Goal: Task Accomplishment & Management: Manage account settings

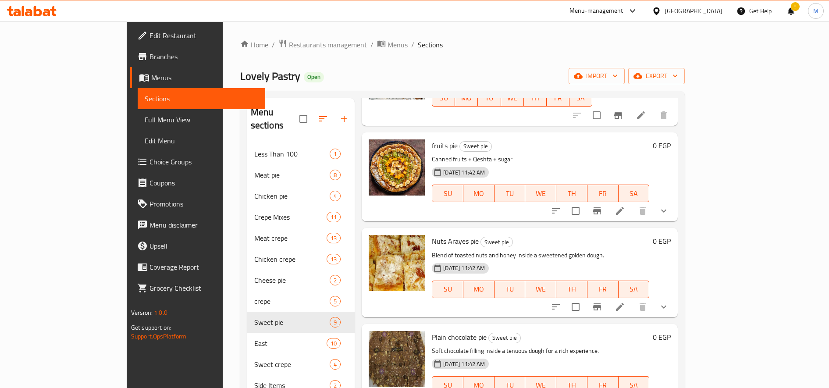
scroll to position [198, 0]
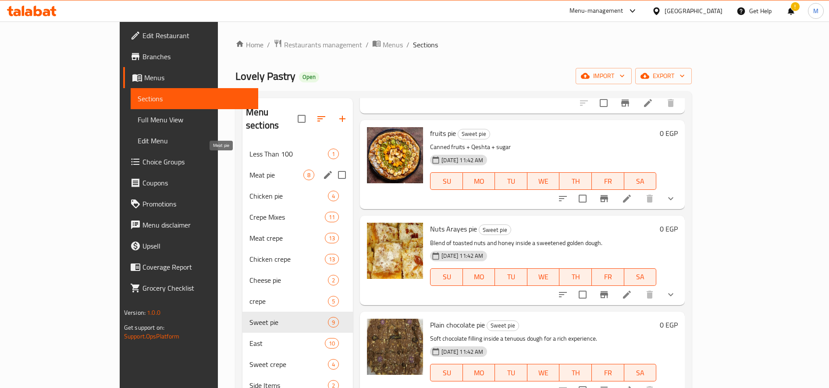
click at [250, 170] on span "Meat pie" at bounding box center [277, 175] width 54 height 11
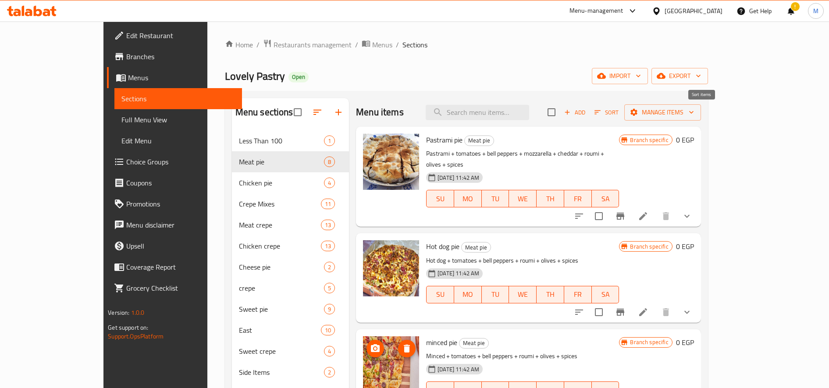
click at [619, 114] on span "Sort" at bounding box center [607, 112] width 24 height 10
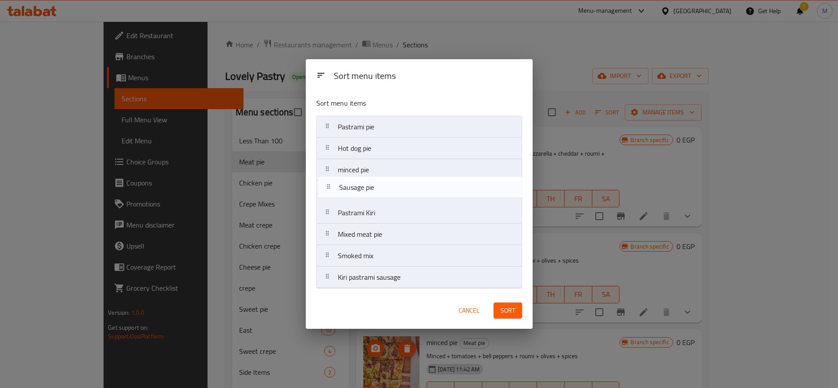
drag, startPoint x: 329, startPoint y: 195, endPoint x: 330, endPoint y: 188, distance: 7.0
click at [330, 188] on nav "Pastrami pie Hot dog pie minced pie Sausage pie Pastrami Kiri Mixed meat pie Sm…" at bounding box center [419, 202] width 206 height 173
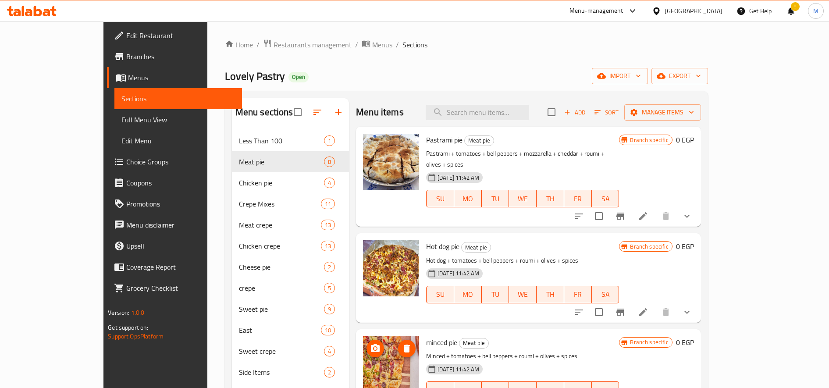
click at [656, 304] on li at bounding box center [643, 312] width 25 height 16
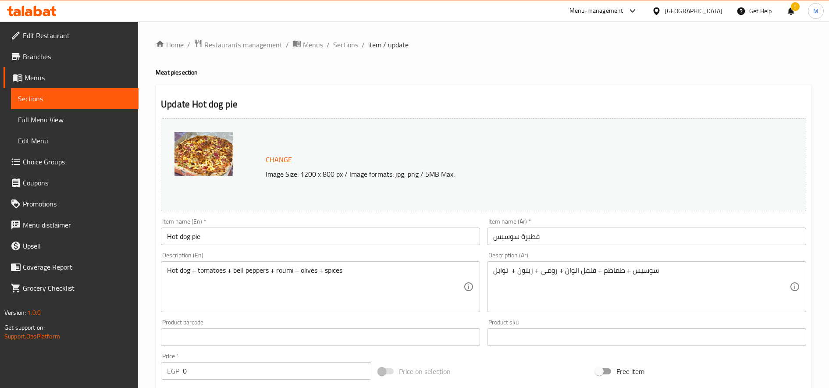
click at [355, 48] on span "Sections" at bounding box center [345, 44] width 25 height 11
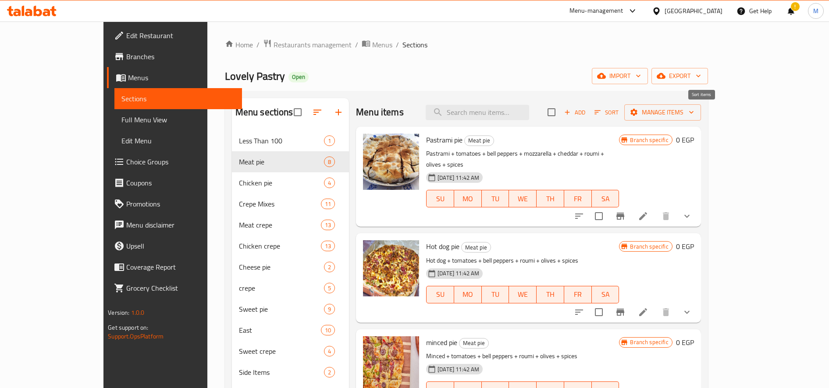
click at [619, 113] on span "Sort" at bounding box center [607, 112] width 24 height 10
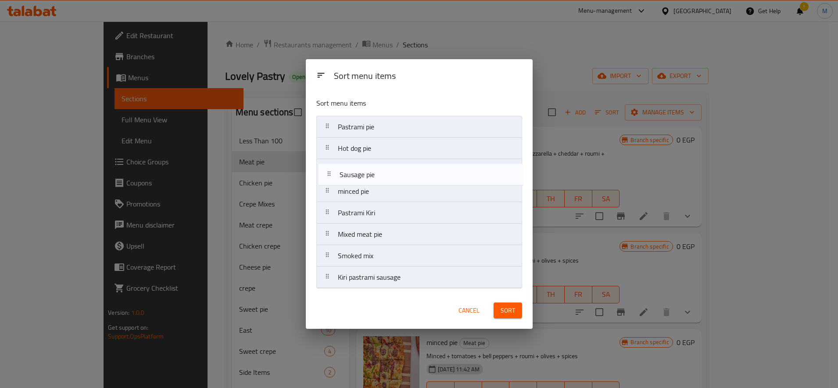
drag, startPoint x: 326, startPoint y: 195, endPoint x: 330, endPoint y: 171, distance: 23.7
click at [330, 172] on nav "Pastrami pie Hot dog pie minced pie Sausage pie Pastrami Kiri Mixed meat pie Sm…" at bounding box center [419, 202] width 206 height 173
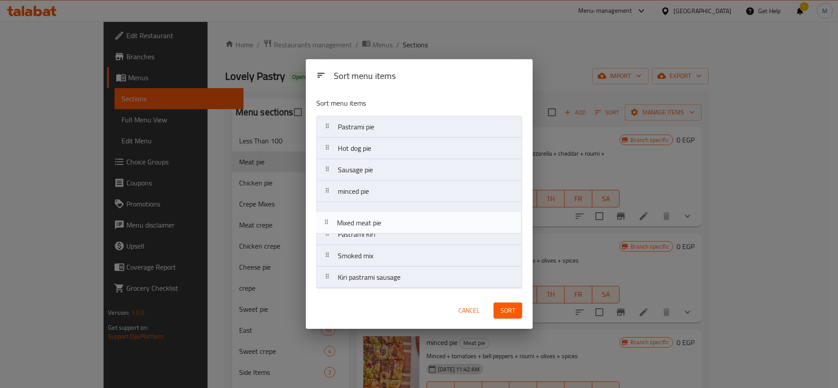
drag, startPoint x: 332, startPoint y: 234, endPoint x: 330, endPoint y: 211, distance: 23.3
click at [330, 214] on nav "Pastrami pie Hot dog pie Sausage pie minced pie Pastrami Kiri Mixed meat pie Sm…" at bounding box center [419, 202] width 206 height 173
drag, startPoint x: 326, startPoint y: 257, endPoint x: 326, endPoint y: 229, distance: 28.1
click at [326, 229] on nav "Pastrami pie Hot dog pie Sausage pie minced pie Mixed meat pie Pastrami Kiri Sm…" at bounding box center [419, 202] width 206 height 173
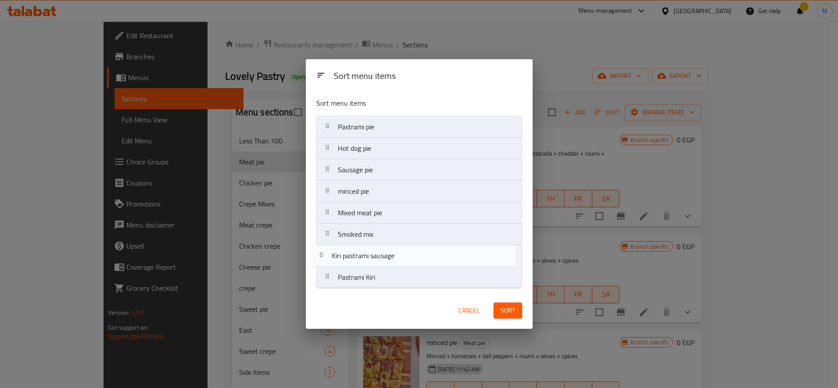
drag, startPoint x: 328, startPoint y: 279, endPoint x: 321, endPoint y: 251, distance: 28.8
click at [321, 251] on nav "Pastrami pie Hot dog pie Sausage pie minced pie Mixed meat pie Smoked mix Pastr…" at bounding box center [419, 202] width 206 height 173
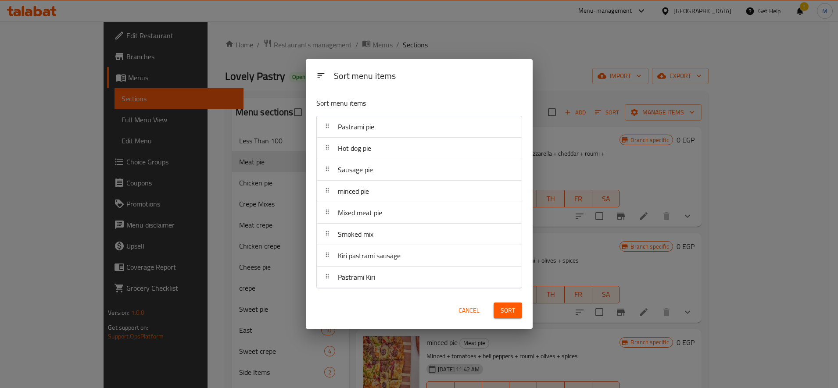
click at [501, 311] on span "Sort" at bounding box center [507, 310] width 14 height 11
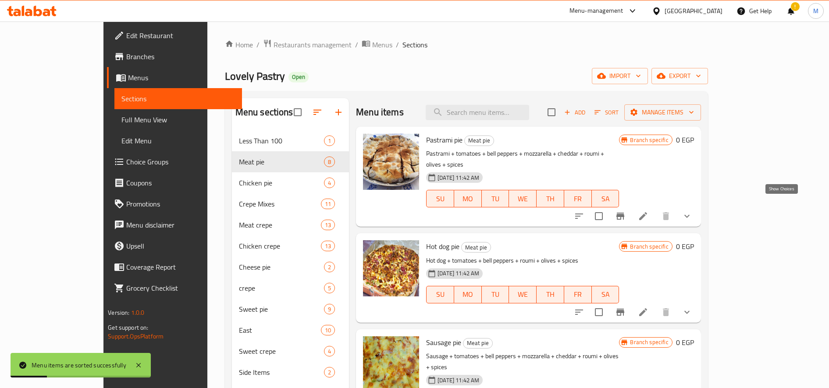
click at [692, 211] on icon "show more" at bounding box center [687, 216] width 11 height 11
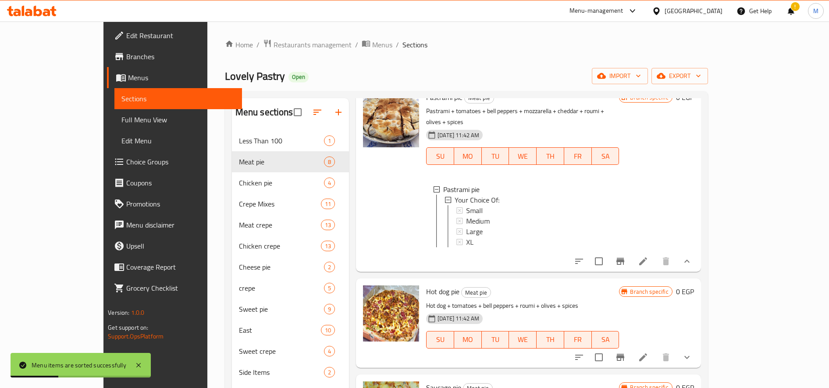
scroll to position [73, 0]
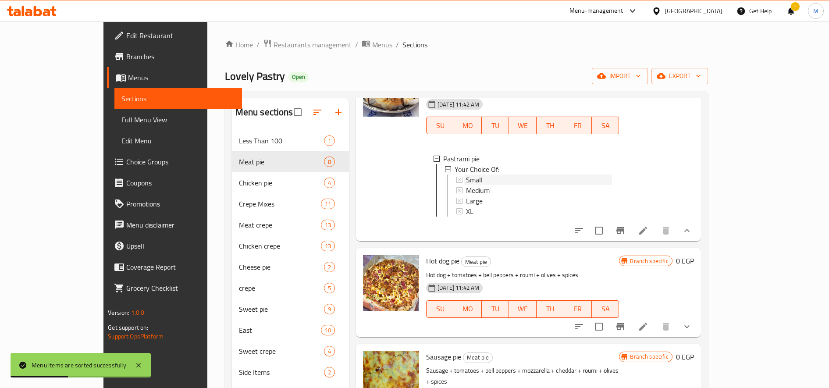
click at [481, 175] on div "Small" at bounding box center [539, 180] width 146 height 11
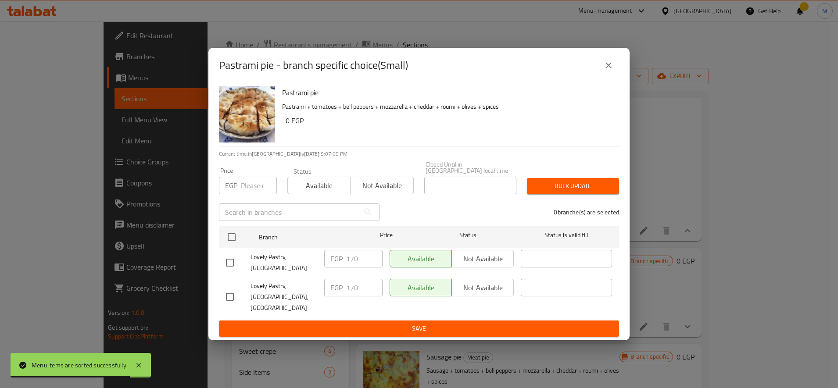
click at [249, 194] on input "number" at bounding box center [259, 186] width 36 height 18
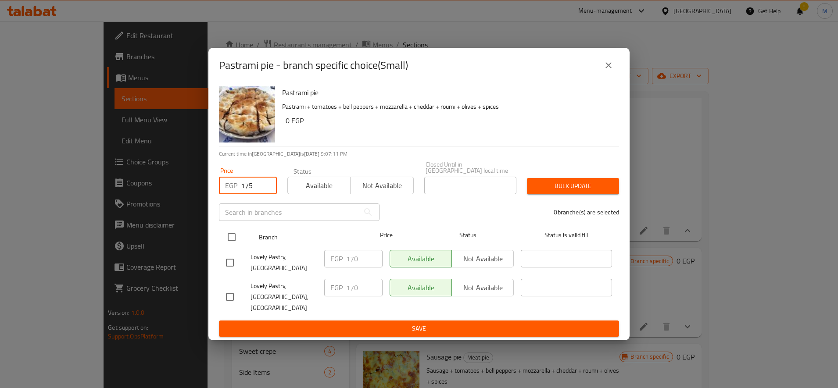
type input "175"
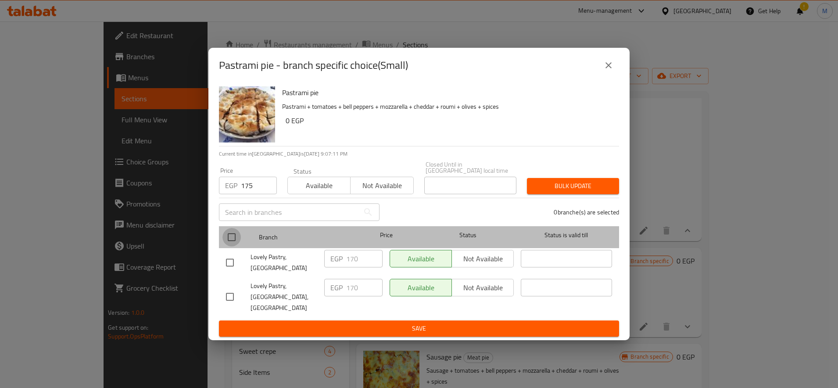
click at [233, 246] on input "checkbox" at bounding box center [231, 237] width 18 height 18
checkbox input "true"
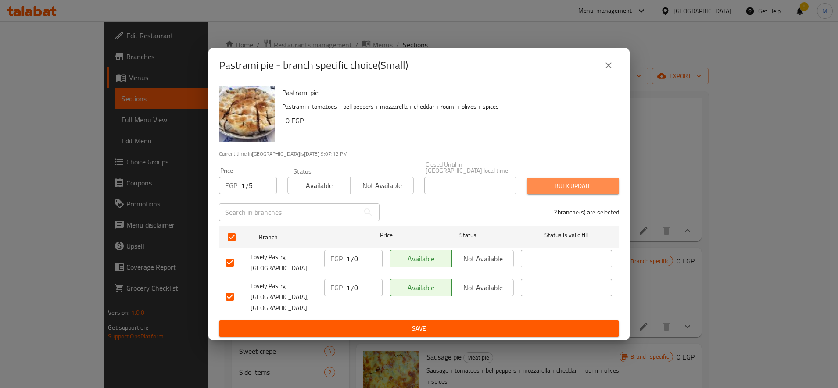
click at [563, 192] on span "Bulk update" at bounding box center [573, 186] width 78 height 11
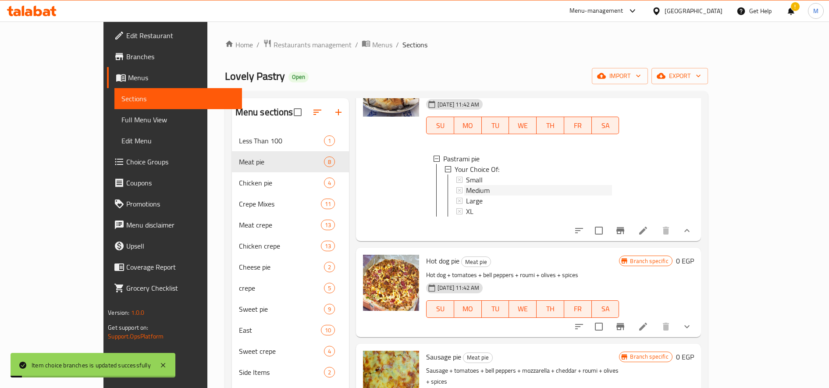
click at [466, 185] on span "Medium" at bounding box center [478, 190] width 24 height 11
click at [466, 196] on span "Large" at bounding box center [474, 201] width 17 height 11
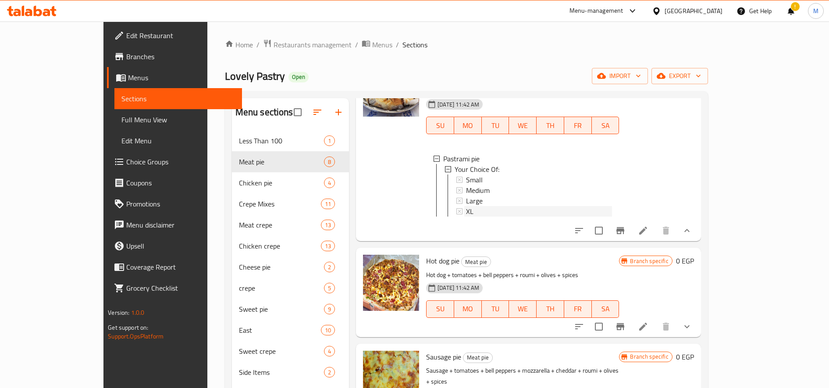
click at [466, 206] on span "XL" at bounding box center [469, 211] width 7 height 11
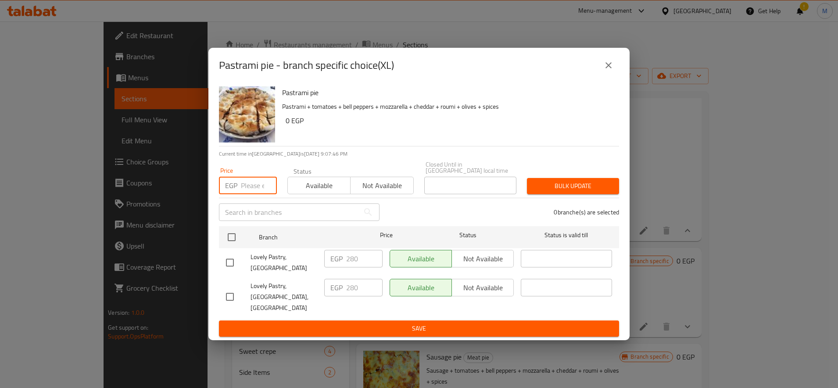
click at [257, 193] on input "number" at bounding box center [259, 186] width 36 height 18
type input "1"
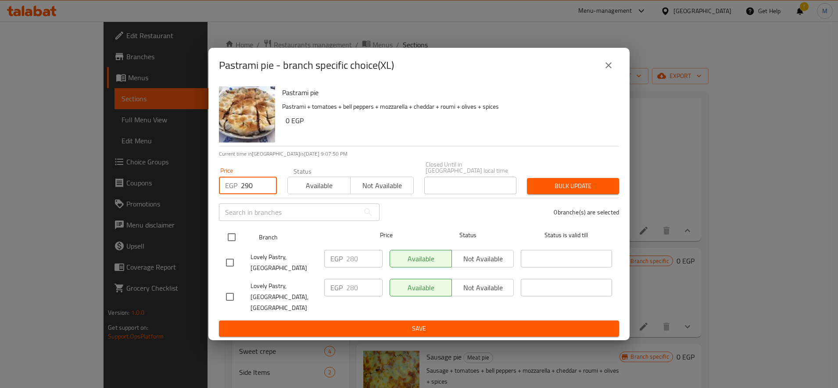
type input "290"
click at [234, 245] on input "checkbox" at bounding box center [231, 237] width 18 height 18
checkbox input "true"
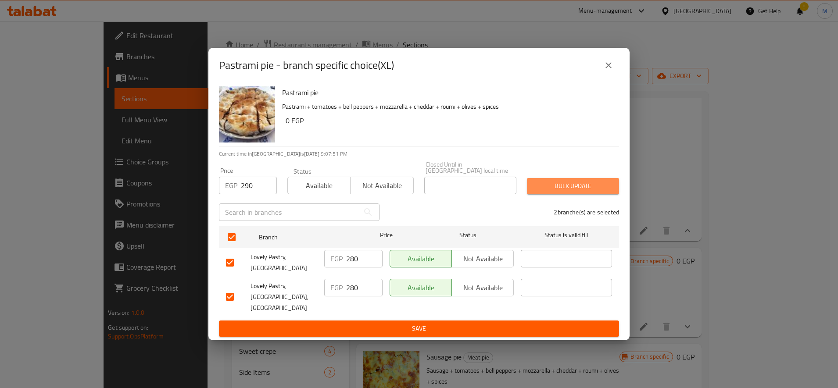
click at [558, 192] on span "Bulk update" at bounding box center [573, 186] width 78 height 11
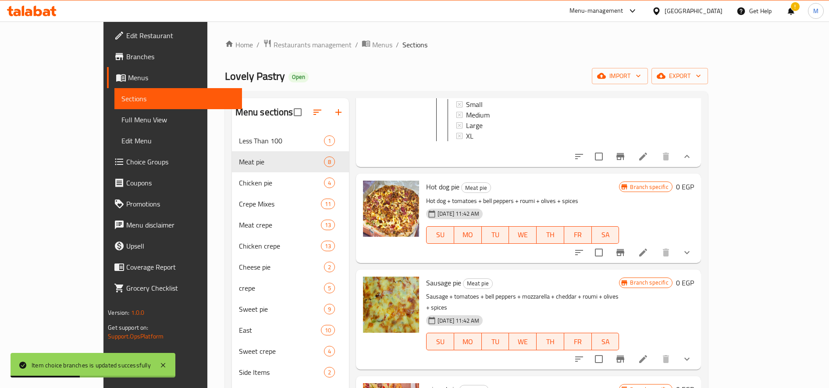
scroll to position [219, 0]
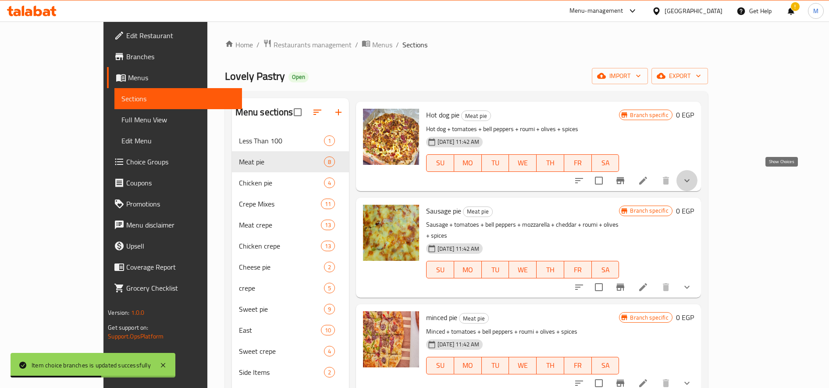
click at [692, 176] on icon "show more" at bounding box center [687, 180] width 11 height 11
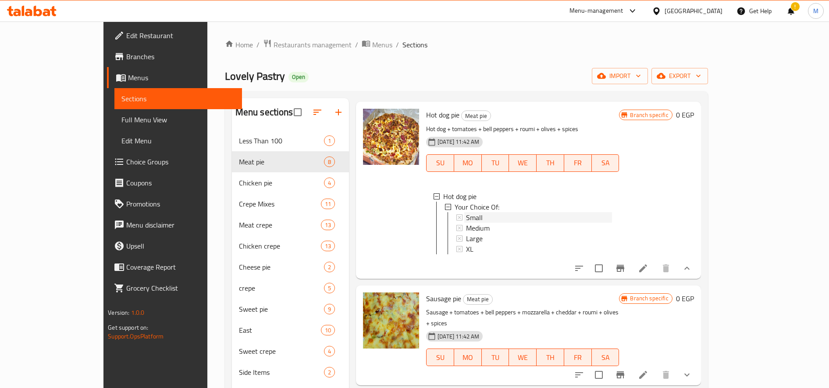
click at [466, 215] on div "Small" at bounding box center [539, 217] width 146 height 11
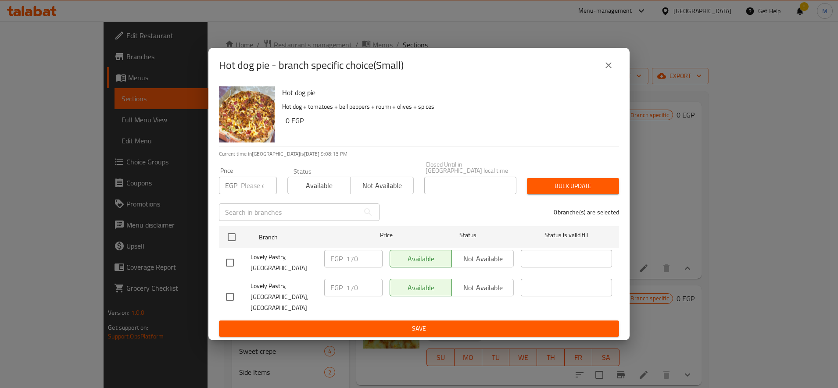
click at [253, 192] on input "number" at bounding box center [259, 186] width 36 height 18
type input "17"
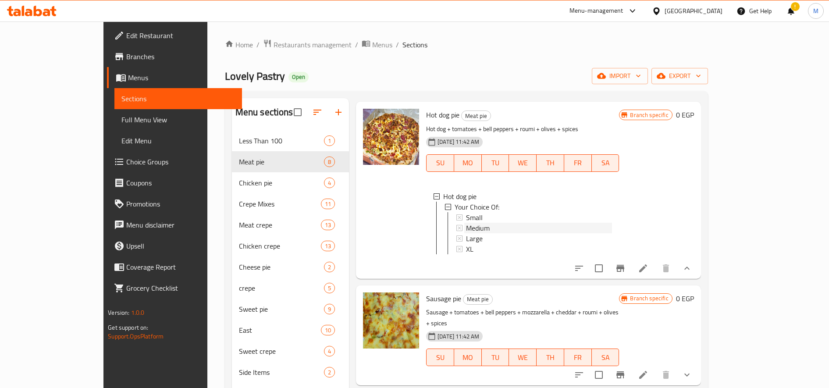
click at [466, 225] on span "Medium" at bounding box center [478, 228] width 24 height 11
click at [466, 235] on span "Large" at bounding box center [474, 238] width 17 height 11
click at [466, 248] on div "XL" at bounding box center [539, 249] width 146 height 11
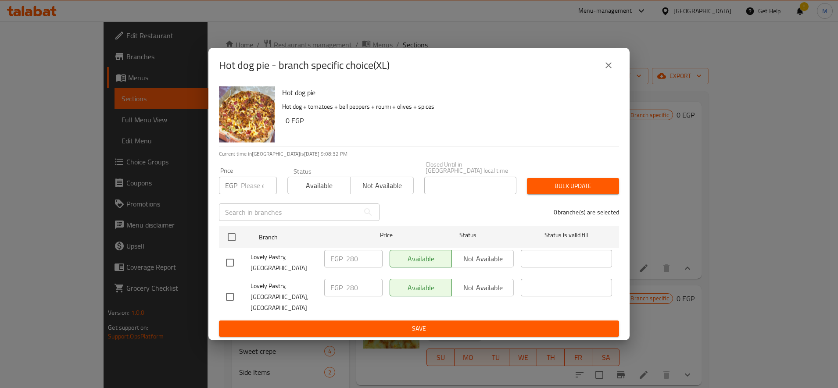
click at [247, 193] on input "number" at bounding box center [259, 186] width 36 height 18
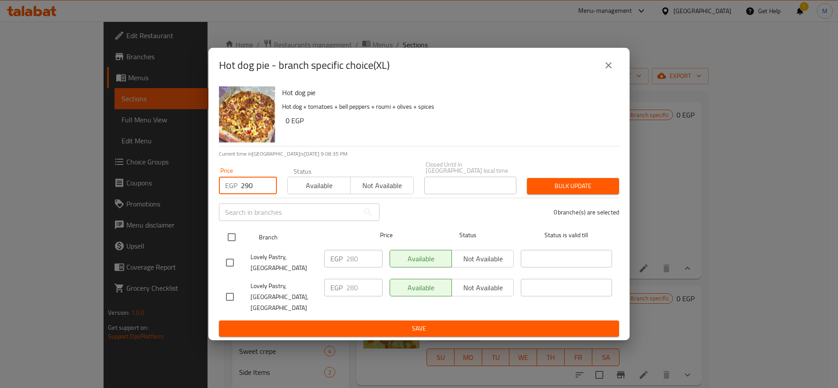
type input "290"
click at [225, 246] on input "checkbox" at bounding box center [231, 237] width 18 height 18
checkbox input "true"
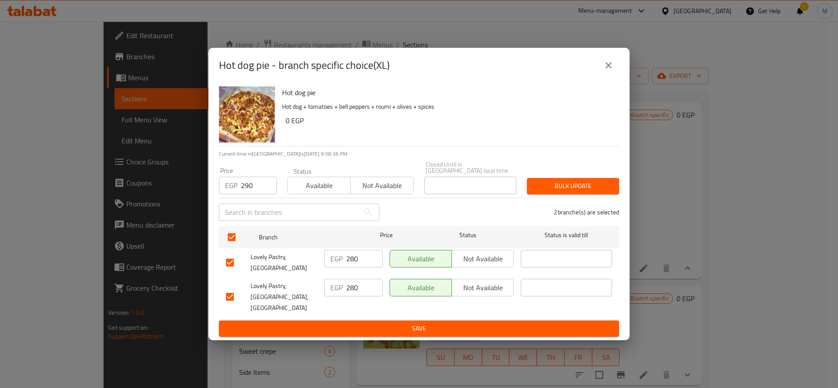
click at [576, 192] on span "Bulk update" at bounding box center [573, 186] width 78 height 11
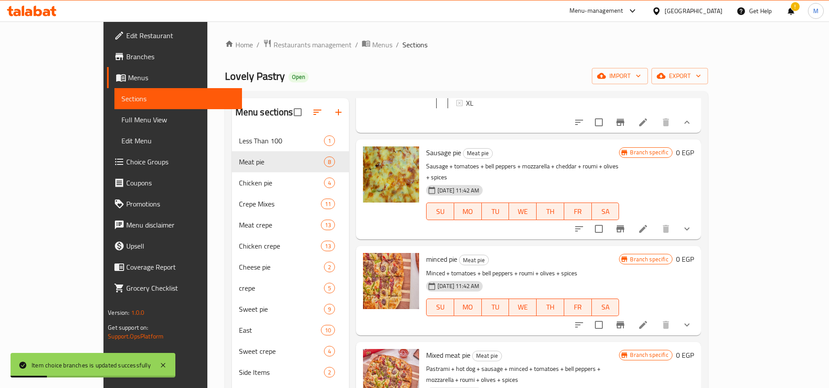
scroll to position [439, 0]
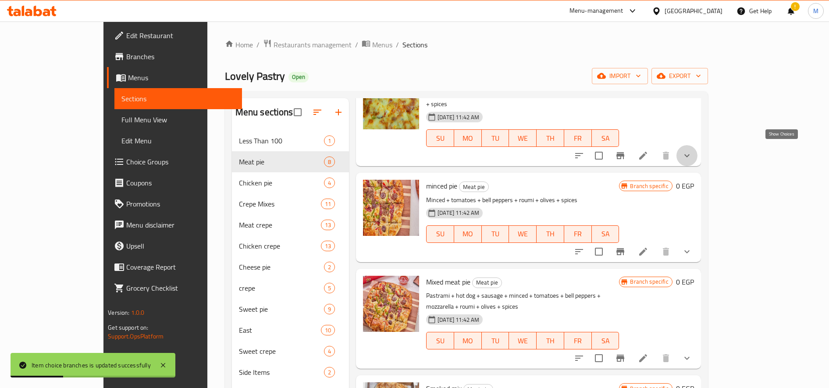
click at [692, 152] on icon "show more" at bounding box center [687, 155] width 11 height 11
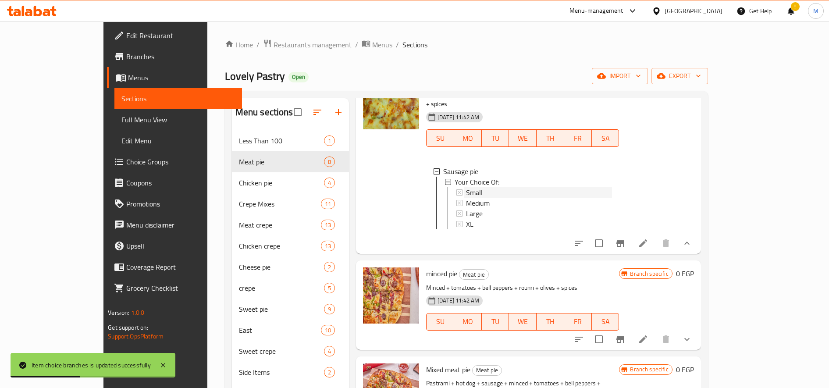
click at [466, 189] on div "Small" at bounding box center [539, 192] width 146 height 11
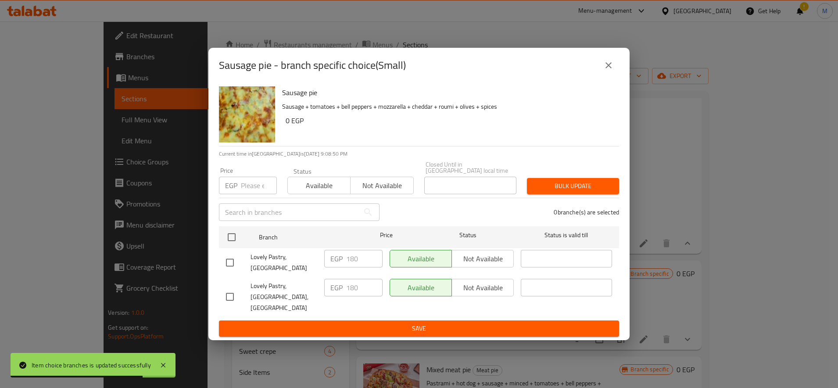
click at [241, 185] on input "number" at bounding box center [259, 186] width 36 height 18
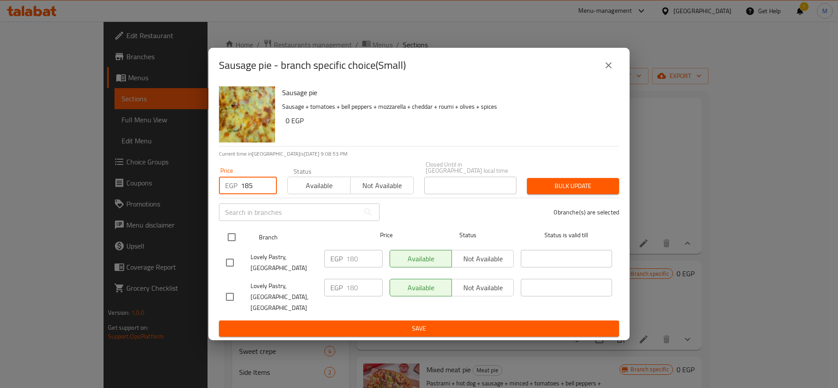
type input "185"
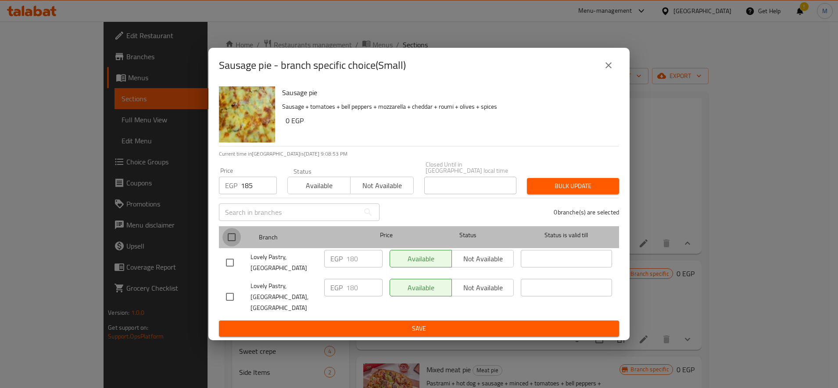
click at [232, 239] on input "checkbox" at bounding box center [231, 237] width 18 height 18
checkbox input "true"
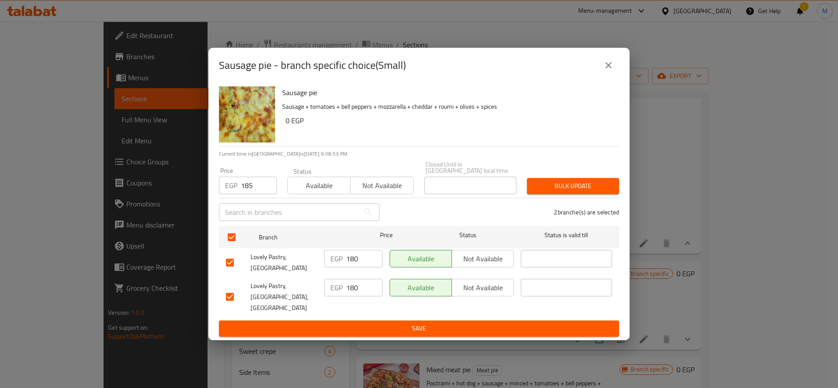
click at [557, 194] on button "Bulk update" at bounding box center [573, 186] width 92 height 16
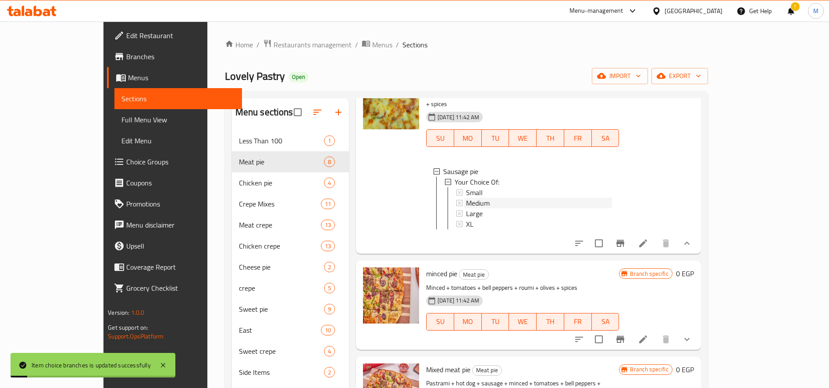
click at [466, 200] on span "Medium" at bounding box center [478, 203] width 24 height 11
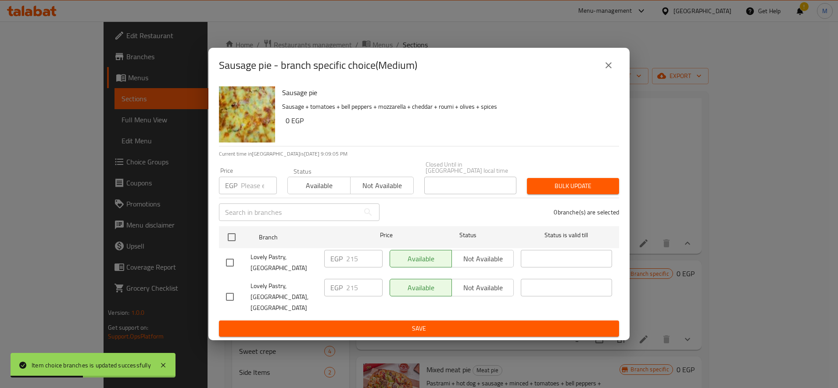
click at [257, 194] on input "number" at bounding box center [259, 186] width 36 height 18
type input "210"
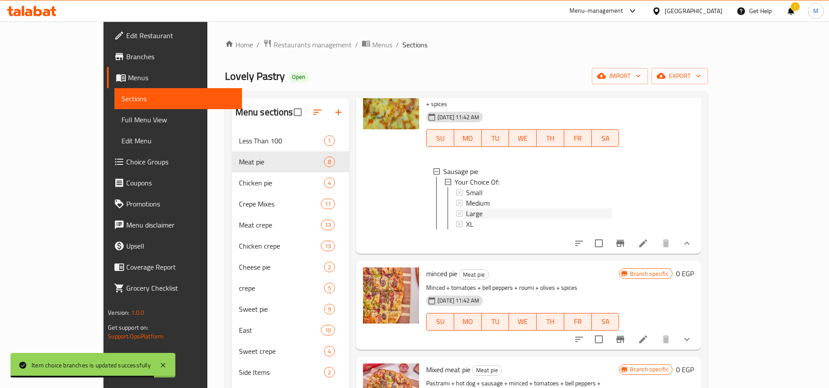
click at [466, 208] on div "Large" at bounding box center [539, 213] width 146 height 11
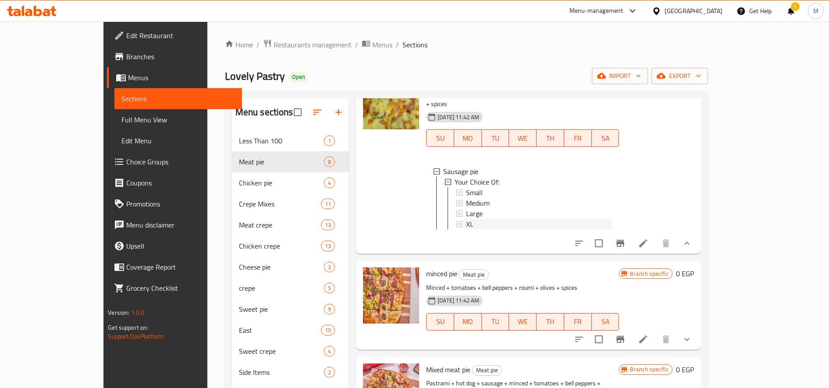
click at [474, 219] on div "XL" at bounding box center [539, 224] width 146 height 11
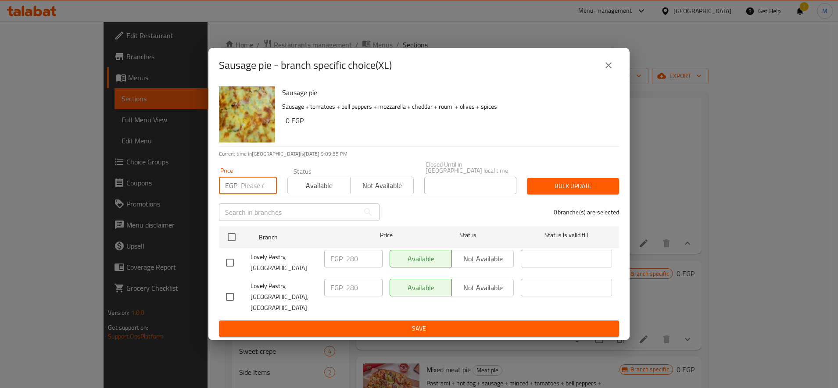
click at [251, 187] on input "number" at bounding box center [259, 186] width 36 height 18
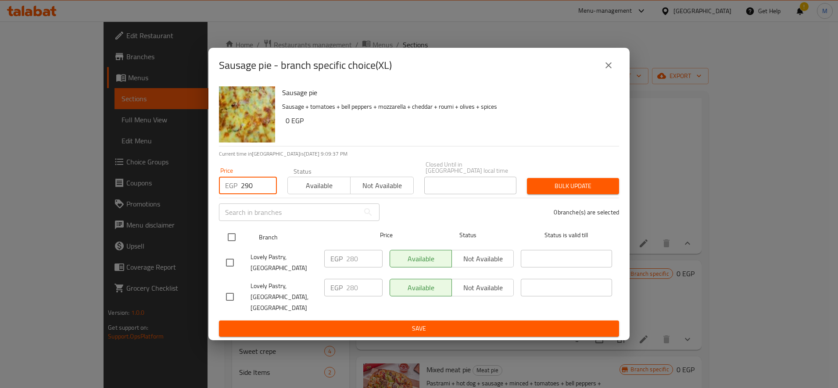
type input "290"
click at [233, 241] on input "checkbox" at bounding box center [231, 237] width 18 height 18
checkbox input "true"
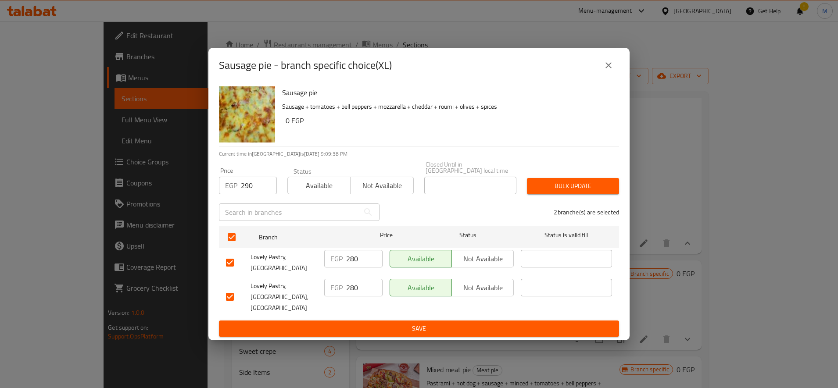
click at [567, 184] on button "Bulk update" at bounding box center [573, 186] width 92 height 16
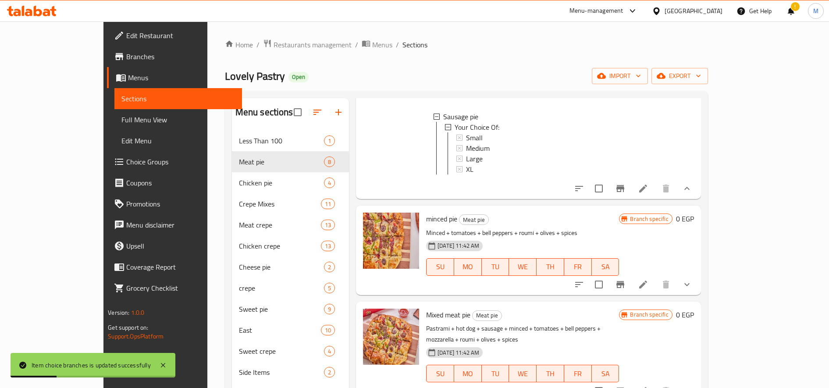
scroll to position [512, 0]
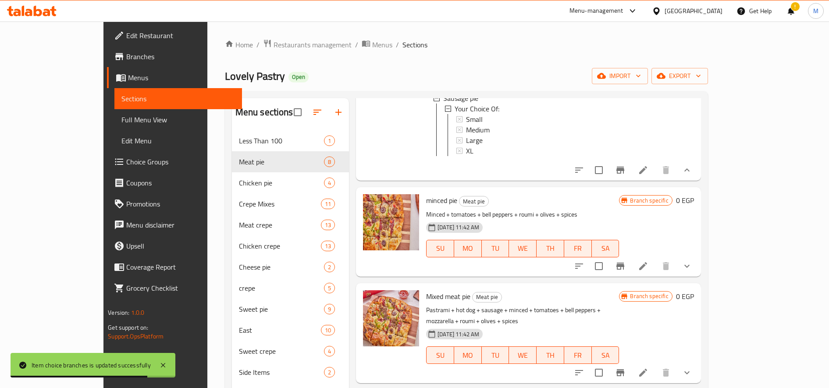
click at [698, 267] on button "show more" at bounding box center [687, 266] width 21 height 21
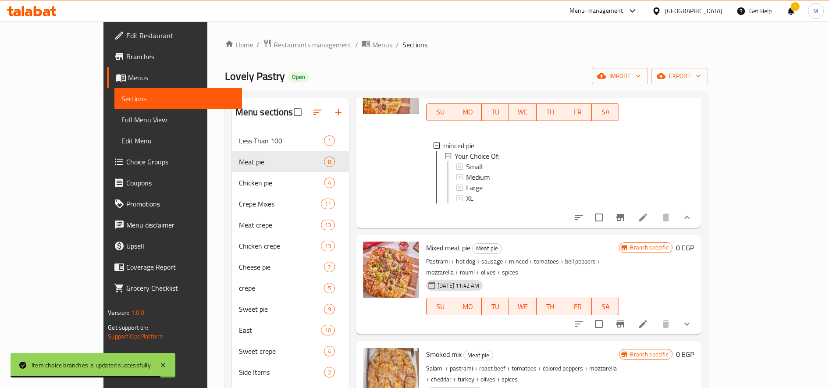
scroll to position [658, 0]
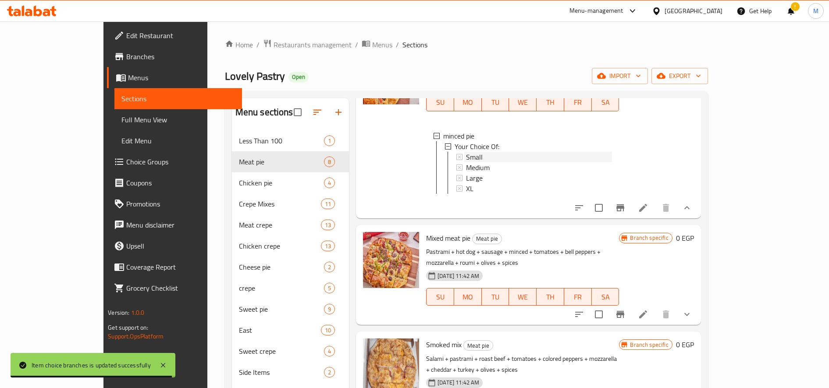
click at [466, 162] on span "Small" at bounding box center [474, 157] width 17 height 11
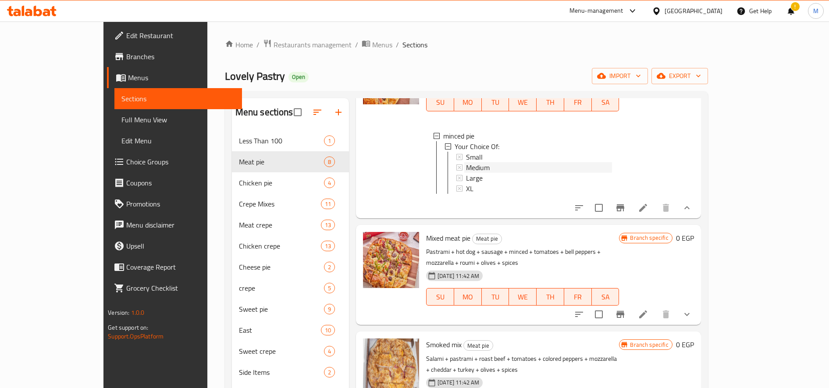
click at [466, 171] on span "Medium" at bounding box center [478, 167] width 24 height 11
click at [466, 183] on div "Large" at bounding box center [539, 178] width 146 height 11
click at [466, 194] on span "XL" at bounding box center [469, 188] width 7 height 11
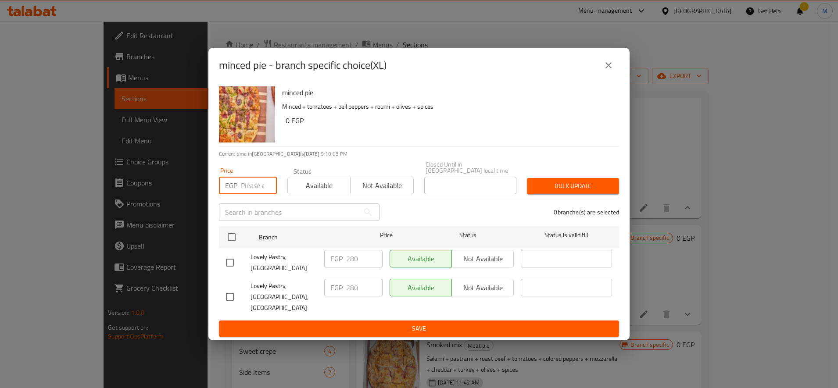
click at [259, 193] on input "number" at bounding box center [259, 186] width 36 height 18
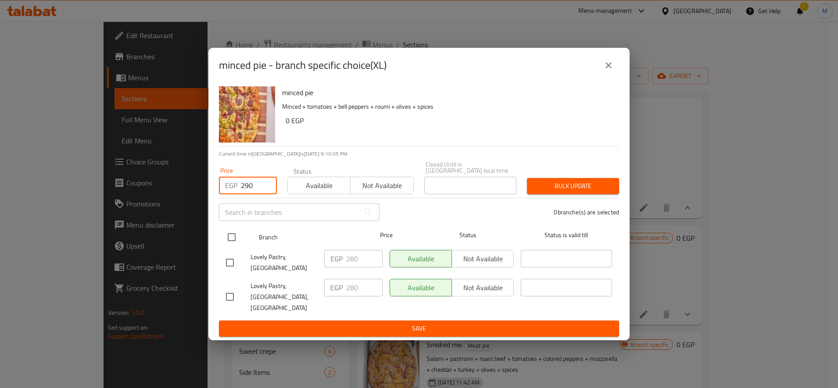
type input "290"
click at [228, 239] on input "checkbox" at bounding box center [231, 237] width 18 height 18
checkbox input "true"
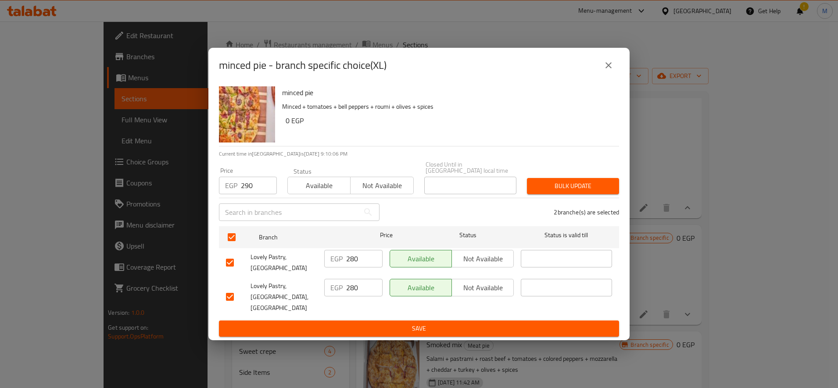
click at [585, 183] on div "Bulk update" at bounding box center [572, 186] width 103 height 27
click at [571, 194] on button "Bulk update" at bounding box center [573, 186] width 92 height 16
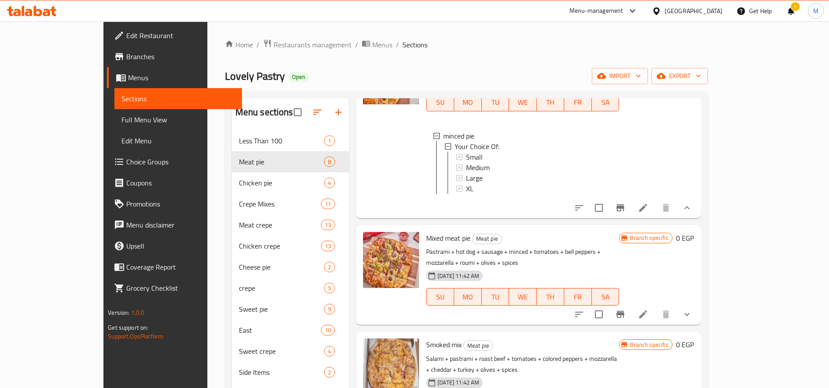
click at [467, 194] on div "XL" at bounding box center [539, 188] width 146 height 11
click at [692, 314] on icon "show more" at bounding box center [687, 314] width 11 height 11
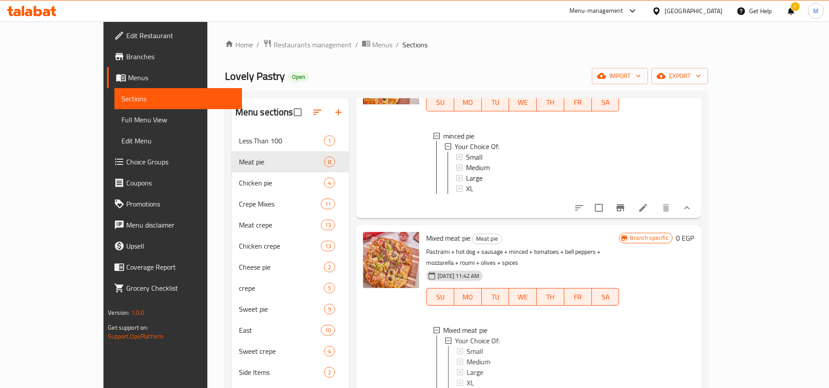
scroll to position [804, 0]
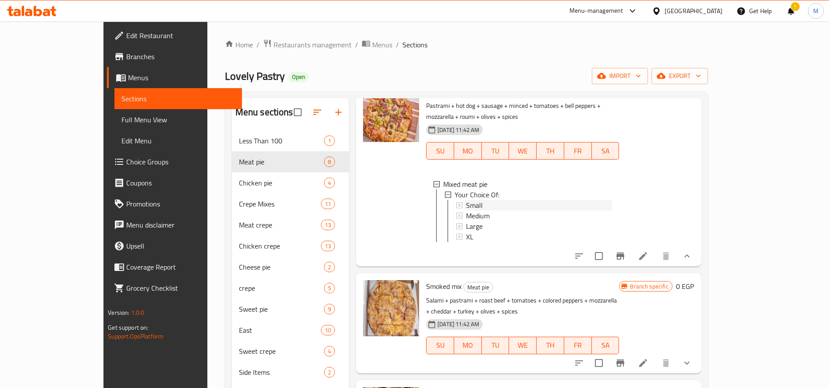
click at [488, 205] on div "Small" at bounding box center [539, 205] width 146 height 11
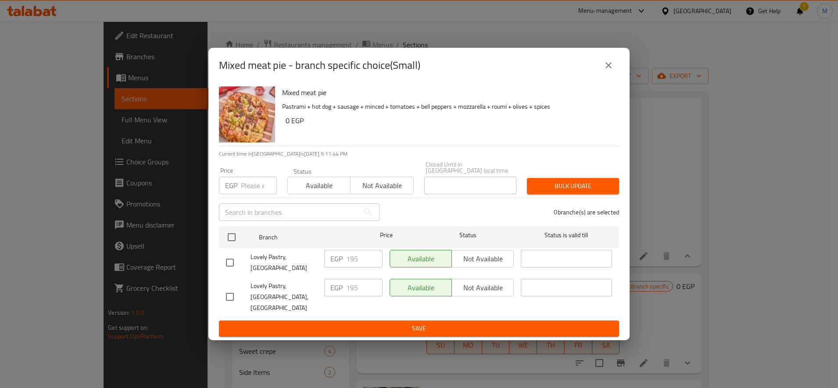
click at [249, 190] on input "number" at bounding box center [259, 186] width 36 height 18
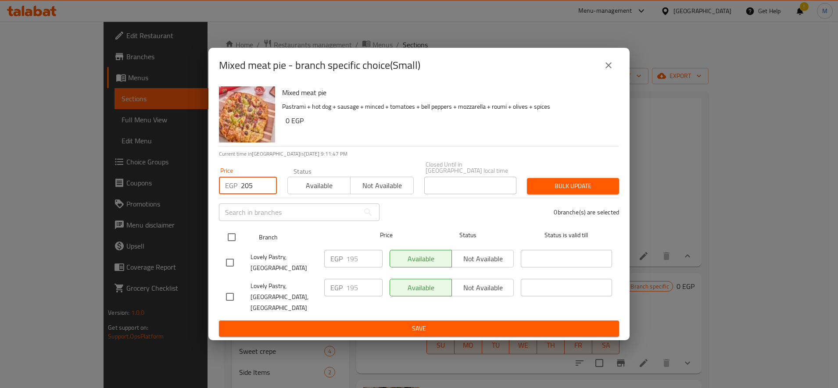
type input "205"
click at [233, 238] on input "checkbox" at bounding box center [231, 237] width 18 height 18
checkbox input "true"
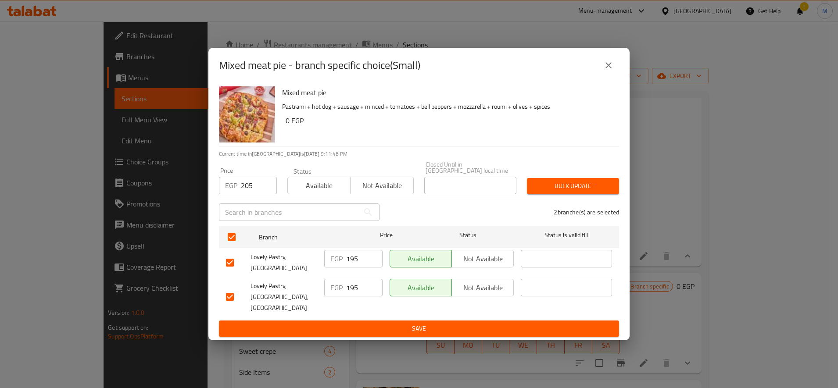
click at [599, 194] on button "Bulk update" at bounding box center [573, 186] width 92 height 16
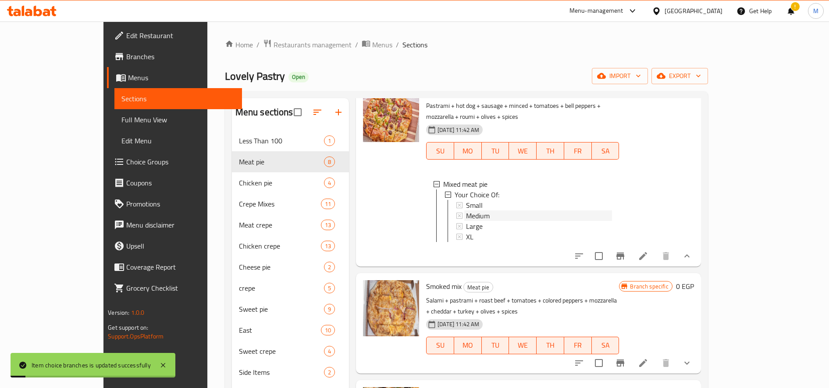
click at [466, 218] on span "Medium" at bounding box center [478, 215] width 24 height 11
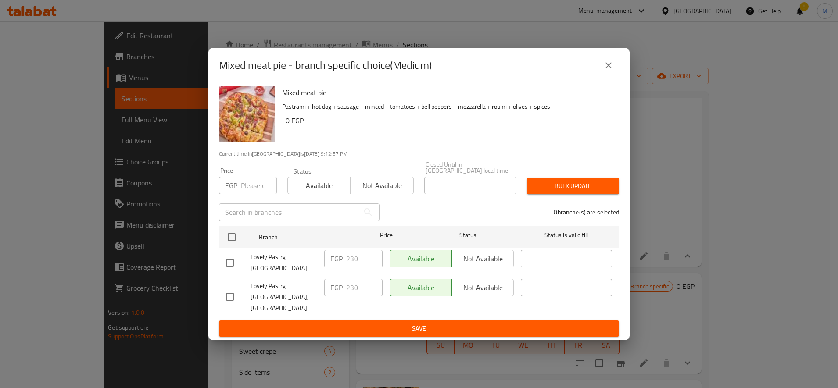
click at [257, 192] on input "number" at bounding box center [259, 186] width 36 height 18
type input "235"
click at [228, 254] on div "Lovely Pastry,Port Fuad" at bounding box center [271, 262] width 98 height 32
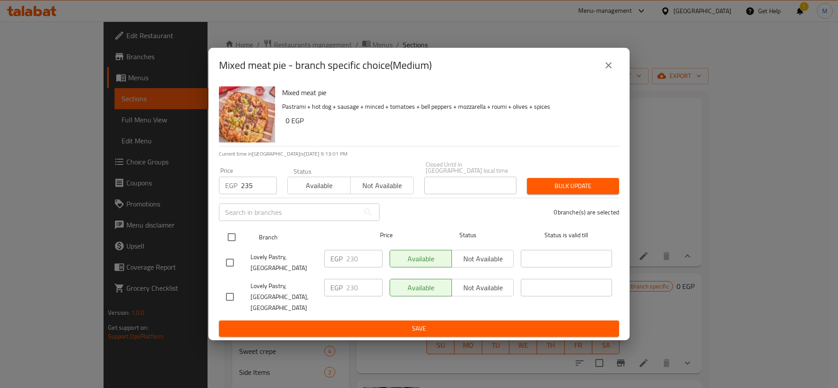
click at [233, 240] on input "checkbox" at bounding box center [231, 237] width 18 height 18
checkbox input "true"
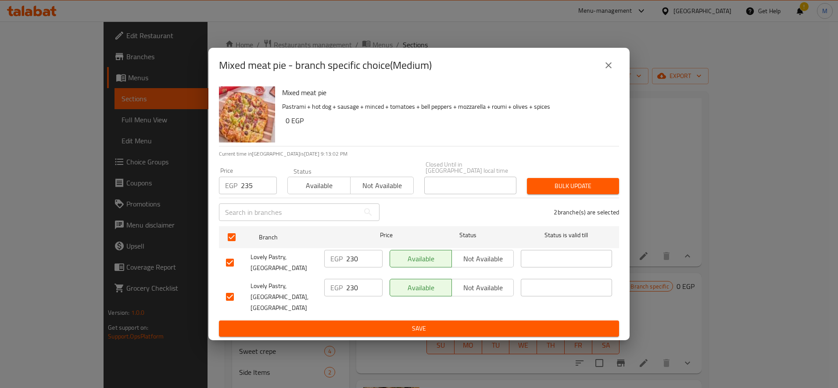
click at [555, 192] on span "Bulk update" at bounding box center [573, 186] width 78 height 11
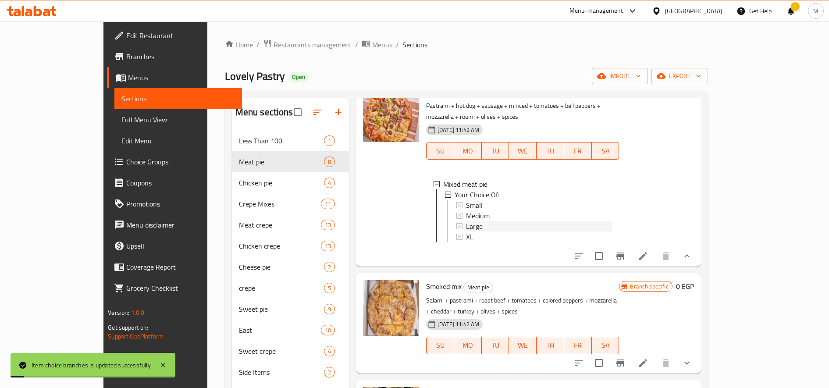
click at [466, 222] on span "Large" at bounding box center [474, 226] width 17 height 11
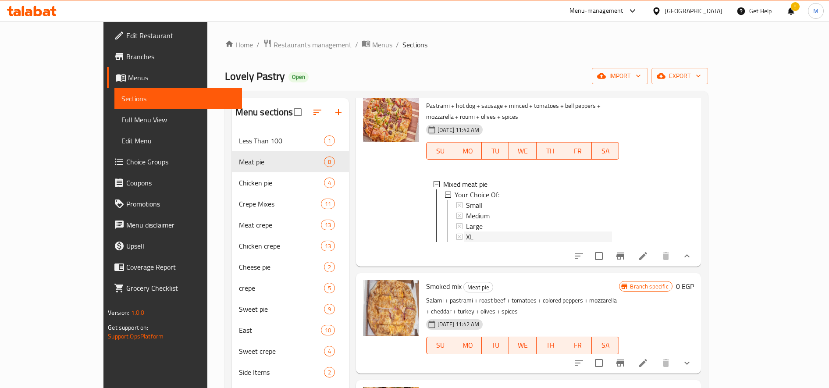
click at [466, 233] on span "XL" at bounding box center [469, 237] width 7 height 11
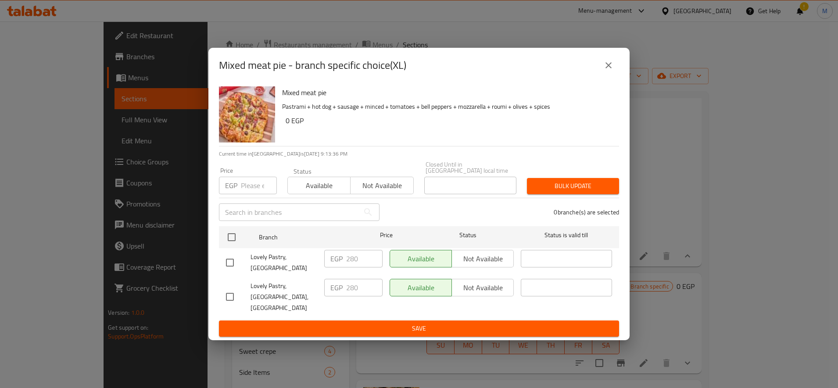
click at [256, 185] on input "number" at bounding box center [259, 186] width 36 height 18
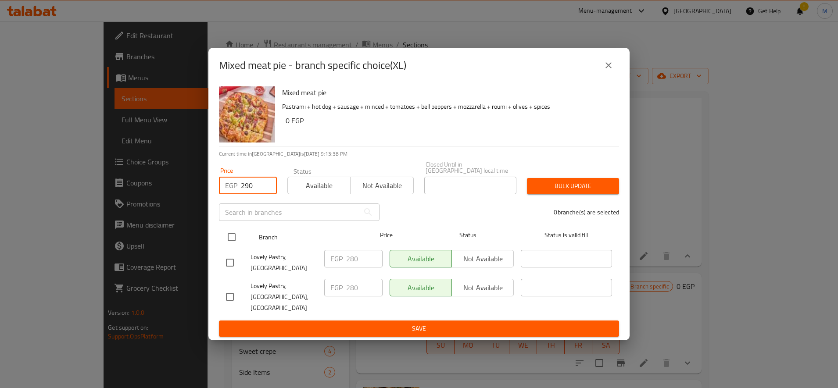
type input "290"
click at [233, 241] on input "checkbox" at bounding box center [231, 237] width 18 height 18
checkbox input "true"
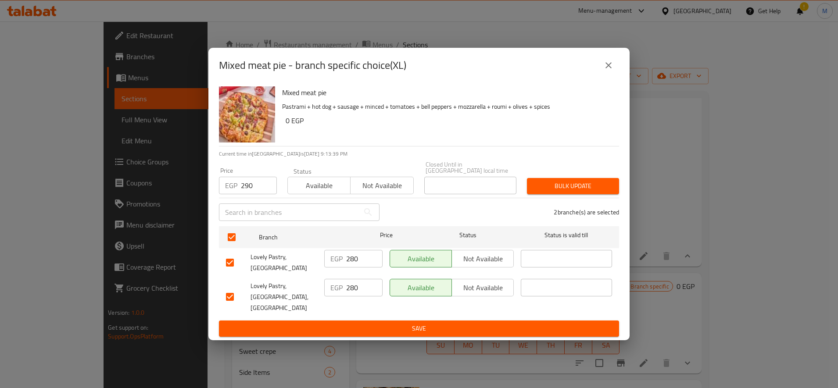
click at [577, 188] on span "Bulk update" at bounding box center [573, 186] width 78 height 11
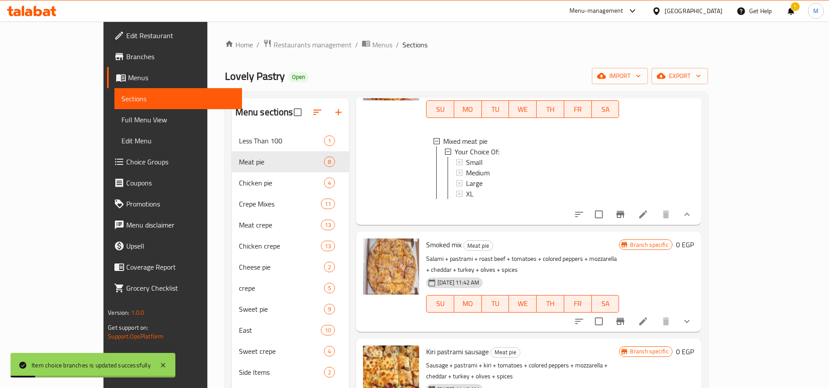
scroll to position [875, 0]
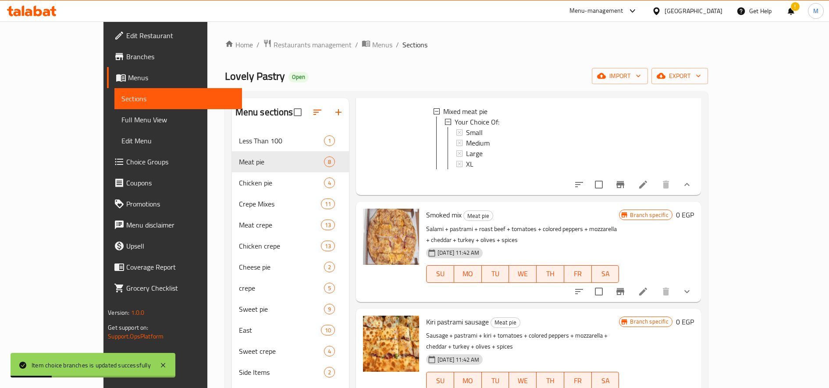
click at [698, 290] on button "show more" at bounding box center [687, 291] width 21 height 21
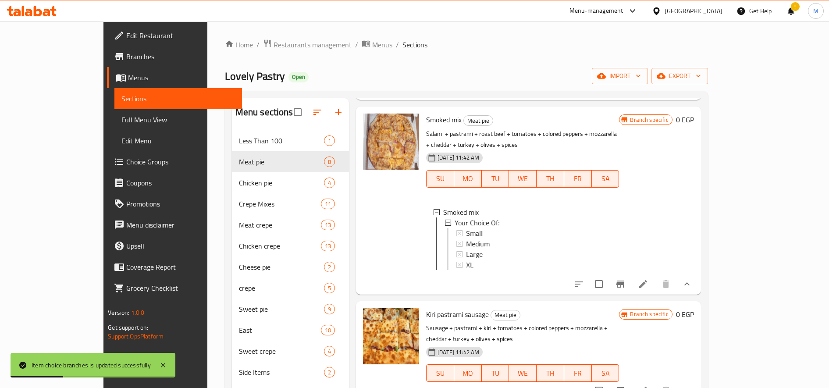
scroll to position [971, 0]
click at [473, 231] on div "Small" at bounding box center [539, 232] width 146 height 11
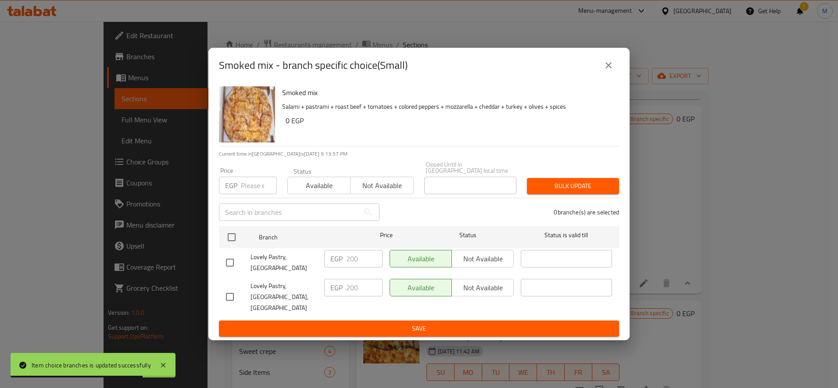
click at [247, 189] on input "number" at bounding box center [259, 186] width 36 height 18
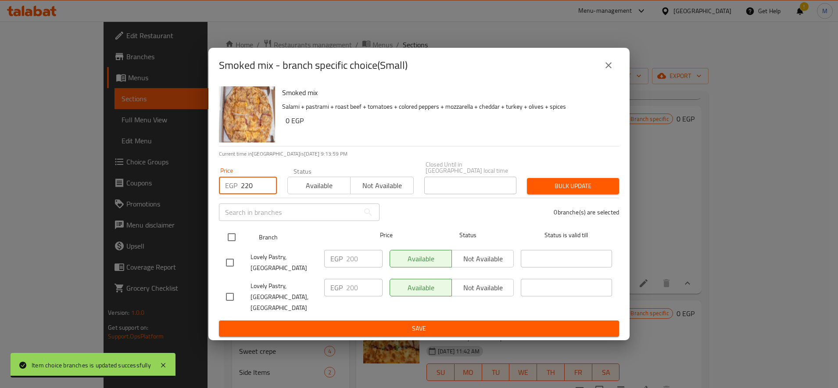
type input "220"
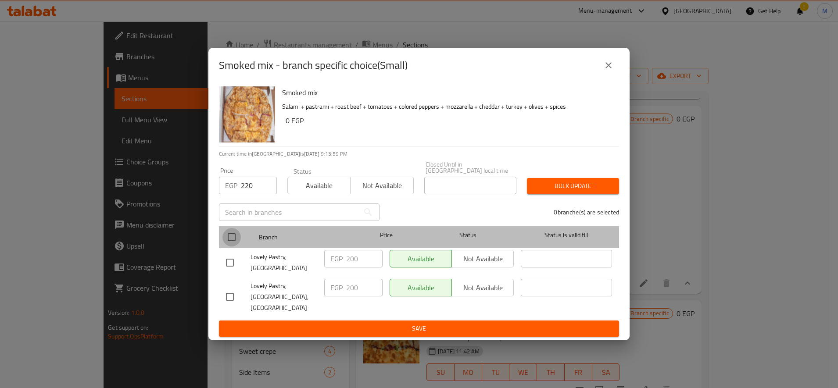
click at [236, 237] on input "checkbox" at bounding box center [231, 237] width 18 height 18
checkbox input "true"
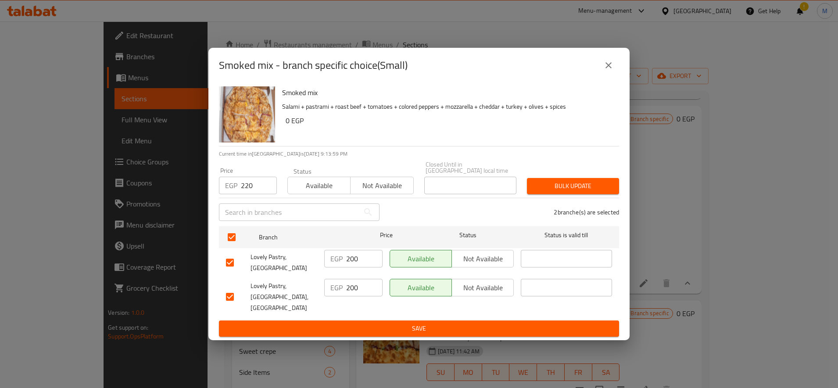
click at [547, 188] on span "Bulk update" at bounding box center [573, 186] width 78 height 11
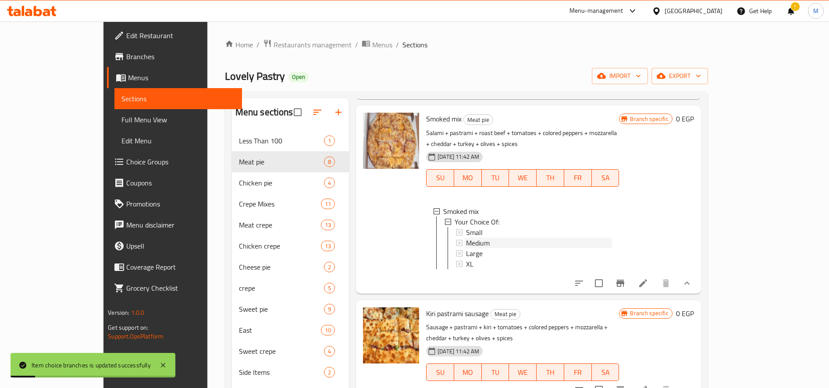
click at [466, 242] on span "Medium" at bounding box center [478, 243] width 24 height 11
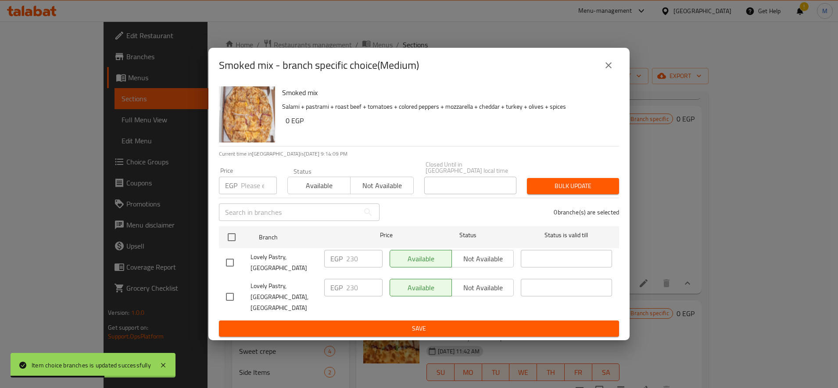
click at [240, 194] on div "EGP Price" at bounding box center [248, 186] width 58 height 18
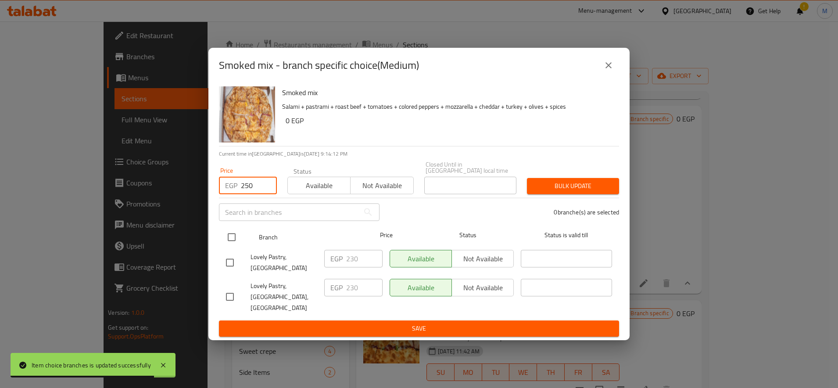
type input "250"
click at [227, 237] on input "checkbox" at bounding box center [231, 237] width 18 height 18
checkbox input "true"
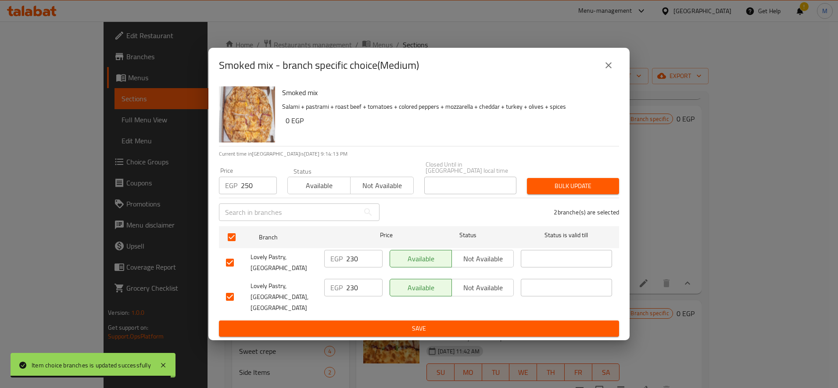
click at [547, 191] on span "Bulk update" at bounding box center [573, 186] width 78 height 11
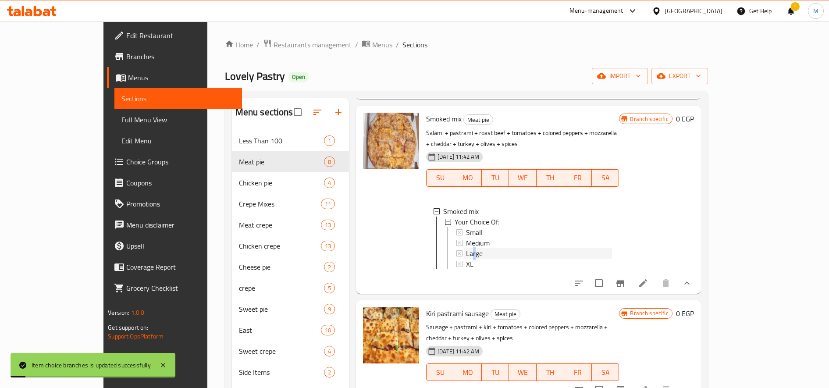
click at [466, 252] on span "Large" at bounding box center [474, 253] width 17 height 11
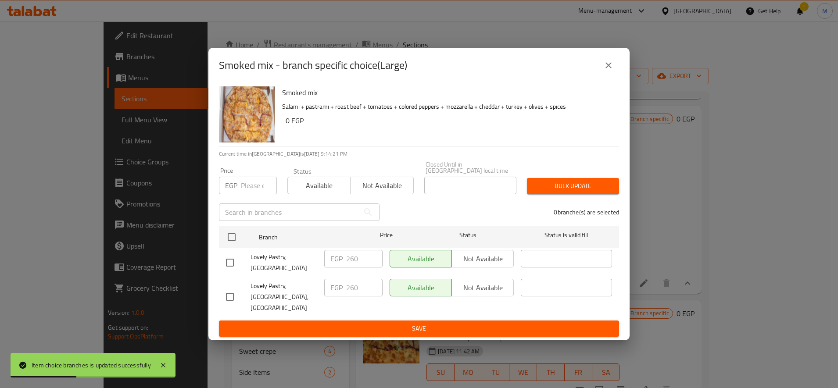
click at [248, 192] on input "number" at bounding box center [259, 186] width 36 height 18
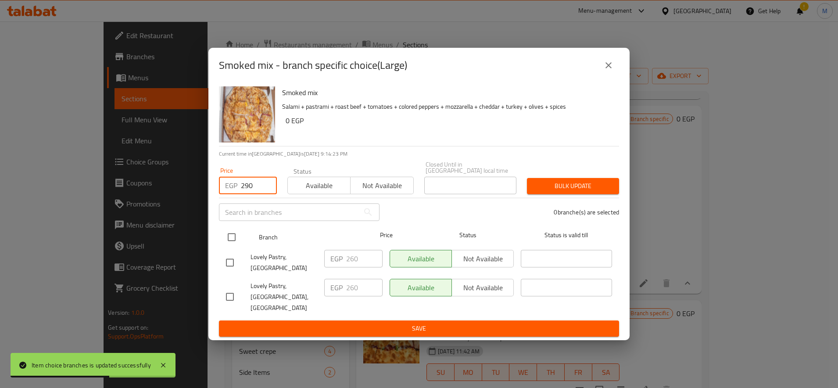
type input "290"
click at [237, 244] on input "checkbox" at bounding box center [231, 237] width 18 height 18
checkbox input "true"
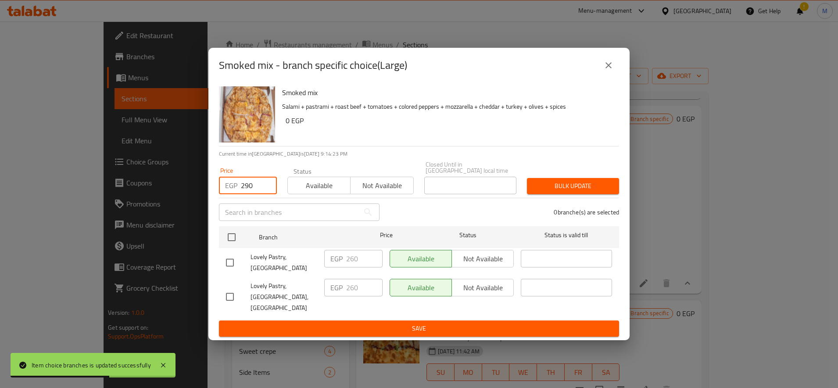
checkbox input "true"
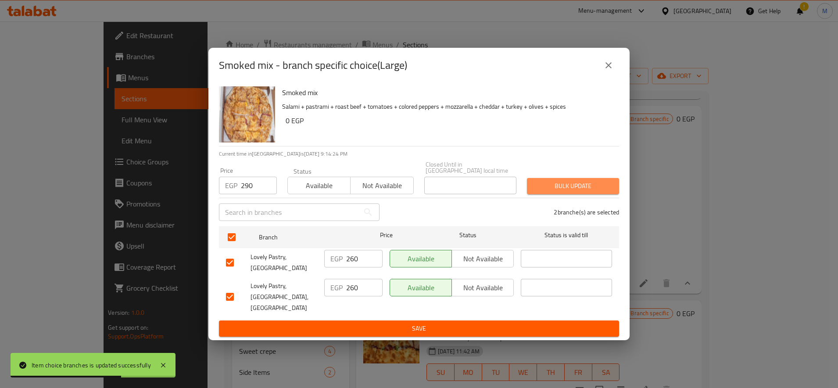
click at [556, 191] on span "Bulk update" at bounding box center [573, 186] width 78 height 11
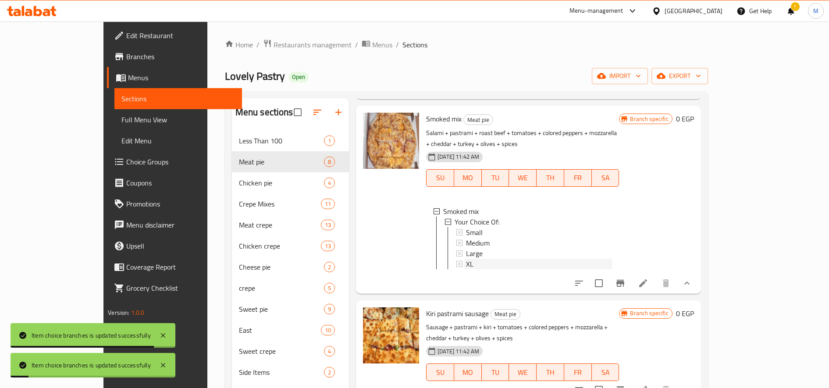
click at [466, 264] on div "XL" at bounding box center [539, 264] width 146 height 11
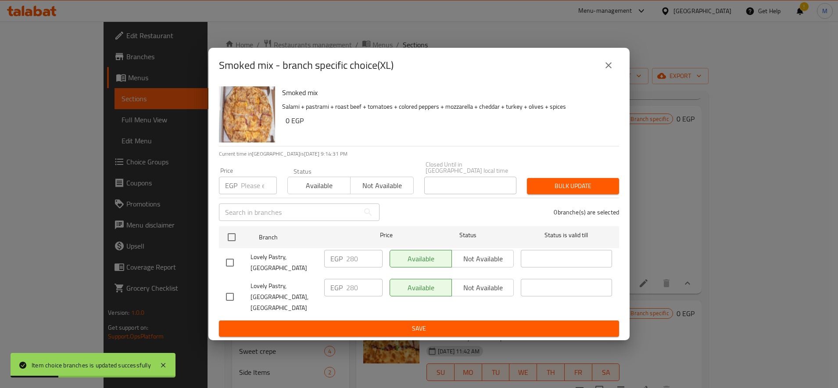
click at [253, 190] on input "number" at bounding box center [259, 186] width 36 height 18
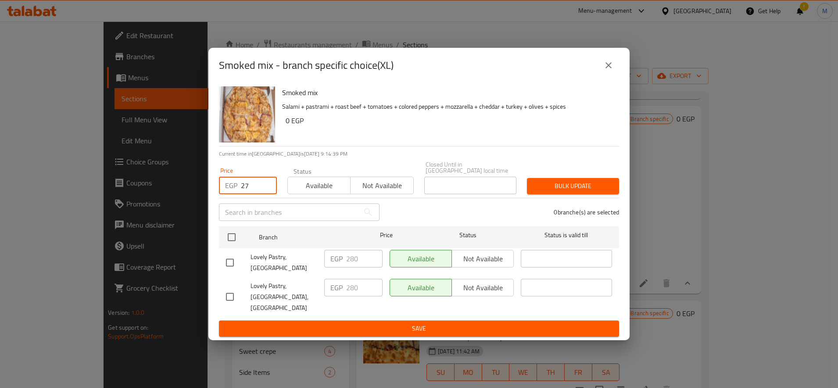
click at [250, 194] on input "27" at bounding box center [259, 186] width 36 height 18
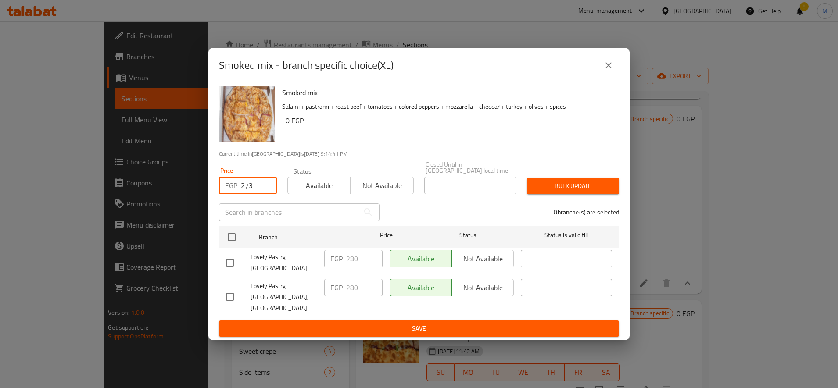
click at [250, 194] on input "273" at bounding box center [259, 186] width 36 height 18
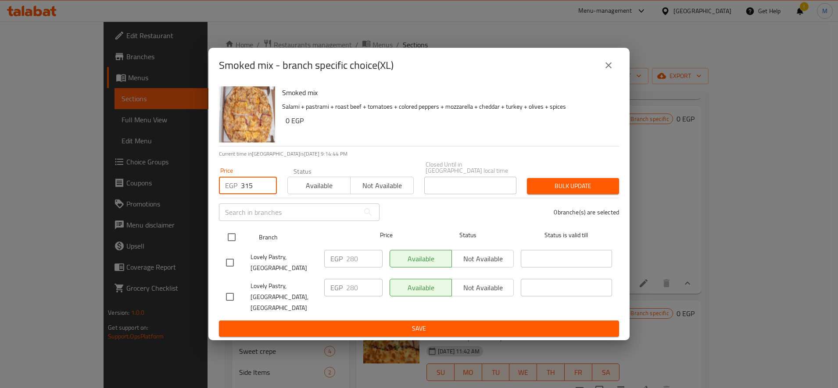
type input "315"
click at [233, 239] on input "checkbox" at bounding box center [231, 237] width 18 height 18
checkbox input "true"
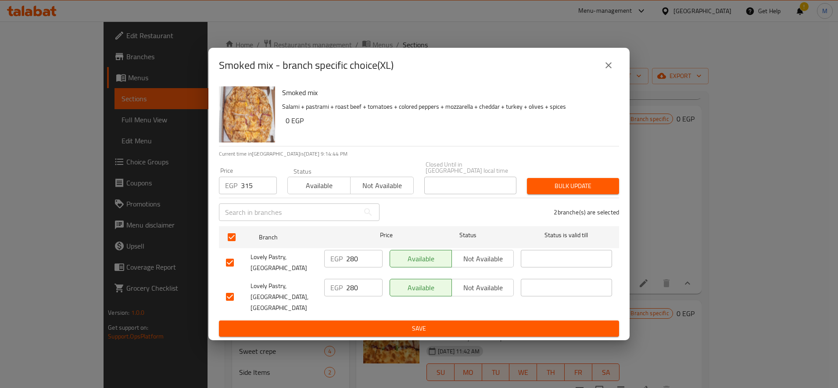
click at [544, 192] on span "Bulk update" at bounding box center [573, 186] width 78 height 11
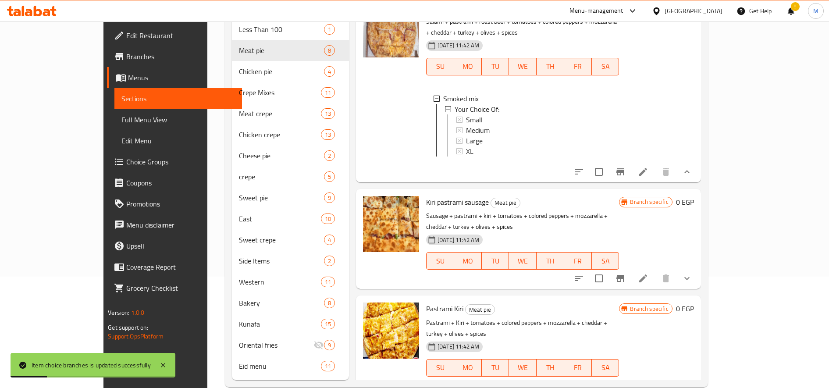
scroll to position [128, 0]
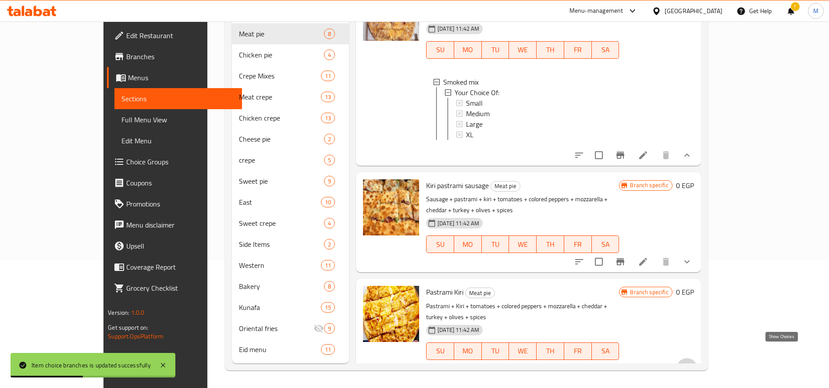
click at [692, 364] on icon "show more" at bounding box center [687, 369] width 11 height 11
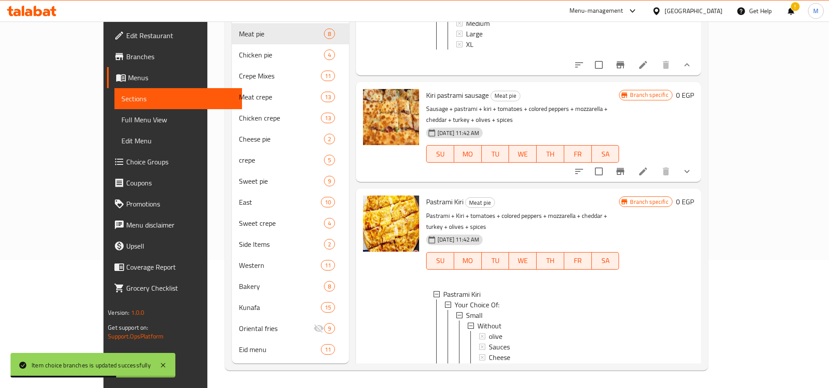
scroll to position [1045, 0]
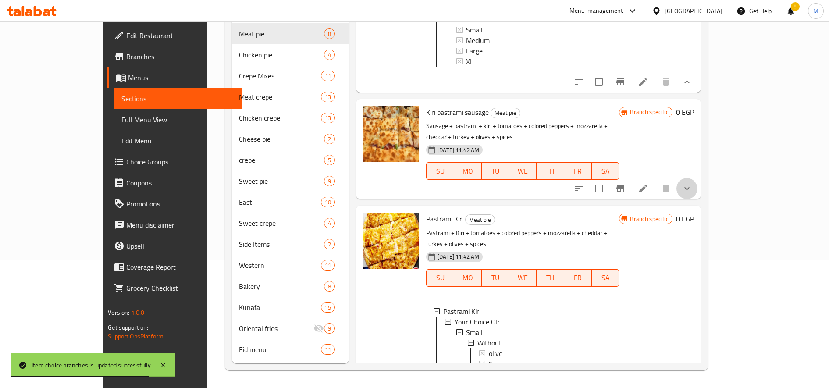
click at [698, 181] on button "show more" at bounding box center [687, 188] width 21 height 21
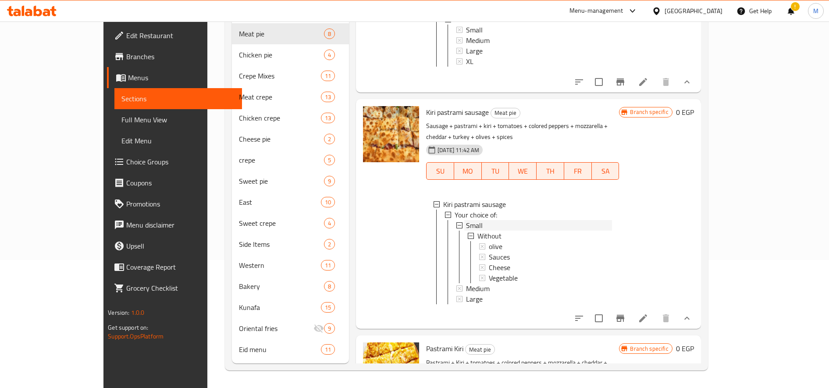
click at [470, 220] on div "Small" at bounding box center [539, 225] width 146 height 11
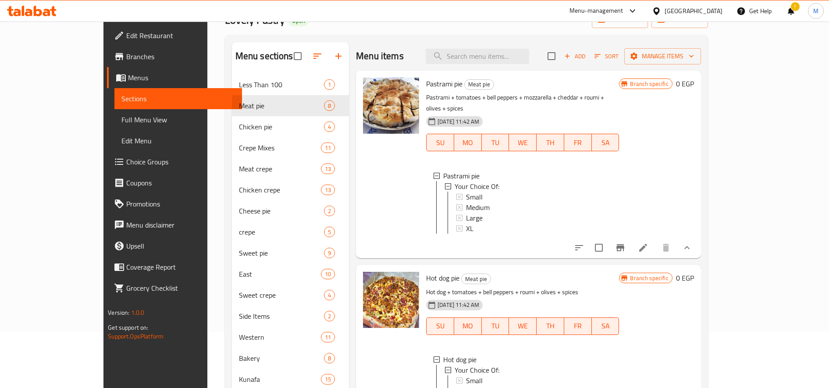
scroll to position [0, 0]
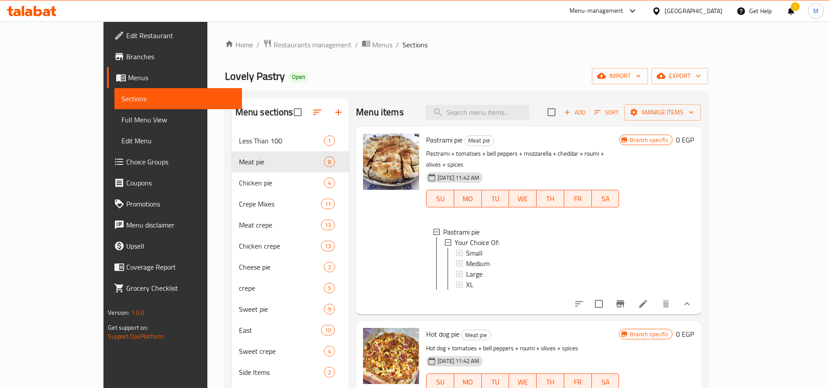
click at [649, 306] on icon at bounding box center [643, 304] width 11 height 11
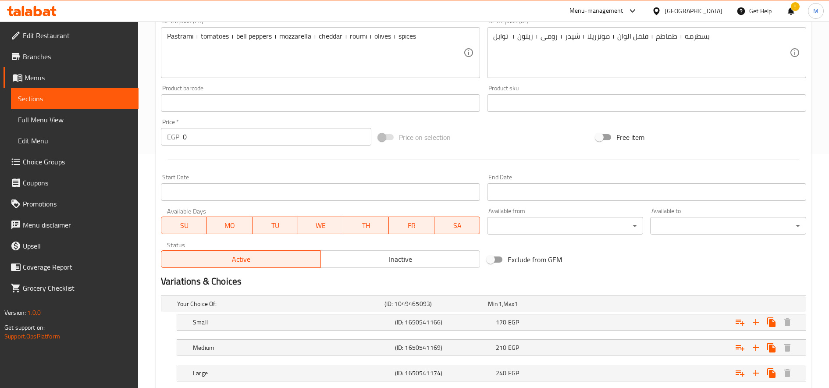
scroll to position [292, 0]
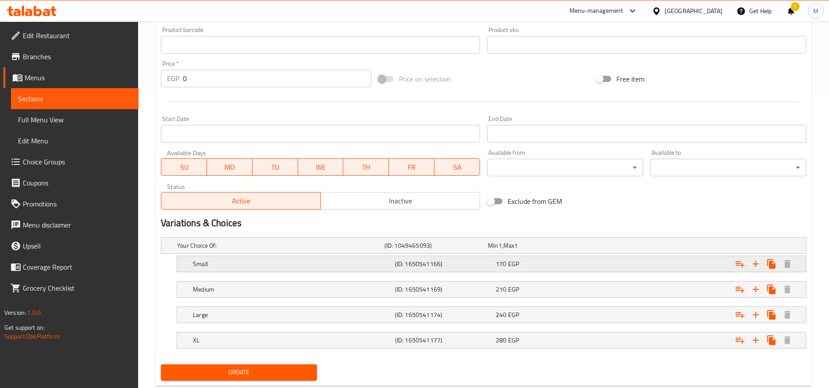
click at [355, 250] on h5 "Small" at bounding box center [279, 245] width 204 height 9
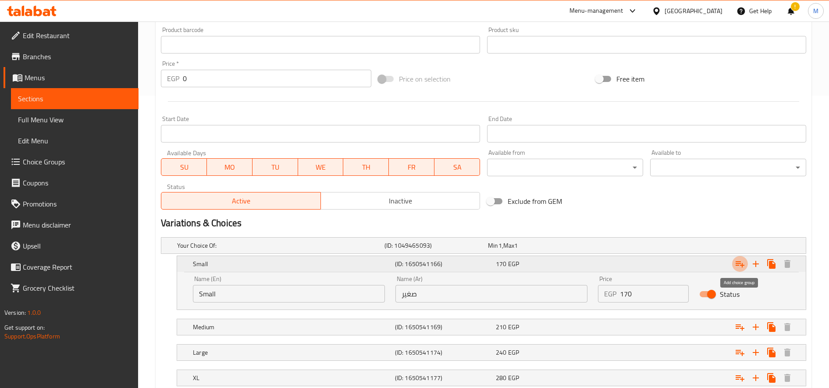
click at [739, 266] on icon "Expand" at bounding box center [740, 264] width 11 height 11
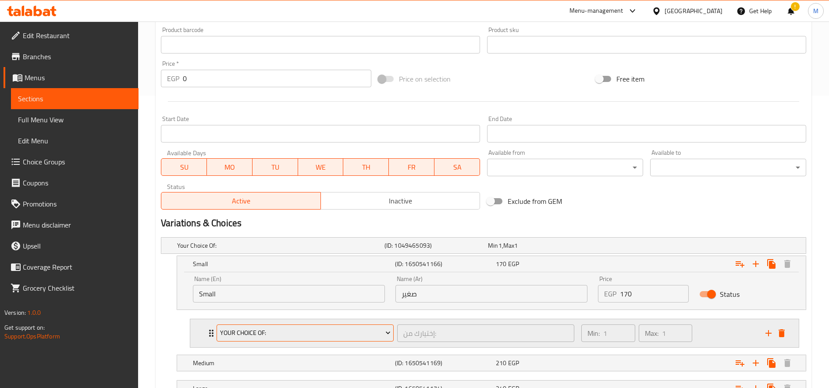
click at [339, 329] on span "Your Choice Of:" at bounding box center [305, 333] width 171 height 11
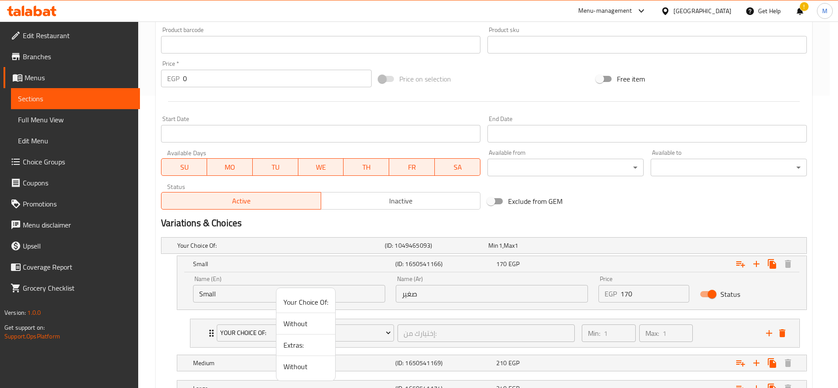
click at [316, 329] on li "Without" at bounding box center [305, 323] width 59 height 21
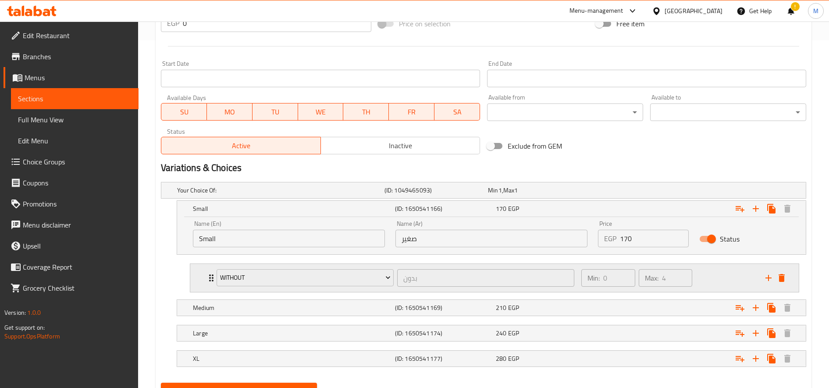
scroll to position [389, 0]
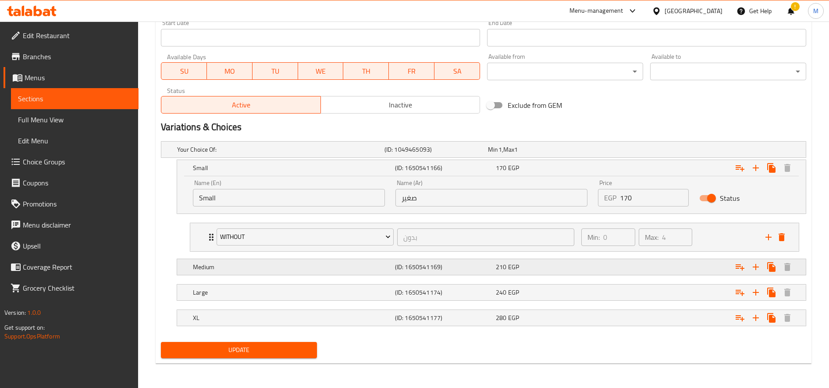
click at [665, 151] on div "Expand" at bounding box center [693, 150] width 207 height 4
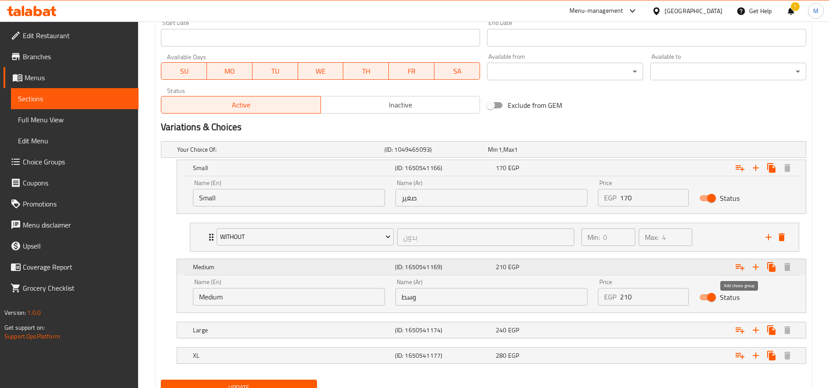
click at [736, 269] on icon "Expand" at bounding box center [740, 267] width 11 height 11
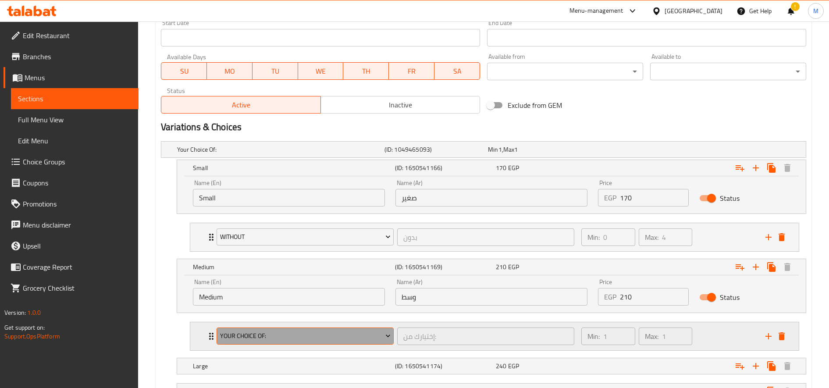
click at [274, 339] on span "Your Choice Of:" at bounding box center [305, 336] width 171 height 11
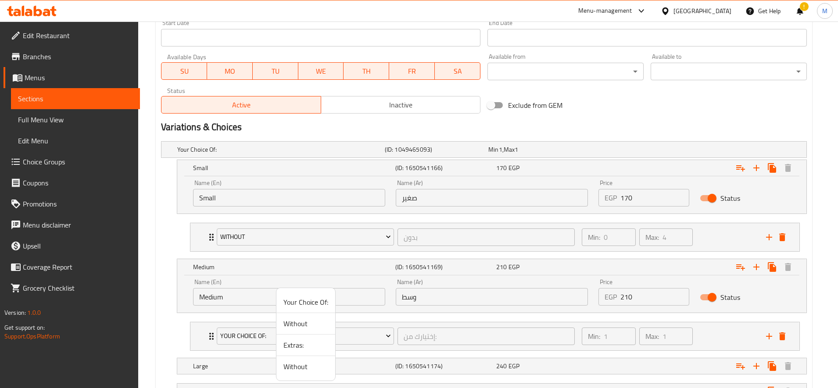
click at [304, 323] on span "Without" at bounding box center [305, 323] width 45 height 11
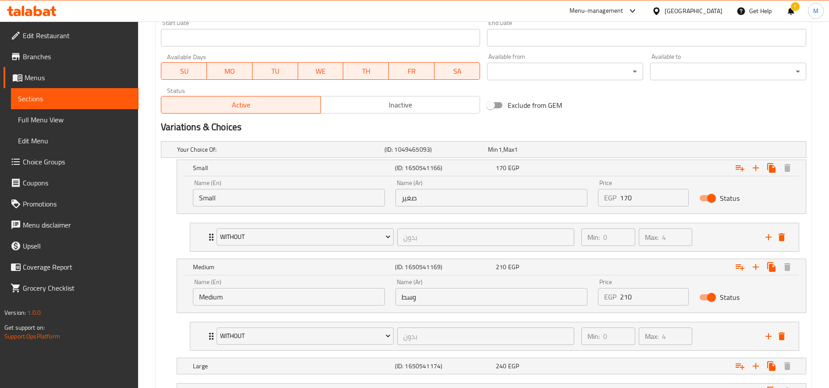
scroll to position [462, 0]
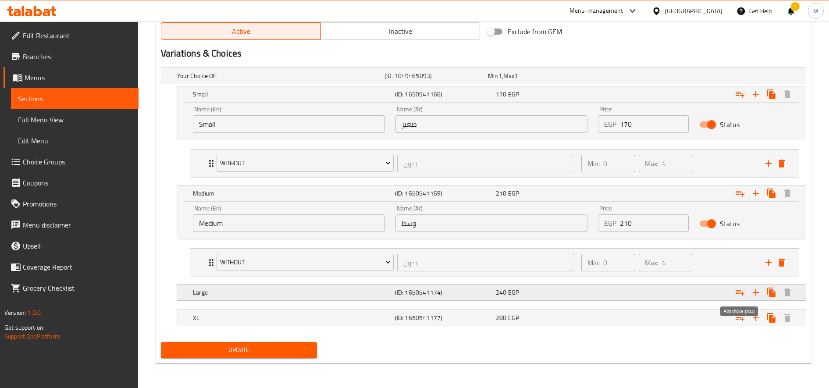
click at [742, 293] on icon "Expand" at bounding box center [740, 293] width 9 height 6
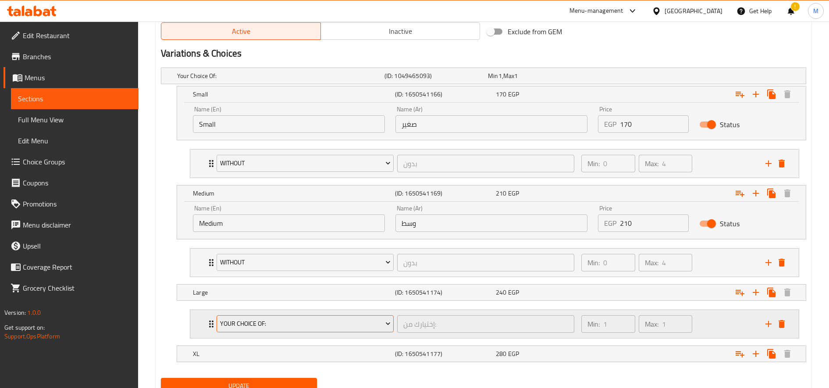
click at [285, 320] on span "Your Choice Of:" at bounding box center [305, 323] width 171 height 11
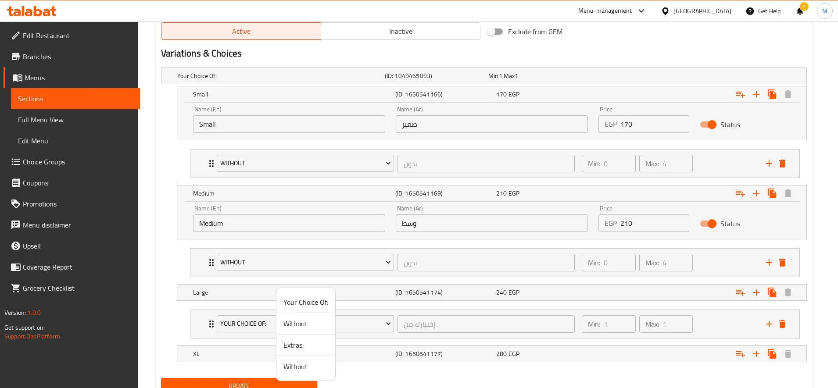
click at [296, 326] on span "Without" at bounding box center [305, 323] width 45 height 11
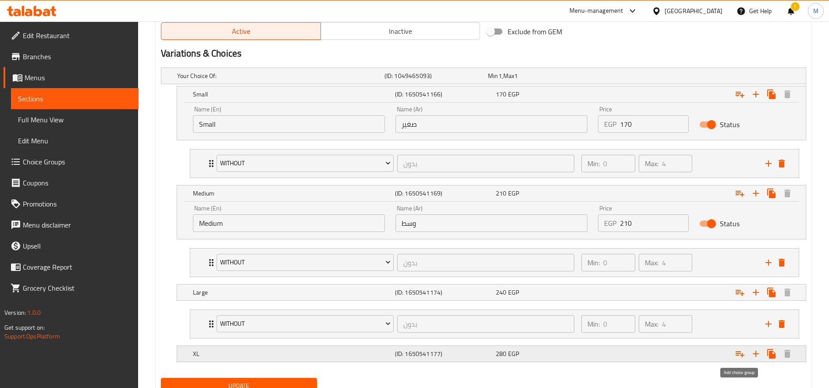
drag, startPoint x: 734, startPoint y: 354, endPoint x: 714, endPoint y: 355, distance: 20.2
click at [735, 354] on button "Expand" at bounding box center [740, 354] width 16 height 16
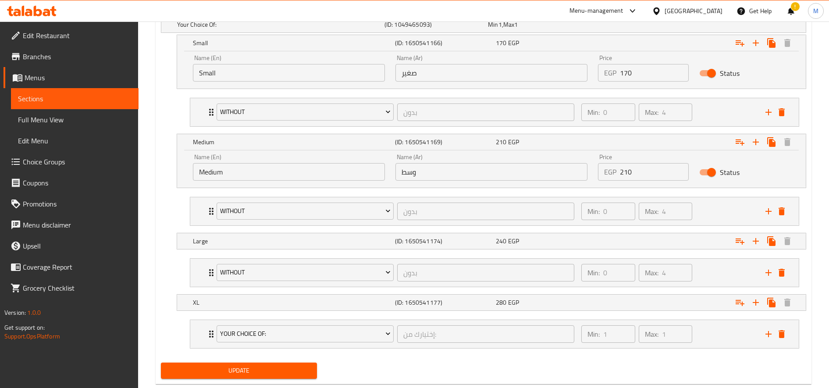
scroll to position [534, 0]
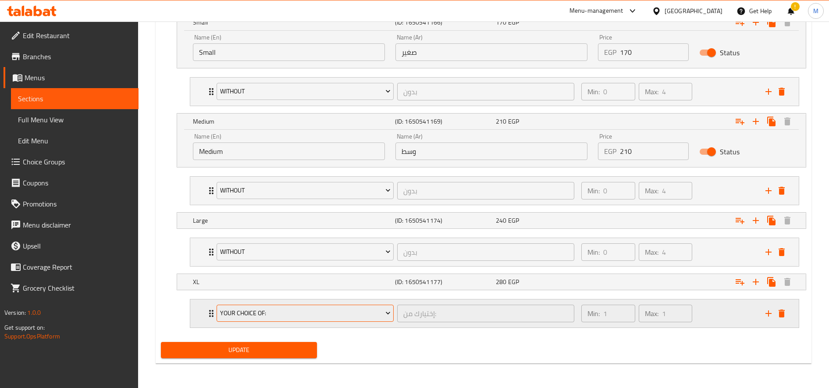
click at [280, 314] on span "Your Choice Of:" at bounding box center [305, 313] width 171 height 11
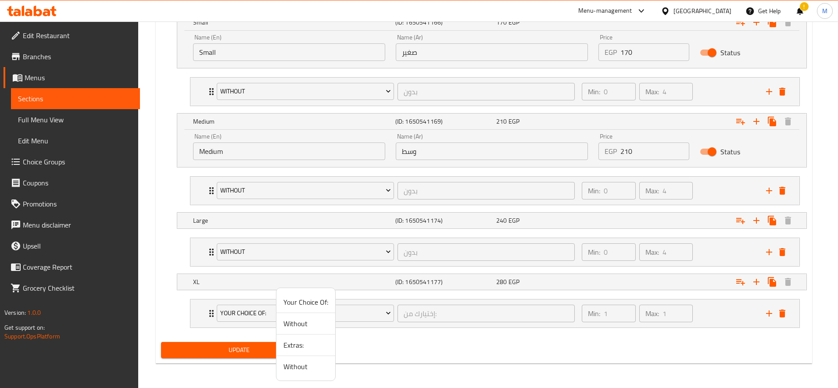
click at [305, 328] on span "Without" at bounding box center [305, 323] width 45 height 11
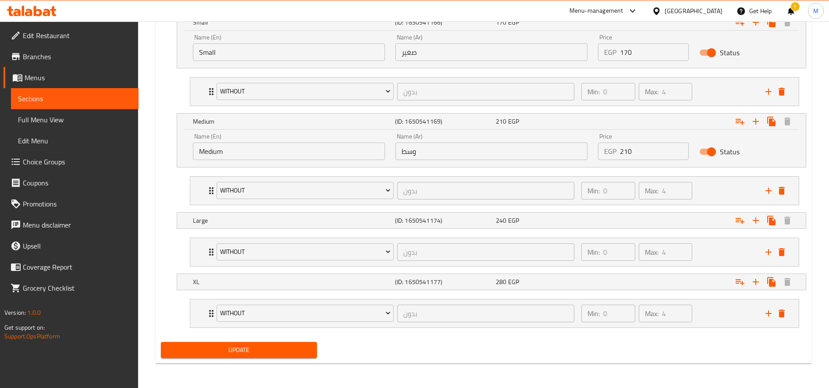
click at [257, 350] on span "Update" at bounding box center [239, 350] width 142 height 11
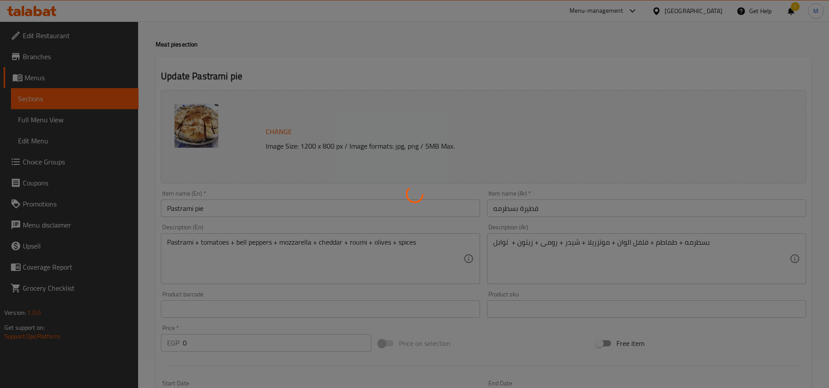
scroll to position [0, 0]
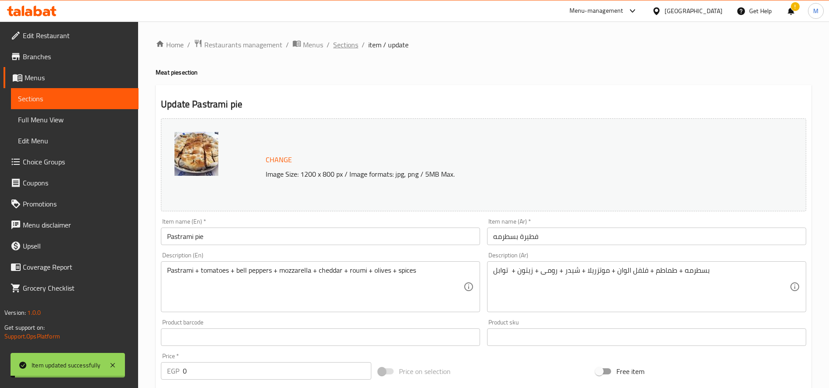
click at [342, 46] on span "Sections" at bounding box center [345, 44] width 25 height 11
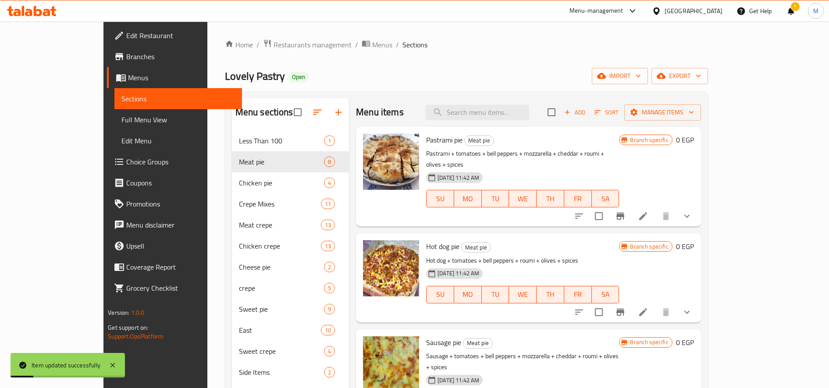
click at [656, 304] on li at bounding box center [643, 312] width 25 height 16
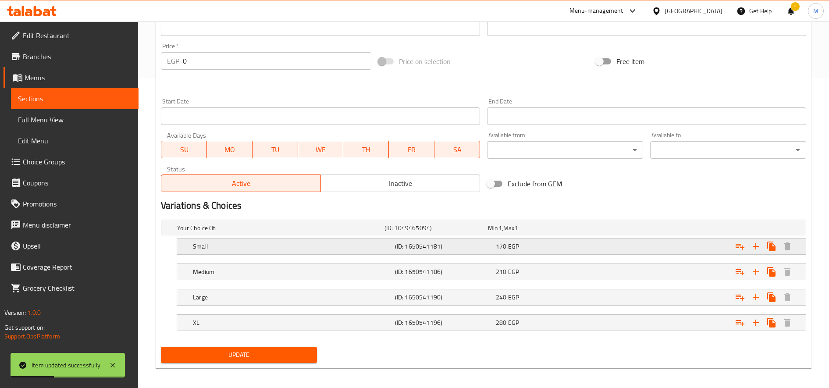
scroll to position [315, 0]
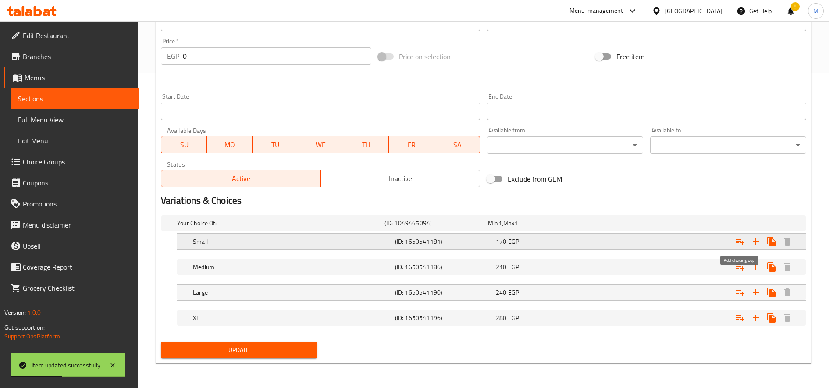
click at [739, 239] on icon "Expand" at bounding box center [740, 241] width 11 height 11
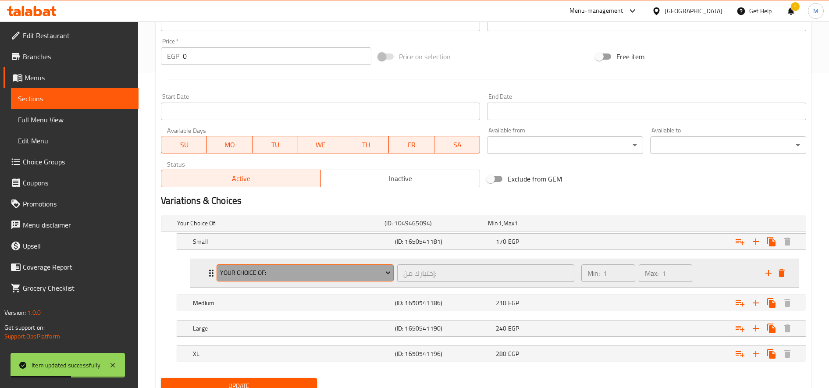
click at [330, 277] on span "Your Choice Of:" at bounding box center [305, 272] width 171 height 11
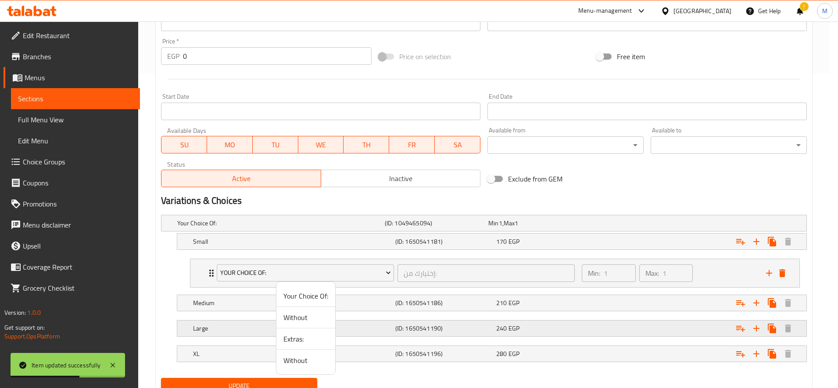
click at [310, 322] on span "Without" at bounding box center [305, 317] width 45 height 11
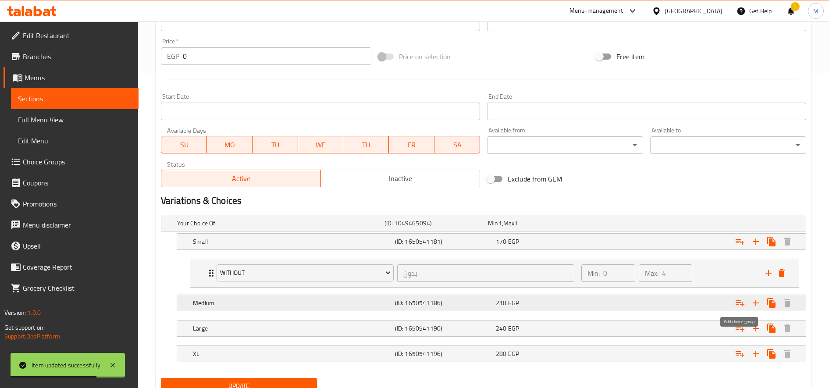
click at [742, 309] on button "Expand" at bounding box center [740, 303] width 16 height 16
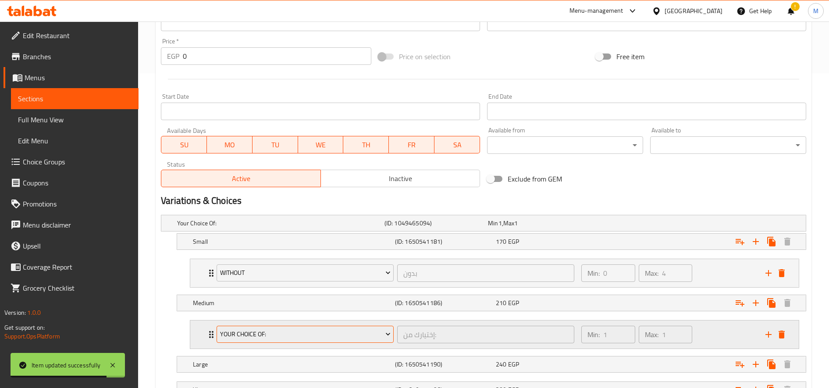
click at [379, 340] on button "Your Choice Of:" at bounding box center [305, 335] width 177 height 18
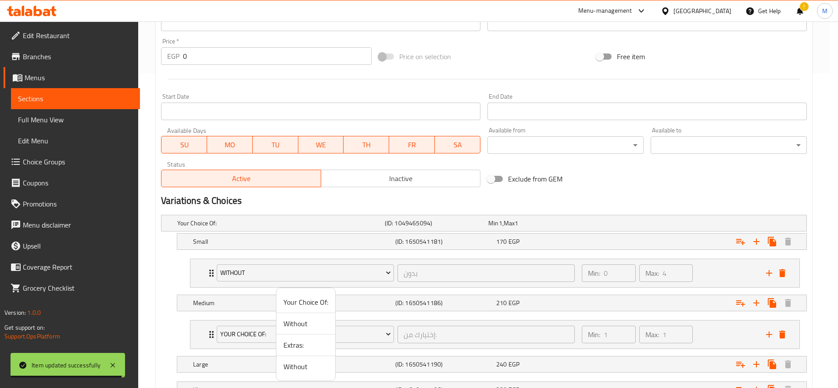
click at [314, 328] on span "Without" at bounding box center [305, 323] width 45 height 11
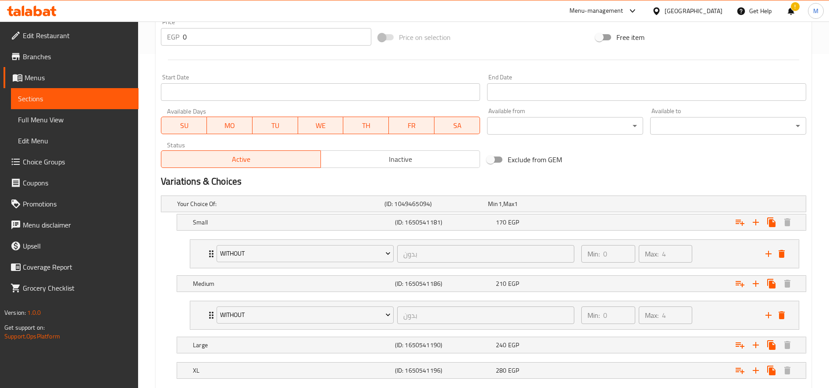
scroll to position [387, 0]
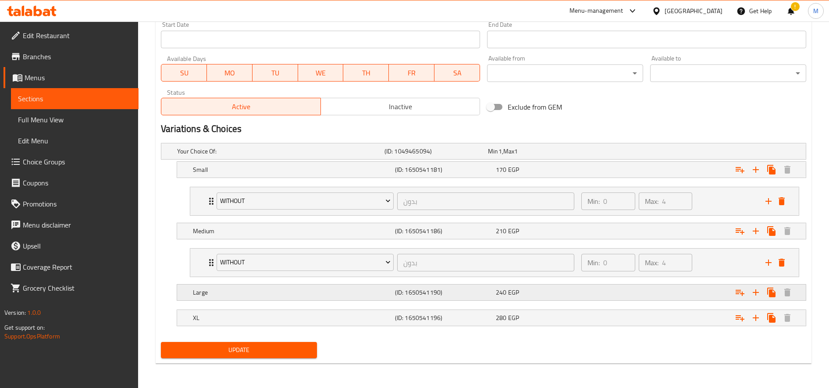
click at [740, 175] on icon "Expand" at bounding box center [740, 169] width 11 height 11
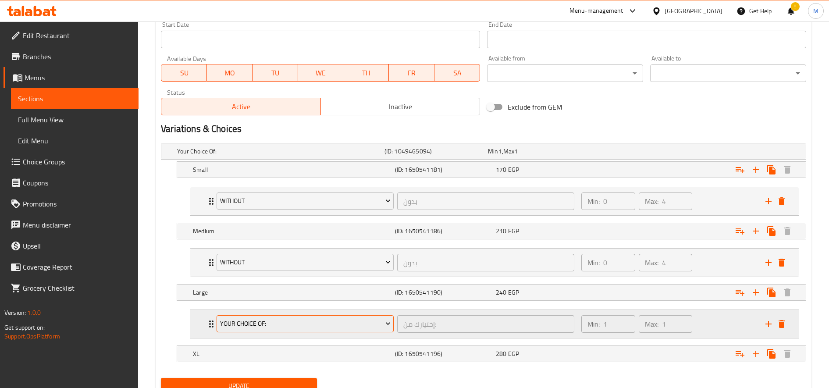
click at [289, 327] on span "Your Choice Of:" at bounding box center [305, 323] width 171 height 11
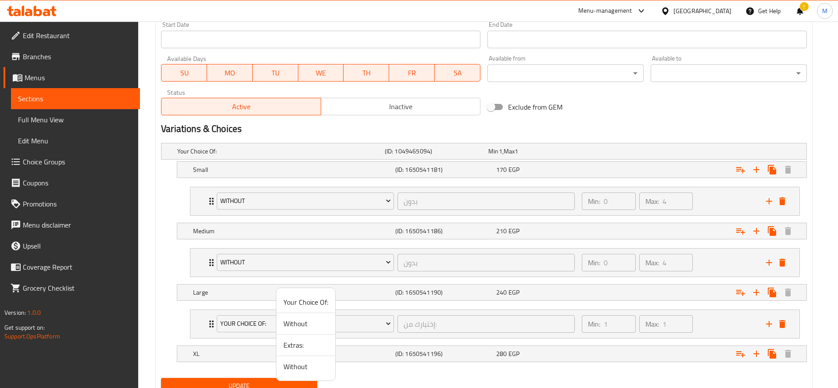
click at [304, 320] on span "Without" at bounding box center [305, 323] width 45 height 11
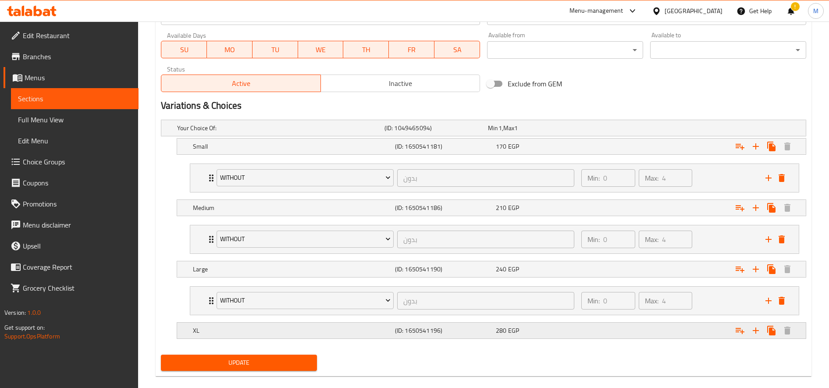
scroll to position [423, 0]
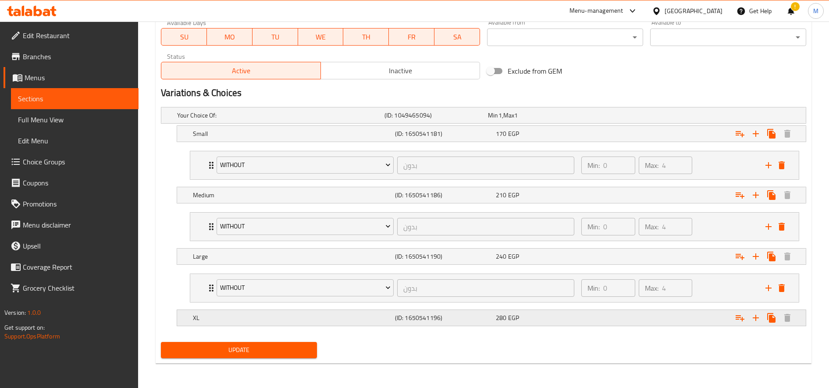
click at [735, 139] on icon "Expand" at bounding box center [740, 133] width 11 height 11
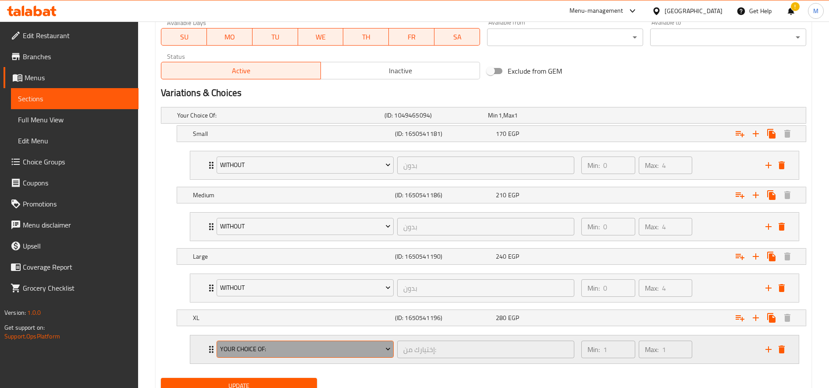
click at [334, 348] on span "Your Choice Of:" at bounding box center [305, 349] width 171 height 11
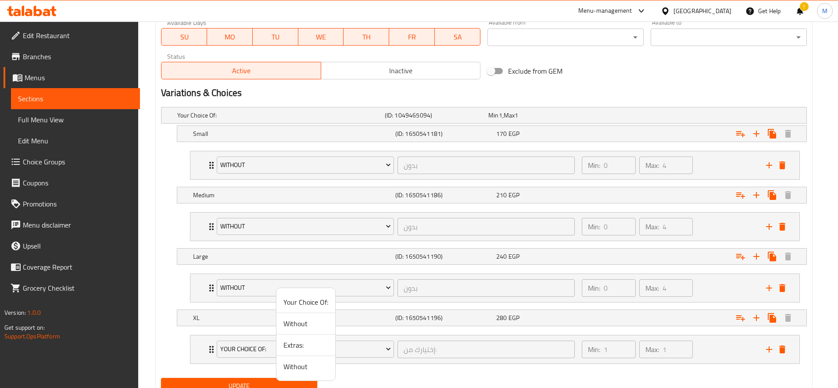
click at [306, 319] on span "Without" at bounding box center [305, 323] width 45 height 11
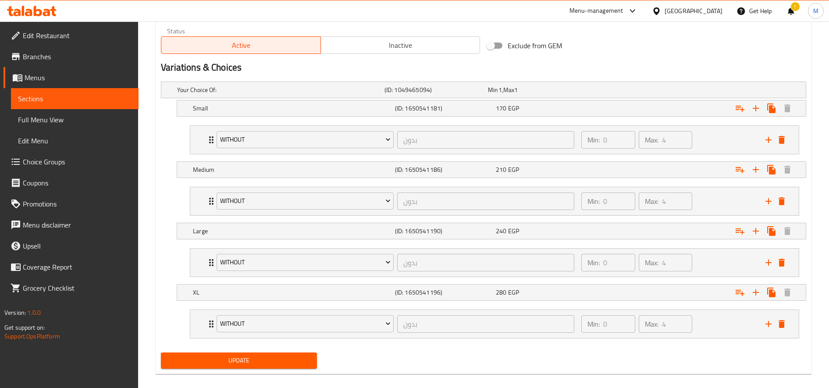
scroll to position [459, 0]
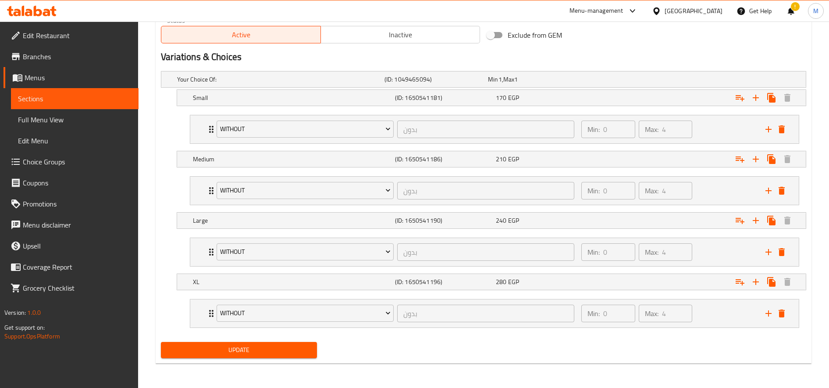
click at [289, 360] on div "Update" at bounding box center [238, 350] width 163 height 23
click at [292, 354] on span "Update" at bounding box center [239, 350] width 142 height 11
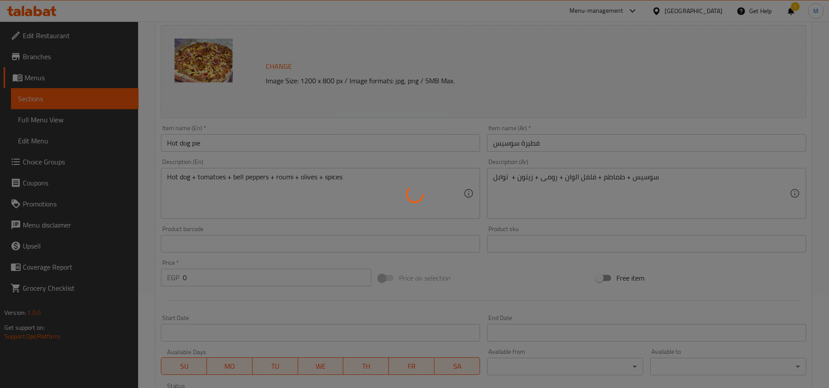
scroll to position [0, 0]
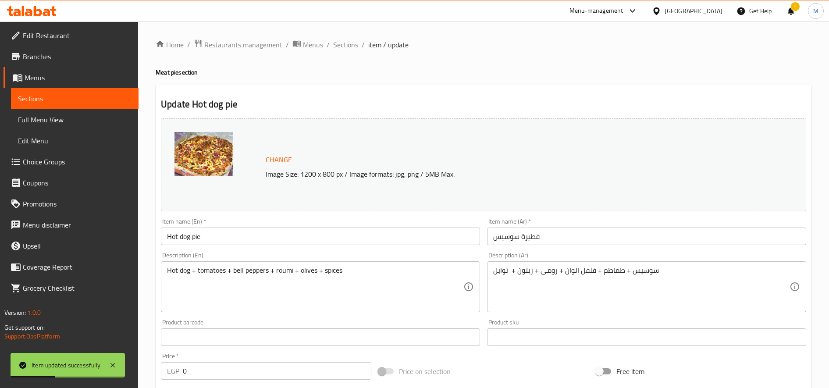
click at [344, 43] on span "Sections" at bounding box center [345, 44] width 25 height 11
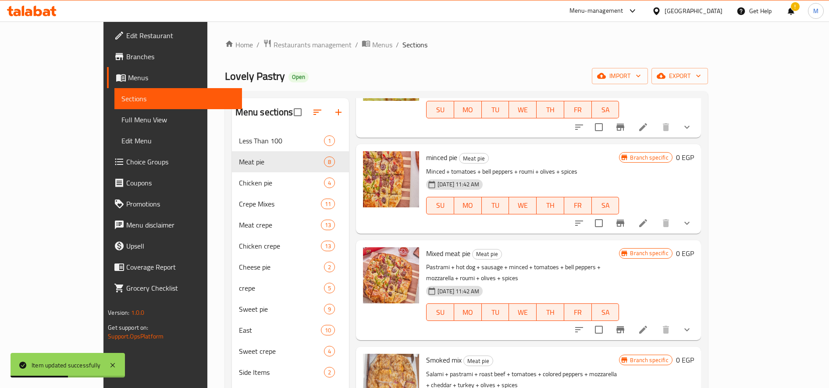
scroll to position [292, 0]
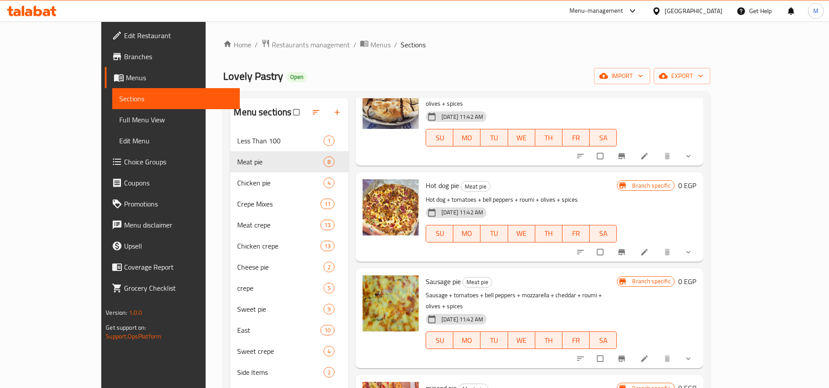
scroll to position [73, 0]
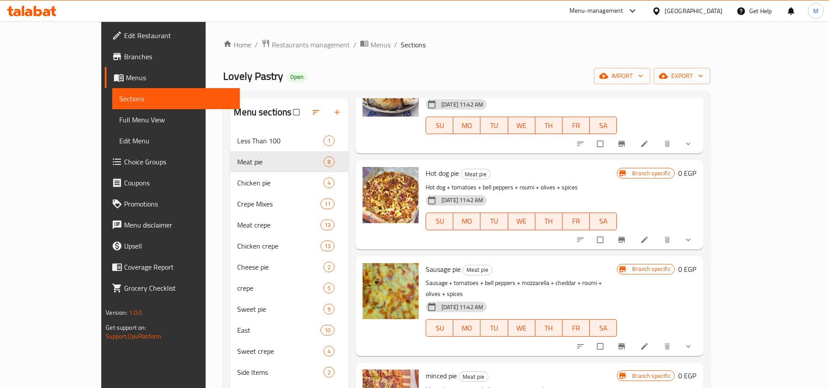
click at [649, 342] on icon at bounding box center [644, 346] width 9 height 9
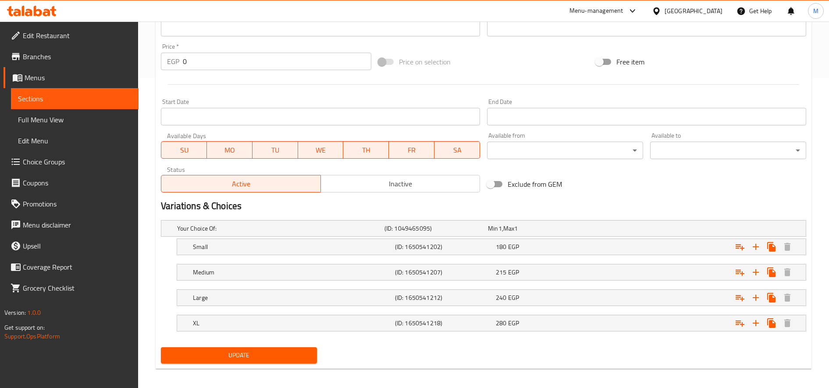
scroll to position [315, 0]
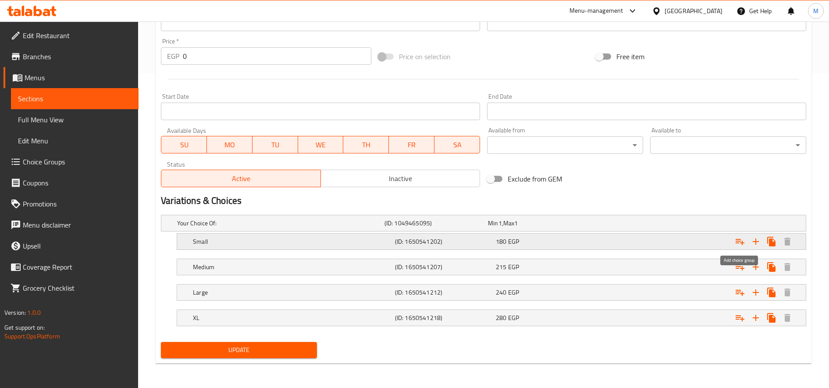
click at [743, 244] on icon "Expand" at bounding box center [740, 241] width 11 height 11
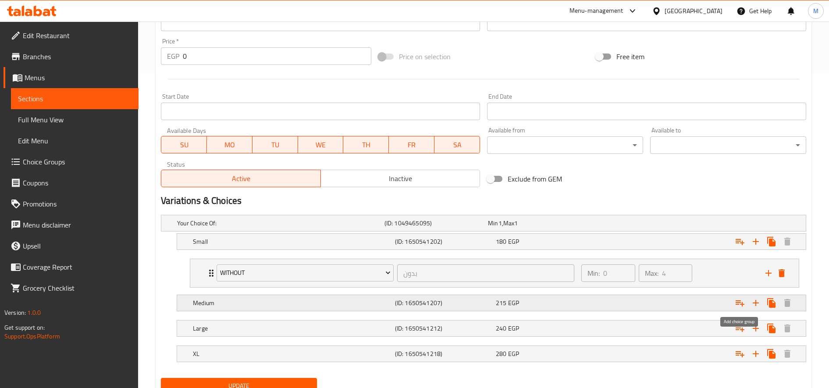
click at [738, 306] on icon "Expand" at bounding box center [740, 303] width 11 height 11
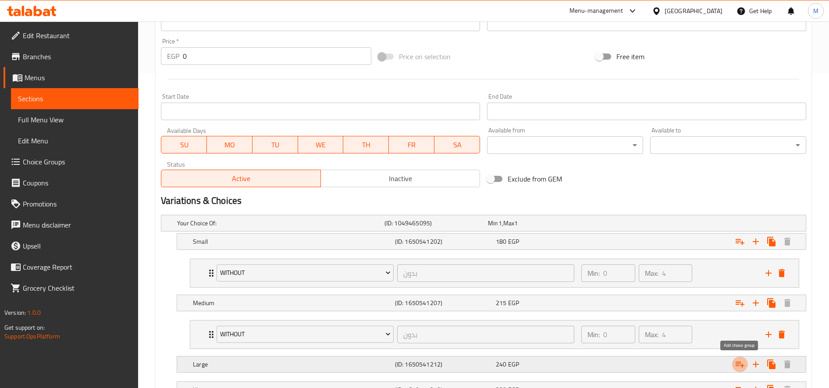
click at [742, 363] on icon "Expand" at bounding box center [740, 364] width 11 height 11
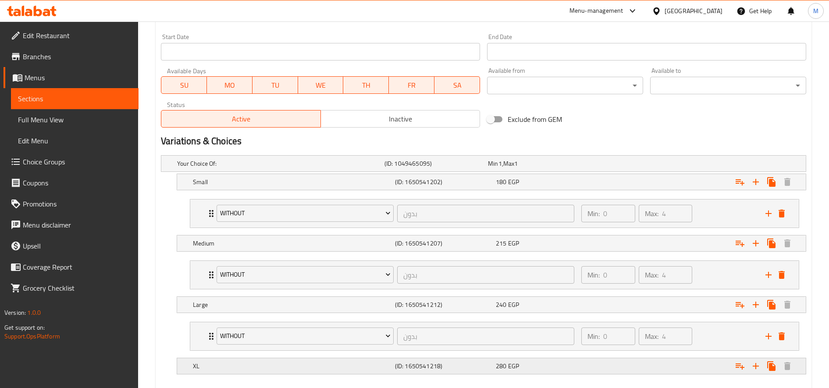
scroll to position [423, 0]
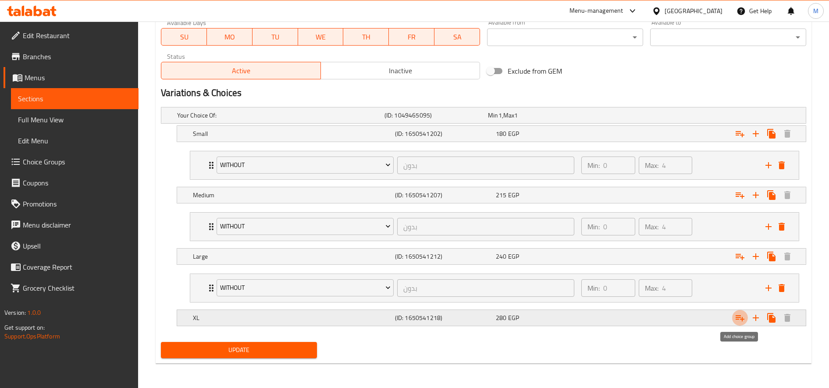
click at [746, 314] on button "Expand" at bounding box center [740, 318] width 16 height 16
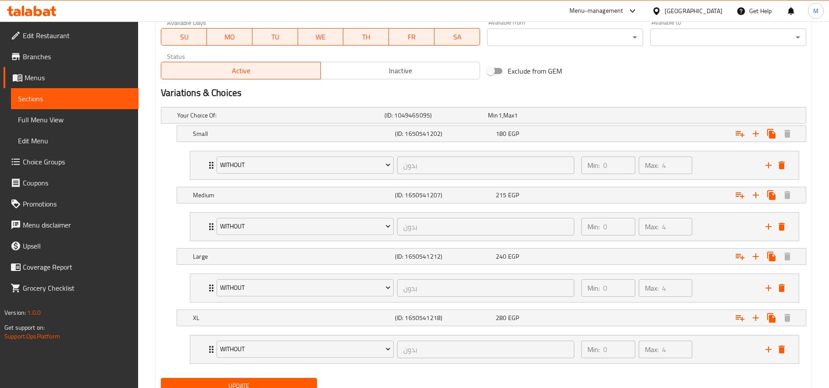
click at [304, 381] on span "Update" at bounding box center [239, 386] width 142 height 11
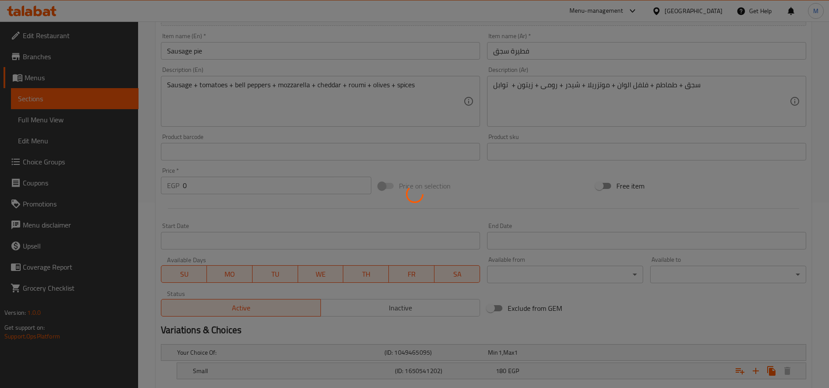
scroll to position [0, 0]
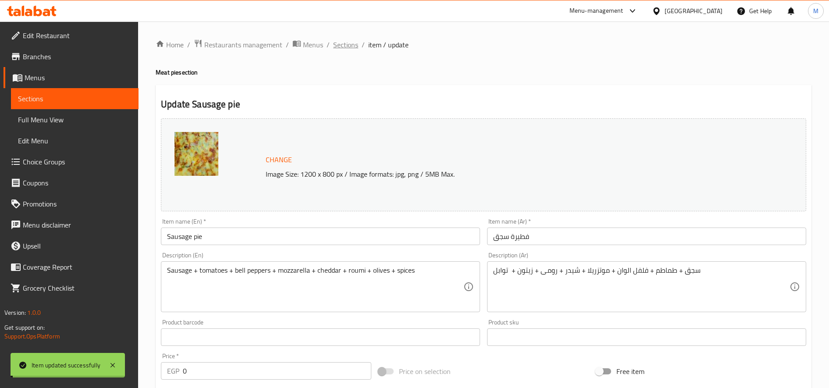
click at [346, 43] on span "Sections" at bounding box center [345, 44] width 25 height 11
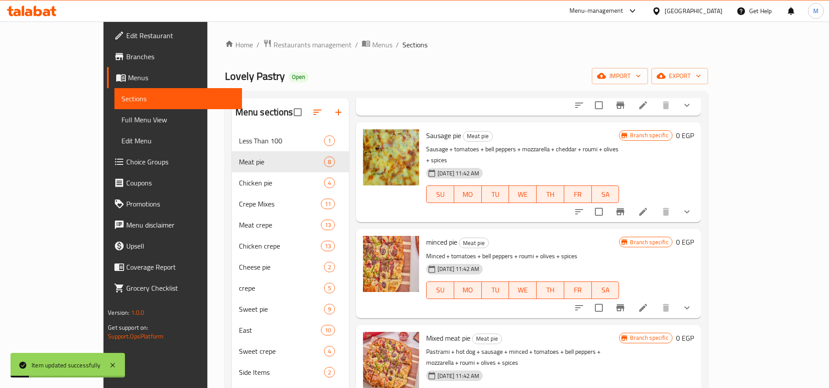
scroll to position [219, 0]
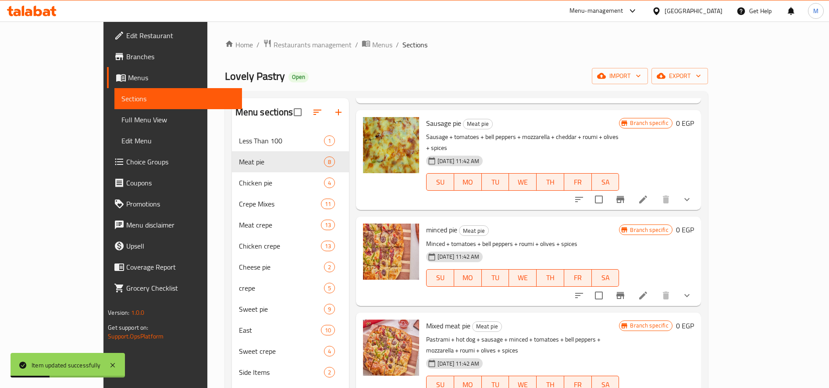
click at [649, 290] on icon at bounding box center [643, 295] width 11 height 11
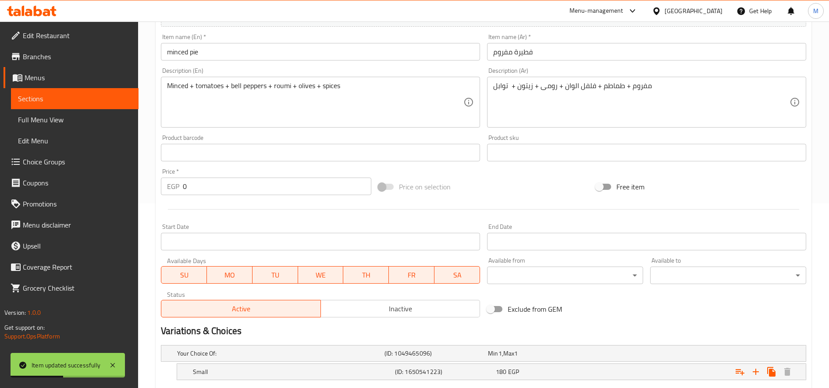
scroll to position [292, 0]
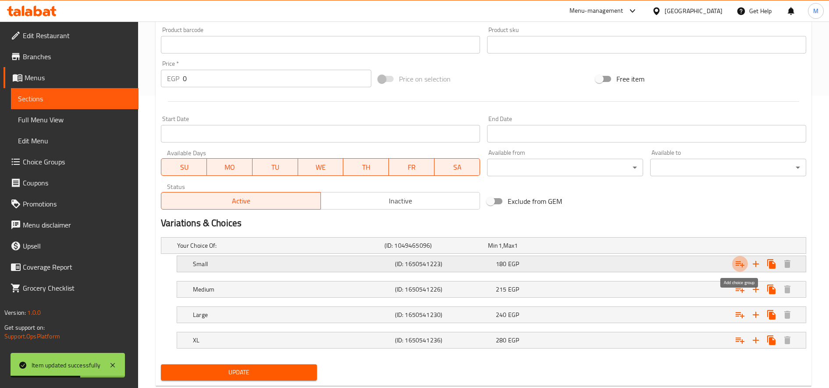
click at [739, 264] on icon "Expand" at bounding box center [740, 264] width 11 height 11
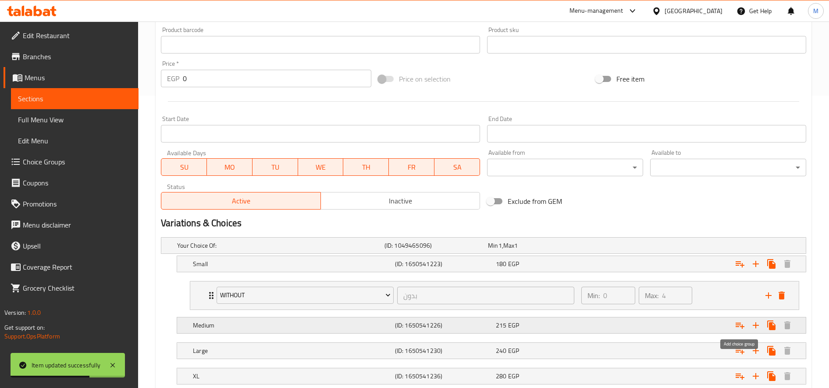
click at [735, 324] on icon "Expand" at bounding box center [740, 325] width 11 height 11
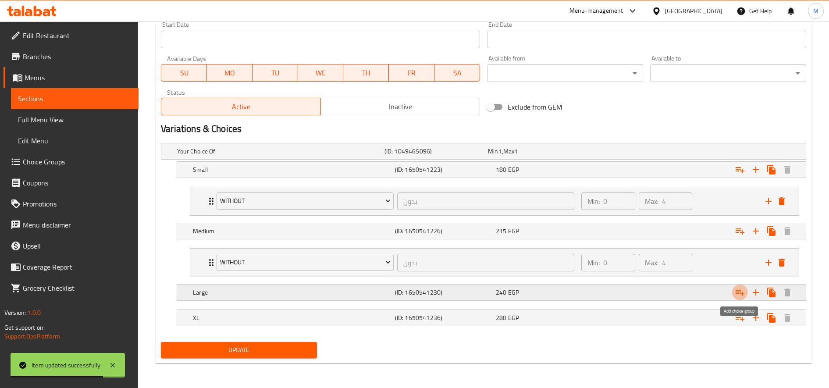
click at [740, 291] on icon "Expand" at bounding box center [740, 292] width 11 height 11
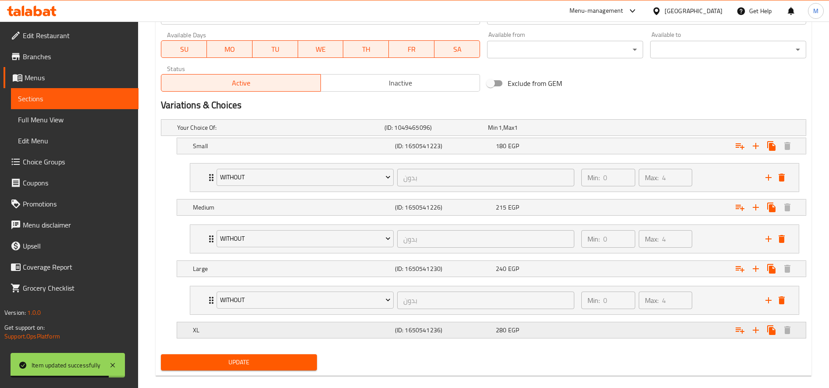
scroll to position [423, 0]
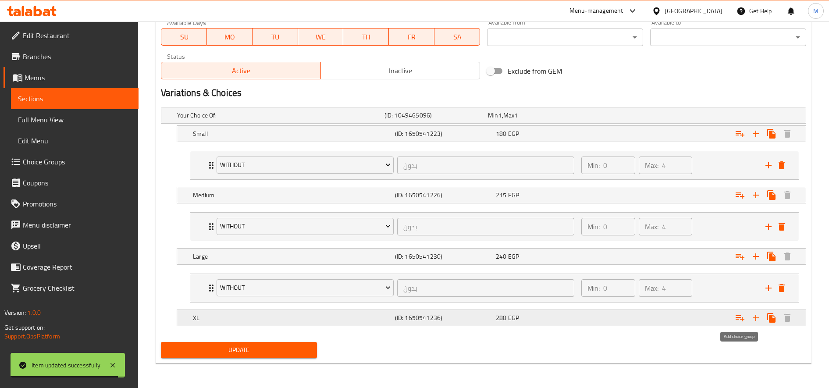
click at [740, 320] on icon "Expand" at bounding box center [740, 318] width 11 height 11
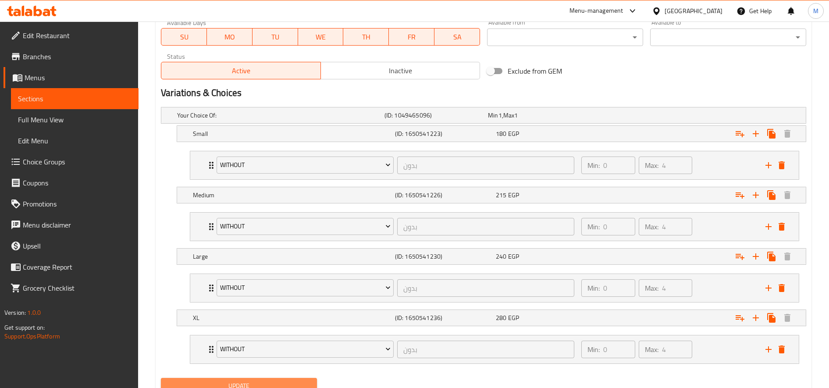
click at [291, 380] on button "Update" at bounding box center [239, 386] width 156 height 16
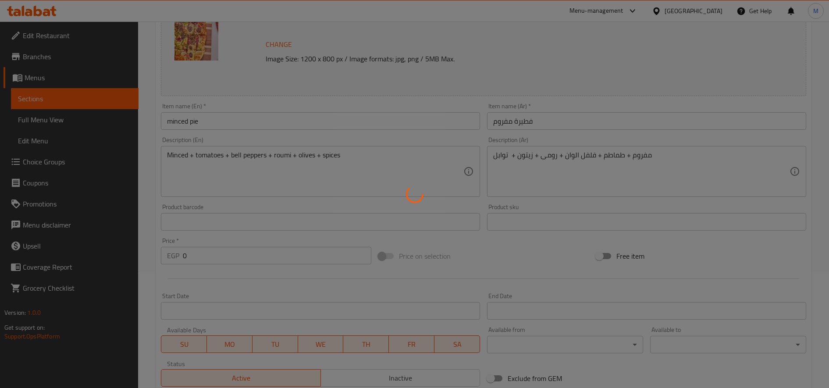
scroll to position [0, 0]
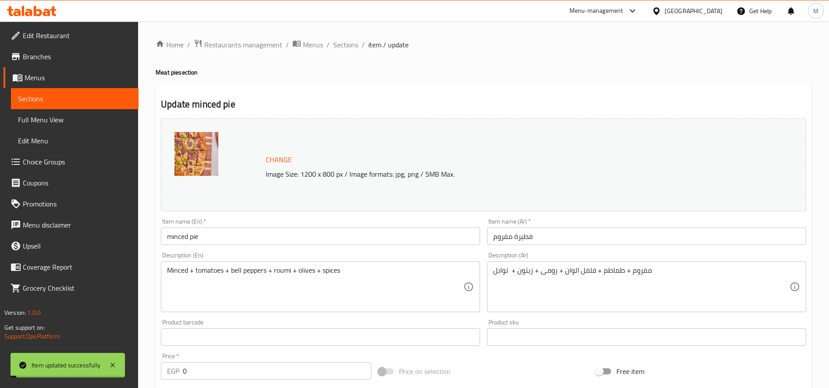
click at [346, 42] on span "Sections" at bounding box center [345, 44] width 25 height 11
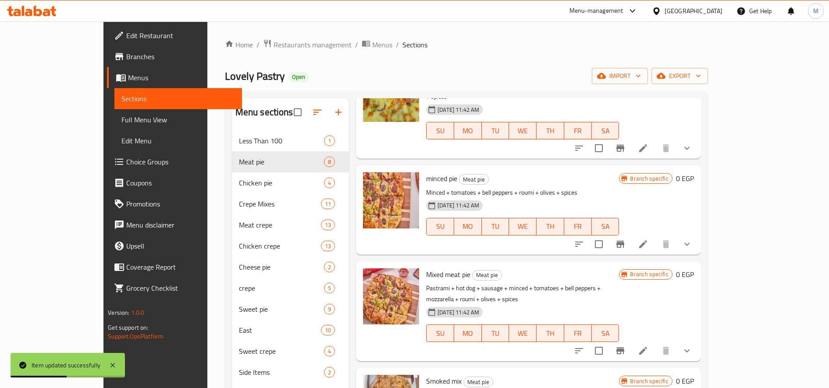
scroll to position [292, 0]
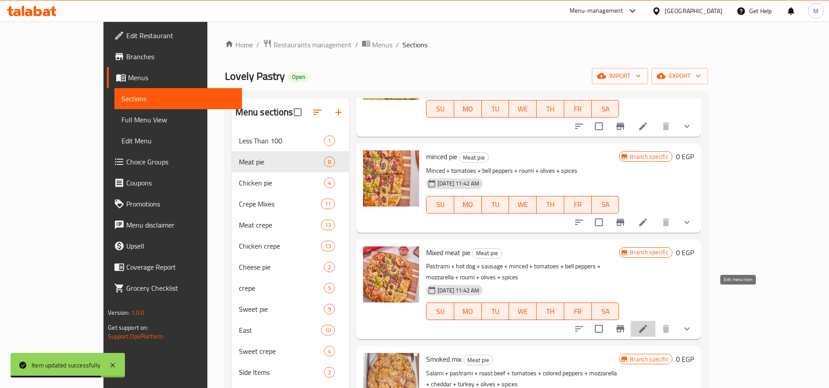
click at [647, 325] on icon at bounding box center [643, 329] width 8 height 8
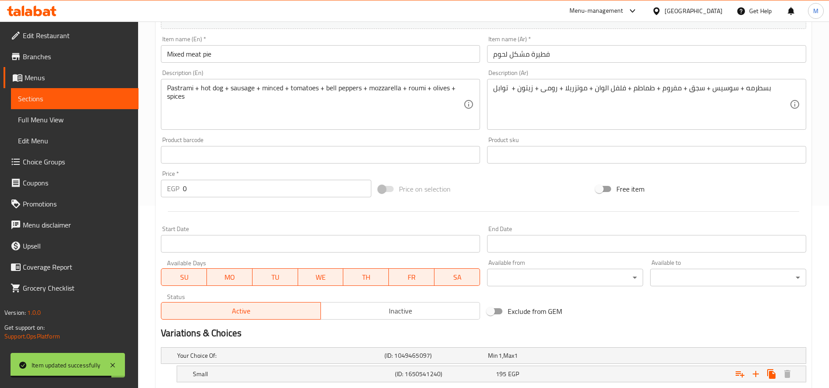
scroll to position [292, 0]
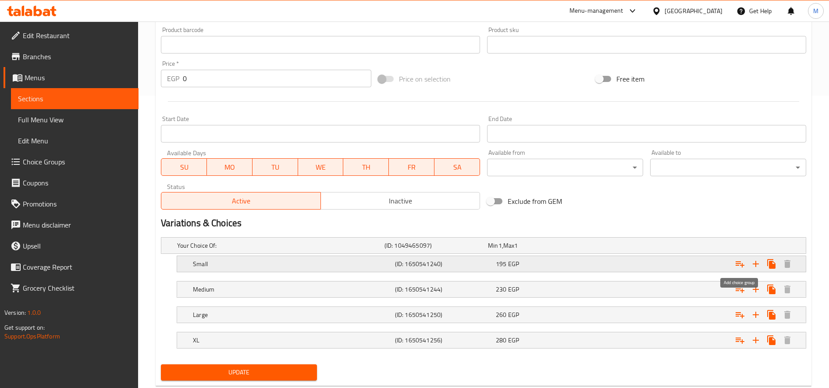
click at [747, 262] on button "Expand" at bounding box center [740, 264] width 16 height 16
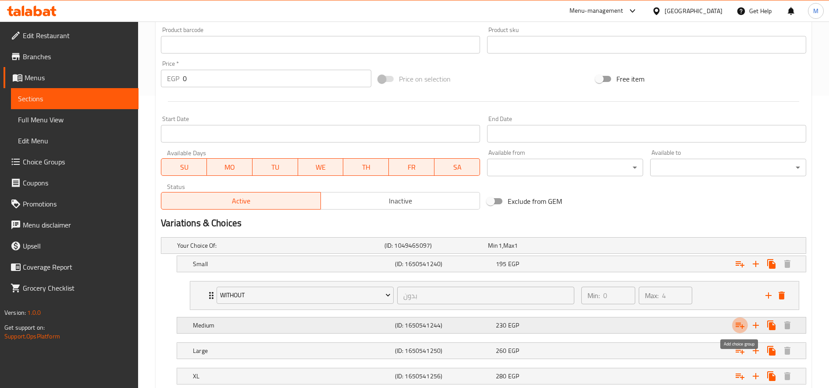
click at [734, 330] on button "Expand" at bounding box center [740, 325] width 16 height 16
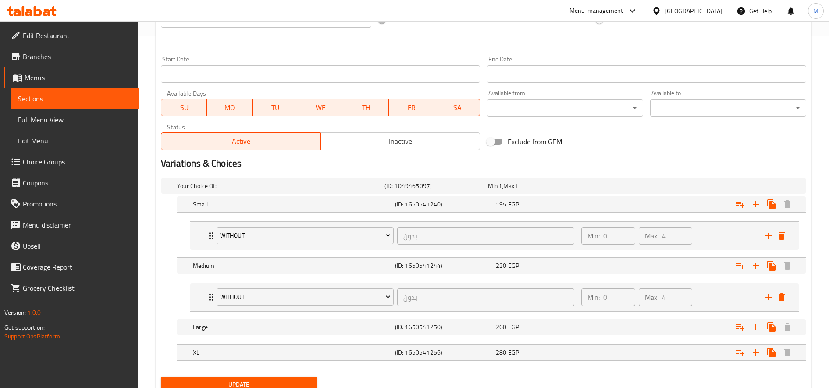
scroll to position [387, 0]
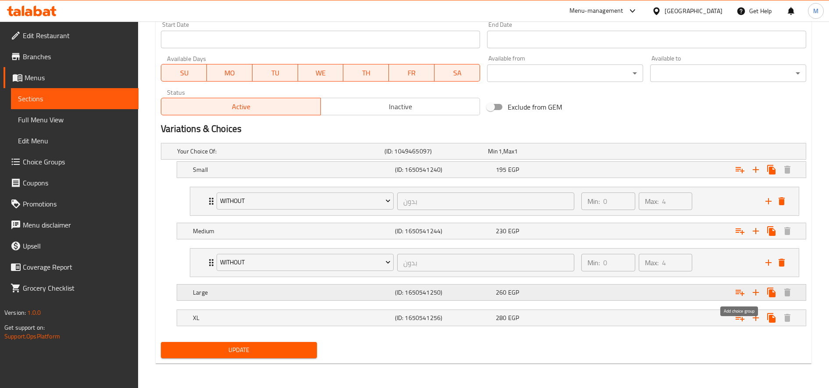
click at [740, 295] on icon "Expand" at bounding box center [740, 292] width 11 height 11
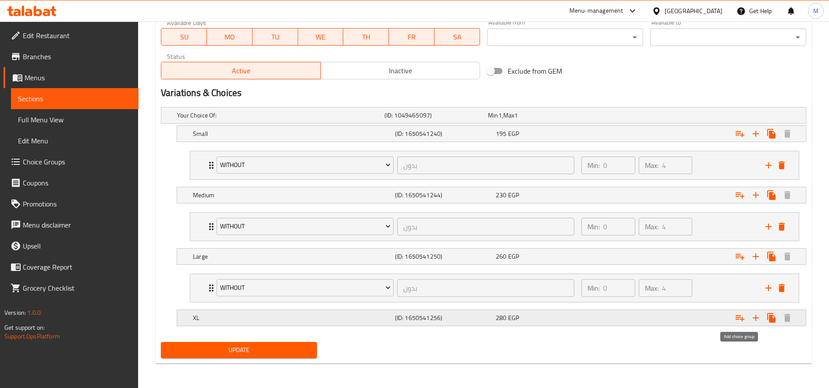
click at [740, 321] on icon "Expand" at bounding box center [740, 318] width 11 height 11
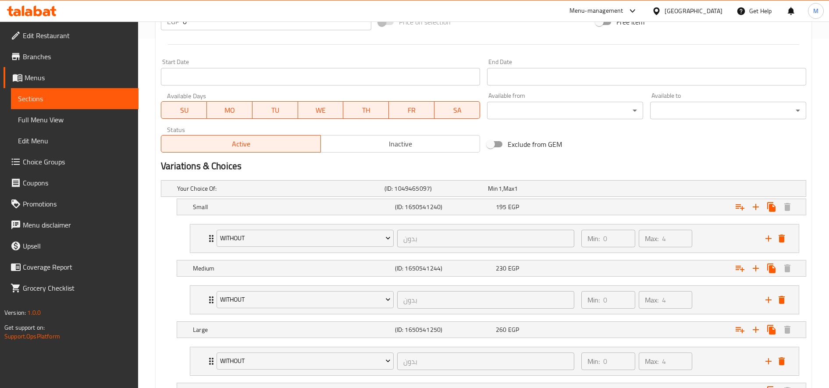
scroll to position [459, 0]
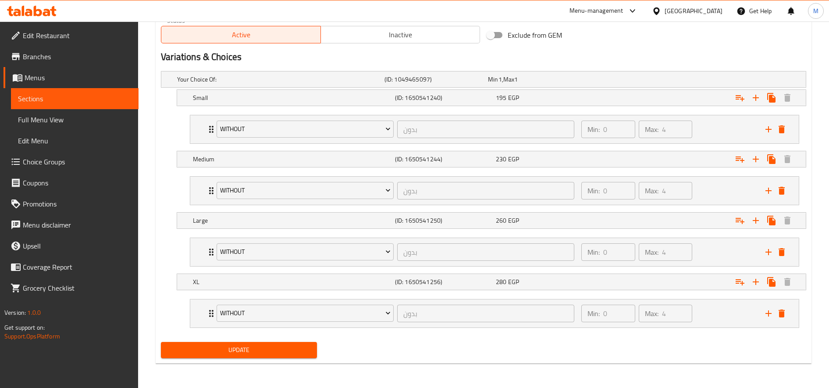
click at [296, 355] on span "Update" at bounding box center [239, 350] width 142 height 11
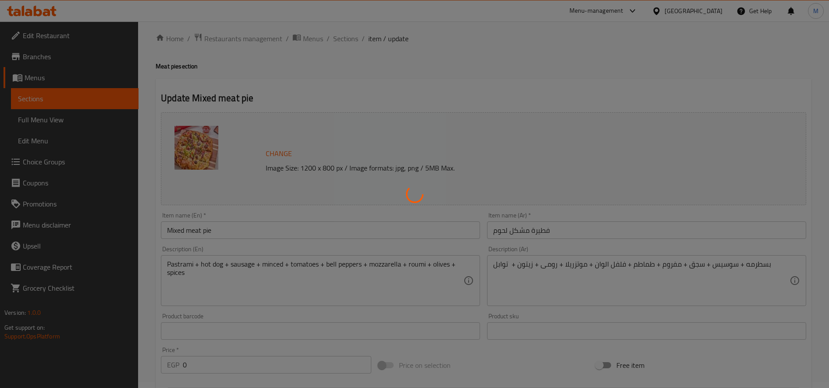
scroll to position [0, 0]
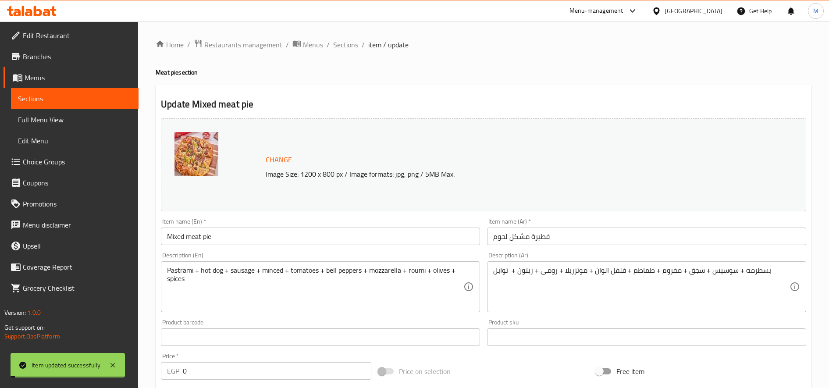
drag, startPoint x: 346, startPoint y: 43, endPoint x: 393, endPoint y: 89, distance: 65.7
click at [346, 43] on span "Sections" at bounding box center [345, 44] width 25 height 11
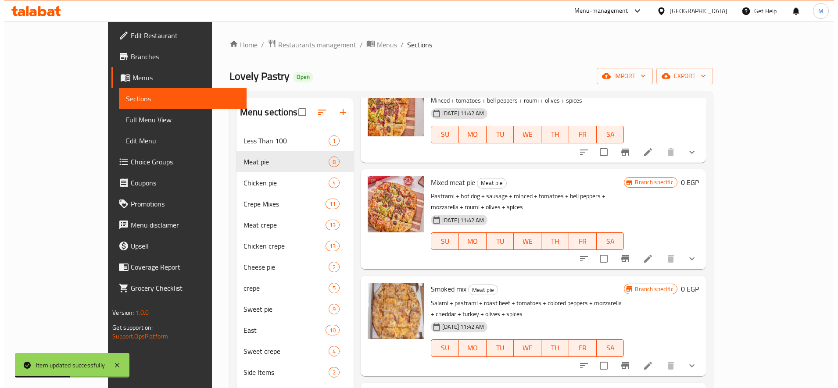
scroll to position [365, 0]
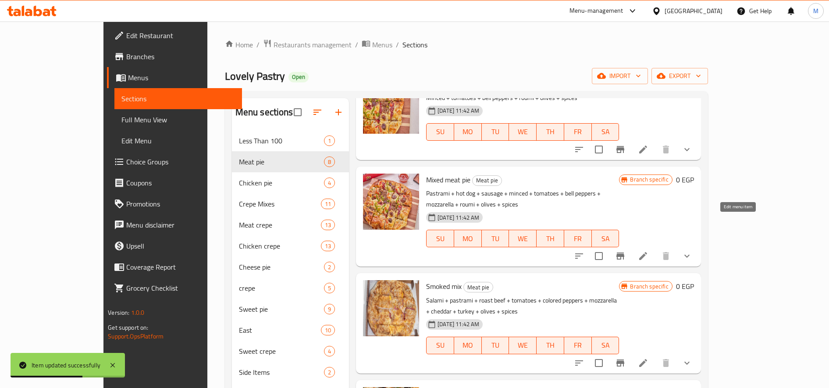
click at [649, 251] on icon at bounding box center [643, 256] width 11 height 11
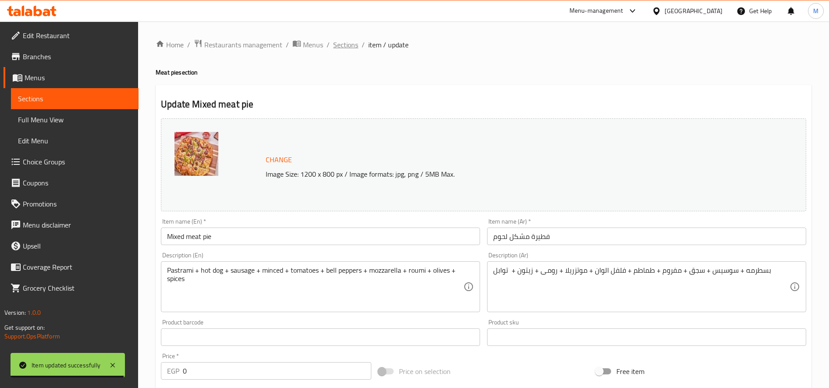
click at [358, 50] on ol "Home / Restaurants management / Menus / Sections / item / update" at bounding box center [484, 44] width 656 height 11
click at [355, 49] on span "Sections" at bounding box center [345, 44] width 25 height 11
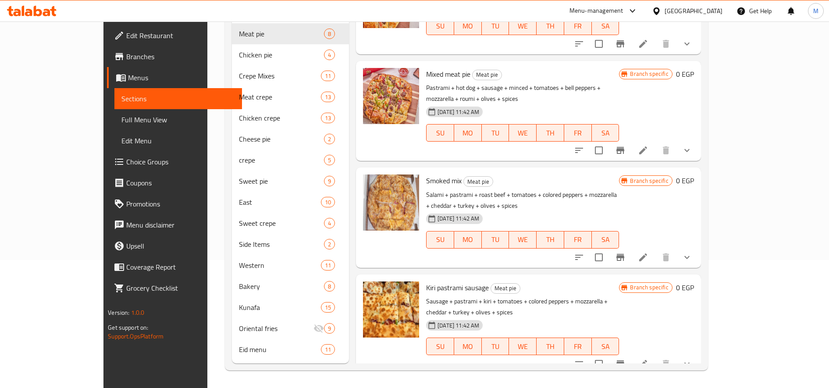
scroll to position [322, 0]
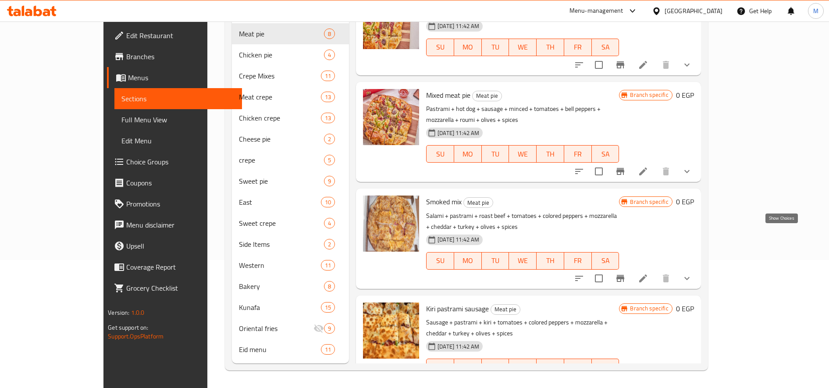
click at [692, 273] on icon "show more" at bounding box center [687, 278] width 11 height 11
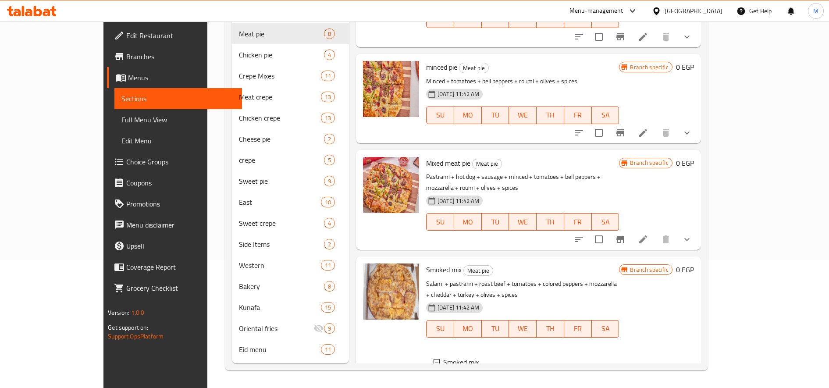
scroll to position [249, 0]
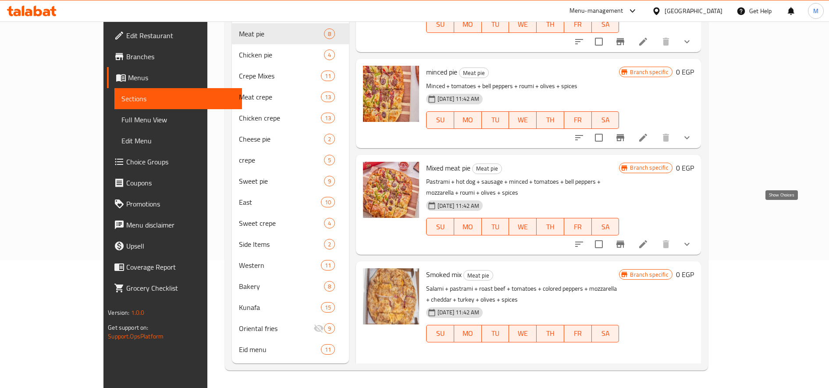
click at [692, 239] on icon "show more" at bounding box center [687, 244] width 11 height 11
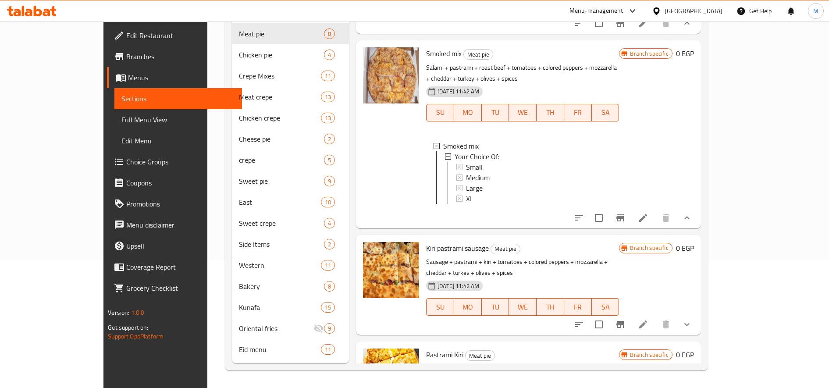
scroll to position [798, 0]
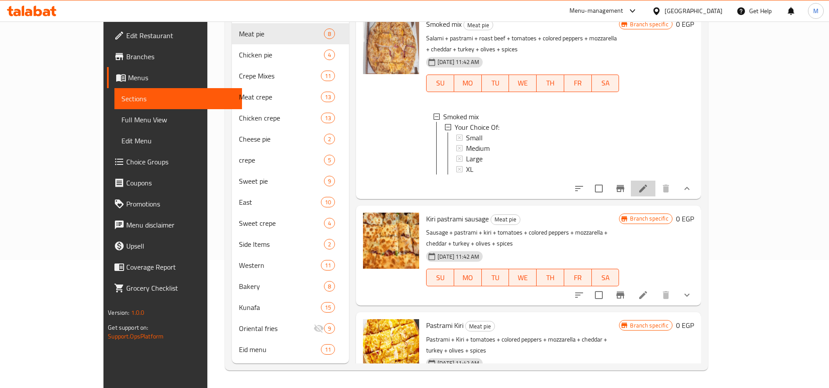
click at [656, 181] on li at bounding box center [643, 189] width 25 height 16
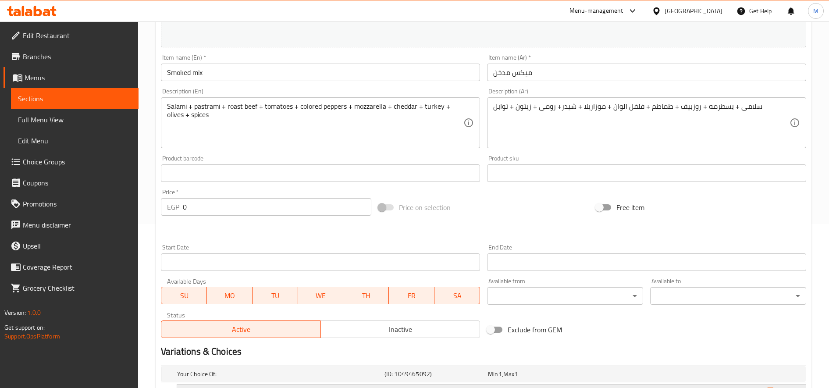
scroll to position [292, 0]
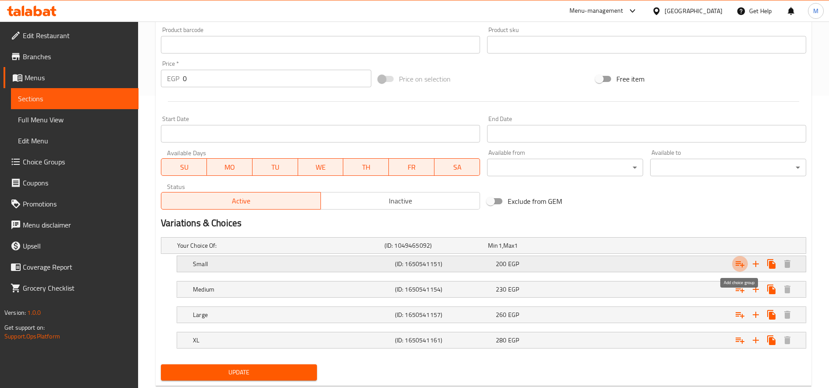
drag, startPoint x: 738, startPoint y: 264, endPoint x: 740, endPoint y: 272, distance: 8.1
click at [738, 264] on icon "Expand" at bounding box center [740, 264] width 11 height 11
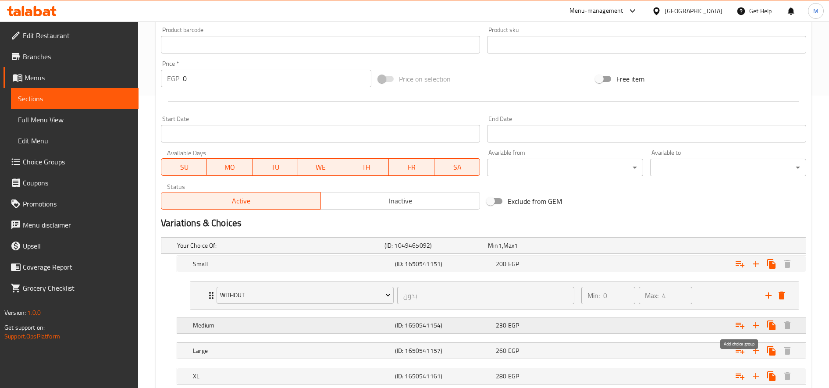
click at [738, 324] on icon "Expand" at bounding box center [740, 325] width 11 height 11
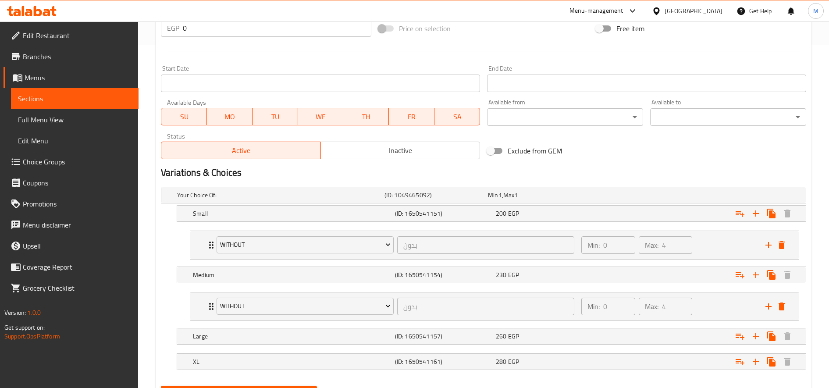
scroll to position [387, 0]
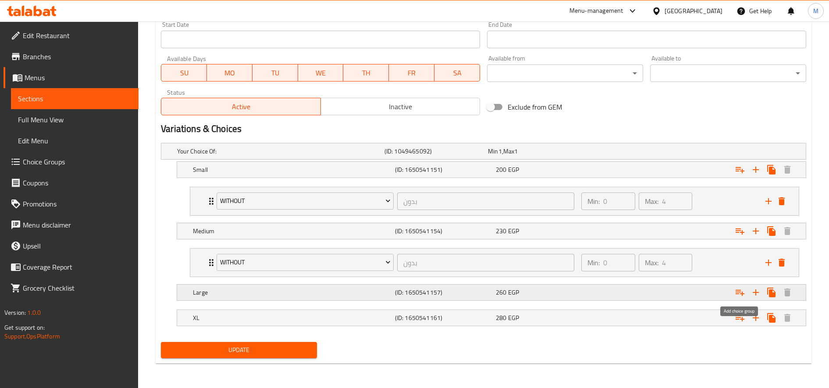
click at [743, 298] on button "Expand" at bounding box center [740, 293] width 16 height 16
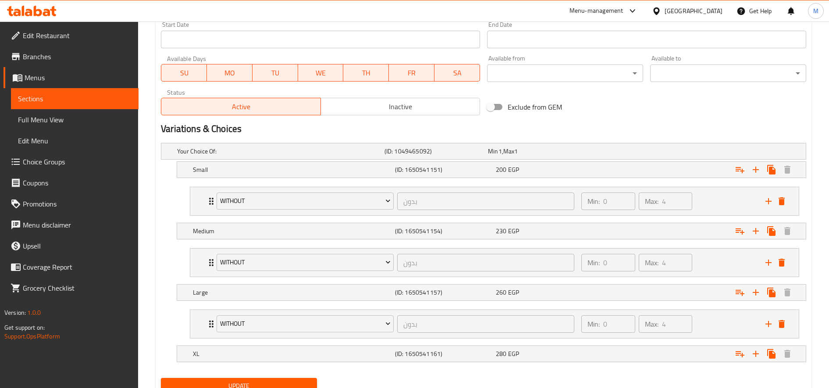
click at [742, 364] on nav at bounding box center [483, 367] width 645 height 7
click at [740, 358] on icon "Expand" at bounding box center [740, 354] width 11 height 11
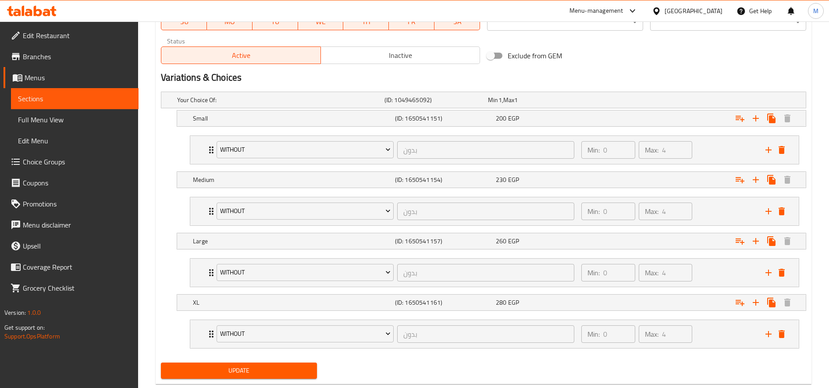
scroll to position [459, 0]
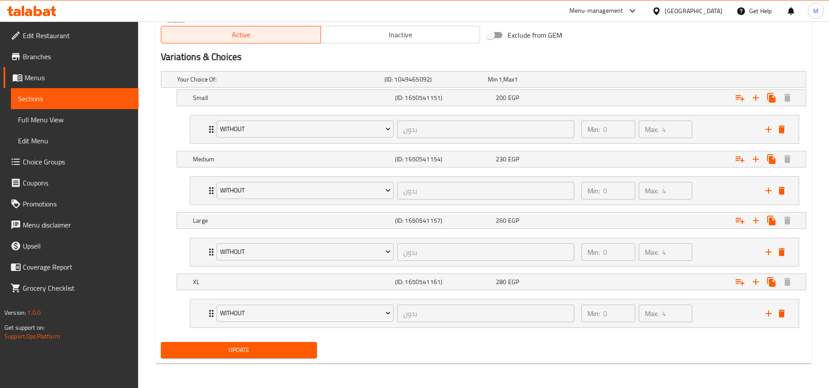
click at [320, 356] on div "Update" at bounding box center [238, 350] width 163 height 23
click at [312, 354] on button "Update" at bounding box center [239, 350] width 156 height 16
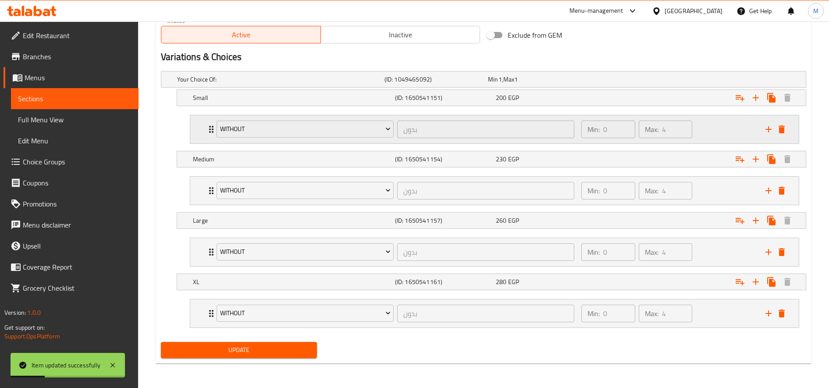
click at [709, 126] on div "Min: 0 ​ Max: 4 ​" at bounding box center [668, 129] width 184 height 28
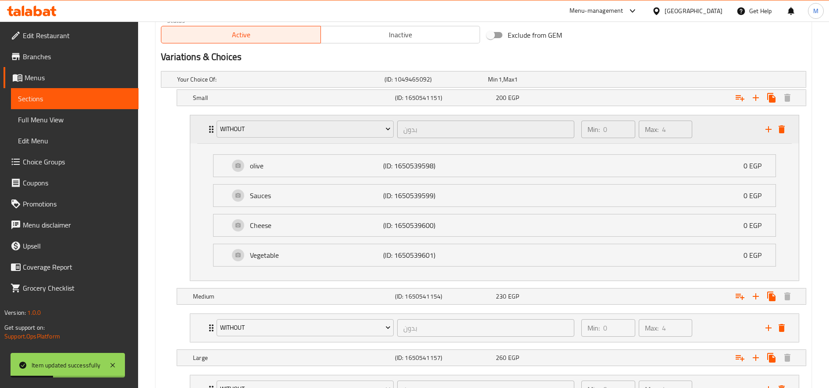
click at [706, 127] on div "Min: 0 ​ Max: 4 ​" at bounding box center [668, 129] width 184 height 28
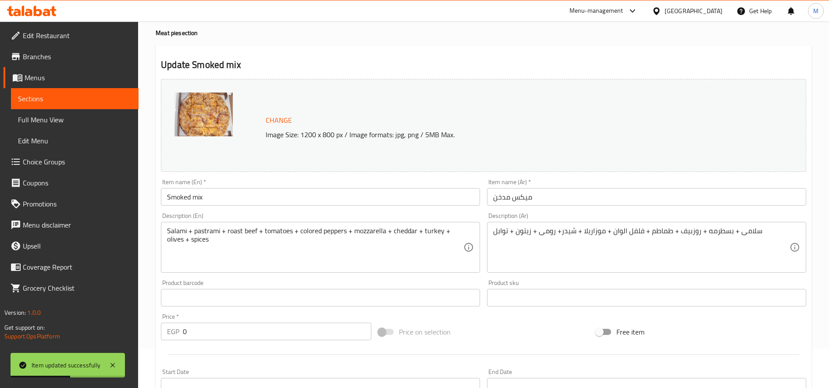
scroll to position [0, 0]
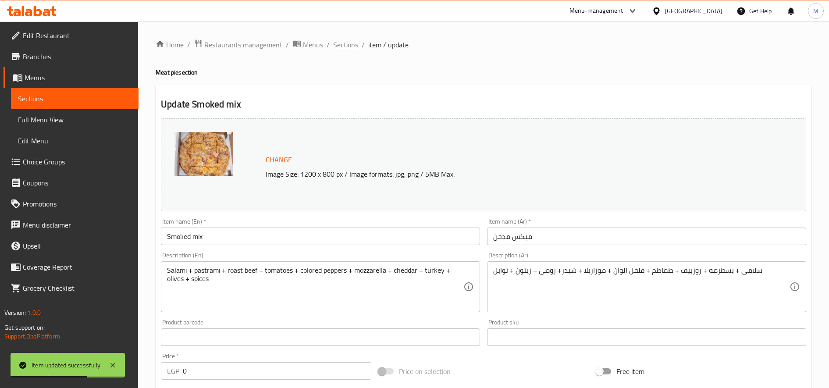
click at [355, 46] on span "Sections" at bounding box center [345, 44] width 25 height 11
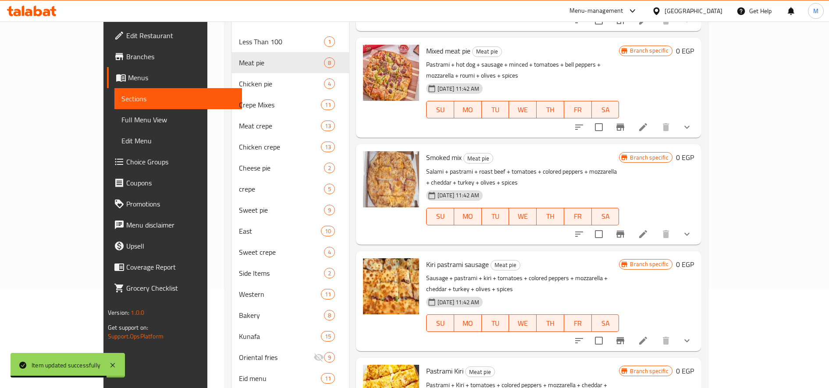
scroll to position [128, 0]
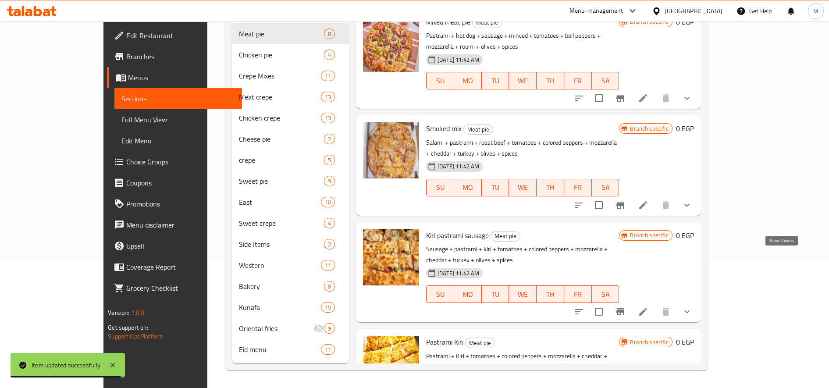
click at [692, 307] on icon "show more" at bounding box center [687, 312] width 11 height 11
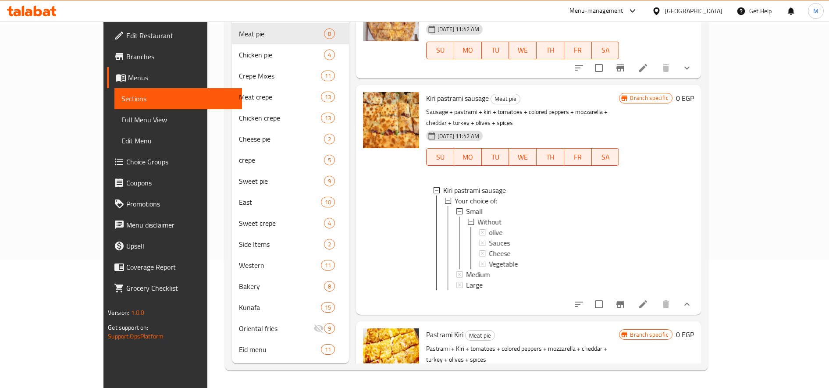
scroll to position [0, 0]
click at [647, 300] on icon at bounding box center [643, 304] width 8 height 8
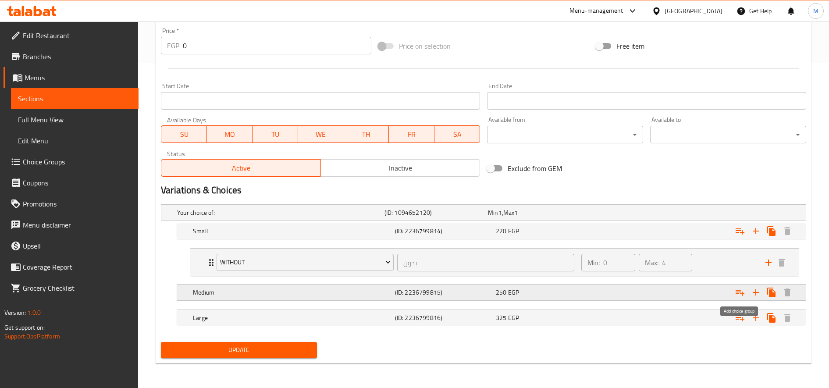
click at [741, 295] on icon "Expand" at bounding box center [740, 292] width 11 height 11
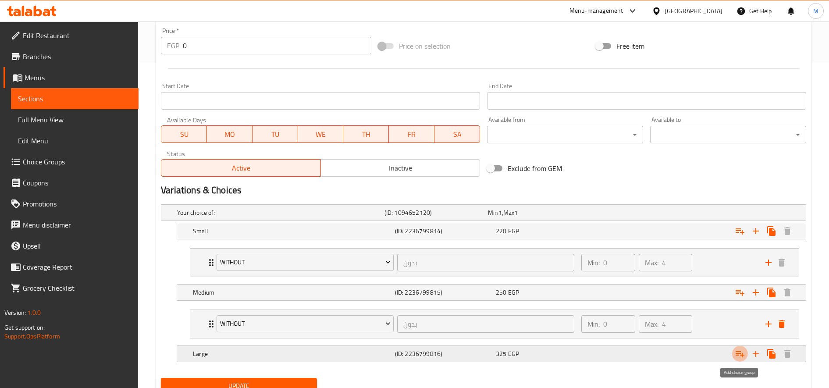
click at [742, 350] on icon "Expand" at bounding box center [740, 354] width 11 height 11
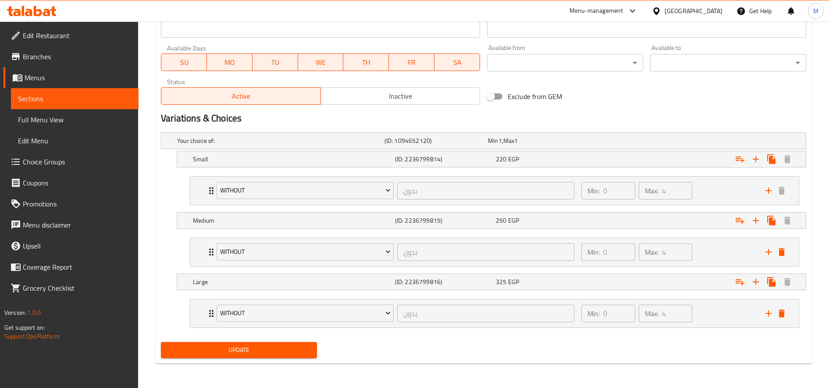
click at [289, 356] on button "Update" at bounding box center [239, 350] width 156 height 16
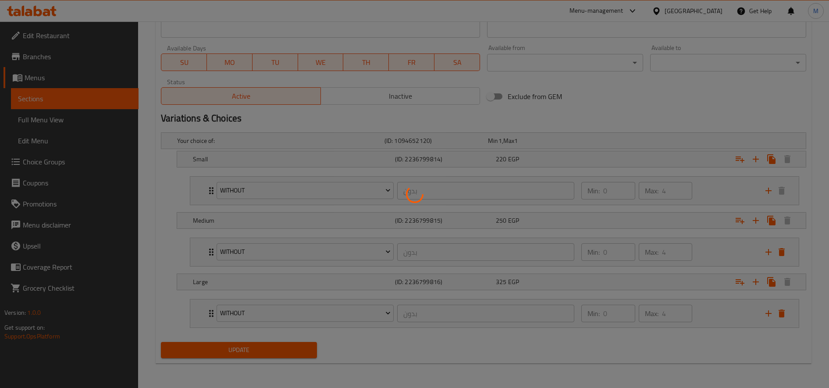
click at [289, 356] on div at bounding box center [414, 194] width 829 height 388
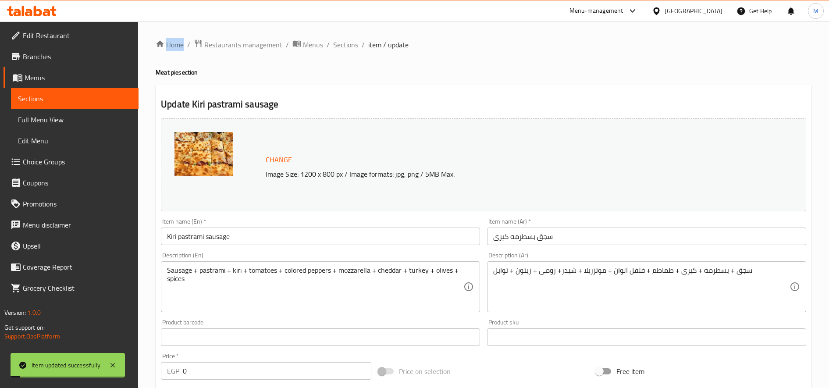
click at [341, 50] on span "Sections" at bounding box center [345, 44] width 25 height 11
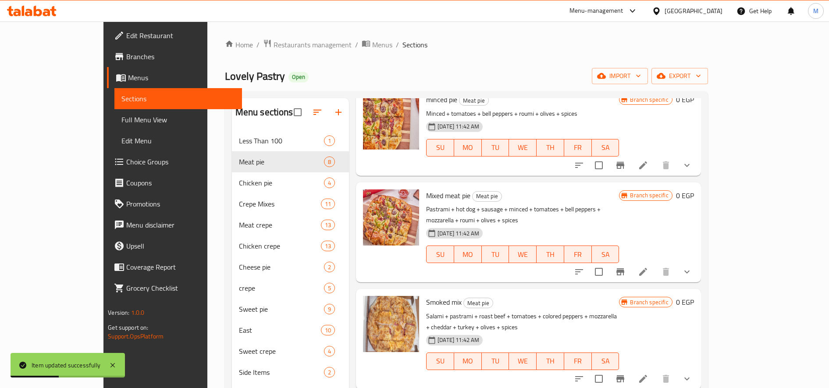
scroll to position [395, 0]
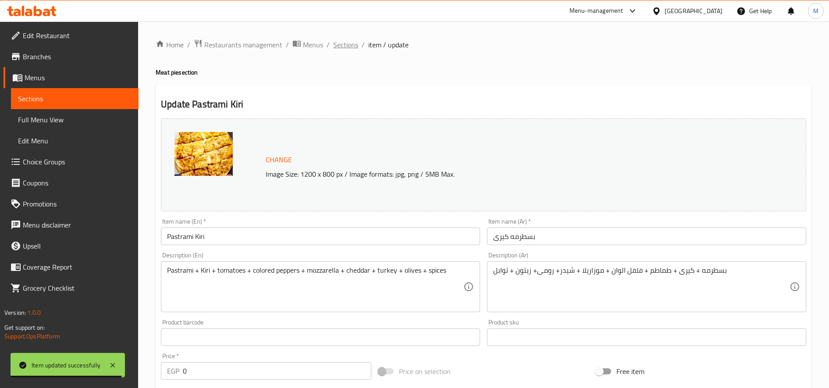
click at [342, 40] on span "Sections" at bounding box center [345, 44] width 25 height 11
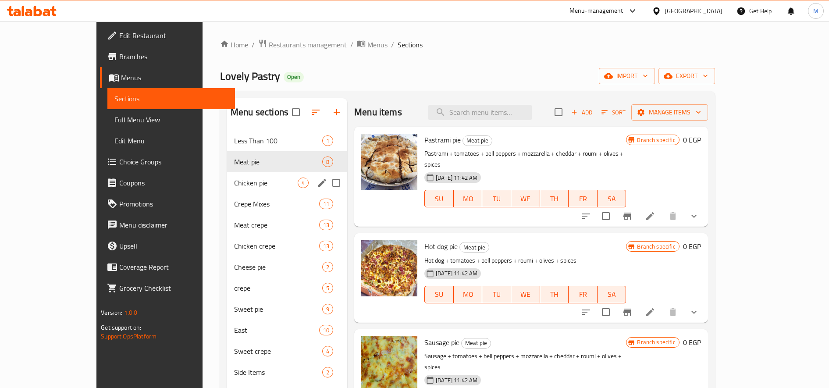
click at [234, 178] on span "Chicken pie" at bounding box center [266, 183] width 64 height 11
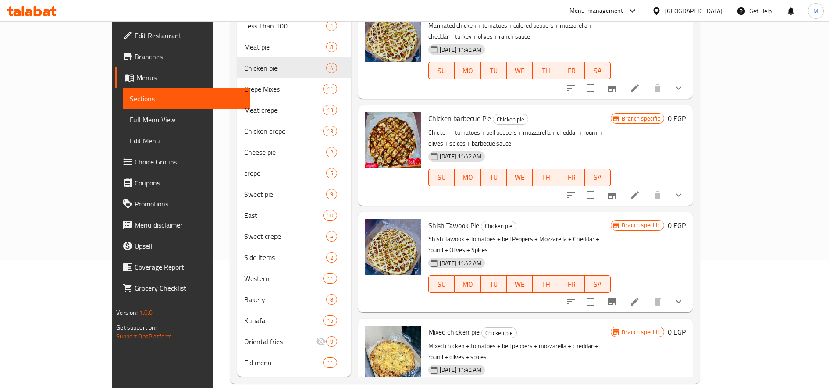
scroll to position [46, 0]
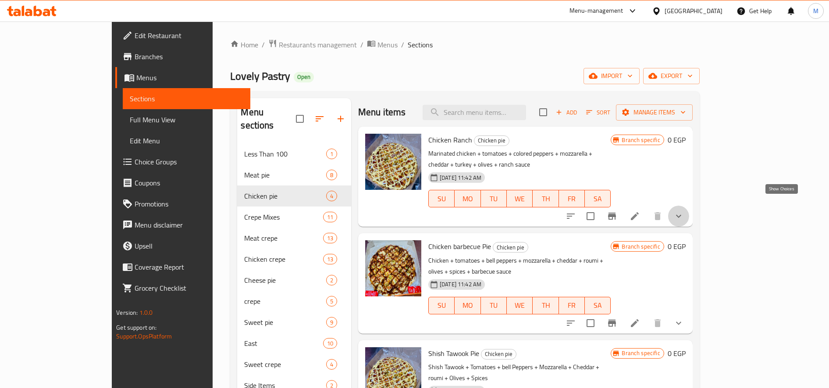
drag, startPoint x: 779, startPoint y: 205, endPoint x: 771, endPoint y: 206, distance: 7.5
click at [684, 211] on icon "show more" at bounding box center [679, 216] width 11 height 11
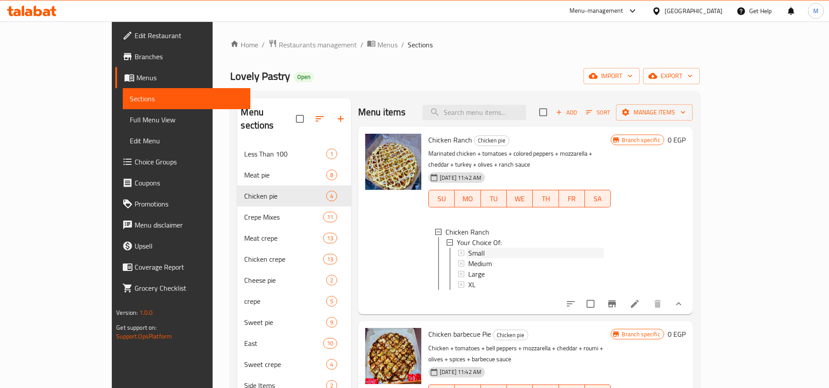
click at [512, 248] on div "Small" at bounding box center [536, 253] width 136 height 11
click at [610, 113] on span "Sort" at bounding box center [598, 112] width 24 height 10
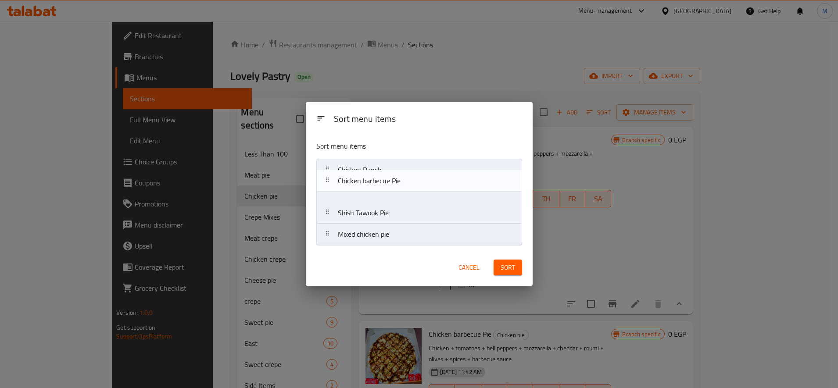
drag, startPoint x: 330, startPoint y: 195, endPoint x: 328, endPoint y: 171, distance: 23.3
click at [328, 172] on nav "Chicken Ranch Chicken barbecue Pie Shish Tawook Pie Mixed chicken pie" at bounding box center [419, 202] width 206 height 87
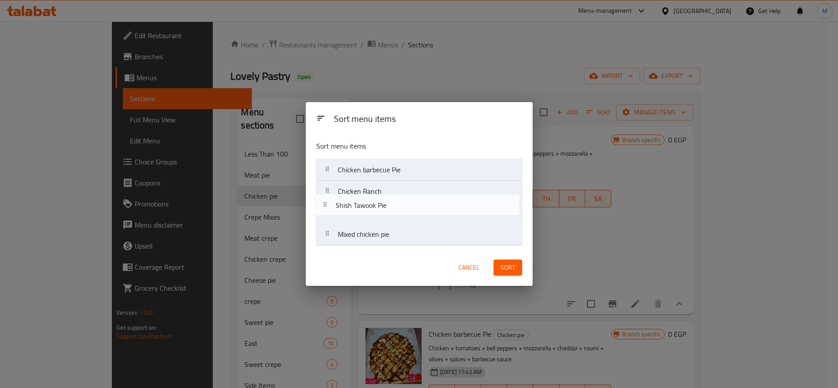
drag, startPoint x: 330, startPoint y: 214, endPoint x: 324, endPoint y: 187, distance: 27.8
click at [324, 187] on nav "Chicken barbecue Pie Chicken Ranch Shish Tawook Pie Mixed chicken pie" at bounding box center [419, 202] width 206 height 87
drag, startPoint x: 329, startPoint y: 234, endPoint x: 327, endPoint y: 211, distance: 23.3
click at [326, 215] on nav "Chicken barbecue Pie Shish Tawook Pie Chicken Ranch Mixed chicken pie" at bounding box center [419, 202] width 206 height 87
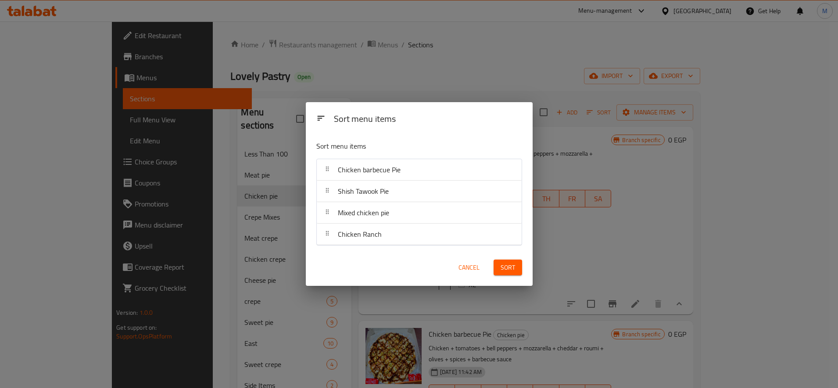
click at [517, 273] on button "Sort" at bounding box center [507, 268] width 29 height 16
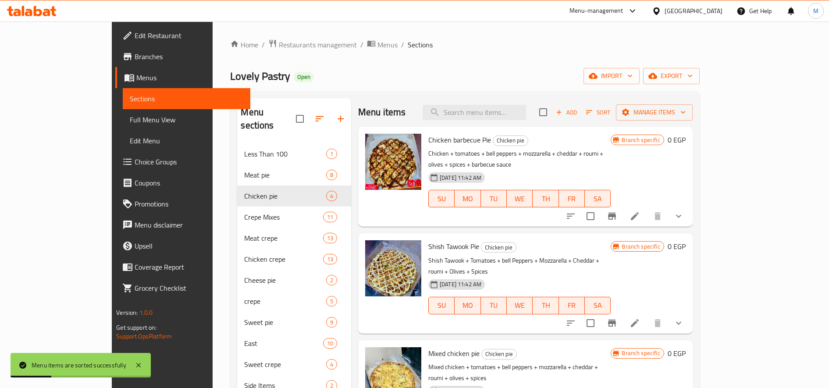
click at [684, 211] on icon "show more" at bounding box center [679, 216] width 11 height 11
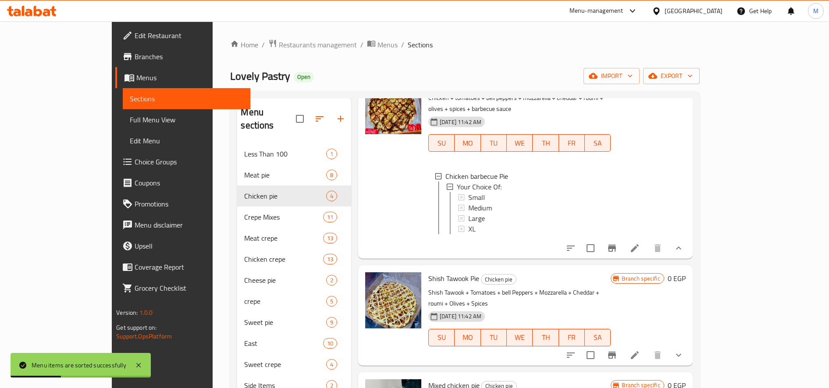
scroll to position [73, 0]
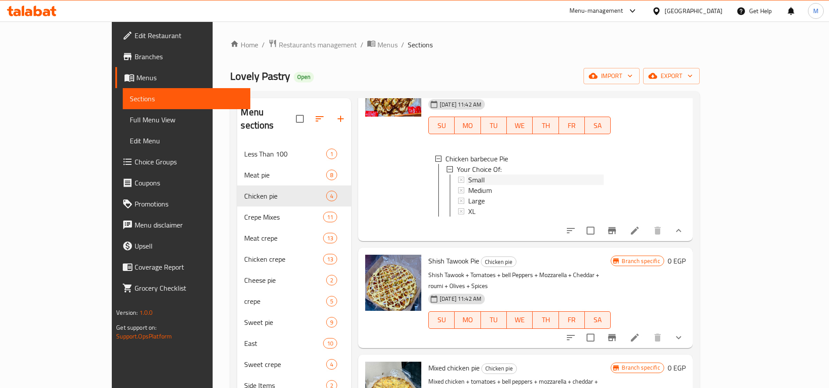
click at [513, 175] on div "Small" at bounding box center [536, 180] width 136 height 11
click at [468, 185] on span "Medium" at bounding box center [480, 190] width 24 height 11
click at [468, 196] on div "Large" at bounding box center [536, 201] width 136 height 11
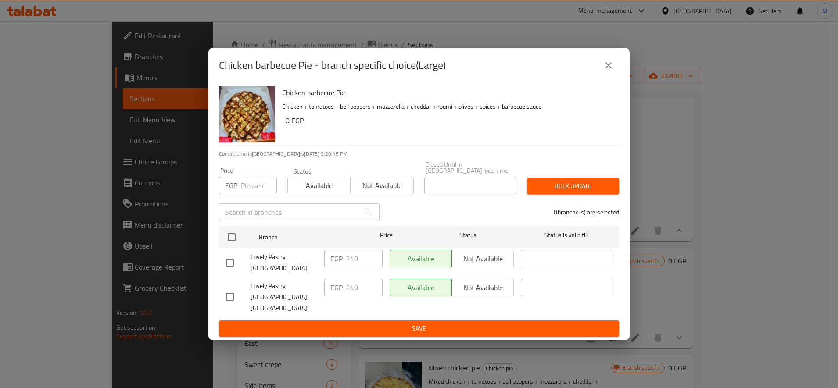
click at [262, 192] on input "number" at bounding box center [259, 186] width 36 height 18
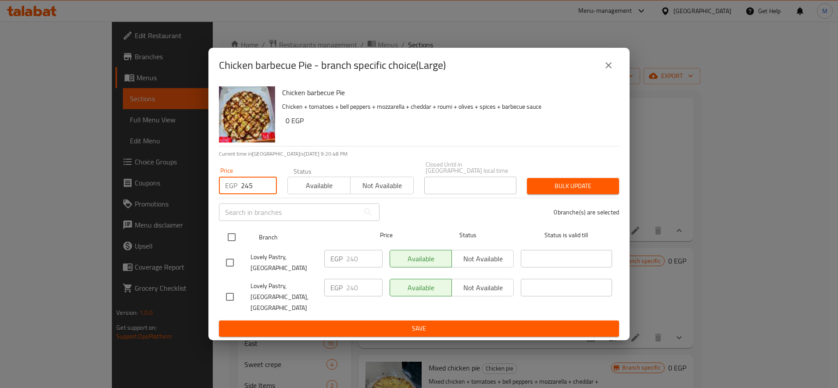
type input "245"
click at [232, 243] on input "checkbox" at bounding box center [231, 237] width 18 height 18
checkbox input "true"
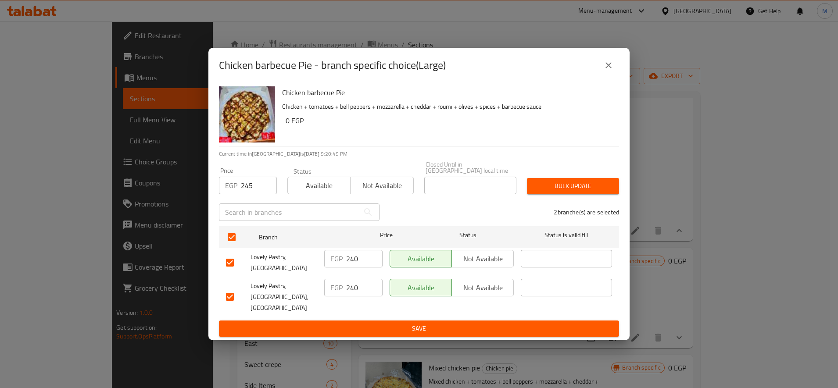
click at [559, 192] on span "Bulk update" at bounding box center [573, 186] width 78 height 11
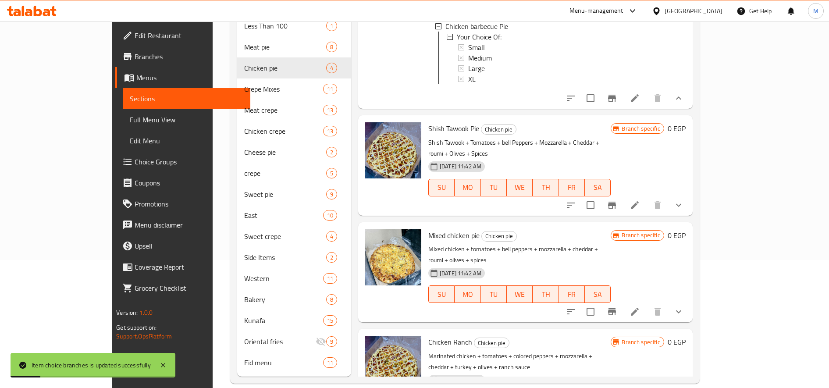
scroll to position [58, 0]
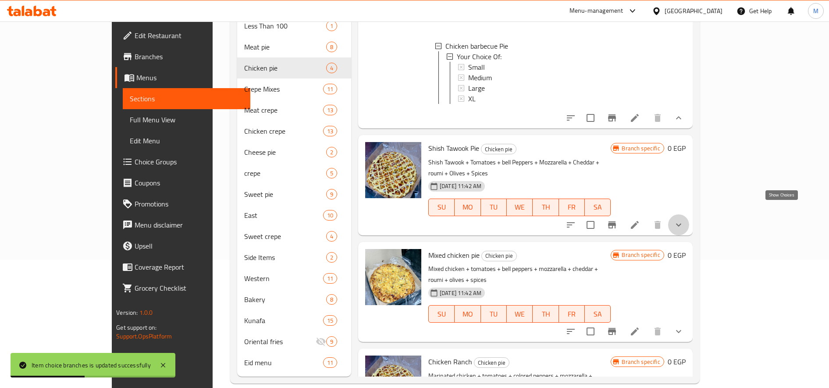
drag, startPoint x: 787, startPoint y: 214, endPoint x: 776, endPoint y: 214, distance: 11.0
click at [684, 220] on icon "show more" at bounding box center [679, 225] width 11 height 11
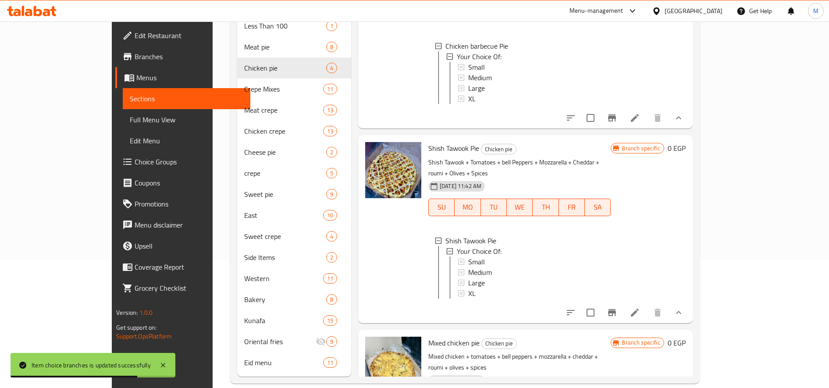
scroll to position [131, 0]
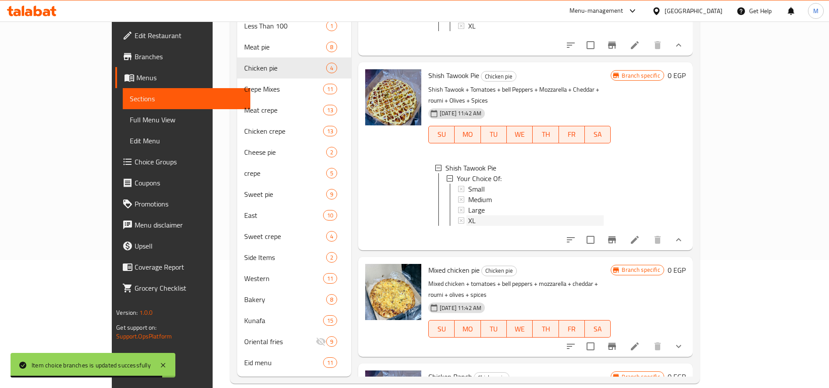
click at [468, 215] on div "XL" at bounding box center [536, 220] width 136 height 11
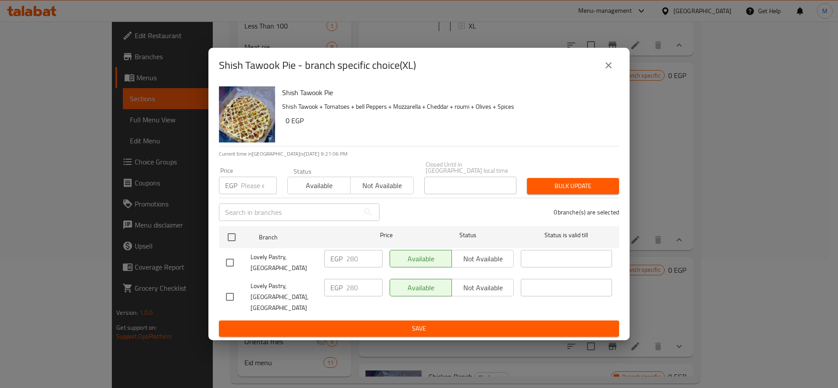
click at [254, 194] on input "number" at bounding box center [259, 186] width 36 height 18
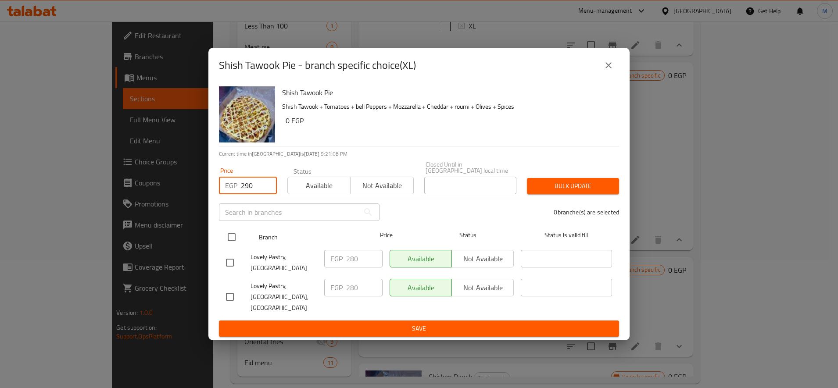
type input "290"
click at [233, 243] on input "checkbox" at bounding box center [231, 237] width 18 height 18
checkbox input "true"
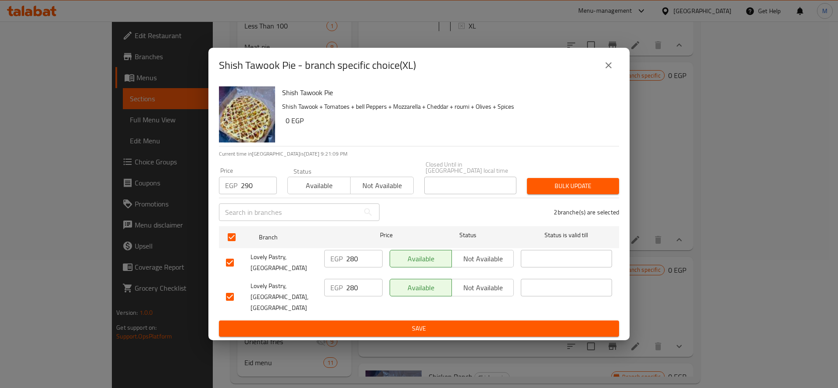
click at [610, 186] on button "Bulk update" at bounding box center [573, 186] width 92 height 16
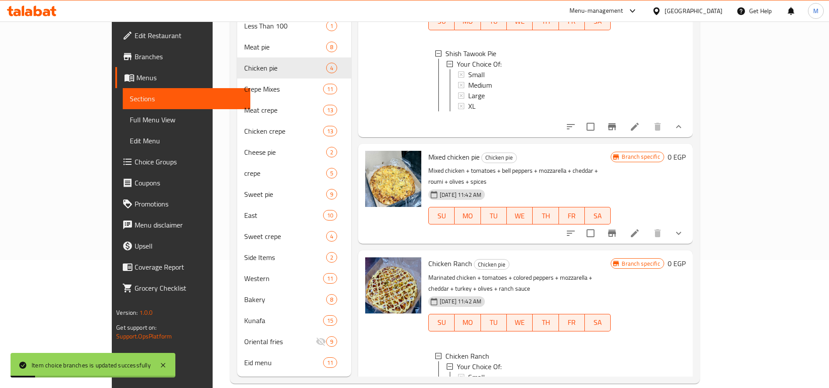
scroll to position [277, 0]
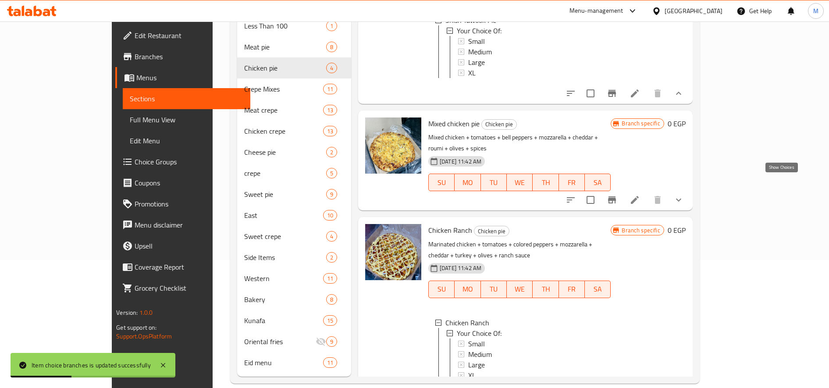
click at [684, 195] on icon "show more" at bounding box center [679, 200] width 11 height 11
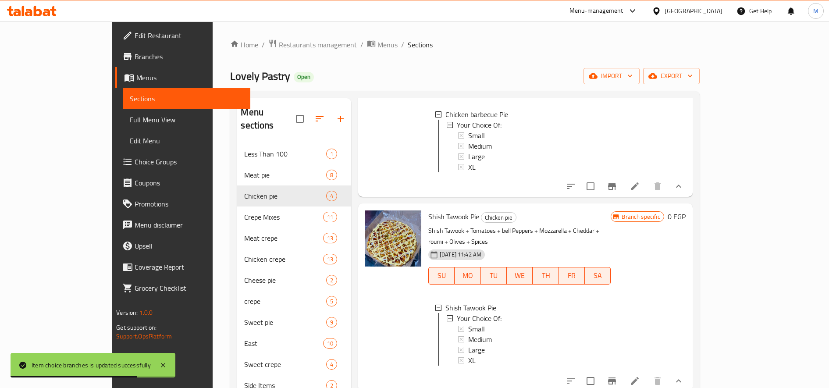
scroll to position [219, 0]
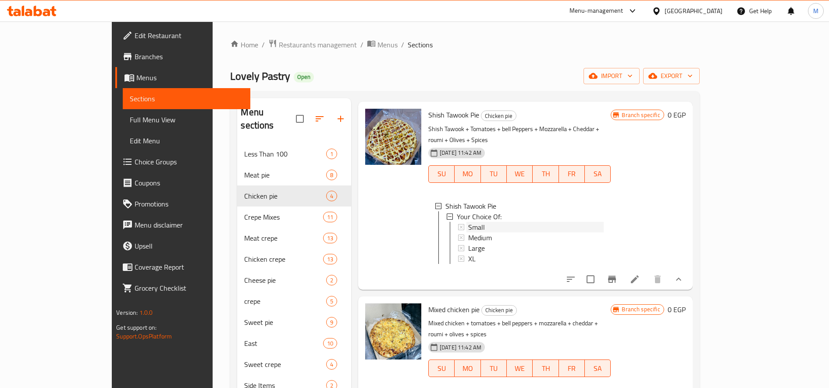
click at [539, 222] on div "Small" at bounding box center [536, 227] width 136 height 11
click at [468, 232] on span "Medium" at bounding box center [480, 237] width 24 height 11
click at [468, 243] on span "Large" at bounding box center [476, 248] width 17 height 11
click at [468, 253] on div "XL" at bounding box center [536, 258] width 136 height 11
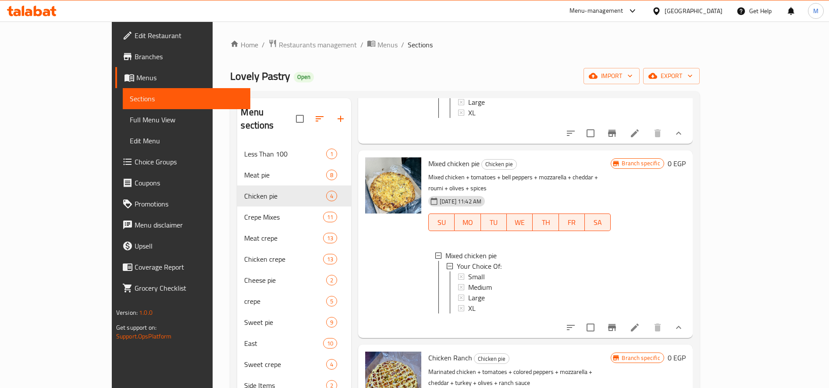
scroll to position [1, 0]
click at [473, 270] on div "Small" at bounding box center [536, 275] width 136 height 11
click at [468, 270] on div "Small" at bounding box center [536, 275] width 136 height 11
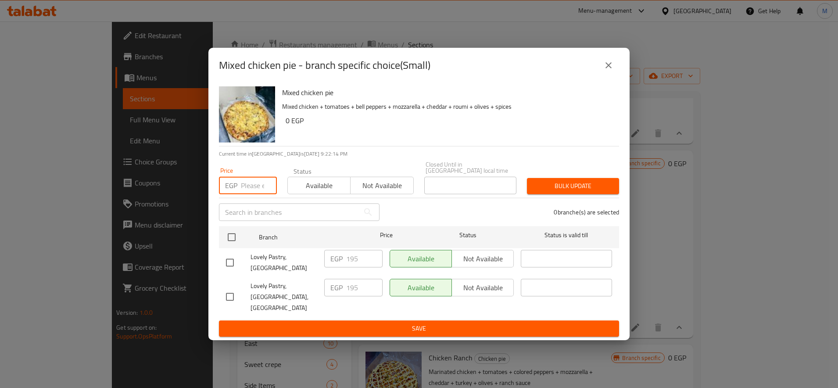
click at [253, 194] on input "number" at bounding box center [259, 186] width 36 height 18
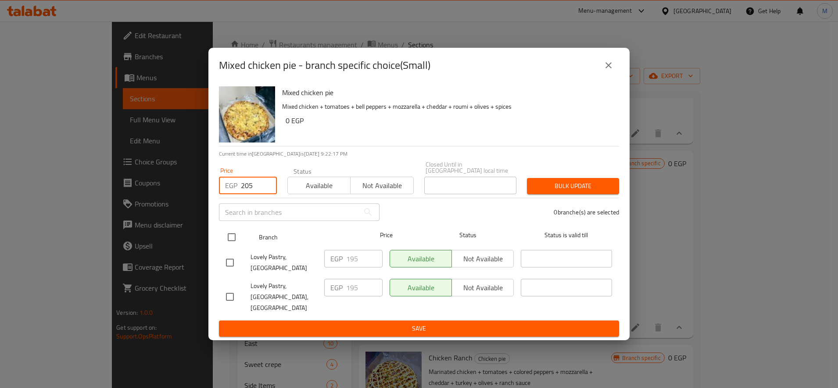
type input "205"
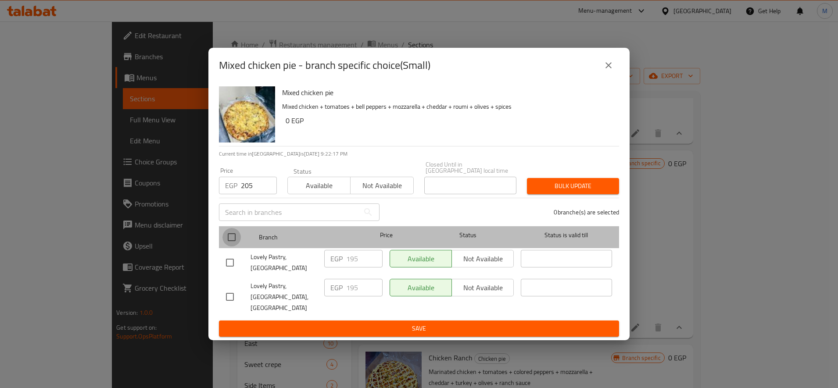
click at [230, 246] on input "checkbox" at bounding box center [231, 237] width 18 height 18
checkbox input "true"
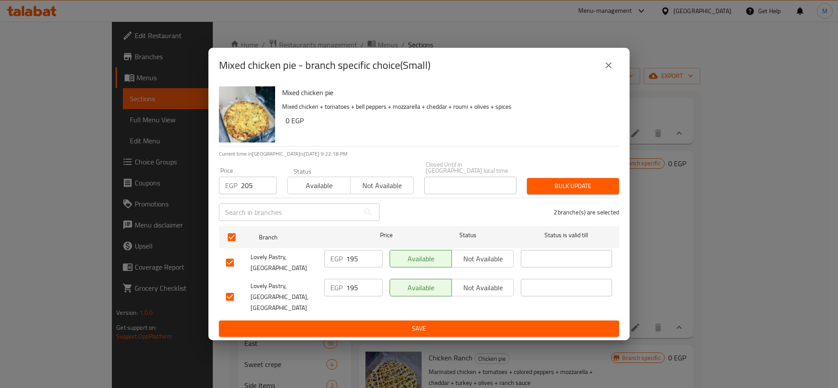
click at [538, 192] on span "Bulk update" at bounding box center [573, 186] width 78 height 11
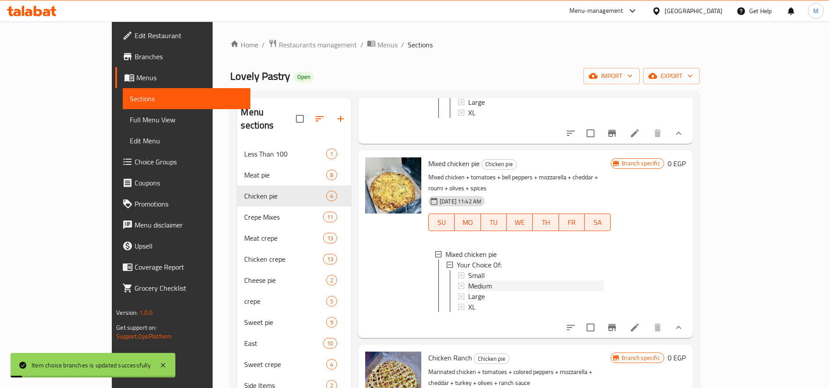
click at [534, 281] on div "Medium" at bounding box center [536, 286] width 136 height 11
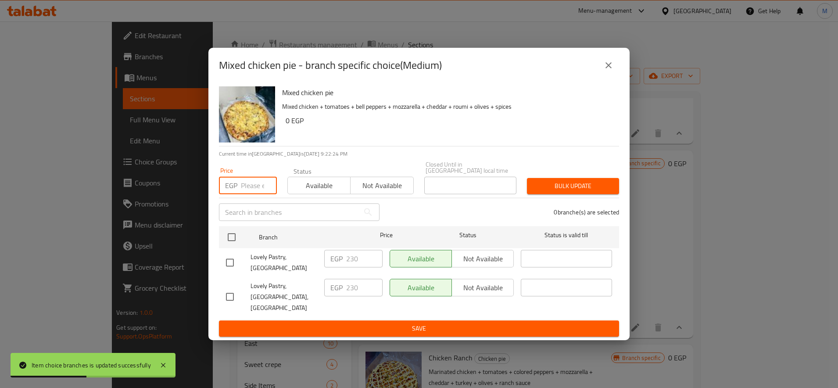
click at [243, 188] on input "number" at bounding box center [259, 186] width 36 height 18
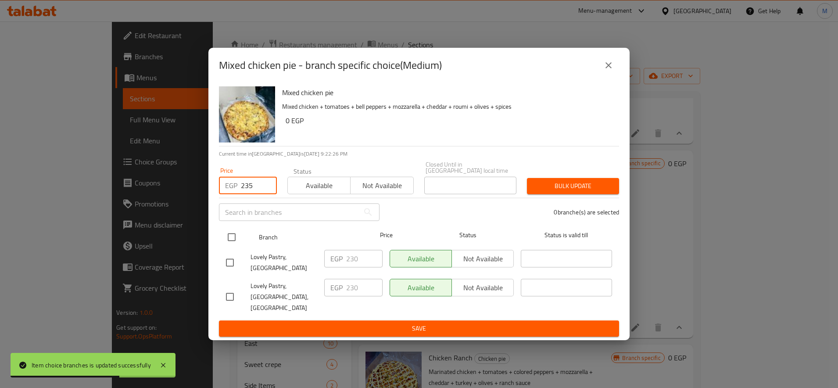
type input "235"
click at [235, 245] on input "checkbox" at bounding box center [231, 237] width 18 height 18
checkbox input "true"
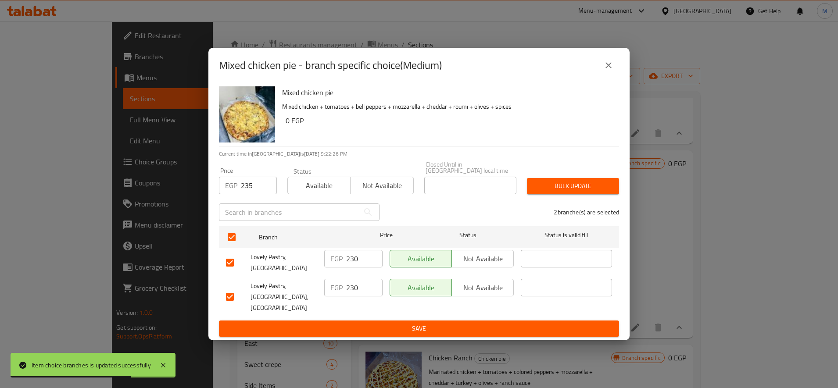
click at [609, 191] on span "Bulk update" at bounding box center [573, 186] width 78 height 11
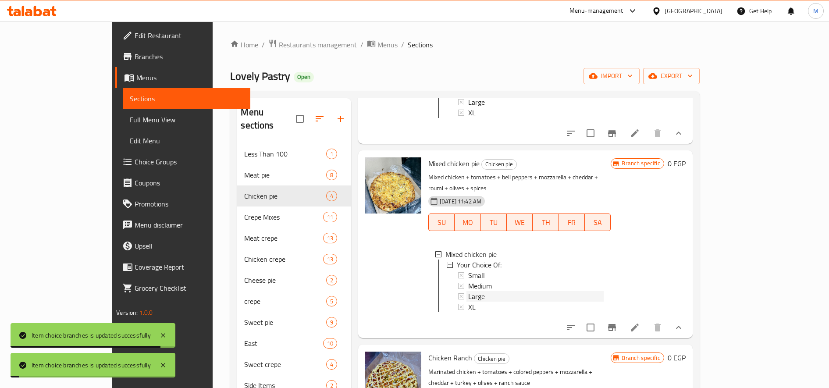
click at [468, 291] on div "Large" at bounding box center [536, 296] width 136 height 11
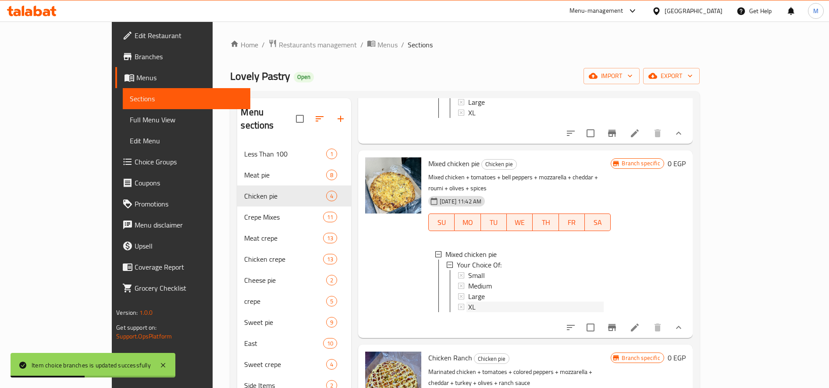
click at [468, 302] on span "XL" at bounding box center [471, 307] width 7 height 11
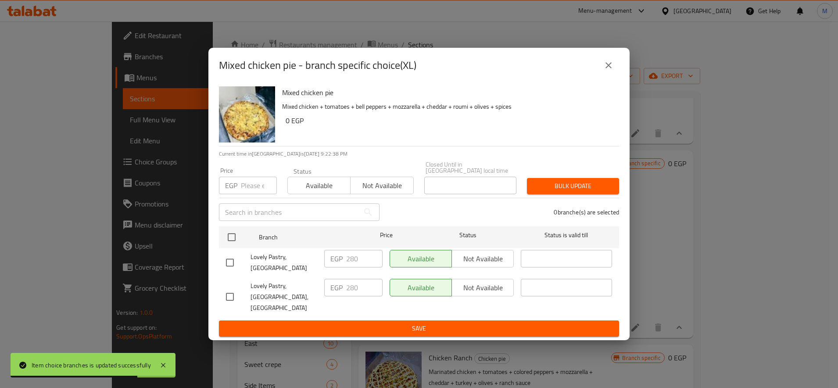
click at [254, 189] on input "number" at bounding box center [259, 186] width 36 height 18
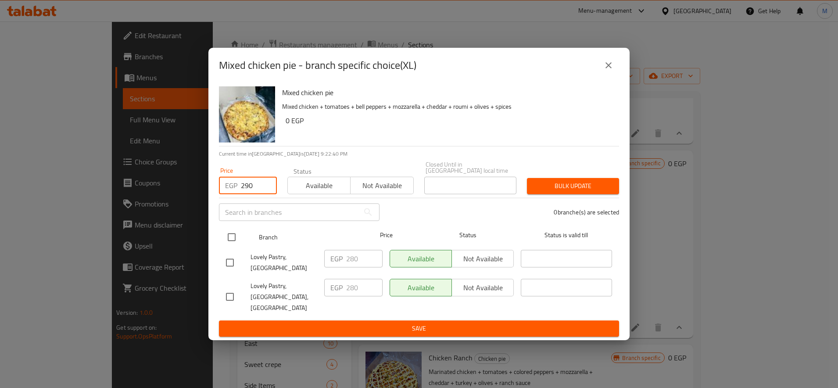
type input "290"
click at [233, 246] on input "checkbox" at bounding box center [231, 237] width 18 height 18
checkbox input "true"
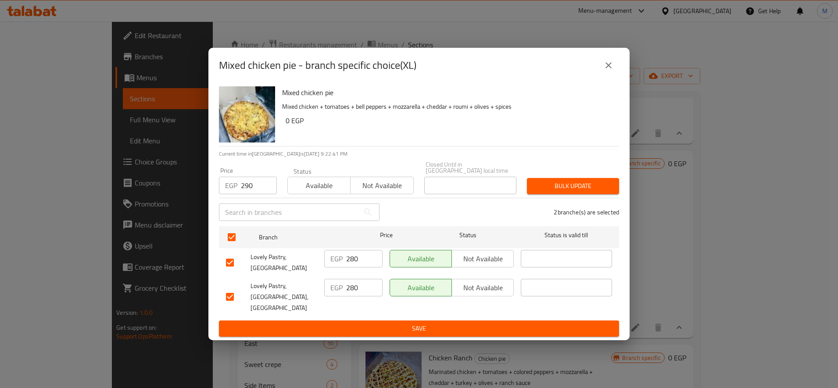
drag, startPoint x: 602, startPoint y: 184, endPoint x: 598, endPoint y: 186, distance: 4.7
click at [600, 185] on button "Bulk update" at bounding box center [573, 186] width 92 height 16
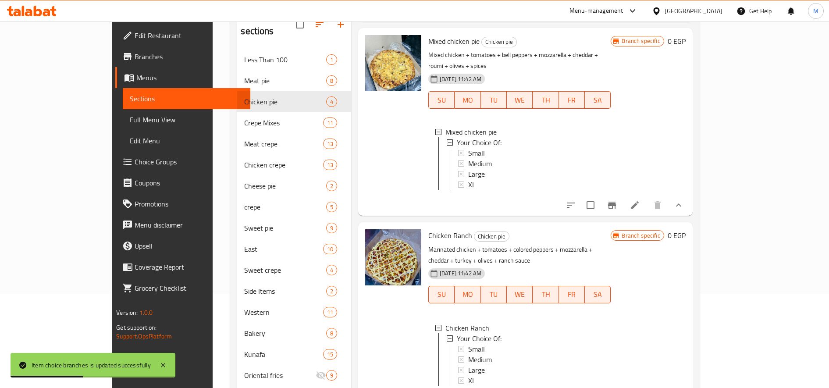
scroll to position [128, 0]
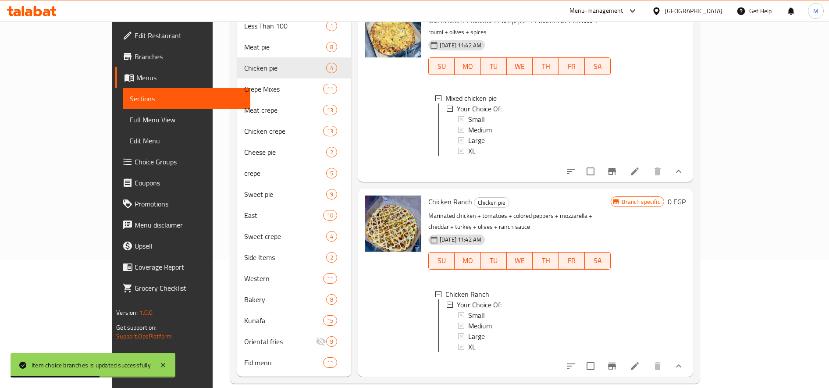
click at [468, 310] on span "Small" at bounding box center [476, 315] width 17 height 11
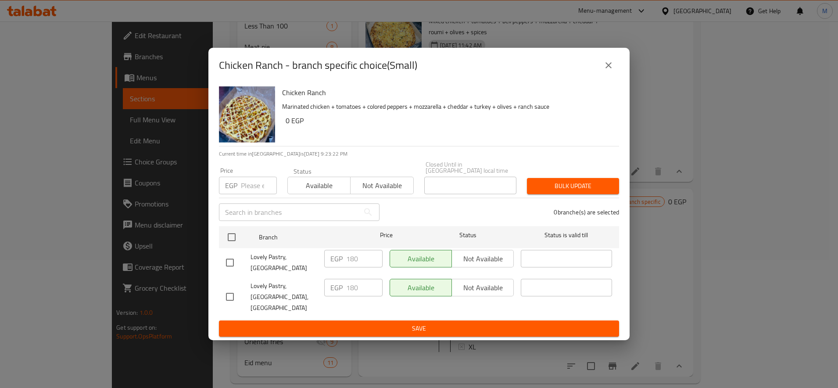
click at [250, 192] on input "number" at bounding box center [259, 186] width 36 height 18
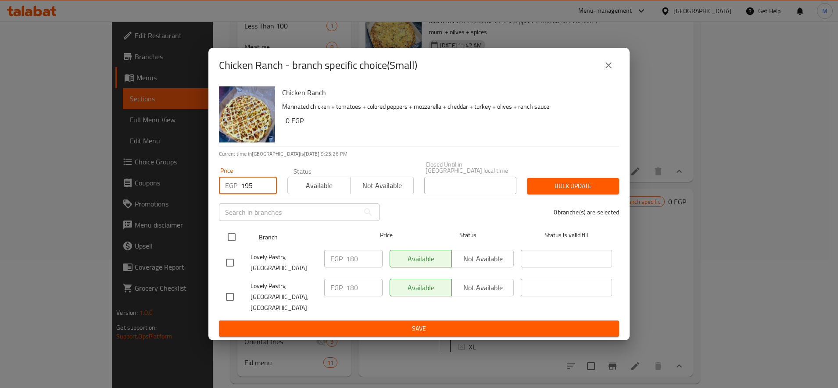
type input "195"
click at [230, 246] on input "checkbox" at bounding box center [231, 237] width 18 height 18
checkbox input "true"
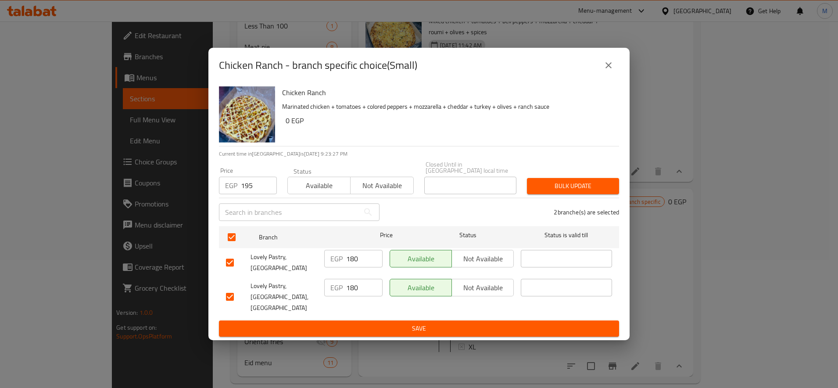
click at [587, 185] on button "Bulk update" at bounding box center [573, 186] width 92 height 16
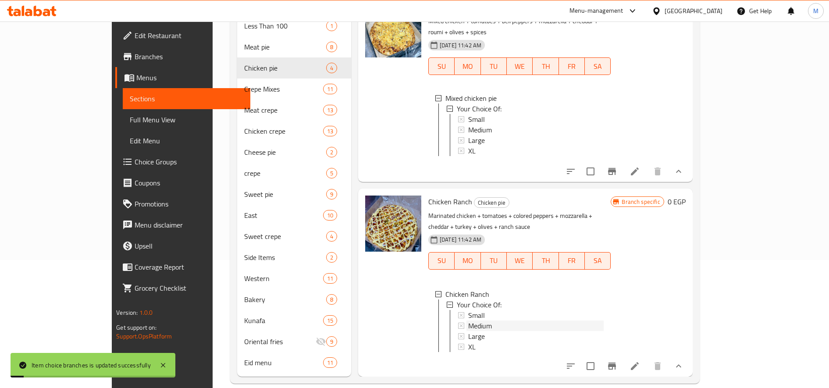
click at [468, 321] on div "Medium" at bounding box center [536, 326] width 136 height 11
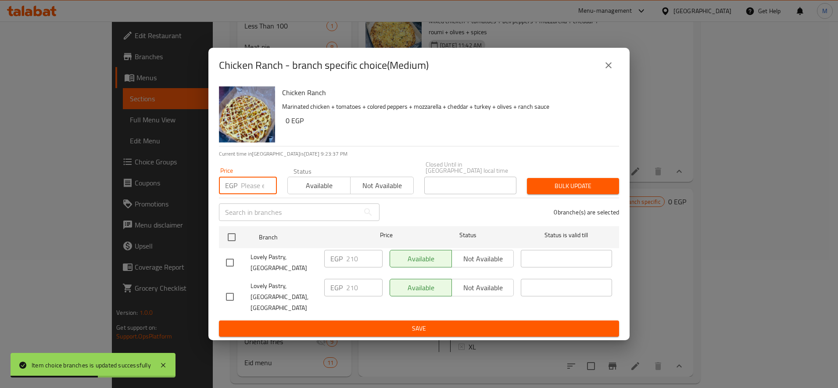
click at [255, 190] on input "number" at bounding box center [259, 186] width 36 height 18
type input "235"
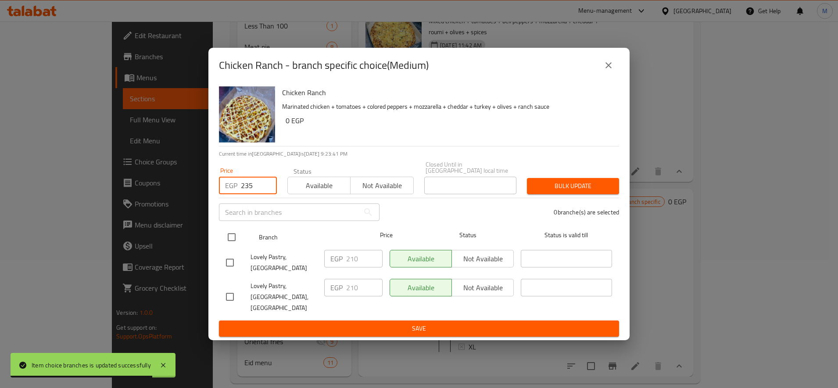
click at [226, 241] on input "checkbox" at bounding box center [231, 237] width 18 height 18
checkbox input "true"
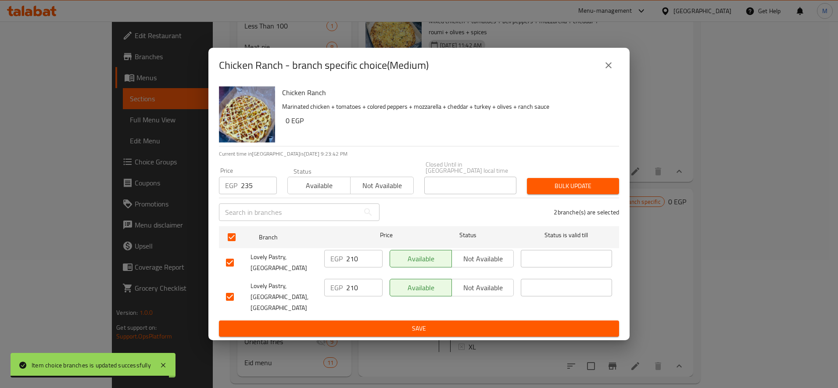
click at [563, 189] on span "Bulk update" at bounding box center [573, 186] width 78 height 11
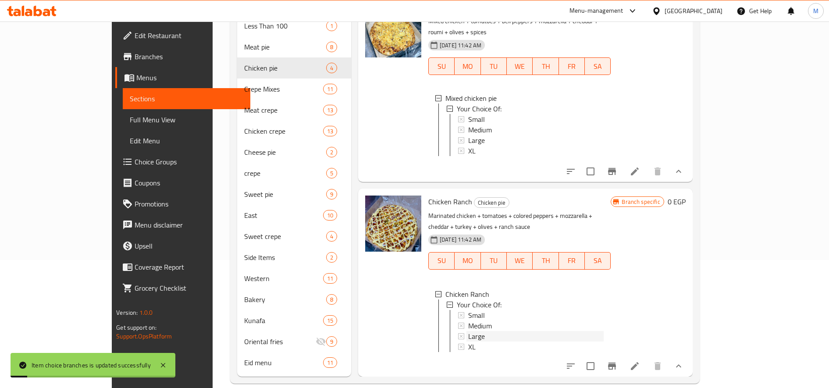
click at [477, 331] on div "Large" at bounding box center [536, 336] width 136 height 11
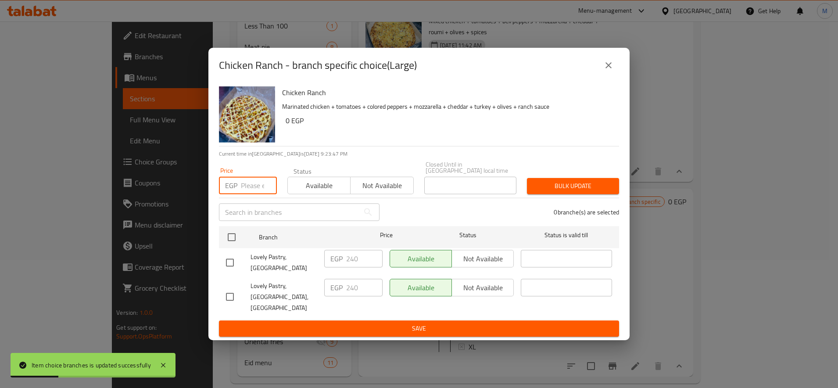
click at [248, 192] on input "number" at bounding box center [259, 186] width 36 height 18
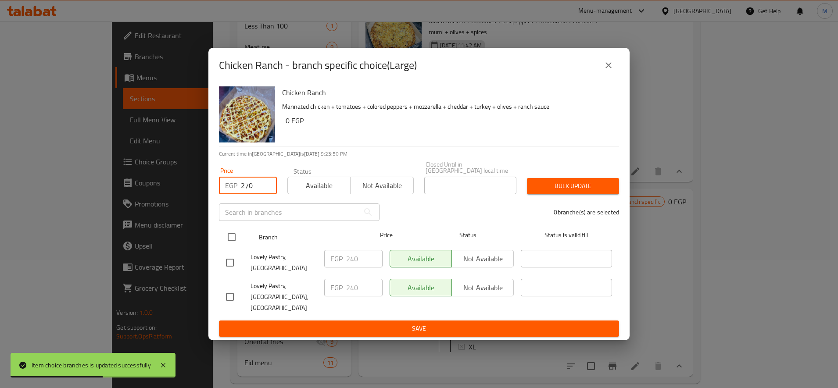
type input "270"
click at [228, 243] on input "checkbox" at bounding box center [231, 237] width 18 height 18
checkbox input "true"
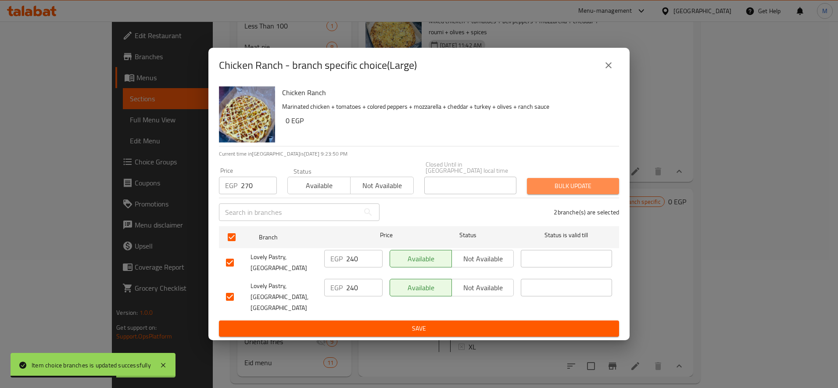
click at [587, 192] on span "Bulk update" at bounding box center [573, 186] width 78 height 11
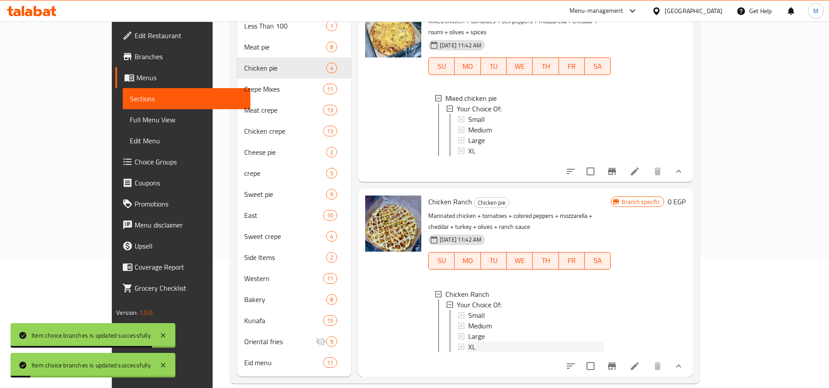
click at [468, 342] on div "XL" at bounding box center [536, 347] width 136 height 11
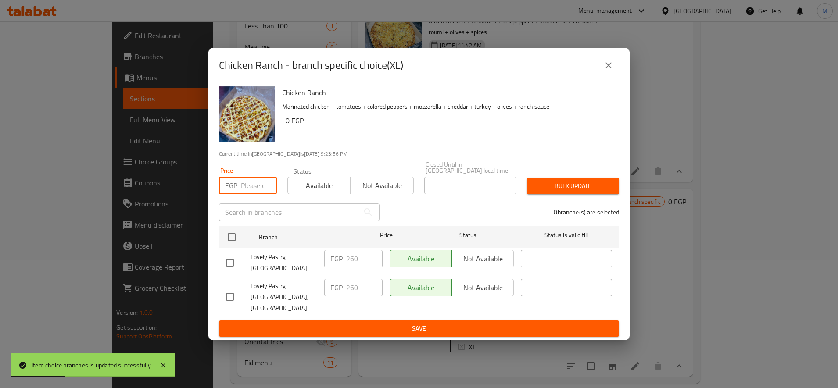
click at [253, 193] on input "number" at bounding box center [259, 186] width 36 height 18
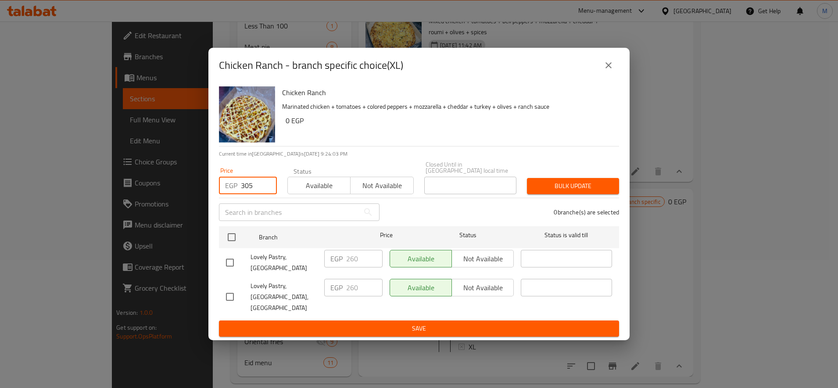
type input "305"
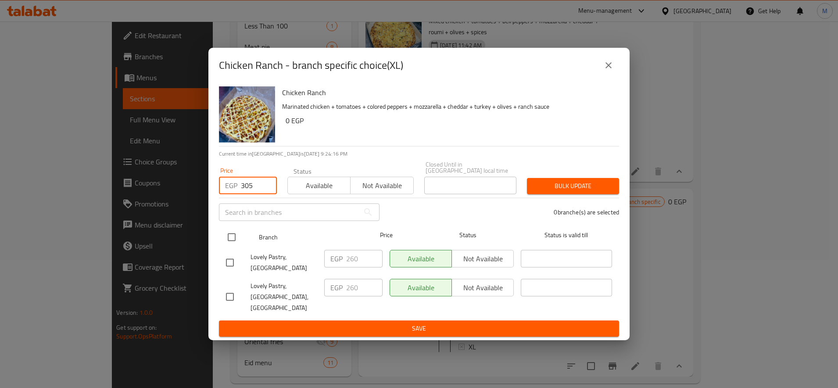
click at [237, 244] on input "checkbox" at bounding box center [231, 237] width 18 height 18
checkbox input "true"
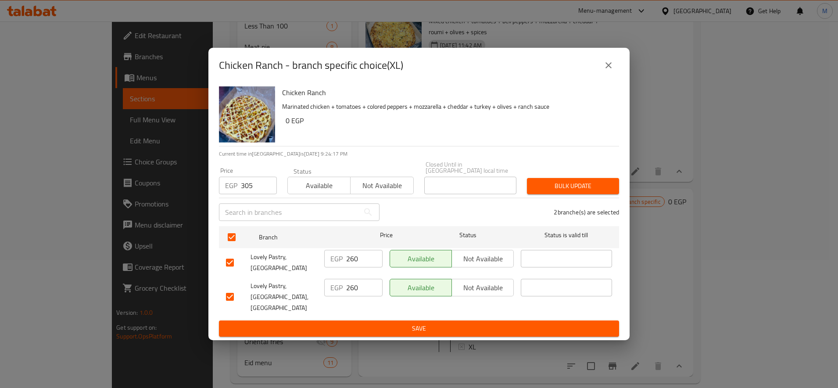
click at [602, 194] on button "Bulk update" at bounding box center [573, 186] width 92 height 16
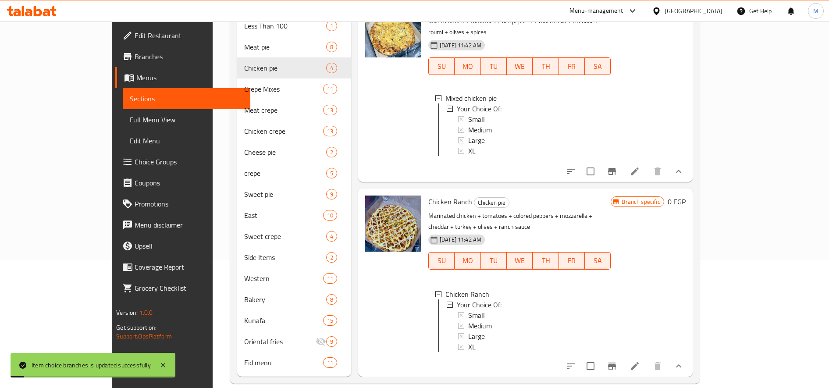
scroll to position [1, 0]
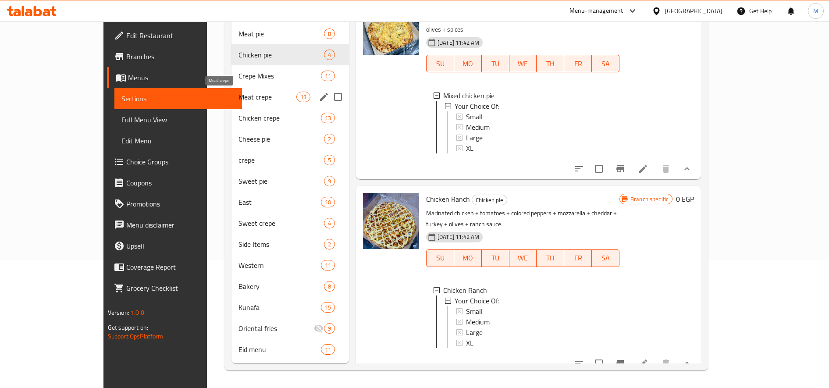
drag, startPoint x: 196, startPoint y: 92, endPoint x: 316, endPoint y: 132, distance: 126.6
click at [239, 92] on span "Meat crepe" at bounding box center [267, 97] width 57 height 11
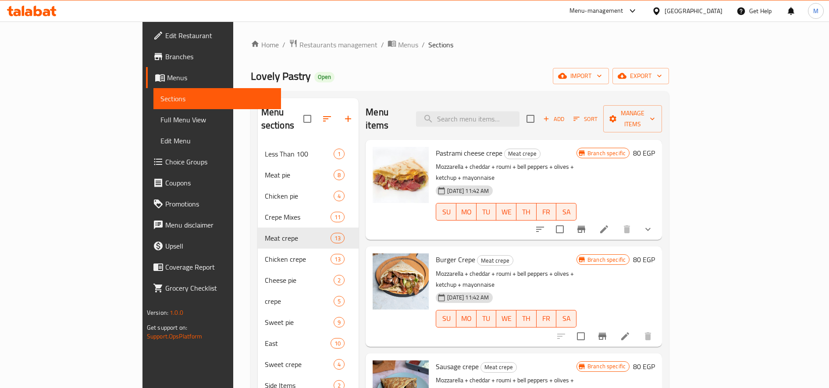
click at [592, 219] on button "Branch-specific-item" at bounding box center [581, 229] width 21 height 21
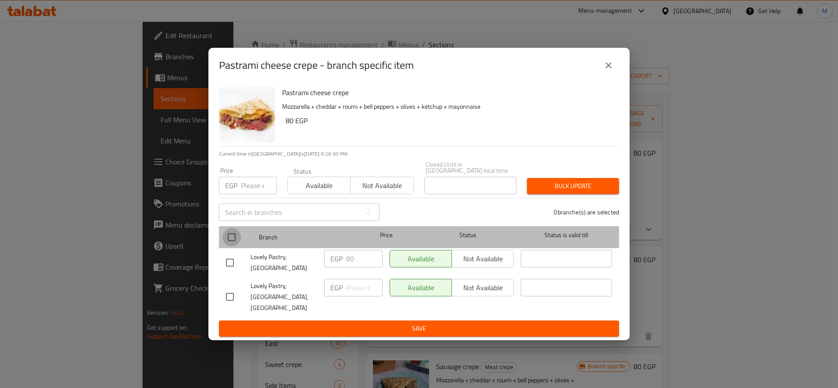
drag, startPoint x: 227, startPoint y: 239, endPoint x: 233, endPoint y: 241, distance: 6.7
click at [228, 239] on input "checkbox" at bounding box center [231, 237] width 18 height 18
checkbox input "true"
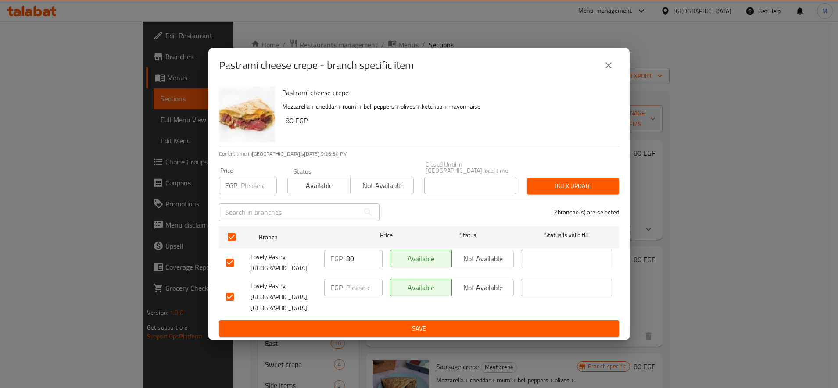
click at [549, 192] on span "Bulk update" at bounding box center [573, 186] width 78 height 11
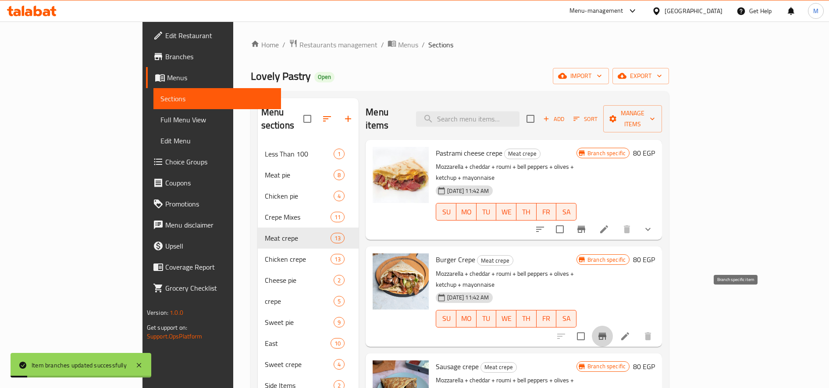
click at [608, 331] on icon "Branch-specific-item" at bounding box center [602, 336] width 11 height 11
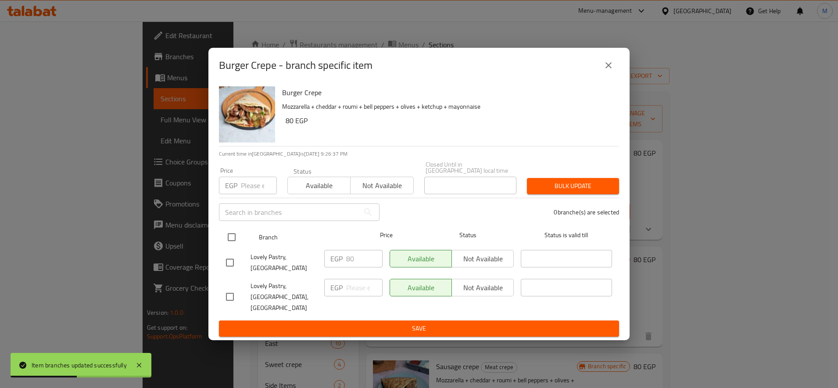
drag, startPoint x: 225, startPoint y: 236, endPoint x: 232, endPoint y: 239, distance: 7.5
click at [227, 236] on input "checkbox" at bounding box center [231, 237] width 18 height 18
checkbox input "true"
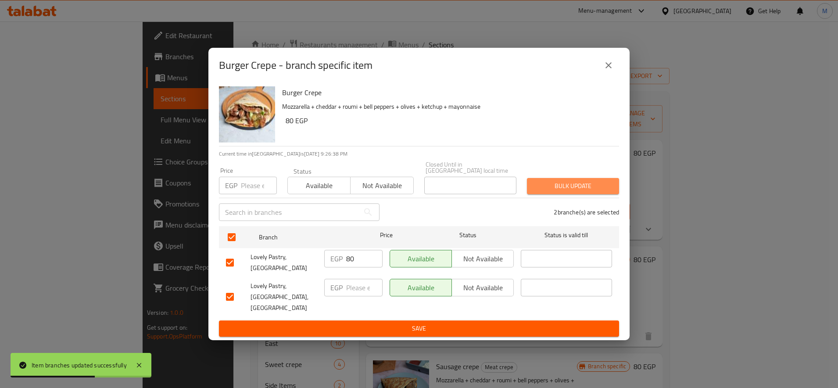
click at [588, 188] on span "Bulk update" at bounding box center [573, 186] width 78 height 11
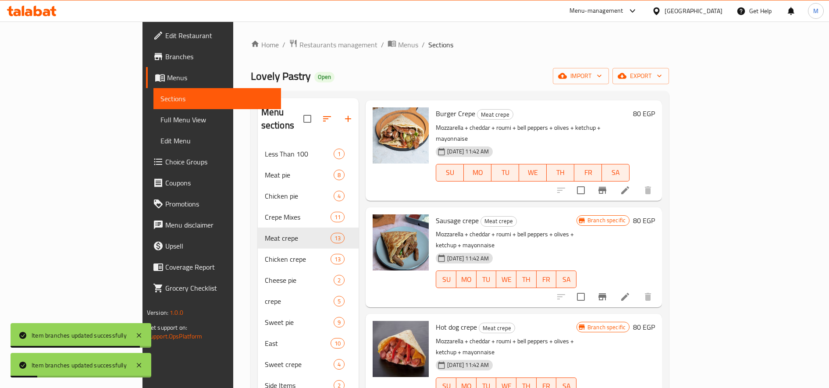
scroll to position [219, 0]
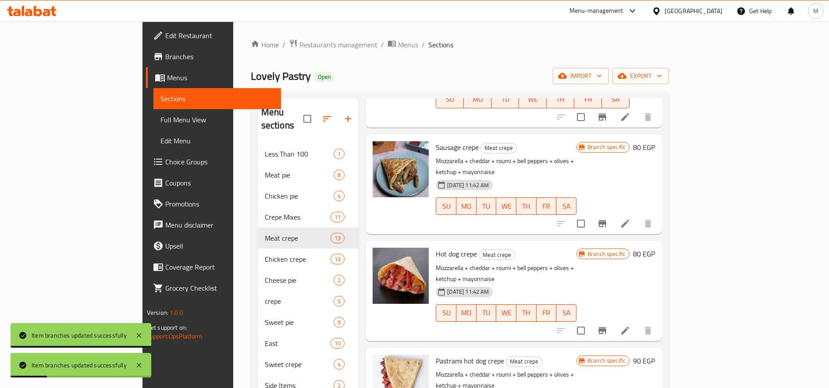
click at [613, 213] on button "Branch-specific-item" at bounding box center [602, 223] width 21 height 21
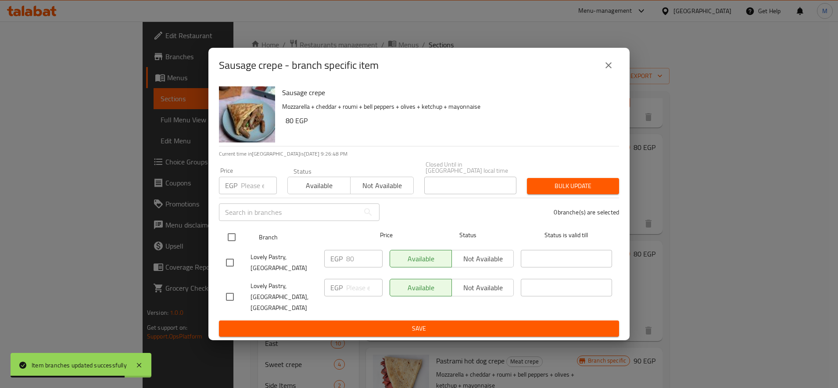
click at [223, 239] on input "checkbox" at bounding box center [231, 237] width 18 height 18
checkbox input "true"
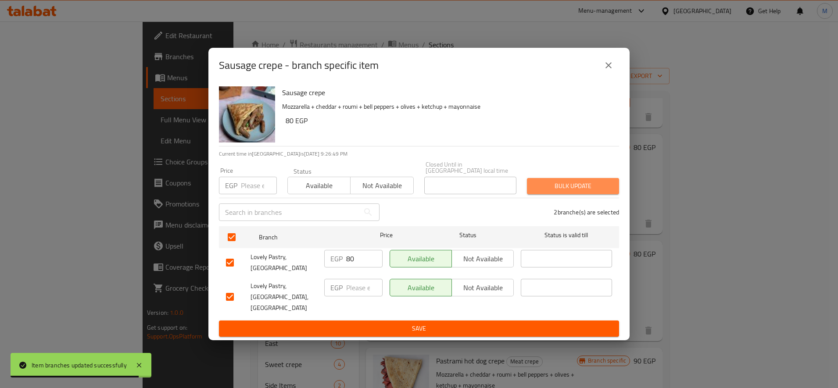
click at [605, 191] on span "Bulk update" at bounding box center [573, 186] width 78 height 11
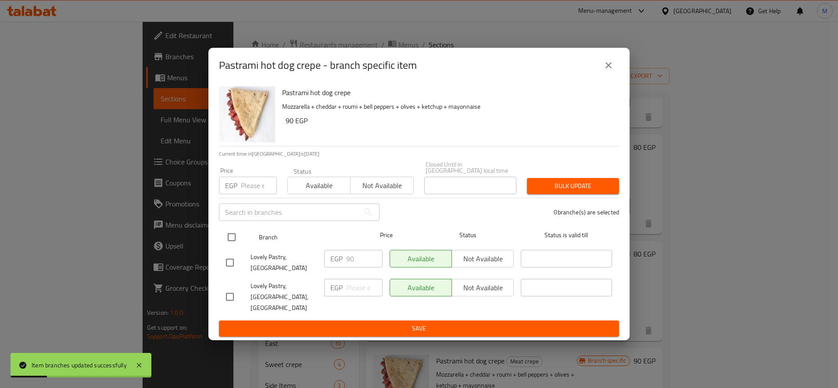
click at [233, 246] on input "checkbox" at bounding box center [231, 237] width 18 height 18
checkbox input "true"
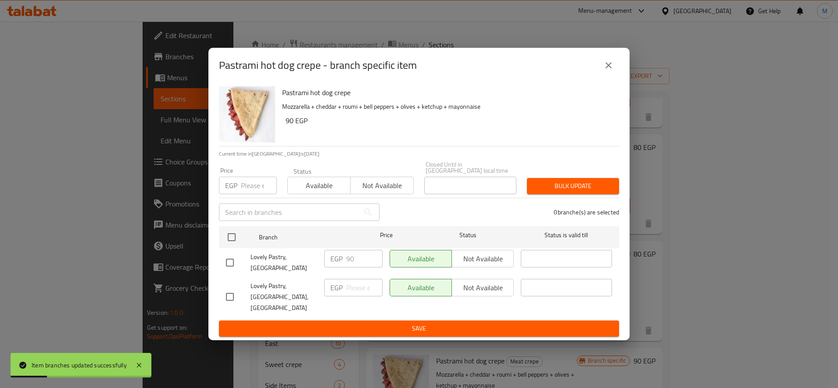
checkbox input "true"
click at [610, 189] on span "Bulk update" at bounding box center [573, 186] width 78 height 11
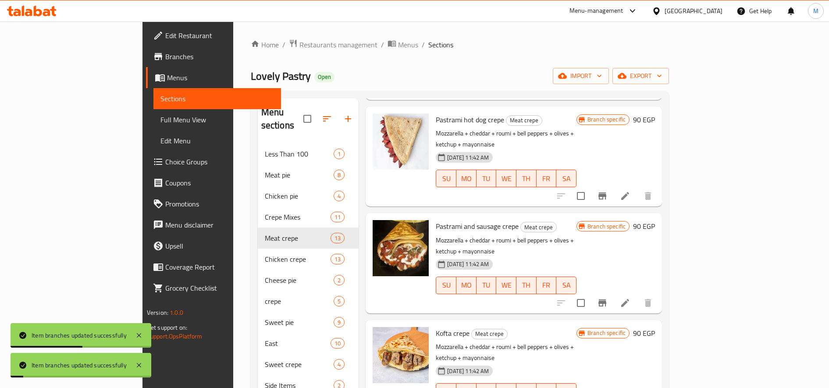
scroll to position [512, 0]
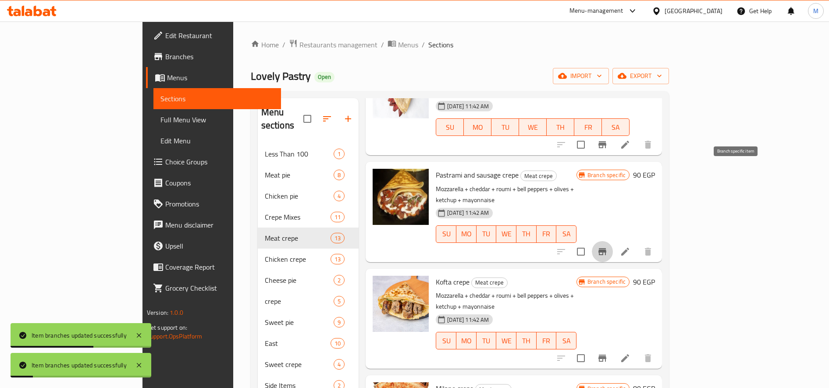
click at [606, 248] on icon "Branch-specific-item" at bounding box center [603, 251] width 8 height 7
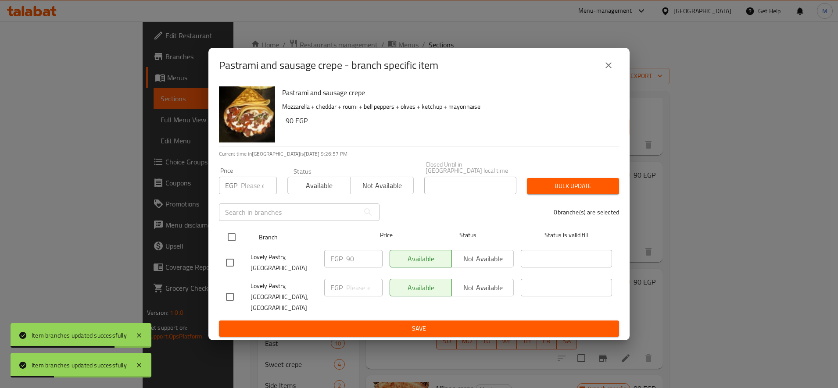
click at [232, 243] on input "checkbox" at bounding box center [231, 237] width 18 height 18
checkbox input "true"
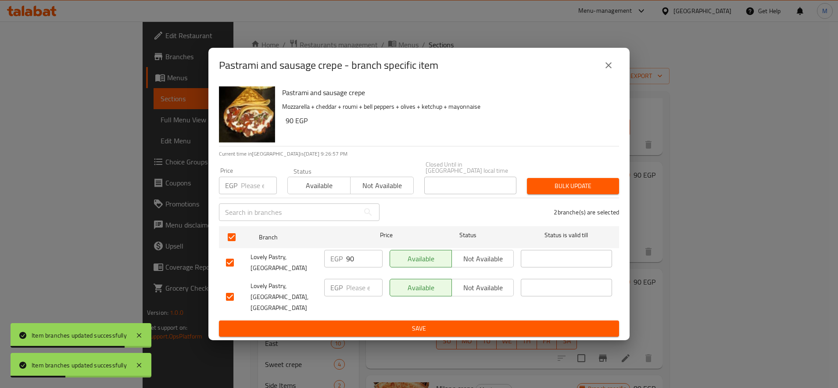
click at [613, 187] on button "Bulk update" at bounding box center [573, 186] width 92 height 16
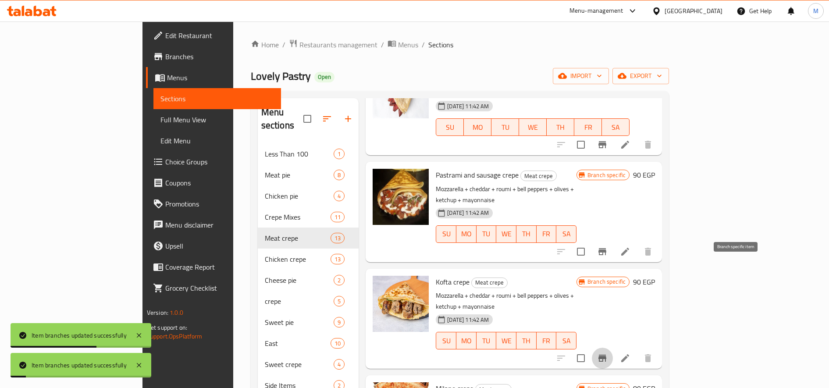
click at [608, 353] on icon "Branch-specific-item" at bounding box center [602, 358] width 11 height 11
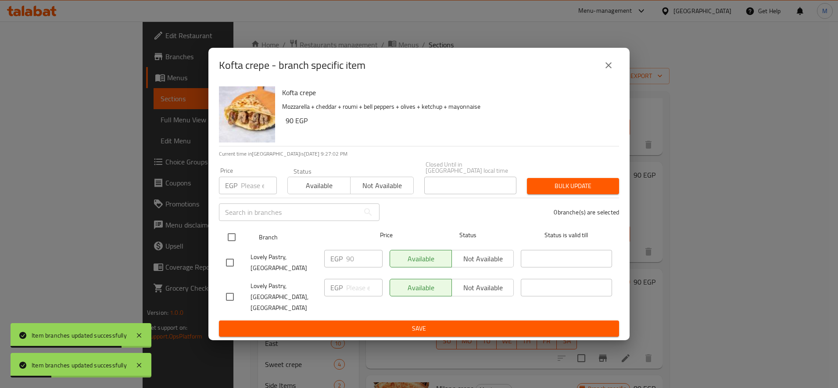
click at [236, 243] on input "checkbox" at bounding box center [231, 237] width 18 height 18
checkbox input "true"
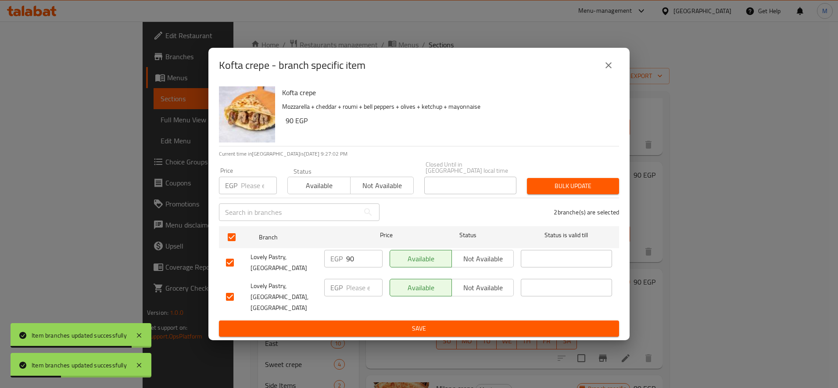
click at [553, 194] on button "Bulk update" at bounding box center [573, 186] width 92 height 16
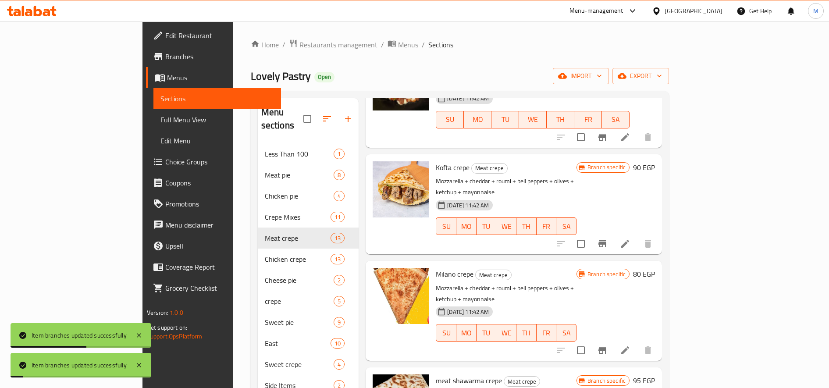
scroll to position [658, 0]
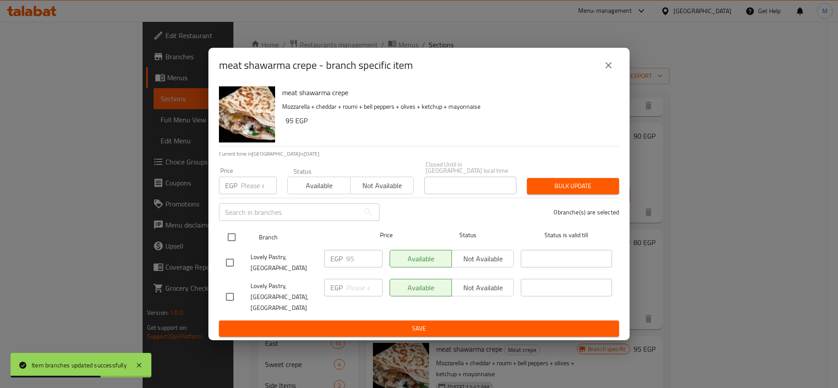
click at [231, 242] on input "checkbox" at bounding box center [231, 237] width 18 height 18
checkbox input "true"
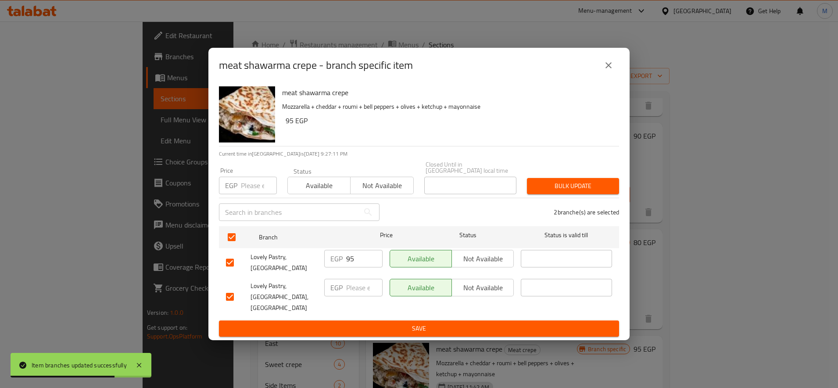
click at [546, 192] on span "Bulk update" at bounding box center [573, 186] width 78 height 11
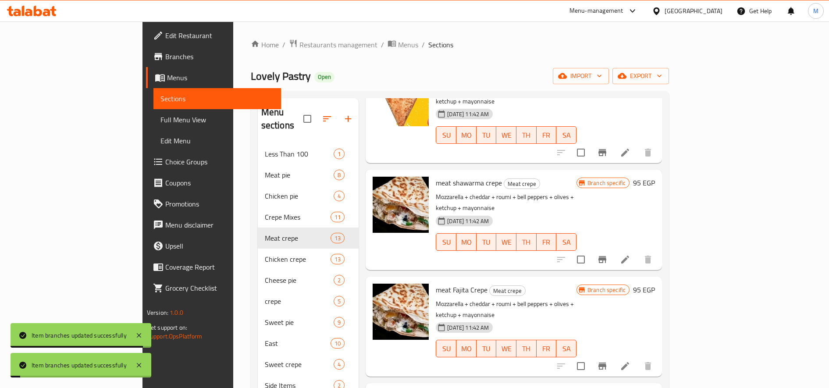
scroll to position [874, 0]
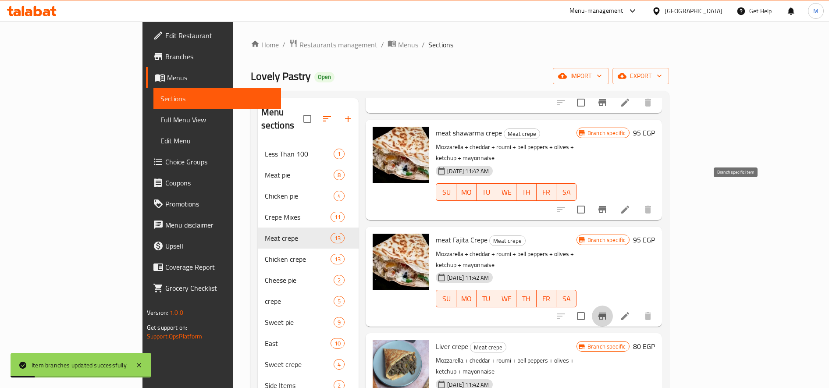
click at [608, 311] on icon "Branch-specific-item" at bounding box center [602, 316] width 11 height 11
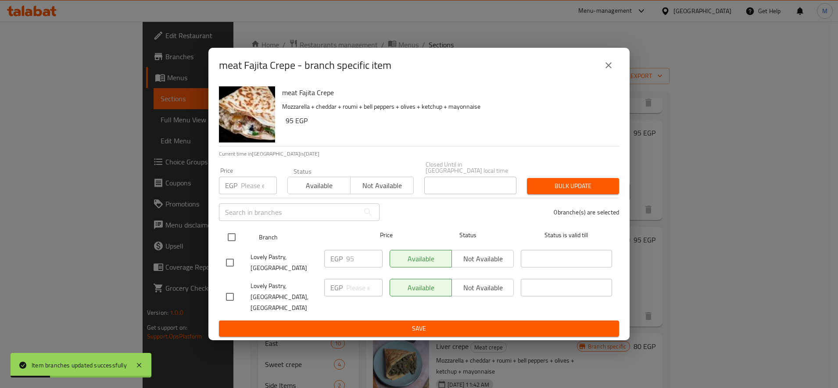
click at [231, 246] on input "checkbox" at bounding box center [231, 237] width 18 height 18
checkbox input "true"
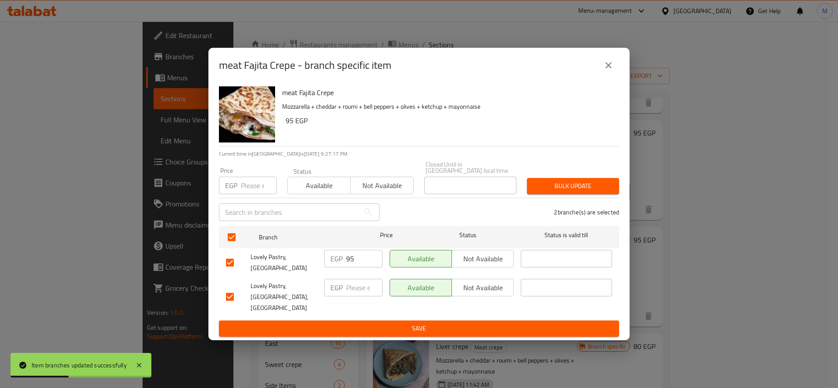
click at [545, 192] on span "Bulk update" at bounding box center [573, 186] width 78 height 11
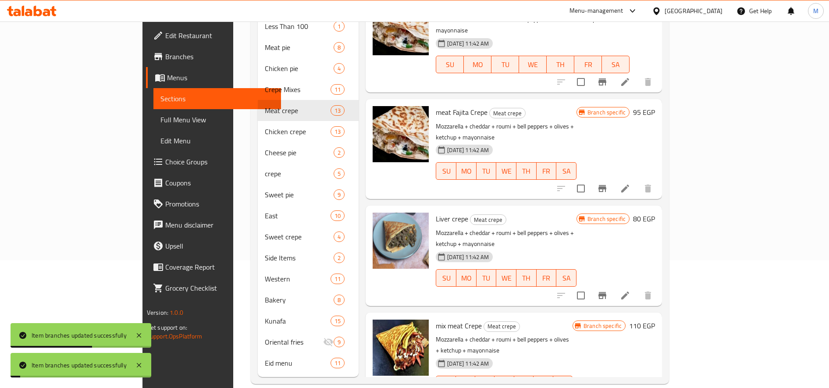
scroll to position [128, 0]
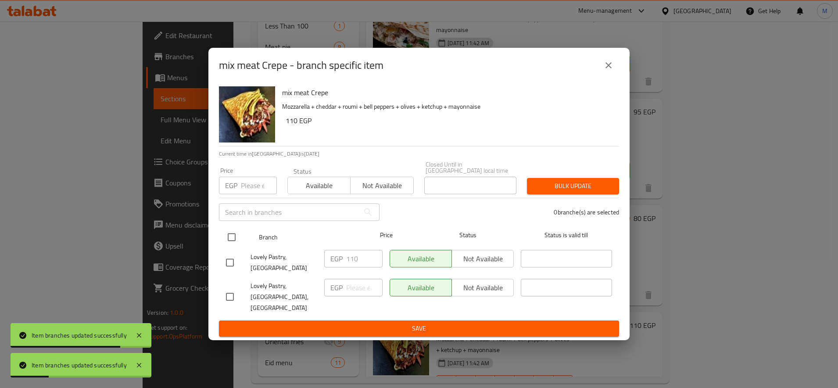
click at [232, 239] on input "checkbox" at bounding box center [231, 237] width 18 height 18
checkbox input "true"
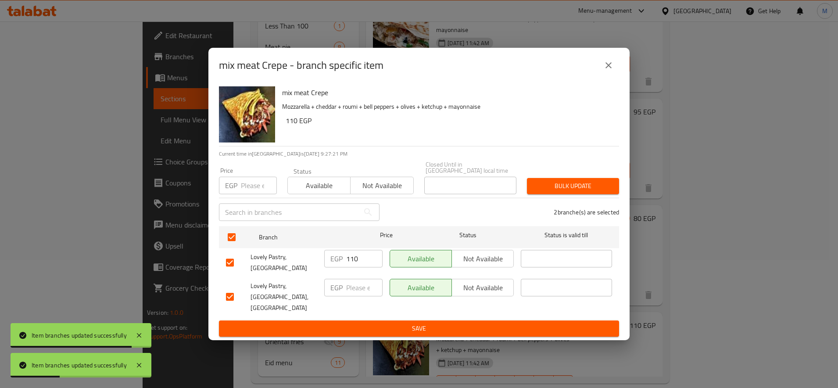
click at [603, 190] on span "Bulk update" at bounding box center [573, 186] width 78 height 11
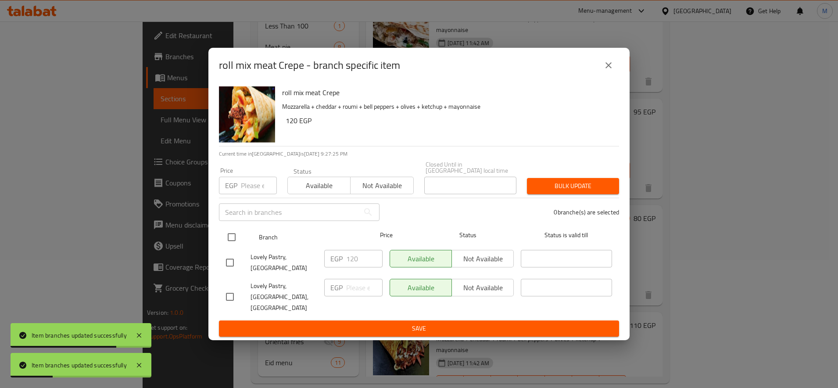
click at [230, 246] on input "checkbox" at bounding box center [231, 237] width 18 height 18
checkbox input "true"
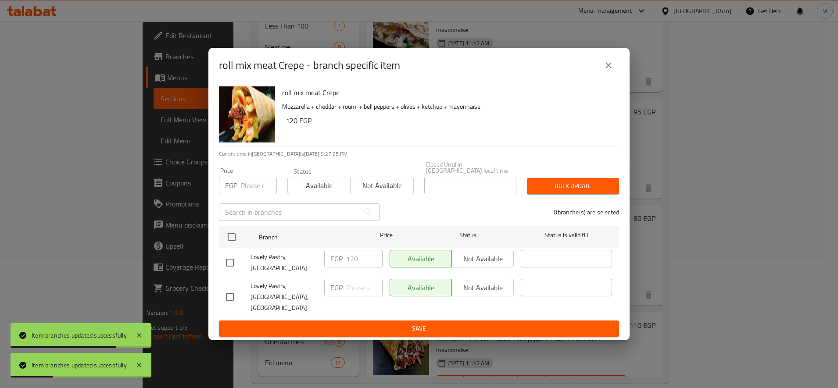
checkbox input "true"
click at [593, 191] on span "Bulk update" at bounding box center [573, 186] width 78 height 11
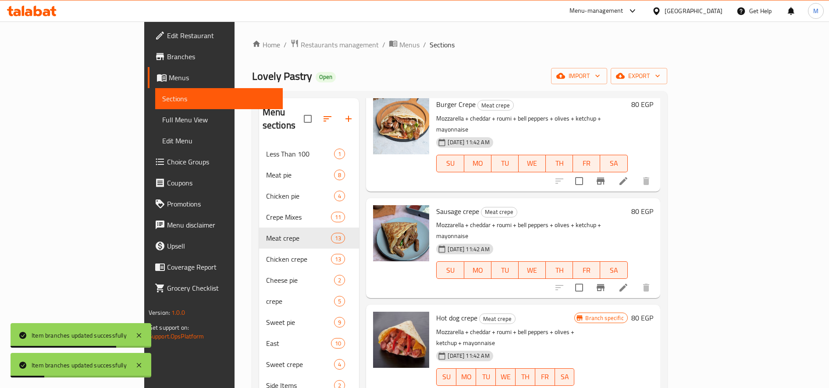
scroll to position [219, 0]
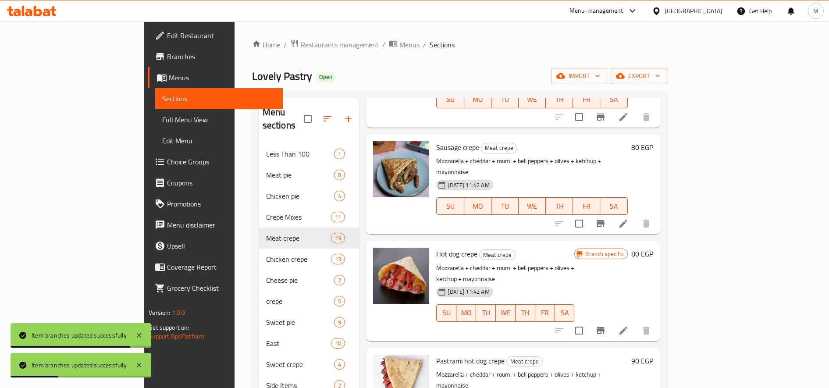
click at [611, 320] on button "Branch-specific-item" at bounding box center [600, 330] width 21 height 21
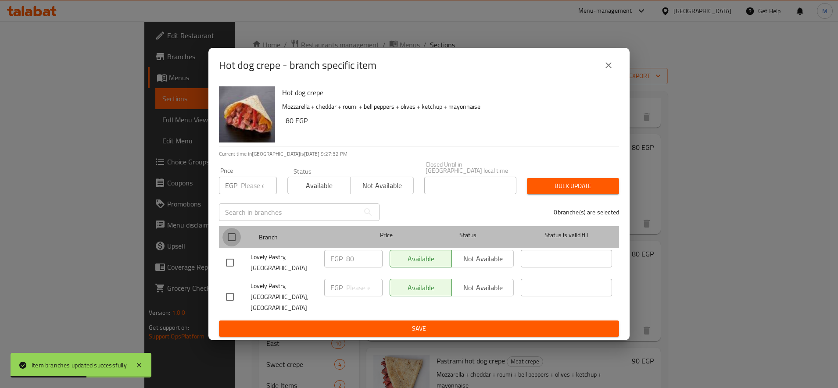
drag, startPoint x: 231, startPoint y: 244, endPoint x: 348, endPoint y: 237, distance: 116.8
click at [232, 244] on input "checkbox" at bounding box center [231, 237] width 18 height 18
checkbox input "true"
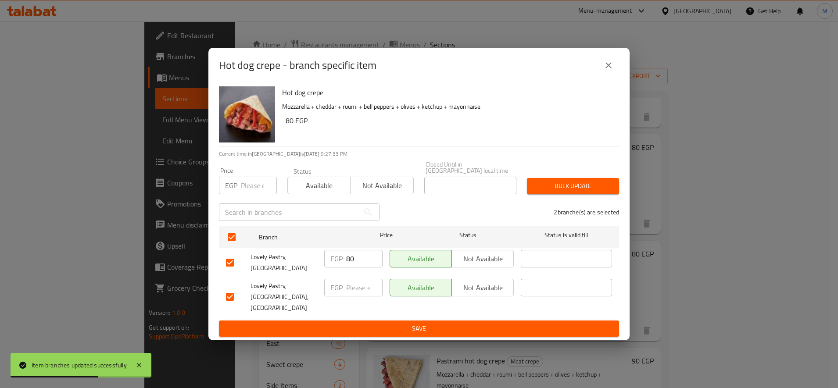
click at [552, 192] on span "Bulk update" at bounding box center [573, 186] width 78 height 11
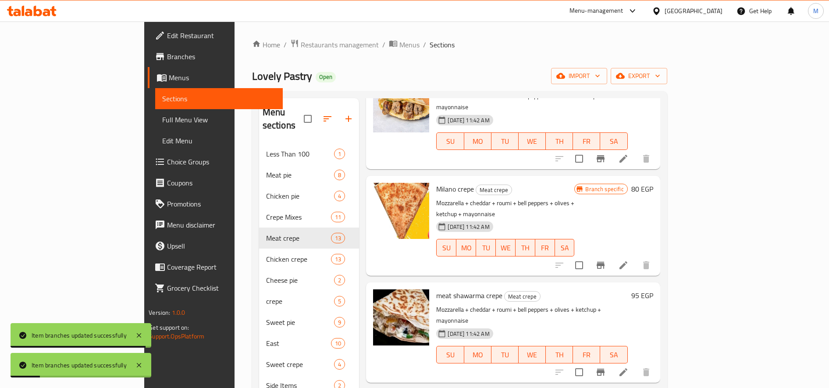
scroll to position [658, 0]
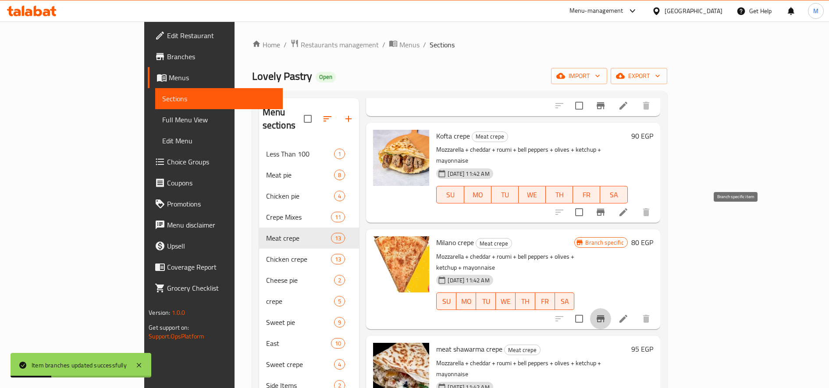
click at [606, 314] on icon "Branch-specific-item" at bounding box center [601, 319] width 11 height 11
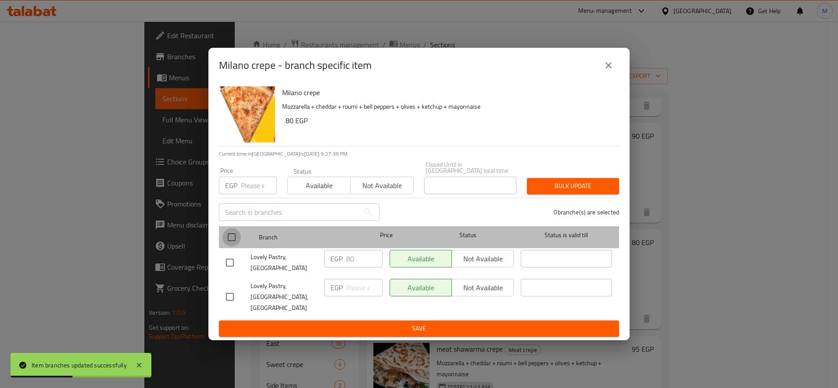
click at [233, 246] on input "checkbox" at bounding box center [231, 237] width 18 height 18
checkbox input "true"
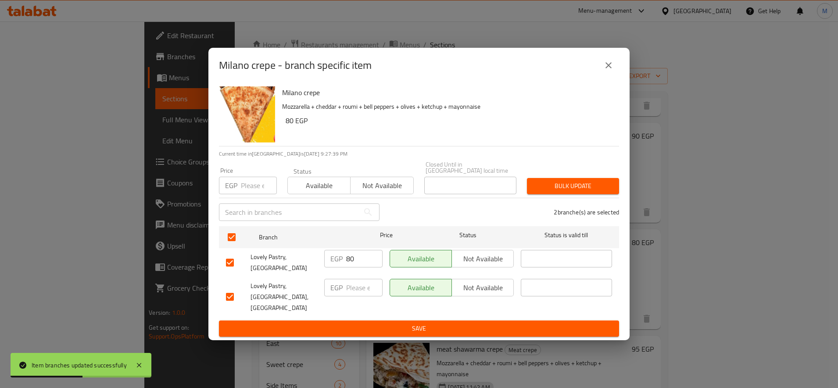
click at [578, 192] on span "Bulk update" at bounding box center [573, 186] width 78 height 11
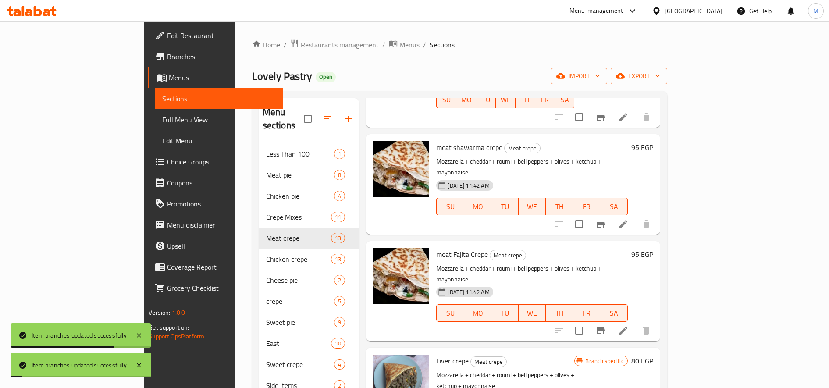
scroll to position [874, 0]
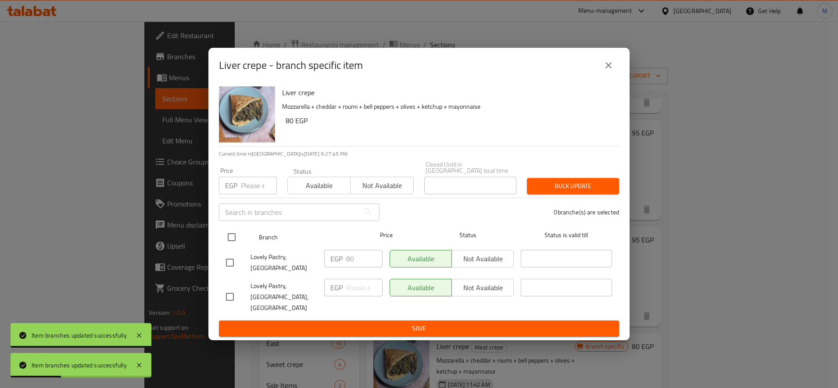
click at [226, 240] on input "checkbox" at bounding box center [231, 237] width 18 height 18
checkbox input "true"
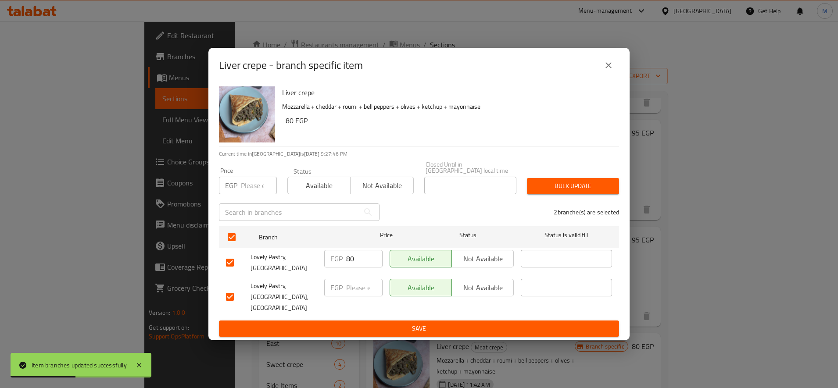
click at [570, 183] on div "Bulk update" at bounding box center [572, 186] width 103 height 27
click at [564, 192] on span "Bulk update" at bounding box center [573, 186] width 78 height 11
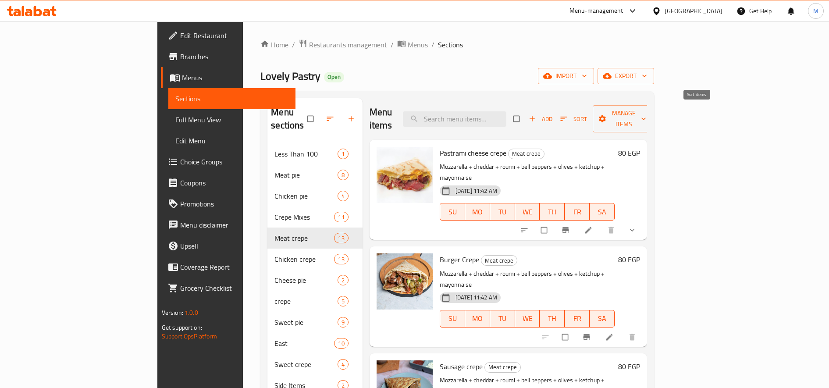
click at [587, 114] on span "Sort" at bounding box center [573, 119] width 27 height 10
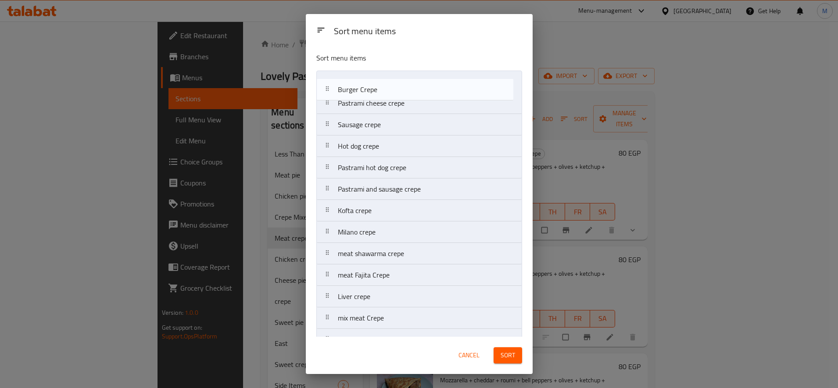
drag, startPoint x: 330, startPoint y: 107, endPoint x: 329, endPoint y: 89, distance: 17.5
click at [329, 89] on nav "Pastrami cheese crepe Burger Crepe Sausage crepe Hot dog crepe Pastrami hot dog…" at bounding box center [419, 211] width 206 height 280
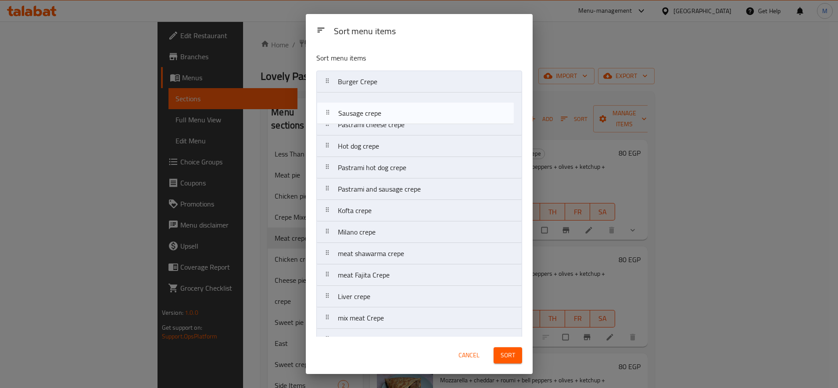
drag, startPoint x: 330, startPoint y: 129, endPoint x: 332, endPoint y: 107, distance: 22.4
click at [332, 107] on nav "Burger Crepe Pastrami cheese crepe Sausage crepe Hot dog crepe Pastrami hot dog…" at bounding box center [419, 211] width 206 height 280
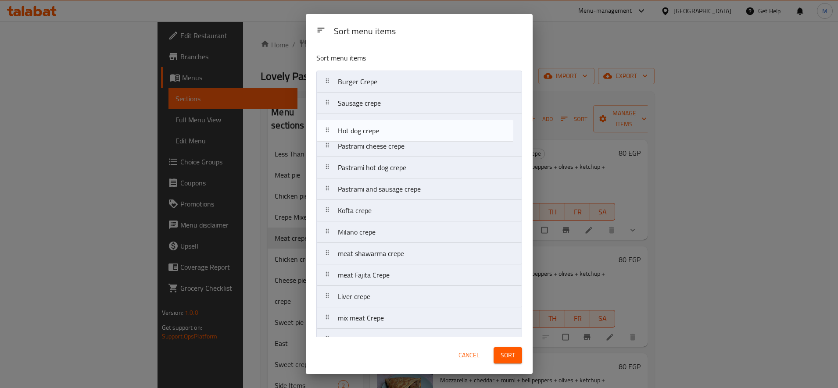
drag, startPoint x: 332, startPoint y: 150, endPoint x: 332, endPoint y: 130, distance: 20.2
click at [332, 130] on nav "Burger Crepe Sausage crepe Pastrami cheese crepe Hot dog crepe Pastrami hot dog…" at bounding box center [419, 211] width 206 height 280
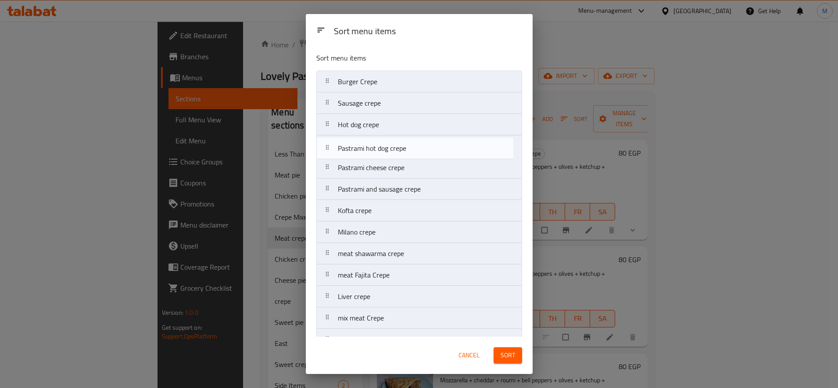
drag, startPoint x: 331, startPoint y: 169, endPoint x: 328, endPoint y: 149, distance: 19.9
click at [328, 149] on nav "Burger Crepe Sausage crepe Hot dog crepe Pastrami cheese crepe Pastrami hot dog…" at bounding box center [419, 211] width 206 height 280
drag, startPoint x: 331, startPoint y: 191, endPoint x: 332, endPoint y: 168, distance: 22.4
click at [332, 168] on nav "Burger Crepe Sausage crepe Hot dog crepe Pastrami hot dog crepe Pastrami cheese…" at bounding box center [419, 211] width 206 height 280
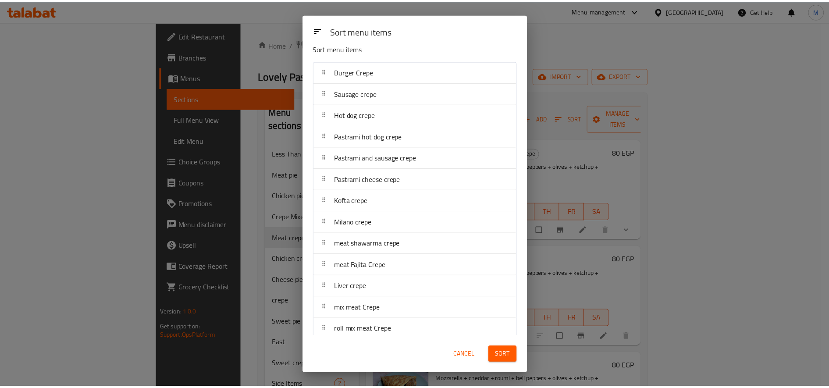
scroll to position [18, 0]
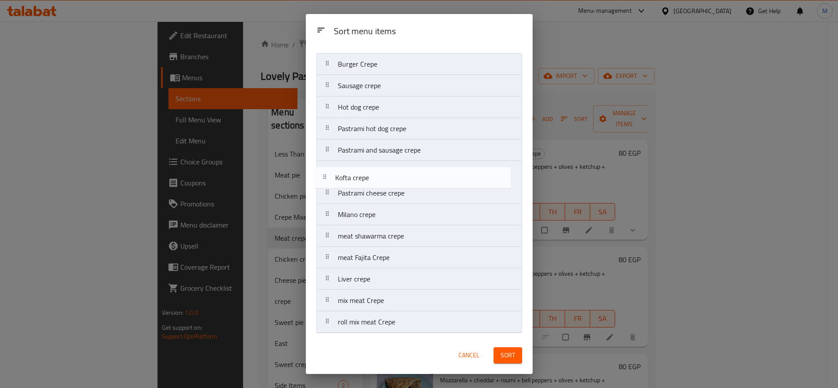
drag, startPoint x: 332, startPoint y: 196, endPoint x: 328, endPoint y: 178, distance: 18.3
click at [328, 178] on nav "Burger Crepe Sausage crepe Hot dog crepe Pastrami hot dog crepe Pastrami and sa…" at bounding box center [419, 193] width 206 height 280
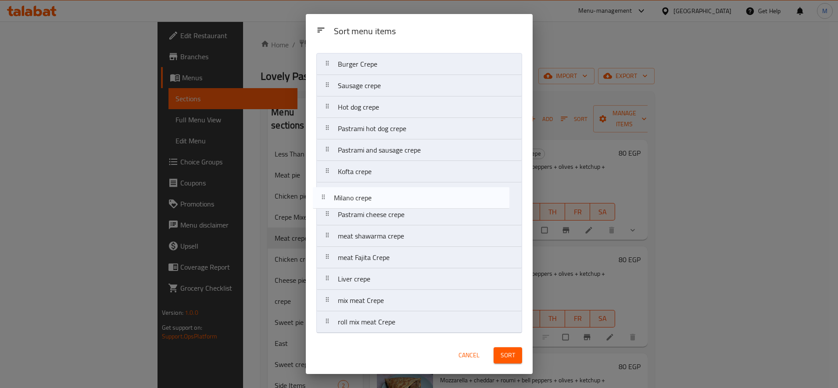
drag, startPoint x: 332, startPoint y: 218, endPoint x: 335, endPoint y: 194, distance: 23.4
click at [328, 196] on nav "Burger Crepe Sausage crepe Hot dog crepe Pastrami hot dog crepe Pastrami and sa…" at bounding box center [419, 193] width 206 height 280
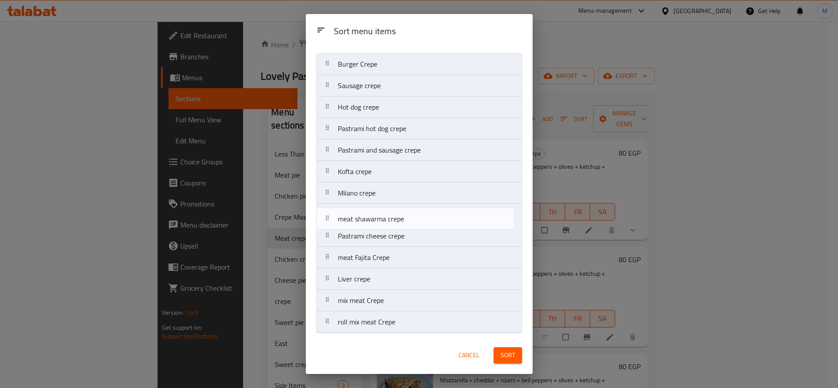
drag, startPoint x: 338, startPoint y: 239, endPoint x: 337, endPoint y: 217, distance: 21.5
click at [337, 217] on nav "Burger Crepe Sausage crepe Hot dog crepe Pastrami hot dog crepe Pastrami and sa…" at bounding box center [419, 193] width 206 height 280
drag, startPoint x: 331, startPoint y: 259, endPoint x: 333, endPoint y: 228, distance: 30.7
click at [333, 228] on nav "Burger Crepe Sausage crepe Hot dog crepe Pastrami hot dog crepe Pastrami and sa…" at bounding box center [419, 193] width 206 height 280
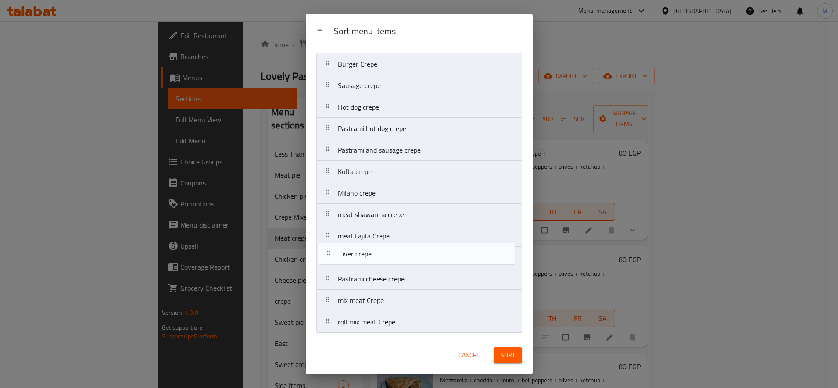
drag, startPoint x: 329, startPoint y: 281, endPoint x: 330, endPoint y: 250, distance: 30.7
click at [330, 250] on nav "Burger Crepe Sausage crepe Hot dog crepe Pastrami hot dog crepe Pastrami and sa…" at bounding box center [419, 193] width 206 height 280
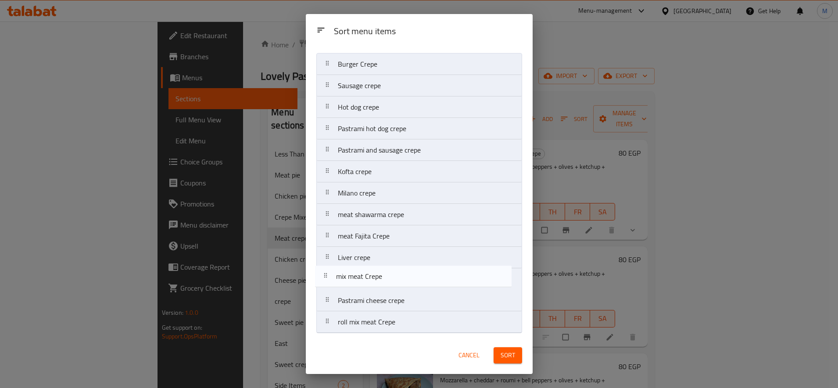
drag, startPoint x: 333, startPoint y: 303, endPoint x: 329, endPoint y: 273, distance: 30.0
click at [329, 273] on nav "Burger Crepe Sausage crepe Hot dog crepe Pastrami hot dog crepe Pastrami and sa…" at bounding box center [419, 193] width 206 height 280
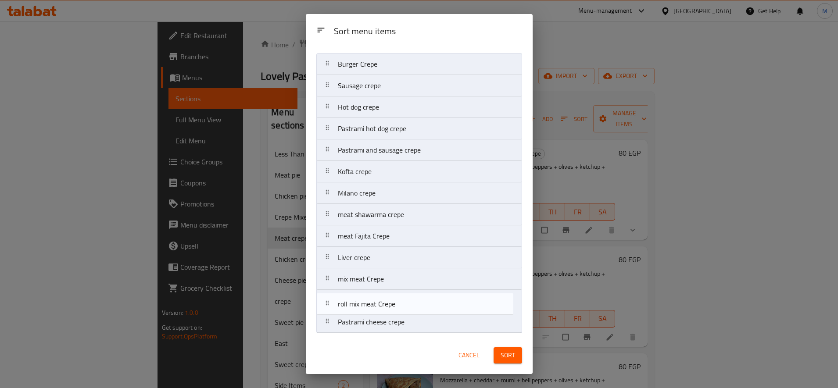
drag, startPoint x: 331, startPoint y: 321, endPoint x: 331, endPoint y: 297, distance: 23.7
click at [331, 299] on nav "Burger Crepe Sausage crepe Hot dog crepe Pastrami hot dog crepe Pastrami and sa…" at bounding box center [419, 193] width 206 height 280
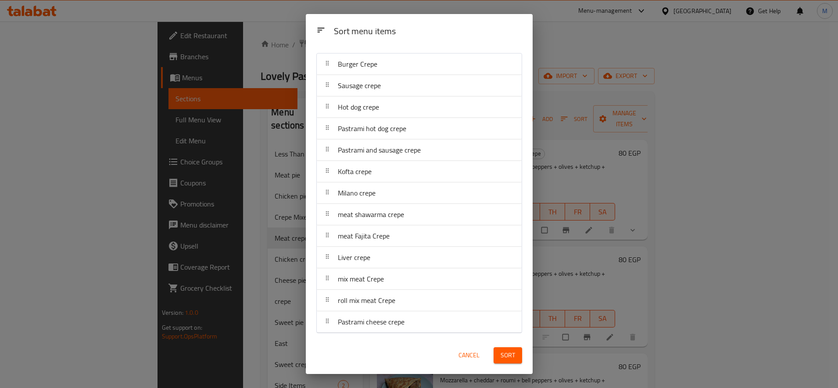
click at [516, 357] on button "Sort" at bounding box center [507, 355] width 29 height 16
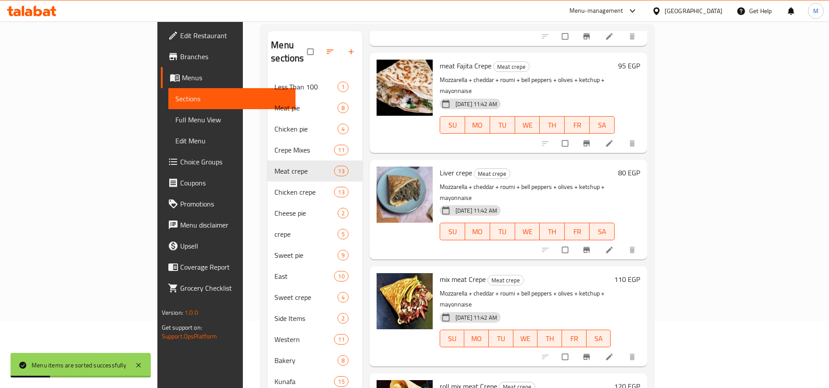
scroll to position [128, 0]
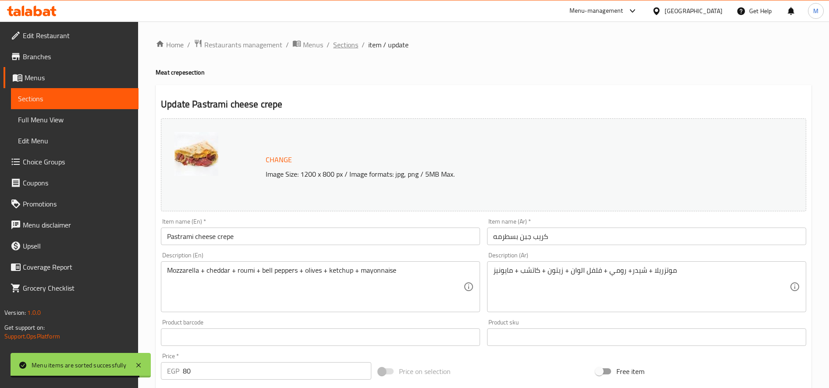
click at [343, 46] on span "Sections" at bounding box center [345, 44] width 25 height 11
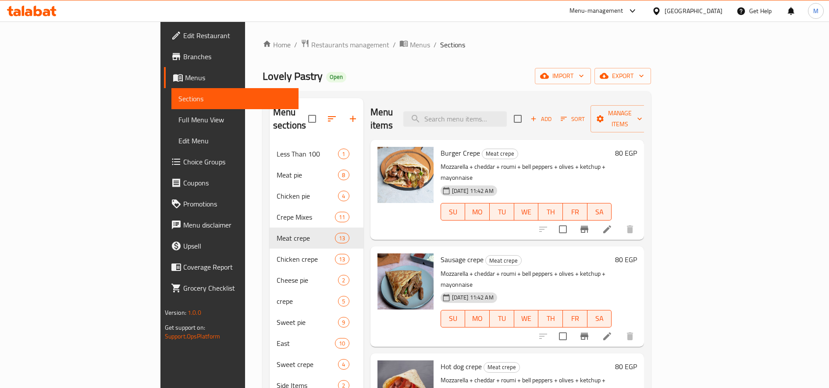
click at [637, 147] on h6 "80 EGP" at bounding box center [626, 153] width 22 height 12
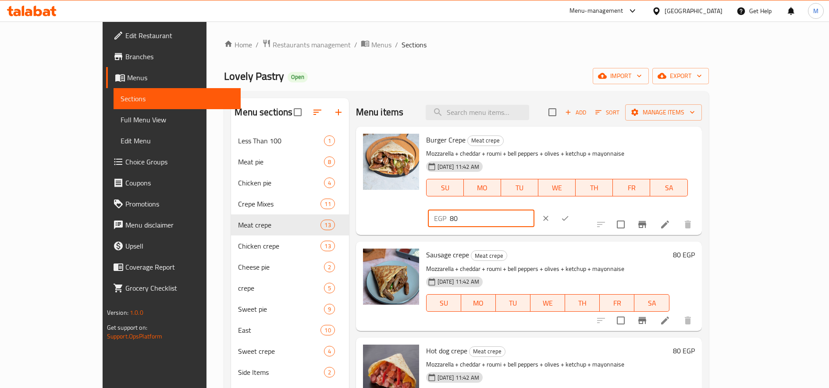
drag, startPoint x: 672, startPoint y: 146, endPoint x: 667, endPoint y: 146, distance: 4.8
click at [535, 210] on div "EGP 80 ​" at bounding box center [481, 219] width 107 height 18
type input "90"
click at [575, 209] on button "ok" at bounding box center [565, 218] width 19 height 19
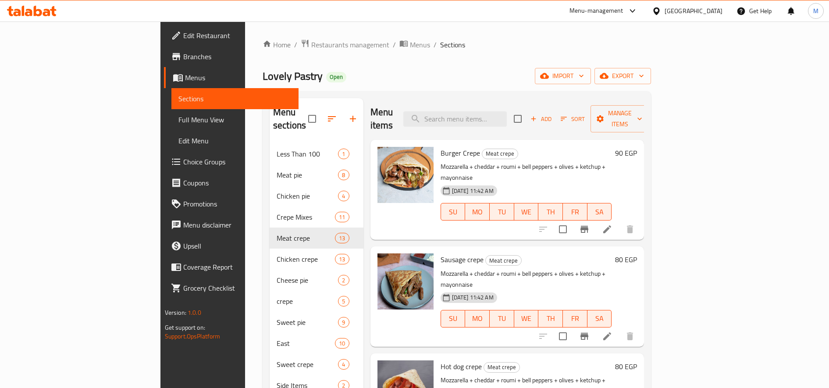
click at [637, 253] on h6 "80 EGP" at bounding box center [626, 259] width 22 height 12
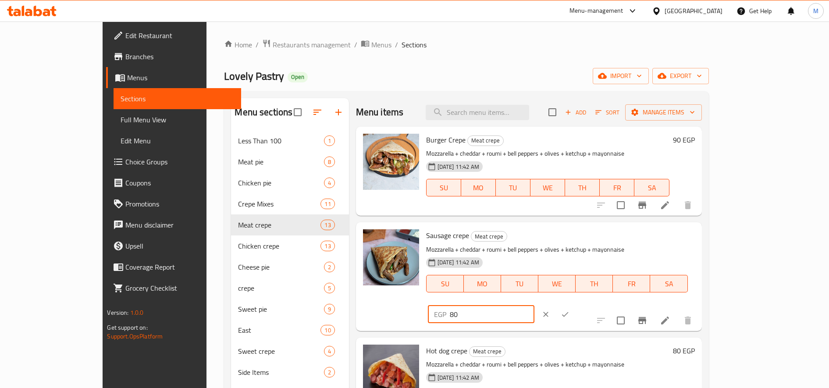
click at [535, 306] on input "80" at bounding box center [492, 315] width 85 height 18
type input "90"
click at [575, 305] on button "ok" at bounding box center [565, 314] width 19 height 19
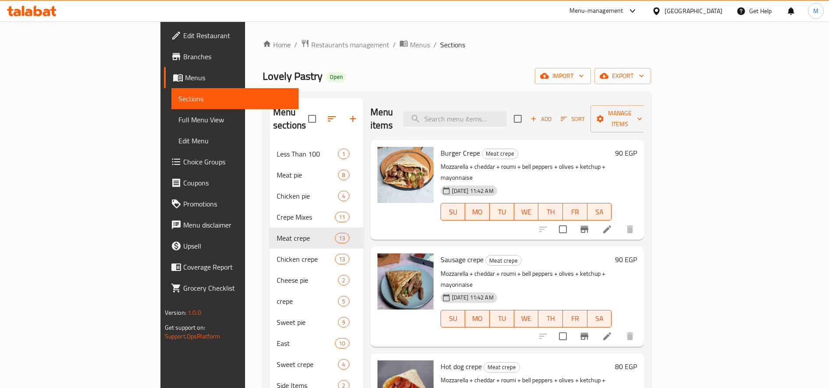
click at [637, 253] on h6 "90 EGP" at bounding box center [626, 259] width 22 height 12
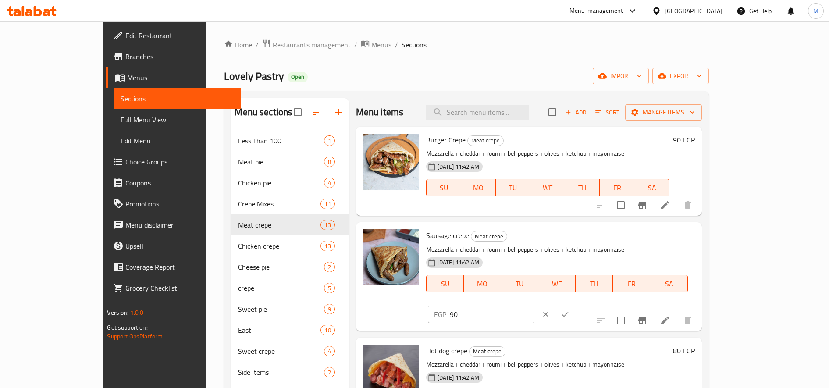
click at [535, 306] on input "90" at bounding box center [492, 315] width 85 height 18
type input "100"
click at [575, 305] on button "ok" at bounding box center [565, 314] width 19 height 19
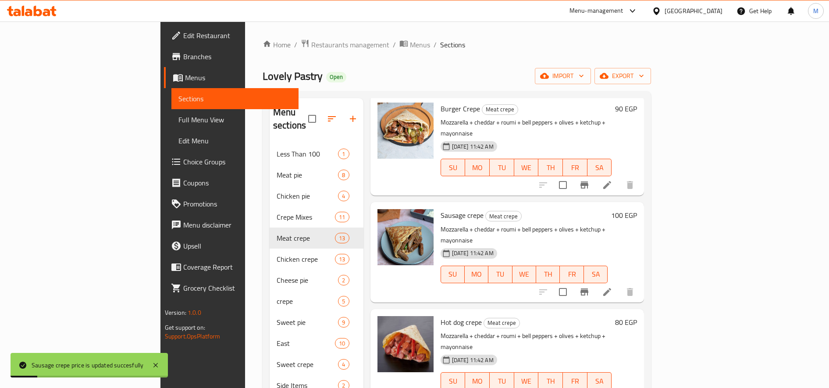
scroll to position [73, 0]
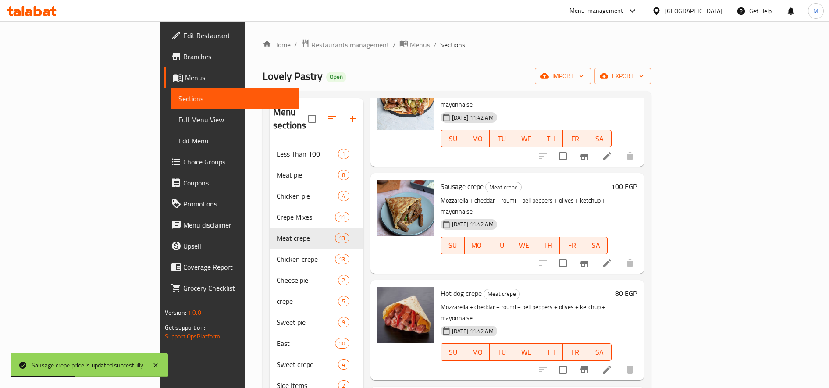
click at [637, 287] on h6 "80 EGP" at bounding box center [626, 293] width 22 height 12
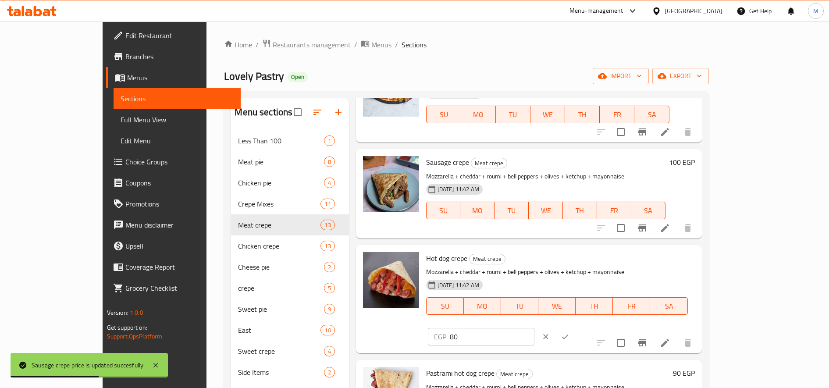
click at [535, 328] on input "80" at bounding box center [492, 337] width 85 height 18
type input "90"
click at [570, 332] on icon "ok" at bounding box center [565, 336] width 9 height 9
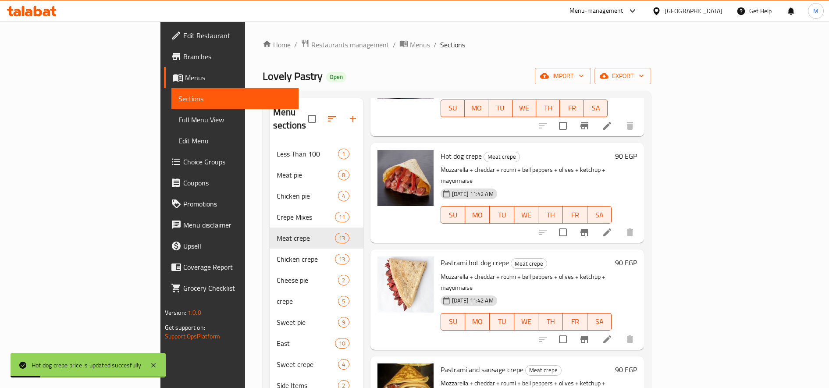
scroll to position [219, 0]
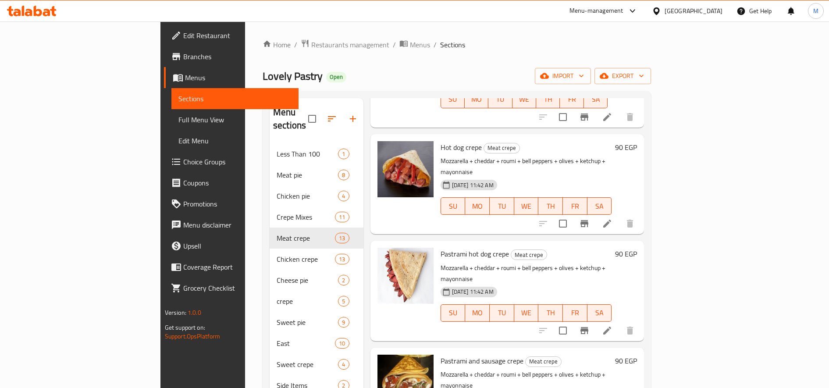
click at [637, 248] on h6 "90 EGP" at bounding box center [626, 254] width 22 height 12
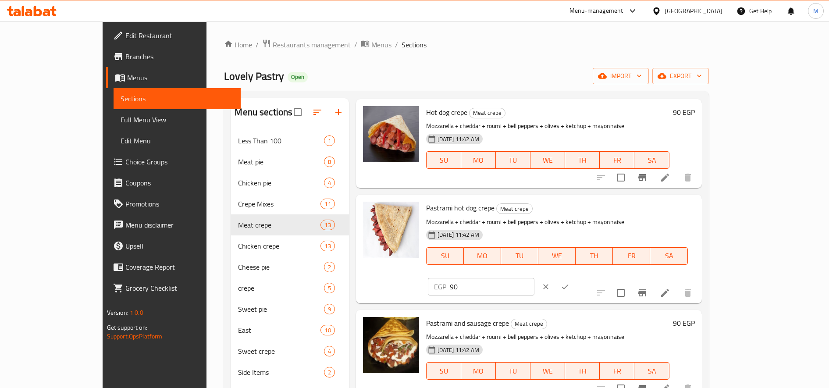
click at [535, 278] on input "90" at bounding box center [492, 287] width 85 height 18
type input "105"
click at [575, 277] on button "ok" at bounding box center [565, 286] width 19 height 19
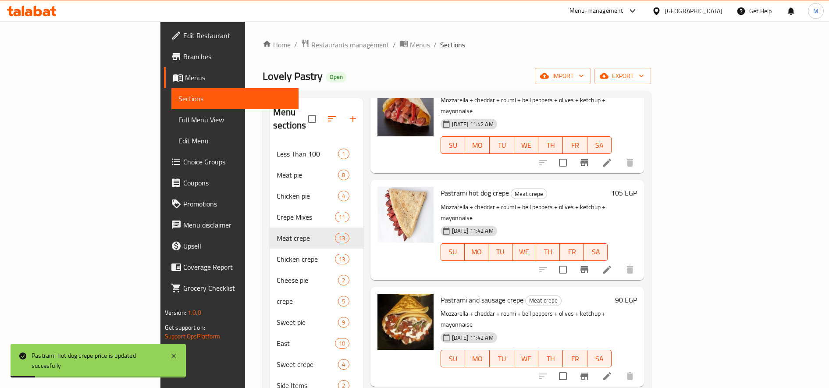
scroll to position [292, 0]
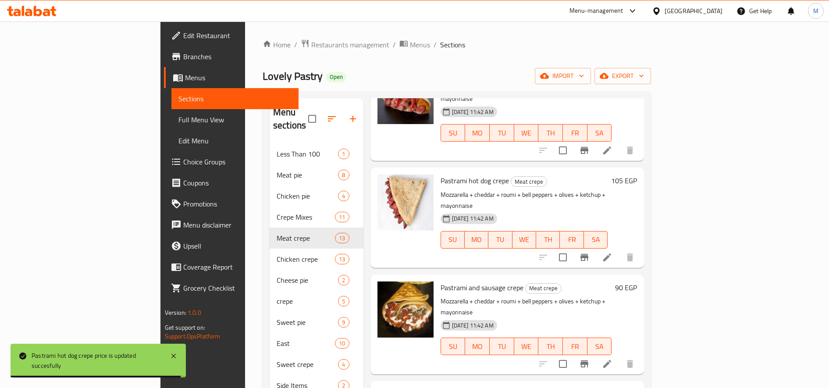
click at [637, 175] on h6 "105 EGP" at bounding box center [624, 181] width 26 height 12
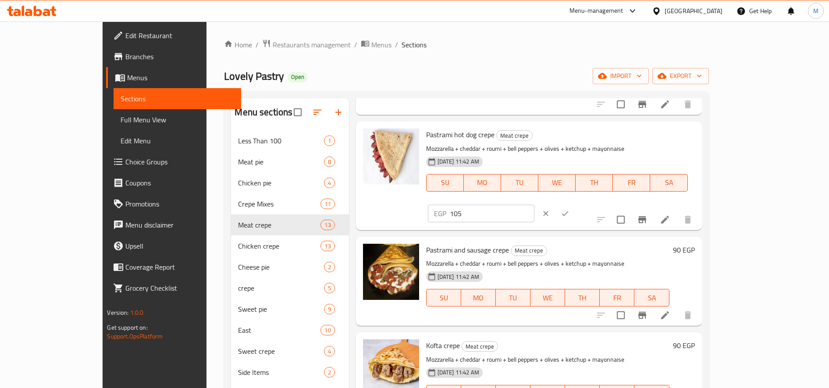
click at [535, 205] on input "105" at bounding box center [492, 214] width 85 height 18
click at [695, 244] on h6 "90 EGP" at bounding box center [684, 250] width 22 height 12
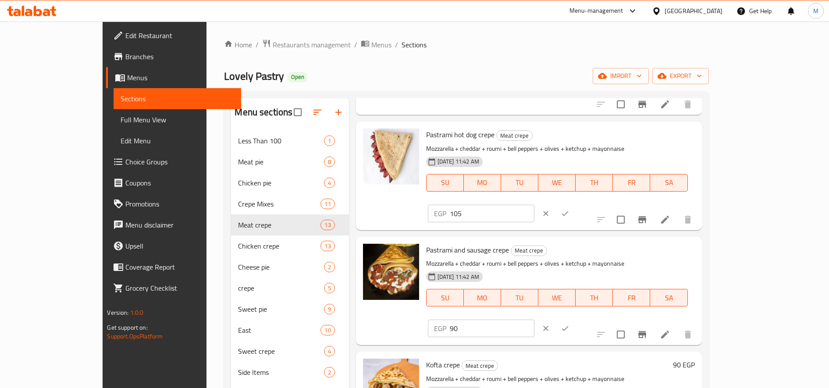
click at [535, 320] on input "90" at bounding box center [492, 329] width 85 height 18
paste input "105"
type input "105"
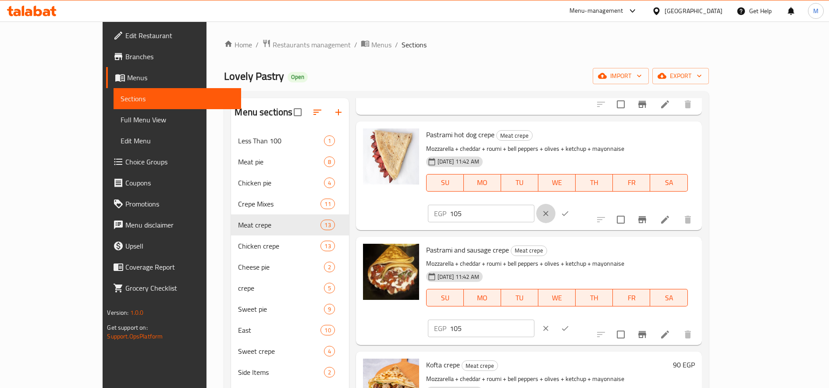
click at [550, 209] on icon "clear" at bounding box center [546, 213] width 9 height 9
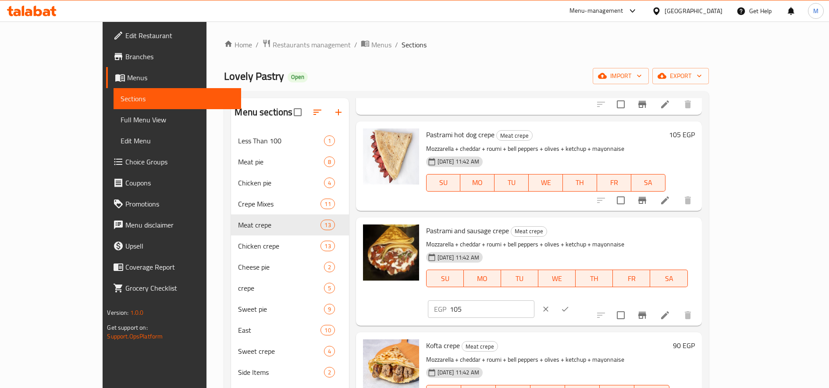
click at [575, 300] on button "ok" at bounding box center [565, 309] width 19 height 19
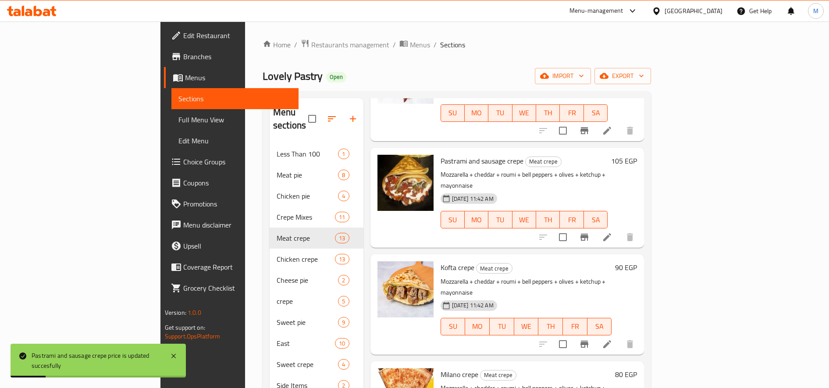
scroll to position [439, 0]
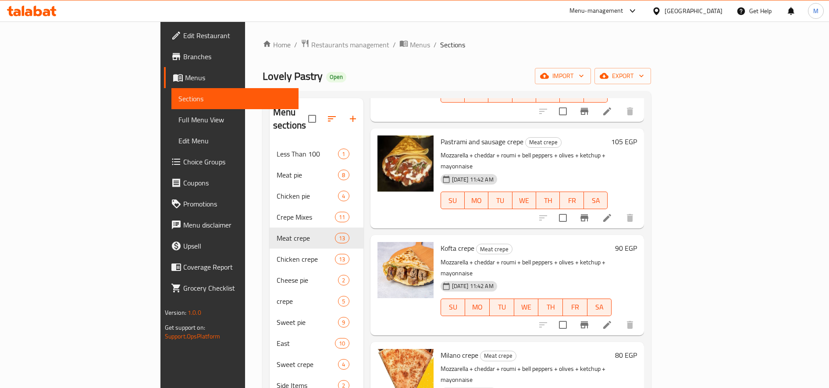
click at [637, 242] on h6 "90 EGP" at bounding box center [626, 248] width 22 height 12
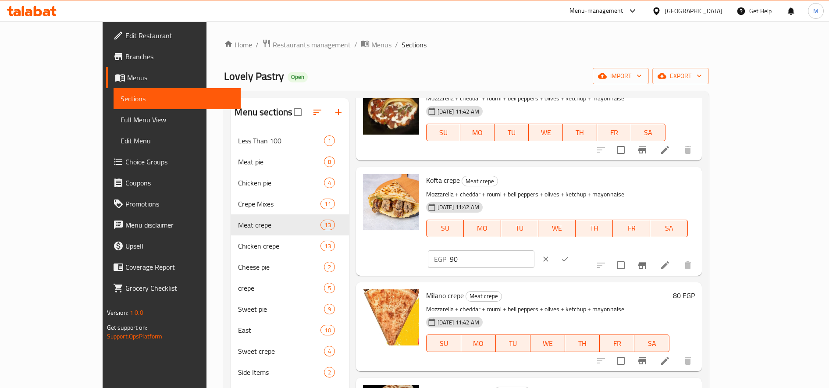
click at [535, 250] on input "90" at bounding box center [492, 259] width 85 height 18
paste input "105"
type input "105"
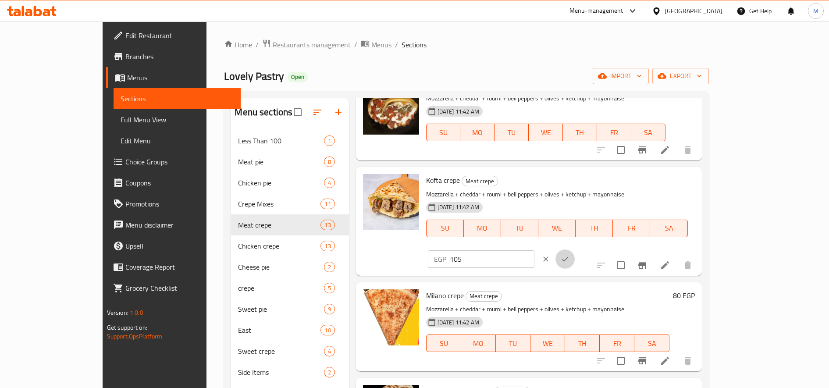
drag, startPoint x: 769, startPoint y: 184, endPoint x: 777, endPoint y: 190, distance: 10.3
click at [570, 255] on icon "ok" at bounding box center [565, 259] width 9 height 9
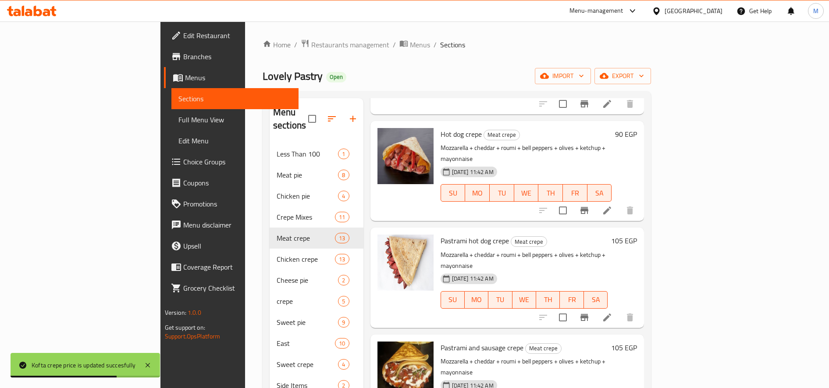
scroll to position [0, 0]
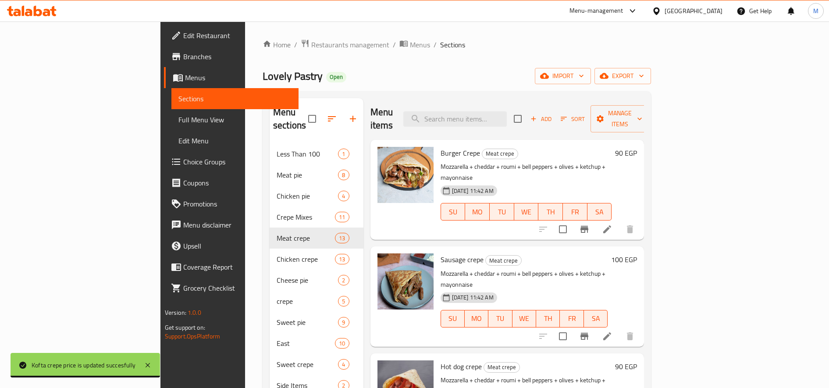
click at [637, 147] on h6 "90 EGP" at bounding box center [626, 153] width 22 height 12
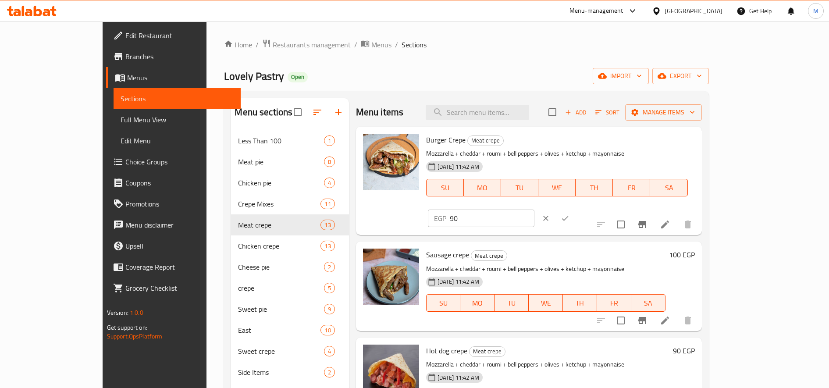
click at [535, 210] on input "90" at bounding box center [492, 219] width 85 height 18
click at [556, 209] on button "clear" at bounding box center [545, 218] width 19 height 19
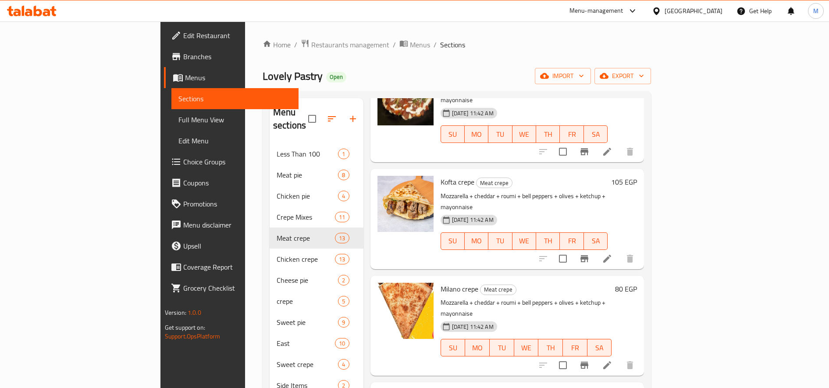
scroll to position [512, 0]
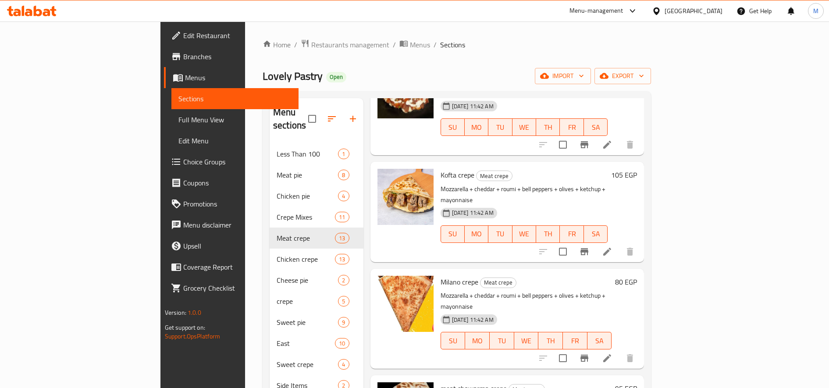
click at [637, 276] on h6 "80 EGP" at bounding box center [626, 282] width 22 height 12
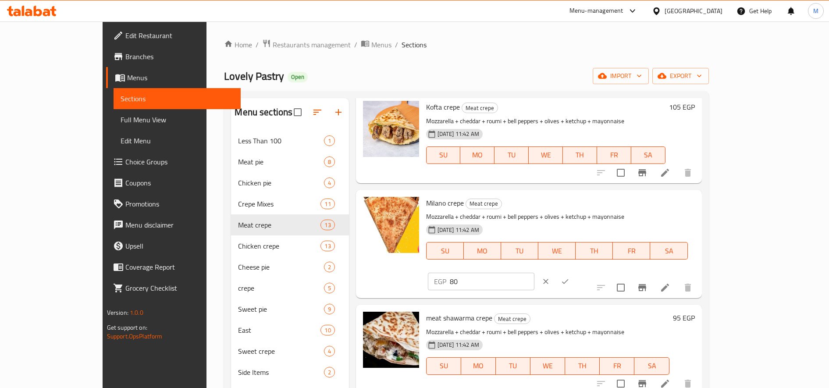
click at [535, 273] on input "80" at bounding box center [492, 282] width 85 height 18
paste input "9"
type input "90"
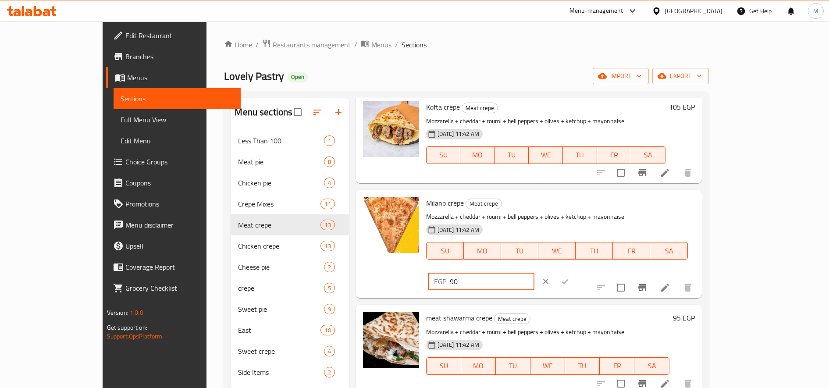
click at [570, 277] on icon "ok" at bounding box center [565, 281] width 9 height 9
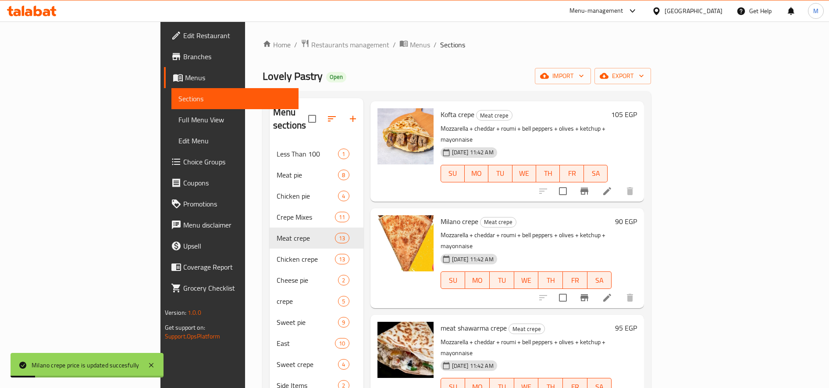
scroll to position [658, 0]
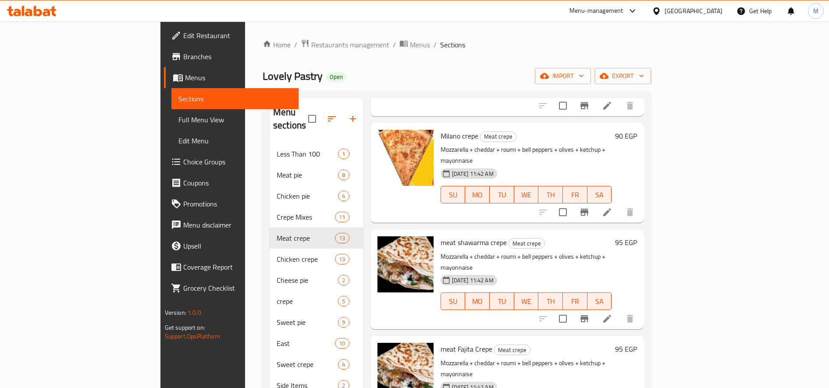
click at [637, 236] on h6 "95 EGP" at bounding box center [626, 242] width 22 height 12
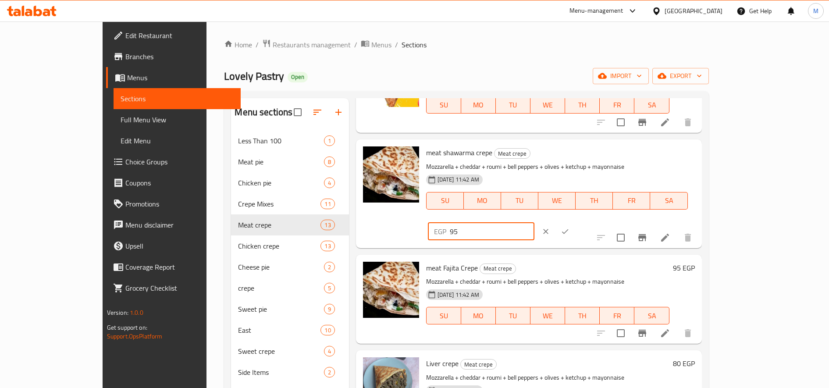
click at [535, 223] on input "95" at bounding box center [492, 232] width 85 height 18
type input "110"
click at [570, 227] on icon "ok" at bounding box center [565, 231] width 9 height 9
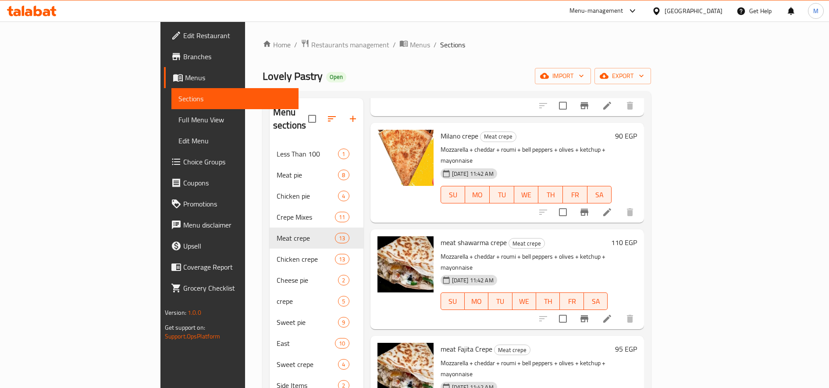
click at [637, 236] on h6 "110 EGP" at bounding box center [624, 242] width 26 height 12
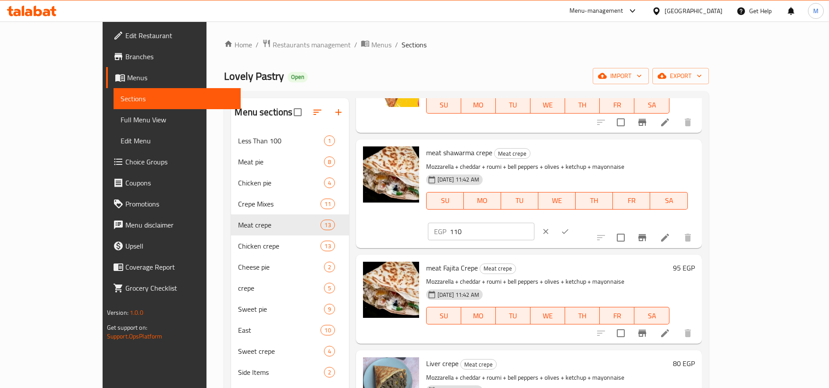
click at [535, 223] on input "110" at bounding box center [492, 232] width 85 height 18
drag, startPoint x: 751, startPoint y: 154, endPoint x: 751, endPoint y: 164, distance: 10.1
click at [550, 227] on icon "clear" at bounding box center [546, 231] width 9 height 9
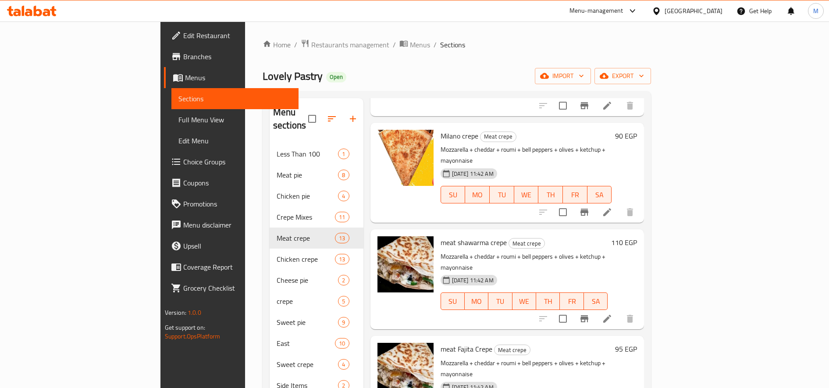
click at [637, 343] on div "95 EGP" at bounding box center [624, 349] width 25 height 12
click at [637, 343] on h6 "95 EGP" at bounding box center [626, 349] width 22 height 12
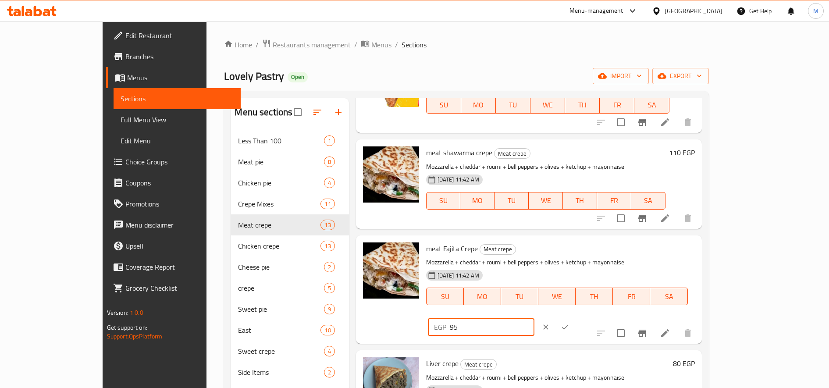
click at [535, 318] on input "95" at bounding box center [492, 327] width 85 height 18
paste input "110"
type input "110"
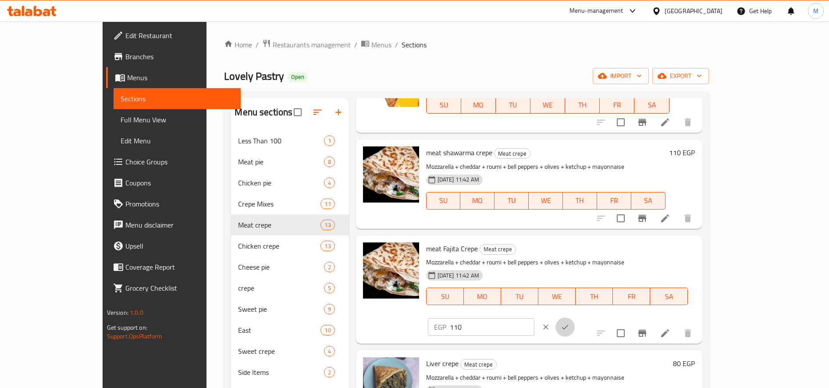
click at [570, 323] on icon "ok" at bounding box center [565, 327] width 9 height 9
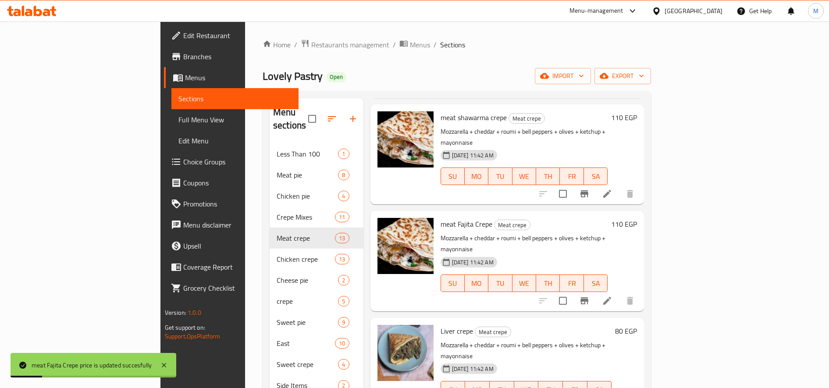
scroll to position [804, 0]
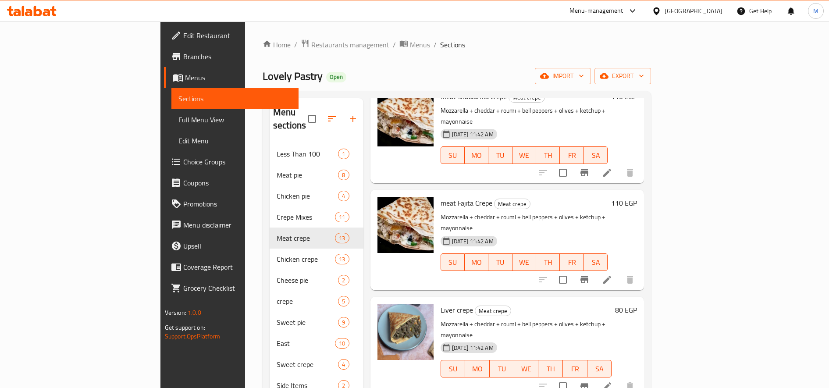
click at [637, 304] on div "80 EGP" at bounding box center [624, 310] width 25 height 12
click at [637, 304] on h6 "80 EGP" at bounding box center [626, 310] width 22 height 12
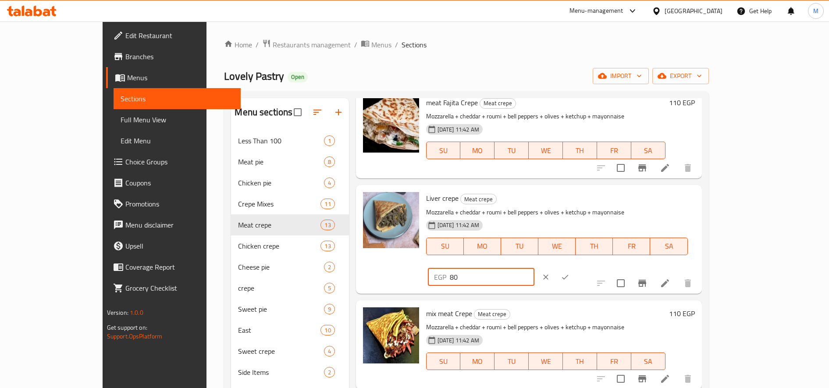
click at [535, 268] on div "EGP 80 ​" at bounding box center [481, 277] width 107 height 18
click at [535, 268] on input "00" at bounding box center [492, 277] width 85 height 18
type input "90"
click at [575, 267] on button "ok" at bounding box center [565, 276] width 19 height 19
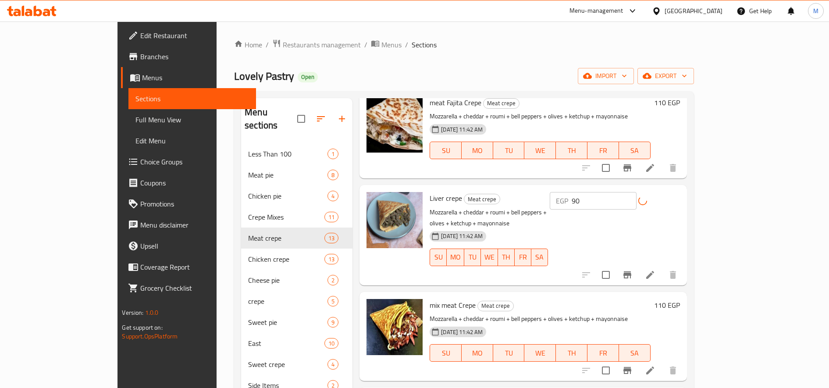
scroll to position [874, 0]
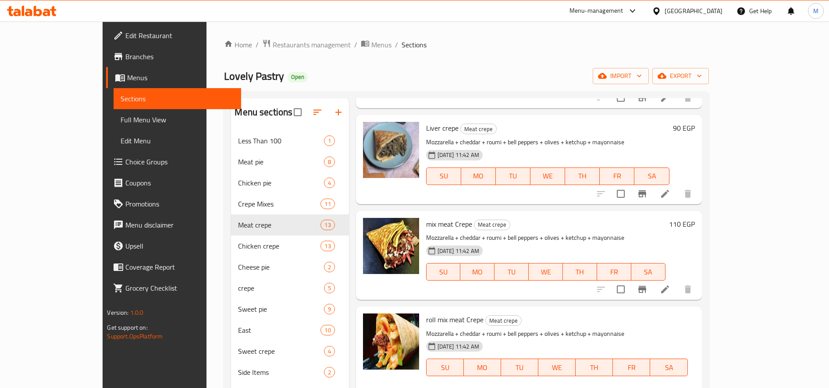
drag, startPoint x: 687, startPoint y: 324, endPoint x: 678, endPoint y: 324, distance: 8.3
type input "125"
click at [695, 221] on h6 "110 EGP" at bounding box center [682, 224] width 26 height 12
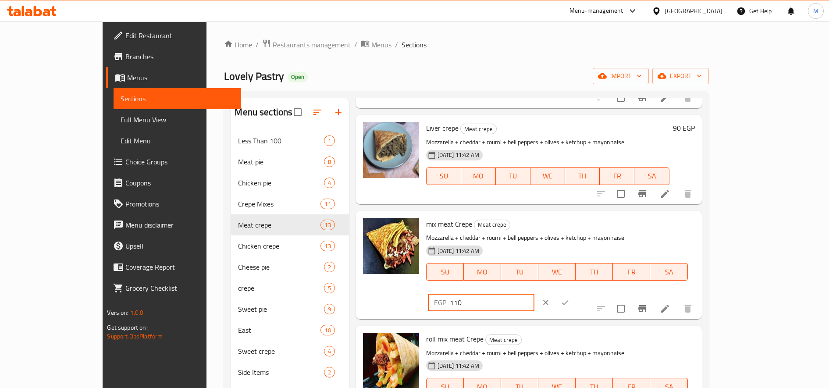
drag, startPoint x: 687, startPoint y: 228, endPoint x: 674, endPoint y: 231, distance: 12.8
click at [535, 294] on input "110" at bounding box center [492, 303] width 85 height 18
click at [613, 232] on div "mix meat Crepe Meat crepe Mozzarella + cheddar + roumi + bell peppers + olives …" at bounding box center [557, 255] width 269 height 82
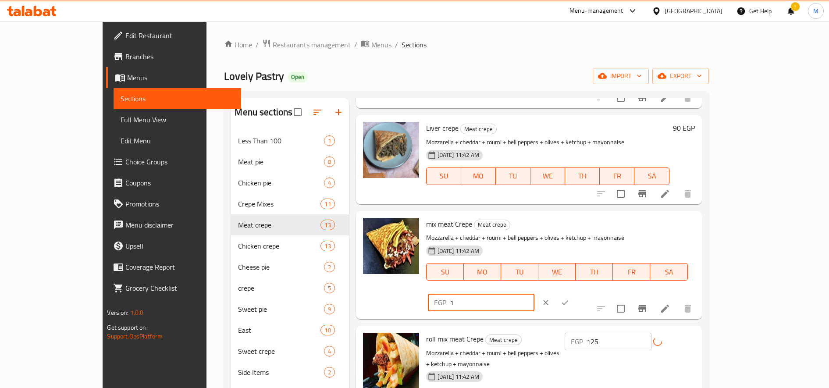
click at [535, 294] on input "1" at bounding box center [492, 303] width 85 height 18
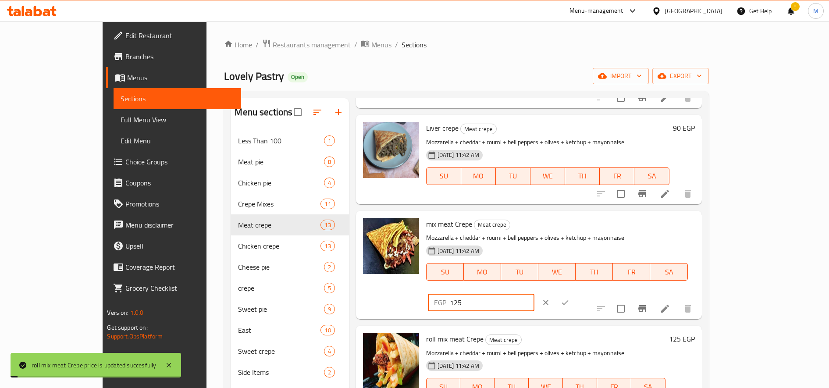
type input "125"
click at [575, 293] on button "ok" at bounding box center [565, 302] width 19 height 19
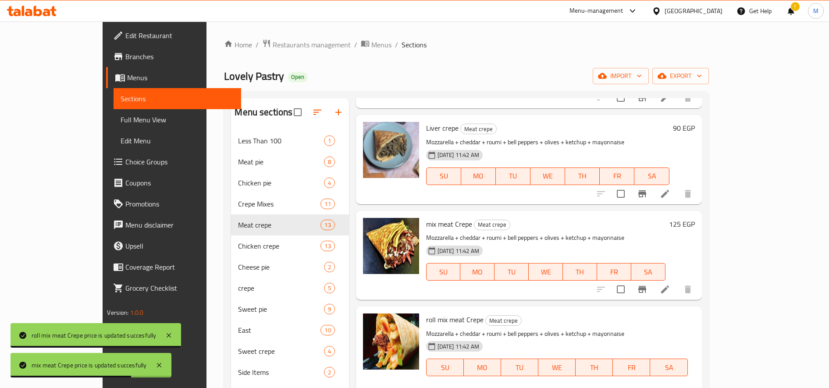
drag, startPoint x: 682, startPoint y: 321, endPoint x: 674, endPoint y: 321, distance: 8.4
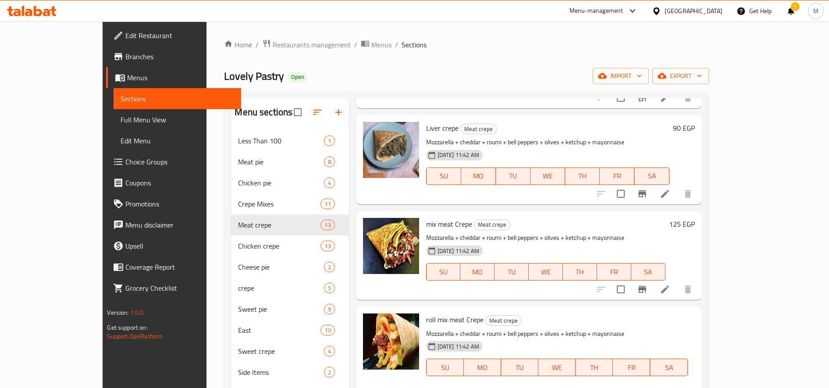
type input "140"
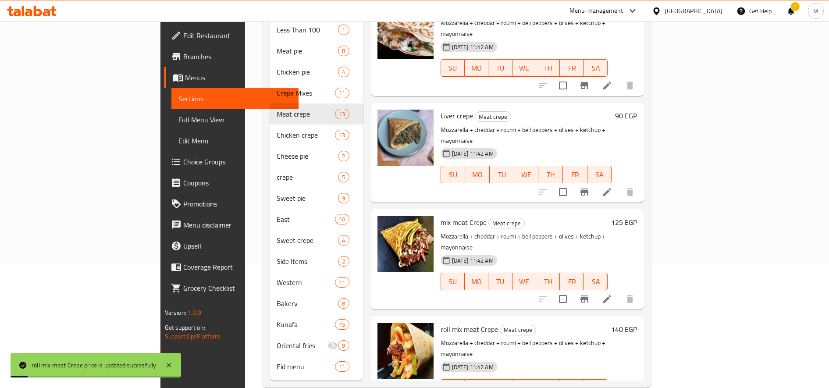
scroll to position [128, 0]
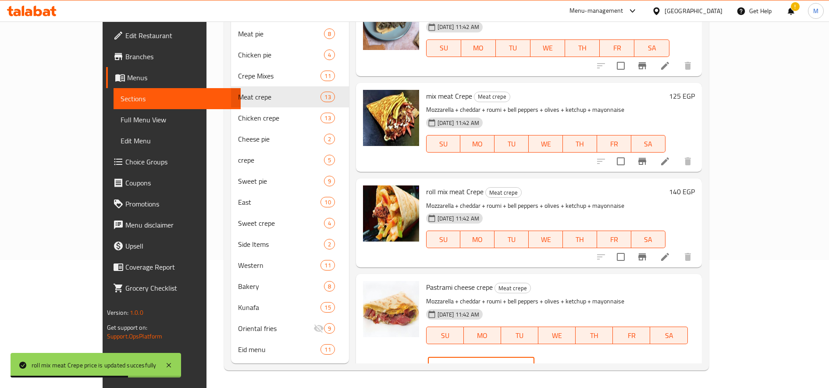
click at [535, 357] on input "80" at bounding box center [492, 366] width 85 height 18
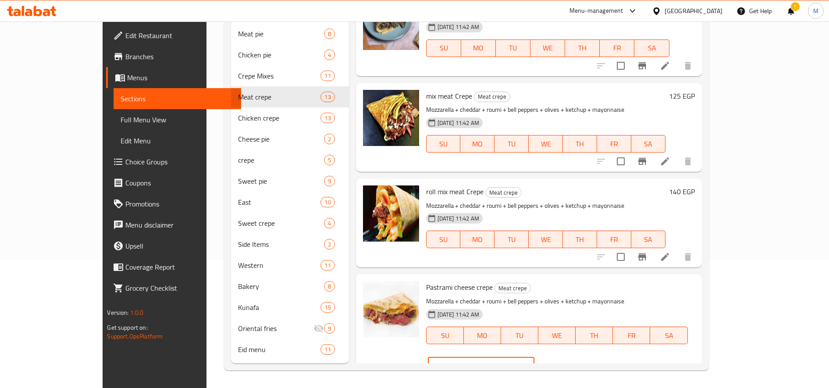
type input "90"
click at [575, 357] on button "ok" at bounding box center [565, 366] width 19 height 19
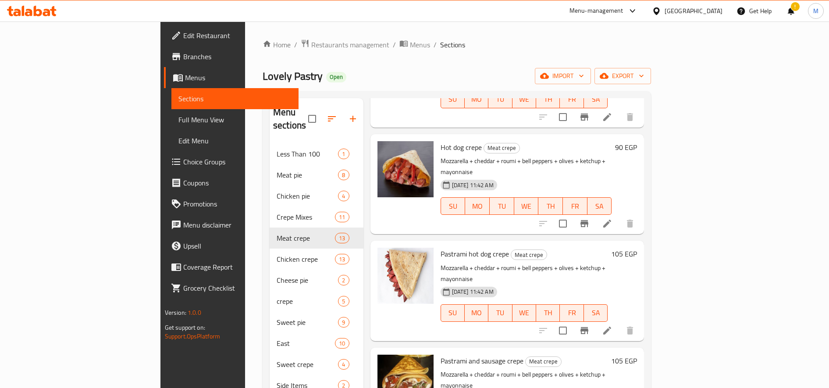
scroll to position [292, 0]
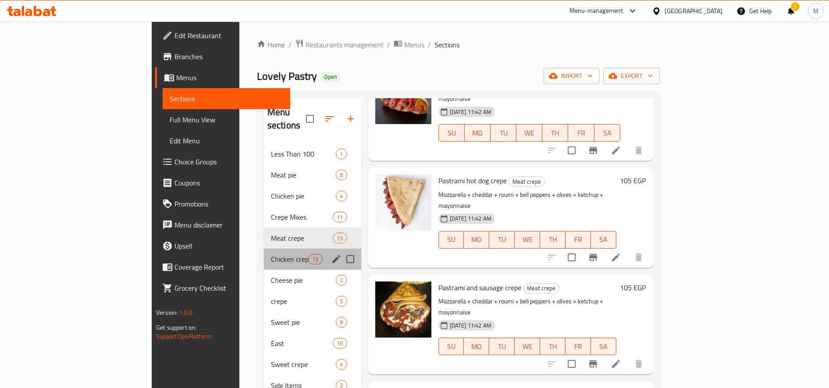
click at [264, 249] on div "Chicken crepe 13" at bounding box center [312, 259] width 97 height 21
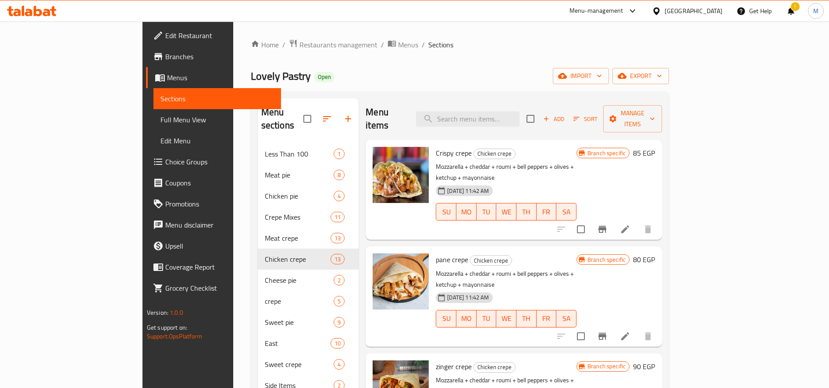
click at [598, 114] on span "Sort" at bounding box center [586, 119] width 24 height 10
click at [606, 226] on icon "Branch-specific-item" at bounding box center [603, 229] width 8 height 7
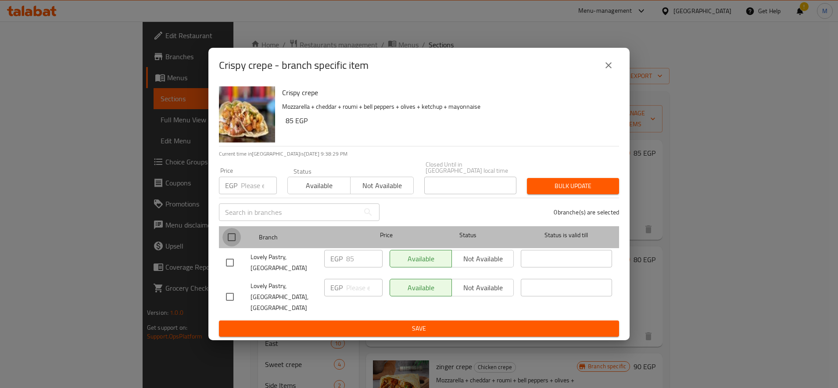
drag, startPoint x: 230, startPoint y: 242, endPoint x: 321, endPoint y: 231, distance: 91.5
click at [231, 243] on input "checkbox" at bounding box center [231, 237] width 18 height 18
checkbox input "true"
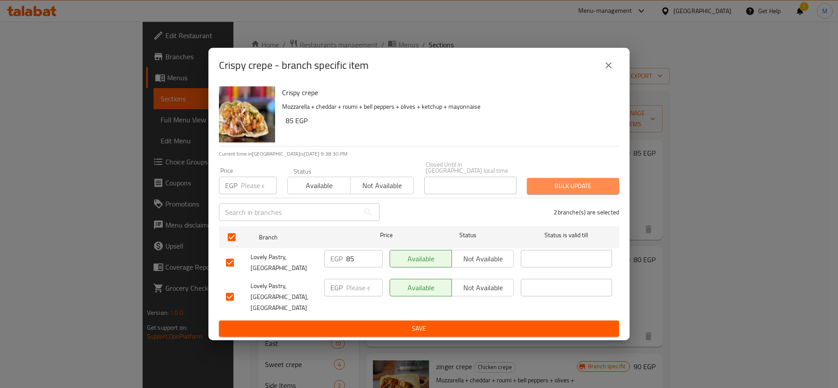
click at [549, 186] on button "Bulk update" at bounding box center [573, 186] width 92 height 16
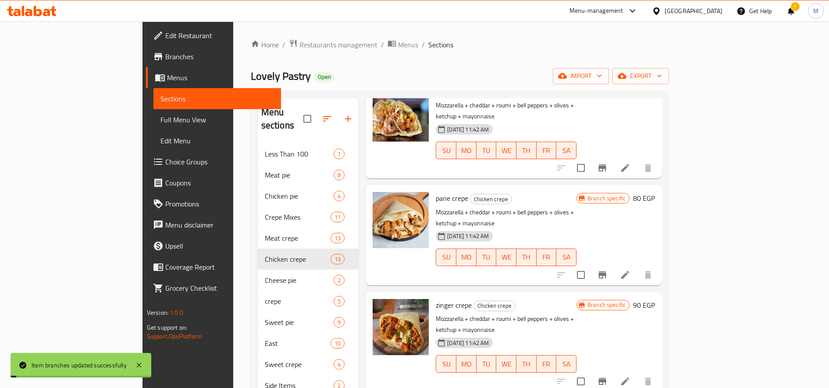
scroll to position [73, 0]
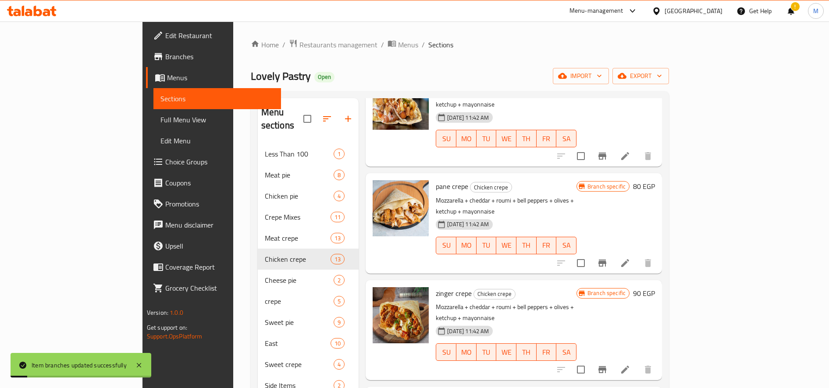
click at [608, 258] on icon "Branch-specific-item" at bounding box center [602, 263] width 11 height 11
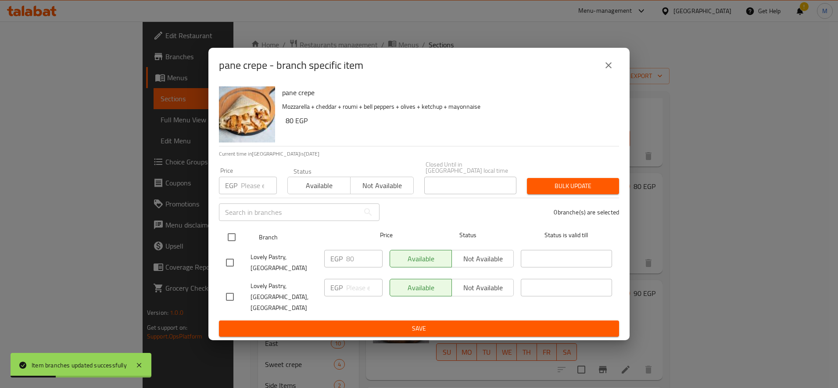
click at [228, 245] on input "checkbox" at bounding box center [231, 237] width 18 height 18
checkbox input "true"
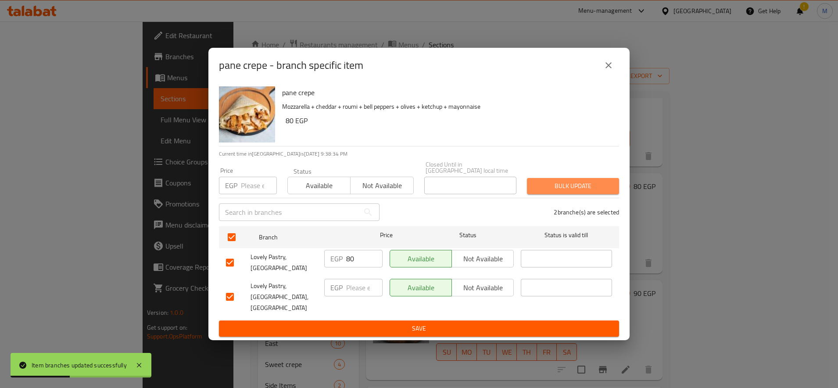
click at [554, 192] on span "Bulk update" at bounding box center [573, 186] width 78 height 11
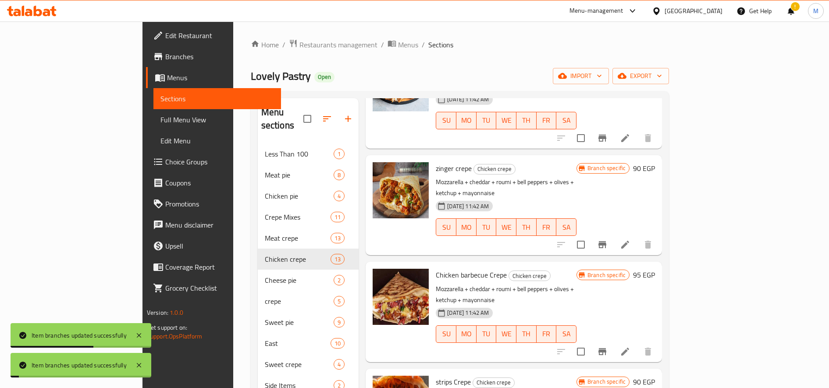
scroll to position [219, 0]
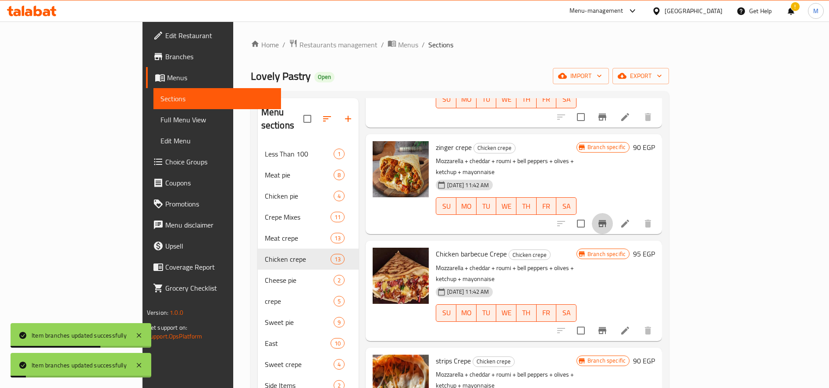
click at [606, 220] on icon "Branch-specific-item" at bounding box center [603, 223] width 8 height 7
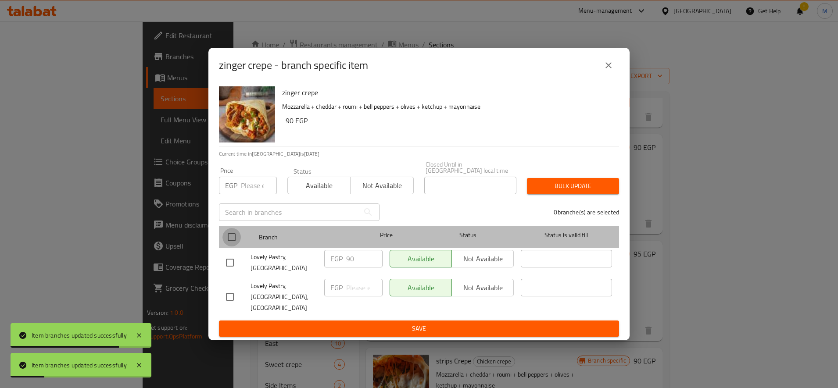
click at [232, 242] on input "checkbox" at bounding box center [231, 237] width 18 height 18
checkbox input "true"
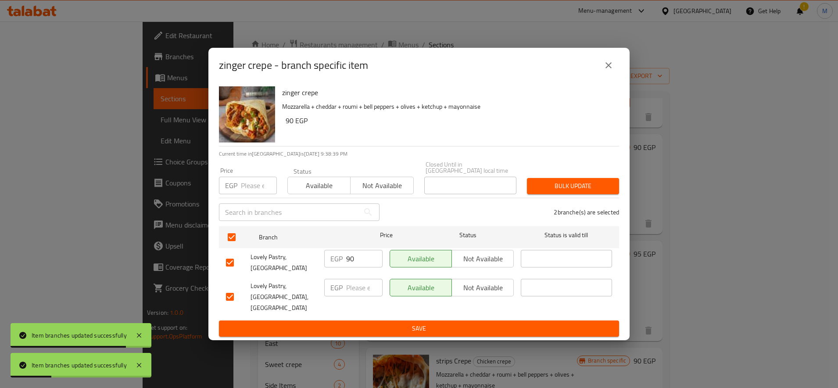
click at [590, 187] on span "Bulk update" at bounding box center [573, 186] width 78 height 11
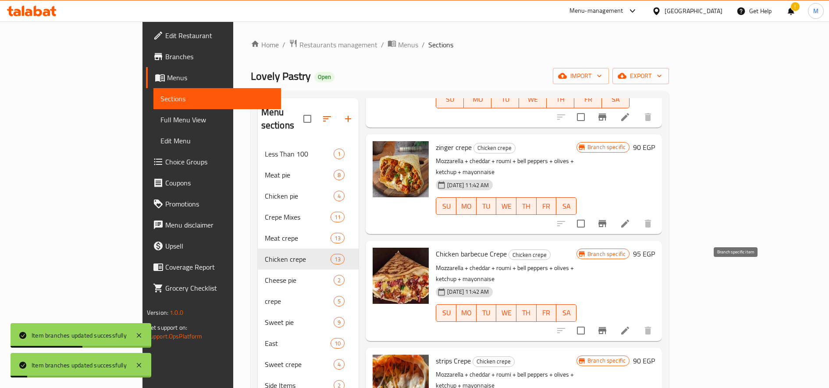
click at [608, 325] on icon "Branch-specific-item" at bounding box center [602, 330] width 11 height 11
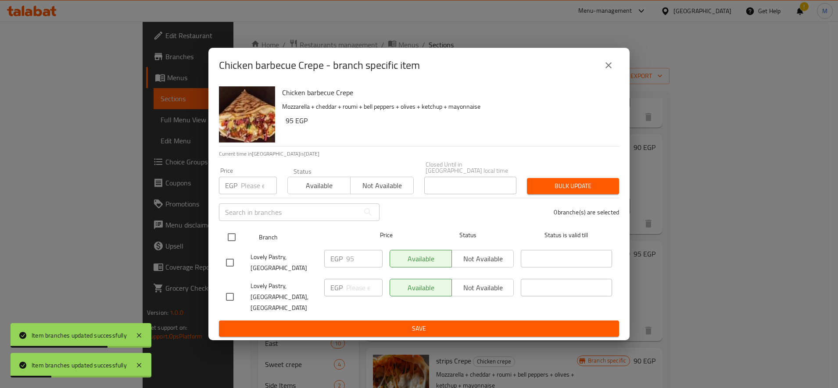
drag, startPoint x: 231, startPoint y: 242, endPoint x: 357, endPoint y: 243, distance: 126.3
click at [231, 242] on input "checkbox" at bounding box center [231, 237] width 18 height 18
checkbox input "true"
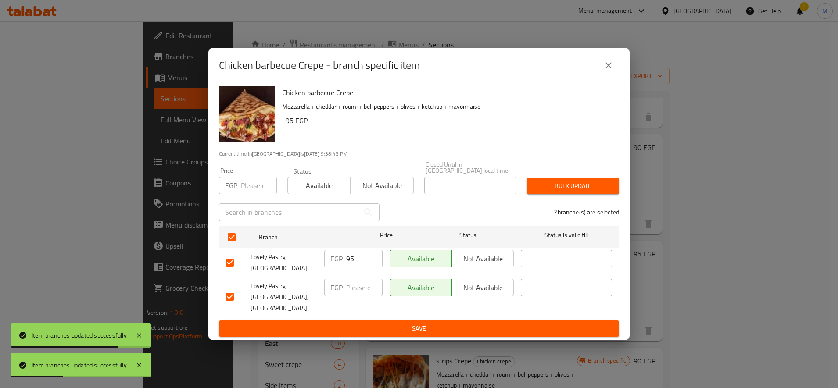
click at [621, 191] on div "Bulk update" at bounding box center [572, 186] width 103 height 27
click at [596, 191] on span "Bulk update" at bounding box center [573, 186] width 78 height 11
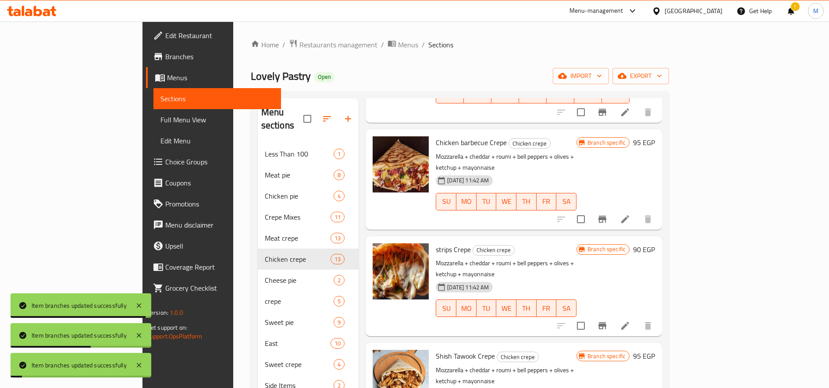
scroll to position [365, 0]
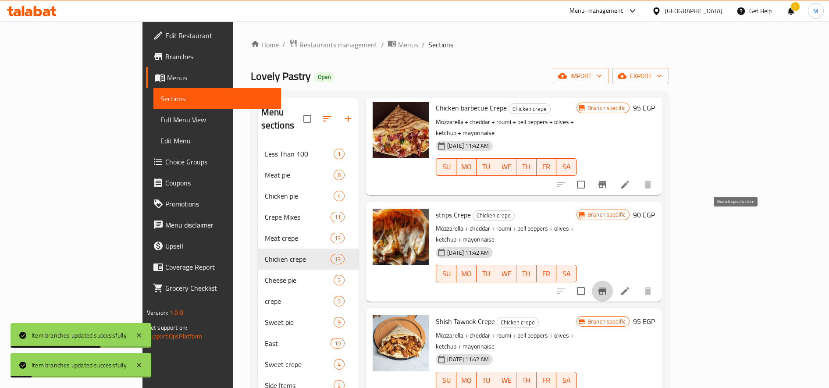
click at [608, 286] on icon "Branch-specific-item" at bounding box center [602, 291] width 11 height 11
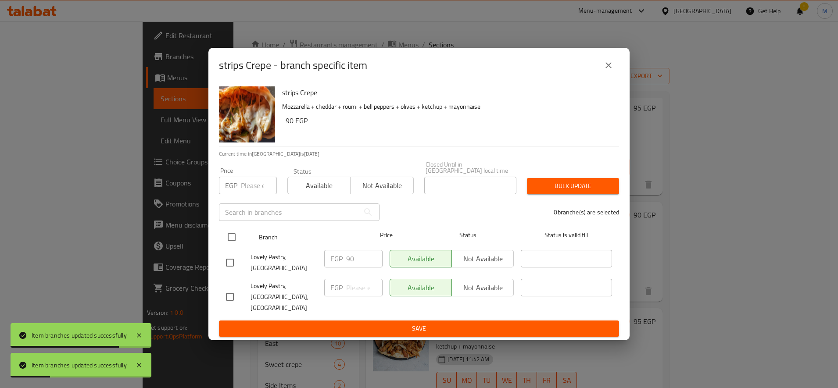
click at [229, 246] on input "checkbox" at bounding box center [231, 237] width 18 height 18
checkbox input "true"
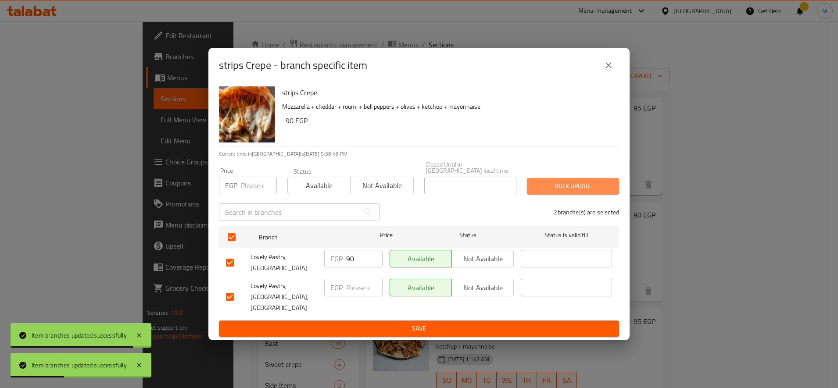
click at [564, 189] on span "Bulk update" at bounding box center [573, 186] width 78 height 11
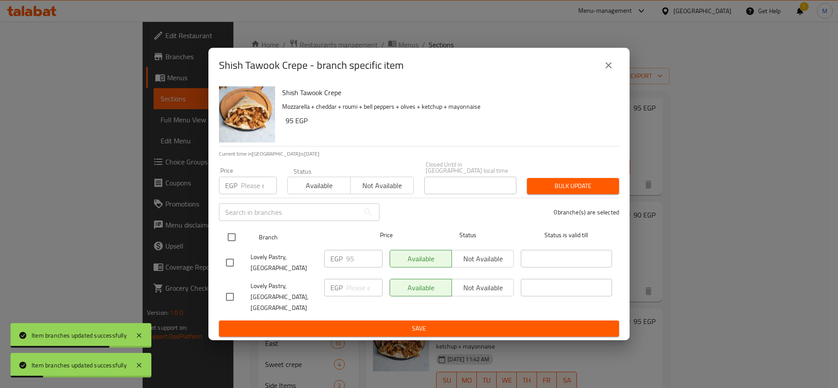
click at [225, 238] on input "checkbox" at bounding box center [231, 237] width 18 height 18
checkbox input "true"
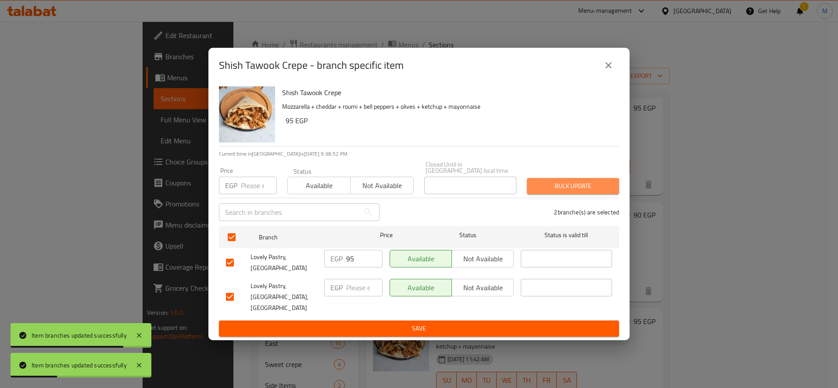
click at [561, 192] on span "Bulk update" at bounding box center [573, 186] width 78 height 11
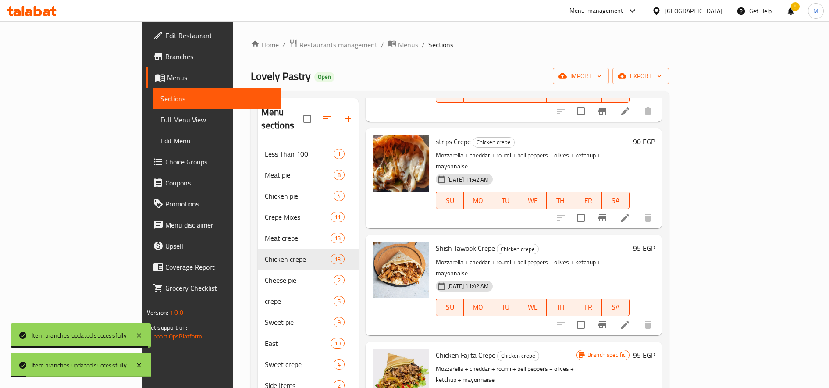
scroll to position [512, 0]
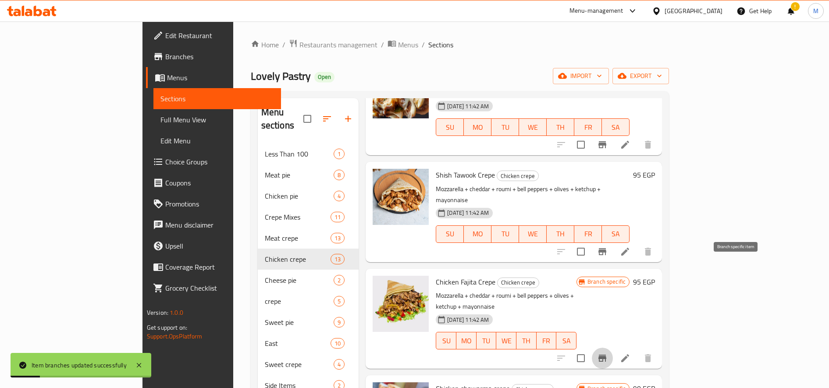
click at [608, 353] on icon "Branch-specific-item" at bounding box center [602, 358] width 11 height 11
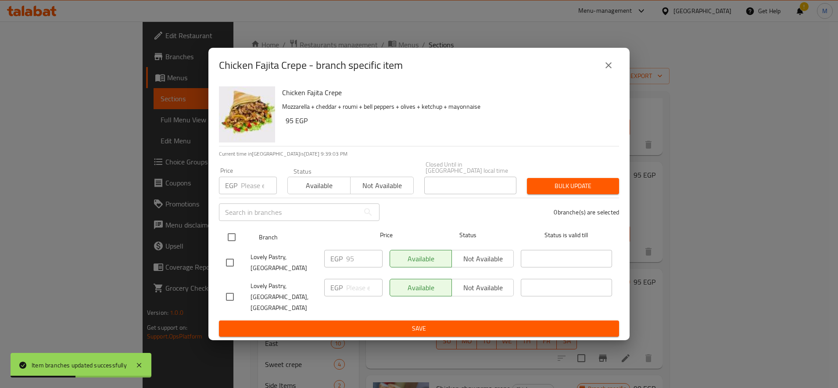
click at [244, 240] on div at bounding box center [238, 237] width 33 height 25
click at [233, 246] on input "checkbox" at bounding box center [231, 237] width 18 height 18
checkbox input "true"
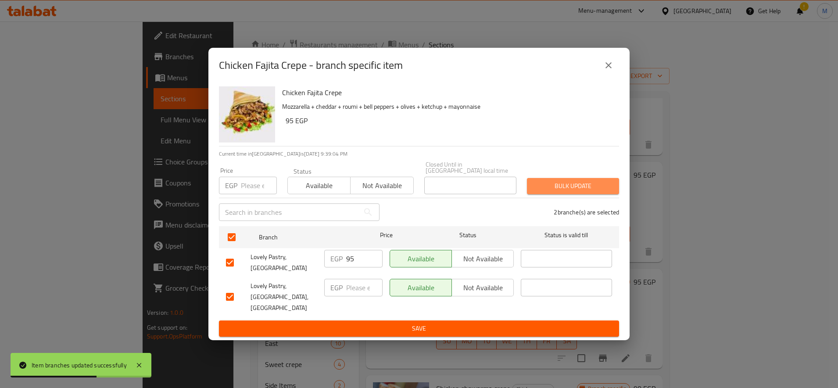
click at [564, 194] on button "Bulk update" at bounding box center [573, 186] width 92 height 16
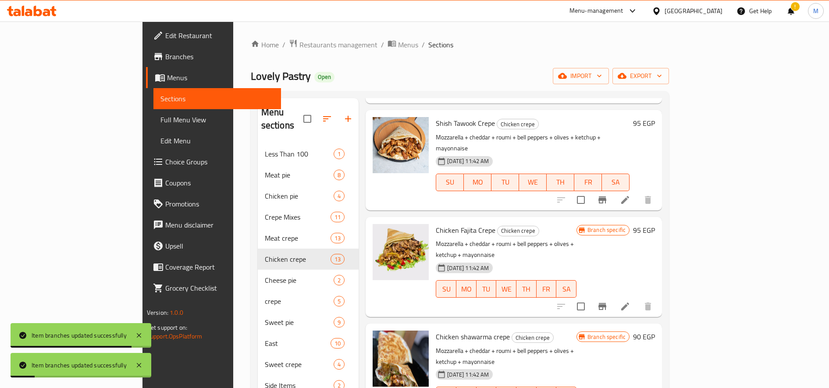
scroll to position [585, 0]
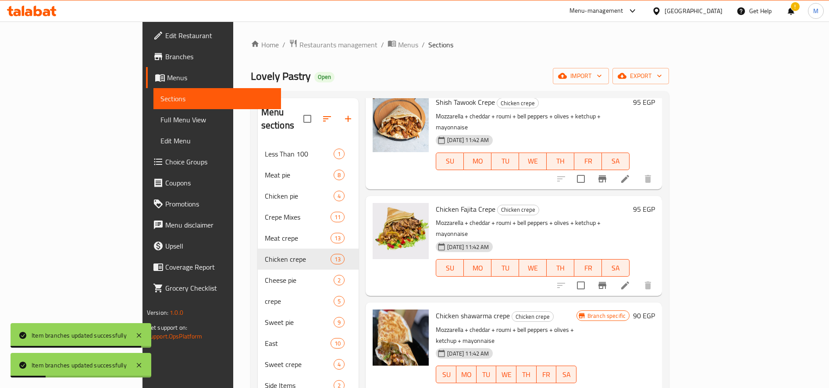
click at [613, 382] on button "Branch-specific-item" at bounding box center [602, 392] width 21 height 21
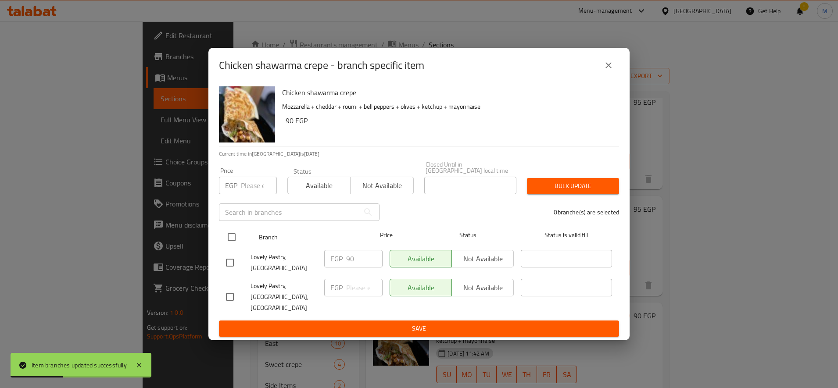
drag, startPoint x: 230, startPoint y: 243, endPoint x: 243, endPoint y: 242, distance: 13.6
click at [230, 243] on input "checkbox" at bounding box center [231, 237] width 18 height 18
checkbox input "true"
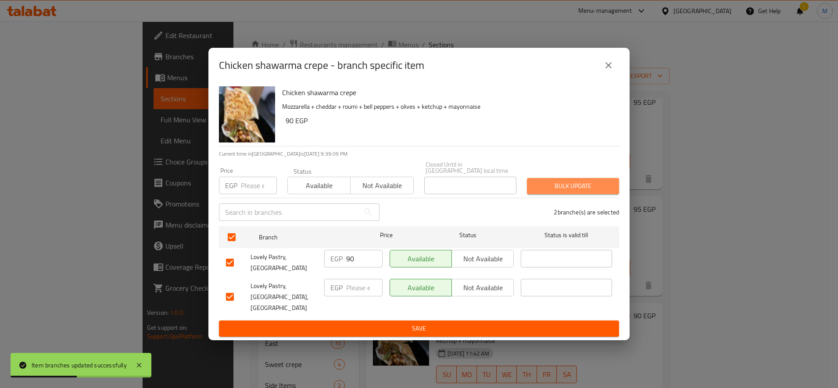
click at [582, 192] on span "Bulk update" at bounding box center [573, 186] width 78 height 11
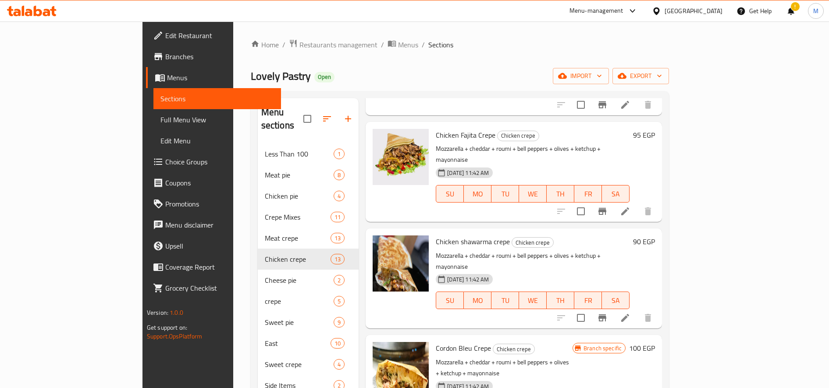
scroll to position [731, 0]
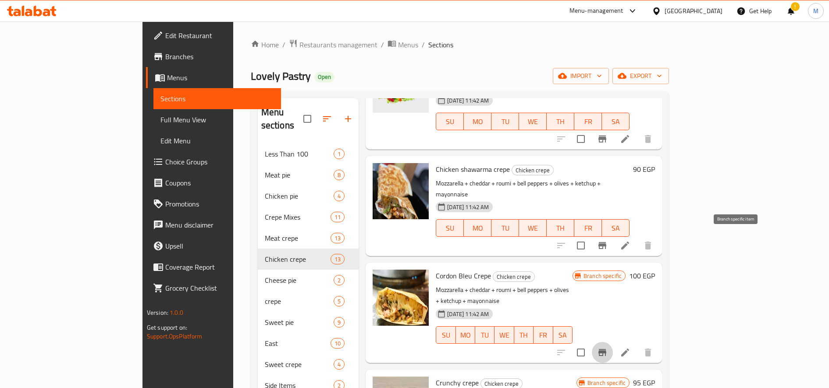
click at [606, 349] on icon "Branch-specific-item" at bounding box center [603, 352] width 8 height 7
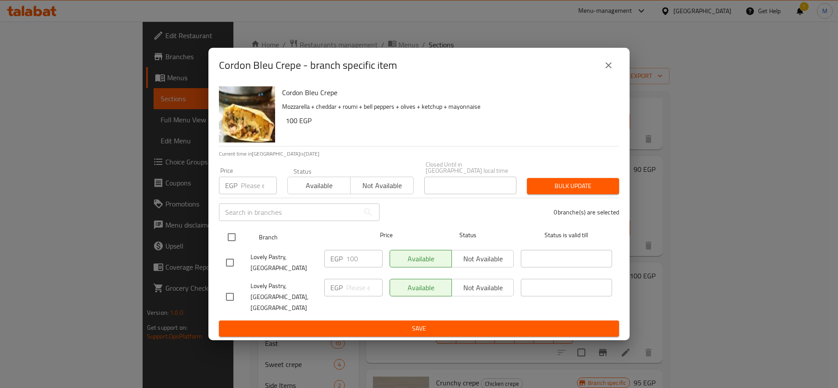
drag, startPoint x: 228, startPoint y: 242, endPoint x: 245, endPoint y: 243, distance: 17.5
click at [228, 243] on input "checkbox" at bounding box center [231, 237] width 18 height 18
checkbox input "true"
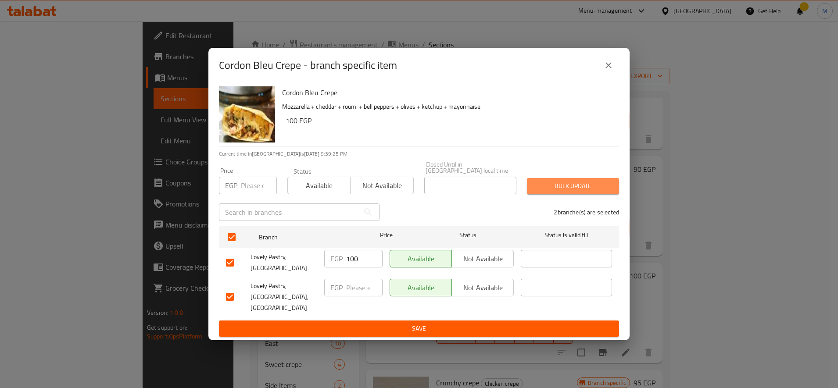
click at [612, 185] on button "Bulk update" at bounding box center [573, 186] width 92 height 16
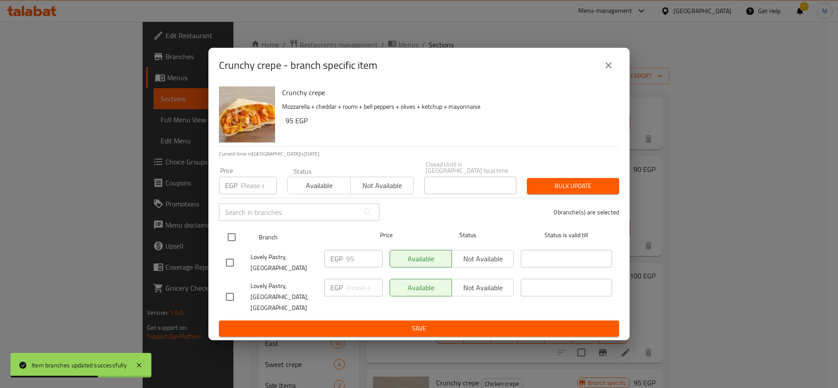
click at [234, 246] on input "checkbox" at bounding box center [231, 237] width 18 height 18
checkbox input "true"
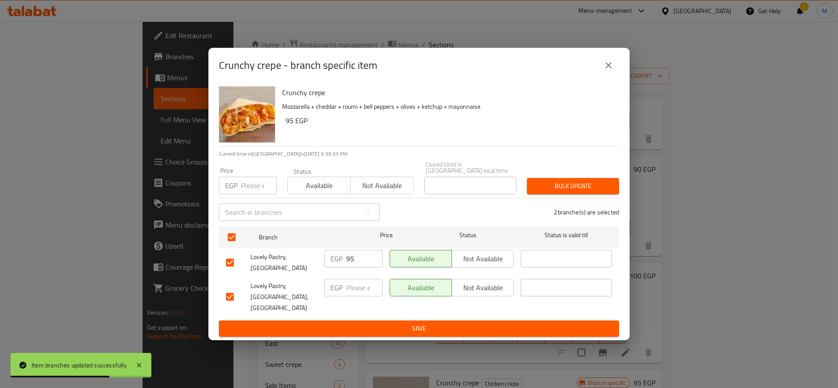
click at [583, 190] on span "Bulk update" at bounding box center [573, 186] width 78 height 11
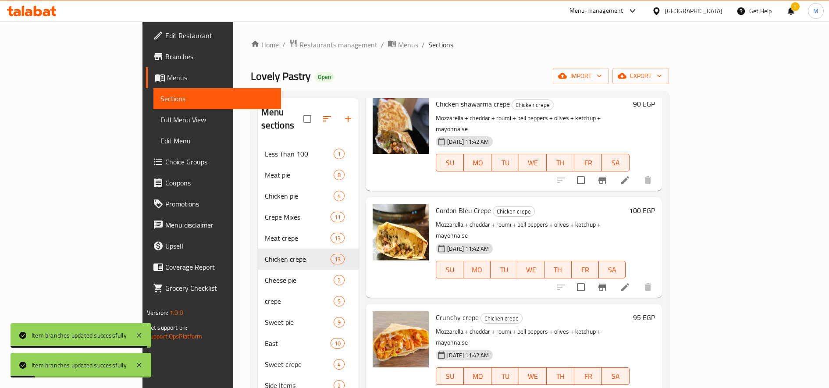
scroll to position [874, 0]
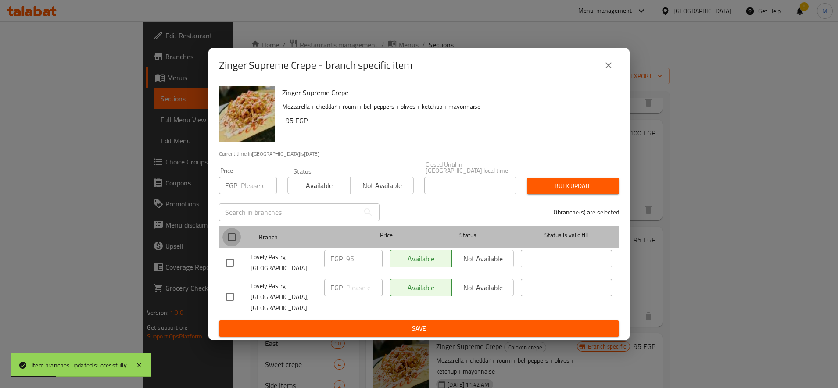
click at [231, 246] on input "checkbox" at bounding box center [231, 237] width 18 height 18
checkbox input "true"
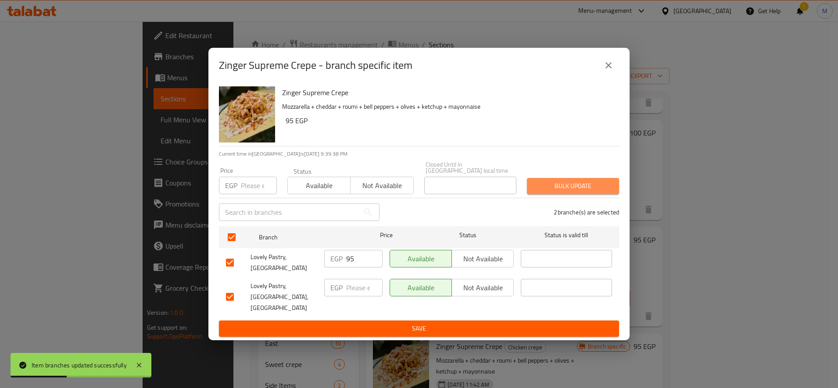
click at [615, 194] on button "Bulk update" at bounding box center [573, 186] width 92 height 16
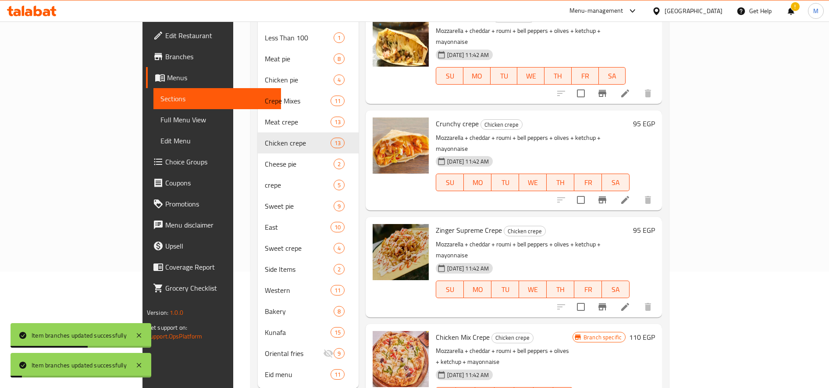
scroll to position [128, 0]
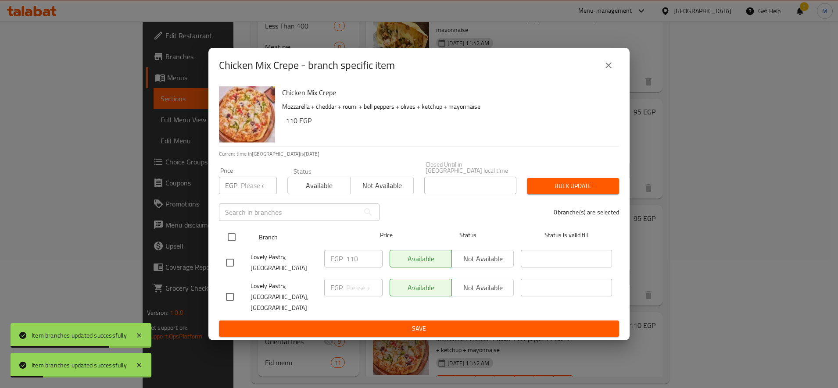
click at [232, 240] on input "checkbox" at bounding box center [231, 237] width 18 height 18
checkbox input "true"
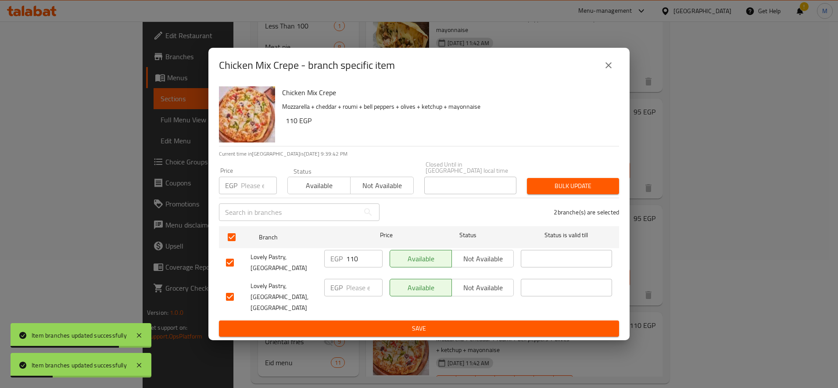
click at [606, 192] on span "Bulk update" at bounding box center [573, 186] width 78 height 11
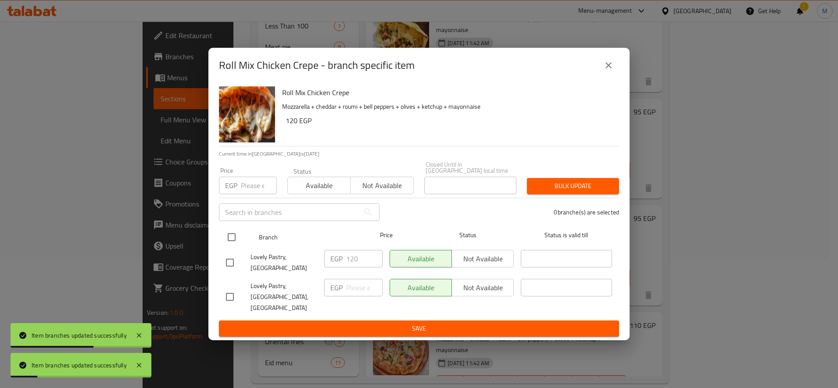
click at [226, 246] on input "checkbox" at bounding box center [231, 237] width 18 height 18
checkbox input "true"
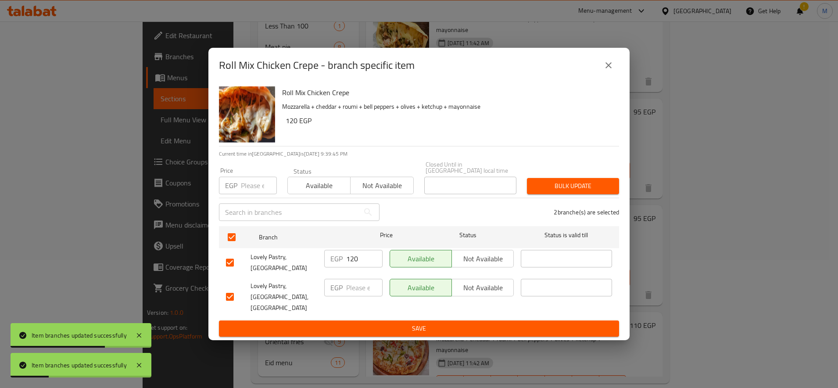
click at [571, 200] on div "Bulk update" at bounding box center [572, 186] width 103 height 27
click at [572, 192] on span "Bulk update" at bounding box center [573, 186] width 78 height 11
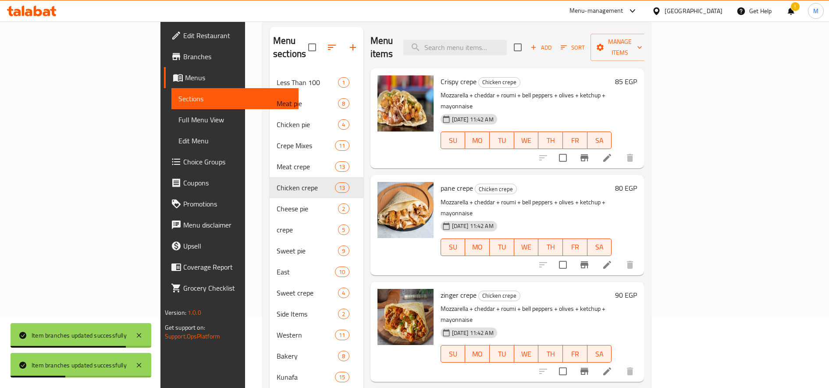
scroll to position [0, 0]
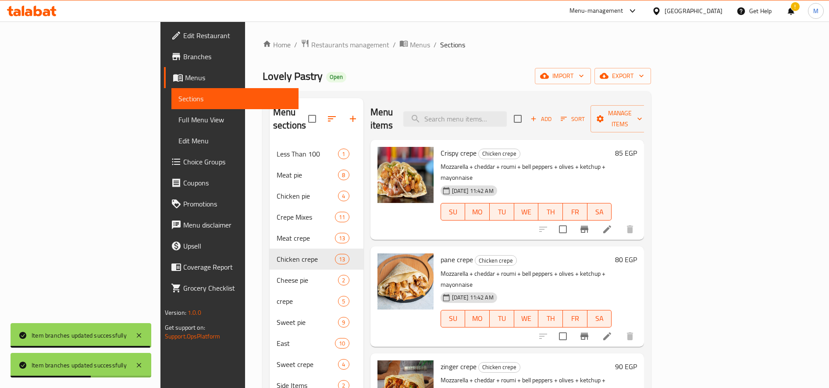
click at [797, 10] on div "!" at bounding box center [791, 10] width 24 height 21
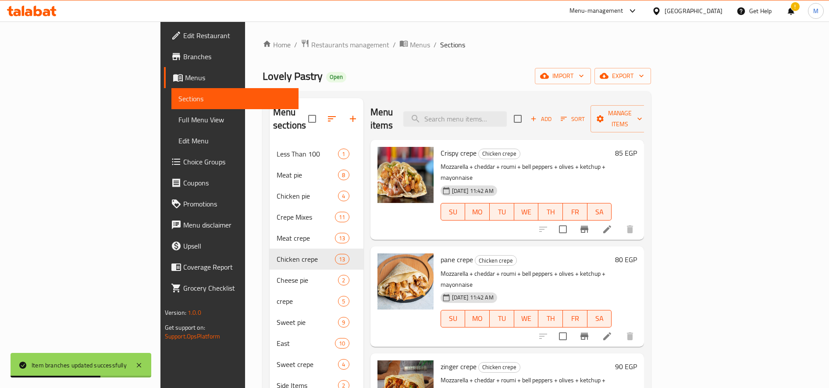
click at [792, 11] on div "!" at bounding box center [791, 10] width 10 height 21
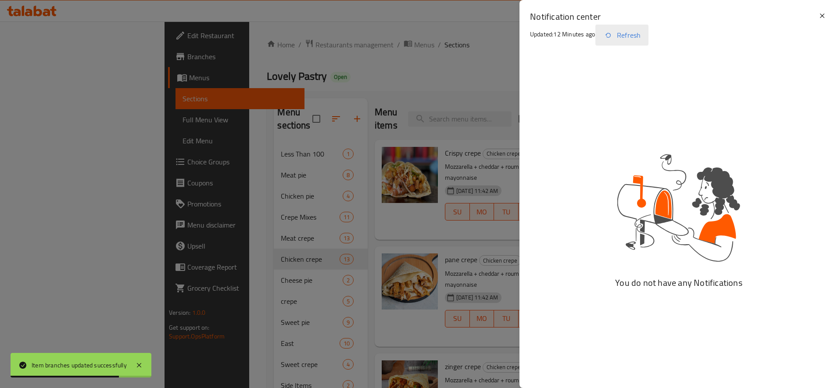
click at [629, 34] on button "Refresh" at bounding box center [621, 35] width 53 height 21
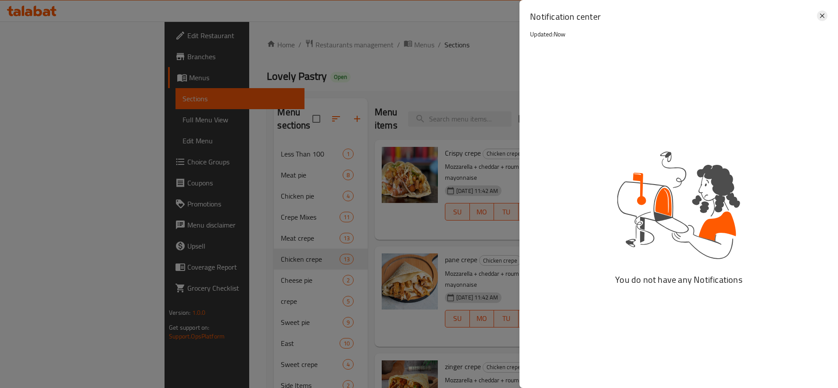
click at [823, 17] on icon at bounding box center [822, 16] width 4 height 4
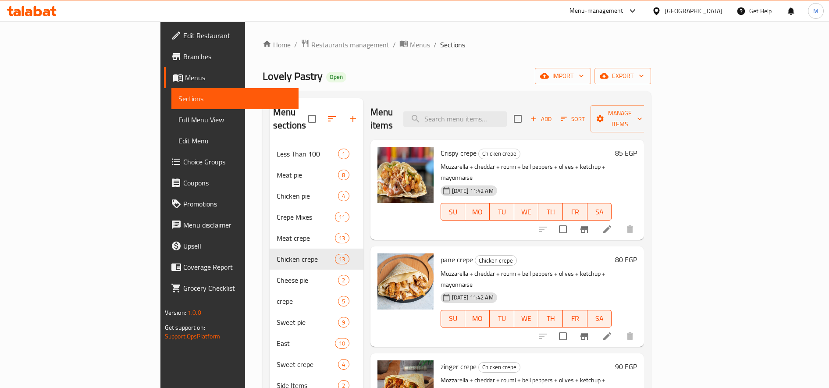
click at [637, 147] on h6 "85 EGP" at bounding box center [626, 153] width 22 height 12
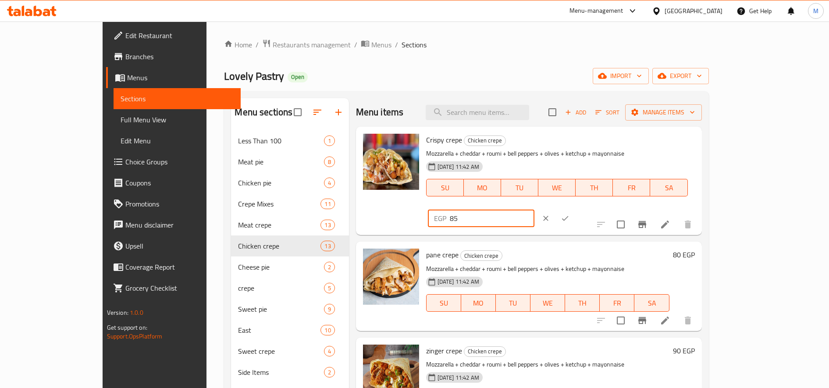
click at [535, 210] on input "85" at bounding box center [492, 219] width 85 height 18
paste input "100.00"
type input "100.00"
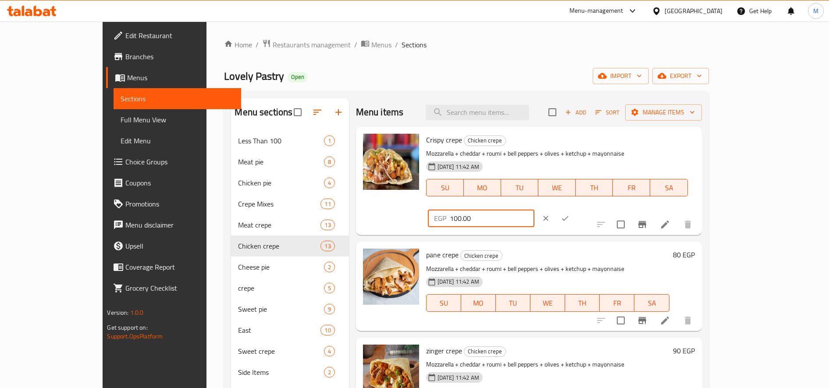
click at [570, 214] on icon "ok" at bounding box center [565, 218] width 9 height 9
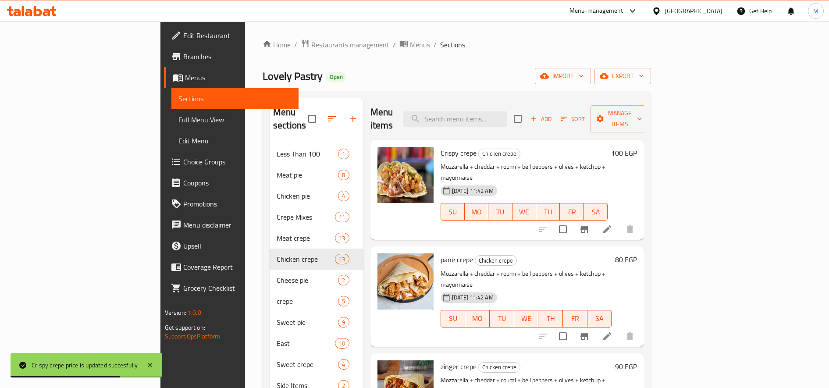
click at [637, 253] on h6 "80 EGP" at bounding box center [626, 259] width 22 height 12
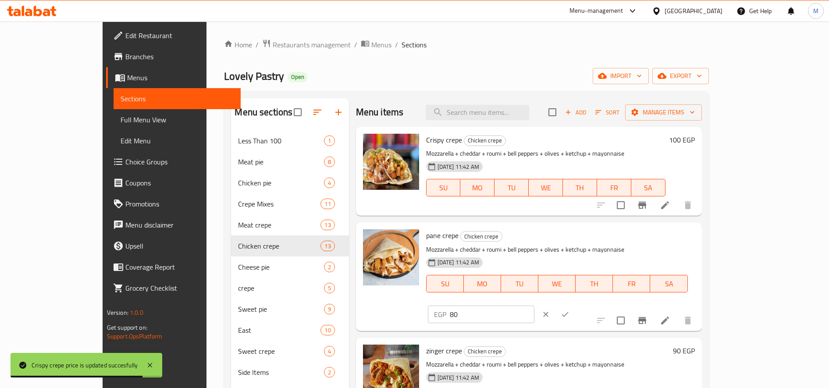
click at [535, 306] on input "80" at bounding box center [492, 315] width 85 height 18
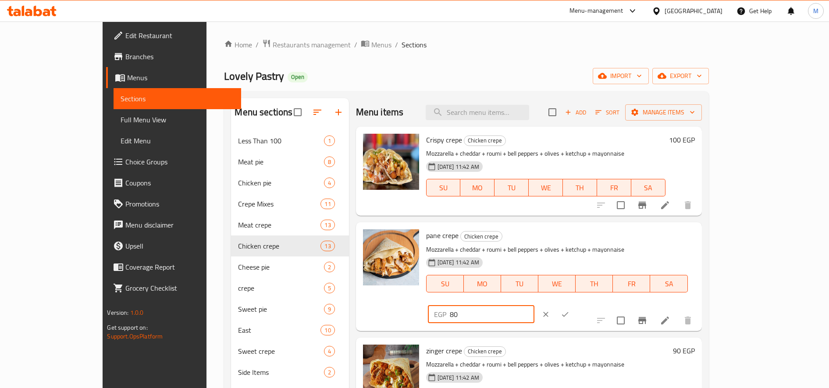
click at [535, 306] on input "80" at bounding box center [492, 315] width 85 height 18
type input "85"
click at [575, 305] on button "ok" at bounding box center [565, 314] width 19 height 19
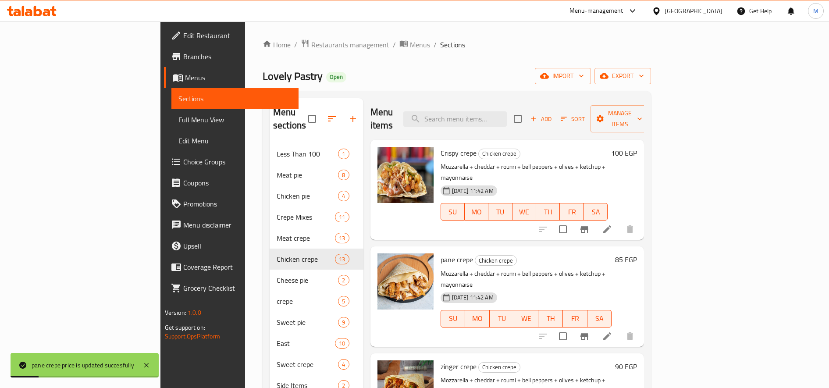
scroll to position [73, 0]
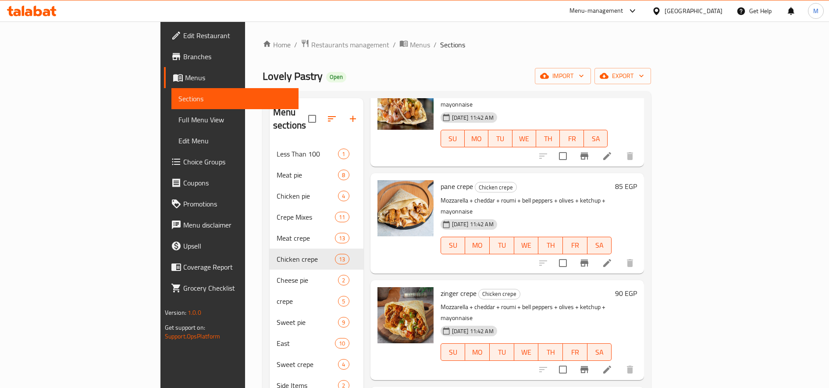
click at [637, 287] on div "90 EGP" at bounding box center [624, 293] width 25 height 12
click at [637, 287] on h6 "90 EGP" at bounding box center [626, 293] width 22 height 12
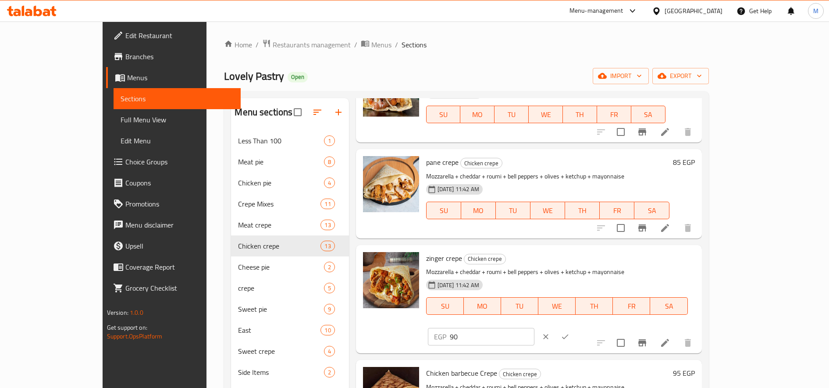
click at [535, 328] on input "90" at bounding box center [492, 337] width 85 height 18
paste input "105.88"
drag, startPoint x: 681, startPoint y: 263, endPoint x: 707, endPoint y: 264, distance: 25.9
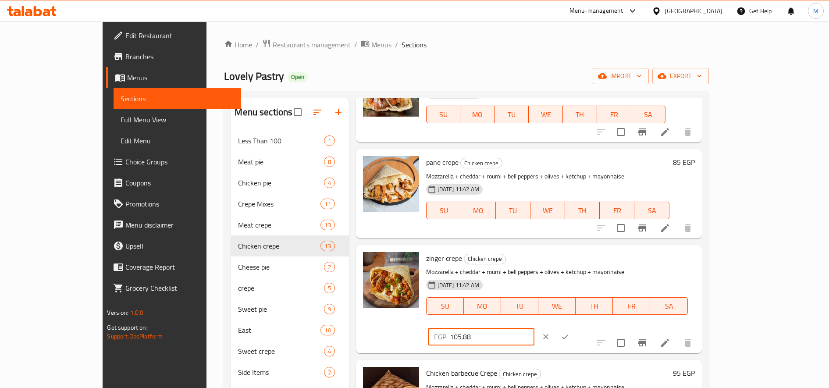
click at [535, 328] on input "105.88" at bounding box center [492, 337] width 85 height 18
type input "105"
click at [570, 332] on icon "ok" at bounding box center [565, 336] width 9 height 9
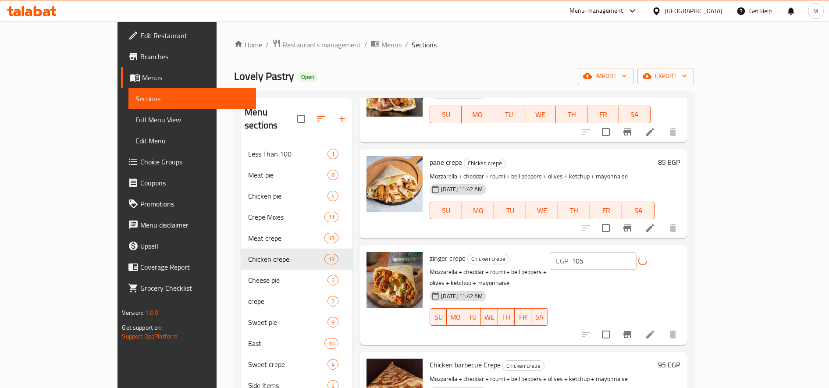
scroll to position [146, 0]
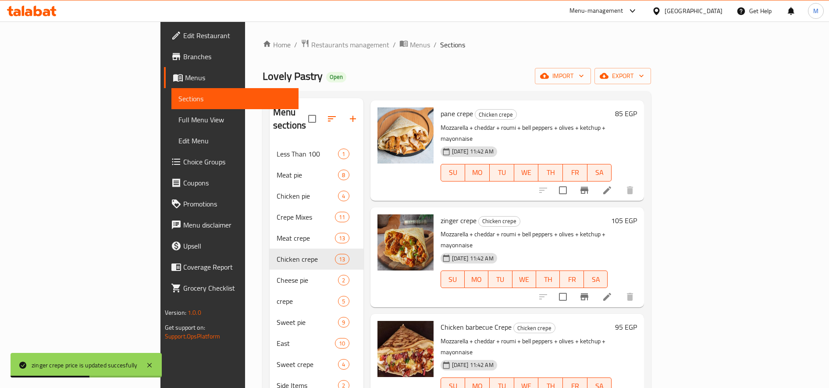
click at [637, 321] on h6 "95 EGP" at bounding box center [626, 327] width 22 height 12
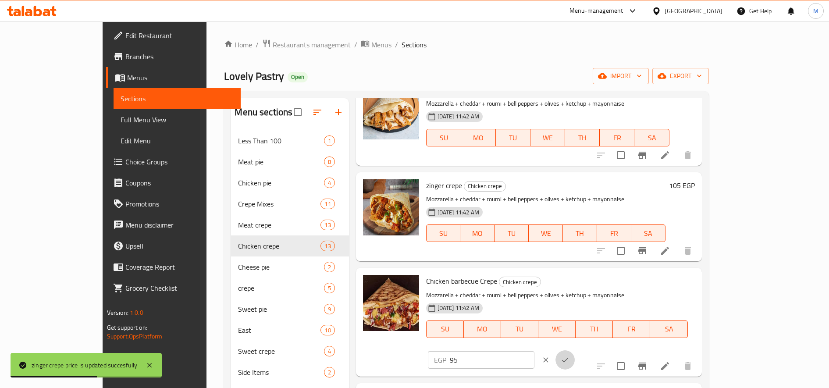
click at [570, 356] on icon "ok" at bounding box center [565, 360] width 9 height 9
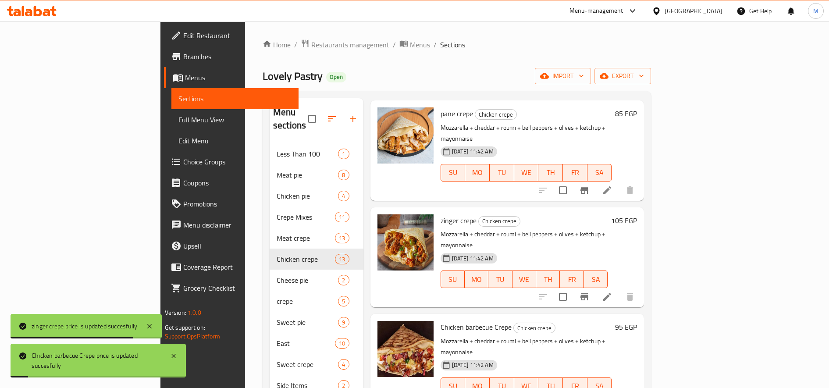
click at [637, 321] on h6 "95 EGP" at bounding box center [626, 327] width 22 height 12
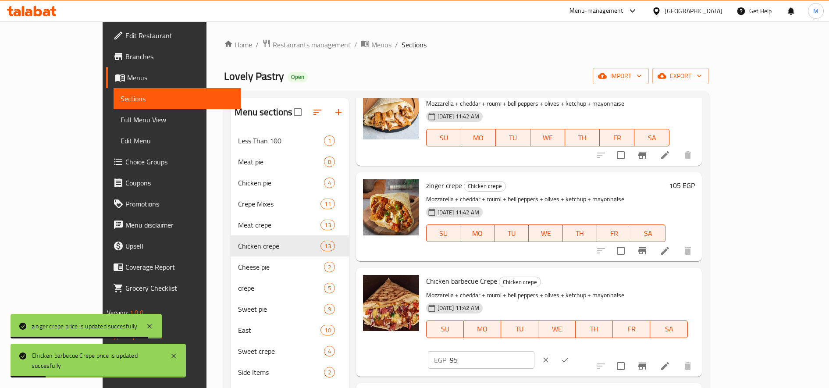
click at [535, 351] on input "95" at bounding box center [492, 360] width 85 height 18
paste input "111.76"
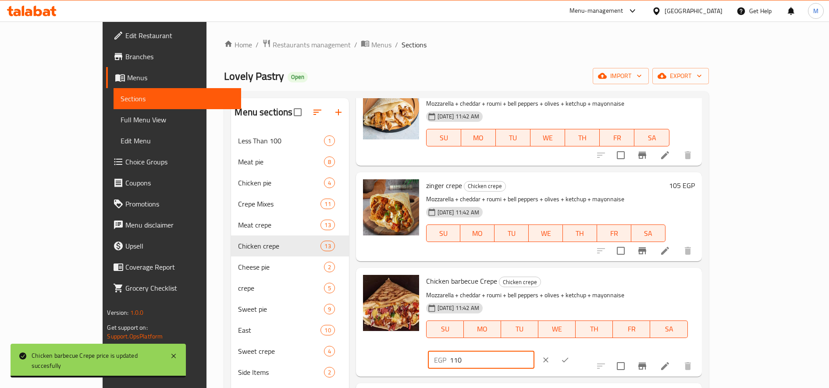
type input "110"
click at [570, 356] on icon "ok" at bounding box center [565, 360] width 9 height 9
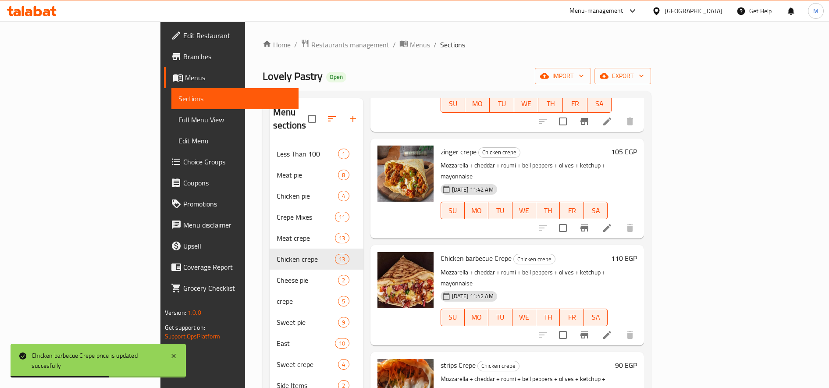
scroll to position [292, 0]
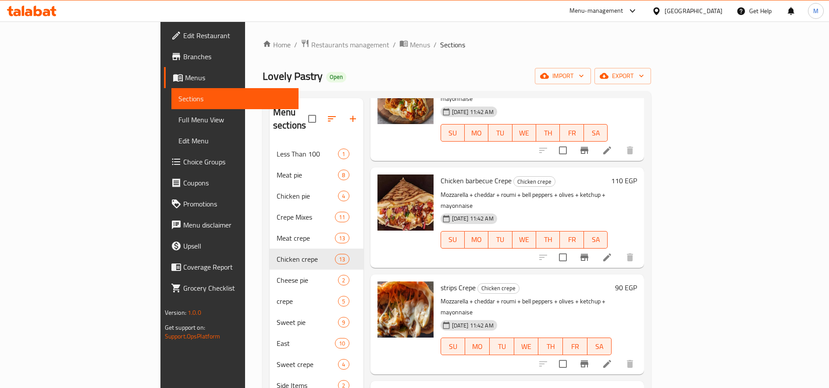
click at [637, 282] on h6 "90 EGP" at bounding box center [626, 288] width 22 height 12
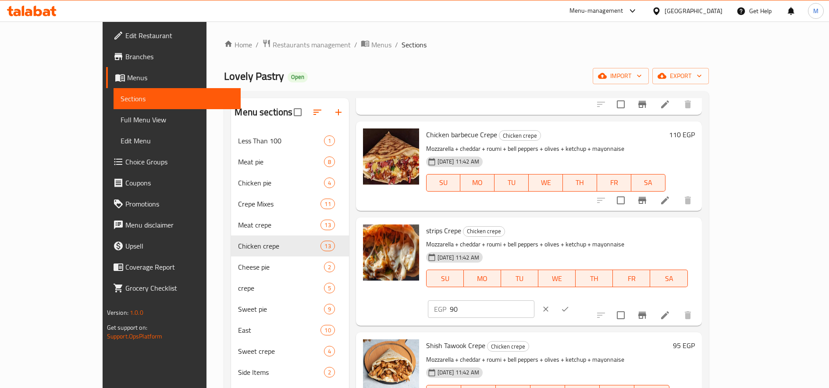
click at [535, 300] on input "90" at bounding box center [492, 309] width 85 height 18
paste input "105.88"
type input "105"
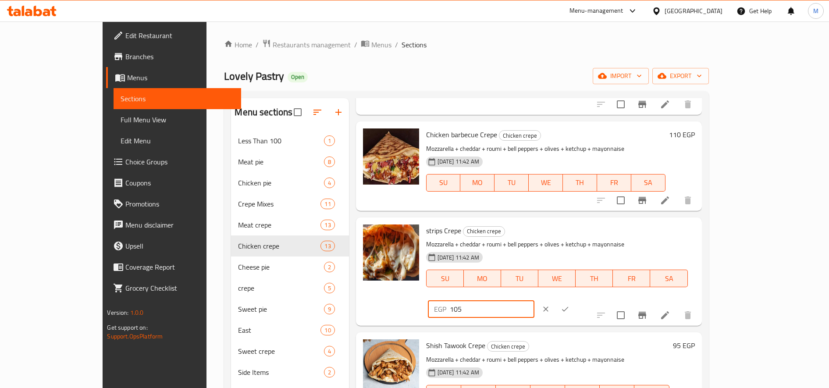
click at [575, 300] on button "ok" at bounding box center [565, 309] width 19 height 19
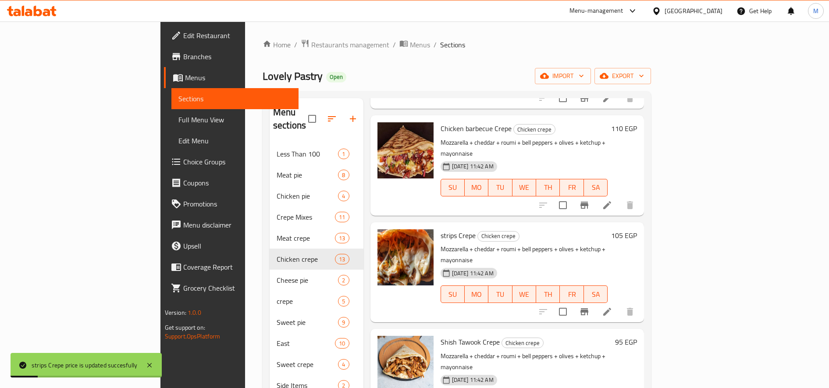
scroll to position [365, 0]
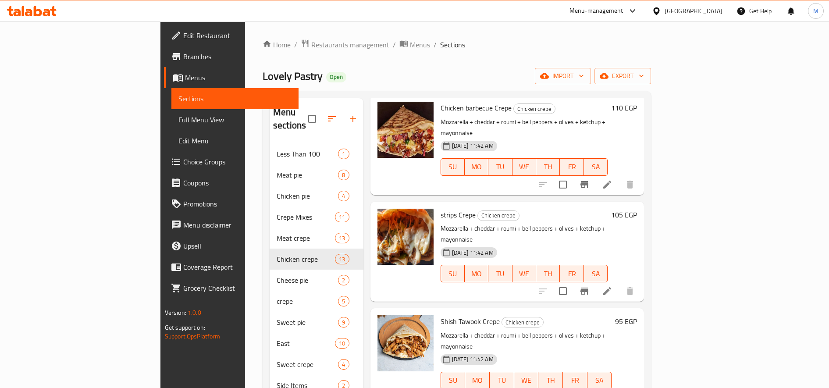
click at [637, 315] on h6 "95 EGP" at bounding box center [626, 321] width 22 height 12
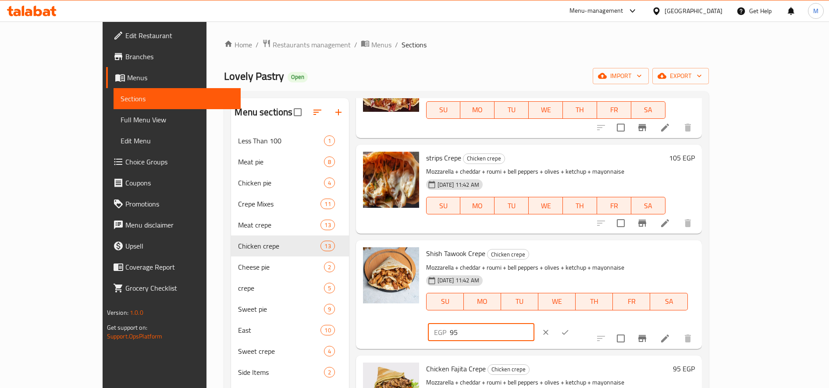
click at [535, 324] on input "95" at bounding box center [492, 333] width 85 height 18
paste input "111.76"
type input "110"
click at [570, 328] on icon "ok" at bounding box center [565, 332] width 9 height 9
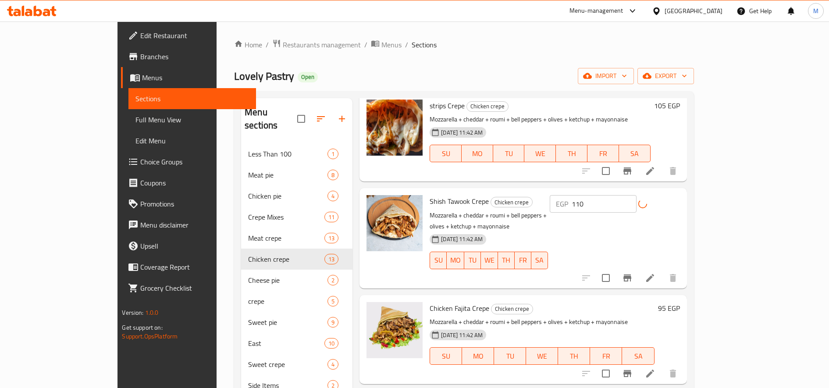
scroll to position [439, 0]
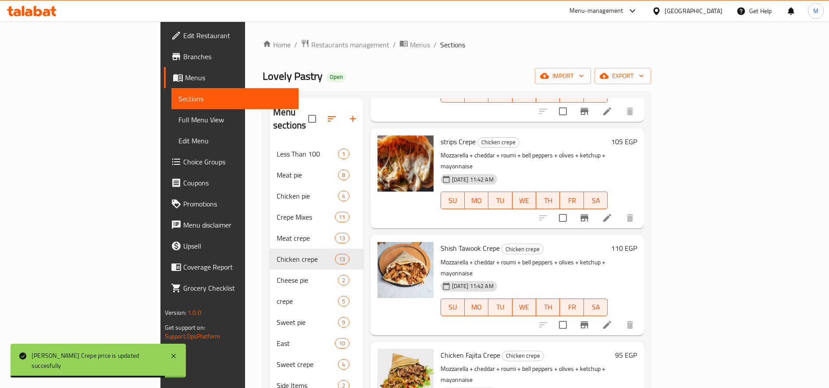
click at [637, 242] on h6 "110 EGP" at bounding box center [624, 248] width 26 height 12
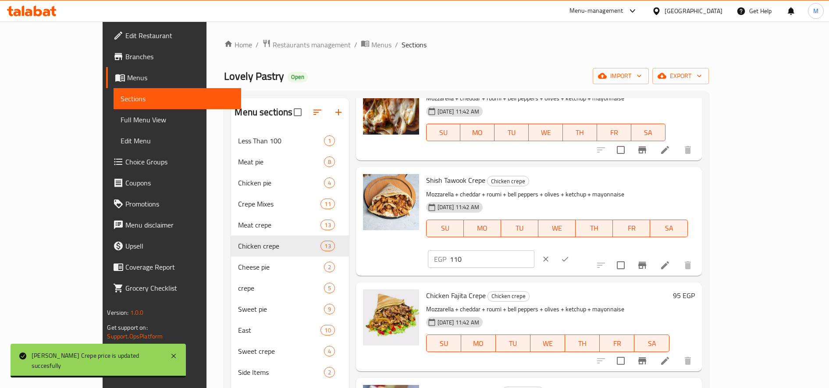
click at [535, 250] on input "110" at bounding box center [492, 259] width 85 height 18
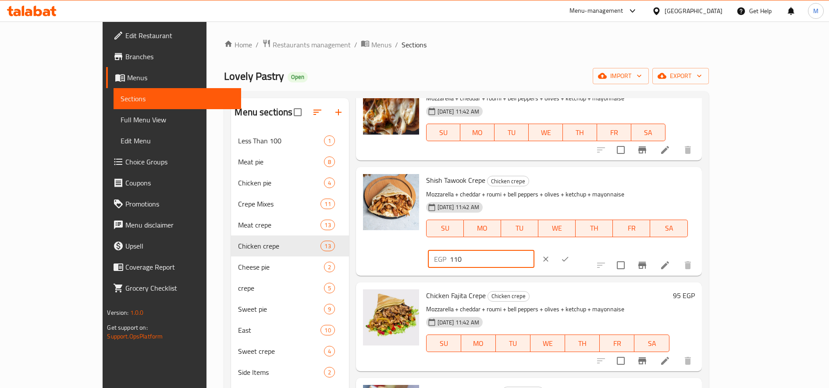
click at [535, 250] on input "110" at bounding box center [492, 259] width 85 height 18
paste input "1.76"
type input "110"
drag, startPoint x: 759, startPoint y: 182, endPoint x: 767, endPoint y: 226, distance: 45.0
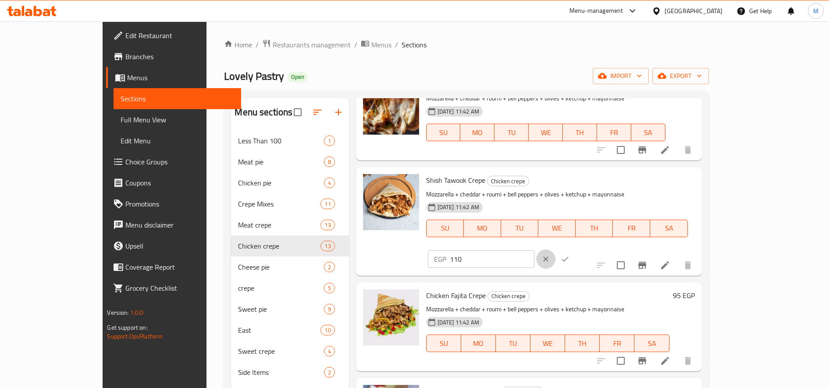
click at [556, 250] on button "clear" at bounding box center [545, 259] width 19 height 19
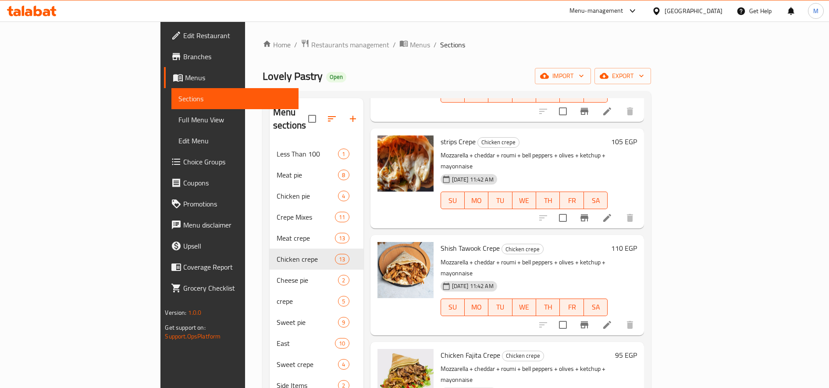
click at [637, 349] on h6 "95 EGP" at bounding box center [626, 355] width 22 height 12
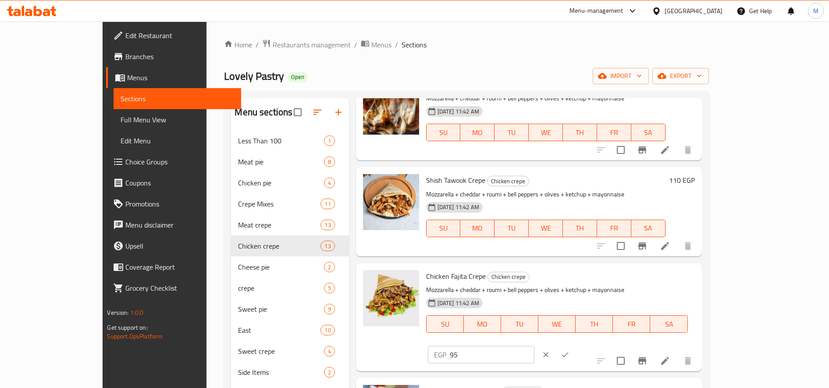
click at [535, 346] on input "95" at bounding box center [492, 355] width 85 height 18
paste input "110"
type input "110"
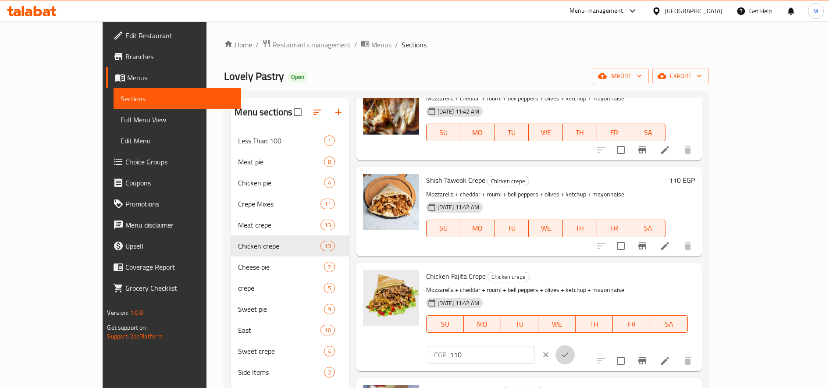
click at [570, 350] on icon "ok" at bounding box center [565, 354] width 9 height 9
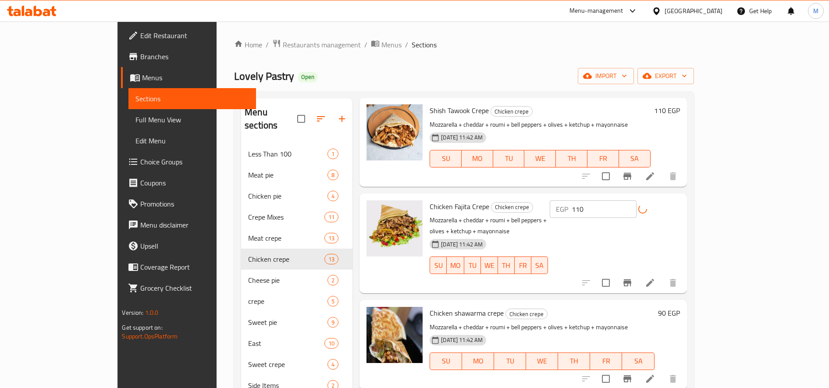
scroll to position [585, 0]
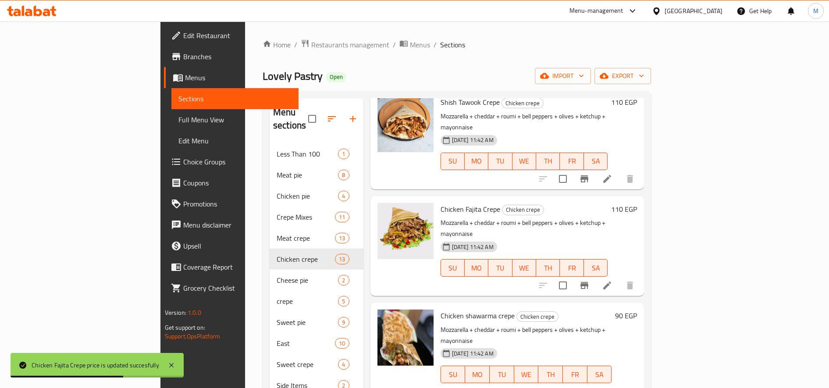
click at [637, 310] on h6 "90 EGP" at bounding box center [626, 316] width 22 height 12
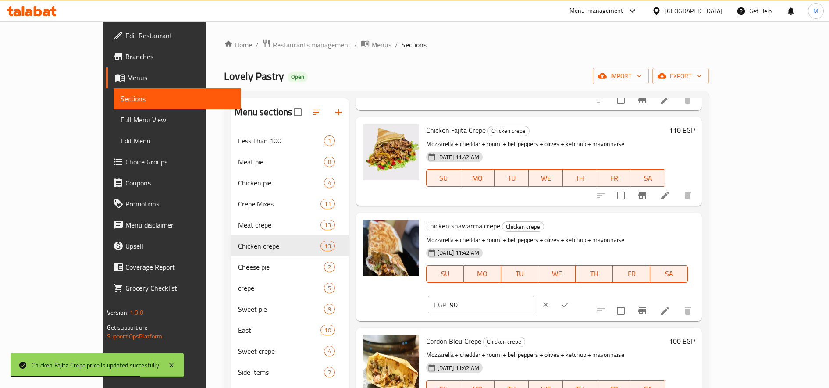
click at [535, 296] on input "90" at bounding box center [492, 305] width 85 height 18
paste input "105.88"
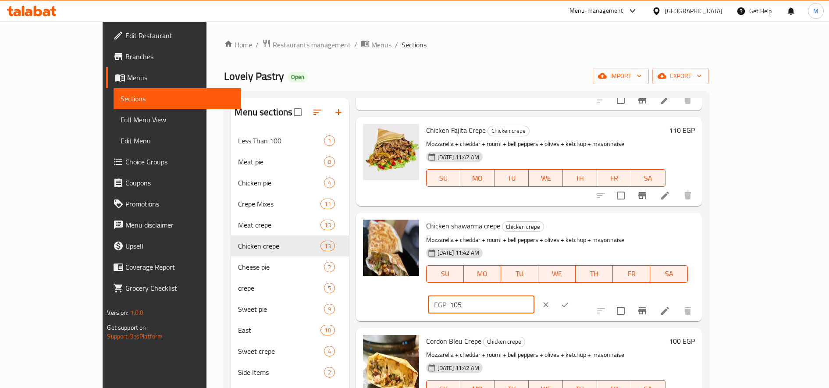
type input "105"
click at [570, 300] on icon "ok" at bounding box center [565, 304] width 9 height 9
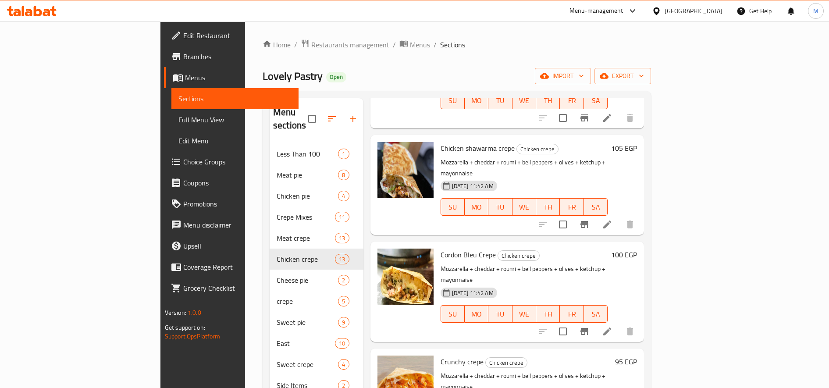
scroll to position [731, 0]
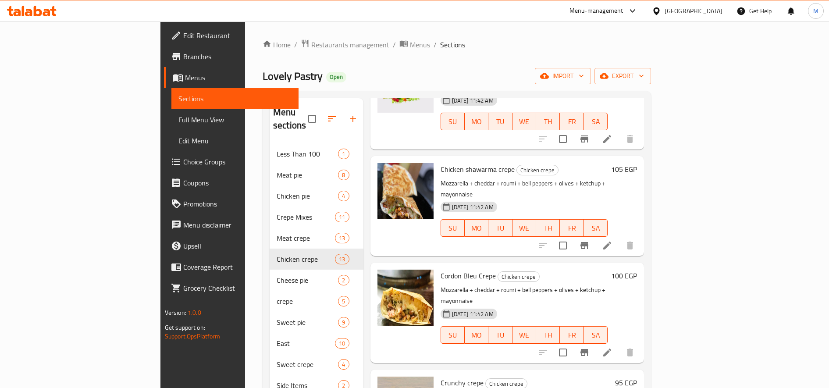
click at [637, 270] on h6 "100 EGP" at bounding box center [624, 276] width 26 height 12
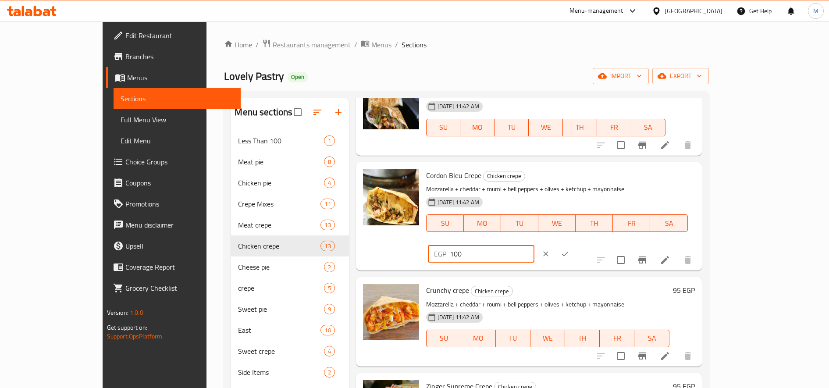
drag, startPoint x: 673, startPoint y: 183, endPoint x: 695, endPoint y: 183, distance: 21.9
click at [535, 245] on input "100" at bounding box center [492, 254] width 85 height 18
type input "115"
click at [575, 244] on button "ok" at bounding box center [565, 253] width 19 height 19
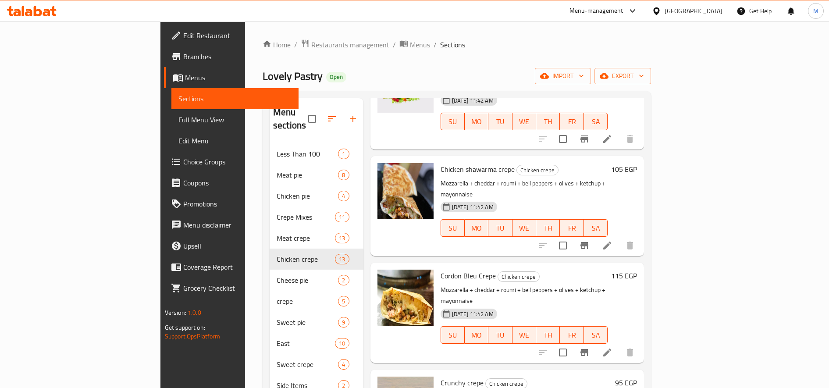
click at [441, 376] on span "Crunchy crepe" at bounding box center [462, 382] width 43 height 13
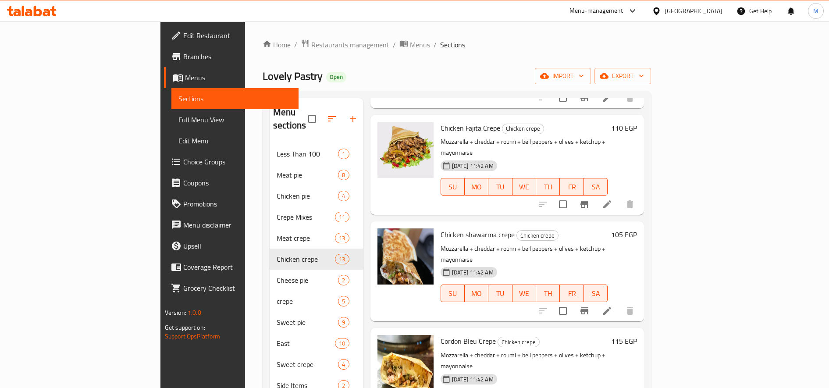
scroll to position [585, 0]
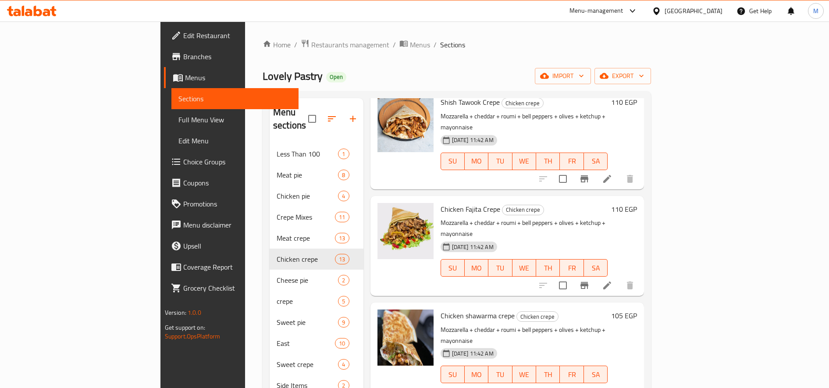
click at [637, 203] on h6 "110 EGP" at bounding box center [624, 209] width 26 height 12
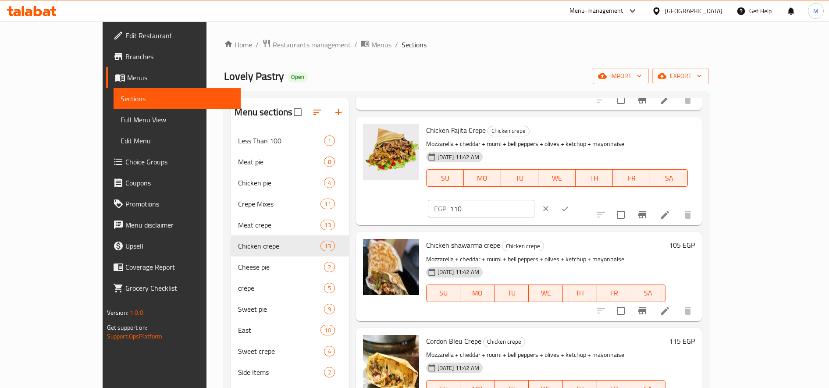
click at [535, 200] on input "110" at bounding box center [492, 209] width 85 height 18
paste input "05.88"
type input "110"
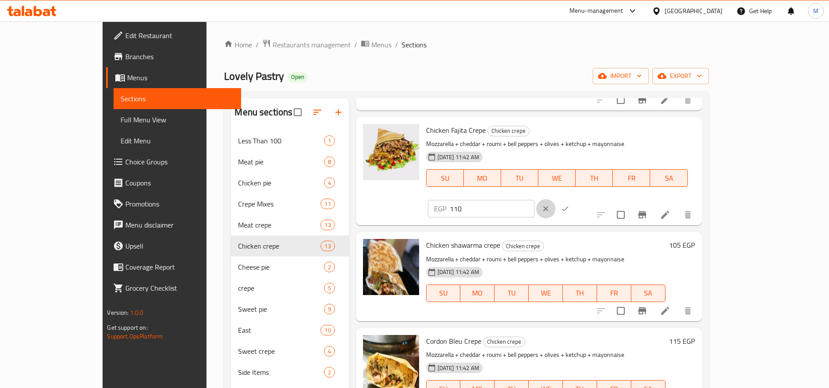
click at [550, 204] on icon "clear" at bounding box center [546, 208] width 9 height 9
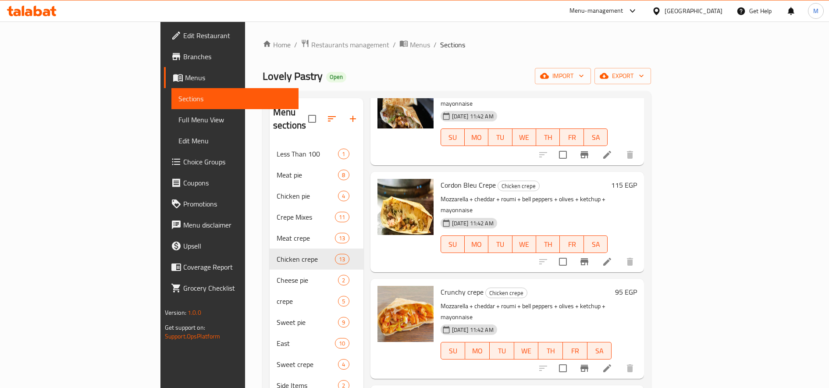
scroll to position [801, 0]
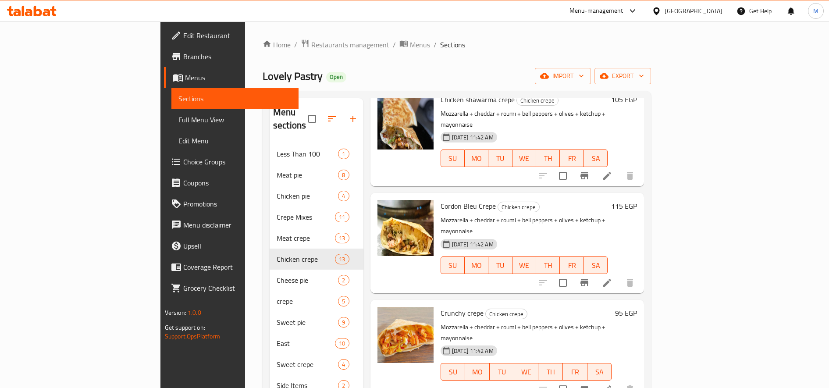
click at [637, 307] on h6 "95 EGP" at bounding box center [626, 313] width 22 height 12
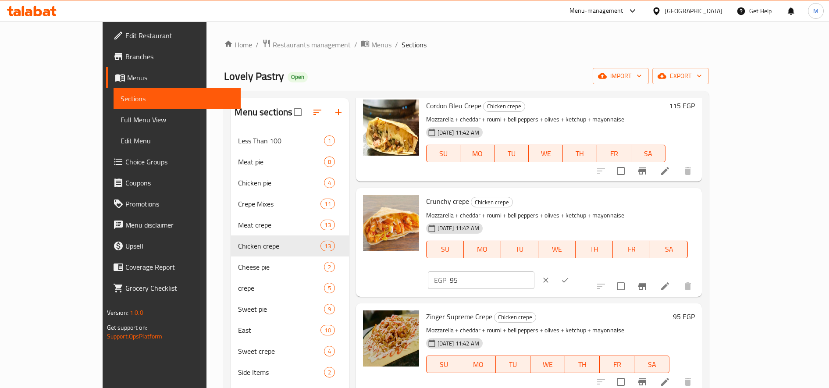
click at [535, 271] on input "95" at bounding box center [492, 280] width 85 height 18
paste input "110"
type input "110"
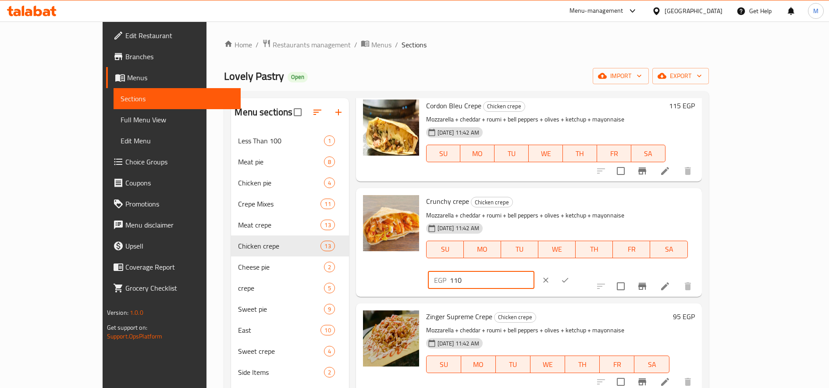
click at [570, 276] on icon "ok" at bounding box center [565, 280] width 9 height 9
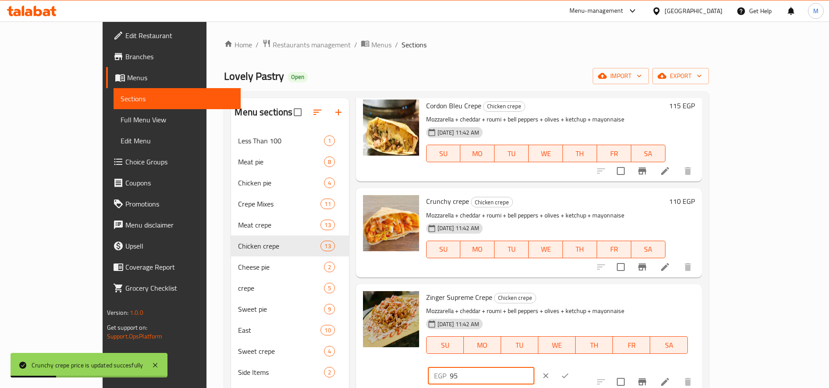
click at [535, 367] on input "95" at bounding box center [492, 376] width 85 height 18
paste input "110"
type input "110"
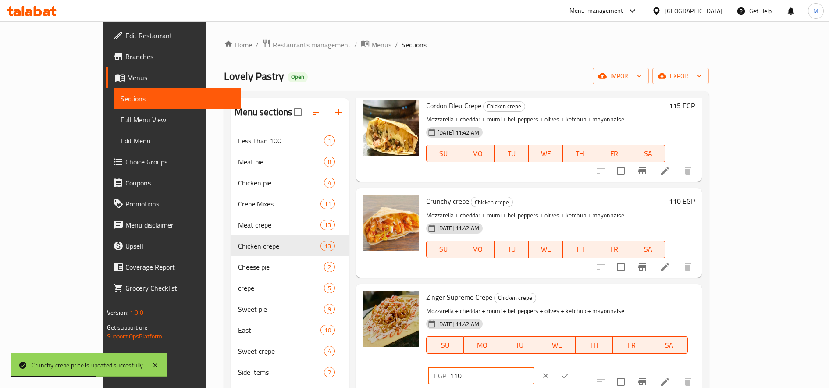
click at [575, 366] on button "ok" at bounding box center [565, 375] width 19 height 19
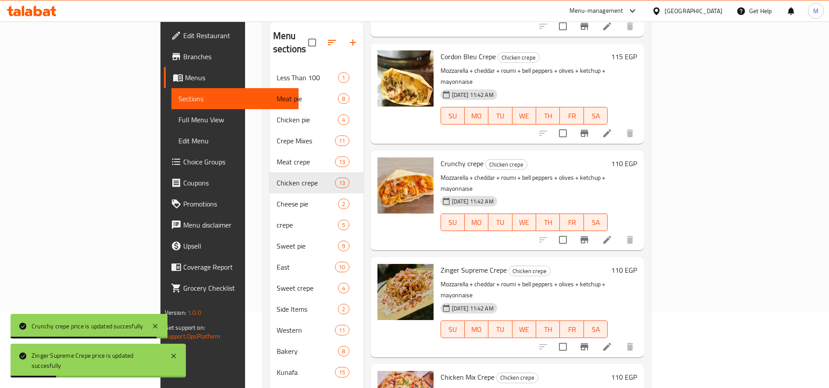
scroll to position [128, 0]
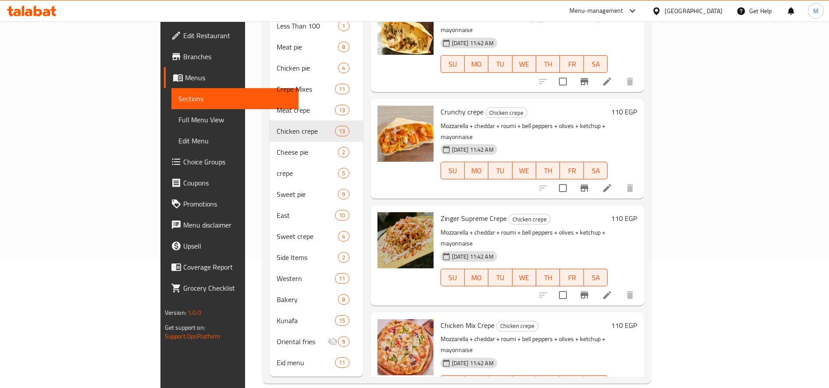
click at [637, 319] on h6 "110 EGP" at bounding box center [624, 325] width 26 height 12
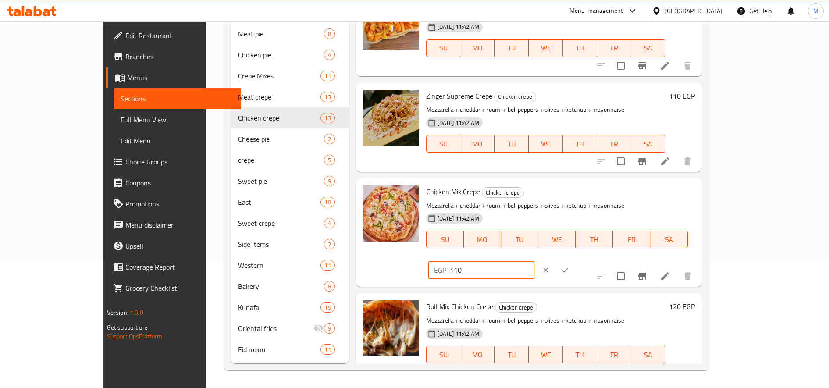
click at [535, 261] on input "110" at bounding box center [492, 270] width 85 height 18
paste input "29.41"
drag, startPoint x: 678, startPoint y: 195, endPoint x: 719, endPoint y: 199, distance: 41.4
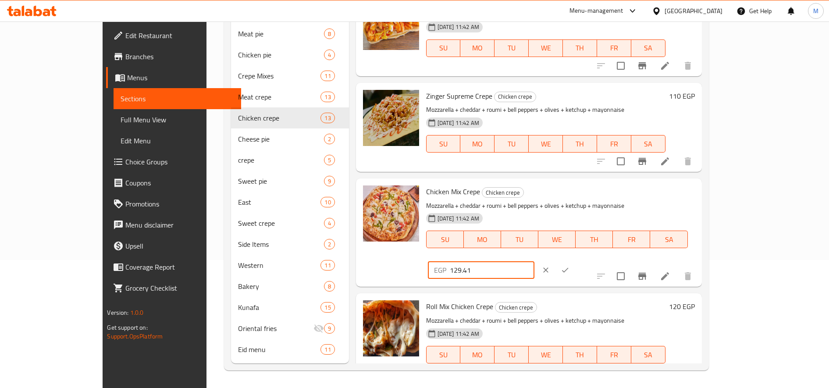
click at [535, 261] on input "129.41" at bounding box center [492, 270] width 85 height 18
type input "125"
click at [570, 266] on icon "ok" at bounding box center [565, 270] width 9 height 9
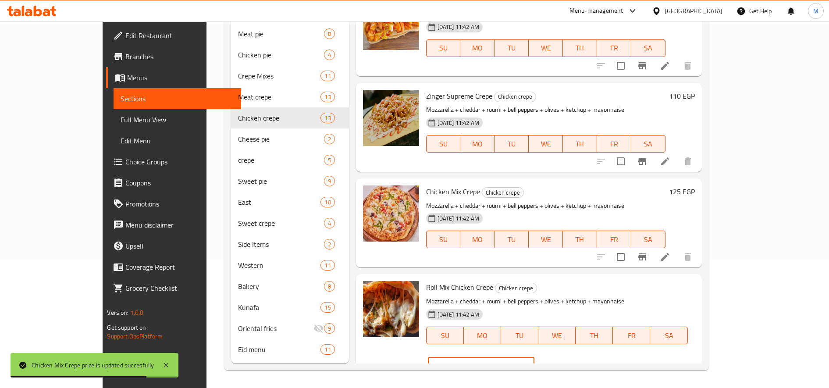
click at [535, 357] on input "120" at bounding box center [492, 366] width 85 height 18
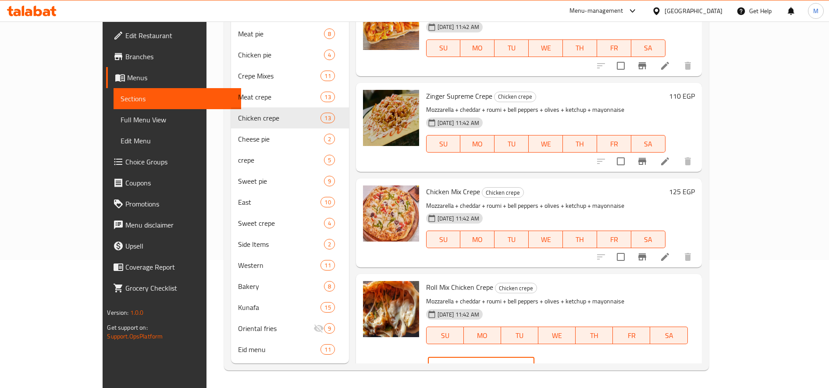
type input "140"
click at [570, 362] on icon "ok" at bounding box center [565, 366] width 9 height 9
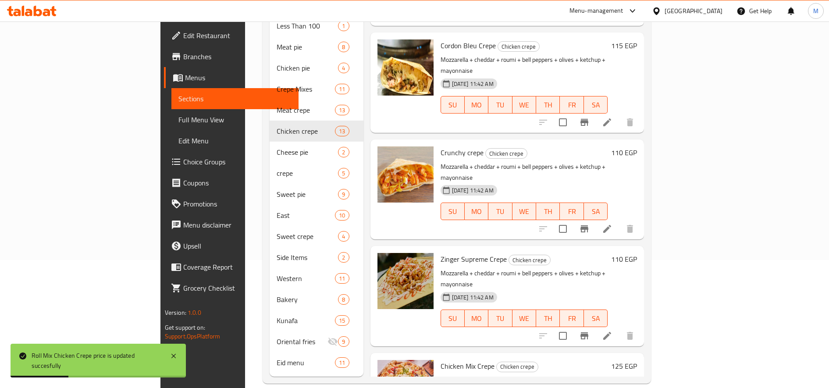
scroll to position [874, 0]
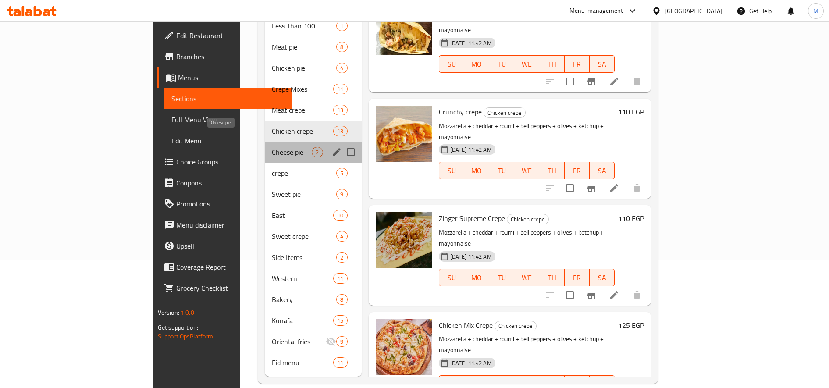
click at [272, 147] on span "Cheese pie" at bounding box center [292, 152] width 40 height 11
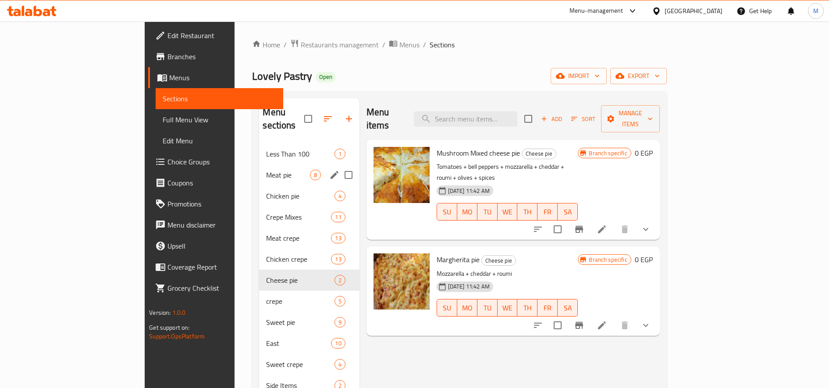
click at [266, 170] on span "Meat pie" at bounding box center [287, 175] width 43 height 11
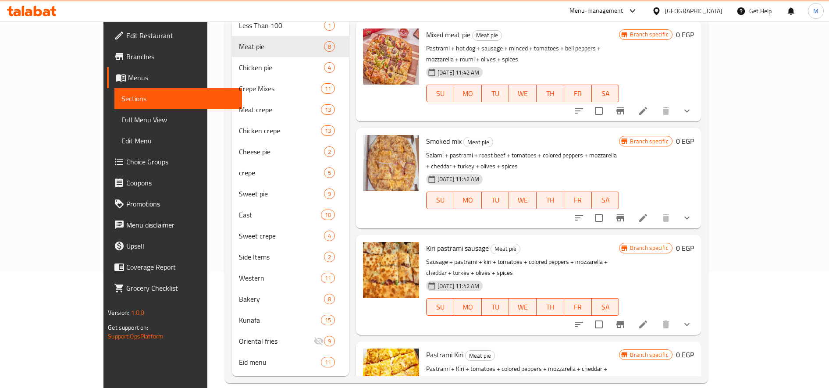
scroll to position [128, 0]
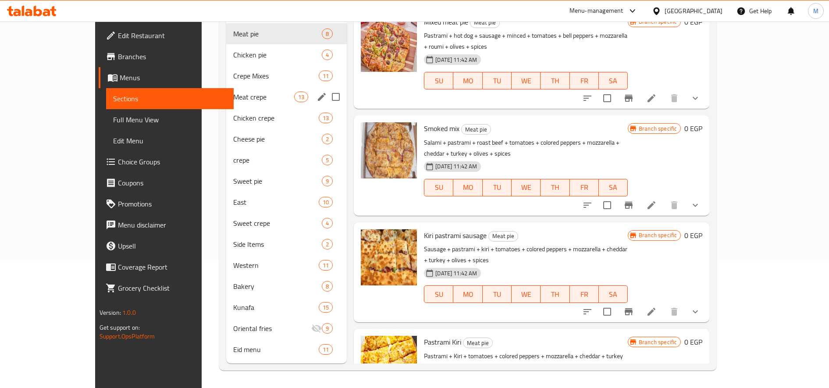
click at [226, 90] on div "Meat crepe 13" at bounding box center [286, 96] width 121 height 21
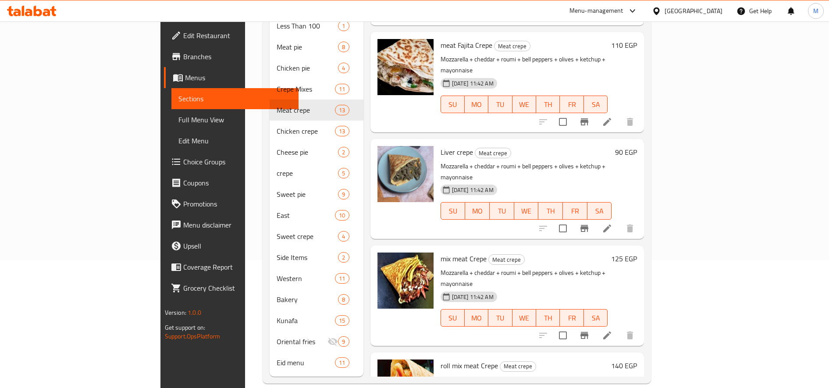
scroll to position [874, 0]
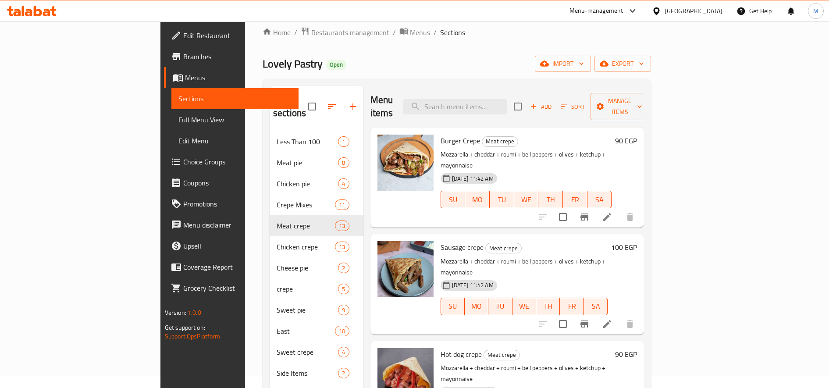
scroll to position [0, 0]
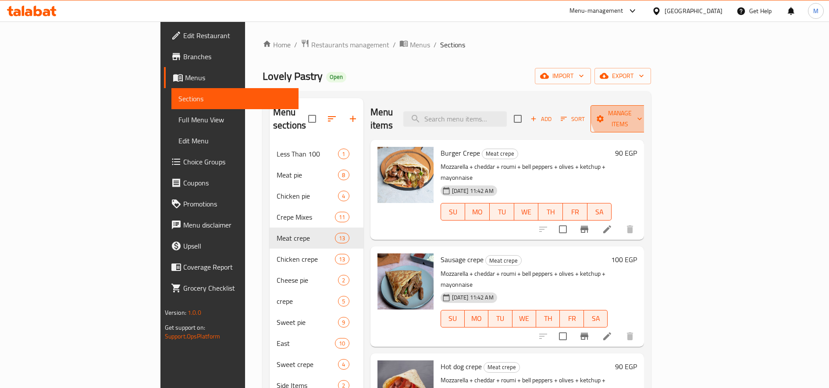
click at [642, 109] on span "Manage items" at bounding box center [620, 119] width 45 height 22
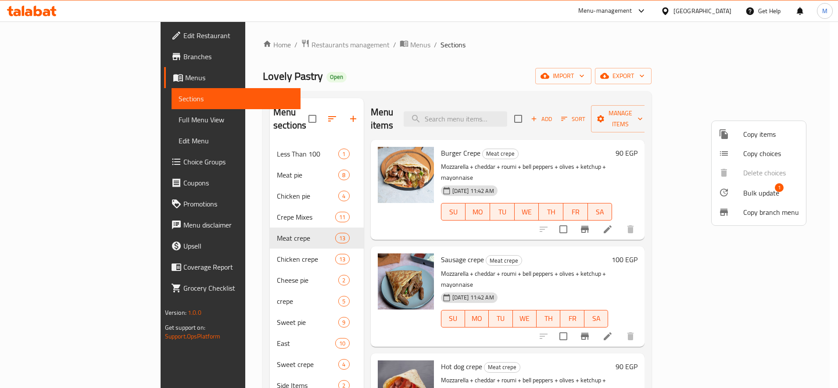
click at [756, 190] on span "Bulk update" at bounding box center [761, 193] width 36 height 11
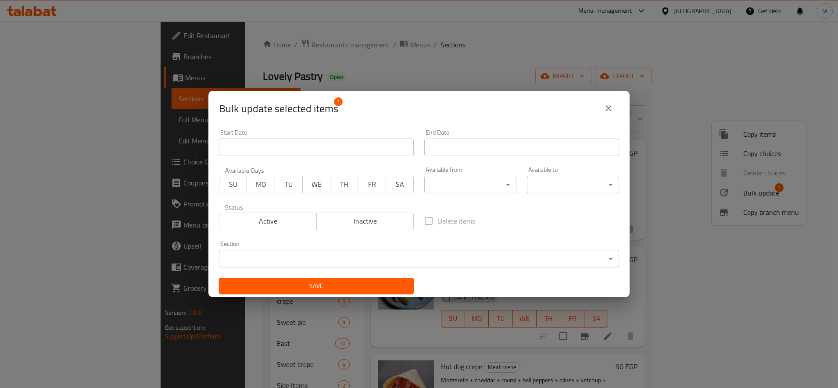
click at [399, 256] on body "​ Menu-management Egypt Get Help M Edit Restaurant Branches Menus Sections Full…" at bounding box center [419, 204] width 838 height 367
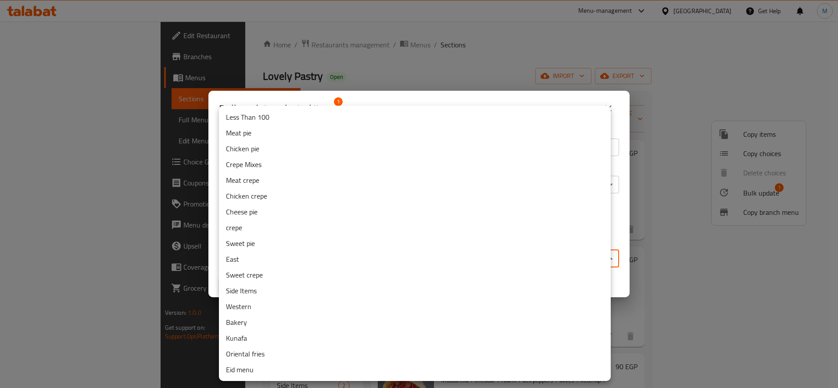
click at [257, 233] on li "crepe" at bounding box center [415, 228] width 392 height 16
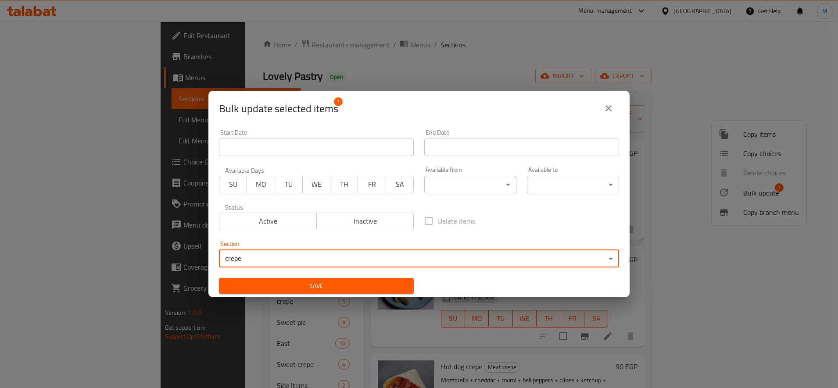
click at [349, 287] on span "Save" at bounding box center [316, 286] width 181 height 11
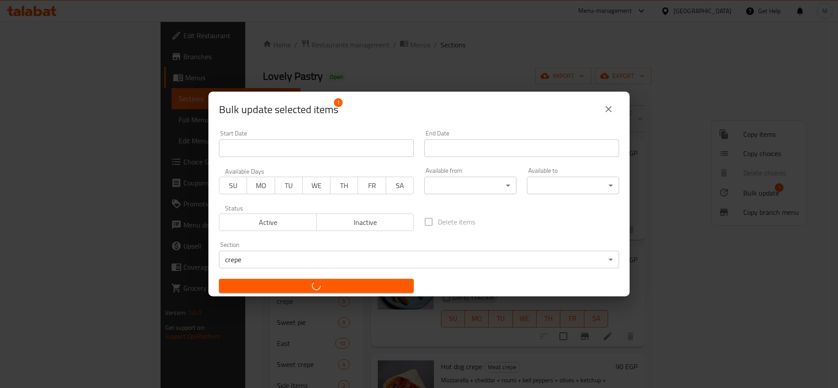
checkbox input "false"
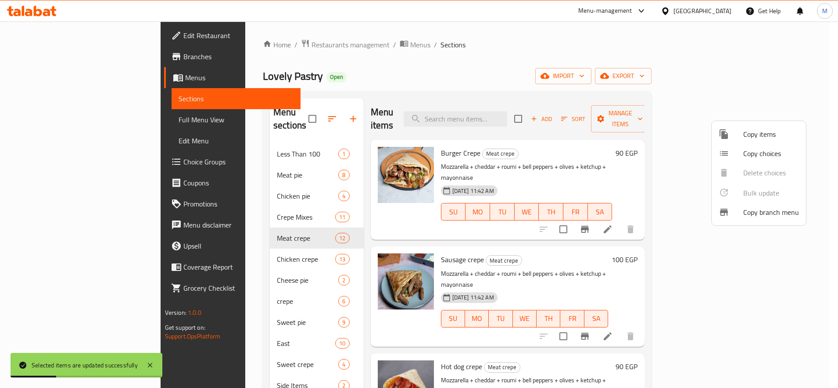
click at [200, 289] on div at bounding box center [419, 194] width 838 height 388
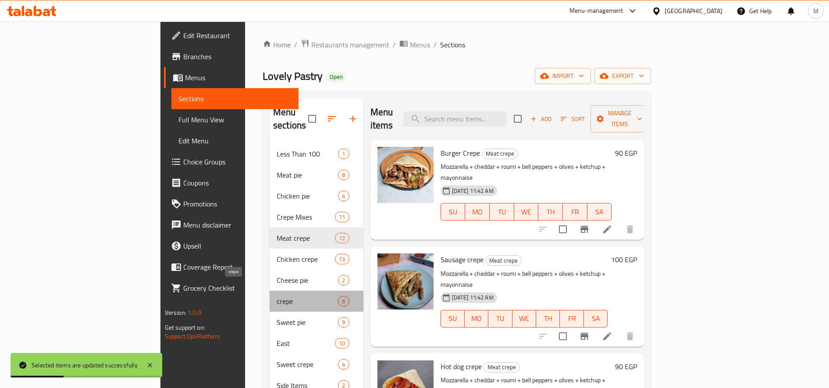
click at [277, 296] on span "crepe" at bounding box center [307, 301] width 61 height 11
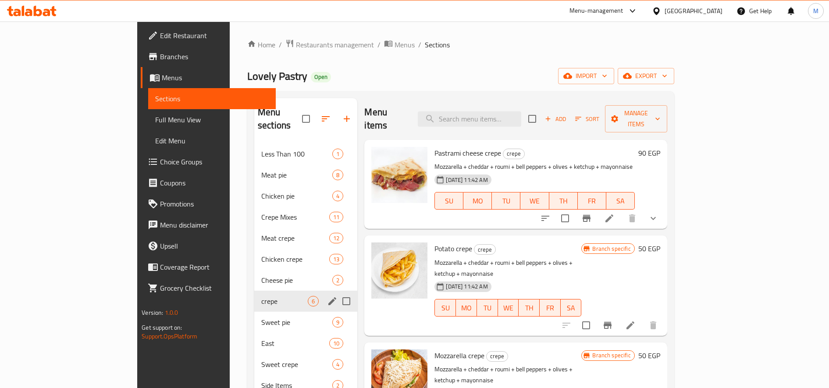
click at [327, 296] on icon "edit" at bounding box center [332, 301] width 11 height 11
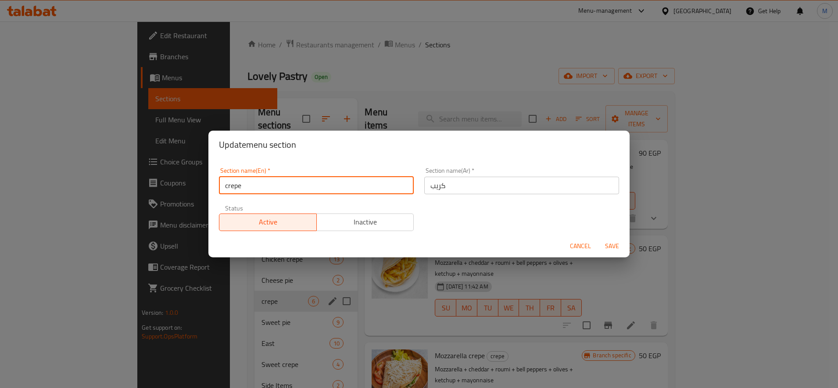
click at [228, 189] on input "crepe" at bounding box center [316, 186] width 195 height 18
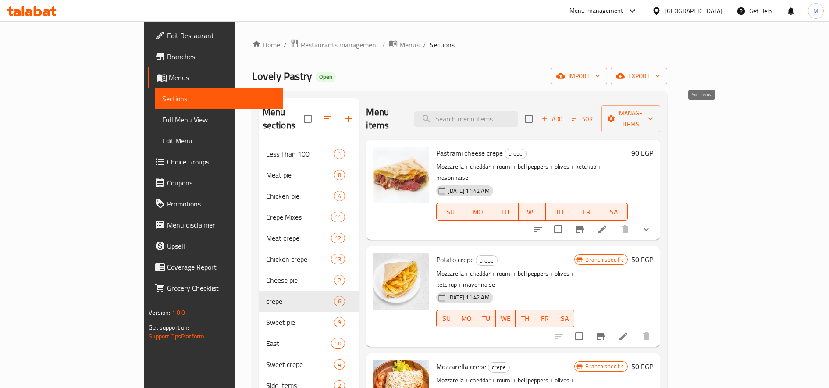
click at [596, 114] on span "Sort" at bounding box center [584, 119] width 24 height 10
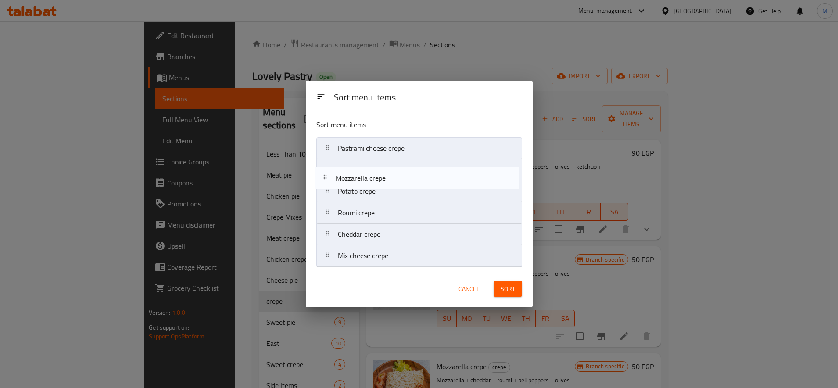
drag, startPoint x: 326, startPoint y: 194, endPoint x: 323, endPoint y: 166, distance: 28.7
click at [323, 170] on nav "Pastrami cheese crepe Potato crepe Mozzarella crepe Roumi crepe Cheddar crepe M…" at bounding box center [419, 202] width 206 height 130
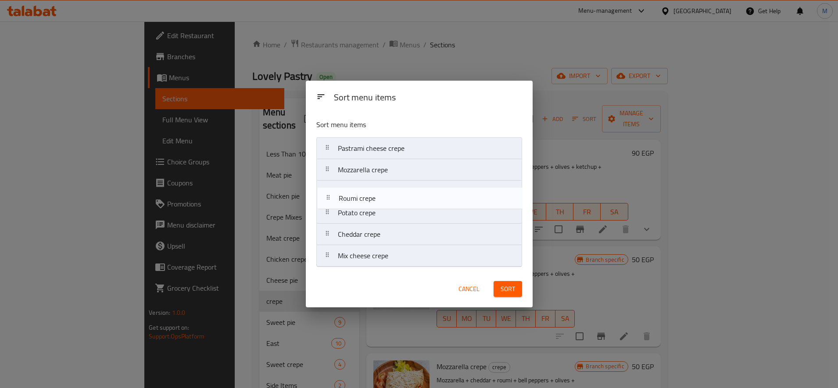
drag, startPoint x: 321, startPoint y: 215, endPoint x: 327, endPoint y: 189, distance: 26.4
click at [327, 190] on nav "Pastrami cheese crepe Mozzarella crepe Potato crepe Roumi crepe Cheddar crepe M…" at bounding box center [419, 202] width 206 height 130
drag, startPoint x: 325, startPoint y: 239, endPoint x: 325, endPoint y: 213, distance: 26.3
click at [325, 214] on nav "Pastrami cheese crepe Mozzarella crepe Roumi crepe Potato crepe Cheddar crepe M…" at bounding box center [419, 202] width 206 height 130
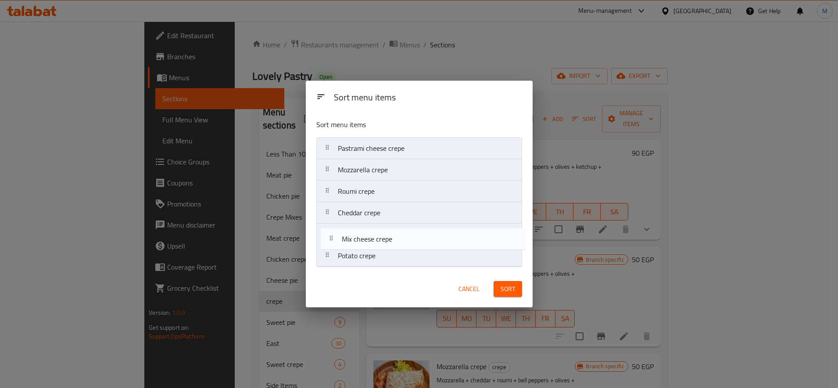
drag, startPoint x: 326, startPoint y: 257, endPoint x: 331, endPoint y: 229, distance: 28.1
click at [330, 232] on nav "Pastrami cheese crepe Mozzarella crepe Roumi crepe Cheddar crepe Potato crepe M…" at bounding box center [419, 202] width 206 height 130
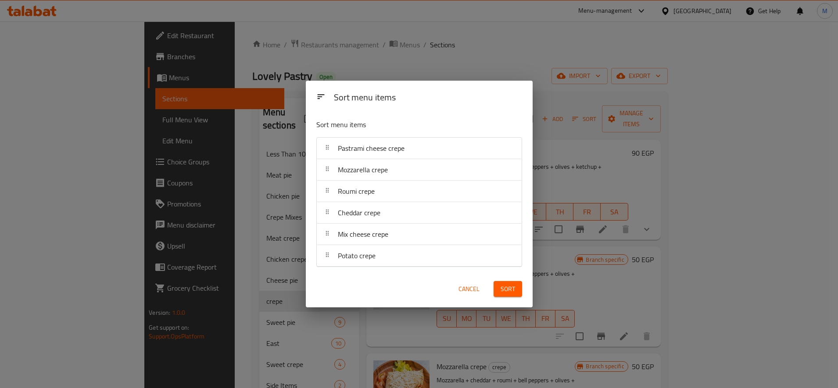
click at [506, 289] on span "Sort" at bounding box center [507, 289] width 14 height 11
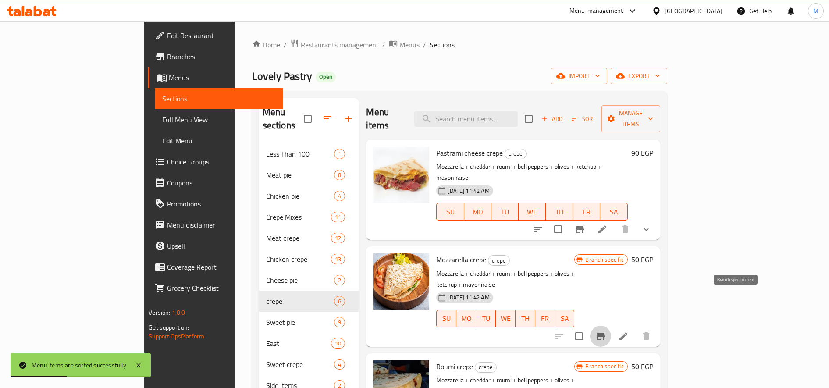
click at [605, 333] on icon "Branch-specific-item" at bounding box center [601, 336] width 8 height 7
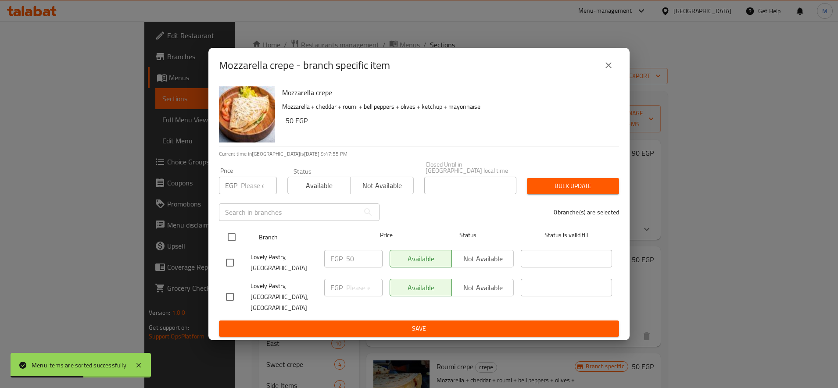
click at [228, 246] on input "checkbox" at bounding box center [231, 237] width 18 height 18
checkbox input "true"
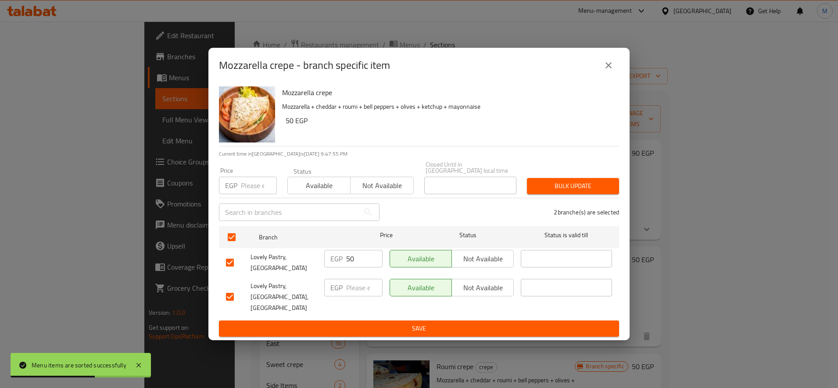
click at [607, 200] on div "Bulk update" at bounding box center [572, 186] width 103 height 27
click at [607, 194] on button "Bulk update" at bounding box center [573, 186] width 92 height 16
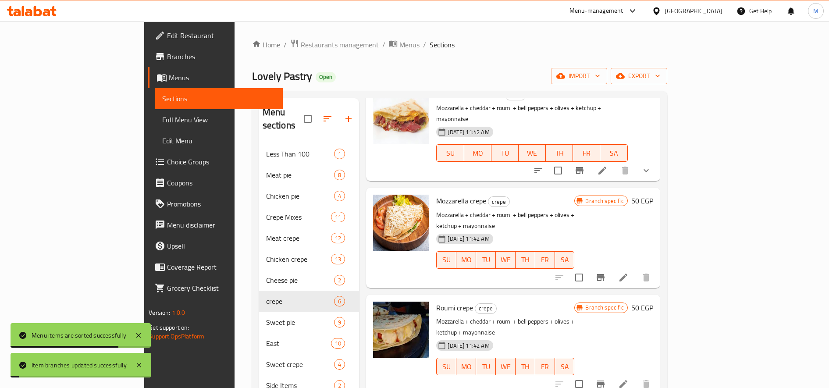
scroll to position [146, 0]
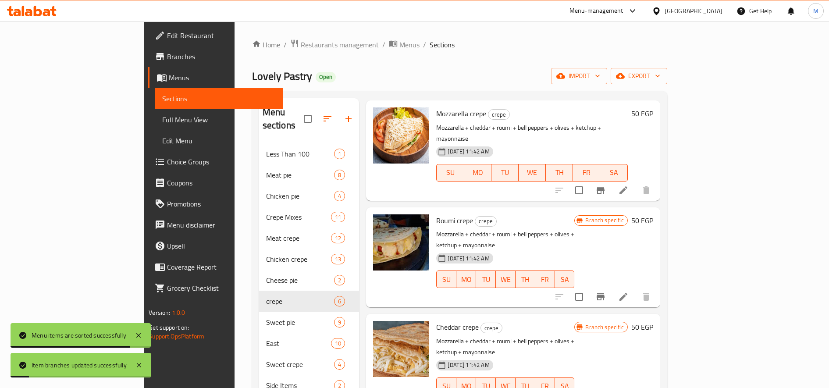
click at [605, 293] on icon "Branch-specific-item" at bounding box center [601, 296] width 8 height 7
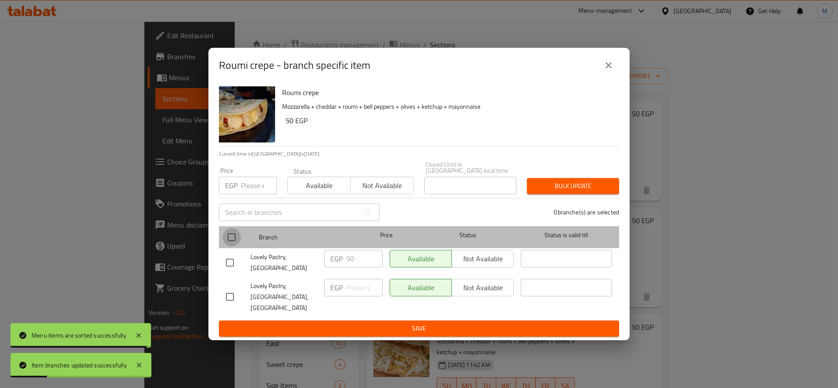
click at [235, 241] on input "checkbox" at bounding box center [231, 237] width 18 height 18
checkbox input "true"
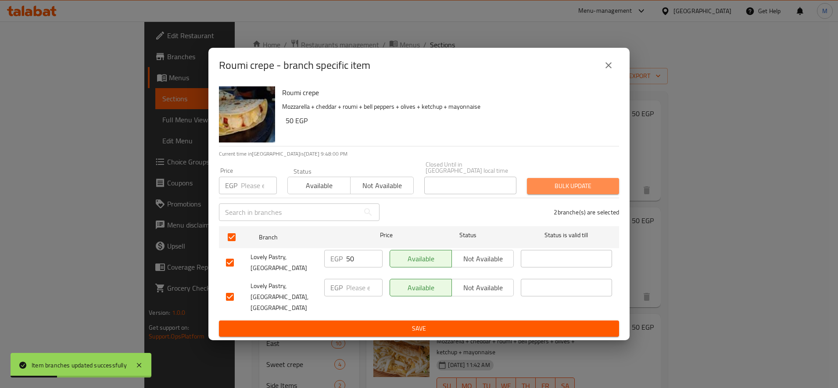
click at [574, 192] on span "Bulk update" at bounding box center [573, 186] width 78 height 11
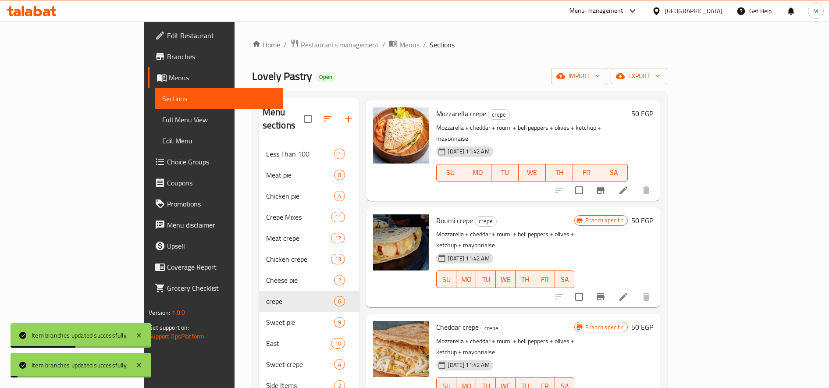
scroll to position [73, 0]
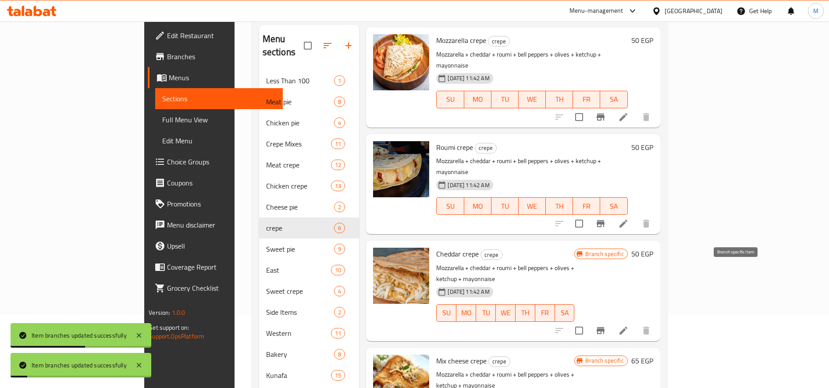
click at [611, 320] on button "Branch-specific-item" at bounding box center [600, 330] width 21 height 21
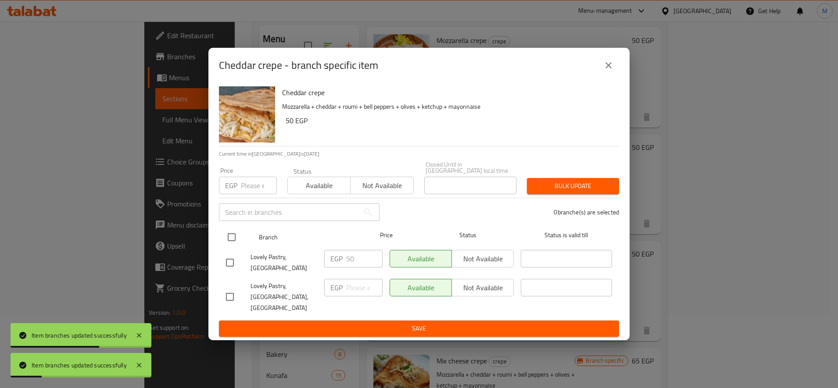
click at [228, 246] on input "checkbox" at bounding box center [231, 237] width 18 height 18
checkbox input "true"
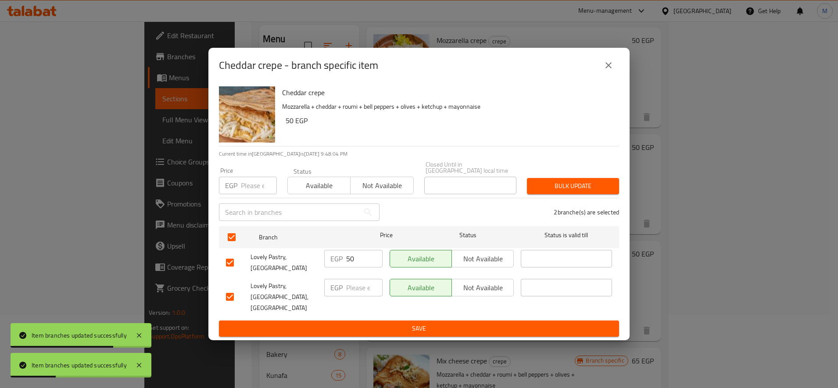
click at [588, 200] on div "Bulk update" at bounding box center [572, 186] width 103 height 27
click at [589, 192] on span "Bulk update" at bounding box center [573, 186] width 78 height 11
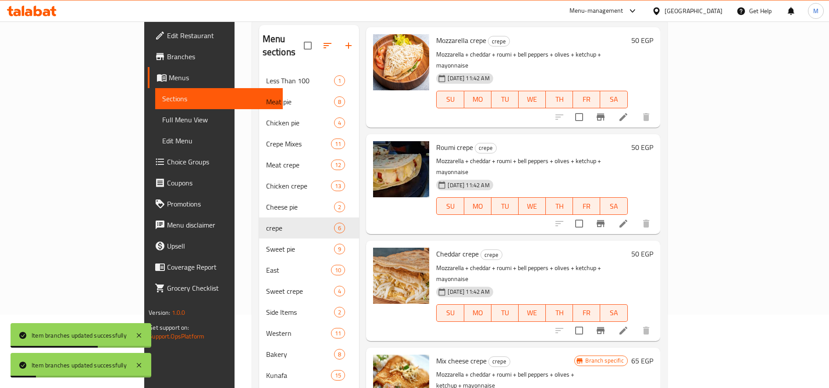
scroll to position [203, 0]
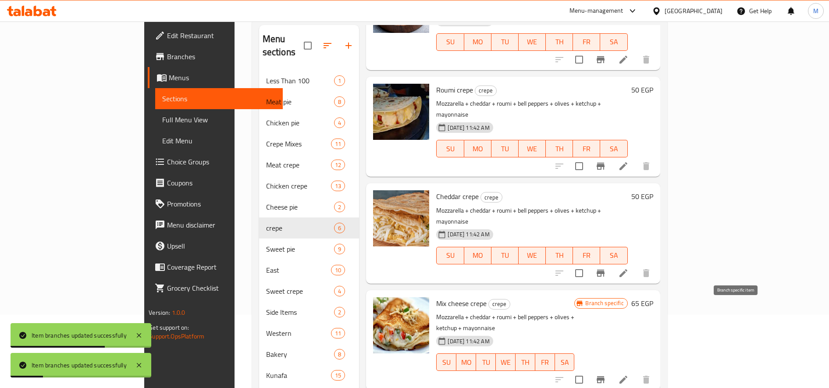
click at [605, 376] on icon "Branch-specific-item" at bounding box center [601, 379] width 8 height 7
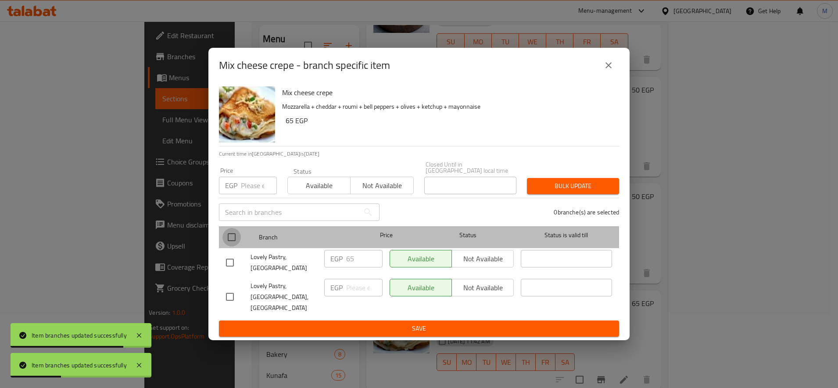
click at [228, 245] on input "checkbox" at bounding box center [231, 237] width 18 height 18
checkbox input "true"
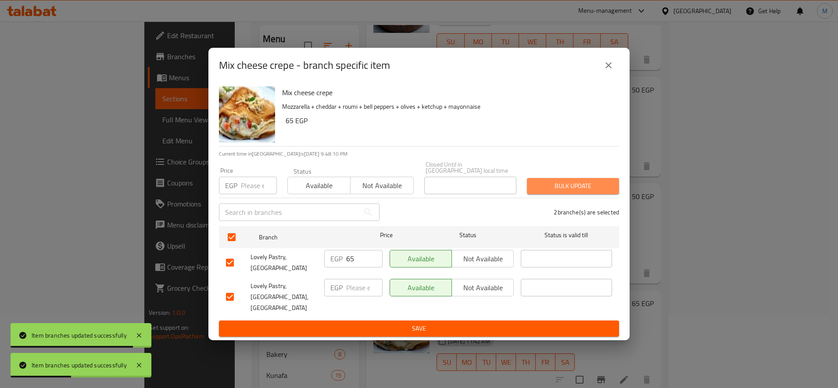
click at [575, 194] on button "Bulk update" at bounding box center [573, 186] width 92 height 16
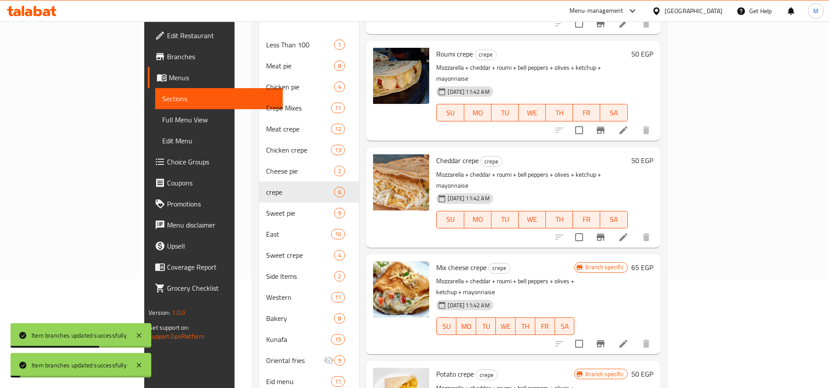
scroll to position [128, 0]
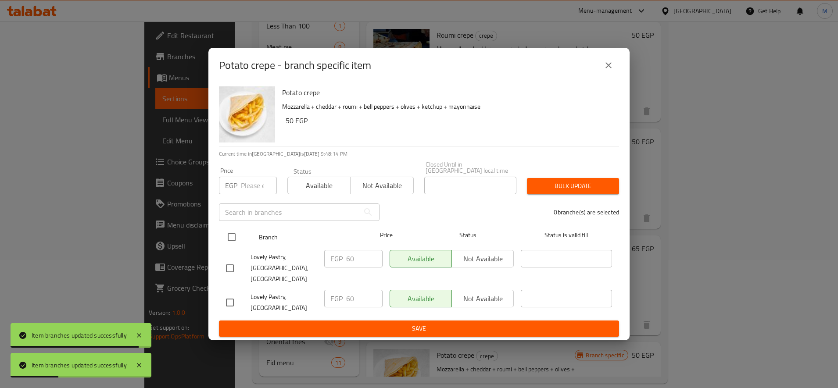
drag, startPoint x: 233, startPoint y: 242, endPoint x: 407, endPoint y: 223, distance: 175.6
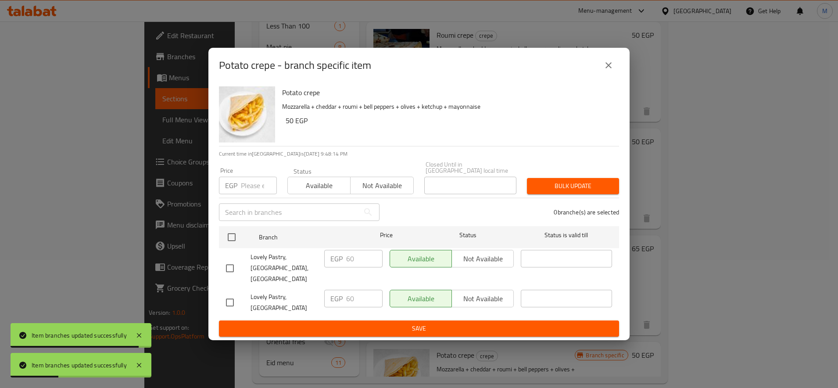
click at [233, 242] on input "checkbox" at bounding box center [231, 237] width 18 height 18
checkbox input "true"
click at [628, 185] on div "Potato crepe Mozzarella + cheddar + roumi + bell peppers + olives + ketchup + m…" at bounding box center [418, 211] width 421 height 257
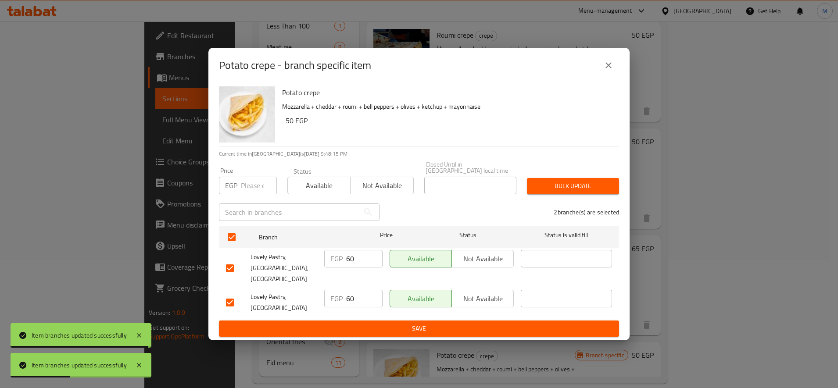
click at [610, 192] on span "Bulk update" at bounding box center [573, 186] width 78 height 11
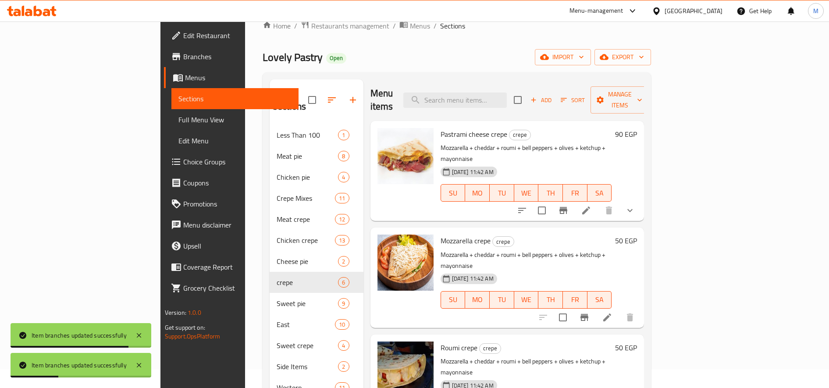
scroll to position [0, 0]
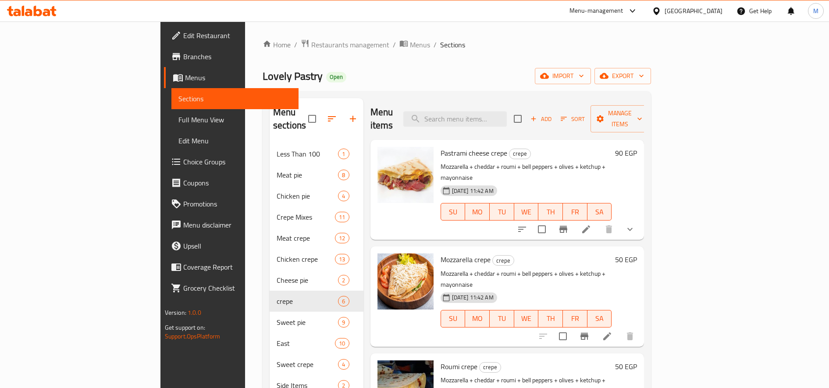
click at [637, 147] on h6 "90 EGP" at bounding box center [626, 153] width 22 height 12
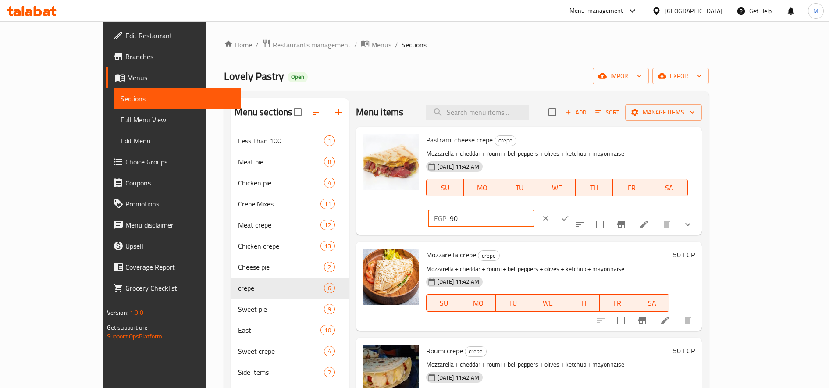
click at [535, 210] on input "90" at bounding box center [492, 219] width 85 height 18
type input "100"
drag, startPoint x: 771, startPoint y: 138, endPoint x: 767, endPoint y: 154, distance: 16.8
click at [575, 209] on button "ok" at bounding box center [565, 218] width 19 height 19
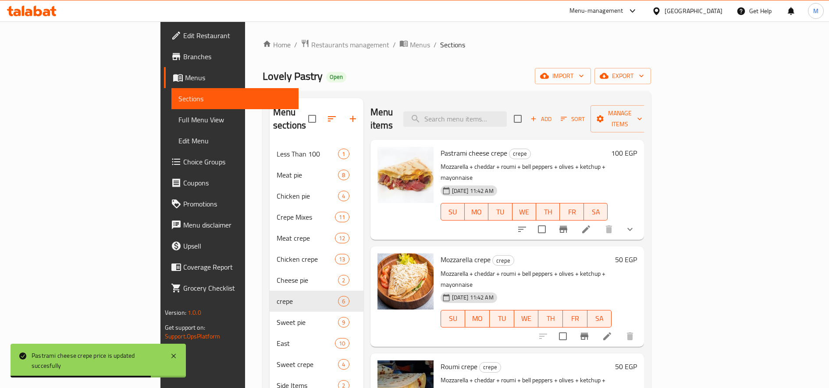
click at [637, 253] on h6 "50 EGP" at bounding box center [626, 259] width 22 height 12
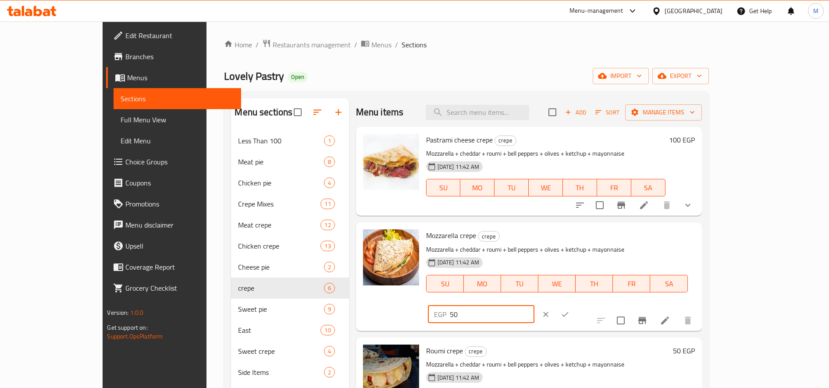
click at [535, 306] on input "50" at bounding box center [492, 315] width 85 height 18
type input "70"
click at [569, 312] on icon "ok" at bounding box center [565, 314] width 7 height 5
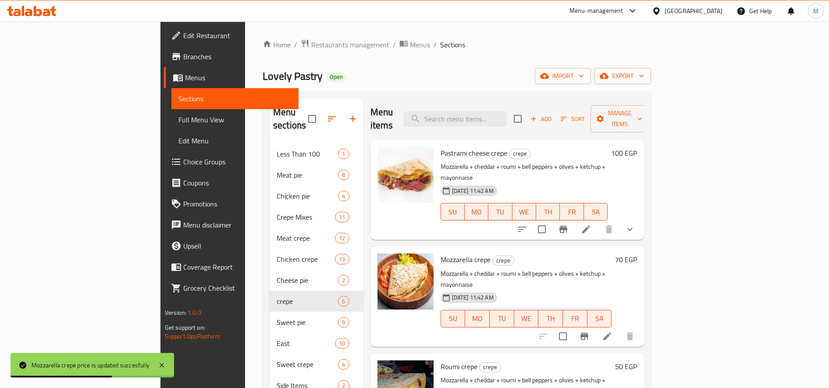
click at [637, 360] on h6 "50 EGP" at bounding box center [626, 366] width 22 height 12
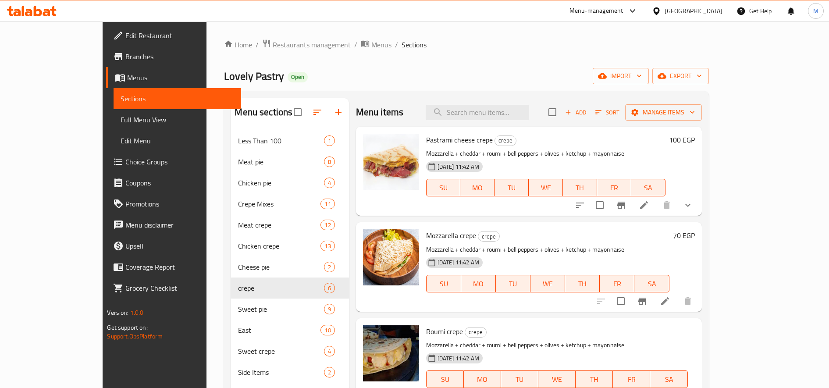
type input "55"
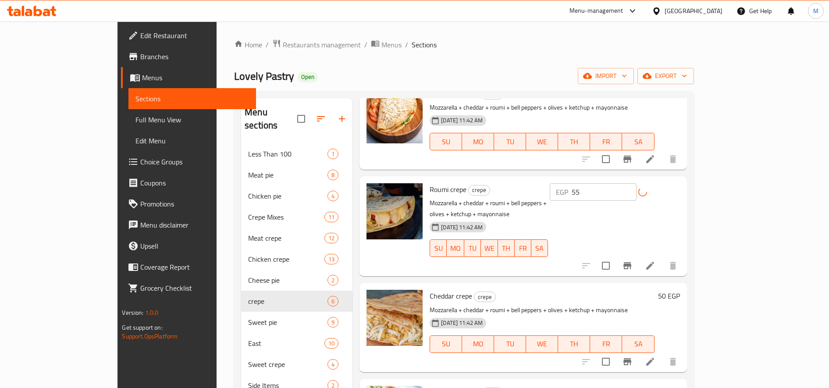
scroll to position [146, 0]
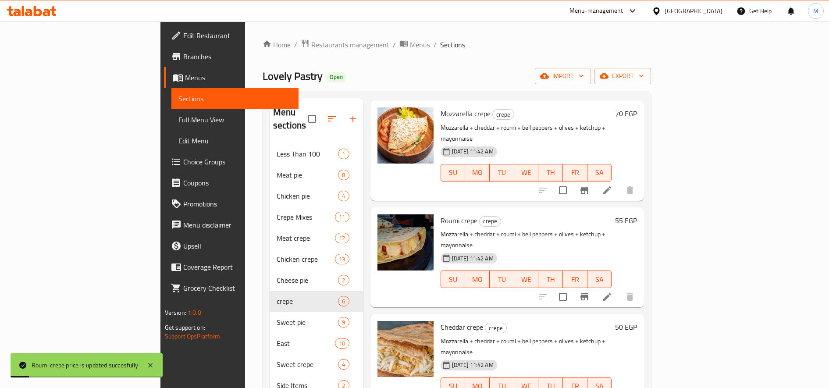
click at [637, 321] on div "50 EGP" at bounding box center [624, 364] width 25 height 86
click at [637, 321] on h6 "50 EGP" at bounding box center [626, 327] width 22 height 12
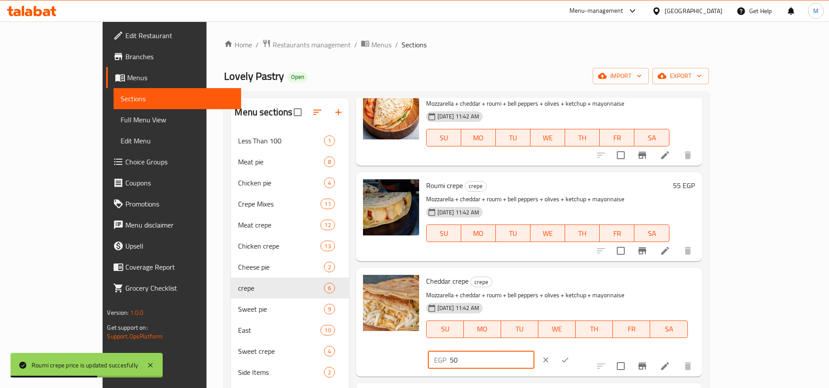
drag, startPoint x: 686, startPoint y: 287, endPoint x: 674, endPoint y: 288, distance: 11.9
click at [535, 351] on input "50" at bounding box center [492, 360] width 85 height 18
type input "55"
click at [570, 356] on icon "ok" at bounding box center [565, 360] width 9 height 9
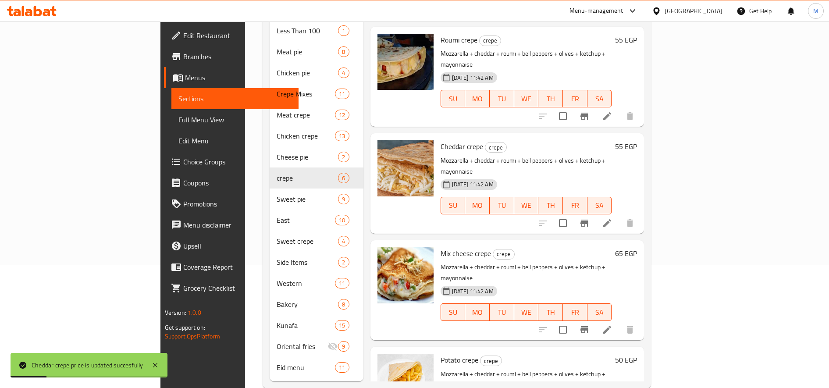
scroll to position [128, 0]
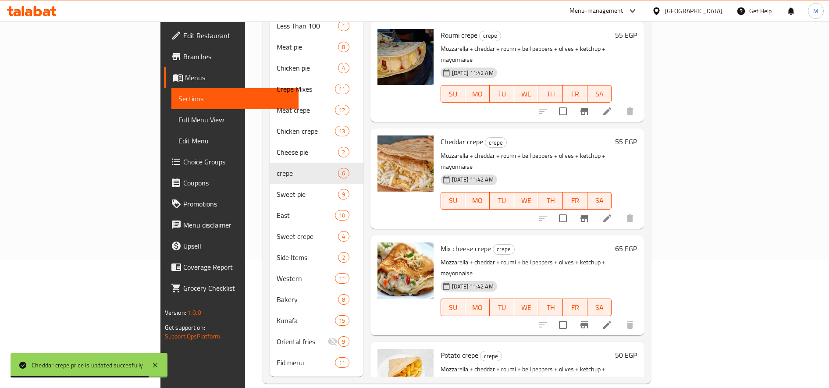
click at [637, 242] on h6 "65 EGP" at bounding box center [626, 248] width 22 height 12
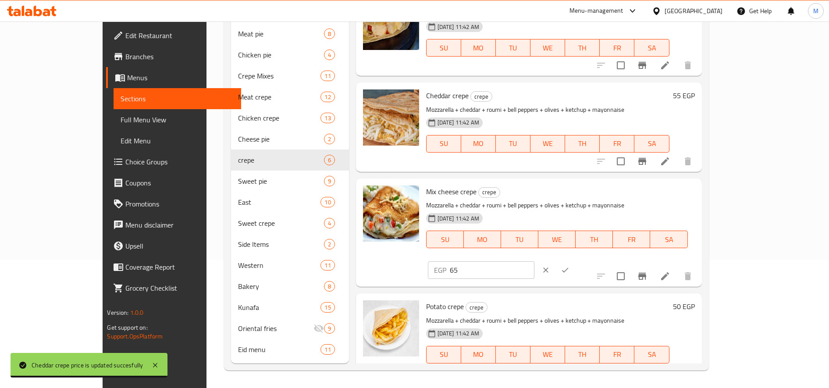
click at [535, 261] on input "65" at bounding box center [492, 270] width 85 height 18
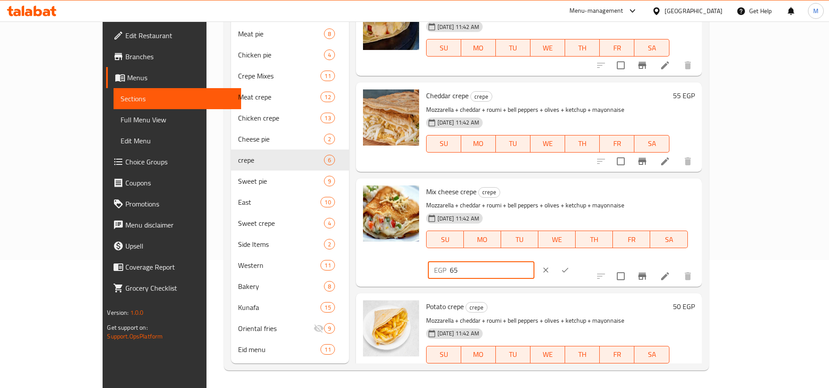
click at [535, 261] on input "65" at bounding box center [492, 270] width 85 height 18
type input "80"
click at [569, 268] on icon "ok" at bounding box center [565, 270] width 7 height 5
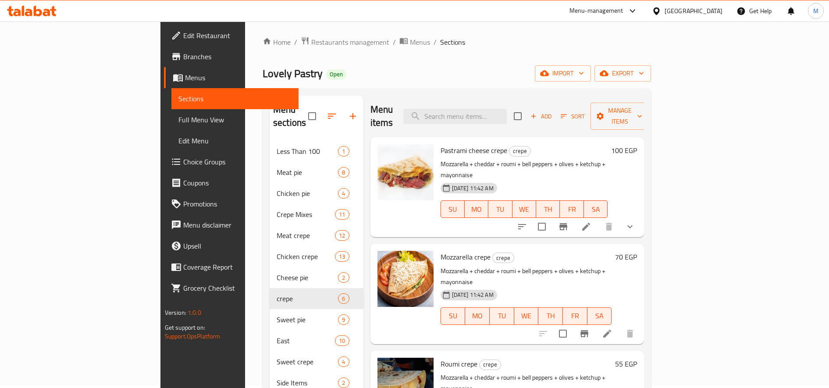
scroll to position [0, 0]
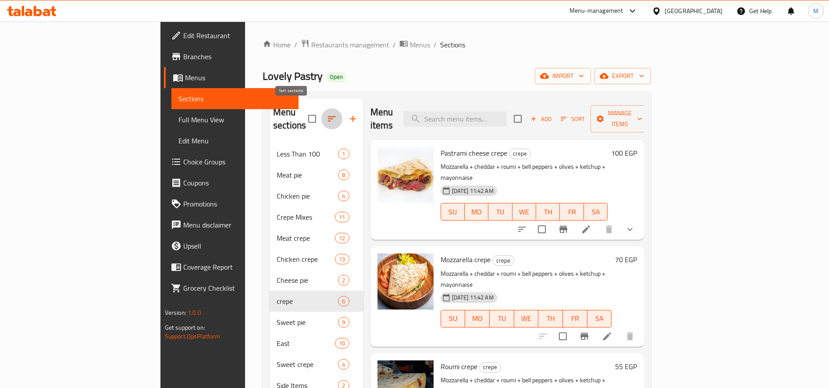
click at [321, 118] on button "button" at bounding box center [331, 118] width 21 height 21
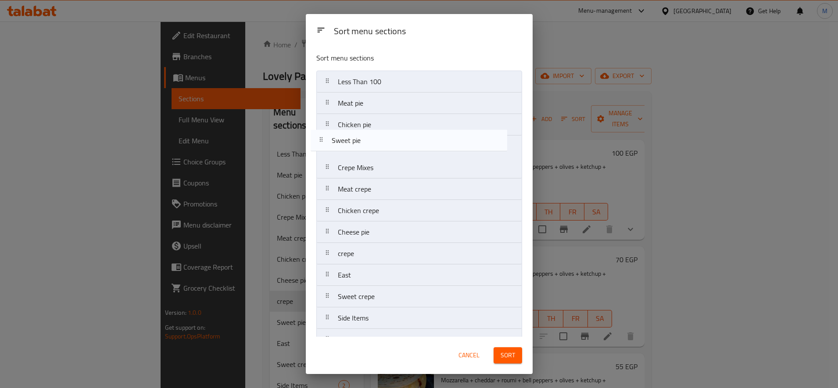
drag, startPoint x: 322, startPoint y: 226, endPoint x: 319, endPoint y: 135, distance: 90.8
click at [319, 135] on nav "Less Than 100 Meat pie Chicken pie Crepe Mixes Meat crepe Chicken crepe Cheese …" at bounding box center [419, 254] width 206 height 366
drag, startPoint x: 332, startPoint y: 233, endPoint x: 327, endPoint y: 139, distance: 94.0
click at [327, 139] on nav "Less Than 100 Meat pie Chicken pie Sweet pie Crepe Mixes Meat crepe Chicken cre…" at bounding box center [419, 254] width 206 height 366
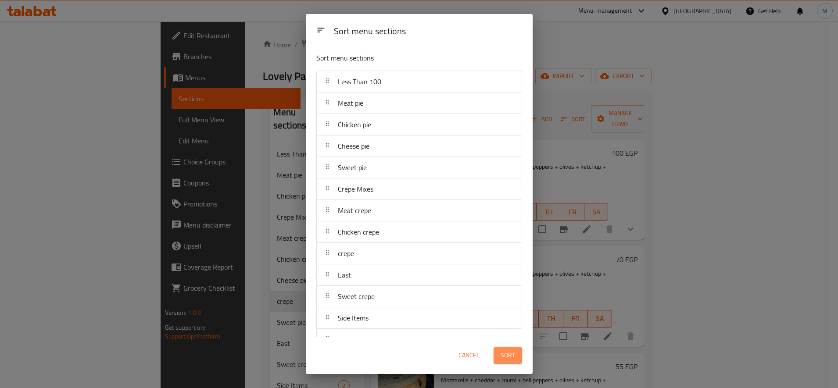
click at [509, 352] on span "Sort" at bounding box center [507, 355] width 14 height 11
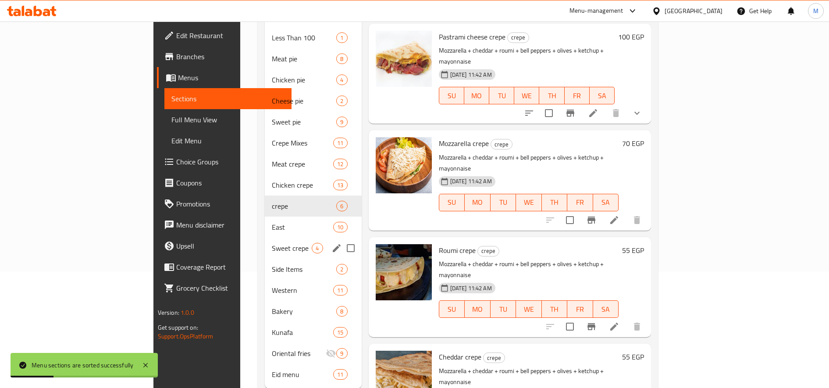
scroll to position [128, 0]
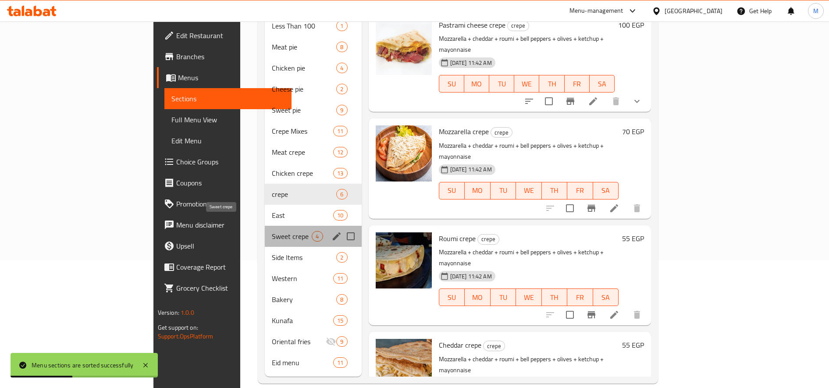
click at [272, 231] on span "Sweet crepe" at bounding box center [292, 236] width 40 height 11
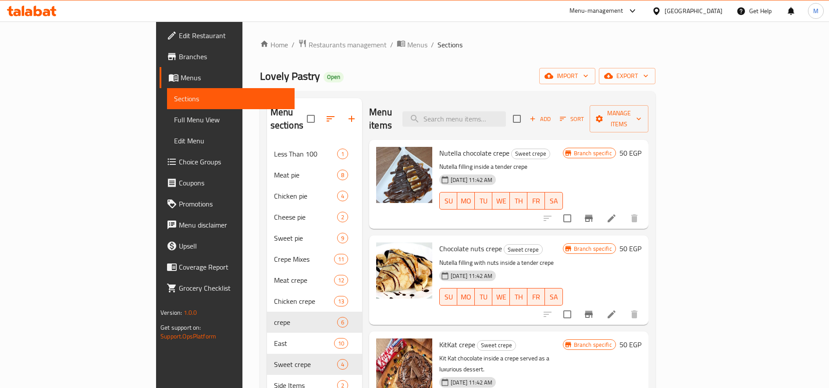
click at [584, 114] on span "Sort" at bounding box center [572, 119] width 24 height 10
click at [594, 213] on icon "Branch-specific-item" at bounding box center [589, 218] width 11 height 11
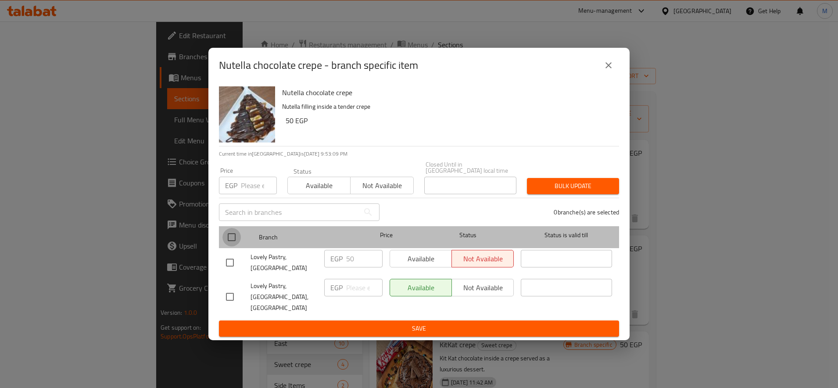
drag, startPoint x: 226, startPoint y: 241, endPoint x: 309, endPoint y: 233, distance: 83.7
click at [227, 241] on input "checkbox" at bounding box center [231, 237] width 18 height 18
checkbox input "true"
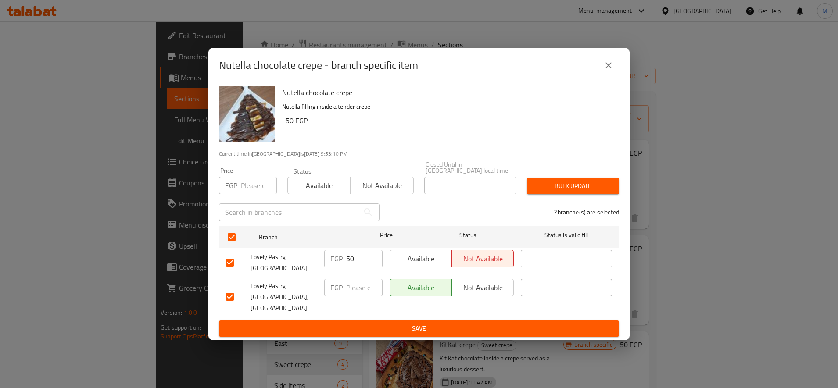
click at [571, 189] on span "Bulk update" at bounding box center [573, 186] width 78 height 11
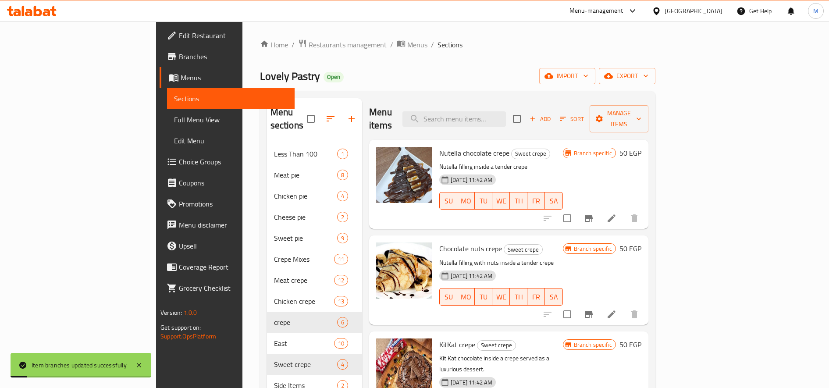
click at [594, 309] on icon "Branch-specific-item" at bounding box center [589, 314] width 11 height 11
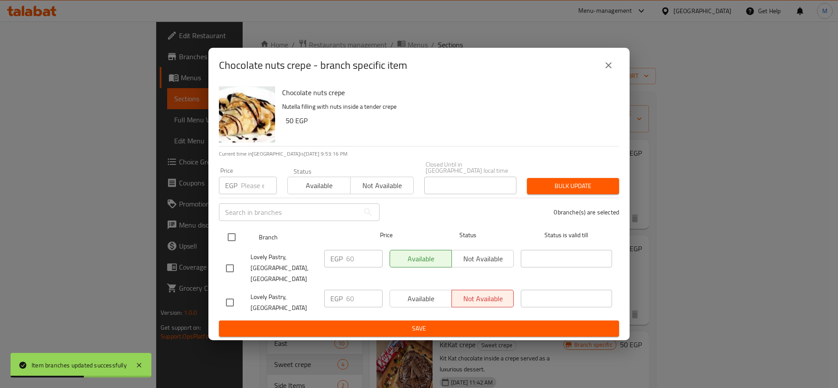
click at [231, 242] on input "checkbox" at bounding box center [231, 237] width 18 height 18
checkbox input "true"
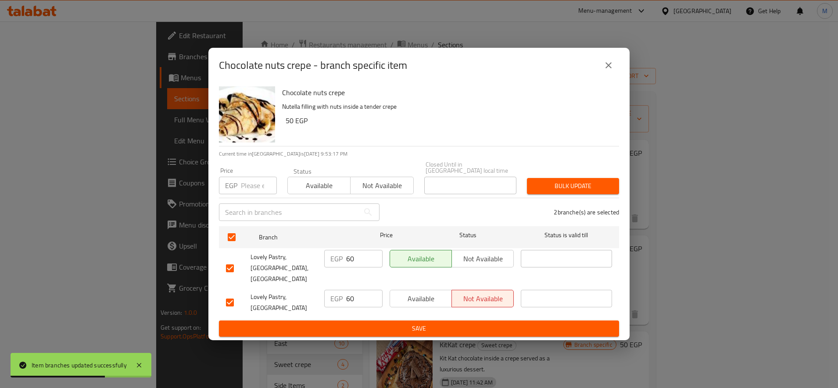
click at [585, 188] on span "Bulk update" at bounding box center [573, 186] width 78 height 11
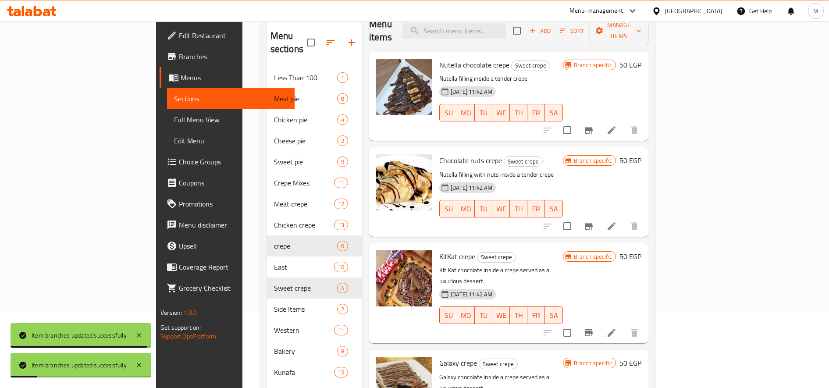
scroll to position [128, 0]
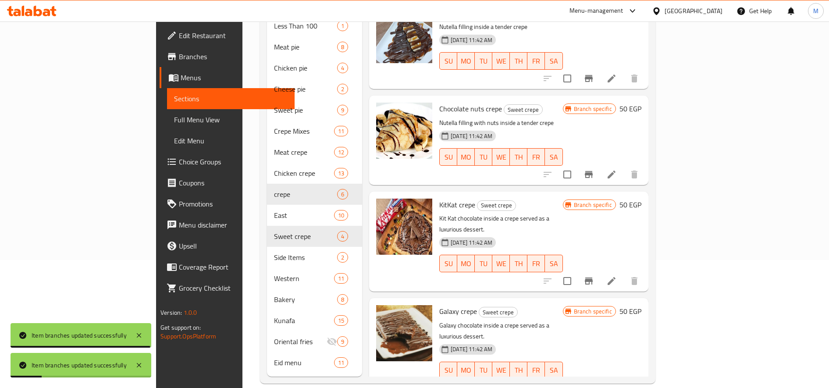
click at [599, 271] on button "Branch-specific-item" at bounding box center [588, 281] width 21 height 21
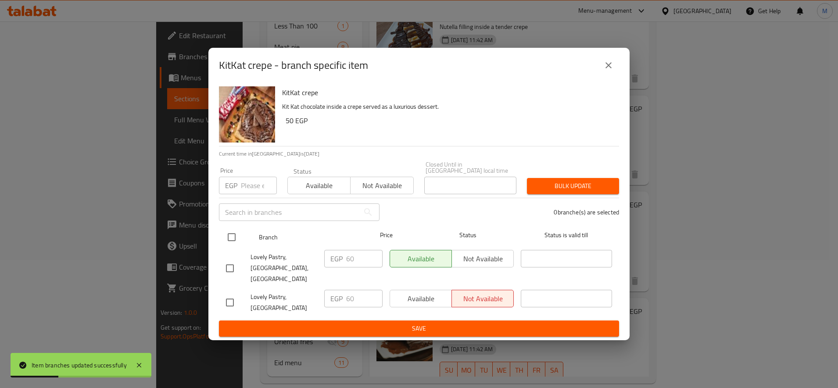
drag, startPoint x: 231, startPoint y: 243, endPoint x: 239, endPoint y: 244, distance: 7.9
click at [232, 244] on input "checkbox" at bounding box center [231, 237] width 18 height 18
checkbox input "true"
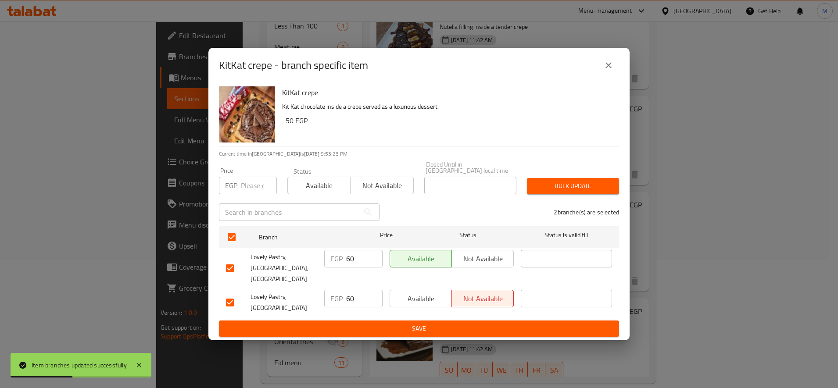
click at [592, 189] on span "Bulk update" at bounding box center [573, 186] width 78 height 11
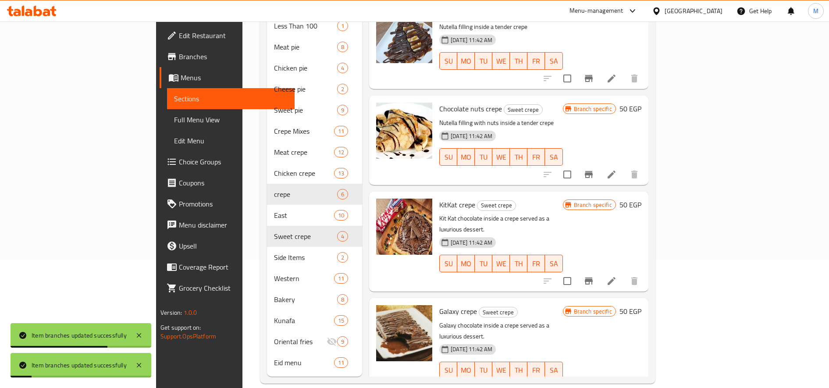
click at [594, 383] on icon "Branch-specific-item" at bounding box center [589, 388] width 11 height 11
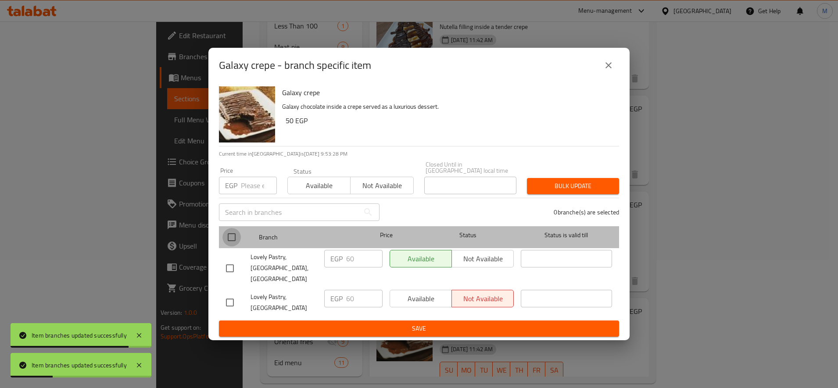
click at [232, 244] on input "checkbox" at bounding box center [231, 237] width 18 height 18
checkbox input "true"
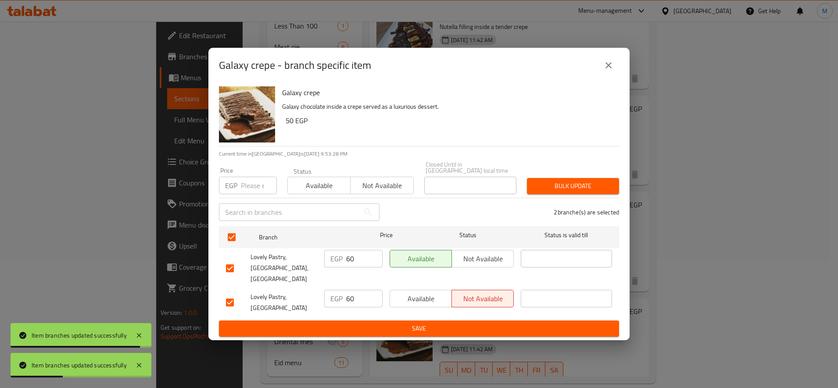
click at [560, 187] on span "Bulk update" at bounding box center [573, 186] width 78 height 11
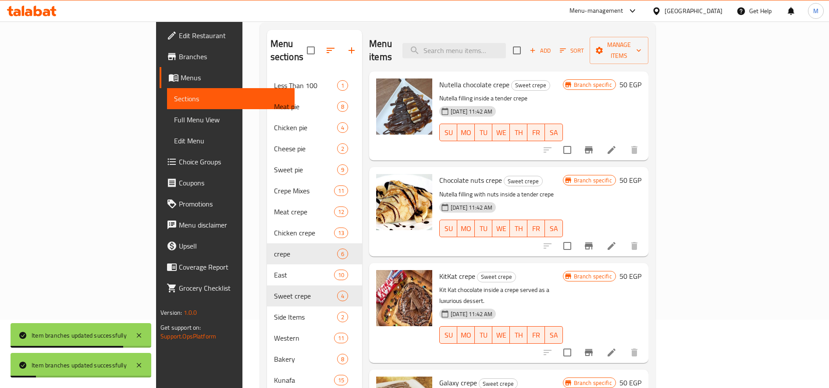
scroll to position [0, 0]
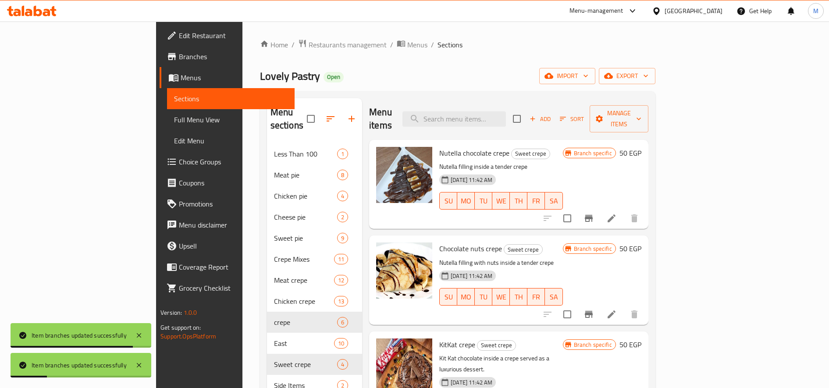
click at [593, 215] on icon "Branch-specific-item" at bounding box center [589, 218] width 8 height 7
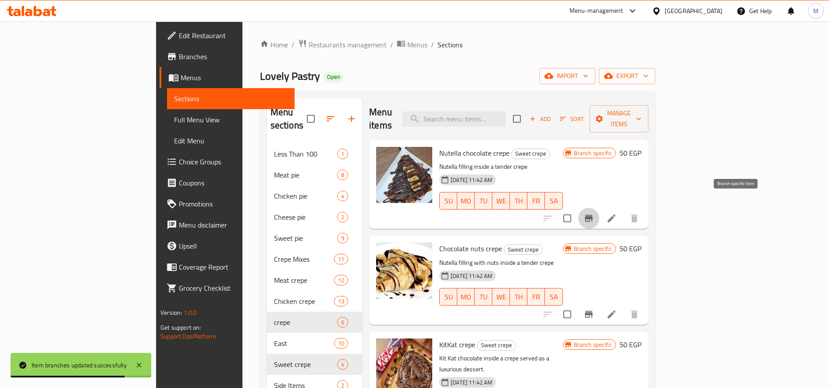
click at [642, 147] on h6 "50 EGP" at bounding box center [631, 153] width 22 height 12
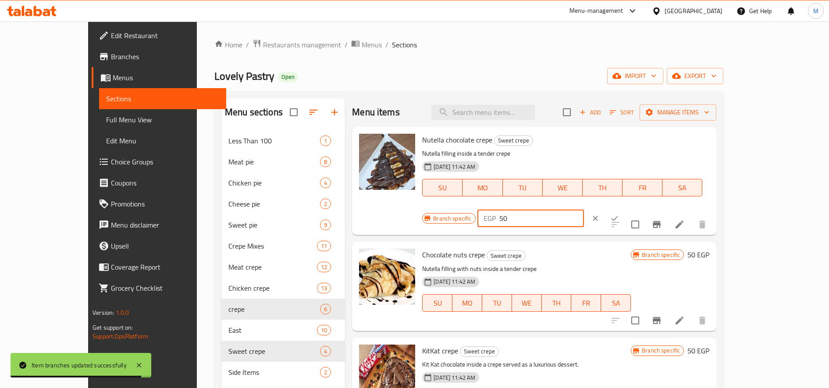
click at [584, 210] on input "50" at bounding box center [541, 219] width 85 height 18
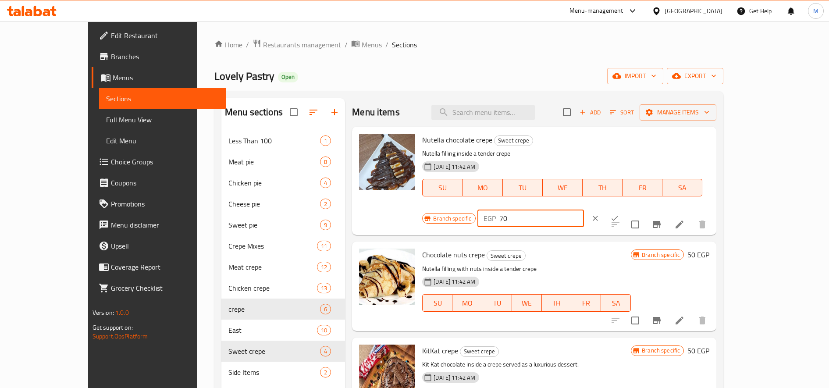
type input "70"
click at [624, 209] on button "ok" at bounding box center [614, 218] width 19 height 19
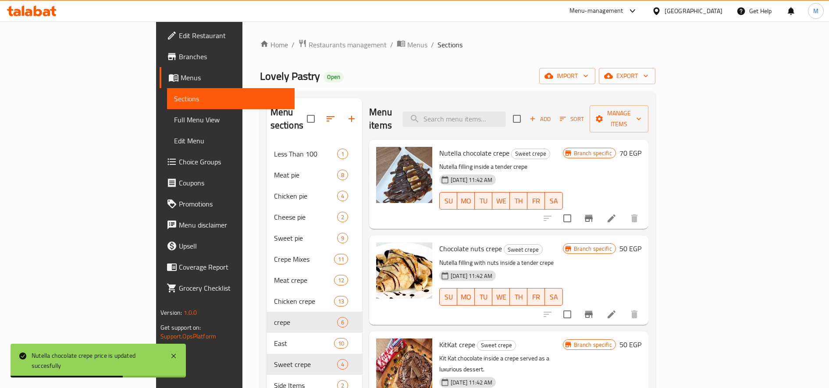
click at [642, 242] on h6 "50 EGP" at bounding box center [631, 248] width 22 height 12
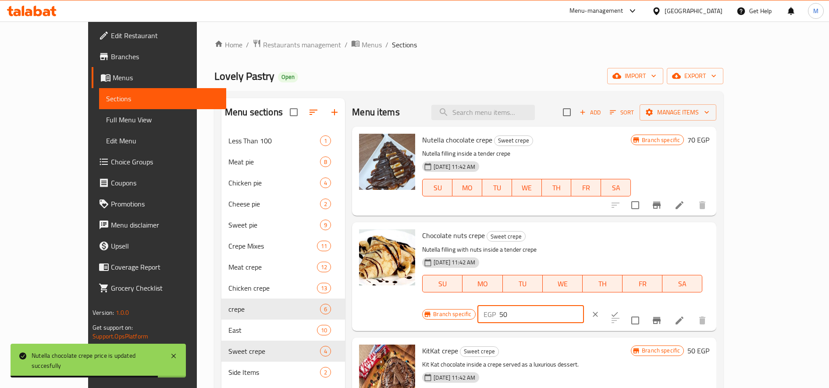
click at [584, 306] on input "50" at bounding box center [541, 315] width 85 height 18
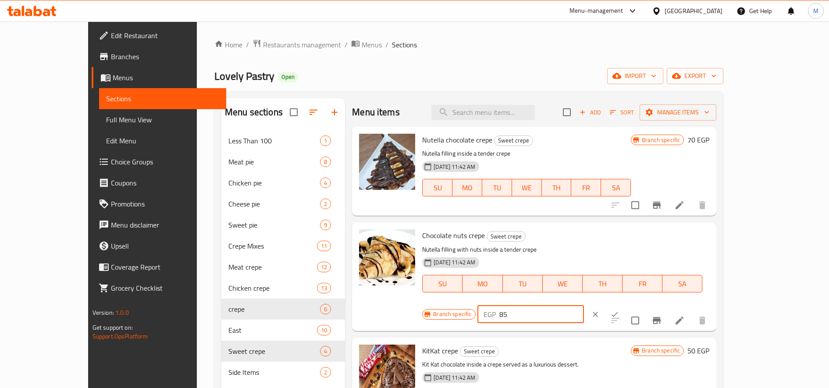
type input "85"
click at [619, 310] on icon "ok" at bounding box center [614, 314] width 9 height 9
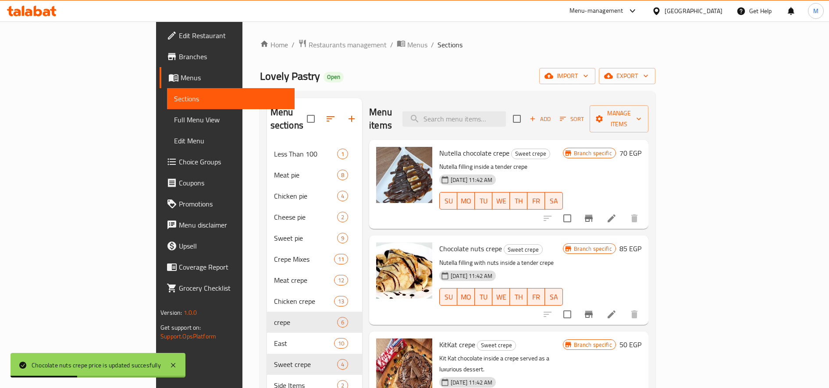
click at [642, 339] on h6 "50 EGP" at bounding box center [631, 345] width 22 height 12
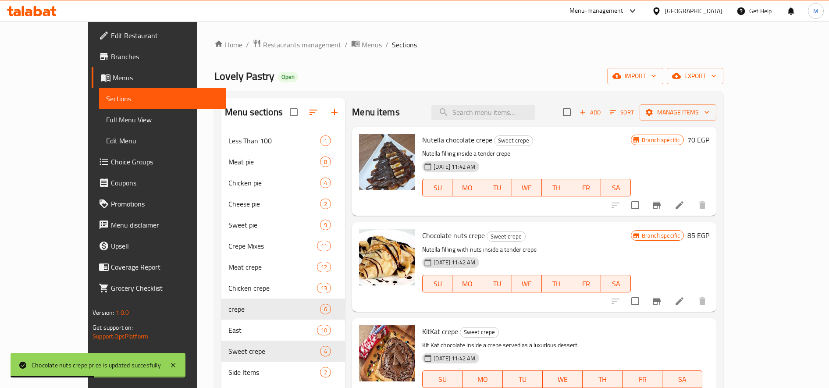
type input "80"
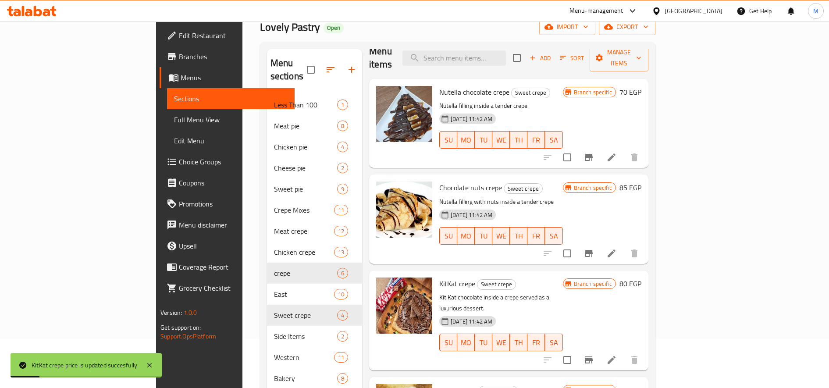
scroll to position [128, 0]
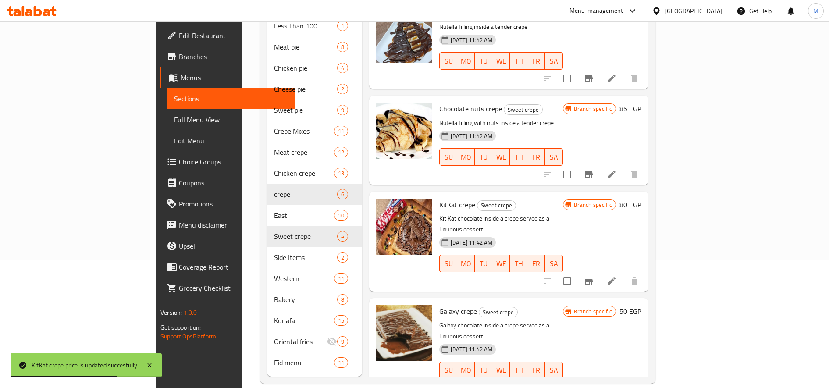
click at [642, 305] on h6 "50 EGP" at bounding box center [631, 311] width 22 height 12
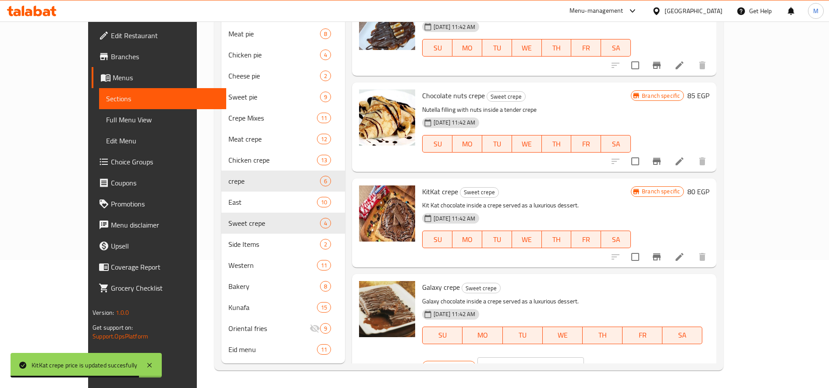
click at [584, 357] on input "50" at bounding box center [541, 366] width 85 height 18
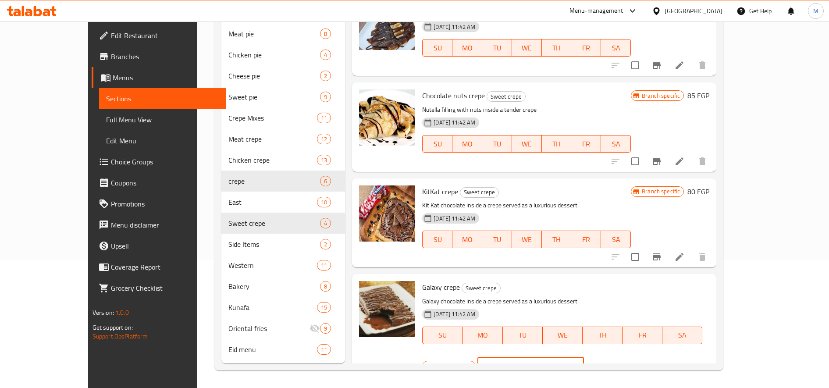
type input "9"
type input "90"
click at [619, 362] on icon "ok" at bounding box center [614, 366] width 9 height 9
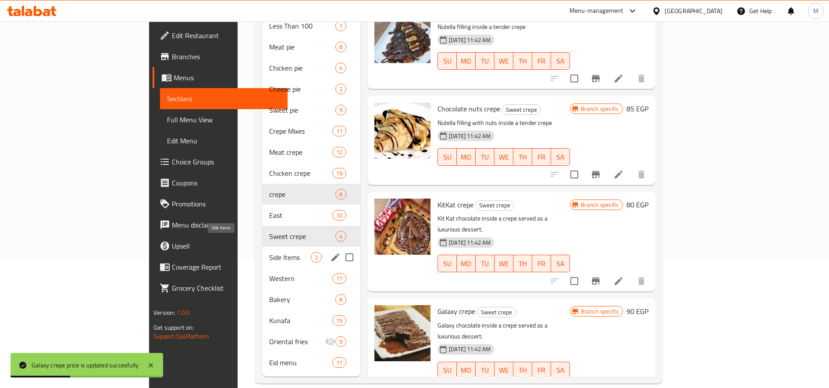
click at [269, 252] on span "Side Items" at bounding box center [290, 257] width 42 height 11
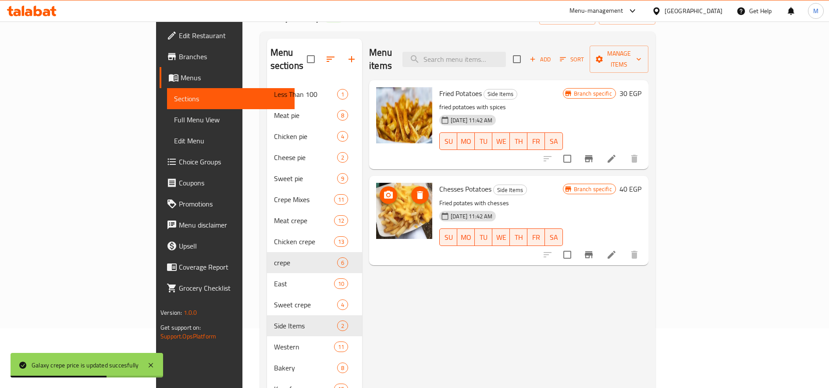
scroll to position [128, 0]
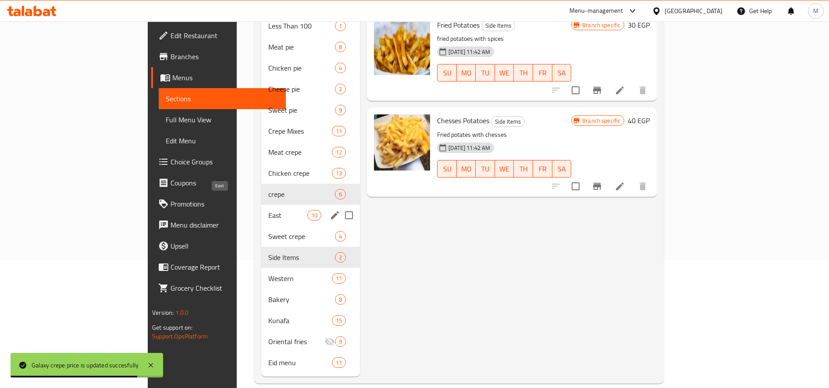
click at [268, 210] on span "East" at bounding box center [287, 215] width 39 height 11
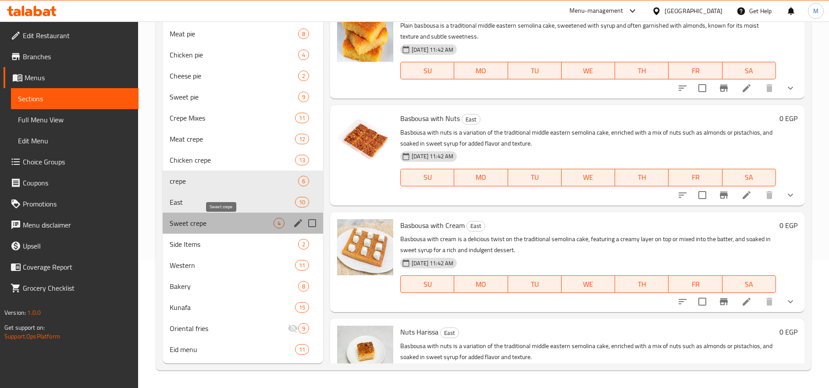
click at [215, 219] on span "Sweet crepe" at bounding box center [222, 223] width 104 height 11
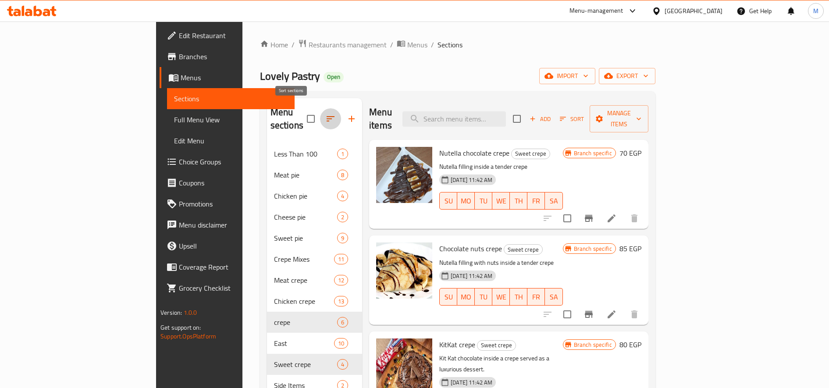
click at [325, 117] on icon "button" at bounding box center [330, 119] width 11 height 11
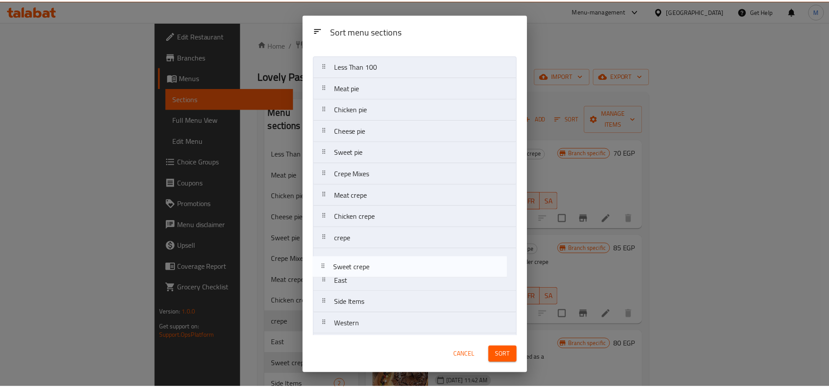
scroll to position [18, 0]
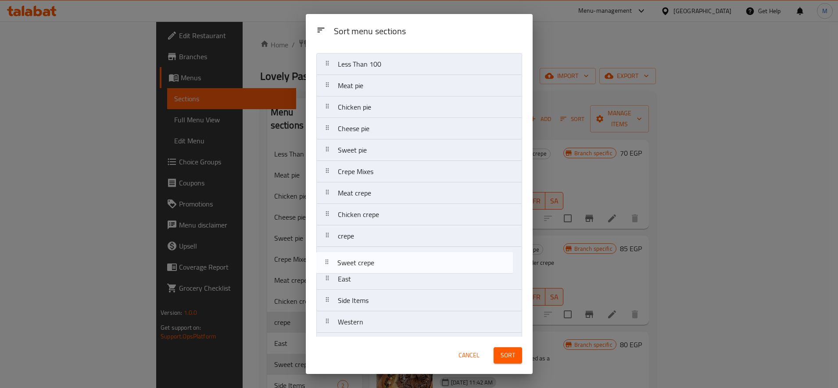
drag, startPoint x: 328, startPoint y: 301, endPoint x: 331, endPoint y: 256, distance: 45.3
click at [328, 263] on nav "Less Than 100 Meat pie Chicken pie Cheese pie Sweet pie Crepe Mixes Meat crepe …" at bounding box center [419, 236] width 206 height 366
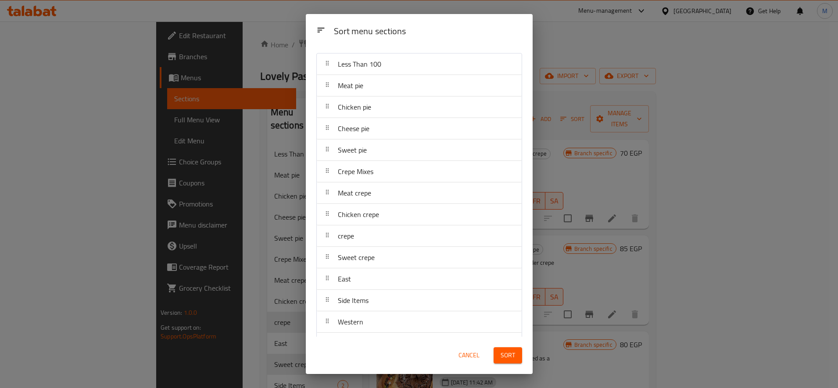
click at [511, 358] on span "Sort" at bounding box center [507, 355] width 14 height 11
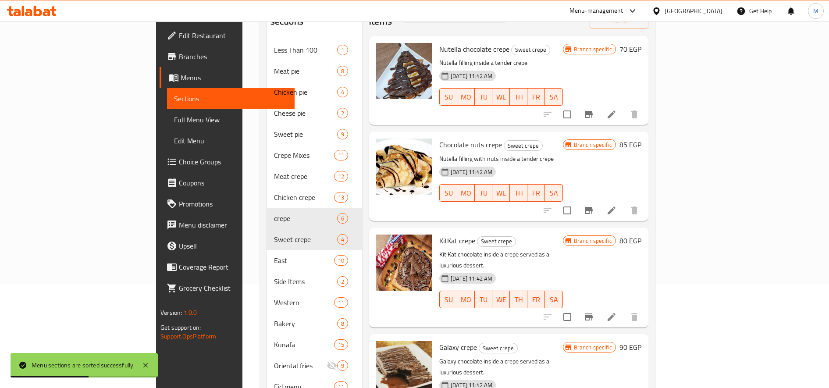
scroll to position [0, 0]
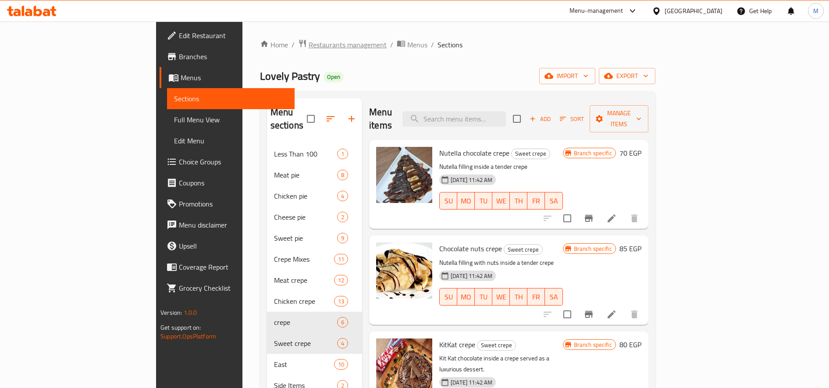
click at [309, 44] on span "Restaurants management" at bounding box center [348, 44] width 78 height 11
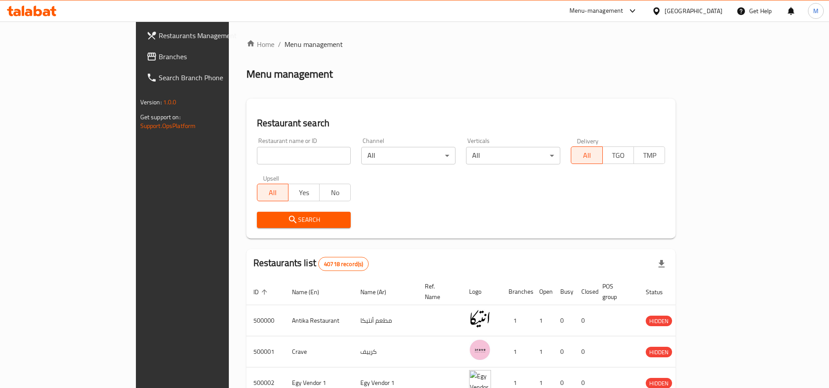
click at [257, 159] on input "search" at bounding box center [304, 156] width 94 height 18
type input "ل"
type input "big pizza"
click at [278, 223] on span "Search" at bounding box center [304, 219] width 80 height 11
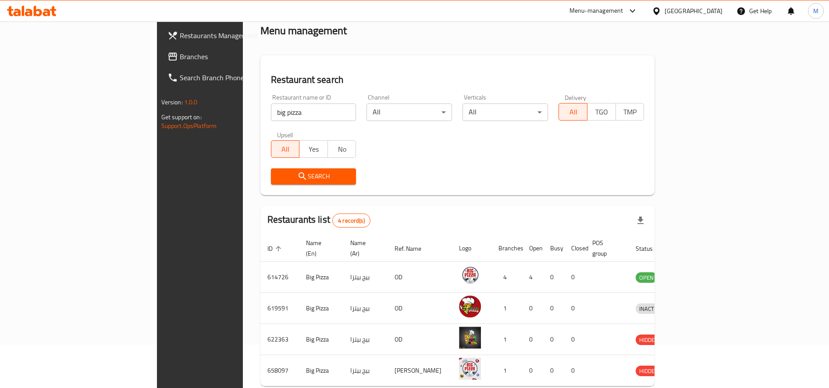
scroll to position [73, 0]
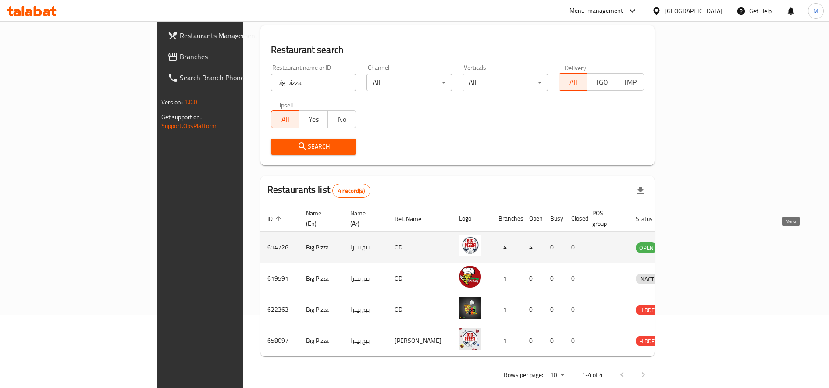
click at [693, 244] on icon "enhanced table" at bounding box center [689, 247] width 10 height 7
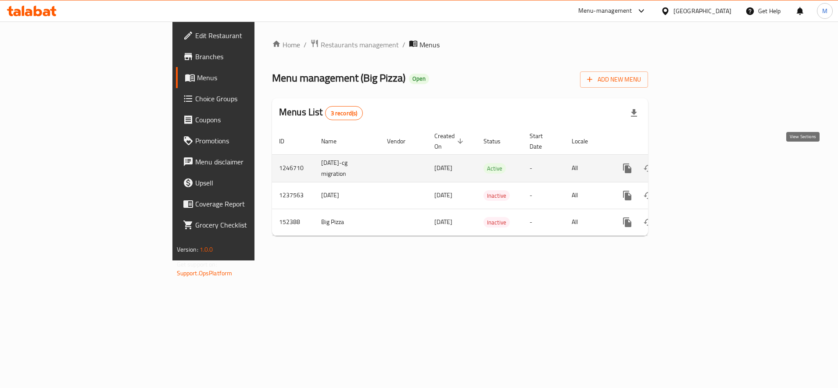
click at [695, 163] on icon "enhanced table" at bounding box center [690, 168] width 11 height 11
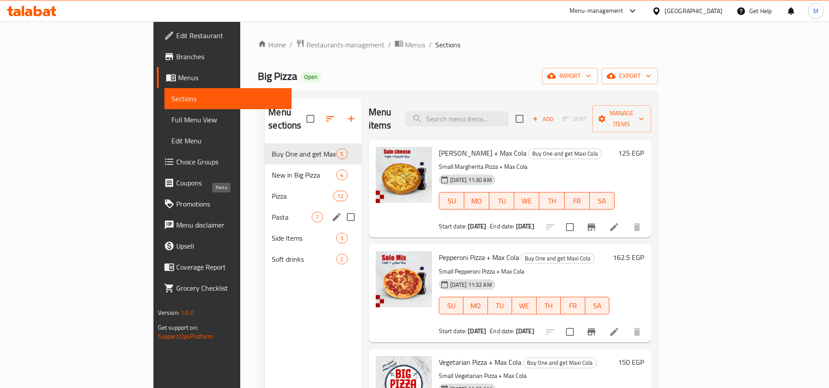
click at [272, 212] on span "Pasta" at bounding box center [292, 217] width 40 height 11
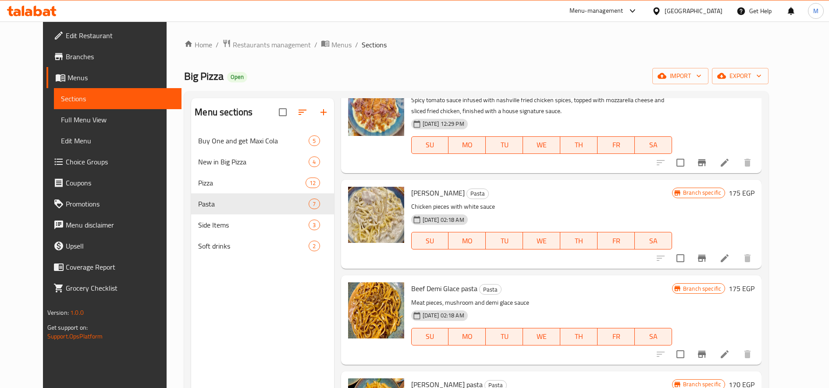
scroll to position [219, 0]
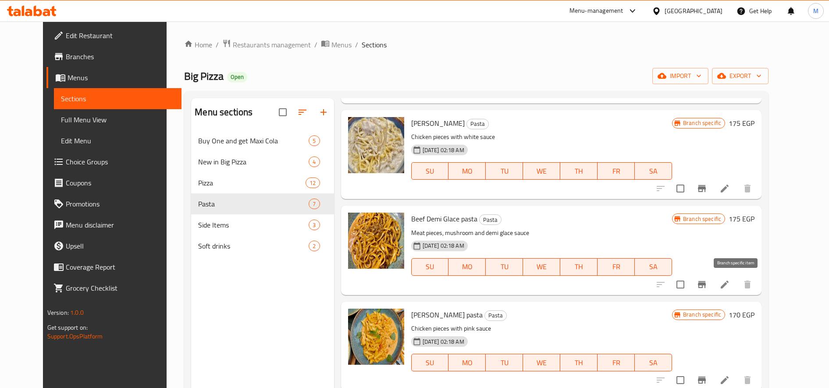
click at [706, 282] on icon "Branch-specific-item" at bounding box center [702, 284] width 8 height 7
click at [755, 218] on h6 "175 EGP" at bounding box center [742, 219] width 26 height 12
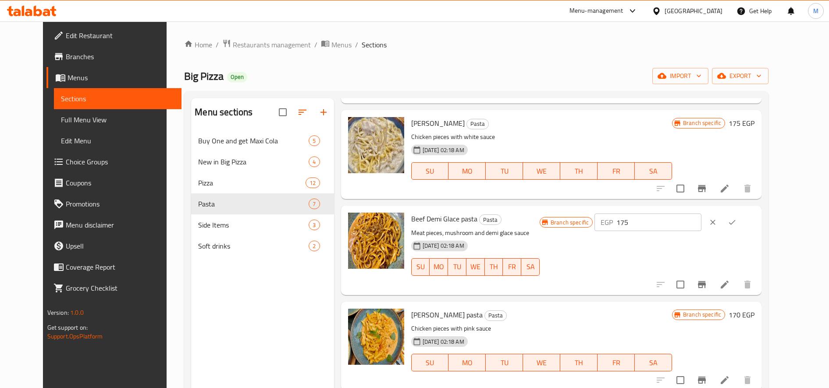
click at [688, 226] on input "175" at bounding box center [659, 223] width 85 height 18
type input "260"
click at [742, 223] on button "ok" at bounding box center [732, 222] width 19 height 19
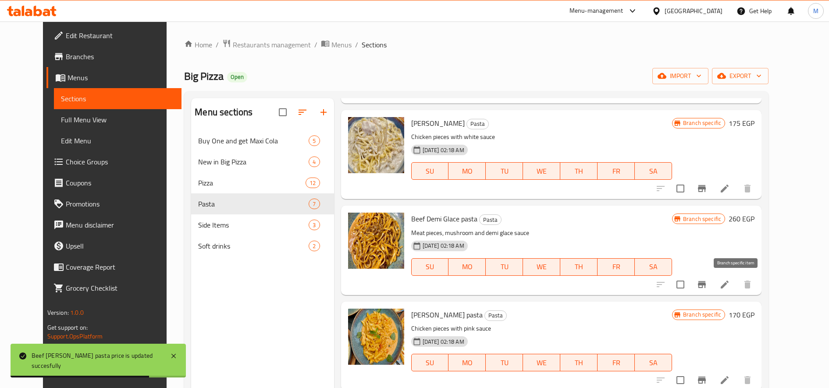
click at [706, 283] on icon "Branch-specific-item" at bounding box center [702, 284] width 8 height 7
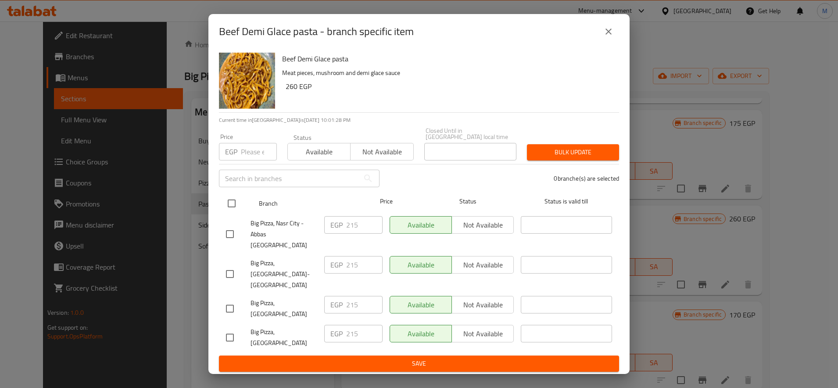
click at [230, 204] on input "checkbox" at bounding box center [231, 203] width 18 height 18
checkbox input "true"
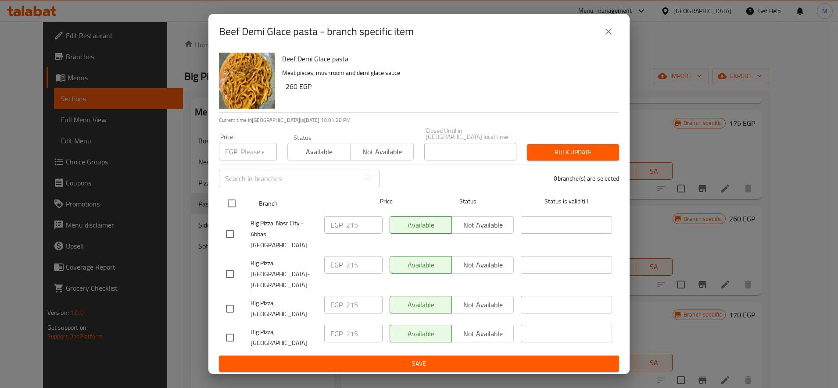
checkbox input "true"
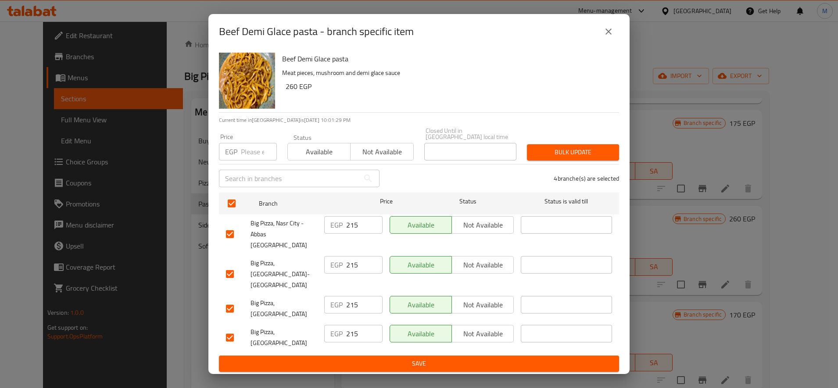
click at [559, 158] on span "Bulk update" at bounding box center [573, 152] width 78 height 11
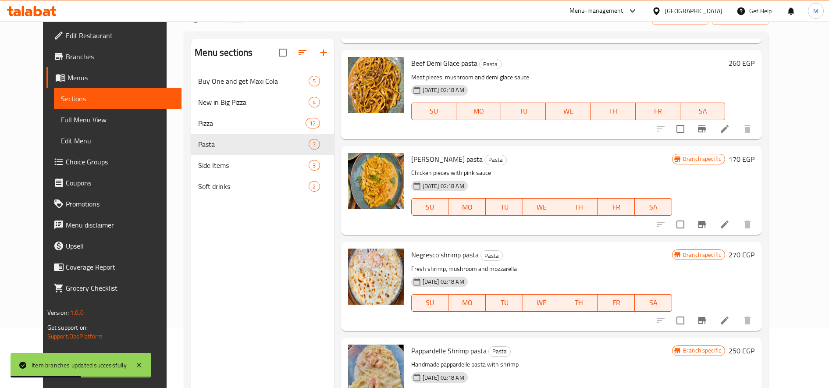
scroll to position [123, 0]
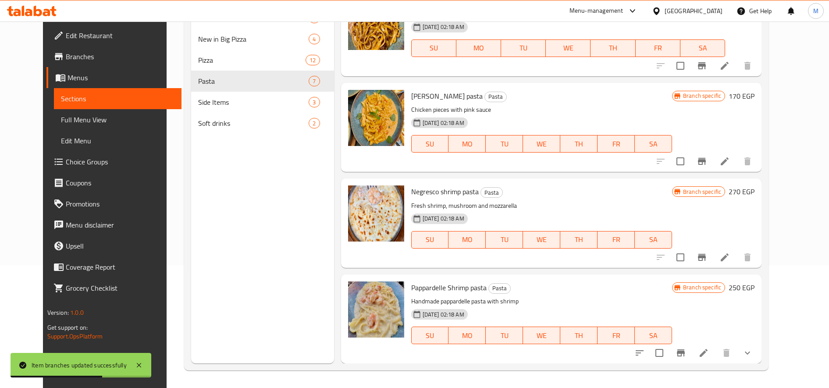
click at [755, 191] on h6 "270 EGP" at bounding box center [742, 191] width 26 height 12
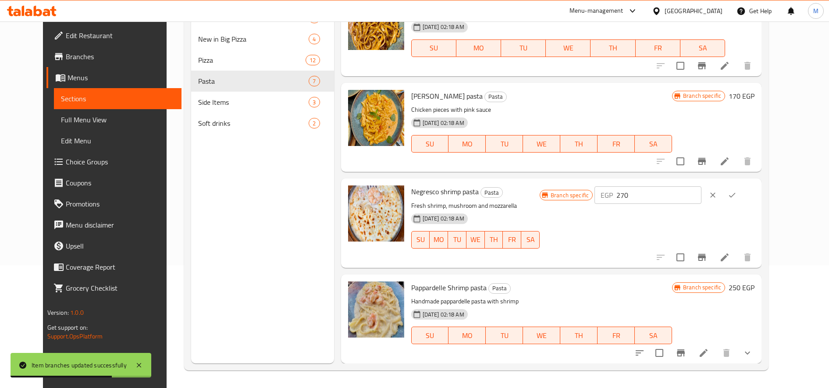
click at [697, 199] on input "270" at bounding box center [659, 195] width 85 height 18
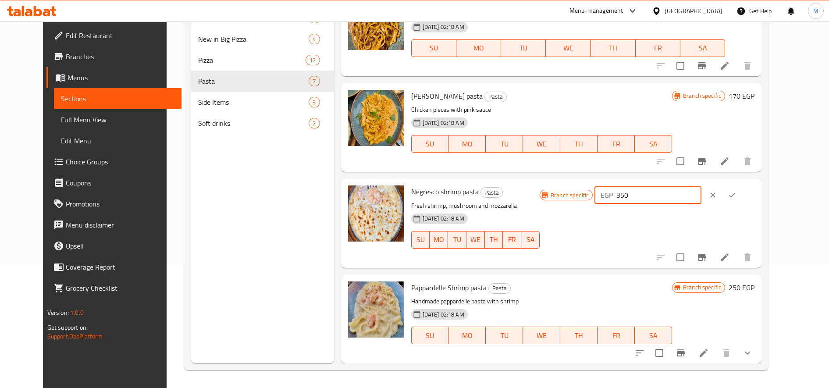
type input "350"
click at [737, 194] on icon "ok" at bounding box center [732, 195] width 9 height 9
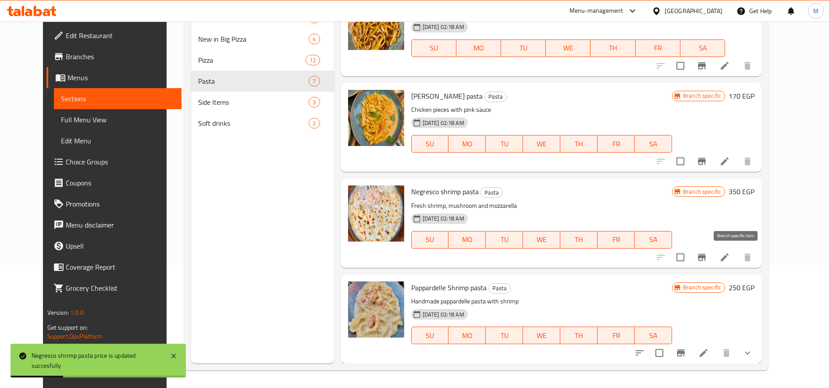
click at [713, 250] on button "Branch-specific-item" at bounding box center [702, 257] width 21 height 21
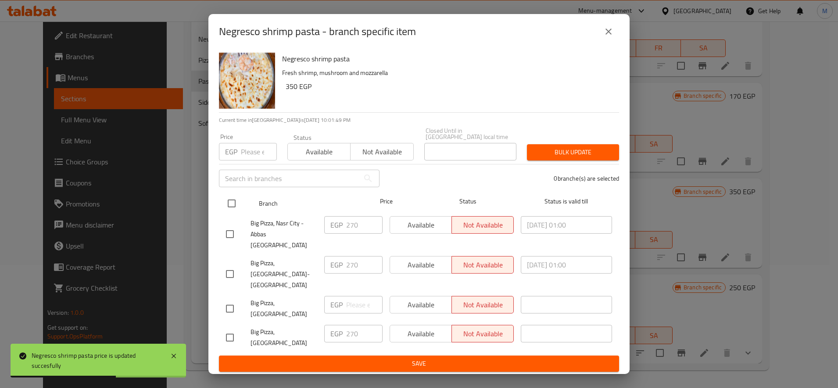
click at [236, 210] on input "checkbox" at bounding box center [231, 203] width 18 height 18
checkbox input "true"
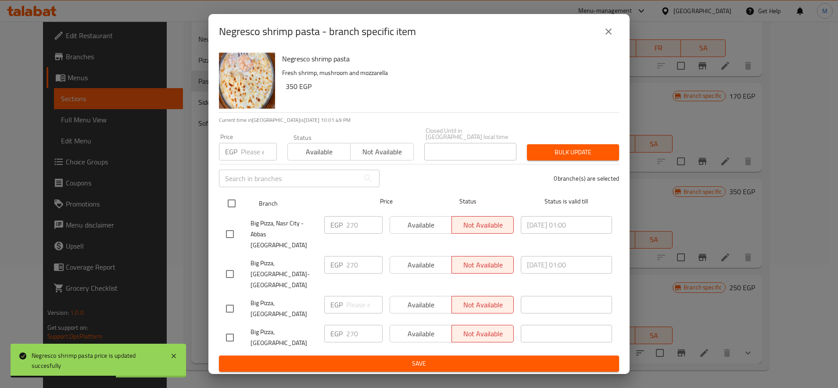
checkbox input "true"
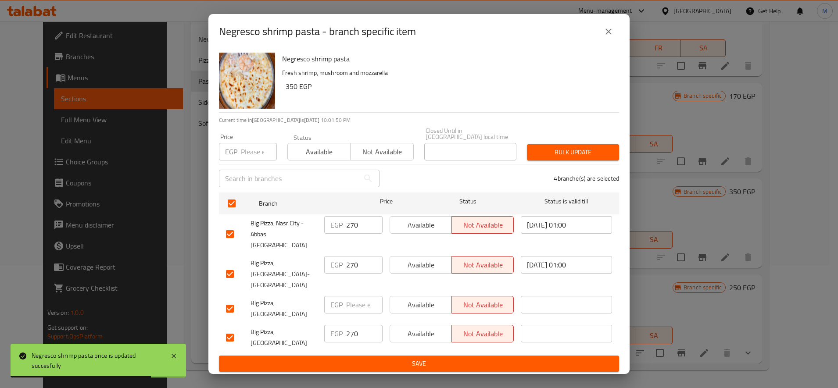
click at [561, 158] on span "Bulk update" at bounding box center [573, 152] width 78 height 11
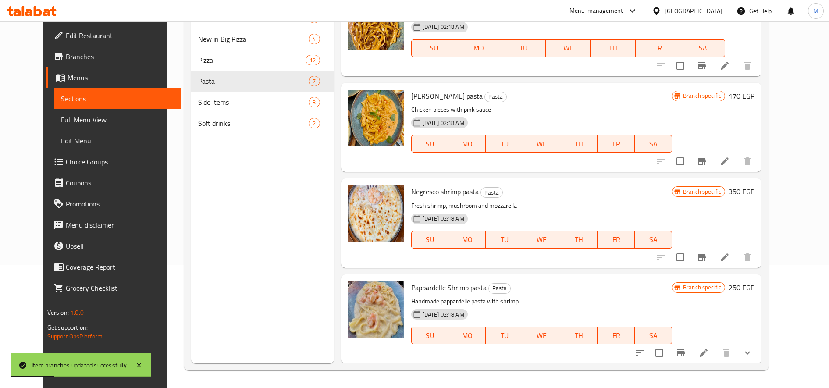
click at [713, 253] on button "Branch-specific-item" at bounding box center [702, 257] width 21 height 21
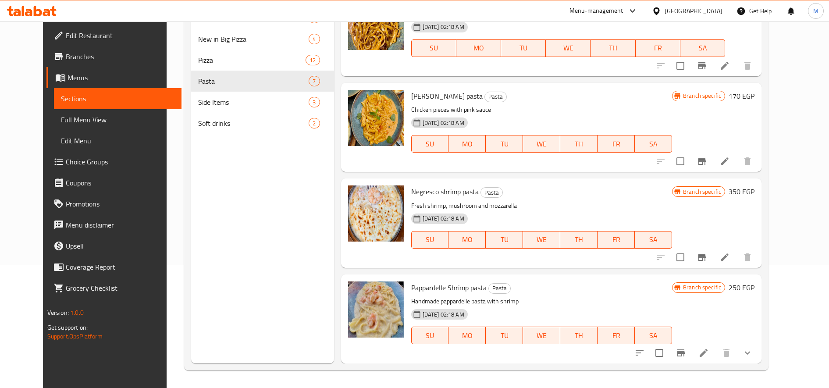
click at [755, 288] on h6 "250 EGP" at bounding box center [742, 288] width 26 height 12
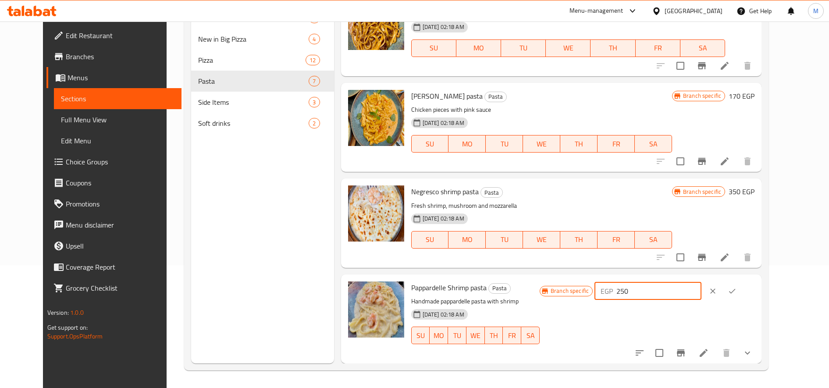
click at [700, 289] on input "250" at bounding box center [659, 291] width 85 height 18
type input "335"
click at [742, 291] on button "ok" at bounding box center [732, 291] width 19 height 19
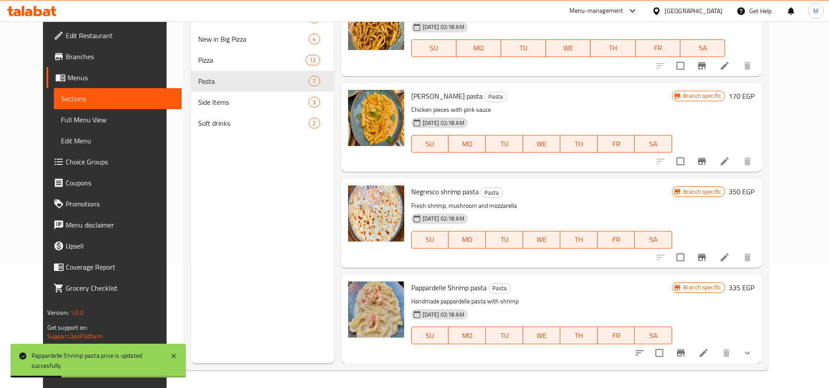
click at [692, 352] on button "Branch-specific-item" at bounding box center [680, 352] width 21 height 21
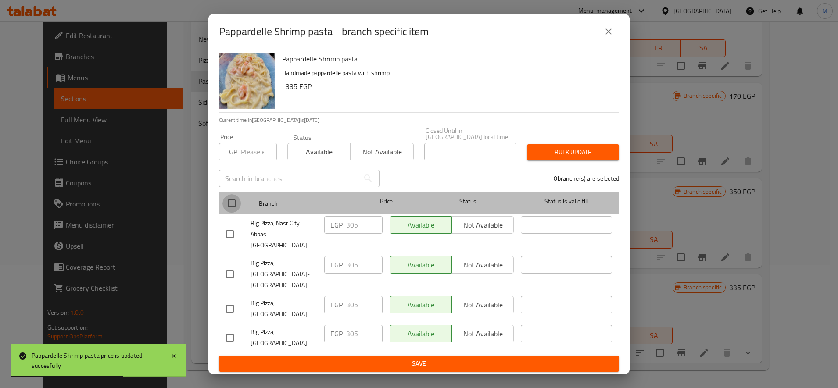
click at [230, 206] on input "checkbox" at bounding box center [231, 203] width 18 height 18
checkbox input "true"
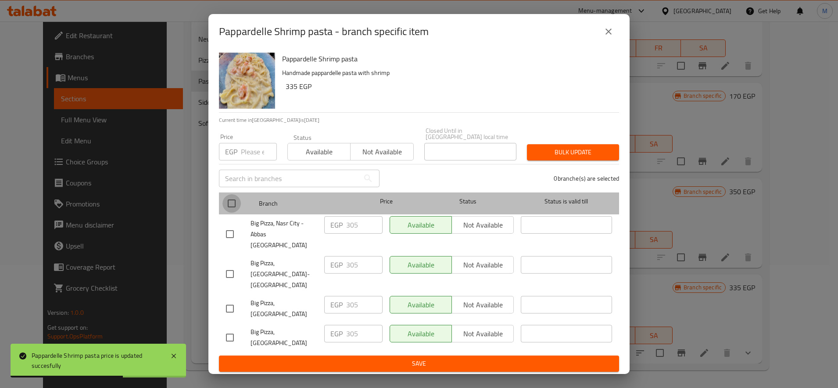
checkbox input "true"
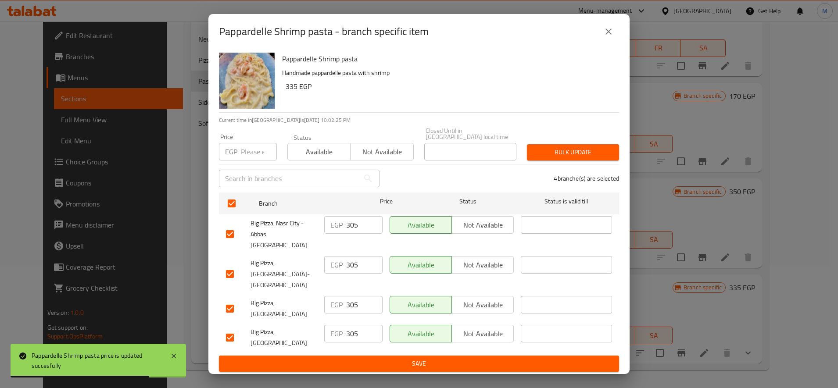
click at [617, 157] on button "Bulk update" at bounding box center [573, 152] width 92 height 16
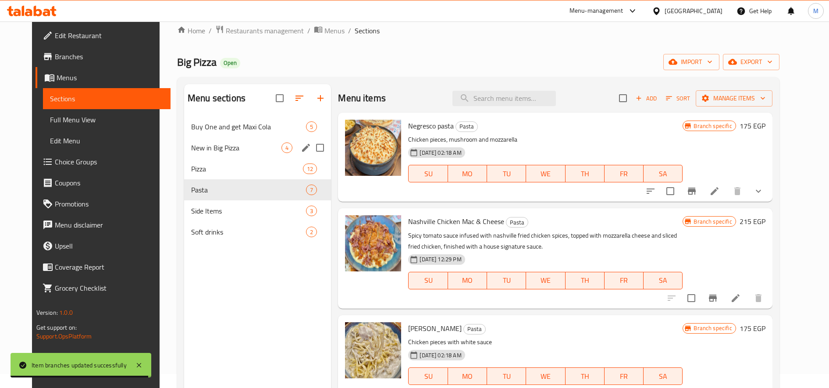
scroll to position [0, 0]
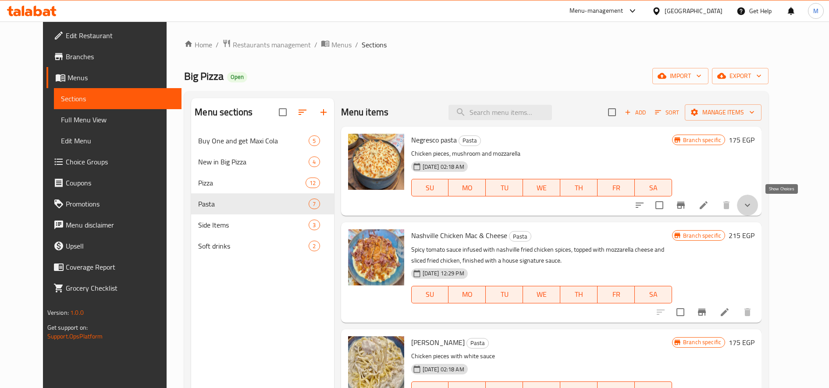
click at [753, 210] on icon "show more" at bounding box center [747, 205] width 11 height 11
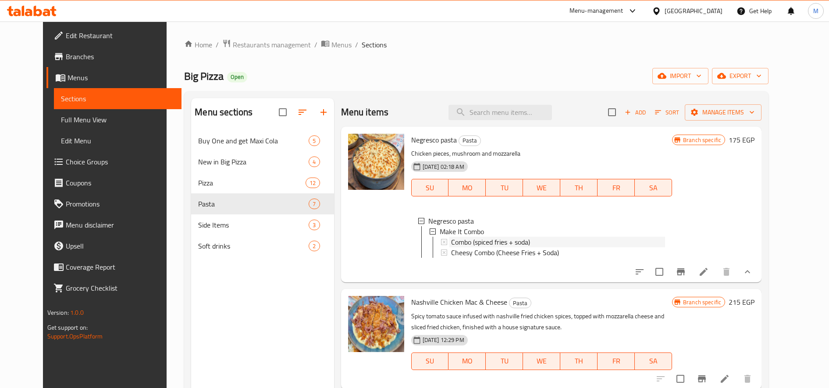
click at [503, 242] on span "Combo (spiced fries + soda)" at bounding box center [490, 242] width 79 height 11
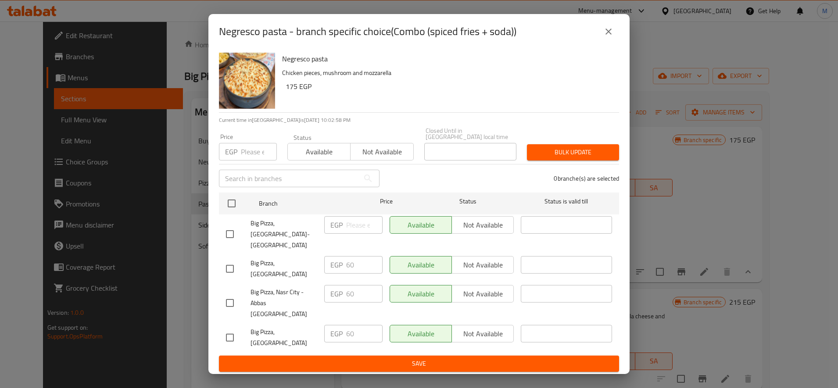
click at [611, 37] on icon "close" at bounding box center [608, 31] width 11 height 11
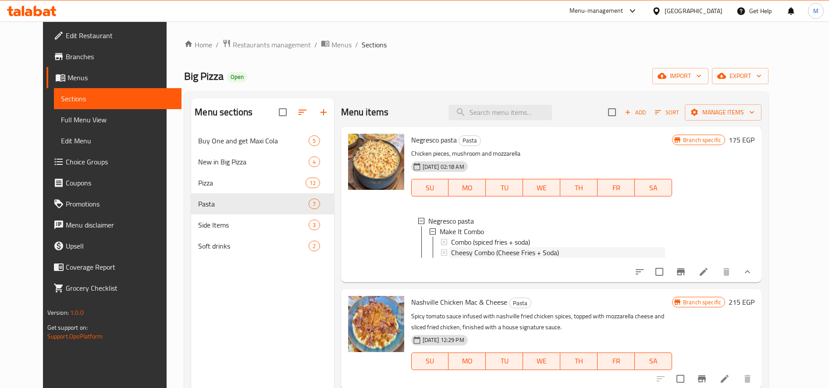
click at [517, 257] on span "Cheesy Combo (Cheese Fries + Soda)" at bounding box center [505, 252] width 108 height 11
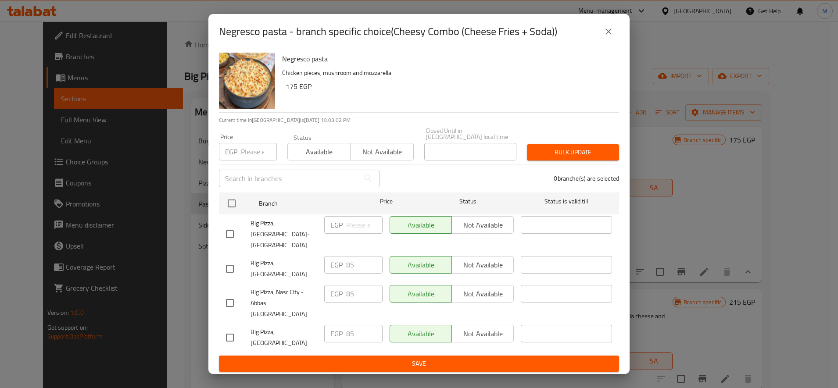
click at [614, 42] on button "close" at bounding box center [608, 31] width 21 height 21
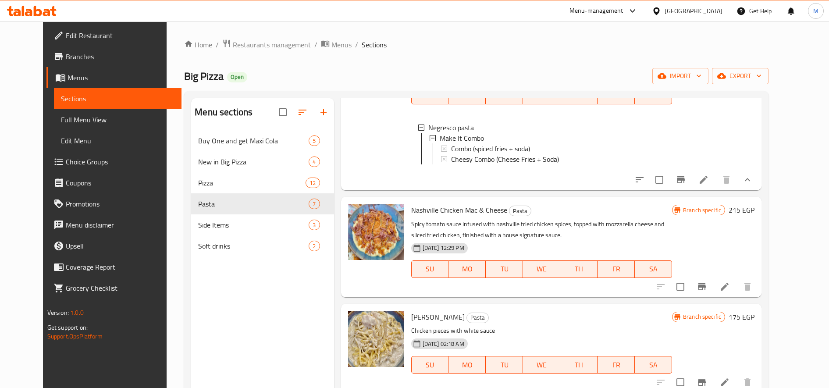
scroll to position [73, 0]
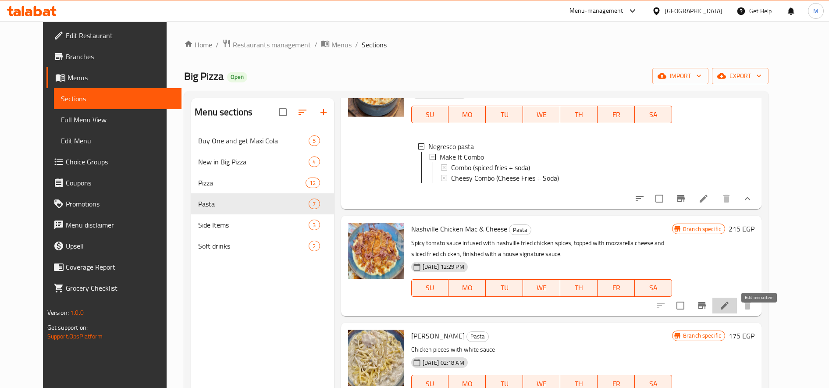
click at [729, 310] on icon at bounding box center [725, 306] width 8 height 8
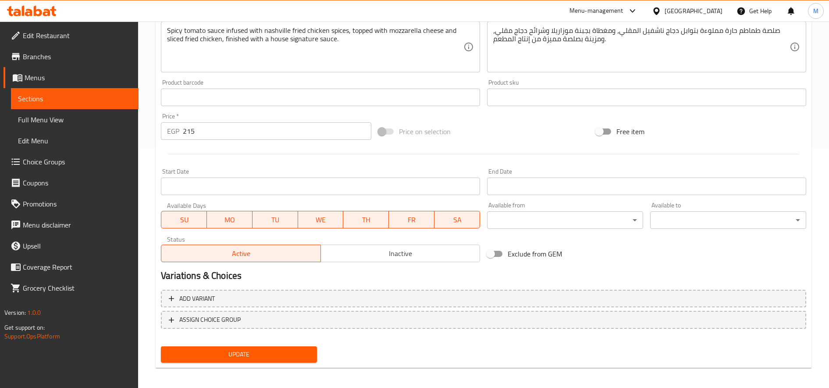
scroll to position [244, 0]
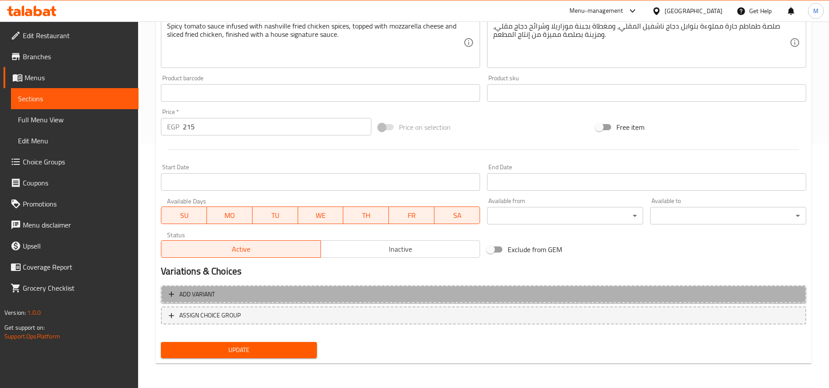
click at [358, 297] on span "Add variant" at bounding box center [484, 294] width 630 height 11
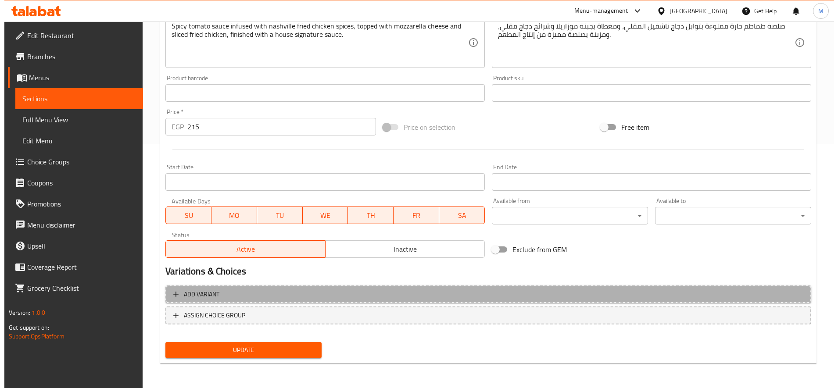
scroll to position [239, 0]
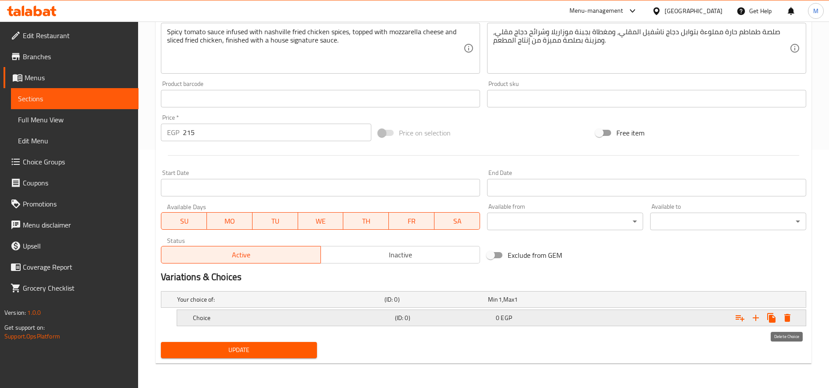
click at [785, 322] on icon "Expand" at bounding box center [787, 318] width 11 height 11
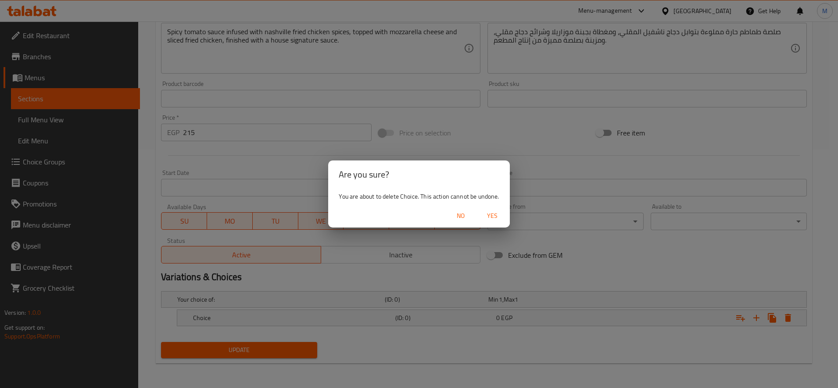
click at [496, 218] on span "Yes" at bounding box center [491, 215] width 21 height 11
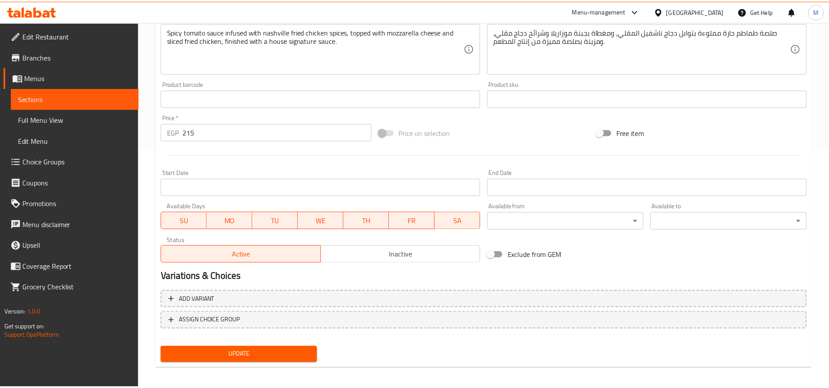
scroll to position [235, 0]
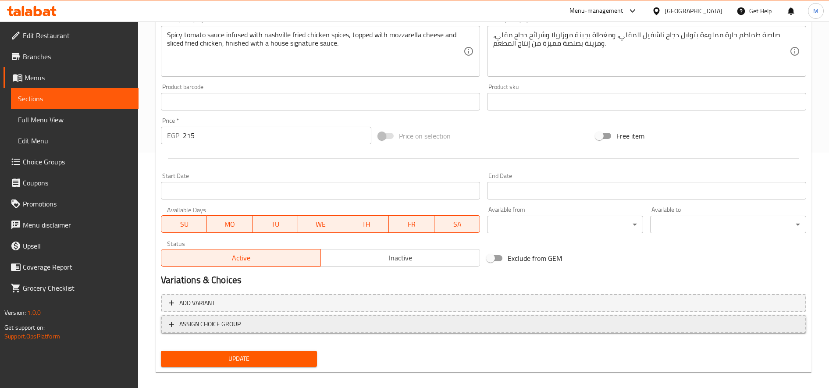
click at [414, 326] on span "ASSIGN CHOICE GROUP" at bounding box center [484, 324] width 630 height 11
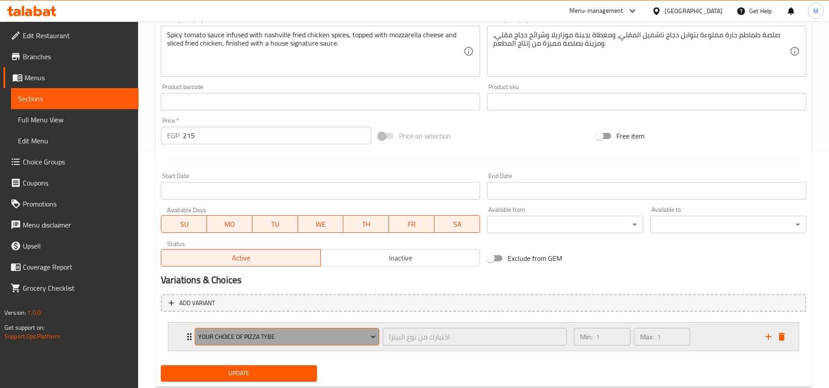
click at [310, 332] on span "Your Choice of Pizza Tybe" at bounding box center [287, 337] width 178 height 11
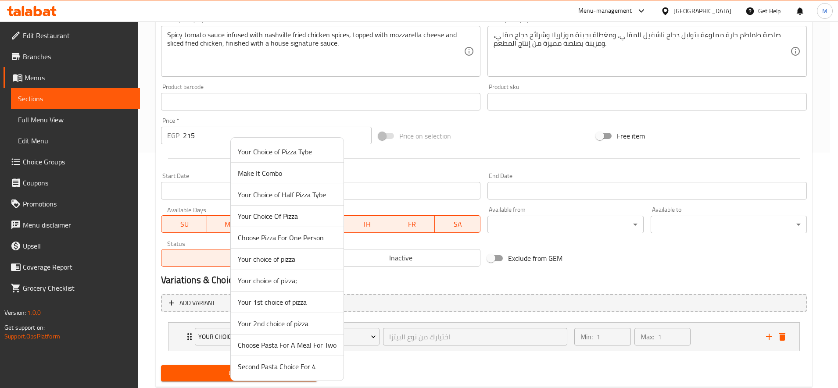
click at [279, 175] on span "Make It Combo" at bounding box center [287, 173] width 99 height 11
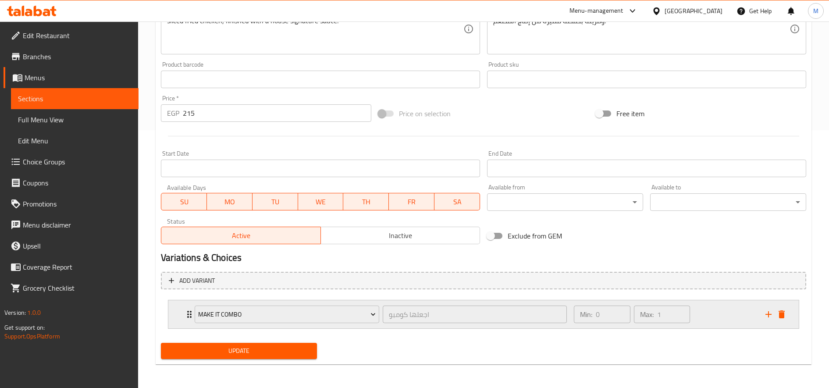
scroll to position [259, 0]
click at [290, 345] on span "Update" at bounding box center [239, 350] width 142 height 11
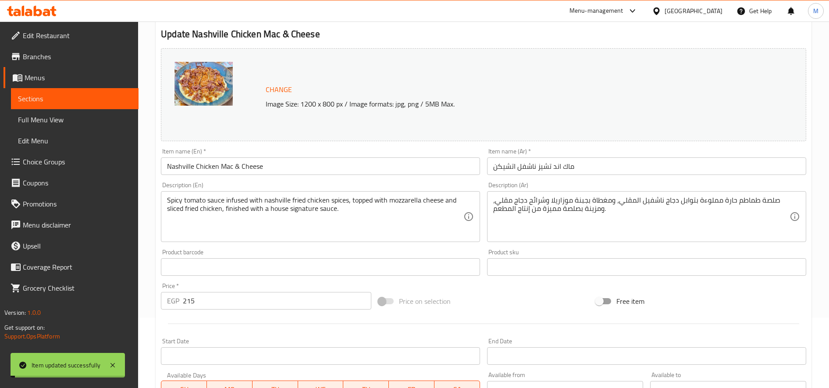
scroll to position [0, 0]
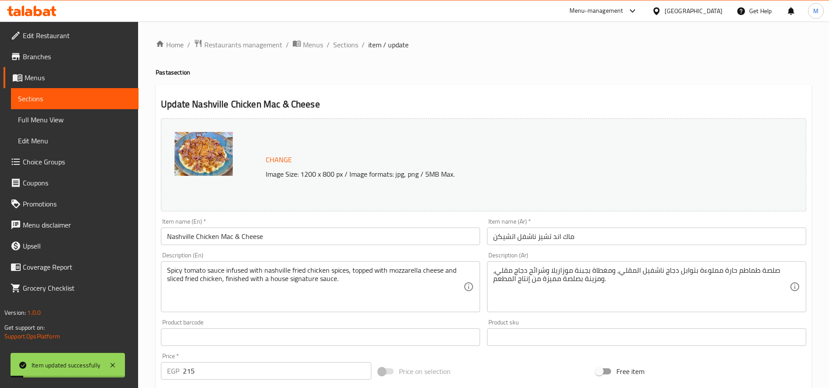
click at [345, 43] on span "Sections" at bounding box center [345, 44] width 25 height 11
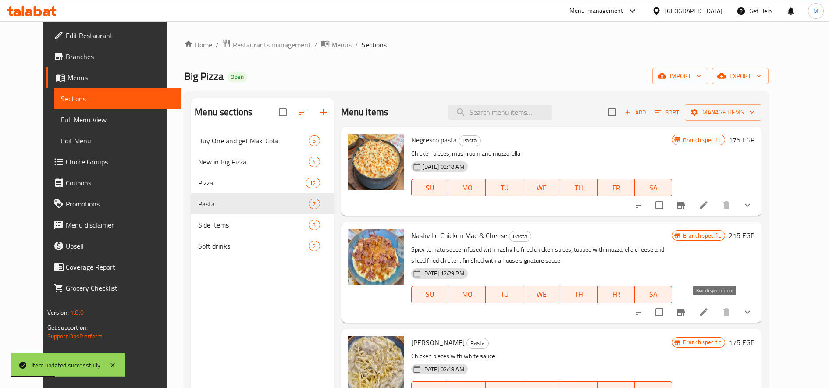
click at [692, 308] on button "Branch-specific-item" at bounding box center [680, 312] width 21 height 21
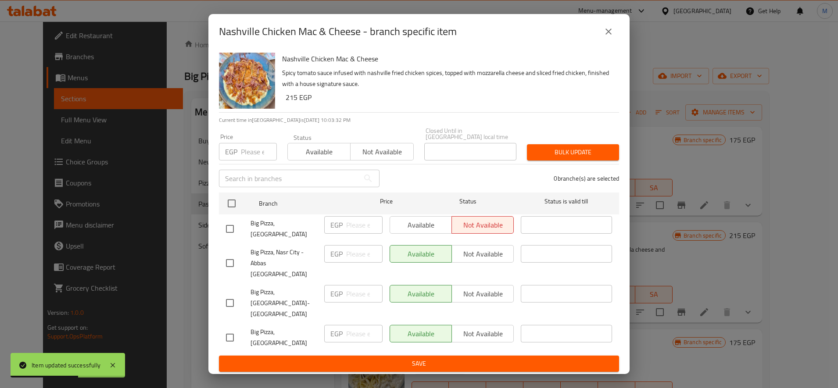
click at [618, 39] on div "Nashville Chicken Mac & Cheese - branch specific item" at bounding box center [419, 31] width 400 height 21
click at [609, 37] on icon "close" at bounding box center [608, 31] width 11 height 11
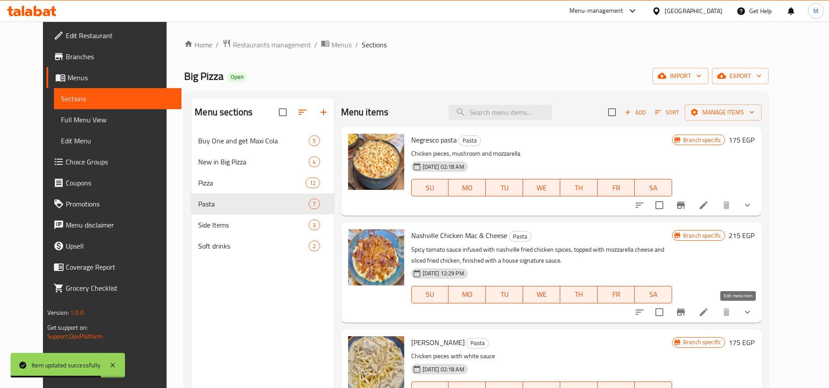
click at [708, 313] on icon at bounding box center [704, 312] width 8 height 8
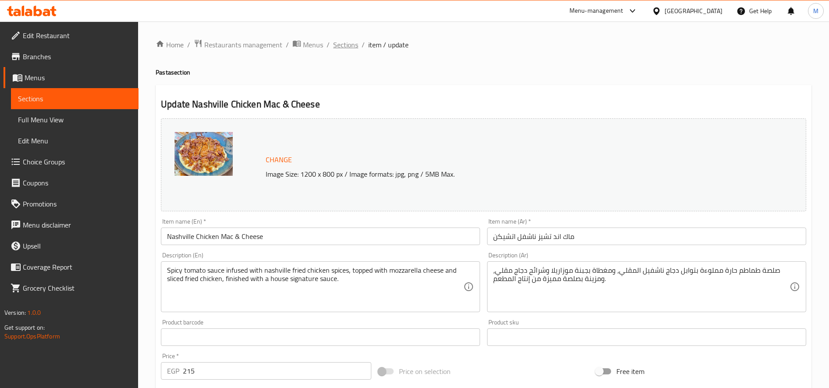
click at [345, 41] on span "Sections" at bounding box center [345, 44] width 25 height 11
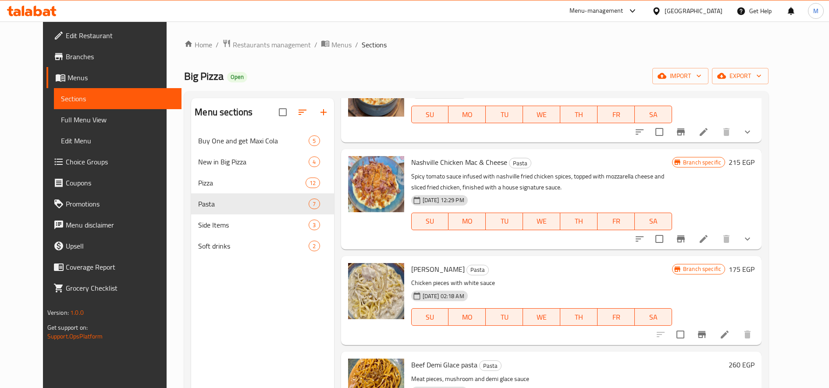
scroll to position [219, 0]
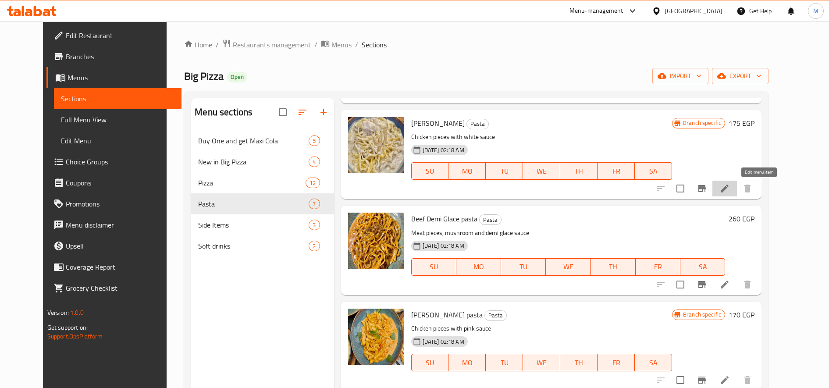
click at [730, 184] on icon at bounding box center [725, 188] width 11 height 11
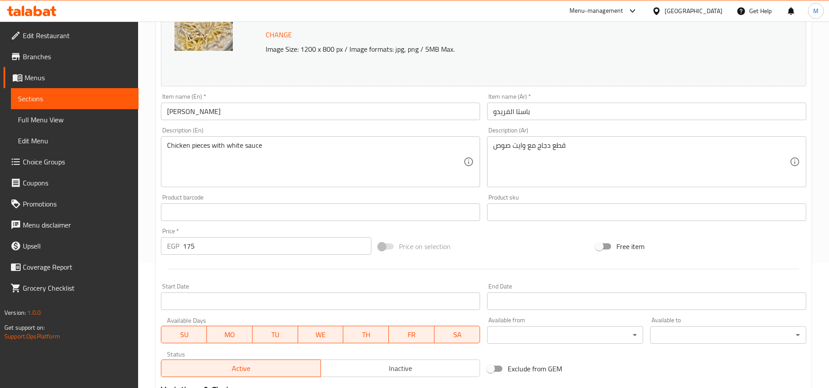
scroll to position [244, 0]
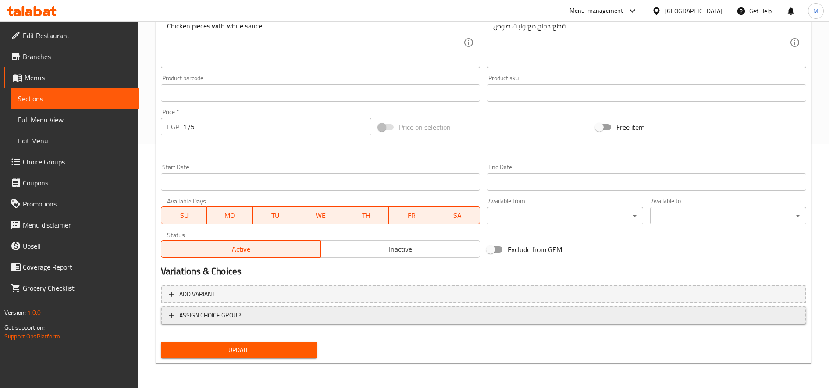
click at [250, 316] on span "ASSIGN CHOICE GROUP" at bounding box center [484, 315] width 630 height 11
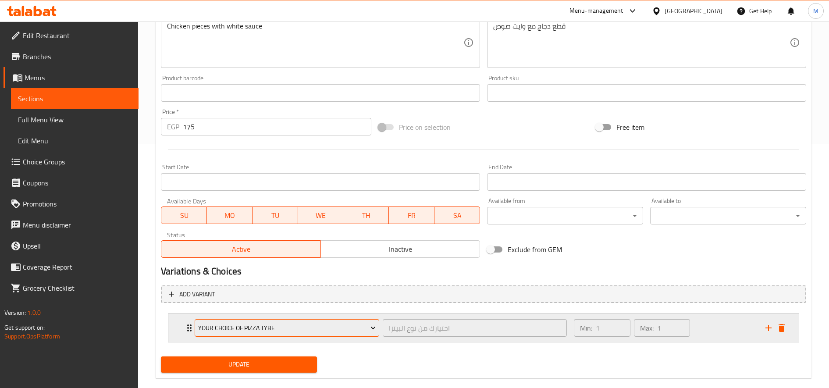
click at [258, 323] on span "Your Choice of Pizza Tybe" at bounding box center [287, 328] width 178 height 11
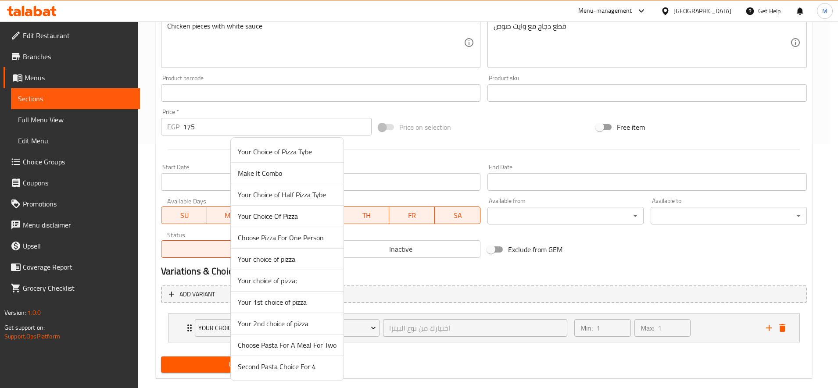
click at [282, 168] on span "Make It Combo" at bounding box center [287, 173] width 99 height 11
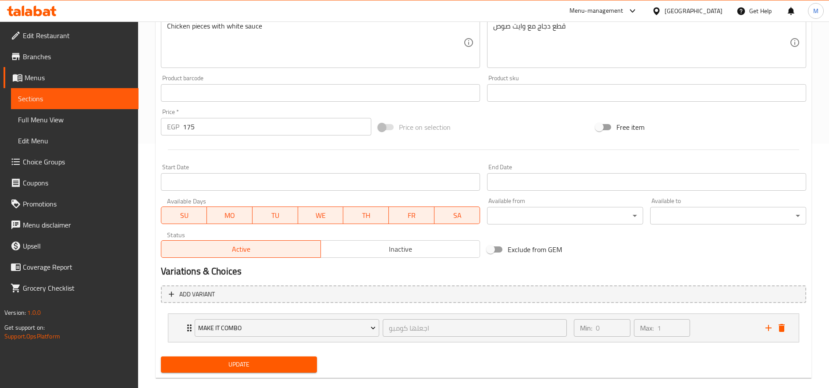
drag, startPoint x: 260, startPoint y: 363, endPoint x: 272, endPoint y: 346, distance: 20.2
click at [262, 362] on span "Update" at bounding box center [239, 364] width 142 height 11
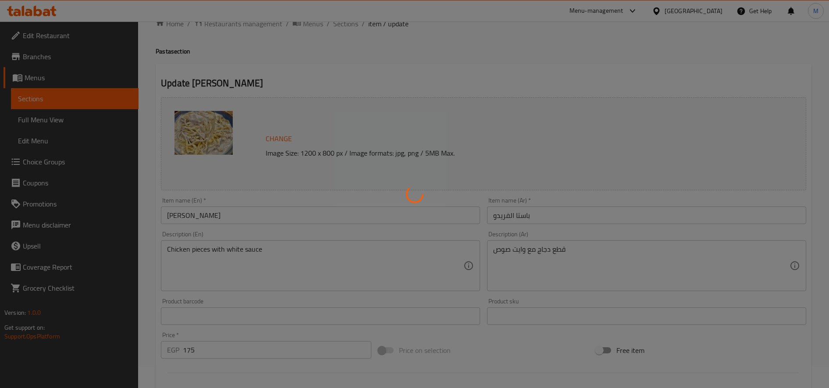
scroll to position [0, 0]
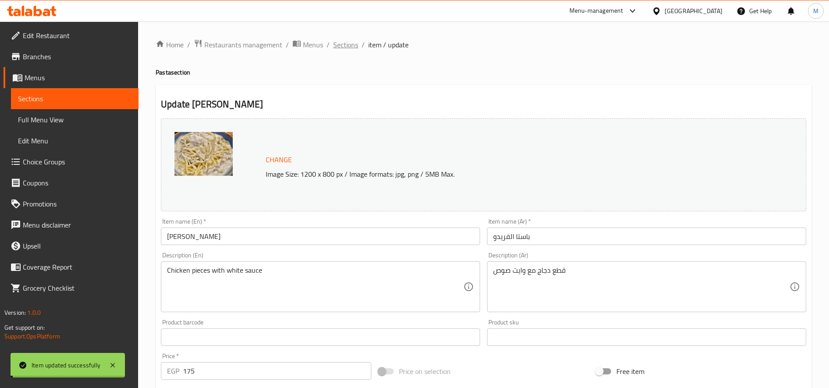
click at [346, 43] on span "Sections" at bounding box center [345, 44] width 25 height 11
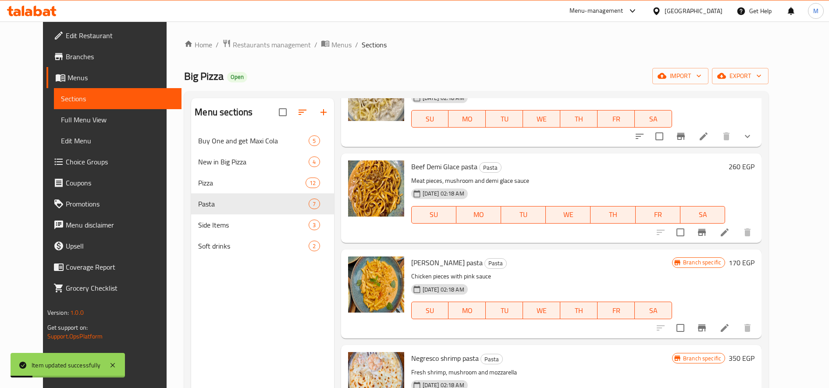
scroll to position [292, 0]
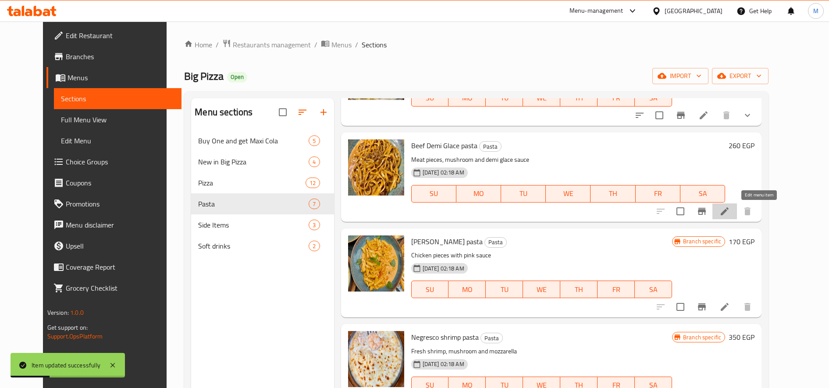
click at [730, 207] on icon at bounding box center [725, 211] width 11 height 11
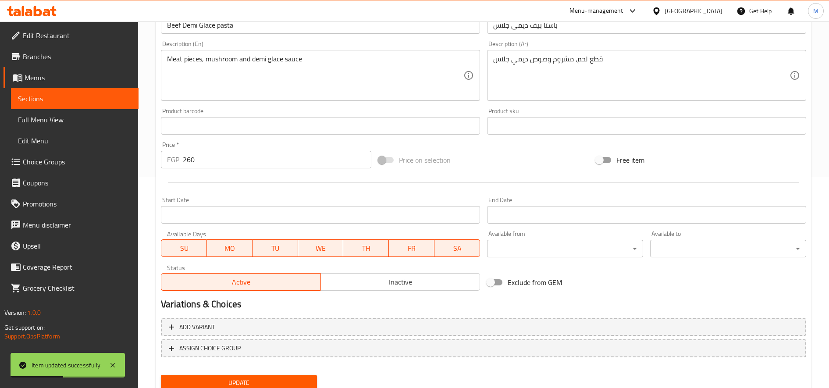
scroll to position [244, 0]
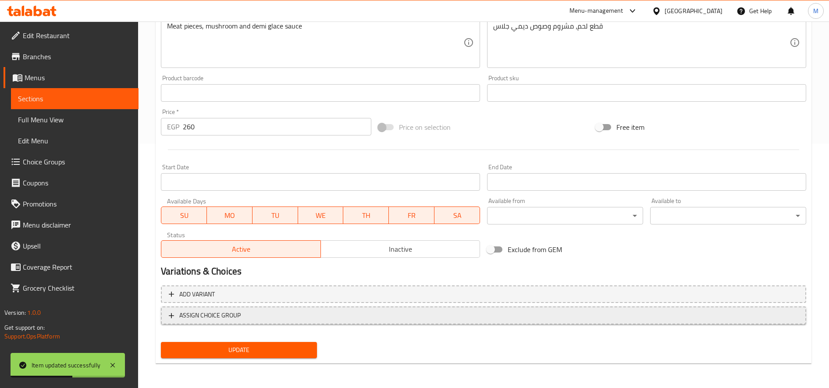
click at [289, 317] on span "ASSIGN CHOICE GROUP" at bounding box center [484, 315] width 630 height 11
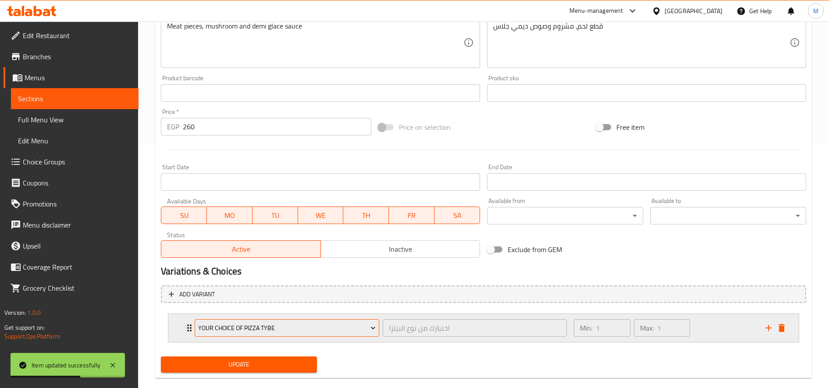
click at [268, 337] on button "Your Choice of Pizza Tybe" at bounding box center [287, 328] width 185 height 18
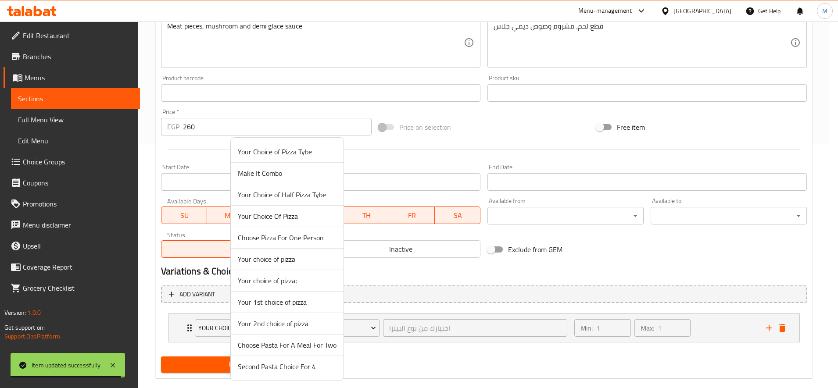
click at [283, 169] on span "Make It Combo" at bounding box center [287, 173] width 99 height 11
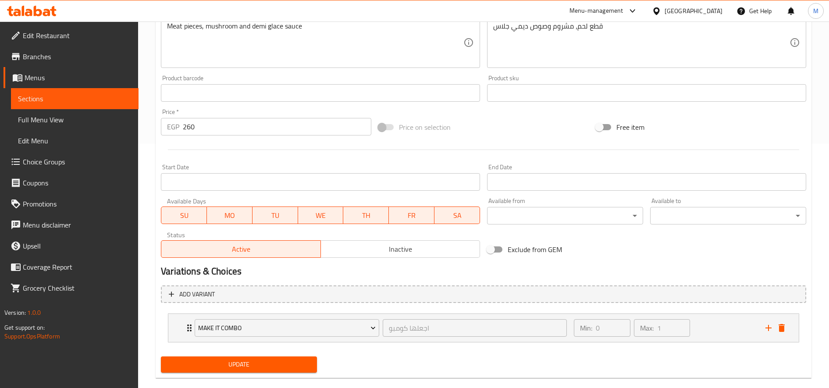
click at [281, 368] on span "Update" at bounding box center [239, 364] width 142 height 11
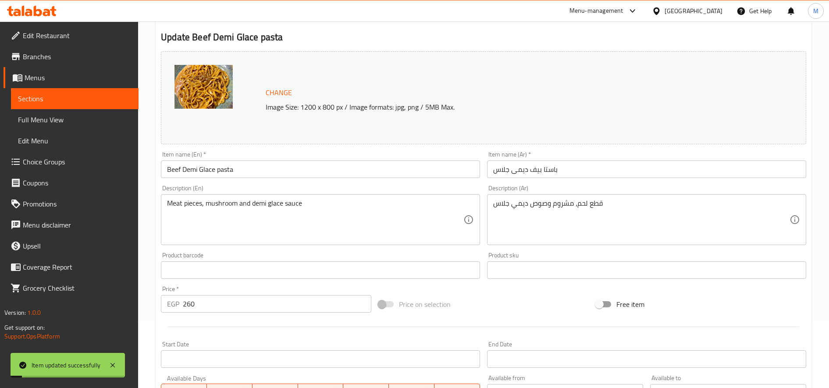
scroll to position [0, 0]
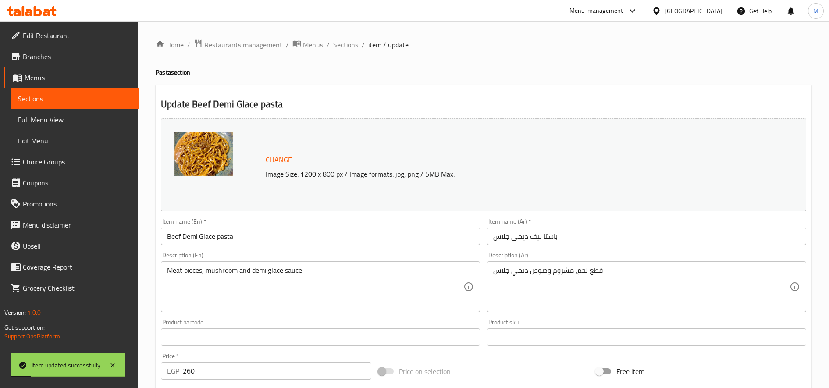
drag, startPoint x: 349, startPoint y: 49, endPoint x: 363, endPoint y: 57, distance: 15.3
click at [349, 49] on span "Sections" at bounding box center [345, 44] width 25 height 11
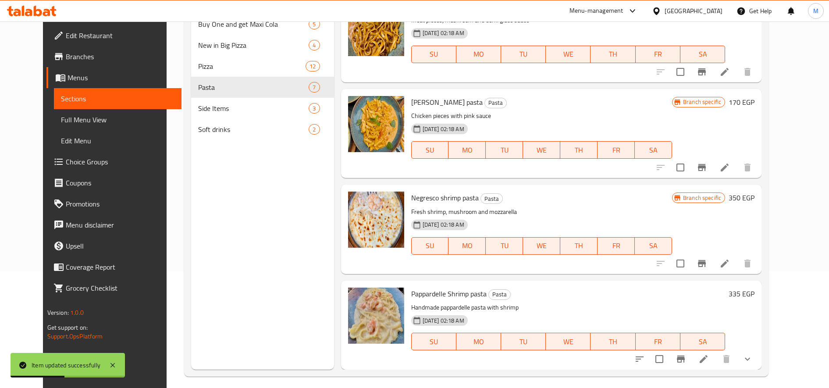
scroll to position [123, 0]
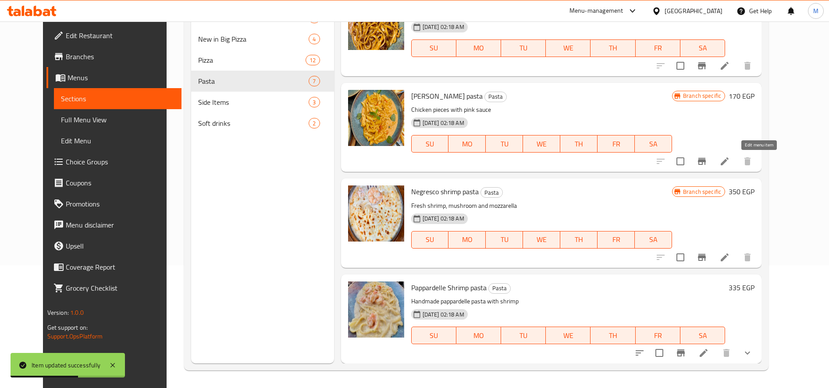
click at [730, 157] on icon at bounding box center [725, 161] width 11 height 11
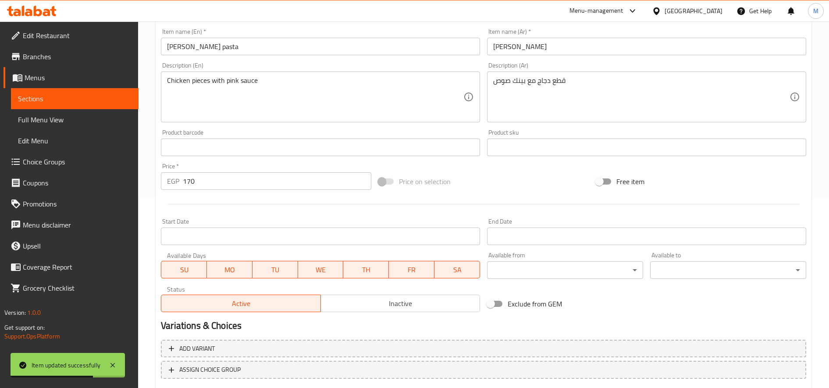
scroll to position [244, 0]
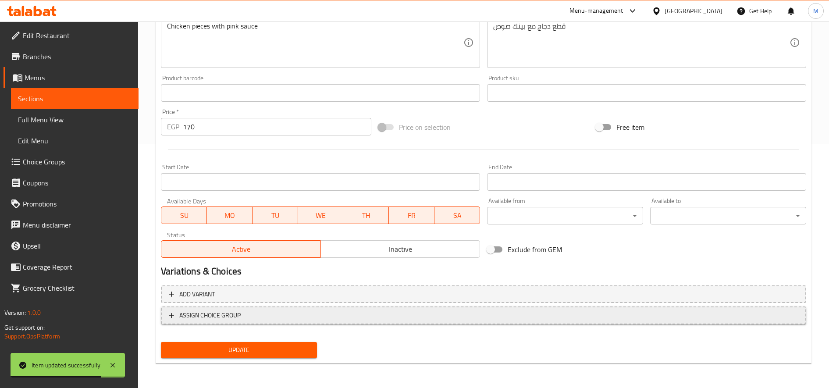
click at [291, 311] on span "ASSIGN CHOICE GROUP" at bounding box center [484, 315] width 630 height 11
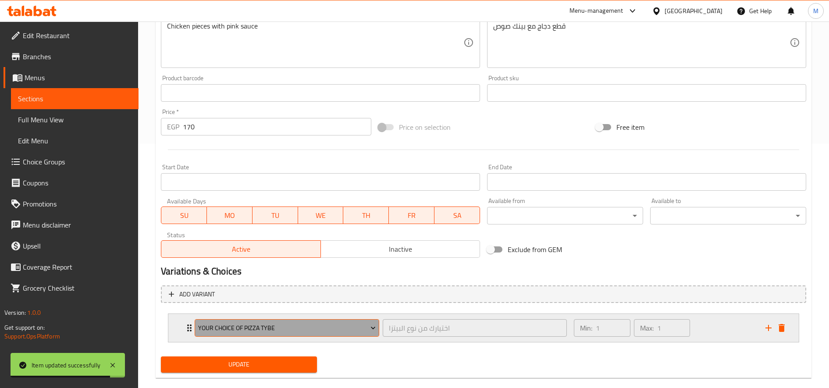
click at [286, 331] on span "Your Choice of Pizza Tybe" at bounding box center [287, 328] width 178 height 11
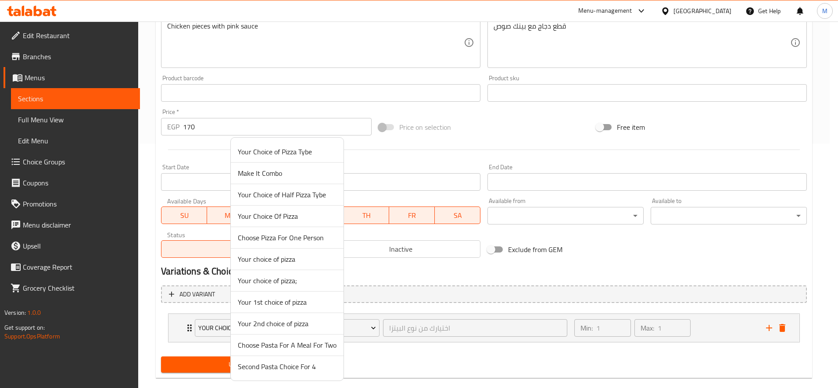
click at [278, 168] on span "Make It Combo" at bounding box center [287, 173] width 99 height 11
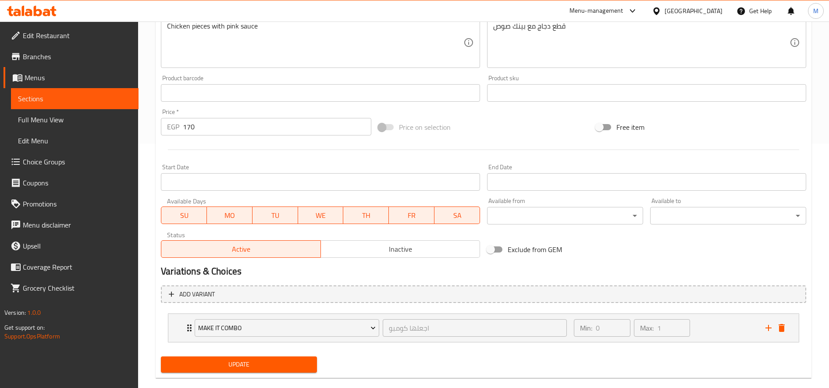
drag, startPoint x: 231, startPoint y: 365, endPoint x: 267, endPoint y: 343, distance: 42.1
click at [232, 365] on span "Update" at bounding box center [239, 364] width 142 height 11
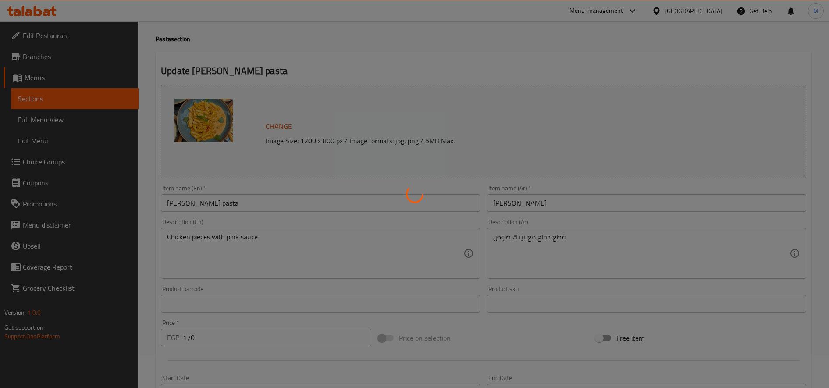
scroll to position [0, 0]
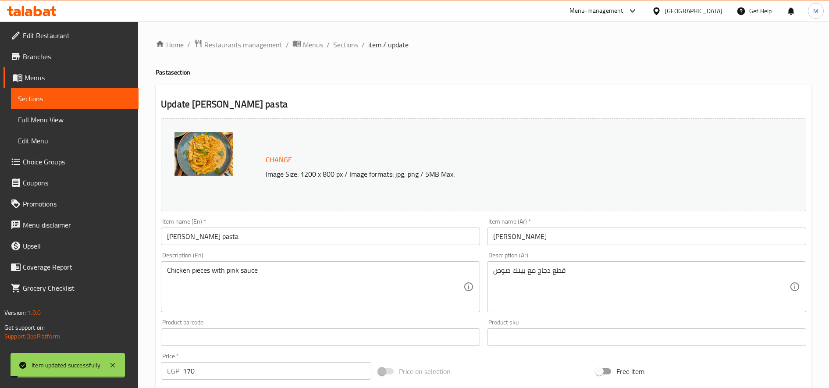
click at [351, 43] on span "Sections" at bounding box center [345, 44] width 25 height 11
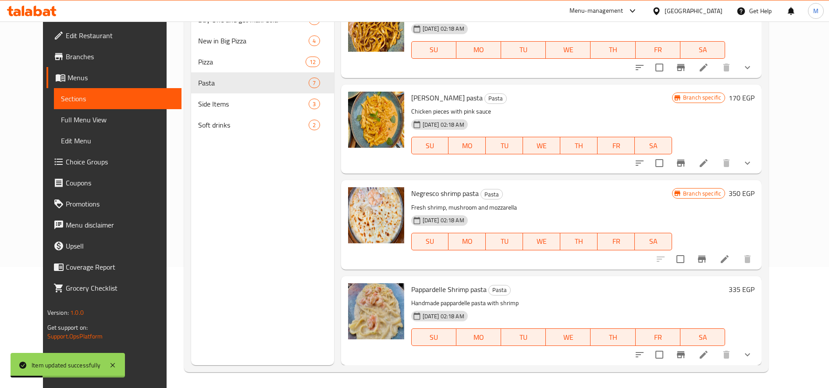
scroll to position [123, 0]
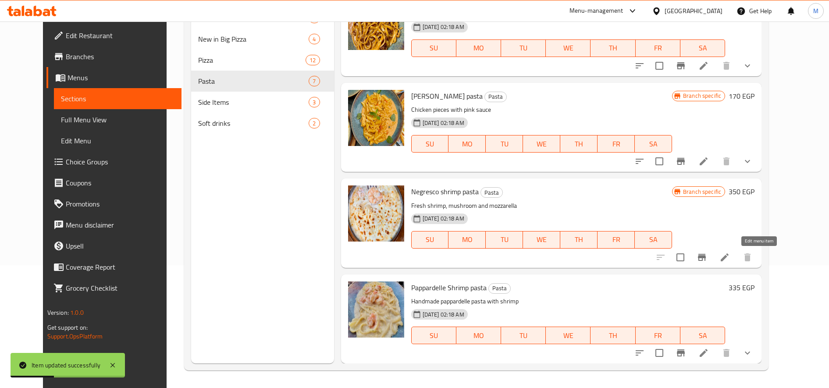
click at [729, 254] on icon at bounding box center [725, 257] width 8 height 8
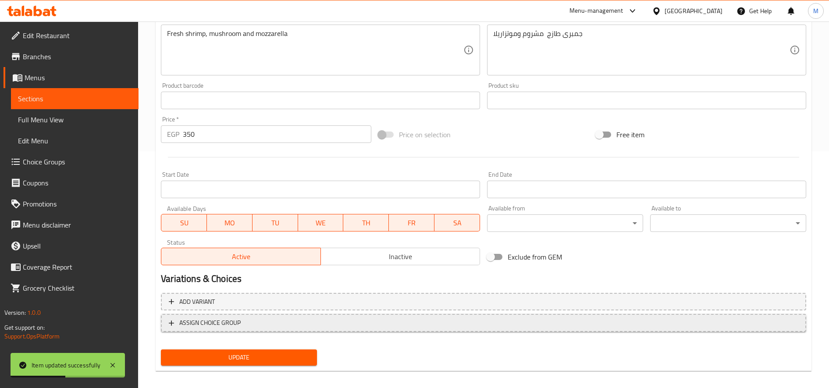
scroll to position [244, 0]
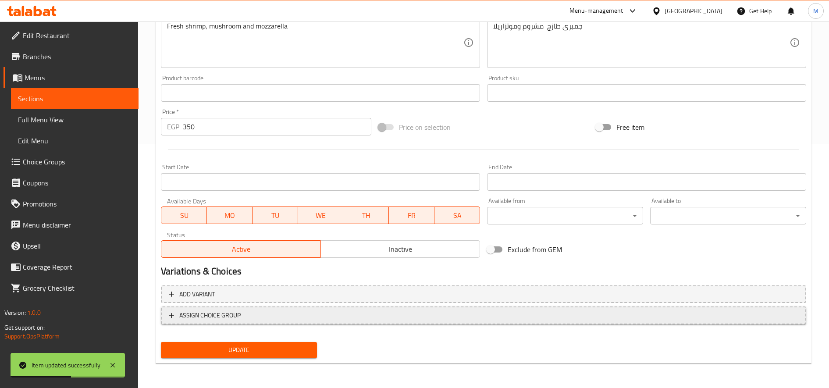
click at [292, 321] on span "ASSIGN CHOICE GROUP" at bounding box center [484, 315] width 630 height 11
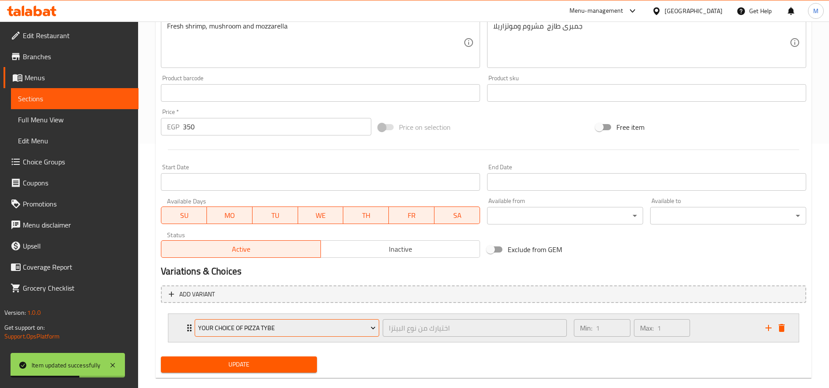
click at [264, 327] on span "Your Choice of Pizza Tybe" at bounding box center [287, 328] width 178 height 11
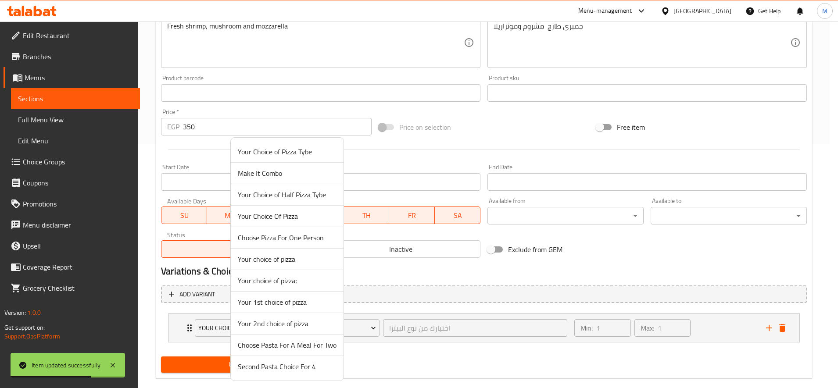
click at [280, 174] on span "Make It Combo" at bounding box center [287, 173] width 99 height 11
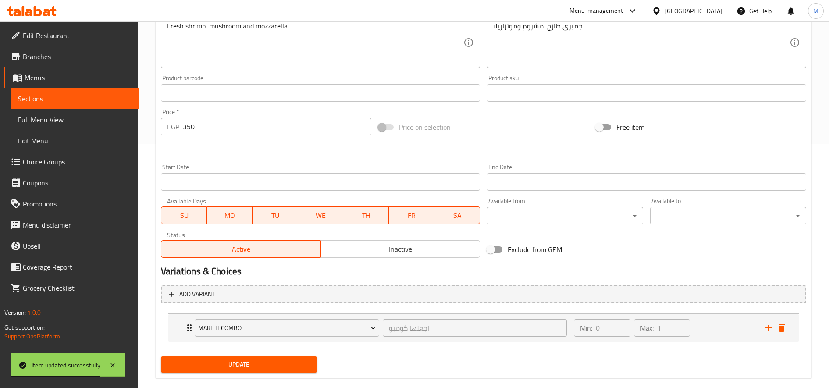
click at [269, 359] on span "Update" at bounding box center [239, 364] width 142 height 11
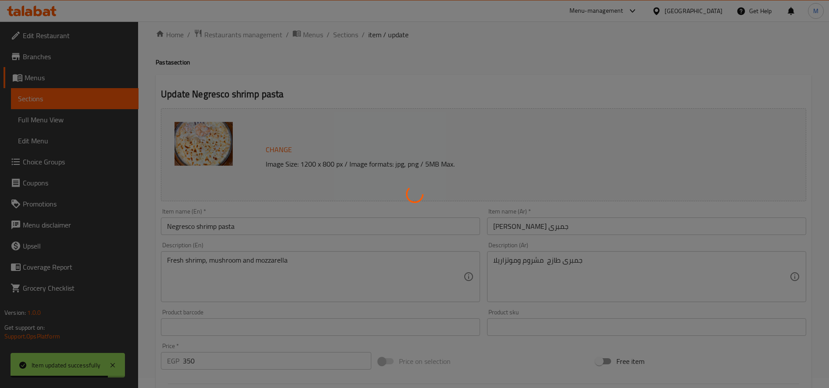
scroll to position [0, 0]
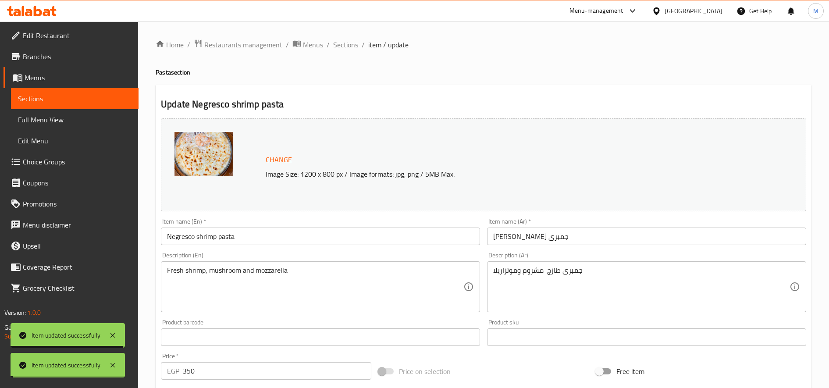
click at [342, 44] on span "Sections" at bounding box center [345, 44] width 25 height 11
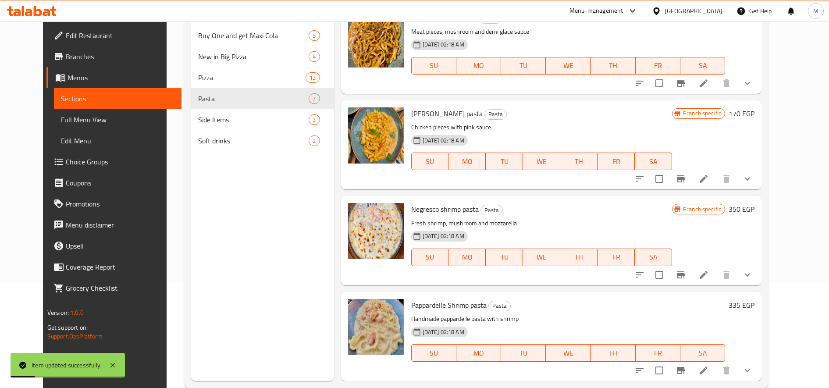
scroll to position [123, 0]
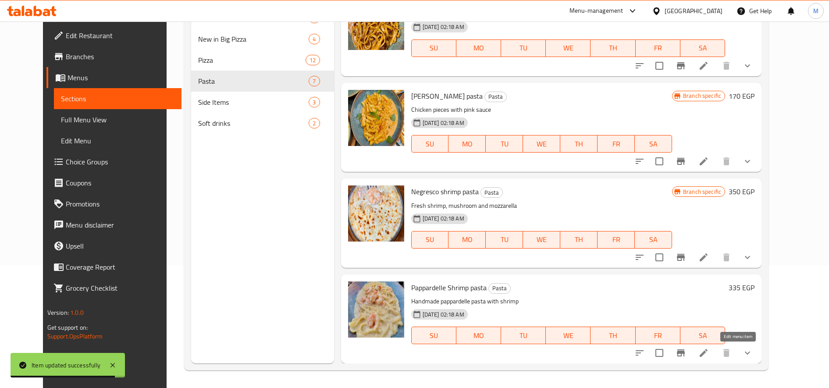
click at [708, 350] on icon at bounding box center [704, 353] width 8 height 8
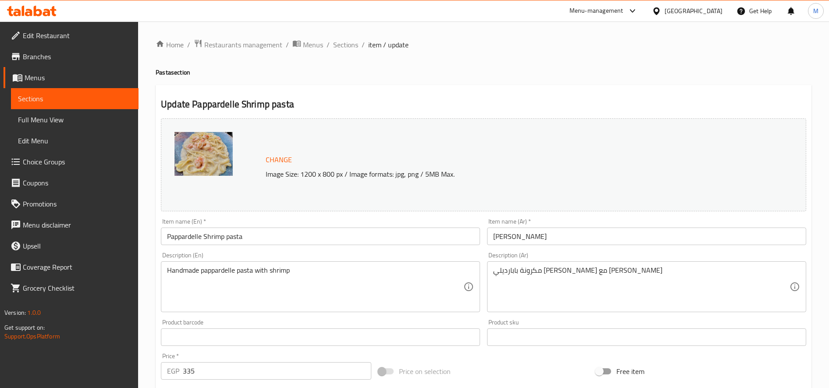
click at [339, 38] on div "Home / Restaurants management / Menus / Sections / item / update Pasta section …" at bounding box center [483, 333] width 691 height 625
click at [344, 47] on span "Sections" at bounding box center [345, 44] width 25 height 11
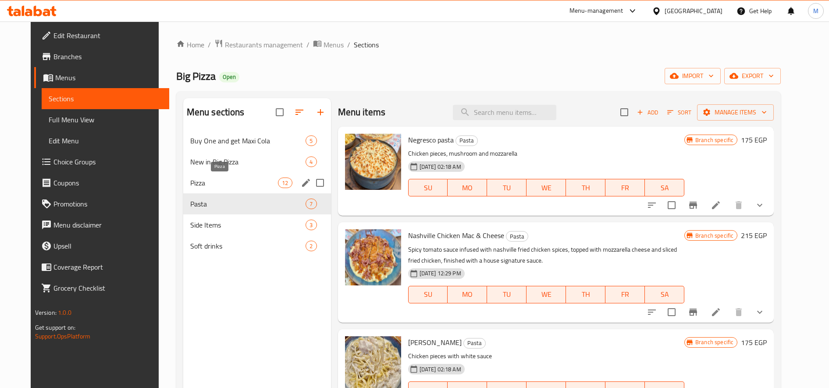
click at [193, 180] on span "Pizza" at bounding box center [234, 183] width 88 height 11
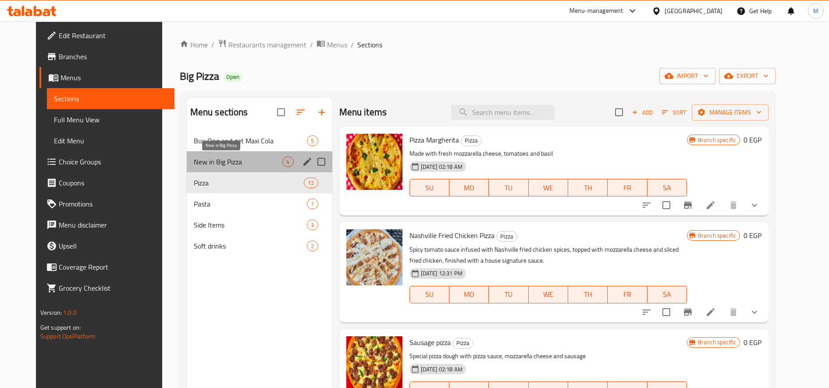
click at [222, 163] on span "New in Big Pizza" at bounding box center [238, 162] width 89 height 11
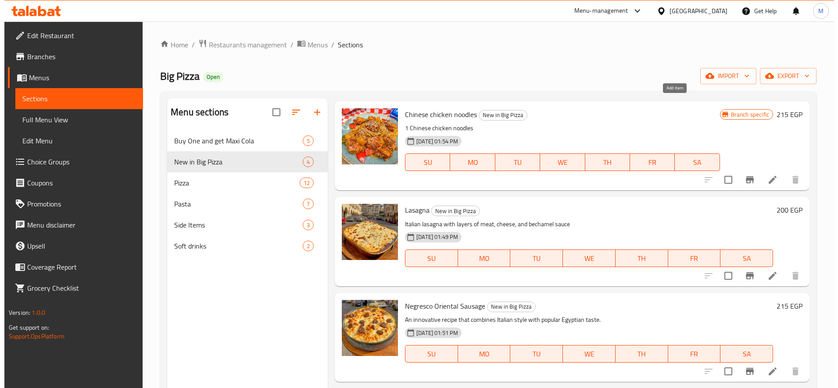
scroll to position [50, 0]
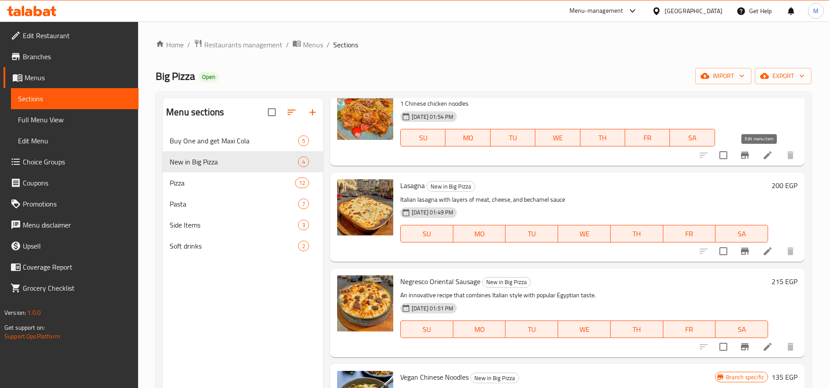
click at [764, 155] on icon at bounding box center [768, 155] width 8 height 8
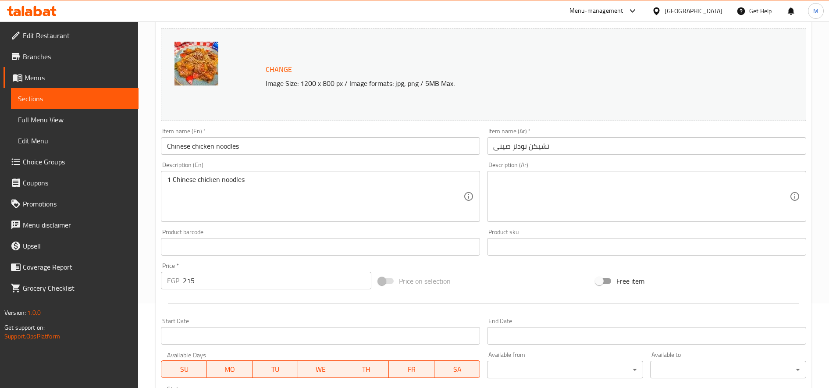
scroll to position [239, 0]
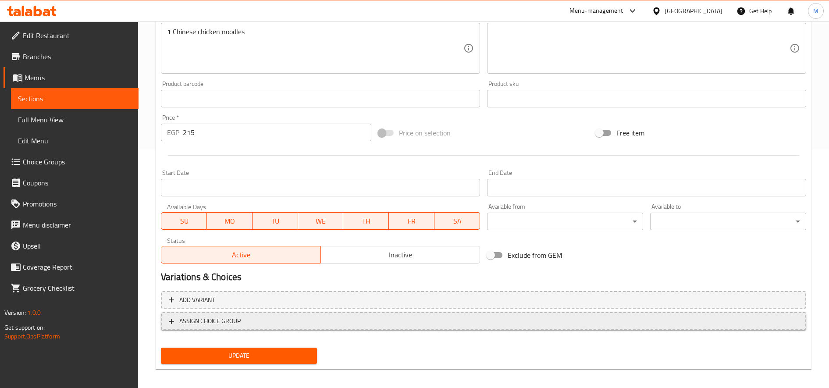
click at [249, 317] on span "ASSIGN CHOICE GROUP" at bounding box center [484, 321] width 630 height 11
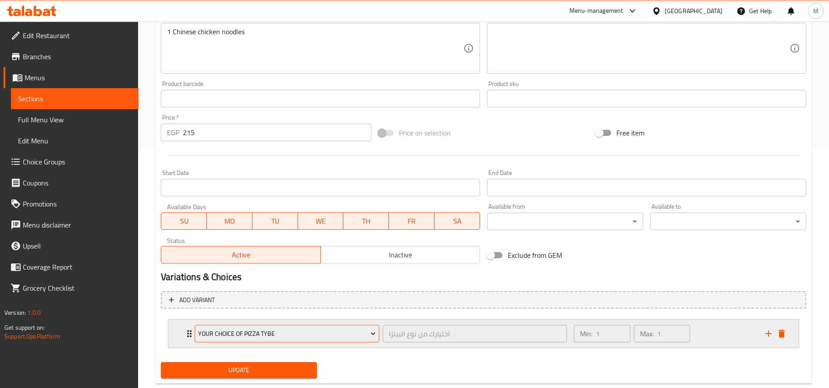
click at [303, 333] on span "Your Choice of Pizza Tybe" at bounding box center [287, 333] width 178 height 11
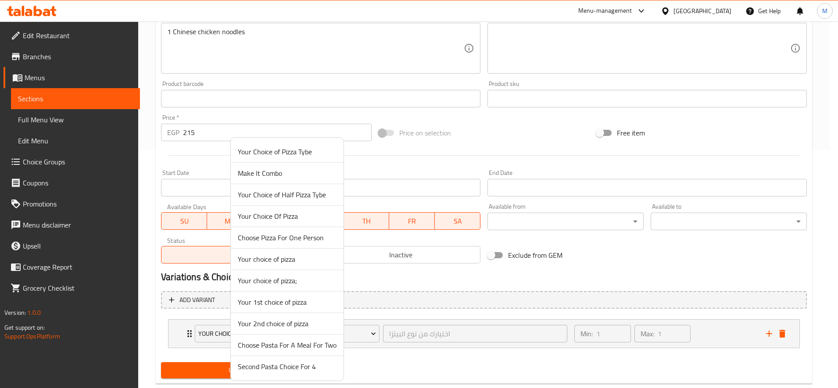
click at [279, 175] on span "Make It Combo" at bounding box center [287, 173] width 99 height 11
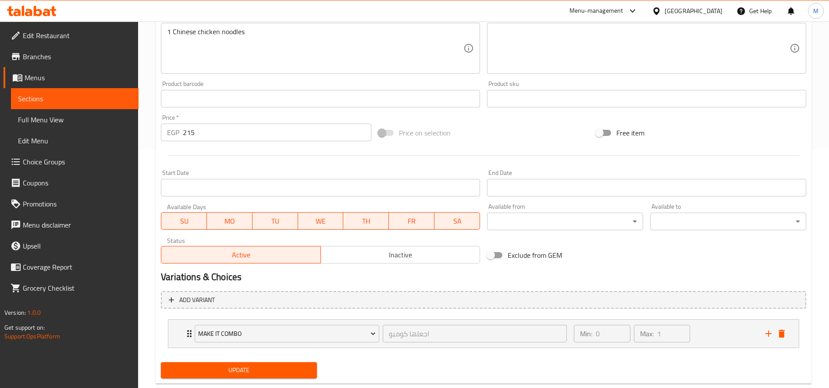
click at [229, 370] on span "Update" at bounding box center [239, 370] width 142 height 11
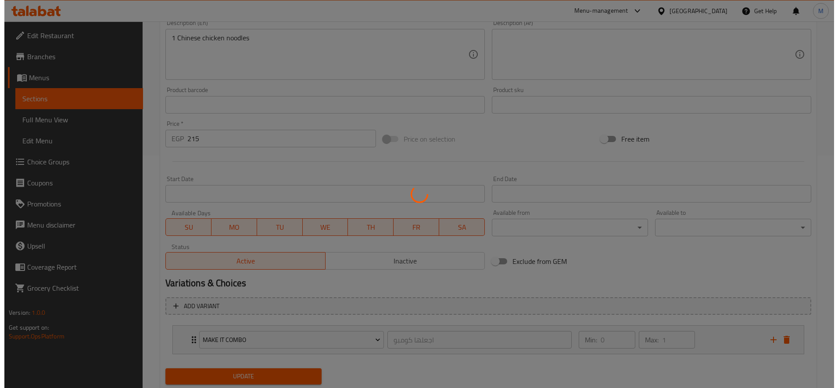
scroll to position [0, 0]
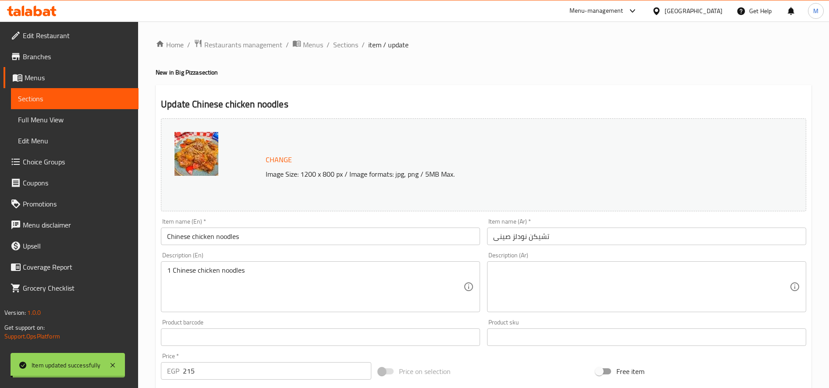
click at [346, 45] on span "Sections" at bounding box center [345, 44] width 25 height 11
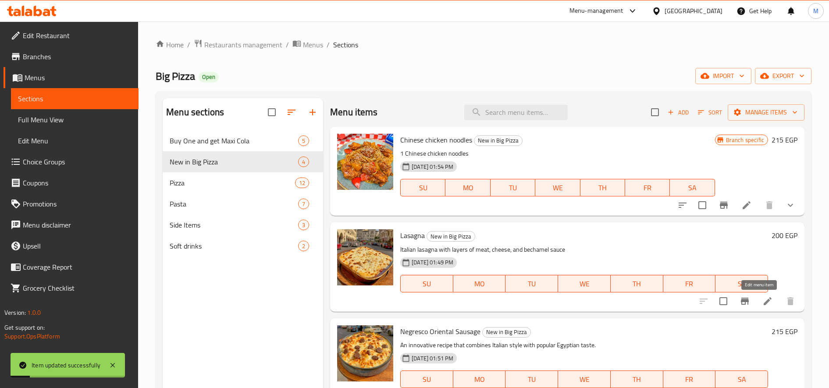
click at [763, 298] on icon at bounding box center [768, 301] width 11 height 11
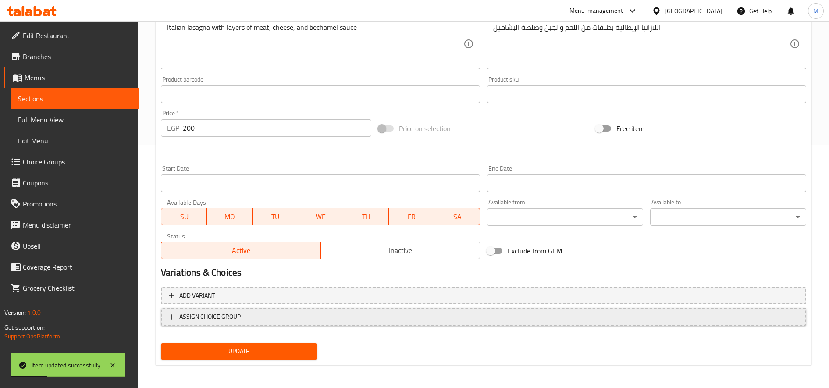
scroll to position [244, 0]
click at [291, 317] on span "ASSIGN CHOICE GROUP" at bounding box center [484, 315] width 630 height 11
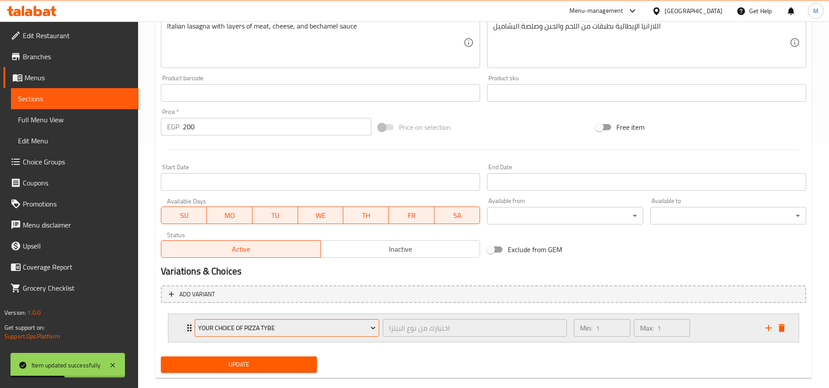
click at [240, 327] on span "Your Choice of Pizza Tybe" at bounding box center [287, 328] width 178 height 11
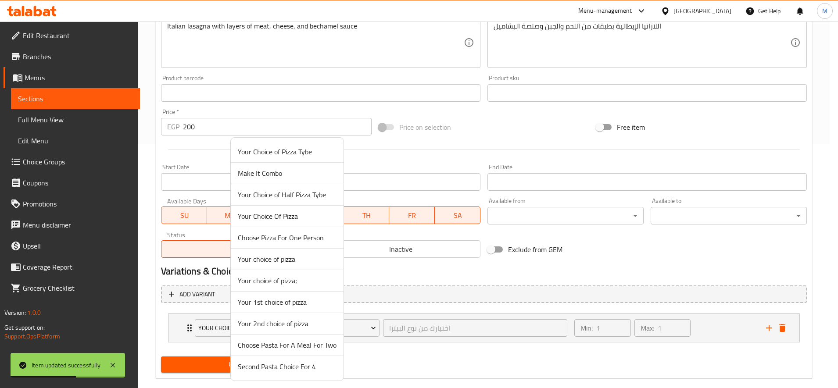
click at [283, 174] on span "Make It Combo" at bounding box center [287, 173] width 99 height 11
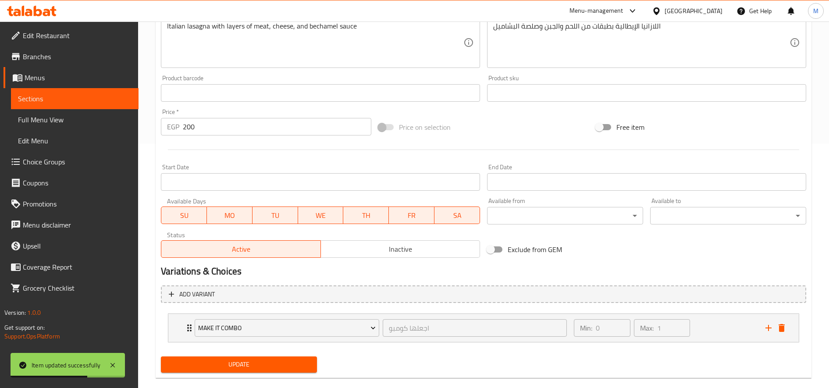
click at [275, 360] on span "Update" at bounding box center [239, 364] width 142 height 11
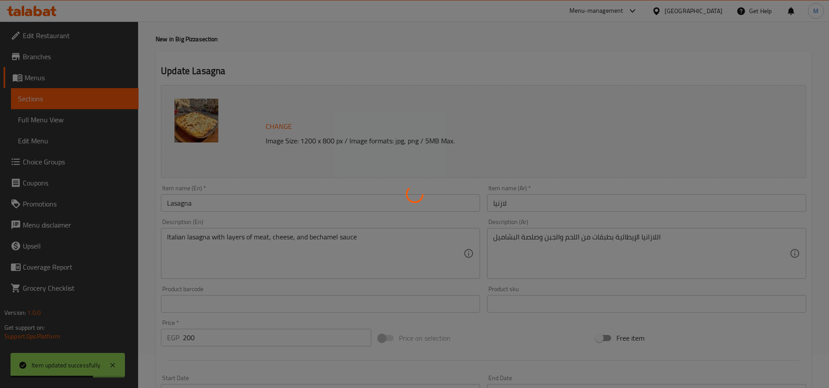
scroll to position [0, 0]
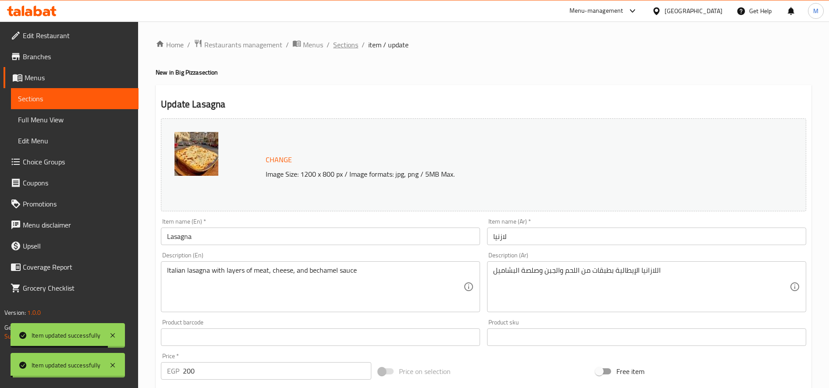
click at [350, 39] on span "Sections" at bounding box center [345, 44] width 25 height 11
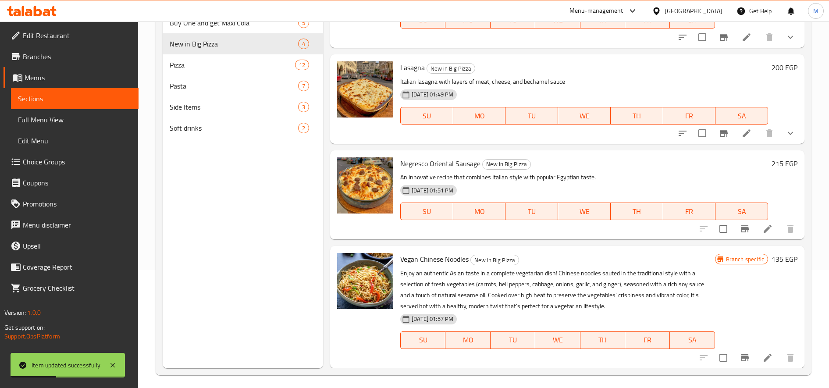
scroll to position [123, 0]
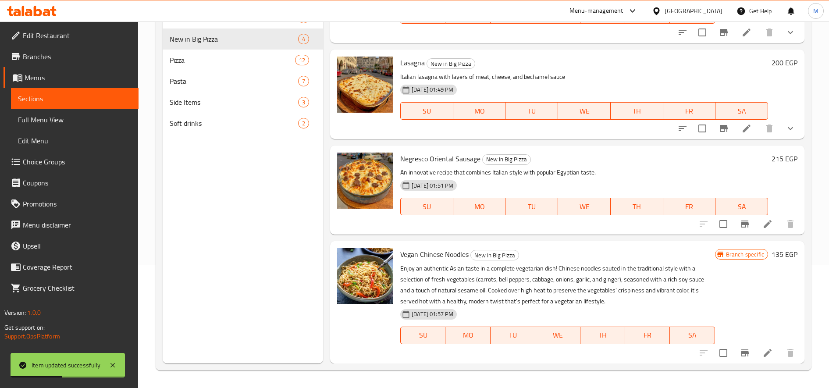
click at [760, 230] on li at bounding box center [768, 224] width 25 height 16
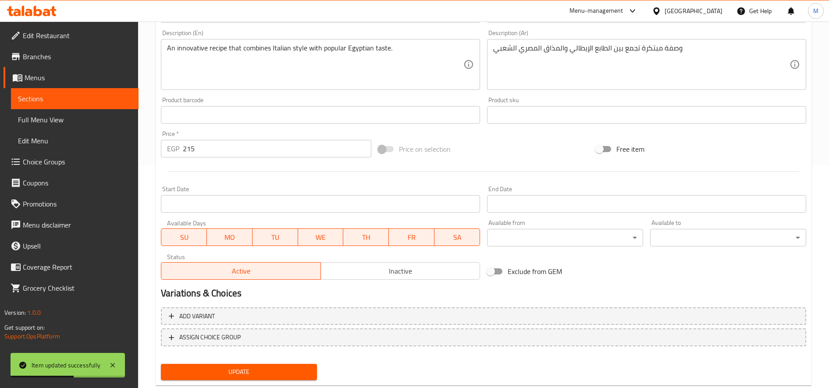
scroll to position [244, 0]
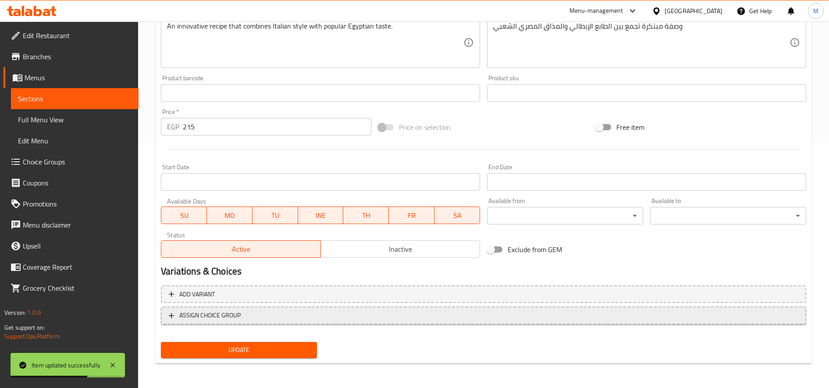
click at [228, 315] on span "ASSIGN CHOICE GROUP" at bounding box center [209, 315] width 61 height 11
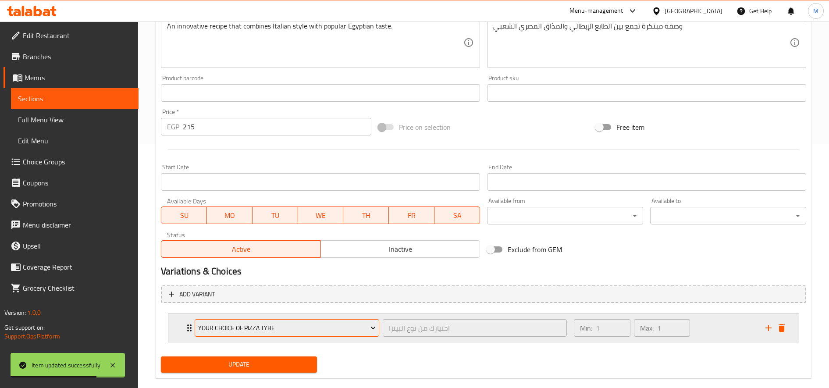
click at [239, 329] on span "Your Choice of Pizza Tybe" at bounding box center [287, 328] width 178 height 11
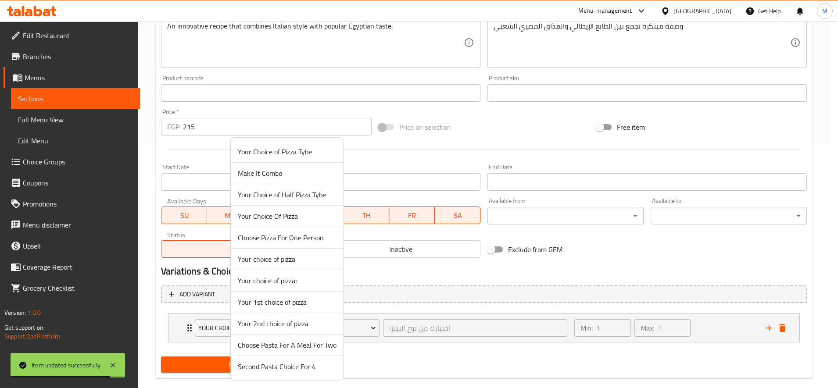
click at [282, 173] on span "Make It Combo" at bounding box center [287, 173] width 99 height 11
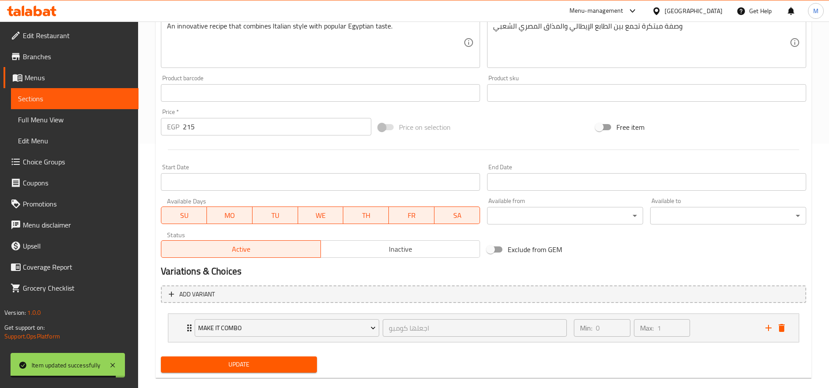
click at [221, 371] on button "Update" at bounding box center [239, 365] width 156 height 16
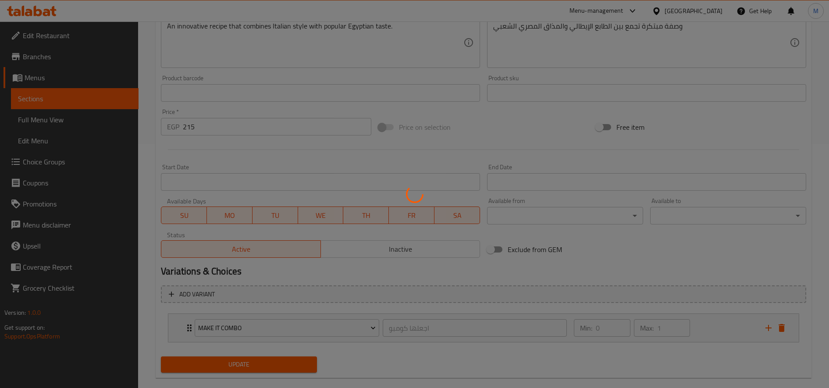
scroll to position [103, 0]
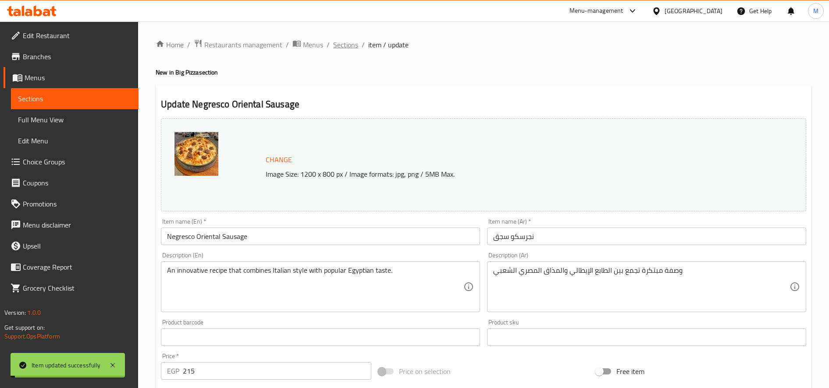
click at [346, 44] on span "Sections" at bounding box center [345, 44] width 25 height 11
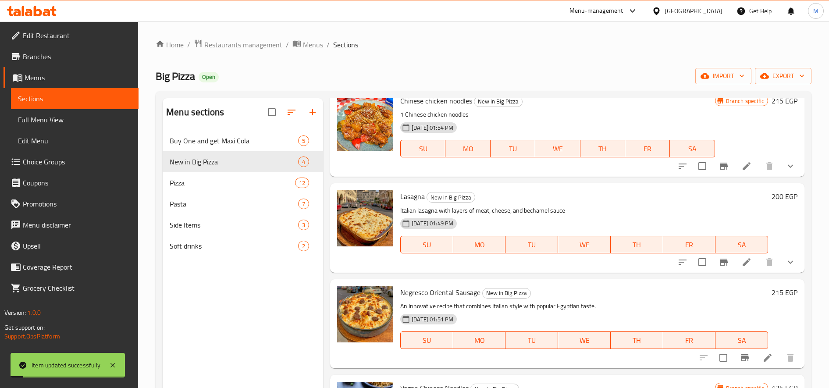
scroll to position [50, 0]
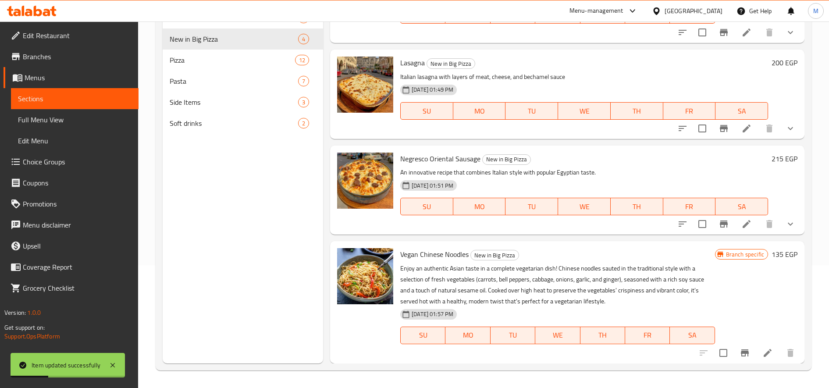
click at [763, 356] on icon at bounding box center [768, 353] width 11 height 11
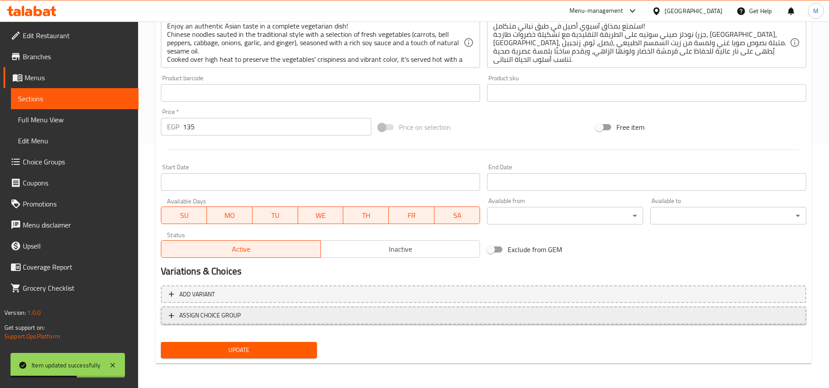
click at [244, 315] on span "ASSIGN CHOICE GROUP" at bounding box center [484, 315] width 630 height 11
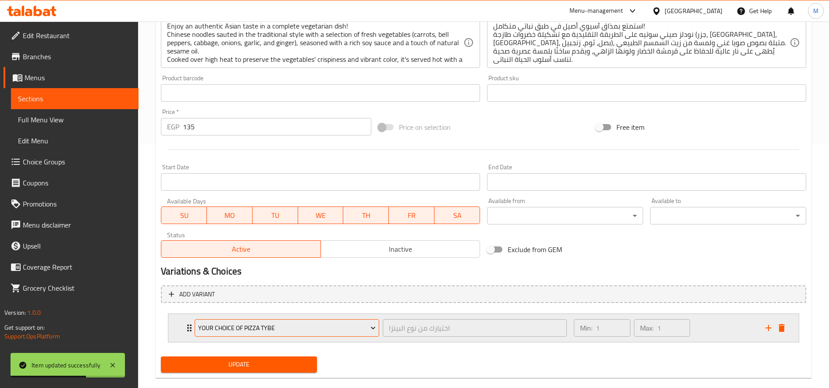
click at [267, 325] on span "Your Choice of Pizza Tybe" at bounding box center [287, 328] width 178 height 11
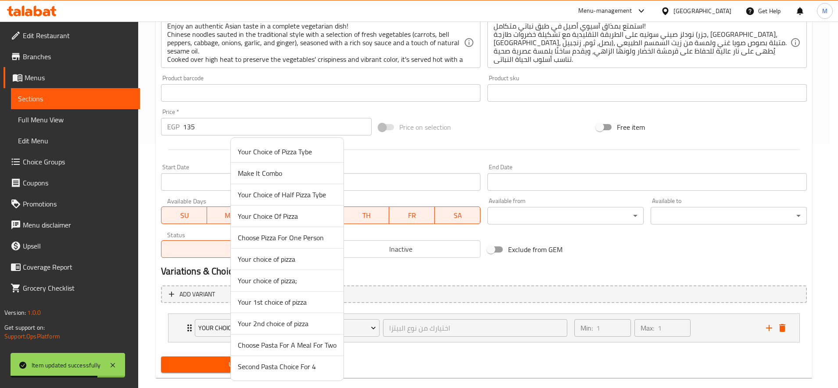
click at [275, 172] on span "Make It Combo" at bounding box center [287, 173] width 99 height 11
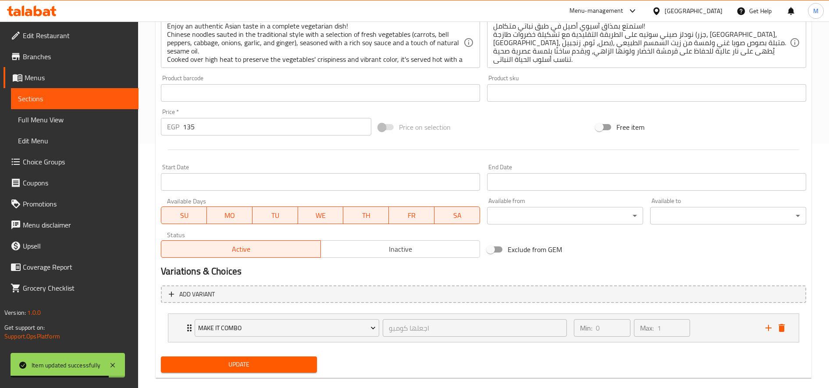
click at [240, 360] on span "Update" at bounding box center [239, 364] width 142 height 11
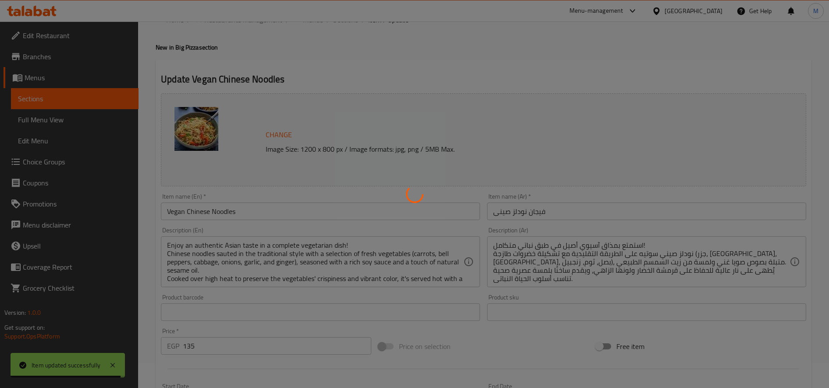
scroll to position [9, 0]
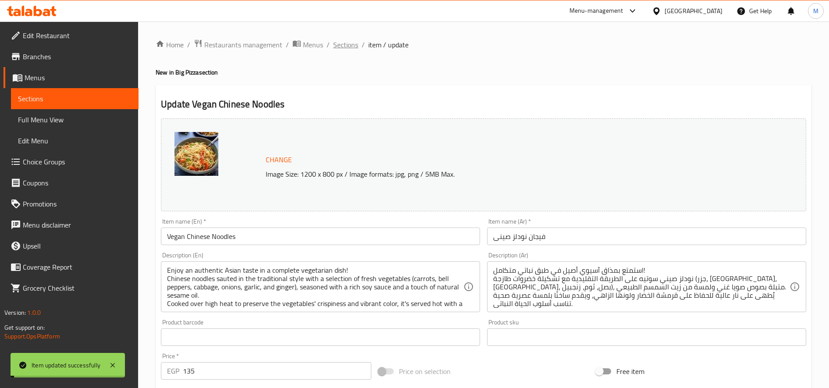
click at [342, 46] on span "Sections" at bounding box center [345, 44] width 25 height 11
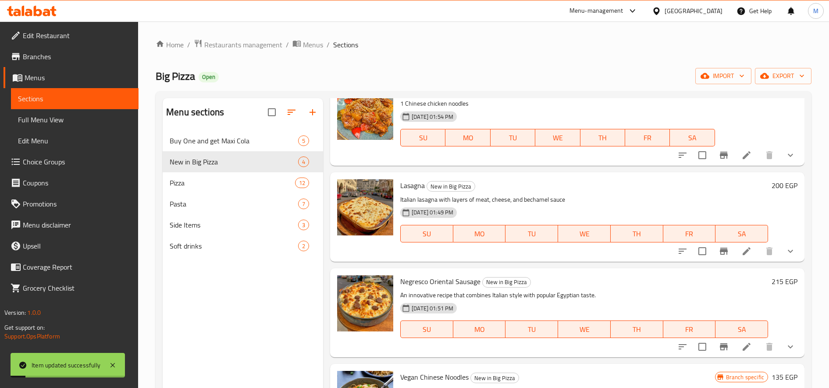
scroll to position [17, 0]
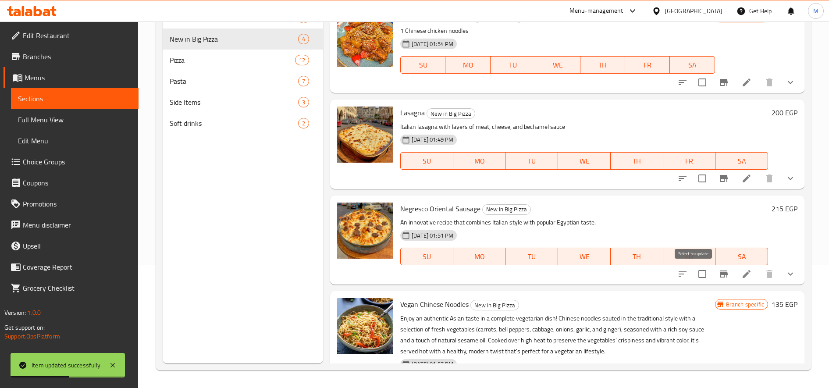
click at [693, 268] on input "checkbox" at bounding box center [702, 274] width 18 height 18
checkbox input "true"
click at [695, 174] on input "checkbox" at bounding box center [702, 178] width 18 height 18
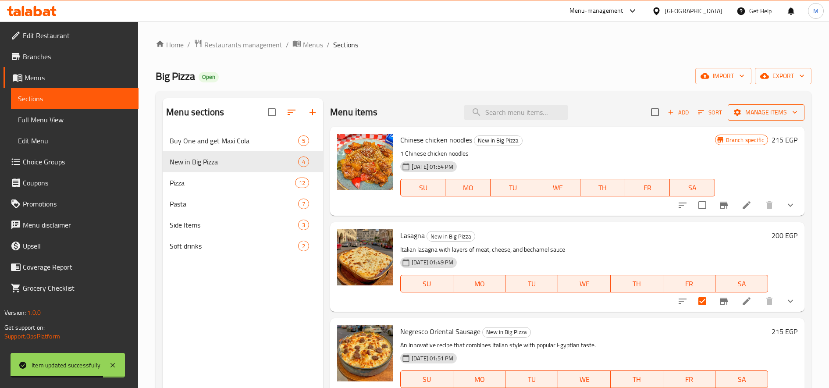
click at [754, 108] on span "Manage items" at bounding box center [766, 112] width 63 height 11
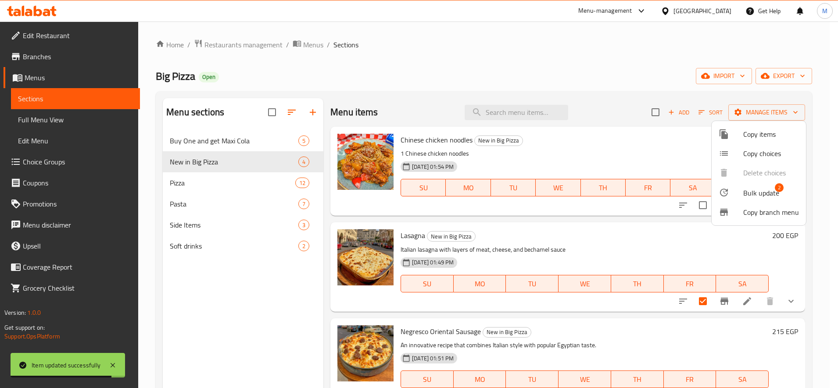
click at [744, 189] on span "Bulk update" at bounding box center [761, 193] width 36 height 11
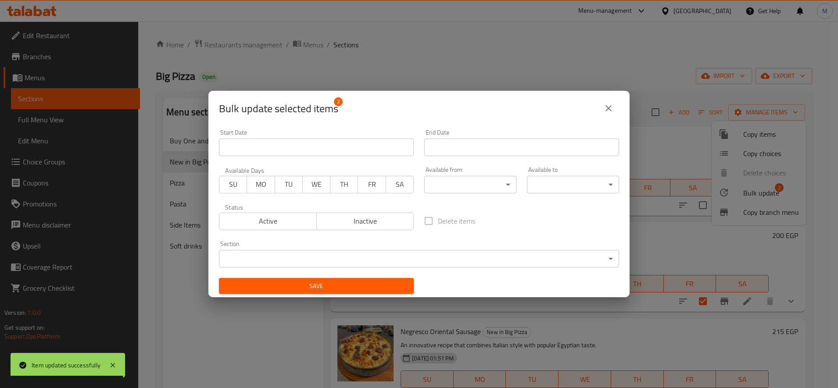
click at [301, 262] on body "Item updated successfully ​ Menu-management Egypt Get Help M Edit Restaurant Br…" at bounding box center [419, 204] width 838 height 367
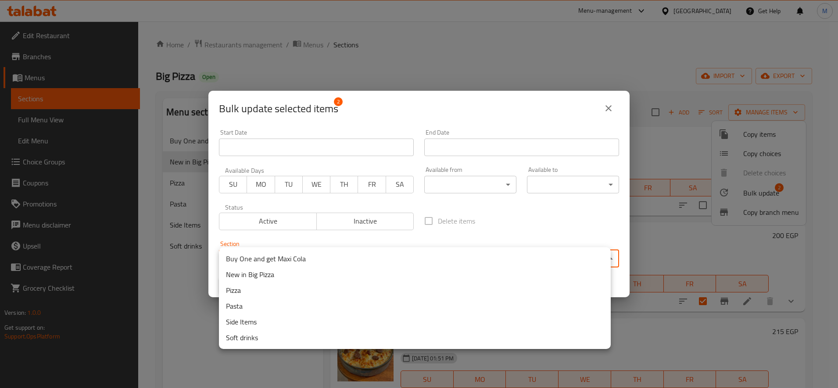
click at [282, 300] on li "Pasta" at bounding box center [415, 306] width 392 height 16
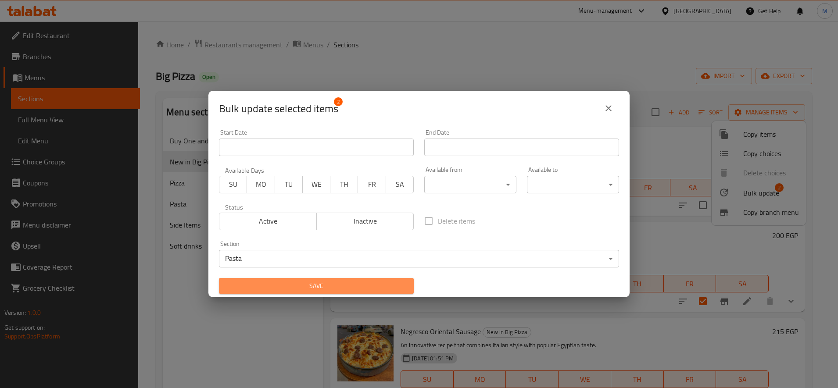
click at [338, 278] on button "Save" at bounding box center [316, 286] width 195 height 16
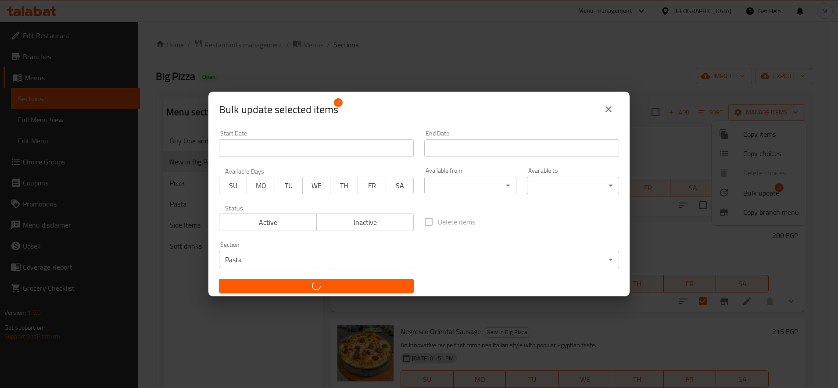
checkbox input "false"
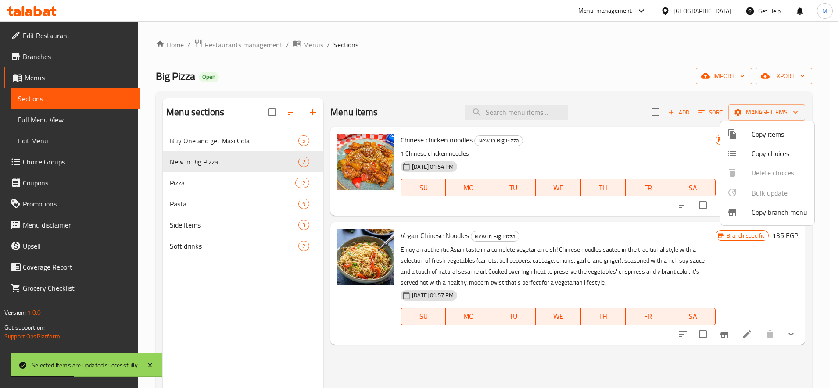
click at [192, 184] on div at bounding box center [419, 194] width 838 height 388
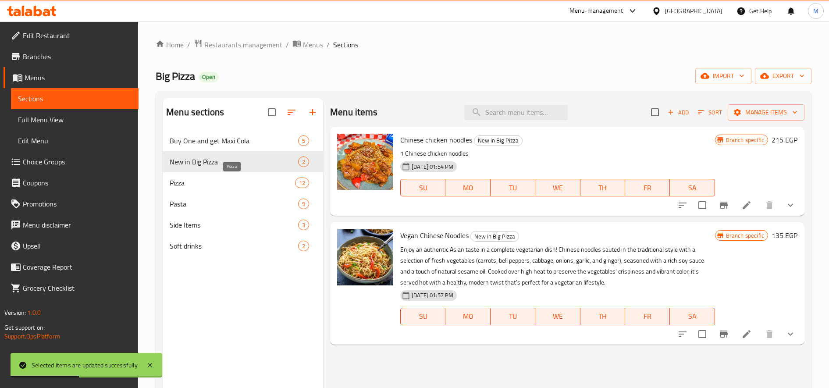
click at [185, 182] on span "Pizza" at bounding box center [232, 183] width 125 height 11
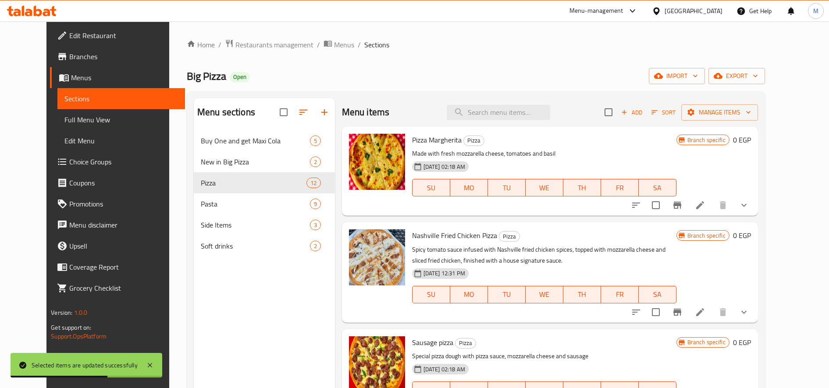
click at [755, 204] on button "show more" at bounding box center [744, 205] width 21 height 21
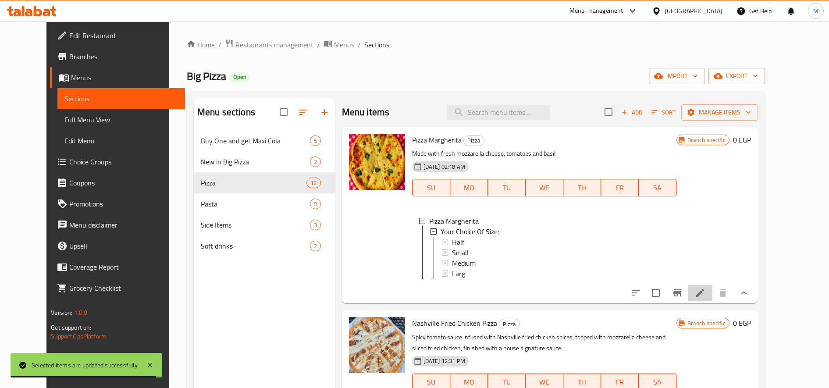
click at [713, 300] on li at bounding box center [700, 293] width 25 height 16
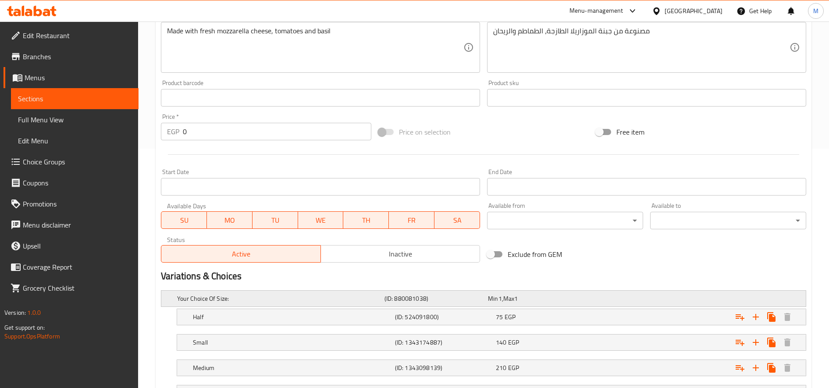
scroll to position [292, 0]
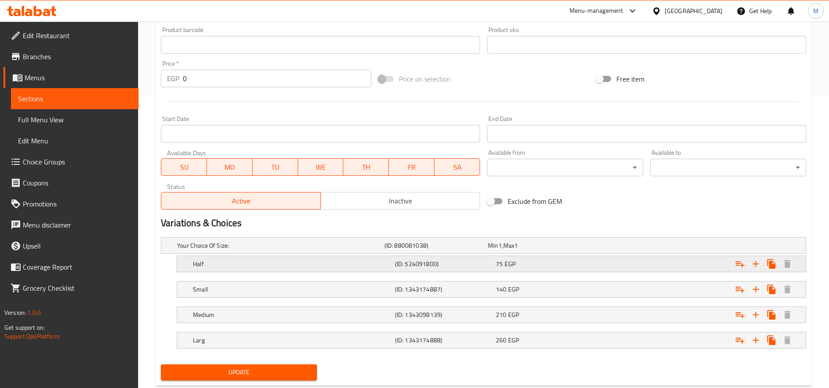
click at [743, 267] on icon "Expand" at bounding box center [740, 264] width 11 height 11
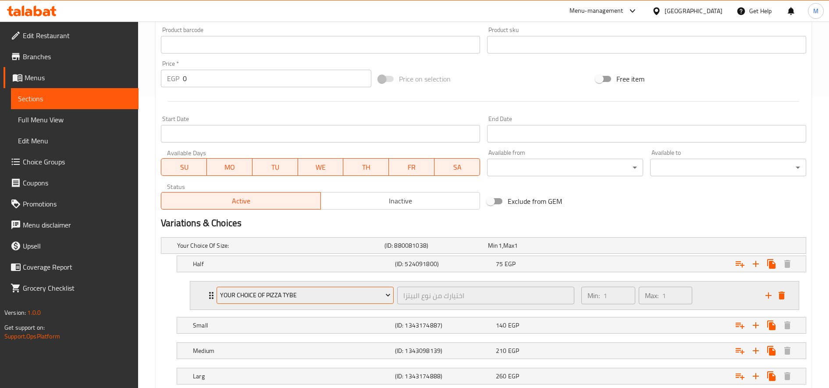
click at [268, 297] on span "Your Choice of Pizza Tybe" at bounding box center [305, 295] width 171 height 11
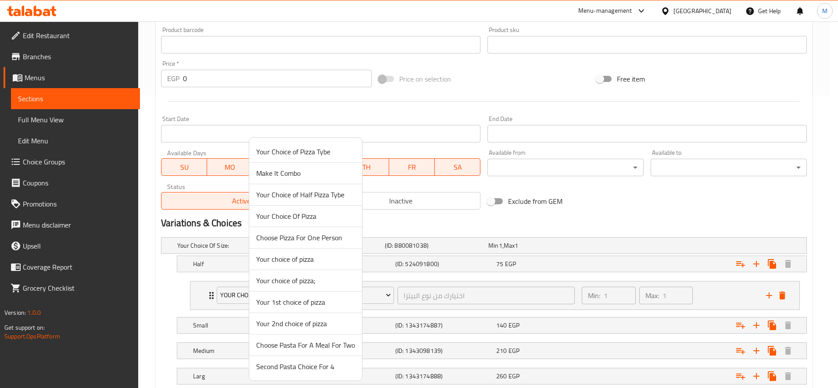
click at [297, 177] on span "Make It Combo" at bounding box center [305, 173] width 99 height 11
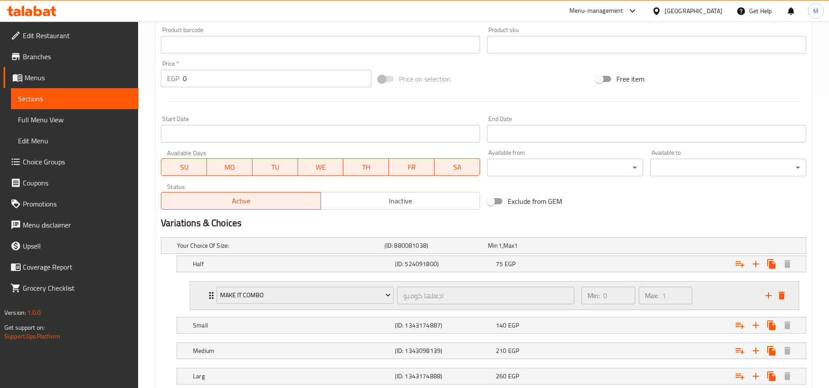
scroll to position [351, 0]
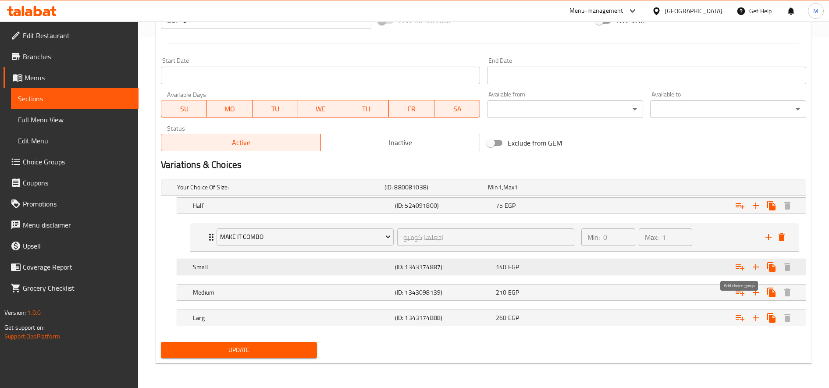
click at [744, 269] on icon "Expand" at bounding box center [740, 267] width 11 height 11
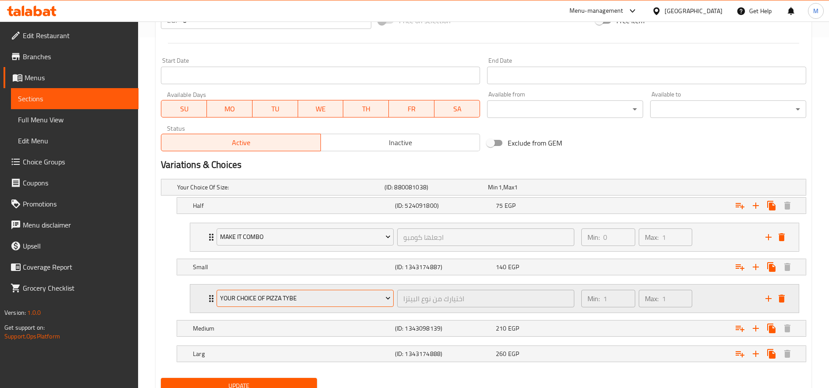
click at [260, 301] on span "Your Choice of Pizza Tybe" at bounding box center [305, 298] width 171 height 11
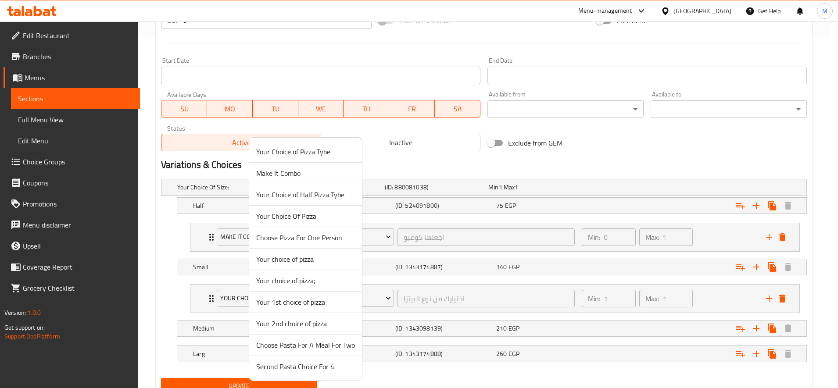
click at [299, 175] on span "Make It Combo" at bounding box center [305, 173] width 99 height 11
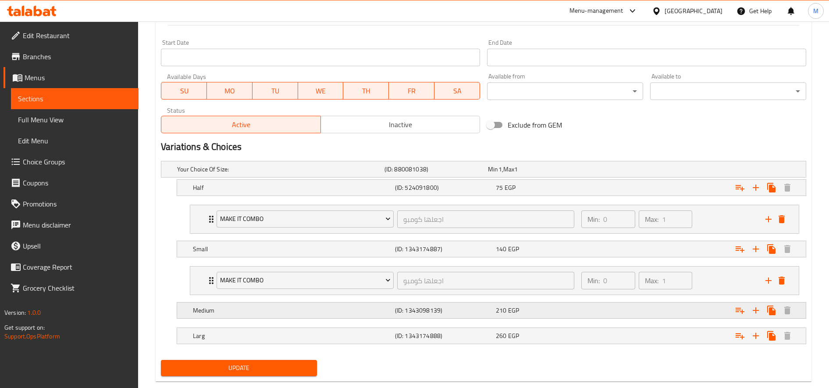
scroll to position [387, 0]
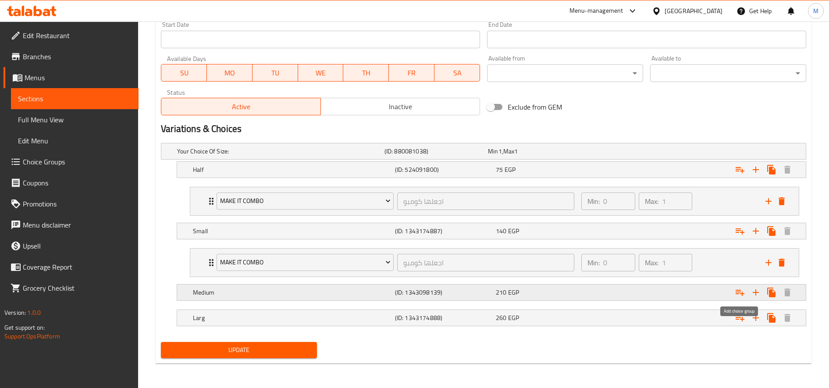
click at [739, 291] on icon "Expand" at bounding box center [740, 292] width 11 height 11
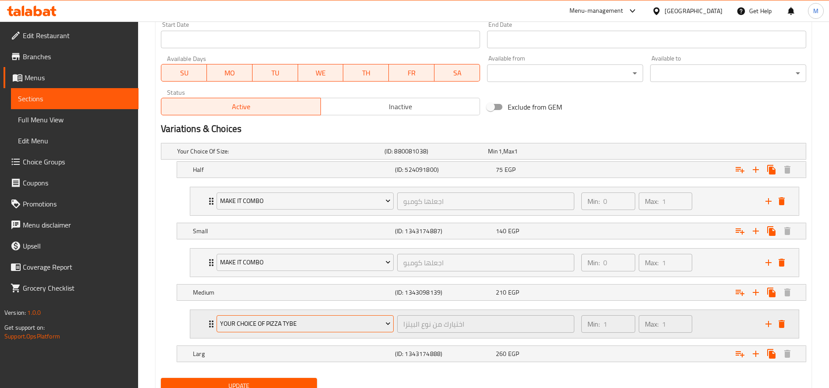
click at [244, 326] on span "Your Choice of Pizza Tybe" at bounding box center [305, 323] width 171 height 11
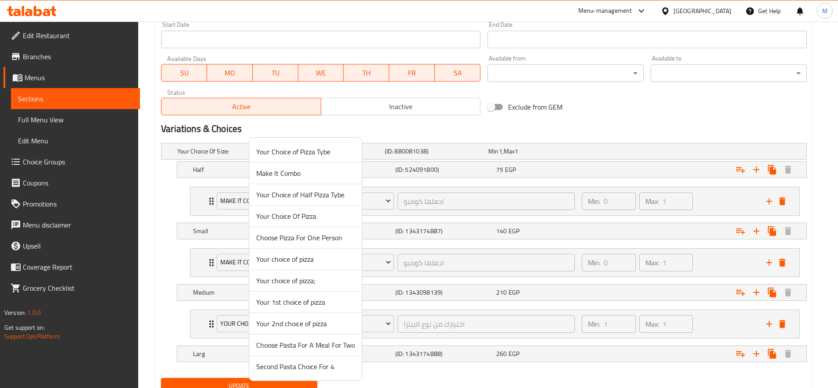
click at [296, 171] on span "Make It Combo" at bounding box center [305, 173] width 99 height 11
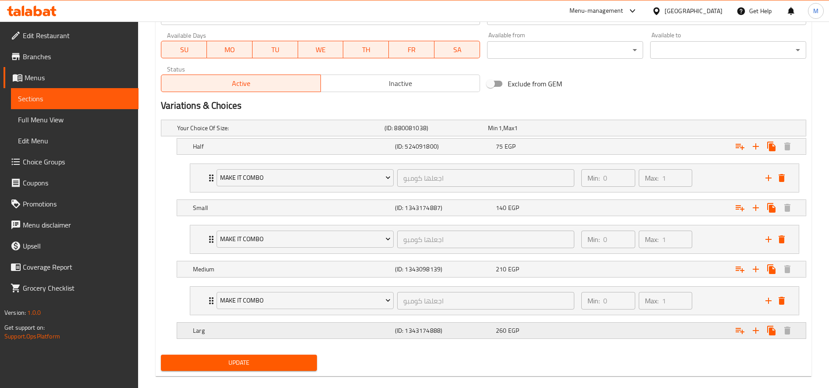
scroll to position [423, 0]
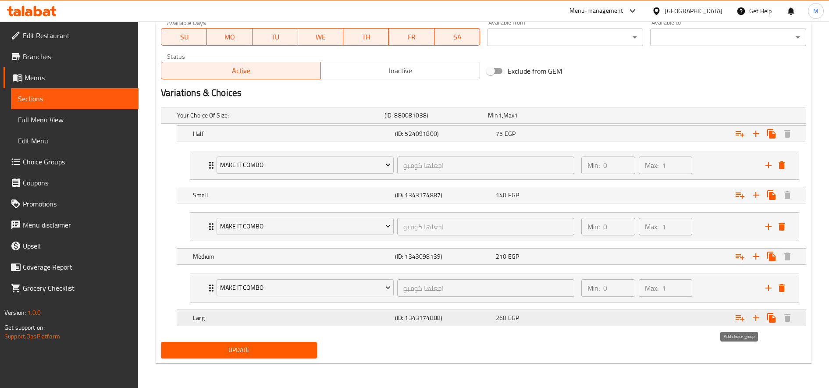
drag, startPoint x: 740, startPoint y: 319, endPoint x: 681, endPoint y: 322, distance: 59.3
click at [739, 319] on icon "Expand" at bounding box center [740, 318] width 11 height 11
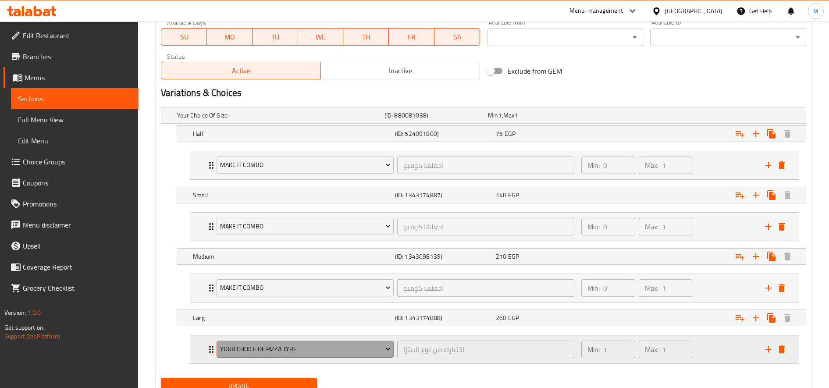
click at [250, 353] on span "Your Choice of Pizza Tybe" at bounding box center [305, 349] width 171 height 11
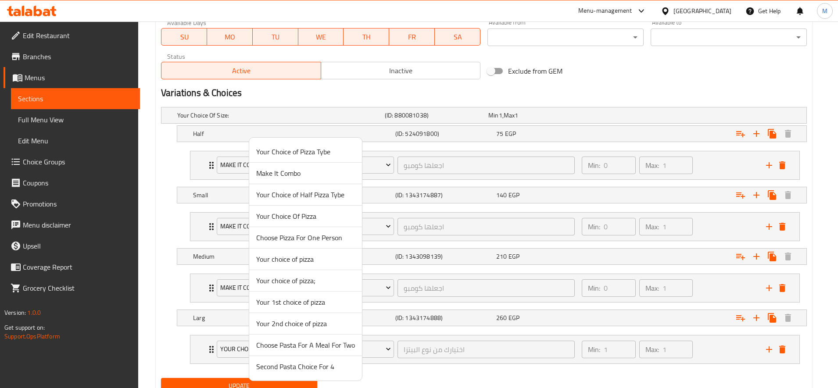
click at [268, 174] on span "Make It Combo" at bounding box center [305, 173] width 99 height 11
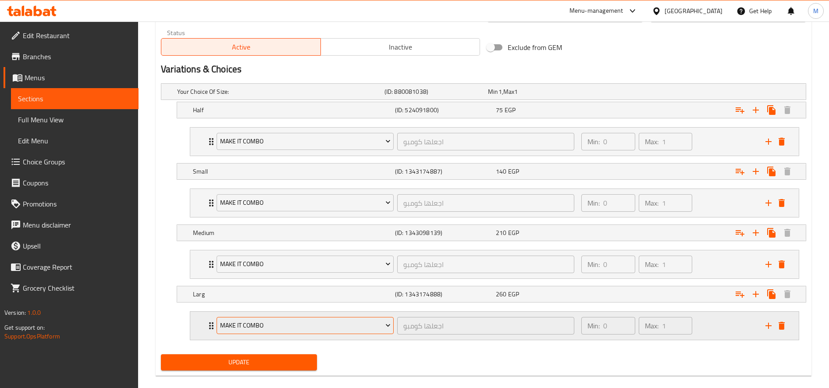
scroll to position [459, 0]
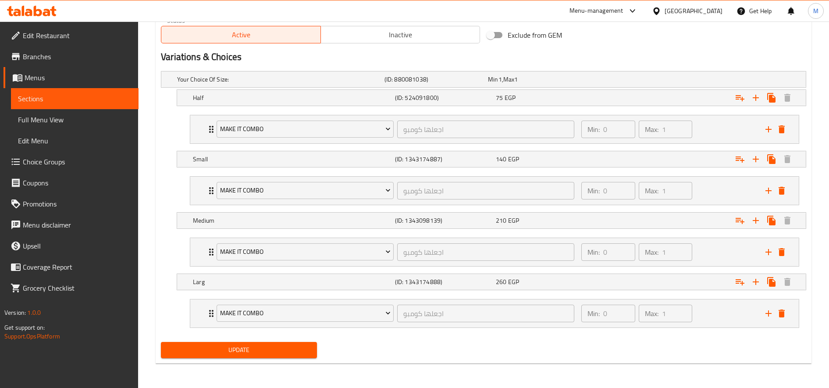
click at [273, 350] on span "Update" at bounding box center [239, 350] width 142 height 11
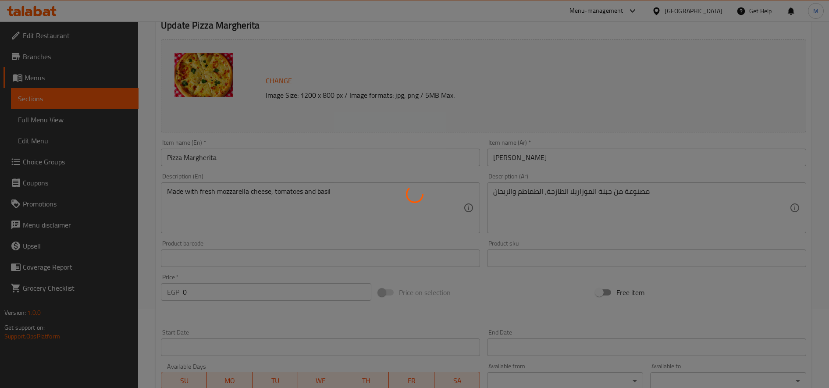
scroll to position [0, 0]
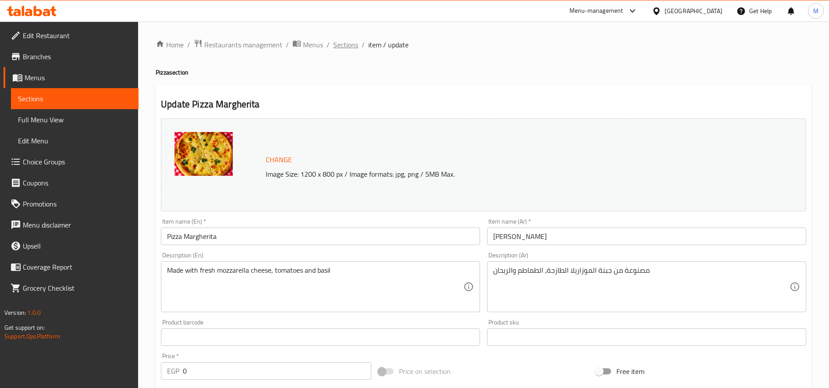
click at [342, 43] on span "Sections" at bounding box center [345, 44] width 25 height 11
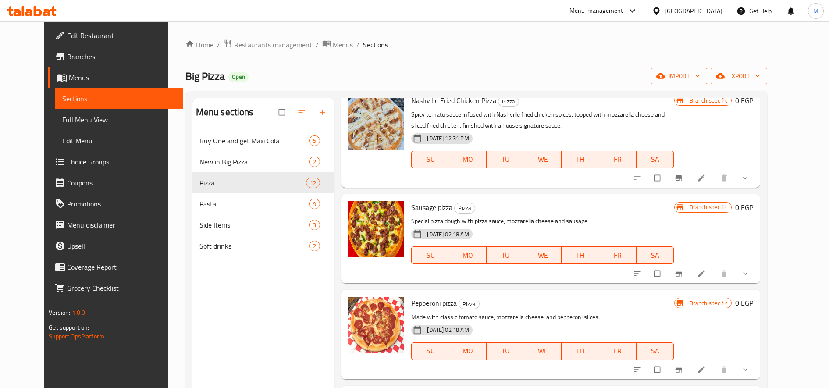
scroll to position [146, 0]
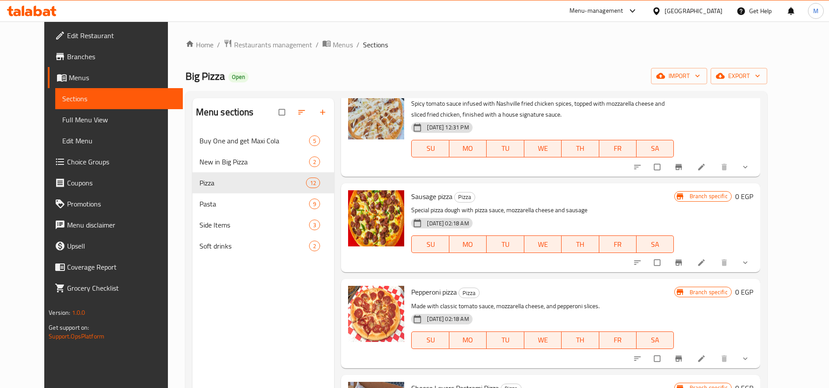
click at [715, 165] on li at bounding box center [702, 167] width 25 height 14
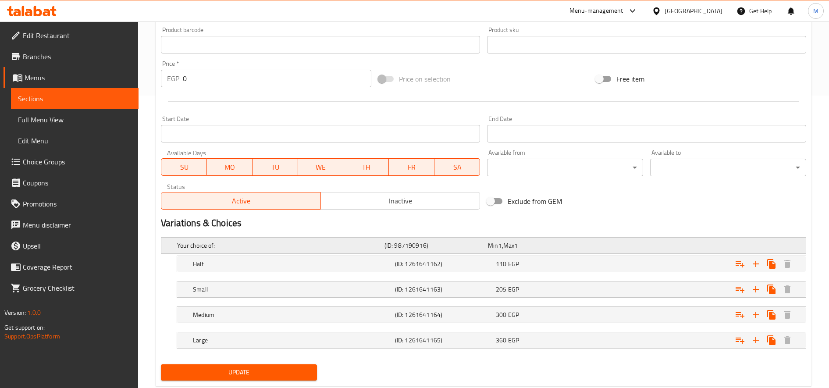
scroll to position [315, 0]
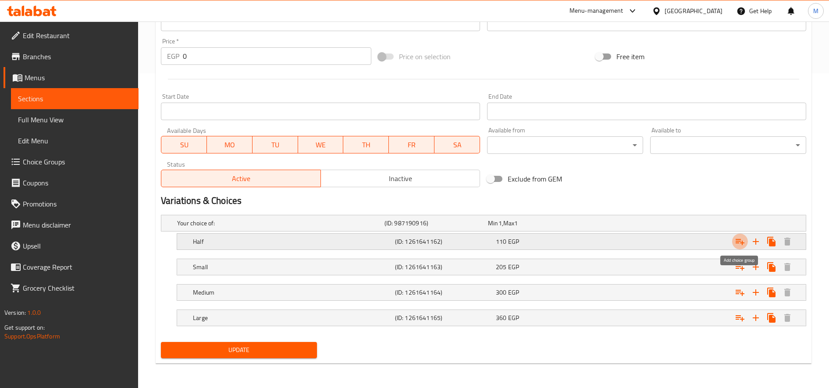
click at [734, 239] on button "Expand" at bounding box center [740, 242] width 16 height 16
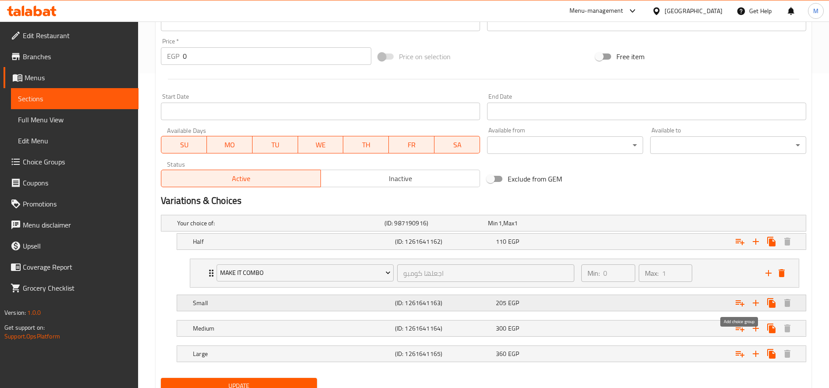
click at [741, 304] on icon "Expand" at bounding box center [740, 303] width 9 height 6
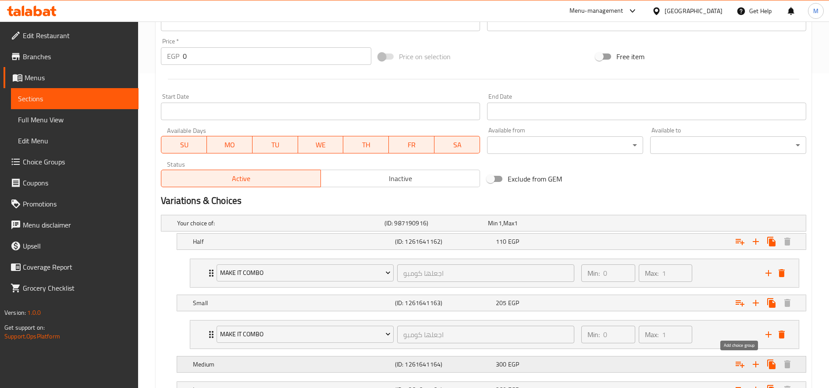
click at [740, 362] on icon "Expand" at bounding box center [740, 365] width 9 height 6
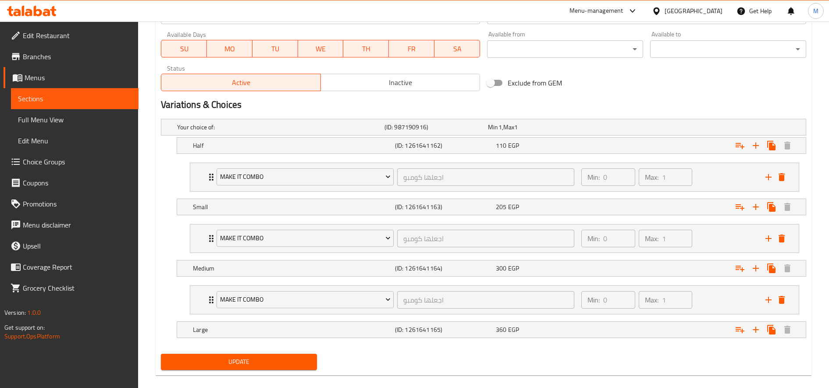
scroll to position [423, 0]
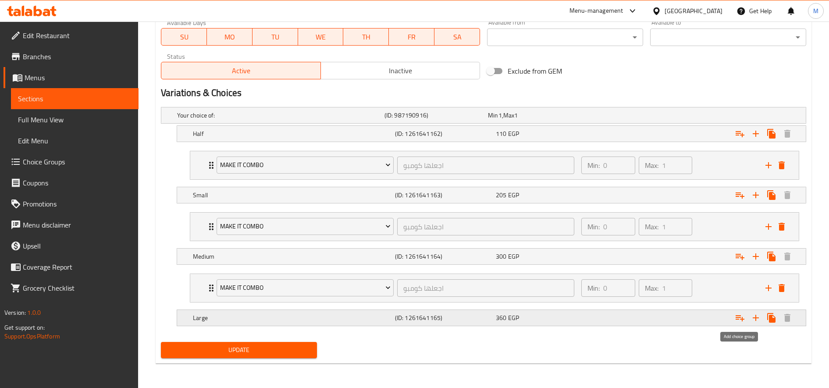
click at [744, 324] on button "Expand" at bounding box center [740, 318] width 16 height 16
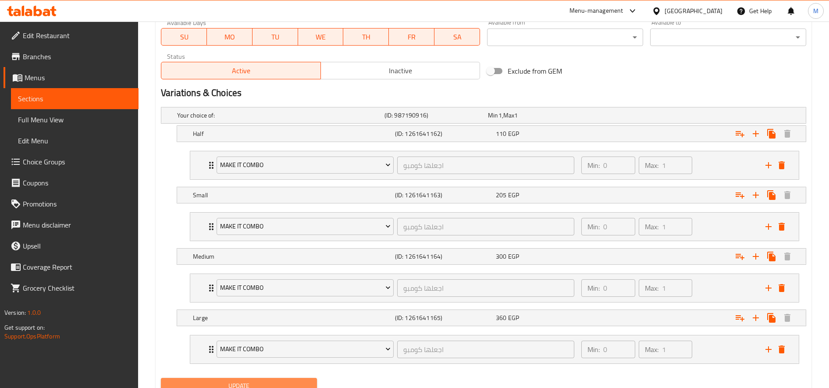
click at [254, 378] on button "Update" at bounding box center [239, 386] width 156 height 16
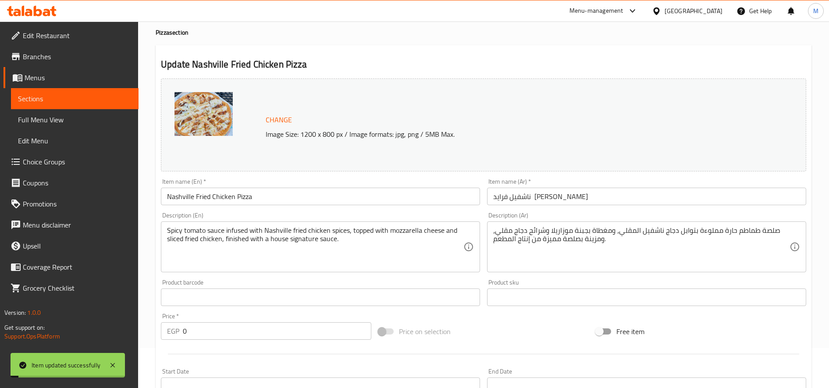
scroll to position [0, 0]
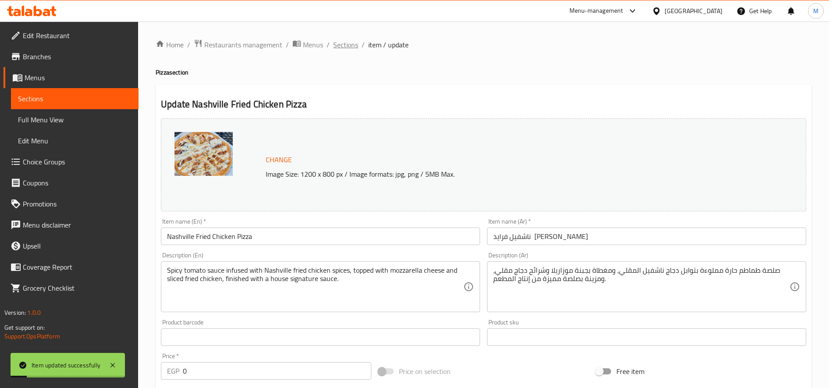
click at [344, 47] on span "Sections" at bounding box center [345, 44] width 25 height 11
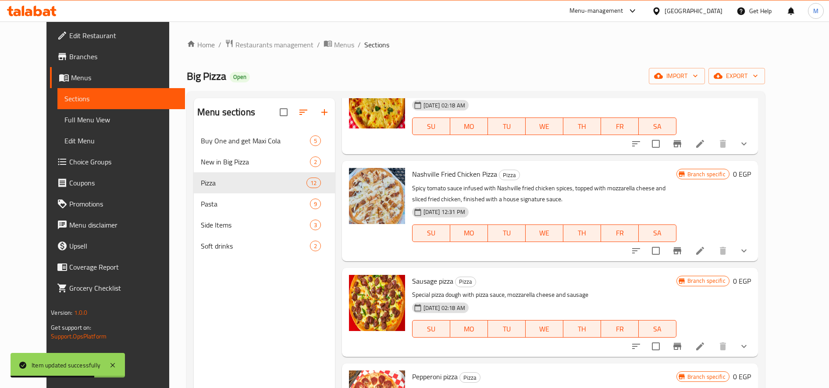
scroll to position [146, 0]
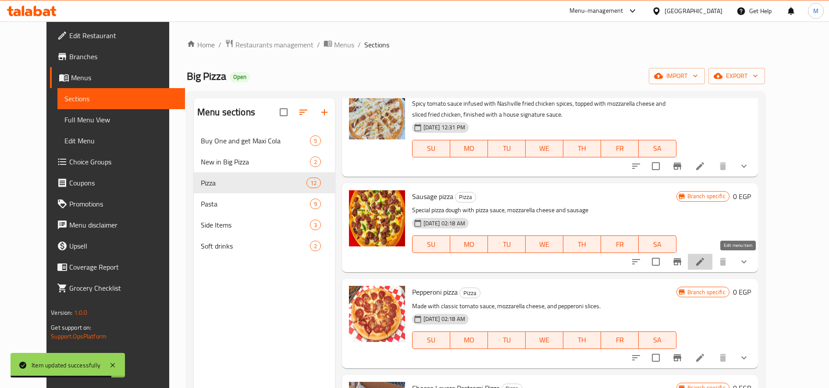
click at [706, 260] on icon at bounding box center [700, 262] width 11 height 11
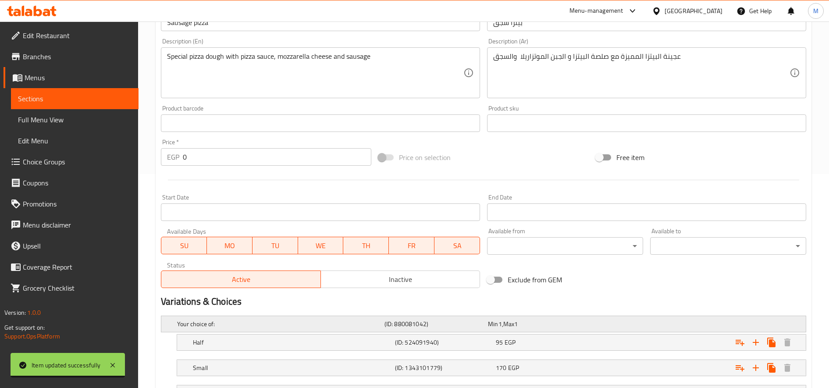
scroll to position [292, 0]
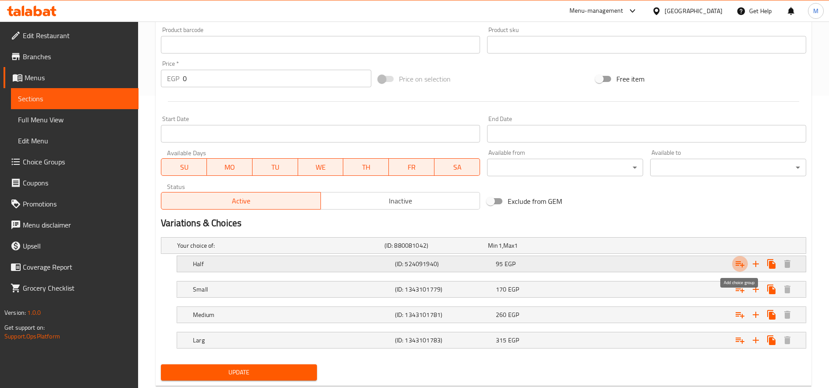
click at [744, 262] on icon "Expand" at bounding box center [740, 264] width 11 height 11
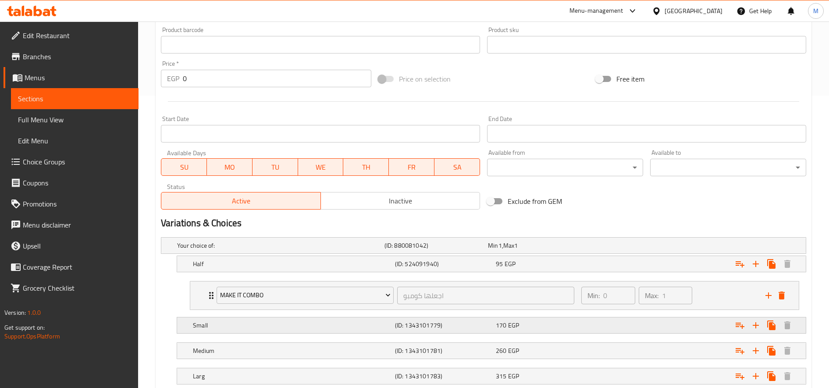
click at [739, 272] on div "Expand" at bounding box center [763, 264] width 63 height 16
click at [740, 325] on icon "Expand" at bounding box center [740, 326] width 9 height 6
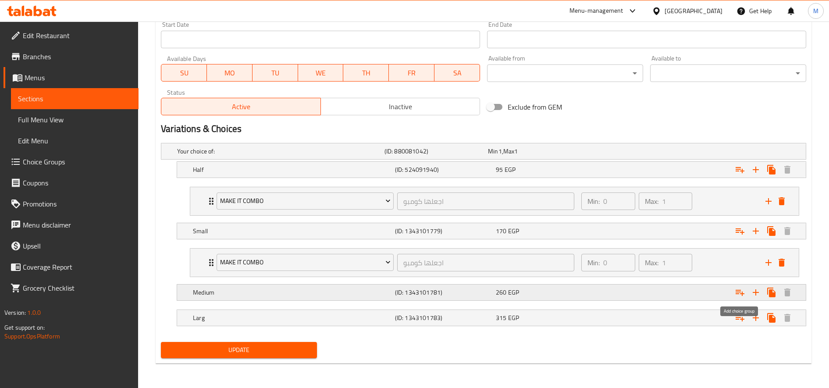
click at [745, 295] on icon "Expand" at bounding box center [740, 292] width 11 height 11
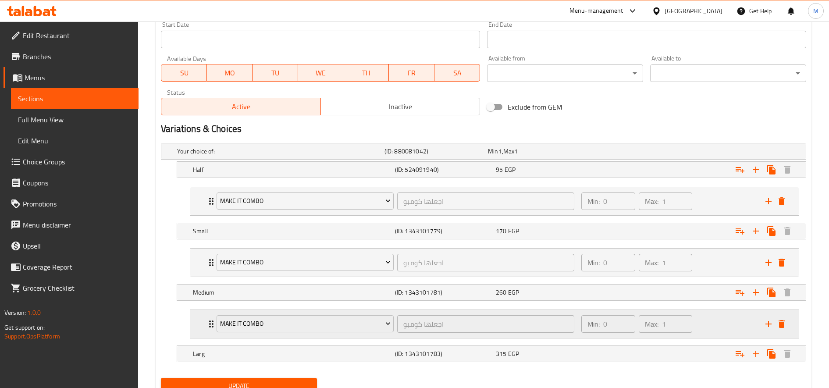
scroll to position [423, 0]
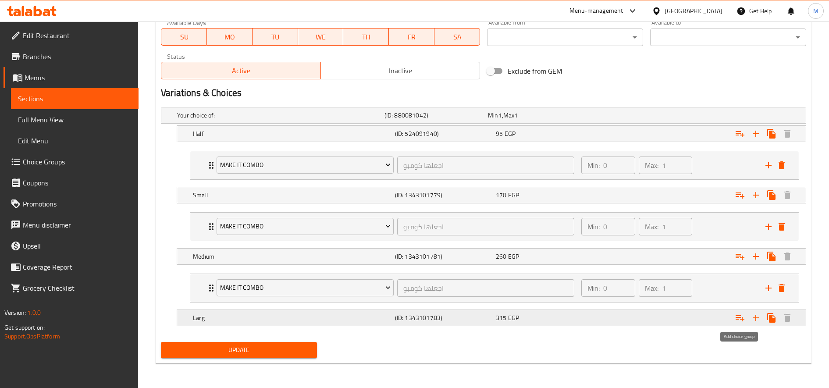
click at [743, 323] on button "Expand" at bounding box center [740, 318] width 16 height 16
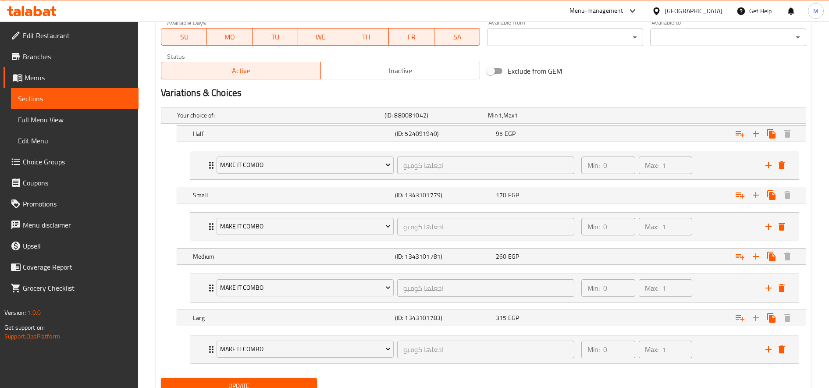
click at [278, 386] on span "Update" at bounding box center [239, 386] width 142 height 11
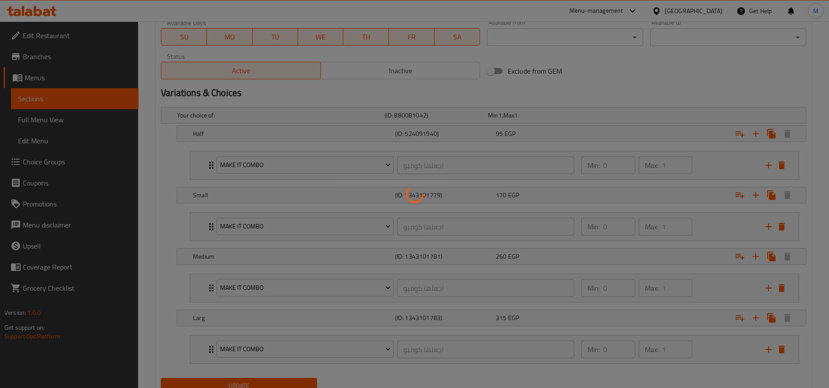
scroll to position [0, 0]
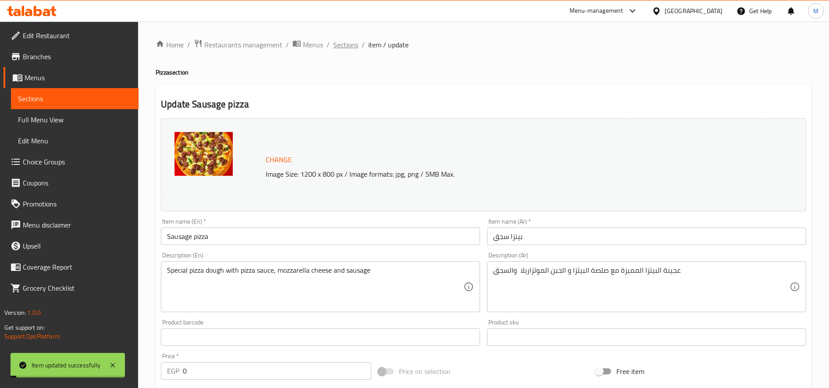
click at [346, 47] on span "Sections" at bounding box center [345, 44] width 25 height 11
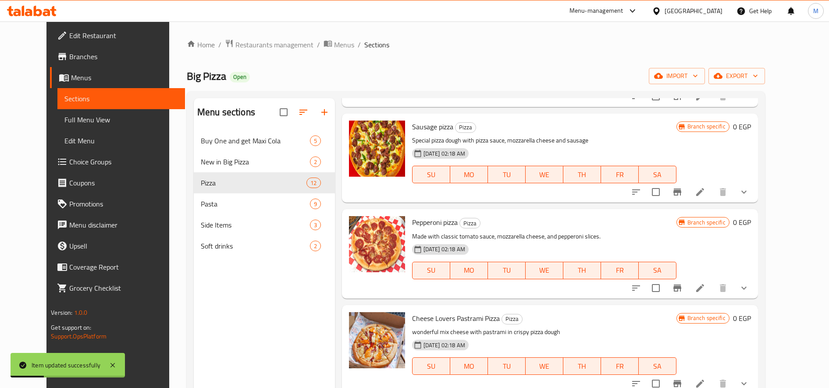
scroll to position [219, 0]
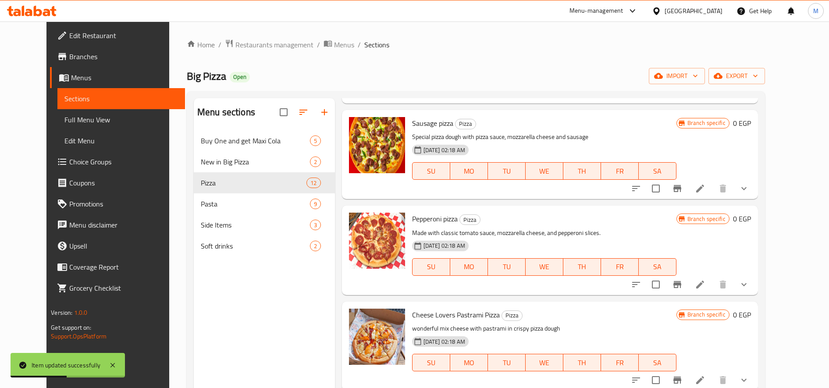
click at [755, 284] on button "show more" at bounding box center [744, 284] width 21 height 21
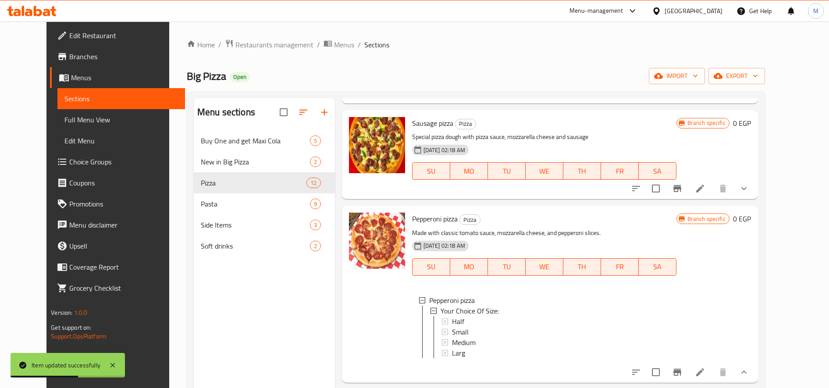
click at [755, 284] on div "Pepperoni pizza Pizza Made with classic tomato sauce, mozzarella cheese, and pe…" at bounding box center [582, 294] width 346 height 170
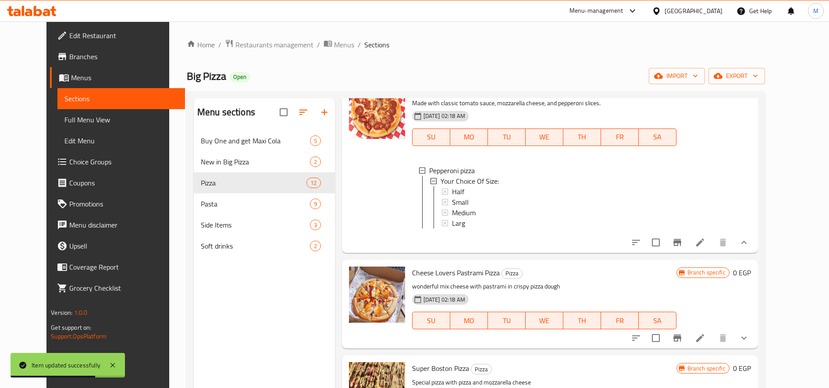
scroll to position [365, 0]
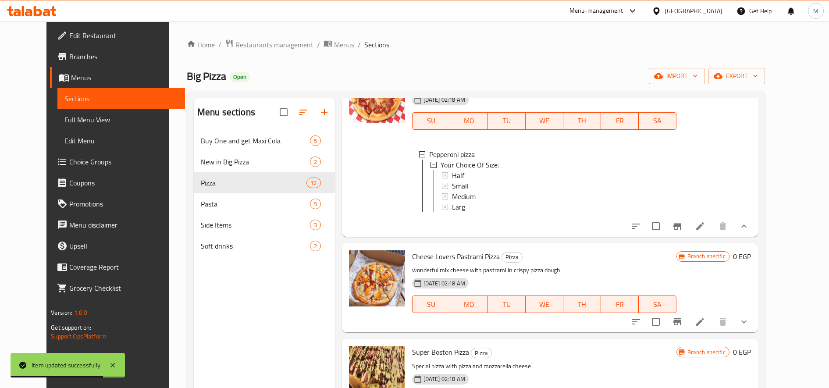
click at [704, 230] on icon at bounding box center [700, 226] width 8 height 8
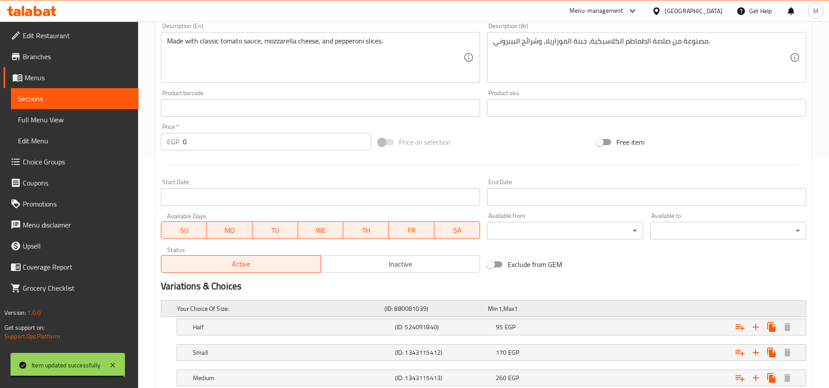
scroll to position [292, 0]
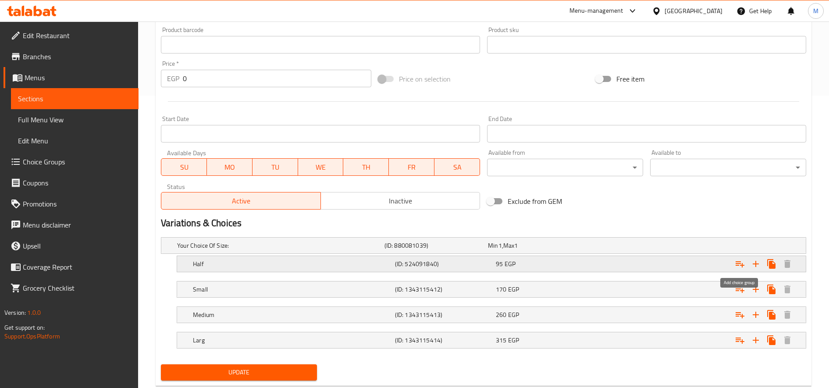
click at [736, 266] on icon "Expand" at bounding box center [740, 264] width 11 height 11
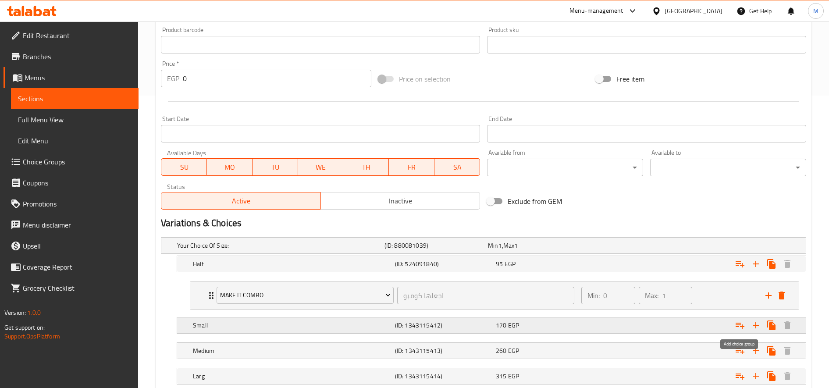
drag, startPoint x: 738, startPoint y: 321, endPoint x: 736, endPoint y: 332, distance: 10.8
click at [739, 322] on icon "Expand" at bounding box center [740, 325] width 11 height 11
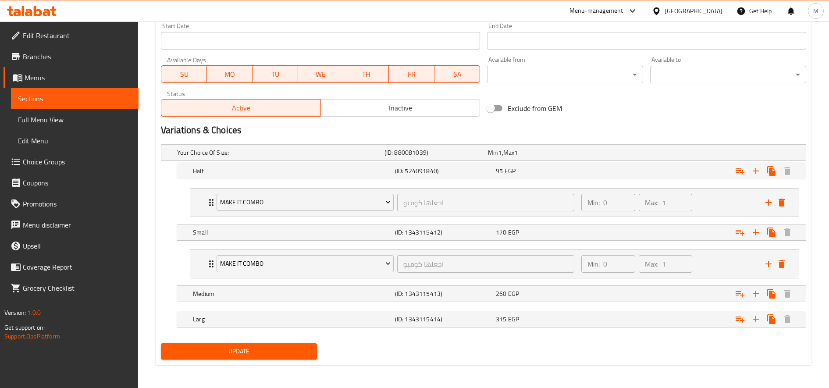
scroll to position [387, 0]
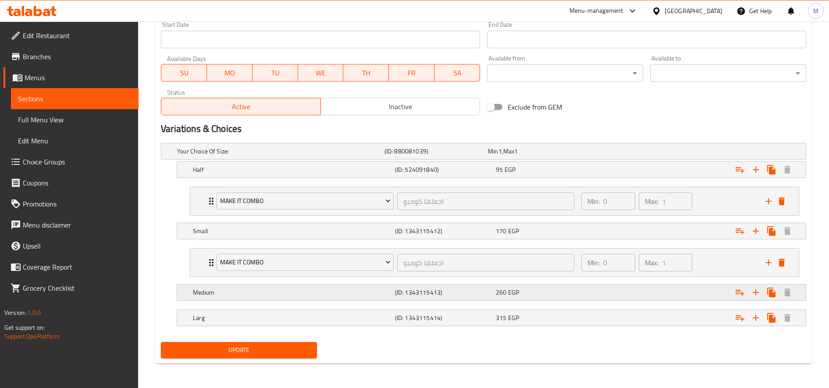
click at [739, 175] on icon "Expand" at bounding box center [740, 169] width 11 height 11
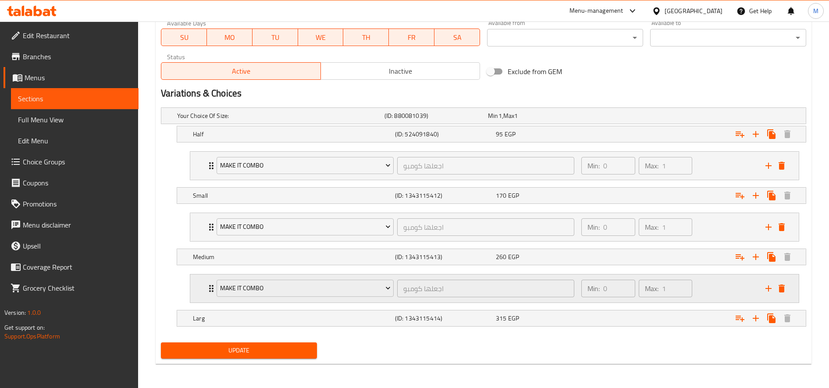
scroll to position [423, 0]
click at [742, 321] on icon "Expand" at bounding box center [740, 318] width 11 height 11
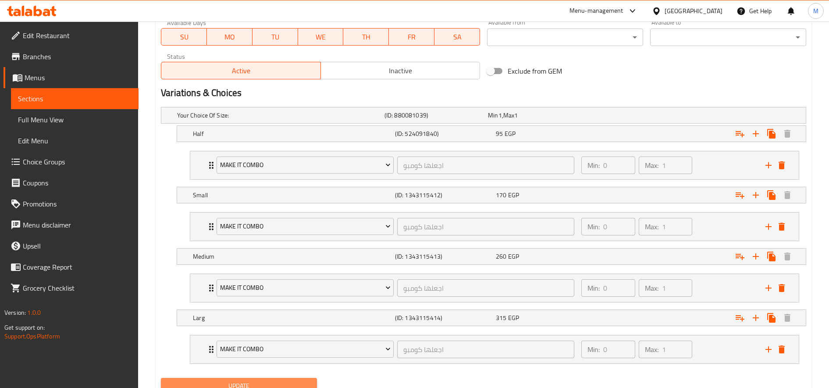
click at [287, 383] on span "Update" at bounding box center [239, 386] width 142 height 11
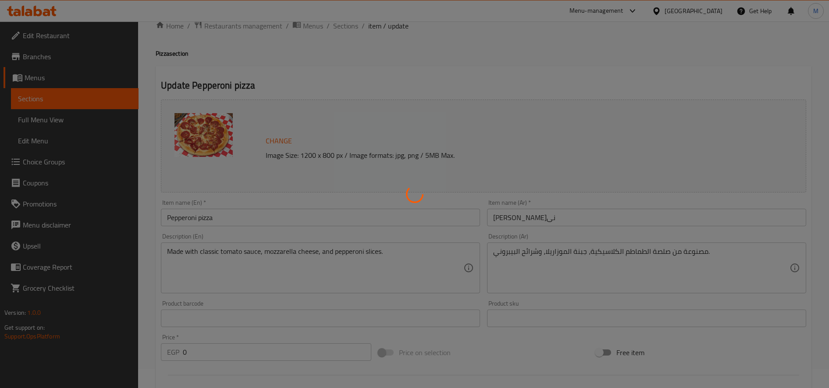
scroll to position [0, 0]
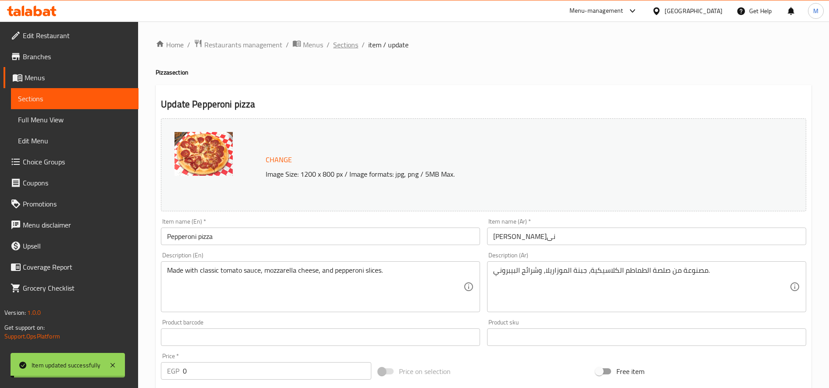
click at [346, 46] on span "Sections" at bounding box center [345, 44] width 25 height 11
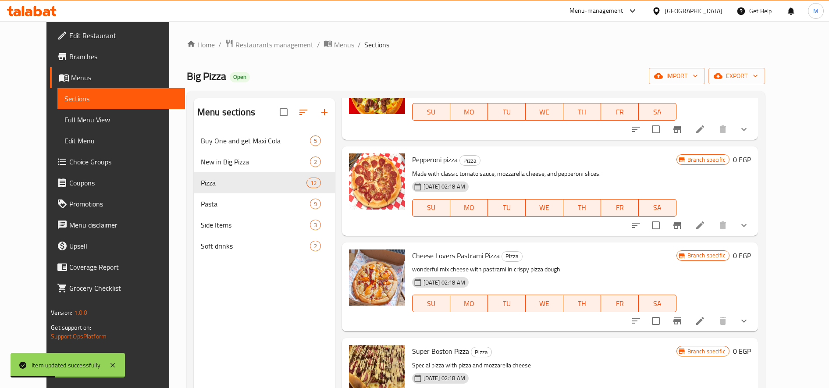
scroll to position [365, 0]
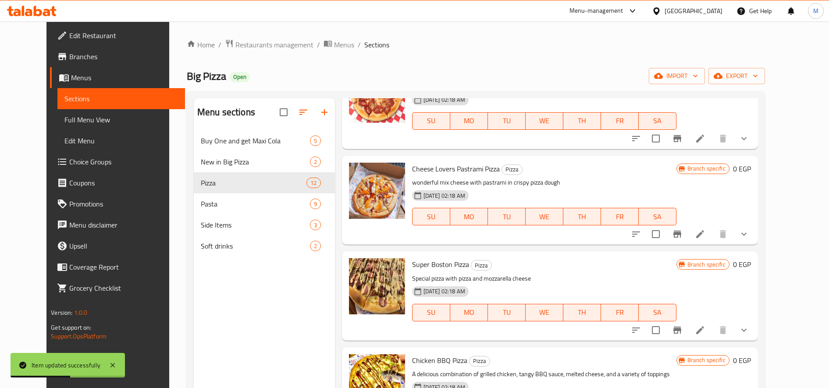
click at [704, 232] on icon at bounding box center [700, 234] width 8 height 8
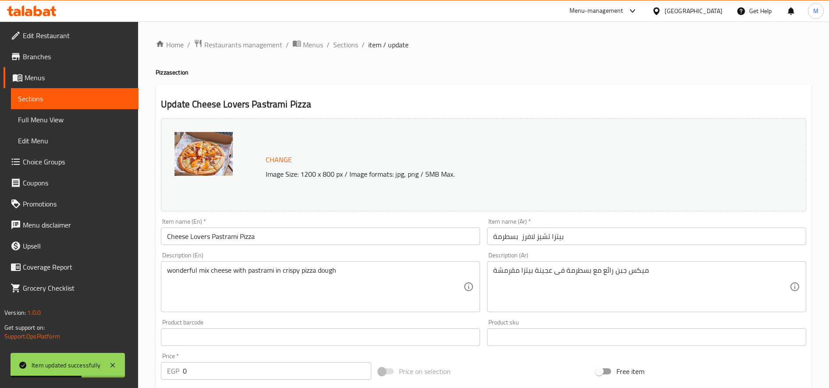
scroll to position [315, 0]
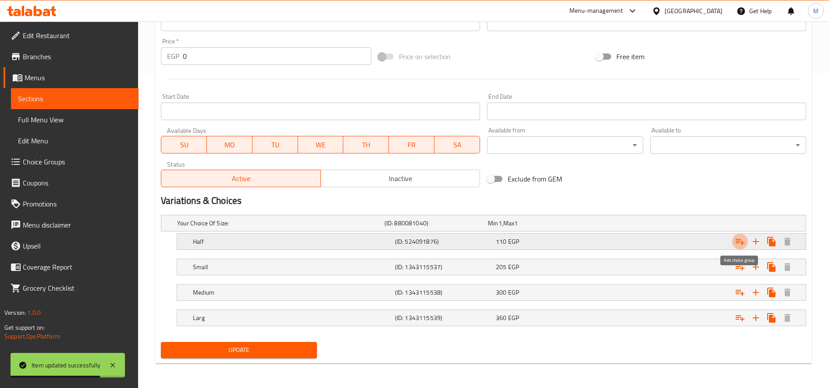
click at [739, 239] on icon "Expand" at bounding box center [740, 242] width 9 height 6
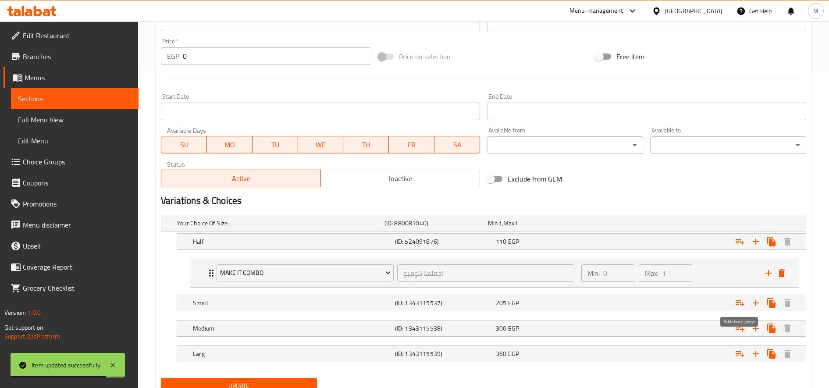
drag, startPoint x: 743, startPoint y: 302, endPoint x: 738, endPoint y: 314, distance: 13.0
click at [743, 302] on icon "Expand" at bounding box center [740, 303] width 11 height 11
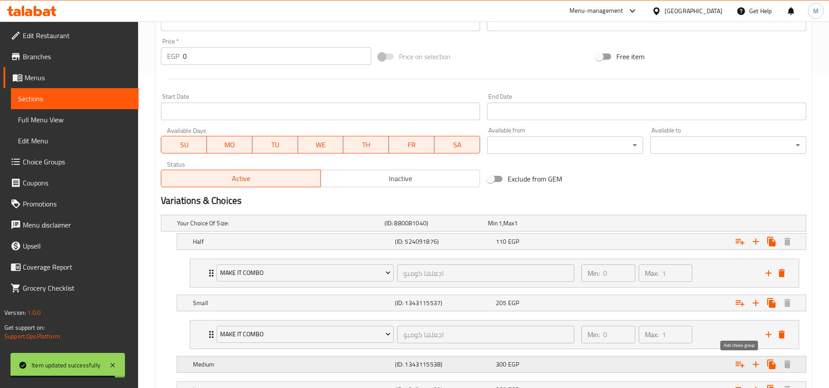
click at [743, 361] on icon "Expand" at bounding box center [740, 364] width 11 height 11
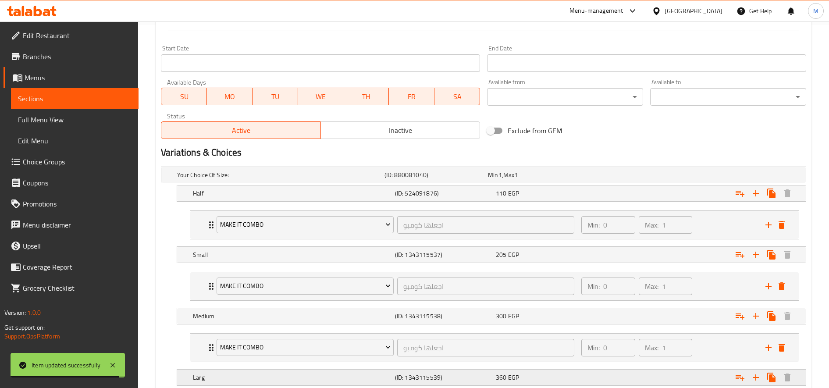
scroll to position [423, 0]
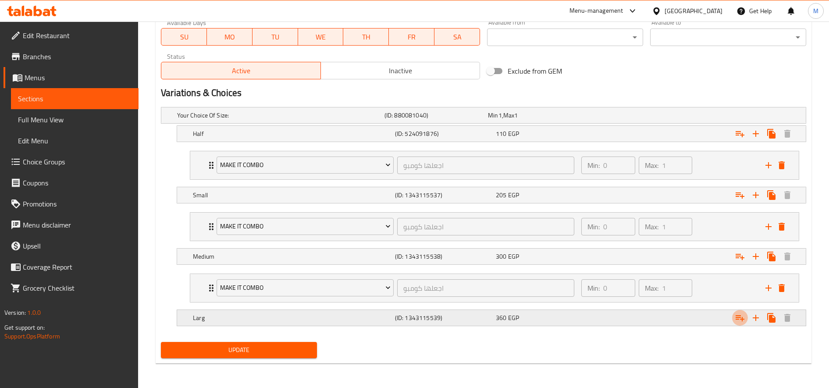
click at [735, 139] on icon "Expand" at bounding box center [740, 133] width 11 height 11
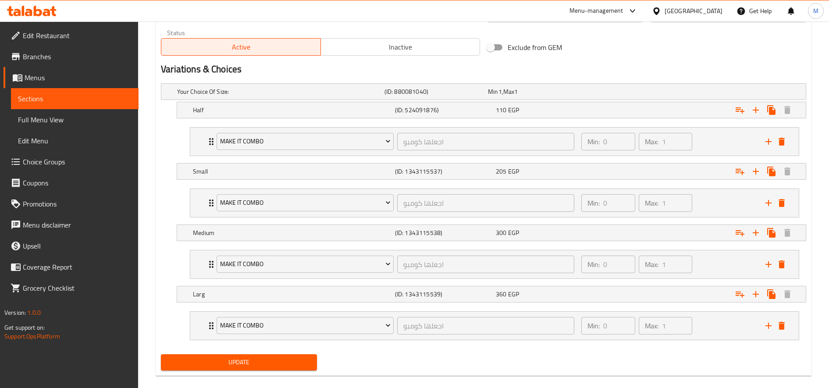
scroll to position [459, 0]
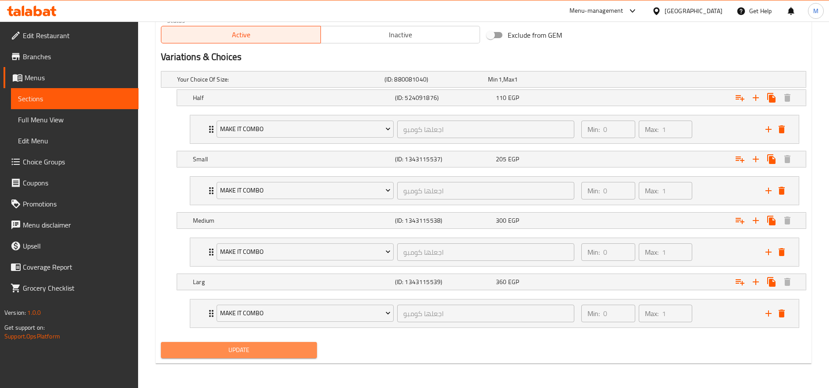
click at [270, 356] on button "Update" at bounding box center [239, 350] width 156 height 16
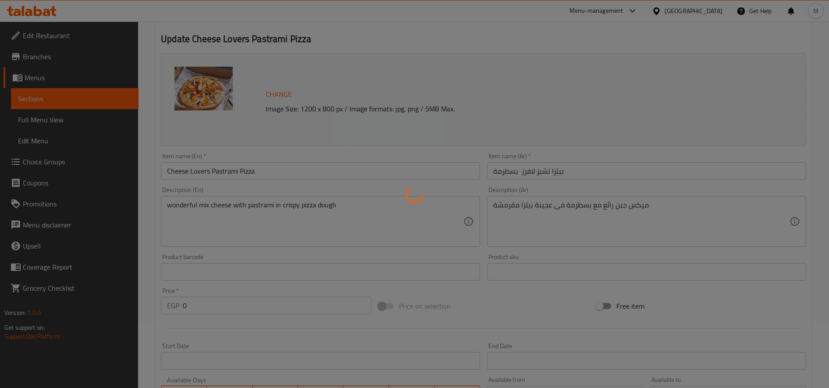
scroll to position [0, 0]
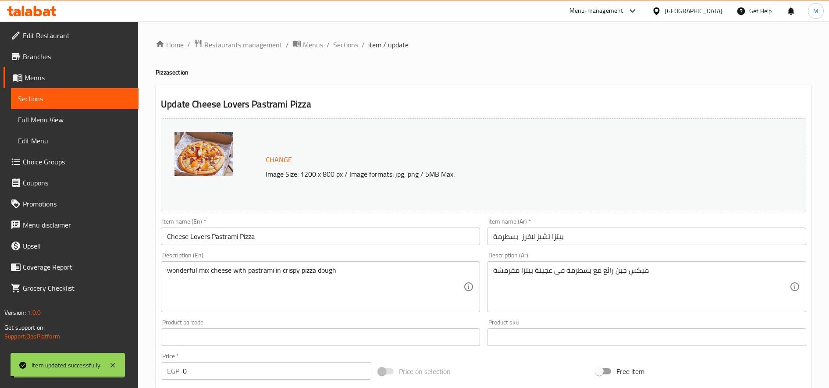
click at [349, 45] on span "Sections" at bounding box center [345, 44] width 25 height 11
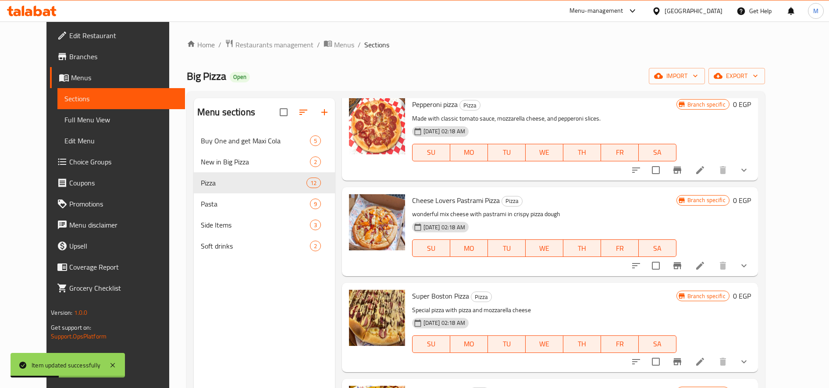
scroll to position [365, 0]
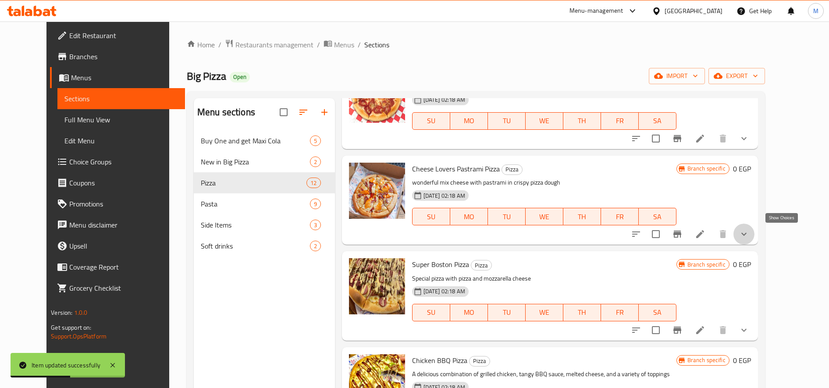
click at [749, 237] on icon "show more" at bounding box center [744, 234] width 11 height 11
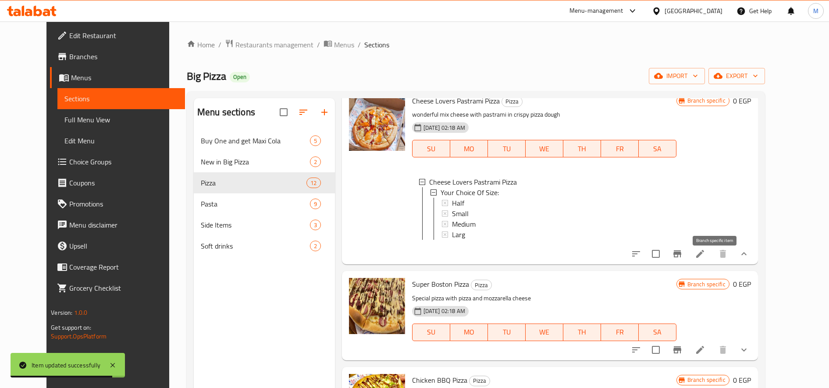
scroll to position [512, 0]
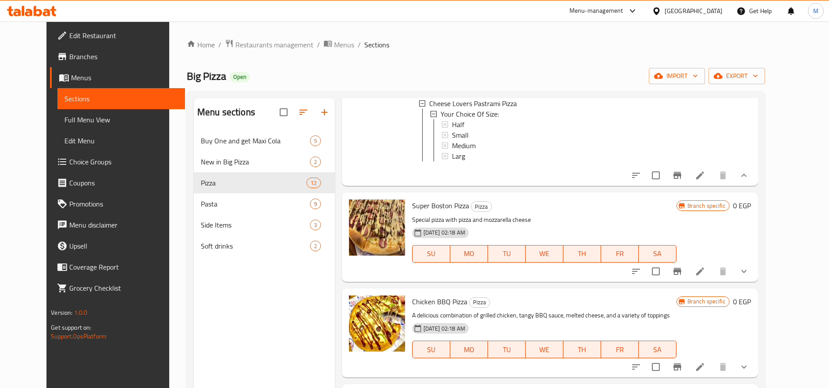
click at [713, 279] on li at bounding box center [700, 272] width 25 height 16
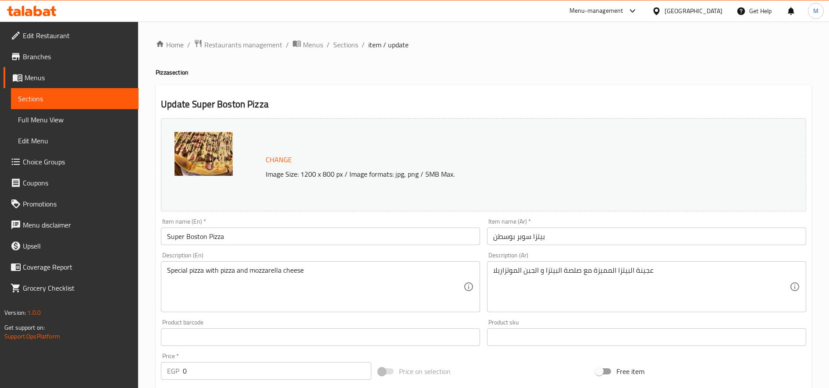
scroll to position [315, 0]
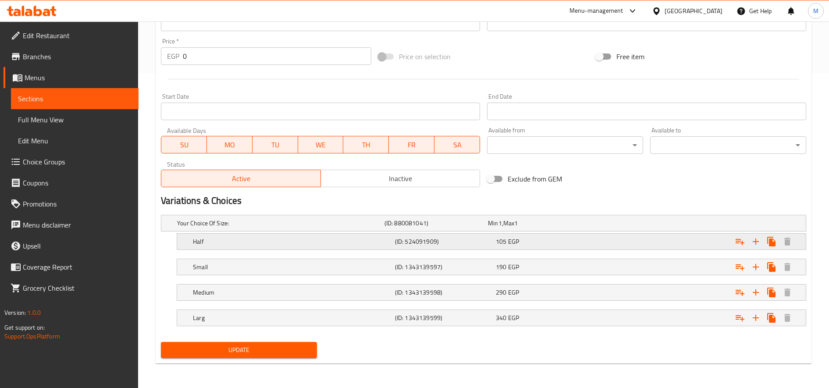
click at [736, 243] on icon "Expand" at bounding box center [740, 242] width 9 height 6
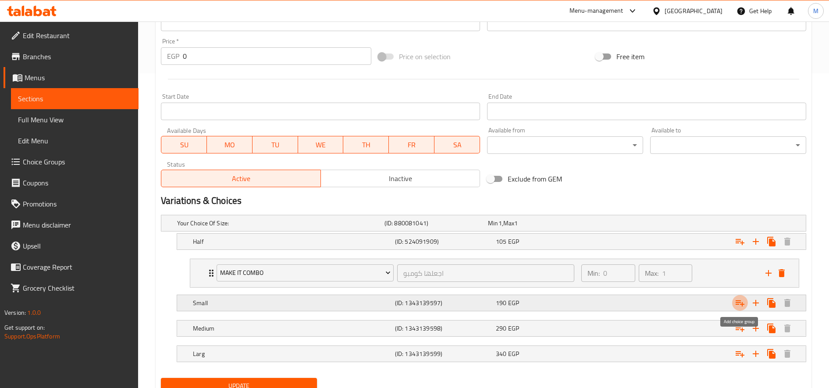
click at [739, 306] on icon "Expand" at bounding box center [740, 303] width 11 height 11
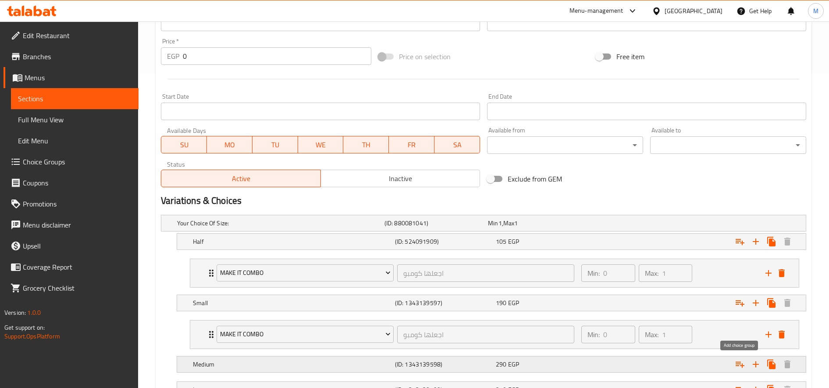
click at [744, 363] on icon "Expand" at bounding box center [740, 364] width 11 height 11
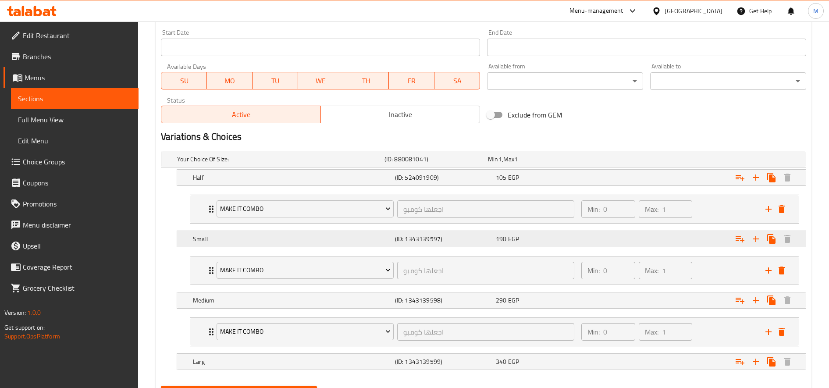
scroll to position [423, 0]
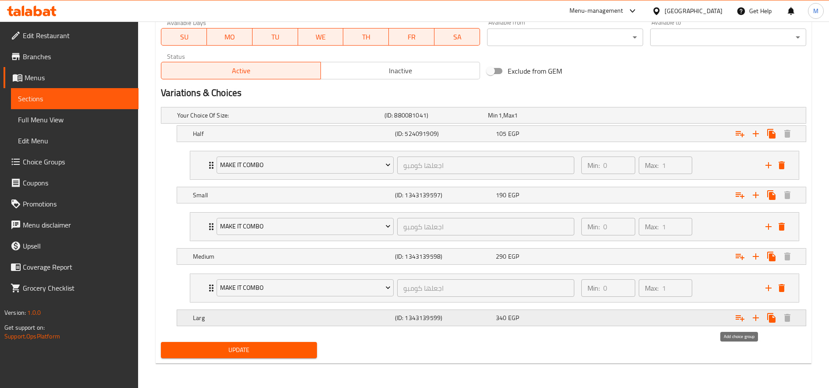
click at [745, 320] on icon "Expand" at bounding box center [740, 318] width 11 height 11
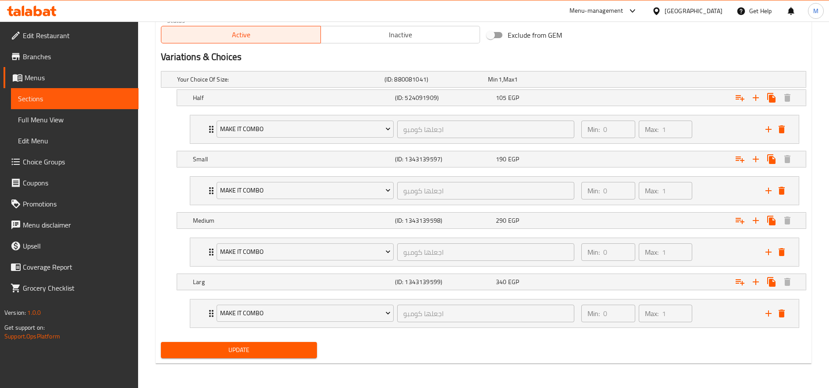
click at [287, 348] on span "Update" at bounding box center [239, 350] width 142 height 11
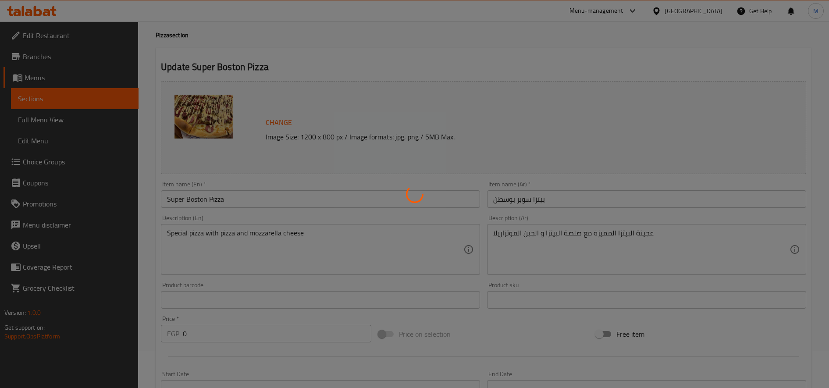
scroll to position [0, 0]
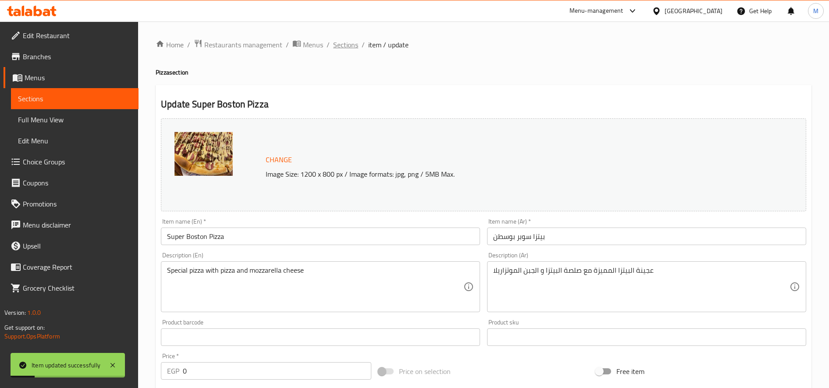
click at [347, 44] on span "Sections" at bounding box center [345, 44] width 25 height 11
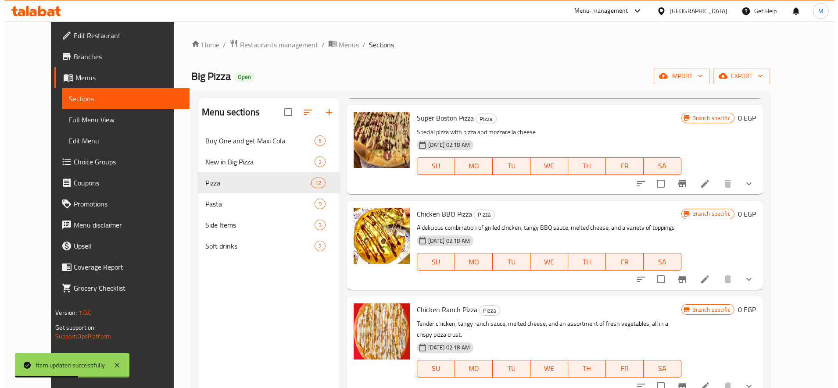
scroll to position [585, 0]
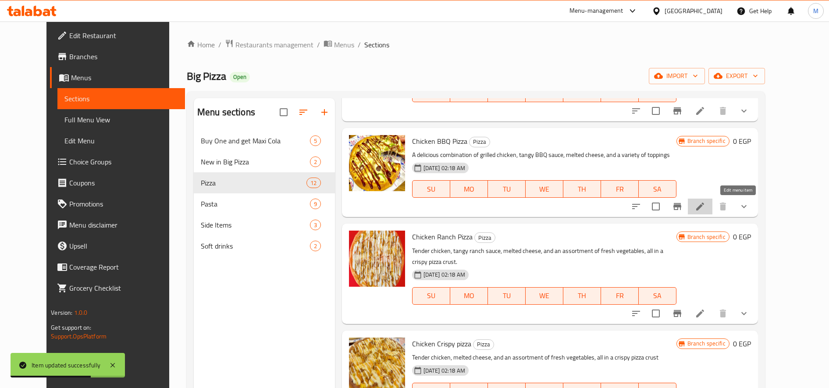
click at [706, 211] on icon at bounding box center [700, 206] width 11 height 11
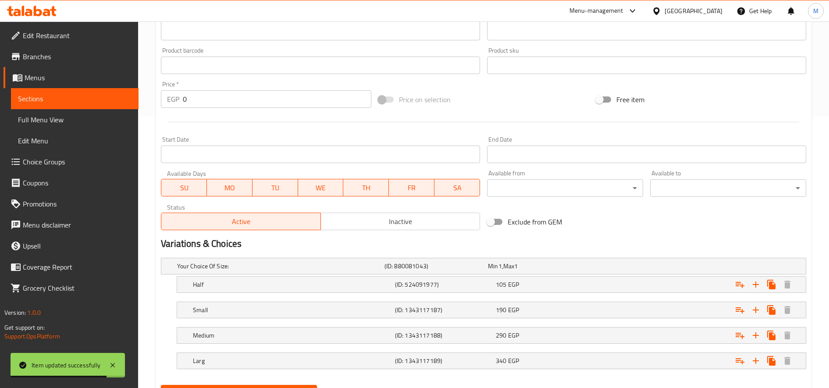
scroll to position [315, 0]
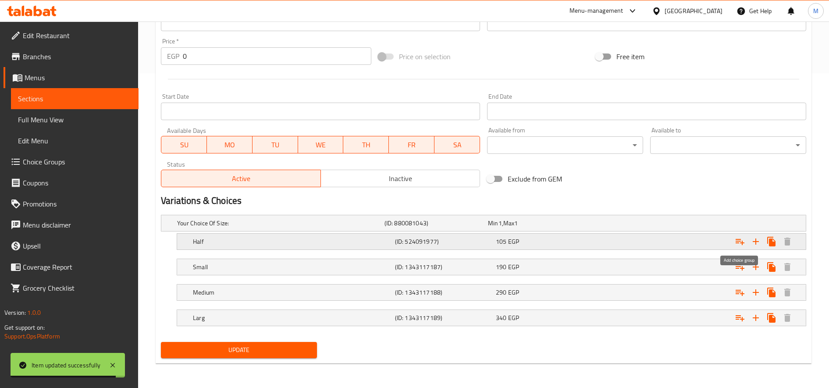
click at [733, 243] on button "Expand" at bounding box center [740, 242] width 16 height 16
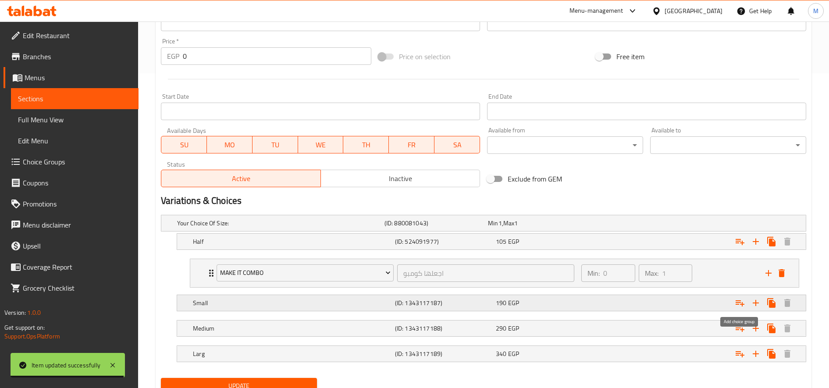
click at [739, 300] on icon "Expand" at bounding box center [740, 303] width 11 height 11
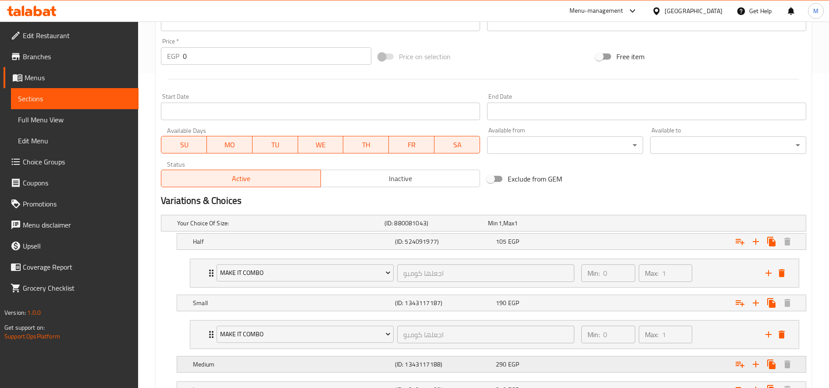
click at [738, 250] on button "Expand" at bounding box center [740, 242] width 16 height 16
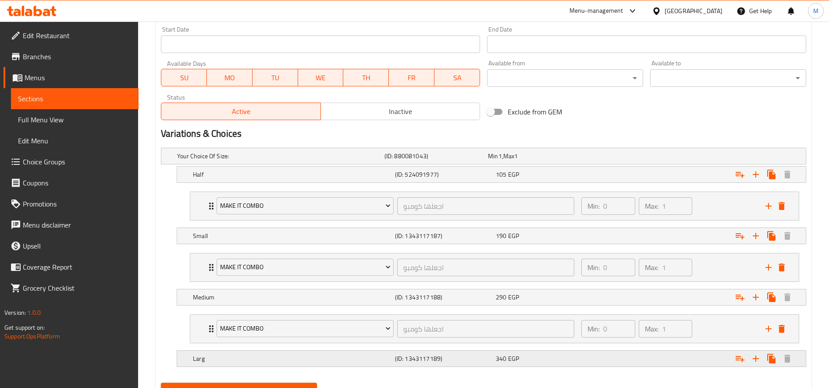
scroll to position [423, 0]
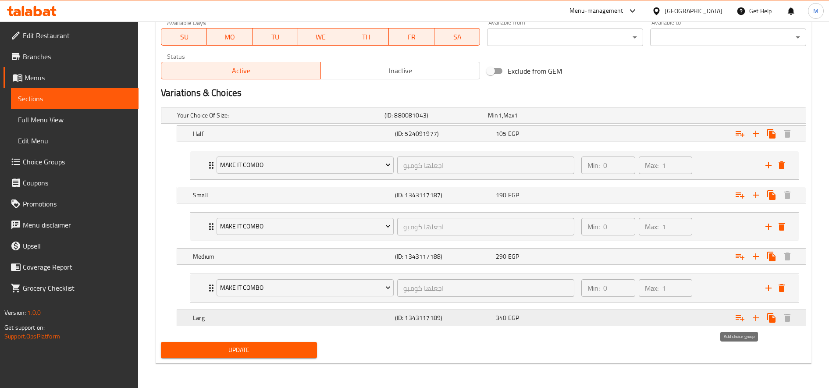
click at [745, 315] on button "Expand" at bounding box center [740, 318] width 16 height 16
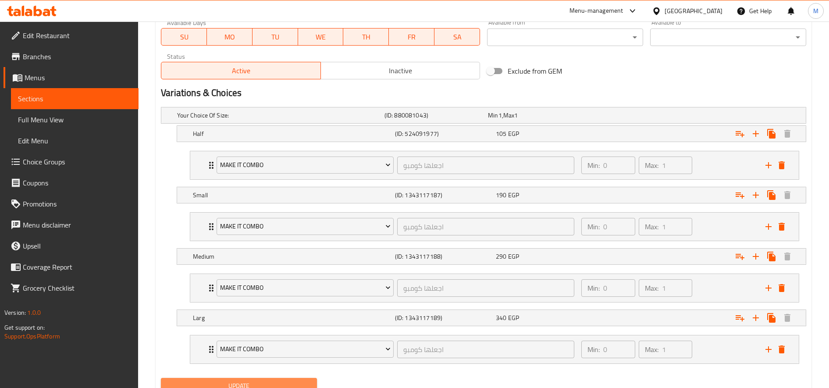
click at [196, 379] on button "Update" at bounding box center [239, 386] width 156 height 16
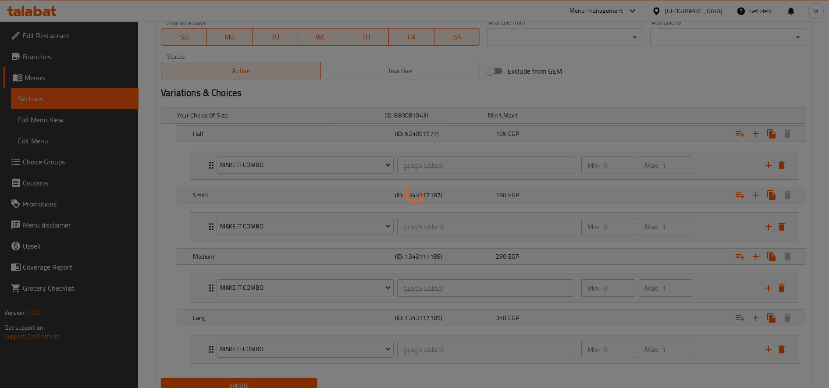
scroll to position [0, 0]
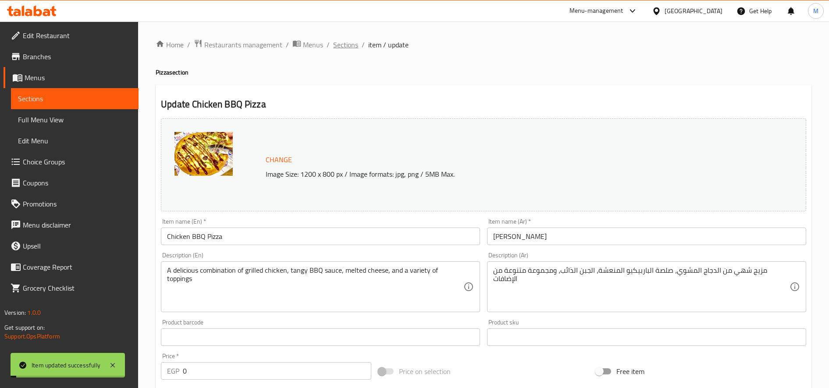
click at [348, 46] on span "Sections" at bounding box center [345, 44] width 25 height 11
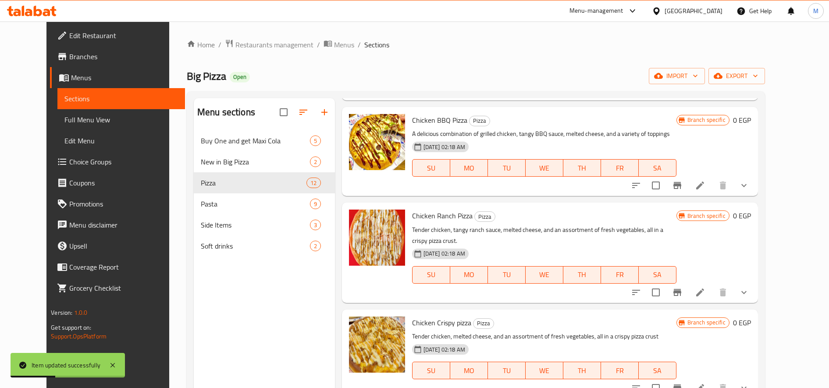
scroll to position [585, 0]
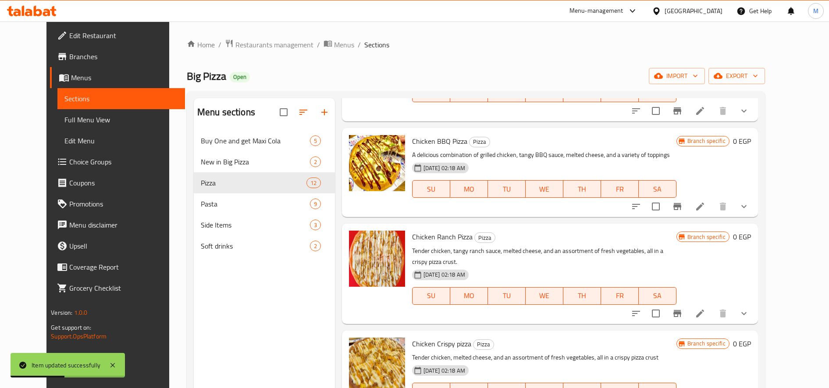
click at [755, 205] on button "show more" at bounding box center [744, 206] width 21 height 21
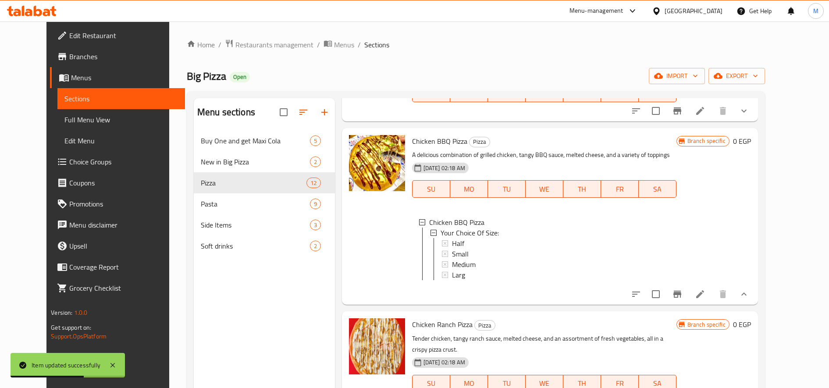
click at [706, 299] on icon at bounding box center [700, 294] width 11 height 11
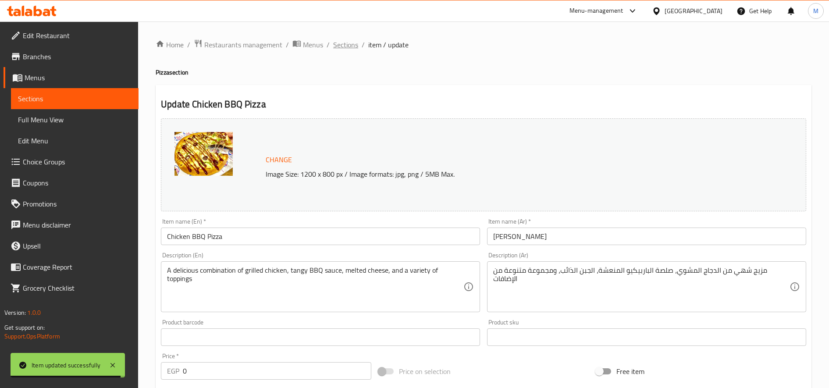
click at [348, 46] on span "Sections" at bounding box center [345, 44] width 25 height 11
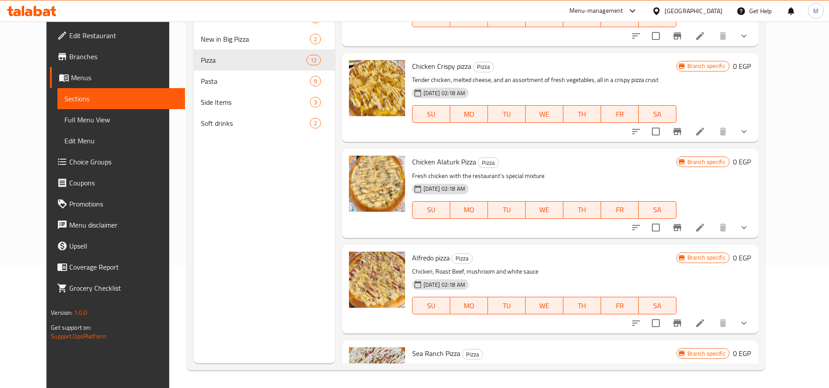
scroll to position [721, 0]
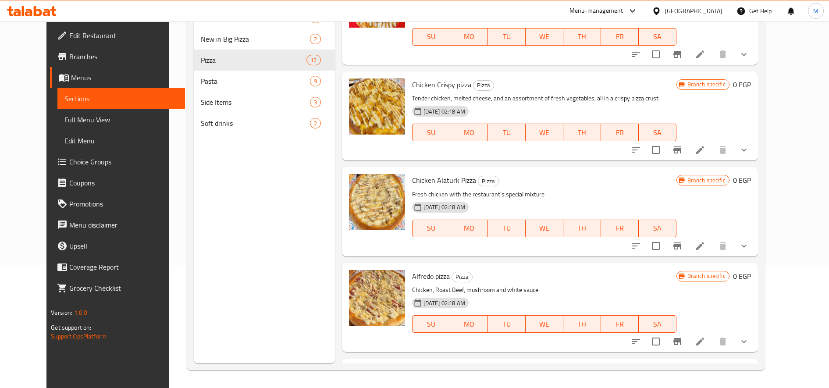
click at [713, 142] on li at bounding box center [700, 150] width 25 height 16
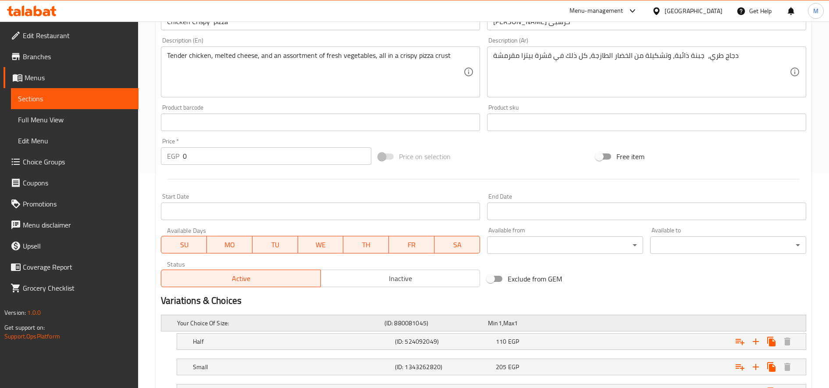
scroll to position [315, 0]
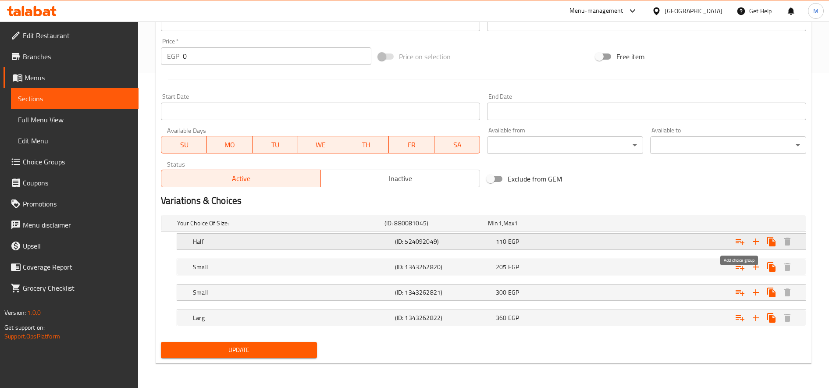
click at [746, 242] on button "Expand" at bounding box center [740, 242] width 16 height 16
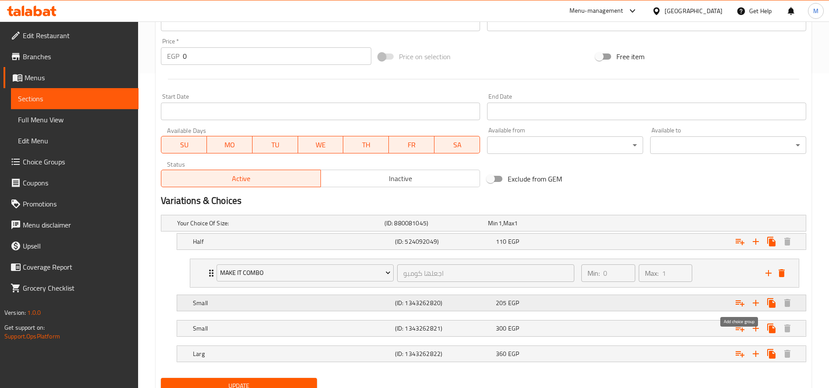
click at [744, 304] on icon "Expand" at bounding box center [740, 303] width 9 height 6
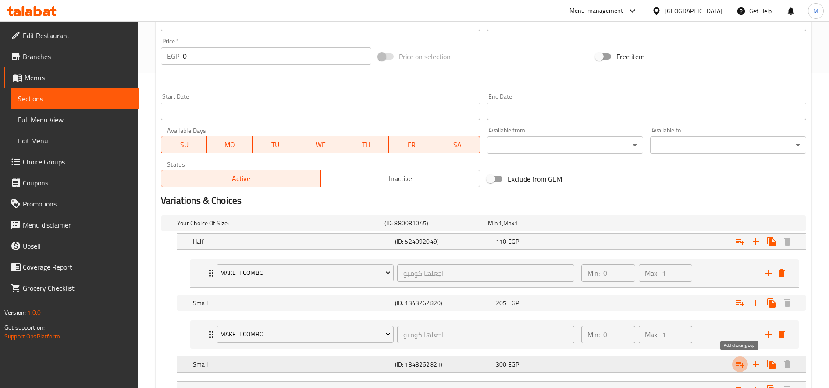
click at [743, 368] on icon "Expand" at bounding box center [740, 364] width 11 height 11
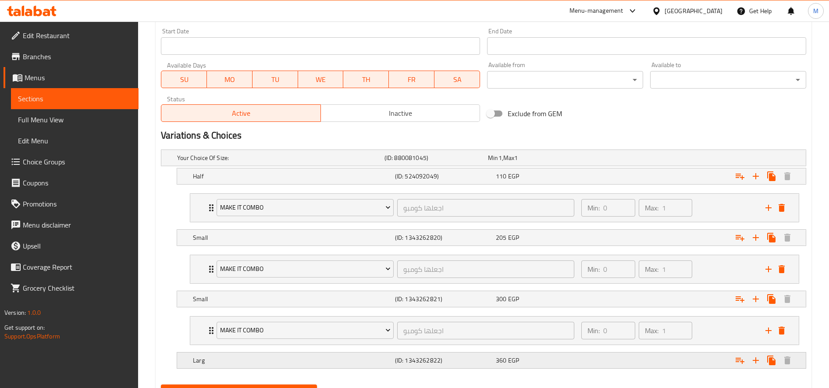
scroll to position [423, 0]
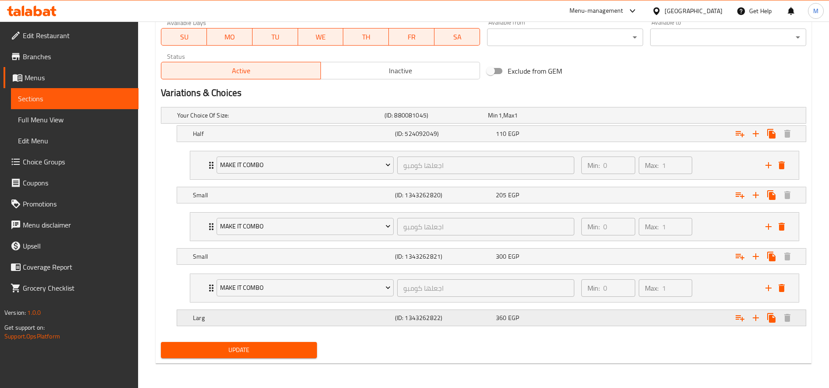
click at [735, 142] on button "Expand" at bounding box center [740, 134] width 16 height 16
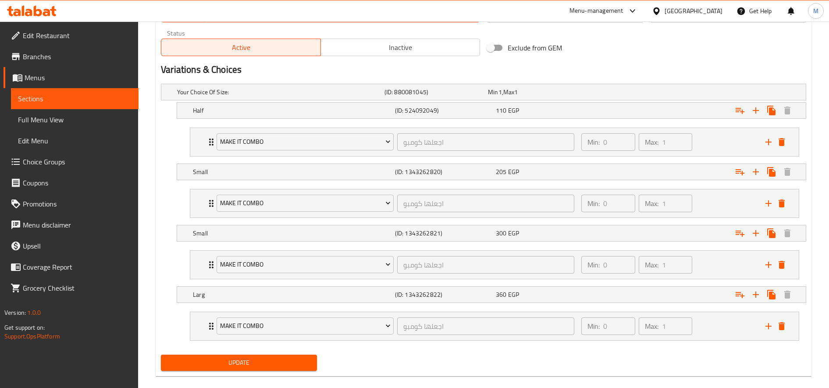
scroll to position [459, 0]
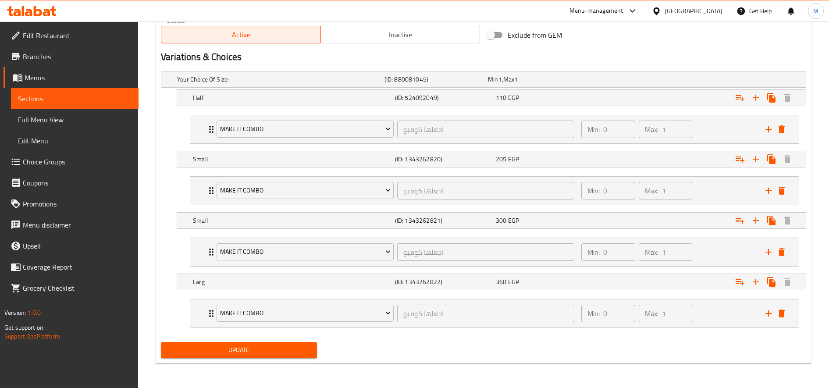
click at [305, 343] on button "Update" at bounding box center [239, 350] width 156 height 16
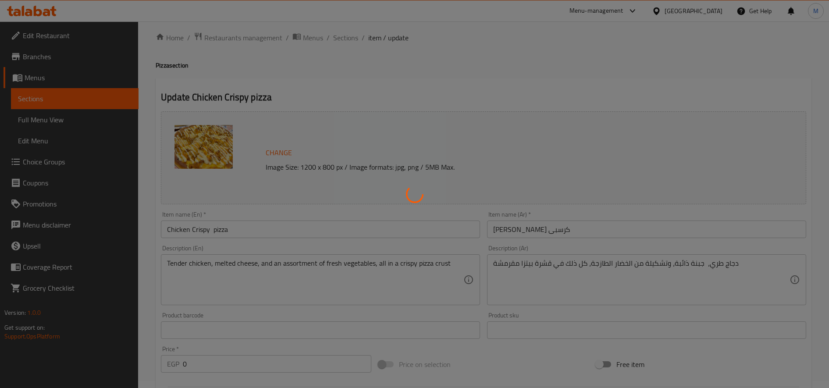
scroll to position [0, 0]
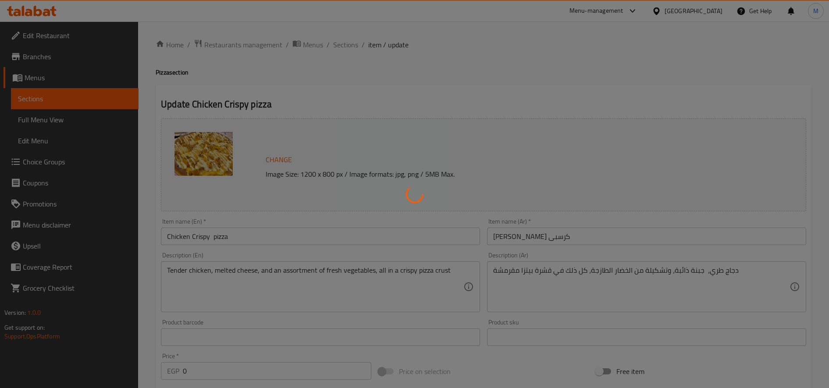
click at [350, 47] on div at bounding box center [414, 194] width 829 height 388
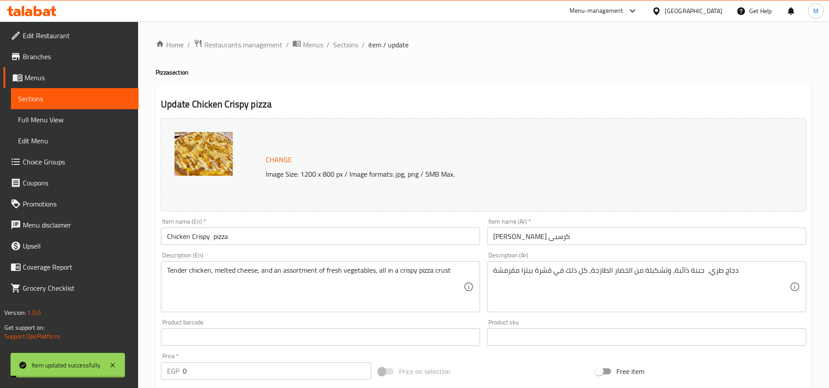
click at [350, 47] on span "Sections" at bounding box center [345, 44] width 25 height 11
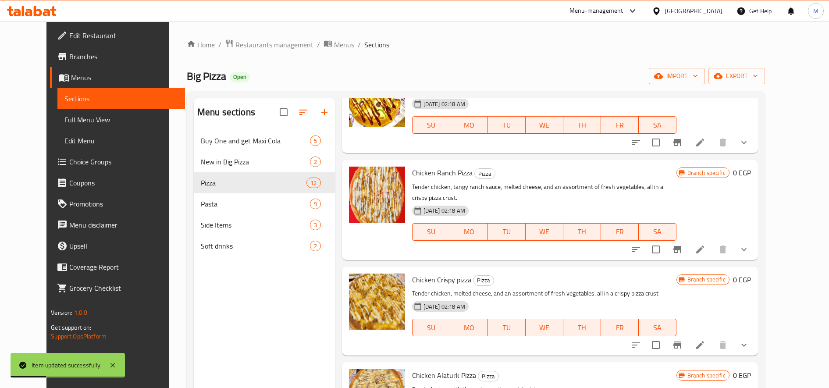
scroll to position [648, 0]
click at [713, 242] on li at bounding box center [700, 250] width 25 height 16
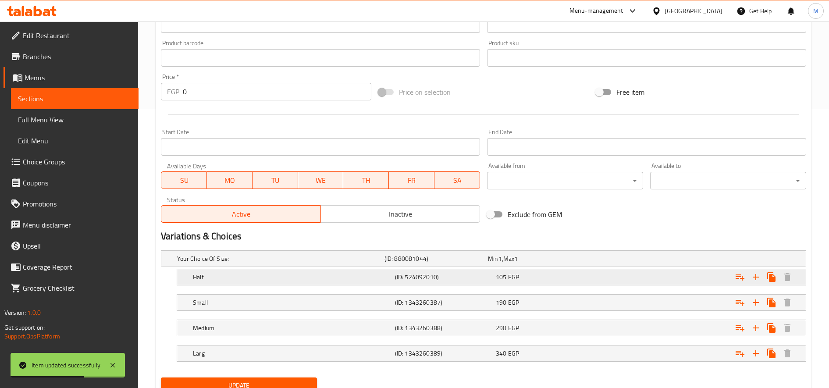
scroll to position [315, 0]
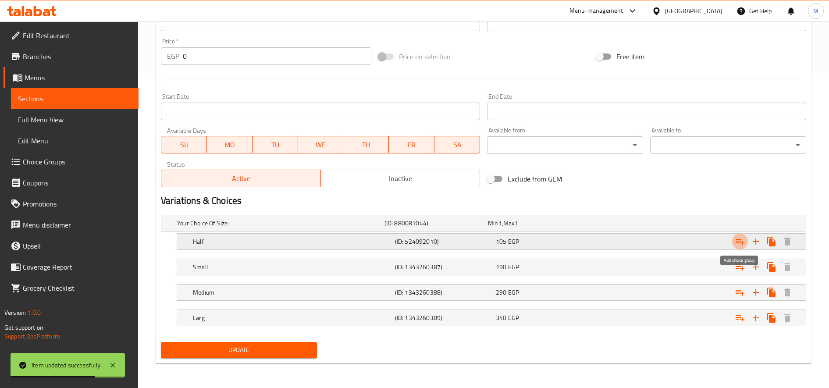
click at [738, 243] on icon "Expand" at bounding box center [740, 242] width 9 height 6
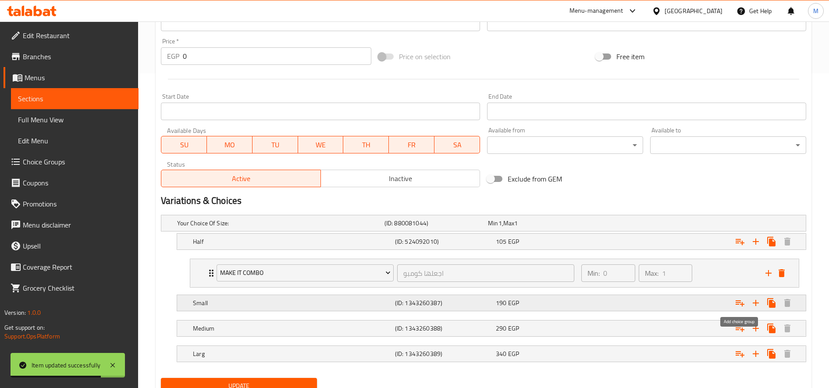
click at [739, 303] on icon "Expand" at bounding box center [740, 303] width 11 height 11
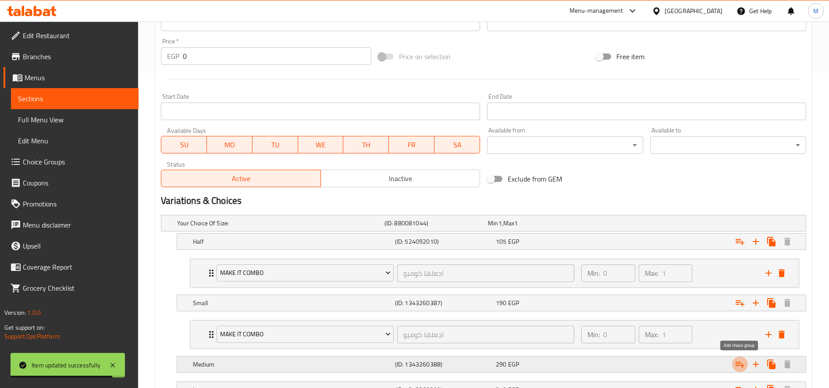
click at [742, 367] on icon "Expand" at bounding box center [740, 365] width 9 height 6
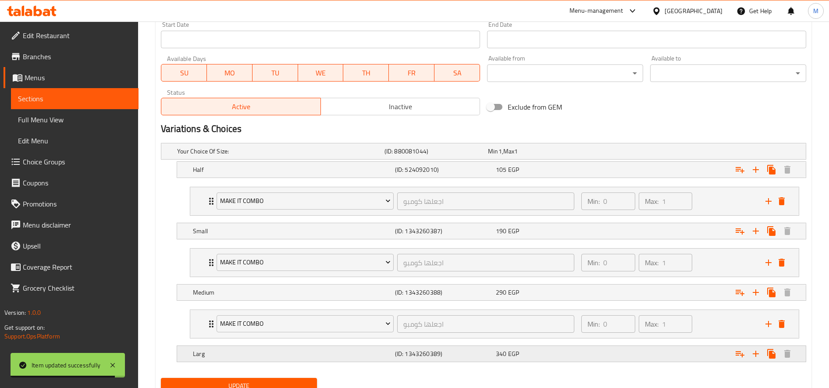
scroll to position [423, 0]
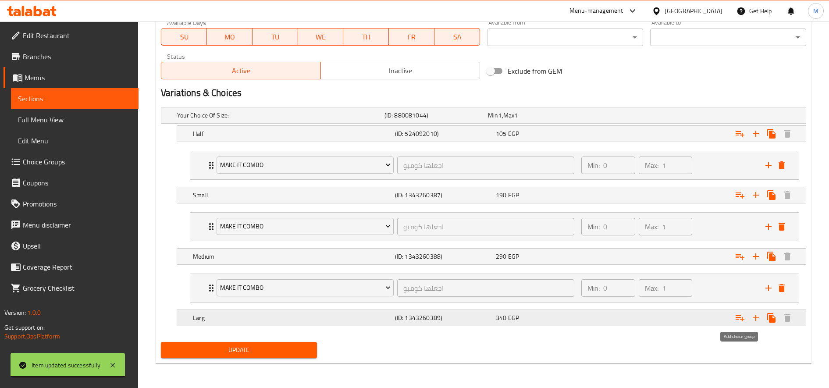
click at [741, 318] on icon "Expand" at bounding box center [740, 318] width 11 height 11
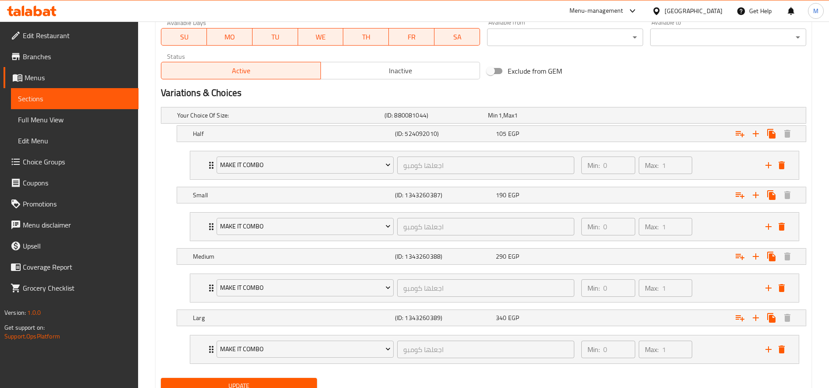
scroll to position [459, 0]
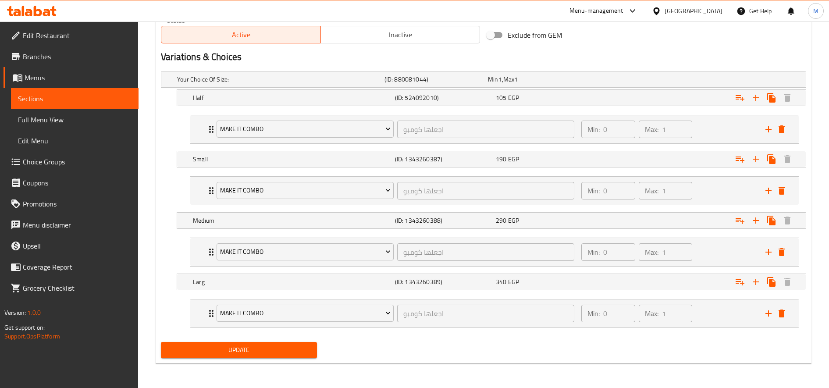
click at [288, 340] on div "Update" at bounding box center [238, 350] width 163 height 23
drag, startPoint x: 289, startPoint y: 352, endPoint x: 309, endPoint y: 332, distance: 27.9
click at [289, 352] on span "Update" at bounding box center [239, 350] width 142 height 11
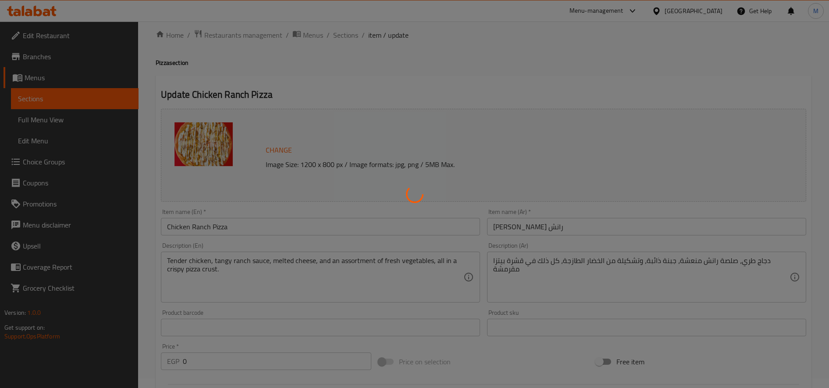
scroll to position [0, 0]
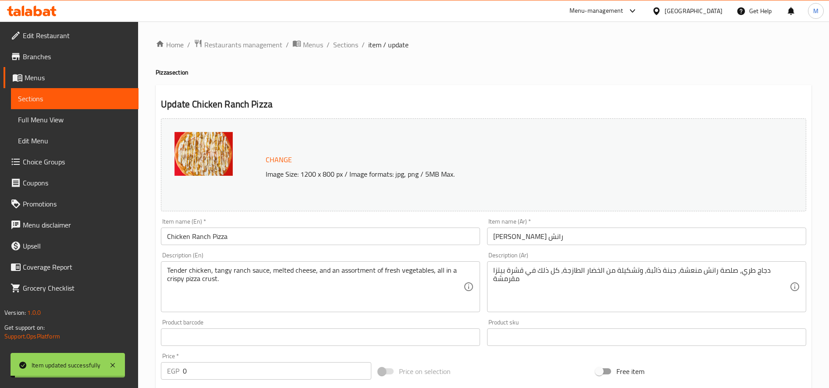
drag, startPoint x: 342, startPoint y: 46, endPoint x: 393, endPoint y: 65, distance: 53.7
click at [342, 46] on span "Sections" at bounding box center [345, 44] width 25 height 11
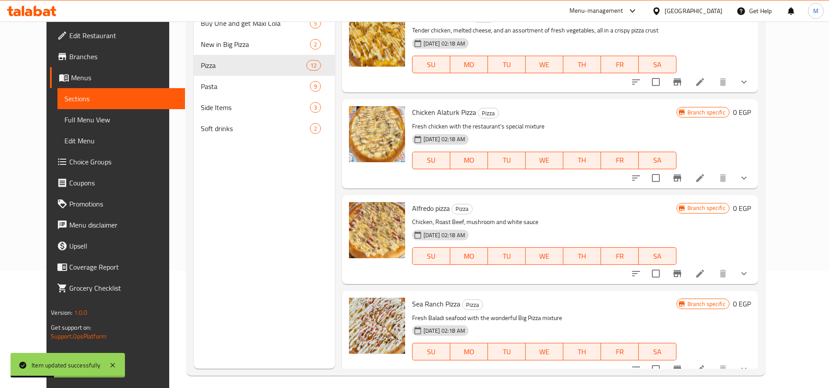
scroll to position [123, 0]
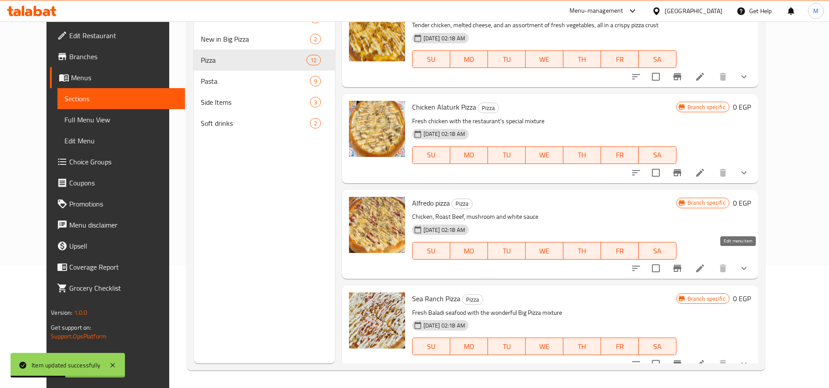
click at [706, 263] on icon at bounding box center [700, 268] width 11 height 11
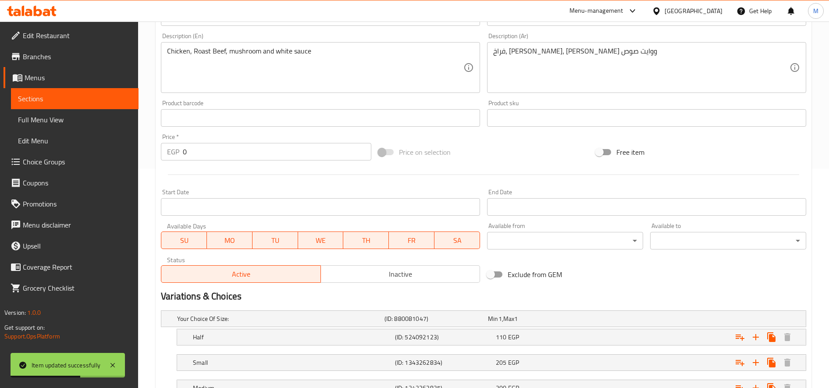
scroll to position [315, 0]
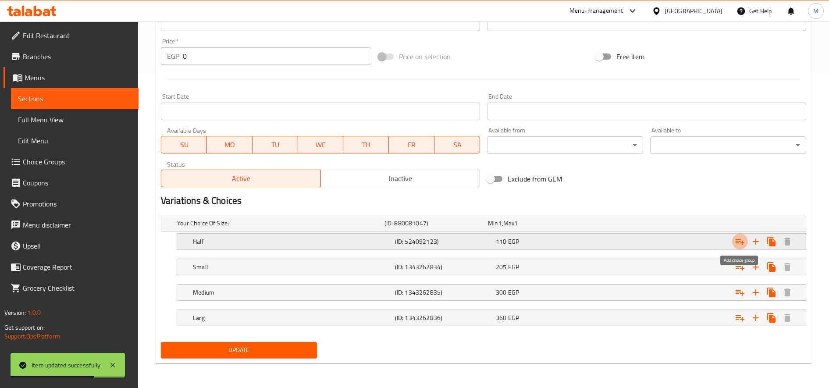
click at [734, 239] on button "Expand" at bounding box center [740, 242] width 16 height 16
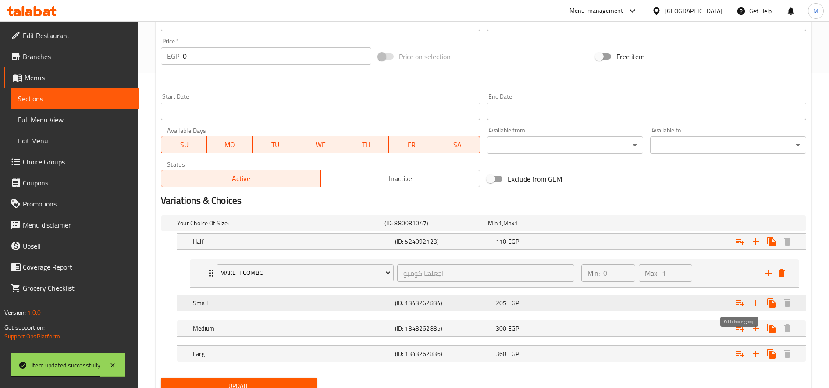
click at [736, 308] on icon "Expand" at bounding box center [740, 303] width 11 height 11
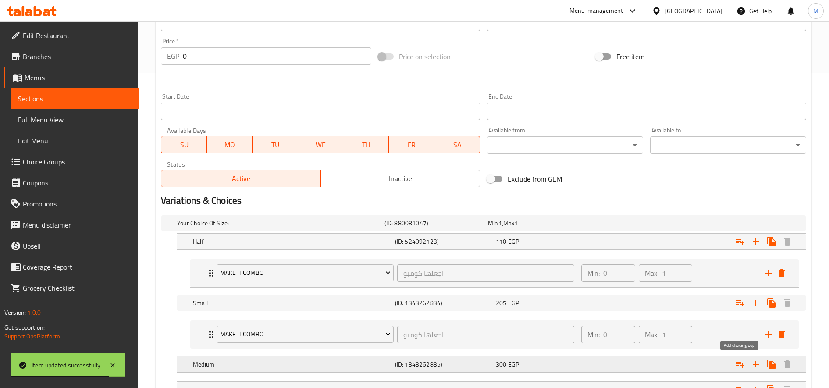
click at [741, 361] on icon "Expand" at bounding box center [740, 364] width 11 height 11
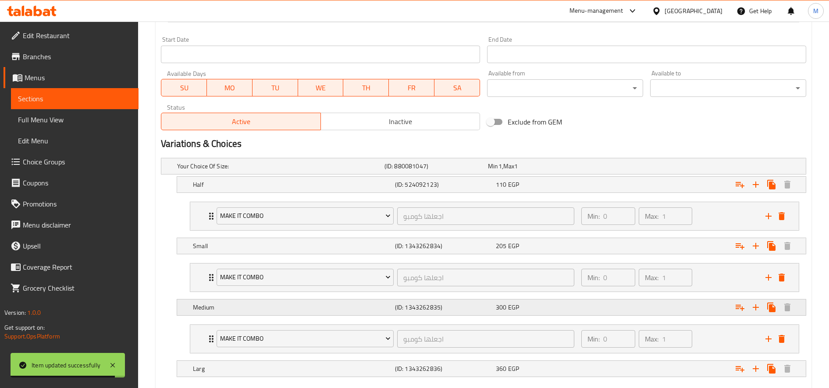
scroll to position [423, 0]
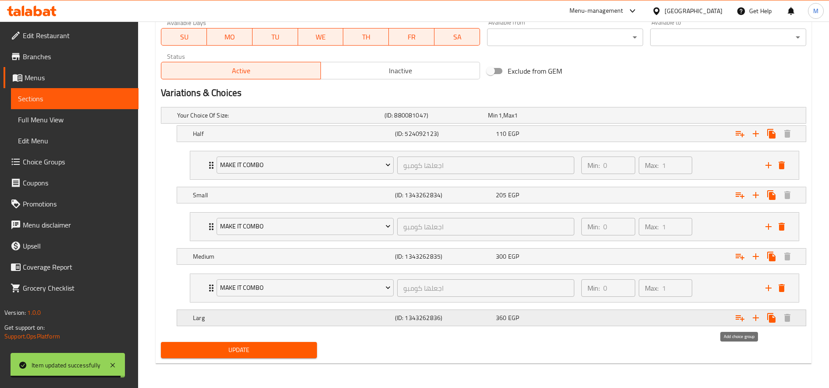
click at [746, 321] on button "Expand" at bounding box center [740, 318] width 16 height 16
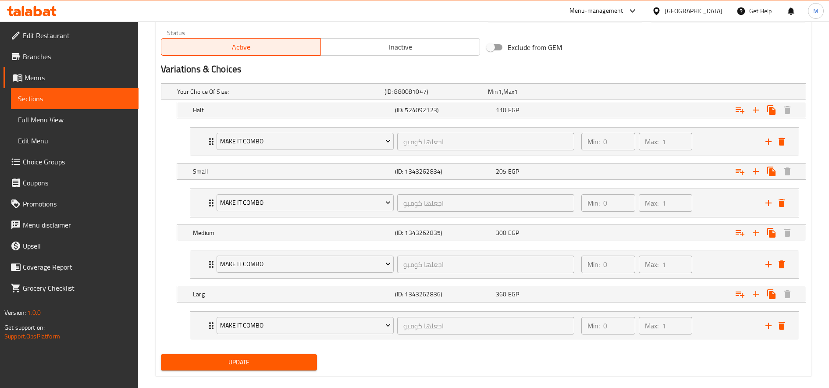
scroll to position [459, 0]
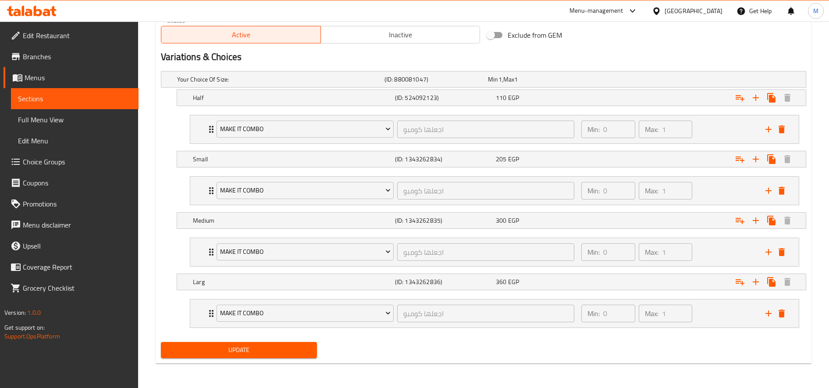
click at [285, 357] on button "Update" at bounding box center [239, 350] width 156 height 16
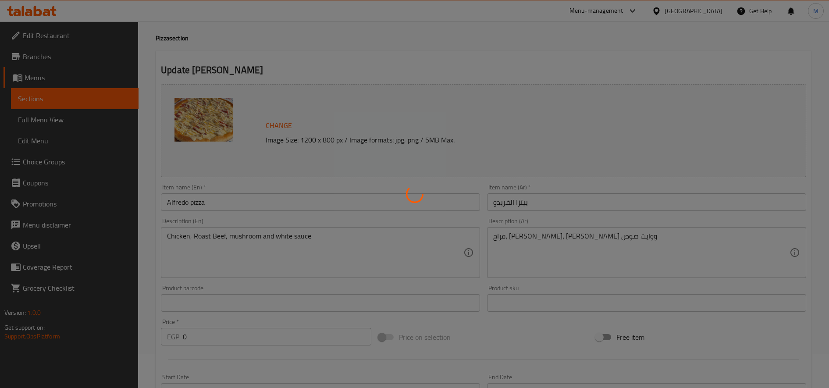
scroll to position [0, 0]
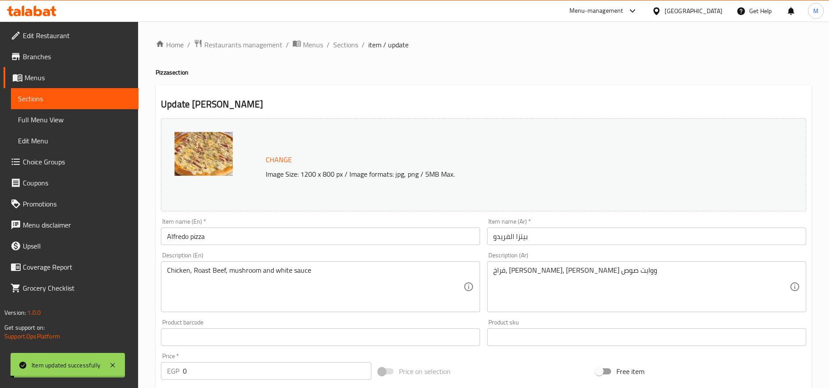
click at [347, 46] on span "Sections" at bounding box center [345, 44] width 25 height 11
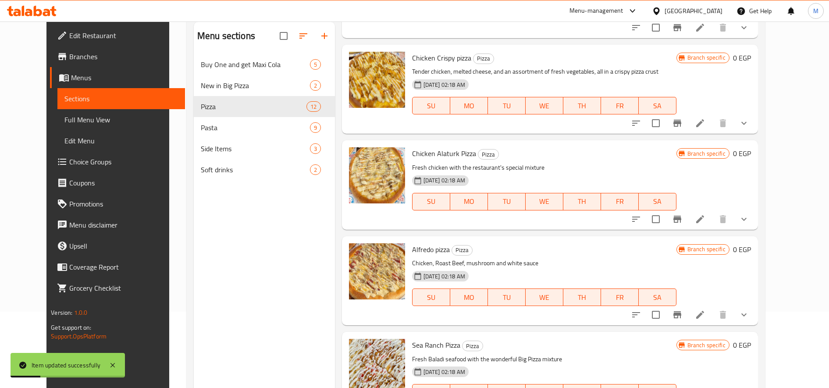
scroll to position [123, 0]
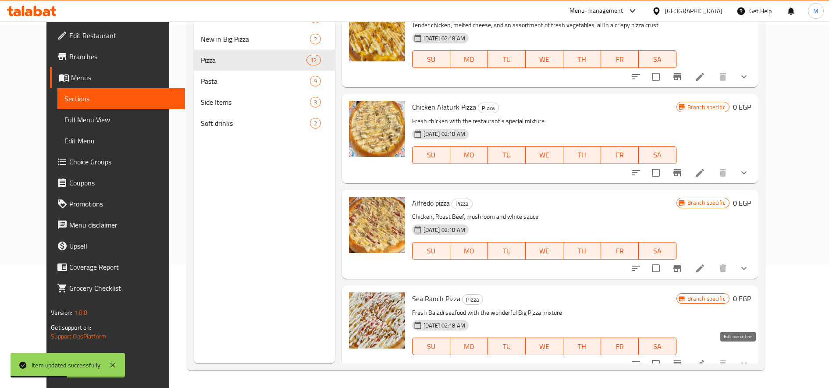
click at [706, 359] on icon at bounding box center [700, 364] width 11 height 11
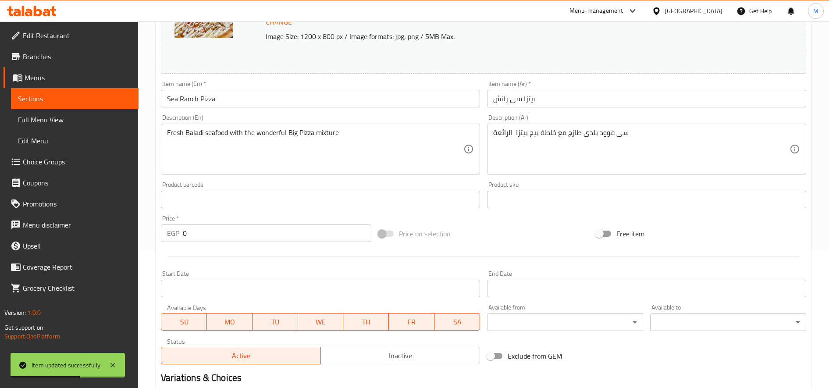
scroll to position [264, 0]
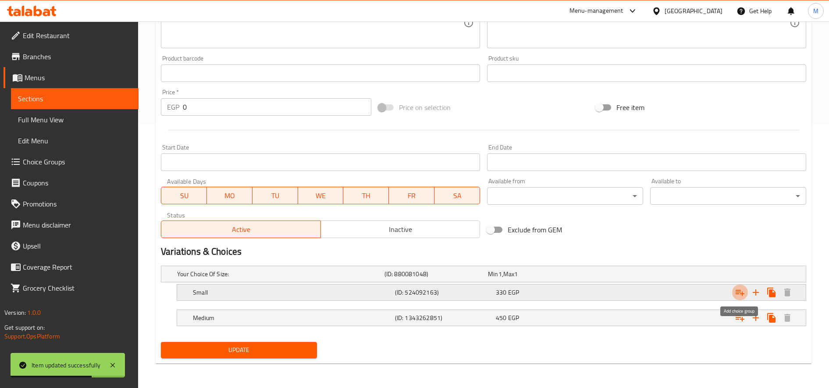
click at [735, 290] on icon "Expand" at bounding box center [740, 292] width 11 height 11
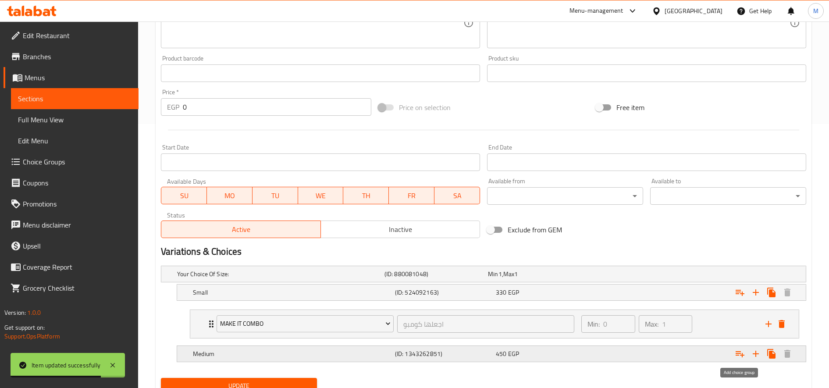
click at [743, 355] on icon "Expand" at bounding box center [740, 354] width 9 height 6
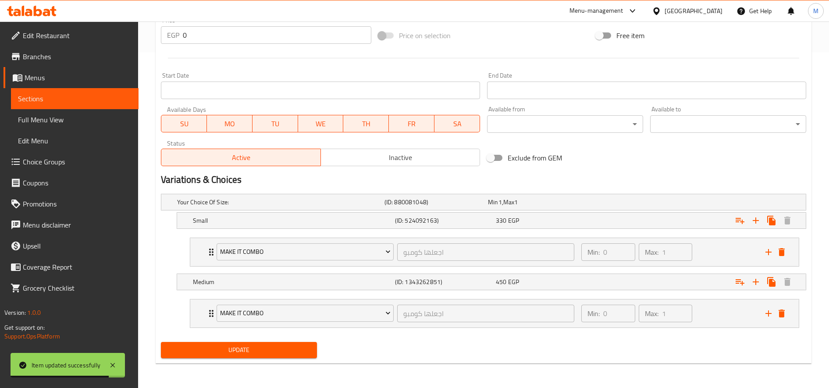
click at [285, 347] on span "Update" at bounding box center [239, 350] width 142 height 11
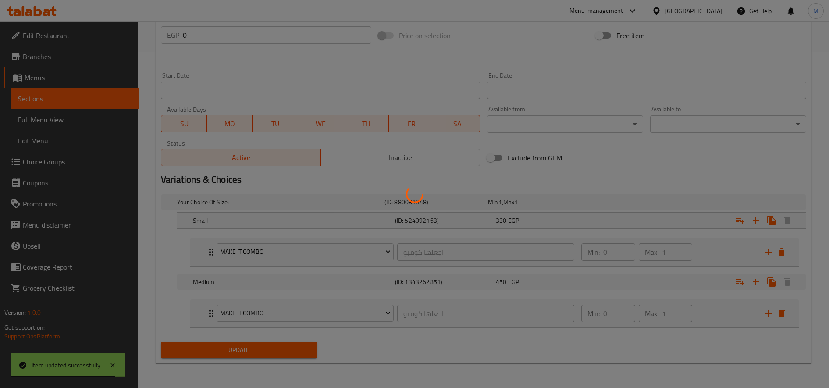
scroll to position [0, 0]
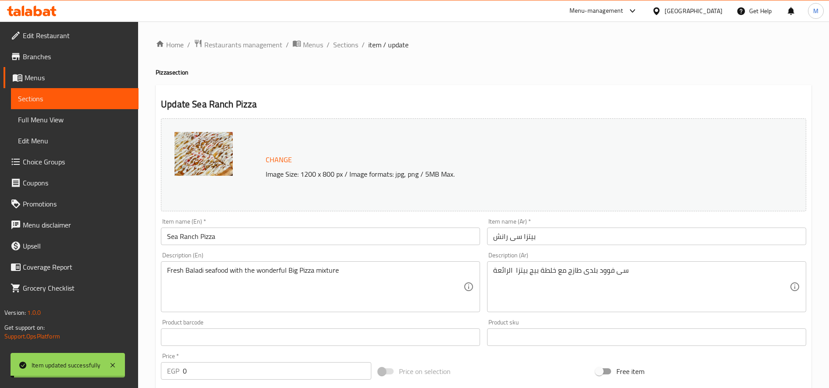
drag, startPoint x: 342, startPoint y: 48, endPoint x: 382, endPoint y: 67, distance: 44.5
click at [343, 48] on span "Sections" at bounding box center [345, 44] width 25 height 11
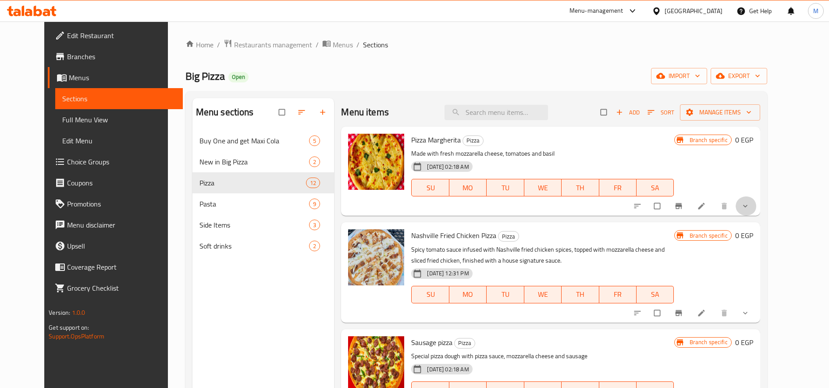
click at [757, 207] on button "show more" at bounding box center [746, 205] width 21 height 19
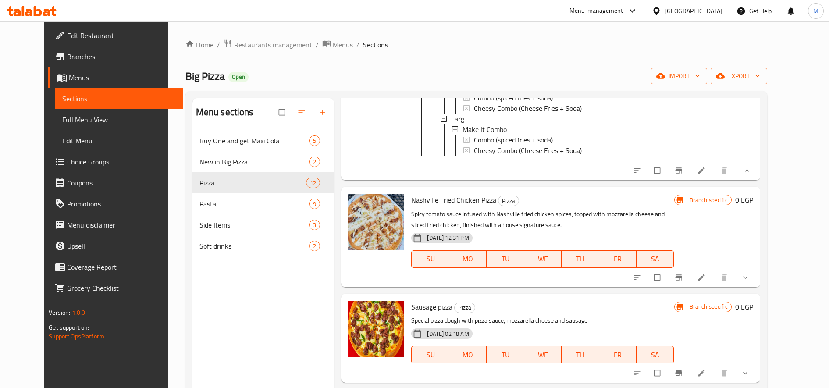
scroll to position [292, 0]
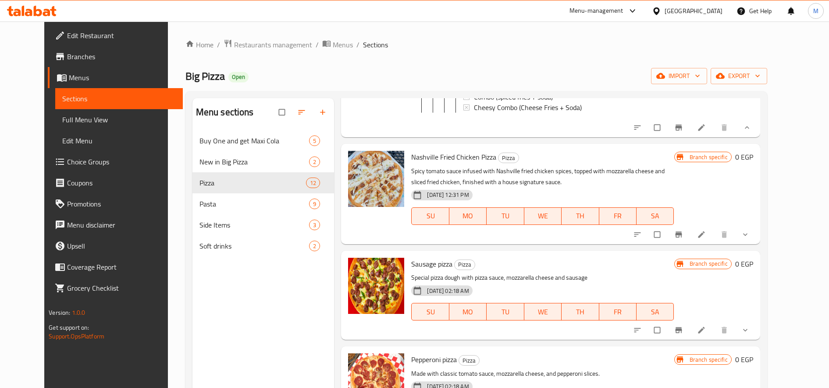
click at [757, 244] on button "show more" at bounding box center [746, 234] width 21 height 19
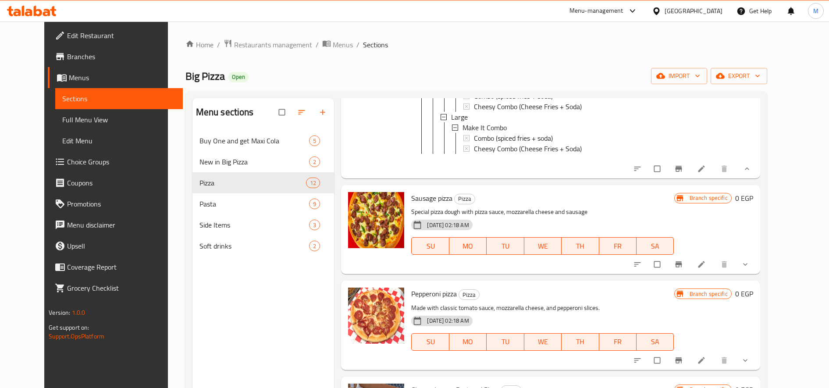
scroll to position [585, 0]
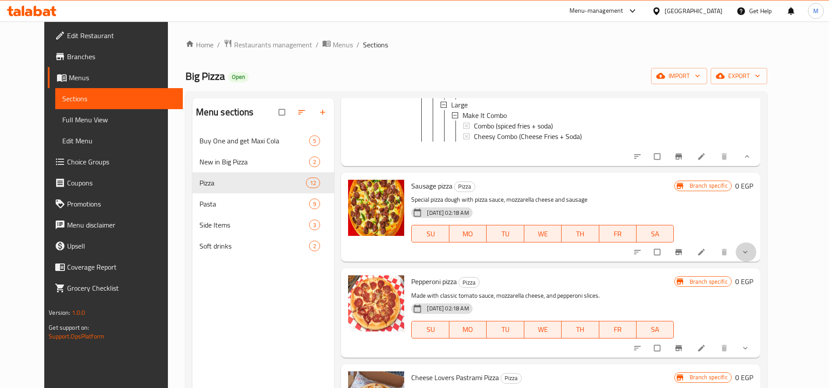
click at [750, 257] on icon "show more" at bounding box center [745, 252] width 9 height 9
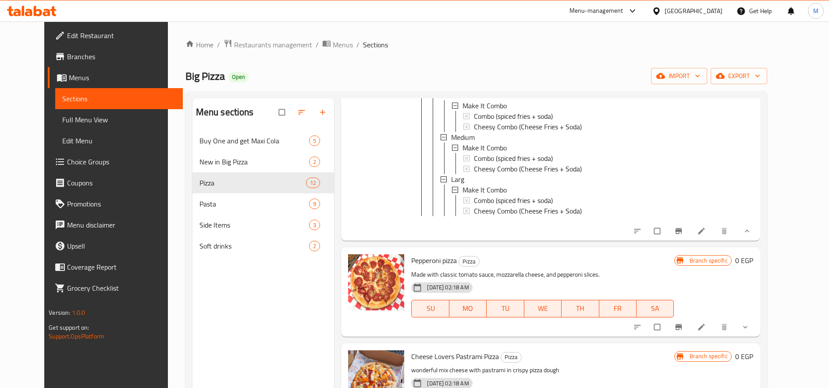
scroll to position [877, 0]
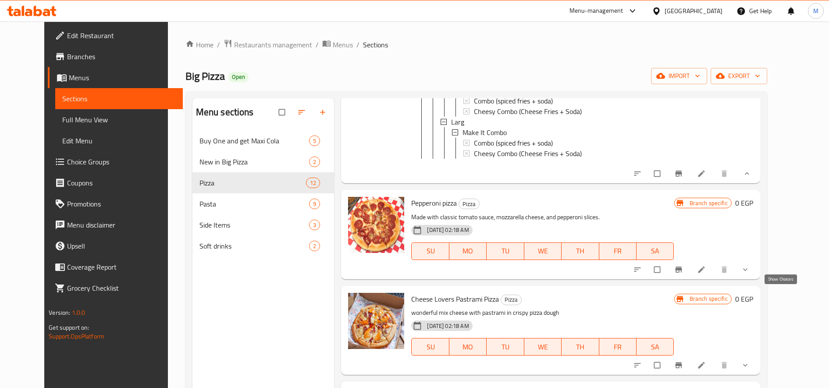
click at [750, 274] on icon "show more" at bounding box center [745, 269] width 9 height 9
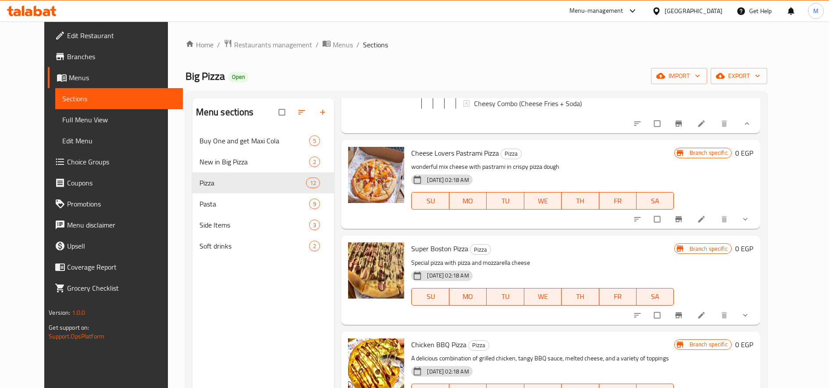
scroll to position [1242, 0]
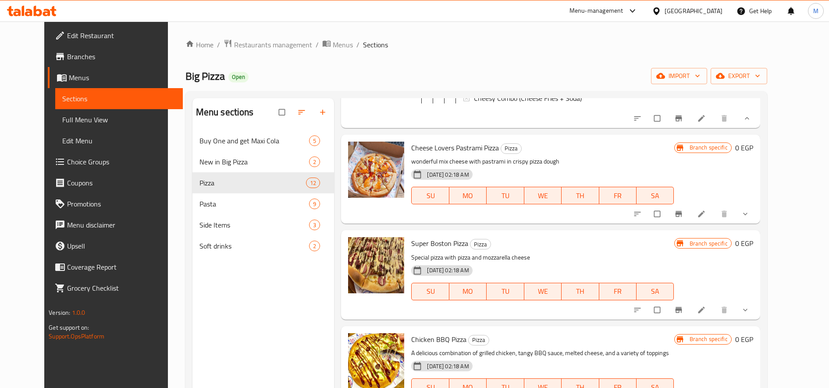
click at [750, 218] on icon "show more" at bounding box center [745, 214] width 9 height 9
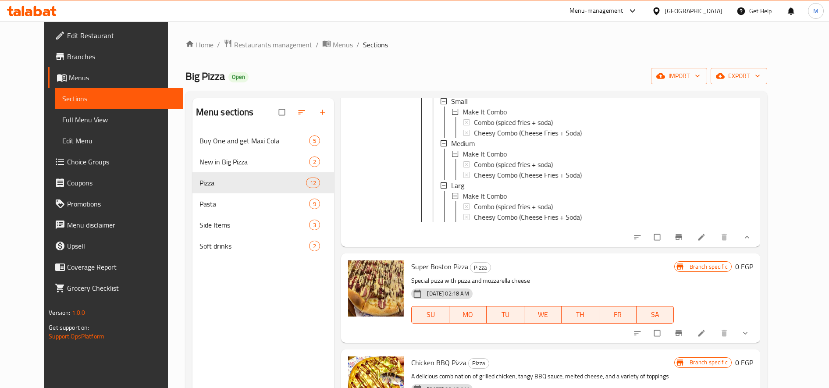
scroll to position [1608, 0]
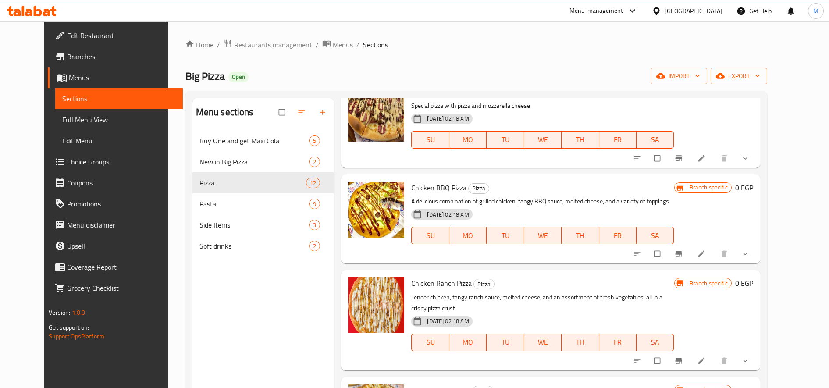
click at [750, 163] on icon "show more" at bounding box center [745, 158] width 9 height 9
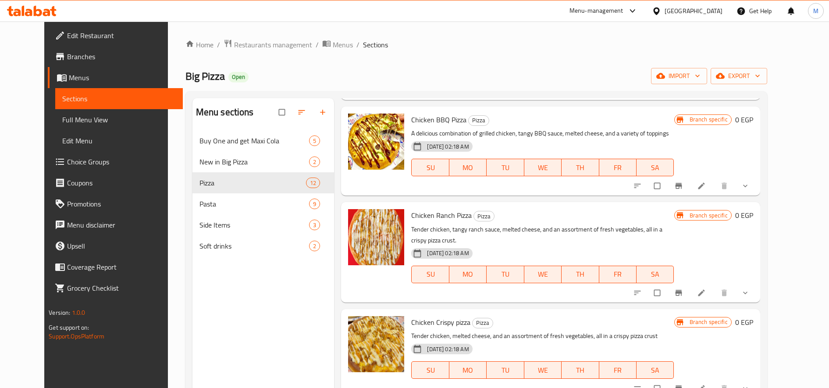
scroll to position [1900, 0]
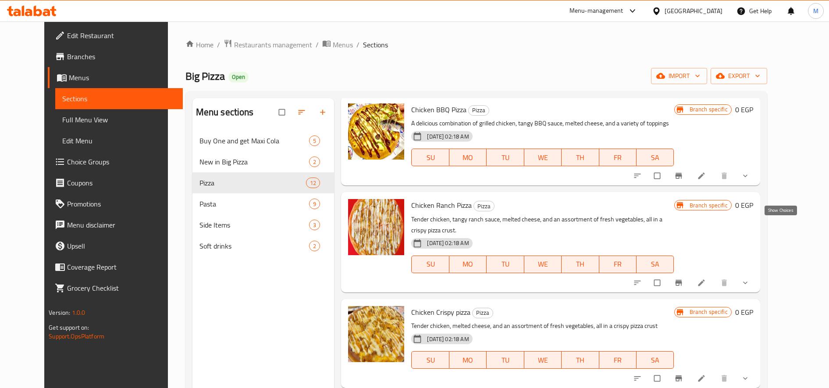
click at [750, 180] on icon "show more" at bounding box center [745, 175] width 9 height 9
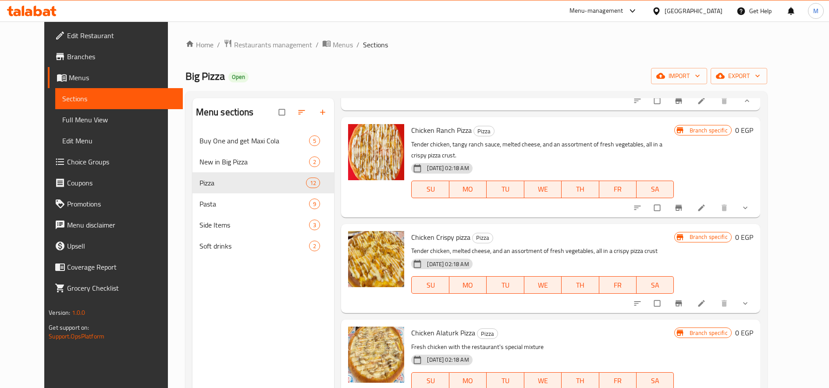
scroll to position [2193, 0]
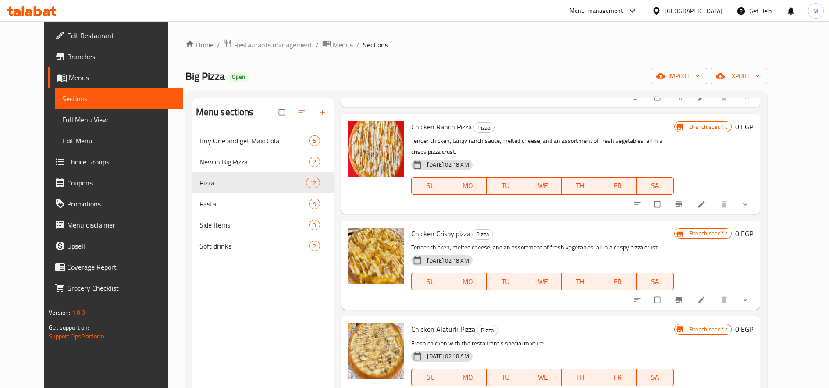
click at [748, 206] on icon "show more" at bounding box center [745, 204] width 4 height 3
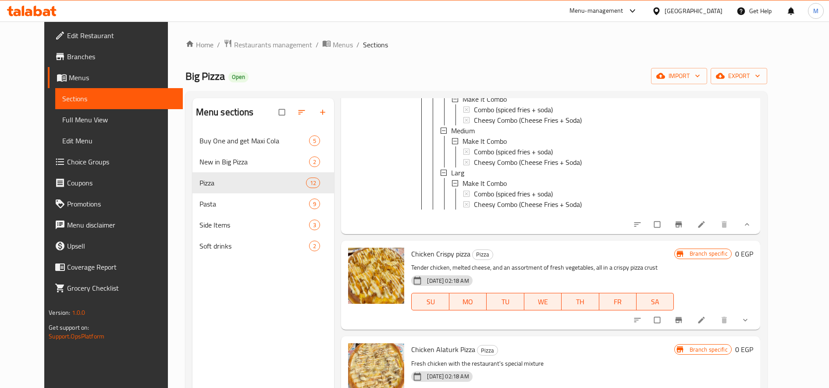
scroll to position [2485, 0]
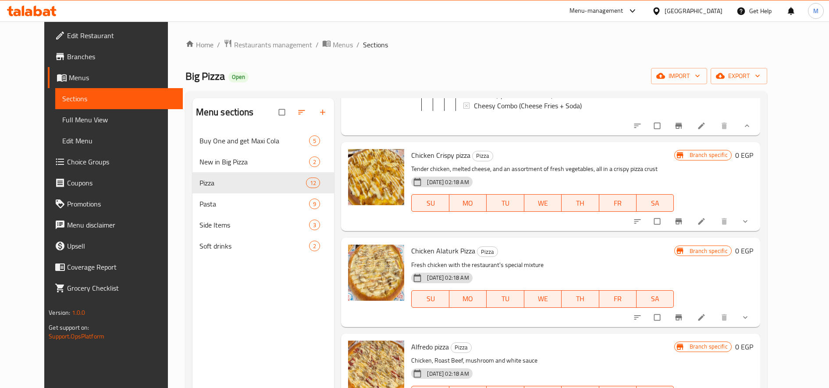
click at [750, 226] on icon "show more" at bounding box center [745, 221] width 9 height 9
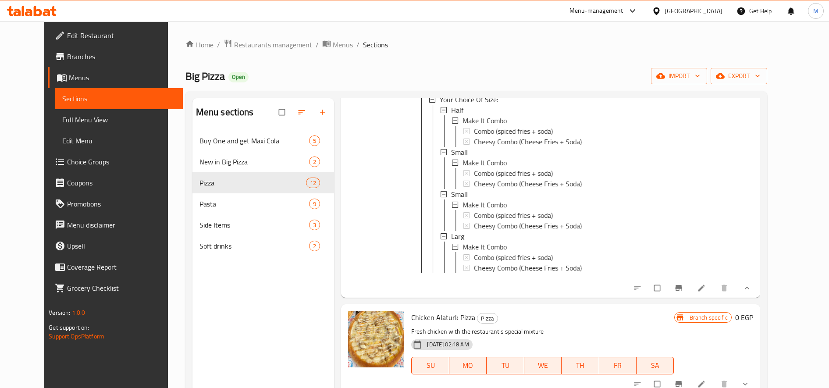
scroll to position [2777, 0]
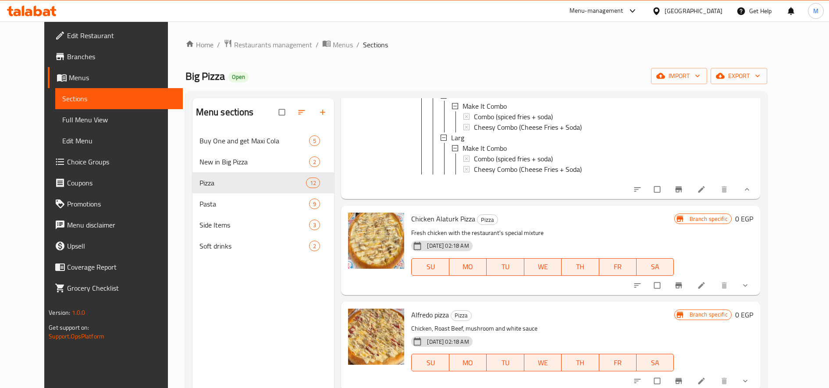
click at [750, 290] on icon "show more" at bounding box center [745, 285] width 9 height 9
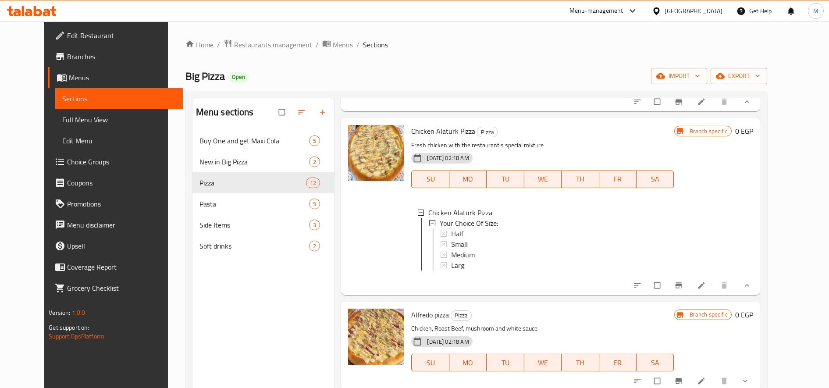
scroll to position [2891, 0]
click at [708, 284] on link at bounding box center [702, 285] width 11 height 9
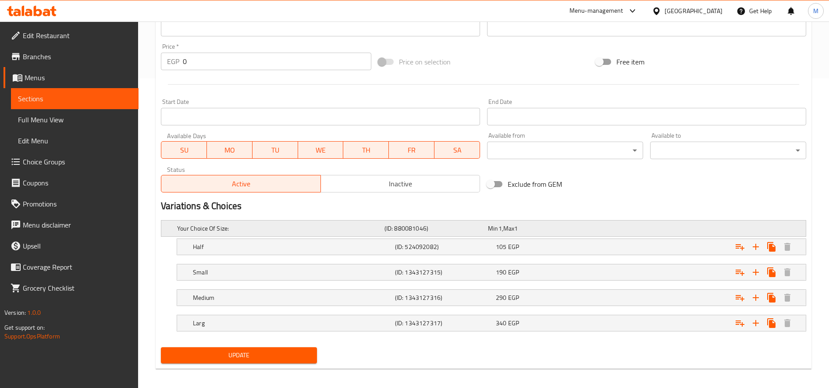
scroll to position [315, 0]
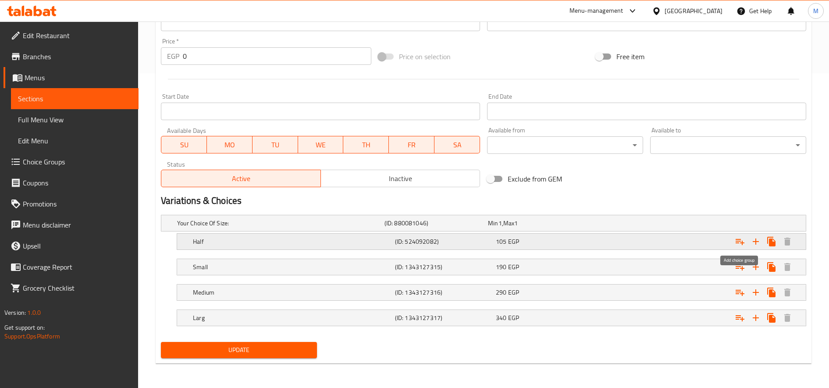
click at [734, 244] on button "Expand" at bounding box center [740, 242] width 16 height 16
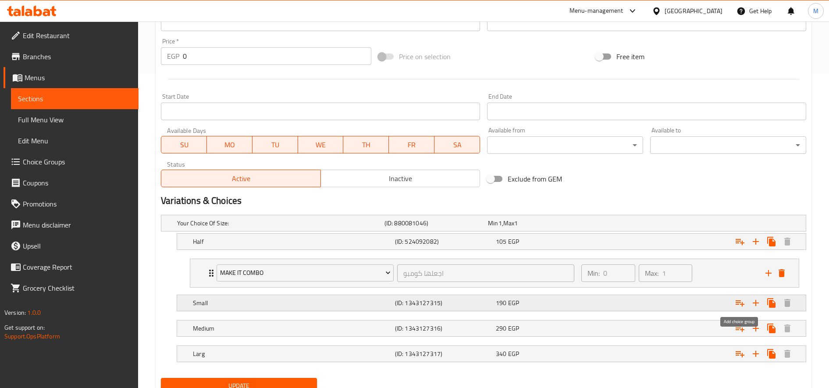
click at [738, 303] on icon "Expand" at bounding box center [740, 303] width 11 height 11
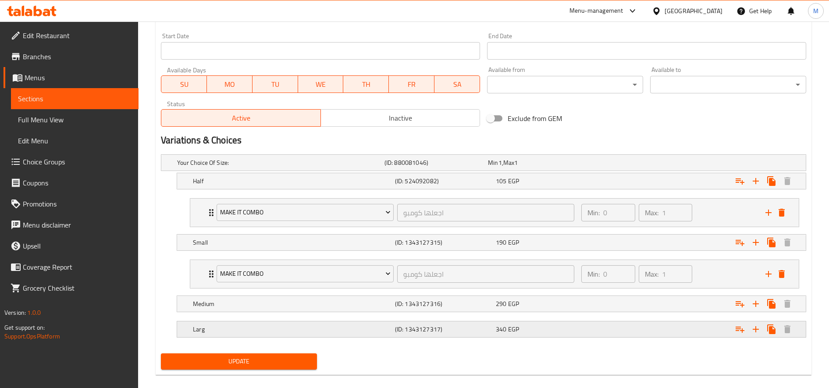
scroll to position [387, 0]
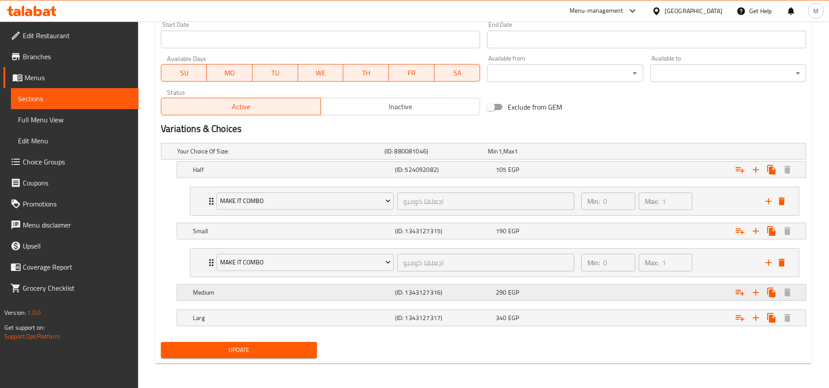
click at [744, 173] on icon "Expand" at bounding box center [740, 170] width 9 height 6
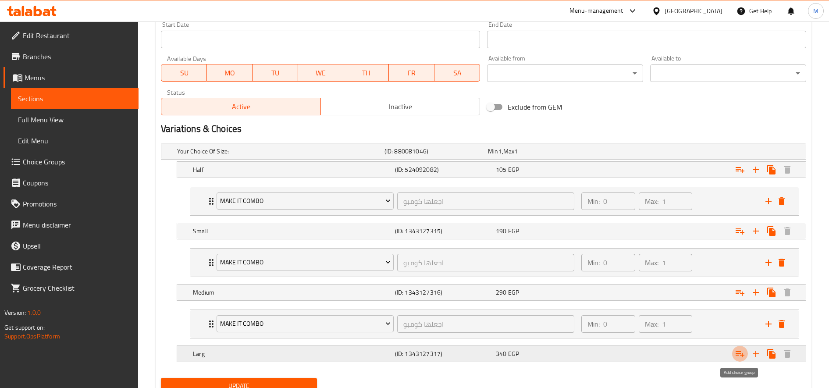
click at [743, 351] on icon "Expand" at bounding box center [740, 354] width 11 height 11
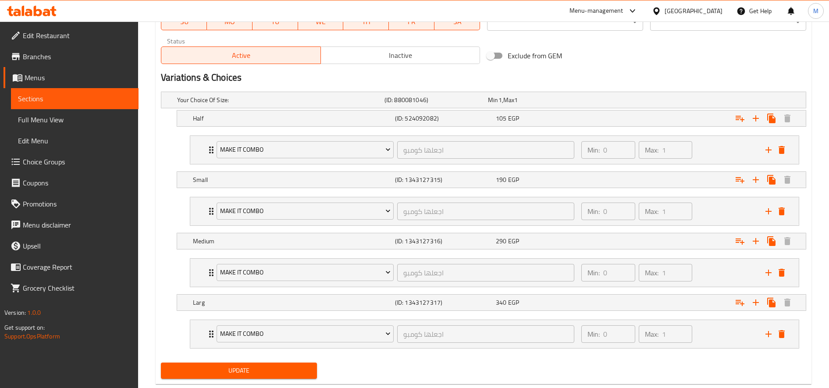
scroll to position [459, 0]
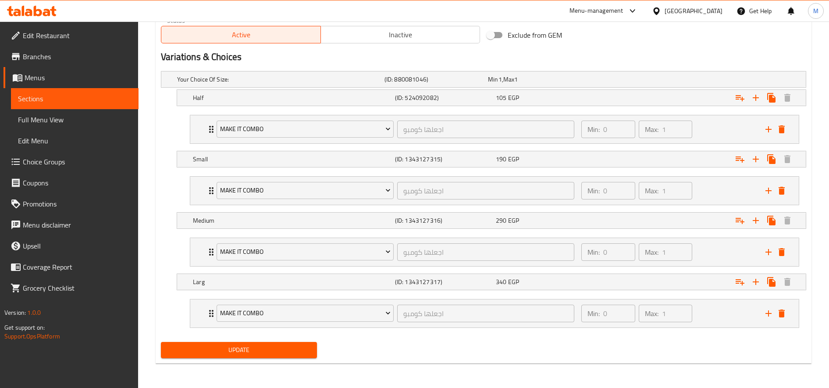
drag, startPoint x: 279, startPoint y: 347, endPoint x: 290, endPoint y: 325, distance: 24.5
click at [280, 347] on span "Update" at bounding box center [239, 350] width 142 height 11
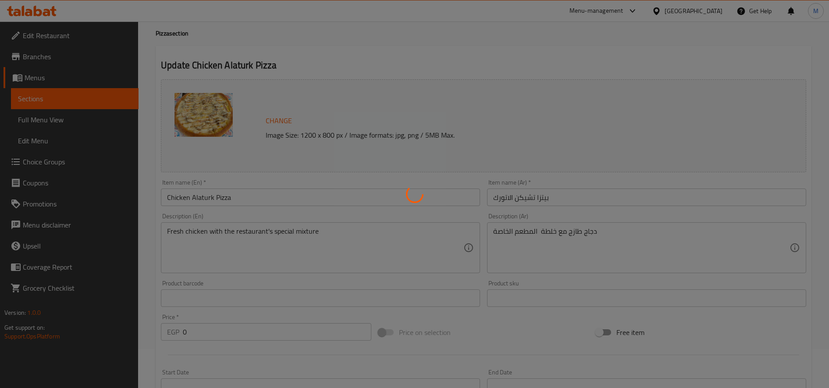
scroll to position [0, 0]
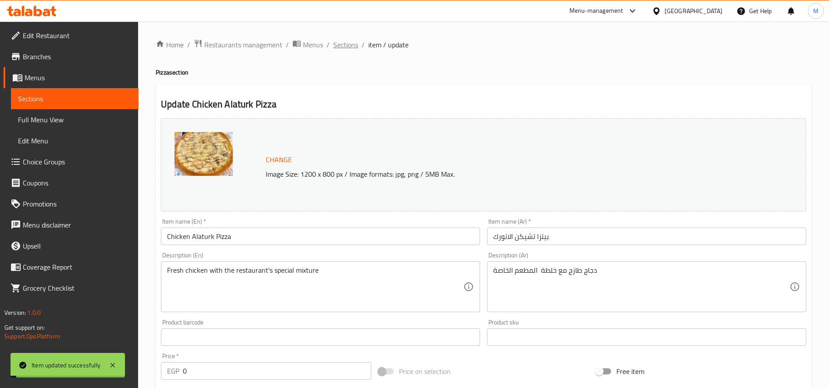
click at [348, 45] on span "Sections" at bounding box center [345, 44] width 25 height 11
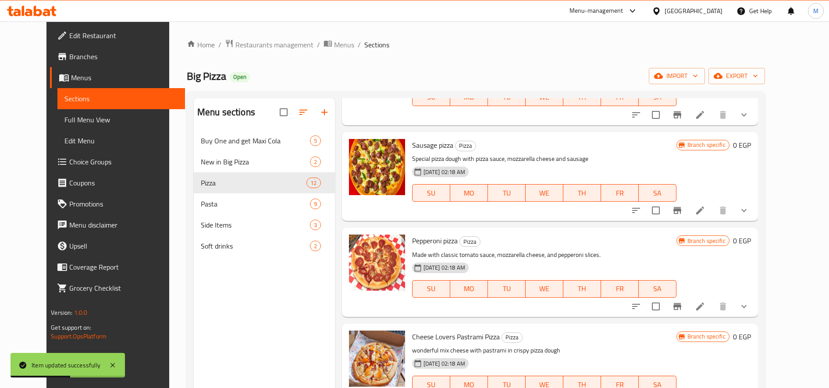
scroll to position [146, 0]
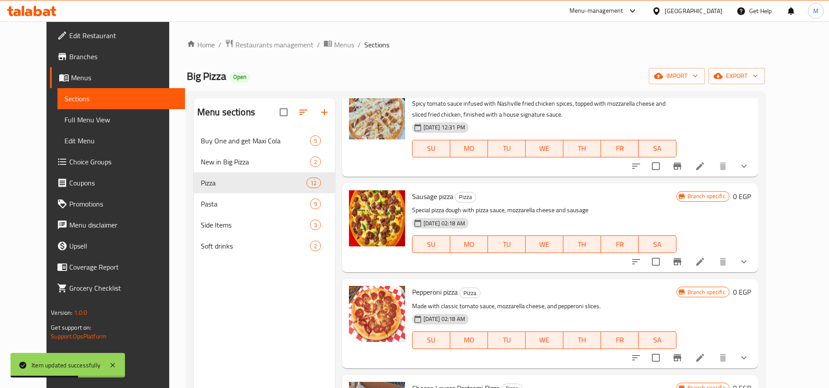
click at [749, 261] on icon "show more" at bounding box center [744, 262] width 11 height 11
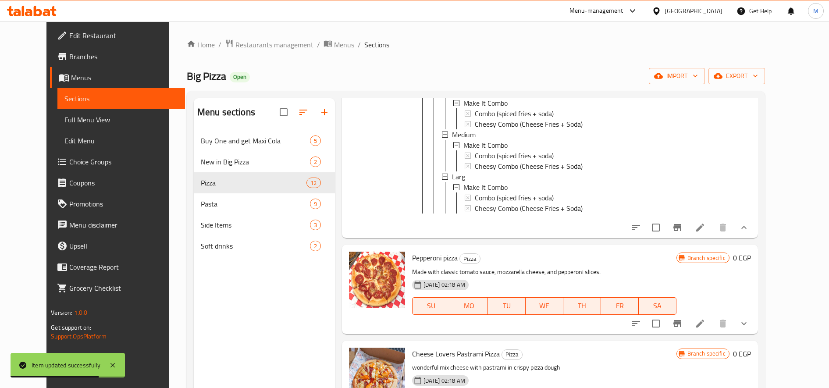
scroll to position [439, 0]
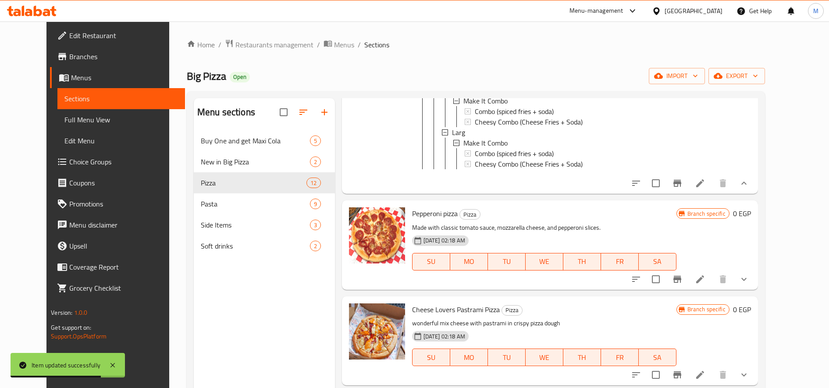
click at [758, 298] on div "Menu items Add Sort Manage items Pizza Margherita Pizza Made with fresh mozzare…" at bounding box center [546, 292] width 423 height 388
click at [755, 290] on button "show more" at bounding box center [744, 279] width 21 height 21
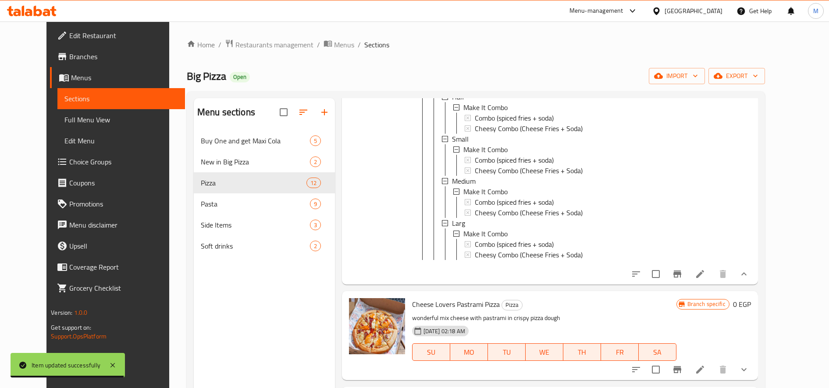
scroll to position [877, 0]
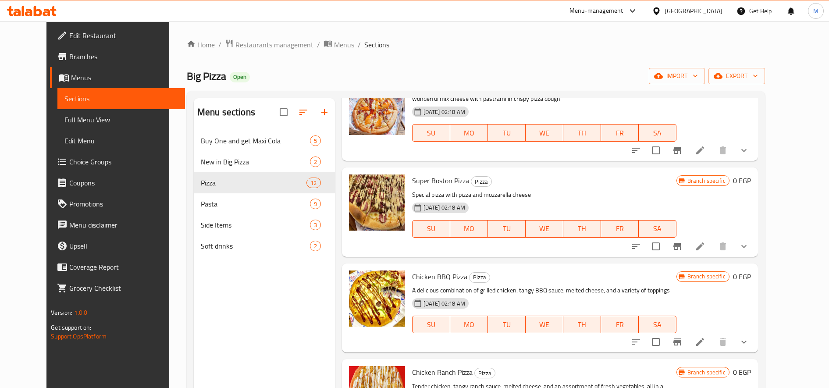
click at [755, 161] on button "show more" at bounding box center [744, 150] width 21 height 21
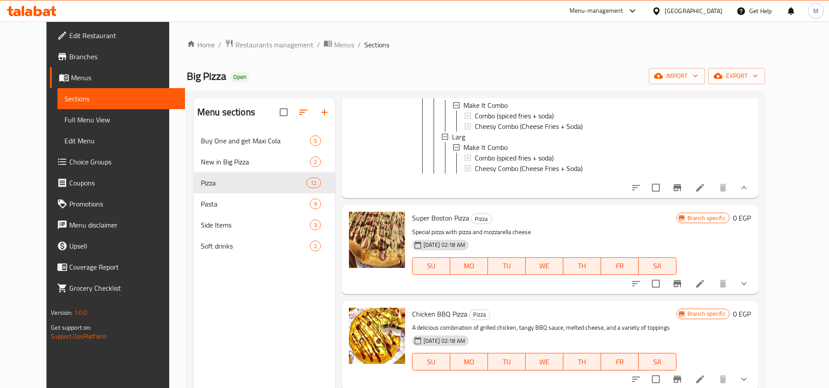
scroll to position [1170, 0]
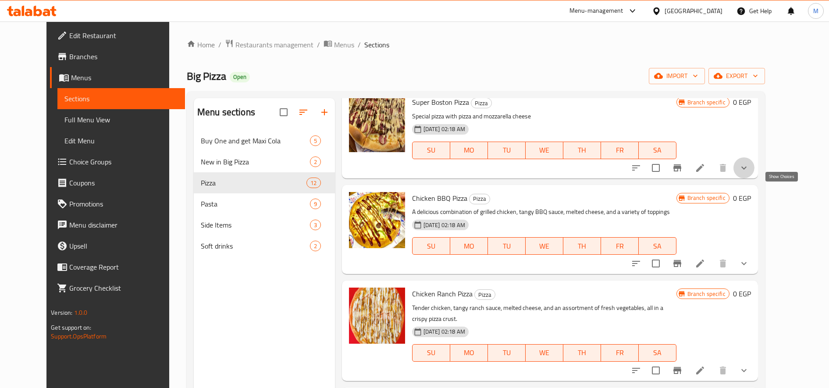
click at [749, 173] on icon "show more" at bounding box center [744, 168] width 11 height 11
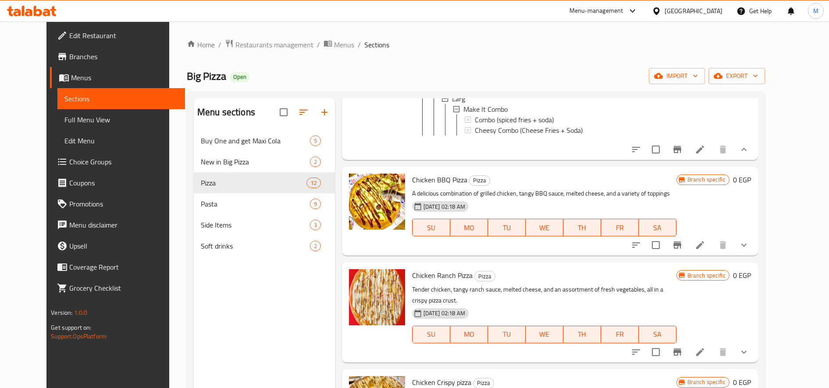
scroll to position [1462, 0]
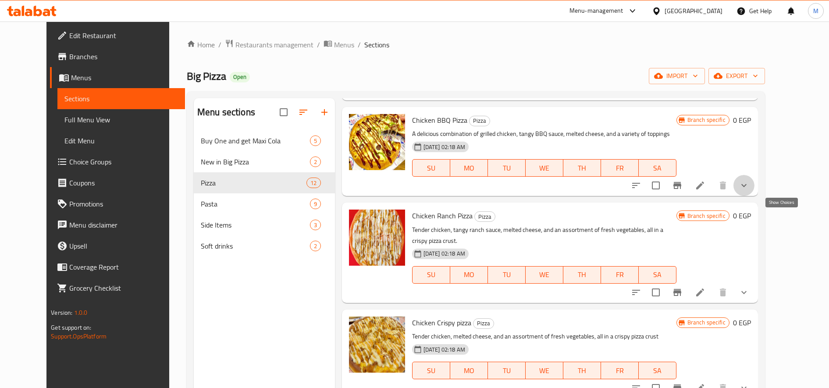
click at [749, 191] on icon "show more" at bounding box center [744, 185] width 11 height 11
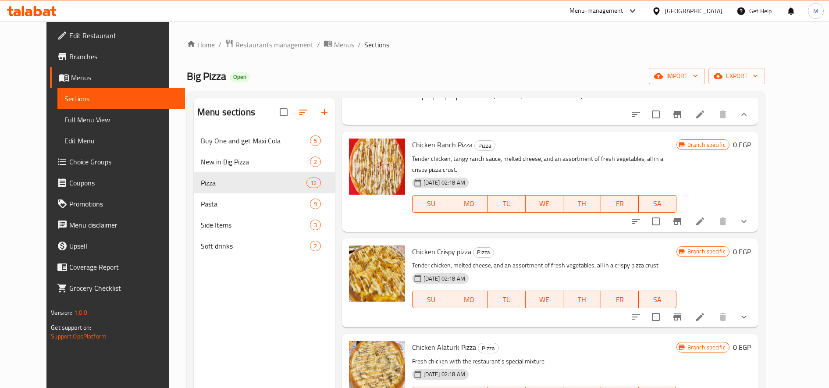
scroll to position [1754, 0]
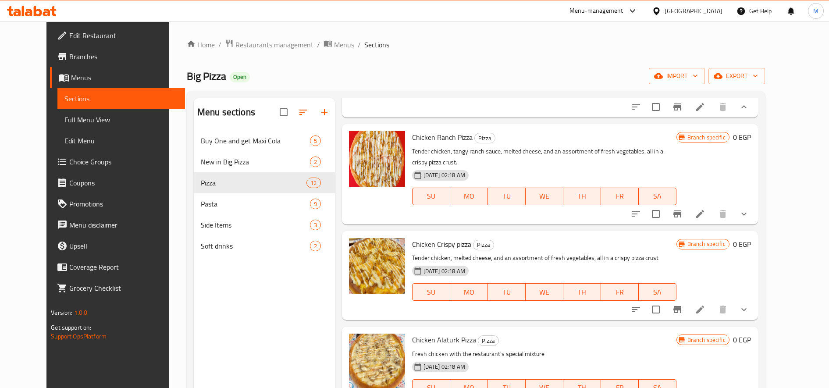
click at [755, 225] on button "show more" at bounding box center [744, 213] width 21 height 21
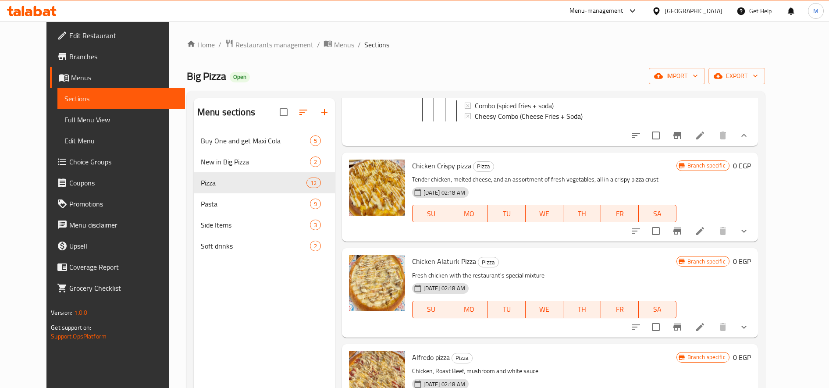
click at [749, 236] on icon "show more" at bounding box center [744, 231] width 11 height 11
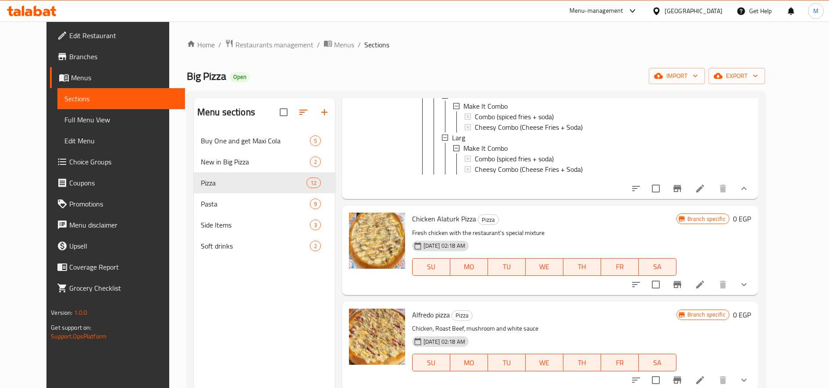
scroll to position [2339, 0]
click at [755, 290] on button "show more" at bounding box center [744, 284] width 21 height 21
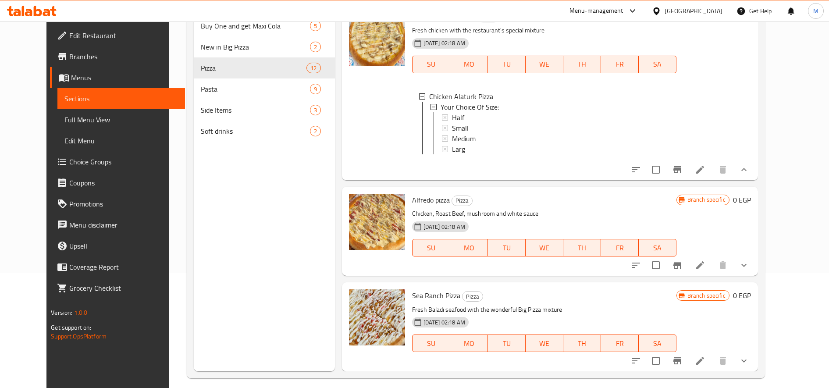
scroll to position [123, 0]
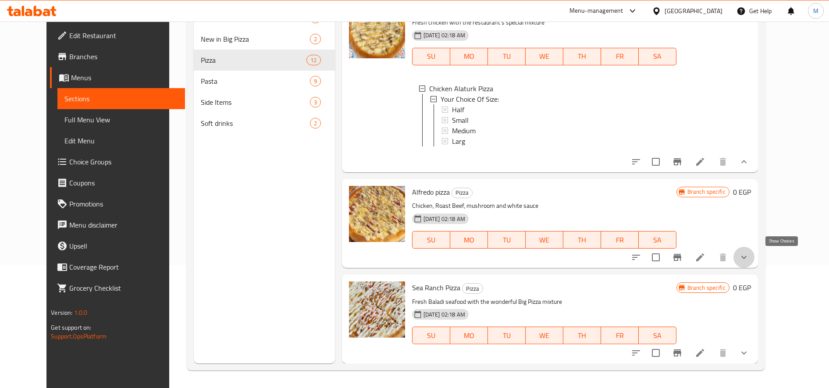
click at [749, 253] on icon "show more" at bounding box center [744, 257] width 11 height 11
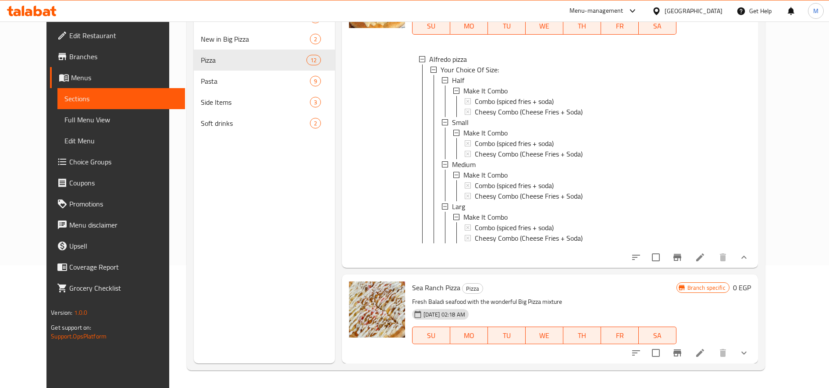
scroll to position [0, 0]
click at [755, 349] on div at bounding box center [690, 352] width 129 height 21
click at [755, 349] on button "show more" at bounding box center [744, 352] width 21 height 21
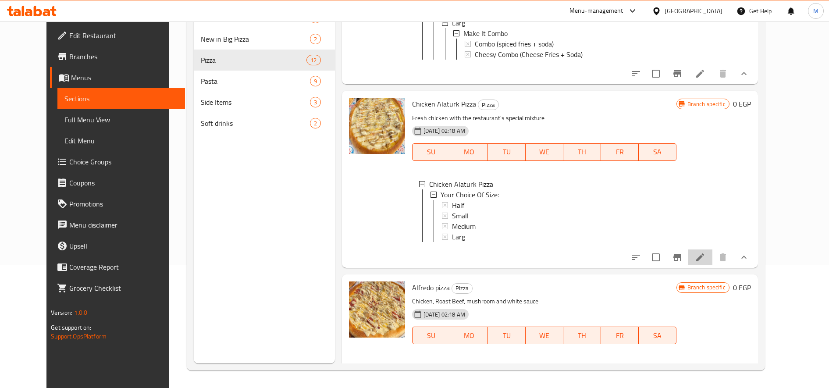
click at [713, 265] on li at bounding box center [700, 258] width 25 height 16
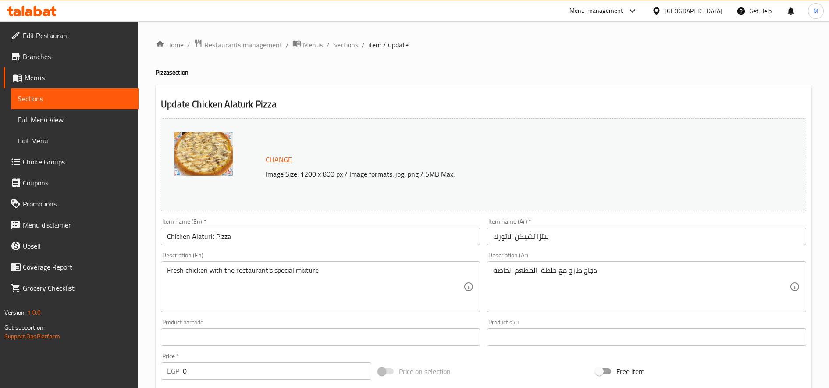
click at [346, 48] on span "Sections" at bounding box center [345, 44] width 25 height 11
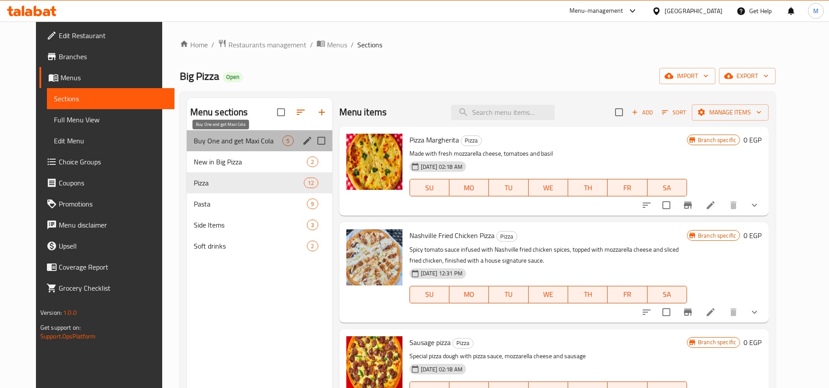
click at [215, 136] on span "Buy One and get Maxi Cola" at bounding box center [238, 141] width 89 height 11
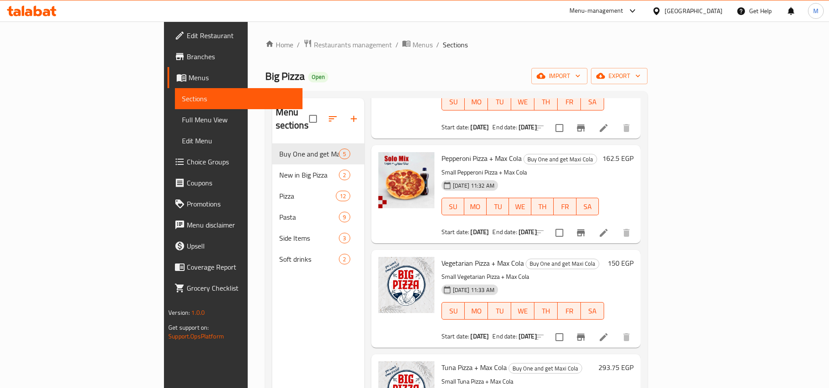
scroll to position [83, 0]
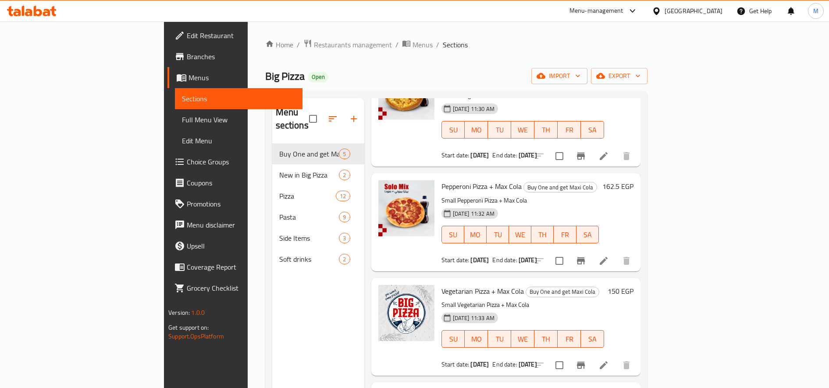
click at [187, 164] on span "Choice Groups" at bounding box center [241, 162] width 109 height 11
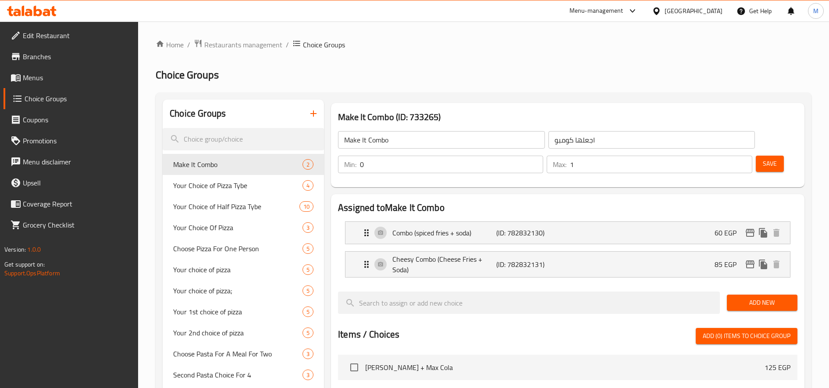
click at [309, 113] on icon "button" at bounding box center [313, 113] width 11 height 11
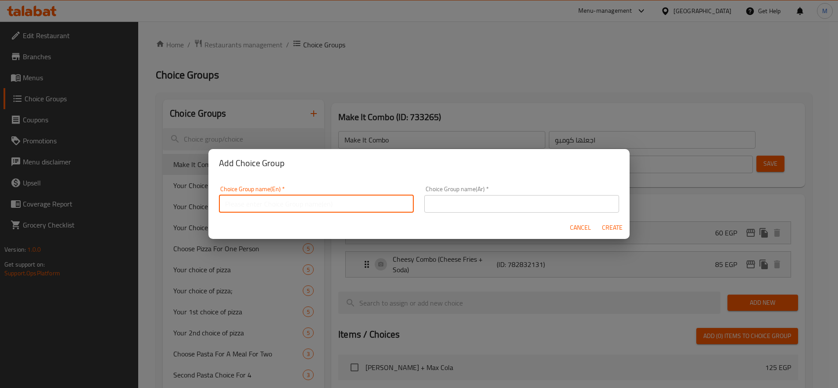
click at [323, 196] on input "text" at bounding box center [316, 204] width 195 height 18
click at [323, 196] on input "ث" at bounding box center [316, 204] width 195 height 18
type input "Extras"
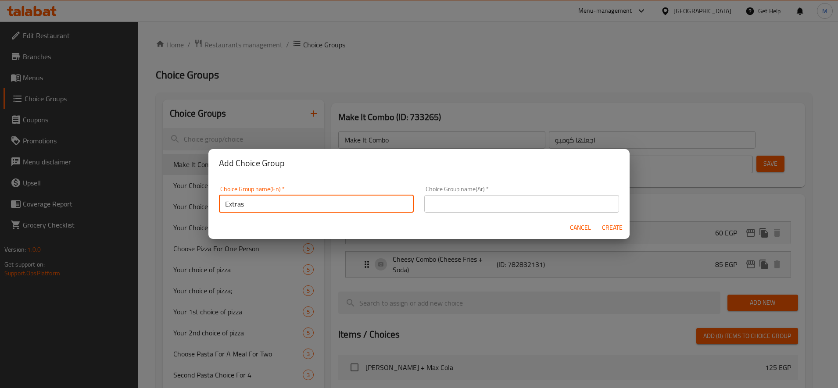
click at [474, 201] on input "text" at bounding box center [521, 204] width 195 height 18
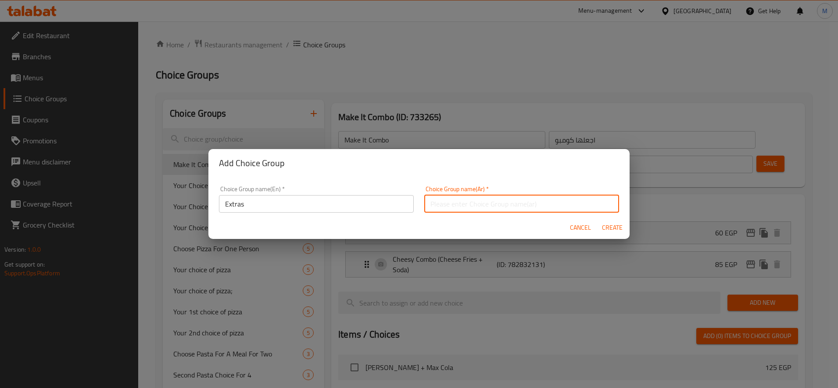
type input "اضافات"
click at [608, 232] on span "Create" at bounding box center [611, 227] width 21 height 11
type input "Extras"
type input "اضافات"
type input "0"
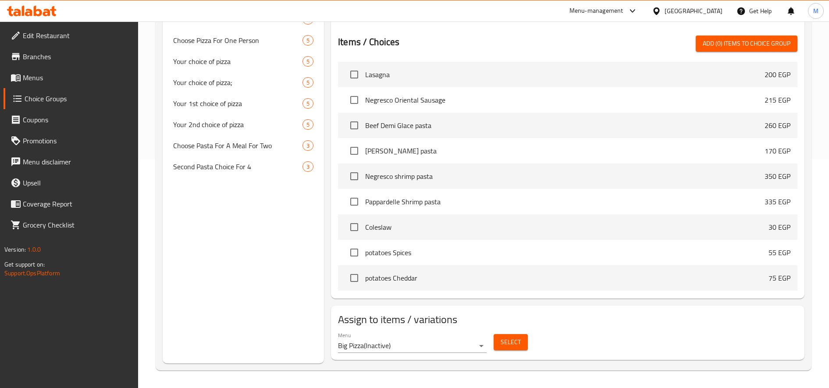
scroll to position [1834, 0]
click at [350, 273] on input "checkbox" at bounding box center [354, 275] width 18 height 18
checkbox input "true"
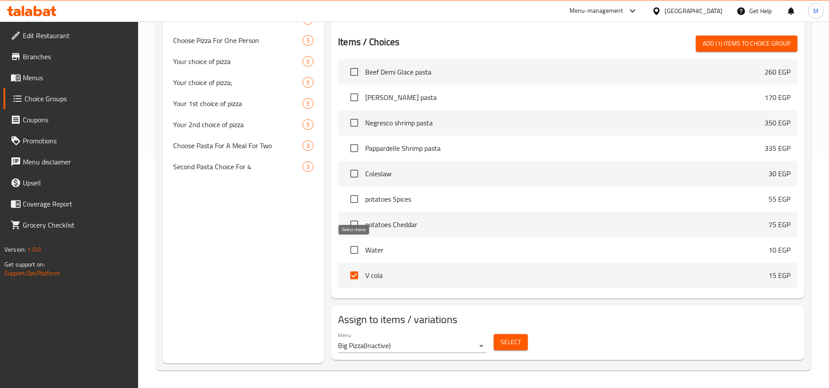
click at [353, 247] on input "checkbox" at bounding box center [354, 250] width 18 height 18
checkbox input "true"
click at [356, 228] on input "checkbox" at bounding box center [354, 224] width 18 height 18
checkbox input "true"
click at [356, 204] on input "checkbox" at bounding box center [354, 199] width 18 height 18
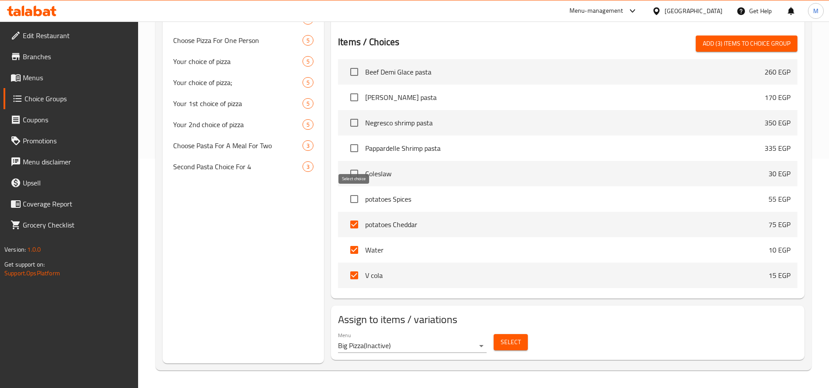
checkbox input "true"
click at [354, 174] on input "checkbox" at bounding box center [354, 173] width 18 height 18
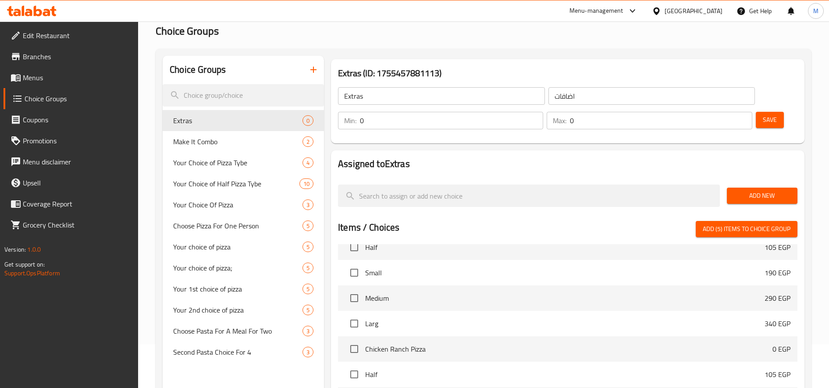
scroll to position [0, 0]
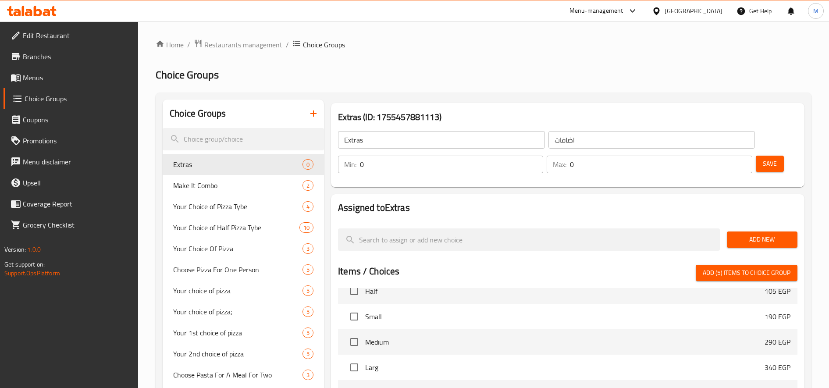
click at [753, 275] on span "Add (5) items to choice group" at bounding box center [747, 272] width 88 height 11
checkbox input "false"
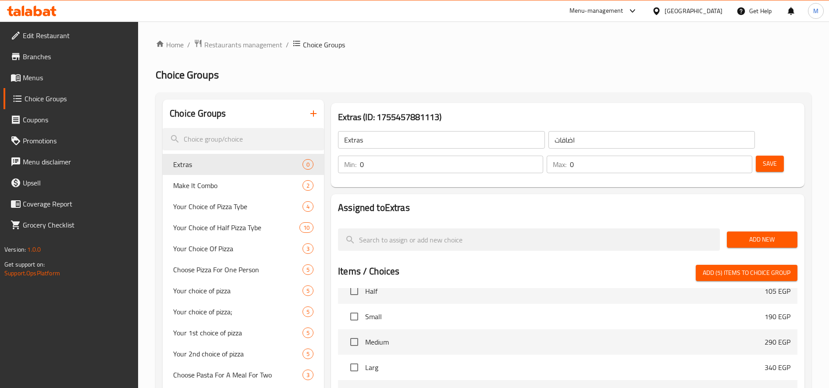
checkbox input "false"
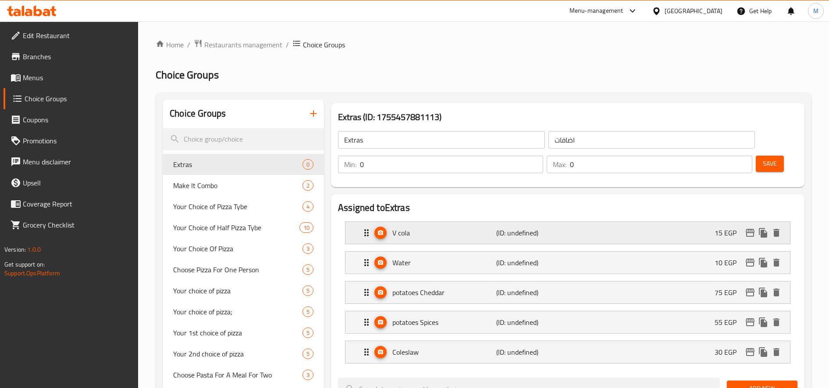
click at [556, 230] on p "(ID: undefined)" at bounding box center [530, 233] width 69 height 11
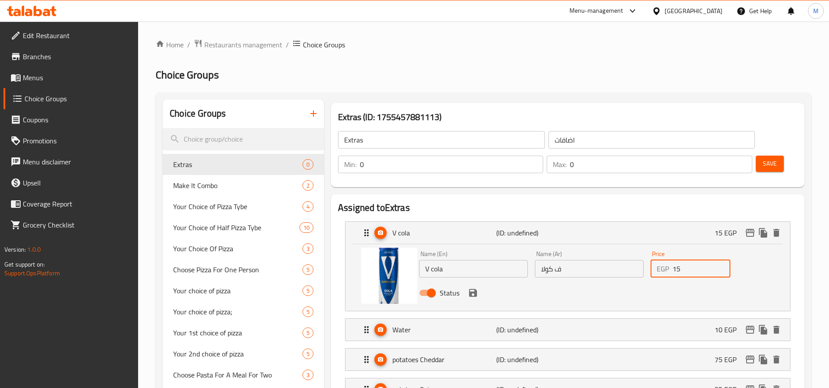
click at [677, 268] on input "15" at bounding box center [702, 269] width 58 height 18
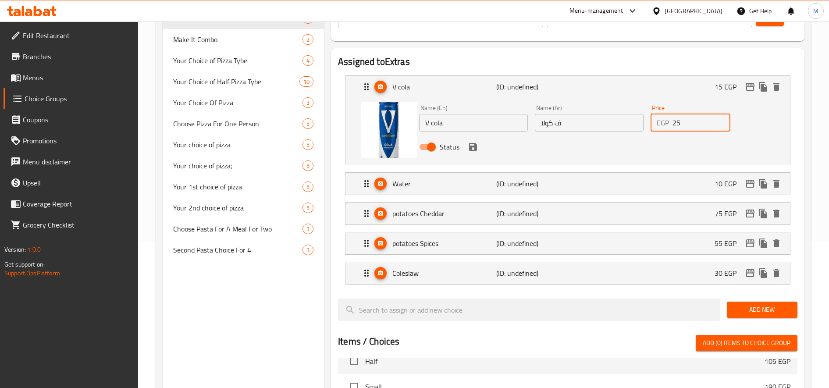
click at [481, 148] on div "Status" at bounding box center [589, 147] width 347 height 24
click at [476, 149] on icon "save" at bounding box center [473, 147] width 8 height 8
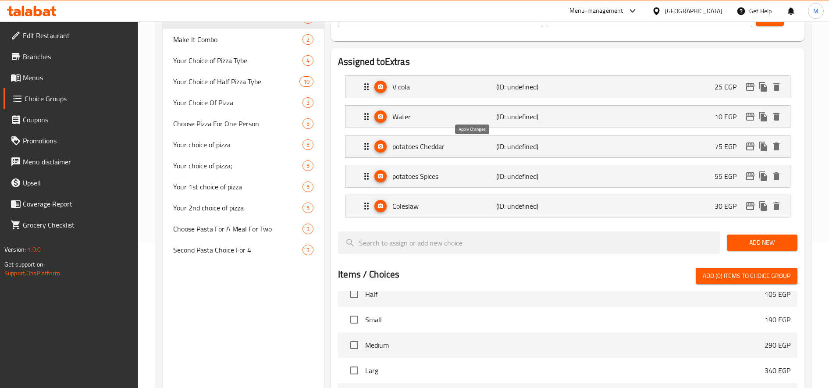
type input "25"
click at [591, 91] on div "V cola (ID: undefined) 25 EGP" at bounding box center [570, 87] width 418 height 22
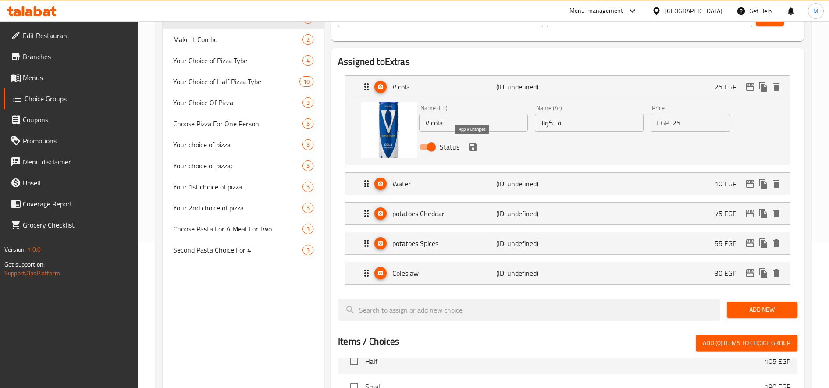
click at [475, 146] on icon "save" at bounding box center [473, 147] width 8 height 8
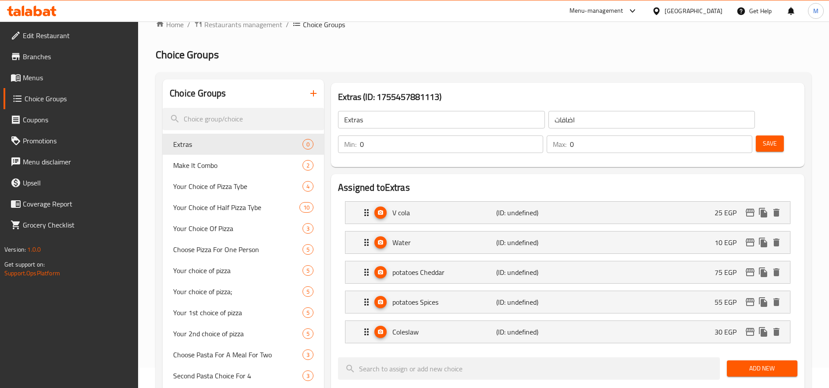
scroll to position [0, 0]
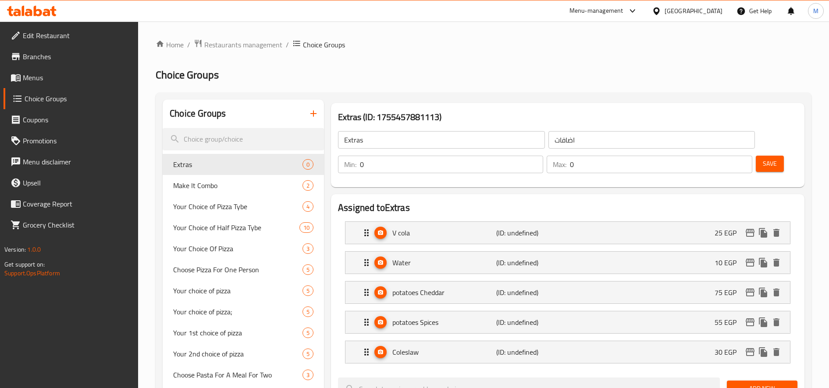
click at [773, 161] on span "Save" at bounding box center [770, 163] width 14 height 11
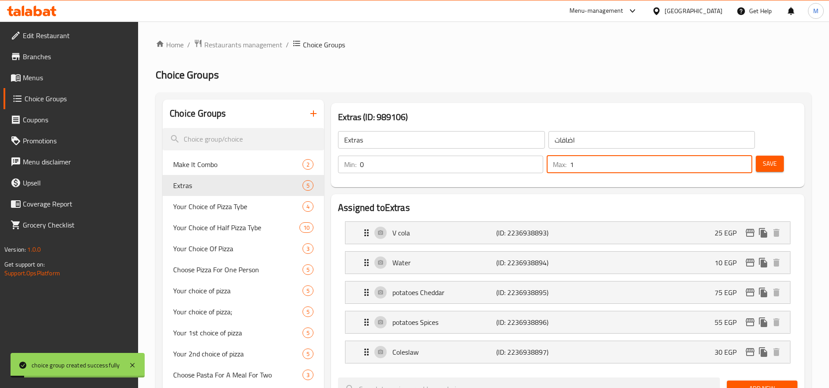
click at [743, 161] on input "1" at bounding box center [661, 165] width 182 height 18
click at [743, 161] on input "2" at bounding box center [661, 165] width 182 height 18
click at [743, 161] on input "3" at bounding box center [661, 165] width 182 height 18
click at [743, 161] on input "4" at bounding box center [661, 165] width 182 height 18
click at [743, 161] on input "5" at bounding box center [661, 165] width 182 height 18
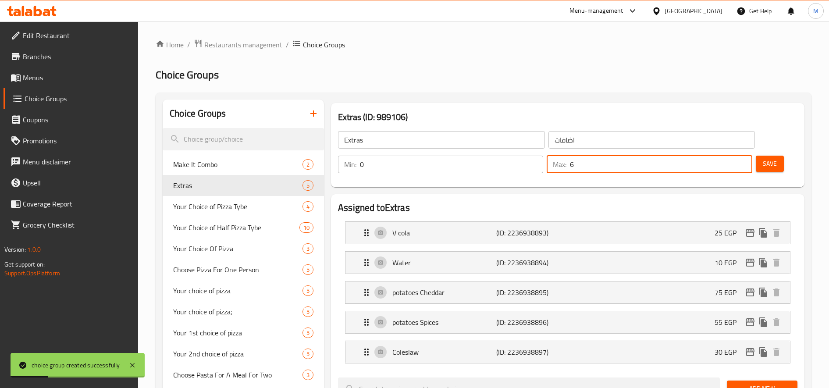
type input "6"
click at [743, 161] on input "6" at bounding box center [661, 165] width 182 height 18
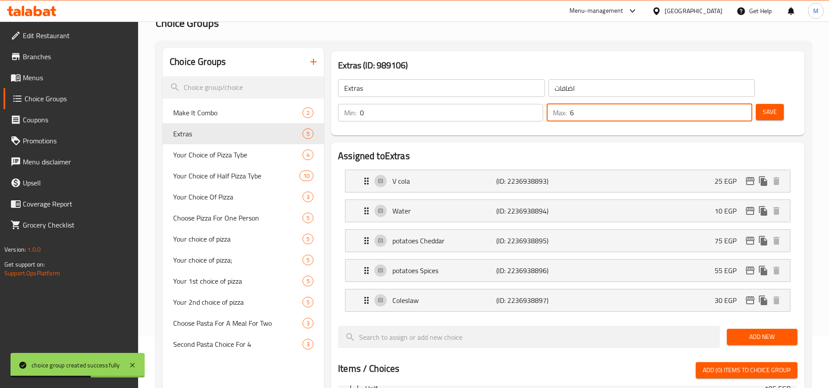
scroll to position [73, 0]
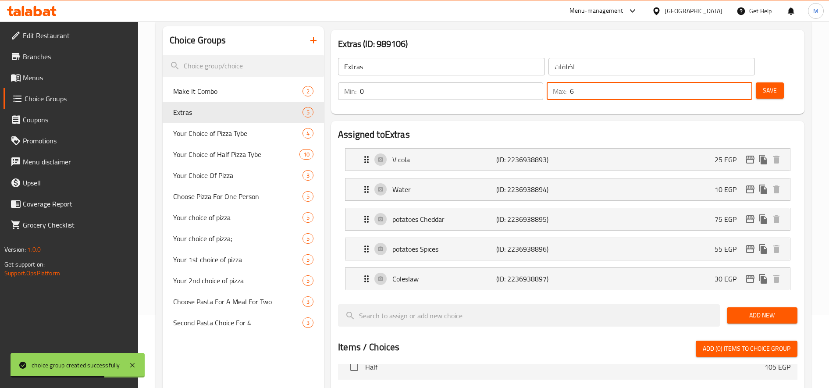
click at [765, 89] on span "Save" at bounding box center [770, 90] width 14 height 11
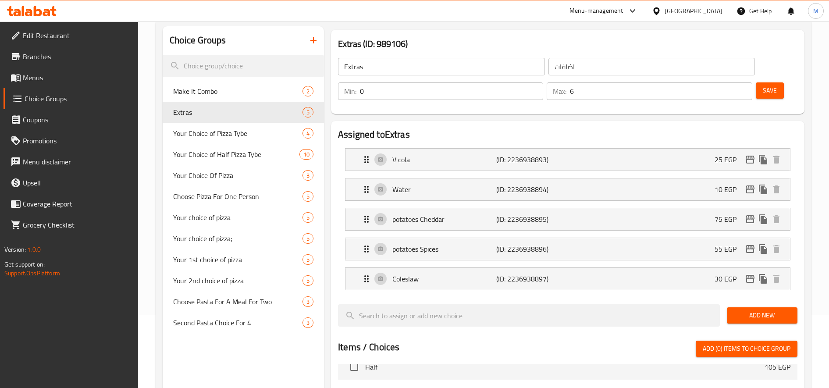
drag, startPoint x: 43, startPoint y: 82, endPoint x: 53, endPoint y: 82, distance: 10.1
click at [43, 82] on span "Menus" at bounding box center [77, 77] width 109 height 11
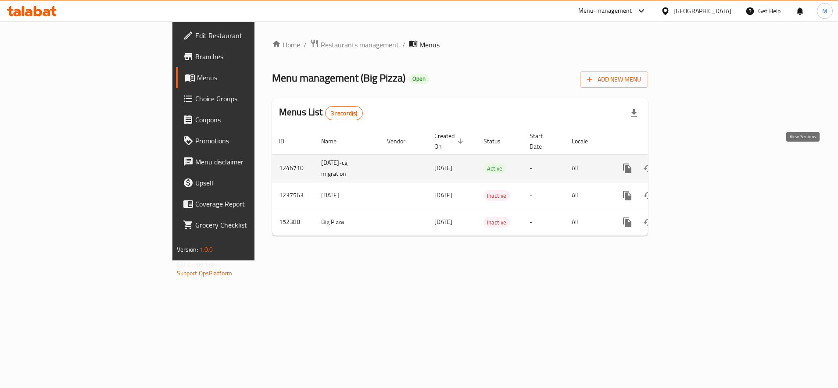
click at [695, 163] on icon "enhanced table" at bounding box center [690, 168] width 11 height 11
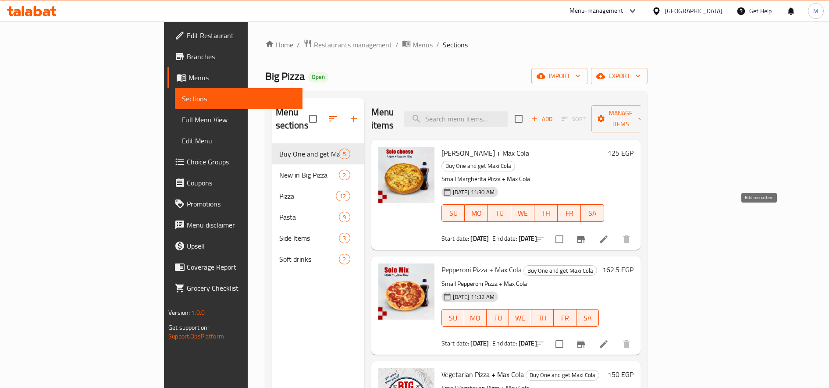
click at [609, 234] on icon at bounding box center [604, 239] width 11 height 11
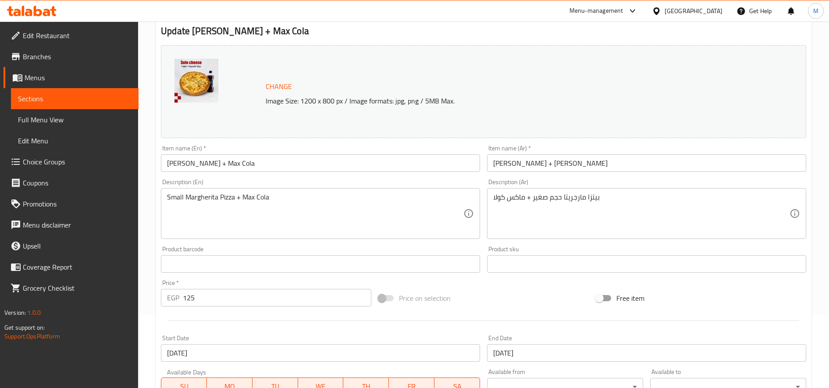
scroll to position [244, 0]
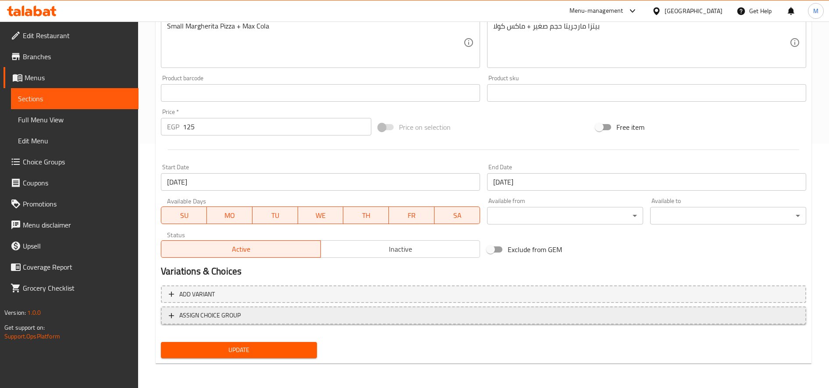
click at [443, 312] on span "ASSIGN CHOICE GROUP" at bounding box center [484, 315] width 630 height 11
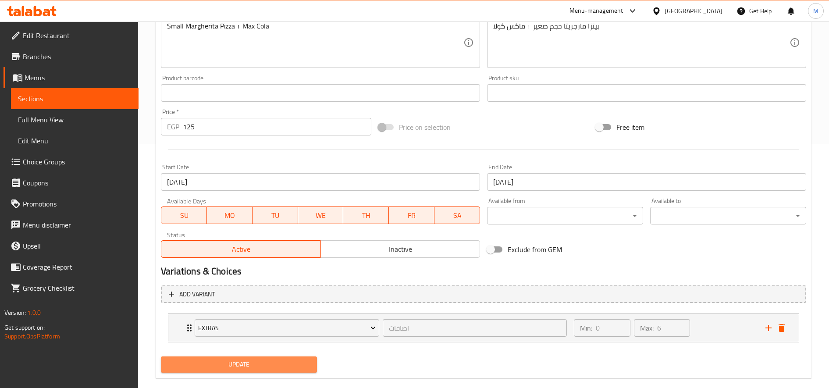
click at [263, 358] on button "Update" at bounding box center [239, 365] width 156 height 16
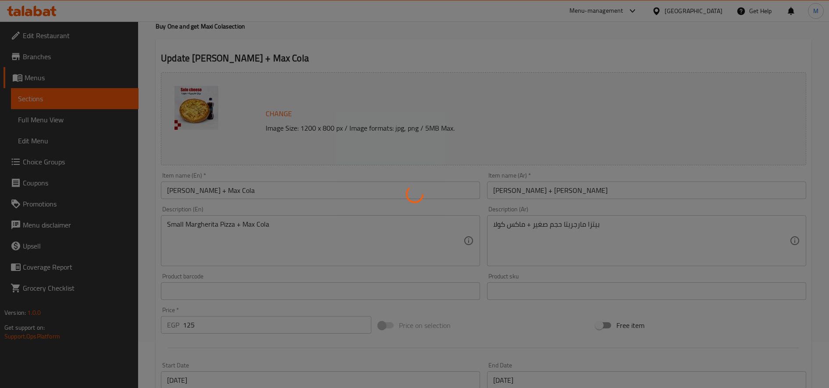
scroll to position [0, 0]
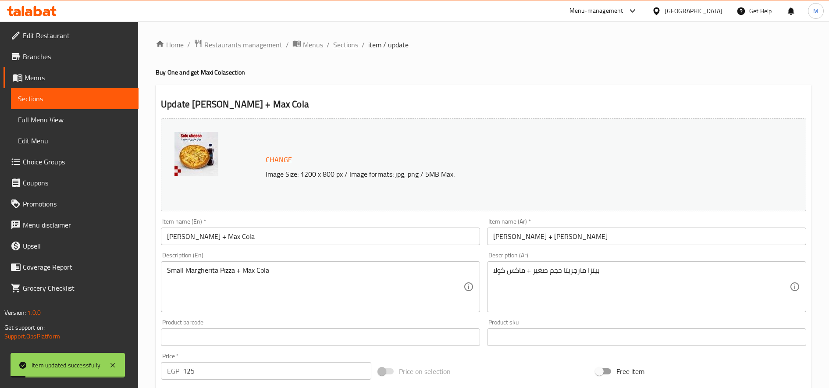
click at [351, 43] on span "Sections" at bounding box center [345, 44] width 25 height 11
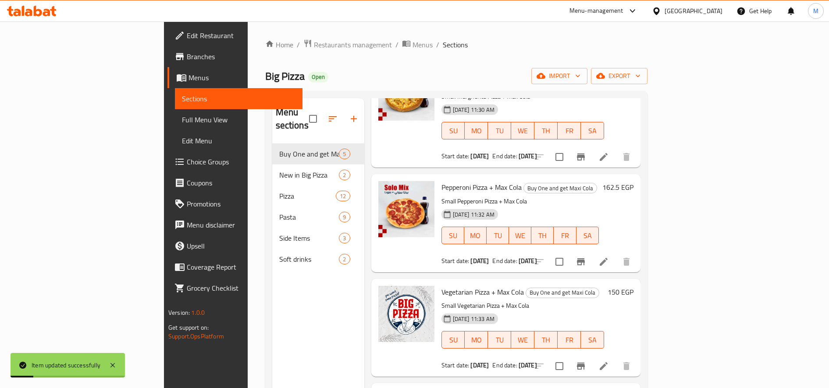
scroll to position [146, 0]
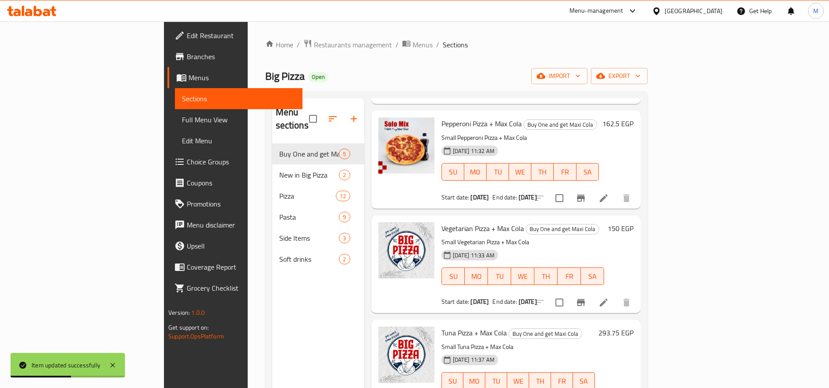
click at [616, 190] on li at bounding box center [604, 198] width 25 height 16
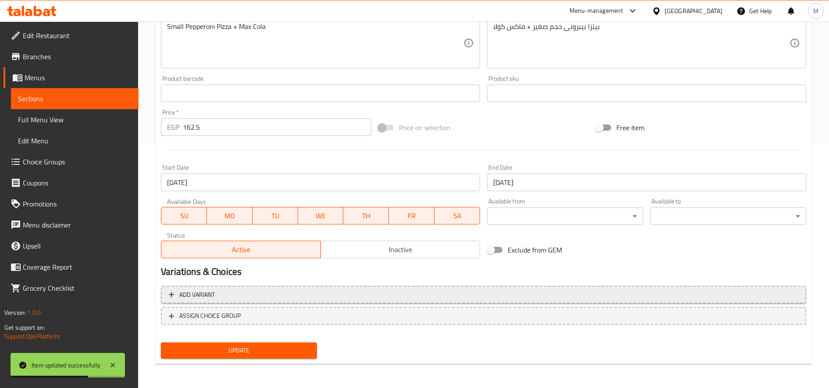
scroll to position [244, 0]
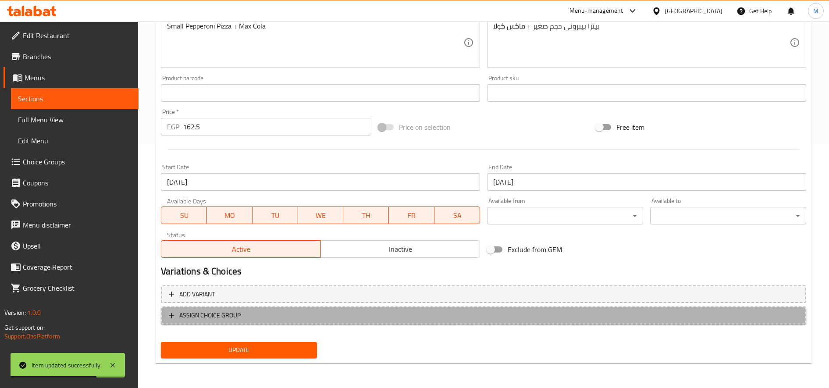
click at [265, 314] on span "ASSIGN CHOICE GROUP" at bounding box center [484, 315] width 630 height 11
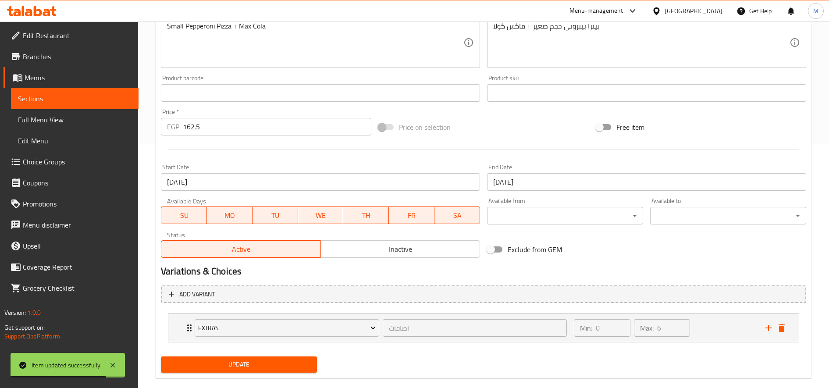
click at [271, 369] on span "Update" at bounding box center [239, 364] width 142 height 11
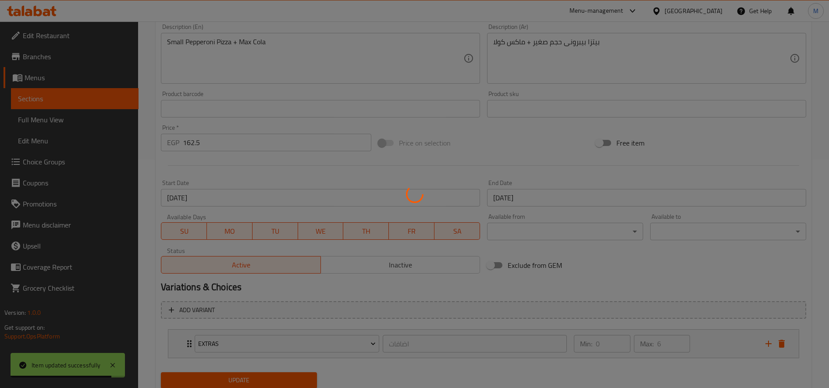
scroll to position [0, 0]
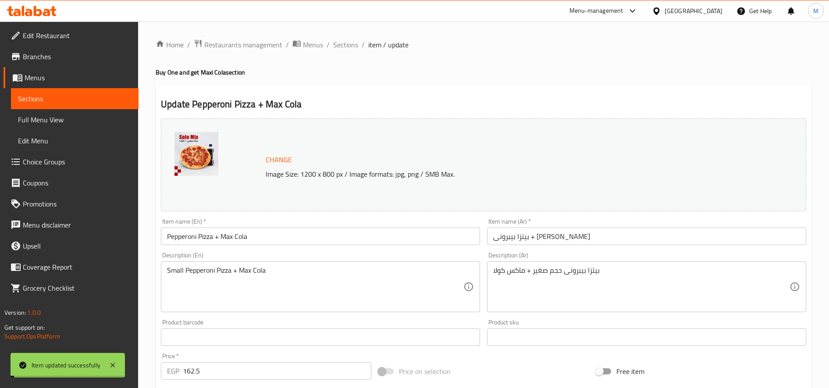
click at [345, 43] on span "Sections" at bounding box center [345, 44] width 25 height 11
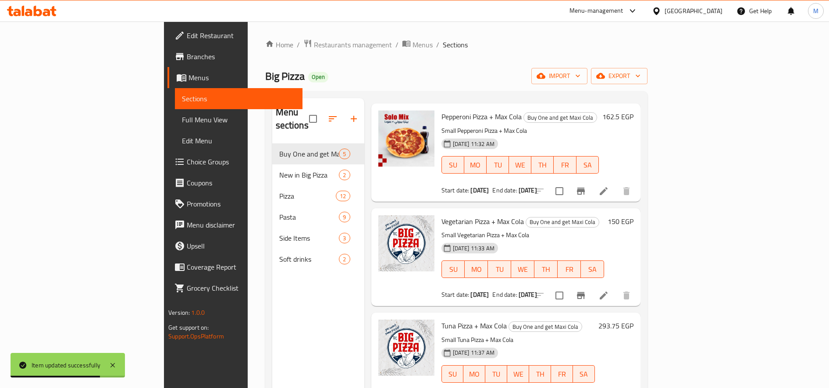
scroll to position [157, 0]
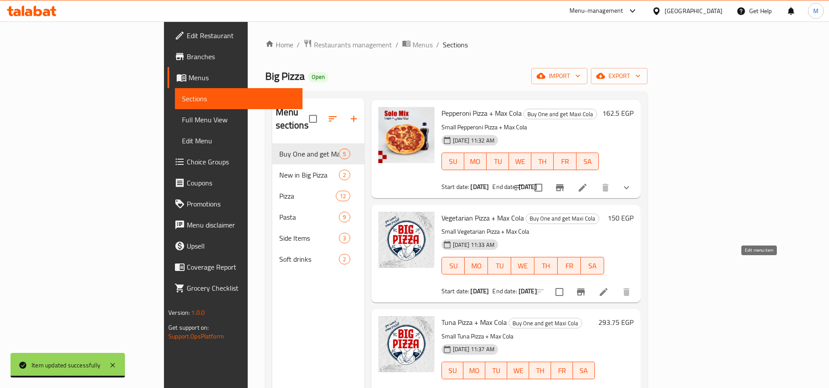
click at [608, 288] on icon at bounding box center [604, 292] width 8 height 8
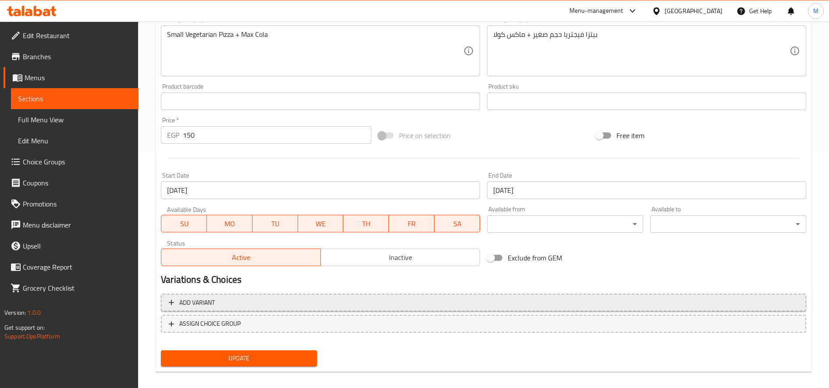
scroll to position [244, 0]
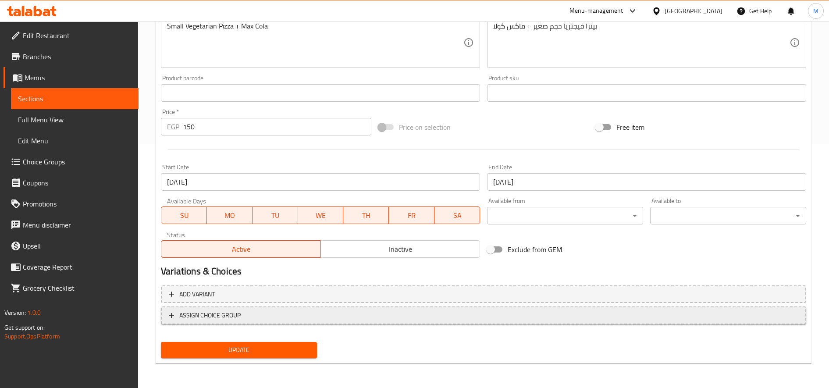
click at [300, 316] on span "ASSIGN CHOICE GROUP" at bounding box center [484, 315] width 630 height 11
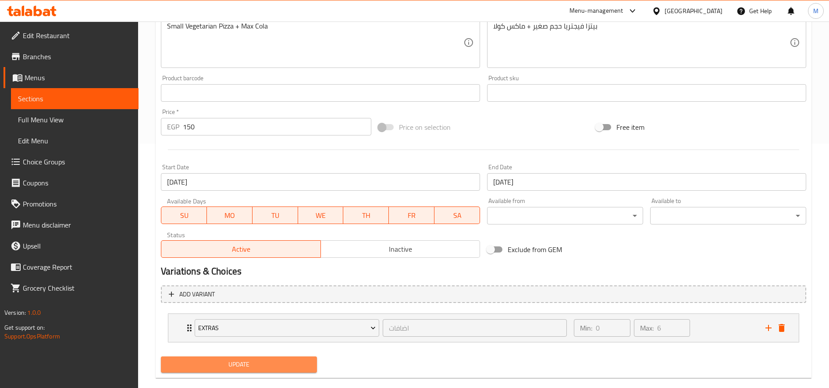
click at [247, 364] on span "Update" at bounding box center [239, 364] width 142 height 11
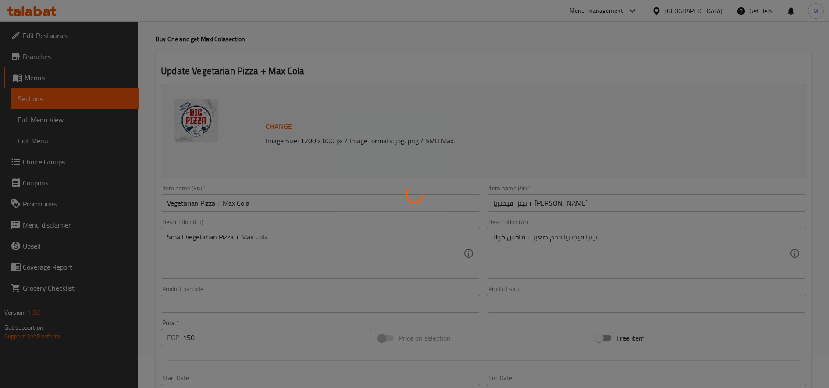
scroll to position [0, 0]
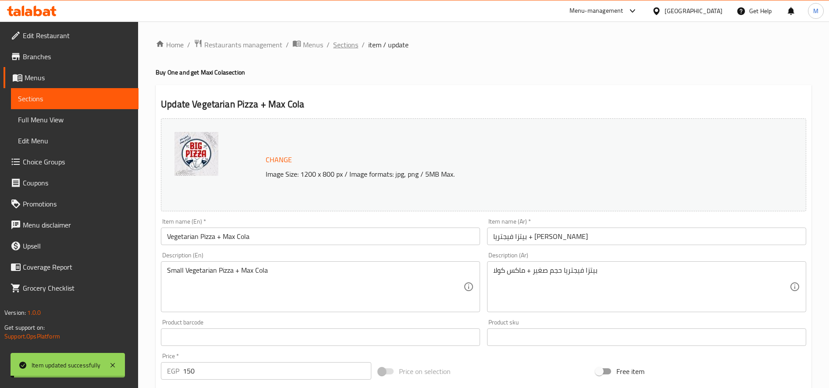
click at [346, 46] on span "Sections" at bounding box center [345, 44] width 25 height 11
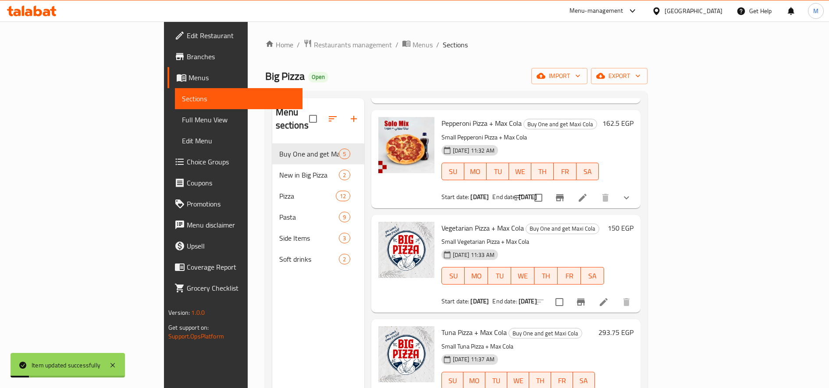
scroll to position [157, 0]
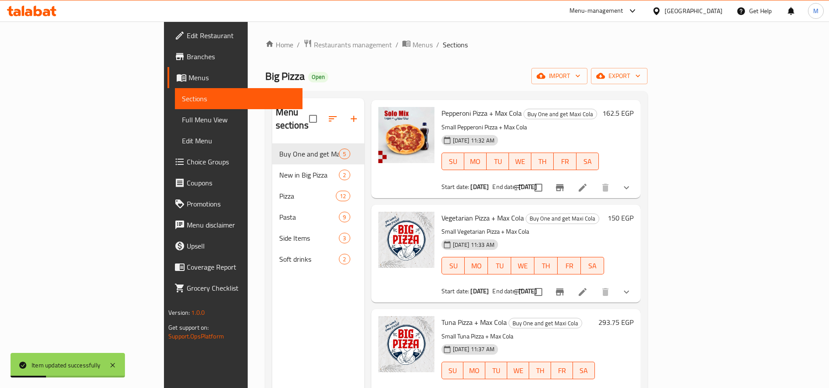
click at [595, 284] on li at bounding box center [583, 292] width 25 height 16
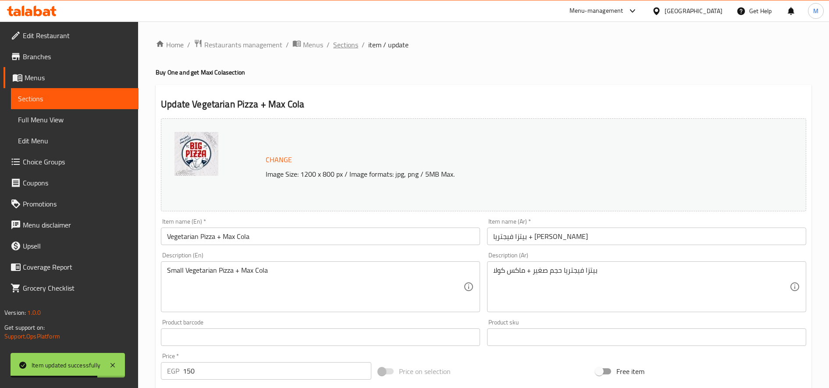
click at [346, 47] on span "Sections" at bounding box center [345, 44] width 25 height 11
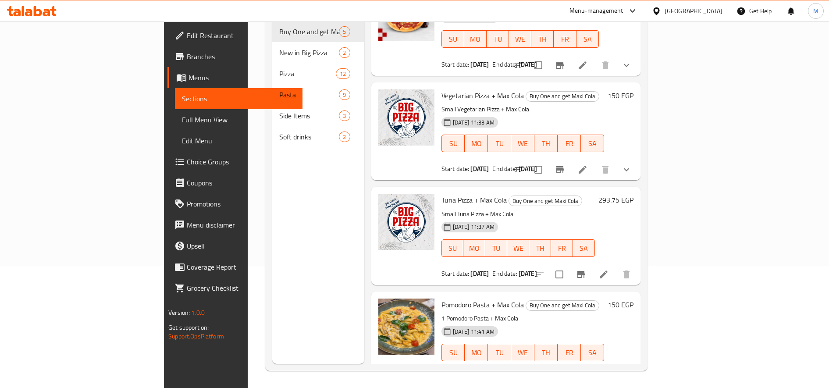
scroll to position [123, 0]
click at [609, 269] on icon at bounding box center [604, 274] width 11 height 11
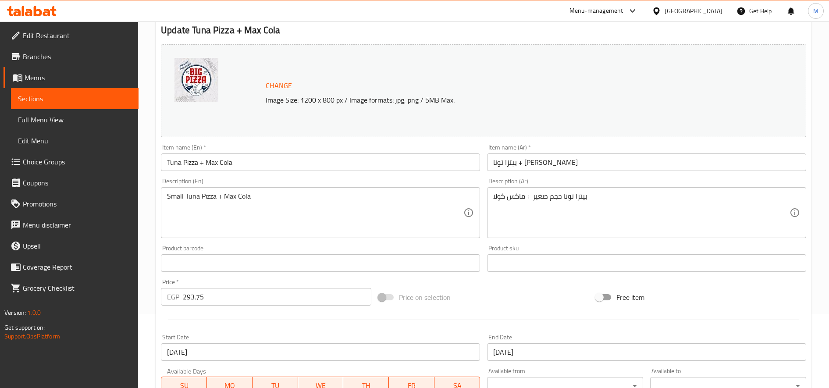
scroll to position [244, 0]
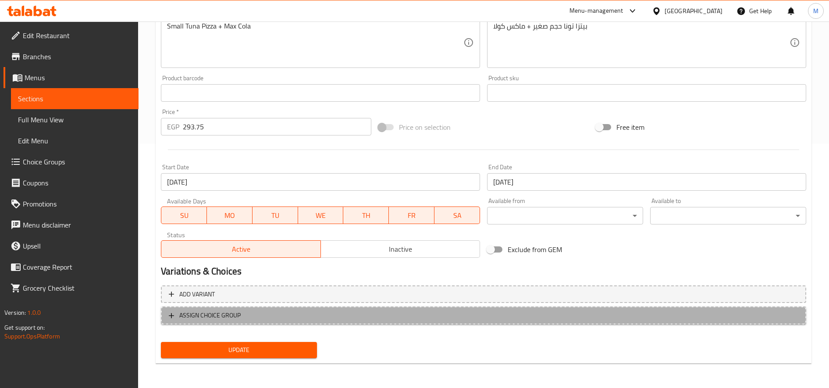
click at [300, 315] on span "ASSIGN CHOICE GROUP" at bounding box center [484, 315] width 630 height 11
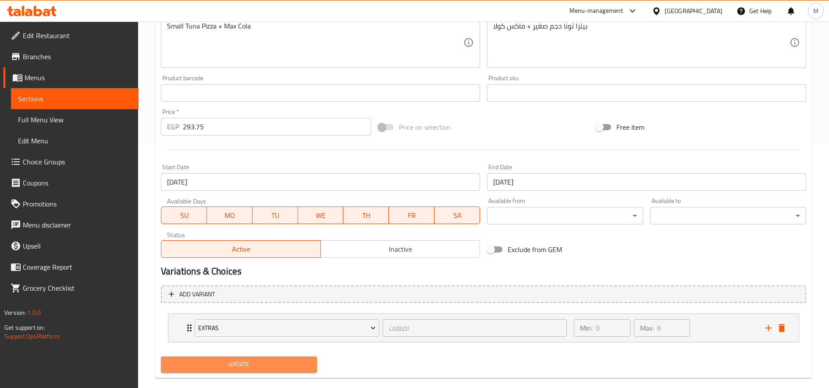
click at [250, 363] on span "Update" at bounding box center [239, 364] width 142 height 11
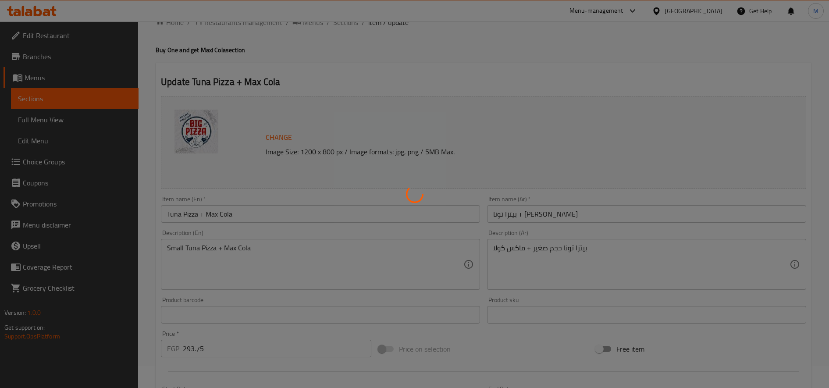
scroll to position [0, 0]
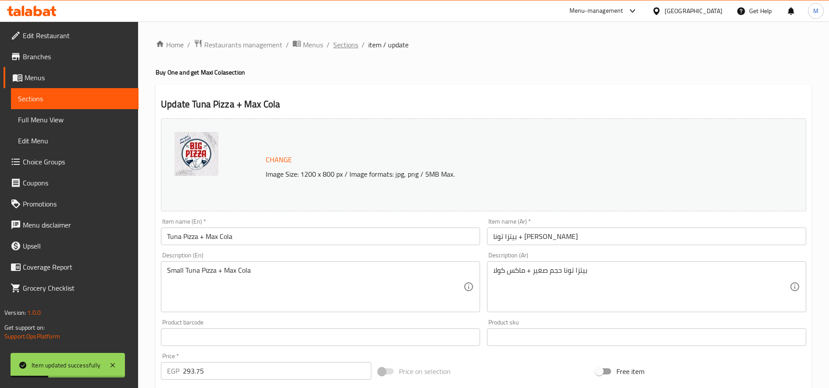
click at [346, 47] on span "Sections" at bounding box center [345, 44] width 25 height 11
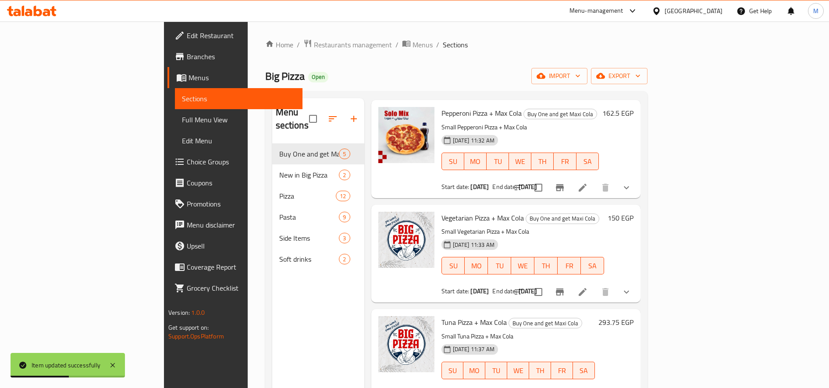
scroll to position [123, 0]
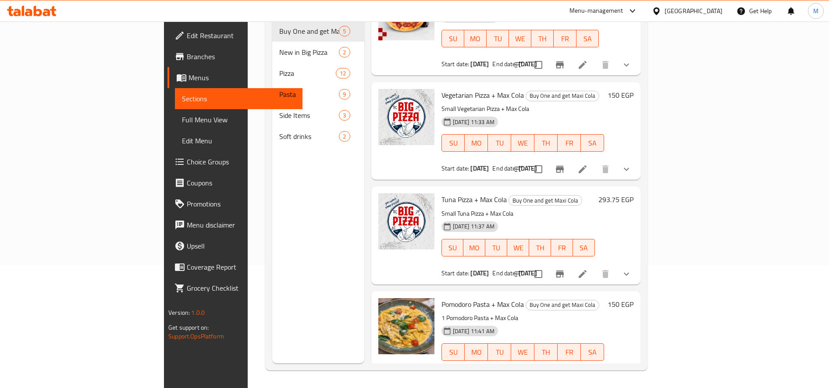
click at [595, 266] on li at bounding box center [583, 274] width 25 height 16
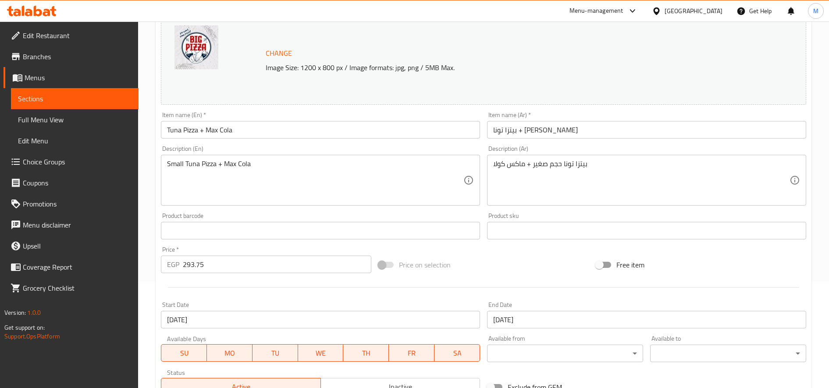
scroll to position [259, 0]
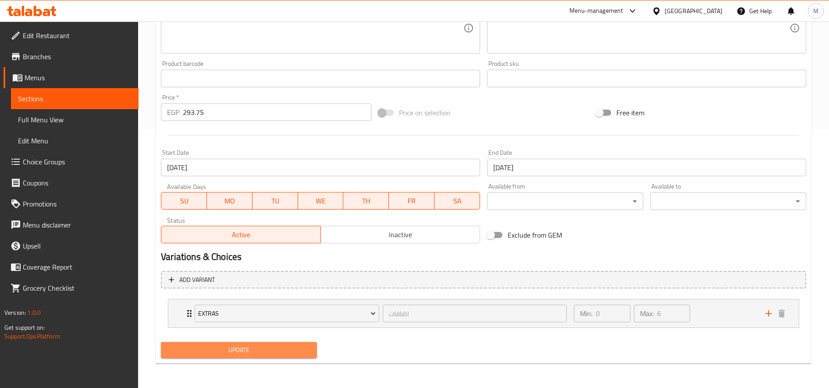
click at [253, 345] on span "Update" at bounding box center [239, 350] width 142 height 11
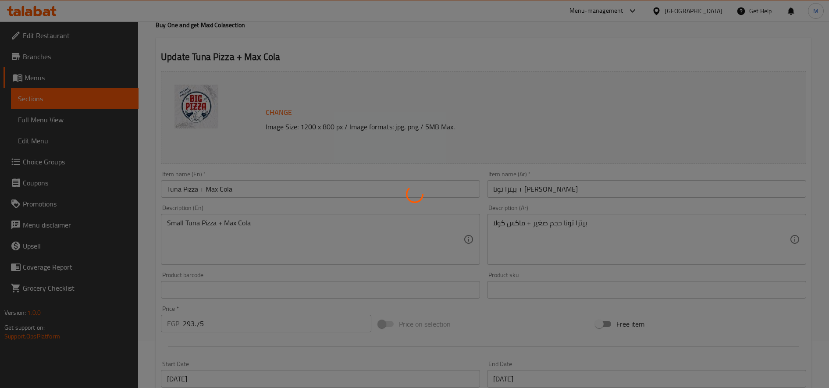
scroll to position [0, 0]
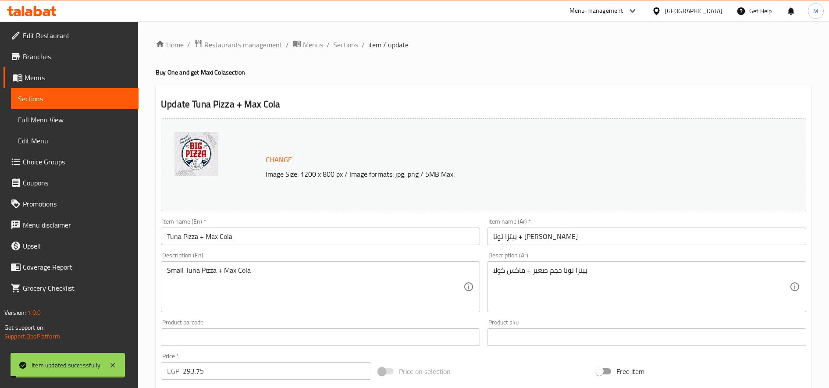
click at [340, 47] on span "Sections" at bounding box center [345, 44] width 25 height 11
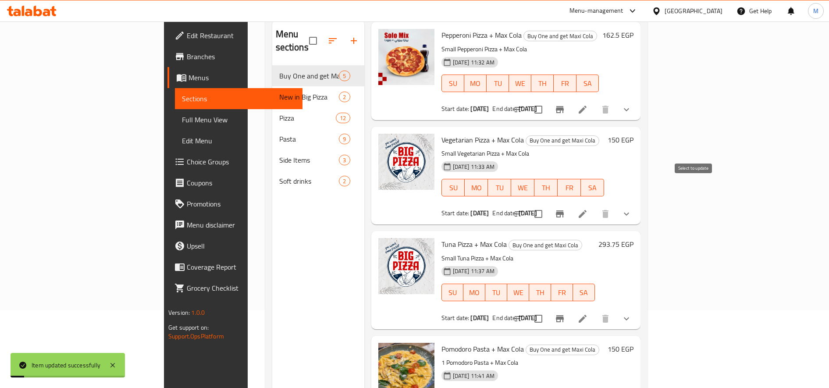
scroll to position [123, 0]
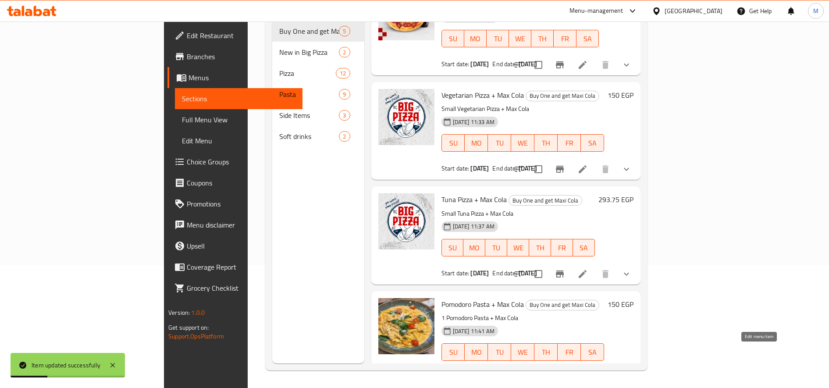
click at [609, 373] on icon at bounding box center [604, 378] width 11 height 11
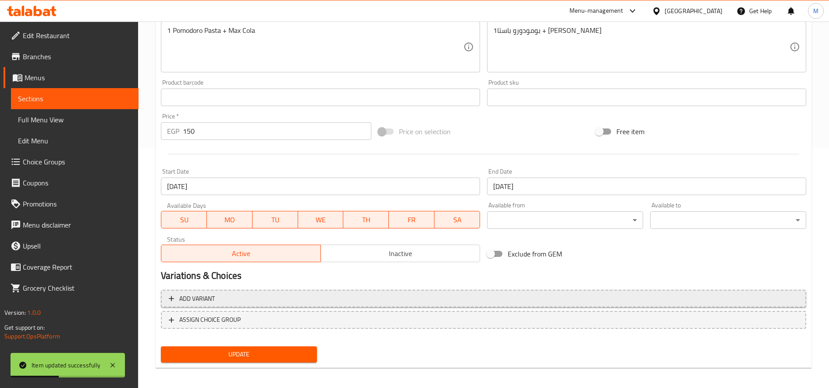
scroll to position [244, 0]
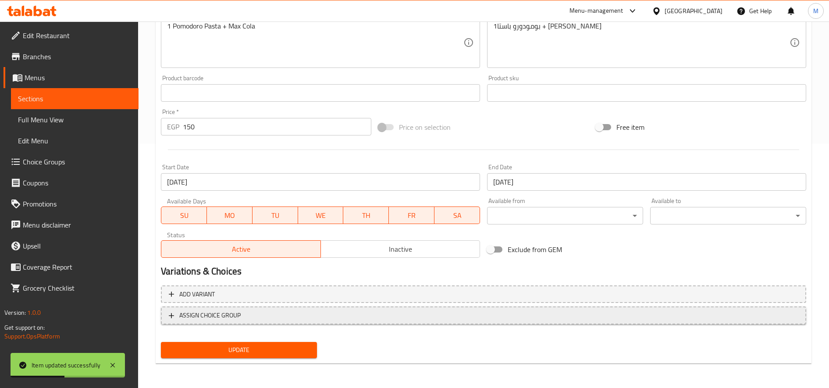
click at [272, 317] on span "ASSIGN CHOICE GROUP" at bounding box center [484, 315] width 630 height 11
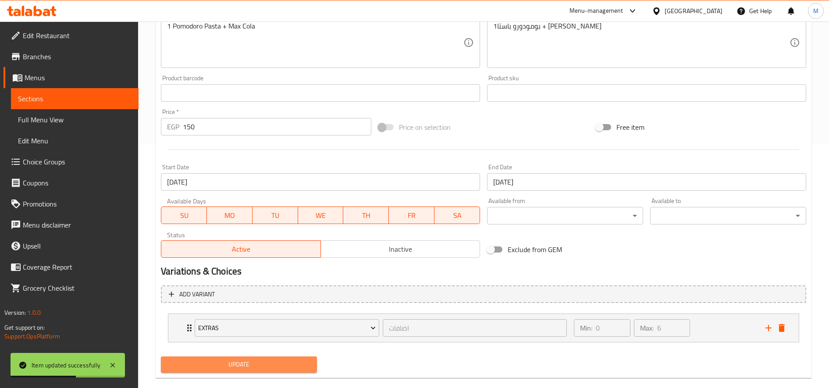
click at [251, 367] on span "Update" at bounding box center [239, 364] width 142 height 11
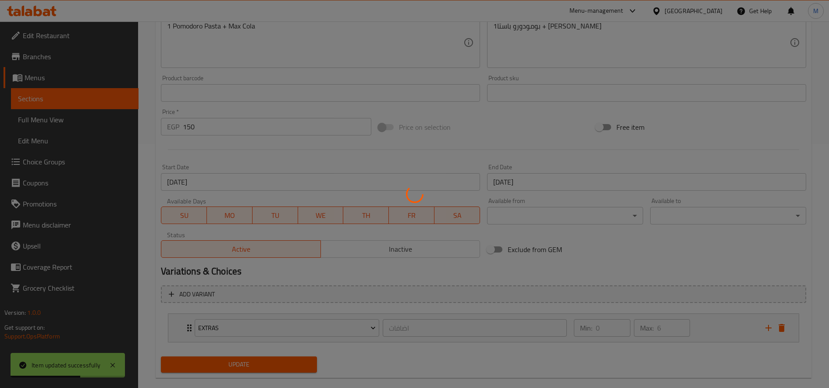
scroll to position [0, 0]
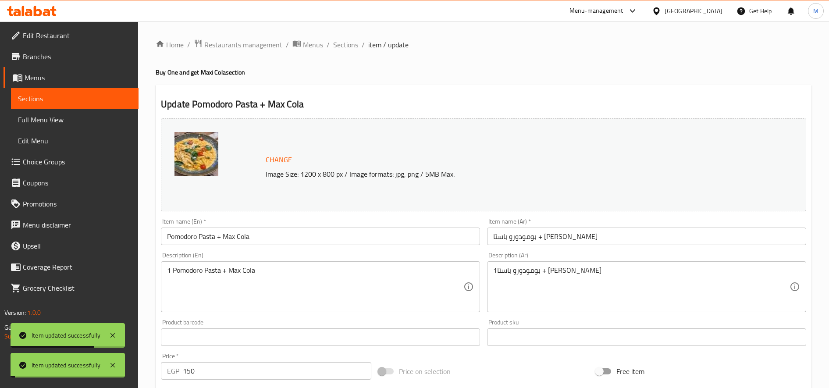
click at [342, 43] on span "Sections" at bounding box center [345, 44] width 25 height 11
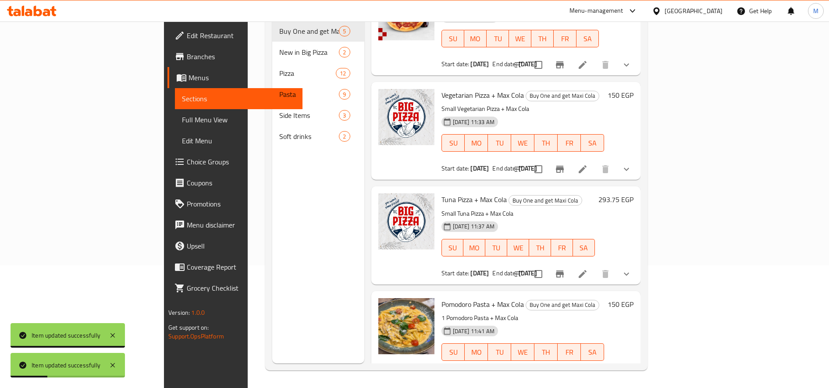
scroll to position [33, 0]
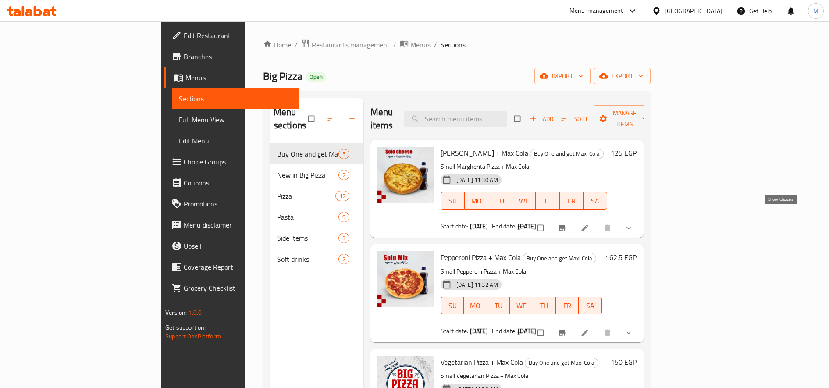
click at [633, 224] on icon "show more" at bounding box center [628, 228] width 9 height 9
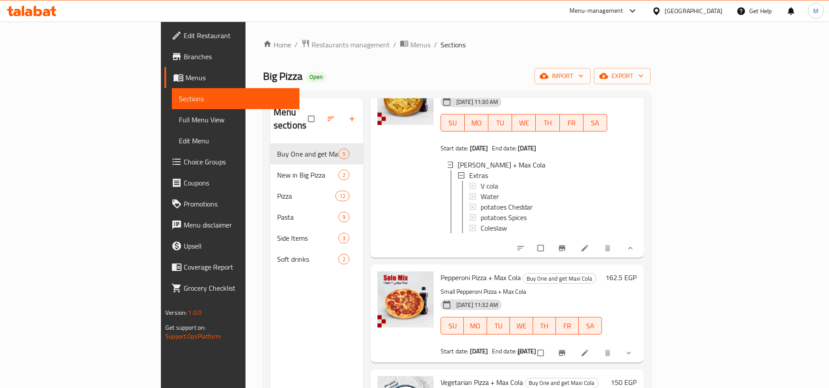
scroll to position [146, 0]
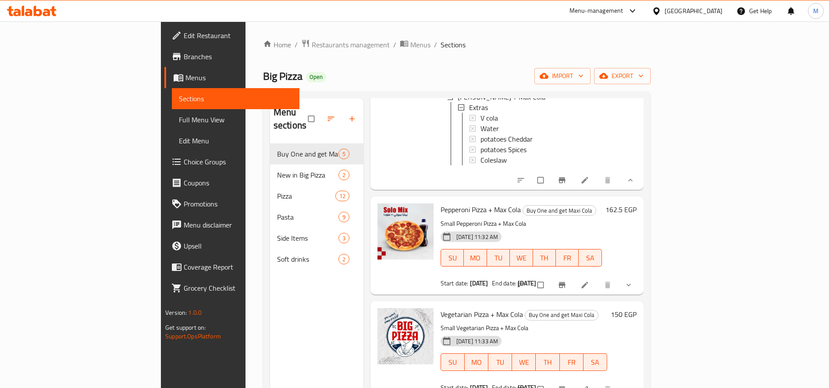
click at [640, 286] on button "show more" at bounding box center [629, 284] width 21 height 19
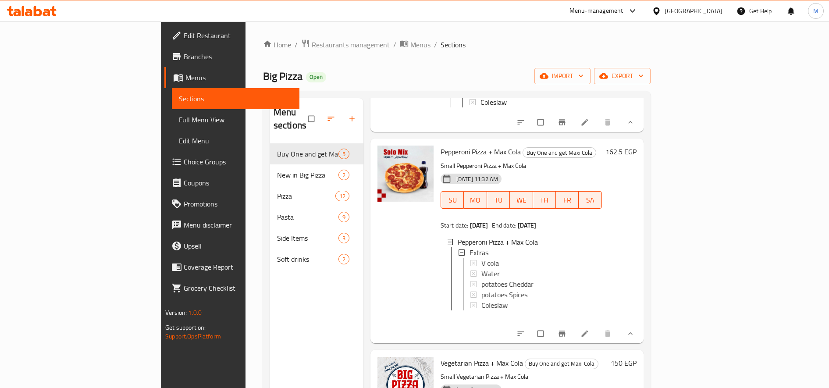
scroll to position [292, 0]
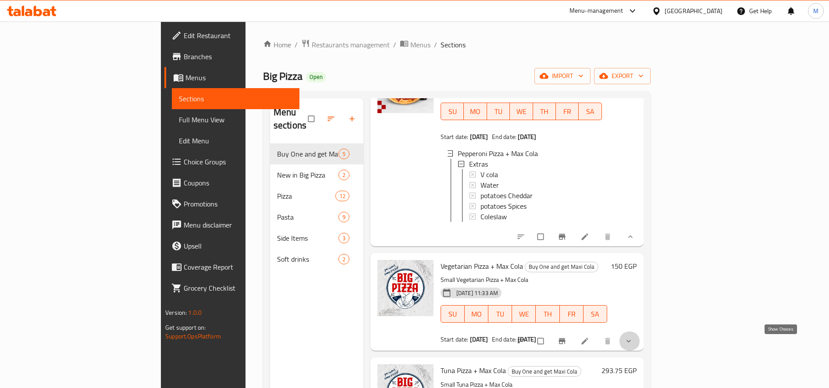
click at [631, 342] on icon "show more" at bounding box center [629, 341] width 4 height 3
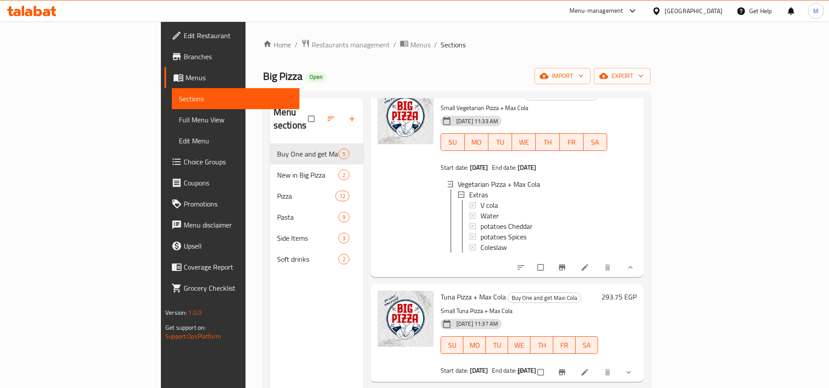
scroll to position [123, 0]
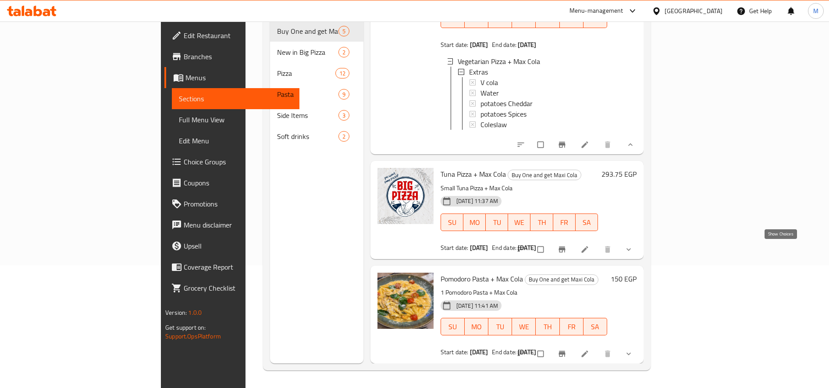
click at [633, 252] on icon "show more" at bounding box center [628, 249] width 9 height 9
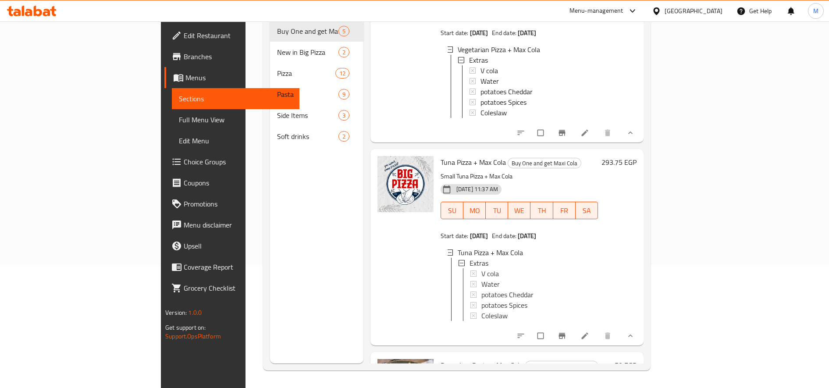
scroll to position [582, 0]
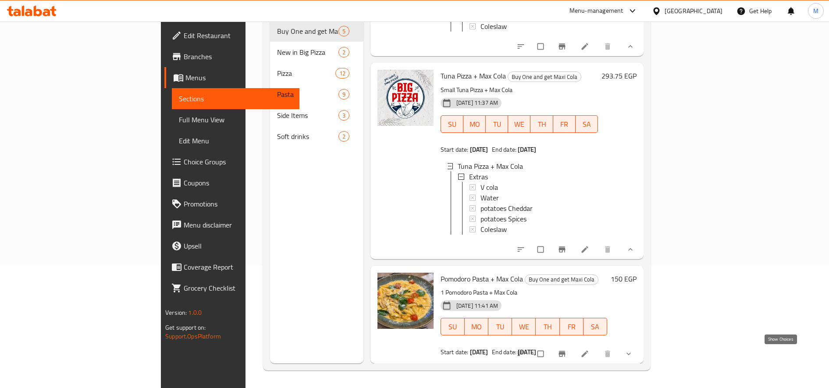
drag, startPoint x: 778, startPoint y: 350, endPoint x: 761, endPoint y: 305, distance: 48.1
click at [640, 350] on button "show more" at bounding box center [629, 353] width 21 height 19
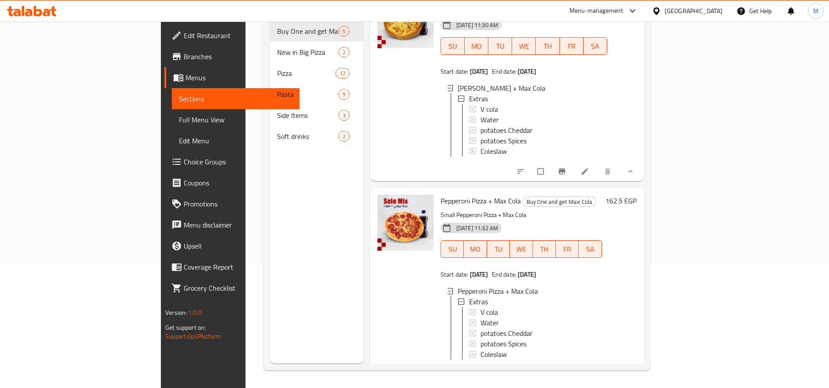
scroll to position [0, 0]
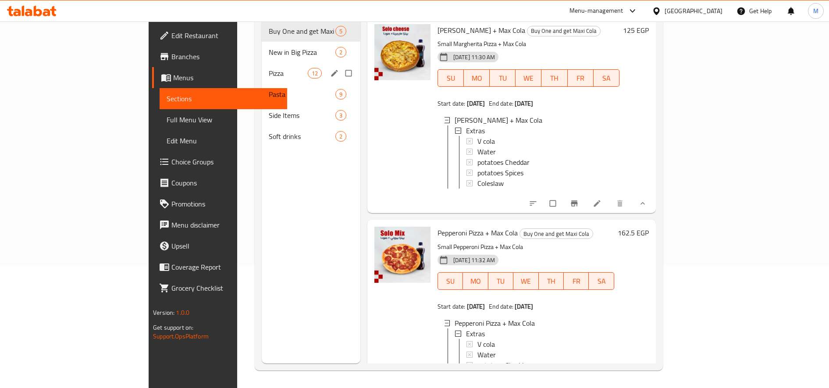
click at [262, 63] on div "Pizza 12" at bounding box center [311, 73] width 99 height 21
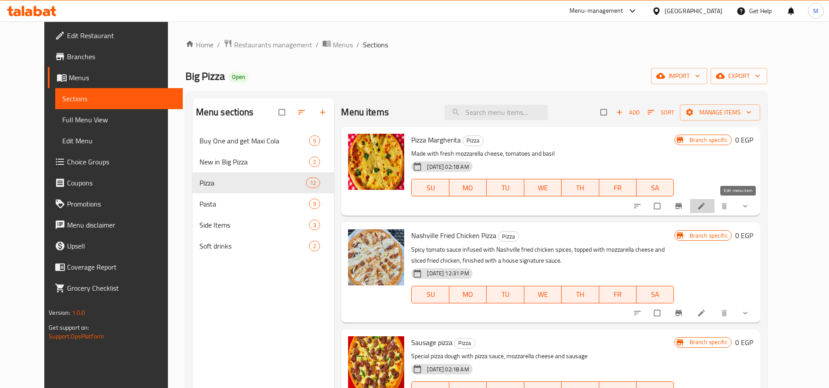
click at [706, 205] on icon at bounding box center [701, 206] width 9 height 9
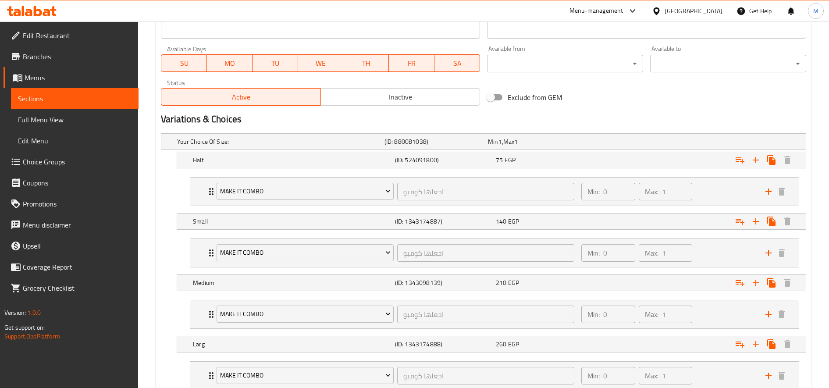
scroll to position [459, 0]
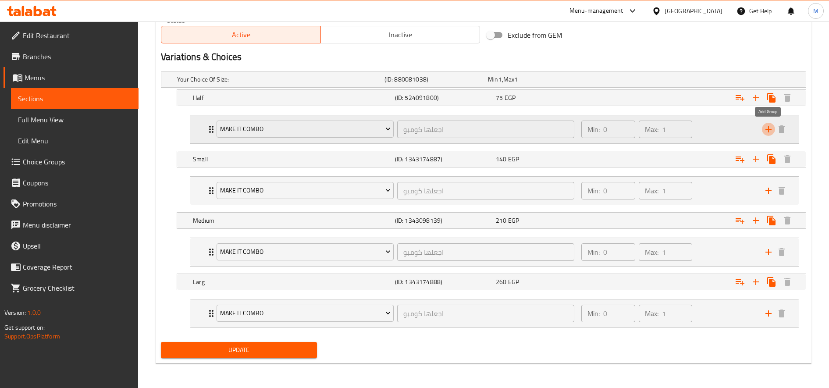
click at [767, 126] on icon "add" at bounding box center [768, 129] width 11 height 11
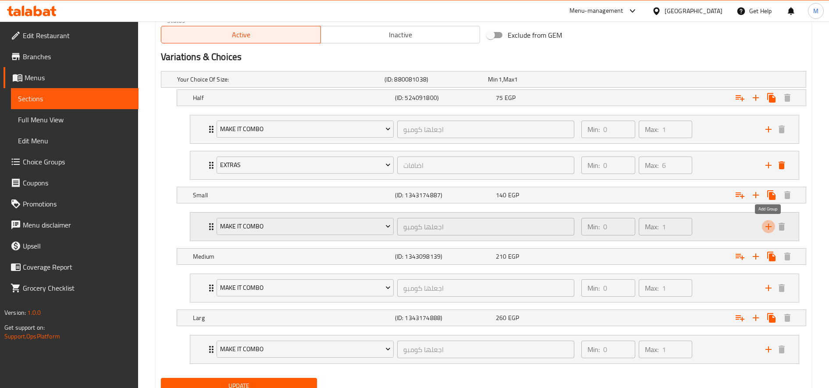
click at [767, 225] on icon "add" at bounding box center [768, 226] width 11 height 11
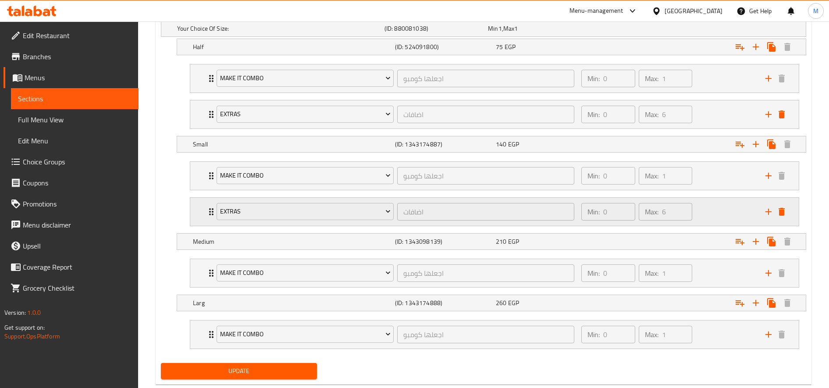
scroll to position [531, 0]
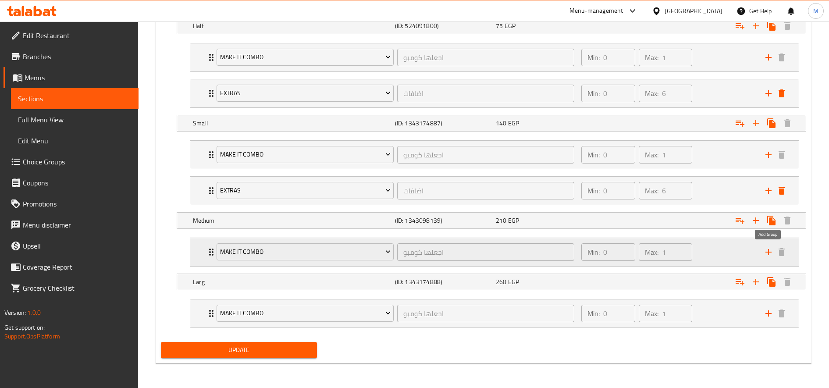
click at [766, 253] on icon "add" at bounding box center [768, 252] width 11 height 11
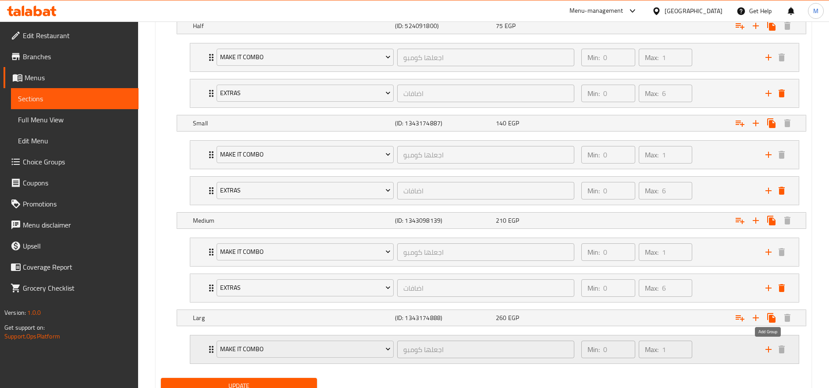
click at [766, 346] on icon "add" at bounding box center [768, 349] width 11 height 11
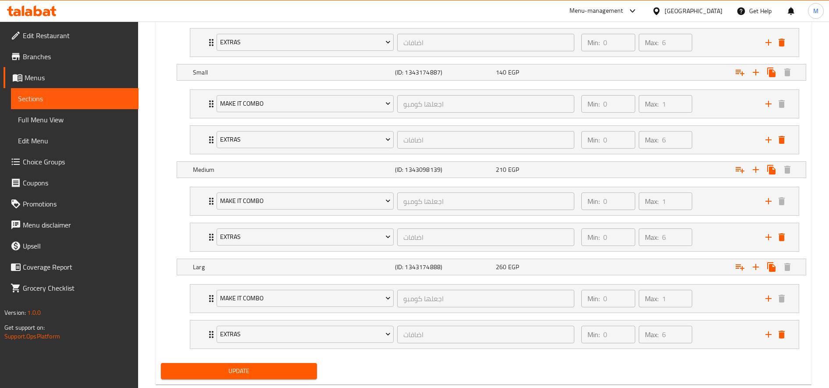
scroll to position [603, 0]
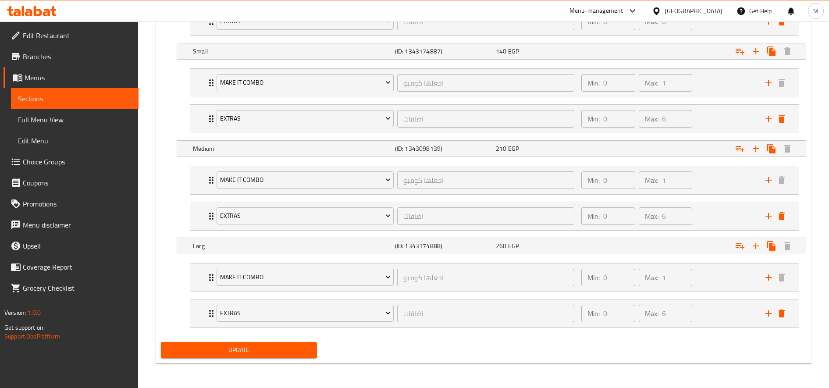
click at [278, 357] on button "Update" at bounding box center [239, 350] width 156 height 16
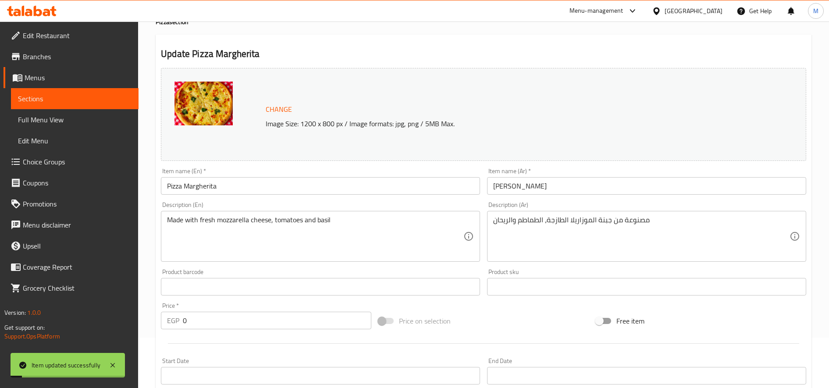
scroll to position [0, 0]
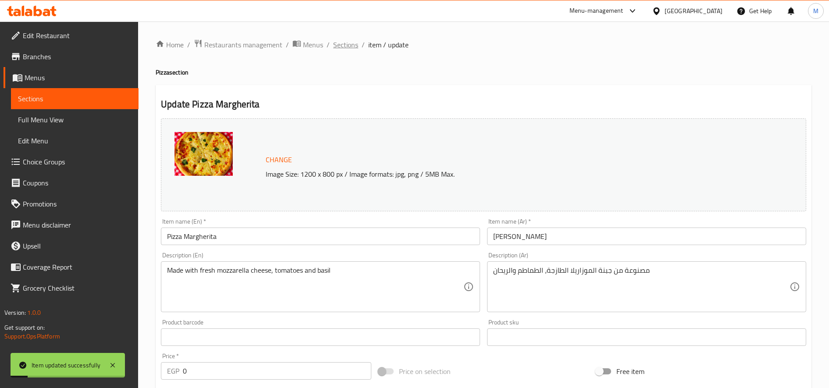
click at [345, 48] on span "Sections" at bounding box center [345, 44] width 25 height 11
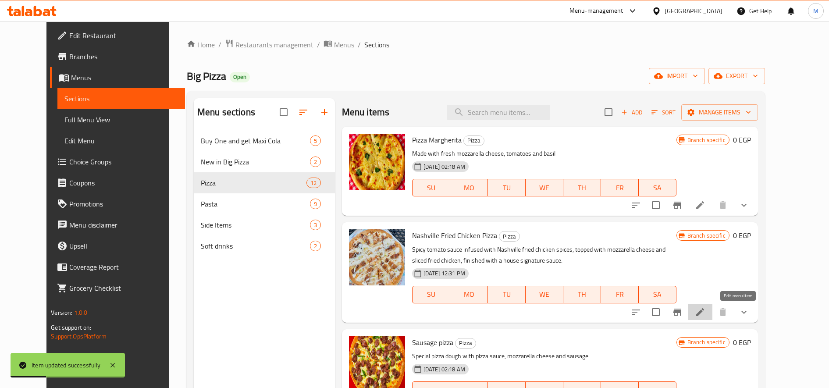
click at [706, 317] on icon at bounding box center [700, 312] width 11 height 11
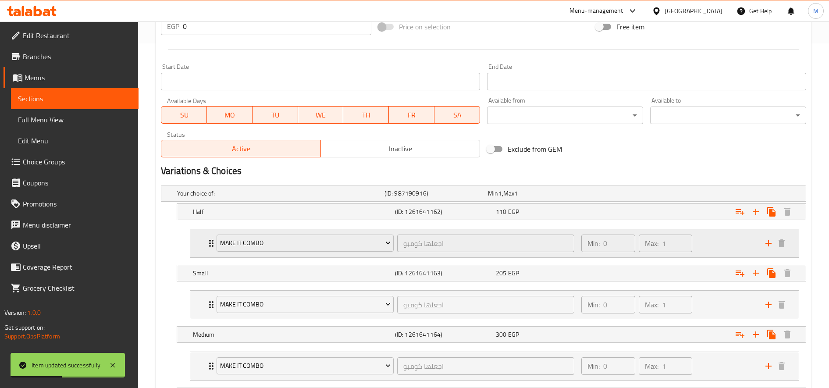
scroll to position [365, 0]
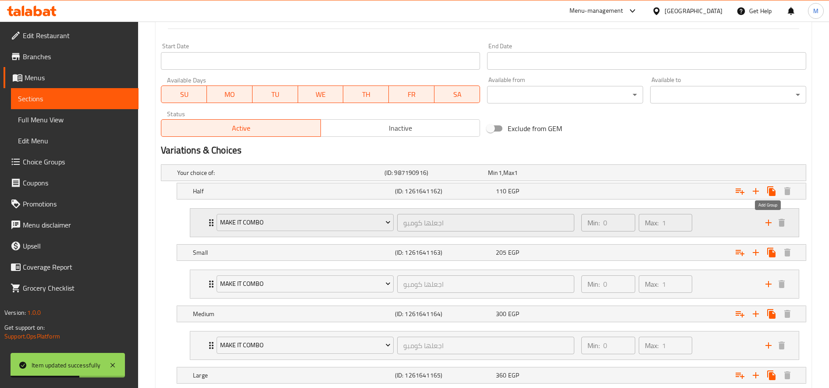
click at [763, 220] on icon "add" at bounding box center [768, 223] width 11 height 11
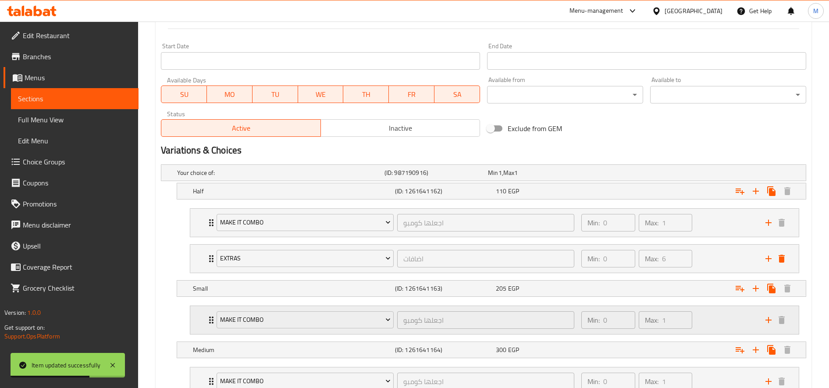
click at [767, 314] on button "add" at bounding box center [768, 320] width 13 height 13
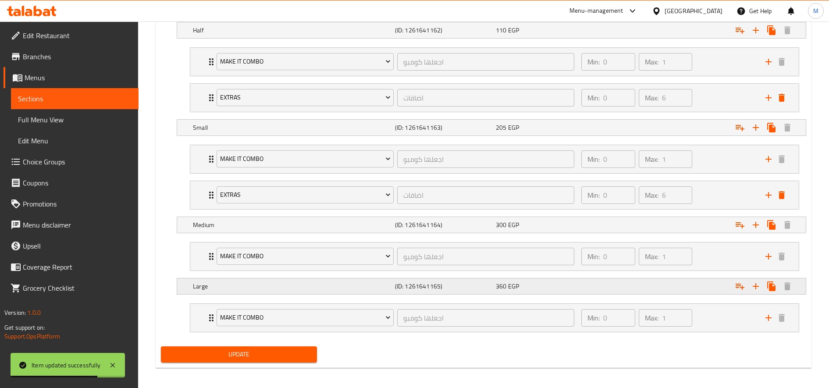
scroll to position [531, 0]
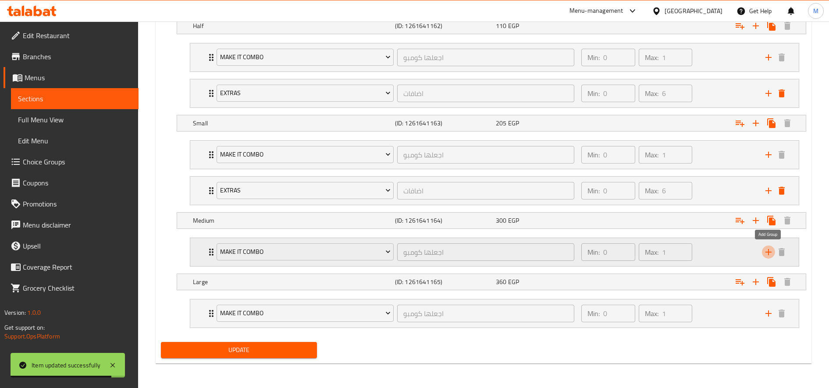
click at [765, 256] on icon "add" at bounding box center [768, 252] width 11 height 11
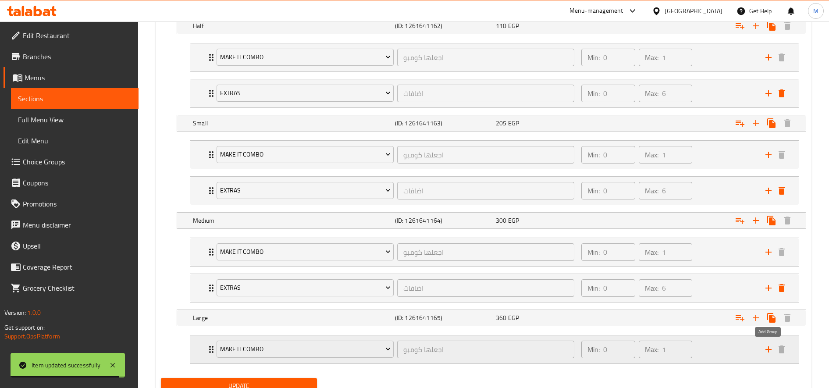
click at [774, 352] on icon "add" at bounding box center [768, 349] width 11 height 11
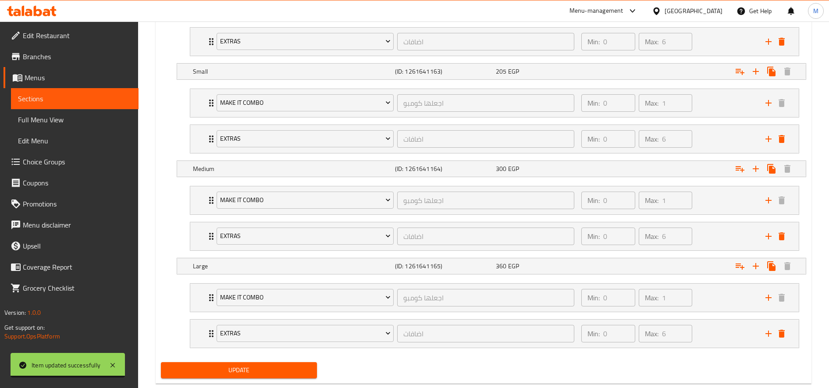
scroll to position [603, 0]
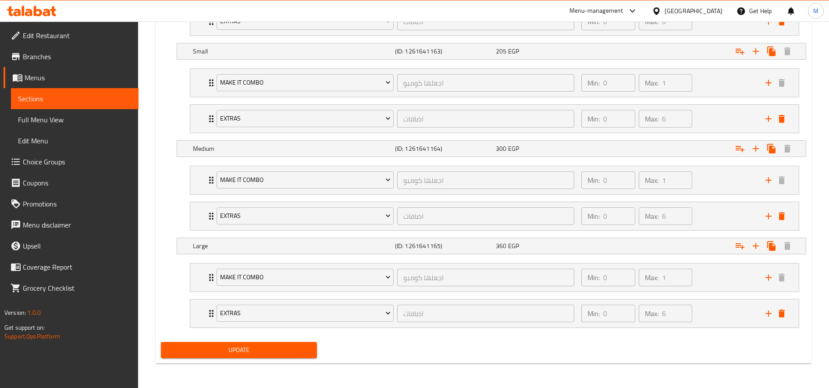
click at [296, 356] on button "Update" at bounding box center [239, 350] width 156 height 16
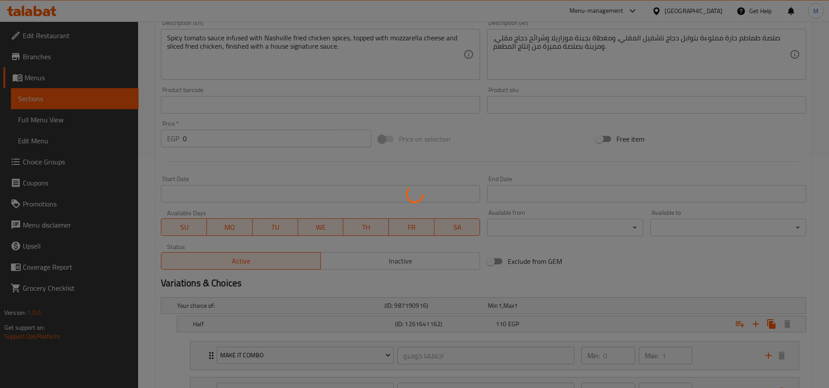
scroll to position [0, 0]
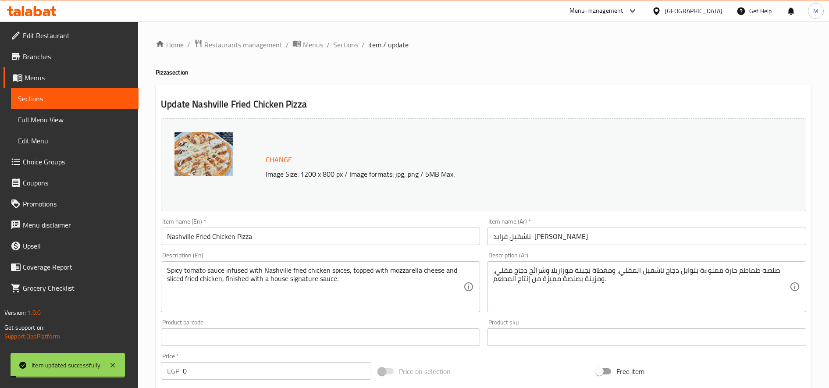
click at [344, 45] on span "Sections" at bounding box center [345, 44] width 25 height 11
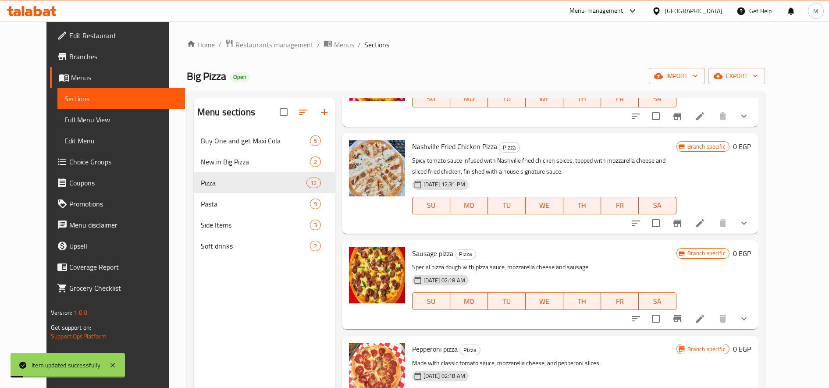
scroll to position [146, 0]
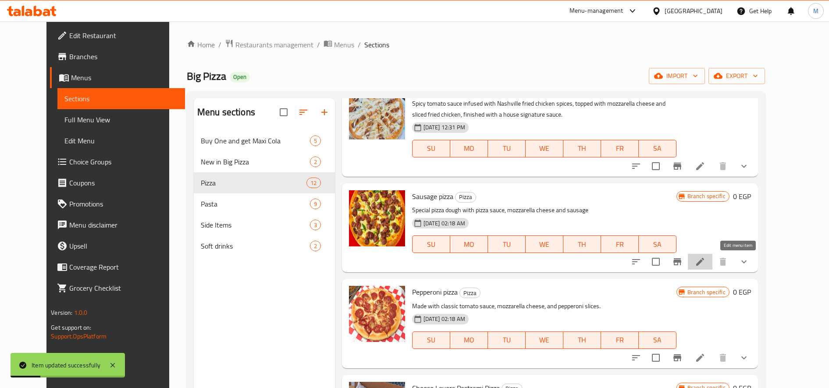
click at [706, 265] on icon at bounding box center [700, 262] width 11 height 11
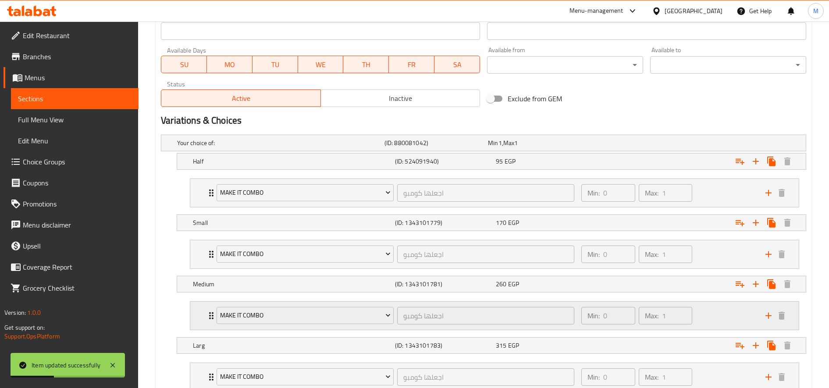
scroll to position [459, 0]
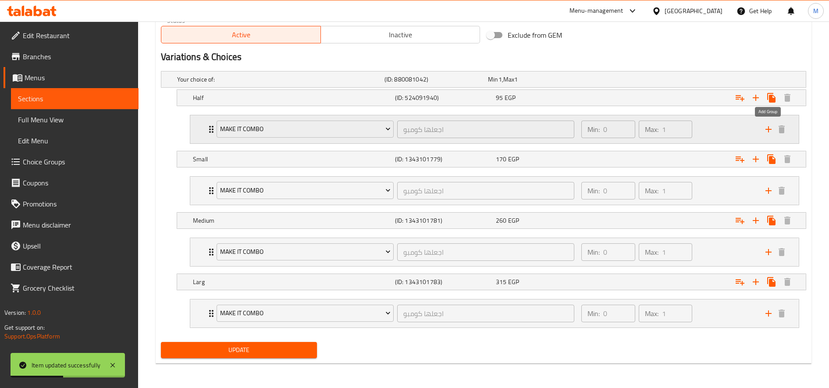
click at [769, 131] on icon "add" at bounding box center [769, 129] width 6 height 6
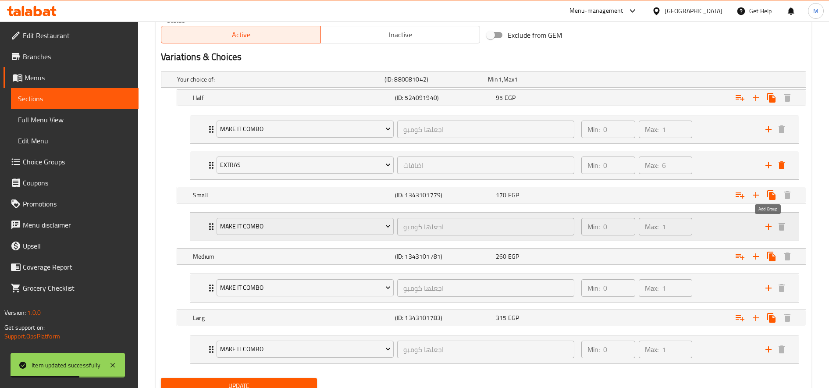
click at [765, 229] on icon "add" at bounding box center [768, 226] width 11 height 11
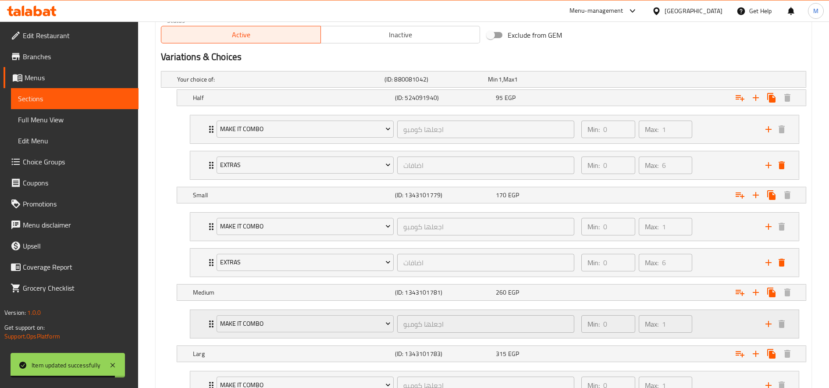
click at [765, 321] on icon "add" at bounding box center [768, 324] width 11 height 11
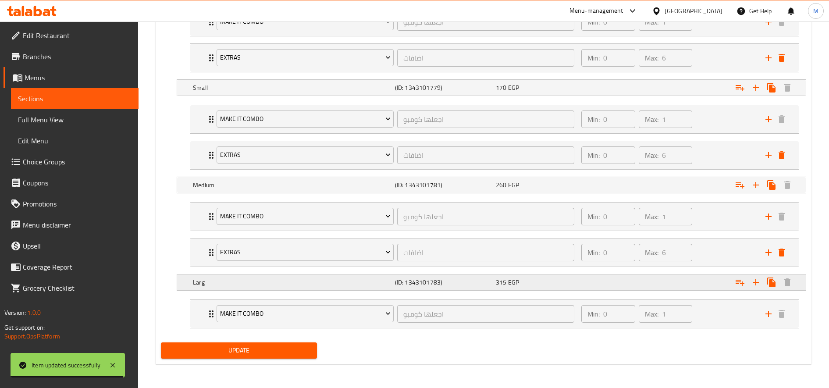
scroll to position [567, 0]
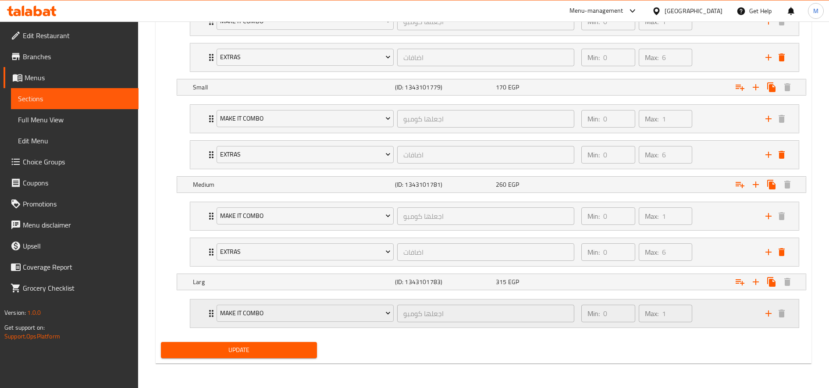
click at [762, 313] on button "add" at bounding box center [768, 313] width 13 height 13
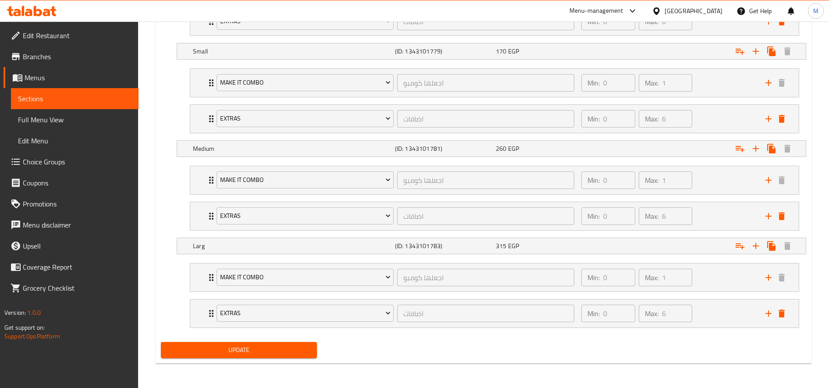
click at [298, 352] on span "Update" at bounding box center [239, 350] width 142 height 11
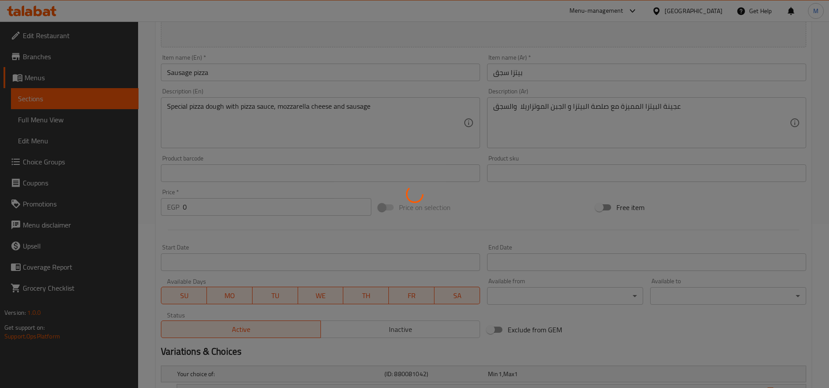
scroll to position [0, 0]
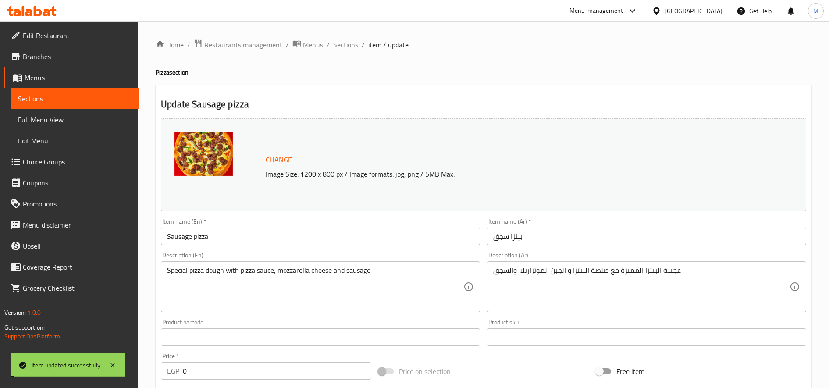
drag, startPoint x: 343, startPoint y: 45, endPoint x: 452, endPoint y: 85, distance: 115.8
click at [343, 45] on span "Sections" at bounding box center [345, 44] width 25 height 11
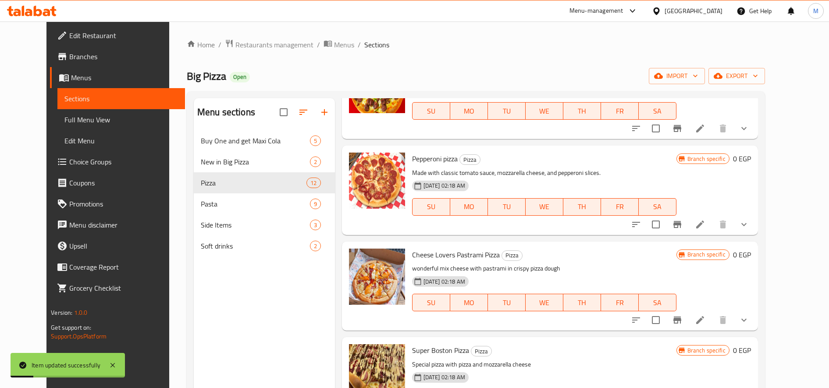
scroll to position [292, 0]
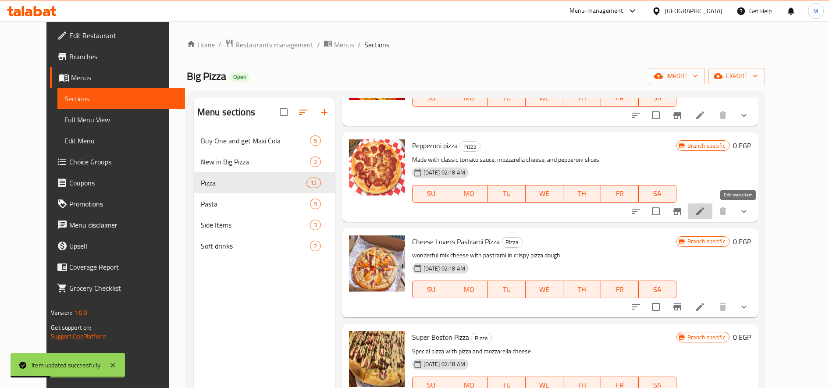
click at [706, 214] on icon at bounding box center [700, 211] width 11 height 11
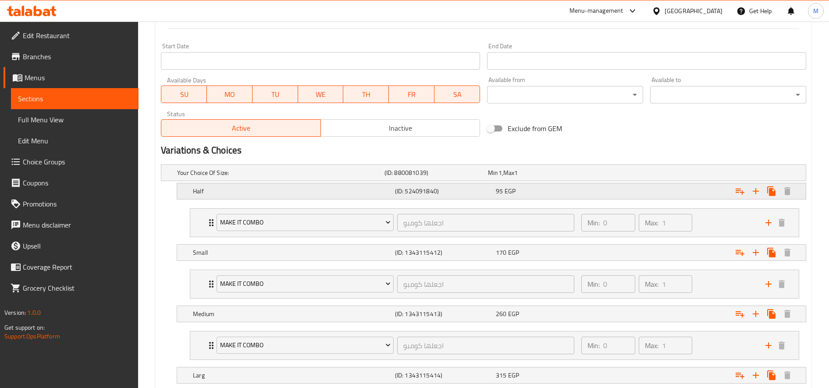
scroll to position [459, 0]
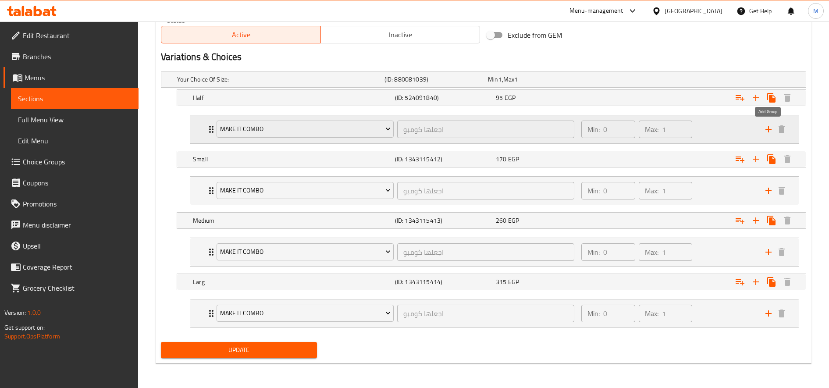
click at [766, 129] on icon "add" at bounding box center [769, 129] width 6 height 6
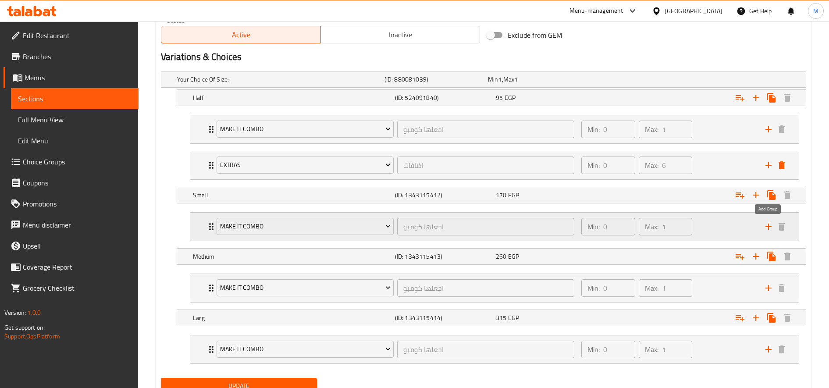
click at [770, 226] on icon "add" at bounding box center [769, 227] width 6 height 6
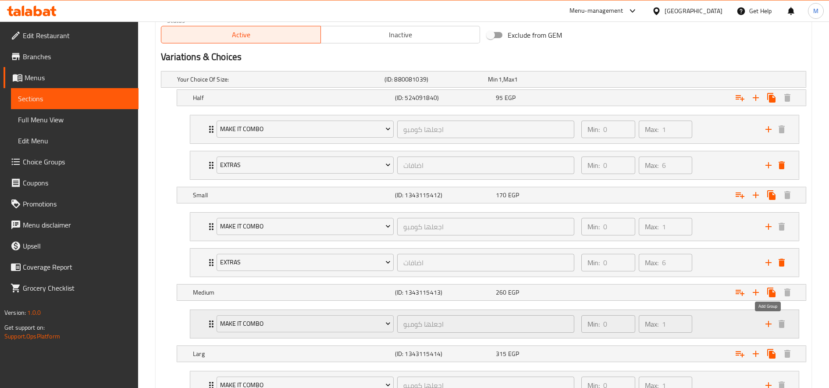
click at [769, 328] on icon "add" at bounding box center [768, 324] width 11 height 11
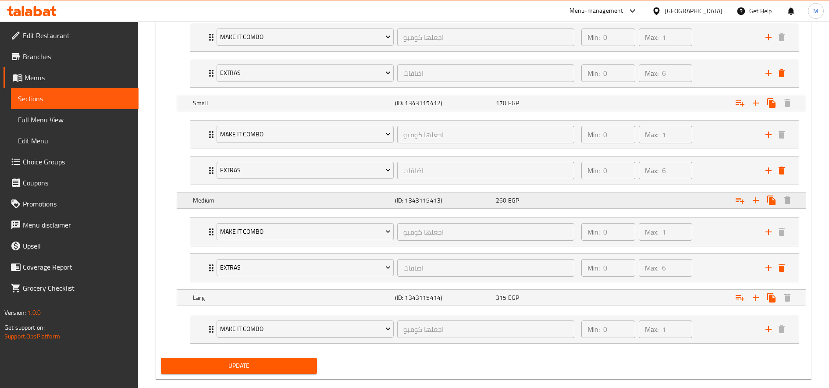
scroll to position [567, 0]
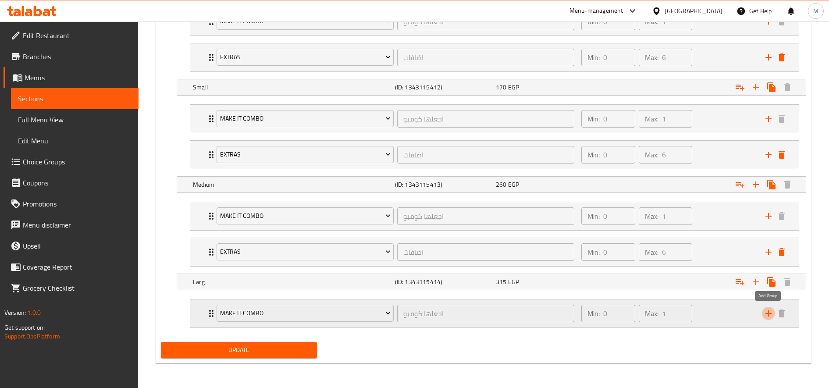
click at [768, 315] on icon "add" at bounding box center [768, 313] width 11 height 11
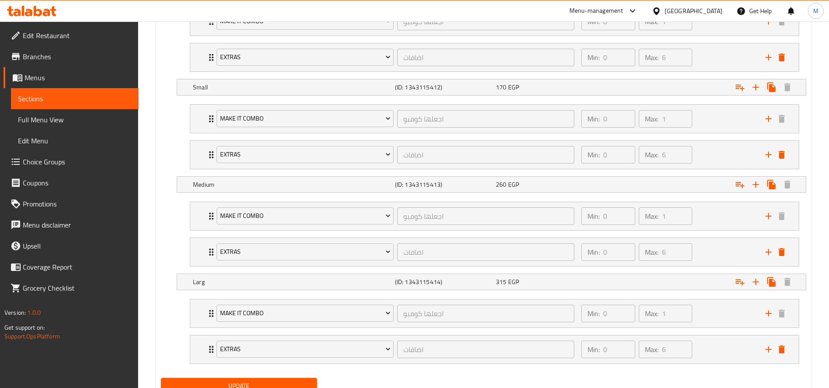
click at [286, 382] on span "Update" at bounding box center [239, 386] width 142 height 11
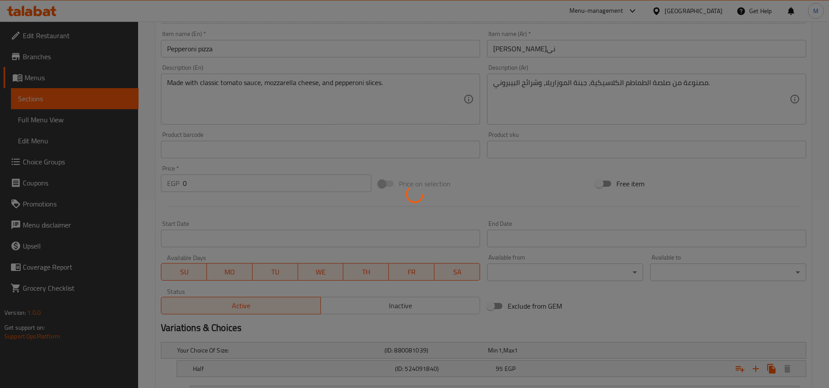
scroll to position [0, 0]
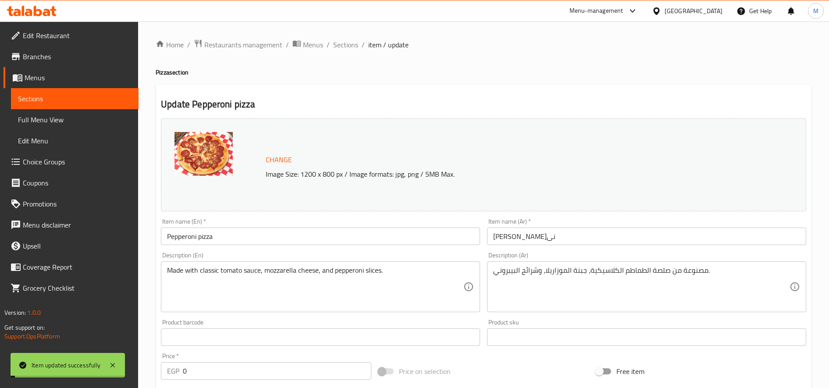
drag, startPoint x: 341, startPoint y: 46, endPoint x: 488, endPoint y: 59, distance: 147.5
click at [341, 46] on span "Sections" at bounding box center [345, 44] width 25 height 11
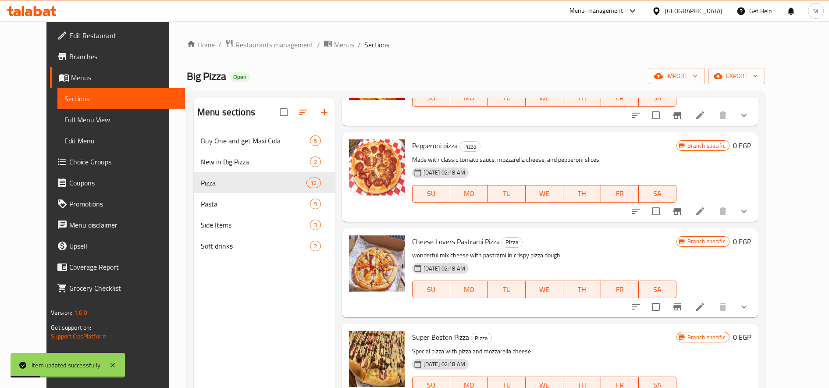
scroll to position [365, 0]
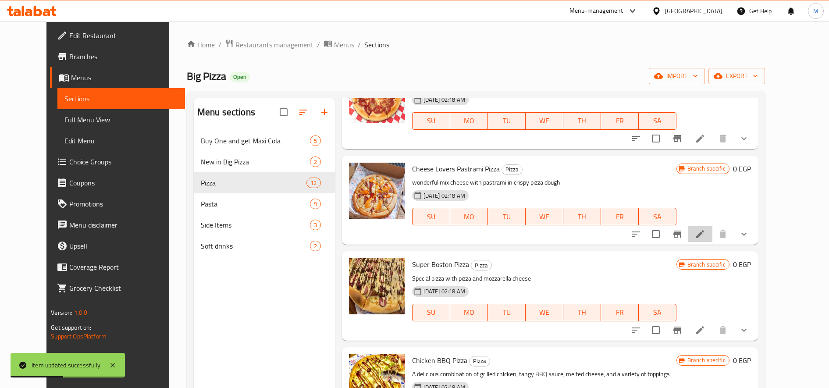
click at [713, 240] on li at bounding box center [700, 234] width 25 height 16
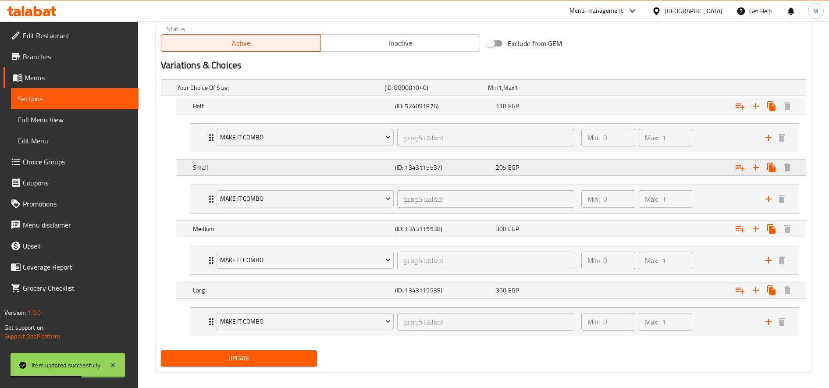
scroll to position [459, 0]
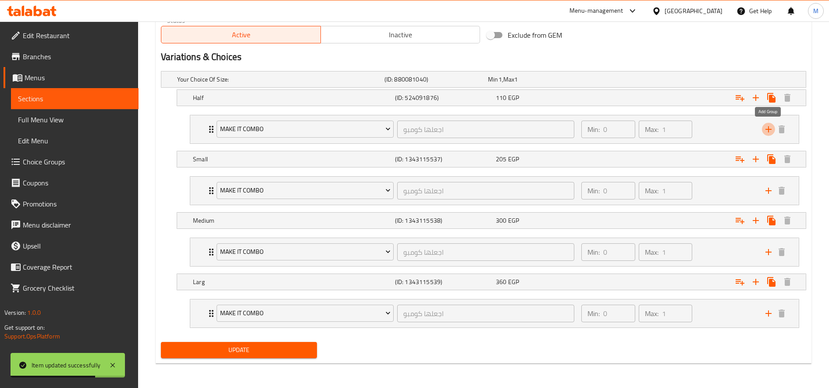
drag, startPoint x: 771, startPoint y: 132, endPoint x: 765, endPoint y: 145, distance: 14.5
click at [770, 132] on icon "add" at bounding box center [768, 129] width 11 height 11
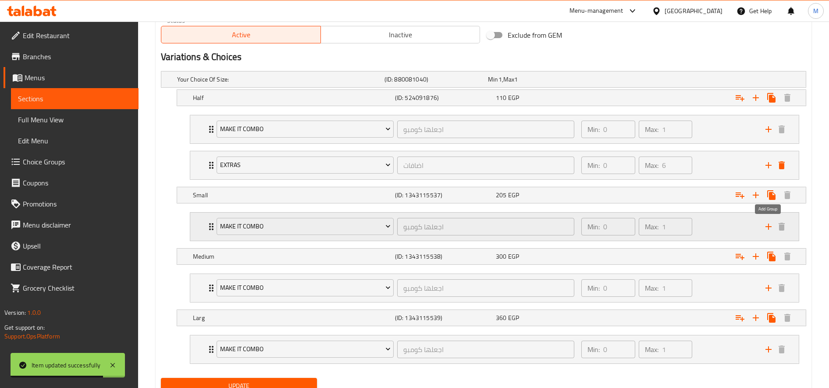
click at [770, 227] on icon "add" at bounding box center [768, 226] width 11 height 11
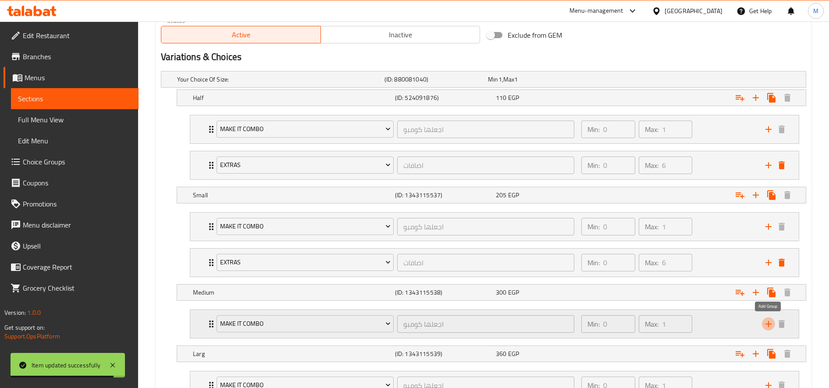
click at [766, 326] on icon "add" at bounding box center [768, 324] width 11 height 11
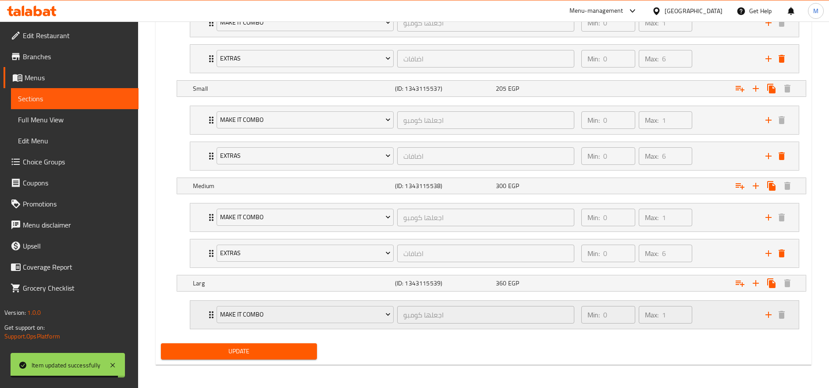
scroll to position [567, 0]
click at [774, 317] on icon "add" at bounding box center [768, 313] width 11 height 11
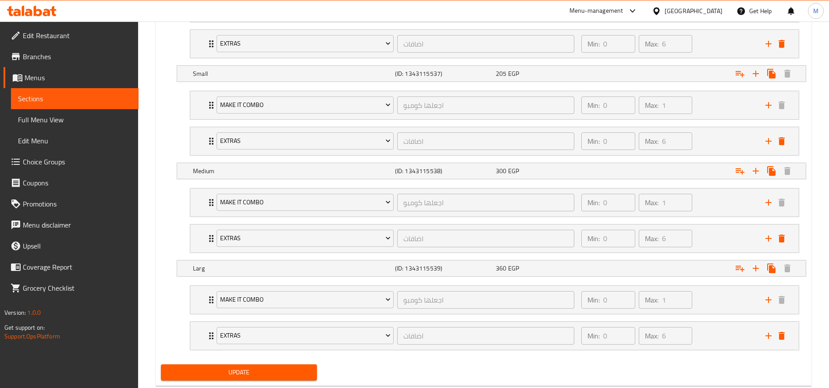
scroll to position [603, 0]
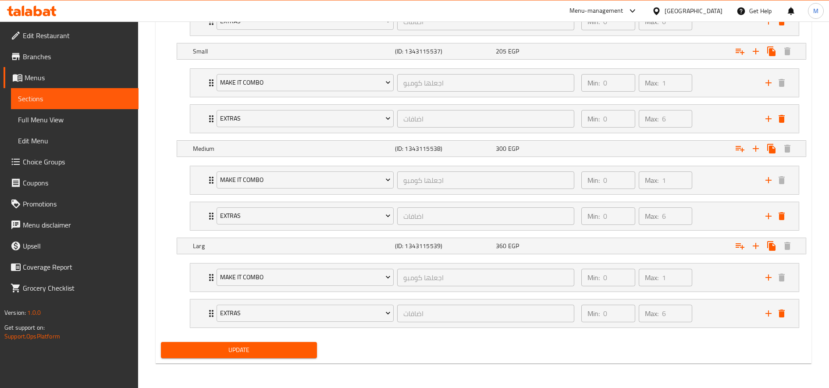
drag, startPoint x: 288, startPoint y: 354, endPoint x: 376, endPoint y: 274, distance: 118.9
click at [288, 353] on span "Update" at bounding box center [239, 350] width 142 height 11
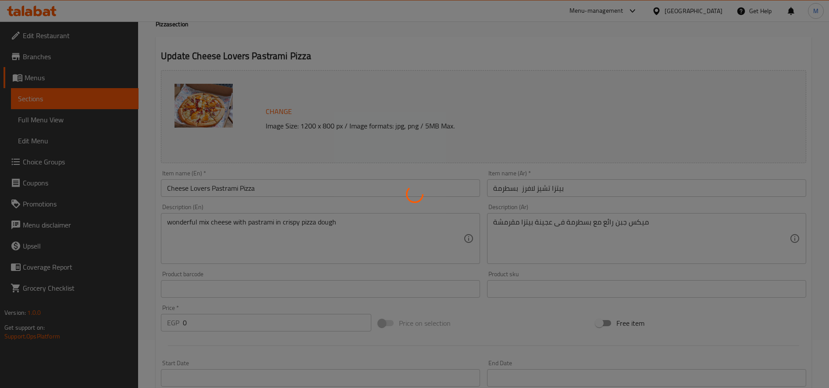
scroll to position [0, 0]
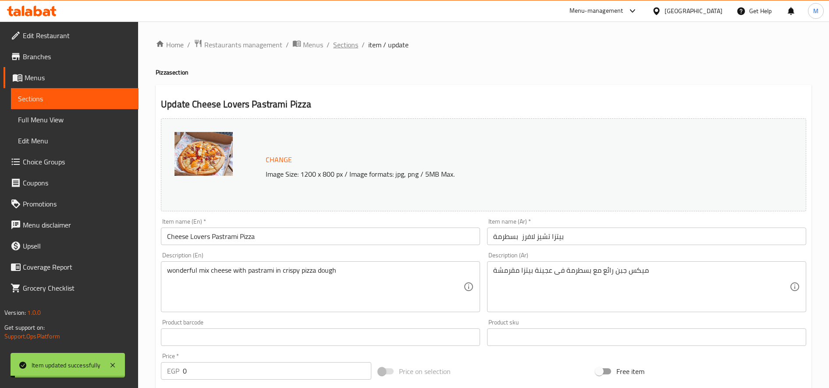
click at [344, 43] on span "Sections" at bounding box center [345, 44] width 25 height 11
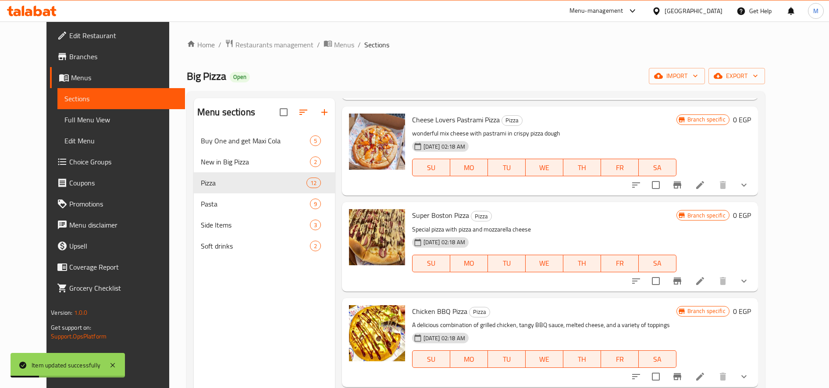
scroll to position [439, 0]
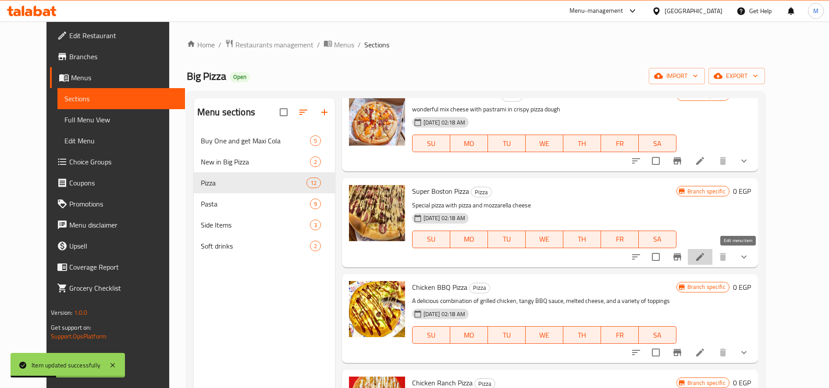
click at [706, 253] on icon at bounding box center [700, 257] width 11 height 11
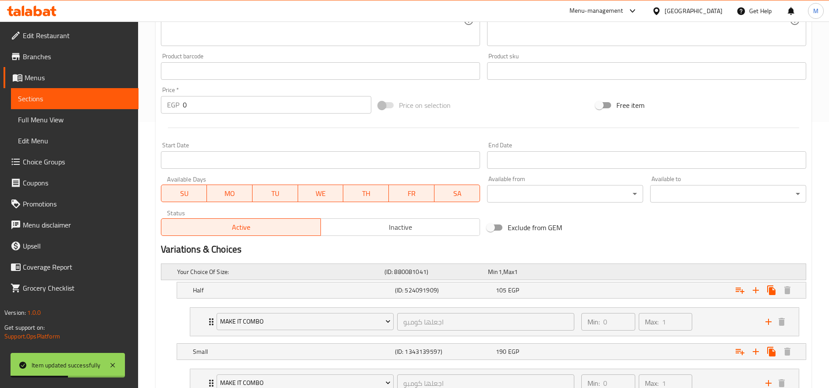
scroll to position [365, 0]
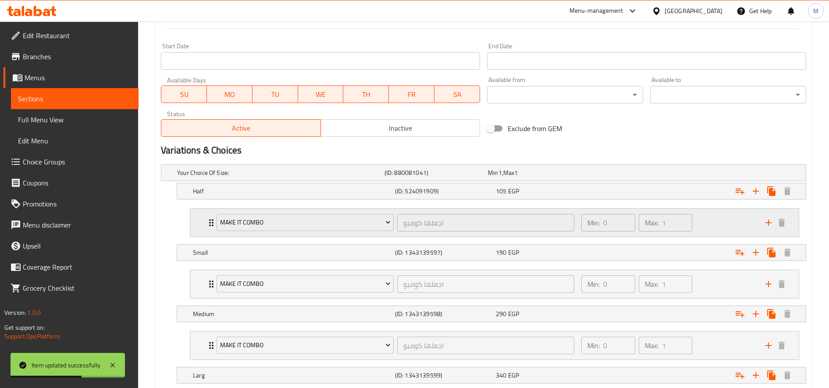
click at [763, 220] on button "add" at bounding box center [768, 222] width 13 height 13
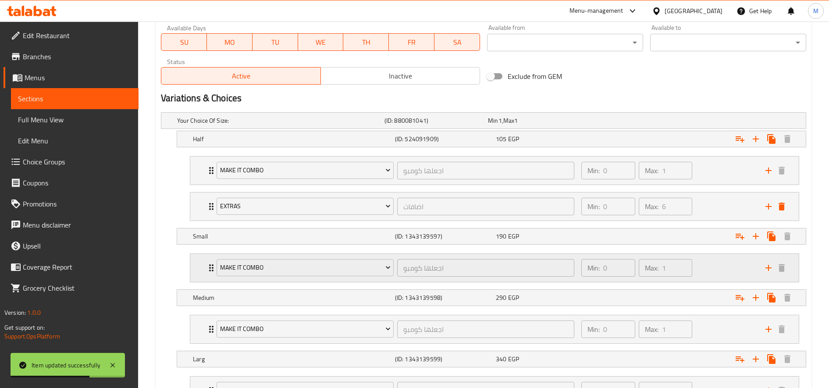
scroll to position [439, 0]
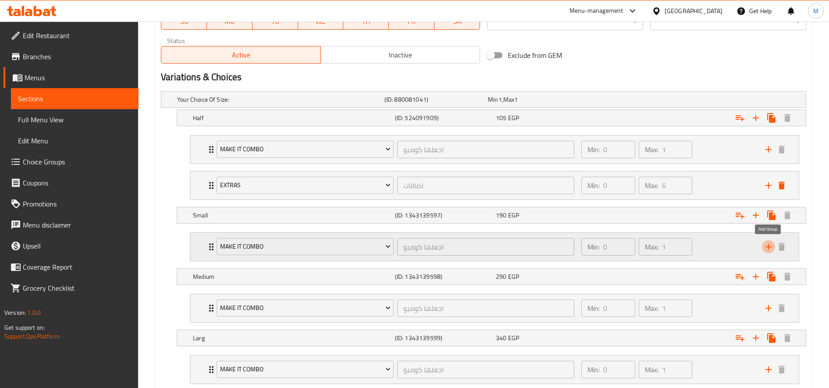
click at [765, 248] on icon "add" at bounding box center [768, 247] width 11 height 11
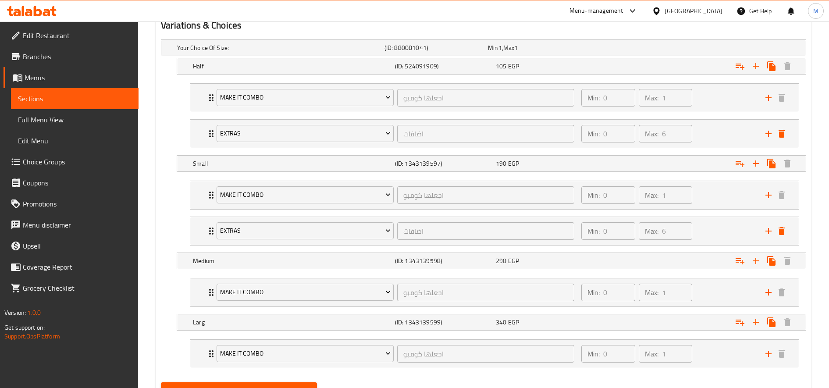
scroll to position [512, 0]
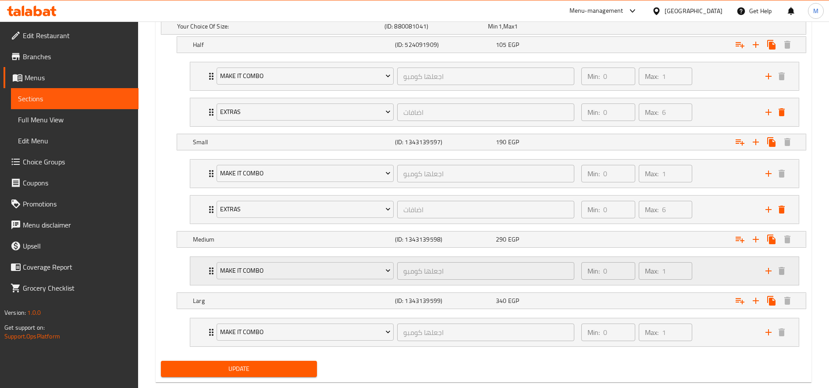
click at [767, 271] on icon "add" at bounding box center [769, 271] width 6 height 6
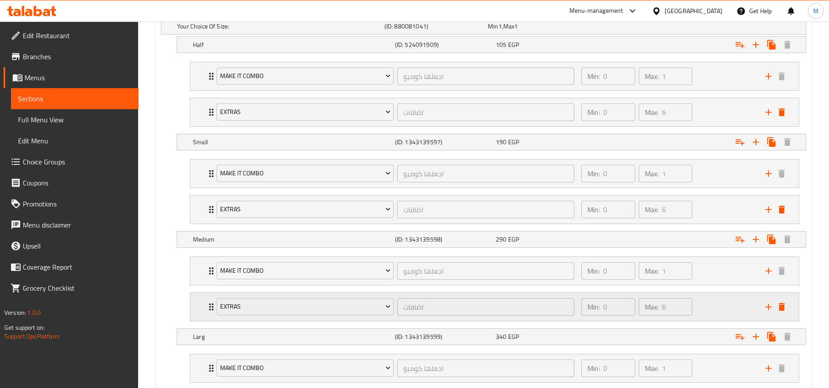
scroll to position [567, 0]
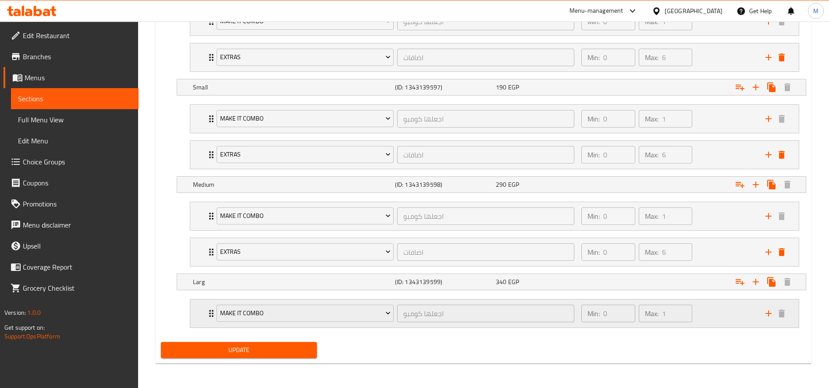
click at [768, 317] on icon "add" at bounding box center [768, 313] width 11 height 11
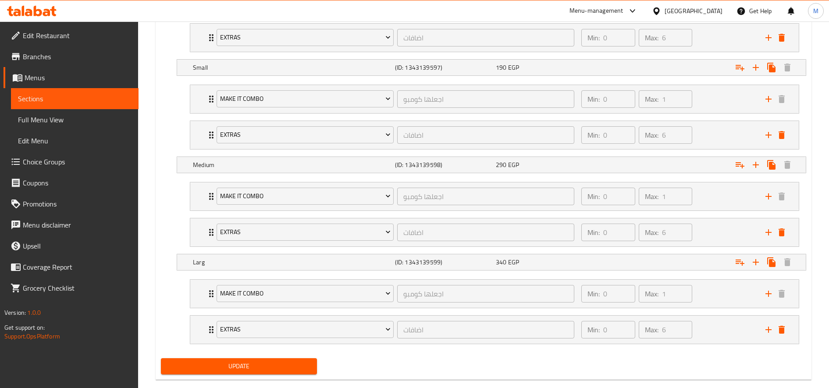
scroll to position [603, 0]
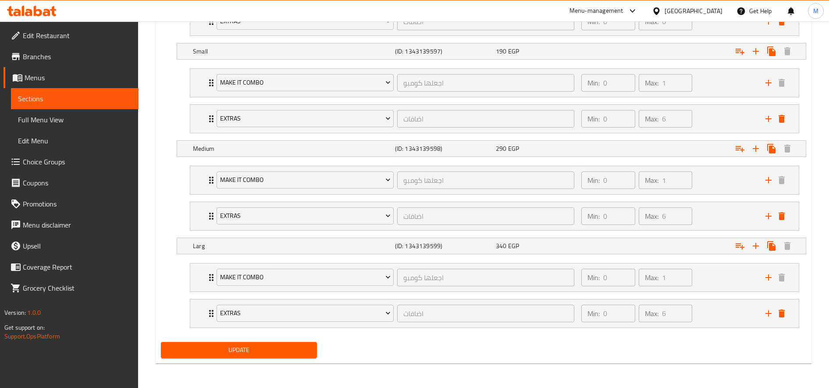
click at [306, 352] on span "Update" at bounding box center [239, 350] width 142 height 11
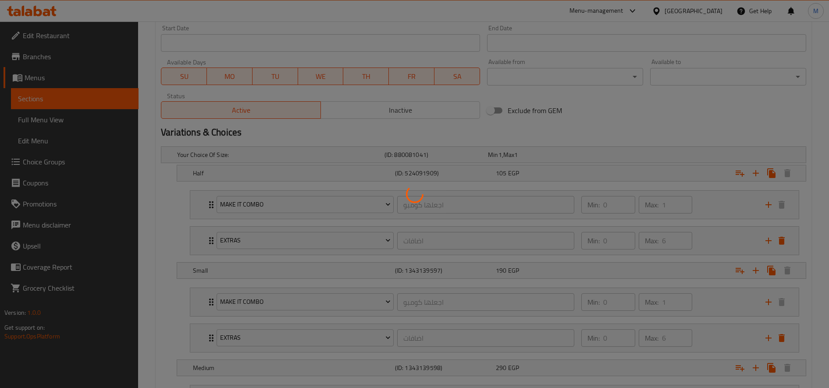
scroll to position [0, 0]
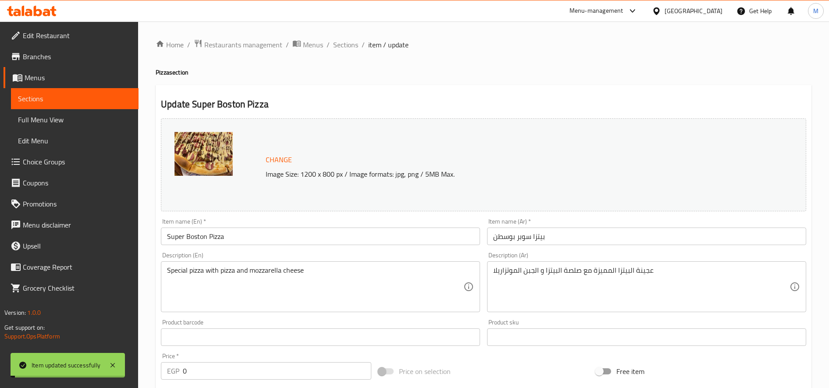
click at [342, 43] on span "Sections" at bounding box center [345, 44] width 25 height 11
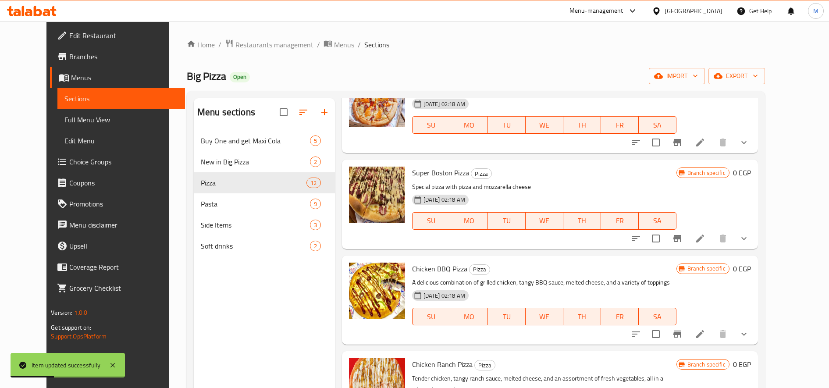
scroll to position [512, 0]
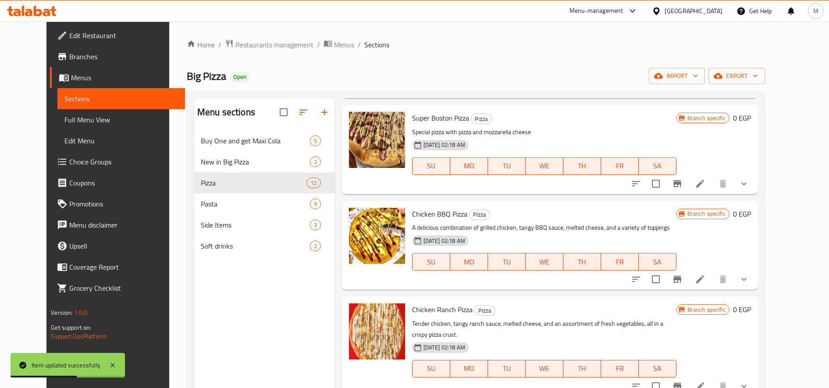
click at [706, 284] on icon at bounding box center [700, 279] width 11 height 11
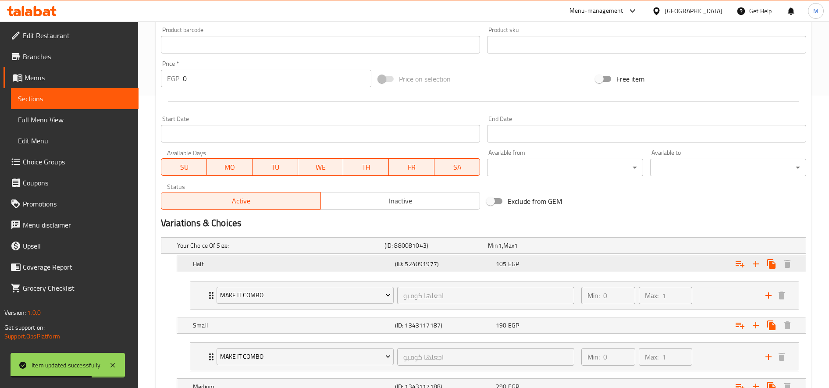
scroll to position [439, 0]
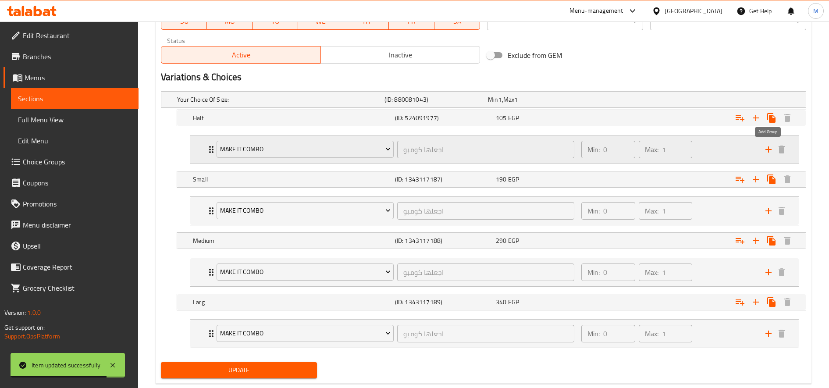
click at [767, 150] on icon "add" at bounding box center [768, 149] width 11 height 11
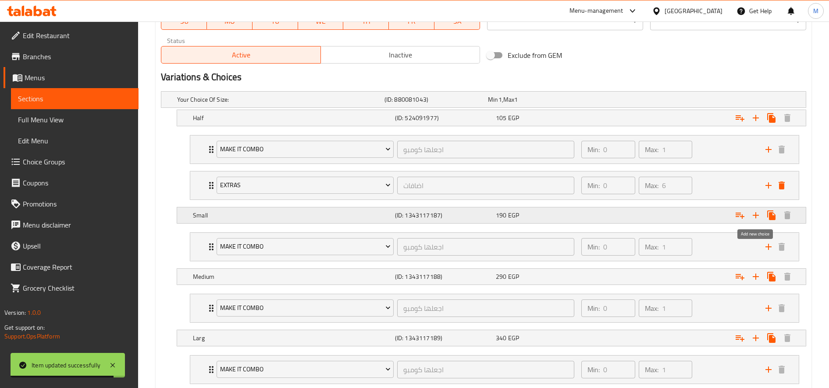
click at [753, 215] on icon "Expand" at bounding box center [756, 215] width 6 height 6
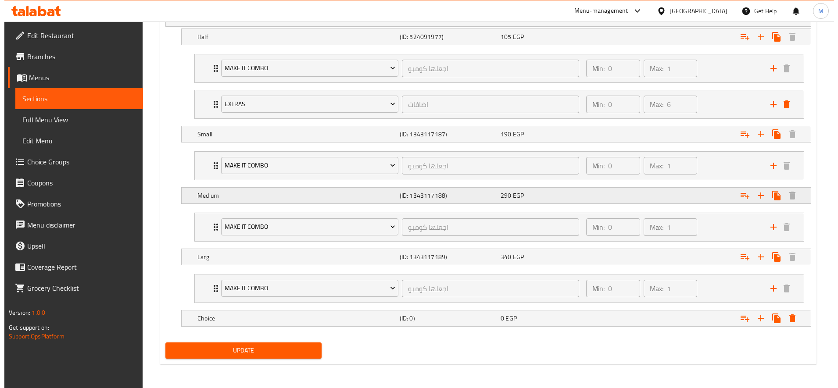
scroll to position [520, 0]
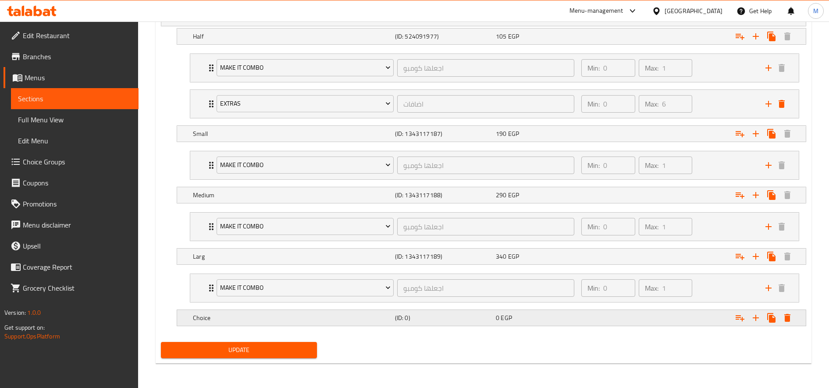
click at [781, 44] on button "Expand" at bounding box center [788, 37] width 16 height 16
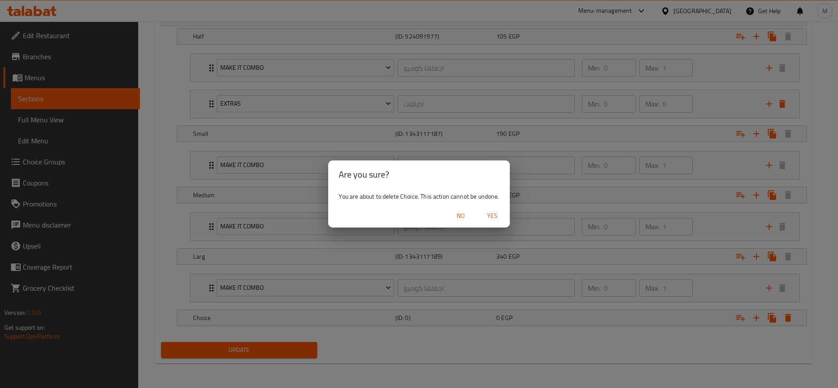
click at [491, 214] on span "Yes" at bounding box center [491, 215] width 21 height 11
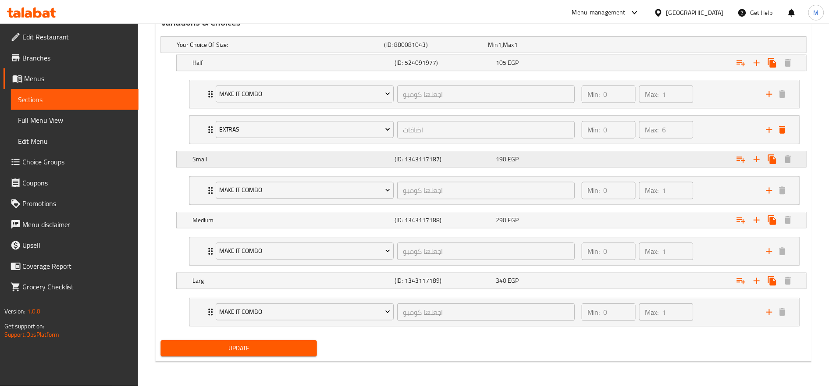
scroll to position [495, 0]
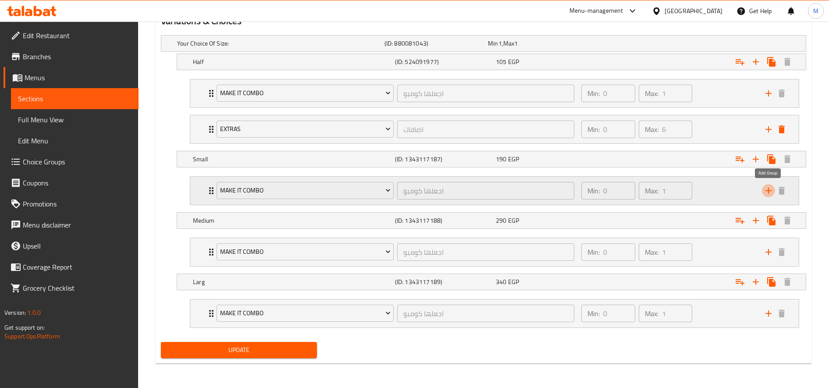
click at [764, 190] on icon "add" at bounding box center [768, 190] width 11 height 11
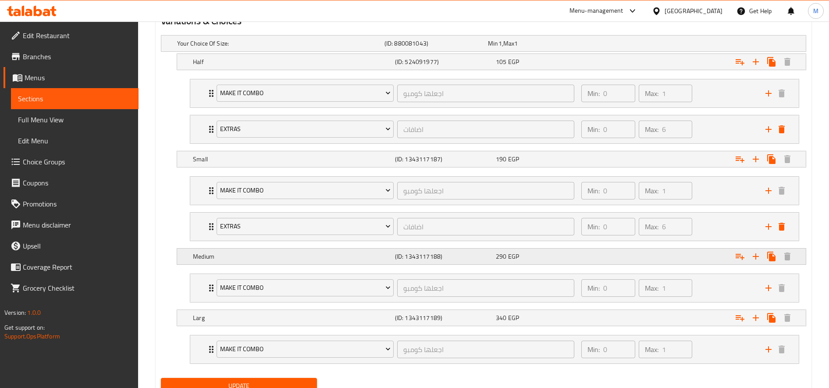
scroll to position [520, 0]
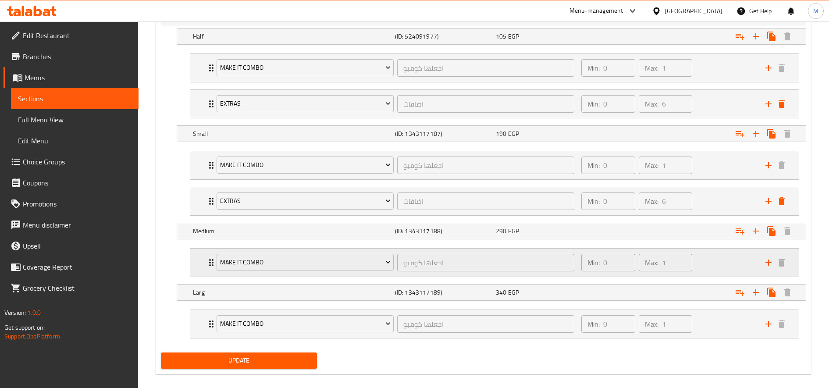
click at [772, 262] on icon "add" at bounding box center [768, 262] width 11 height 11
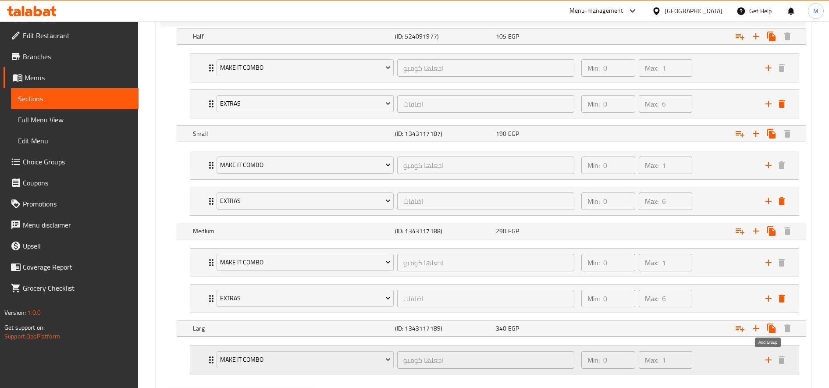
click at [773, 360] on icon "add" at bounding box center [768, 360] width 11 height 11
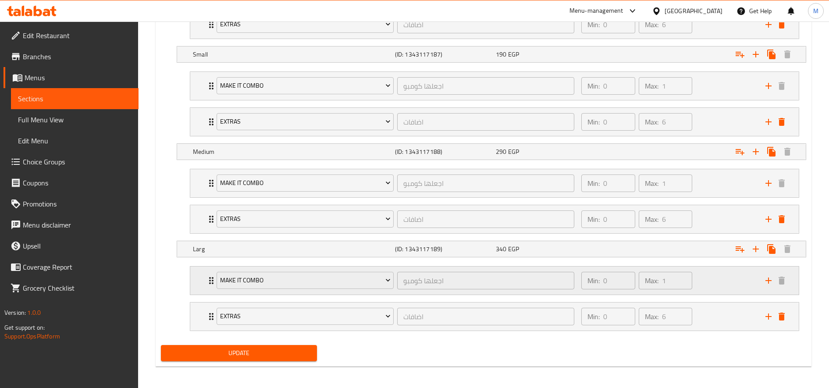
scroll to position [603, 0]
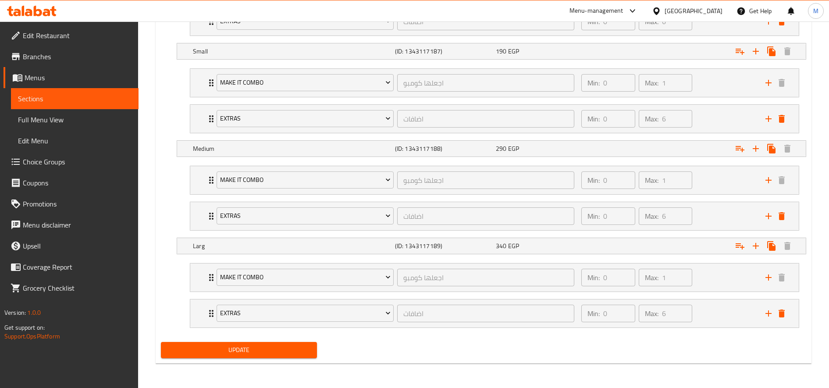
drag, startPoint x: 266, startPoint y: 346, endPoint x: 303, endPoint y: 217, distance: 135.2
click at [266, 347] on span "Update" at bounding box center [239, 350] width 142 height 11
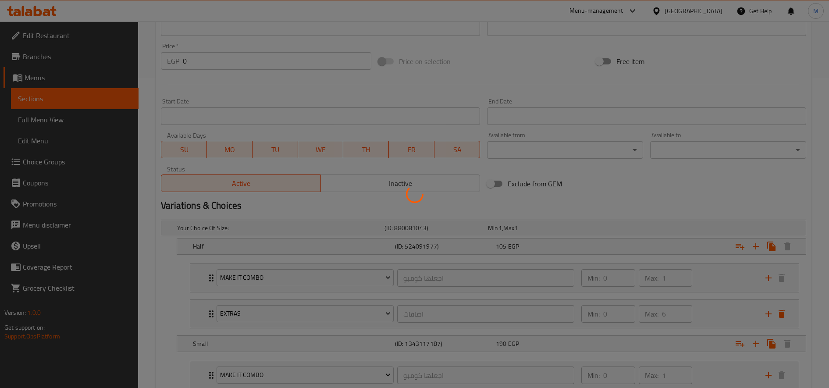
scroll to position [18, 0]
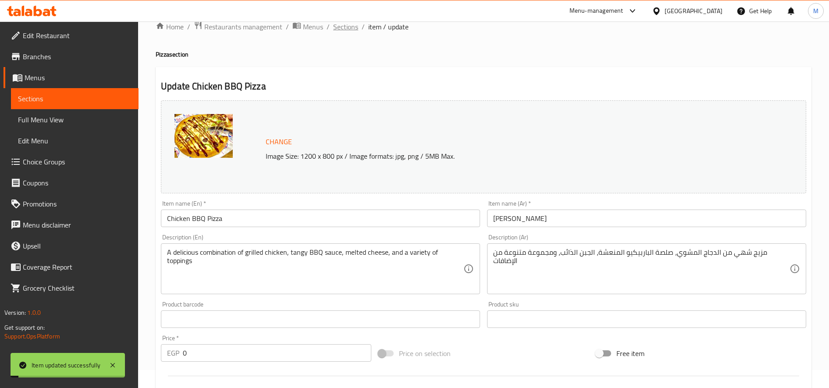
click at [339, 29] on span "Sections" at bounding box center [345, 26] width 25 height 11
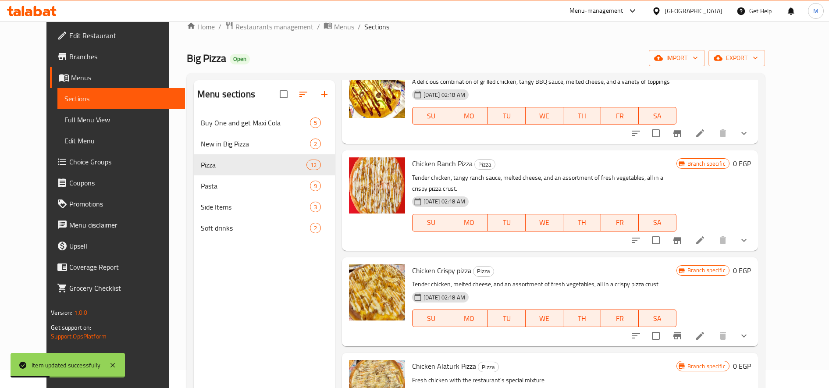
scroll to position [658, 0]
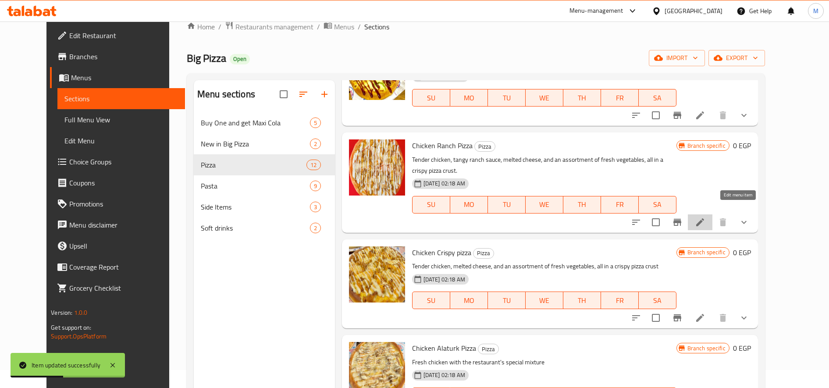
click at [704, 218] on icon at bounding box center [700, 222] width 8 height 8
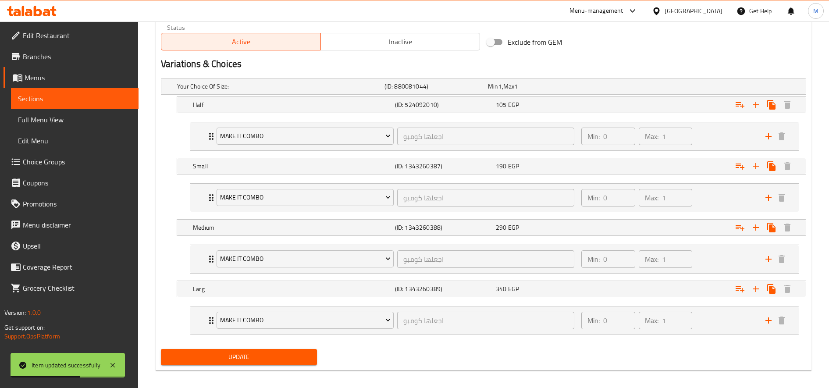
scroll to position [459, 0]
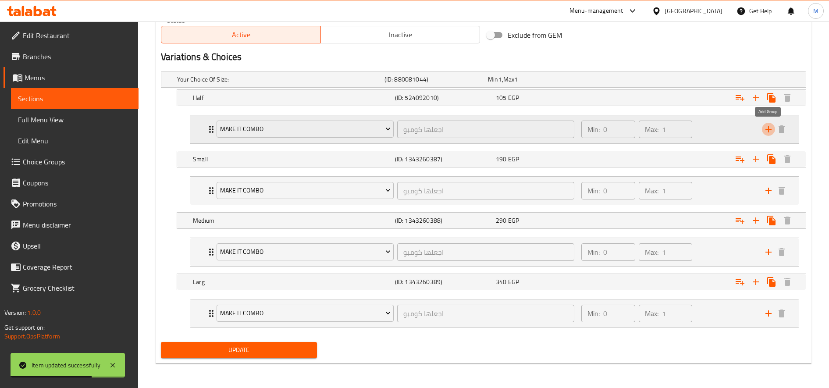
click at [766, 132] on icon "add" at bounding box center [768, 129] width 11 height 11
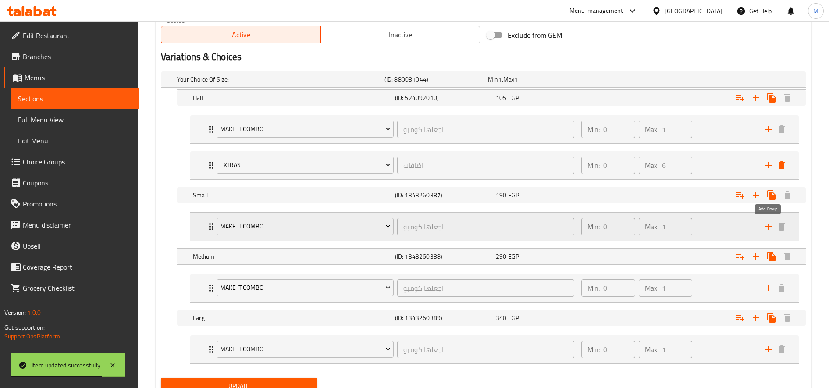
click at [765, 223] on icon "add" at bounding box center [768, 226] width 11 height 11
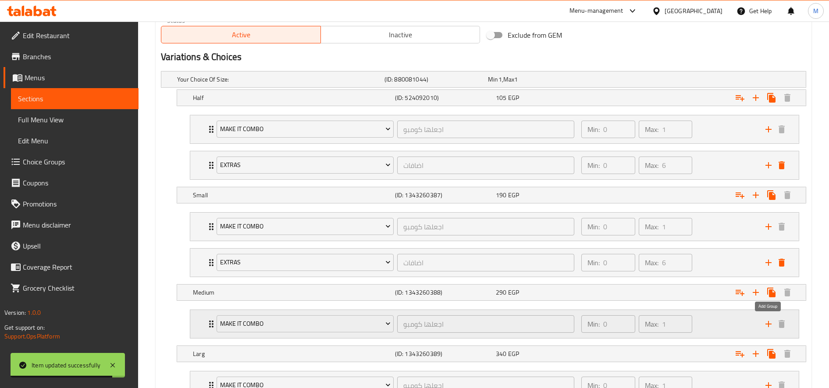
click at [771, 325] on icon "add" at bounding box center [768, 324] width 11 height 11
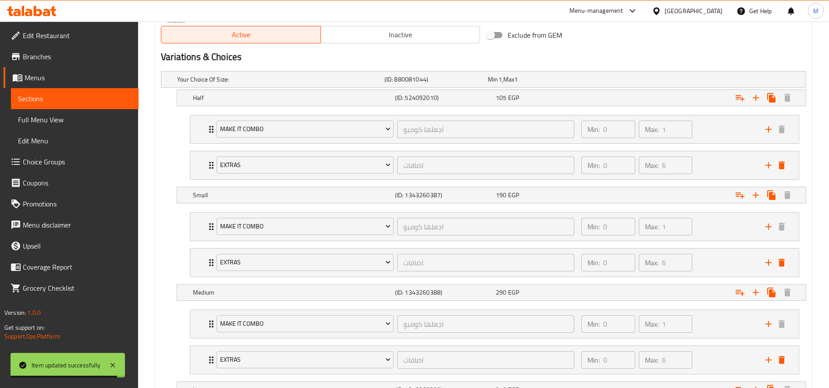
scroll to position [567, 0]
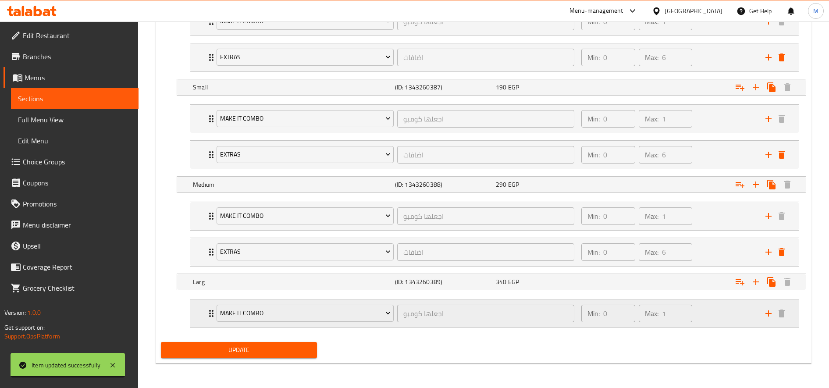
click at [764, 318] on icon "add" at bounding box center [768, 313] width 11 height 11
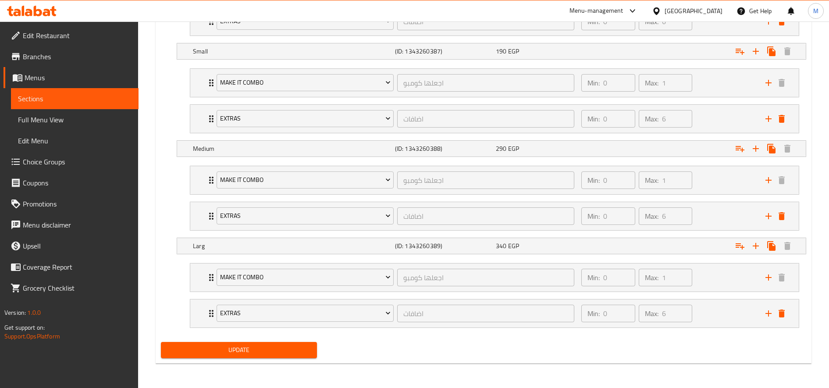
click at [293, 354] on span "Update" at bounding box center [239, 350] width 142 height 11
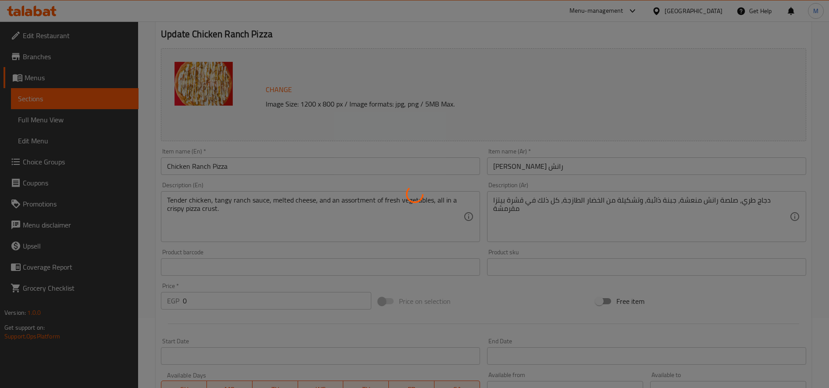
scroll to position [0, 0]
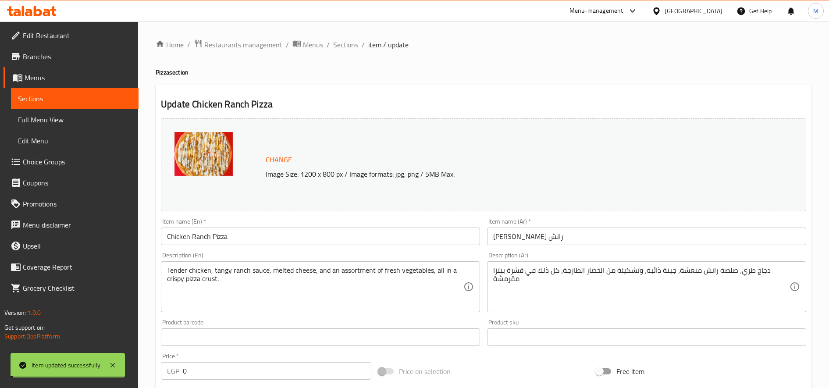
click at [342, 45] on span "Sections" at bounding box center [345, 44] width 25 height 11
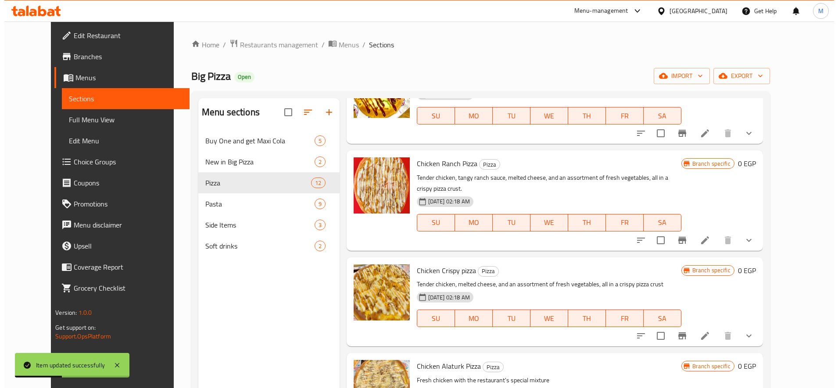
scroll to position [731, 0]
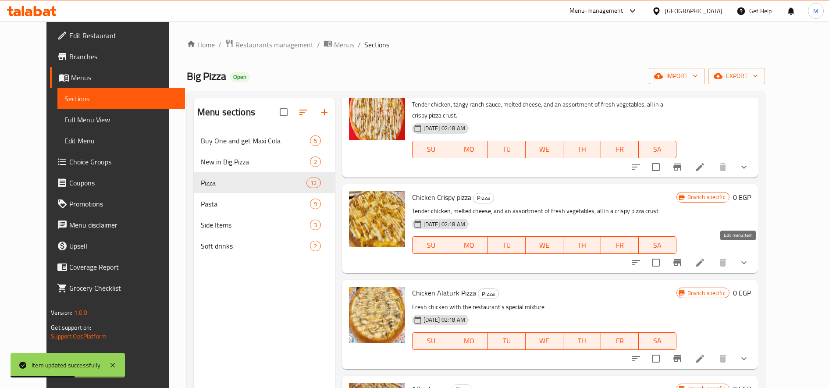
click at [706, 257] on icon at bounding box center [700, 262] width 11 height 11
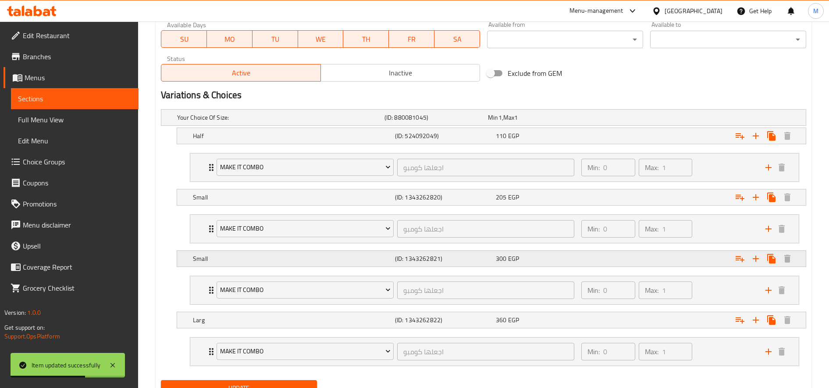
scroll to position [459, 0]
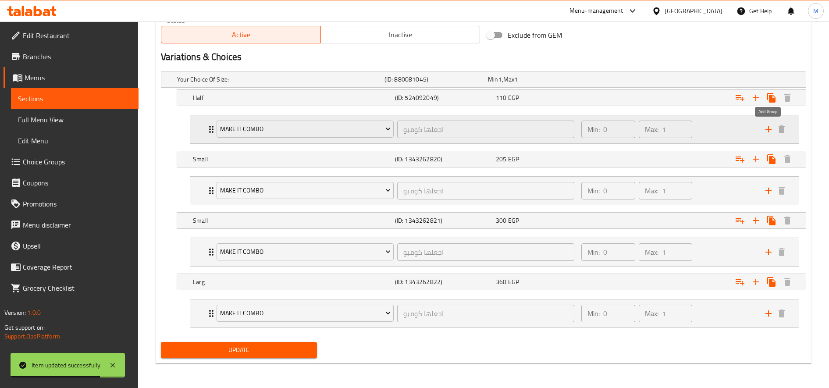
click at [767, 127] on icon "add" at bounding box center [768, 129] width 11 height 11
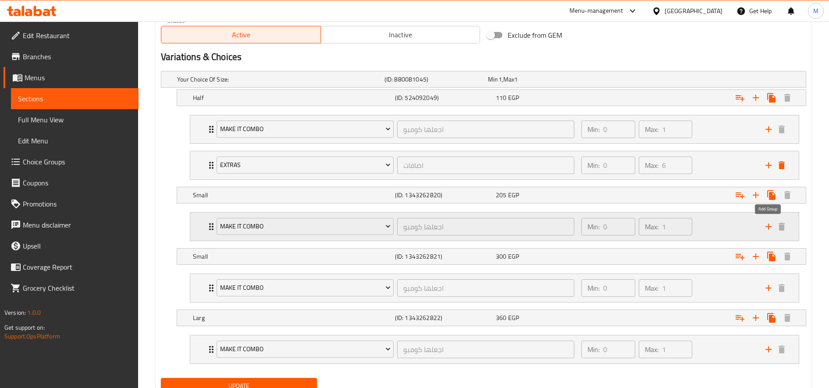
click at [764, 228] on icon "add" at bounding box center [768, 226] width 11 height 11
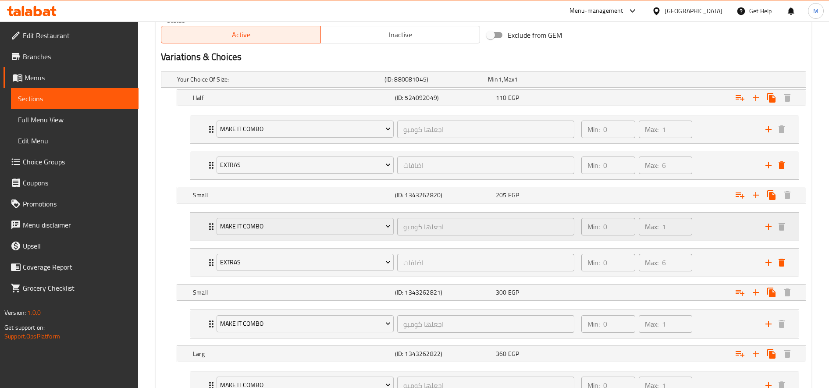
scroll to position [531, 0]
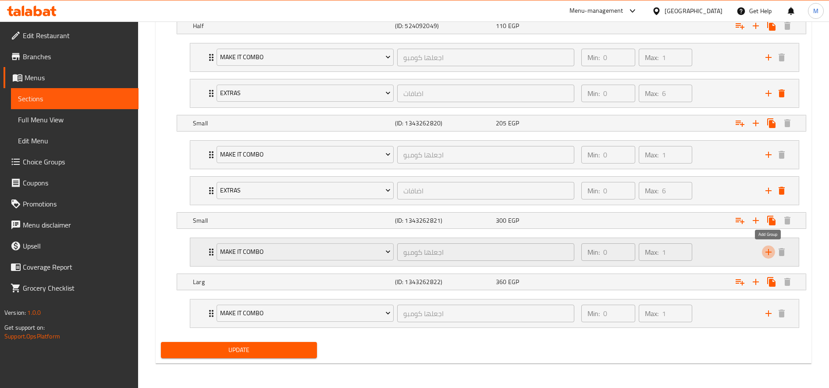
click at [768, 251] on icon "add" at bounding box center [769, 252] width 6 height 6
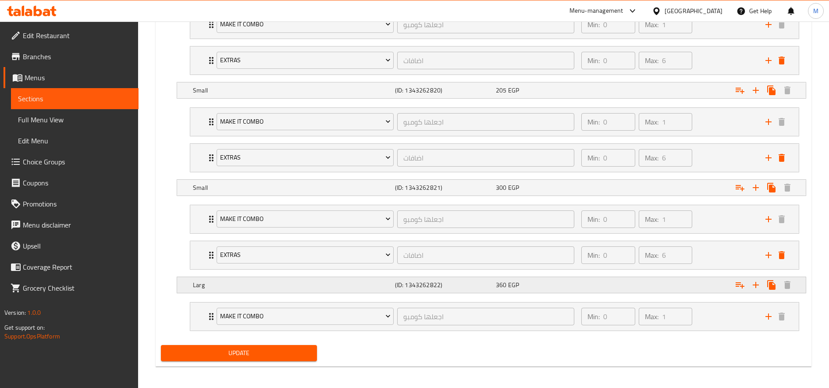
scroll to position [567, 0]
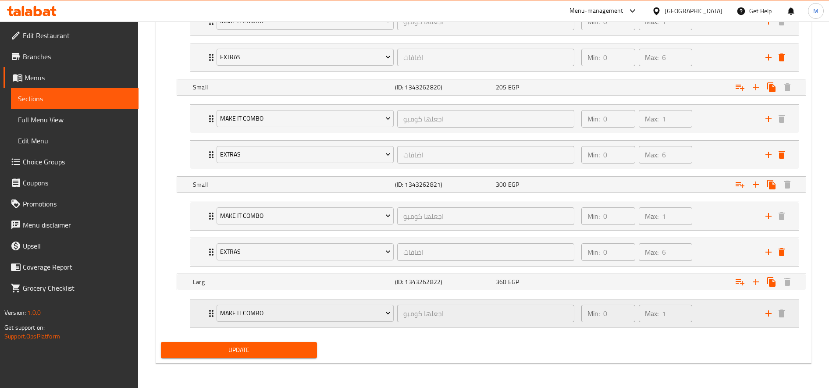
click at [767, 313] on icon "add" at bounding box center [769, 313] width 6 height 6
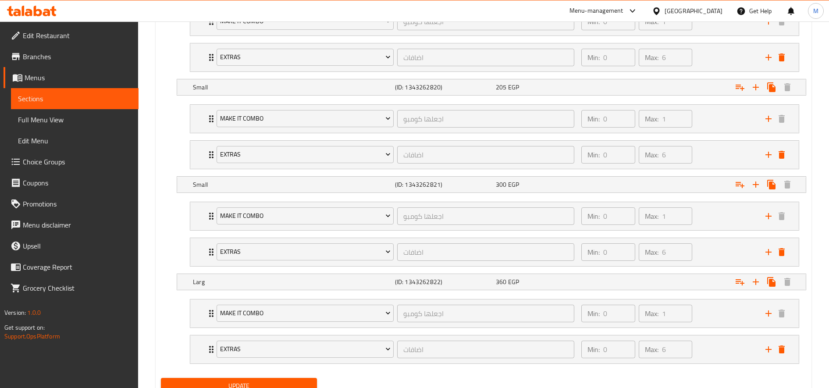
click at [310, 382] on span "Update" at bounding box center [239, 386] width 142 height 11
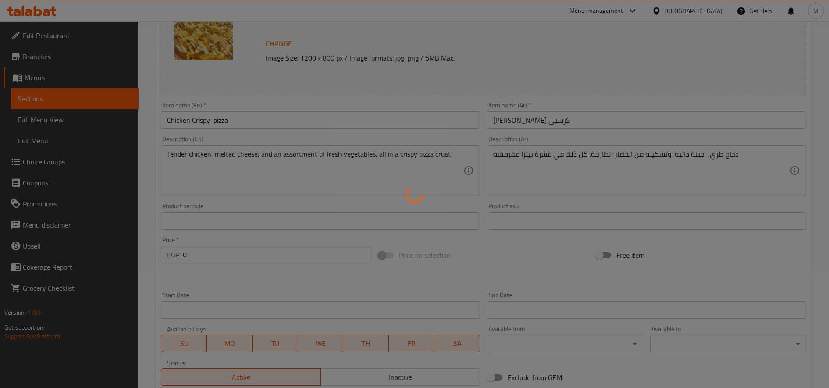
scroll to position [0, 0]
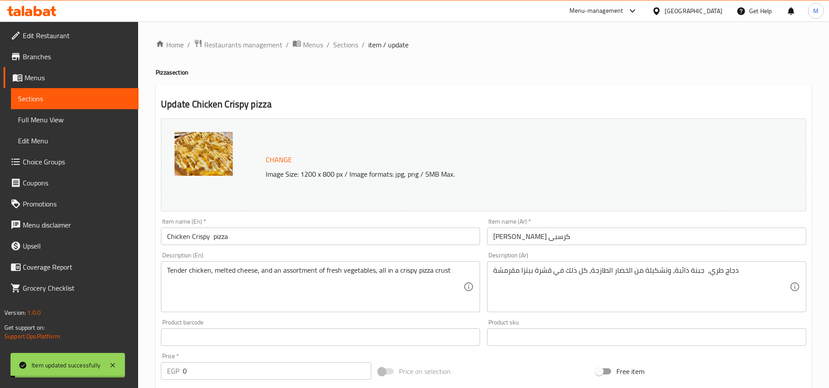
drag, startPoint x: 351, startPoint y: 44, endPoint x: 381, endPoint y: 53, distance: 31.2
click at [351, 44] on span "Sections" at bounding box center [345, 44] width 25 height 11
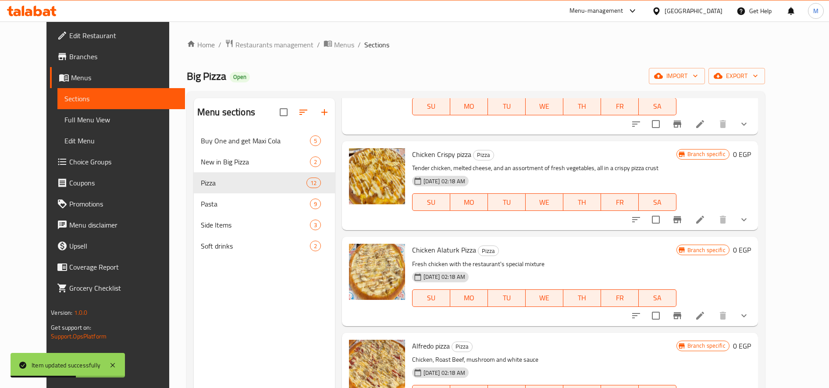
scroll to position [794, 0]
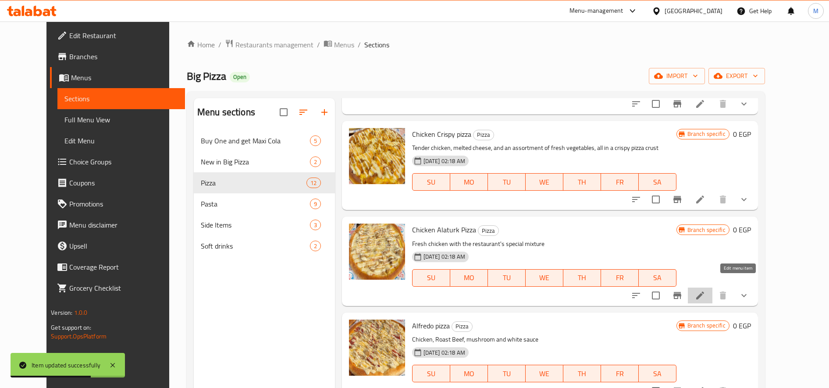
click at [706, 290] on icon at bounding box center [700, 295] width 11 height 11
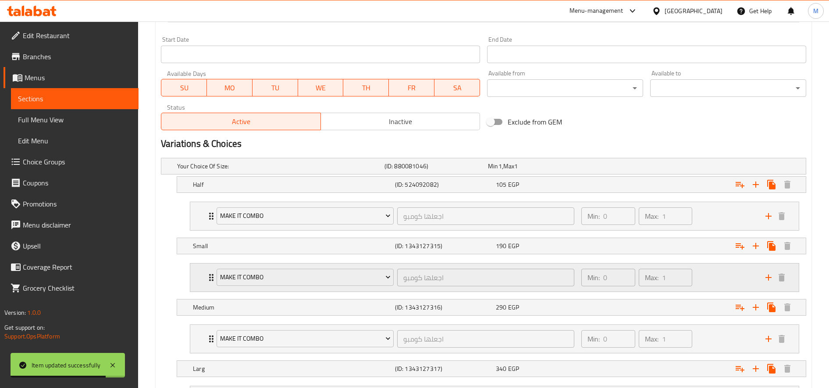
scroll to position [439, 0]
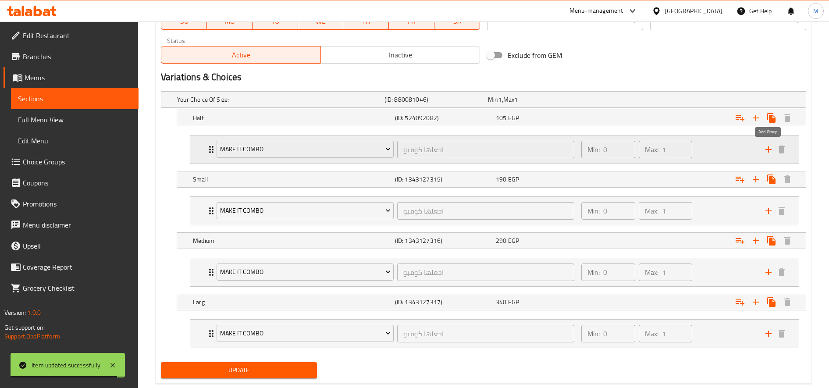
click at [769, 148] on icon "add" at bounding box center [769, 149] width 6 height 6
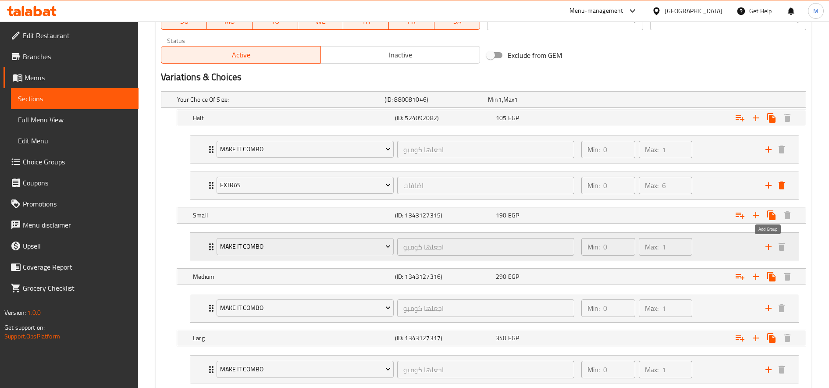
click at [770, 247] on icon "add" at bounding box center [768, 247] width 11 height 11
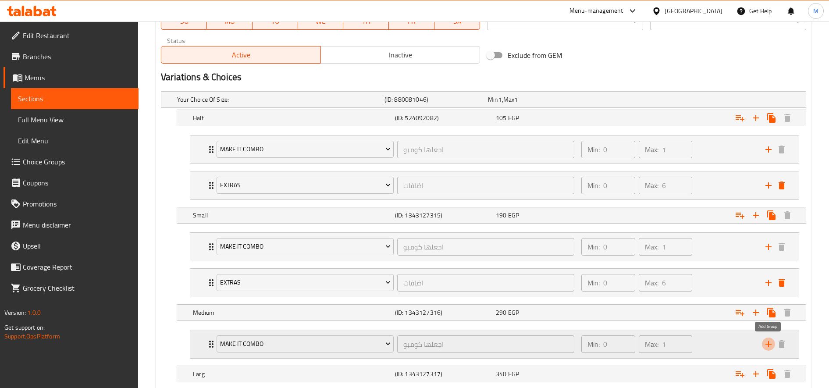
click at [770, 347] on icon "add" at bounding box center [768, 344] width 11 height 11
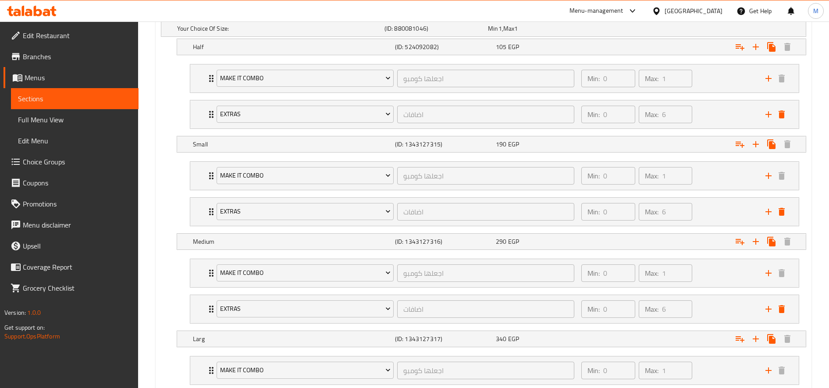
scroll to position [567, 0]
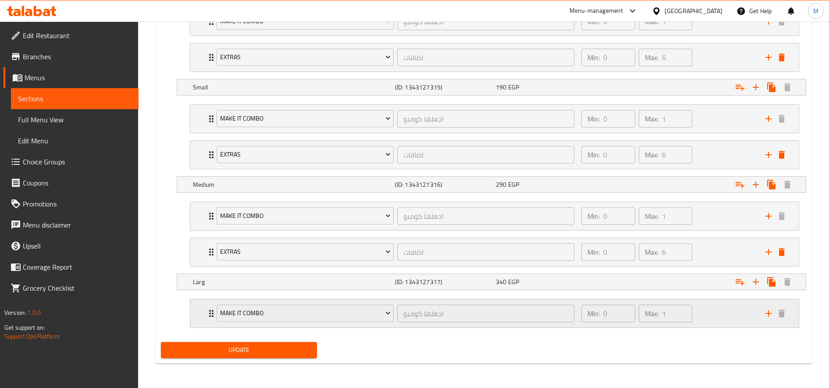
click at [767, 312] on icon "add" at bounding box center [768, 313] width 11 height 11
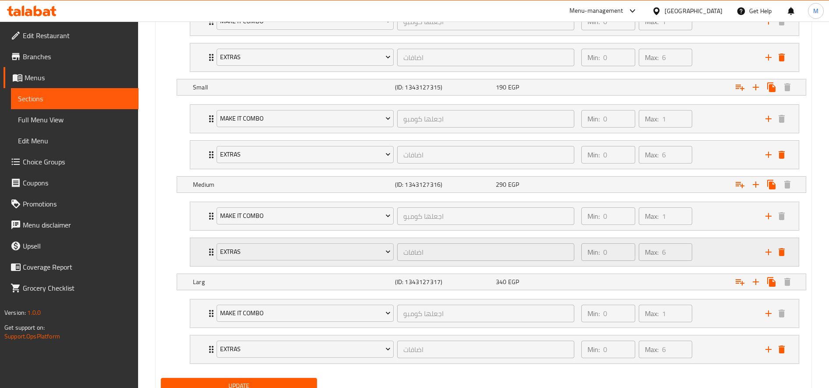
scroll to position [603, 0]
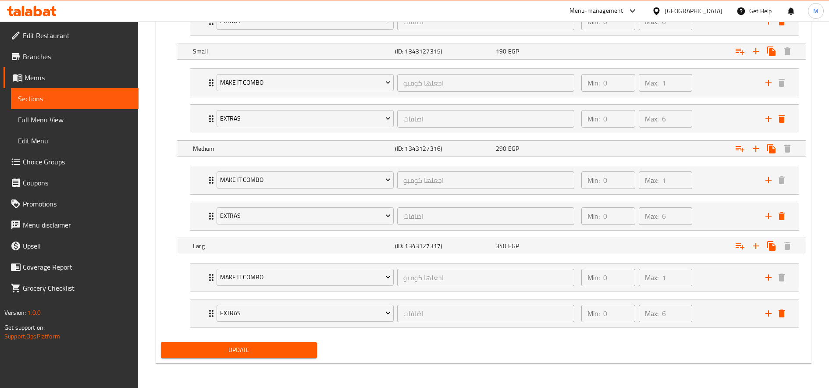
click at [288, 357] on button "Update" at bounding box center [239, 350] width 156 height 16
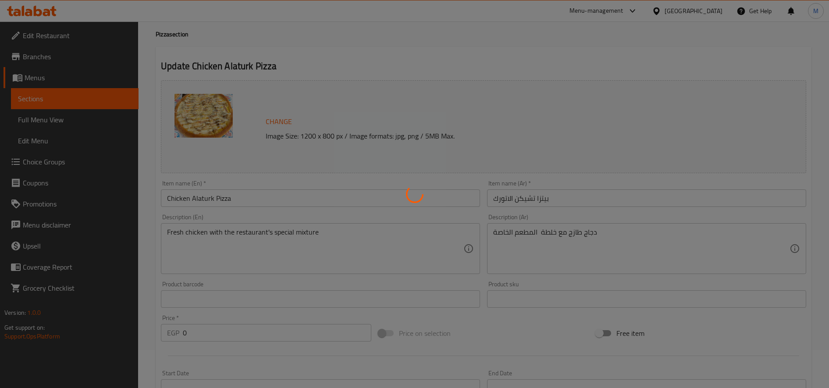
scroll to position [0, 0]
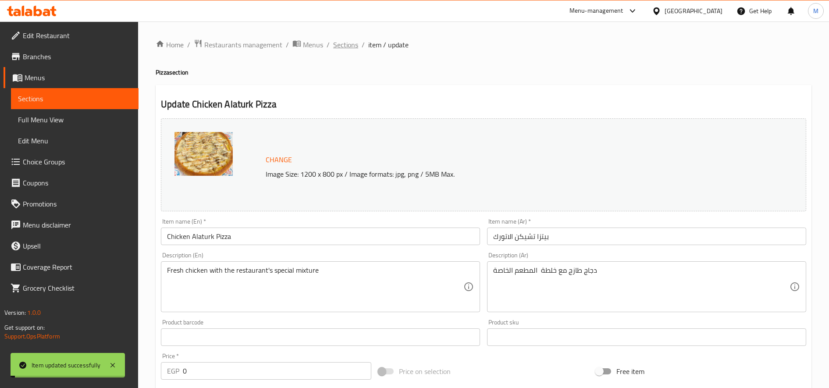
click at [339, 46] on span "Sections" at bounding box center [345, 44] width 25 height 11
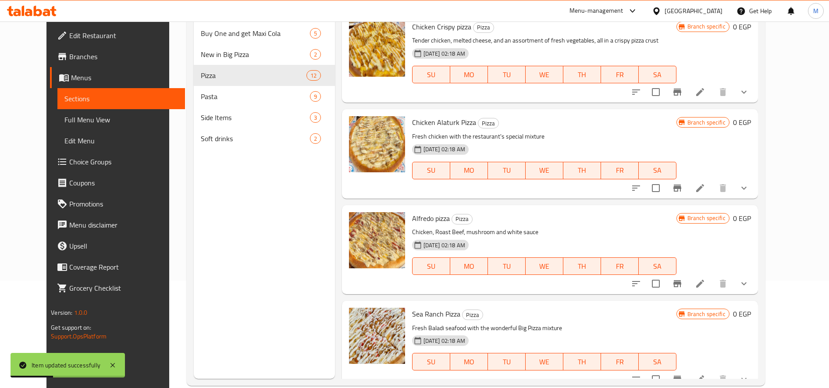
scroll to position [123, 0]
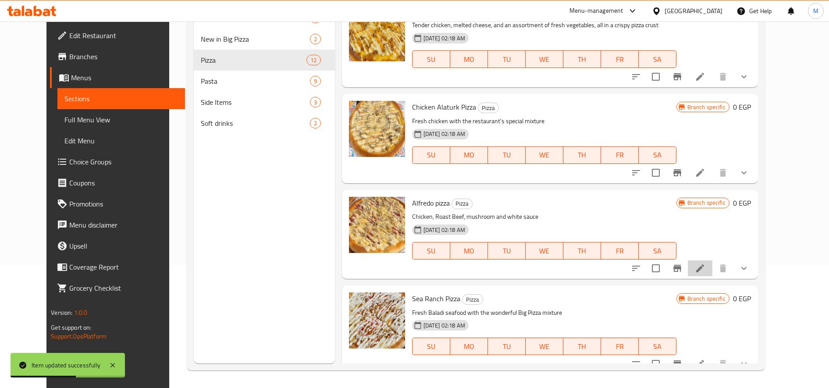
click at [706, 263] on icon at bounding box center [700, 268] width 11 height 11
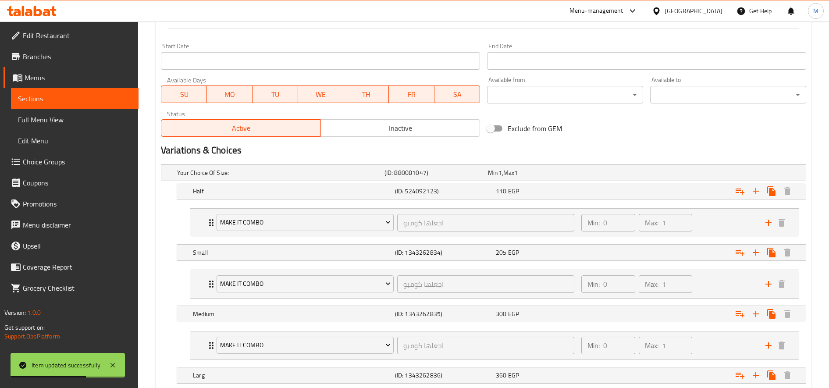
scroll to position [459, 0]
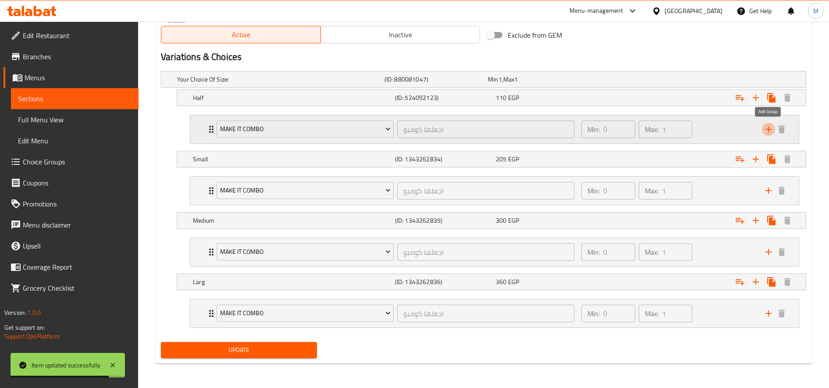
click at [765, 128] on icon "add" at bounding box center [768, 129] width 11 height 11
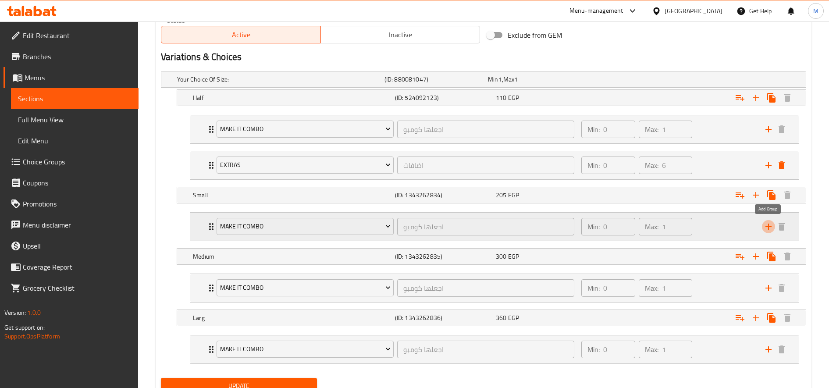
click at [770, 232] on button "add" at bounding box center [768, 226] width 13 height 13
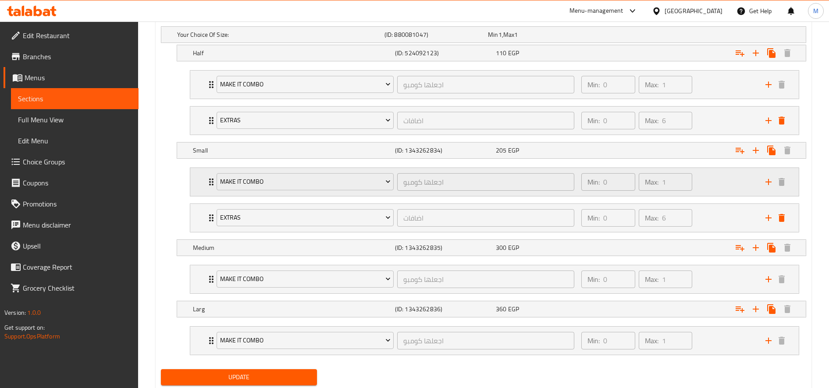
scroll to position [531, 0]
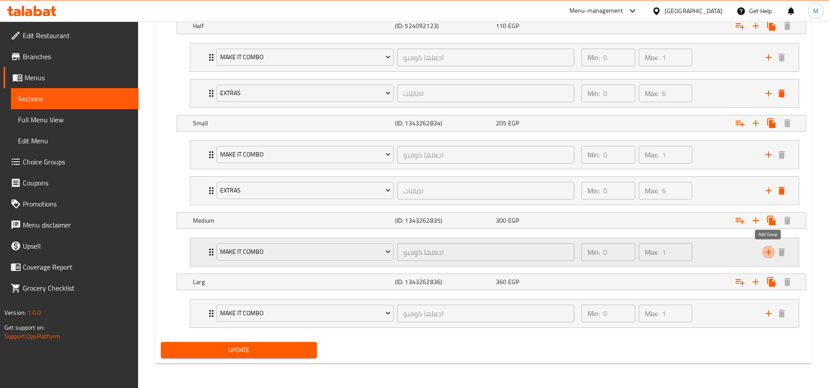
click at [769, 250] on icon "add" at bounding box center [769, 252] width 6 height 6
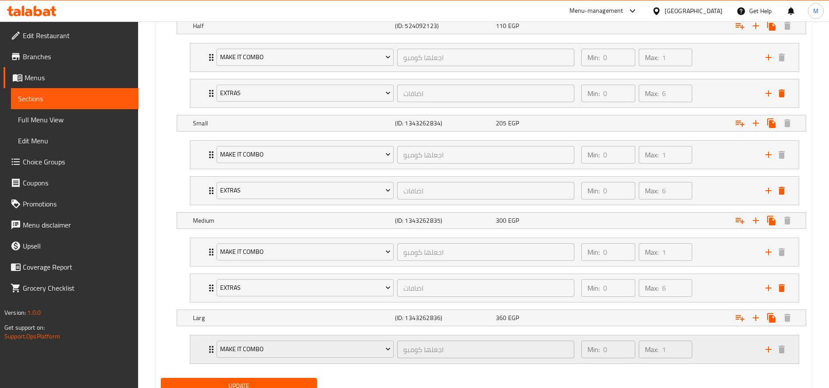
click at [765, 349] on icon "add" at bounding box center [768, 349] width 11 height 11
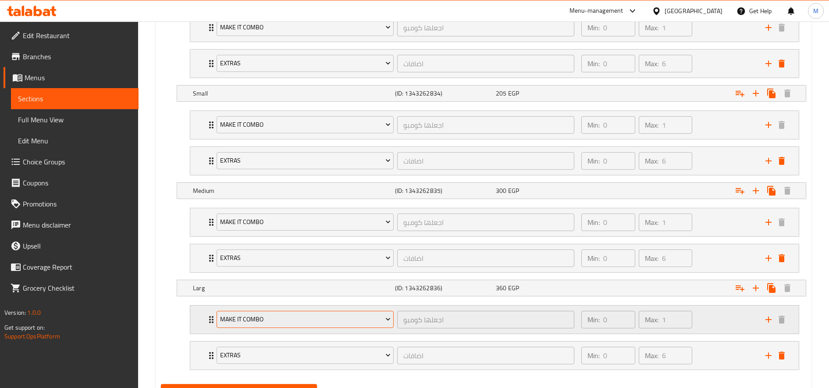
scroll to position [603, 0]
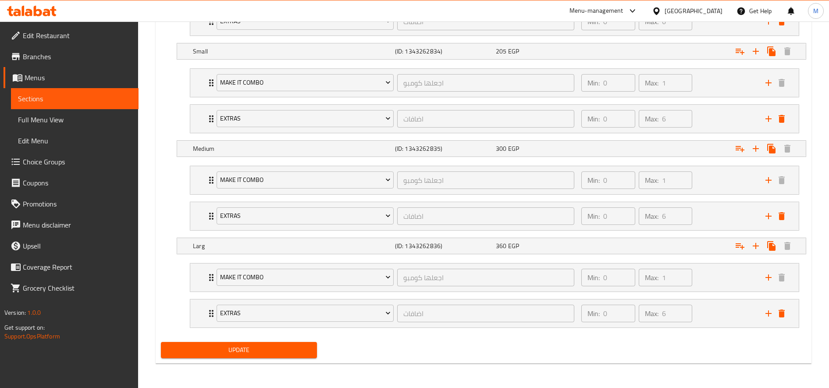
drag, startPoint x: 247, startPoint y: 335, endPoint x: 247, endPoint y: 341, distance: 5.7
click at [247, 345] on span "Update" at bounding box center [239, 350] width 142 height 11
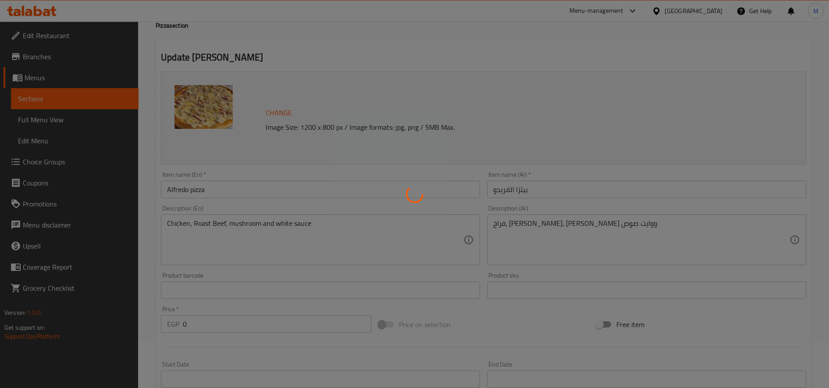
scroll to position [0, 0]
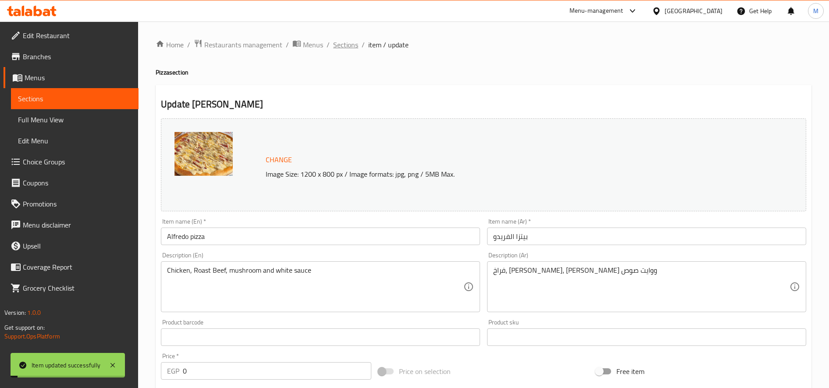
click at [345, 48] on span "Sections" at bounding box center [345, 44] width 25 height 11
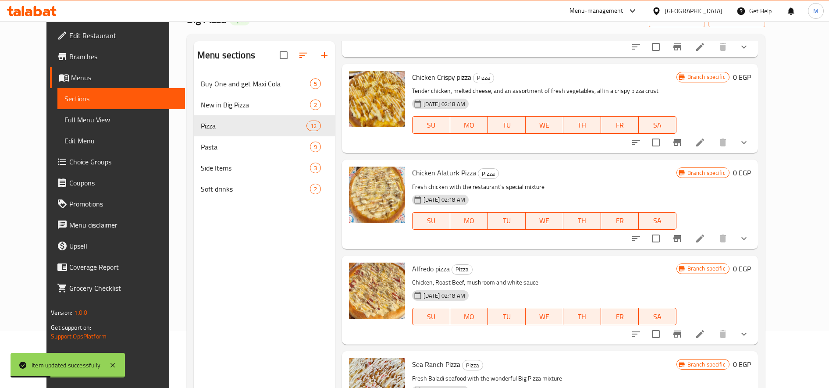
scroll to position [123, 0]
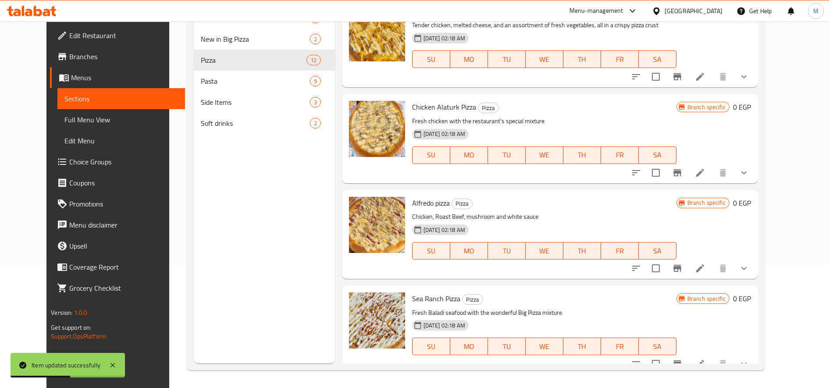
click at [706, 359] on icon at bounding box center [700, 364] width 11 height 11
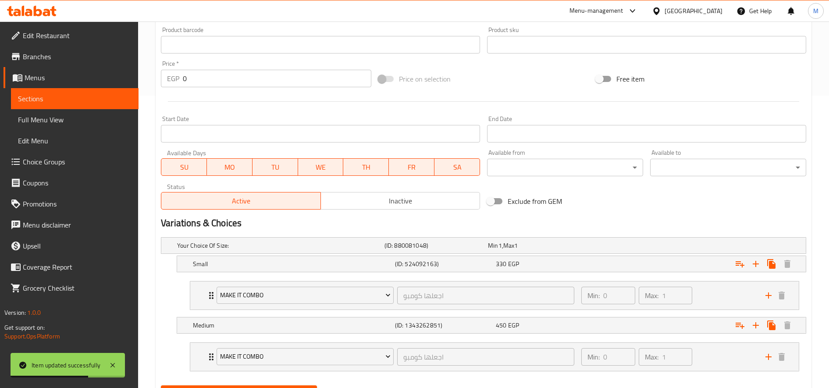
scroll to position [336, 0]
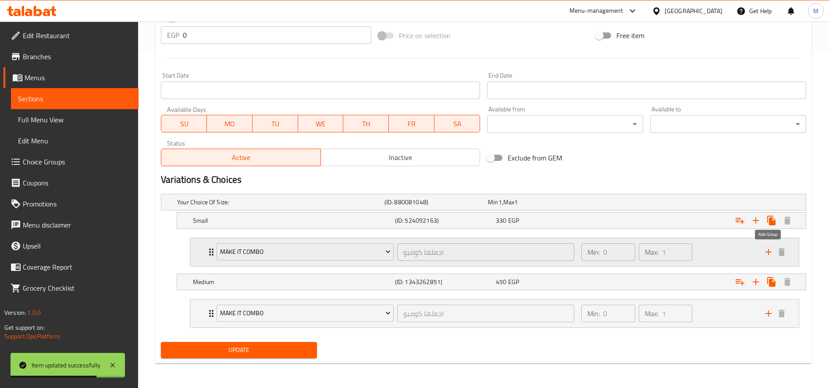
click at [767, 253] on icon "add" at bounding box center [768, 252] width 11 height 11
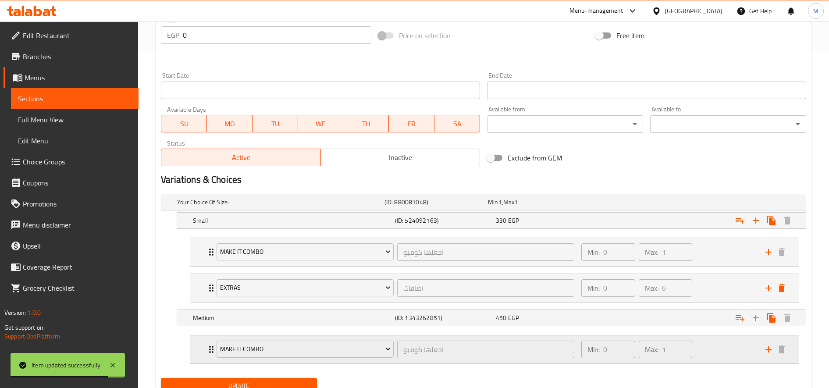
click at [764, 354] on icon "add" at bounding box center [768, 349] width 11 height 11
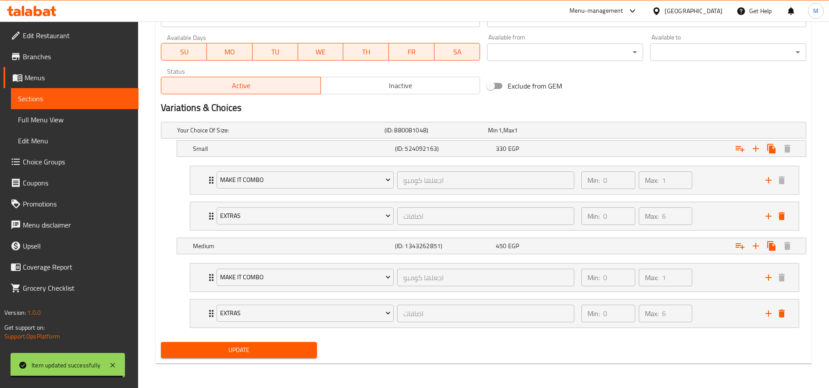
click at [271, 349] on span "Update" at bounding box center [239, 350] width 142 height 11
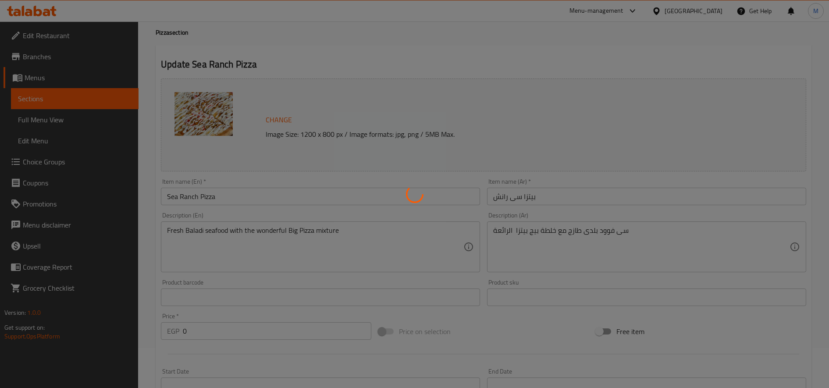
scroll to position [0, 0]
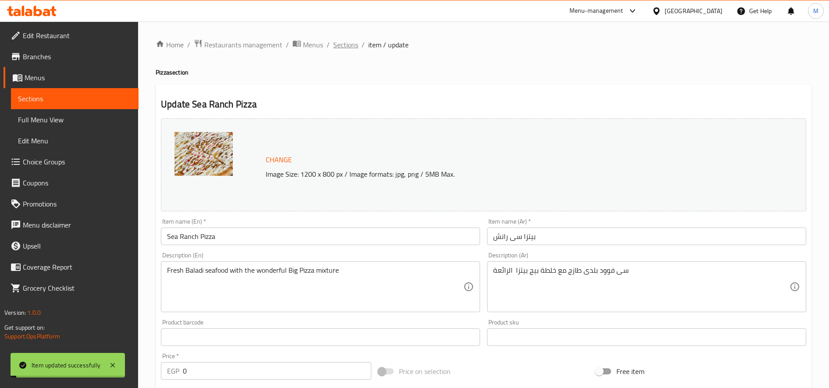
click at [349, 46] on span "Sections" at bounding box center [345, 44] width 25 height 11
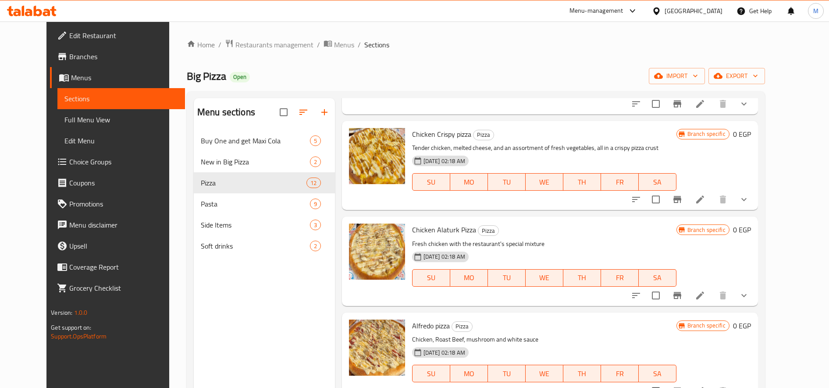
click at [71, 39] on span "Edit Restaurant" at bounding box center [123, 35] width 109 height 11
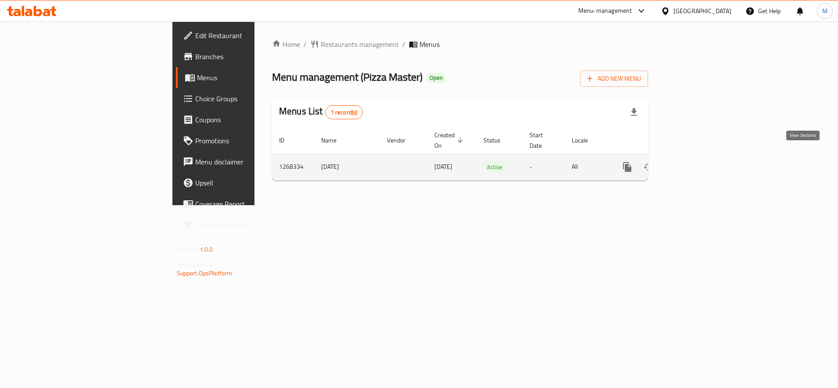
click at [701, 157] on link "enhanced table" at bounding box center [690, 167] width 21 height 21
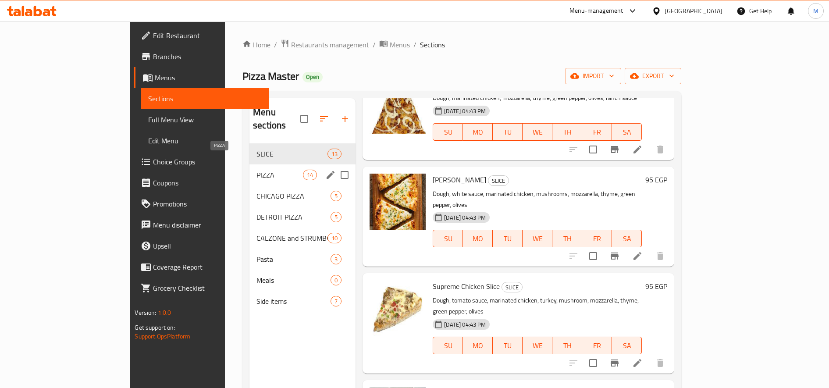
click at [257, 170] on span "PIZZA" at bounding box center [280, 175] width 46 height 11
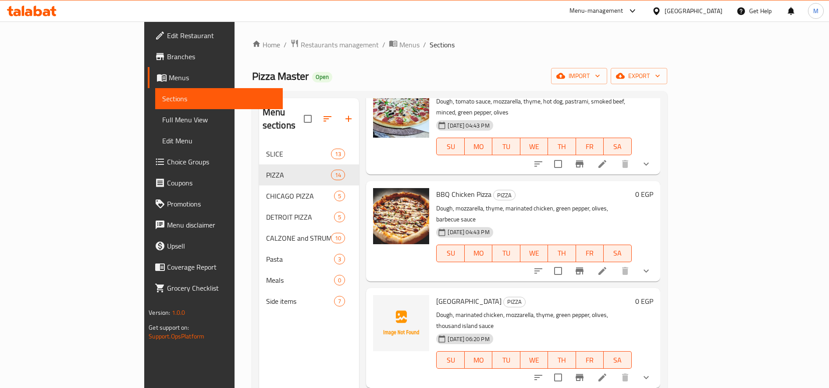
scroll to position [439, 0]
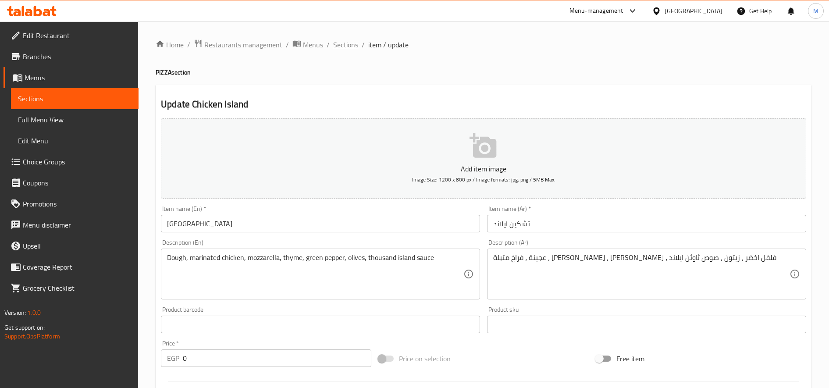
click at [351, 50] on span "Sections" at bounding box center [345, 44] width 25 height 11
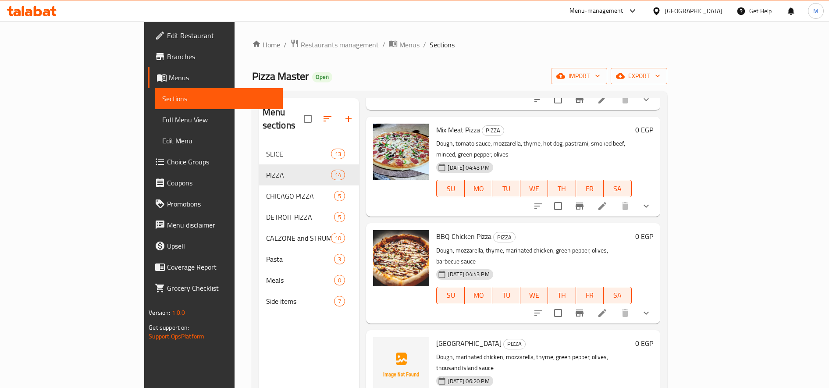
scroll to position [439, 0]
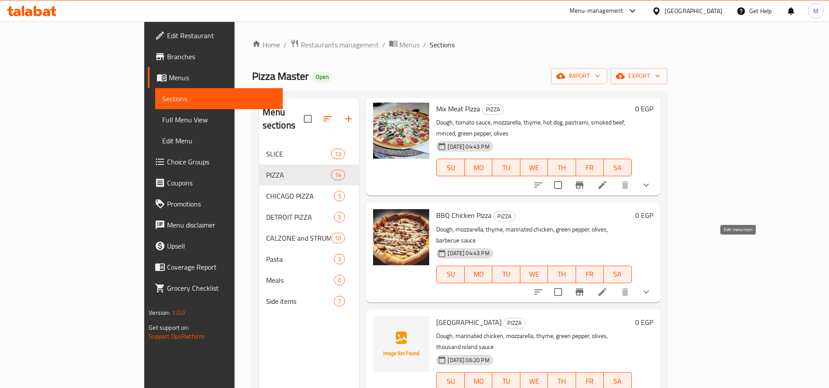
click at [606, 288] on icon at bounding box center [603, 292] width 8 height 8
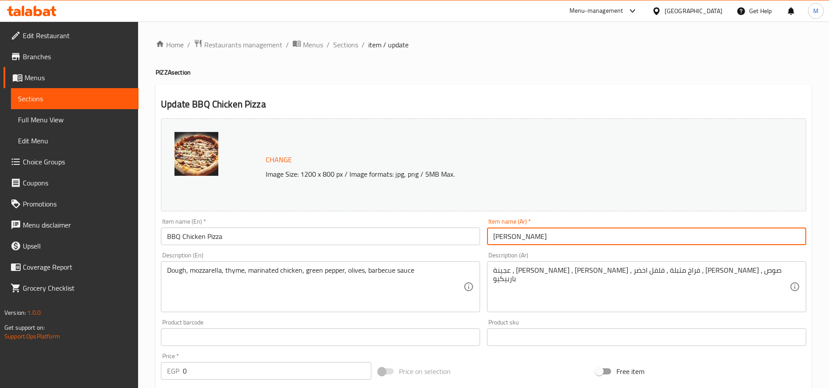
click at [539, 233] on input "[PERSON_NAME]" at bounding box center [646, 237] width 319 height 18
click at [349, 46] on span "Sections" at bounding box center [345, 44] width 25 height 11
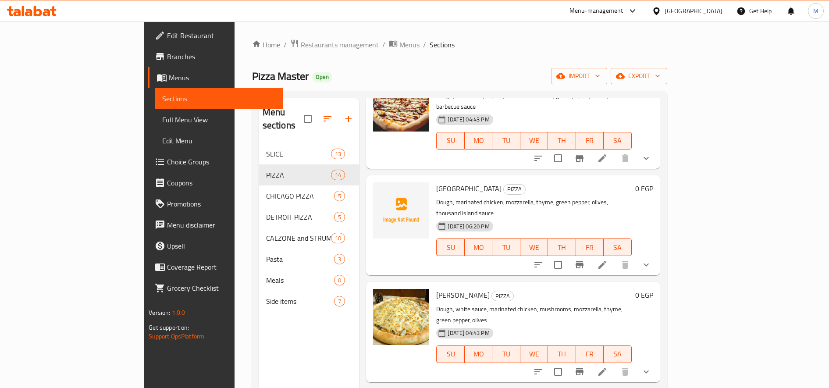
scroll to position [585, 0]
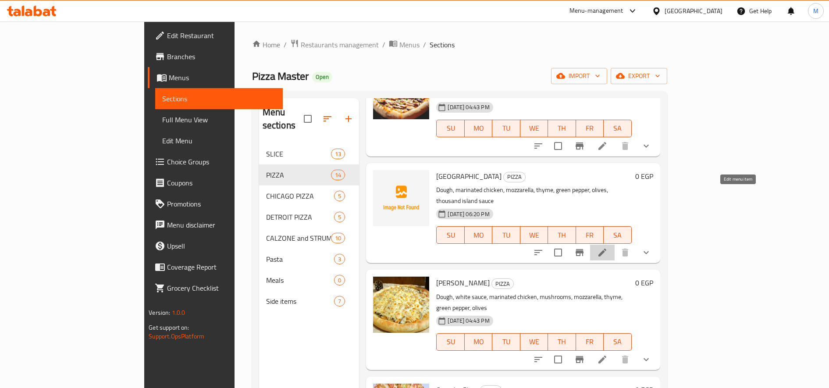
click at [608, 247] on icon at bounding box center [602, 252] width 11 height 11
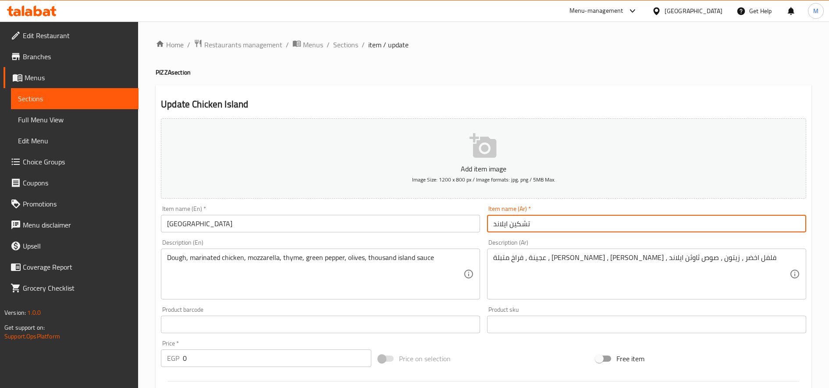
click at [606, 221] on input "تشكين ايلاند" at bounding box center [646, 224] width 319 height 18
paste input "[PERSON_NAME]"
type input "بيتزا تشكين ايلاند"
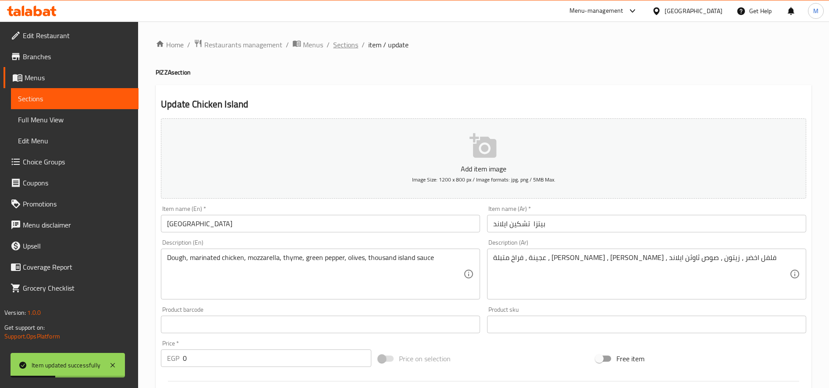
click at [346, 50] on span "Sections" at bounding box center [345, 44] width 25 height 11
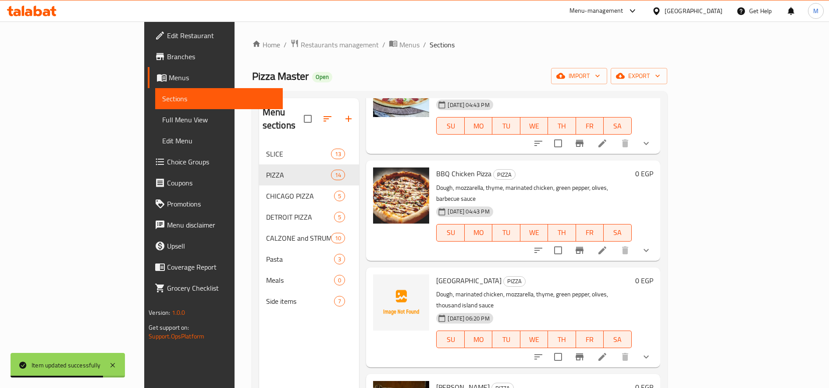
scroll to position [512, 0]
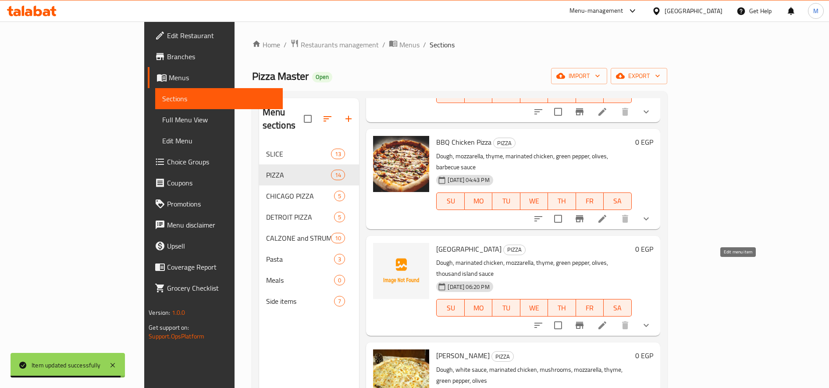
click at [608, 320] on icon at bounding box center [602, 325] width 11 height 11
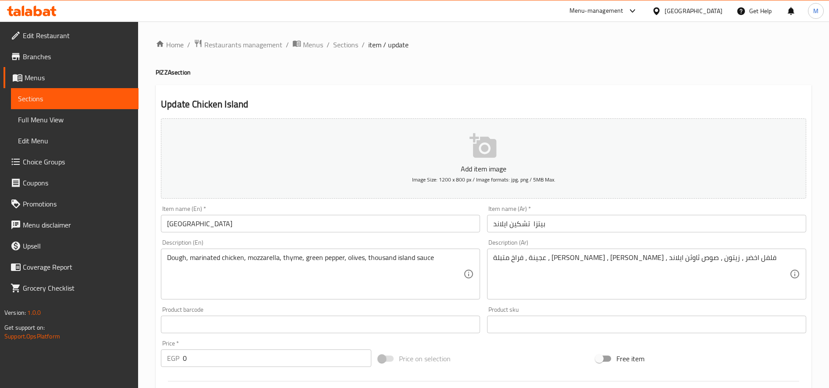
click at [583, 236] on div "Description (Ar) عجينة ، فراخ متبلة ، [PERSON_NAME] ، [PERSON_NAME] ، فلفل اخضر…" at bounding box center [647, 269] width 326 height 67
click at [588, 228] on input "بيتزا تشكين ايلاند" at bounding box center [646, 224] width 319 height 18
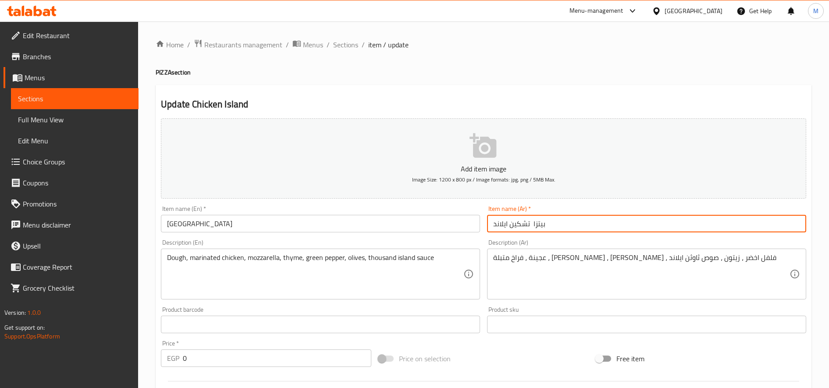
click at [588, 228] on input "بيتزا تشكين ايلاند" at bounding box center [646, 224] width 319 height 18
click at [347, 45] on span "Sections" at bounding box center [345, 44] width 25 height 11
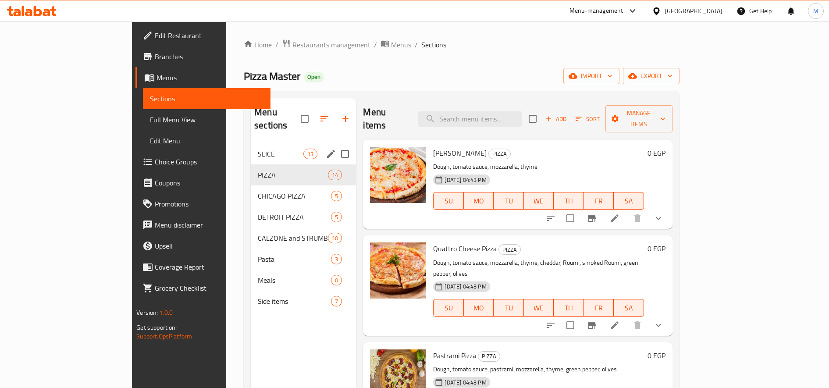
click at [258, 149] on span "SLICE" at bounding box center [281, 154] width 46 height 11
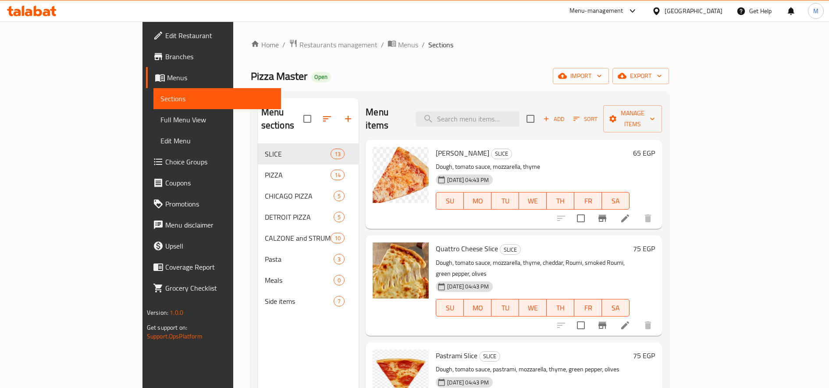
click at [580, 117] on icon "button" at bounding box center [577, 119] width 6 height 4
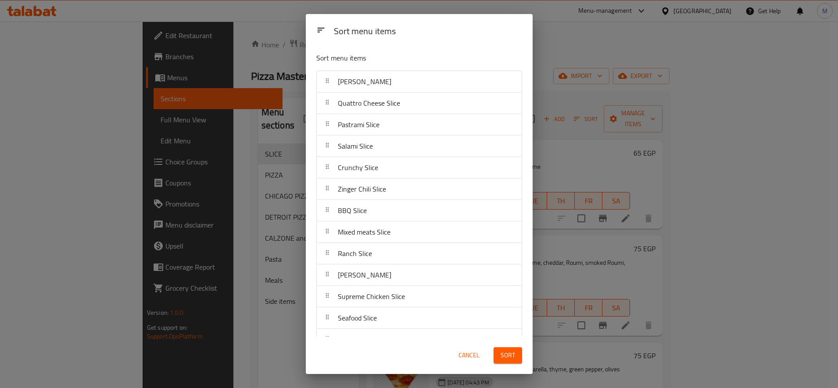
drag, startPoint x: 595, startPoint y: 175, endPoint x: 571, endPoint y: 178, distance: 24.4
click at [571, 178] on div "Sort menu items Sort menu items Margarita Slice Quattro Cheese Slice Pastrami S…" at bounding box center [419, 194] width 838 height 388
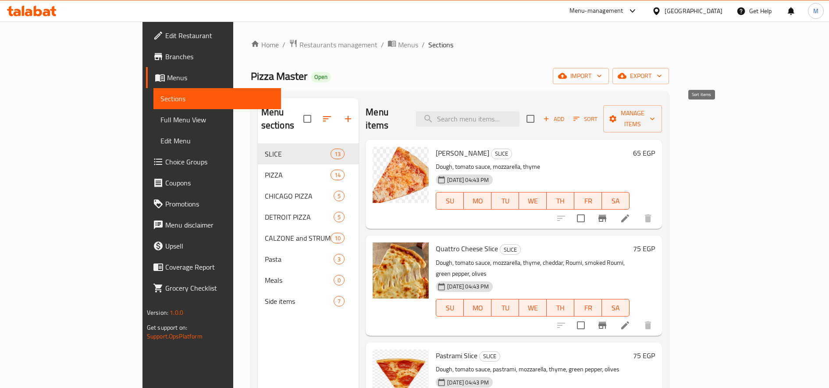
click at [598, 114] on span "Sort" at bounding box center [586, 119] width 24 height 10
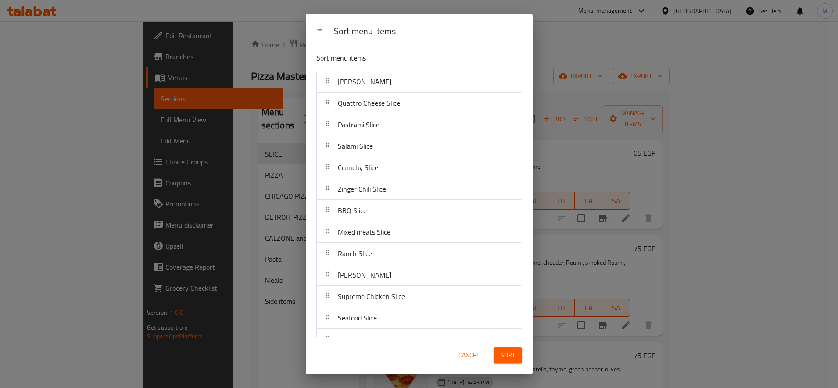
click at [343, 90] on div "Margarita Slice" at bounding box center [364, 81] width 61 height 21
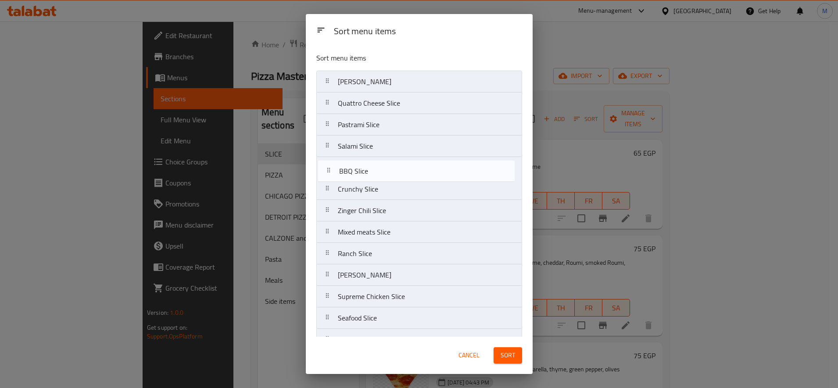
drag, startPoint x: 328, startPoint y: 216, endPoint x: 329, endPoint y: 174, distance: 42.6
click at [329, 174] on nav "Margarita Slice Quattro Cheese Slice Pastrami Slice Salami Slice Crunchy Slice …" at bounding box center [419, 211] width 206 height 280
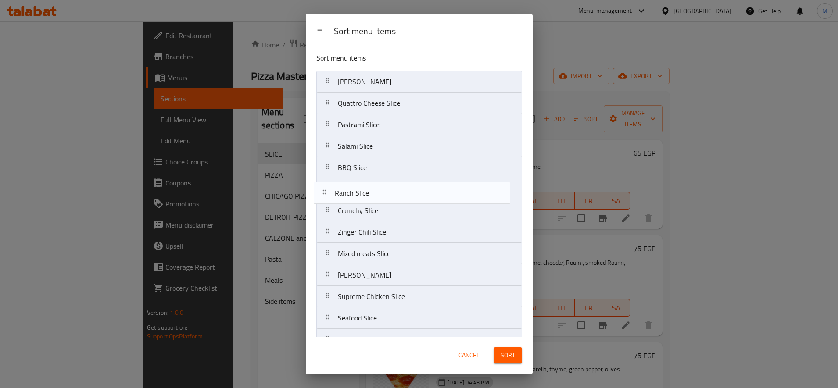
drag, startPoint x: 328, startPoint y: 257, endPoint x: 324, endPoint y: 186, distance: 70.7
click at [324, 186] on nav "Margarita Slice Quattro Cheese Slice Pastrami Slice Salami Slice BBQ Slice Crun…" at bounding box center [419, 211] width 206 height 280
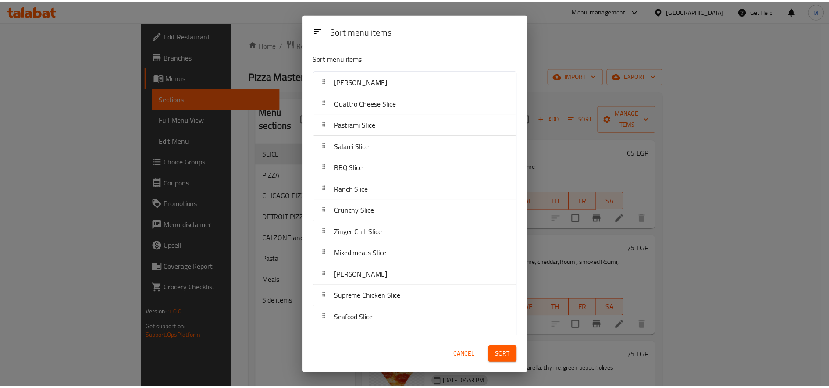
scroll to position [18, 0]
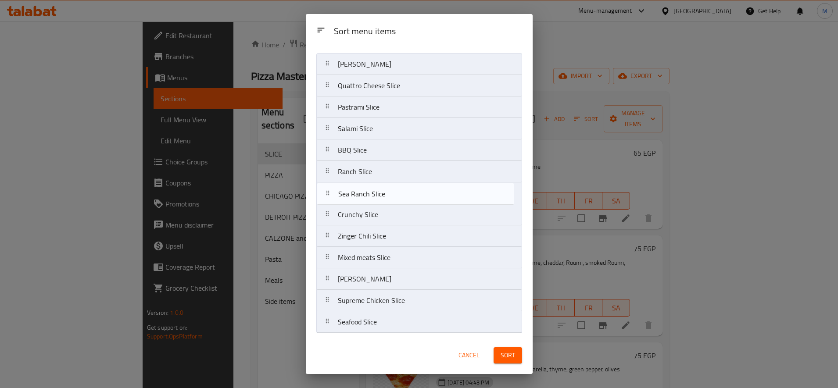
drag, startPoint x: 330, startPoint y: 308, endPoint x: 333, endPoint y: 189, distance: 118.9
click at [333, 189] on nav "Margarita Slice Quattro Cheese Slice Pastrami Slice Salami Slice BBQ Slice Ranc…" at bounding box center [419, 193] width 206 height 280
drag, startPoint x: 328, startPoint y: 240, endPoint x: 323, endPoint y: 215, distance: 25.5
click at [323, 215] on nav "Margarita Slice Quattro Cheese Slice Pastrami Slice Salami Slice BBQ Slice Ranc…" at bounding box center [419, 193] width 206 height 280
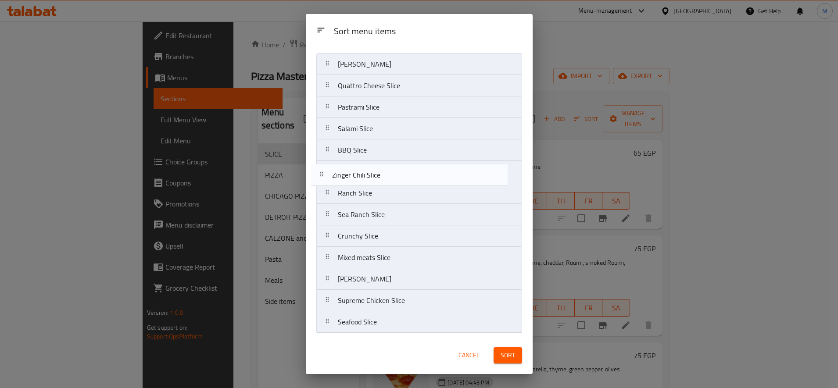
drag, startPoint x: 324, startPoint y: 215, endPoint x: 318, endPoint y: 171, distance: 43.7
click at [318, 171] on nav "Margarita Slice Quattro Cheese Slice Pastrami Slice Salami Slice BBQ Slice Ranc…" at bounding box center [419, 193] width 206 height 280
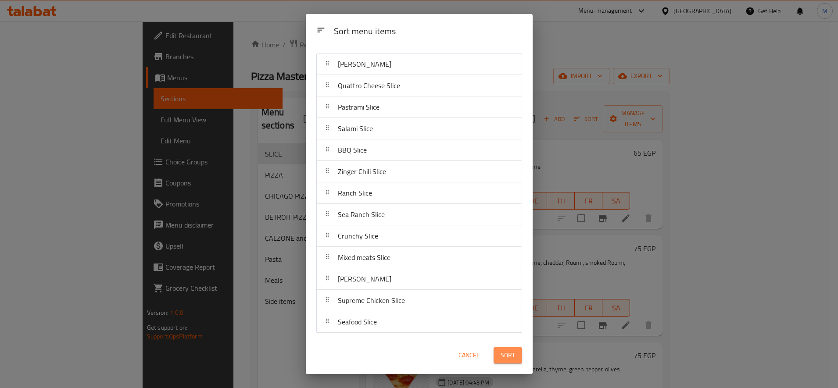
click at [513, 356] on span "Sort" at bounding box center [507, 355] width 14 height 11
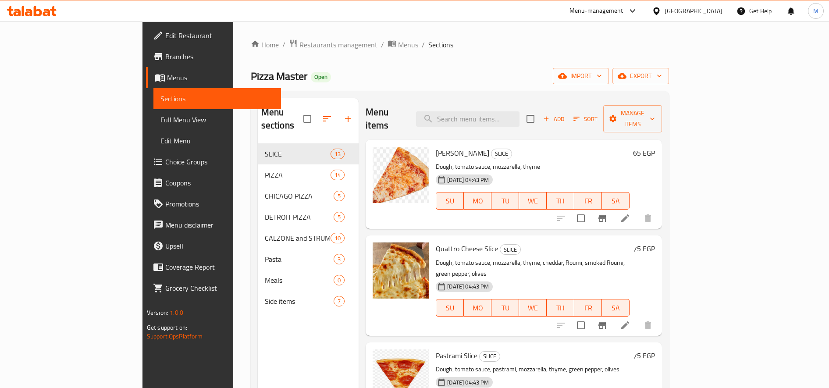
click at [655, 147] on h6 "65 EGP" at bounding box center [644, 153] width 22 height 12
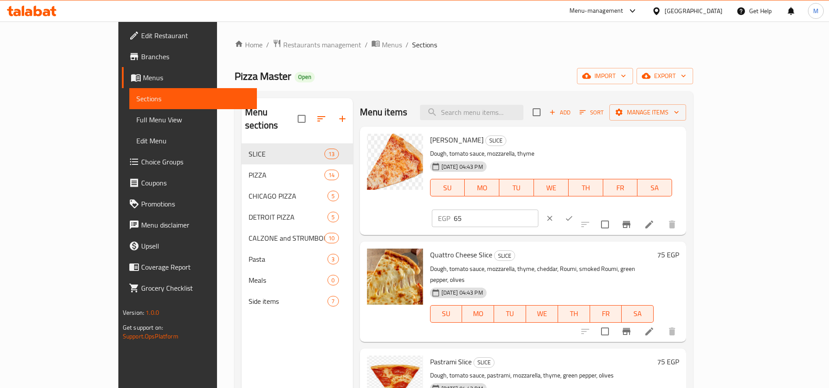
click at [538, 210] on input "65" at bounding box center [496, 219] width 85 height 18
type input "60"
click at [574, 214] on icon "ok" at bounding box center [569, 218] width 9 height 9
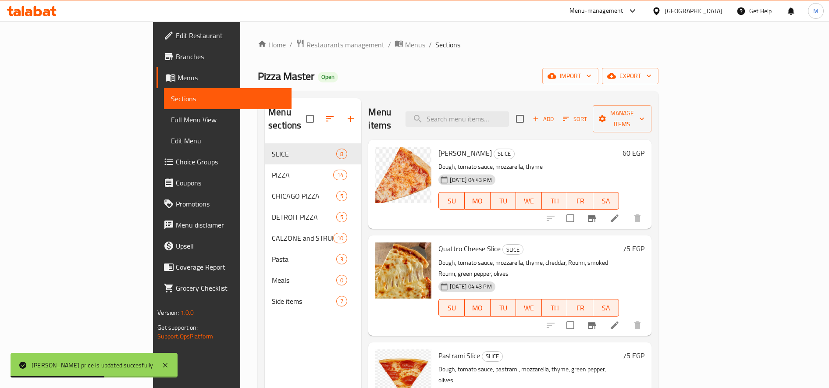
click at [645, 242] on h6 "75 EGP" at bounding box center [634, 248] width 22 height 12
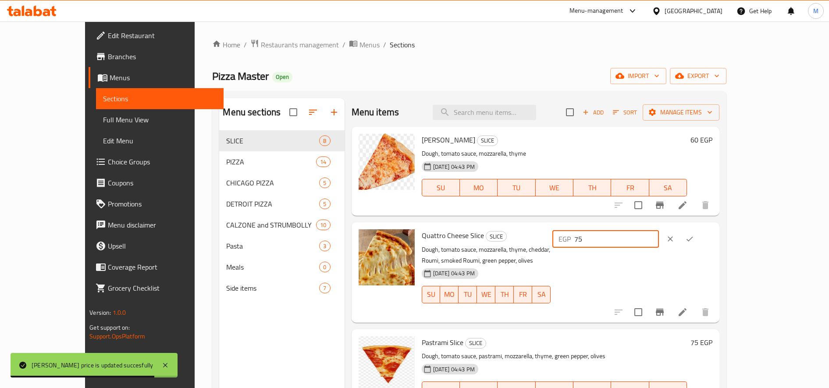
drag, startPoint x: 668, startPoint y: 240, endPoint x: 673, endPoint y: 239, distance: 4.4
click at [659, 239] on div "EGP 75 ​" at bounding box center [606, 239] width 107 height 18
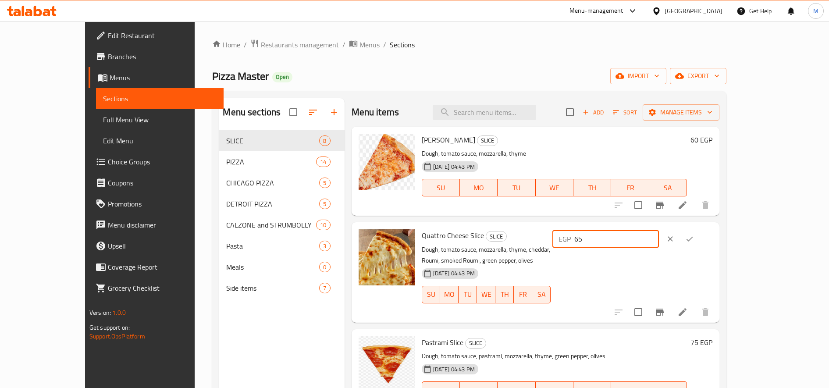
type input "65"
click at [694, 239] on icon "ok" at bounding box center [689, 239] width 9 height 9
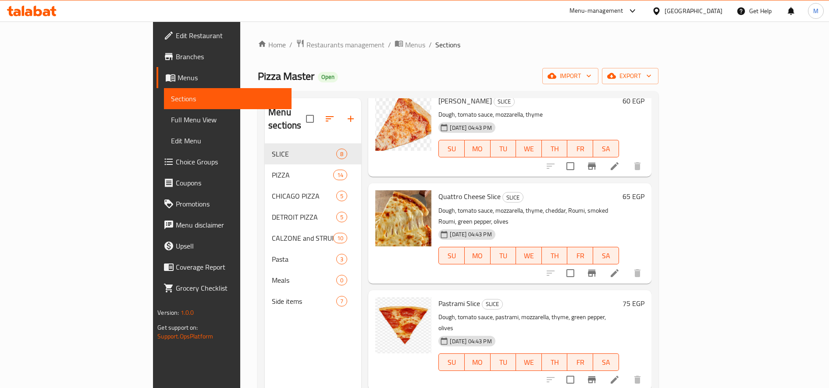
scroll to position [73, 0]
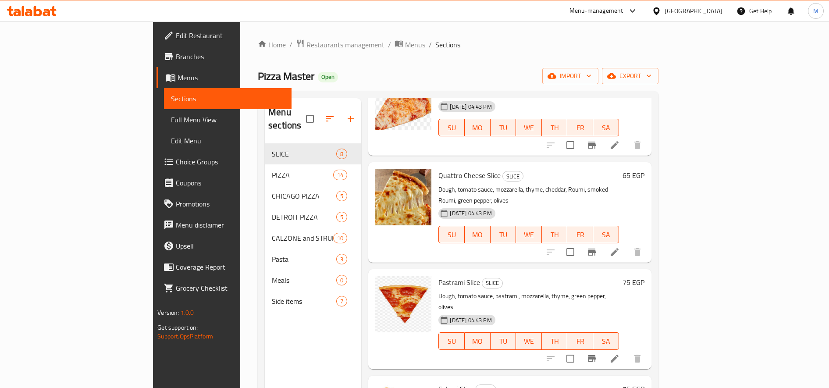
click at [645, 276] on h6 "75 EGP" at bounding box center [634, 282] width 22 height 12
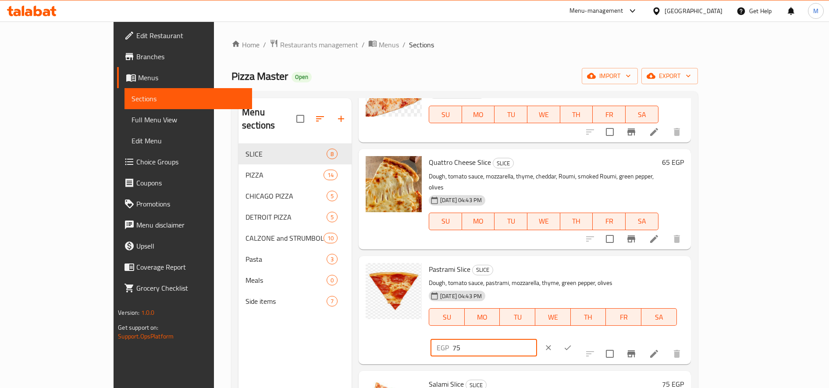
drag, startPoint x: 694, startPoint y: 261, endPoint x: 674, endPoint y: 263, distance: 19.4
click at [537, 339] on input "75" at bounding box center [495, 348] width 85 height 18
type input "70"
click at [572, 343] on icon "ok" at bounding box center [567, 347] width 9 height 9
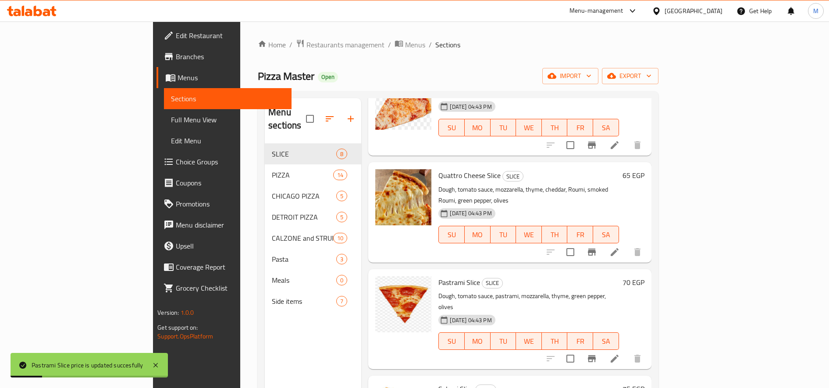
click at [645, 383] on h6 "75 EGP" at bounding box center [634, 389] width 22 height 12
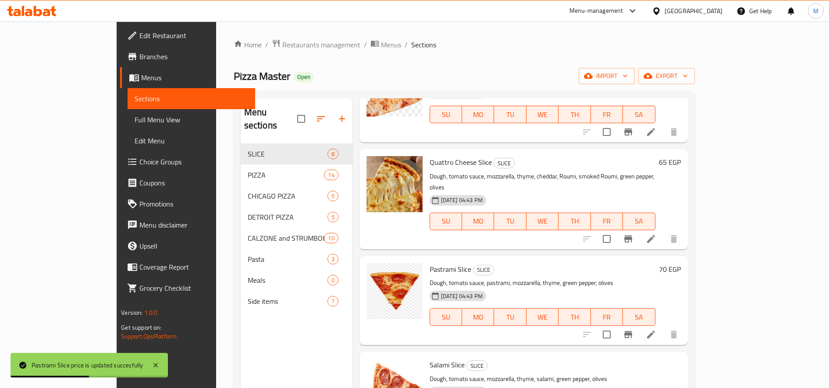
drag, startPoint x: 683, startPoint y: 353, endPoint x: 674, endPoint y: 355, distance: 8.9
type input "70"
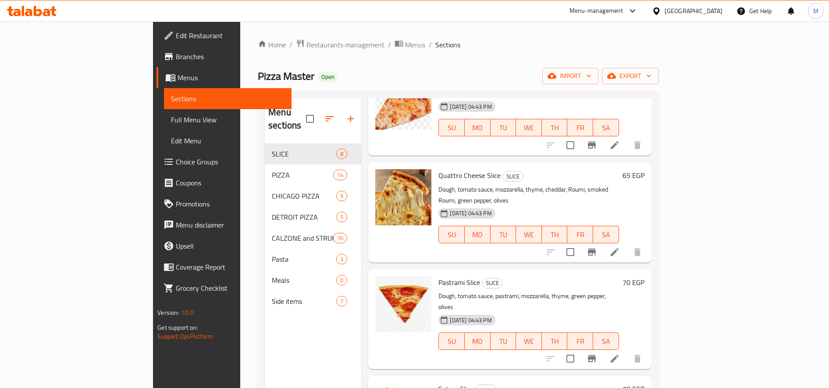
scroll to position [0, 0]
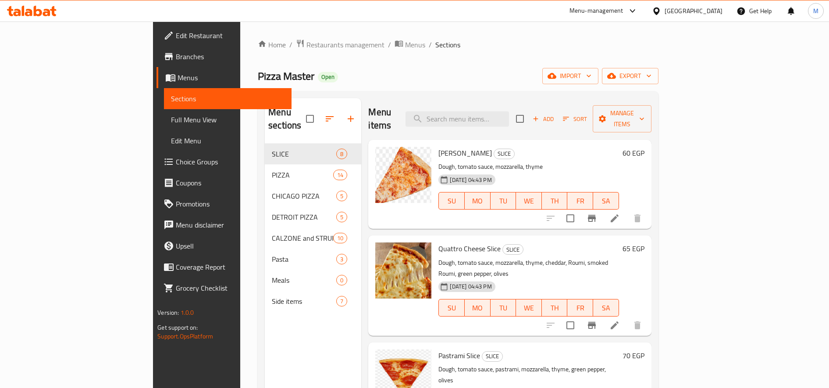
click at [589, 112] on button "Sort" at bounding box center [575, 119] width 29 height 14
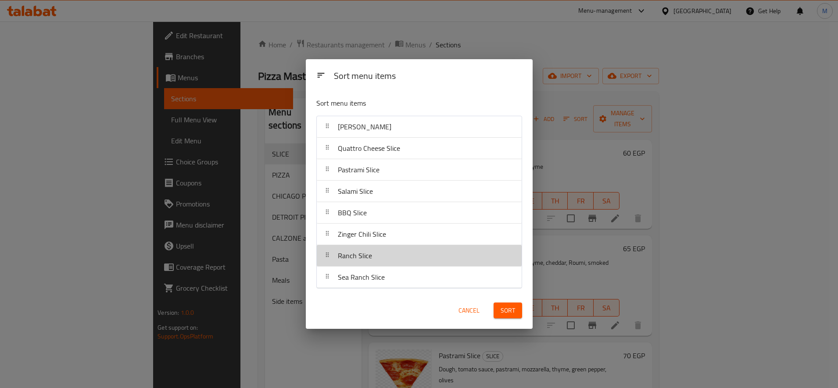
drag, startPoint x: 328, startPoint y: 259, endPoint x: 327, endPoint y: 239, distance: 19.8
click at [327, 241] on nav "Margarita Slice Quattro Cheese Slice Pastrami Slice Salami Slice BBQ Slice Zing…" at bounding box center [419, 202] width 206 height 173
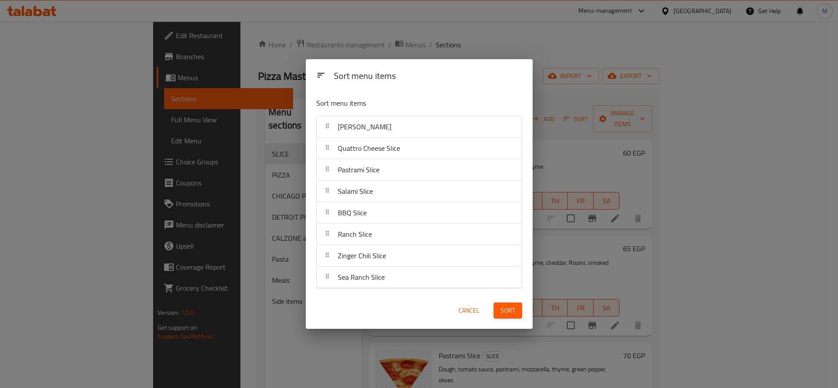
drag, startPoint x: 505, startPoint y: 310, endPoint x: 511, endPoint y: 312, distance: 6.0
click at [506, 310] on span "Sort" at bounding box center [507, 310] width 14 height 11
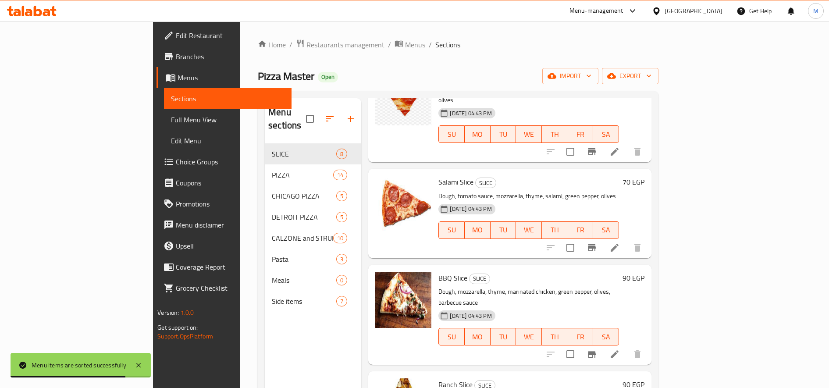
scroll to position [292, 0]
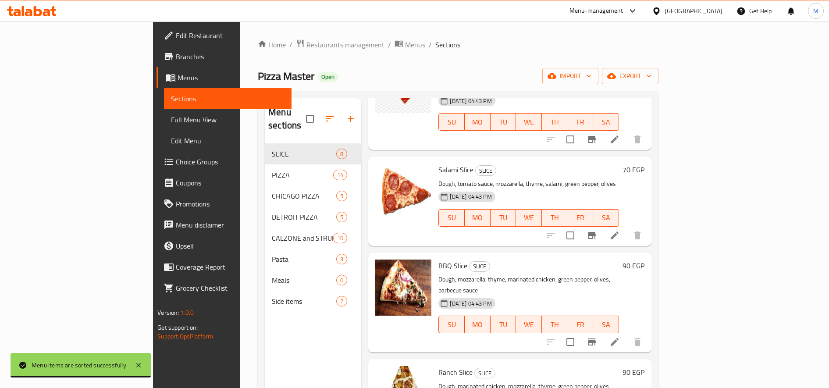
click at [645, 260] on h6 "90 EGP" at bounding box center [634, 266] width 22 height 12
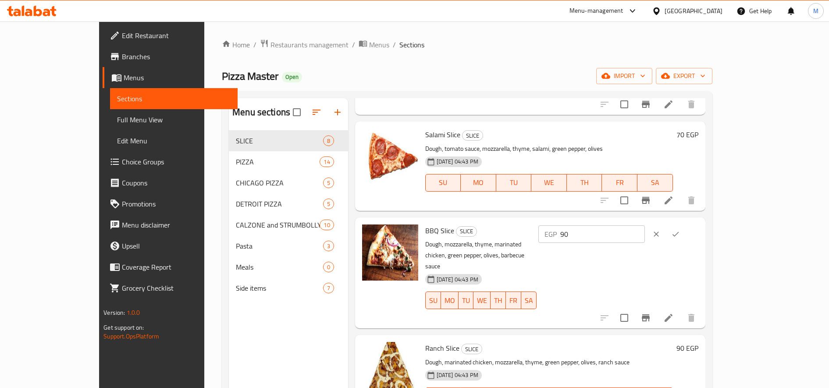
click at [645, 233] on input "90" at bounding box center [602, 234] width 85 height 18
click at [645, 233] on input "75" at bounding box center [602, 234] width 85 height 18
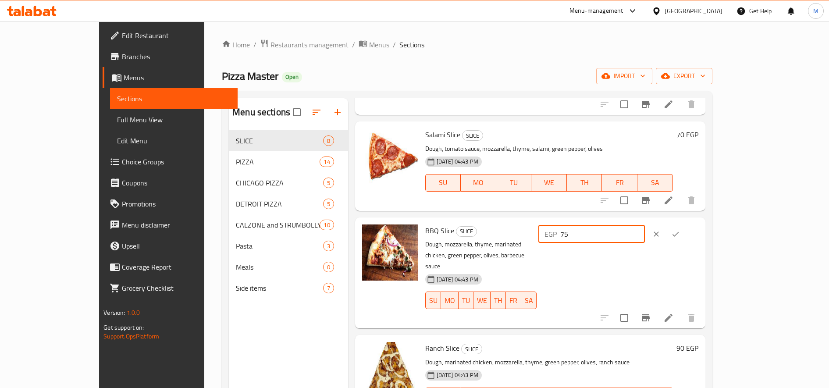
click at [645, 233] on input "75" at bounding box center [602, 234] width 85 height 18
type input "75"
click at [680, 232] on icon "ok" at bounding box center [675, 234] width 9 height 9
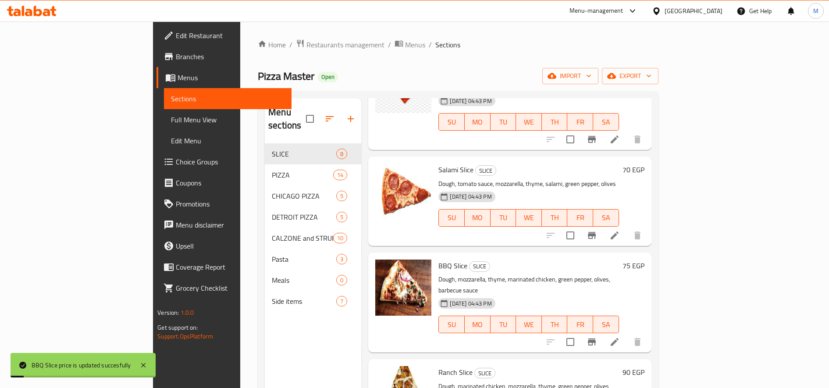
click at [645, 366] on h6 "90 EGP" at bounding box center [634, 372] width 22 height 12
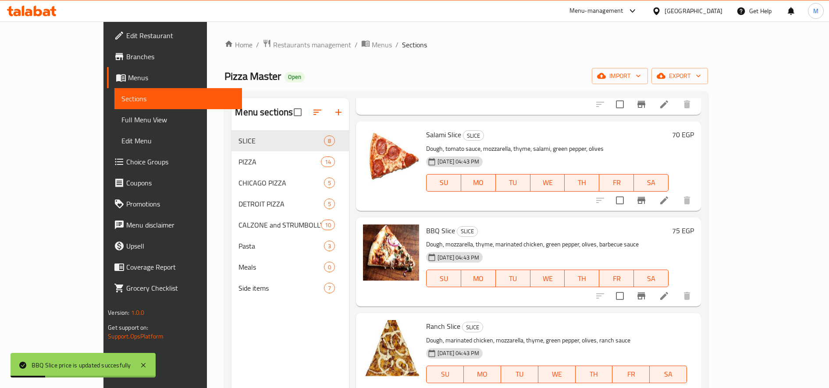
paste input "75"
type input "75"
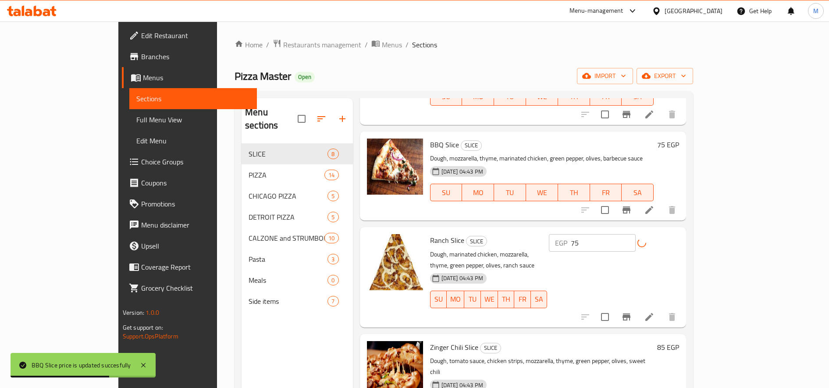
scroll to position [400, 0]
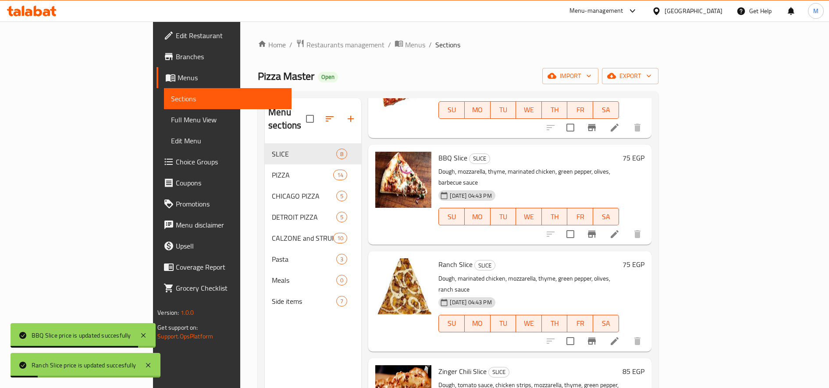
click at [645, 365] on h6 "85 EGP" at bounding box center [634, 371] width 22 height 12
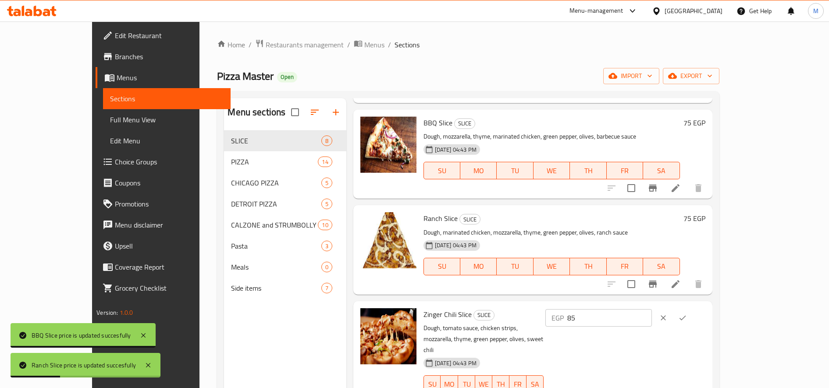
click at [652, 318] on input "85" at bounding box center [609, 318] width 85 height 18
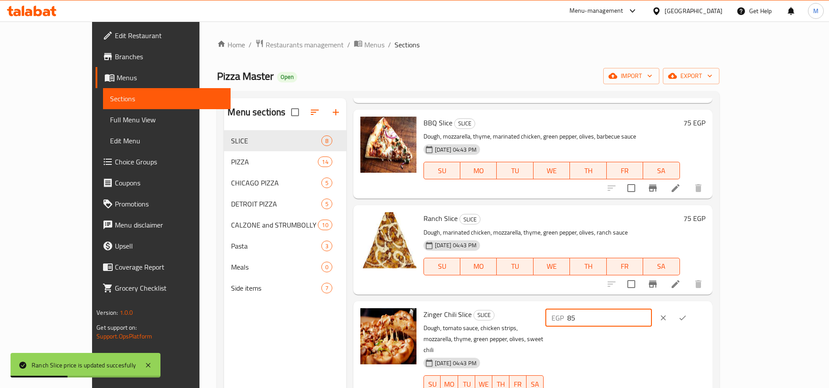
click at [652, 318] on input "85" at bounding box center [609, 318] width 85 height 18
paste input "7"
type input "75"
click at [687, 315] on icon "ok" at bounding box center [682, 318] width 9 height 9
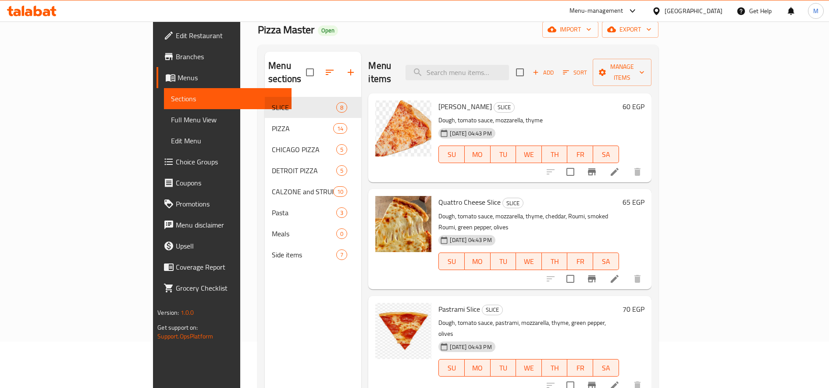
scroll to position [0, 0]
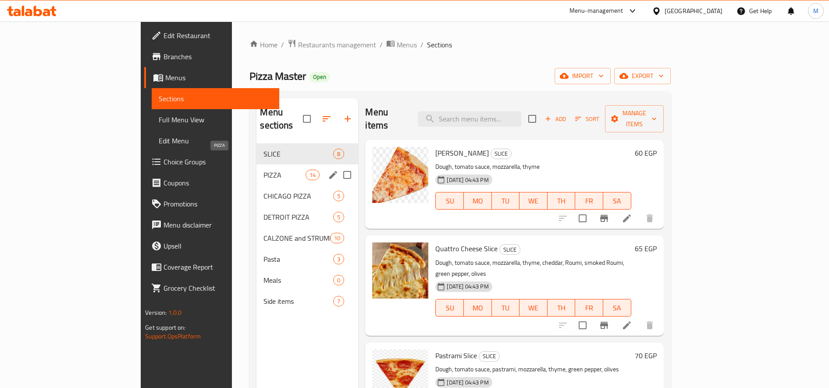
click at [264, 170] on span "PIZZA" at bounding box center [285, 175] width 42 height 11
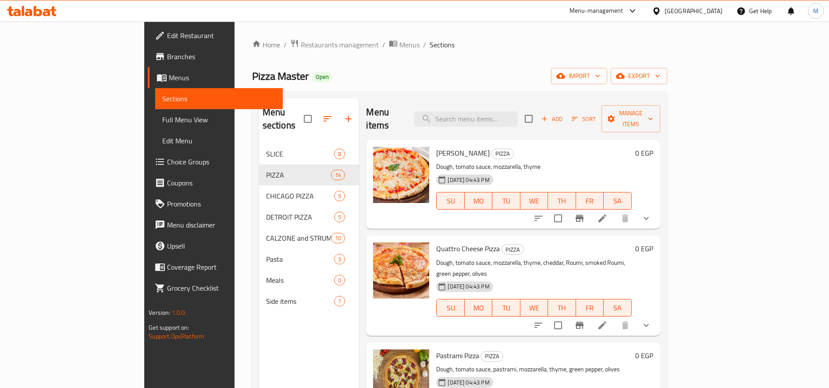
click at [657, 208] on button "show more" at bounding box center [646, 218] width 21 height 21
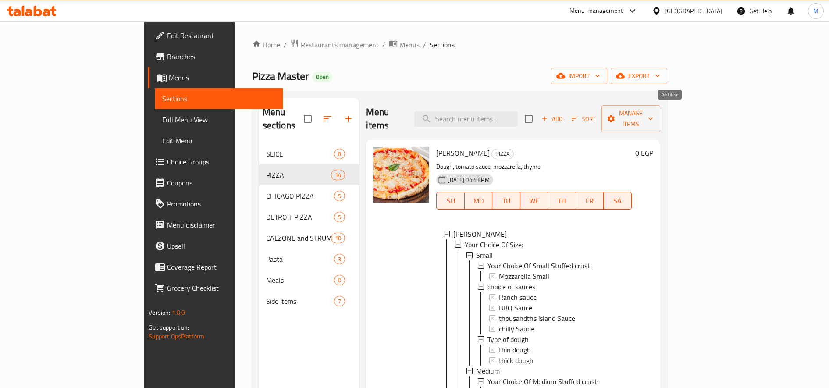
click at [564, 114] on span "Add" at bounding box center [552, 119] width 24 height 10
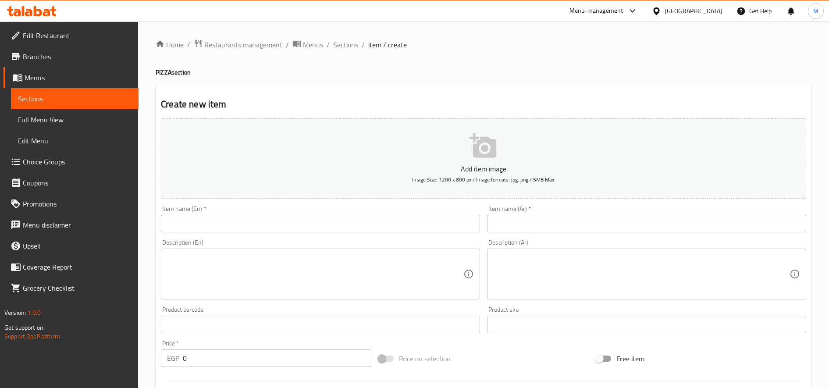
click at [324, 217] on input "text" at bounding box center [320, 224] width 319 height 18
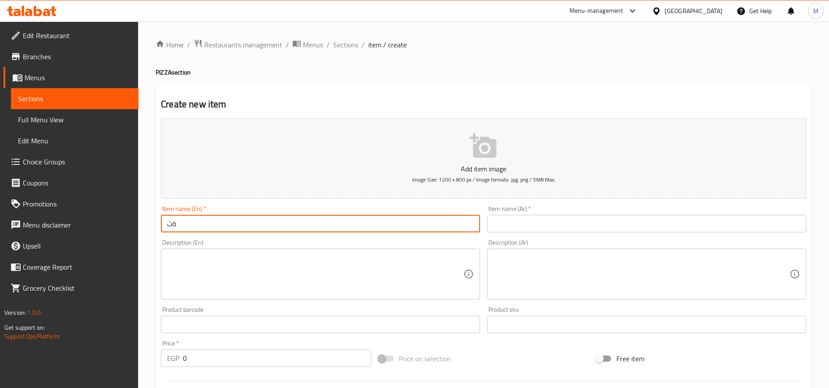
type input "ة"
type input "m"
click at [216, 220] on input "Meat Lover Pizza" at bounding box center [320, 224] width 319 height 18
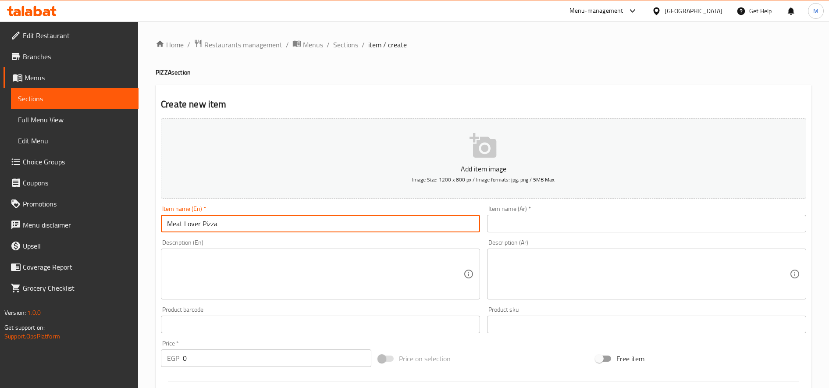
type input "Meat Lover Pizza"
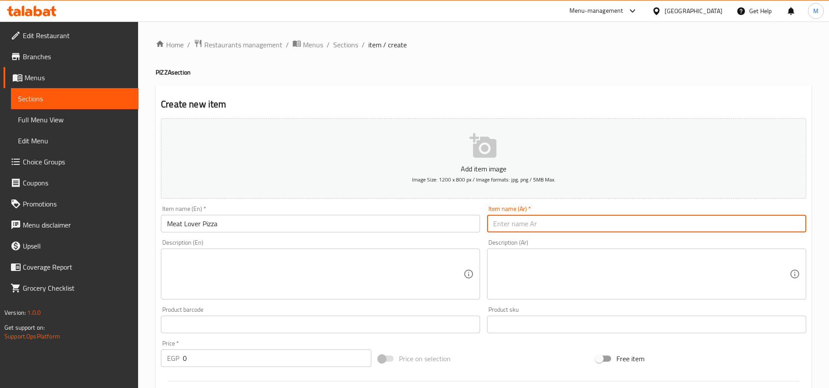
click at [590, 228] on input "text" at bounding box center [646, 224] width 319 height 18
type input "l"
type input "ميت لافرز بيتزا"
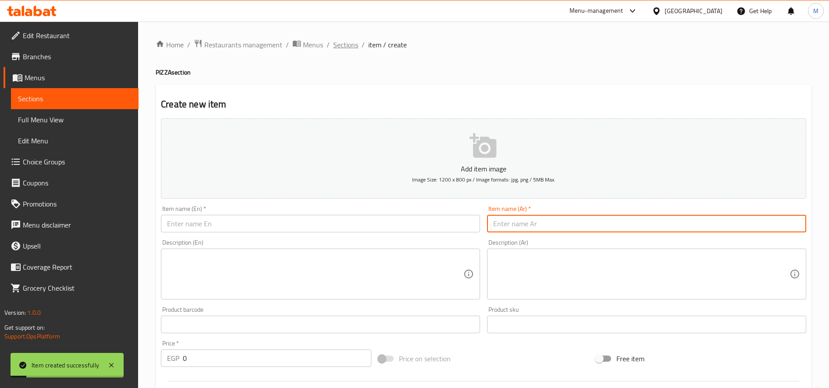
click at [348, 50] on span "Sections" at bounding box center [345, 44] width 25 height 11
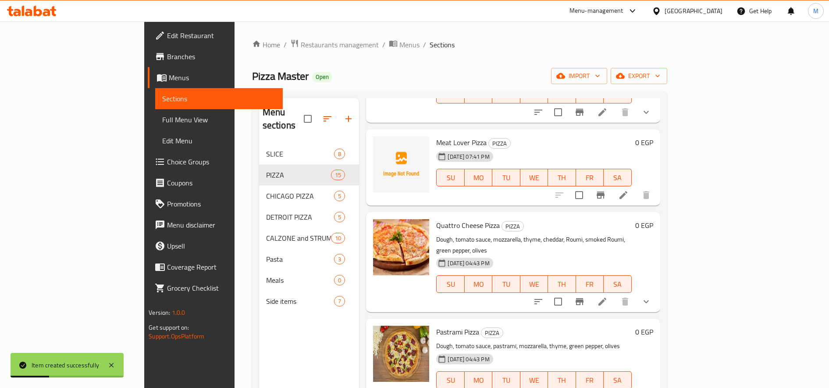
scroll to position [73, 0]
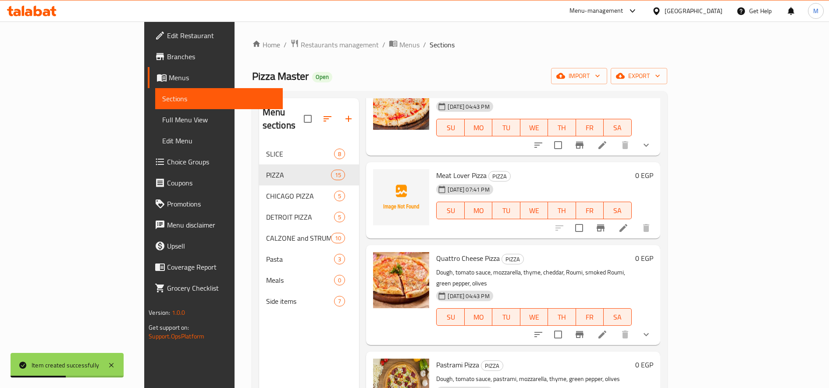
click at [636, 220] on li at bounding box center [623, 228] width 25 height 16
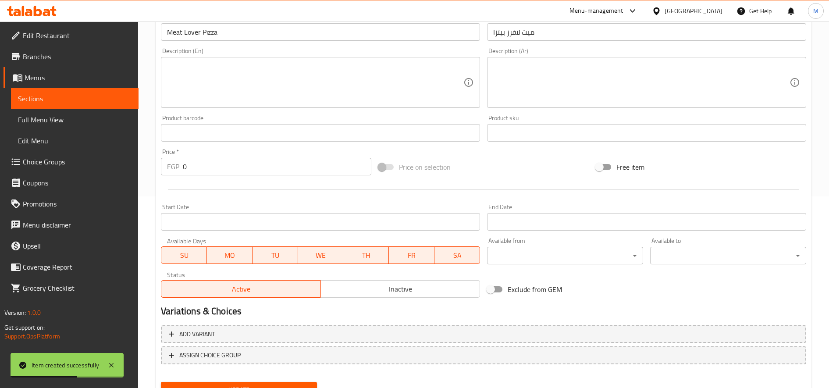
scroll to position [232, 0]
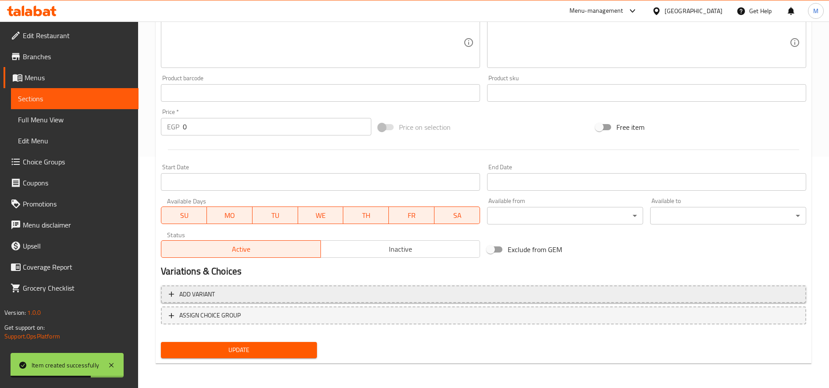
click at [285, 291] on span "Add variant" at bounding box center [484, 294] width 630 height 11
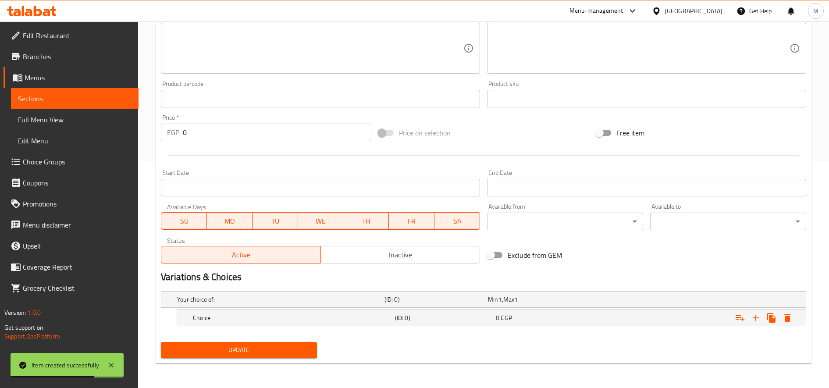
scroll to position [226, 0]
click at [757, 319] on icon "Expand" at bounding box center [756, 318] width 11 height 11
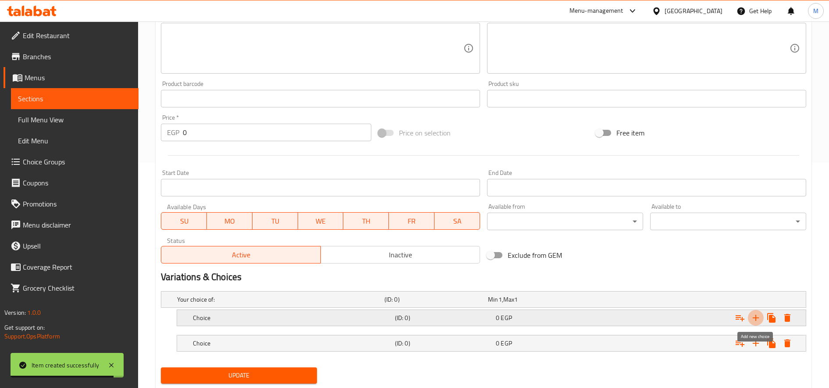
click at [757, 319] on icon "Expand" at bounding box center [756, 318] width 11 height 11
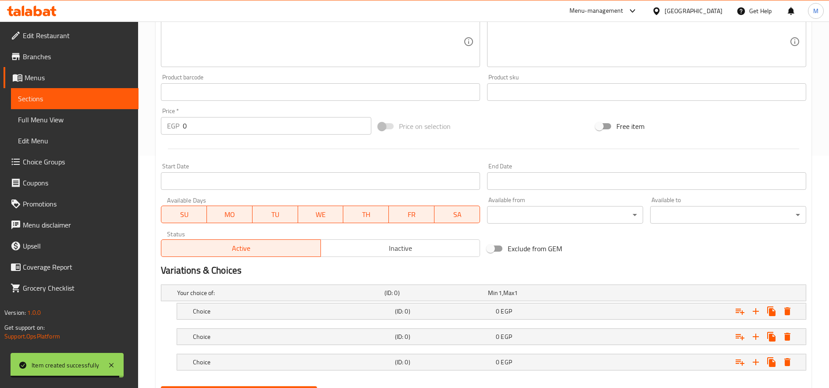
scroll to position [277, 0]
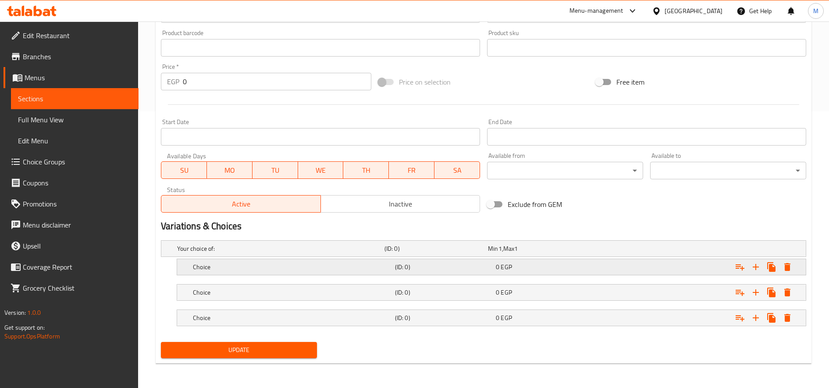
click at [475, 253] on h5 "(ID: 0)" at bounding box center [435, 248] width 100 height 9
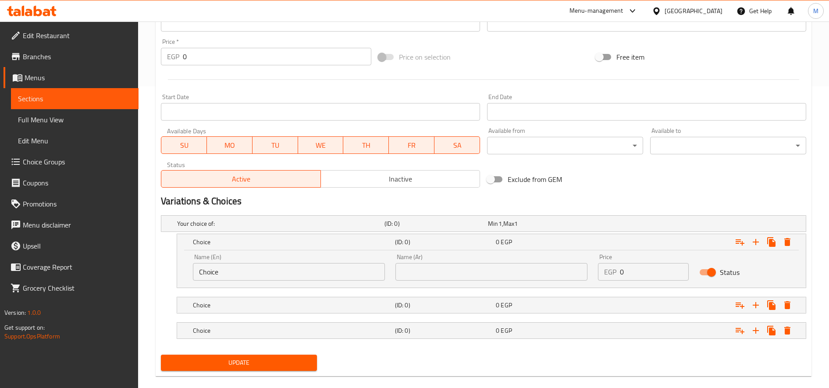
scroll to position [314, 0]
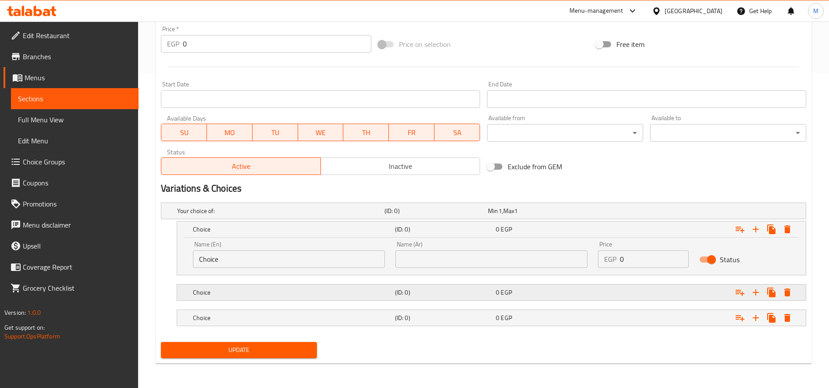
click at [443, 221] on div "Choice (ID: 0) 0 EGP" at bounding box center [486, 210] width 622 height 19
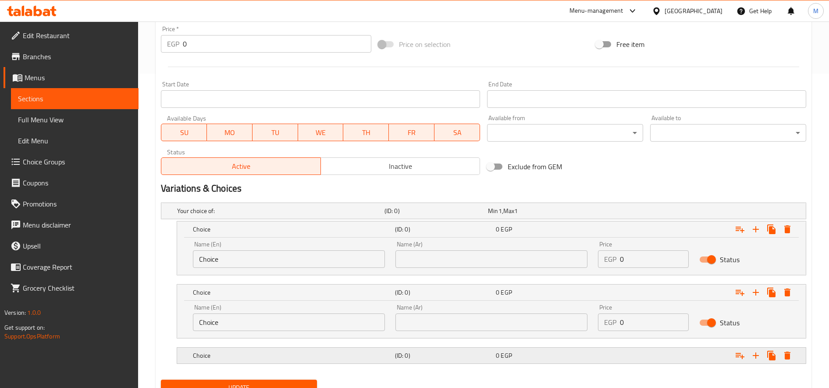
click at [426, 217] on div "(ID: 0)" at bounding box center [434, 211] width 103 height 12
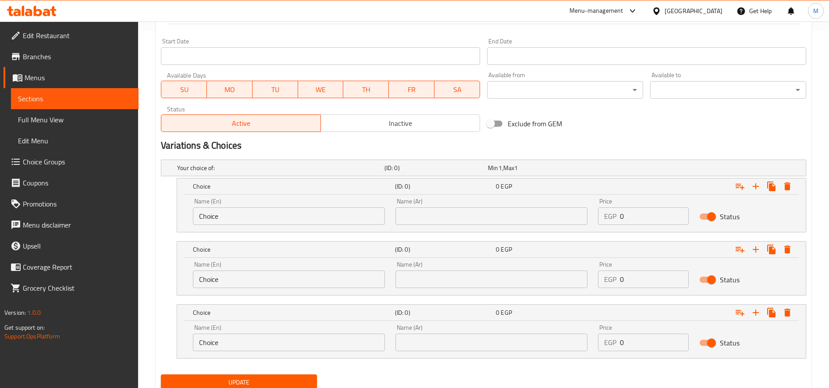
scroll to position [390, 0]
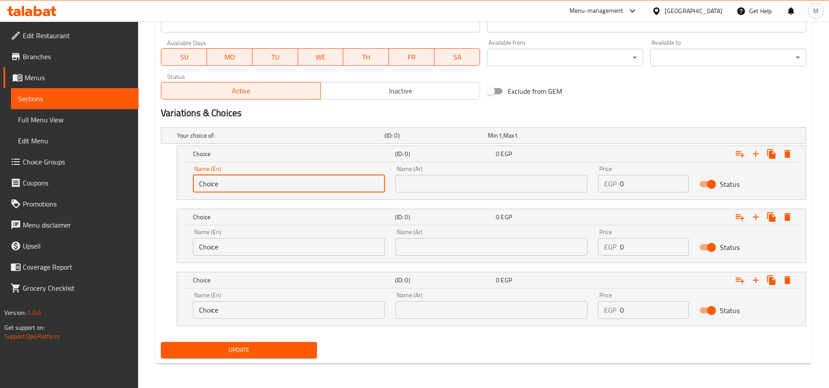
click at [292, 182] on input "Choice" at bounding box center [289, 184] width 192 height 18
click at [294, 182] on input "text" at bounding box center [289, 184] width 192 height 18
click at [221, 184] on input "text" at bounding box center [289, 184] width 192 height 18
type input "Small"
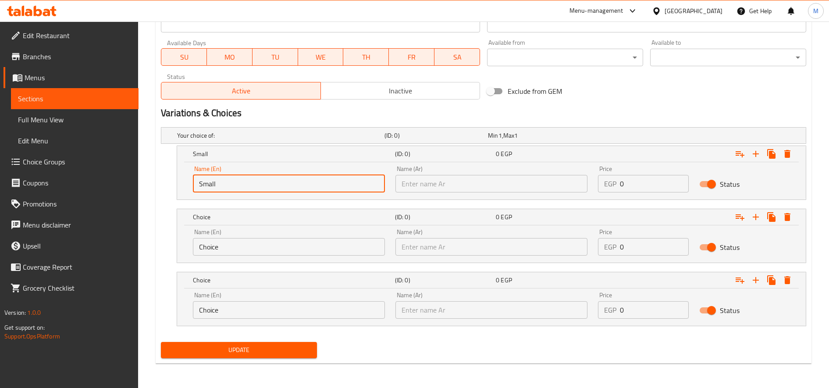
click at [260, 253] on input "Choice" at bounding box center [289, 247] width 192 height 18
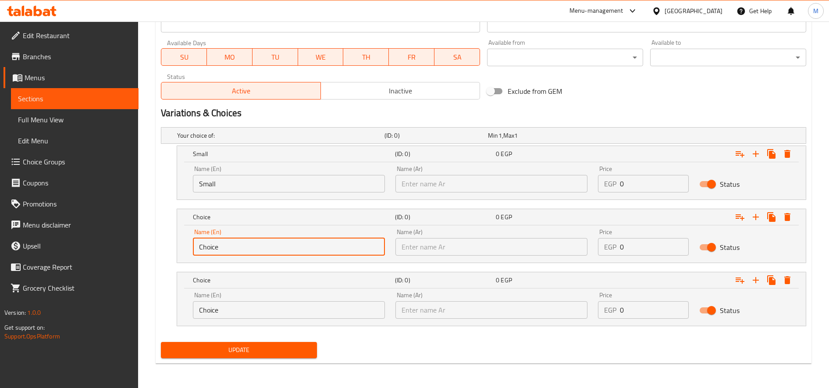
click at [260, 253] on input "Choice" at bounding box center [289, 247] width 192 height 18
click at [260, 253] on input "text" at bounding box center [289, 247] width 192 height 18
type input "Medium"
click at [260, 307] on input "Choice" at bounding box center [289, 310] width 192 height 18
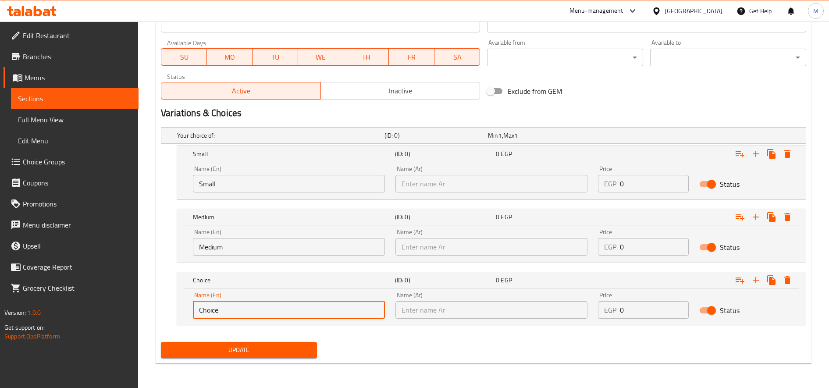
click at [260, 307] on input "Choice" at bounding box center [289, 310] width 192 height 18
type input "Large"
click at [757, 279] on icon "Expand" at bounding box center [756, 280] width 11 height 11
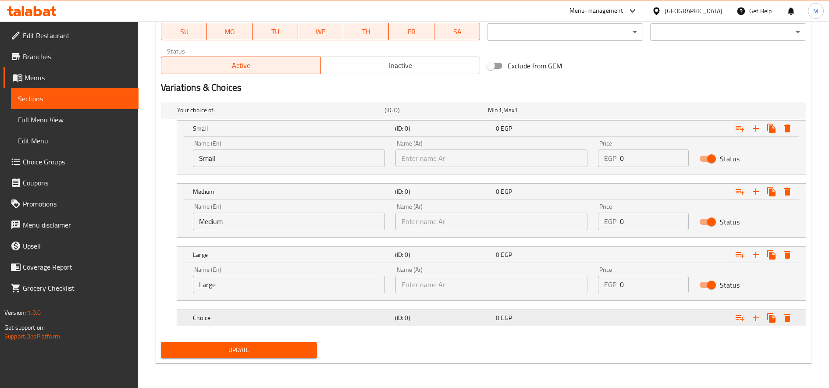
click at [304, 114] on h5 "Choice" at bounding box center [279, 110] width 204 height 9
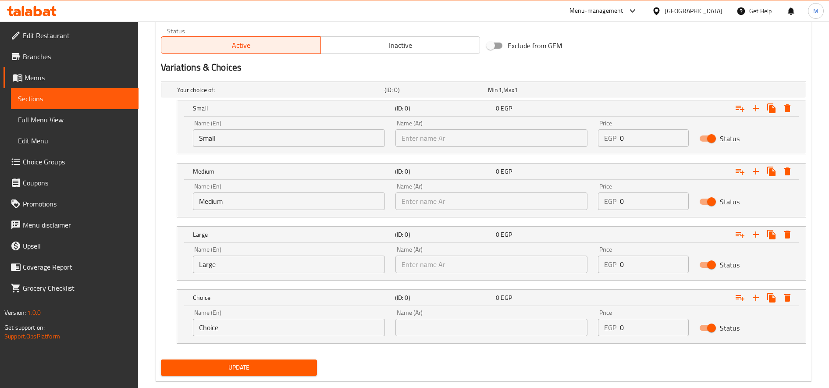
scroll to position [453, 0]
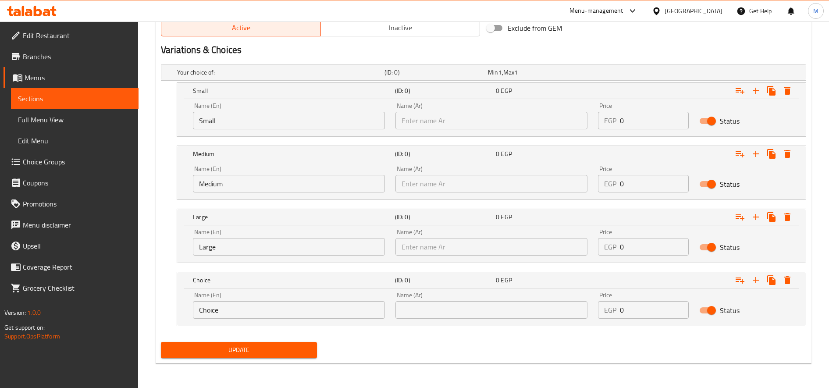
click at [295, 316] on input "Choice" at bounding box center [289, 310] width 192 height 18
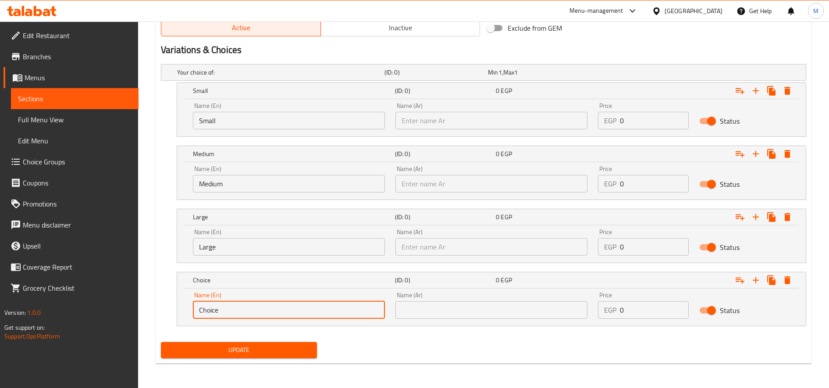
click at [295, 316] on input "Choice" at bounding box center [289, 310] width 192 height 18
type input "XL"
type input "صغير"
type input "وسط"
type input "كبير"
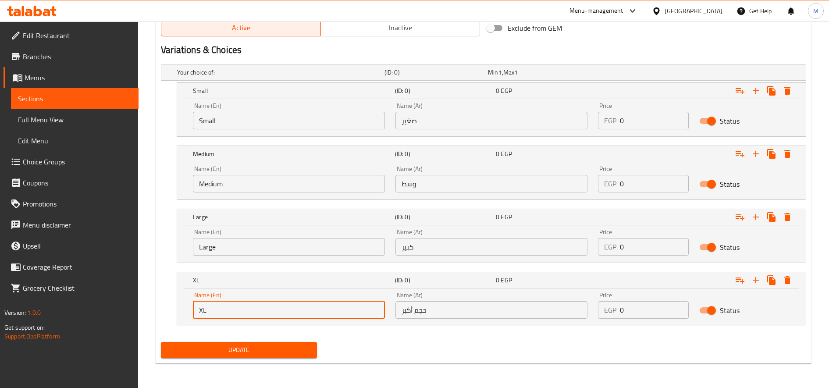
click at [455, 314] on input "حجم أكبر" at bounding box center [492, 310] width 192 height 18
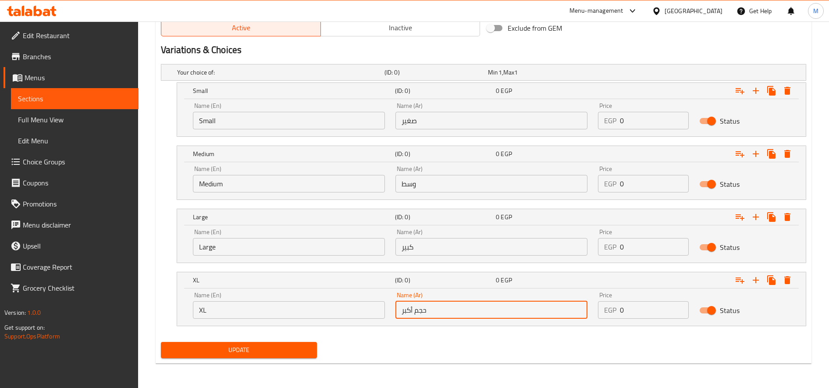
click at [455, 314] on input "حجم أكبر" at bounding box center [492, 310] width 192 height 18
type input "h"
type input "اكس لارج"
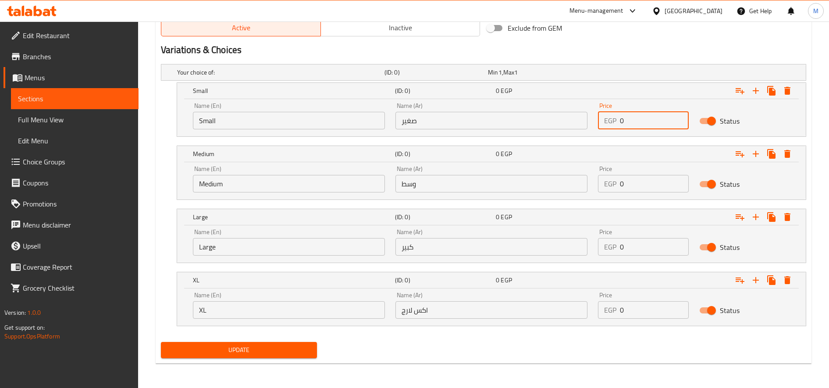
click at [655, 120] on input "0" at bounding box center [654, 121] width 69 height 18
type input "140"
click at [651, 188] on input "0" at bounding box center [654, 184] width 69 height 18
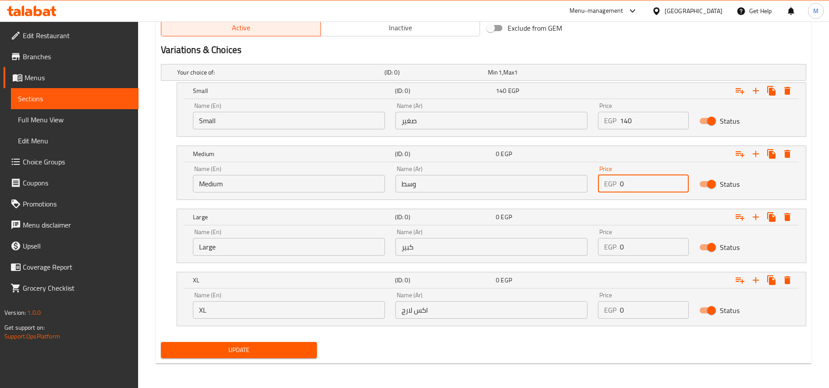
click at [651, 188] on input "0" at bounding box center [654, 184] width 69 height 18
type input "175"
click at [642, 238] on input "0" at bounding box center [654, 247] width 69 height 18
click at [641, 246] on input "0" at bounding box center [654, 247] width 69 height 18
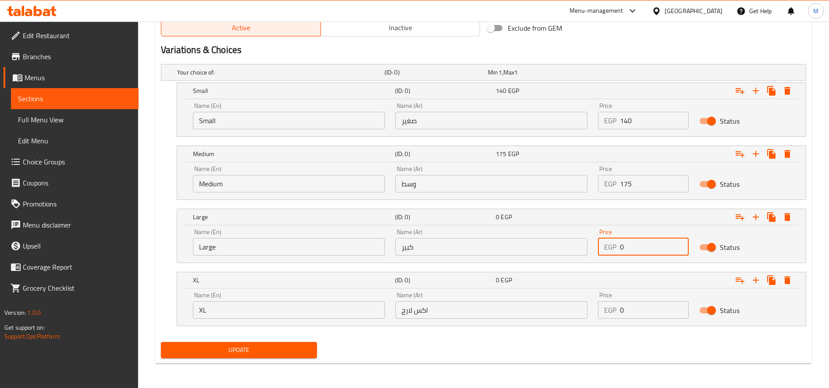
click at [641, 246] on input "0" at bounding box center [654, 247] width 69 height 18
type input "235"
click at [649, 306] on input "0" at bounding box center [654, 310] width 69 height 18
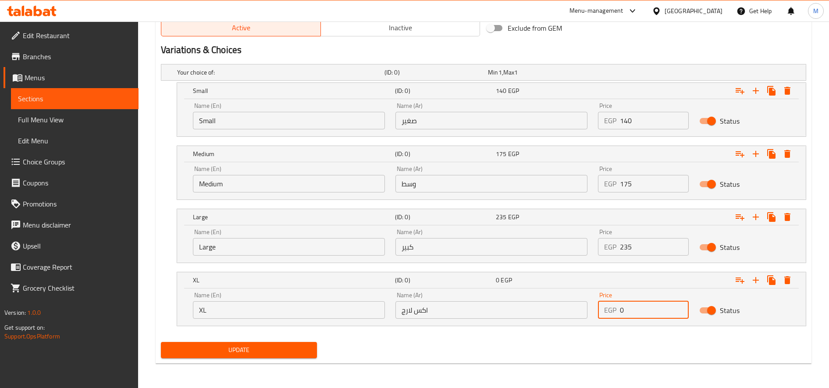
click at [649, 306] on input "0" at bounding box center [654, 310] width 69 height 18
type input "295"
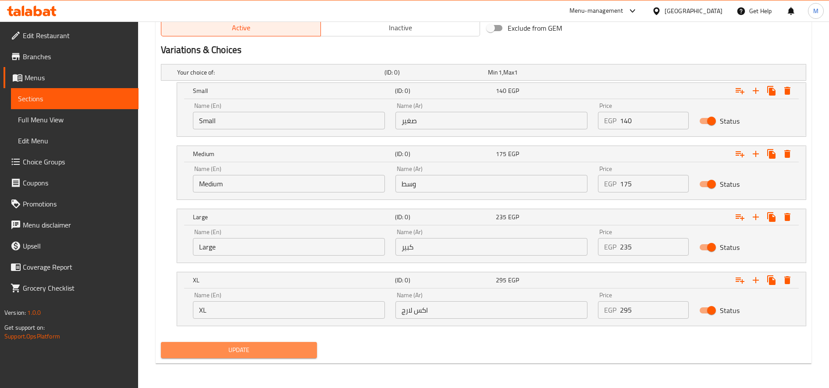
click at [282, 348] on span "Update" at bounding box center [239, 350] width 142 height 11
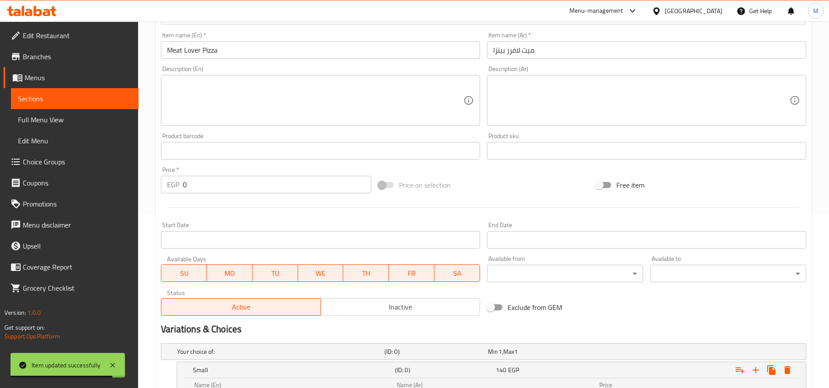
scroll to position [0, 0]
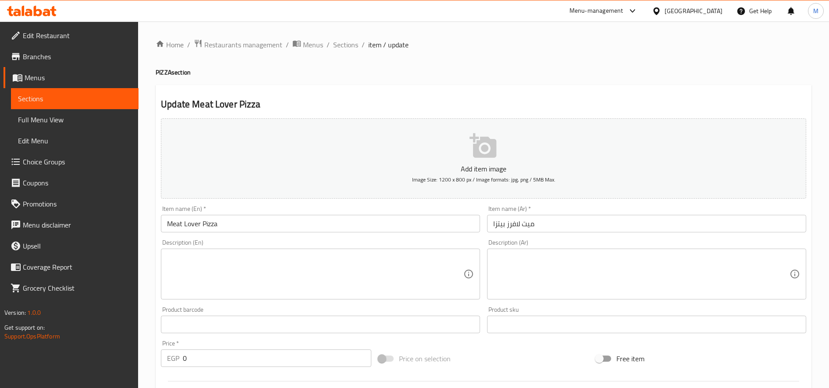
drag, startPoint x: 349, startPoint y: 46, endPoint x: 398, endPoint y: 64, distance: 51.7
click at [349, 46] on span "Sections" at bounding box center [345, 44] width 25 height 11
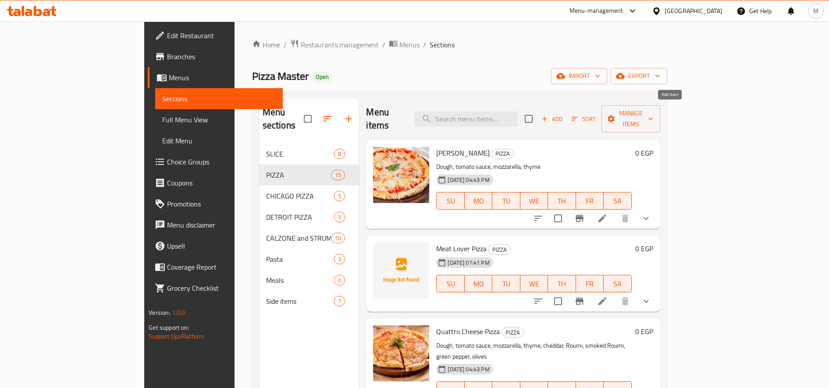
click at [564, 115] on span "Add" at bounding box center [552, 119] width 24 height 10
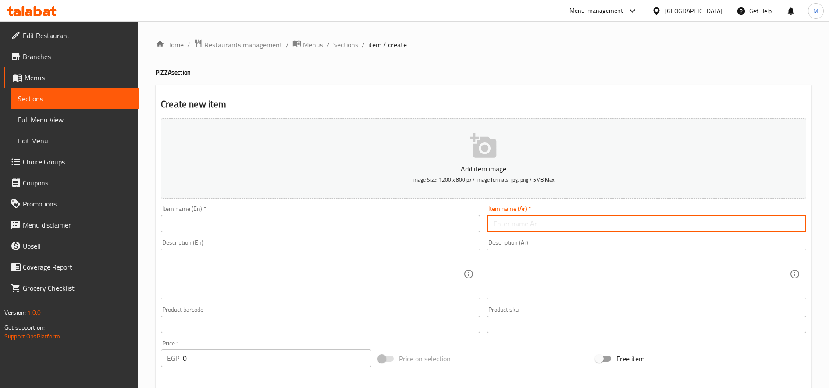
click at [563, 226] on input "text" at bounding box center [646, 224] width 319 height 18
click at [563, 226] on input "كاربو[PERSON_NAME]" at bounding box center [646, 224] width 319 height 18
type input "كاربو[PERSON_NAME]"
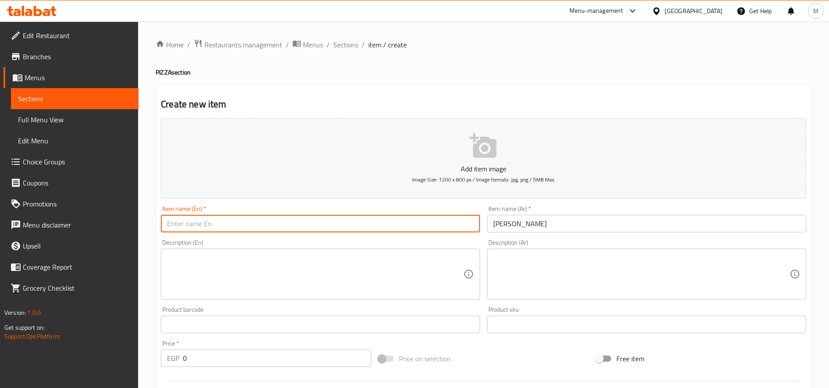
click at [234, 228] on input "text" at bounding box center [320, 224] width 319 height 18
paste input "Carbonara Pizza"
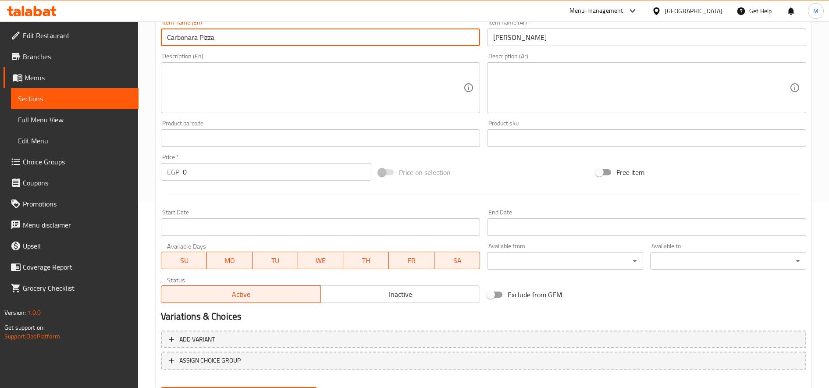
scroll to position [219, 0]
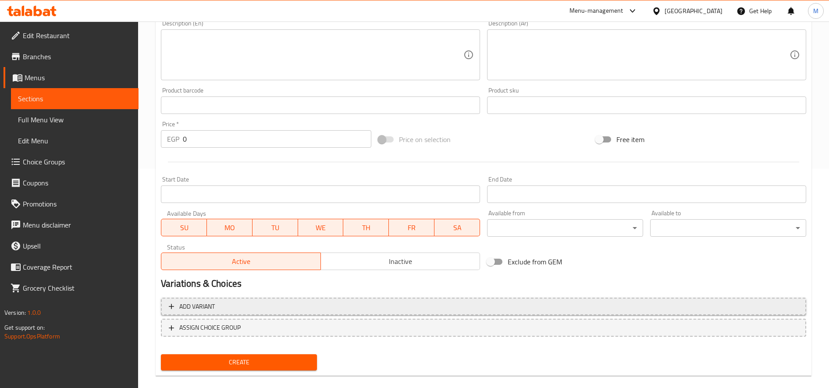
type input "Carbonara Pizza"
click at [203, 310] on span "Add variant" at bounding box center [197, 306] width 36 height 11
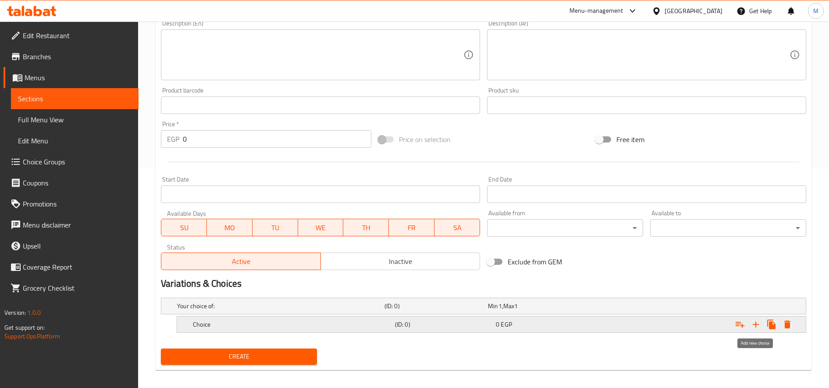
click at [759, 324] on icon "Expand" at bounding box center [756, 324] width 11 height 11
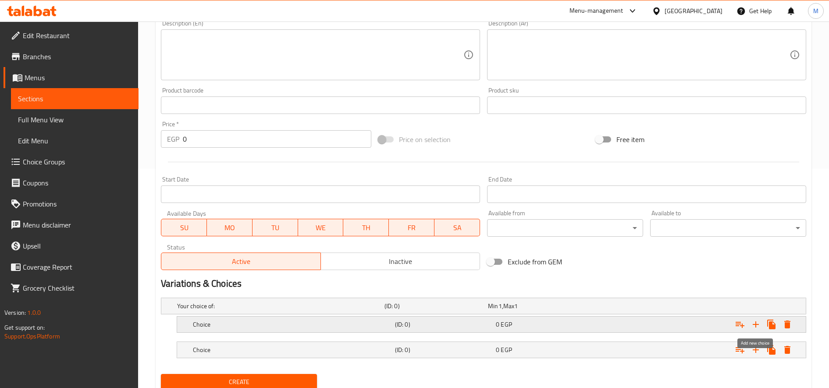
click at [759, 324] on icon "Expand" at bounding box center [756, 324] width 11 height 11
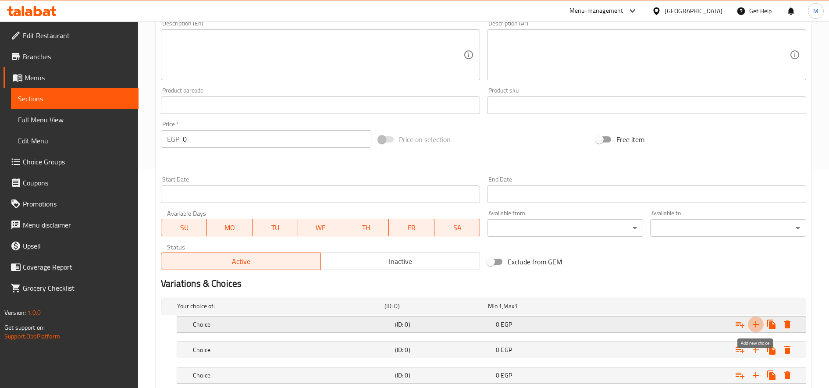
click at [759, 324] on icon "Expand" at bounding box center [756, 324] width 11 height 11
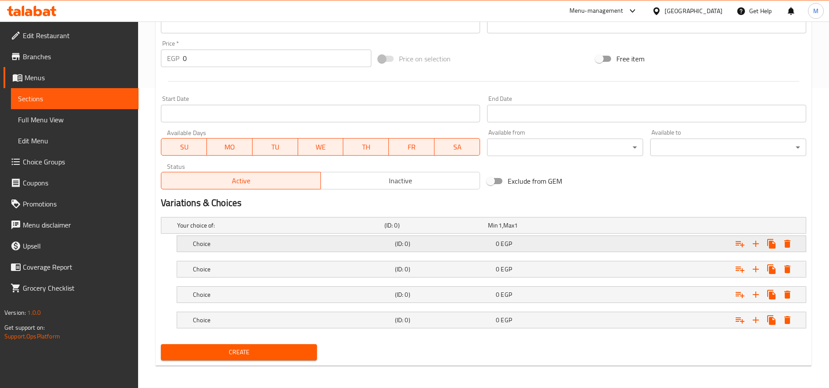
scroll to position [302, 0]
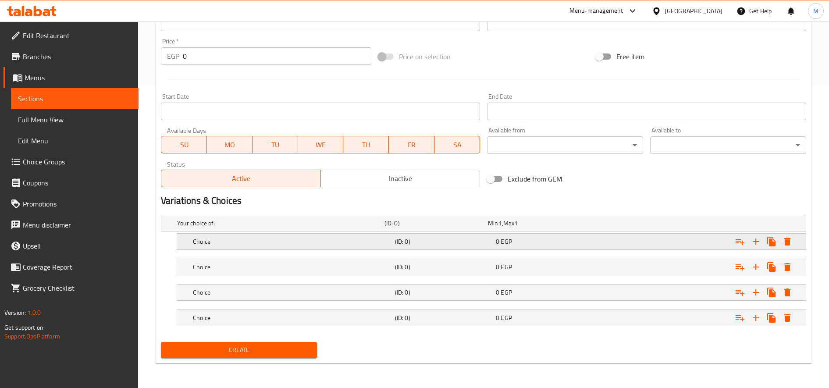
click at [373, 228] on h5 "Choice" at bounding box center [279, 223] width 204 height 9
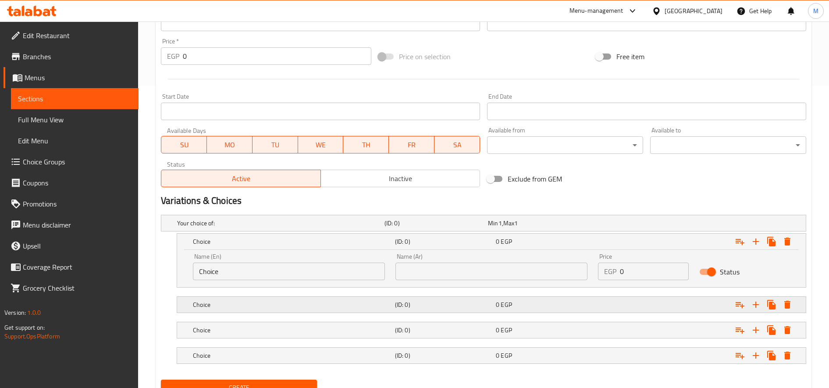
click at [357, 229] on div "Choice" at bounding box center [278, 223] width 207 height 12
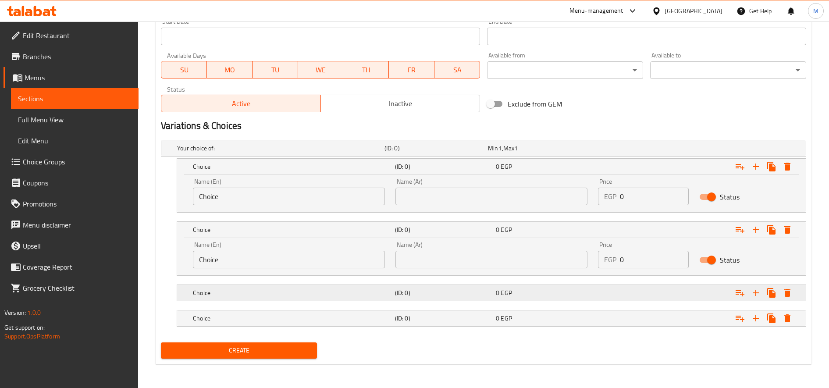
scroll to position [378, 0]
click at [354, 152] on h5 "Choice" at bounding box center [279, 147] width 204 height 9
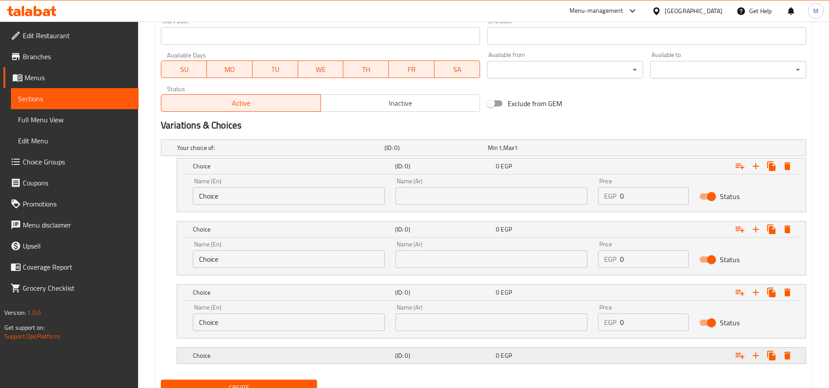
click at [342, 152] on h5 "Choice" at bounding box center [279, 147] width 204 height 9
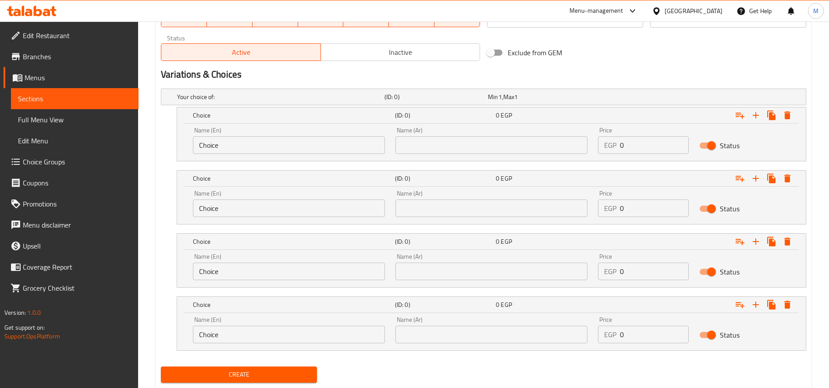
scroll to position [453, 0]
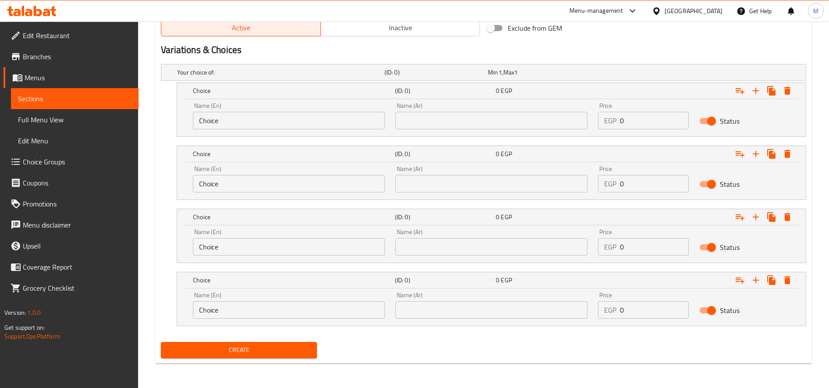
click at [216, 119] on input "Choice" at bounding box center [289, 121] width 192 height 18
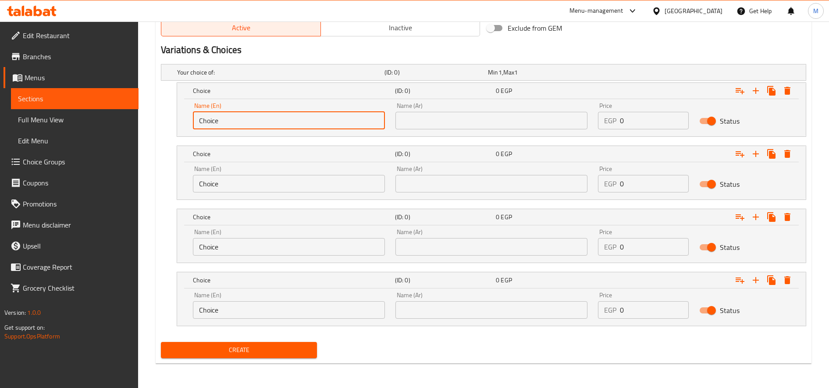
click at [216, 119] on input "Choice" at bounding box center [289, 121] width 192 height 18
click at [215, 119] on input "text" at bounding box center [289, 121] width 192 height 18
drag, startPoint x: 215, startPoint y: 119, endPoint x: 259, endPoint y: 174, distance: 70.5
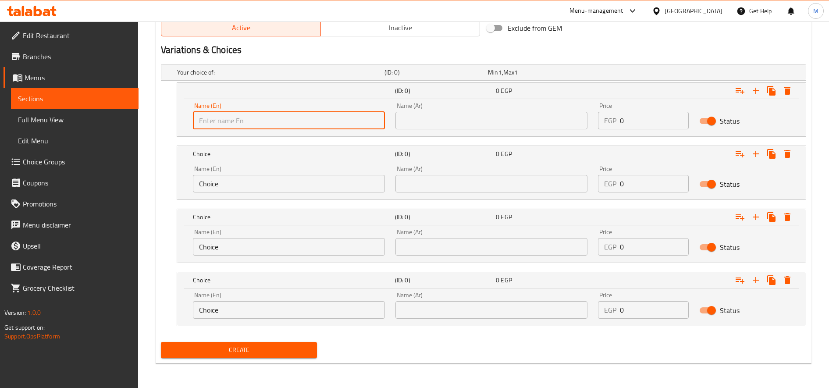
click at [259, 174] on div "Your choice of: (ID: 0) Min 1 , Max 1 Name (En) Your choice of: Name (En) Name …" at bounding box center [483, 200] width 653 height 278
type input "Small"
type input "صغير"
type input "وسط"
type input "كبير"
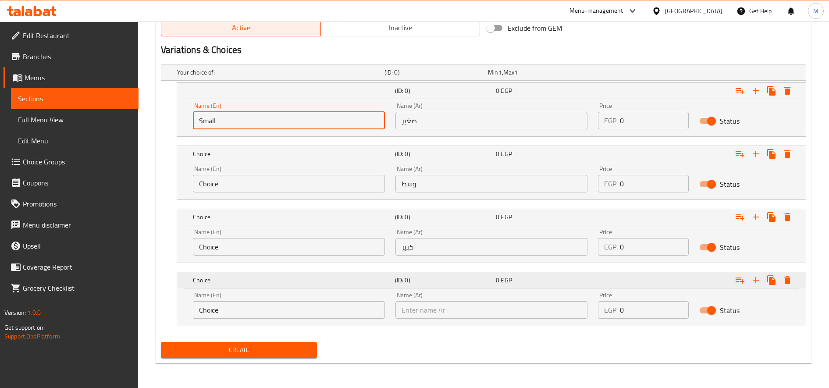
type input "اكس لارج"
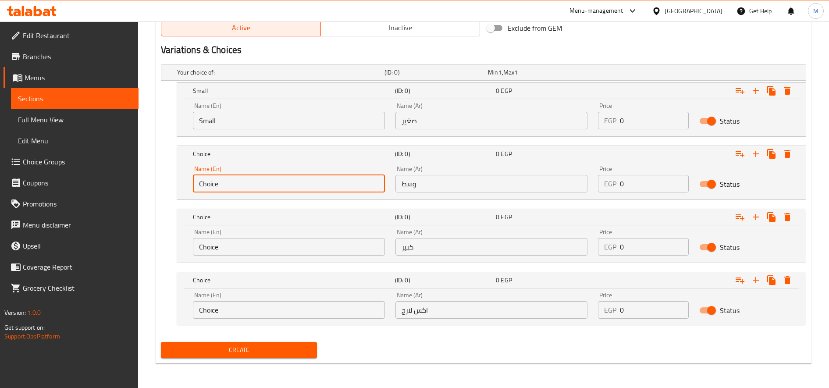
click at [236, 181] on input "Choice" at bounding box center [289, 184] width 192 height 18
click at [236, 181] on input "text" at bounding box center [289, 184] width 192 height 18
type input "Medium"
click at [244, 254] on input "Choice" at bounding box center [289, 247] width 192 height 18
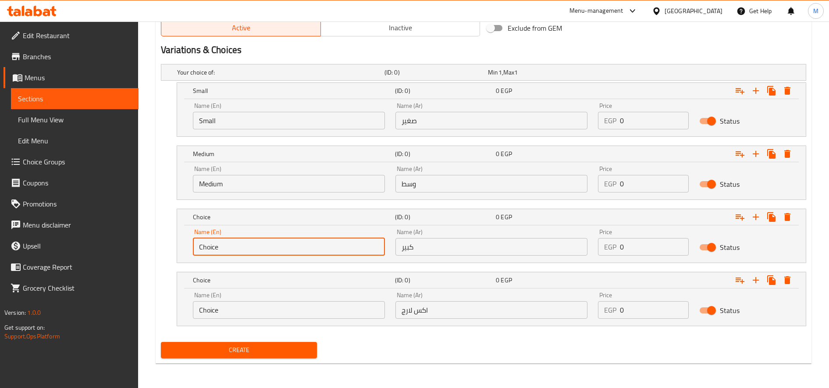
click at [244, 254] on input "Choice" at bounding box center [289, 247] width 192 height 18
click at [244, 254] on input "text" at bounding box center [289, 247] width 192 height 18
type input "Large"
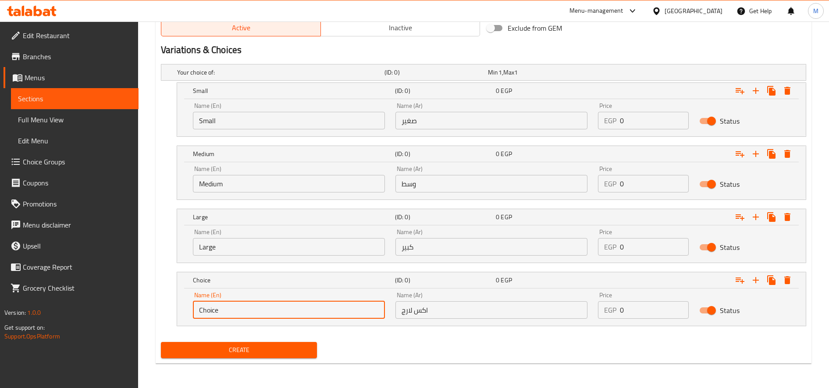
click at [258, 310] on input "Choice" at bounding box center [289, 310] width 192 height 18
click at [258, 310] on input "text" at bounding box center [289, 310] width 192 height 18
type input "XL"
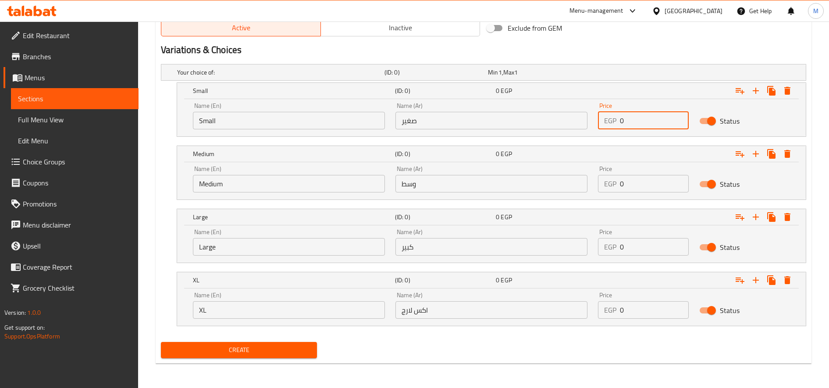
click at [648, 121] on input "0" at bounding box center [654, 121] width 69 height 18
click at [645, 121] on input "0" at bounding box center [654, 121] width 69 height 18
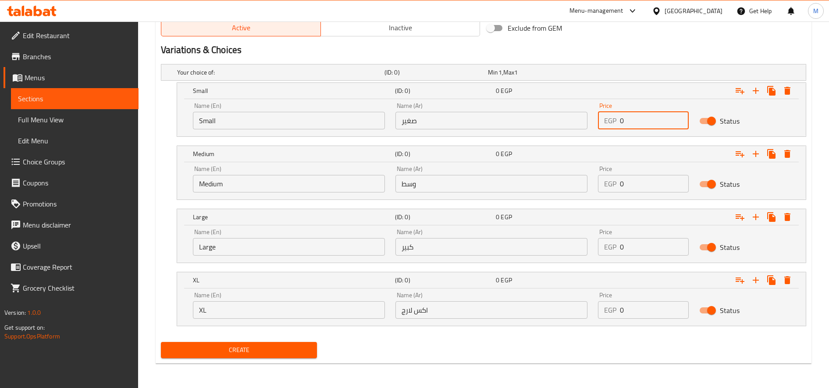
paste input "152.94"
click at [681, 117] on input "153" at bounding box center [654, 121] width 69 height 18
click at [681, 117] on input "154" at bounding box center [654, 121] width 69 height 18
type input "155"
click at [681, 117] on input "155" at bounding box center [654, 121] width 69 height 18
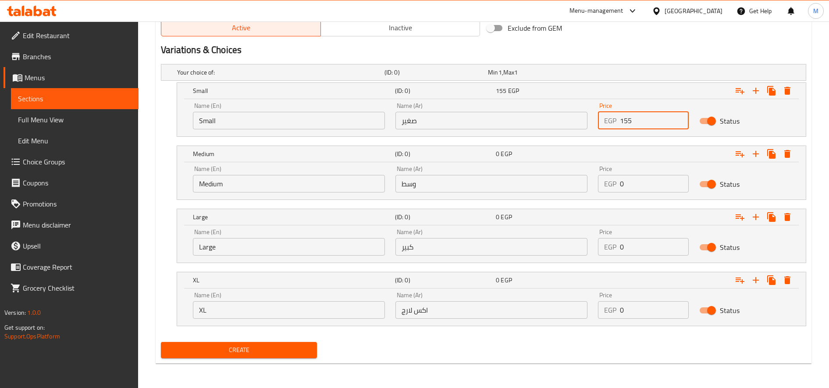
click at [642, 184] on input "0" at bounding box center [654, 184] width 69 height 18
paste input "188.24"
click at [681, 181] on input "189" at bounding box center [654, 184] width 69 height 18
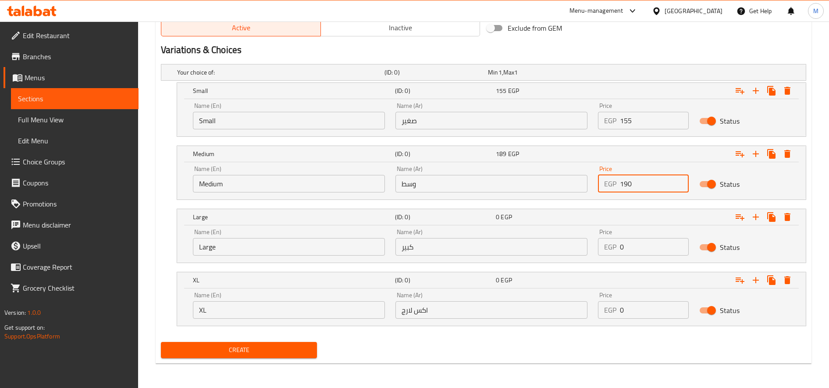
type input "190"
click at [681, 181] on input "190" at bounding box center [654, 184] width 69 height 18
click at [650, 241] on input "0" at bounding box center [654, 247] width 69 height 18
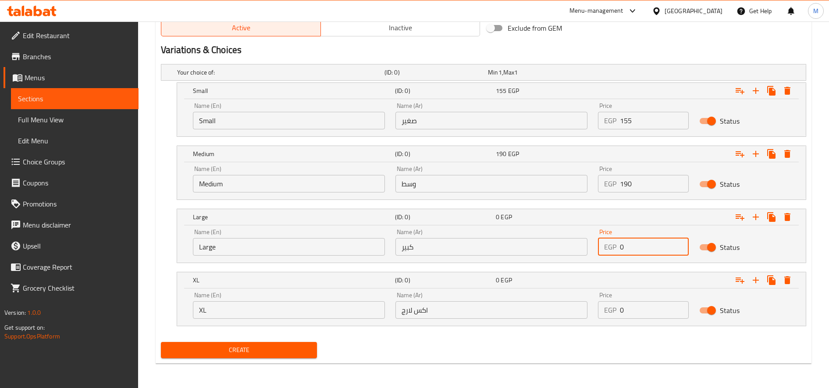
paste input "252.94"
click at [677, 242] on input "253" at bounding box center [654, 247] width 69 height 18
click at [678, 242] on input "254" at bounding box center [654, 247] width 69 height 18
type input "255"
click at [678, 242] on input "255" at bounding box center [654, 247] width 69 height 18
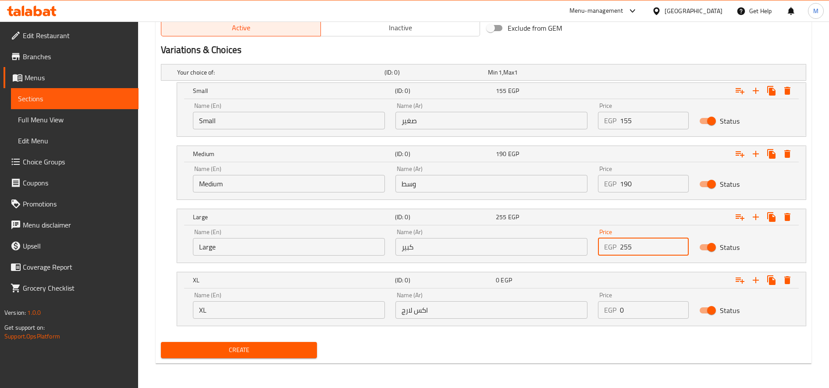
click at [631, 310] on input "0" at bounding box center [654, 310] width 69 height 18
paste input "317.65"
click at [678, 307] on input "318" at bounding box center [654, 310] width 69 height 18
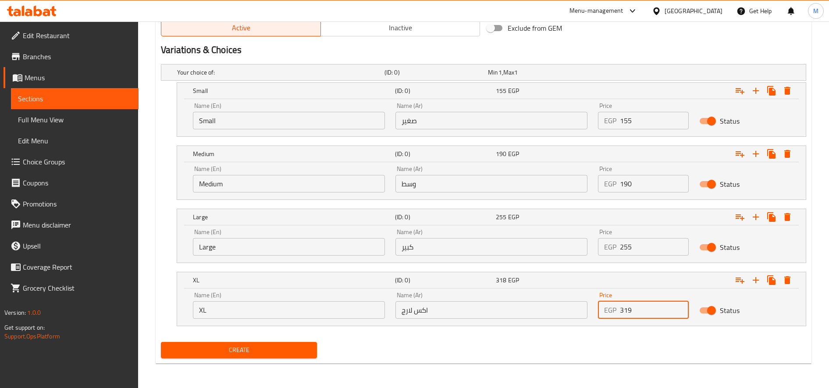
click at [678, 307] on input "319" at bounding box center [654, 310] width 69 height 18
type input "320"
click at [678, 307] on input "320" at bounding box center [654, 310] width 69 height 18
click at [299, 352] on span "Create" at bounding box center [239, 350] width 142 height 11
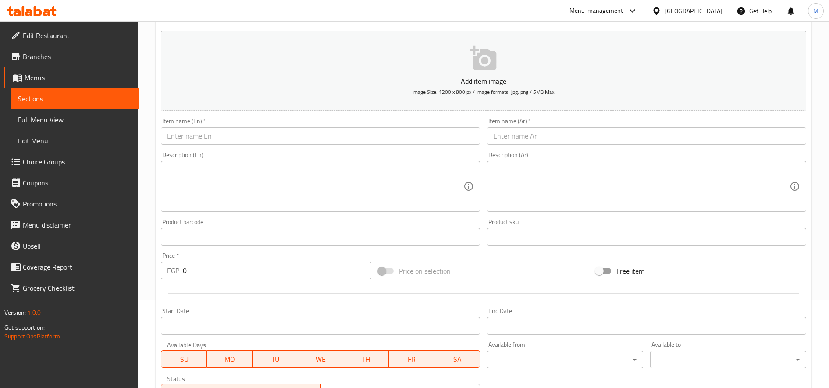
scroll to position [0, 0]
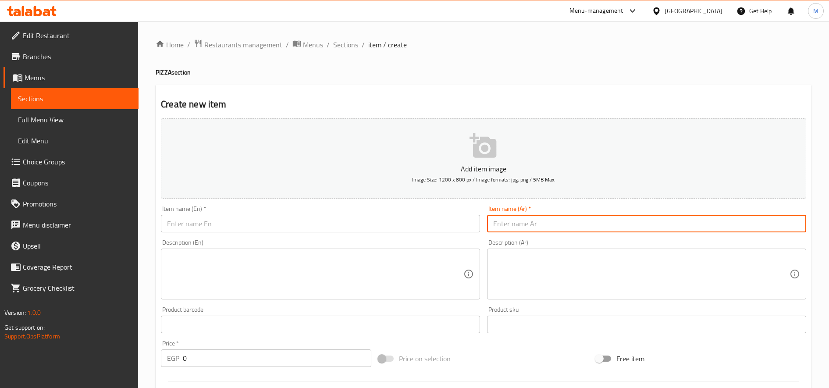
click at [593, 221] on input "text" at bounding box center [646, 224] width 319 height 18
click at [587, 221] on input "فيتوتشنى بيتزا" at bounding box center [646, 224] width 319 height 18
type input "فيتوتشنى بيتزا"
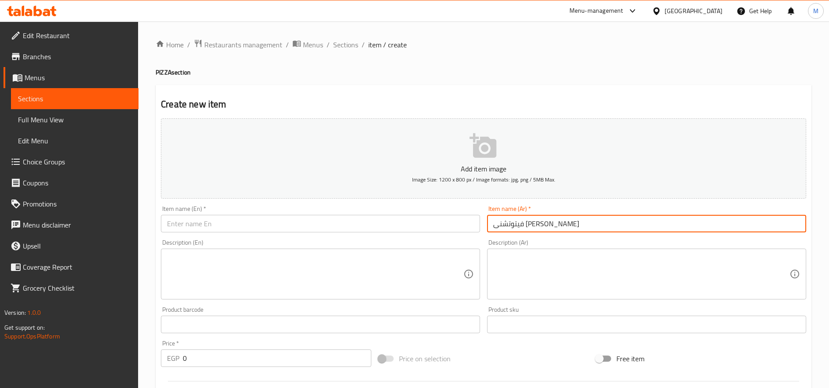
click at [267, 223] on input "text" at bounding box center [320, 224] width 319 height 18
paste input "Fettuccine Pizza"
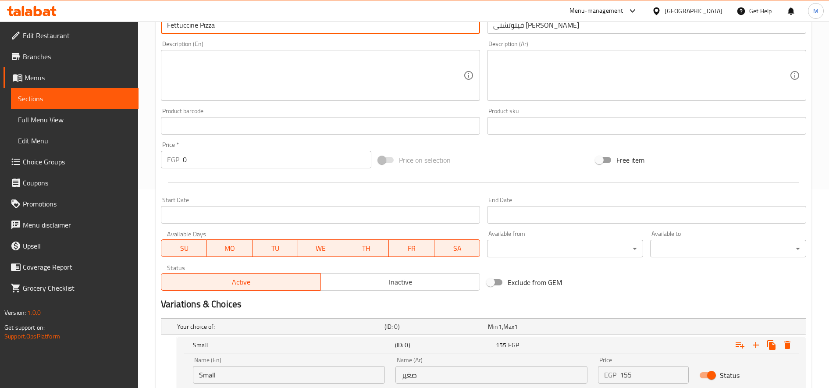
scroll to position [219, 0]
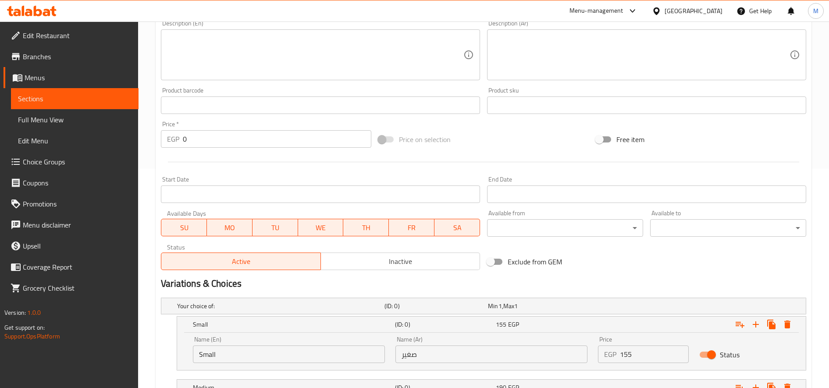
type input "Fettuccine Pizza"
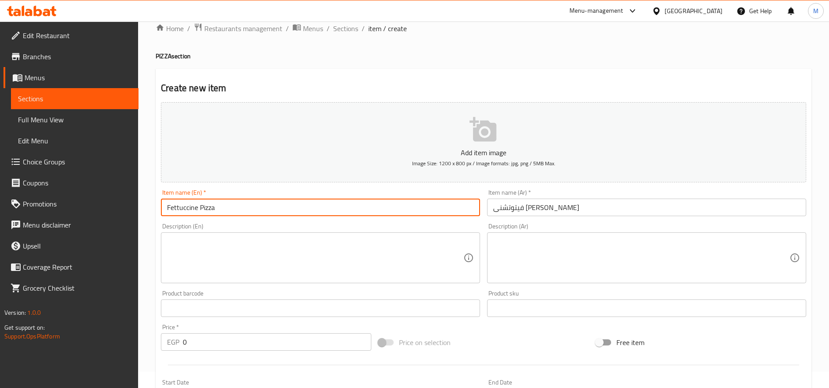
scroll to position [0, 0]
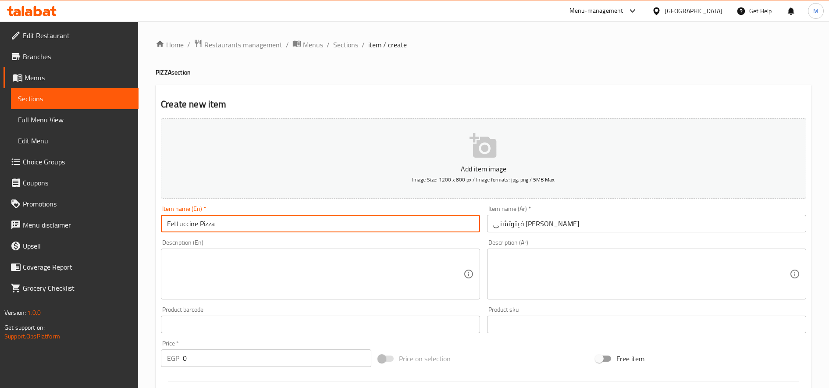
click at [536, 228] on input "فيتوتشنى بيتزا" at bounding box center [646, 224] width 319 height 18
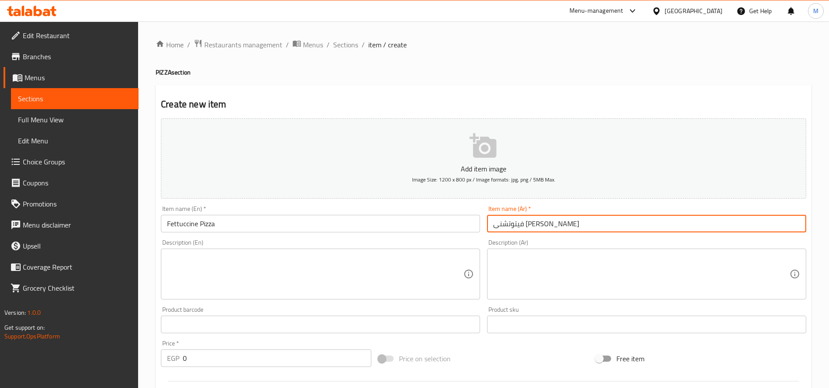
click at [536, 228] on input "فيتوتشنى بيتزا" at bounding box center [646, 224] width 319 height 18
paste input "ني"
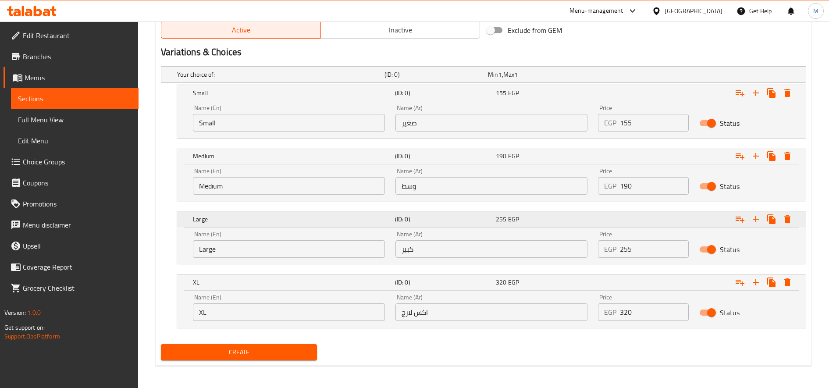
scroll to position [453, 0]
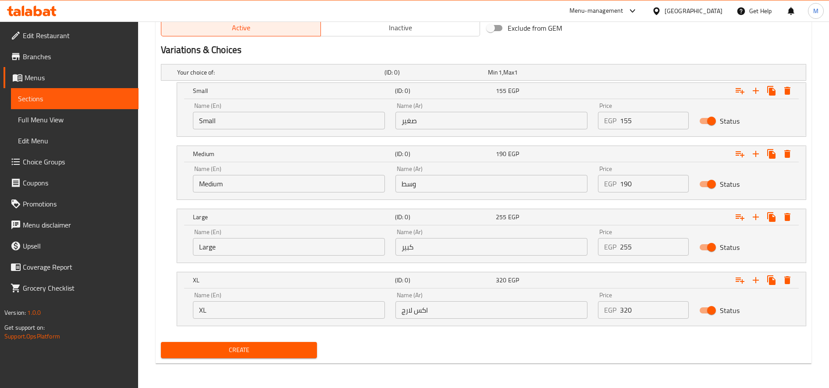
type input "[PERSON_NAME]"
click at [246, 122] on input "Small" at bounding box center [289, 121] width 192 height 18
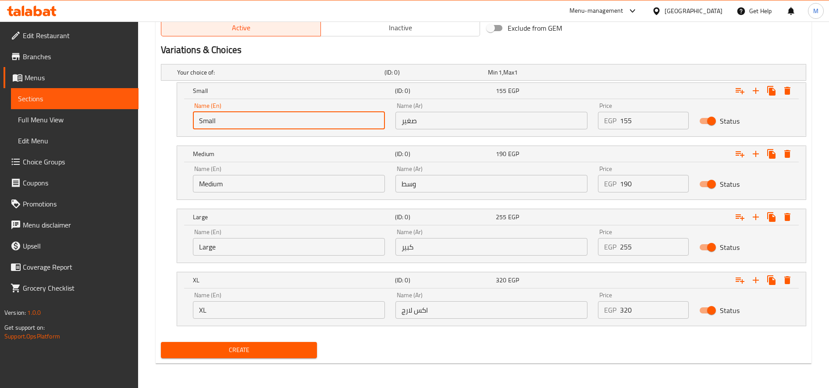
click at [246, 122] on input "Small" at bounding box center [289, 121] width 192 height 18
type input "Choice"
click at [246, 122] on input "text" at bounding box center [289, 121] width 192 height 18
type input "Small"
type input "صغير"
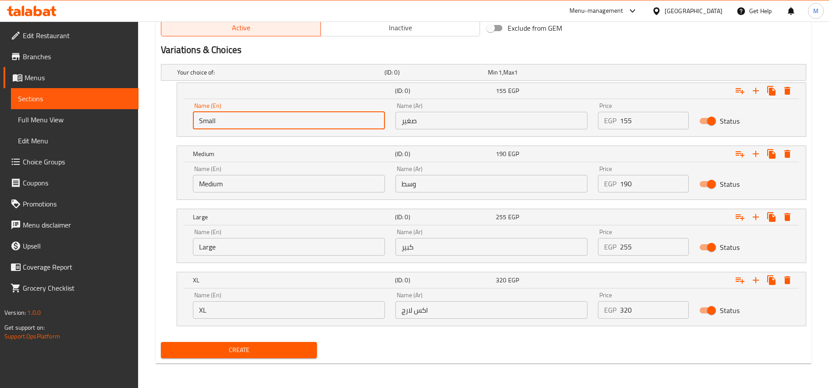
type input "وسط"
type input "كبير"
type input "اكس لارج"
click at [253, 191] on input "Medium" at bounding box center [289, 184] width 192 height 18
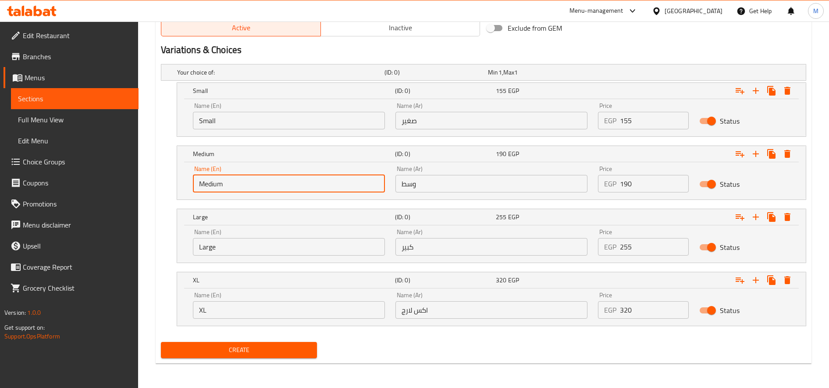
click at [253, 191] on input "Medium" at bounding box center [289, 184] width 192 height 18
type input "Choice"
click at [253, 191] on input "text" at bounding box center [289, 184] width 192 height 18
type input "Medium"
click at [242, 240] on input "Large" at bounding box center [289, 247] width 192 height 18
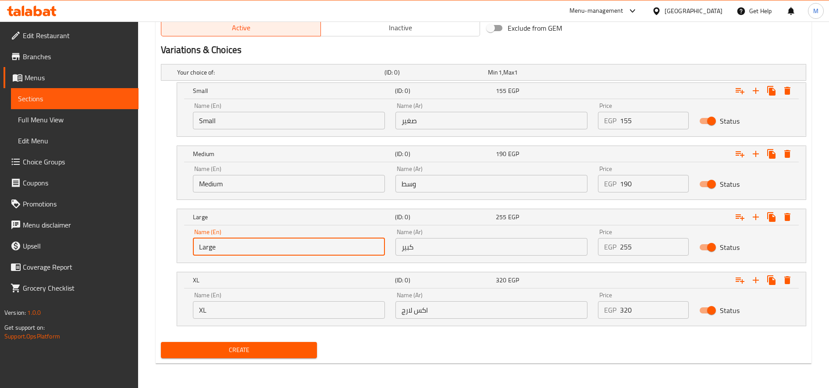
click at [242, 240] on input "Large" at bounding box center [289, 247] width 192 height 18
type input "Choice"
click at [242, 240] on input "text" at bounding box center [289, 247] width 192 height 18
type input "Large"
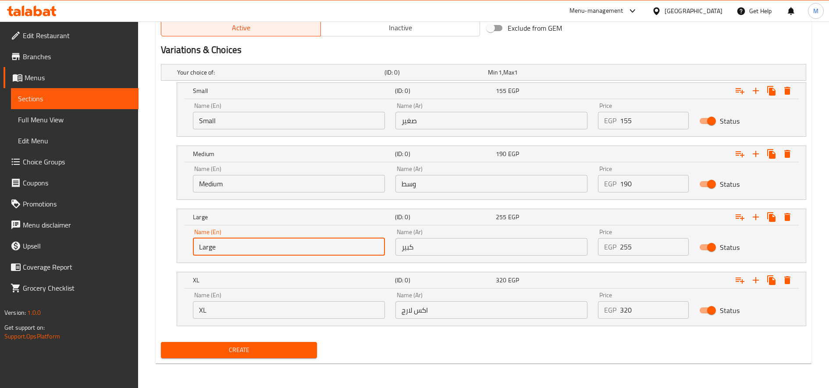
click at [252, 306] on input "XL" at bounding box center [289, 310] width 192 height 18
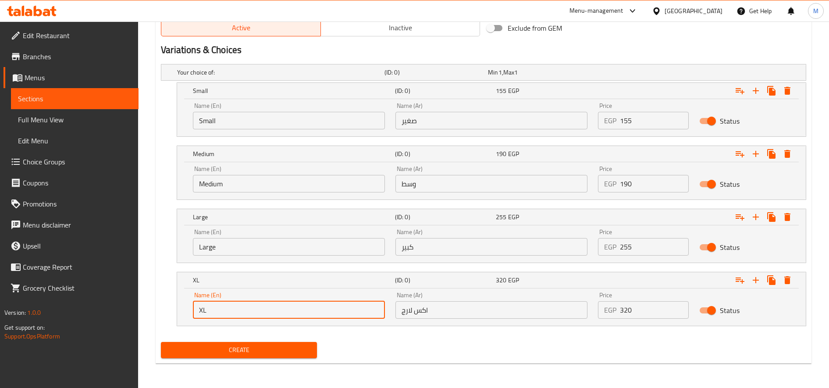
type input "Choice"
click at [252, 306] on input "text" at bounding box center [289, 310] width 192 height 18
type input "XL"
click at [648, 116] on input "155" at bounding box center [654, 121] width 69 height 18
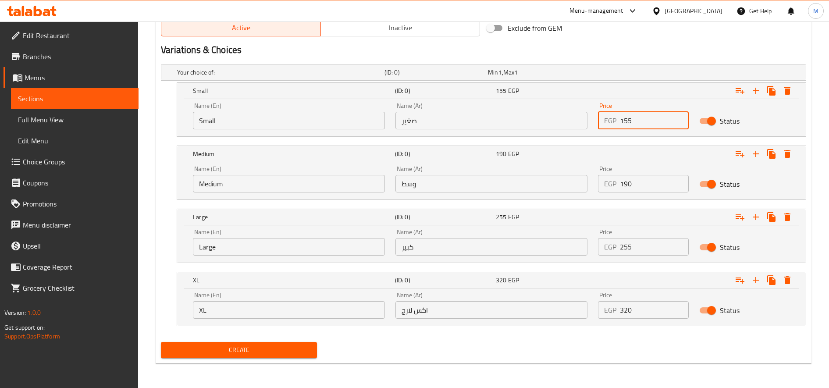
click at [648, 116] on input "155" at bounding box center [654, 121] width 69 height 18
click at [648, 116] on input "0" at bounding box center [654, 121] width 69 height 18
paste input "152.94"
click at [678, 118] on input "153" at bounding box center [654, 121] width 69 height 18
click at [679, 119] on input "154" at bounding box center [654, 121] width 69 height 18
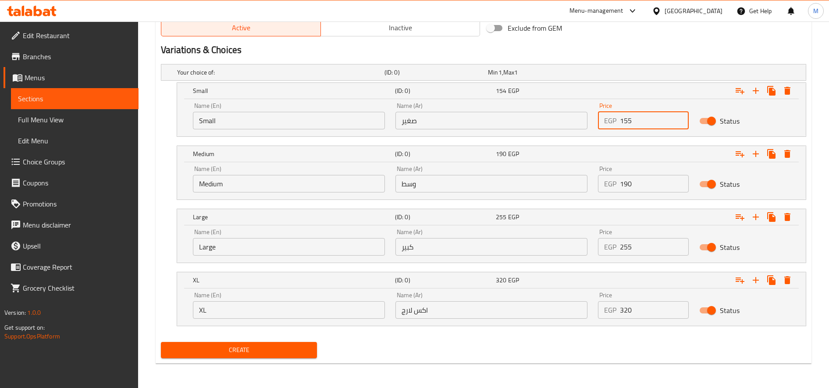
type input "155"
click at [679, 119] on input "155" at bounding box center [654, 121] width 69 height 18
click at [631, 190] on input "190" at bounding box center [654, 184] width 69 height 18
click at [631, 191] on input "190" at bounding box center [654, 184] width 69 height 18
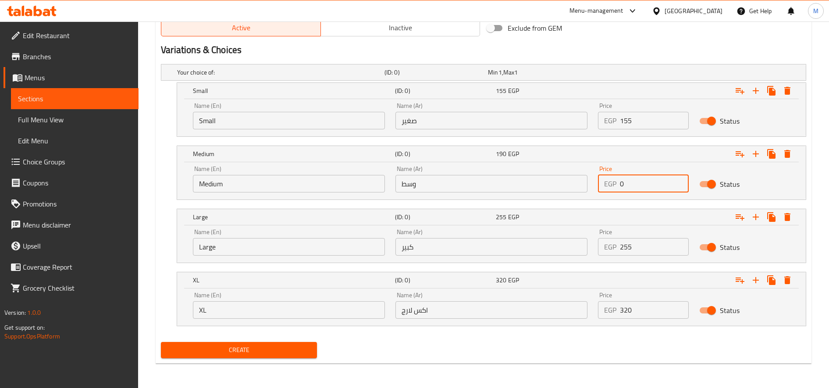
paste input "188.24"
click at [681, 181] on input "189" at bounding box center [654, 184] width 69 height 18
type input "190"
click at [681, 181] on input "190" at bounding box center [654, 184] width 69 height 18
click at [642, 247] on input "255" at bounding box center [654, 247] width 69 height 18
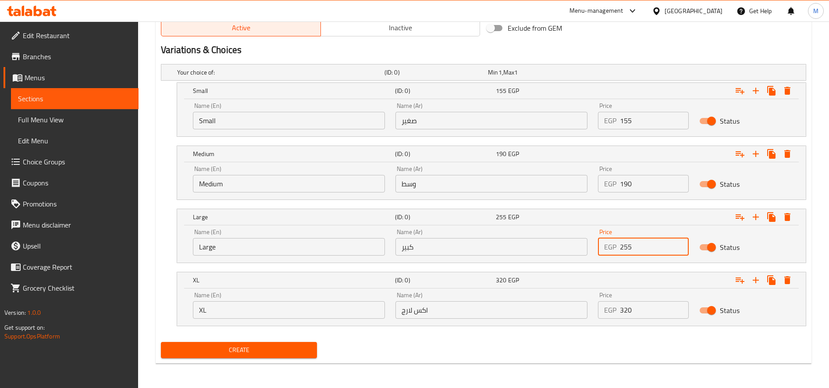
click at [642, 247] on input "255" at bounding box center [654, 247] width 69 height 18
click at [642, 247] on input "0" at bounding box center [654, 247] width 69 height 18
paste input "252.94"
click at [680, 242] on input "253" at bounding box center [654, 247] width 69 height 18
click at [680, 242] on input "254" at bounding box center [654, 247] width 69 height 18
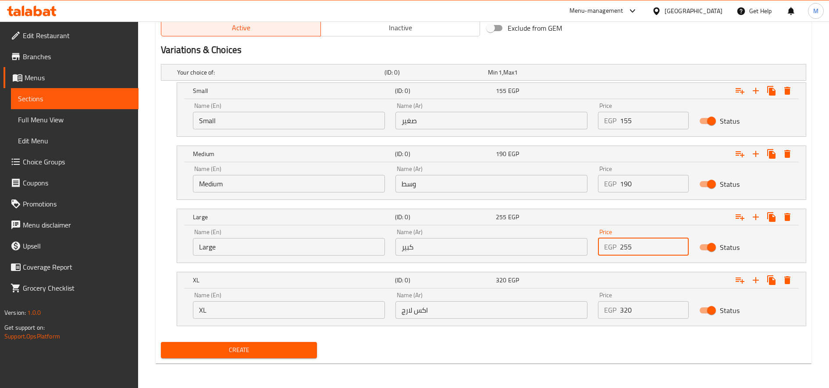
type input "255"
click at [680, 242] on input "255" at bounding box center [654, 247] width 69 height 18
click at [632, 301] on input "320" at bounding box center [654, 310] width 69 height 18
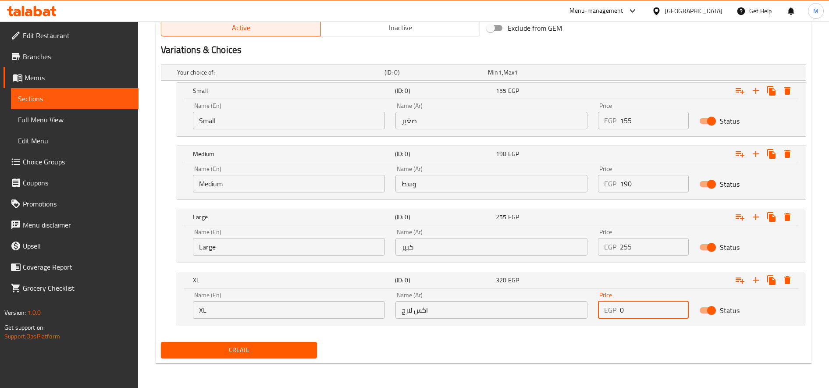
paste input "317.65"
click at [679, 308] on input "318" at bounding box center [654, 310] width 69 height 18
click at [679, 308] on input "319" at bounding box center [654, 310] width 69 height 18
type input "320"
click at [679, 308] on input "320" at bounding box center [654, 310] width 69 height 18
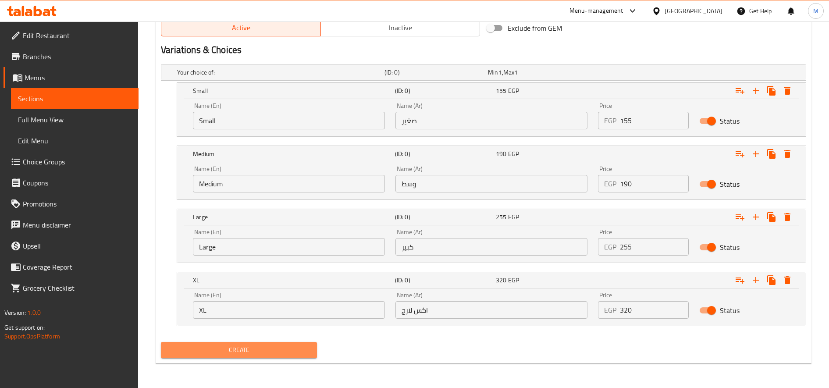
click at [287, 345] on span "Create" at bounding box center [239, 350] width 142 height 11
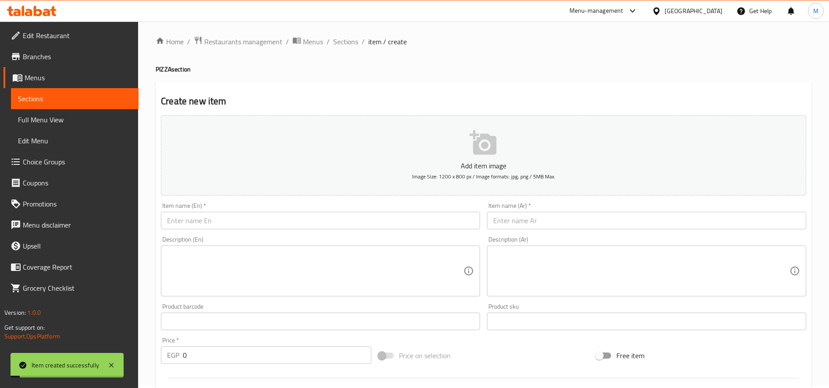
scroll to position [0, 0]
click at [349, 43] on span "Sections" at bounding box center [345, 44] width 25 height 11
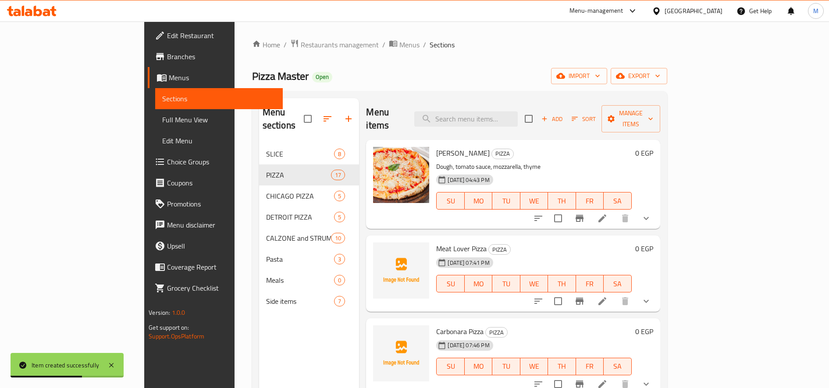
click at [436, 242] on span "Meat Lover Pizza" at bounding box center [461, 248] width 50 height 13
copy h6 "Meat Lover Pizza"
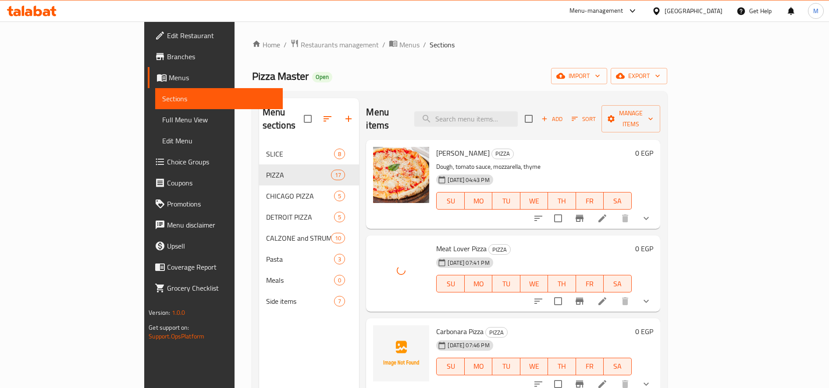
click at [436, 325] on span "Carbonara Pizza" at bounding box center [459, 331] width 47 height 13
copy h6 "Carbonara Pizza"
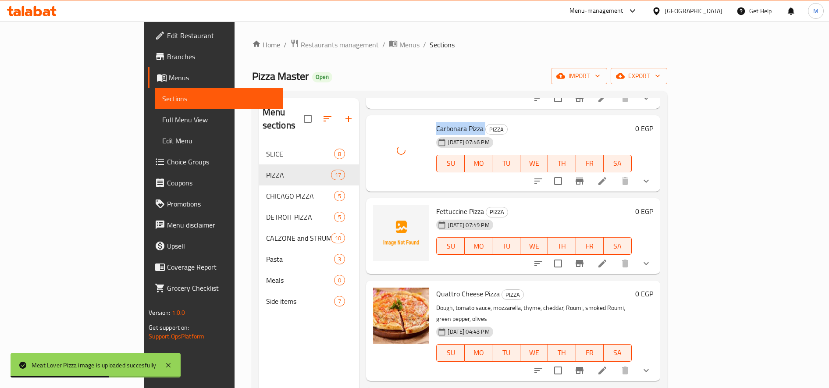
scroll to position [219, 0]
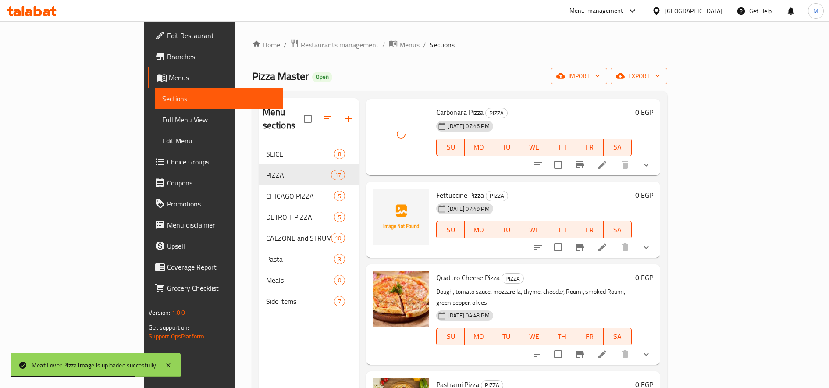
click at [436, 189] on span "Fettuccine Pizza" at bounding box center [460, 195] width 48 height 13
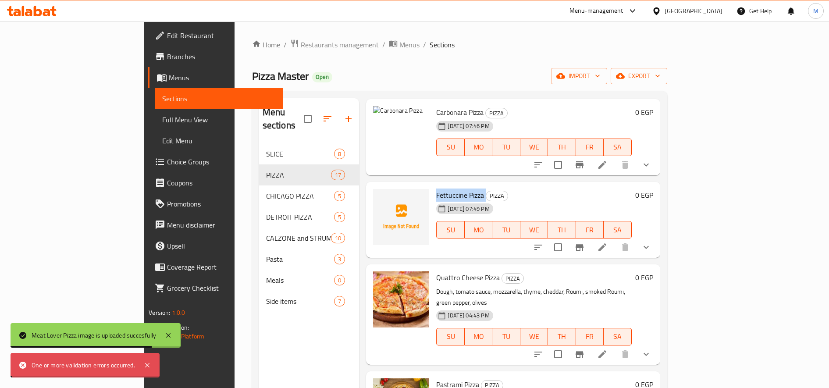
click at [436, 189] on span "Fettuccine Pizza" at bounding box center [460, 195] width 48 height 13
copy h6 "Fettuccine Pizza"
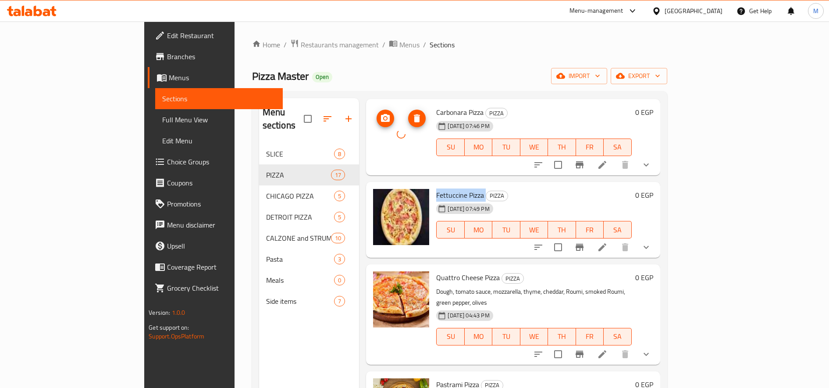
scroll to position [146, 0]
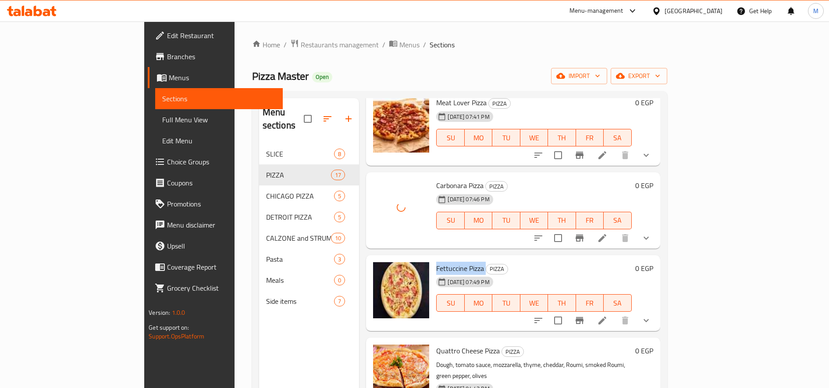
click at [436, 262] on span "Fettuccine Pizza" at bounding box center [460, 268] width 48 height 13
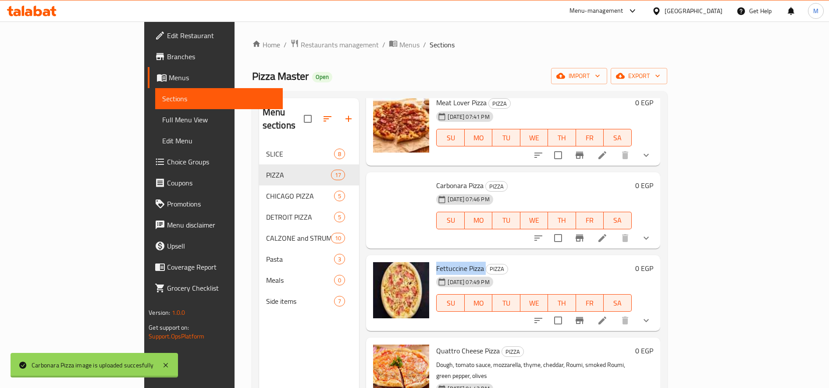
click at [436, 262] on span "Fettuccine Pizza" at bounding box center [460, 268] width 48 height 13
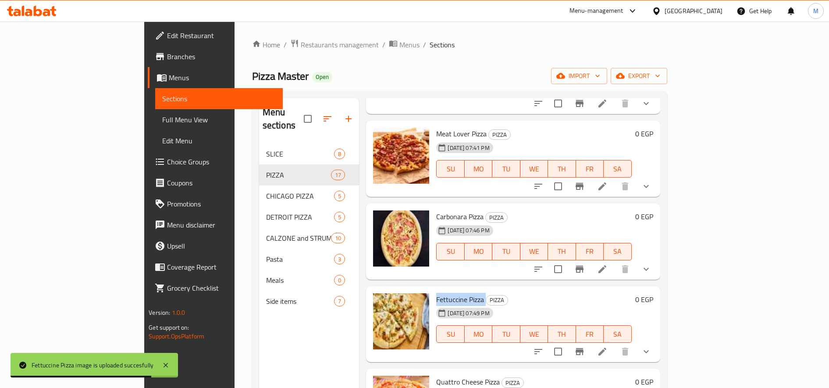
scroll to position [0, 0]
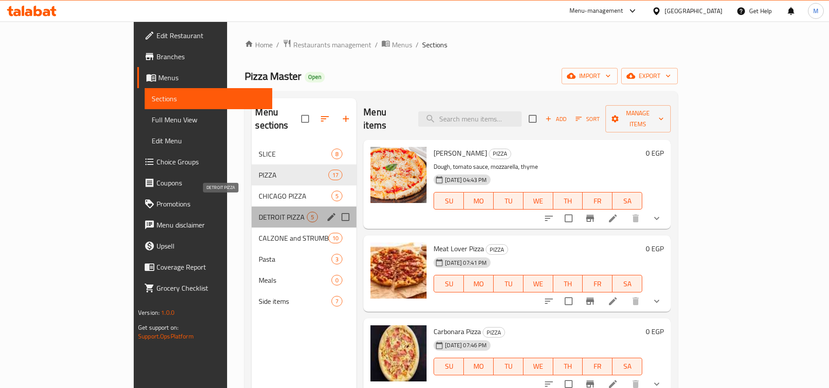
click at [259, 212] on span "DETROIT PIZZA" at bounding box center [283, 217] width 48 height 11
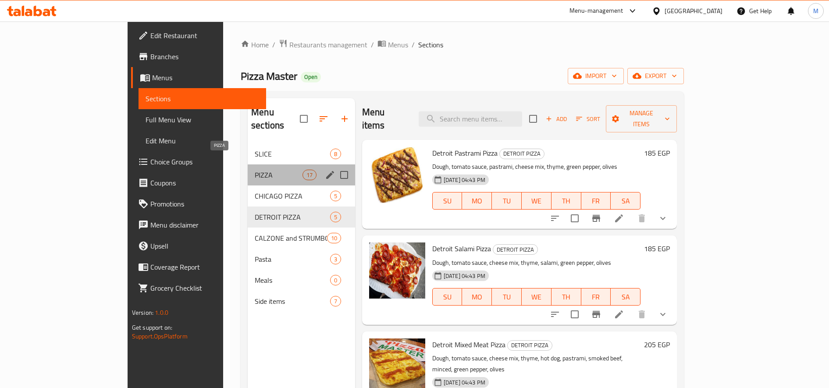
click at [255, 170] on span "PIZZA" at bounding box center [278, 175] width 47 height 11
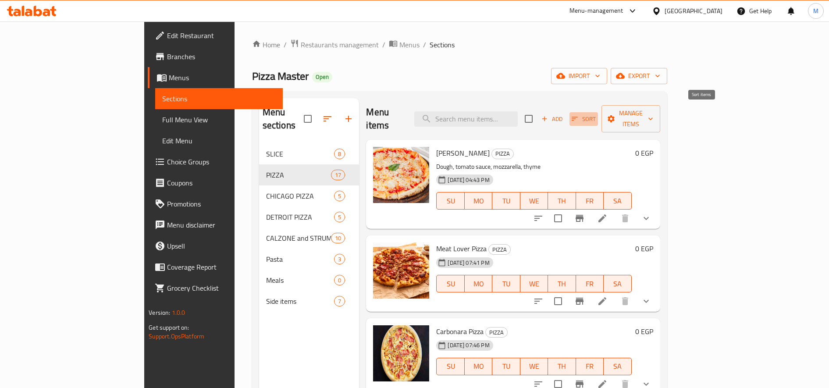
click at [579, 115] on icon "button" at bounding box center [575, 119] width 8 height 8
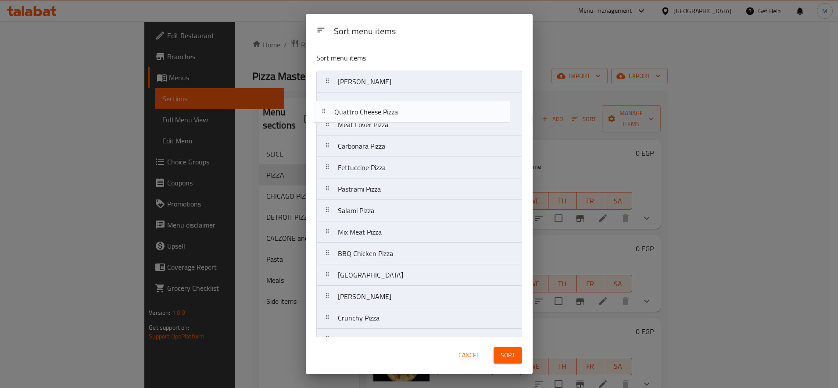
drag, startPoint x: 332, startPoint y: 171, endPoint x: 328, endPoint y: 103, distance: 67.6
click at [327, 107] on nav "Margherita Pizza Meat Lover Pizza Carbonara Pizza Fettuccine Pizza Quattro Chee…" at bounding box center [419, 254] width 206 height 366
drag, startPoint x: 325, startPoint y: 193, endPoint x: 328, endPoint y: 128, distance: 65.0
click at [328, 128] on nav "Margherita Pizza Quattro Cheese Pizza Meat Lover Pizza Carbonara Pizza Fettucci…" at bounding box center [419, 254] width 206 height 366
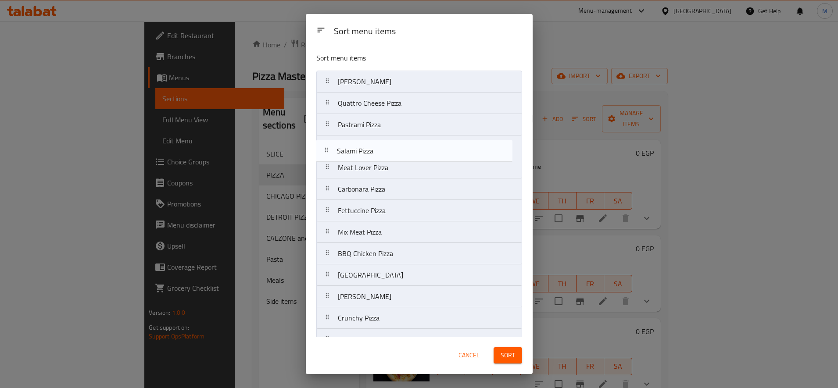
drag, startPoint x: 325, startPoint y: 214, endPoint x: 323, endPoint y: 150, distance: 63.2
click at [323, 150] on nav "Margherita Pizza Quattro Cheese Pizza Pastrami Pizza Meat Lover Pizza Carbonara…" at bounding box center [419, 254] width 206 height 366
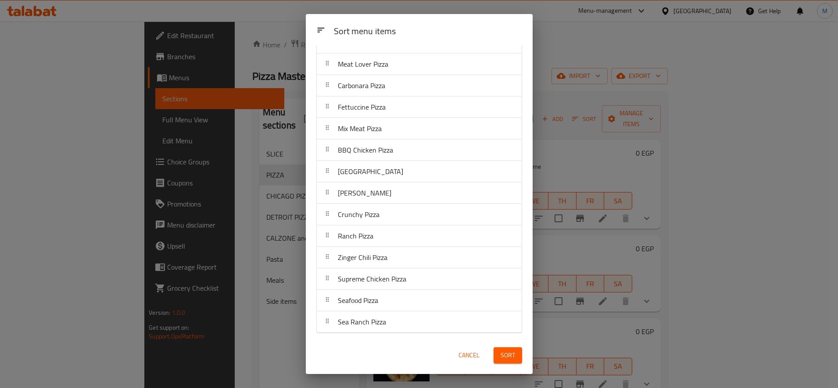
scroll to position [30, 0]
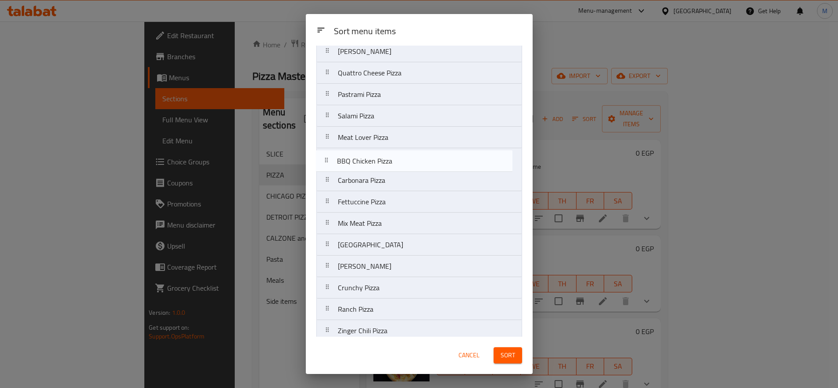
drag, startPoint x: 325, startPoint y: 227, endPoint x: 324, endPoint y: 160, distance: 67.5
click at [324, 160] on nav "Margherita Pizza Quattro Cheese Pizza Pastrami Pizza Salami Pizza Meat Lover Pi…" at bounding box center [419, 223] width 206 height 366
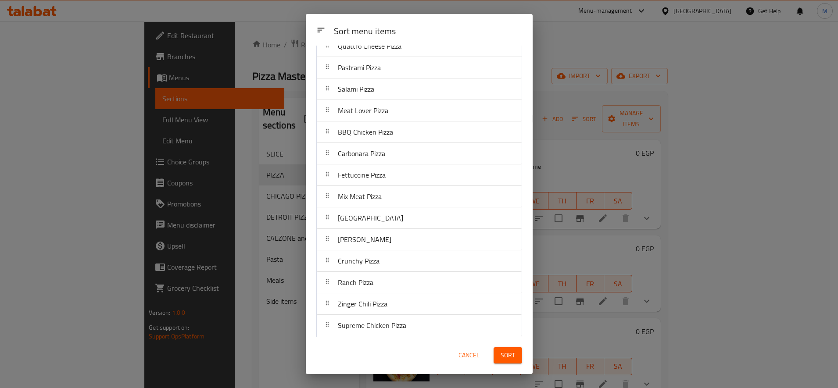
scroll to position [73, 0]
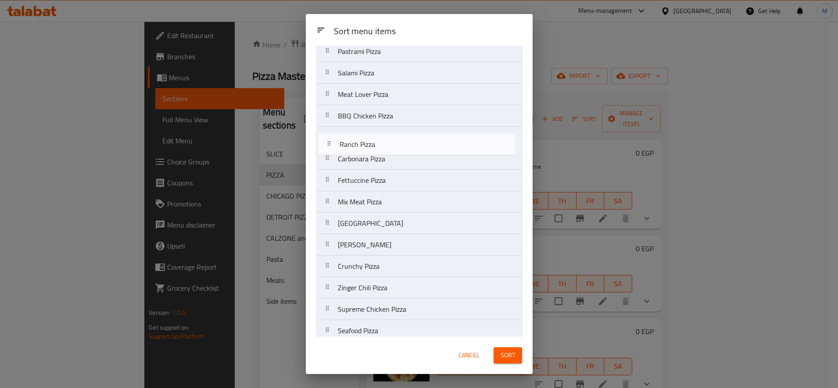
drag, startPoint x: 328, startPoint y: 265, endPoint x: 330, endPoint y: 140, distance: 125.0
click at [330, 140] on nav "Margherita Pizza Quattro Cheese Pizza Pastrami Pizza Salami Pizza Meat Lover Pi…" at bounding box center [419, 180] width 206 height 366
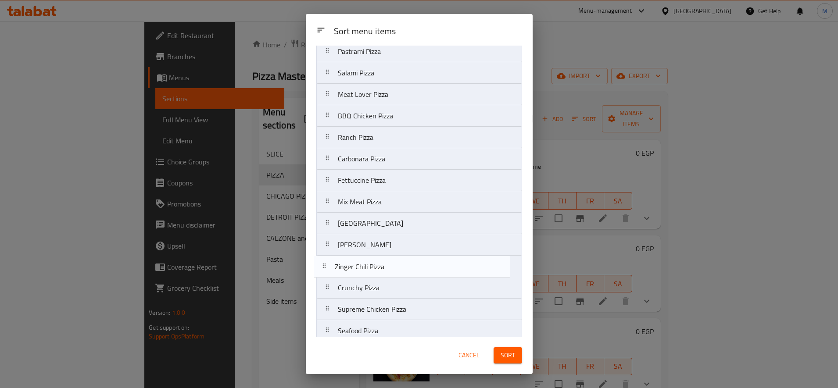
scroll to position [75, 0]
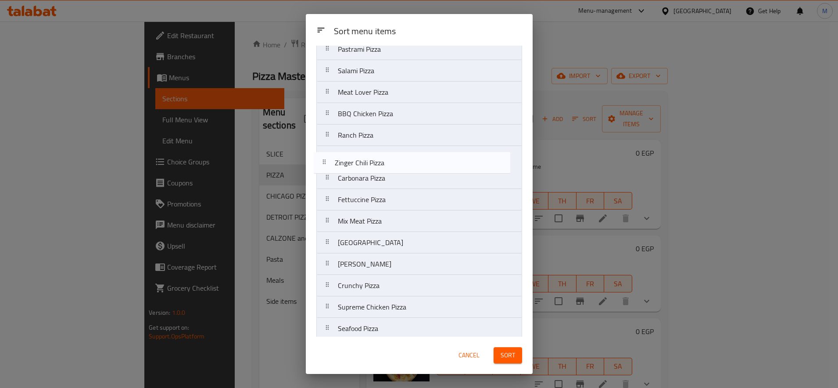
drag, startPoint x: 329, startPoint y: 294, endPoint x: 325, endPoint y: 159, distance: 134.7
click at [325, 160] on nav "Margherita Pizza Quattro Cheese Pizza Pastrami Pizza Salami Pizza Meat Lover Pi…" at bounding box center [419, 178] width 206 height 366
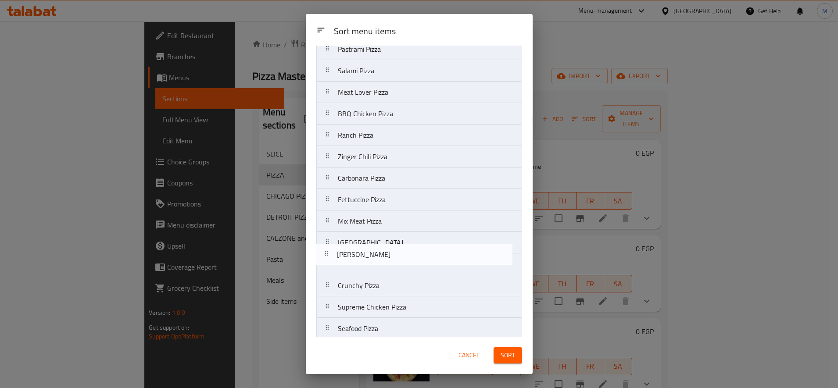
scroll to position [76, 0]
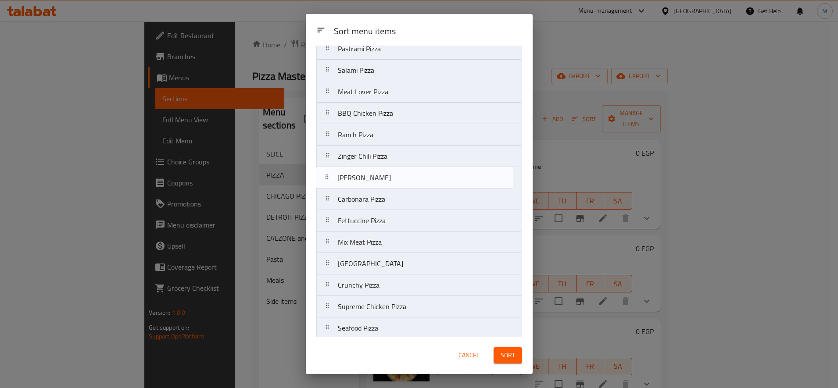
drag, startPoint x: 327, startPoint y: 271, endPoint x: 326, endPoint y: 181, distance: 89.5
click at [326, 181] on nav "Margherita Pizza Quattro Cheese Pizza Pastrami Pizza Salami Pizza Meat Lover Pi…" at bounding box center [419, 178] width 206 height 366
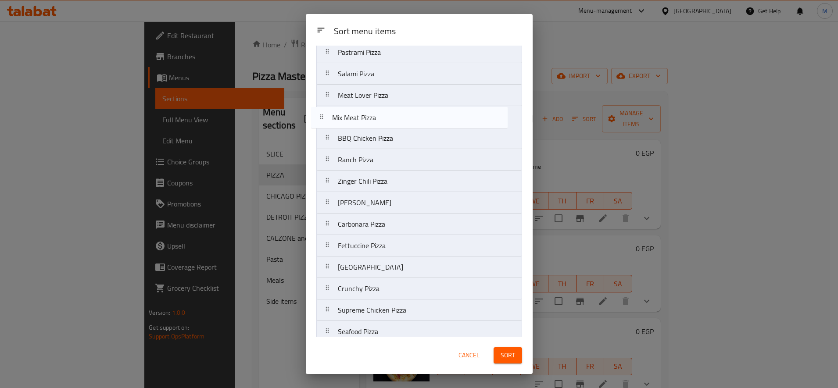
scroll to position [69, 0]
drag, startPoint x: 328, startPoint y: 245, endPoint x: 321, endPoint y: 115, distance: 130.4
click at [321, 115] on nav "Margherita Pizza Quattro Cheese Pizza Pastrami Pizza Salami Pizza Meat Lover Pi…" at bounding box center [419, 184] width 206 height 366
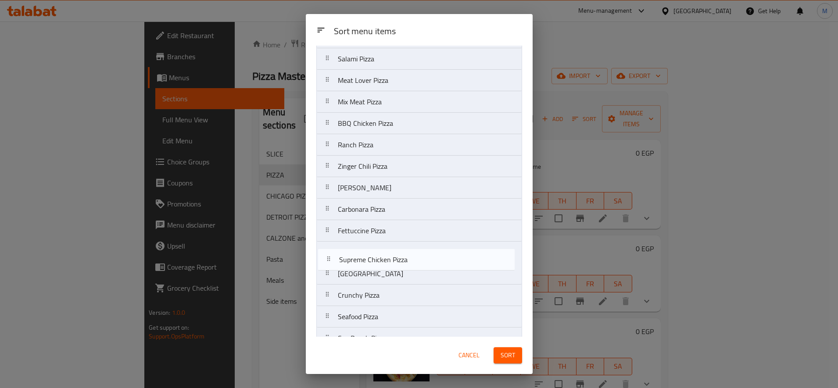
scroll to position [89, 0]
drag, startPoint x: 323, startPoint y: 313, endPoint x: 324, endPoint y: 248, distance: 65.4
click at [324, 248] on nav "Margherita Pizza Quattro Cheese Pizza Pastrami Pizza Salami Pizza Meat Lover Pi…" at bounding box center [419, 165] width 206 height 366
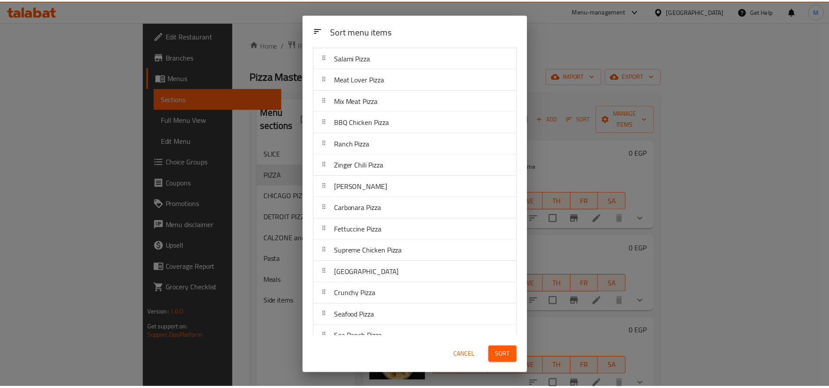
scroll to position [103, 0]
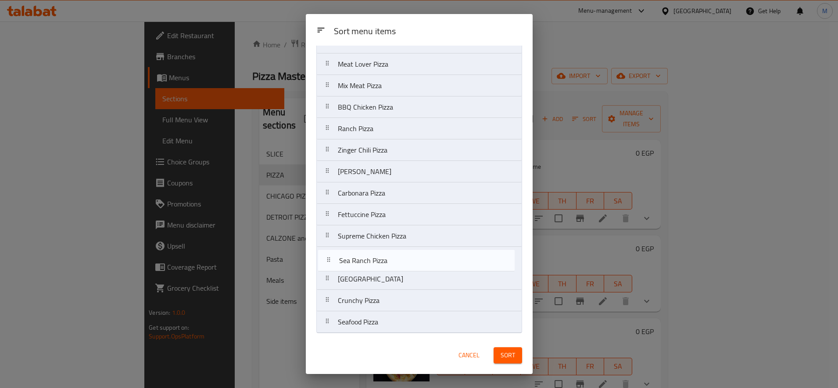
drag, startPoint x: 328, startPoint y: 324, endPoint x: 330, endPoint y: 256, distance: 67.5
click at [330, 256] on nav "Margherita Pizza Quattro Cheese Pizza Pastrami Pizza Salami Pizza Meat Lover Pi…" at bounding box center [419, 150] width 206 height 366
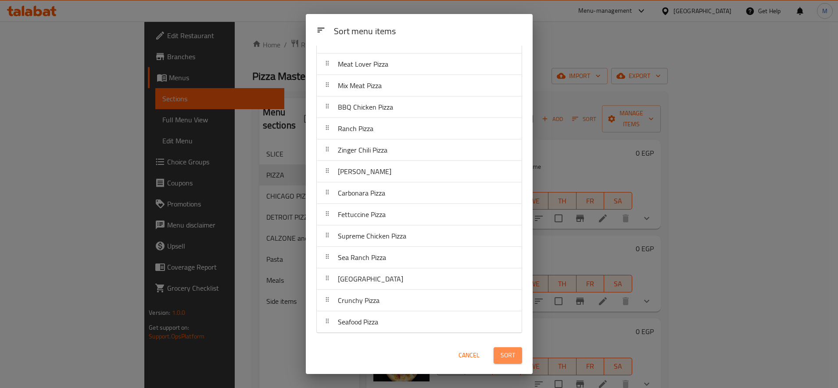
click at [508, 357] on span "Sort" at bounding box center [507, 355] width 14 height 11
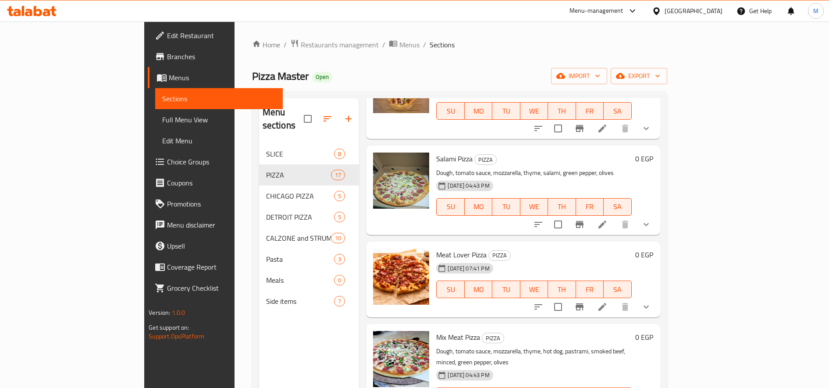
scroll to position [365, 0]
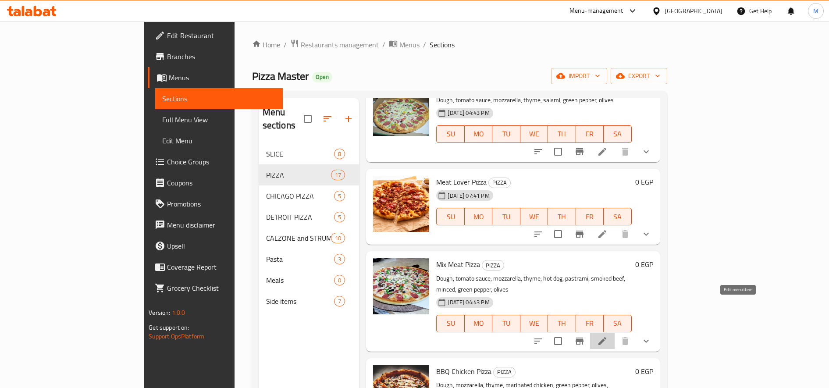
click at [608, 336] on icon at bounding box center [602, 341] width 11 height 11
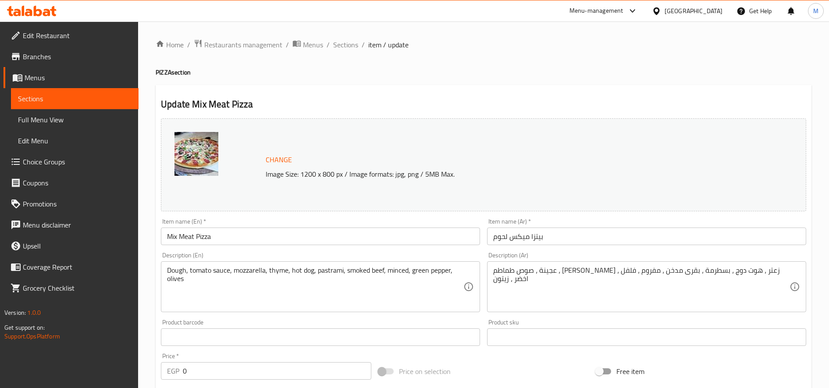
click at [519, 236] on input "بيتزا ميكس لحوم" at bounding box center [646, 237] width 319 height 18
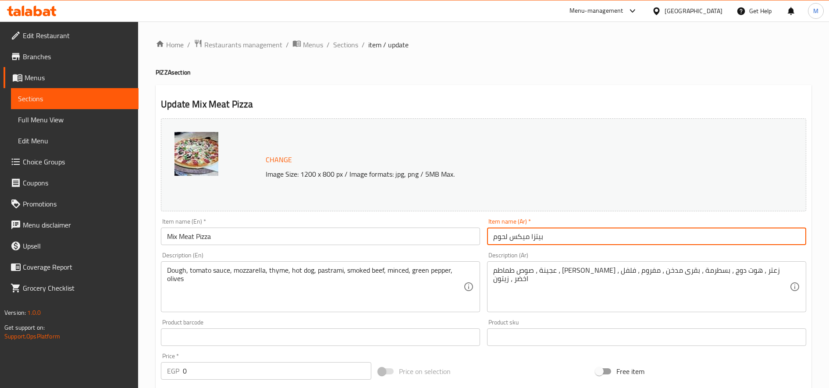
click at [519, 236] on input "بيتزا ميكس لحوم" at bounding box center [646, 237] width 319 height 18
click at [523, 239] on input "بيتزا سوبر سةبيريم لحوم" at bounding box center [646, 237] width 319 height 18
click at [542, 235] on input "بيتزا سوبر سوبيريم لحوم" at bounding box center [646, 237] width 319 height 18
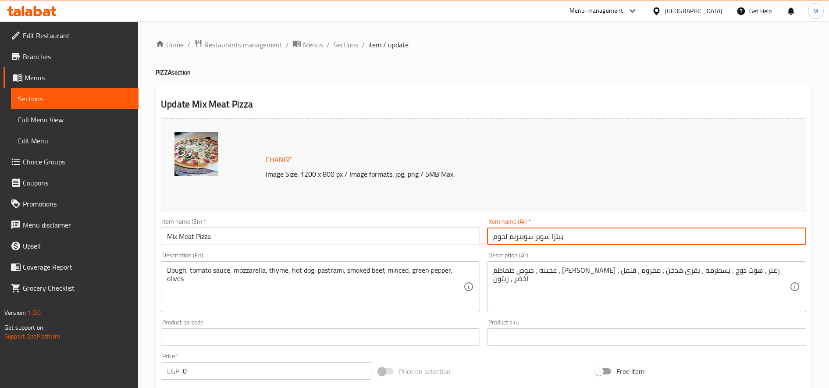
paste input "text"
type input "بيتزا سوبر سوبريم لحوم"
click at [222, 239] on input "Mix Meat Pizza" at bounding box center [320, 237] width 319 height 18
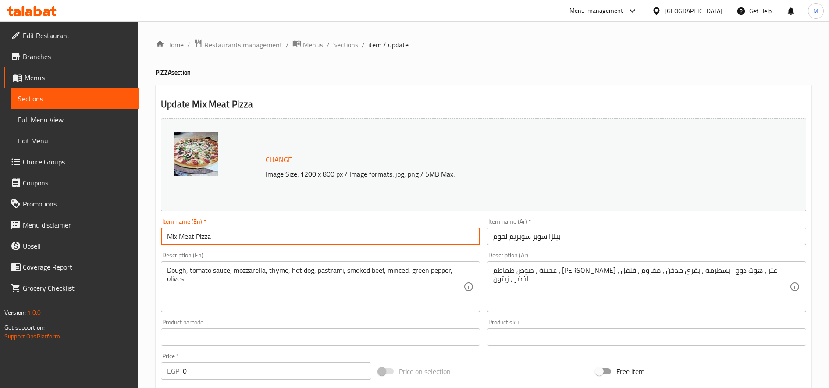
click at [222, 239] on input "Mix Meat Pizza" at bounding box center [320, 237] width 319 height 18
click at [222, 240] on input "Mix Meat Pizza" at bounding box center [320, 237] width 319 height 18
paste input "Super Supreme"
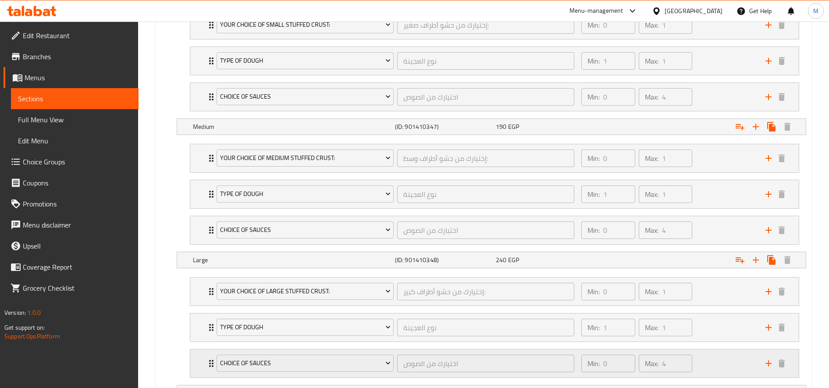
scroll to position [658, 0]
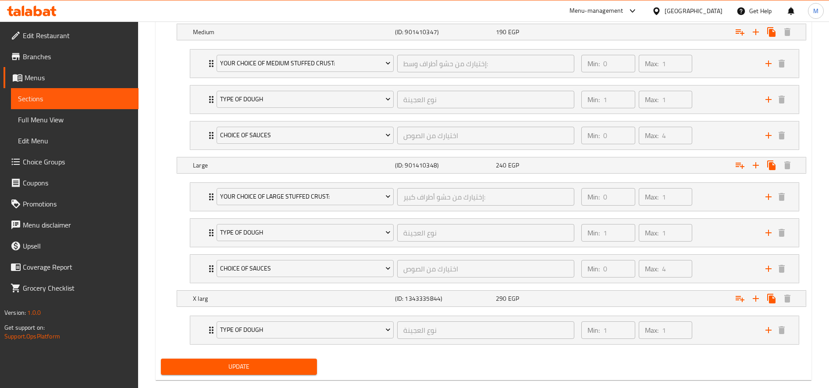
type input "Super Supreme Meat Pizza"
click at [267, 373] on button "Update" at bounding box center [239, 367] width 156 height 16
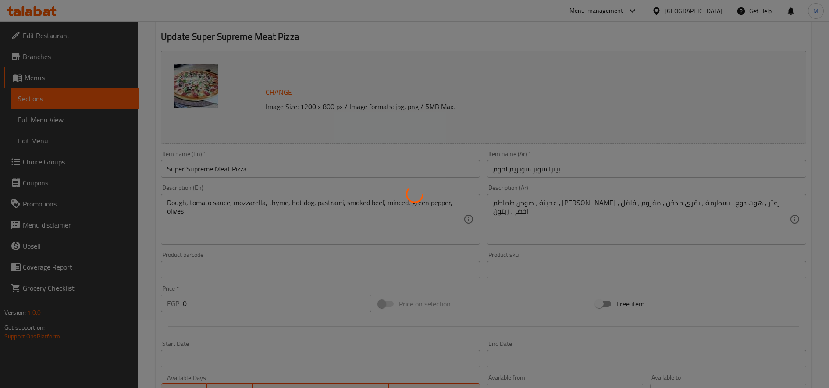
scroll to position [0, 0]
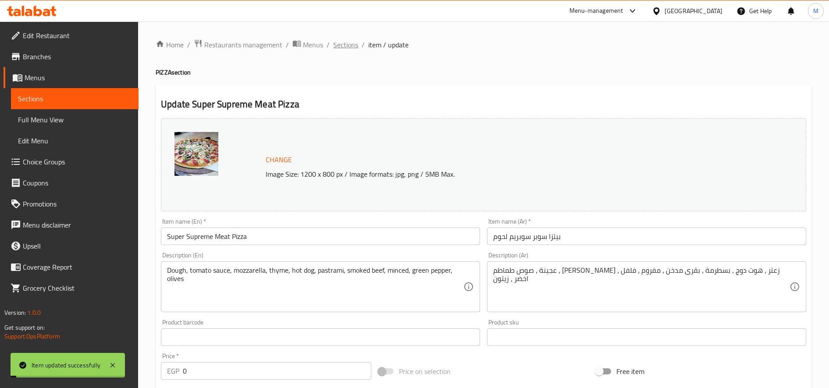
click at [354, 49] on span "Sections" at bounding box center [345, 44] width 25 height 11
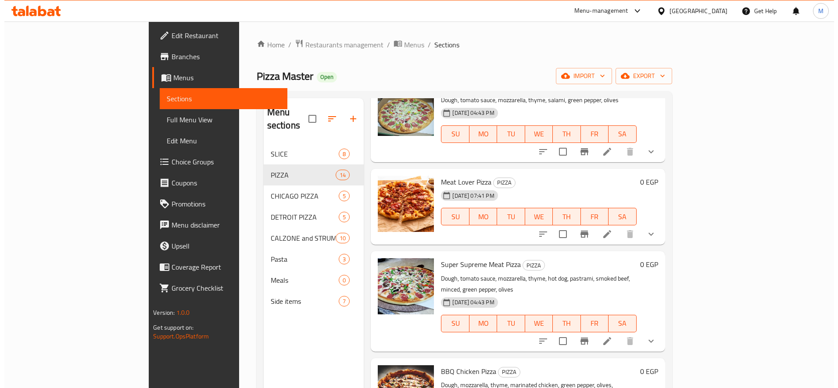
scroll to position [292, 0]
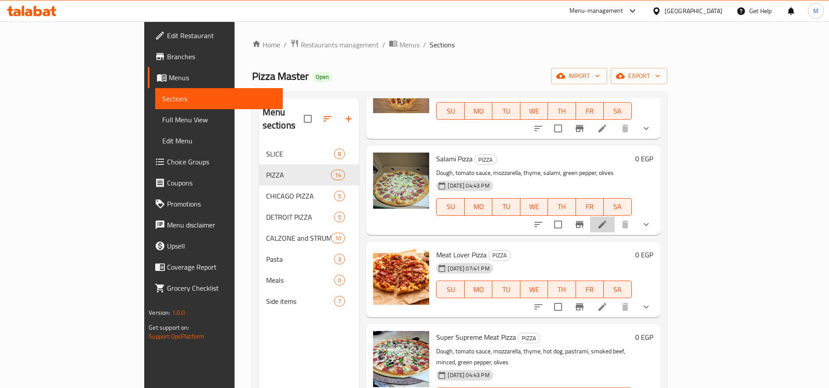
click at [615, 217] on li at bounding box center [602, 225] width 25 height 16
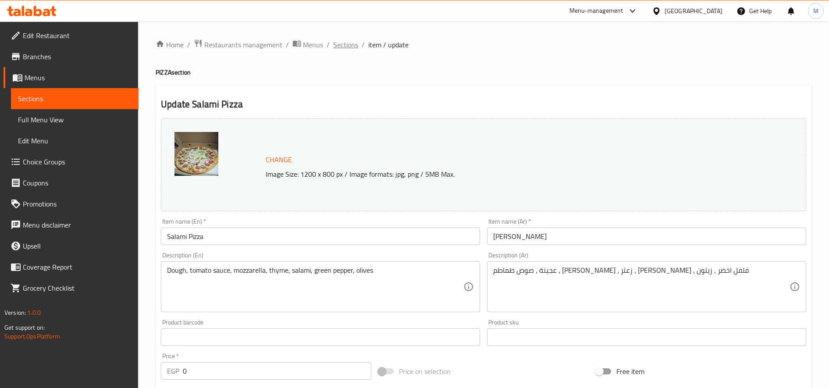
click at [346, 50] on span "Sections" at bounding box center [345, 44] width 25 height 11
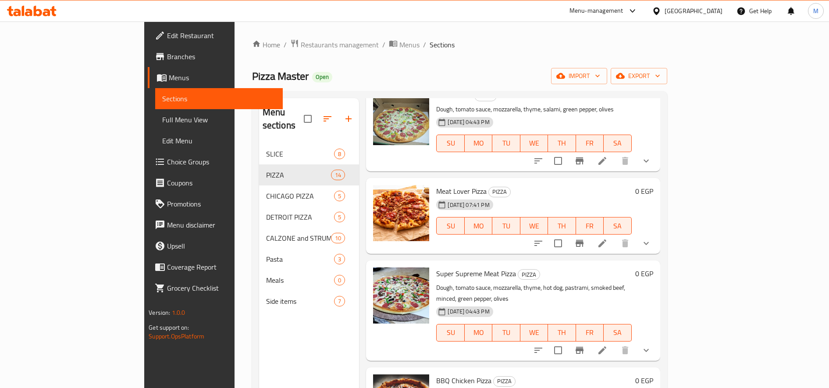
scroll to position [365, 0]
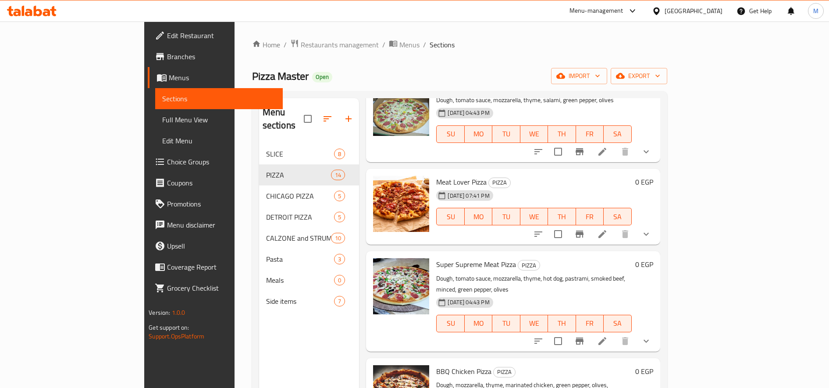
click at [608, 229] on icon at bounding box center [602, 234] width 11 height 11
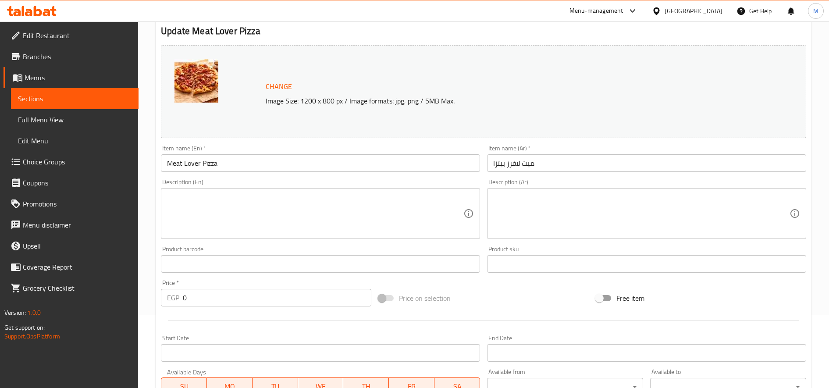
scroll to position [292, 0]
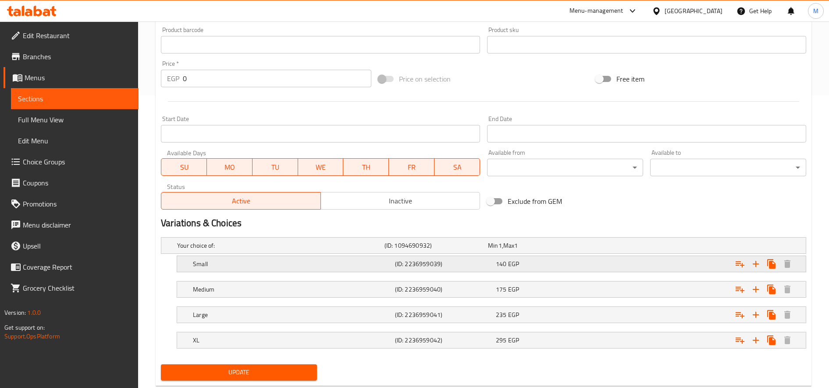
click at [738, 266] on icon "Expand" at bounding box center [740, 264] width 11 height 11
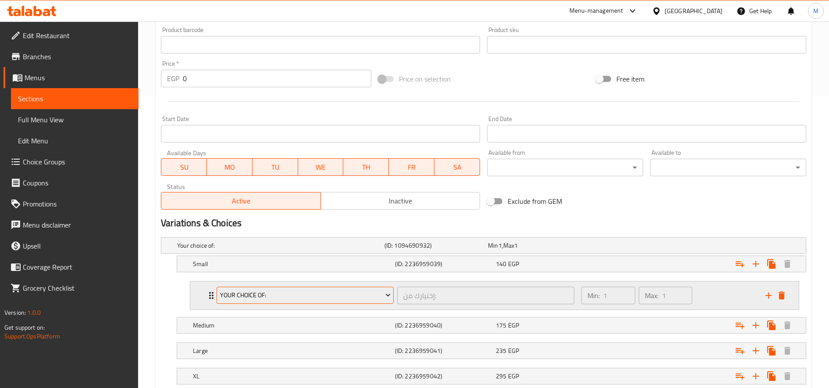
click at [275, 295] on span "Your Choice Of:" at bounding box center [305, 295] width 171 height 11
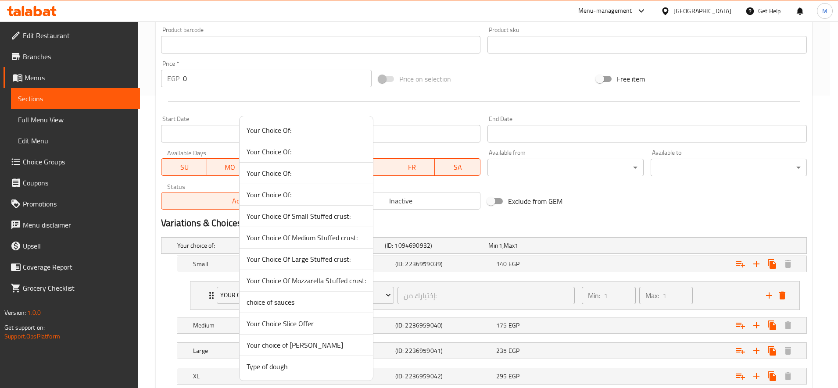
click at [319, 215] on span "Your Choice Of Small Stuffed crust:" at bounding box center [305, 216] width 119 height 11
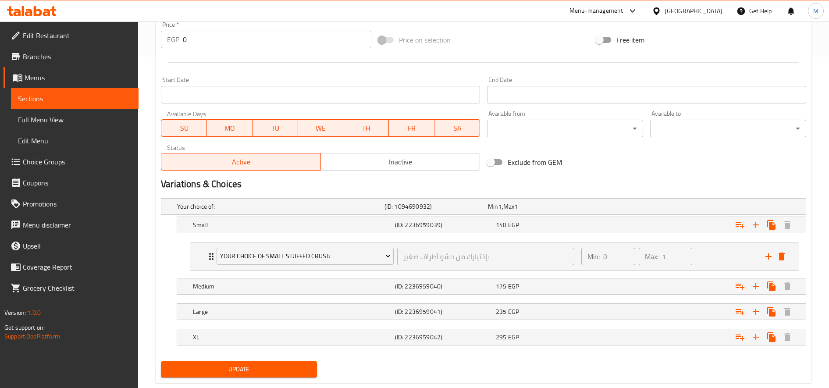
scroll to position [351, 0]
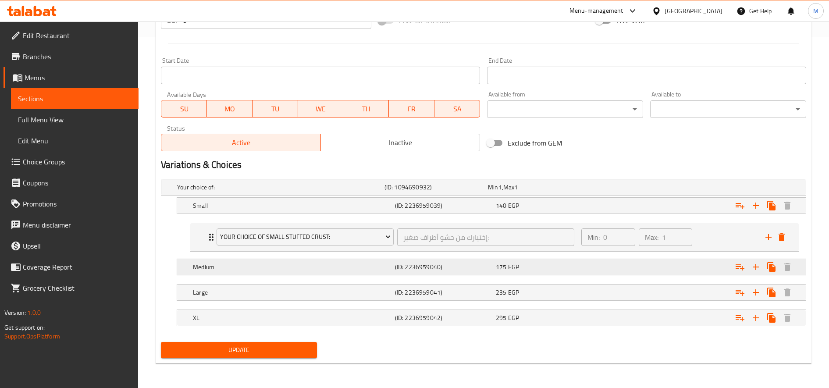
click at [685, 189] on div "Expand" at bounding box center [693, 187] width 207 height 4
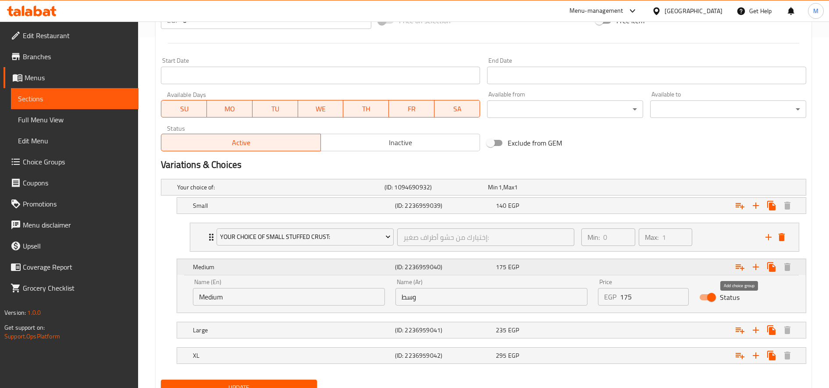
click at [742, 266] on icon "Expand" at bounding box center [740, 267] width 9 height 6
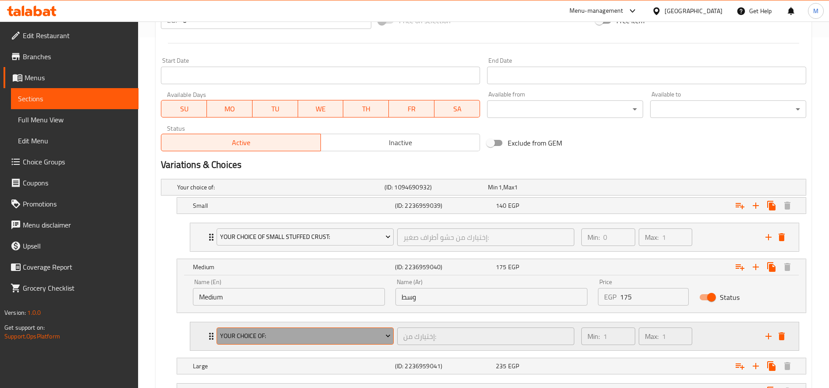
click at [361, 333] on span "Your Choice Of:" at bounding box center [305, 336] width 171 height 11
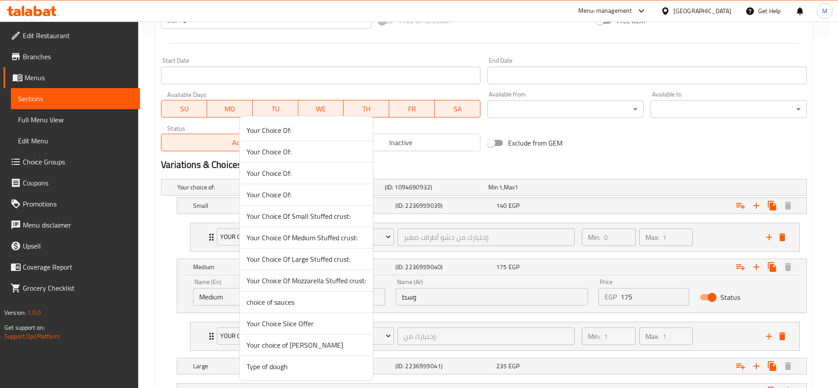
click at [331, 240] on span "Your Choice Of Medium Stuffed crust:" at bounding box center [305, 237] width 119 height 11
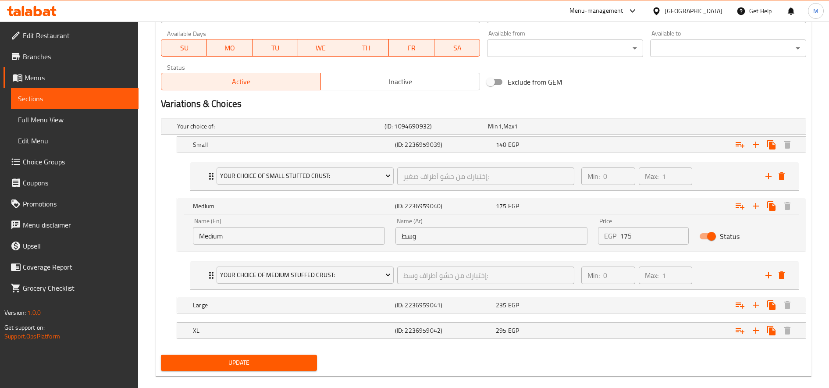
scroll to position [424, 0]
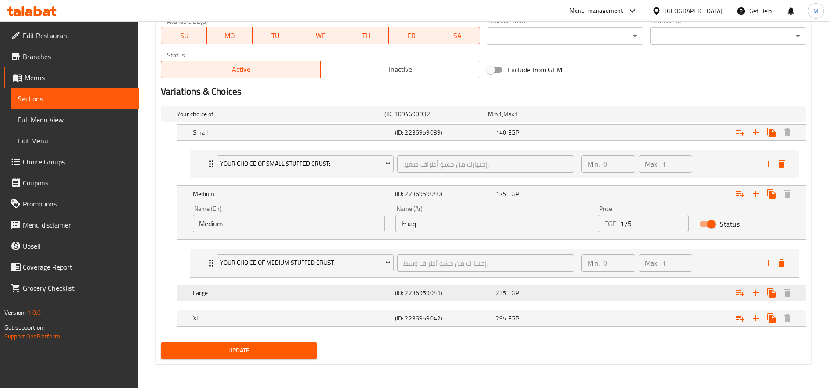
click at [595, 116] on div "Expand" at bounding box center [693, 114] width 207 height 4
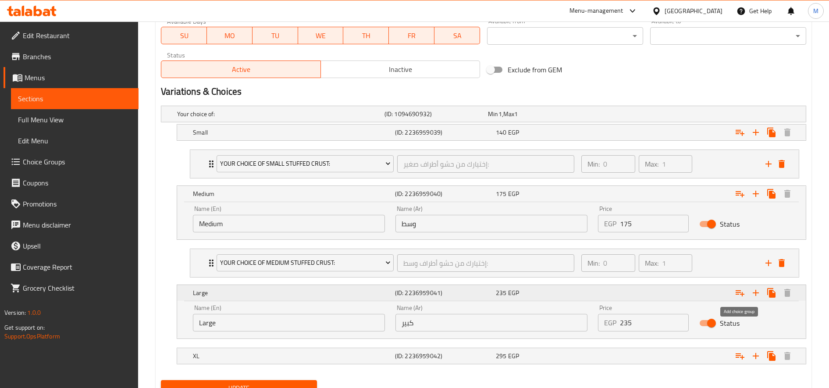
click at [742, 293] on icon "Expand" at bounding box center [740, 293] width 9 height 6
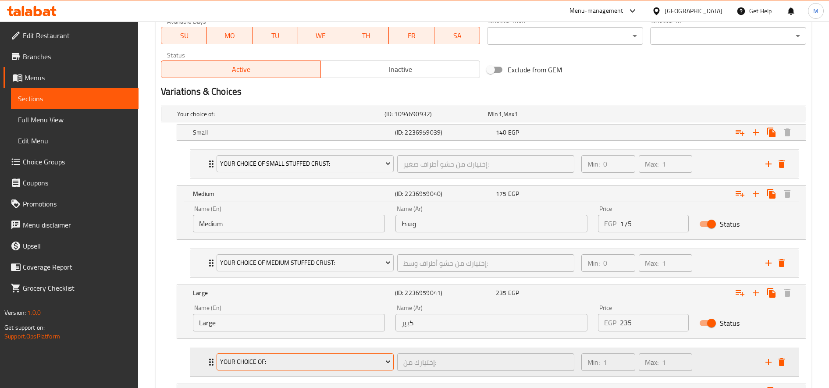
click at [314, 356] on button "Your Choice Of:" at bounding box center [305, 362] width 177 height 18
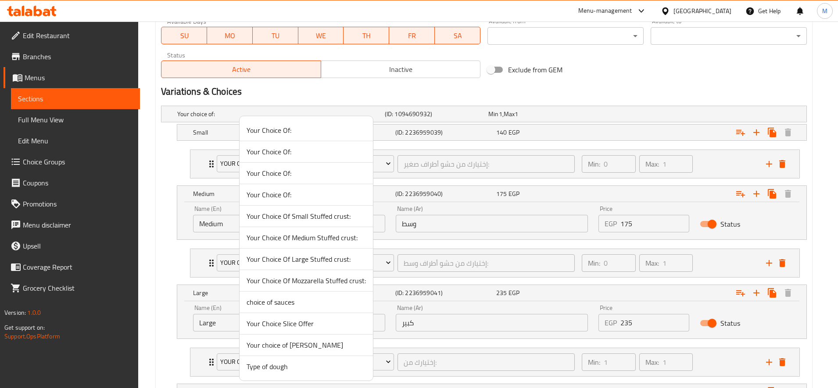
click at [312, 260] on span "Your Choice Of Large Stuffed crust:" at bounding box center [305, 259] width 119 height 11
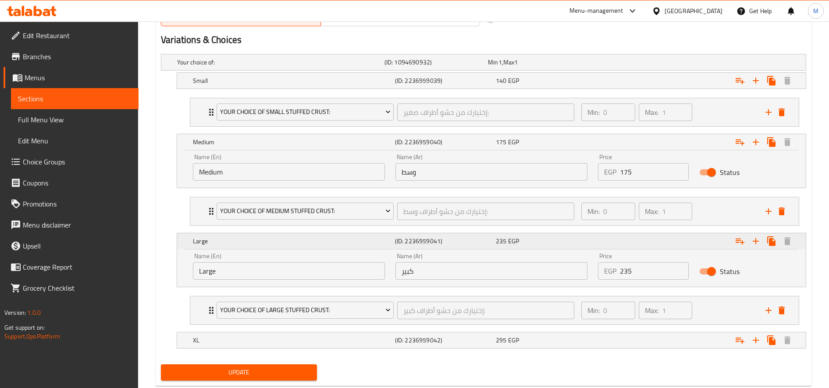
scroll to position [498, 0]
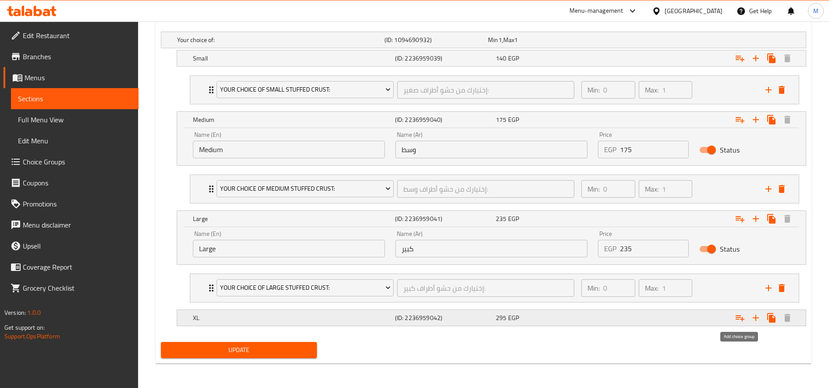
click at [743, 322] on icon "Expand" at bounding box center [740, 318] width 11 height 11
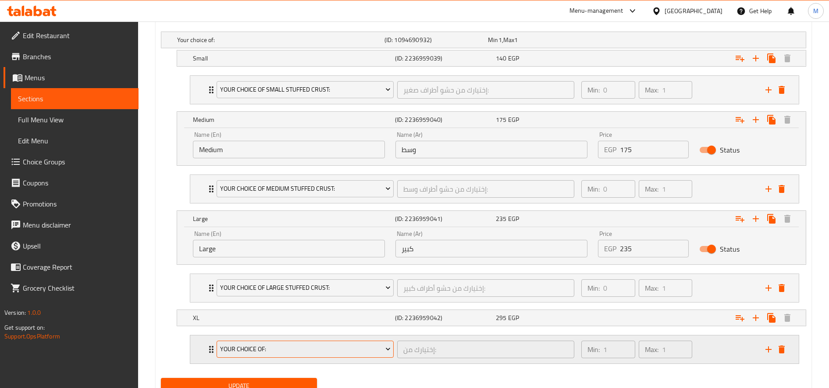
click at [275, 343] on button "Your Choice Of:" at bounding box center [305, 350] width 177 height 18
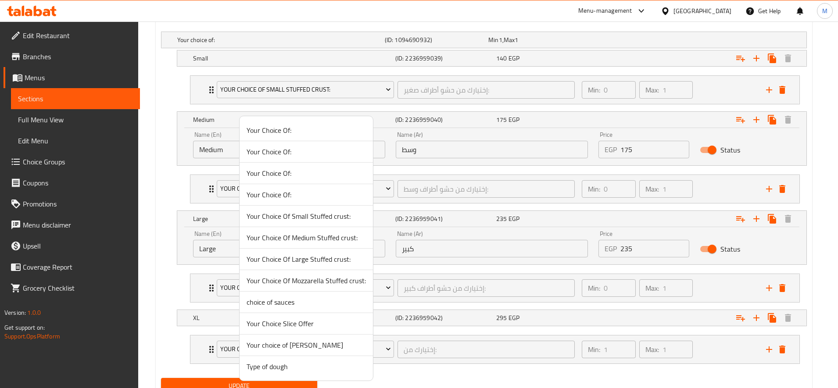
click at [335, 282] on span "Your Choice Of Mozzarella Stuffed crust:" at bounding box center [305, 280] width 119 height 11
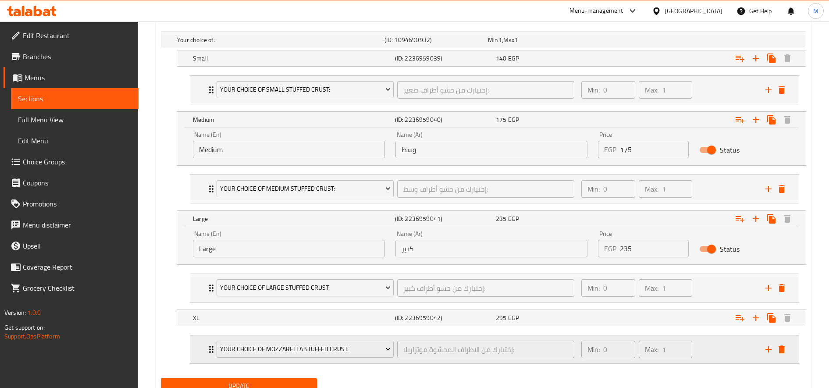
click at [723, 349] on div "Min: 0 ​ Max: 1 ​" at bounding box center [668, 349] width 184 height 28
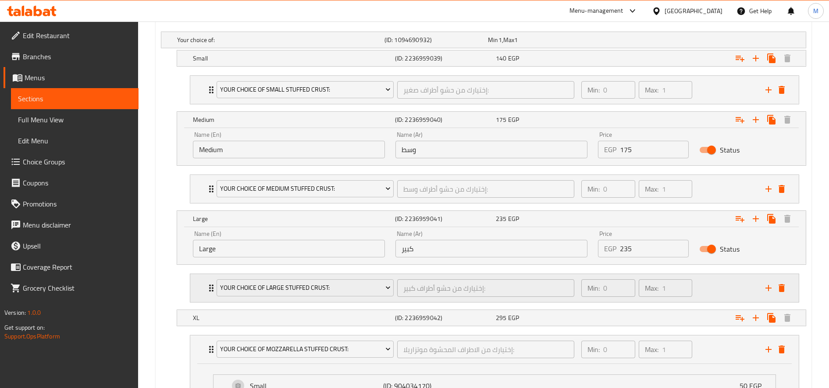
click at [711, 289] on div "Min: 0 ​ Max: 1 ​" at bounding box center [668, 288] width 184 height 28
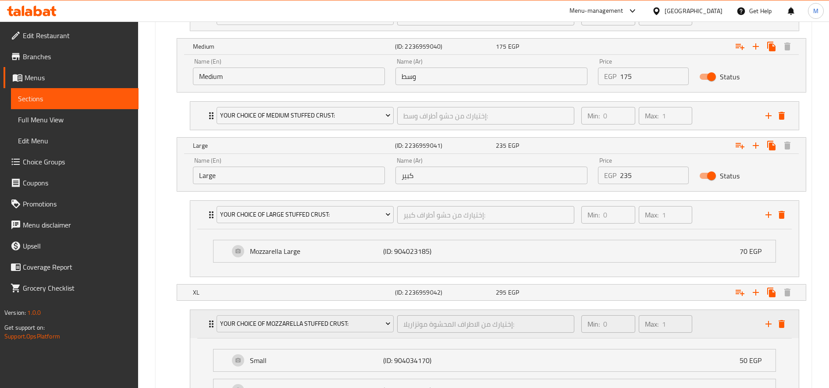
scroll to position [689, 0]
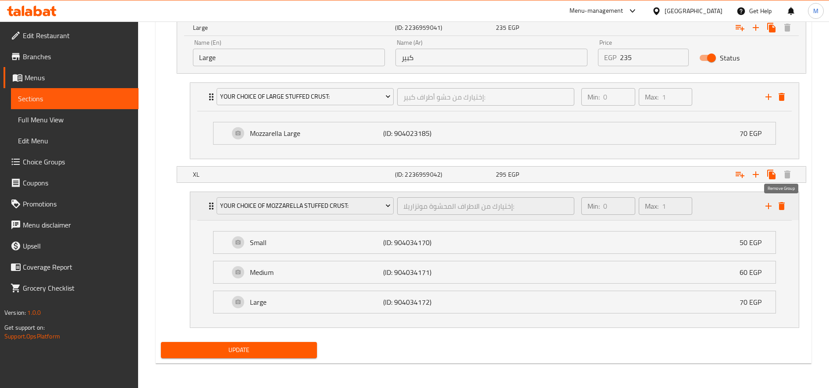
click at [782, 207] on icon "delete" at bounding box center [782, 206] width 6 height 8
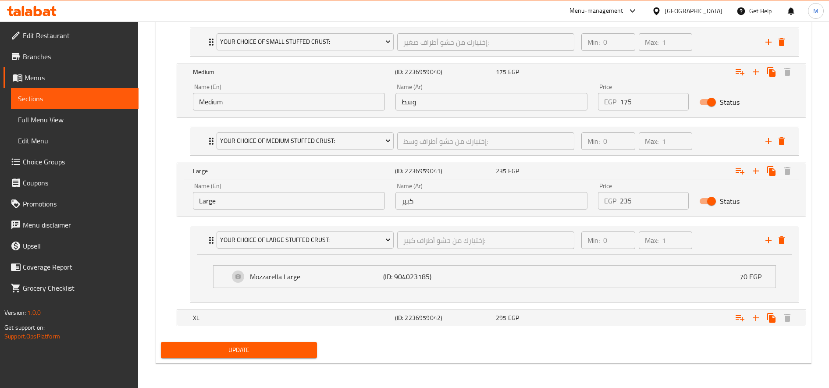
scroll to position [546, 0]
click at [734, 313] on button "Expand" at bounding box center [740, 318] width 16 height 16
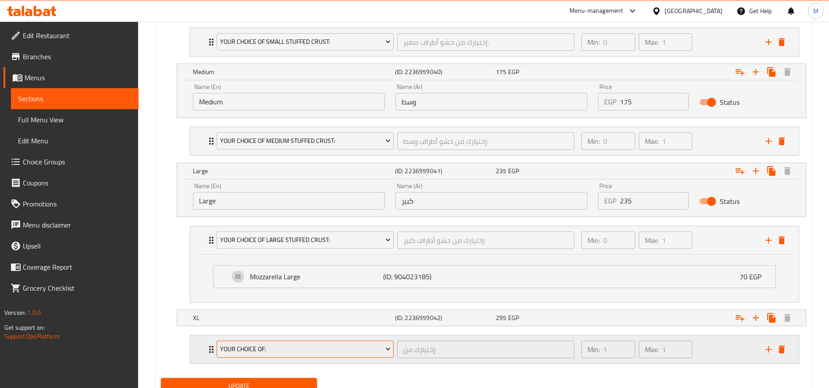
click at [300, 348] on span "Your Choice Of:" at bounding box center [305, 349] width 171 height 11
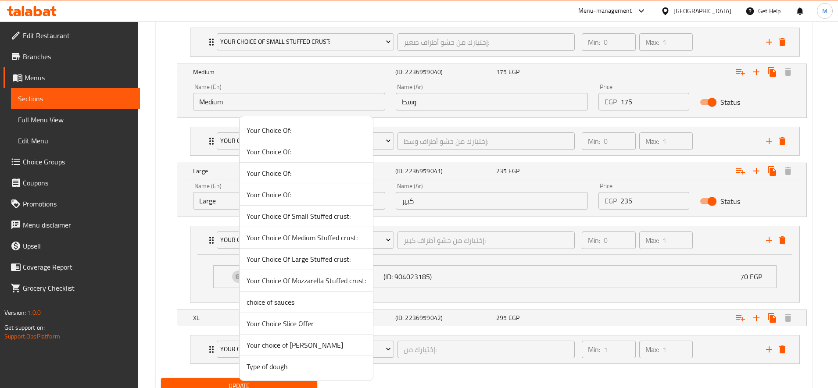
click at [314, 260] on span "Your Choice Of Large Stuffed crust:" at bounding box center [305, 259] width 119 height 11
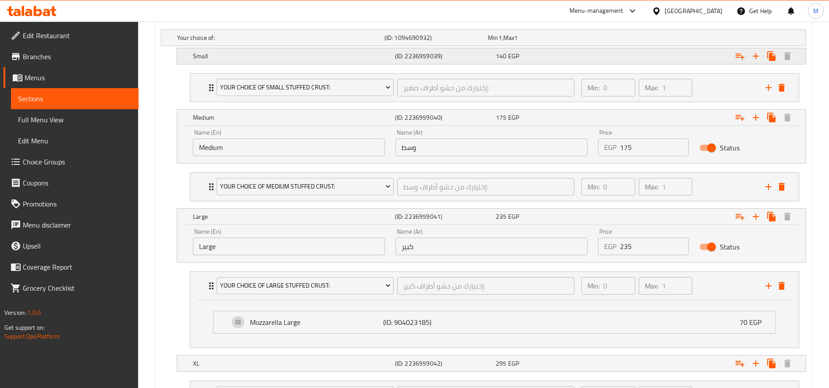
scroll to position [582, 0]
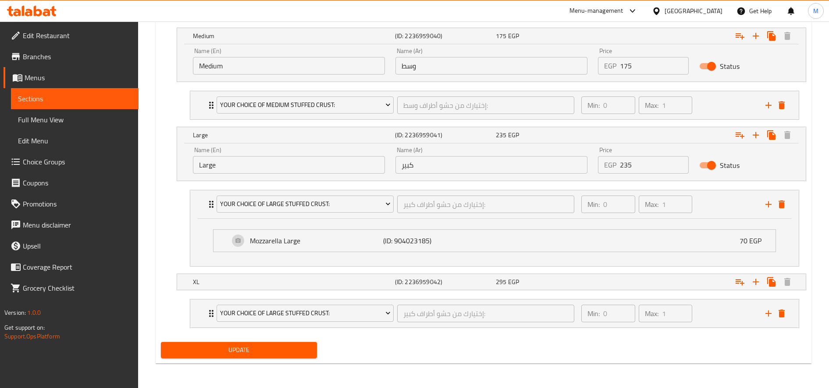
click at [257, 348] on span "Update" at bounding box center [239, 350] width 142 height 11
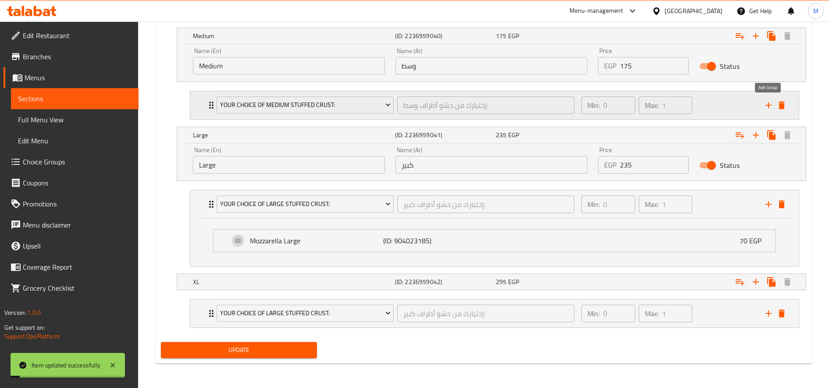
click at [767, 106] on icon "add" at bounding box center [768, 105] width 11 height 11
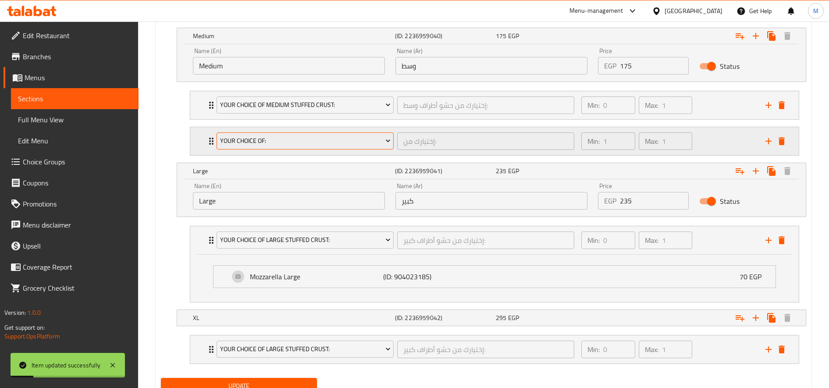
click at [362, 143] on span "Your Choice Of:" at bounding box center [305, 141] width 171 height 11
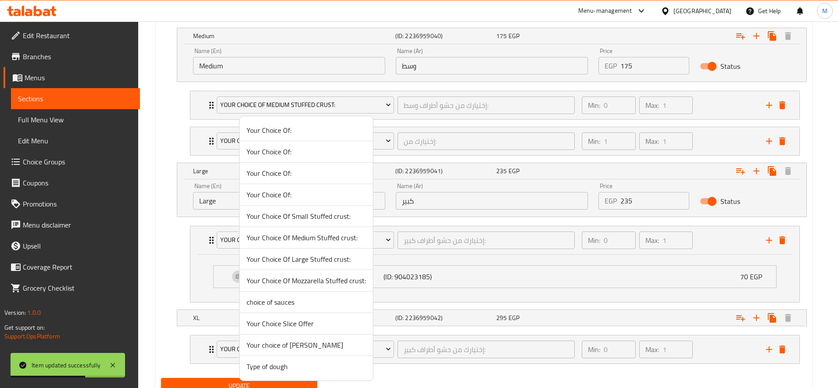
click at [277, 372] on span "Type of dough" at bounding box center [305, 366] width 119 height 11
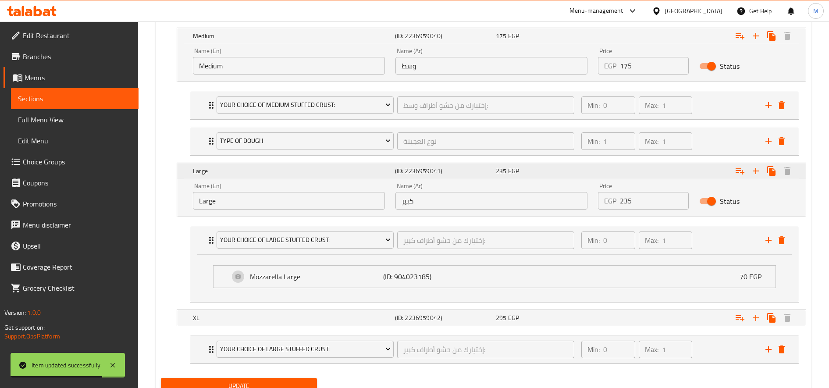
click at [746, 44] on button "Expand" at bounding box center [740, 36] width 16 height 16
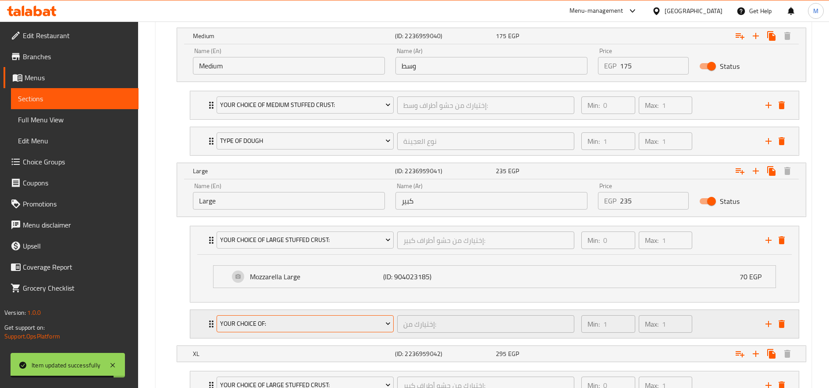
click at [266, 331] on button "Your Choice Of:" at bounding box center [305, 324] width 177 height 18
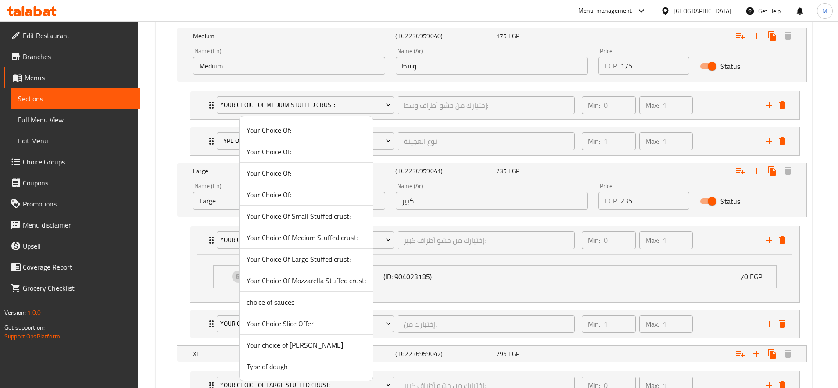
click at [279, 369] on span "Type of dough" at bounding box center [305, 366] width 119 height 11
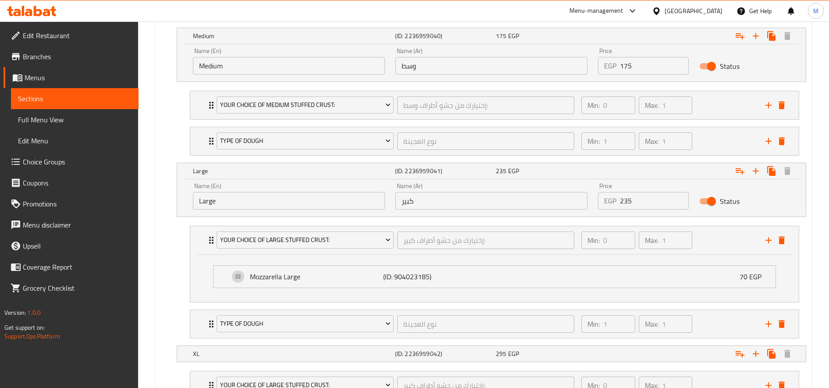
scroll to position [654, 0]
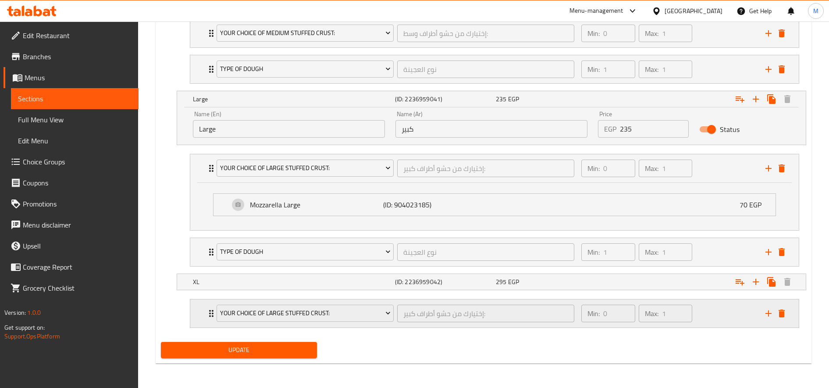
click at [736, 313] on div "Min: 0 ​ Max: 1 ​" at bounding box center [668, 314] width 184 height 28
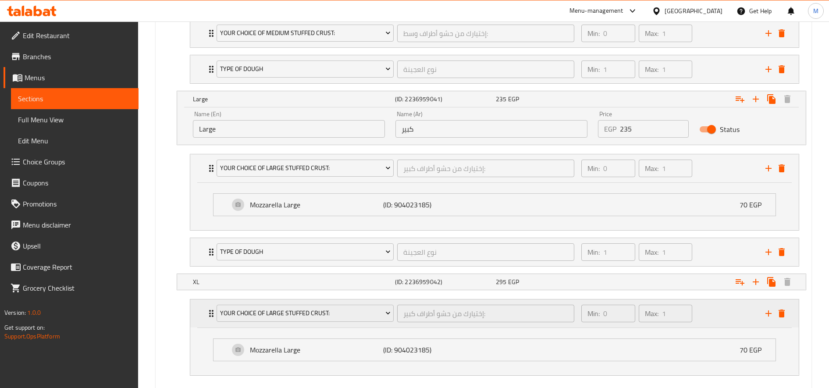
click at [733, 303] on div "Min: 0 ​ Max: 1 ​" at bounding box center [668, 314] width 184 height 28
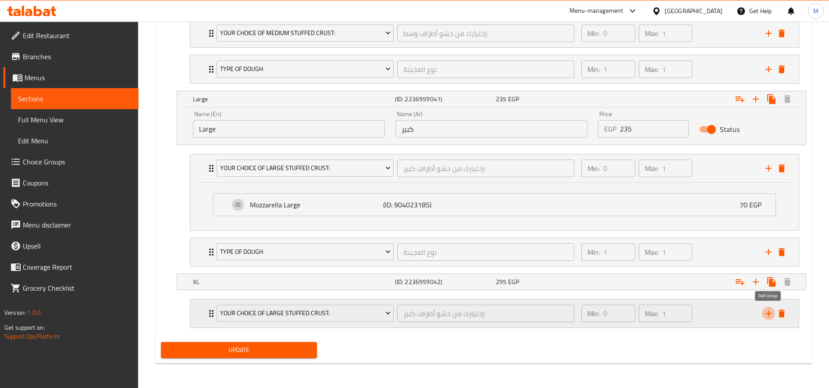
click at [768, 311] on icon "add" at bounding box center [768, 313] width 11 height 11
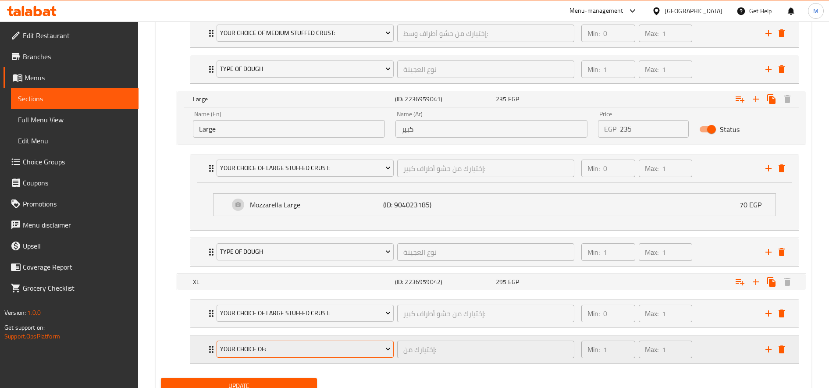
click at [275, 347] on span "Your Choice Of:" at bounding box center [305, 349] width 171 height 11
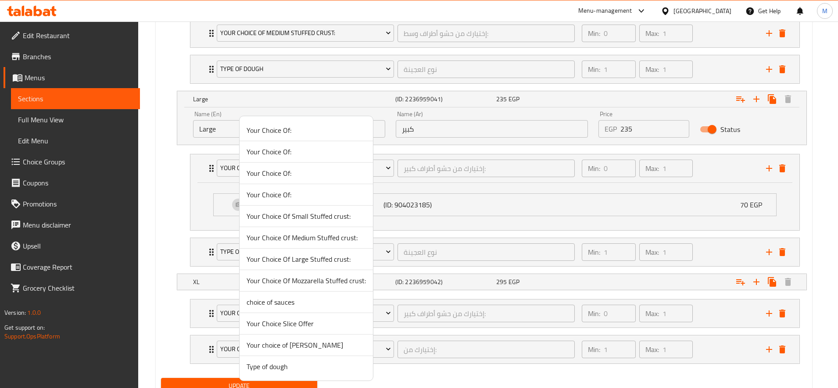
click at [296, 371] on span "Type of dough" at bounding box center [305, 366] width 119 height 11
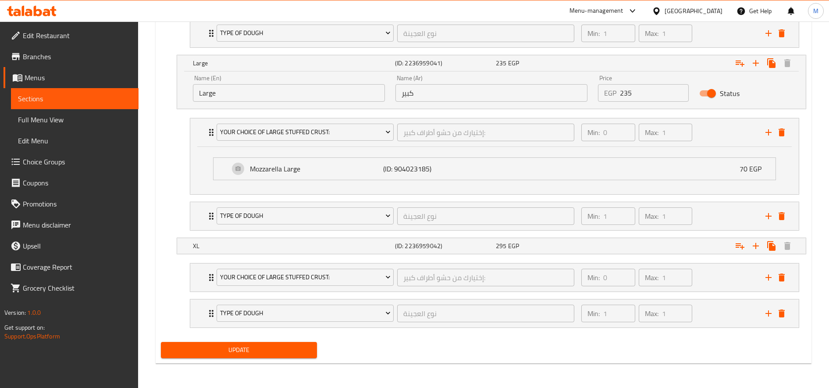
click at [299, 349] on span "Update" at bounding box center [239, 350] width 142 height 11
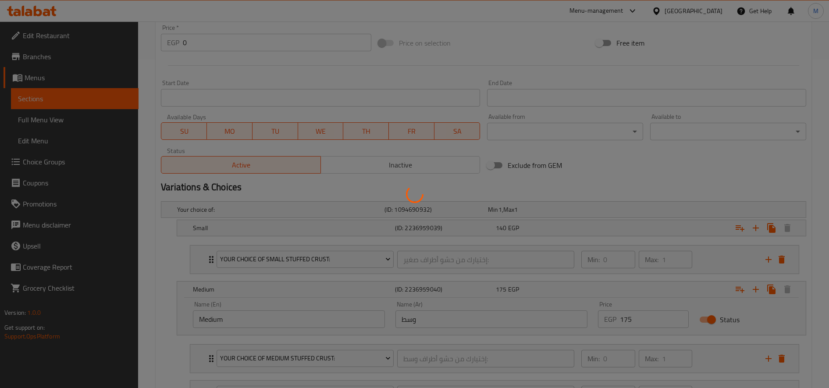
scroll to position [325, 0]
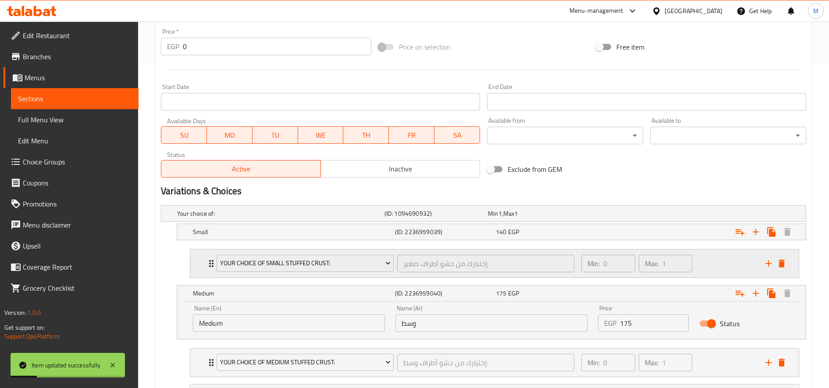
click at [764, 261] on icon "add" at bounding box center [768, 263] width 11 height 11
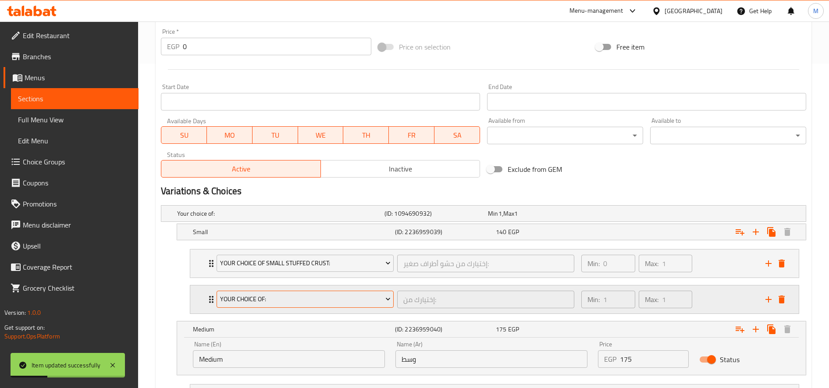
click at [390, 292] on button "Your Choice Of:" at bounding box center [305, 300] width 177 height 18
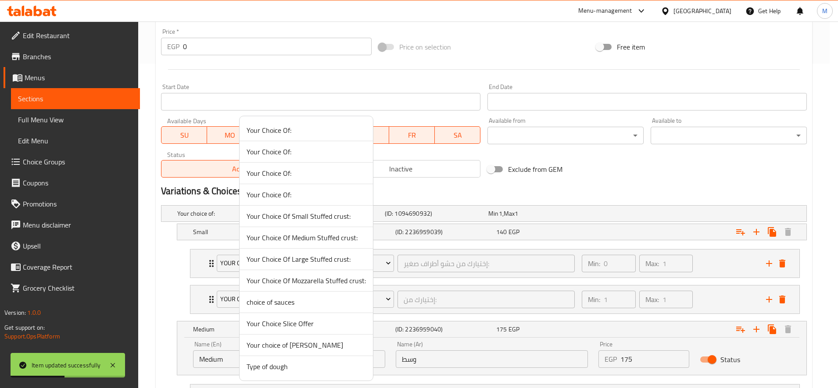
click at [263, 362] on span "Type of dough" at bounding box center [305, 366] width 119 height 11
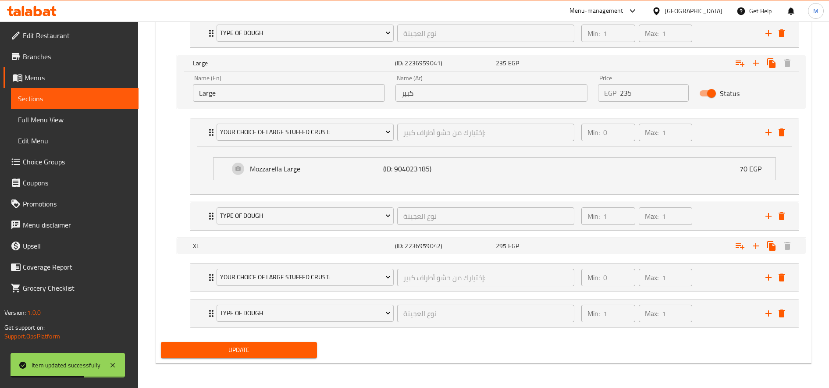
click at [289, 349] on span "Update" at bounding box center [239, 350] width 142 height 11
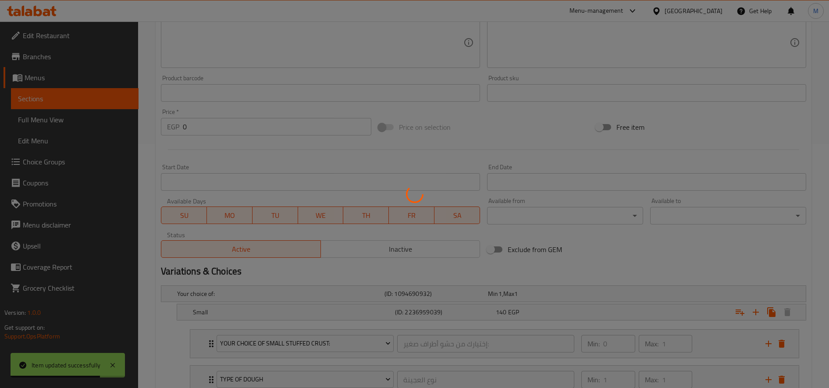
scroll to position [360, 0]
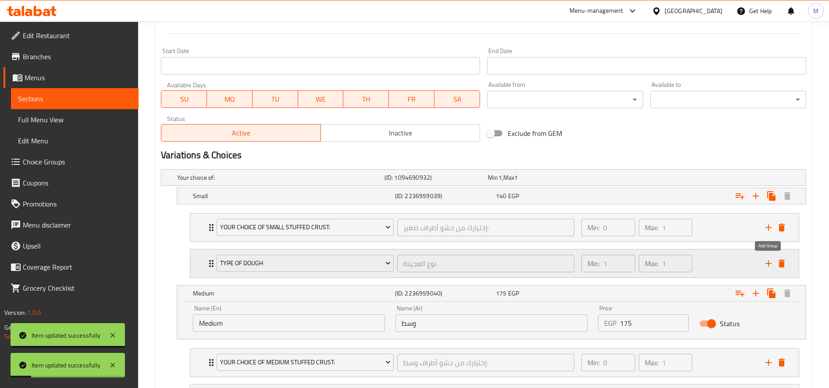
click at [769, 264] on icon "add" at bounding box center [769, 263] width 6 height 6
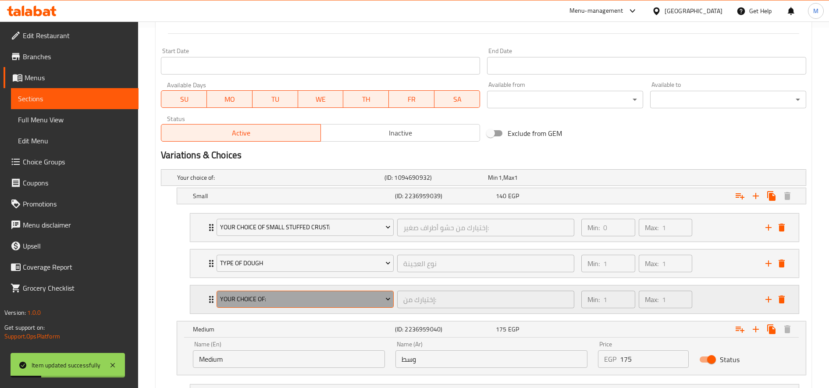
click at [296, 292] on button "Your Choice Of:" at bounding box center [305, 300] width 177 height 18
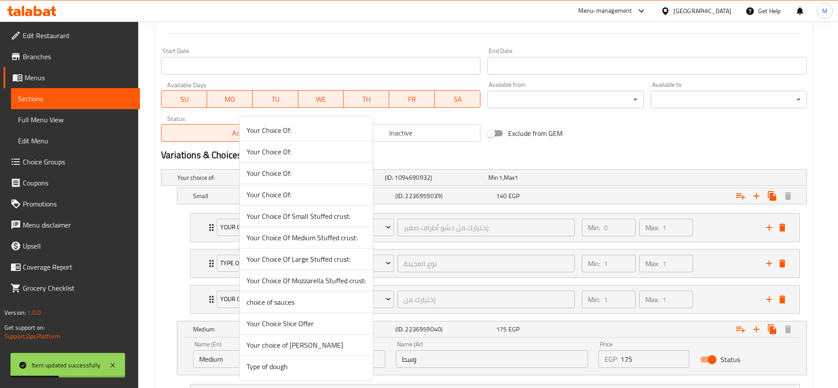
click at [287, 298] on span "choice of sauces" at bounding box center [305, 302] width 119 height 11
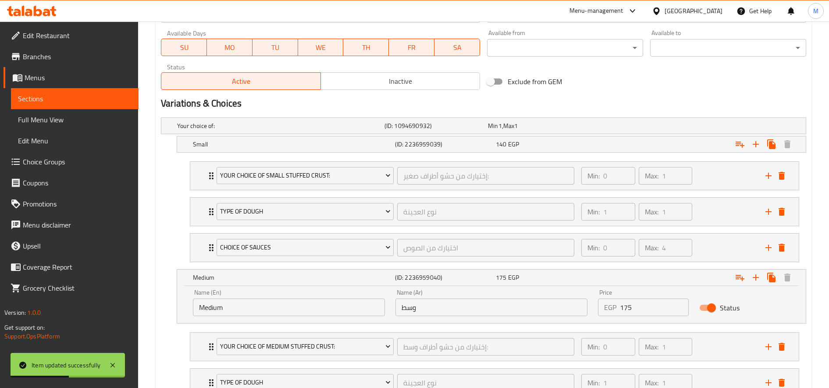
scroll to position [433, 0]
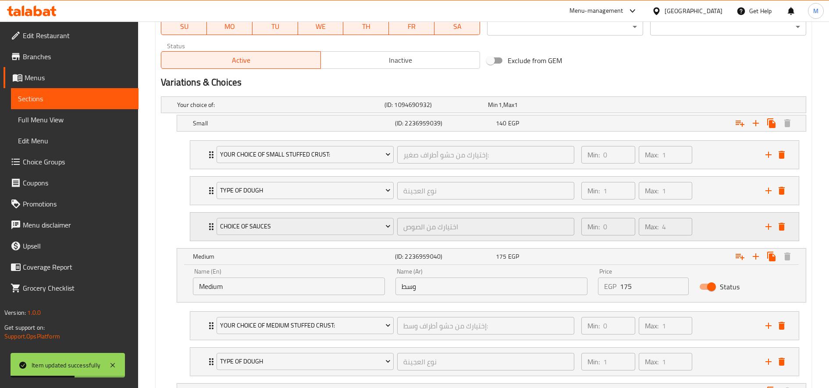
click at [716, 232] on div "Min: 0 ​ Max: 4 ​" at bounding box center [668, 227] width 184 height 28
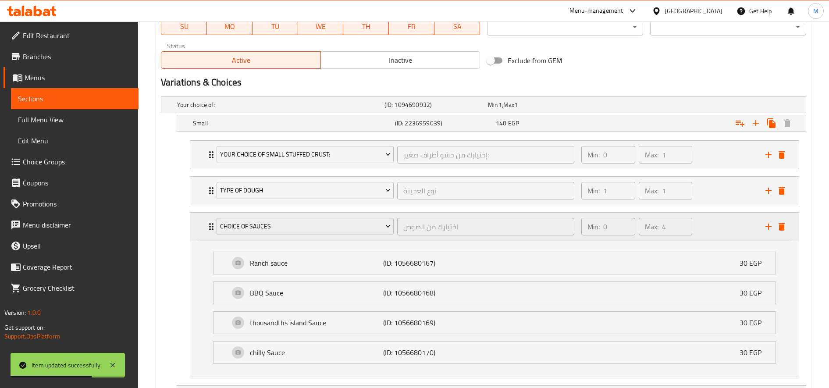
click at [715, 232] on div "Min: 0 ​ Max: 4 ​" at bounding box center [668, 227] width 184 height 28
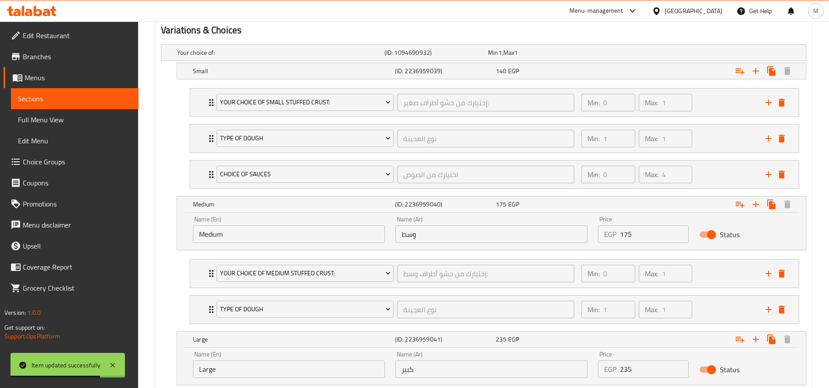
scroll to position [506, 0]
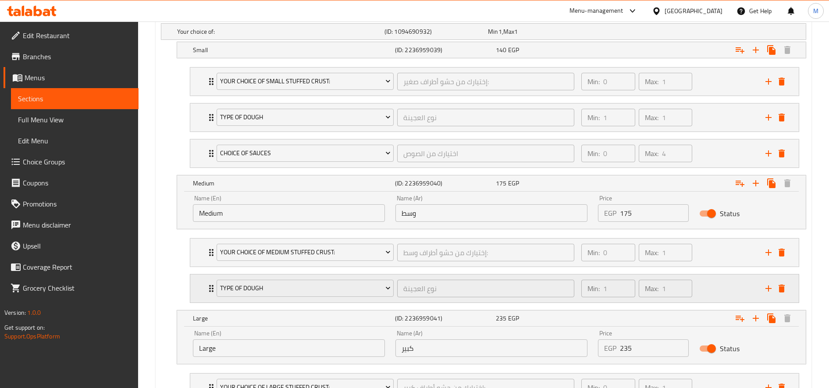
click at [765, 284] on icon "add" at bounding box center [768, 288] width 11 height 11
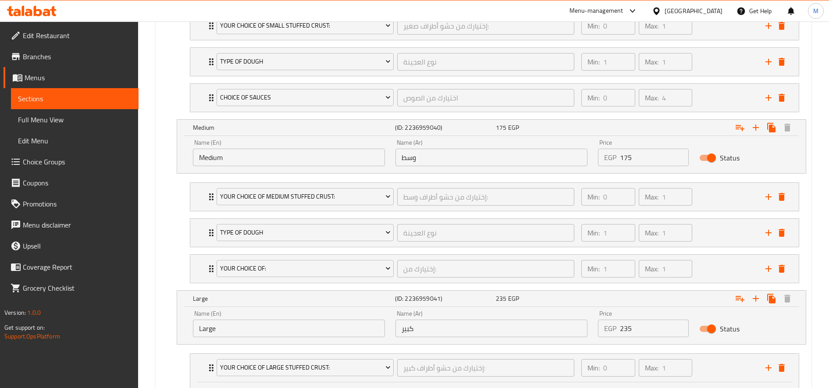
scroll to position [580, 0]
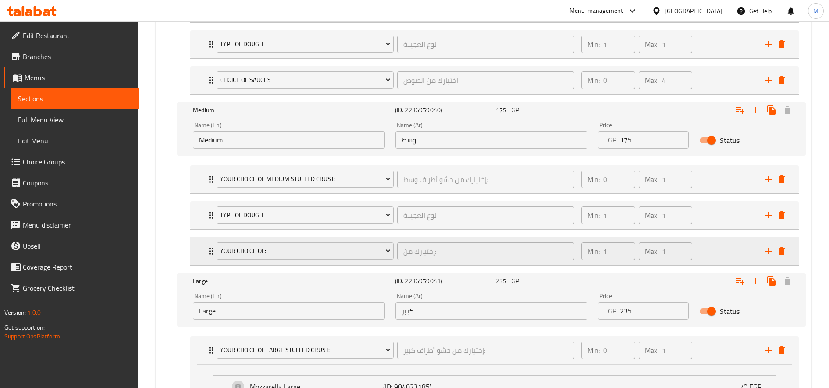
click at [348, 262] on div "Your Choice Of: إختيارك من: ​" at bounding box center [395, 251] width 368 height 28
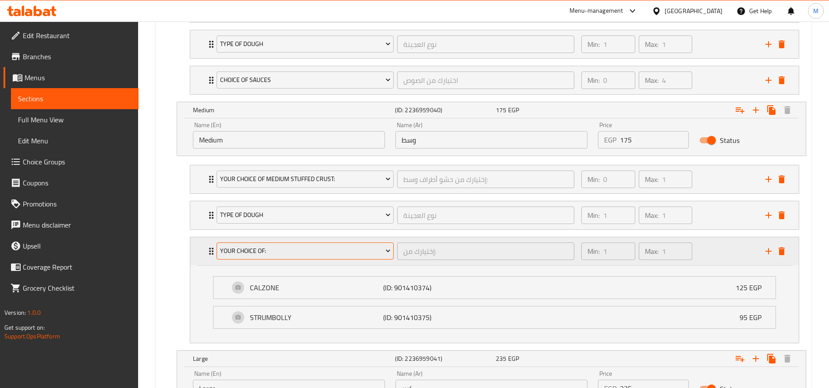
click at [332, 245] on button "Your Choice Of:" at bounding box center [305, 251] width 177 height 18
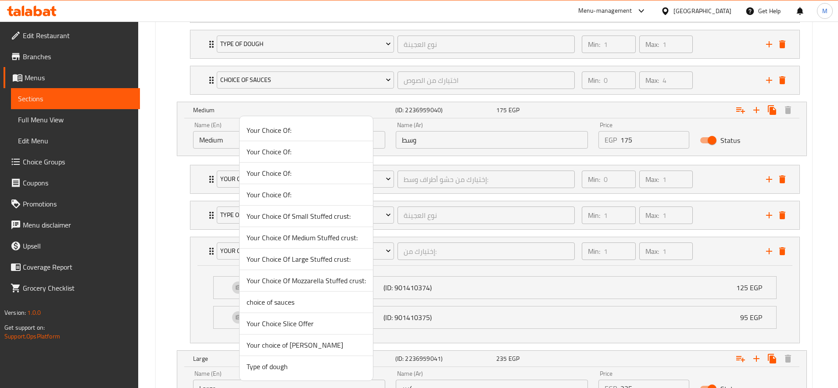
click at [294, 306] on span "choice of sauces" at bounding box center [305, 302] width 119 height 11
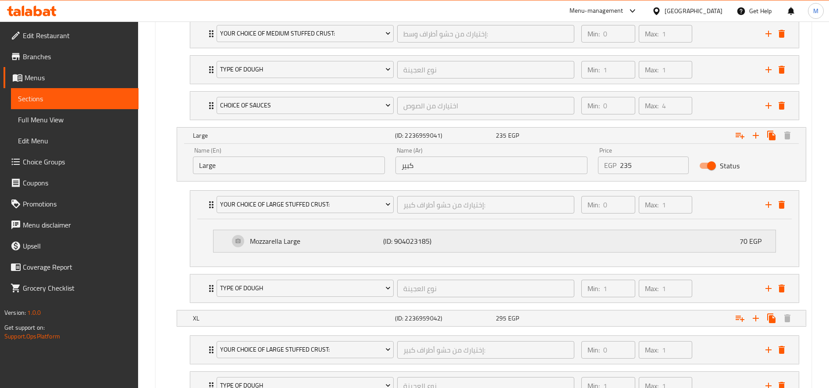
scroll to position [726, 0]
click at [727, 210] on div "Min: 0 ​ Max: 1 ​" at bounding box center [668, 204] width 184 height 28
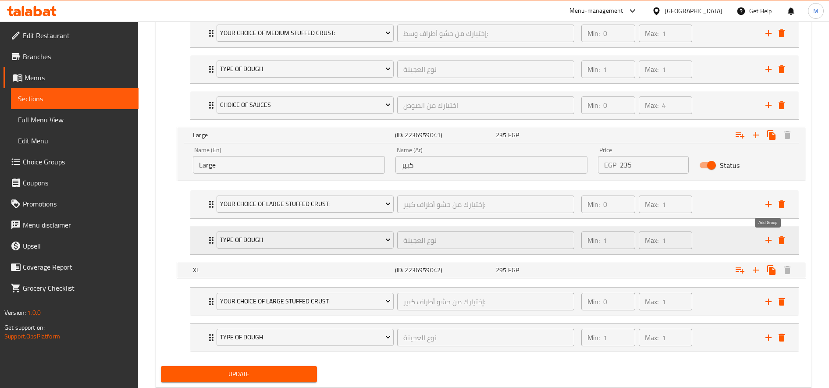
click at [763, 237] on button "add" at bounding box center [768, 240] width 13 height 13
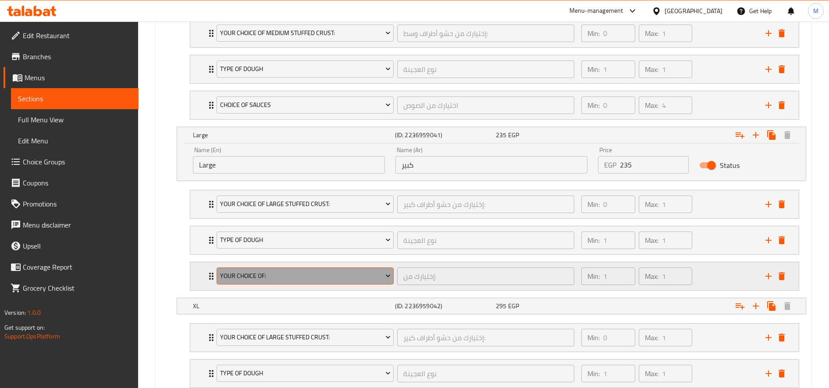
click at [346, 272] on span "Your Choice Of:" at bounding box center [305, 276] width 171 height 11
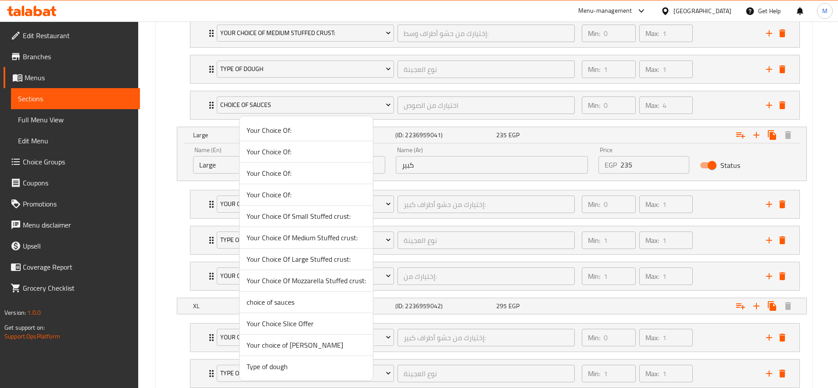
click at [299, 305] on span "choice of sauces" at bounding box center [305, 302] width 119 height 11
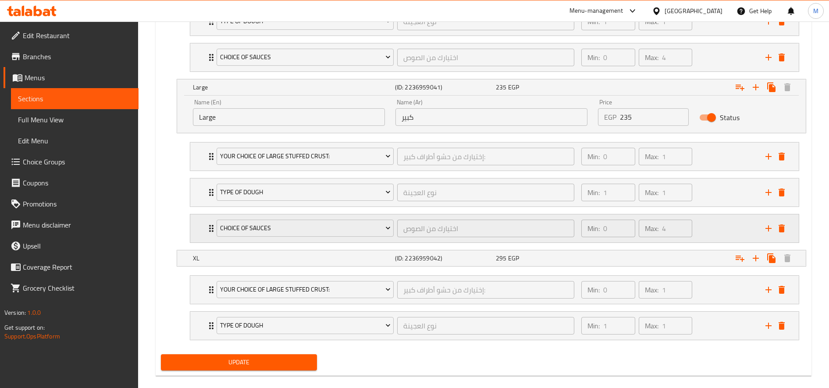
scroll to position [786, 0]
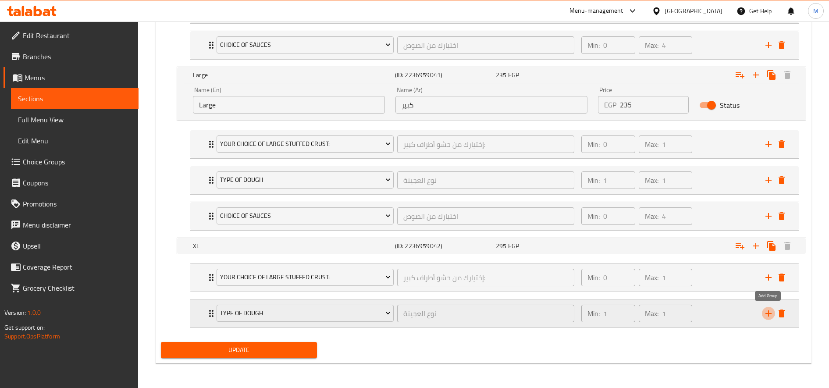
click at [764, 310] on icon "add" at bounding box center [768, 313] width 11 height 11
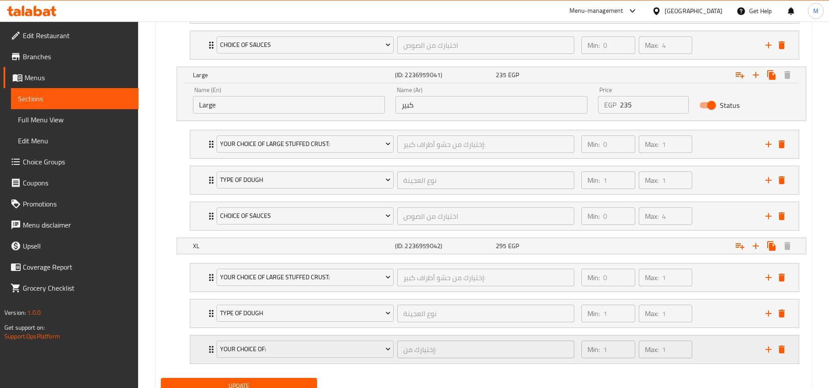
click at [300, 339] on div "Your Choice Of:" at bounding box center [305, 349] width 181 height 21
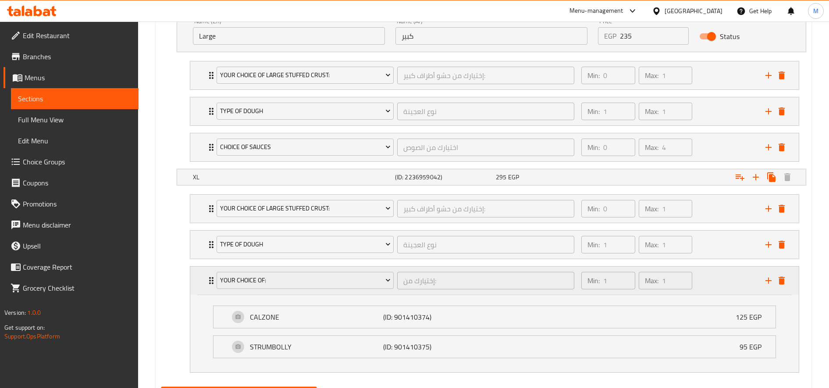
scroll to position [899, 0]
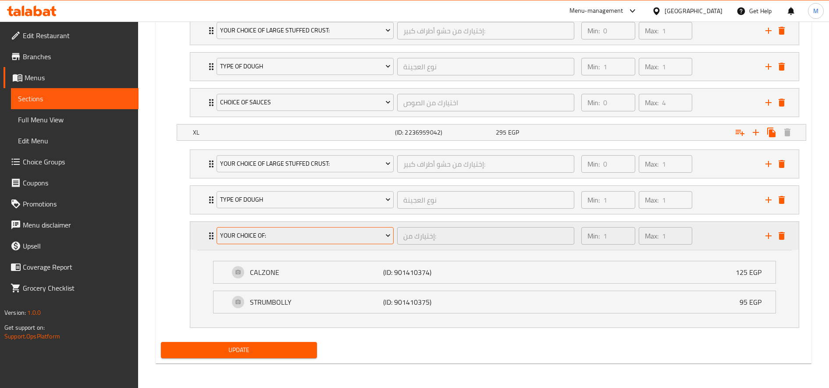
click at [324, 240] on span "Your Choice Of:" at bounding box center [305, 235] width 171 height 11
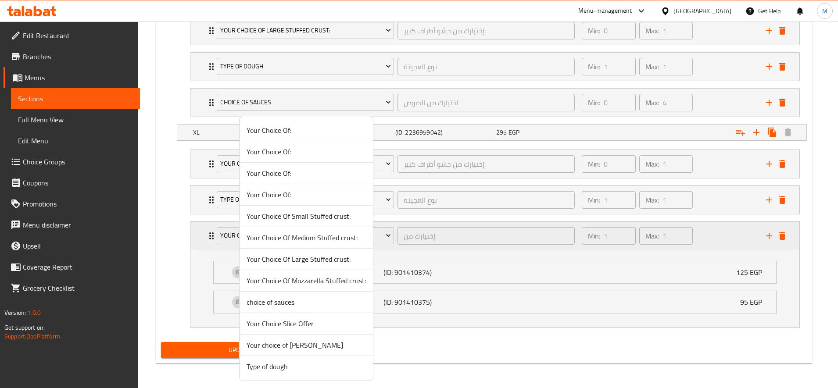
drag, startPoint x: 701, startPoint y: 240, endPoint x: 708, endPoint y: 239, distance: 6.6
click at [704, 240] on div at bounding box center [419, 194] width 838 height 388
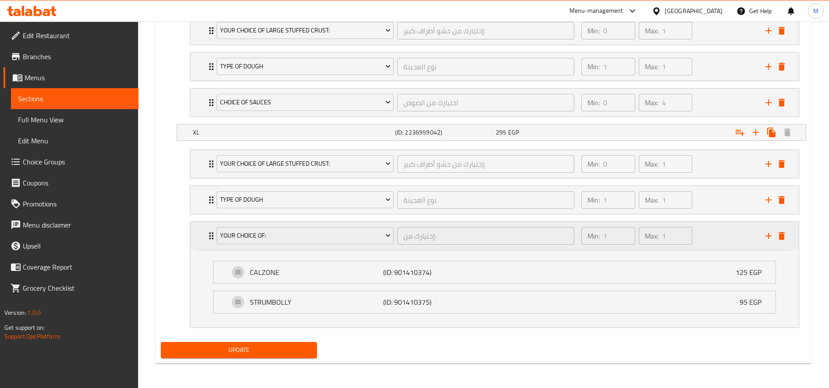
click at [743, 234] on div "Min: 1 ​ Max: 1 ​" at bounding box center [668, 236] width 184 height 28
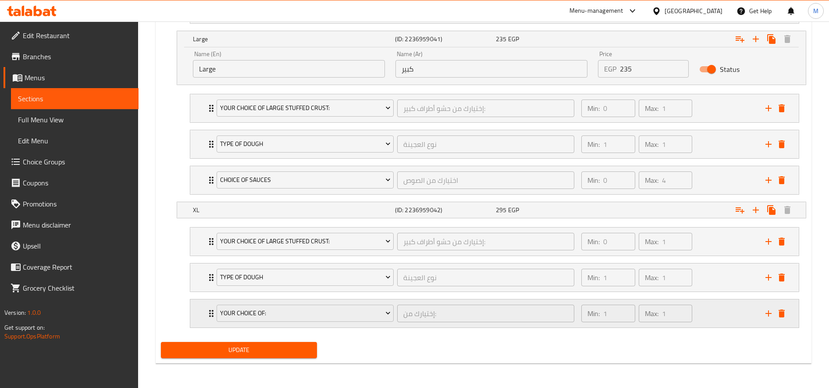
click at [769, 313] on icon "add" at bounding box center [769, 313] width 6 height 6
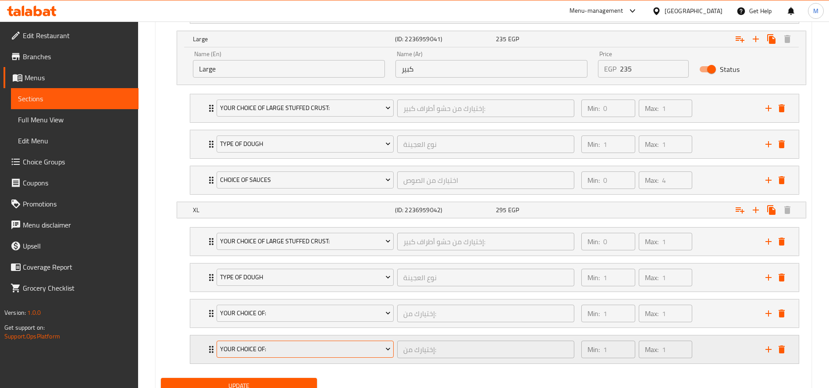
scroll to position [858, 0]
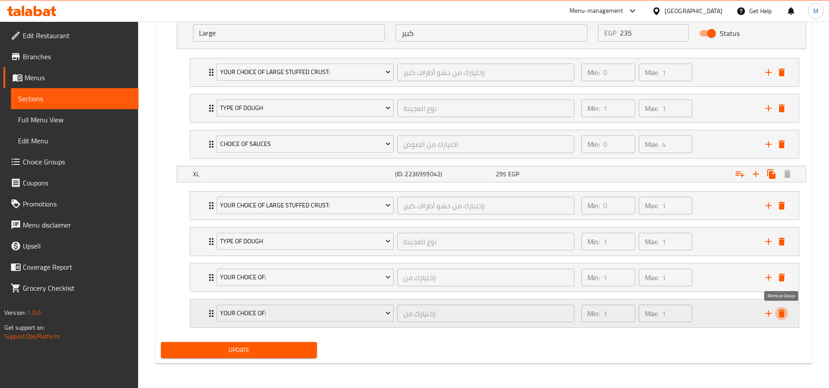
drag, startPoint x: 785, startPoint y: 314, endPoint x: 774, endPoint y: 313, distance: 10.1
click at [784, 314] on icon "delete" at bounding box center [782, 313] width 11 height 11
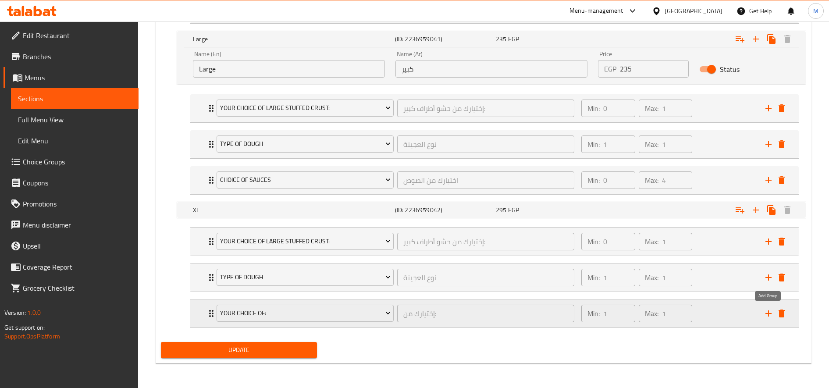
scroll to position [822, 0]
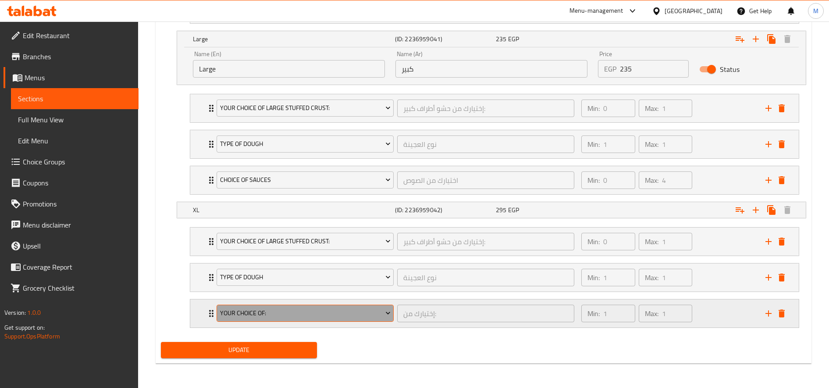
click at [292, 311] on span "Your Choice Of:" at bounding box center [305, 313] width 171 height 11
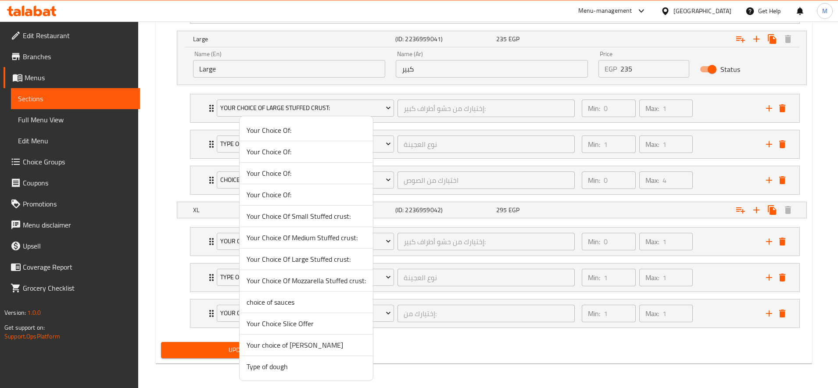
click at [284, 307] on span "choice of sauces" at bounding box center [305, 302] width 119 height 11
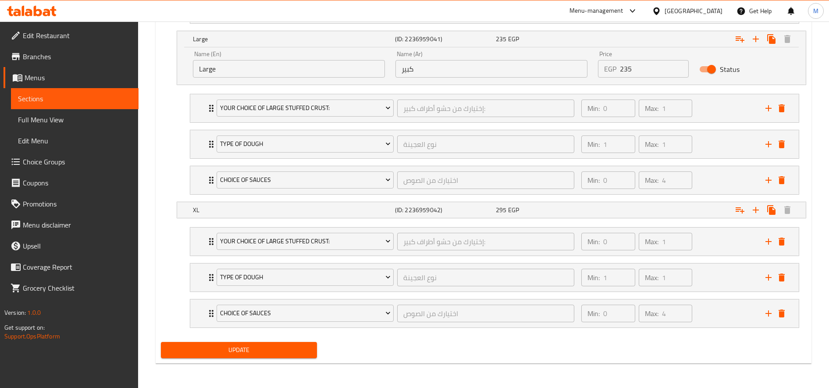
click at [268, 350] on span "Update" at bounding box center [239, 350] width 142 height 11
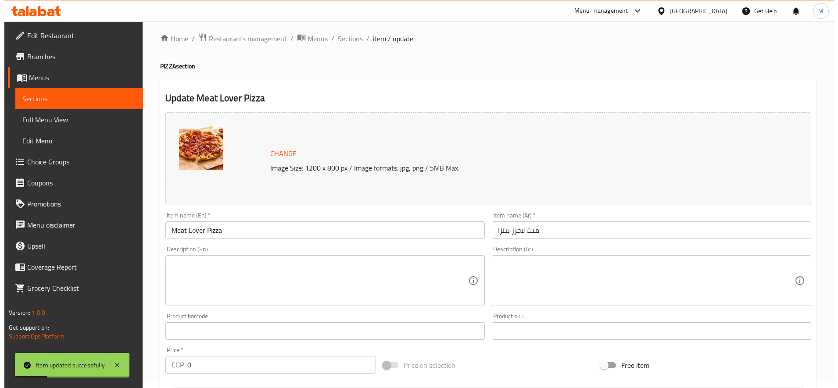
scroll to position [0, 0]
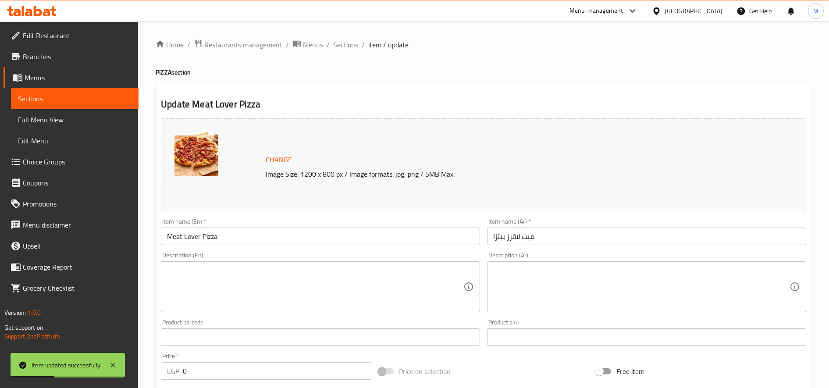
click at [352, 47] on span "Sections" at bounding box center [345, 44] width 25 height 11
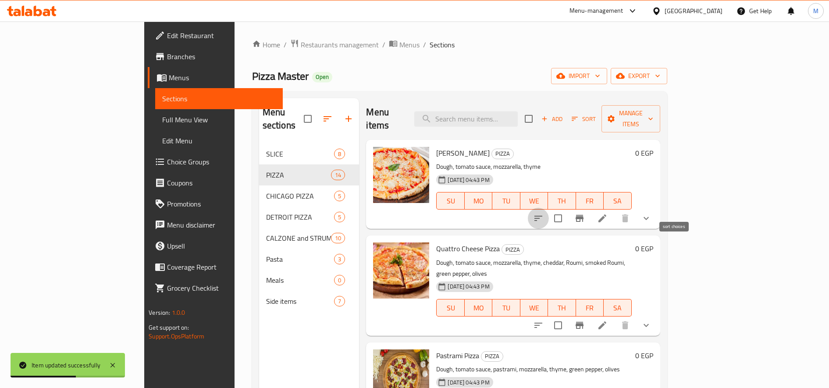
click at [549, 208] on button "sort-choices" at bounding box center [538, 218] width 21 height 21
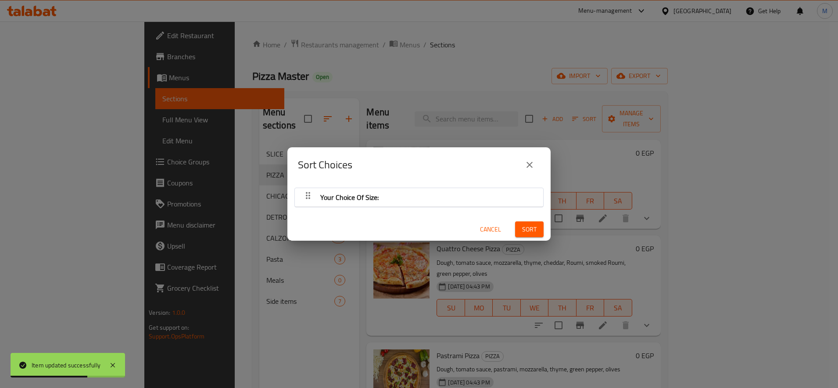
click at [448, 200] on div "Your Choice Of Size:" at bounding box center [418, 197] width 239 height 21
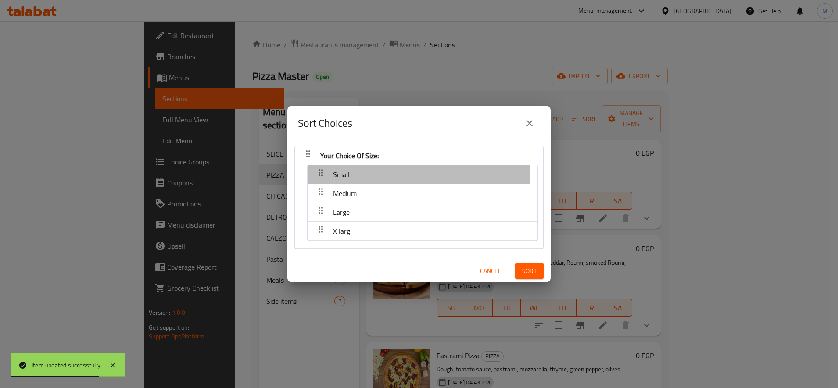
click at [363, 175] on div "Small" at bounding box center [422, 174] width 221 height 21
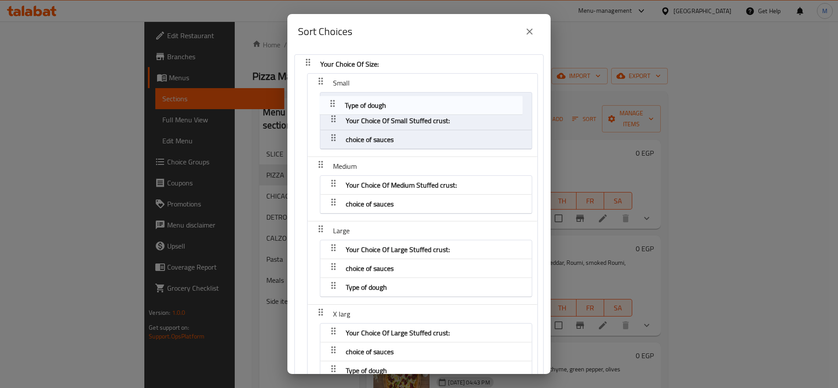
drag, startPoint x: 332, startPoint y: 135, endPoint x: 332, endPoint y: 98, distance: 37.3
click at [332, 98] on nav "Your Choice Of Size: Small Your Choice Of Small Stuffed crust: choice of sauces…" at bounding box center [418, 225] width 249 height 342
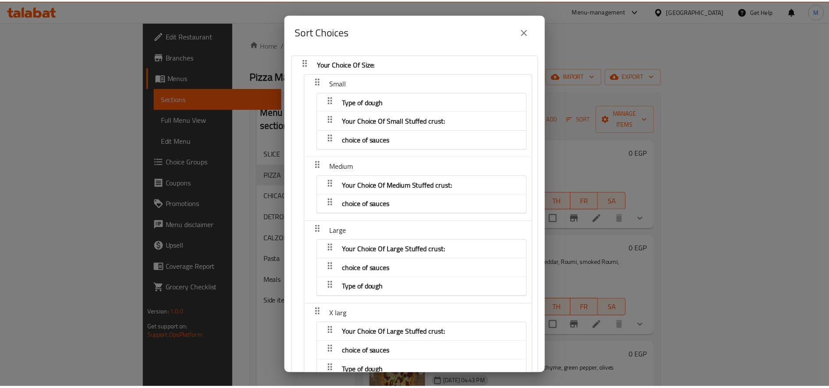
scroll to position [58, 0]
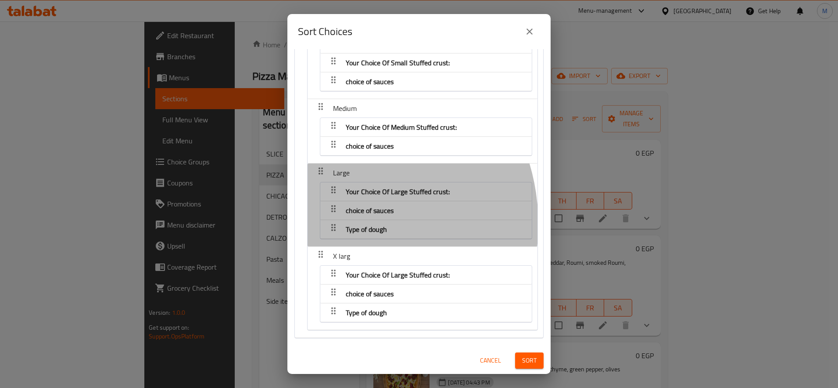
drag, startPoint x: 326, startPoint y: 224, endPoint x: 327, endPoint y: 195, distance: 28.5
click at [327, 92] on nav "Your Choice Of Large Stuffed crust: choice of sauces Type of dough" at bounding box center [426, 62] width 212 height 57
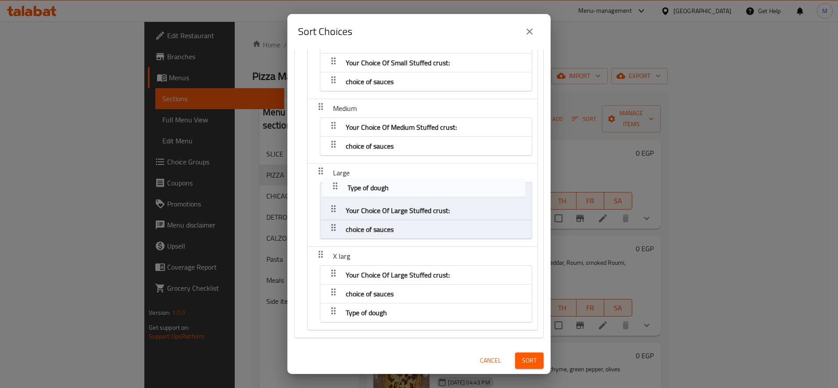
drag, startPoint x: 333, startPoint y: 231, endPoint x: 337, endPoint y: 184, distance: 47.1
click at [337, 184] on nav "Your Choice Of Size: Small Type of dough Your Choice Of Small Stuffed crust: ch…" at bounding box center [418, 167] width 249 height 342
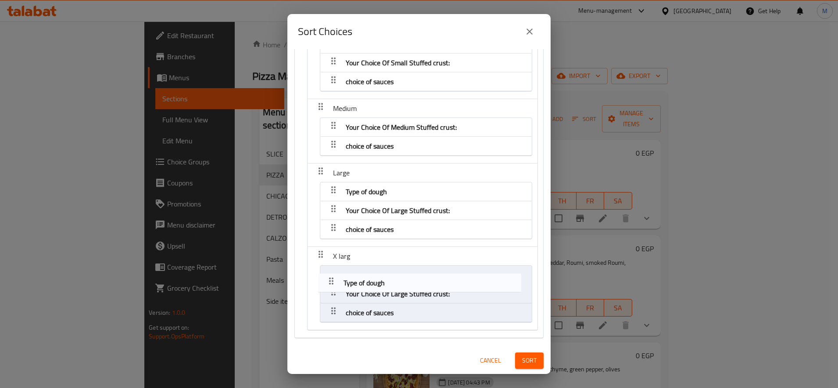
drag, startPoint x: 332, startPoint y: 314, endPoint x: 329, endPoint y: 269, distance: 44.4
click at [329, 269] on nav "Your Choice Of Size: Small Type of dough Your Choice Of Small Stuffed crust: ch…" at bounding box center [418, 167] width 249 height 342
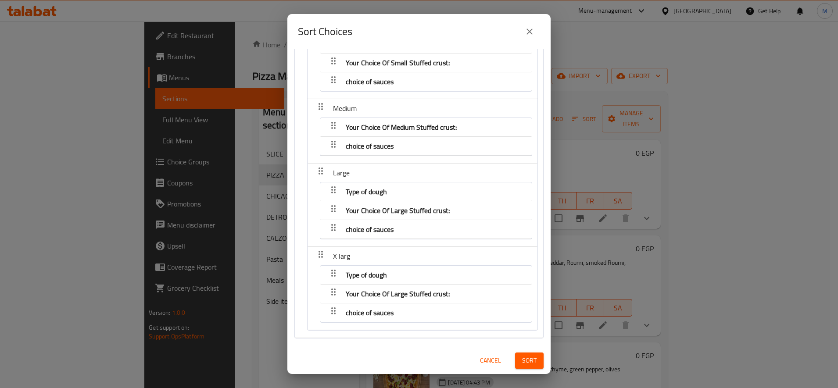
click at [524, 365] on span "Sort" at bounding box center [529, 360] width 14 height 11
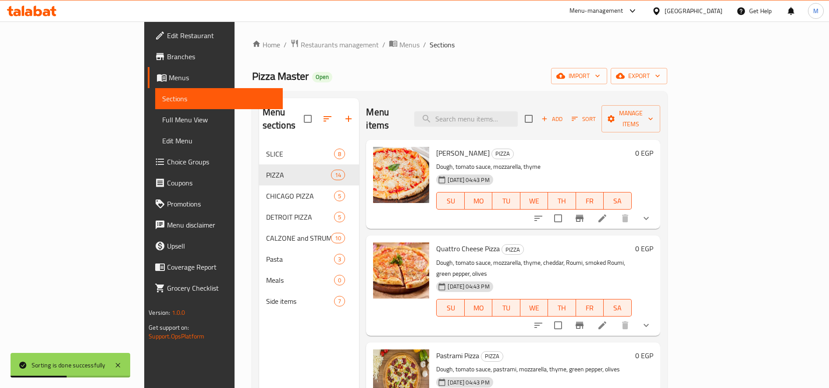
click at [615, 210] on li at bounding box center [602, 218] width 25 height 16
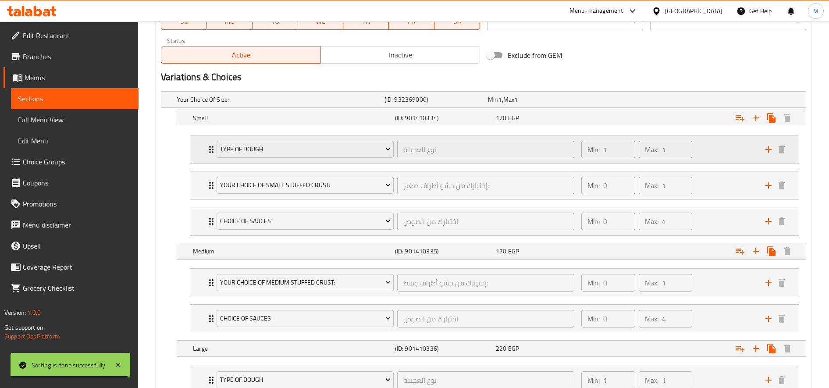
scroll to position [512, 0]
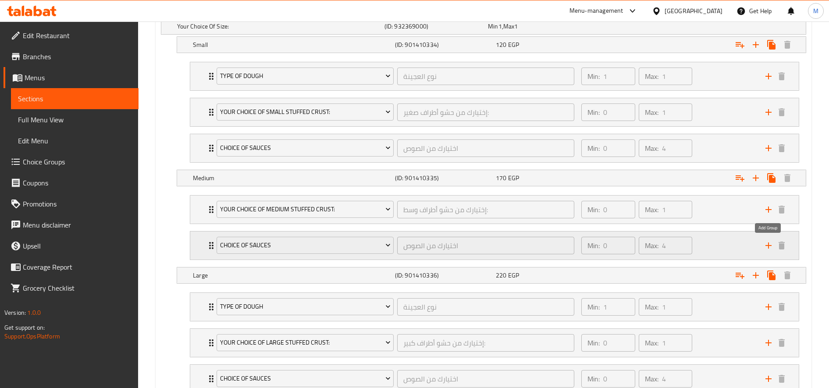
click at [767, 250] on icon "add" at bounding box center [768, 245] width 11 height 11
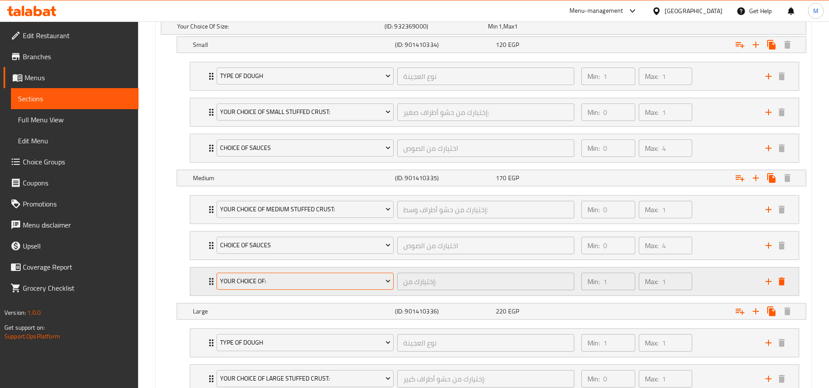
click at [336, 274] on button "Your Choice Of:" at bounding box center [305, 282] width 177 height 18
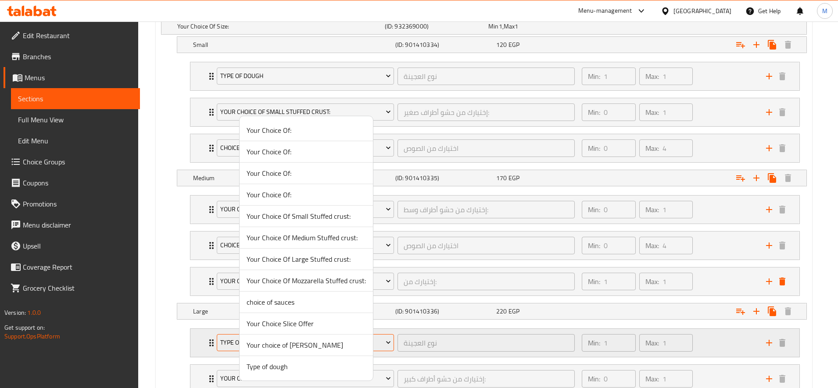
click at [296, 364] on span "Type of dough" at bounding box center [305, 366] width 119 height 11
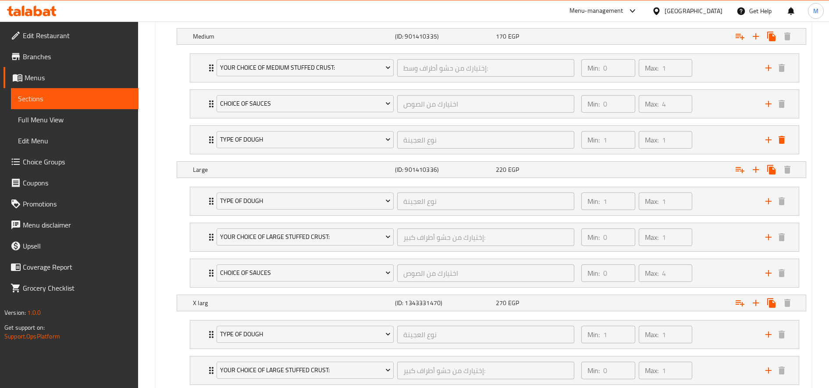
scroll to position [746, 0]
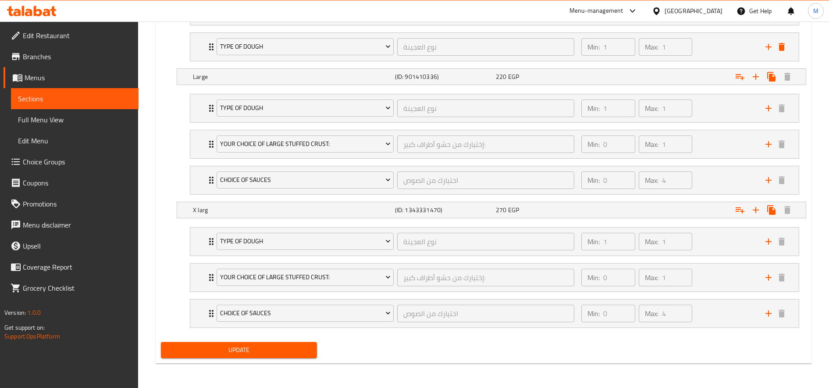
click at [299, 357] on button "Update" at bounding box center [239, 350] width 156 height 16
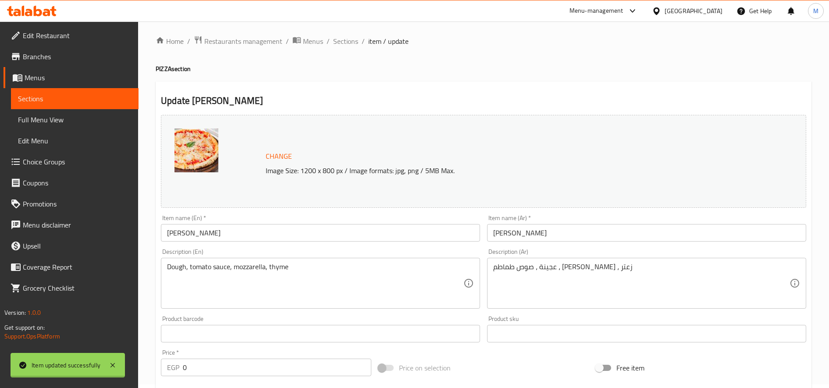
scroll to position [0, 0]
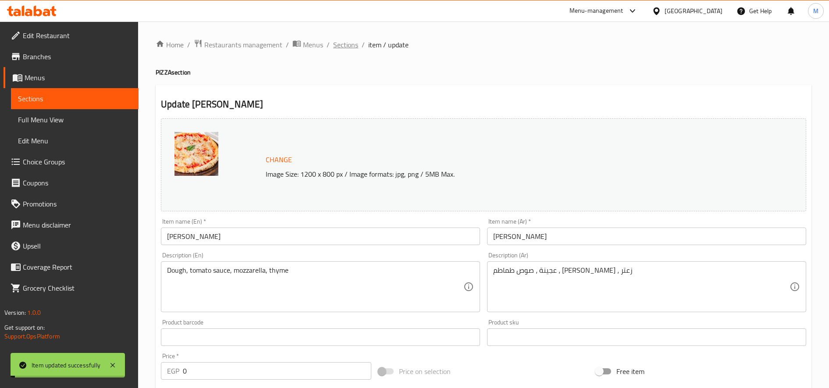
click at [346, 42] on span "Sections" at bounding box center [345, 44] width 25 height 11
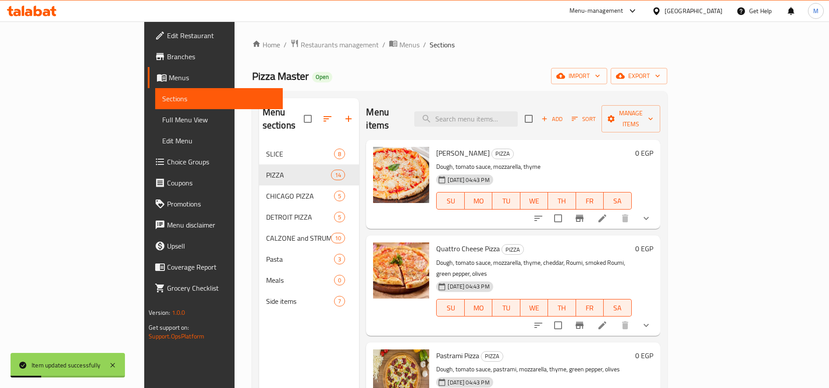
click at [652, 213] on icon "show more" at bounding box center [646, 218] width 11 height 11
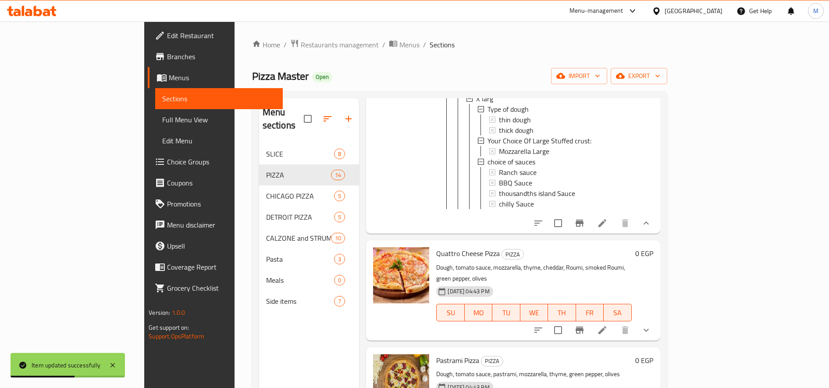
scroll to position [512, 0]
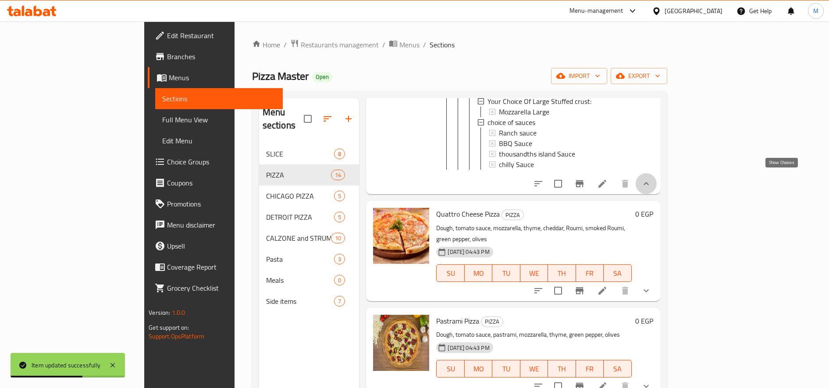
click at [652, 182] on icon "show more" at bounding box center [646, 183] width 11 height 11
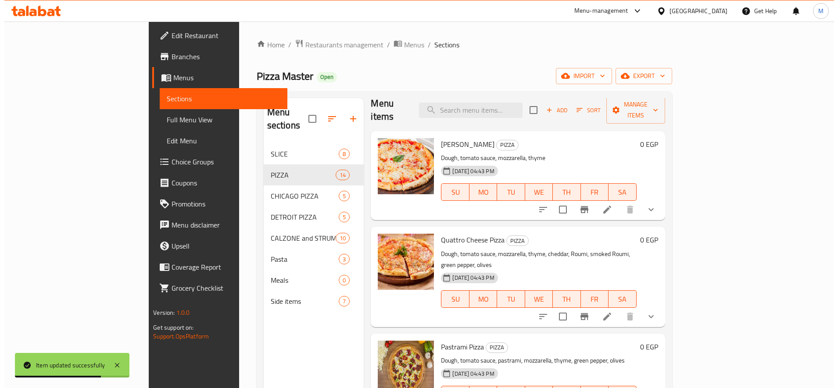
scroll to position [0, 0]
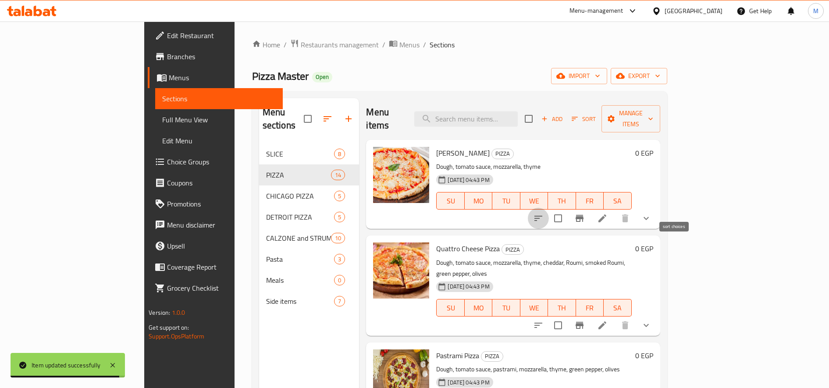
click at [544, 213] on icon "sort-choices" at bounding box center [538, 218] width 11 height 11
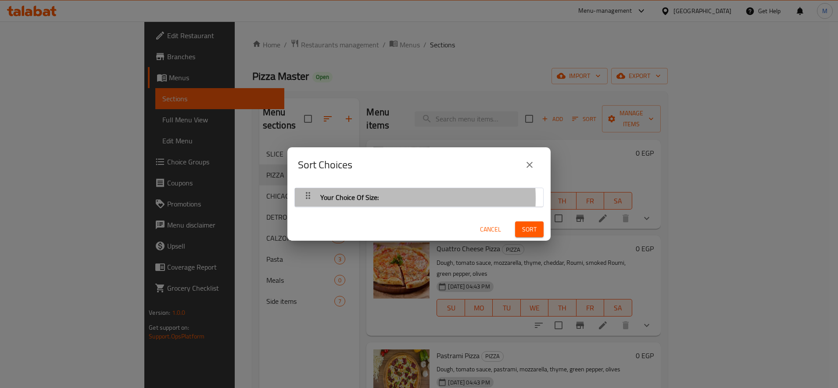
click at [378, 198] on div "Your Choice Of Size:" at bounding box center [349, 197] width 65 height 21
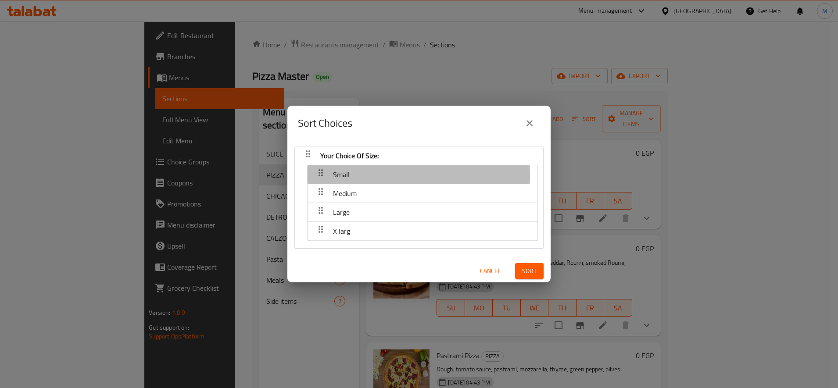
click at [367, 176] on div "Small" at bounding box center [422, 174] width 221 height 21
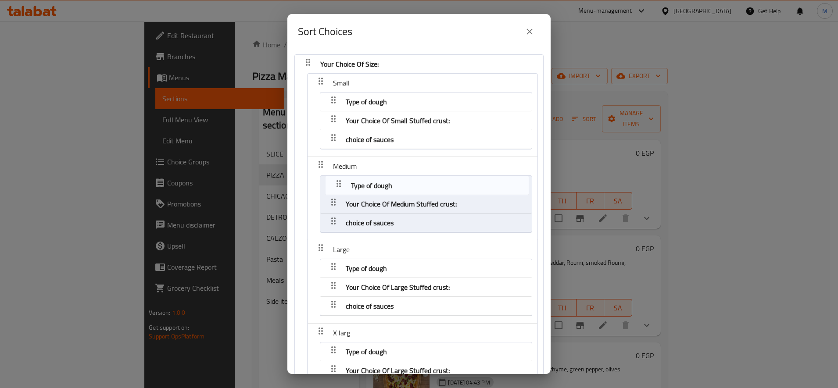
drag, startPoint x: 332, startPoint y: 223, endPoint x: 337, endPoint y: 183, distance: 40.6
click at [337, 183] on nav "Your Choice Of Size: Small Type of dough Your Choice Of Small Stuffed crust: ch…" at bounding box center [418, 234] width 249 height 361
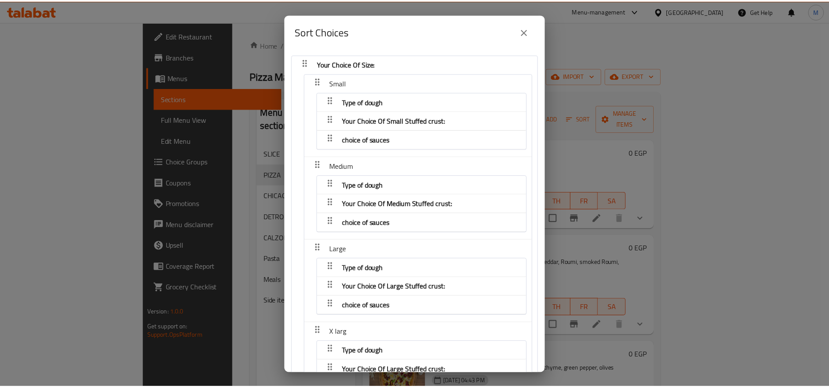
scroll to position [77, 0]
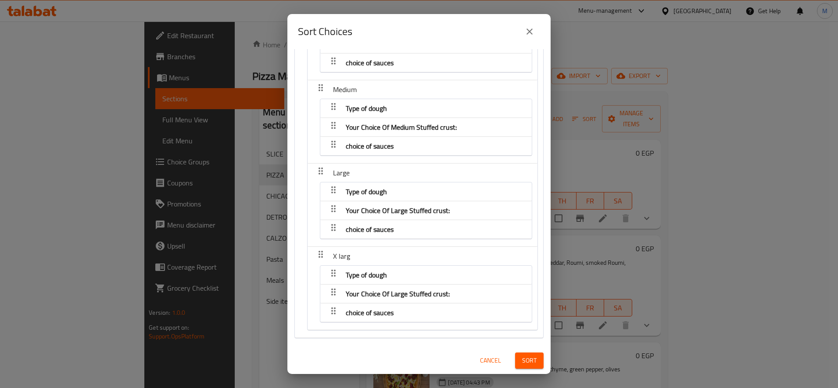
click at [522, 363] on span "Sort" at bounding box center [529, 360] width 14 height 11
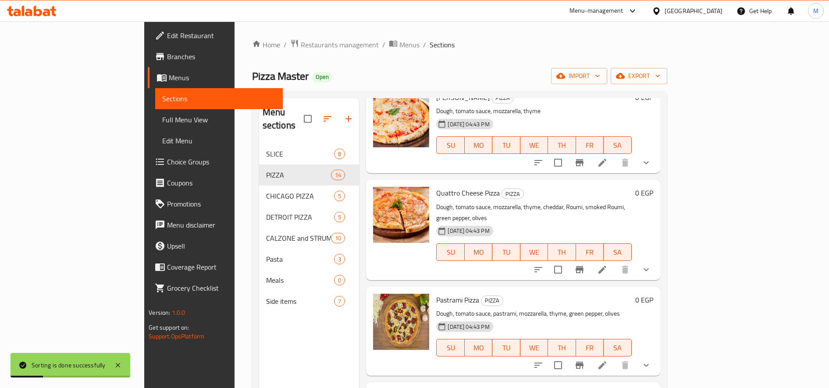
scroll to position [73, 0]
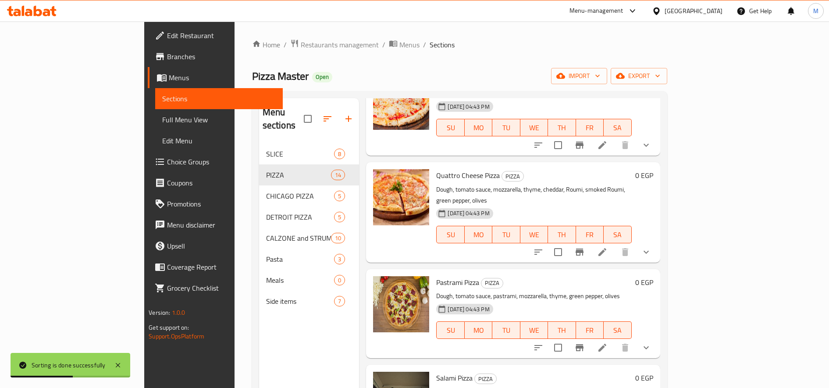
click at [652, 247] on icon "show more" at bounding box center [646, 252] width 11 height 11
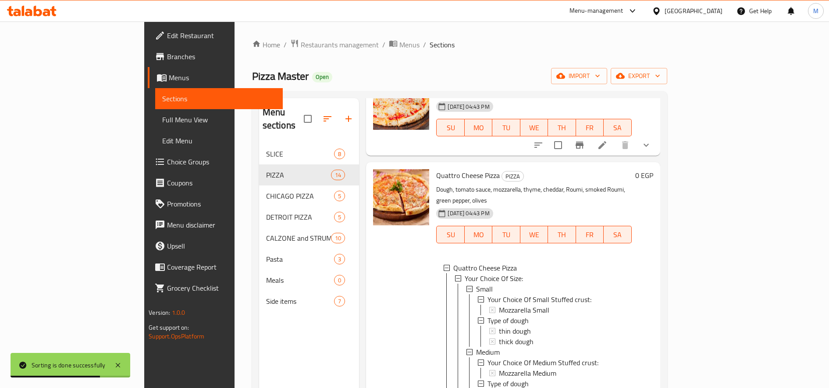
click at [653, 204] on div "0 EGP" at bounding box center [642, 350] width 21 height 363
click at [653, 197] on div "0 EGP" at bounding box center [642, 350] width 21 height 363
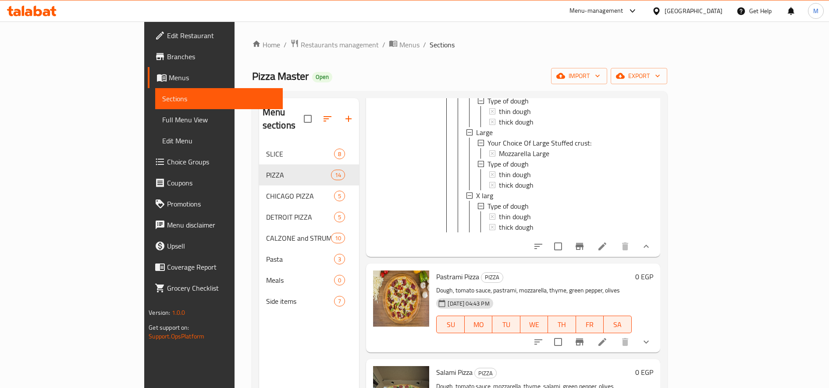
scroll to position [365, 0]
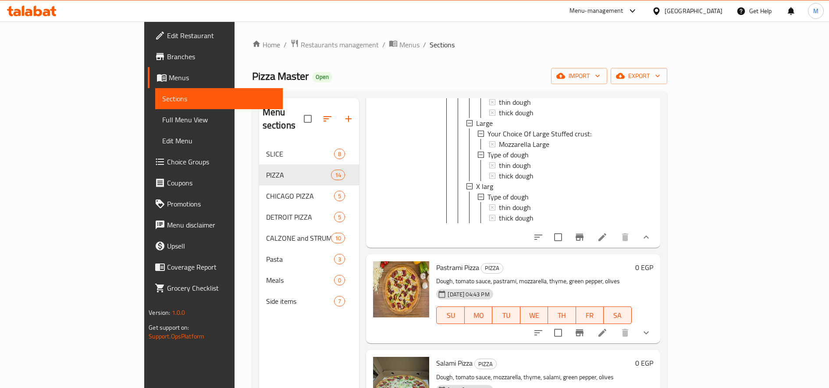
click at [652, 232] on icon "show more" at bounding box center [646, 237] width 11 height 11
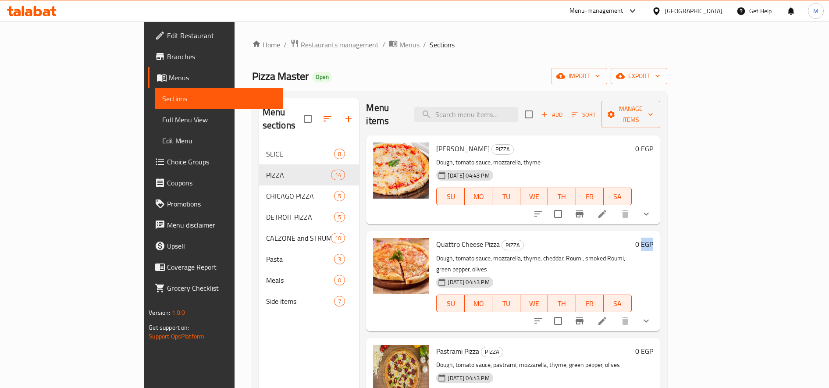
scroll to position [0, 0]
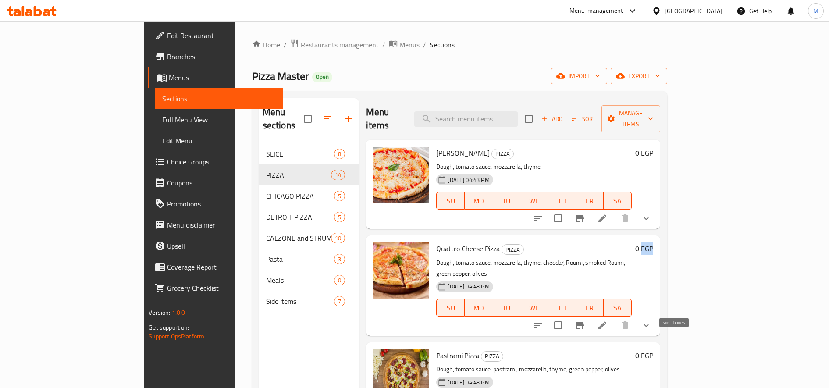
click at [544, 320] on icon "sort-choices" at bounding box center [538, 325] width 11 height 11
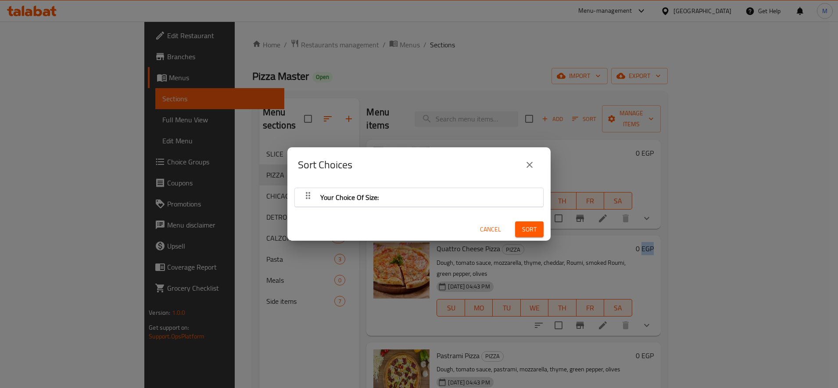
click at [402, 199] on div "Your Choice Of Size:" at bounding box center [418, 197] width 239 height 21
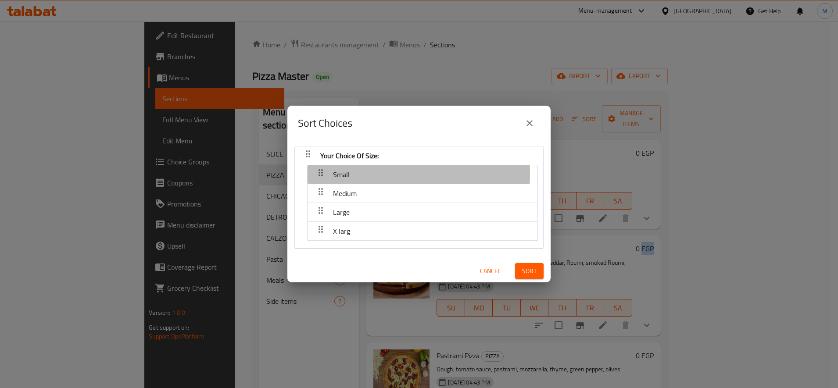
click at [363, 174] on div "Small" at bounding box center [422, 174] width 221 height 21
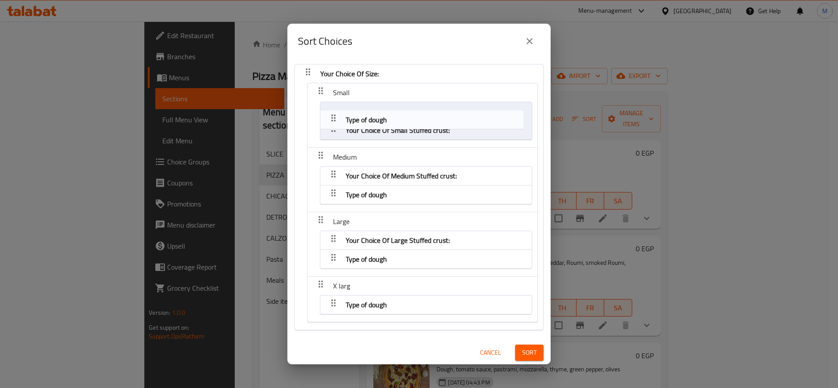
drag, startPoint x: 333, startPoint y: 133, endPoint x: 332, endPoint y: 111, distance: 21.9
click at [332, 111] on nav "Your Choice Of Size: Small Your Choice Of Small Stuffed crust: Type of dough Me…" at bounding box center [418, 197] width 249 height 267
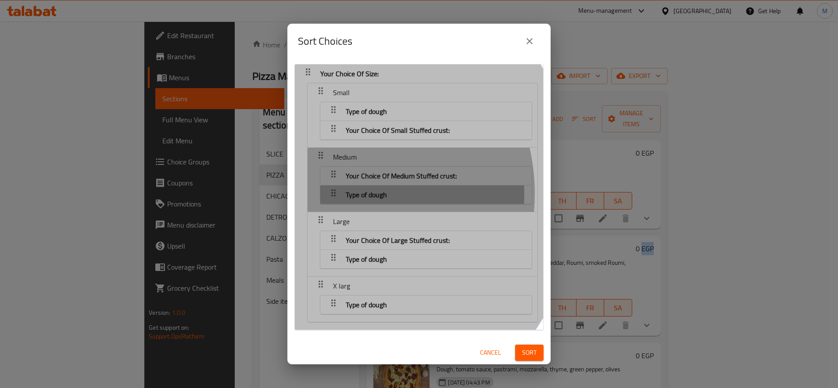
drag, startPoint x: 333, startPoint y: 193, endPoint x: 332, endPoint y: 163, distance: 29.8
click at [332, 163] on nav "Your Choice Of Size: Small Type of dough Your Choice Of Small Stuffed crust: Me…" at bounding box center [418, 197] width 249 height 267
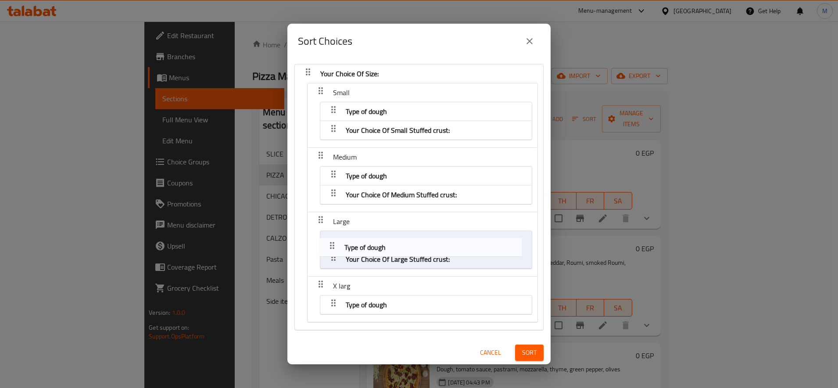
drag, startPoint x: 331, startPoint y: 246, endPoint x: 329, endPoint y: 233, distance: 13.3
click at [329, 233] on nav "Your Choice Of Size: Small Type of dough Your Choice Of Small Stuffed crust: Me…" at bounding box center [418, 197] width 249 height 267
click at [521, 358] on button "Sort" at bounding box center [529, 353] width 29 height 16
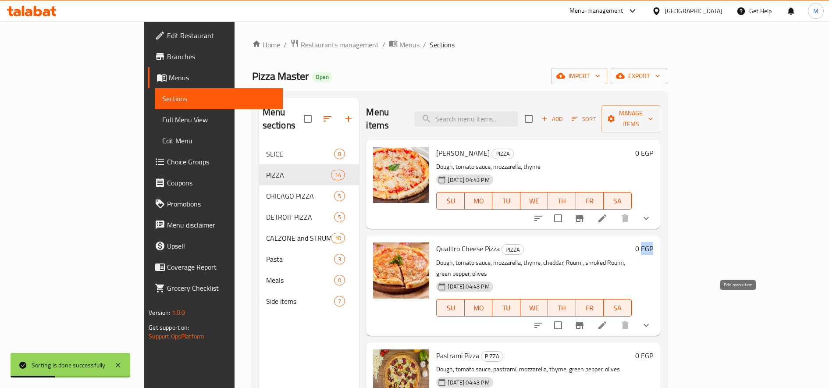
click at [608, 320] on icon at bounding box center [602, 325] width 11 height 11
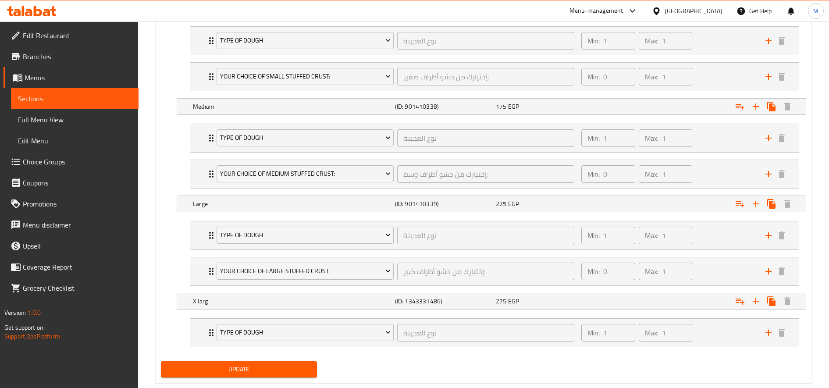
scroll to position [567, 0]
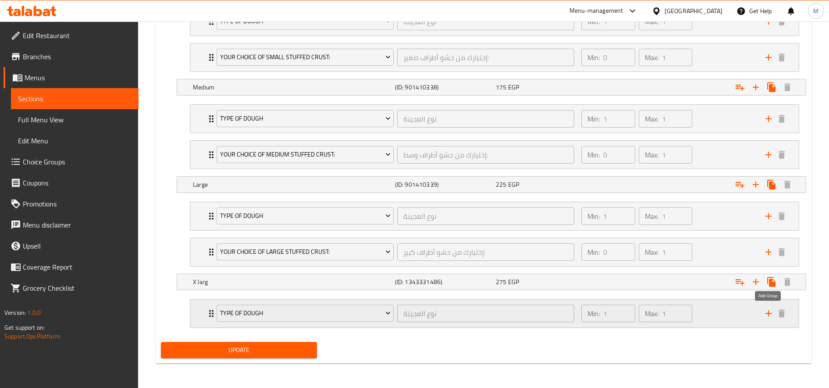
click at [768, 317] on icon "add" at bounding box center [768, 313] width 11 height 11
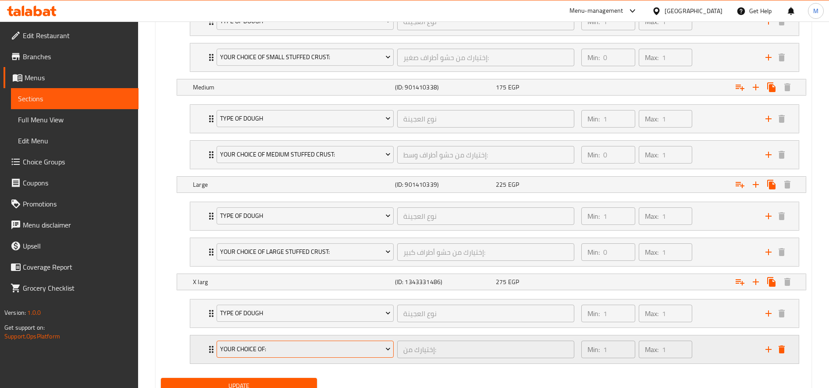
click at [299, 348] on span "Your Choice Of:" at bounding box center [305, 349] width 171 height 11
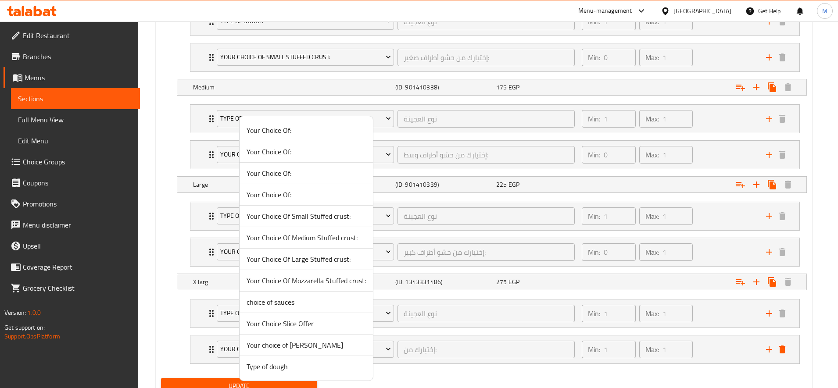
click at [312, 259] on span "Your Choice Of Large Stuffed crust:" at bounding box center [305, 259] width 119 height 11
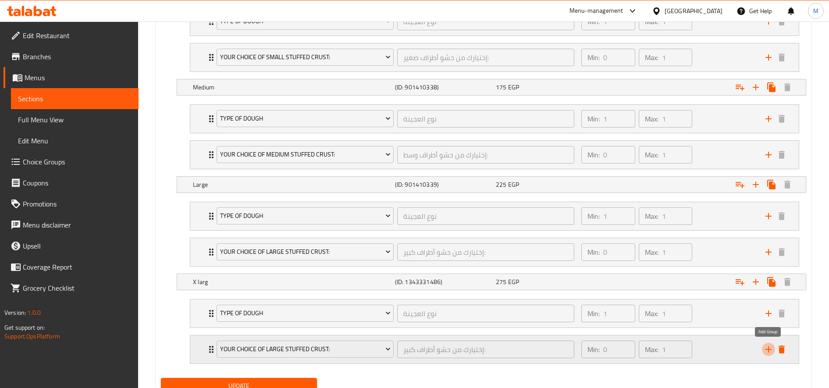
click at [767, 353] on icon "add" at bounding box center [768, 349] width 11 height 11
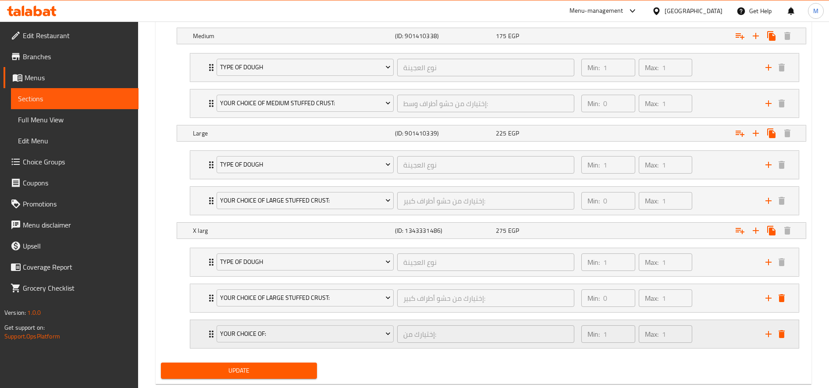
scroll to position [638, 0]
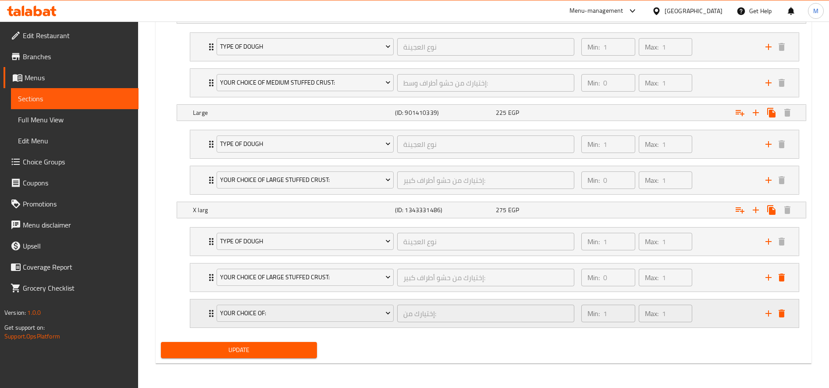
click at [349, 323] on div "Your Choice Of:" at bounding box center [305, 313] width 181 height 21
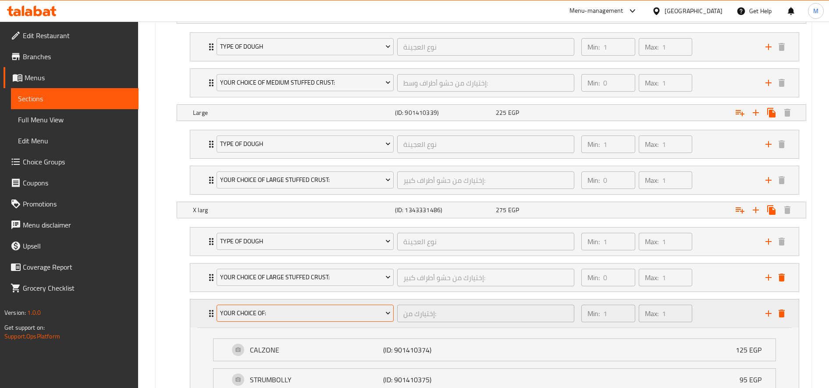
click at [337, 317] on span "Your Choice Of:" at bounding box center [305, 313] width 171 height 11
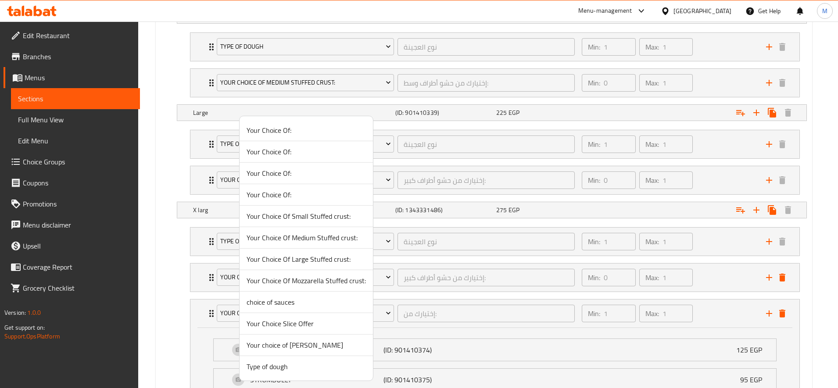
click at [314, 309] on li "choice of sauces" at bounding box center [305, 302] width 133 height 21
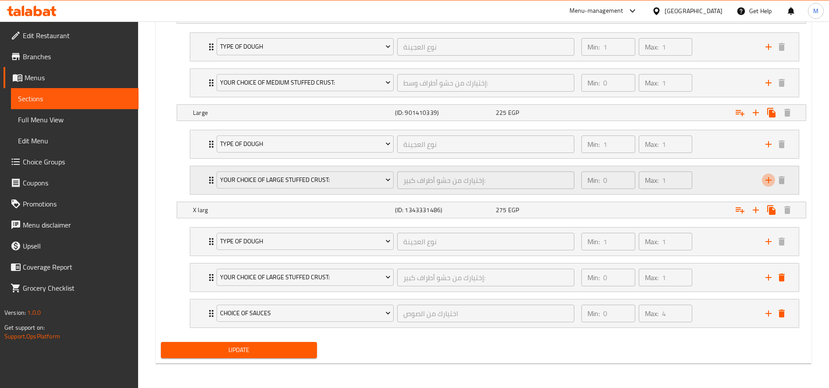
click at [773, 181] on icon "add" at bounding box center [768, 180] width 11 height 11
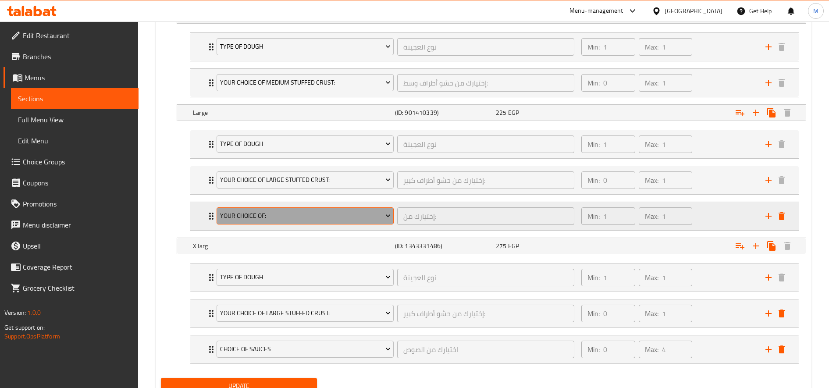
click at [362, 224] on button "Your Choice Of:" at bounding box center [305, 216] width 177 height 18
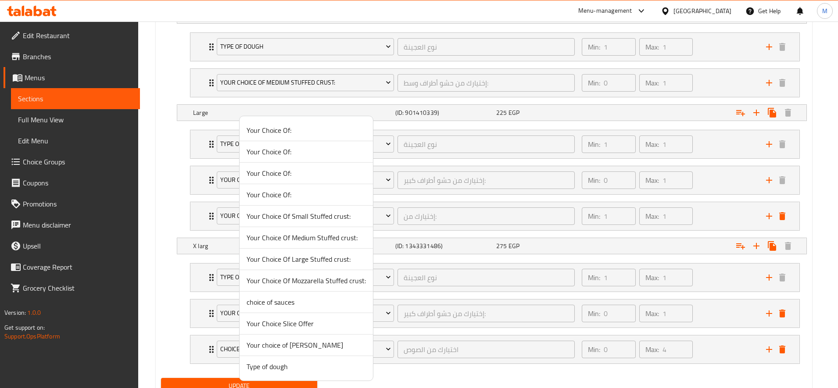
click at [293, 307] on span "choice of sauces" at bounding box center [305, 302] width 119 height 11
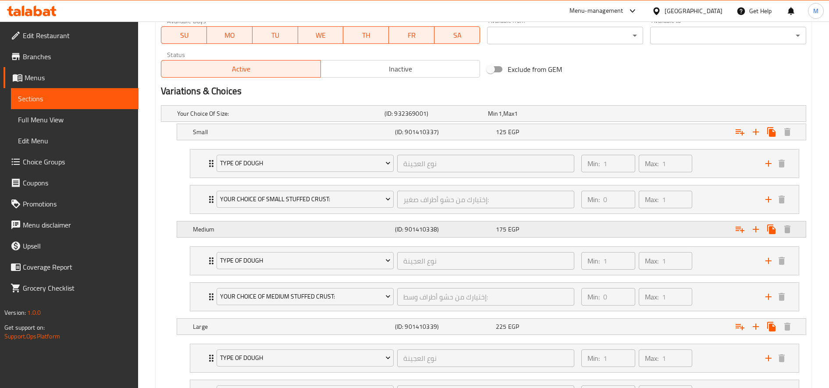
scroll to position [419, 0]
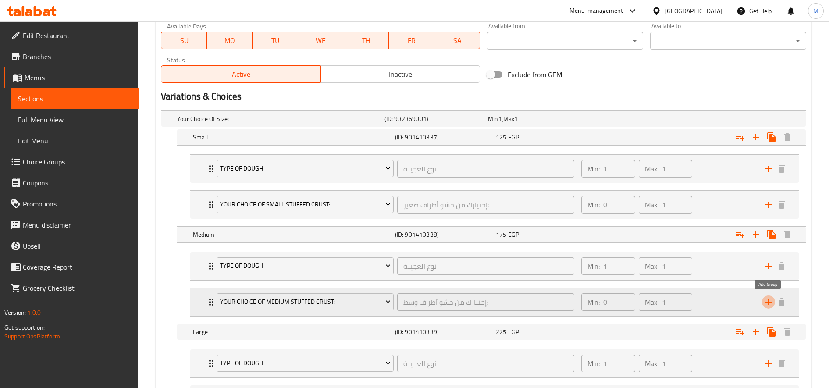
click at [772, 301] on icon "add" at bounding box center [768, 302] width 11 height 11
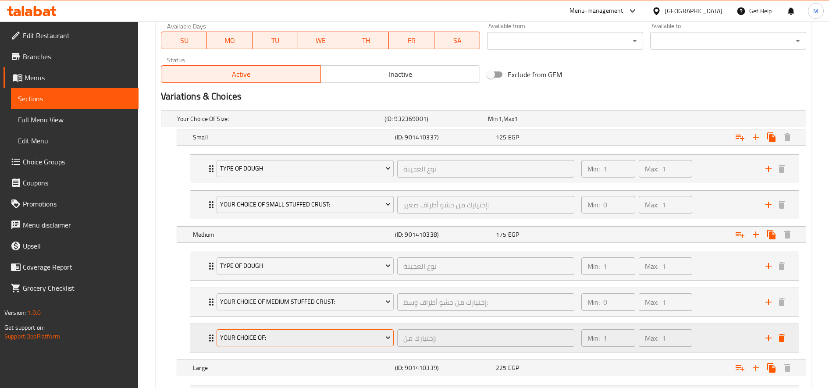
click at [360, 332] on span "Your Choice Of:" at bounding box center [305, 337] width 171 height 11
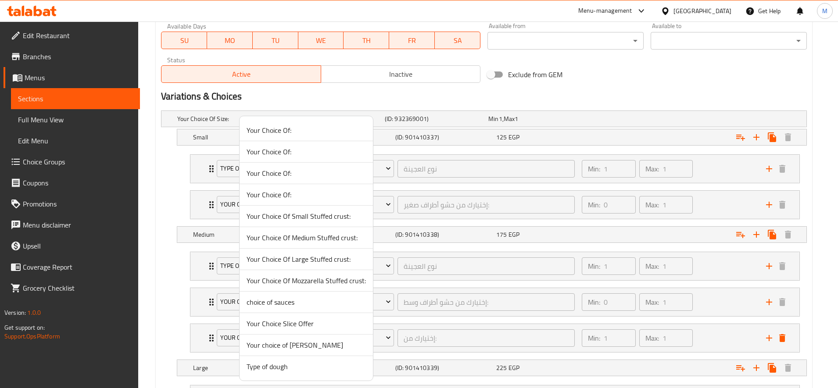
click at [325, 305] on span "choice of sauces" at bounding box center [305, 302] width 119 height 11
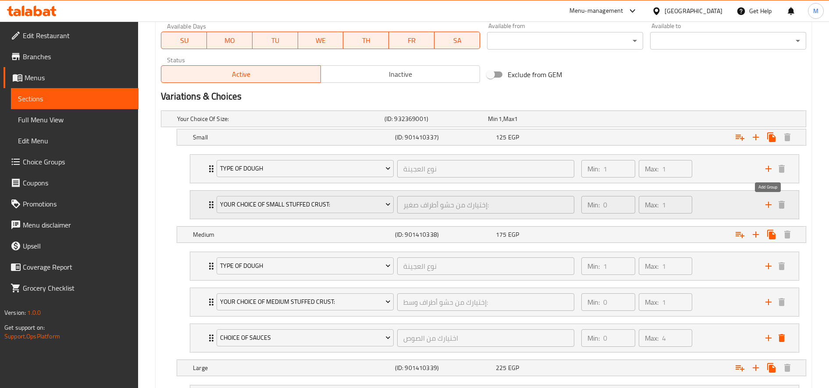
click at [773, 207] on icon "add" at bounding box center [768, 205] width 11 height 11
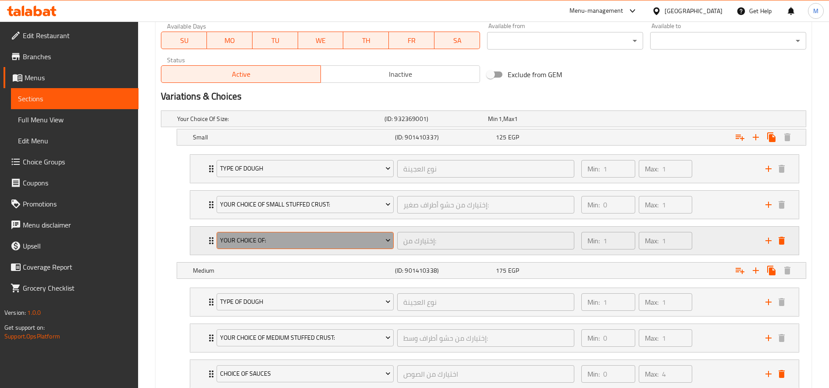
click at [328, 241] on span "Your Choice Of:" at bounding box center [305, 240] width 171 height 11
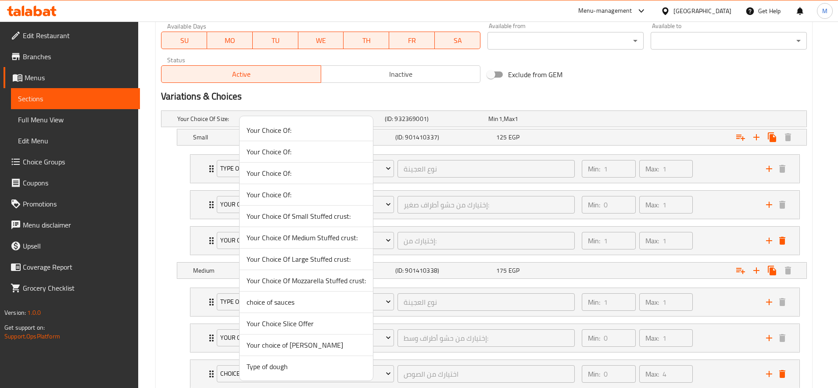
click at [287, 306] on span "choice of sauces" at bounding box center [305, 302] width 119 height 11
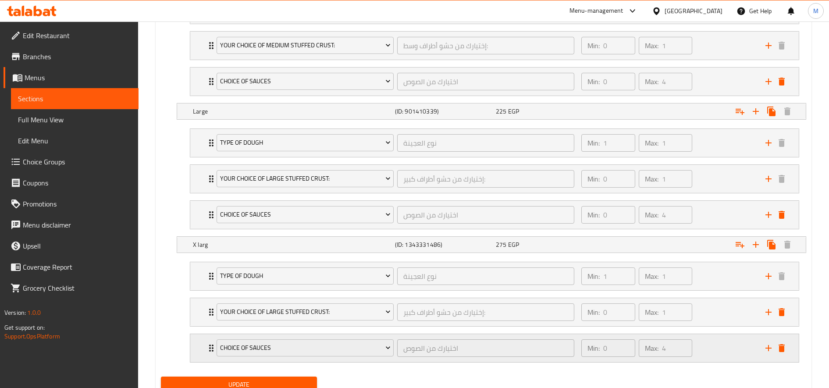
scroll to position [746, 0]
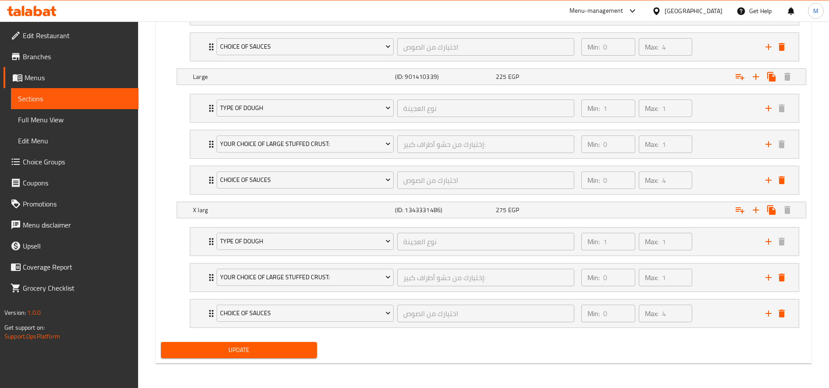
click at [274, 348] on span "Update" at bounding box center [239, 350] width 142 height 11
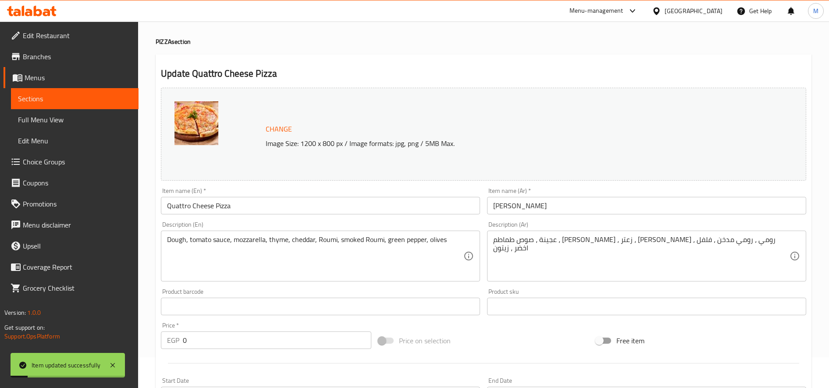
scroll to position [0, 0]
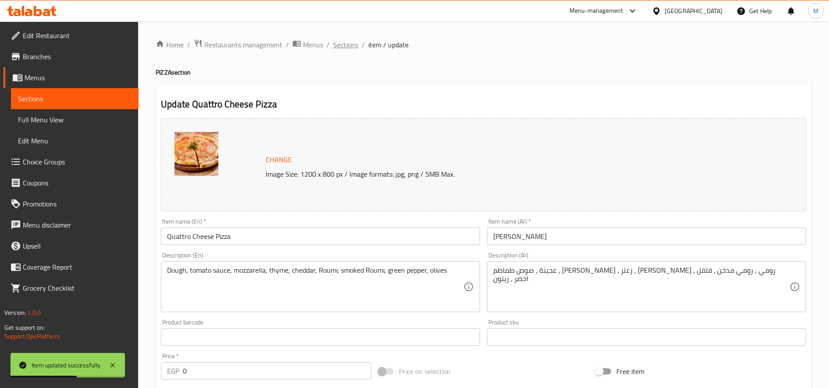
click at [349, 46] on span "Sections" at bounding box center [345, 44] width 25 height 11
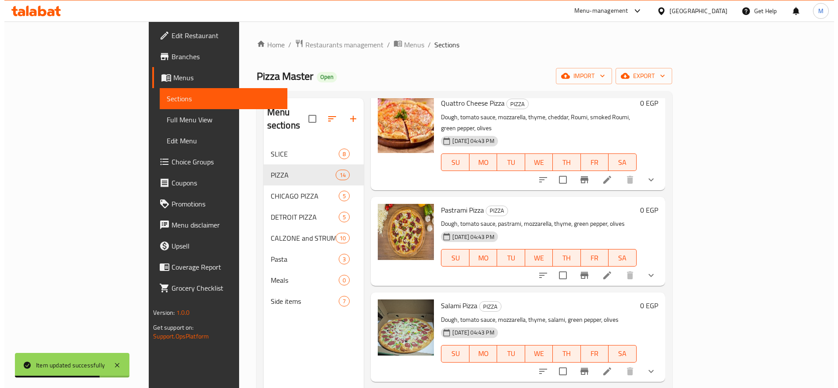
scroll to position [146, 0]
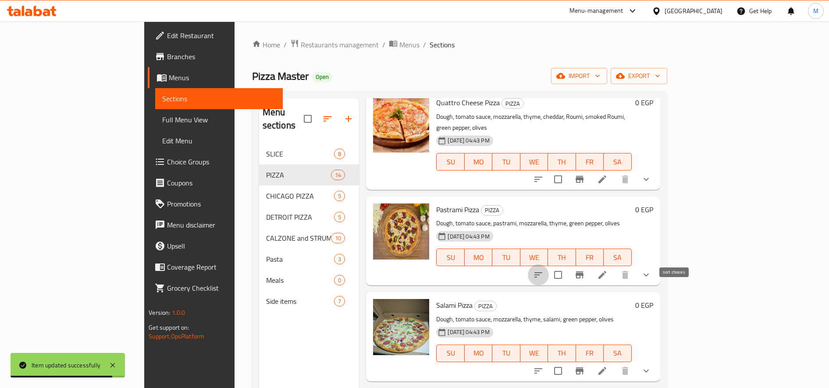
click at [549, 264] on button "sort-choices" at bounding box center [538, 274] width 21 height 21
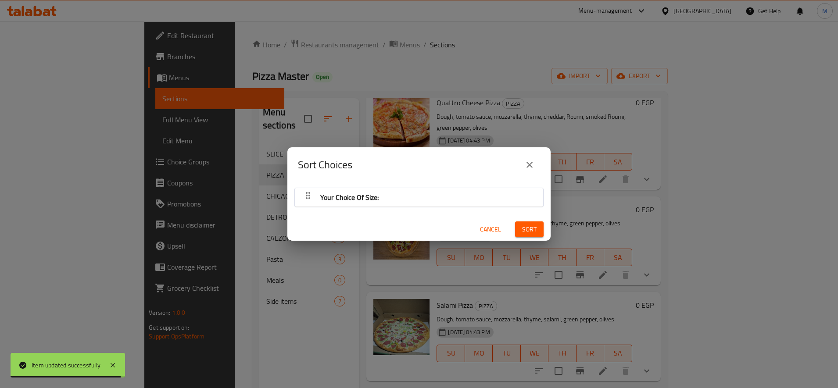
click at [390, 190] on div "Your Choice Of Size:" at bounding box center [418, 197] width 239 height 21
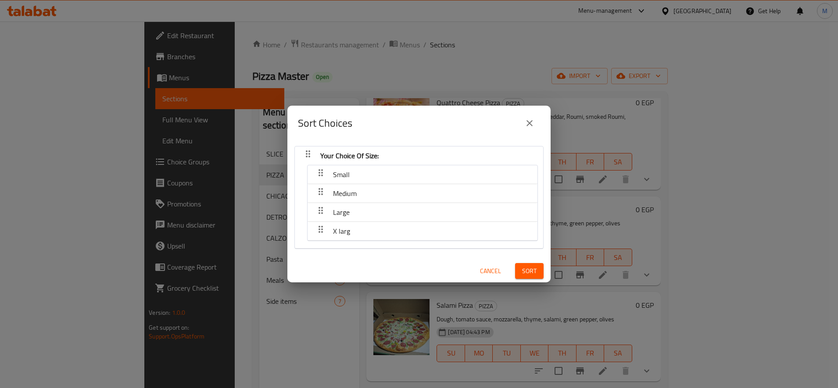
click at [346, 173] on span "Small" at bounding box center [341, 174] width 17 height 13
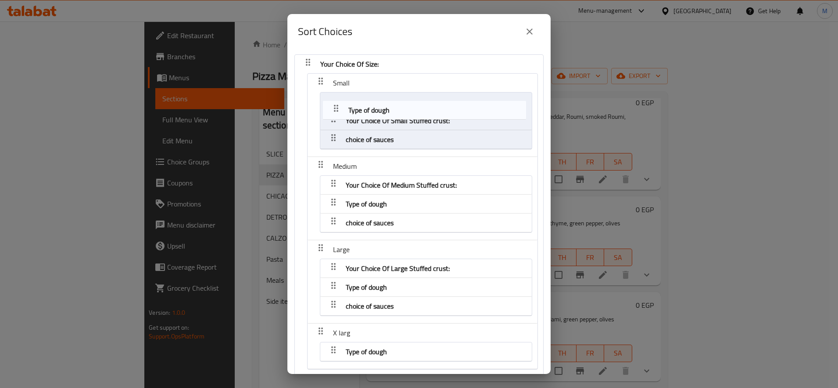
drag, startPoint x: 336, startPoint y: 121, endPoint x: 339, endPoint y: 105, distance: 16.4
click at [338, 106] on nav "Your Choice Of Size: Small Your Choice Of Small Stuffed crust: Type of dough ch…" at bounding box center [418, 215] width 249 height 323
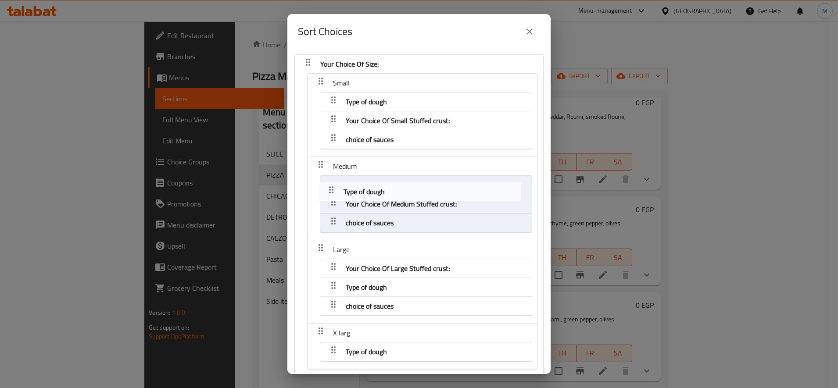
drag, startPoint x: 333, startPoint y: 201, endPoint x: 330, endPoint y: 176, distance: 24.8
click at [330, 176] on nav "Your Choice Of Size: Small Type of dough Your Choice Of Small Stuffed crust: ch…" at bounding box center [418, 215] width 249 height 323
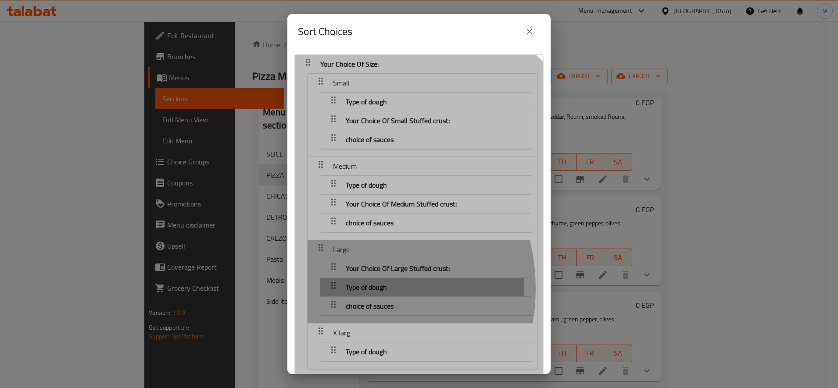
drag, startPoint x: 334, startPoint y: 289, endPoint x: 331, endPoint y: 257, distance: 31.7
click at [331, 257] on nav "Your Choice Of Size: Small Type of dough Your Choice Of Small Stuffed crust: ch…" at bounding box center [418, 215] width 249 height 323
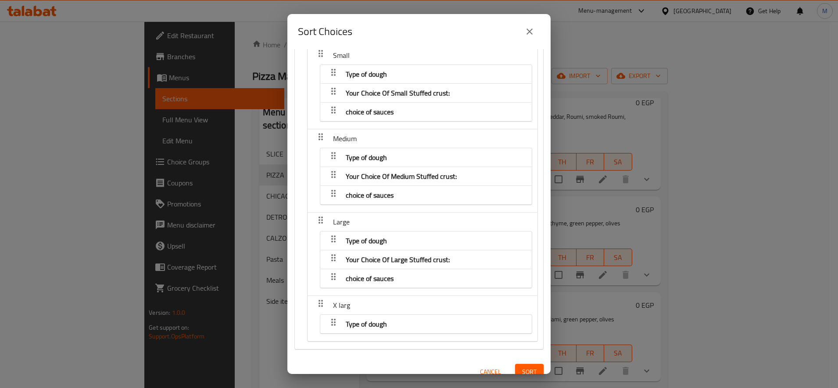
scroll to position [39, 0]
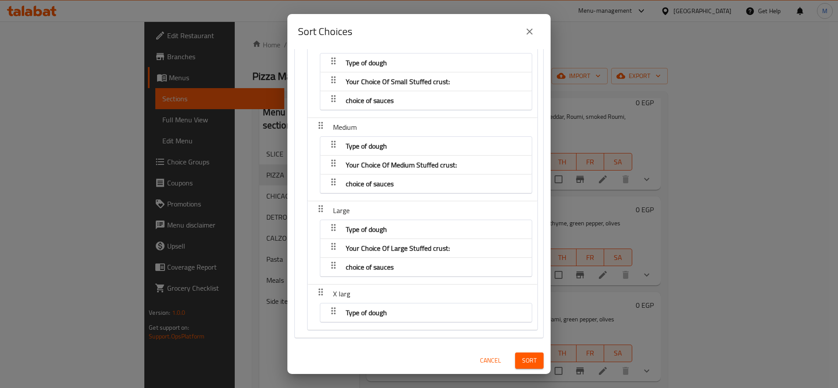
click at [522, 360] on span "Sort" at bounding box center [529, 360] width 14 height 11
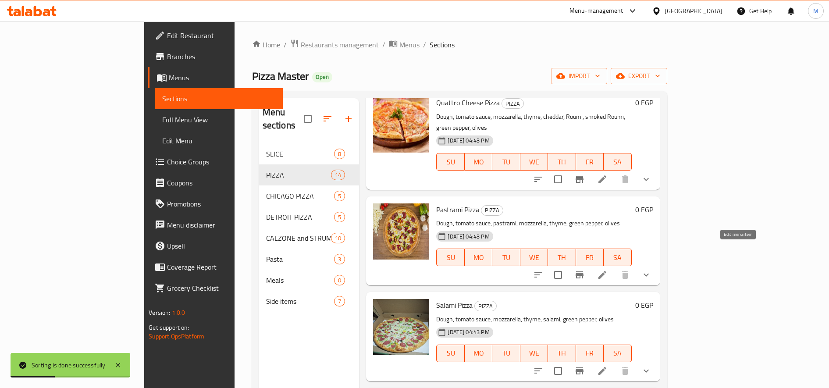
click at [608, 270] on icon at bounding box center [602, 275] width 11 height 11
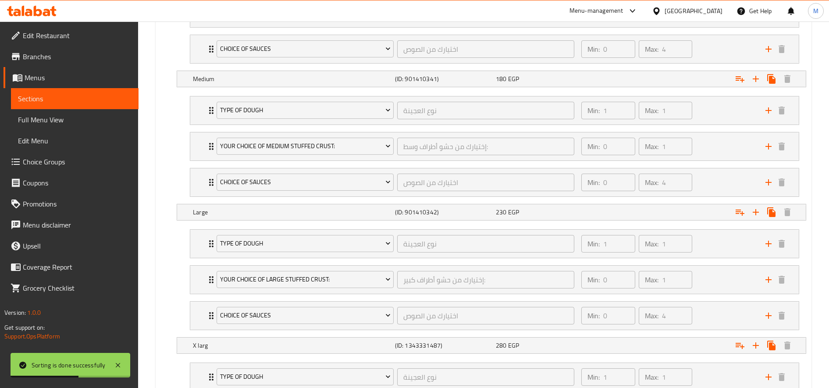
scroll to position [674, 0]
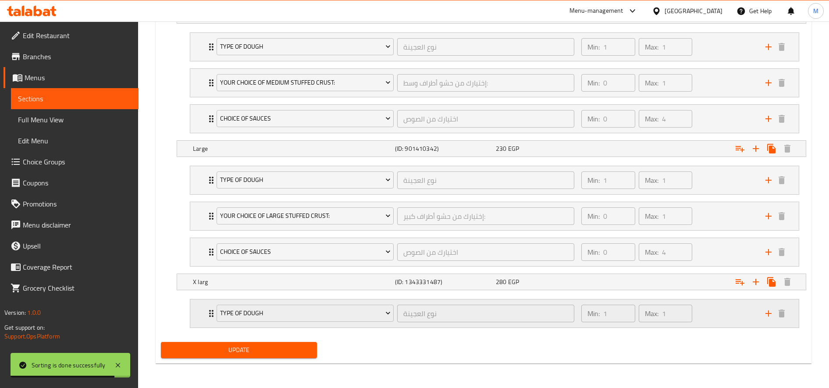
click at [766, 316] on icon "add" at bounding box center [768, 313] width 11 height 11
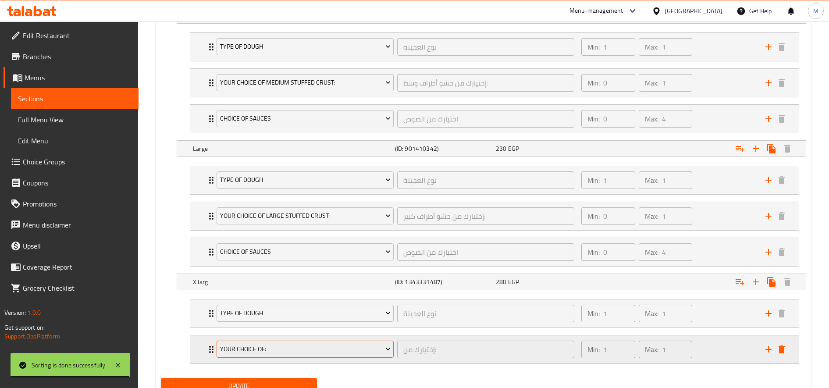
click at [282, 350] on span "Your Choice Of:" at bounding box center [305, 349] width 171 height 11
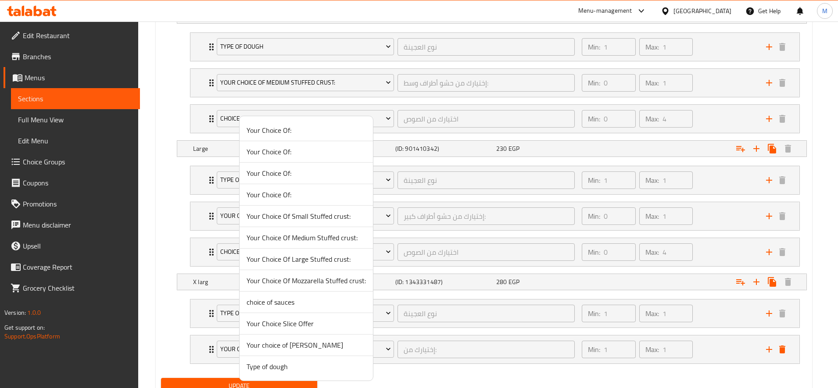
click at [313, 260] on span "Your Choice Of Large Stuffed crust:" at bounding box center [305, 259] width 119 height 11
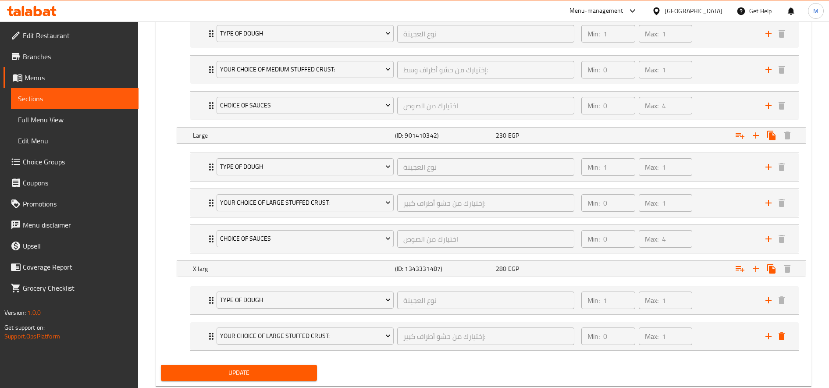
scroll to position [710, 0]
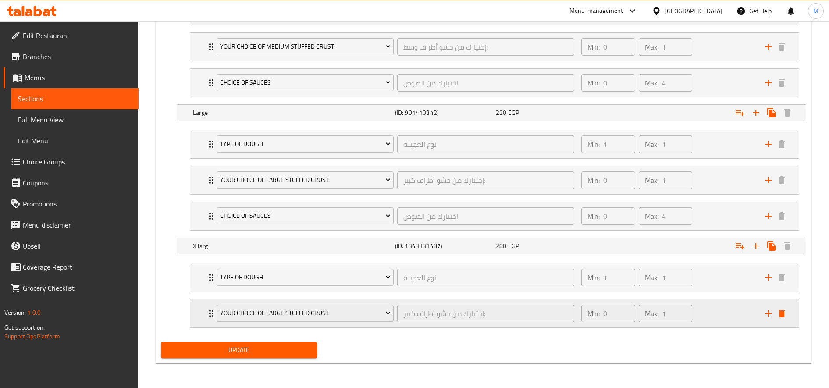
click at [770, 312] on icon "add" at bounding box center [768, 313] width 11 height 11
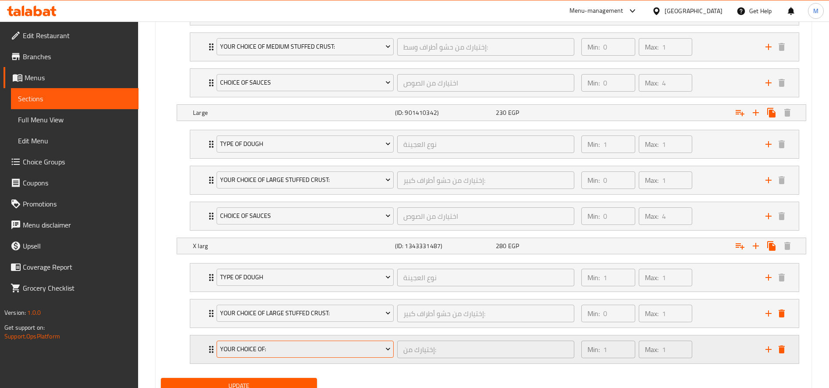
click at [280, 346] on span "Your Choice Of:" at bounding box center [305, 349] width 171 height 11
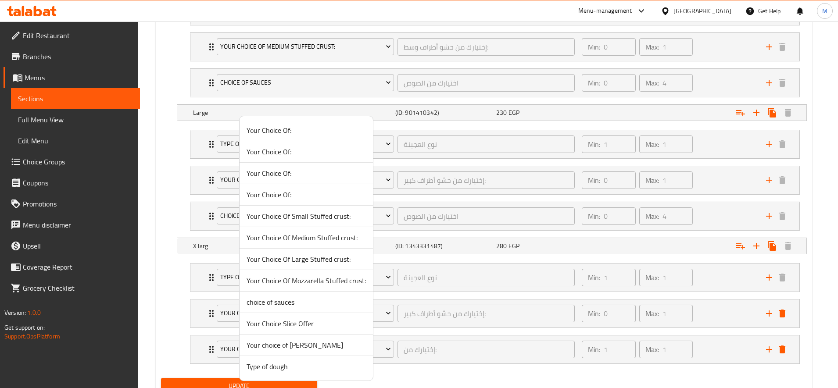
click at [303, 302] on span "choice of sauces" at bounding box center [305, 302] width 119 height 11
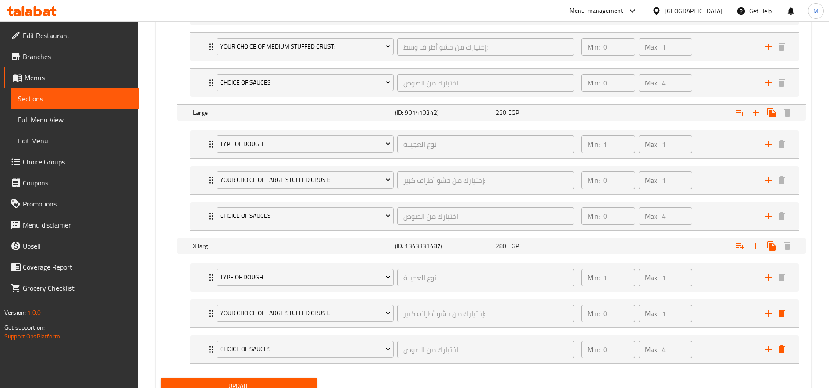
click at [274, 381] on span "Update" at bounding box center [239, 386] width 142 height 11
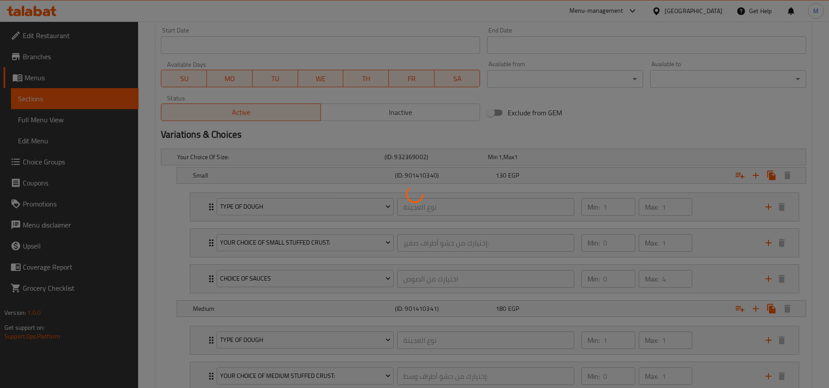
scroll to position [0, 0]
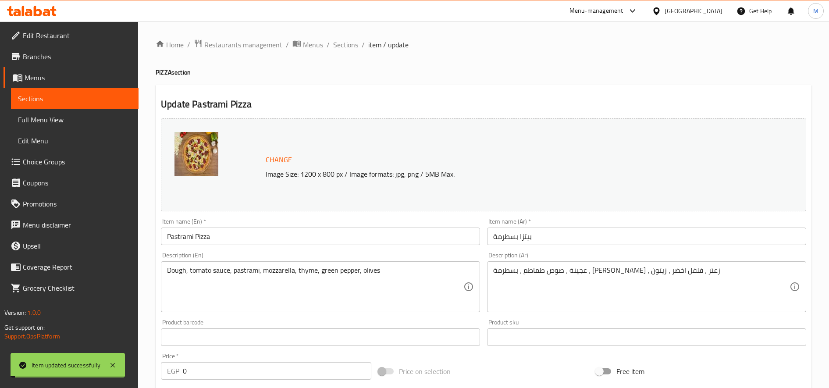
click at [347, 44] on span "Sections" at bounding box center [345, 44] width 25 height 11
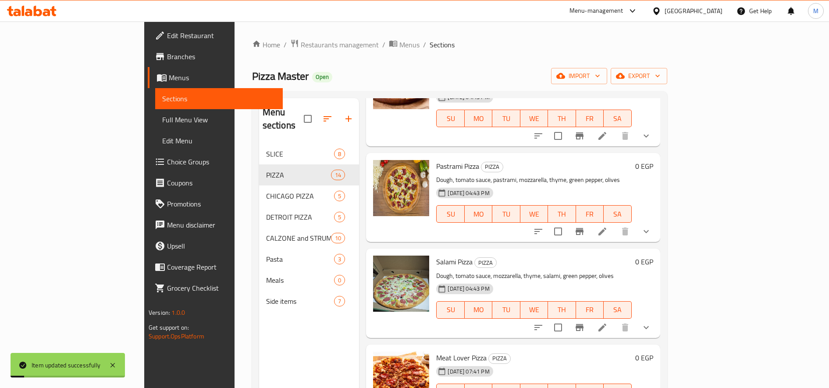
scroll to position [219, 0]
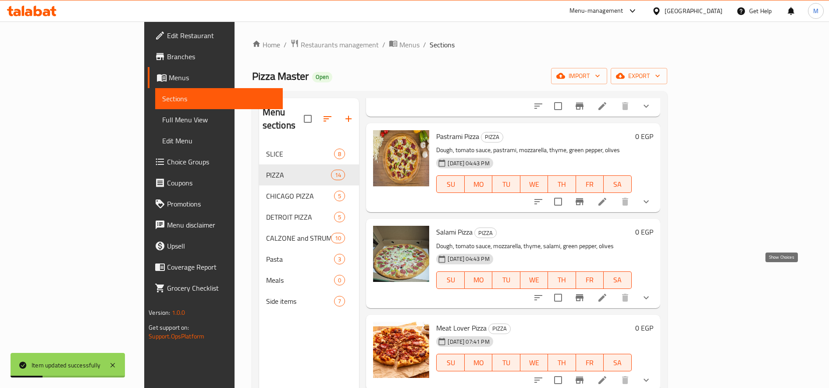
click at [652, 292] on icon "show more" at bounding box center [646, 297] width 11 height 11
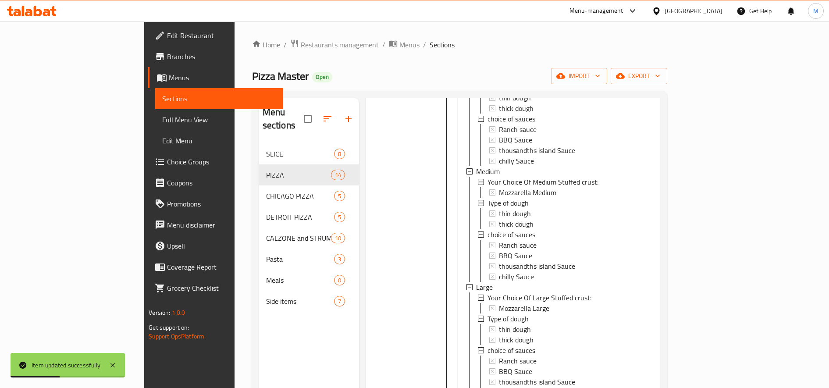
scroll to position [585, 0]
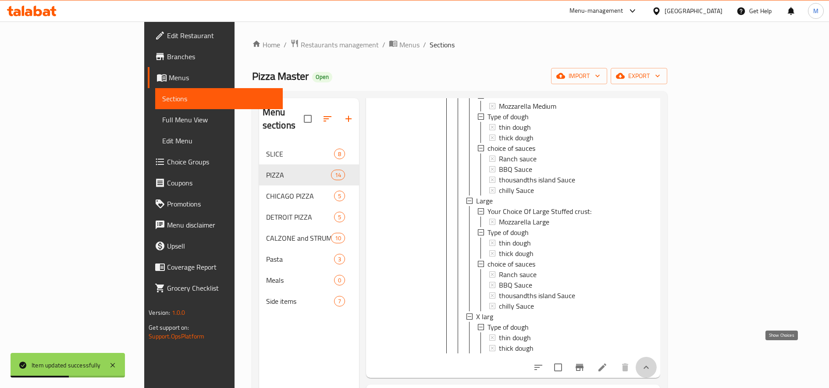
click at [652, 362] on icon "show more" at bounding box center [646, 367] width 11 height 11
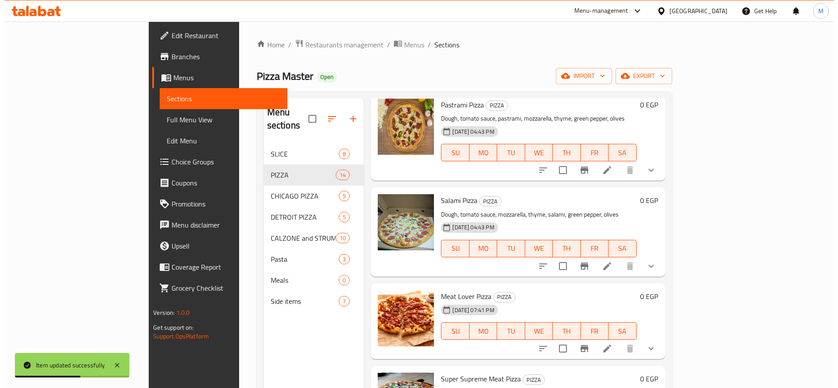
scroll to position [178, 0]
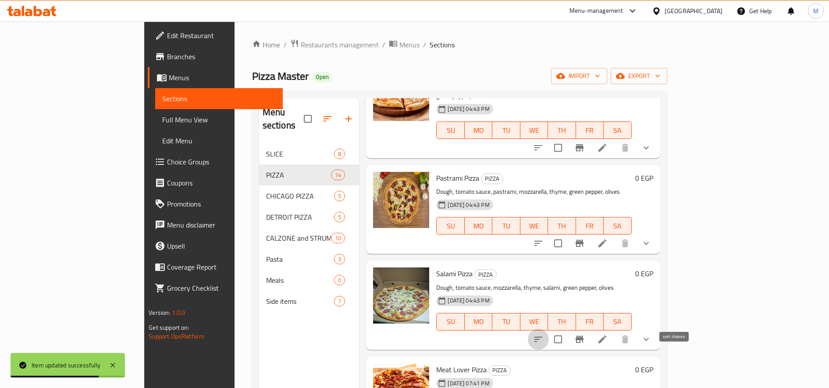
click at [544, 334] on icon "sort-choices" at bounding box center [538, 339] width 11 height 11
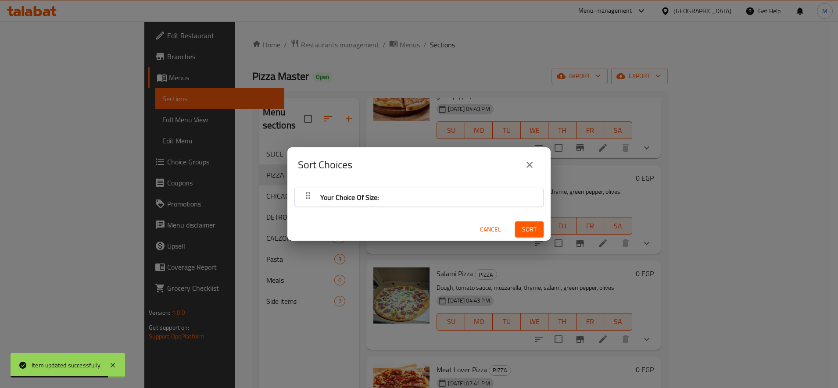
click at [391, 199] on div "Your Choice Of Size:" at bounding box center [418, 197] width 239 height 21
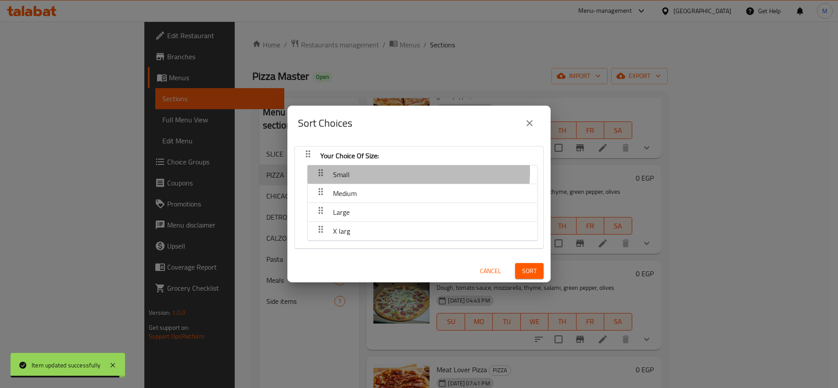
click at [342, 171] on span "Small" at bounding box center [341, 174] width 17 height 13
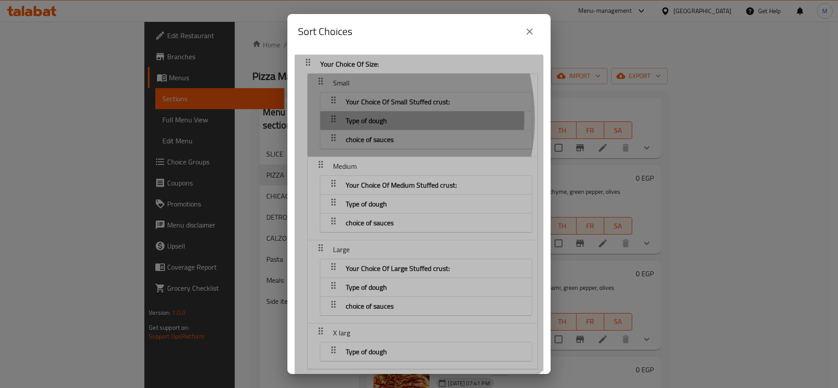
click at [333, 105] on icon "button" at bounding box center [333, 100] width 11 height 11
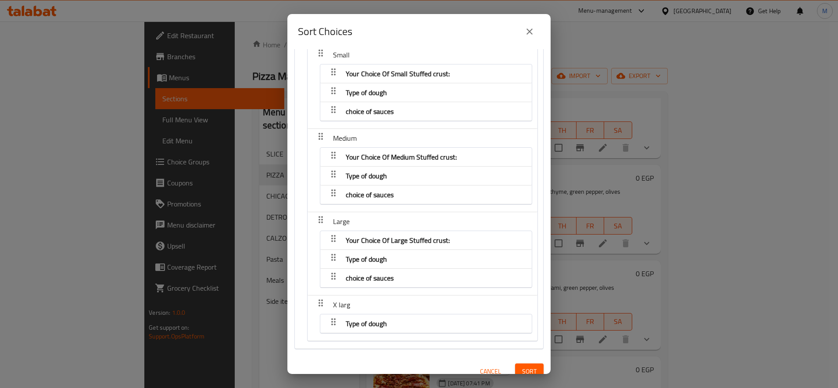
scroll to position [39, 0]
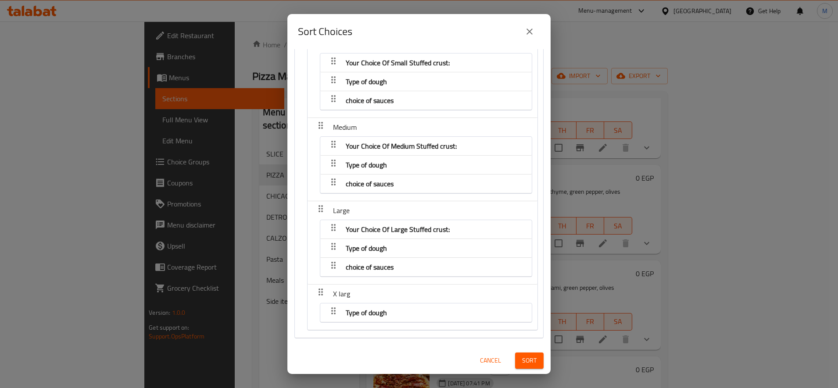
click at [522, 362] on span "Sort" at bounding box center [529, 360] width 14 height 11
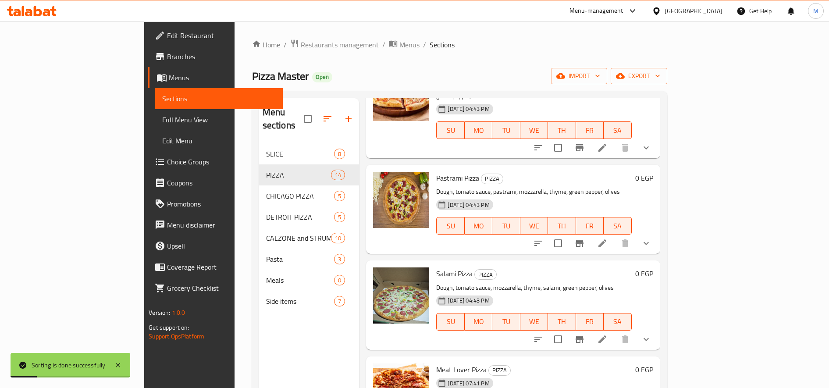
click at [608, 334] on icon at bounding box center [602, 339] width 11 height 11
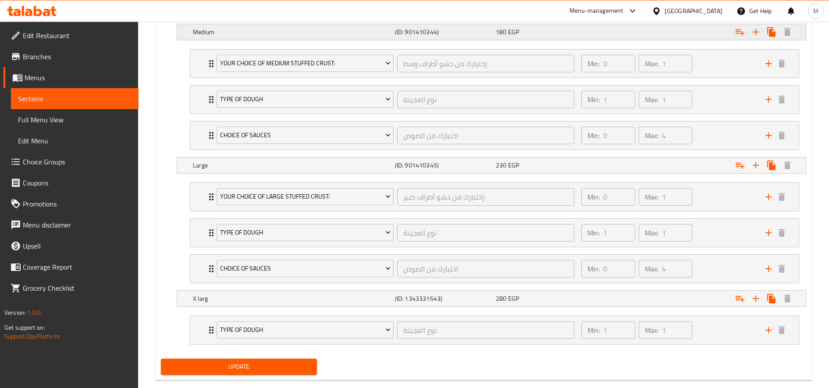
scroll to position [674, 0]
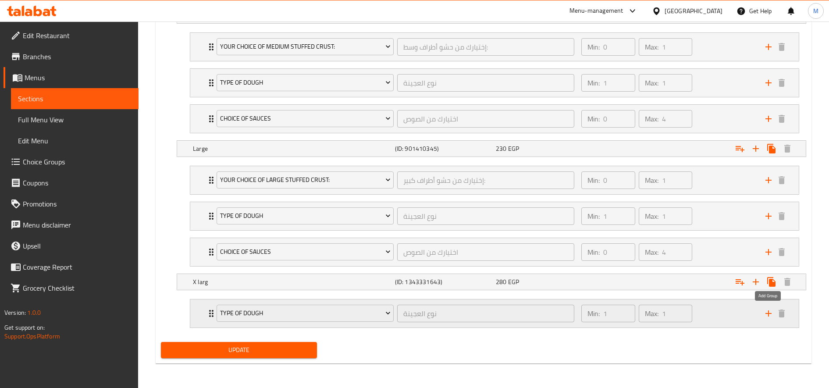
click at [768, 312] on icon "add" at bounding box center [768, 313] width 11 height 11
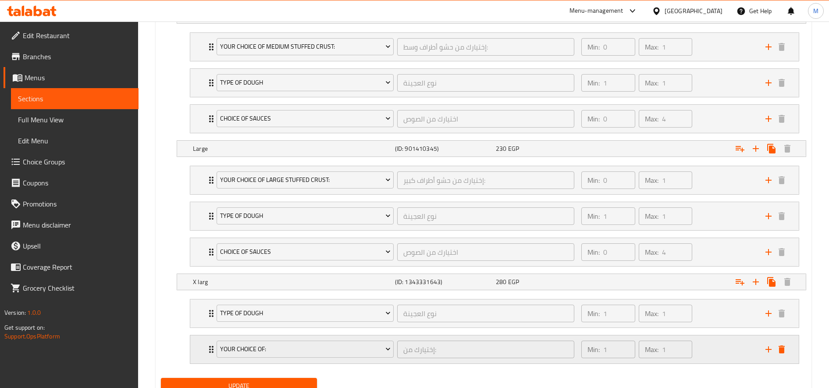
click at [253, 359] on div "Your Choice Of:" at bounding box center [305, 349] width 181 height 21
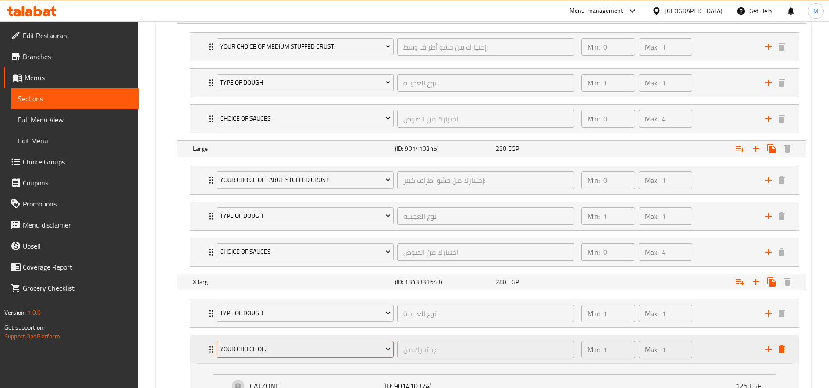
click at [333, 346] on span "Your Choice Of:" at bounding box center [305, 349] width 171 height 11
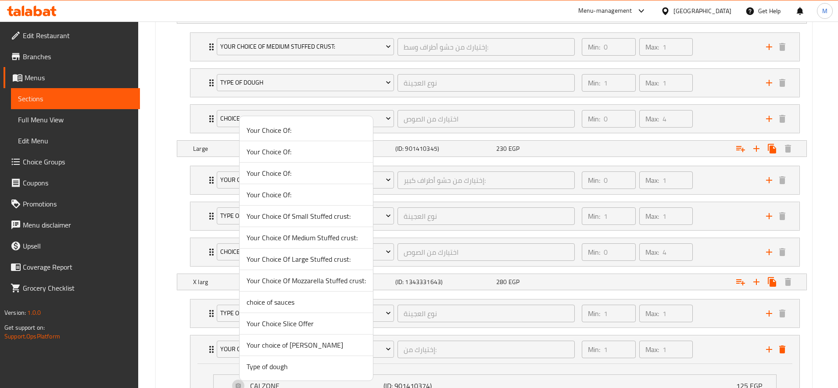
click at [321, 264] on span "Your Choice Of Large Stuffed crust:" at bounding box center [305, 259] width 119 height 11
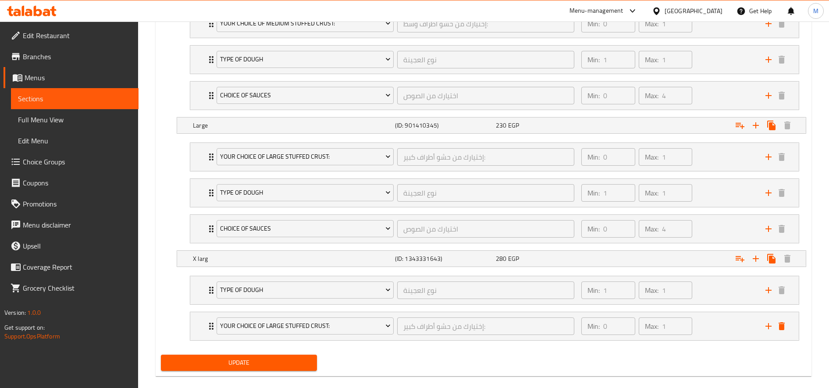
scroll to position [710, 0]
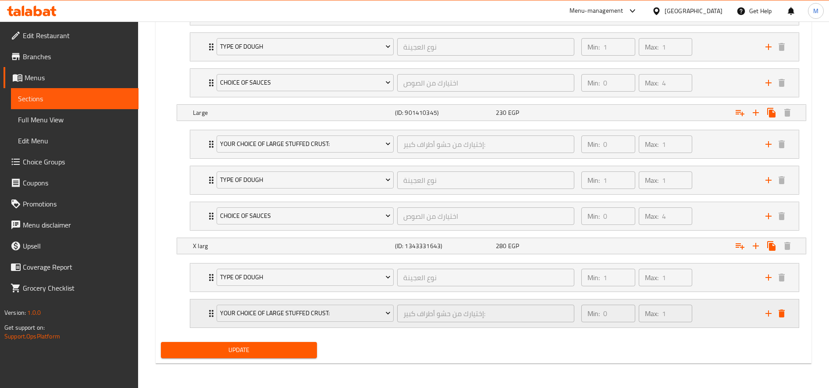
click at [772, 316] on icon "add" at bounding box center [768, 313] width 11 height 11
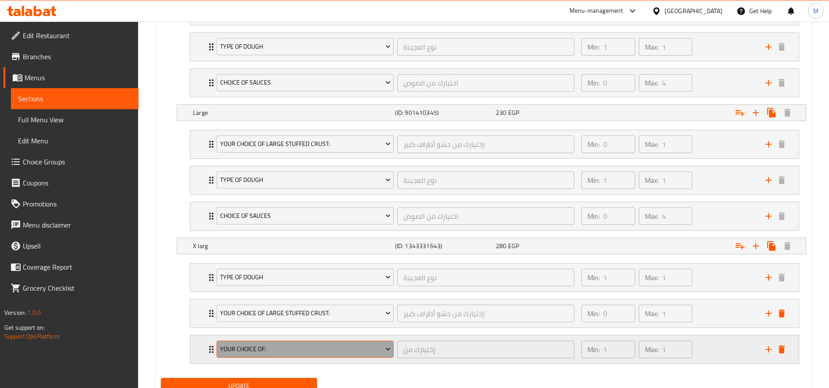
click at [291, 352] on span "Your Choice Of:" at bounding box center [305, 349] width 171 height 11
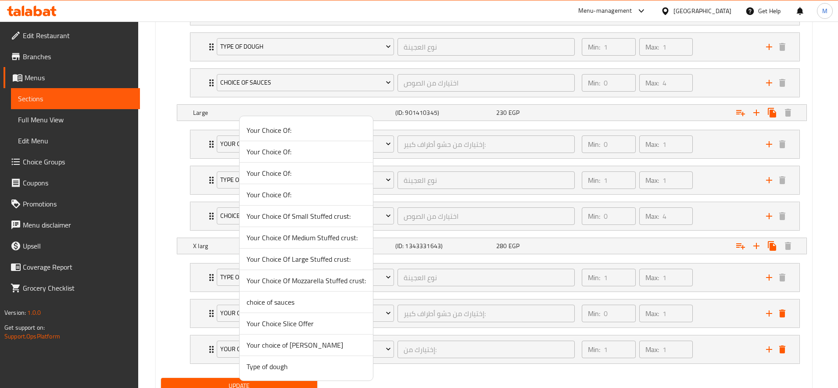
click at [288, 300] on span "choice of sauces" at bounding box center [305, 302] width 119 height 11
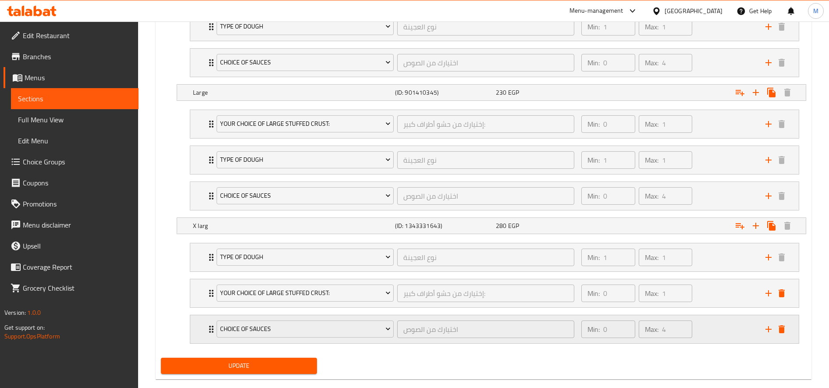
scroll to position [746, 0]
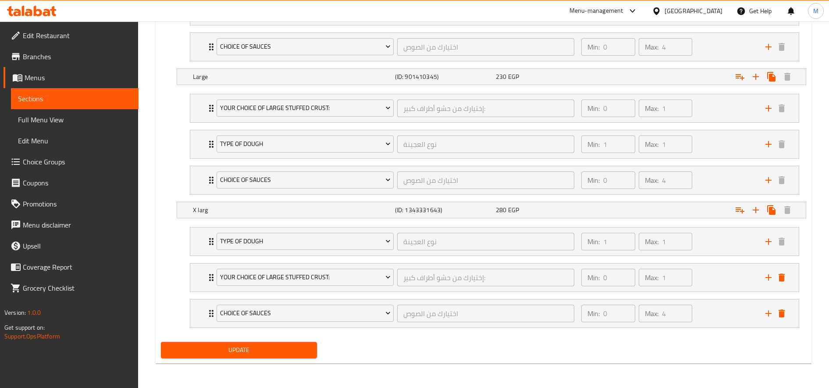
drag, startPoint x: 275, startPoint y: 344, endPoint x: 278, endPoint y: 335, distance: 9.7
click at [275, 345] on span "Update" at bounding box center [239, 350] width 142 height 11
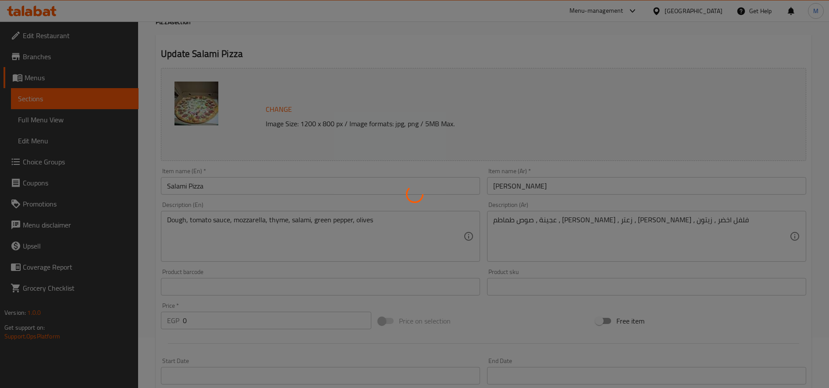
scroll to position [15, 0]
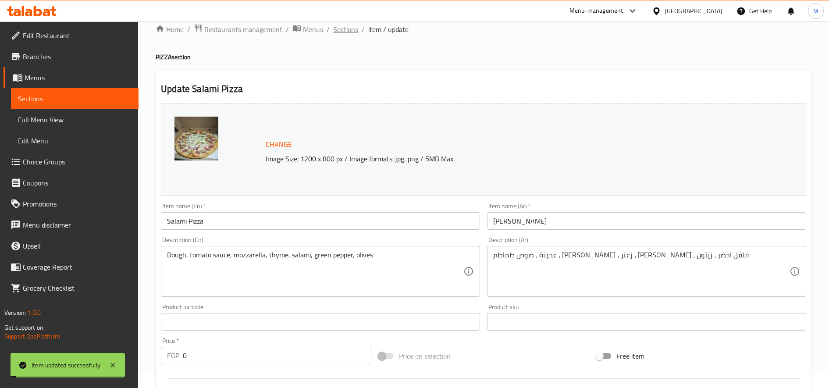
click at [348, 31] on span "Sections" at bounding box center [345, 29] width 25 height 11
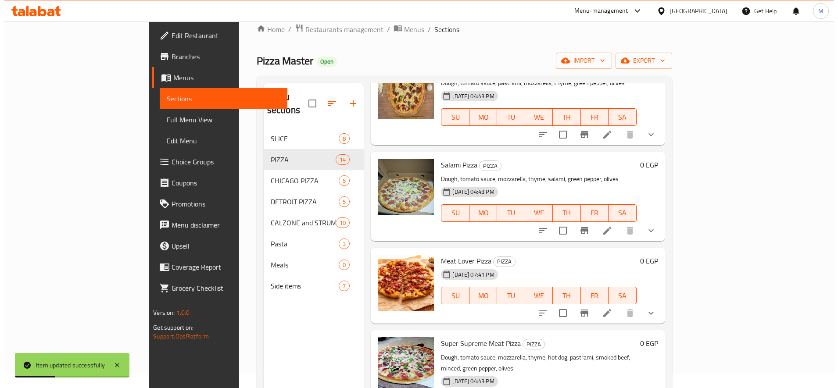
scroll to position [292, 0]
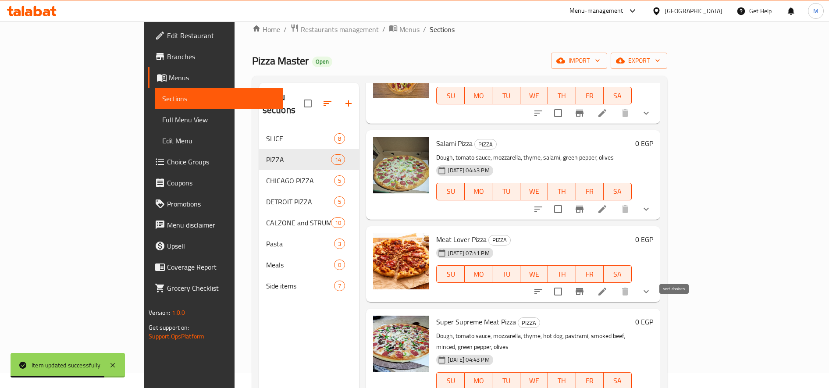
click at [544, 286] on icon "sort-choices" at bounding box center [538, 291] width 11 height 11
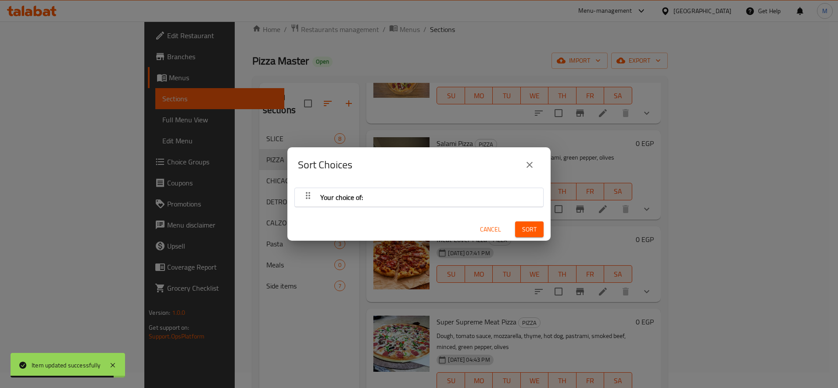
click at [400, 185] on div "Your choice of: Cancel Sort" at bounding box center [418, 211] width 263 height 59
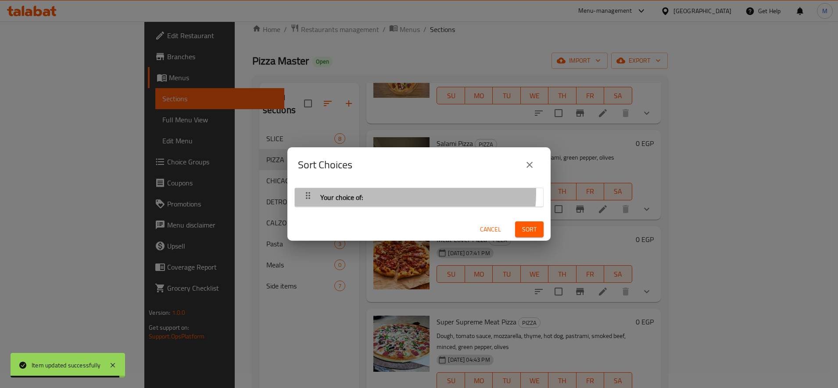
click at [400, 193] on div "Your choice of:" at bounding box center [418, 197] width 239 height 21
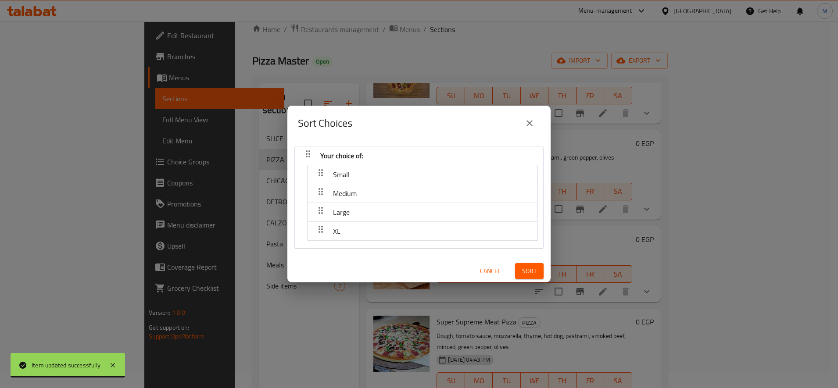
click at [355, 172] on div "Small" at bounding box center [422, 174] width 221 height 21
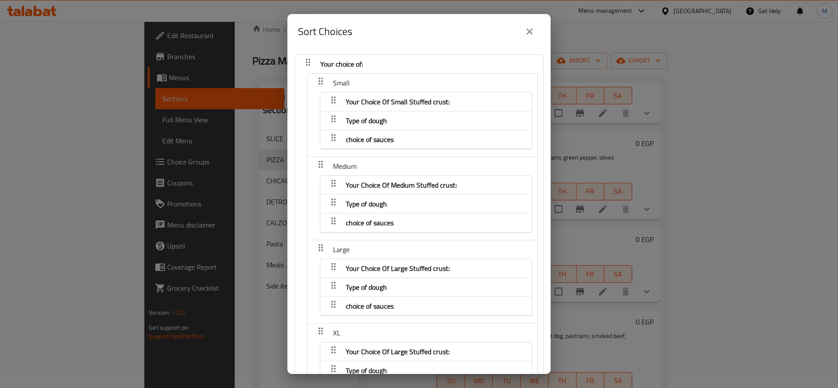
drag, startPoint x: 375, startPoint y: 120, endPoint x: 382, endPoint y: 98, distance: 22.9
click at [382, 98] on nav "Your Choice Of Small Stuffed crust: Type of dough choice of sauces" at bounding box center [426, 120] width 212 height 57
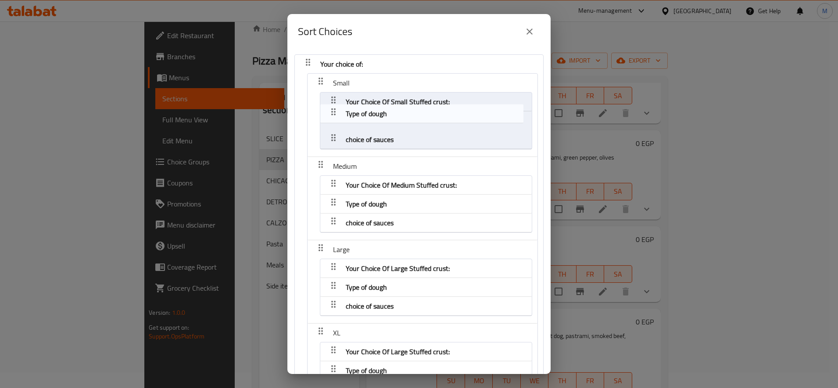
drag, startPoint x: 335, startPoint y: 120, endPoint x: 335, endPoint y: 102, distance: 18.0
click at [333, 104] on nav "Your choice of: Small Your Choice Of Small Stuffed crust: Type of dough choice …" at bounding box center [418, 234] width 249 height 361
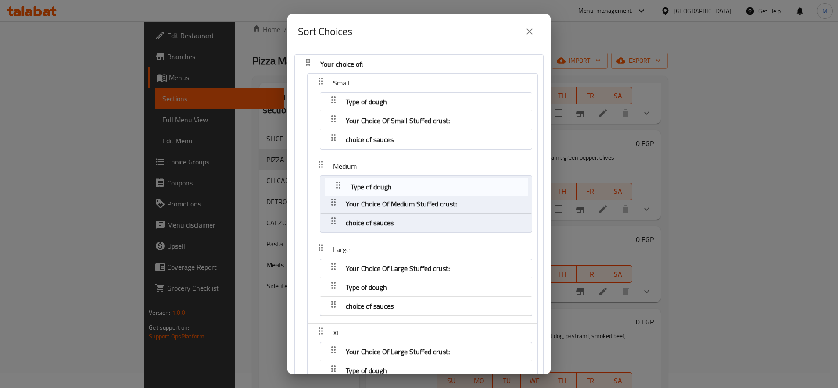
drag, startPoint x: 332, startPoint y: 201, endPoint x: 339, endPoint y: 181, distance: 21.1
click at [339, 181] on nav "Your choice of: Small Type of dough Your Choice Of Small Stuffed crust: choice …" at bounding box center [418, 234] width 249 height 361
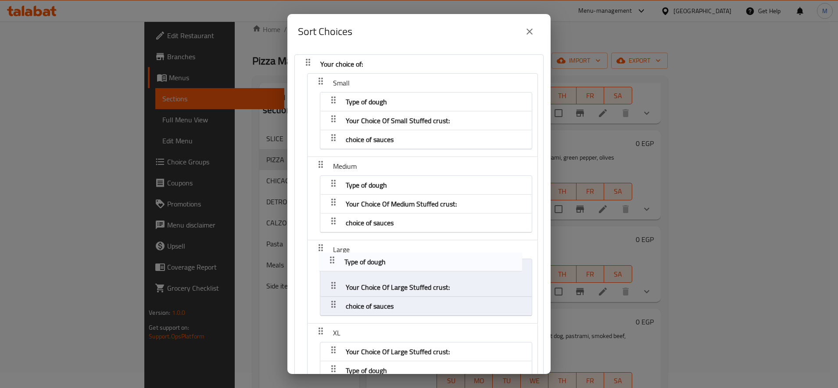
drag, startPoint x: 331, startPoint y: 285, endPoint x: 332, endPoint y: 257, distance: 27.6
click at [332, 257] on nav "Your choice of: Small Type of dough Your Choice Of Small Stuffed crust: choice …" at bounding box center [418, 234] width 249 height 361
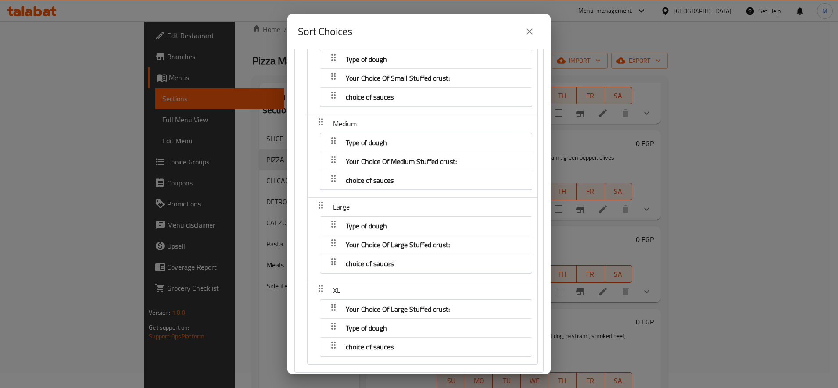
scroll to position [73, 0]
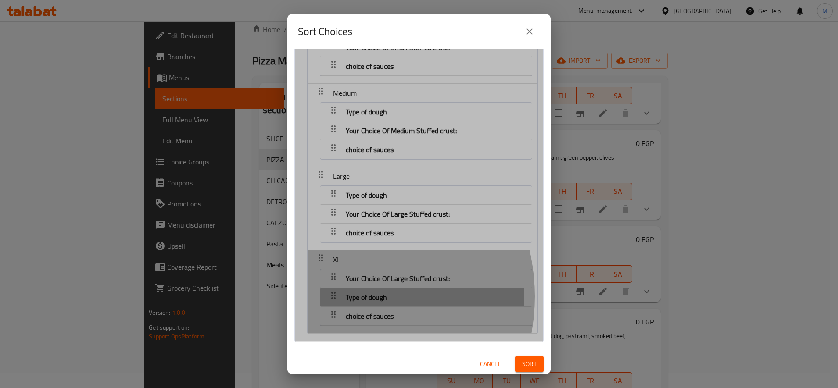
drag, startPoint x: 330, startPoint y: 296, endPoint x: 335, endPoint y: 281, distance: 16.2
click at [335, 282] on nav "Your choice of: Small Type of dough Your Choice Of Small Stuffed crust: choice …" at bounding box center [418, 161] width 249 height 361
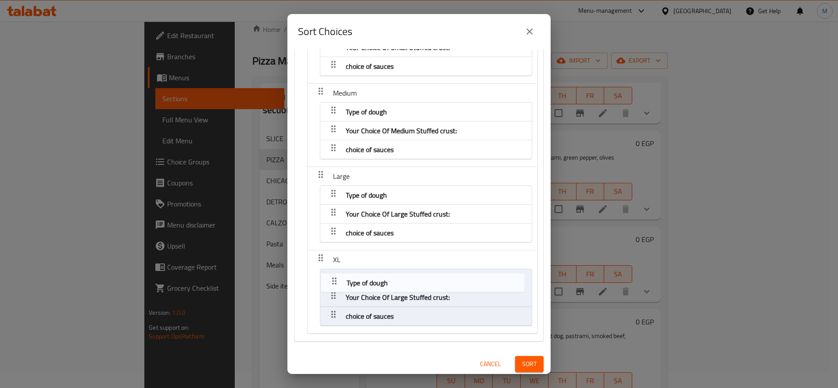
drag, startPoint x: 332, startPoint y: 295, endPoint x: 335, endPoint y: 269, distance: 26.4
click at [335, 269] on nav "Your choice of: Small Type of dough Your Choice Of Small Stuffed crust: choice …" at bounding box center [418, 161] width 249 height 361
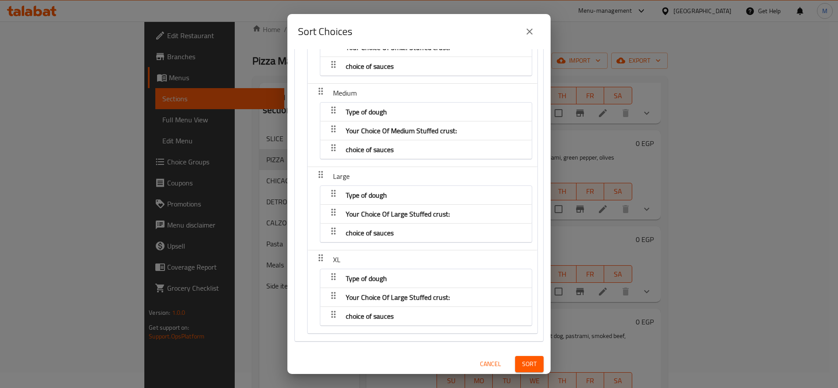
click at [518, 357] on button "Sort" at bounding box center [529, 364] width 29 height 16
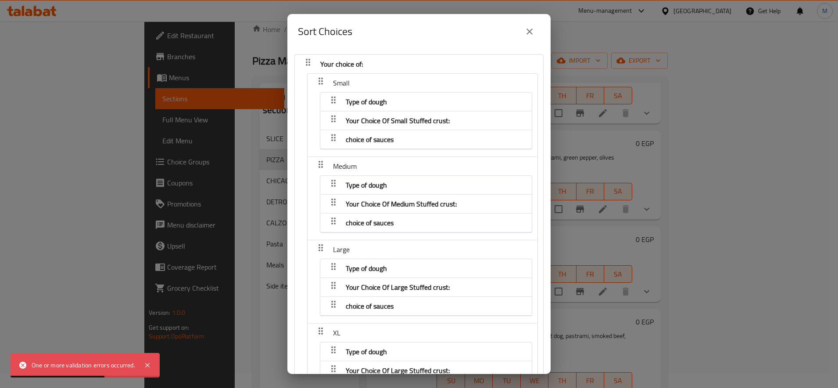
scroll to position [77, 0]
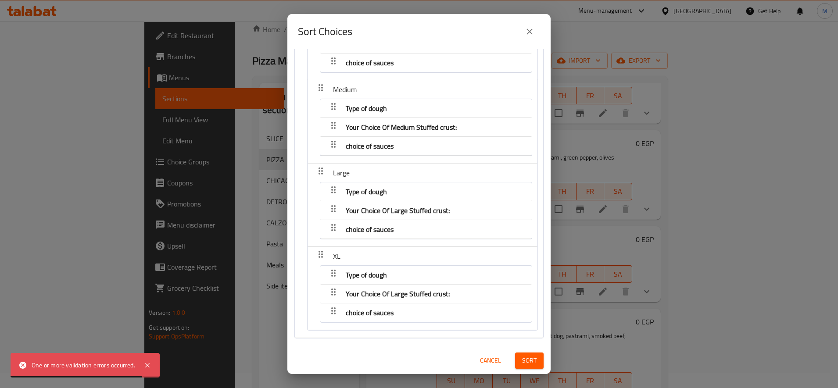
click at [524, 370] on div "Sort" at bounding box center [529, 360] width 39 height 27
click at [528, 359] on button "Sort" at bounding box center [529, 361] width 29 height 16
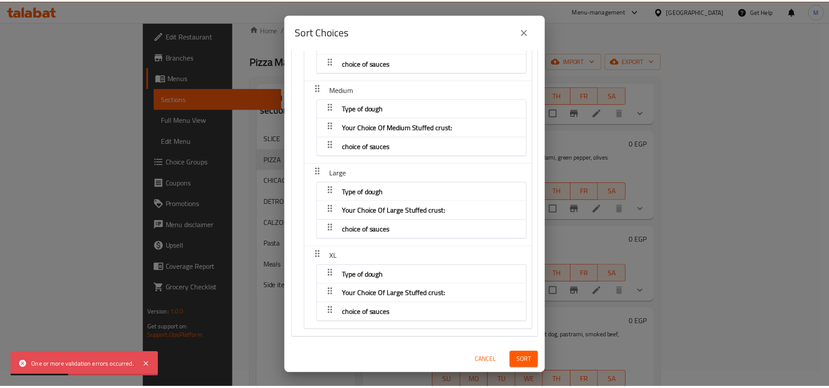
scroll to position [0, 0]
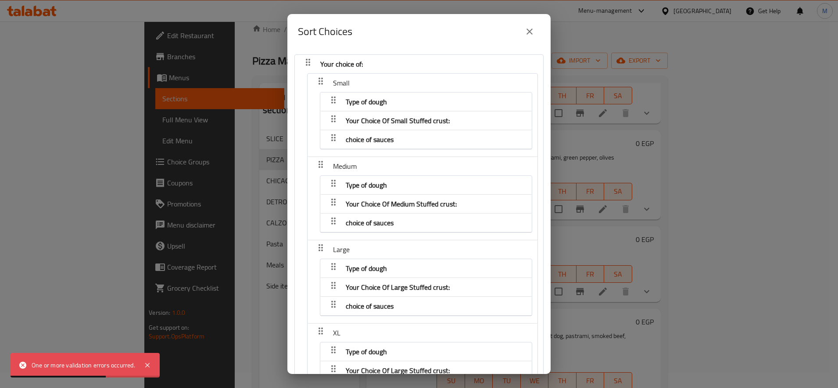
click at [530, 29] on icon "close" at bounding box center [529, 31] width 11 height 11
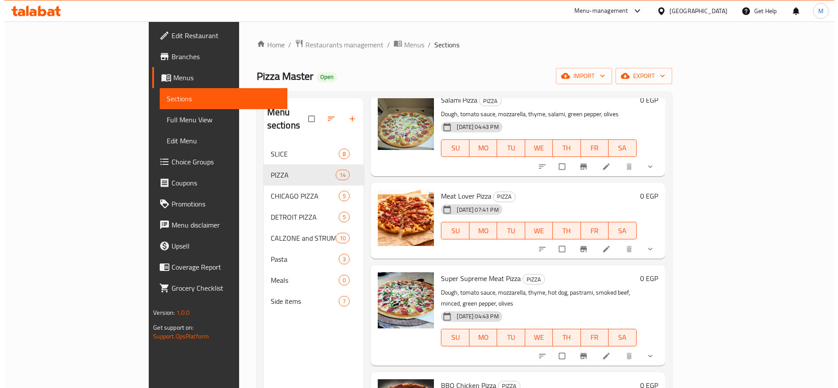
scroll to position [365, 0]
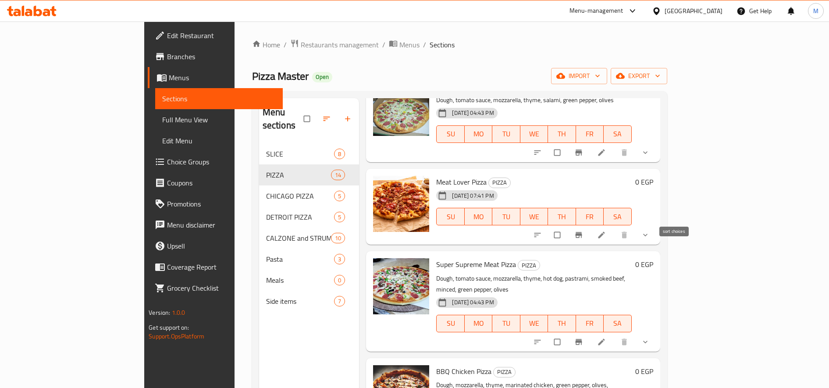
click at [542, 231] on icon "sort-choices" at bounding box center [537, 235] width 9 height 9
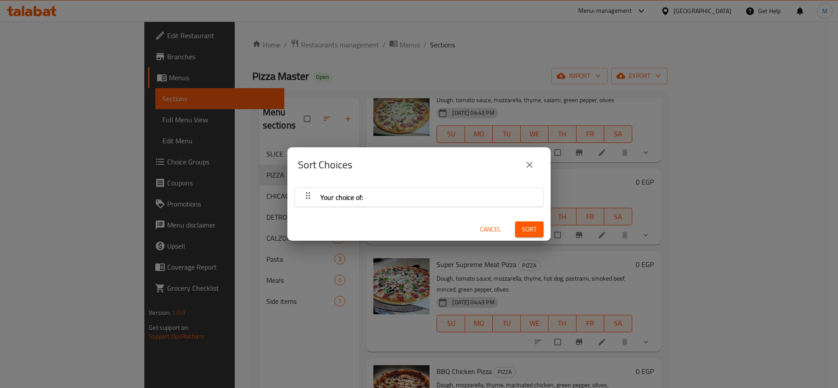
click at [348, 200] on span "Your choice of:" at bounding box center [341, 197] width 43 height 13
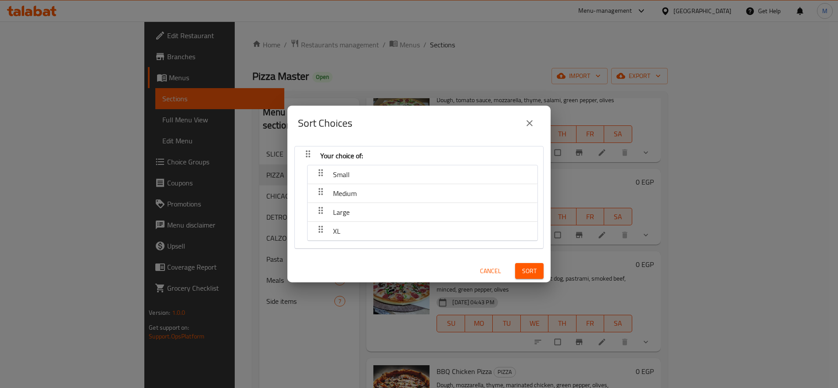
click at [373, 165] on div "Small" at bounding box center [422, 174] width 221 height 21
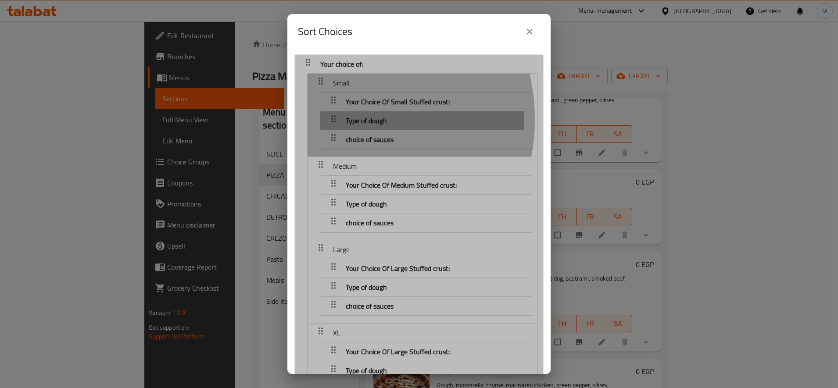
drag, startPoint x: 331, startPoint y: 119, endPoint x: 338, endPoint y: 105, distance: 16.1
click at [337, 106] on nav "Your choice of: Small Your Choice Of Small Stuffed crust: Type of dough choice …" at bounding box center [418, 234] width 249 height 361
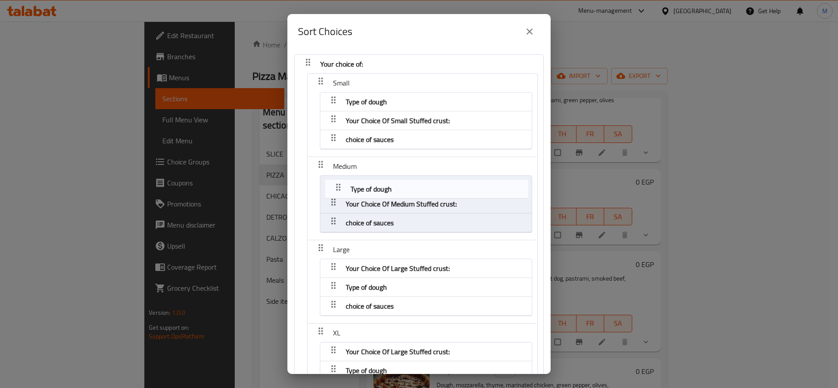
drag, startPoint x: 328, startPoint y: 205, endPoint x: 336, endPoint y: 180, distance: 25.7
click at [335, 182] on nav "Your choice of: Small Type of dough Your Choice Of Small Stuffed crust: choice …" at bounding box center [418, 234] width 249 height 361
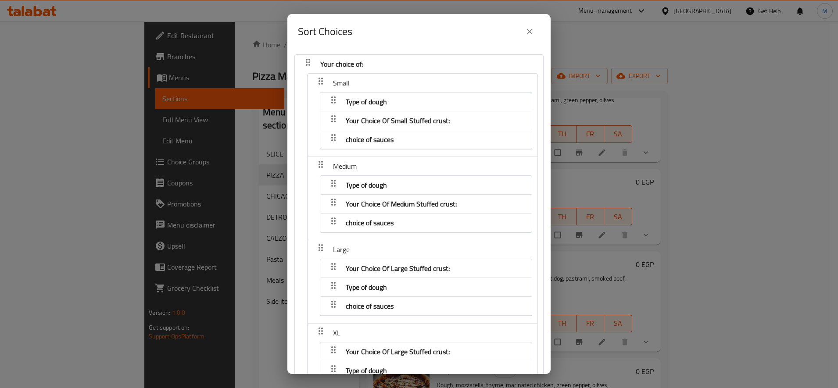
scroll to position [73, 0]
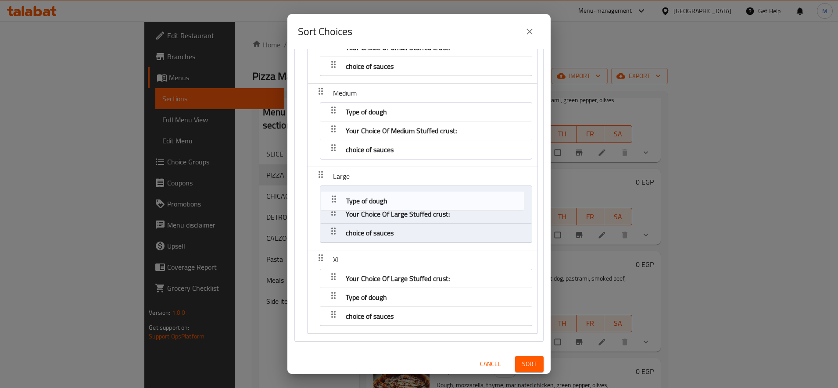
drag, startPoint x: 328, startPoint y: 211, endPoint x: 330, endPoint y: 193, distance: 18.0
click at [330, 194] on nav "Your choice of: Small Type of dough Your Choice Of Small Stuffed crust: choice …" at bounding box center [418, 161] width 249 height 361
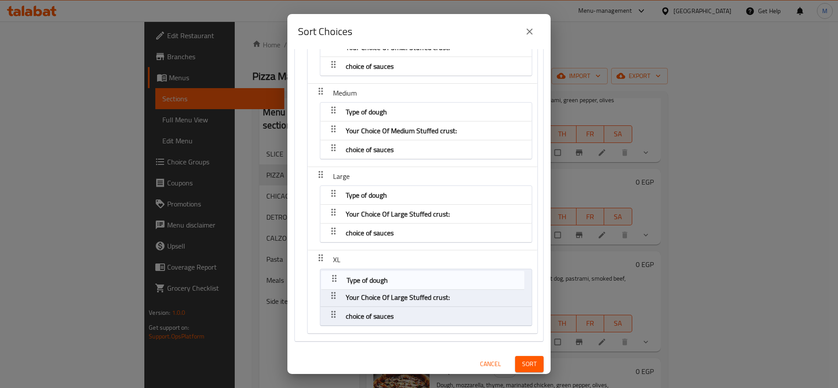
drag, startPoint x: 333, startPoint y: 293, endPoint x: 354, endPoint y: 275, distance: 28.3
click at [335, 270] on nav "Your choice of: Small Type of dough Your Choice Of Small Stuffed crust: choice …" at bounding box center [418, 161] width 249 height 361
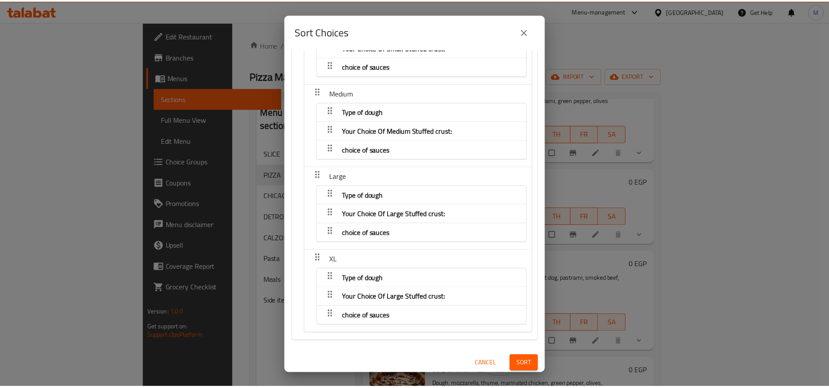
scroll to position [77, 0]
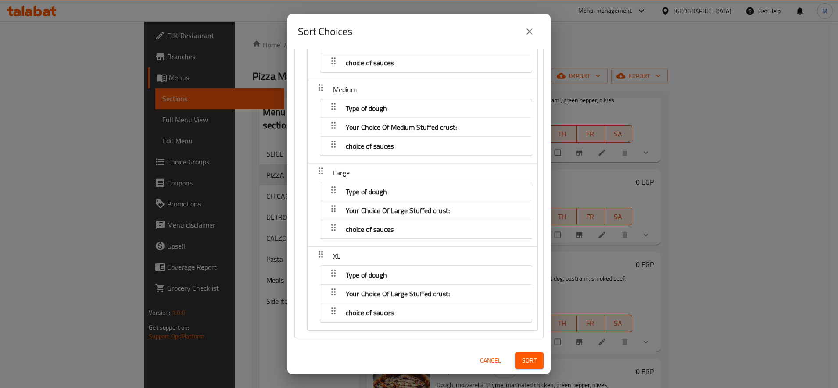
click at [522, 364] on span "Sort" at bounding box center [529, 360] width 14 height 11
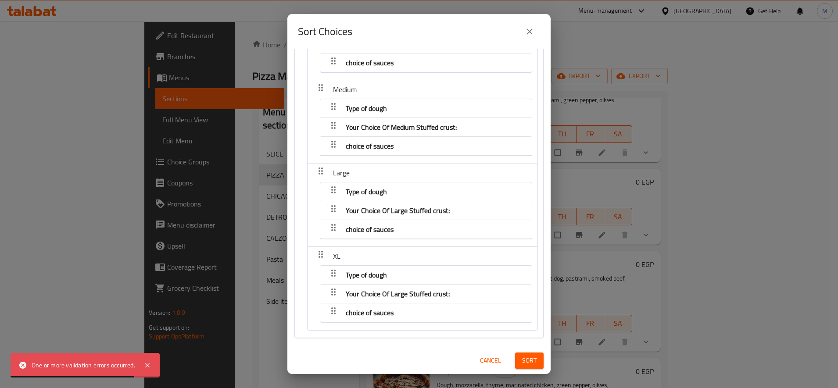
click at [528, 29] on icon "close" at bounding box center [529, 31] width 11 height 11
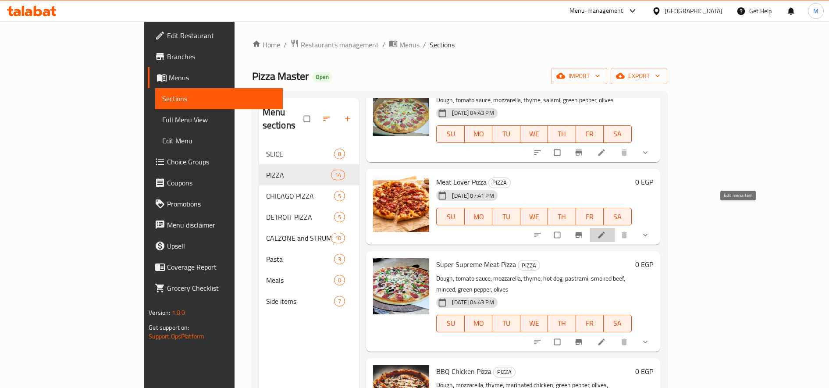
click at [606, 231] on icon at bounding box center [601, 235] width 9 height 9
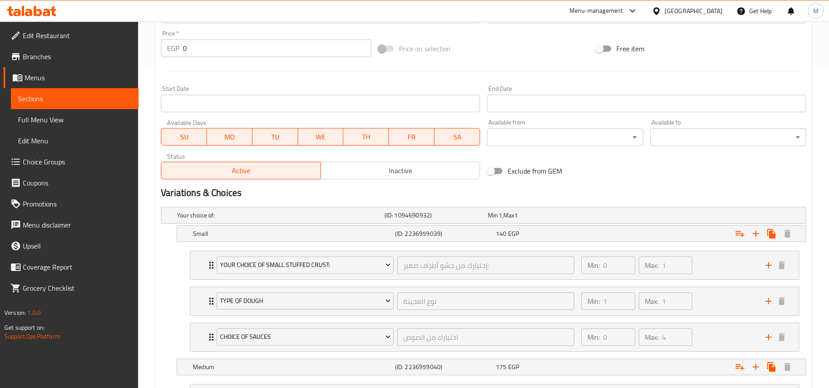
scroll to position [439, 0]
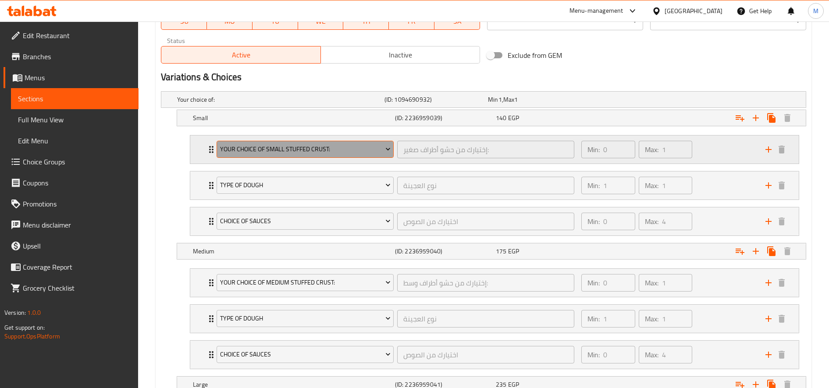
click at [343, 146] on span "Your Choice Of Small Stuffed crust:" at bounding box center [305, 149] width 171 height 11
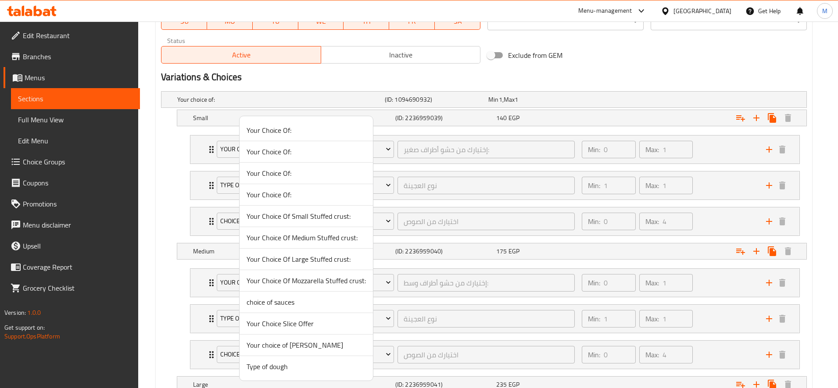
click at [318, 163] on li "Your Choice Of:" at bounding box center [305, 173] width 133 height 21
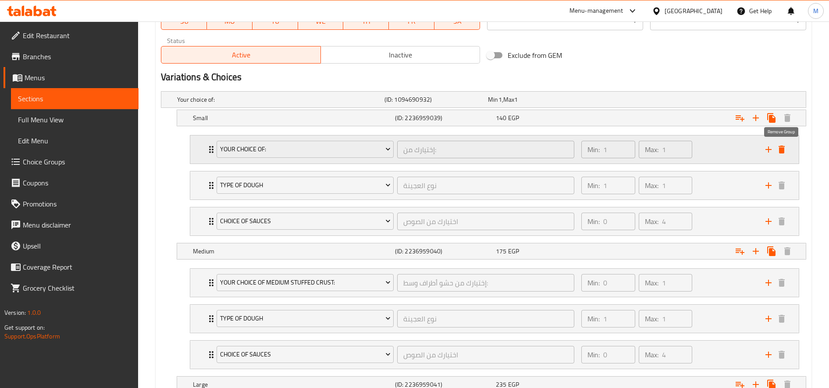
click at [782, 148] on icon "delete" at bounding box center [782, 150] width 6 height 8
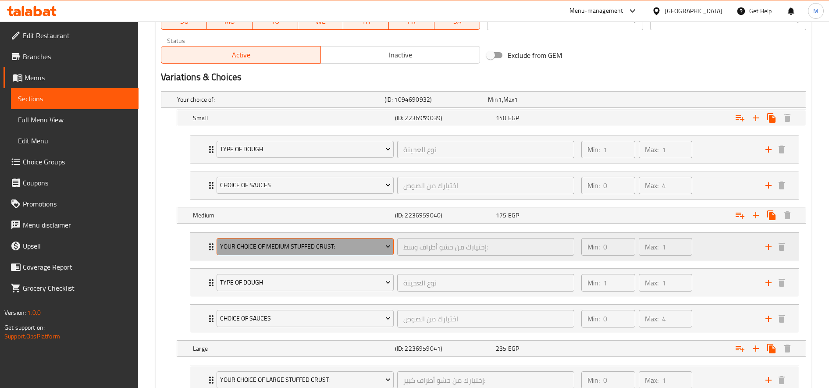
click at [305, 242] on span "Your Choice Of Medium Stuffed crust:" at bounding box center [305, 246] width 171 height 11
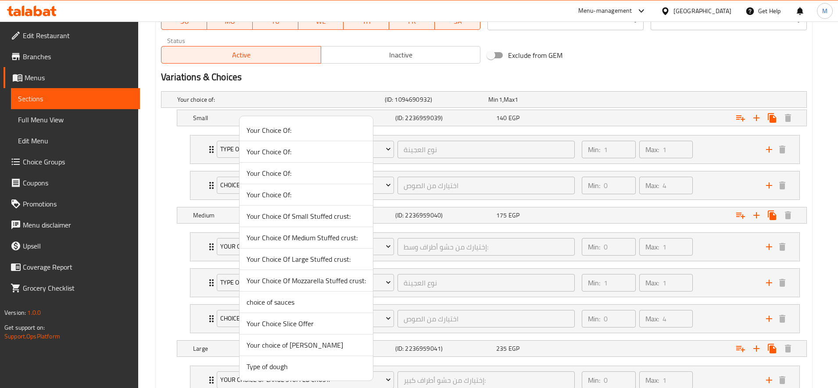
click at [285, 239] on span "Your Choice Of Medium Stuffed crust:" at bounding box center [305, 237] width 119 height 11
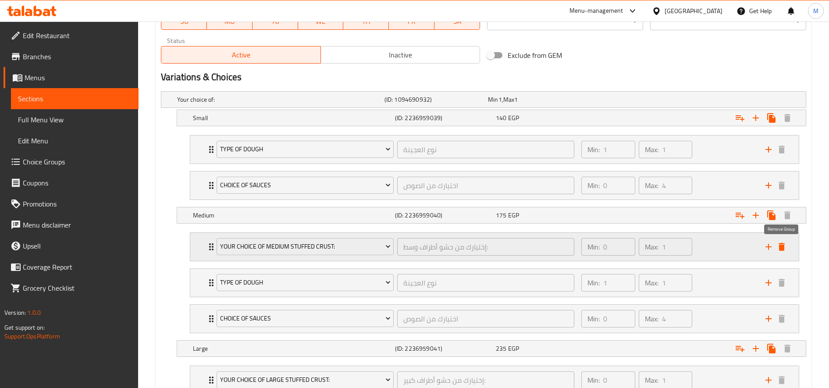
click at [783, 242] on icon "delete" at bounding box center [782, 247] width 11 height 11
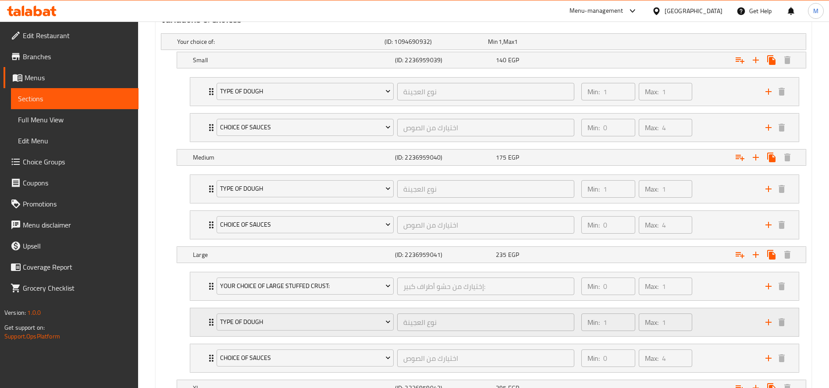
scroll to position [585, 0]
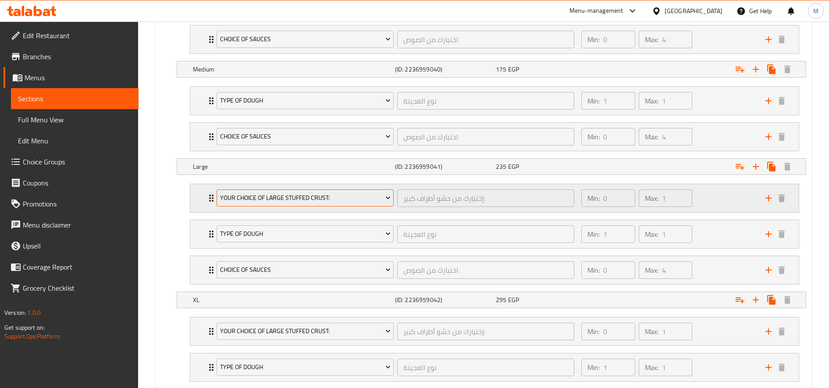
click at [340, 201] on span "Your Choice Of Large Stuffed crust:" at bounding box center [305, 198] width 171 height 11
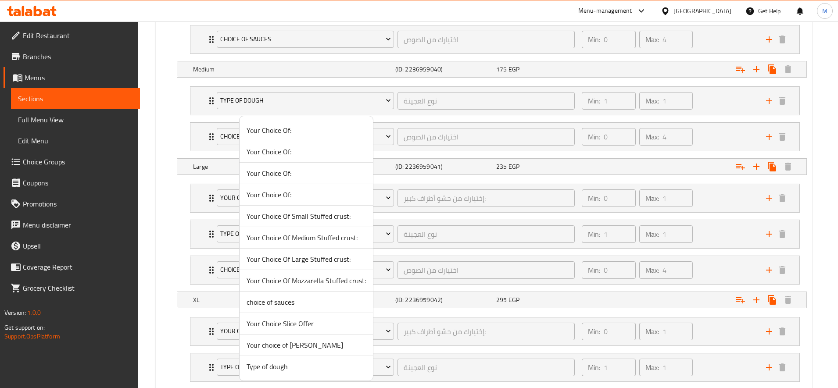
click at [332, 240] on span "Your Choice Of Medium Stuffed crust:" at bounding box center [305, 237] width 119 height 11
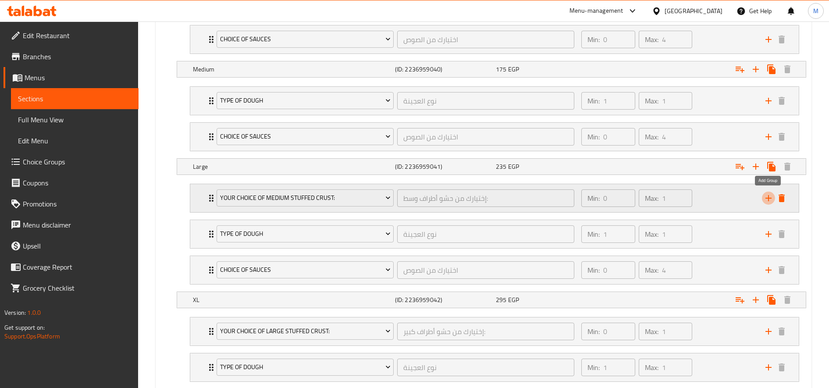
click at [773, 196] on icon "add" at bounding box center [768, 198] width 11 height 11
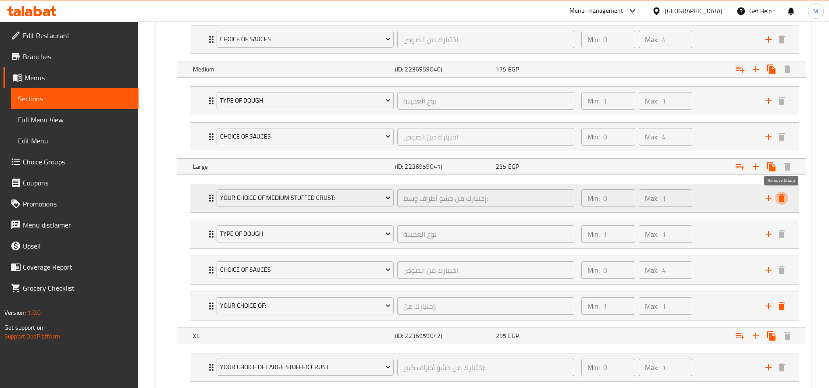
click at [780, 197] on icon "delete" at bounding box center [782, 198] width 6 height 8
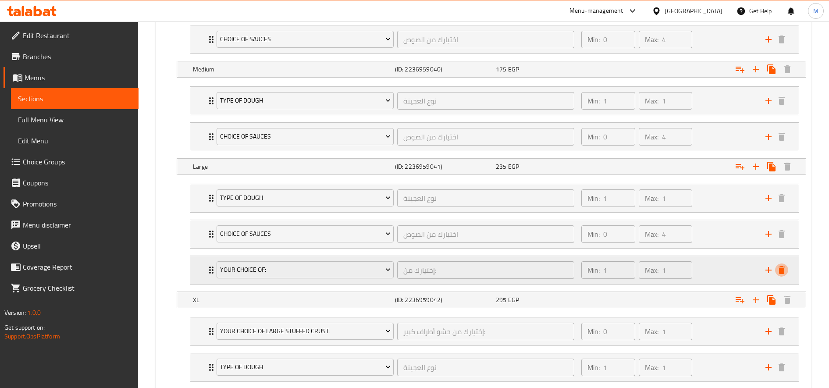
drag, startPoint x: 782, startPoint y: 267, endPoint x: 767, endPoint y: 270, distance: 15.1
click at [782, 269] on icon "delete" at bounding box center [782, 270] width 6 height 8
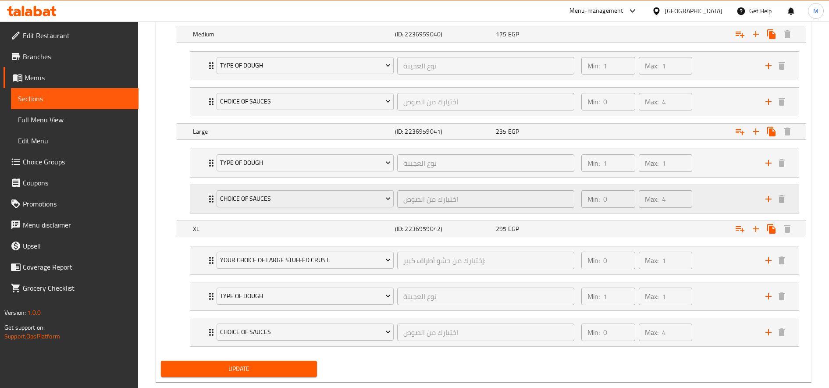
scroll to position [638, 0]
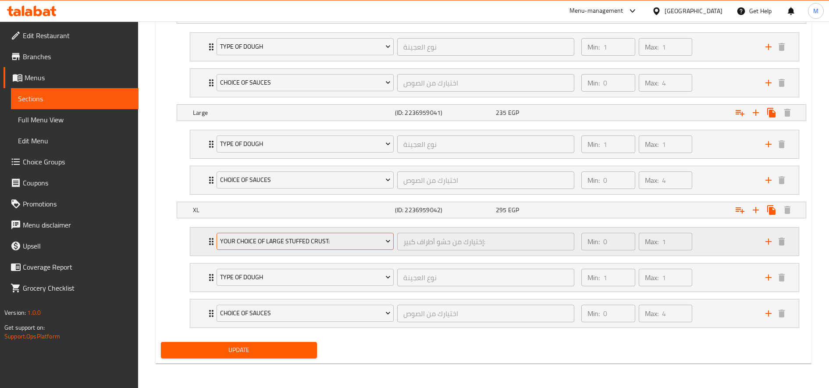
click at [354, 246] on span "Your Choice Of Large Stuffed crust:" at bounding box center [305, 241] width 171 height 11
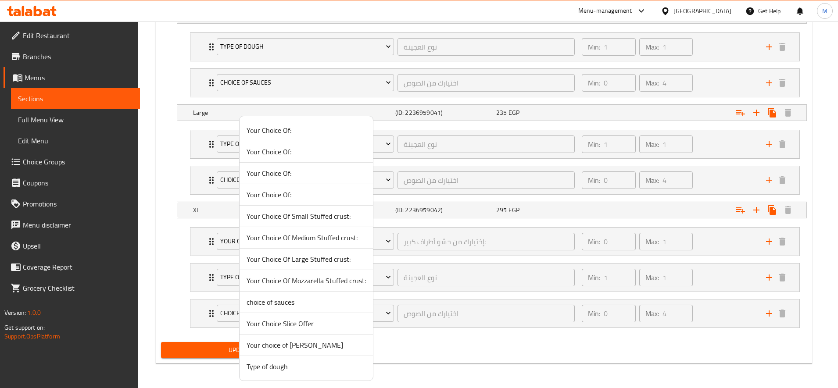
click at [318, 263] on span "Your Choice Of Large Stuffed crust:" at bounding box center [305, 259] width 119 height 11
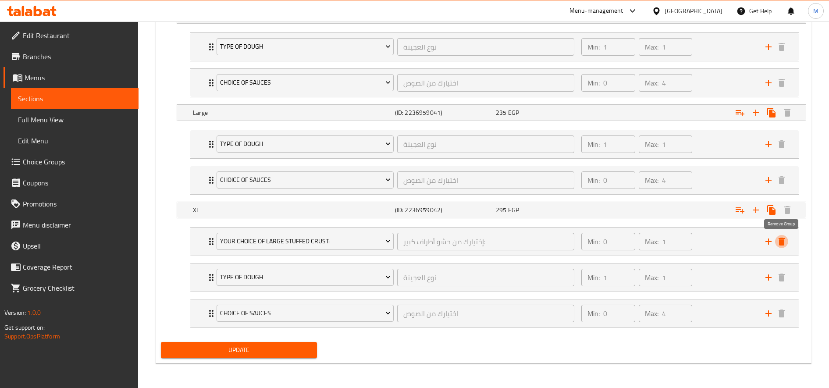
drag, startPoint x: 783, startPoint y: 236, endPoint x: 742, endPoint y: 257, distance: 46.1
click at [783, 236] on icon "delete" at bounding box center [782, 241] width 11 height 11
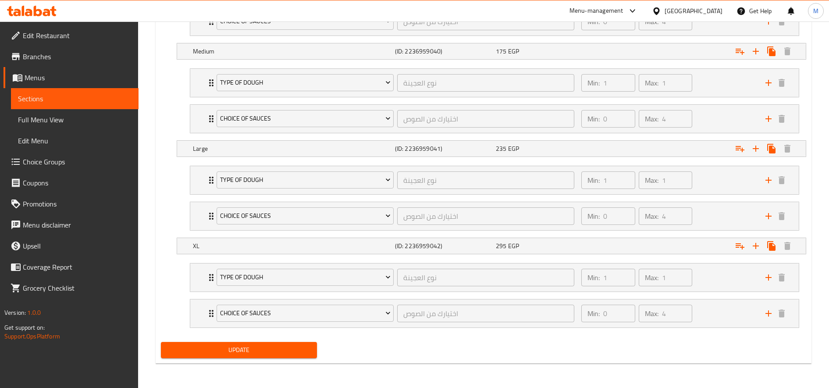
click at [241, 340] on div "Update" at bounding box center [238, 350] width 163 height 23
click at [243, 345] on span "Update" at bounding box center [239, 350] width 142 height 11
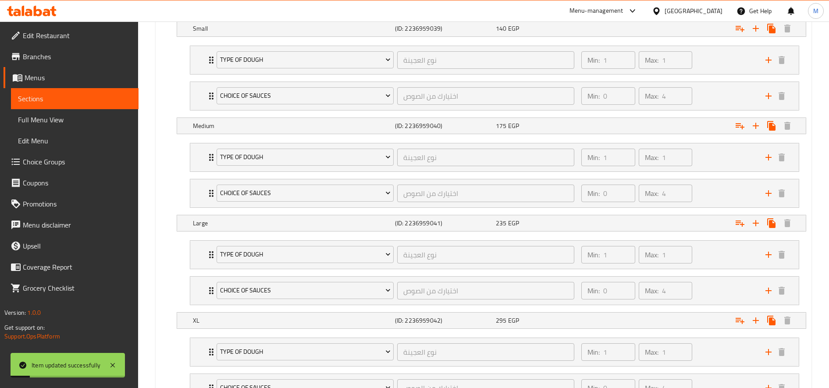
scroll to position [529, 0]
click at [767, 62] on icon "add" at bounding box center [768, 58] width 11 height 11
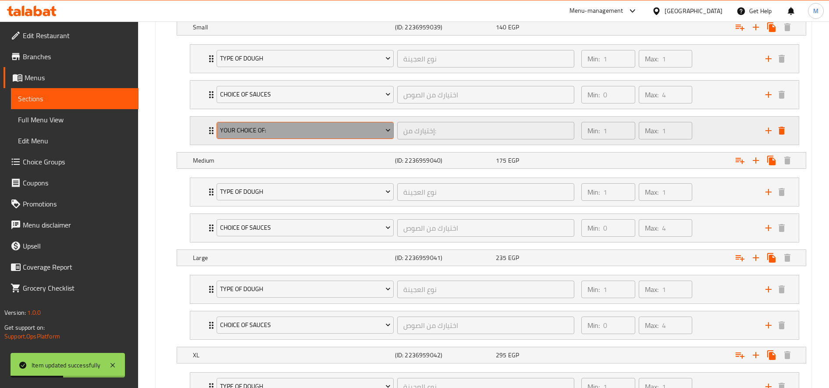
click at [304, 129] on span "Your Choice Of:" at bounding box center [305, 130] width 171 height 11
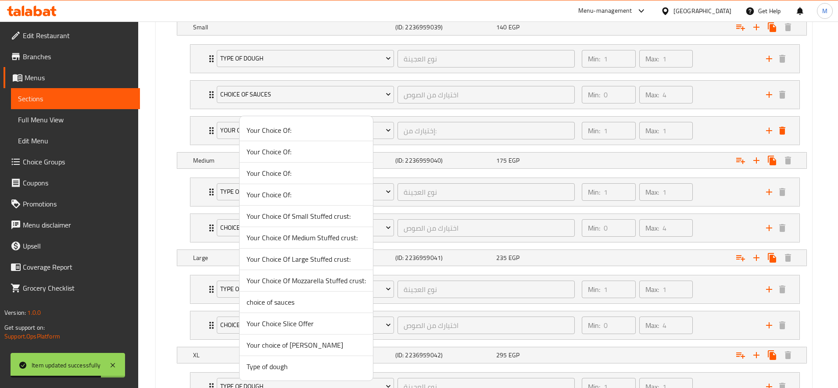
click at [319, 214] on span "Your Choice Of Small Stuffed crust:" at bounding box center [305, 216] width 119 height 11
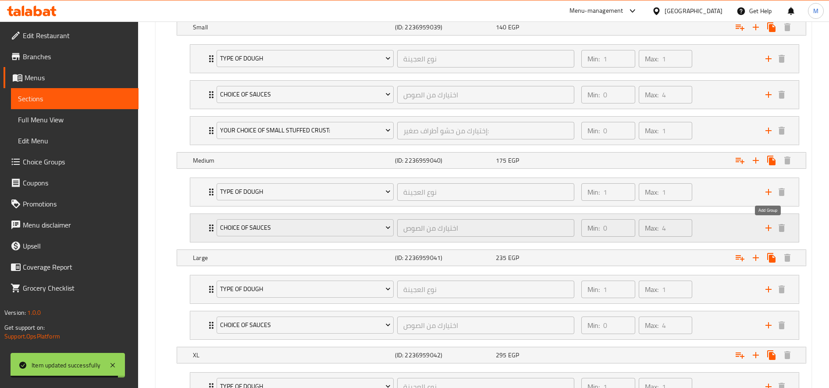
click at [771, 225] on icon "add" at bounding box center [768, 228] width 11 height 11
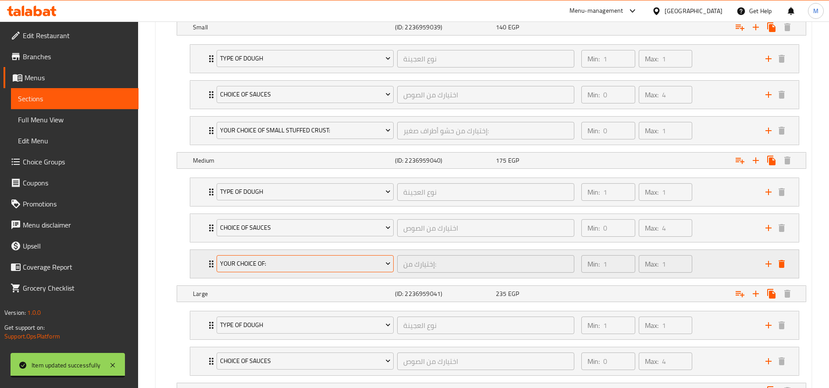
click at [301, 260] on span "Your Choice Of:" at bounding box center [305, 263] width 171 height 11
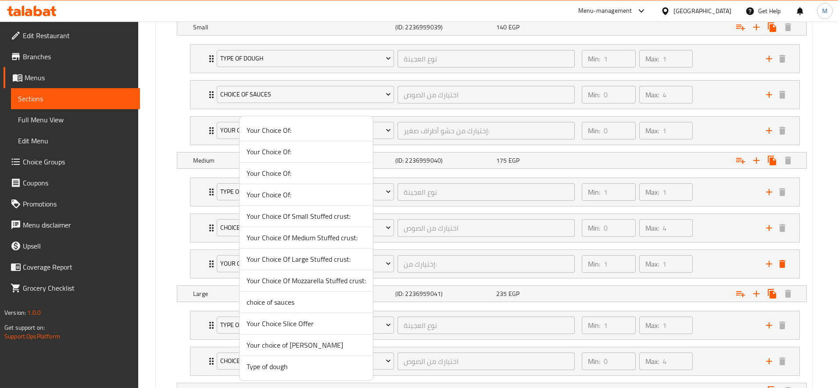
click at [321, 240] on span "Your Choice Of Medium Stuffed crust:" at bounding box center [305, 237] width 119 height 11
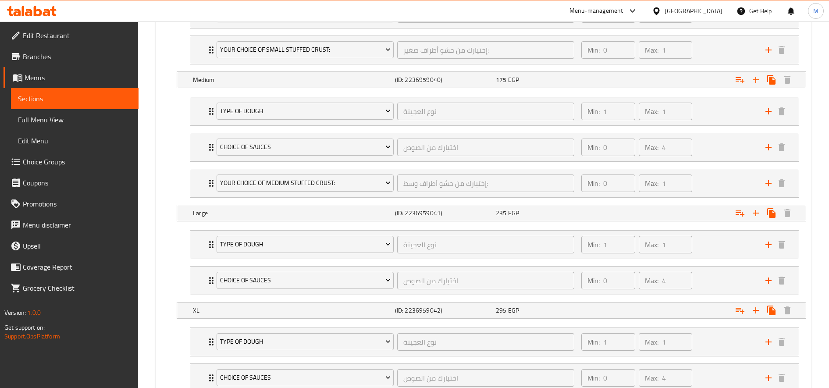
scroll to position [674, 0]
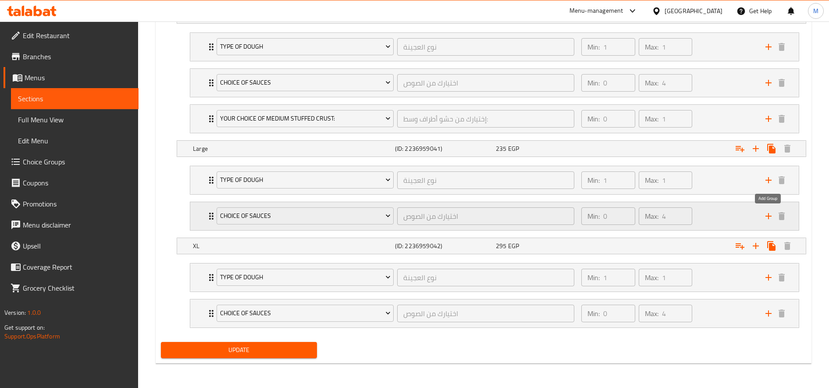
click at [763, 219] on icon "add" at bounding box center [768, 216] width 11 height 11
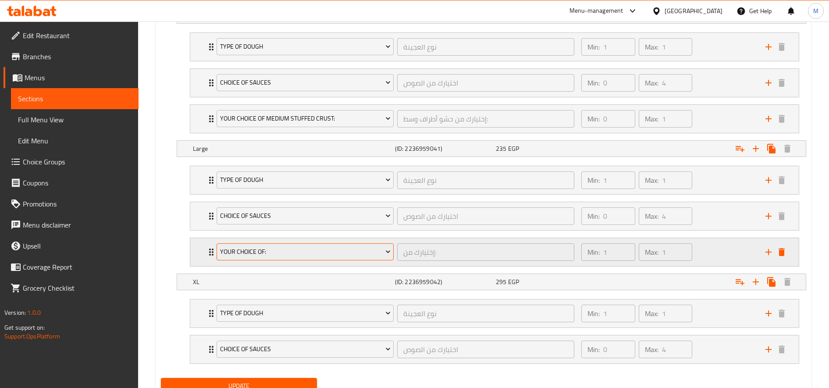
click at [276, 246] on span "Your Choice Of:" at bounding box center [305, 251] width 171 height 11
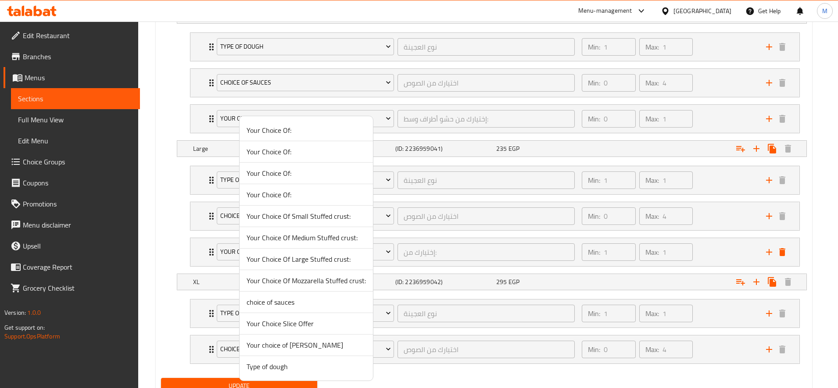
click at [306, 259] on span "Your Choice Of Large Stuffed crust:" at bounding box center [305, 259] width 119 height 11
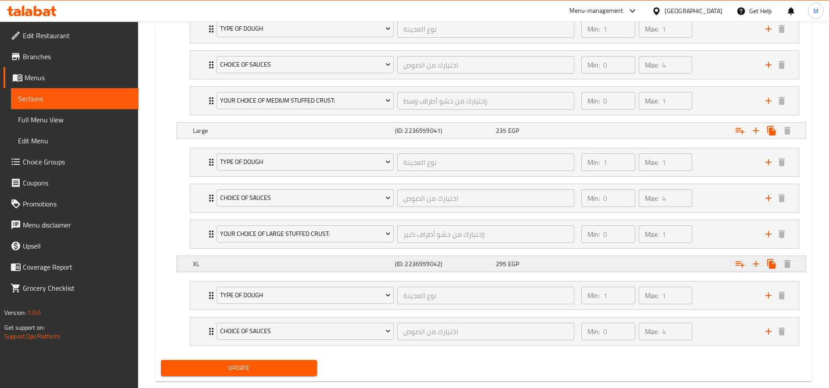
scroll to position [710, 0]
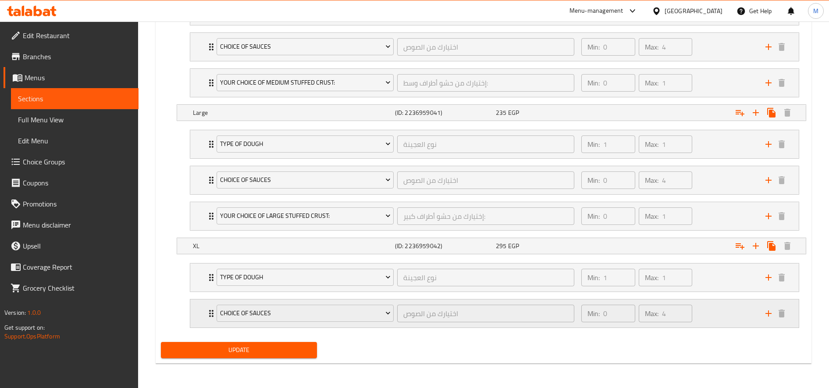
click at [767, 317] on icon "add" at bounding box center [768, 313] width 11 height 11
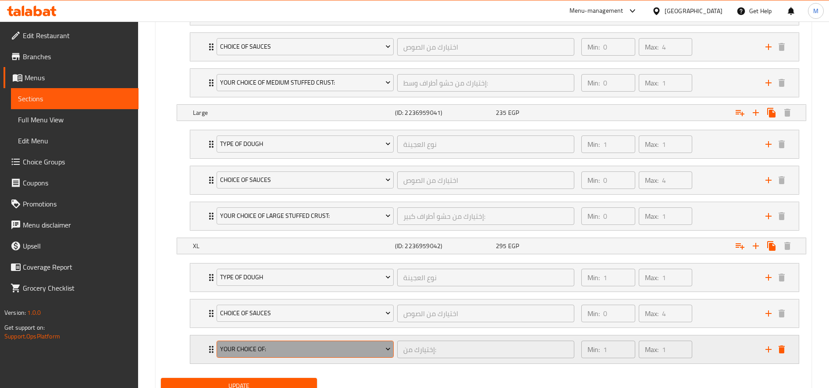
click at [286, 346] on span "Your Choice Of:" at bounding box center [305, 349] width 171 height 11
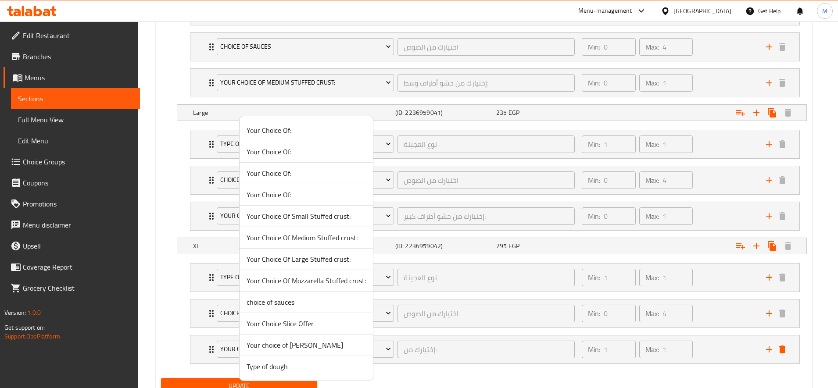
click at [325, 260] on span "Your Choice Of Large Stuffed crust:" at bounding box center [305, 259] width 119 height 11
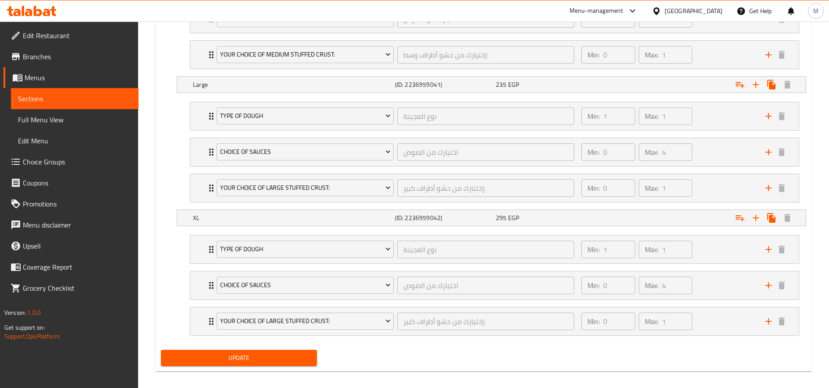
scroll to position [746, 0]
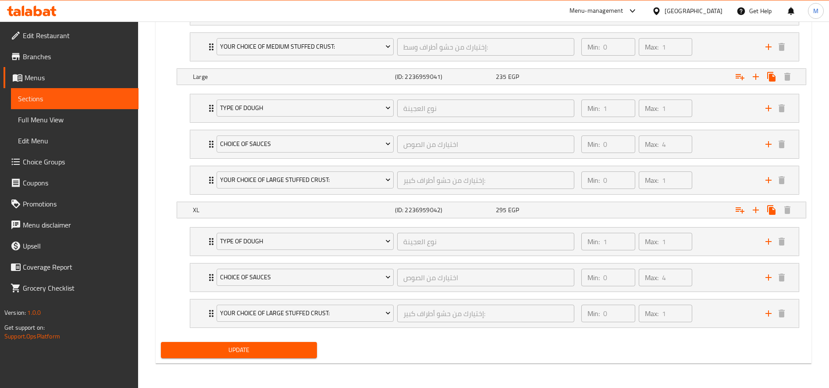
click at [275, 349] on span "Update" at bounding box center [239, 350] width 142 height 11
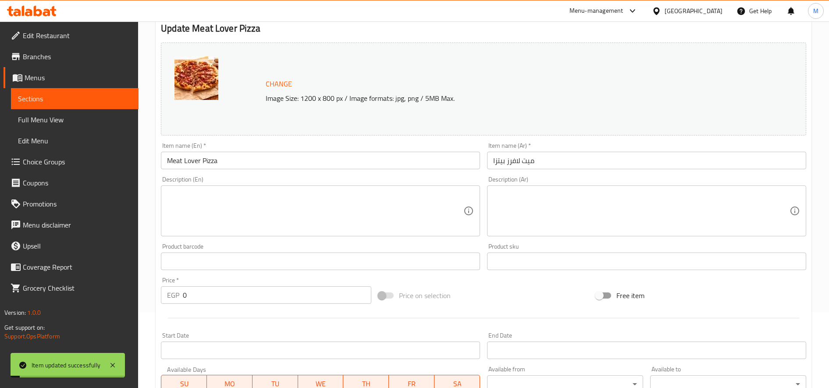
scroll to position [0, 0]
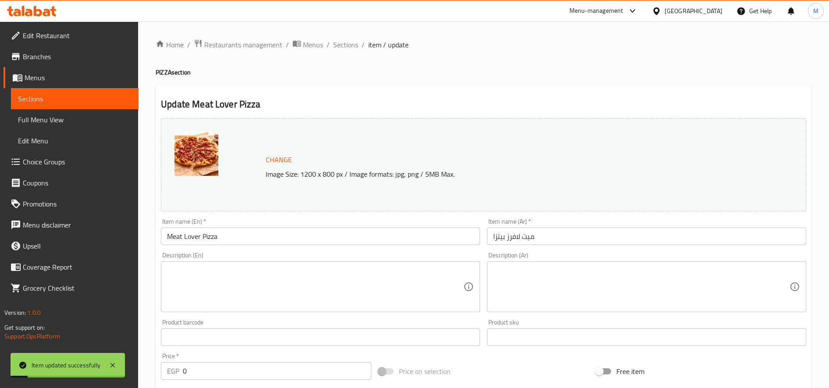
click at [338, 47] on span "Sections" at bounding box center [345, 44] width 25 height 11
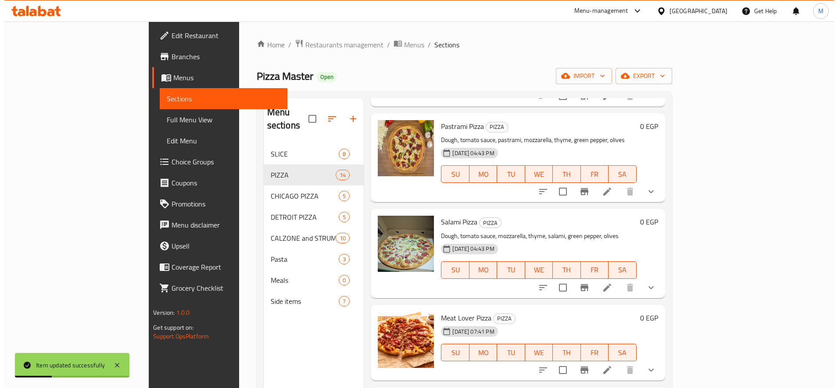
scroll to position [365, 0]
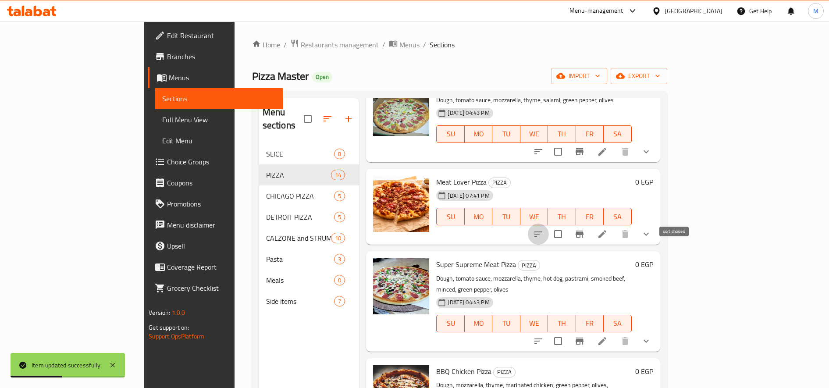
click at [549, 224] on button "sort-choices" at bounding box center [538, 234] width 21 height 21
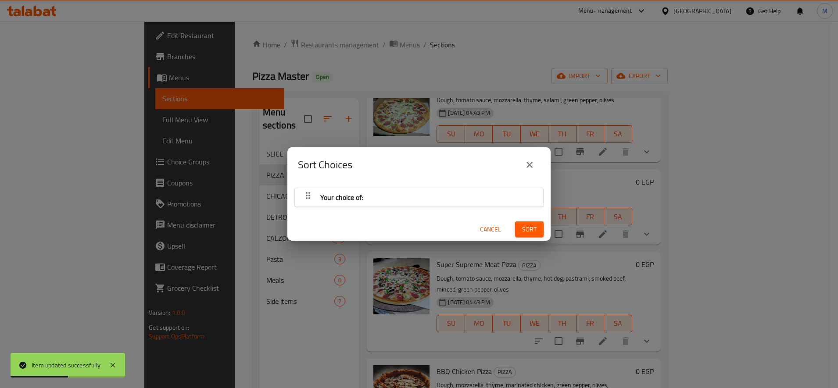
click at [412, 189] on div "Your choice of:" at bounding box center [418, 197] width 239 height 21
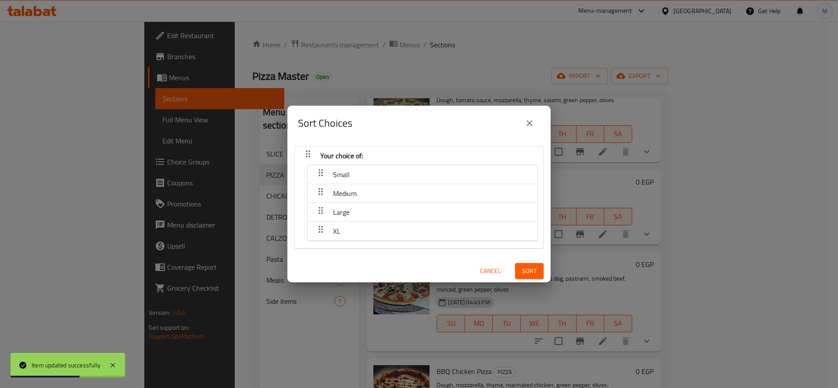
click at [345, 172] on span "Small" at bounding box center [341, 174] width 17 height 13
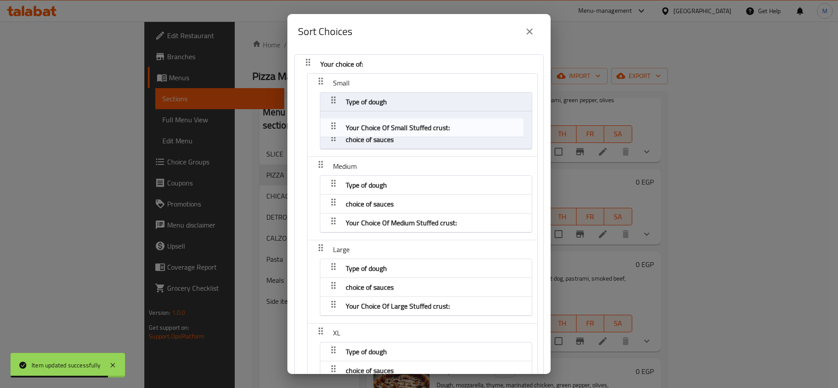
drag, startPoint x: 335, startPoint y: 141, endPoint x: 338, endPoint y: 117, distance: 24.2
click at [337, 118] on nav "Your choice of: Small Type of dough choice of sauces Your Choice Of Small Stuff…" at bounding box center [418, 234] width 249 height 361
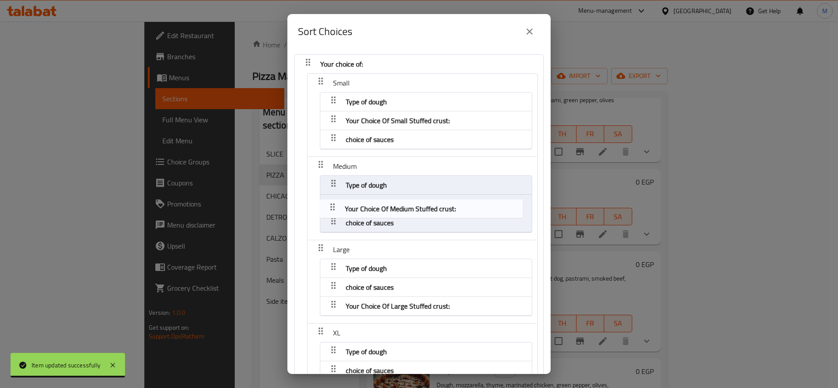
drag, startPoint x: 335, startPoint y: 211, endPoint x: 336, endPoint y: 201, distance: 9.7
click at [335, 203] on nav "Your choice of: Small Type of dough Your Choice Of Small Stuffed crust: choice …" at bounding box center [418, 234] width 249 height 361
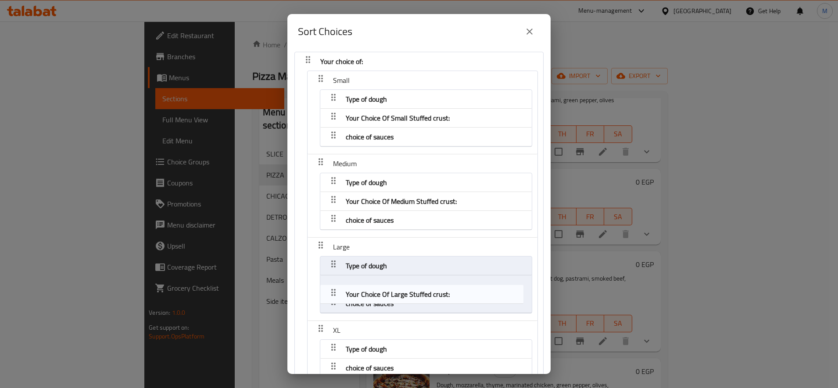
drag, startPoint x: 334, startPoint y: 294, endPoint x: 339, endPoint y: 278, distance: 16.1
click at [338, 281] on nav "Your choice of: Small Type of dough Your Choice Of Small Stuffed crust: choice …" at bounding box center [418, 232] width 249 height 361
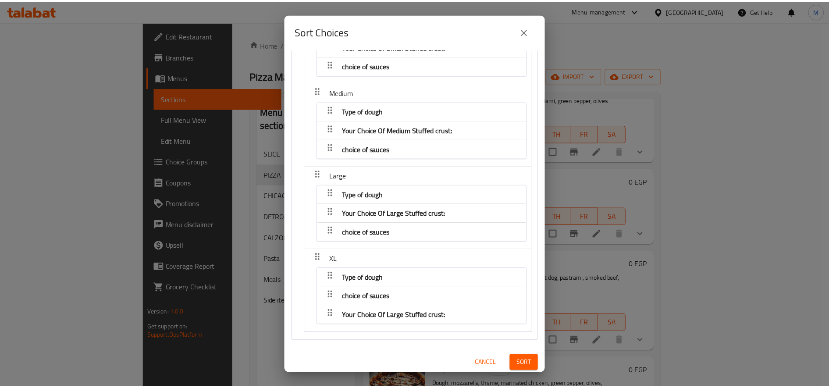
scroll to position [77, 0]
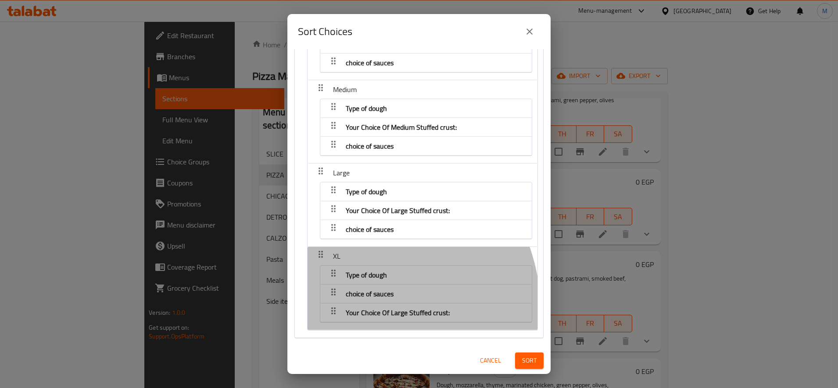
drag, startPoint x: 334, startPoint y: 313, endPoint x: 332, endPoint y: 290, distance: 22.9
click at [332, 73] on nav "Type of dough choice of sauces Your Choice Of Large Stuffed crust:" at bounding box center [426, 43] width 212 height 57
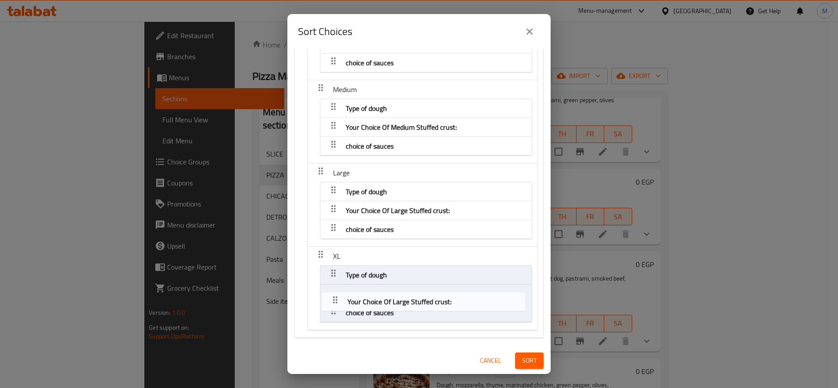
drag, startPoint x: 332, startPoint y: 313, endPoint x: 336, endPoint y: 293, distance: 19.8
click at [336, 294] on nav "Your choice of: Small Type of dough Your Choice Of Small Stuffed crust: choice …" at bounding box center [418, 158] width 249 height 361
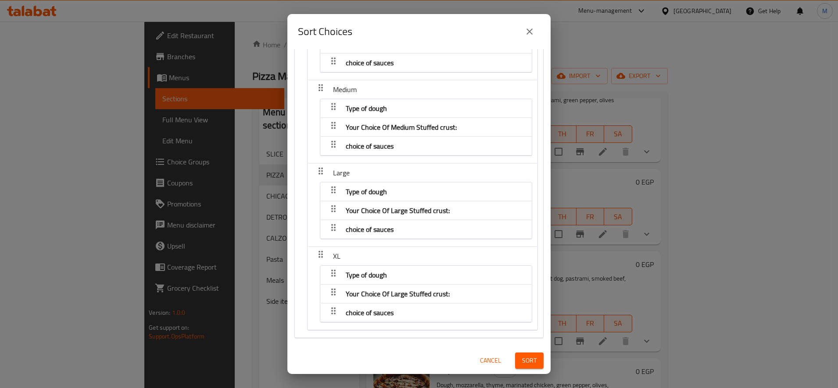
click at [524, 357] on span "Sort" at bounding box center [529, 360] width 14 height 11
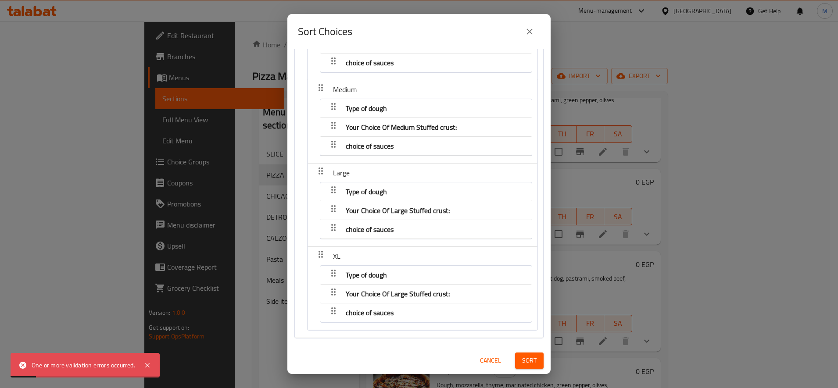
click at [660, 241] on div "Sort Choices Your choice of: Small Type of dough Your Choice Of Small Stuffed c…" at bounding box center [419, 194] width 838 height 388
click at [530, 36] on icon "close" at bounding box center [529, 31] width 11 height 11
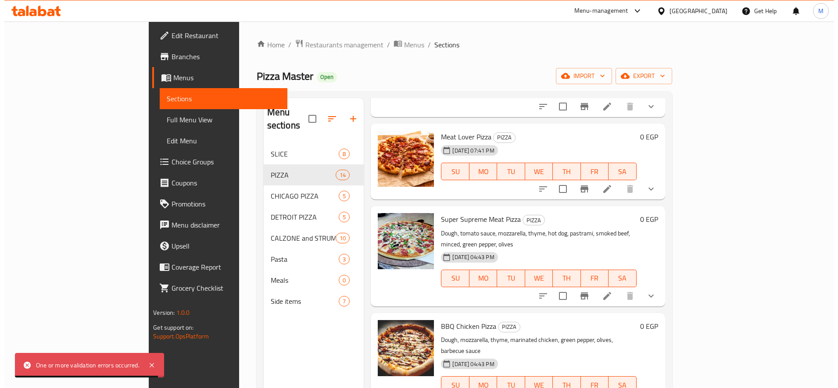
scroll to position [365, 0]
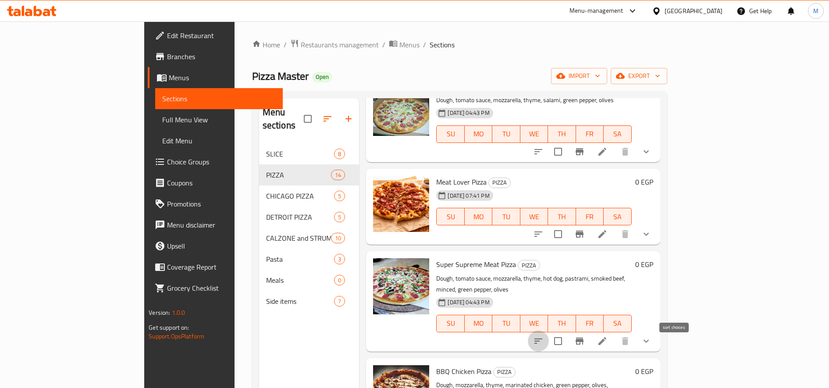
click at [544, 336] on icon "sort-choices" at bounding box center [538, 341] width 11 height 11
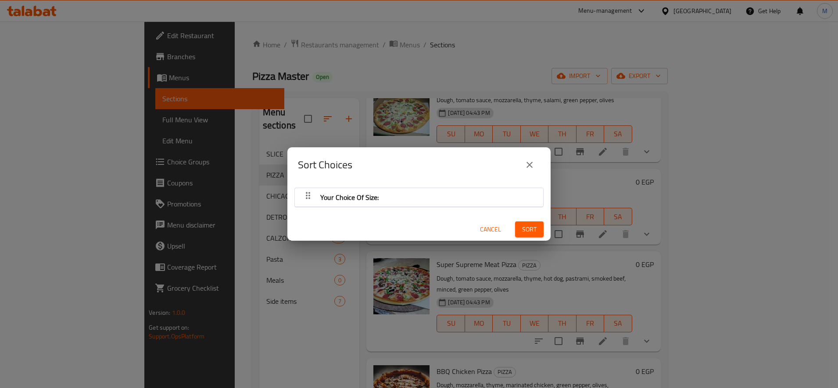
click at [414, 197] on div "Your Choice Of Size:" at bounding box center [418, 197] width 239 height 21
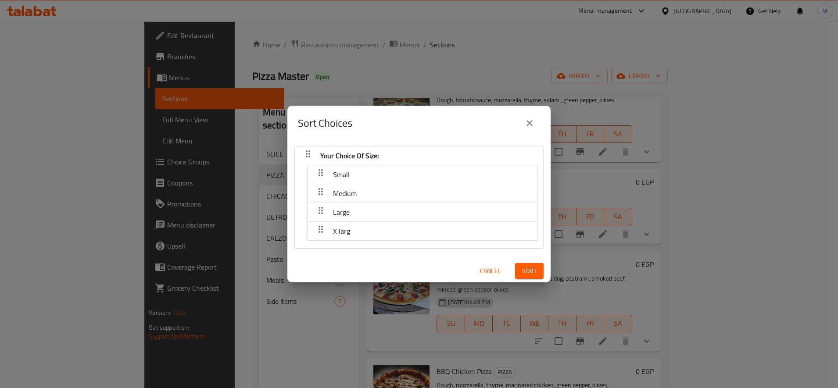
drag, startPoint x: 326, startPoint y: 170, endPoint x: 332, endPoint y: 170, distance: 5.3
click at [327, 170] on div "button" at bounding box center [321, 174] width 18 height 21
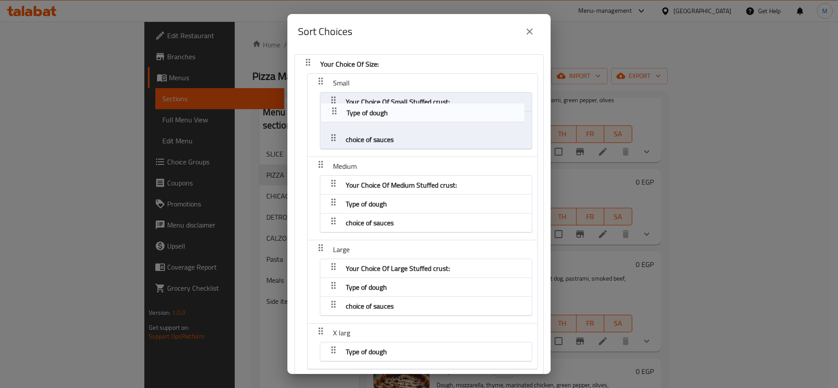
drag, startPoint x: 331, startPoint y: 118, endPoint x: 334, endPoint y: 92, distance: 26.5
click at [333, 93] on nav "Your Choice Of Size: Small Your Choice Of Small Stuffed crust: Type of dough ch…" at bounding box center [418, 215] width 249 height 323
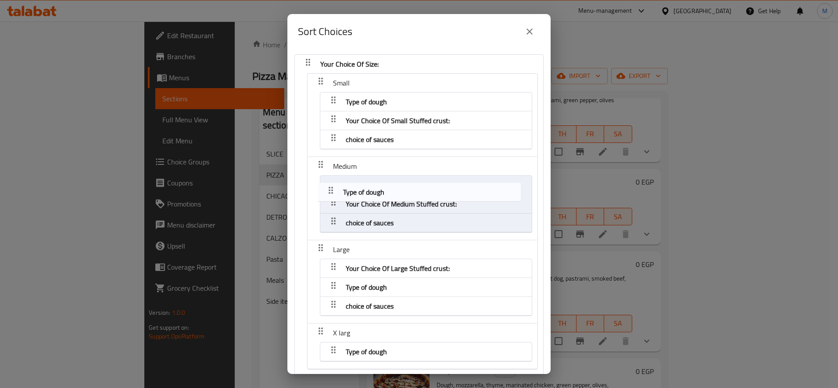
drag, startPoint x: 336, startPoint y: 200, endPoint x: 332, endPoint y: 183, distance: 17.6
click at [332, 184] on nav "Your Choice Of Size: Small Type of dough Your Choice Of Small Stuffed crust: ch…" at bounding box center [418, 215] width 249 height 323
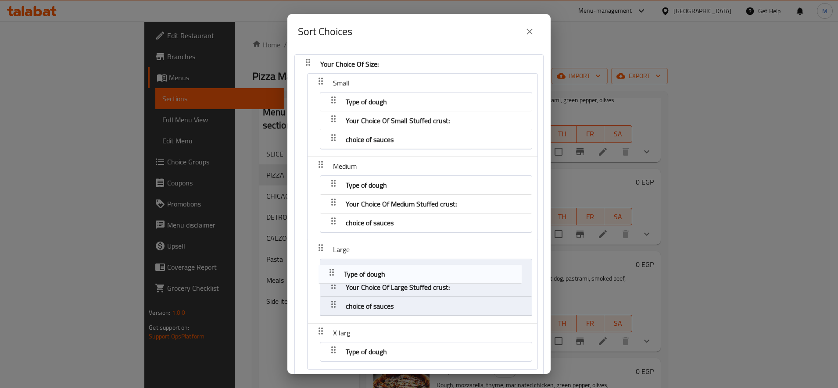
drag, startPoint x: 334, startPoint y: 284, endPoint x: 332, endPoint y: 264, distance: 20.7
click at [332, 264] on nav "Your Choice Of Size: Small Type of dough Your Choice Of Small Stuffed crust: ch…" at bounding box center [418, 215] width 249 height 323
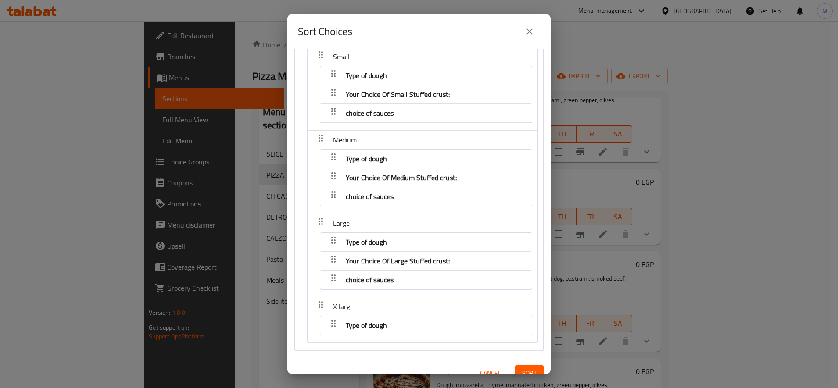
scroll to position [39, 0]
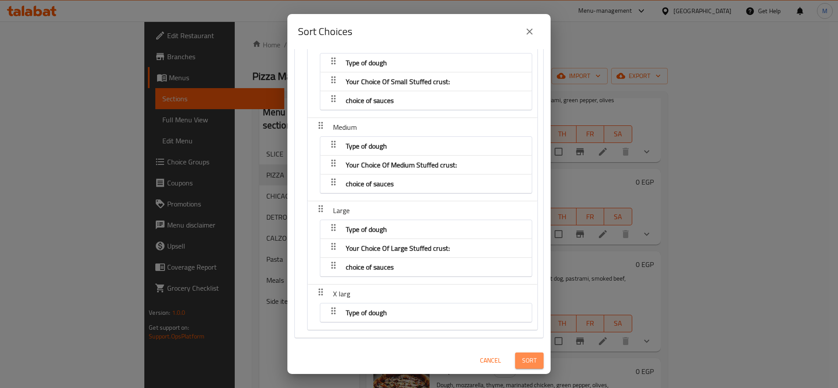
click at [515, 356] on button "Sort" at bounding box center [529, 361] width 29 height 16
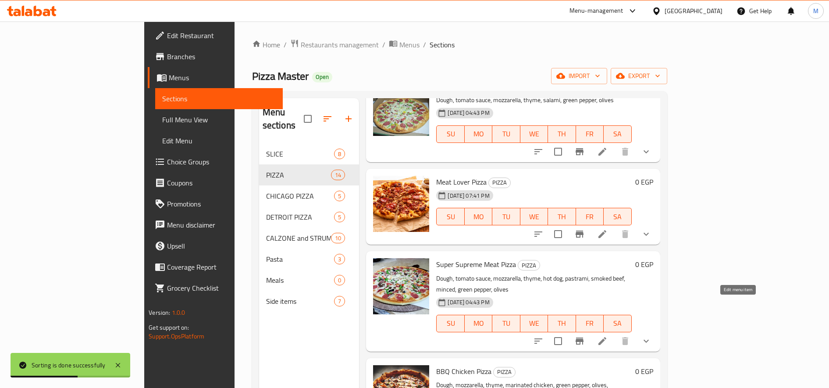
click at [608, 336] on icon at bounding box center [602, 341] width 11 height 11
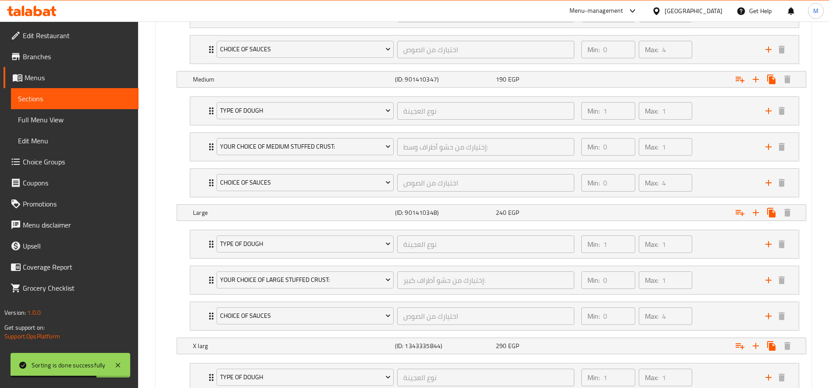
scroll to position [674, 0]
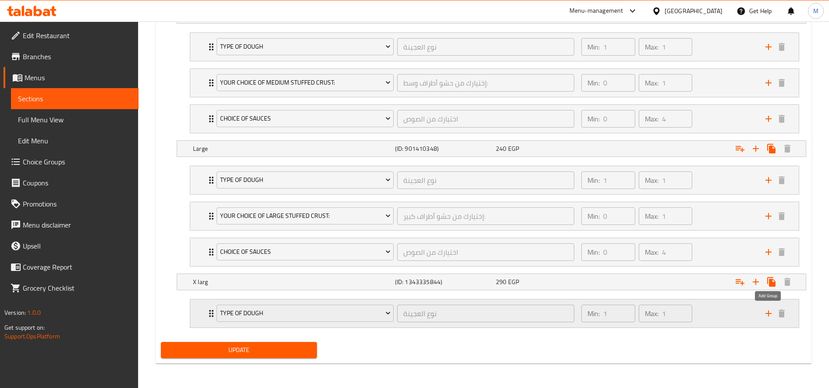
click at [771, 317] on icon "add" at bounding box center [768, 313] width 11 height 11
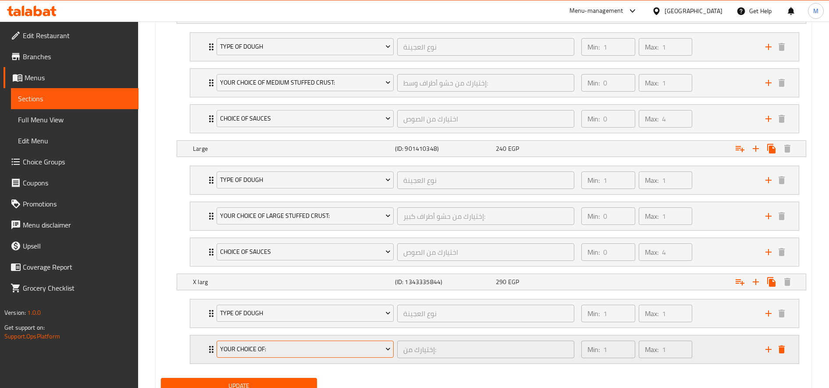
click at [317, 345] on span "Your Choice Of:" at bounding box center [305, 349] width 171 height 11
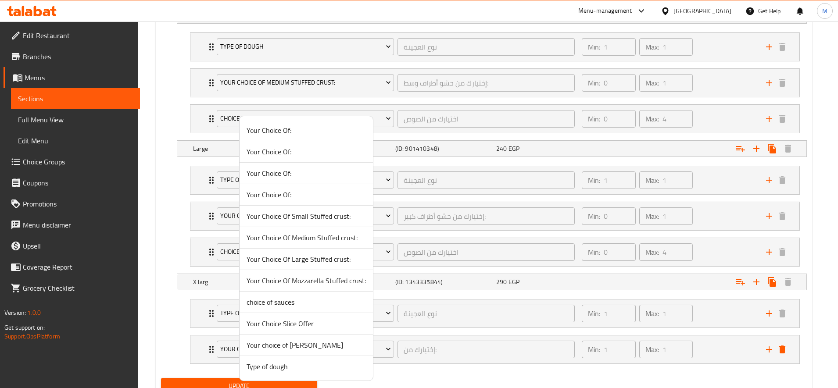
click at [331, 257] on span "Your Choice Of Large Stuffed crust:" at bounding box center [305, 259] width 119 height 11
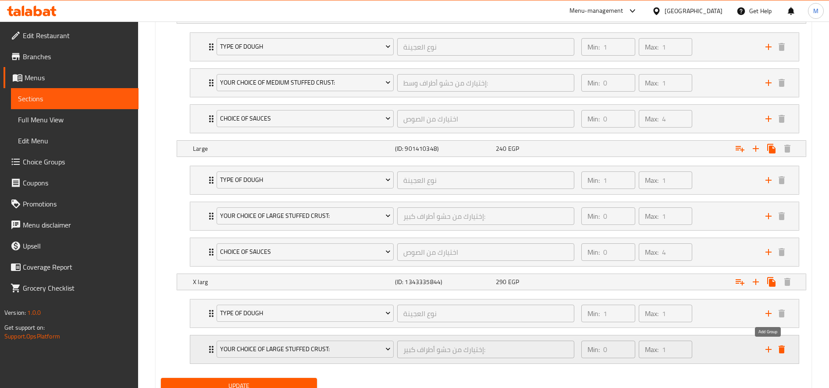
click at [767, 349] on icon "add" at bounding box center [769, 349] width 6 height 6
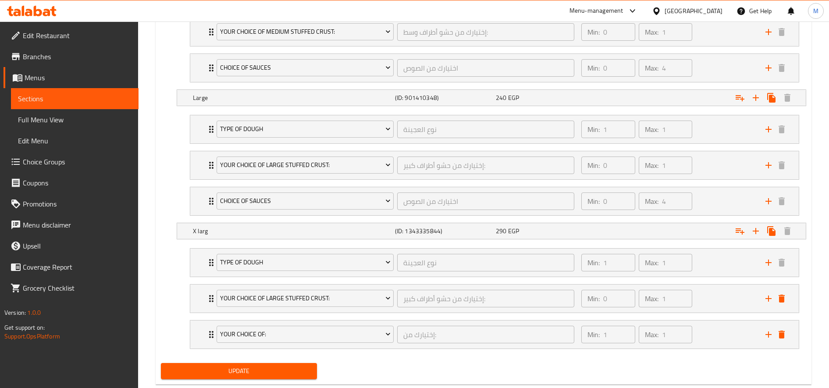
scroll to position [746, 0]
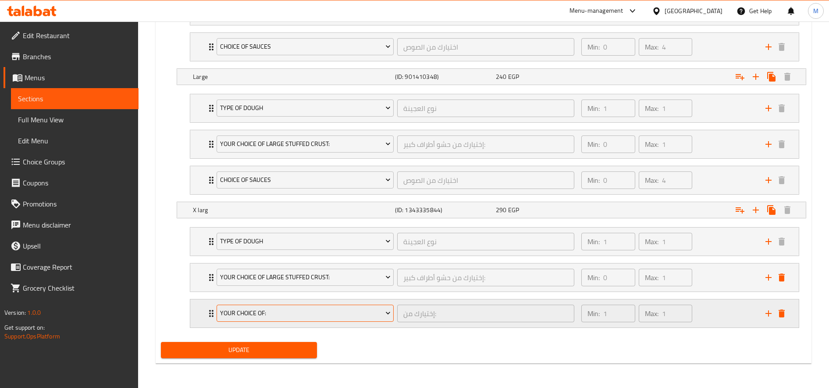
click at [312, 317] on span "Your Choice Of:" at bounding box center [305, 313] width 171 height 11
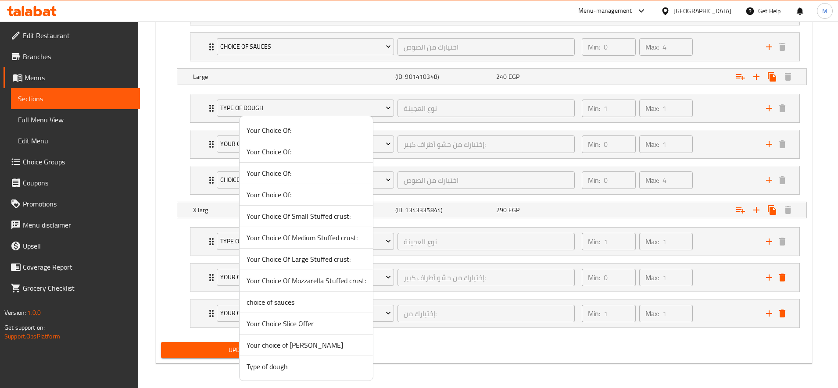
click at [302, 301] on span "choice of sauces" at bounding box center [305, 302] width 119 height 11
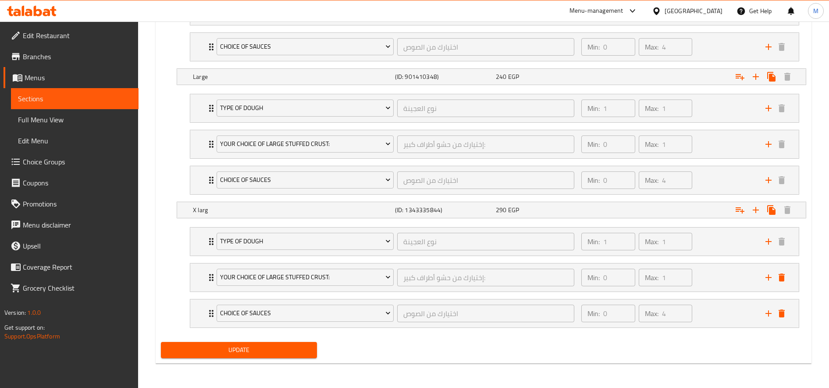
click at [258, 348] on span "Update" at bounding box center [239, 350] width 142 height 11
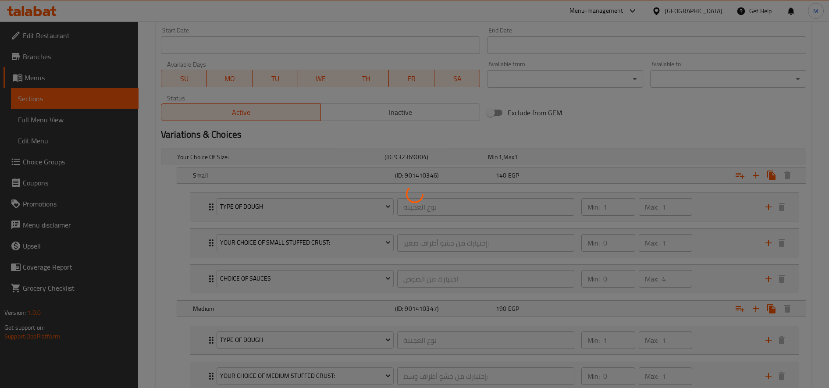
scroll to position [15, 0]
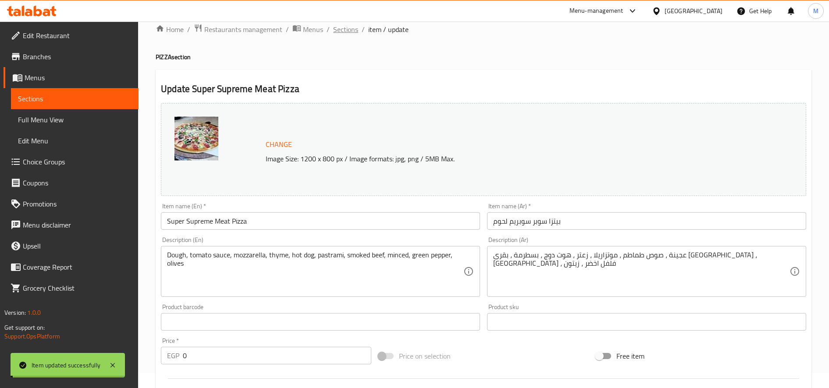
click at [345, 29] on span "Sections" at bounding box center [345, 29] width 25 height 11
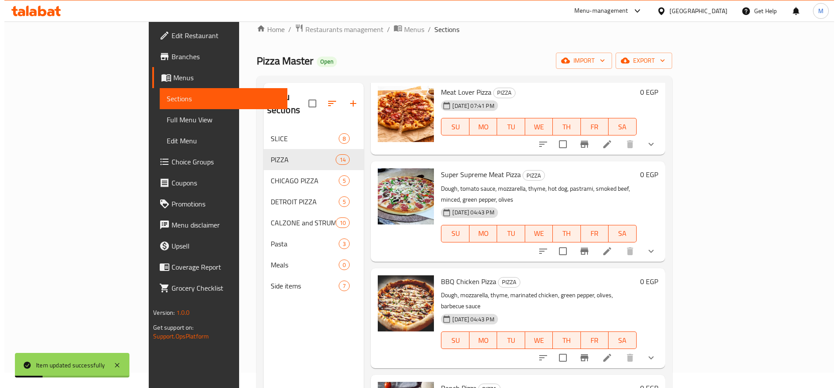
scroll to position [512, 0]
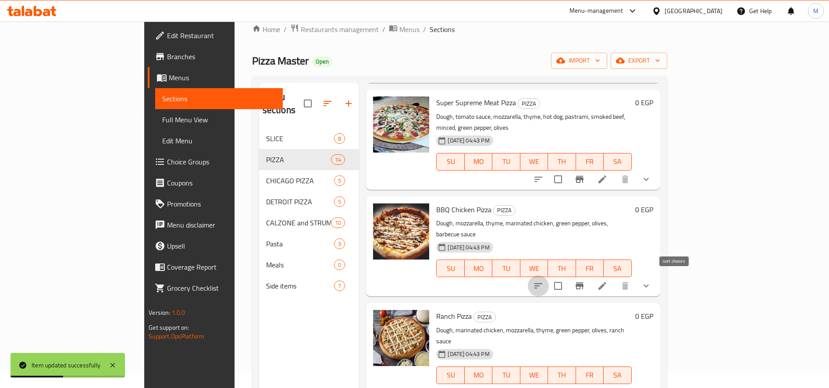
click at [544, 281] on icon "sort-choices" at bounding box center [538, 286] width 11 height 11
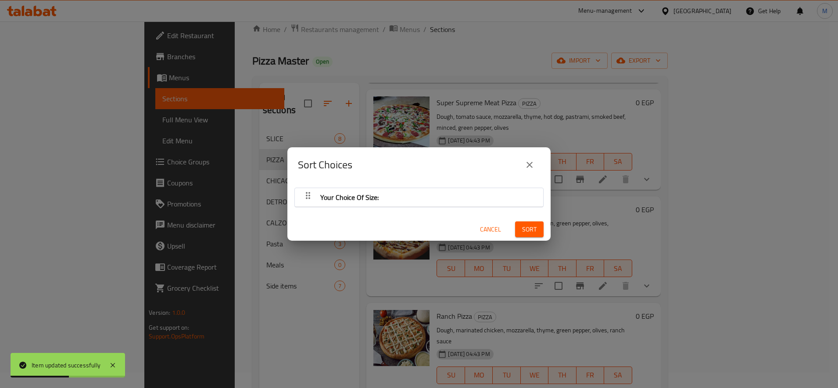
click at [403, 201] on div "Your Choice Of Size:" at bounding box center [418, 197] width 239 height 21
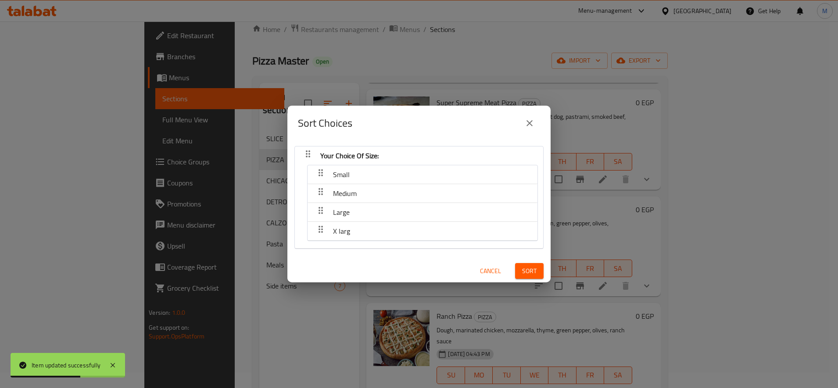
click at [334, 172] on span "Small" at bounding box center [341, 174] width 17 height 13
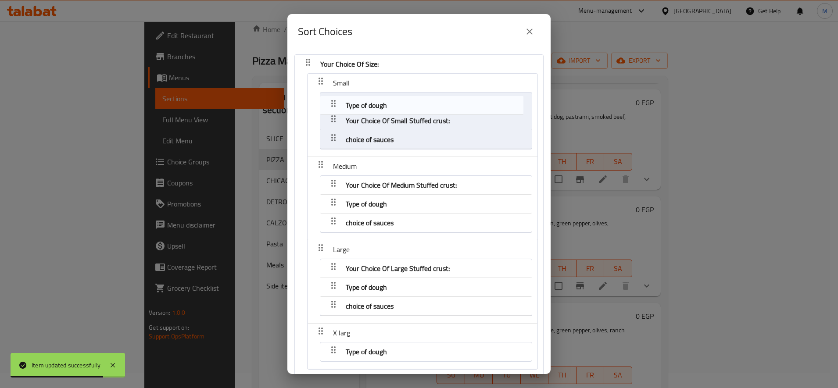
drag, startPoint x: 330, startPoint y: 122, endPoint x: 332, endPoint y: 98, distance: 24.2
click at [331, 103] on nav "Your Choice Of Size: Small Your Choice Of Small Stuffed crust: Type of dough ch…" at bounding box center [418, 215] width 249 height 323
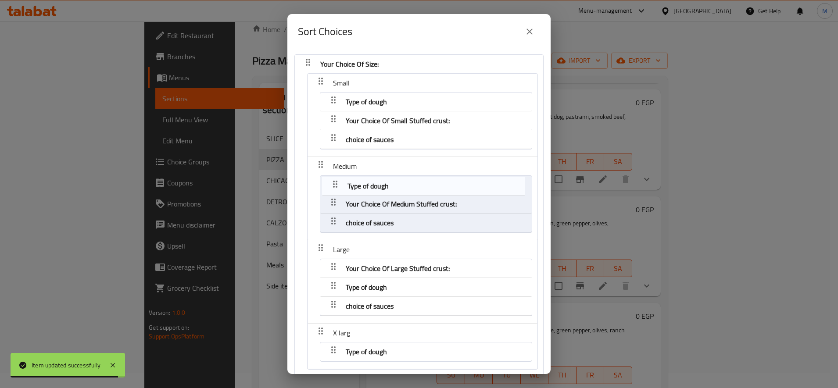
drag, startPoint x: 331, startPoint y: 200, endPoint x: 334, endPoint y: 173, distance: 26.5
click at [333, 176] on nav "Your Choice Of Size: Small Type of dough Your Choice Of Small Stuffed crust: ch…" at bounding box center [418, 215] width 249 height 323
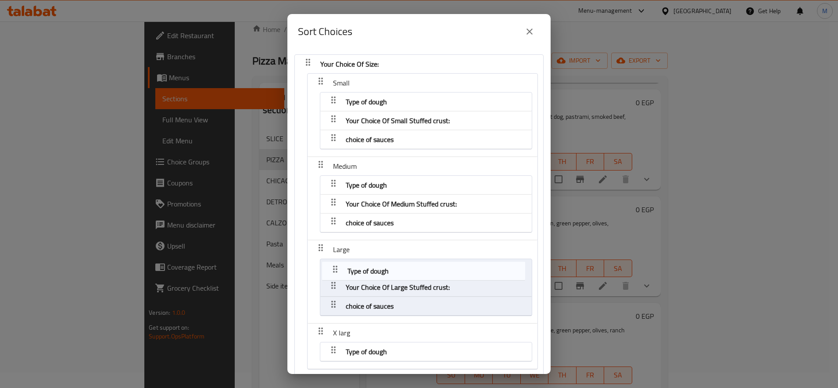
drag, startPoint x: 333, startPoint y: 285, endPoint x: 335, endPoint y: 257, distance: 28.2
click at [335, 257] on nav "Your Choice Of Size: Small Type of dough Your Choice Of Small Stuffed crust: ch…" at bounding box center [418, 215] width 249 height 323
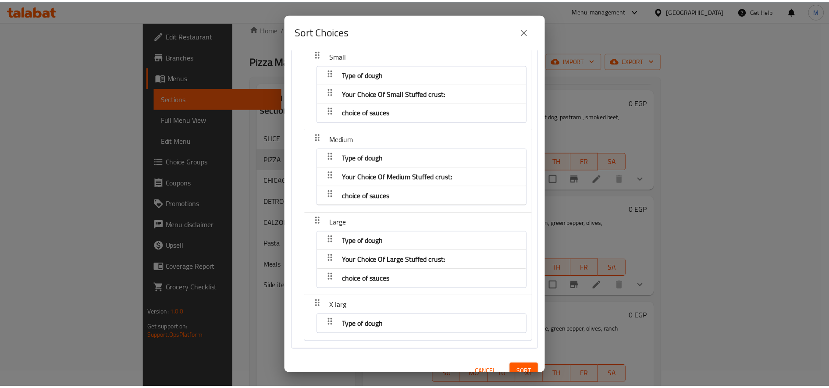
scroll to position [39, 0]
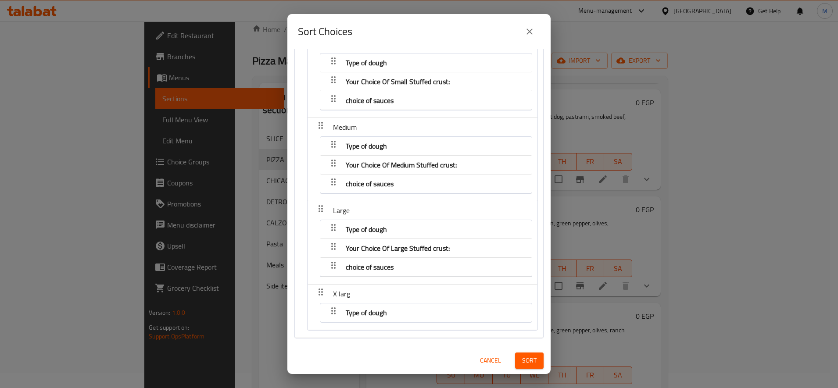
click at [524, 355] on span "Sort" at bounding box center [529, 360] width 14 height 11
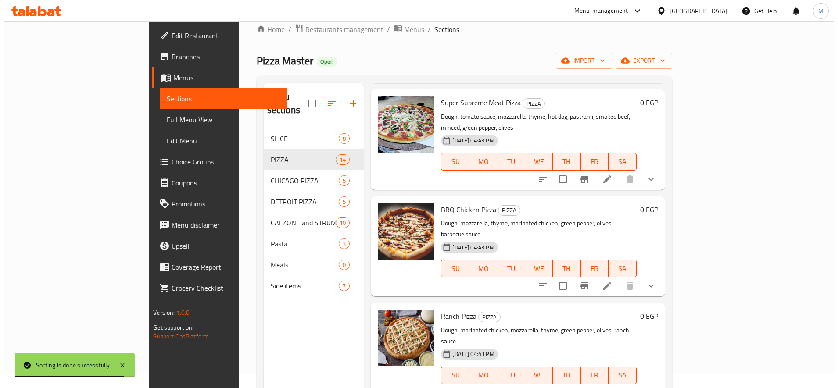
scroll to position [585, 0]
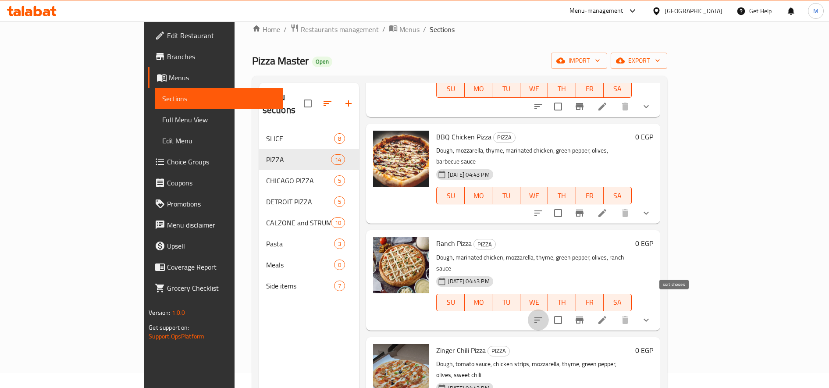
click at [549, 310] on button "sort-choices" at bounding box center [538, 320] width 21 height 21
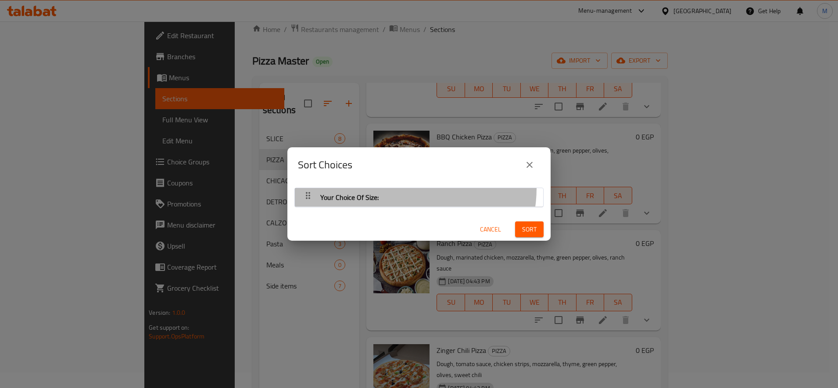
click at [411, 189] on div "Your Choice Of Size:" at bounding box center [418, 197] width 239 height 21
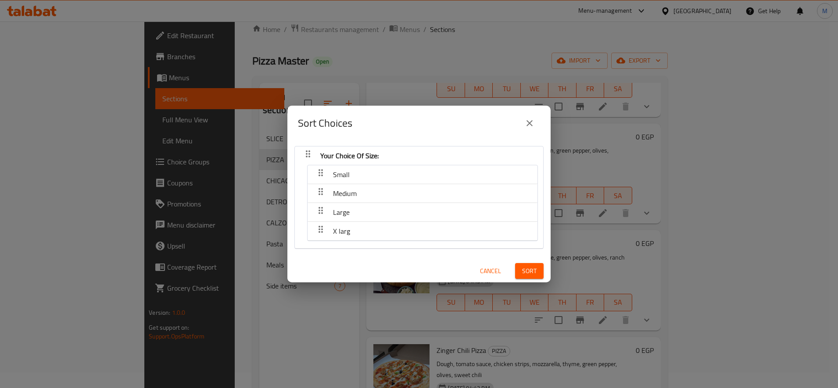
click at [333, 174] on span "Small" at bounding box center [341, 174] width 17 height 13
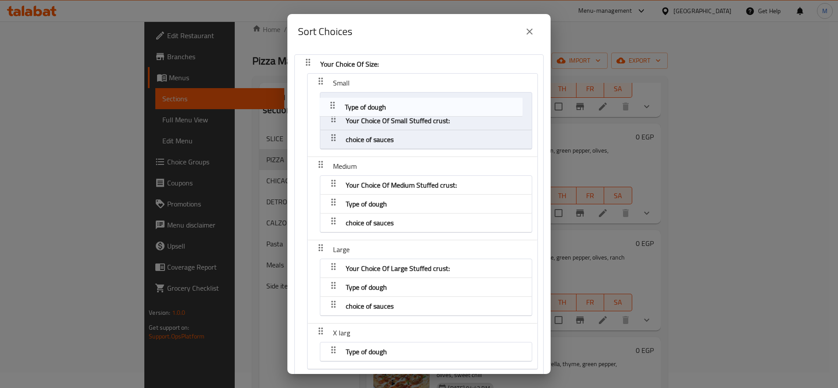
drag, startPoint x: 333, startPoint y: 123, endPoint x: 330, endPoint y: 96, distance: 26.9
click at [330, 97] on nav "Your Choice Of Size: Small Your Choice Of Small Stuffed crust: Type of dough ch…" at bounding box center [418, 215] width 249 height 323
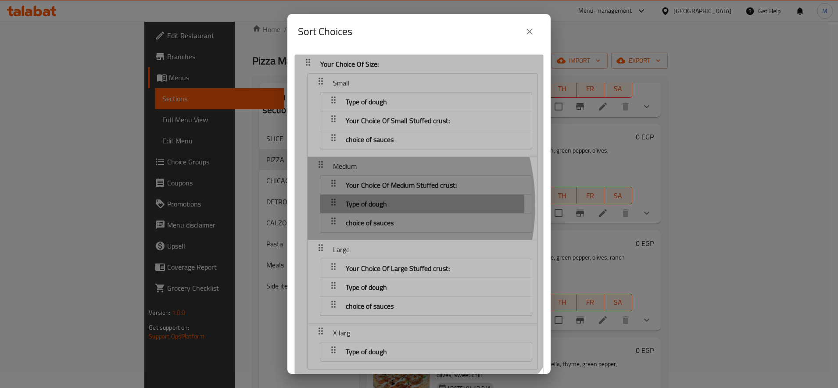
drag, startPoint x: 333, startPoint y: 205, endPoint x: 340, endPoint y: 170, distance: 35.8
click at [340, 171] on nav "Your Choice Of Size: Small Type of dough Your Choice Of Small Stuffed crust: ch…" at bounding box center [418, 215] width 249 height 323
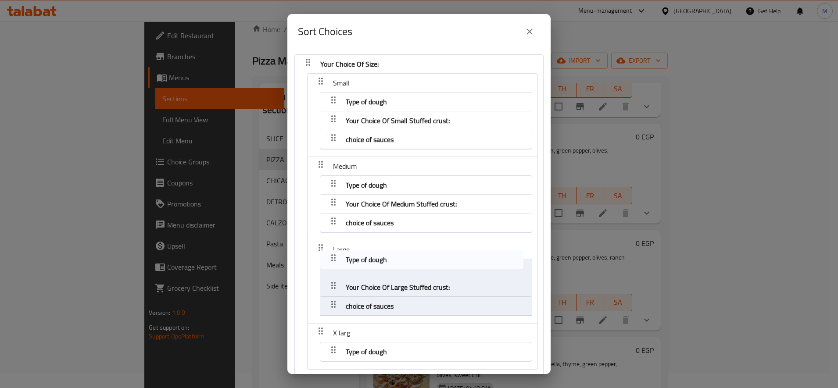
drag, startPoint x: 333, startPoint y: 288, endPoint x: 334, endPoint y: 254, distance: 34.2
click at [334, 251] on nav "Your Choice Of Size: Small Type of dough Your Choice Of Small Stuffed crust: ch…" at bounding box center [418, 215] width 249 height 323
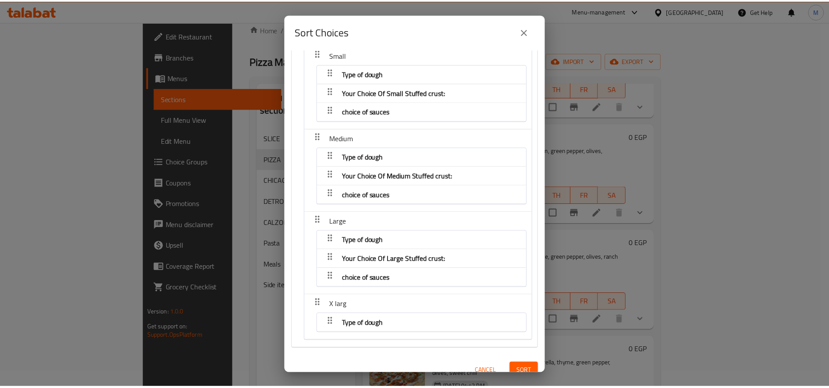
scroll to position [39, 0]
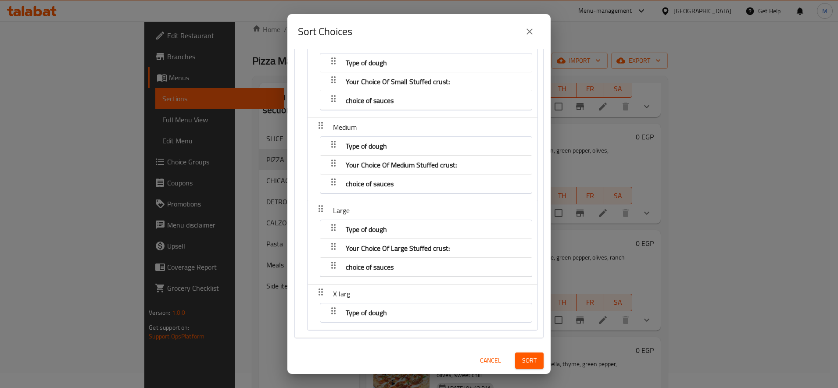
click at [522, 359] on span "Sort" at bounding box center [529, 360] width 14 height 11
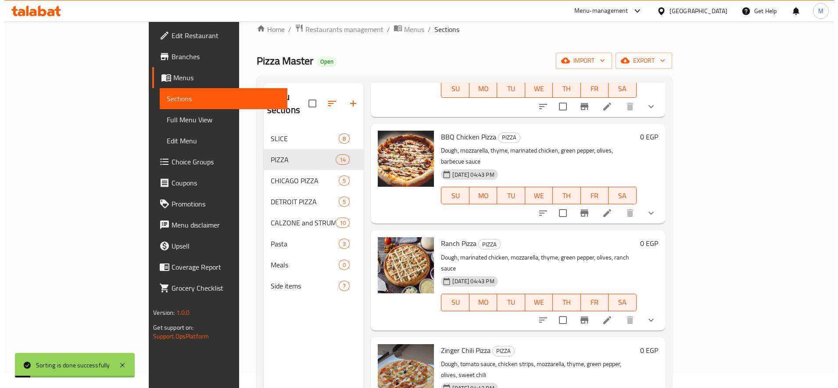
scroll to position [658, 0]
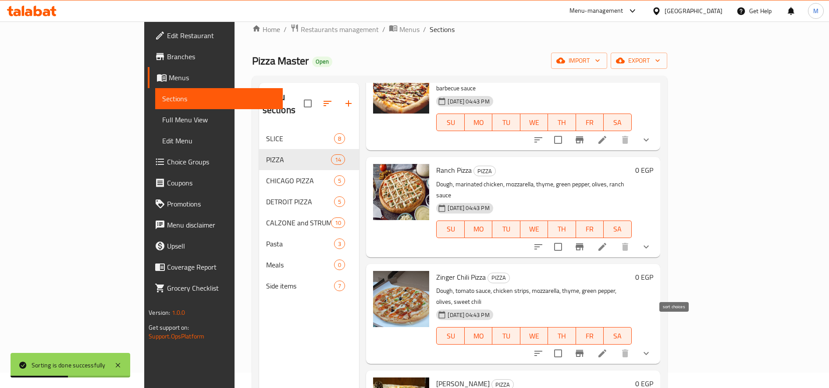
click at [544, 348] on icon "sort-choices" at bounding box center [538, 353] width 11 height 11
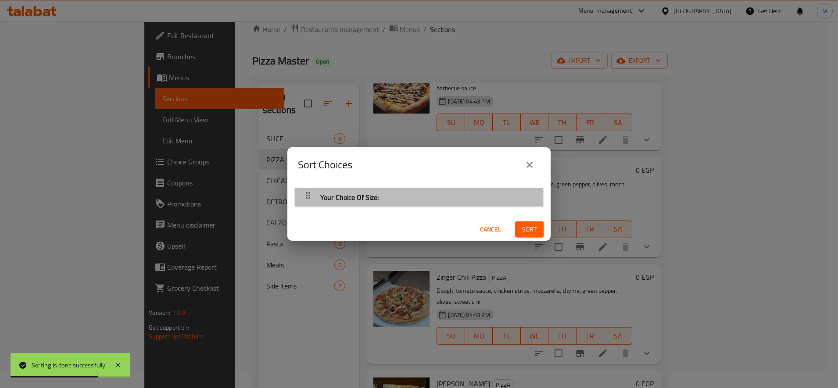
click at [433, 196] on div "Your Choice Of Size:" at bounding box center [418, 197] width 239 height 21
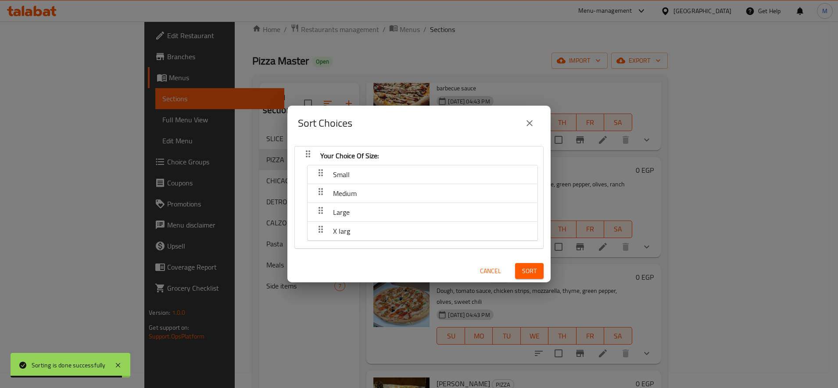
click at [342, 172] on span "Small" at bounding box center [341, 174] width 17 height 13
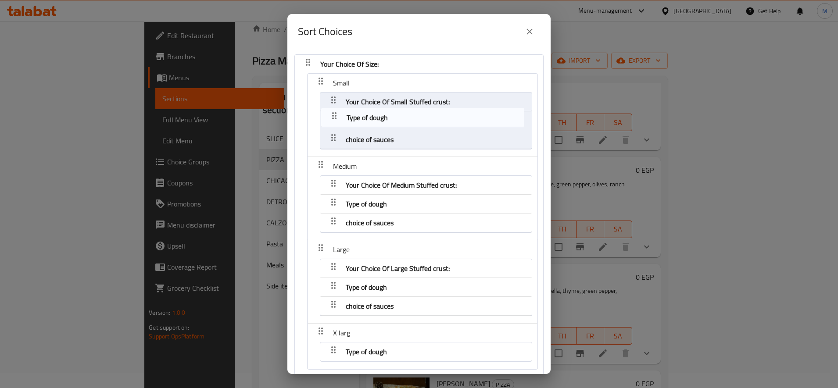
drag, startPoint x: 333, startPoint y: 119, endPoint x: 335, endPoint y: 104, distance: 15.1
click at [335, 104] on nav "Your Choice Of Size: Small Your Choice Of Small Stuffed crust: Type of dough ch…" at bounding box center [418, 215] width 249 height 323
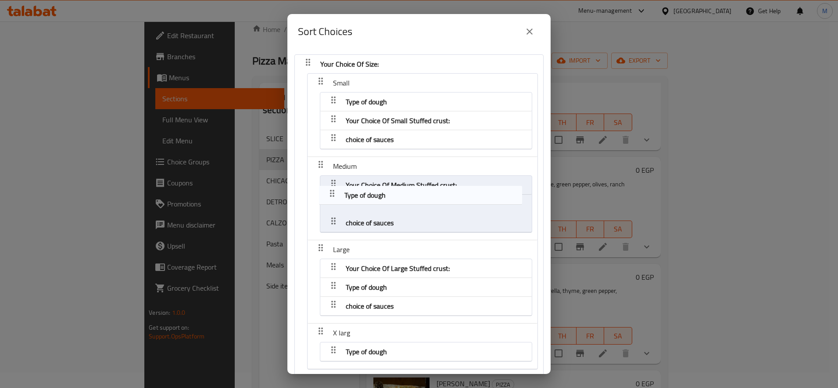
drag, startPoint x: 337, startPoint y: 201, endPoint x: 334, endPoint y: 180, distance: 20.8
click at [334, 181] on nav "Your Choice Of Size: Small Type of dough Your Choice Of Small Stuffed crust: ch…" at bounding box center [418, 215] width 249 height 323
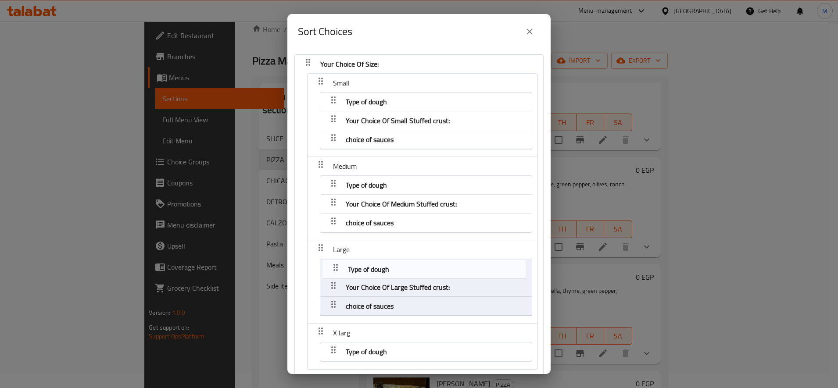
drag, startPoint x: 332, startPoint y: 286, endPoint x: 336, endPoint y: 262, distance: 23.9
click at [336, 262] on nav "Your Choice Of Size: Small Type of dough Your Choice Of Small Stuffed crust: ch…" at bounding box center [418, 215] width 249 height 323
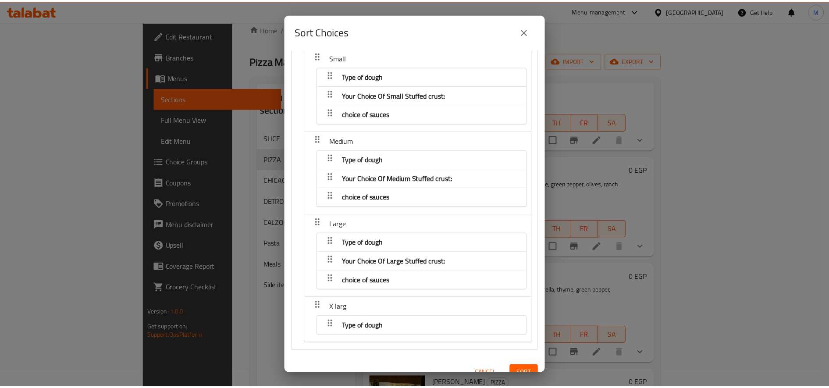
scroll to position [39, 0]
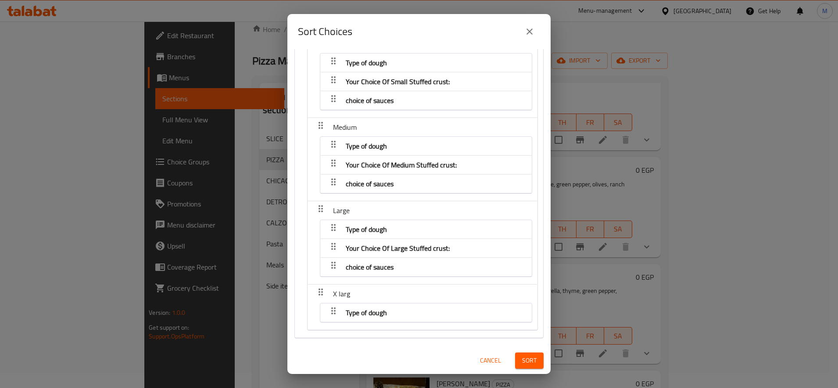
click at [534, 361] on button "Sort" at bounding box center [529, 361] width 29 height 16
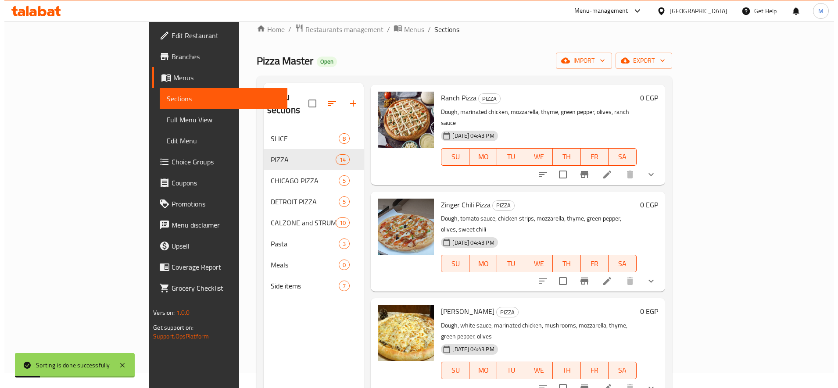
scroll to position [804, 0]
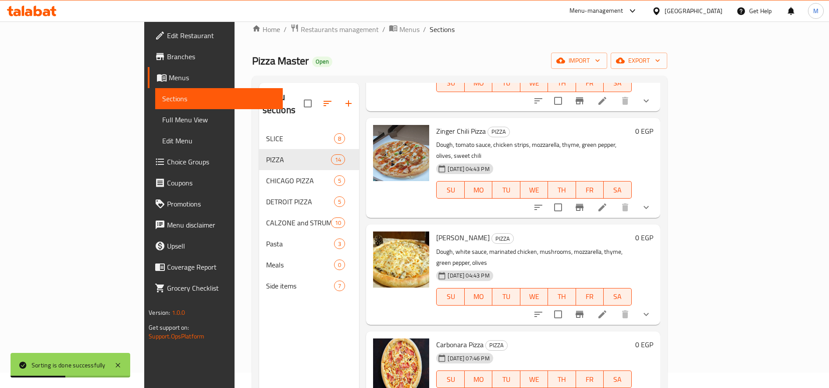
click at [542, 312] on icon "sort-choices" at bounding box center [539, 314] width 8 height 5
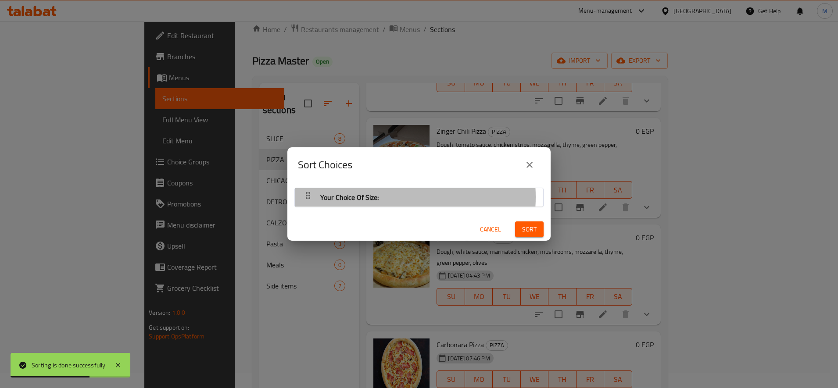
click at [372, 197] on span "Your Choice Of Size:" at bounding box center [349, 197] width 58 height 13
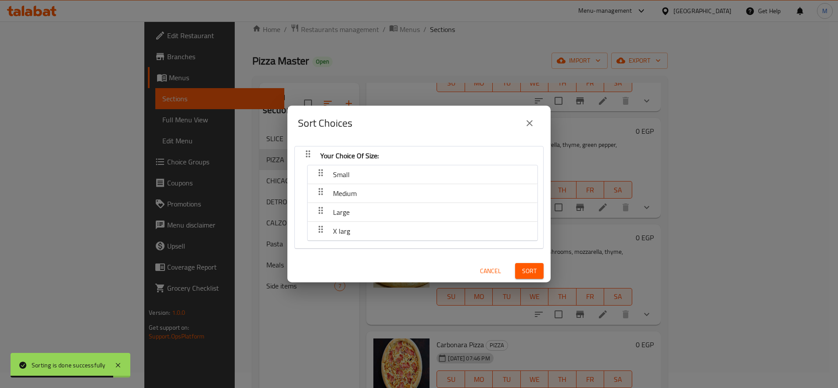
click at [327, 173] on div "button" at bounding box center [321, 174] width 18 height 21
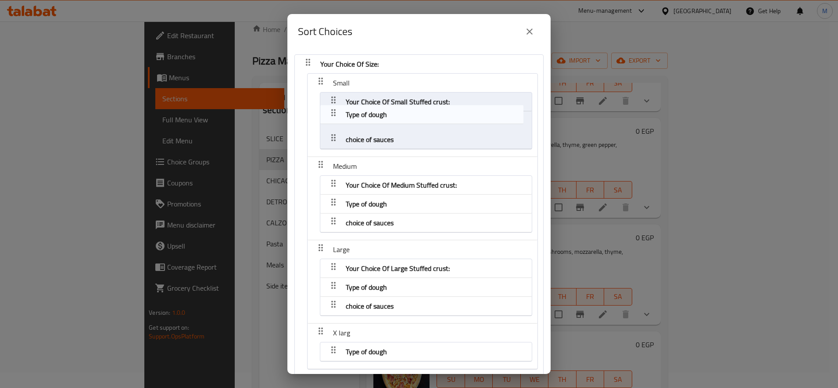
drag, startPoint x: 329, startPoint y: 120, endPoint x: 332, endPoint y: 96, distance: 23.8
click at [330, 98] on nav "Your Choice Of Size: Small Your Choice Of Small Stuffed crust: Type of dough ch…" at bounding box center [418, 215] width 249 height 323
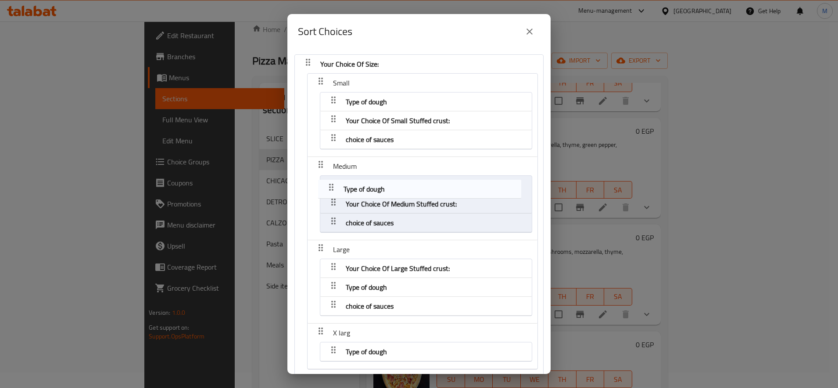
drag, startPoint x: 332, startPoint y: 202, endPoint x: 328, endPoint y: 170, distance: 32.3
click at [328, 172] on nav "Your Choice Of Size: Small Type of dough Your Choice Of Small Stuffed crust: ch…" at bounding box center [418, 215] width 249 height 323
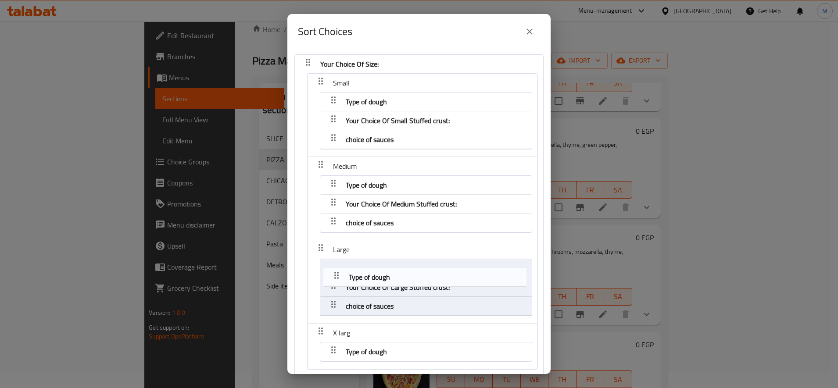
drag, startPoint x: 337, startPoint y: 272, endPoint x: 337, endPoint y: 259, distance: 12.7
click at [337, 259] on nav "Your Choice Of Size: Small Type of dough Your Choice Of Small Stuffed crust: ch…" at bounding box center [418, 215] width 249 height 323
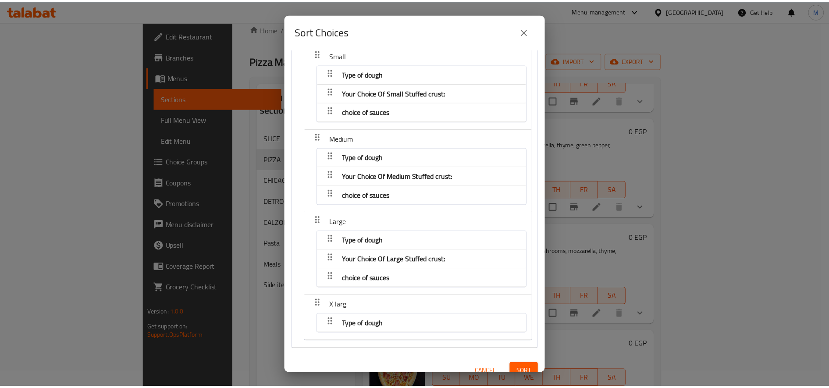
scroll to position [39, 0]
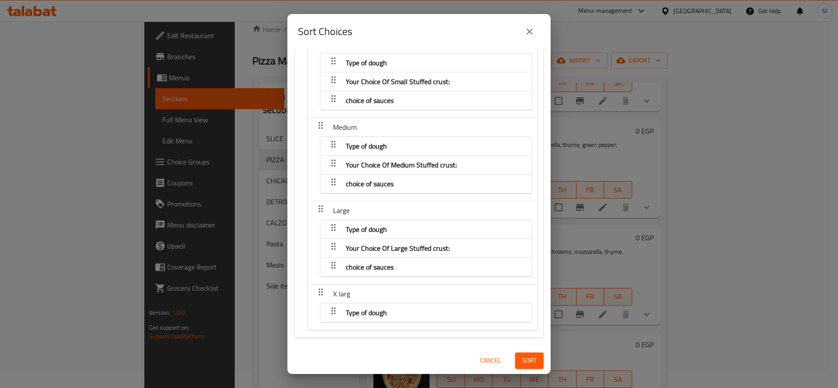
click at [515, 362] on button "Sort" at bounding box center [529, 361] width 29 height 16
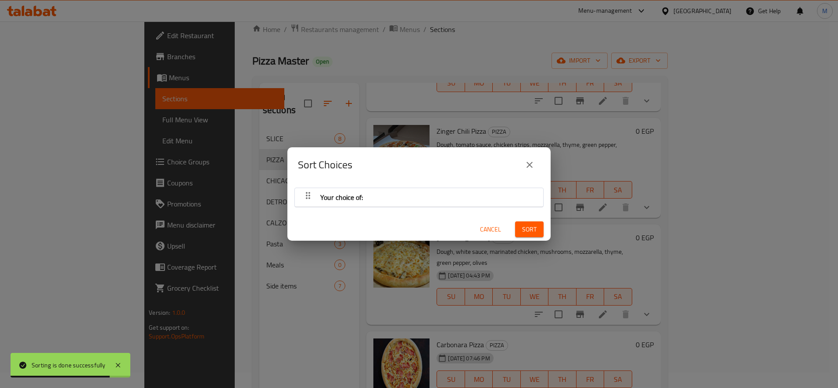
click at [421, 193] on div "Your choice of:" at bounding box center [418, 197] width 239 height 21
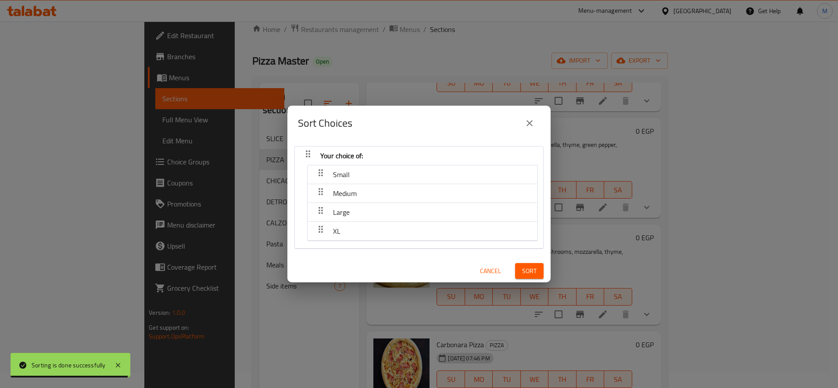
click at [356, 174] on div "Small" at bounding box center [422, 174] width 221 height 21
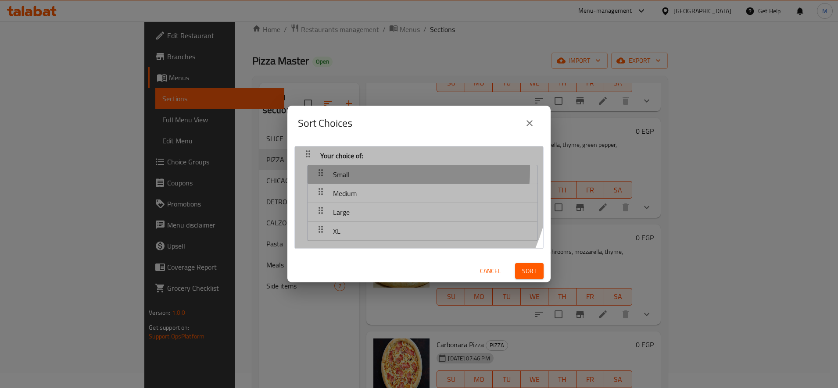
click at [350, 169] on div "Small" at bounding box center [341, 174] width 24 height 21
drag, startPoint x: 312, startPoint y: 176, endPoint x: 316, endPoint y: 172, distance: 5.6
click at [312, 175] on div "button" at bounding box center [321, 174] width 18 height 21
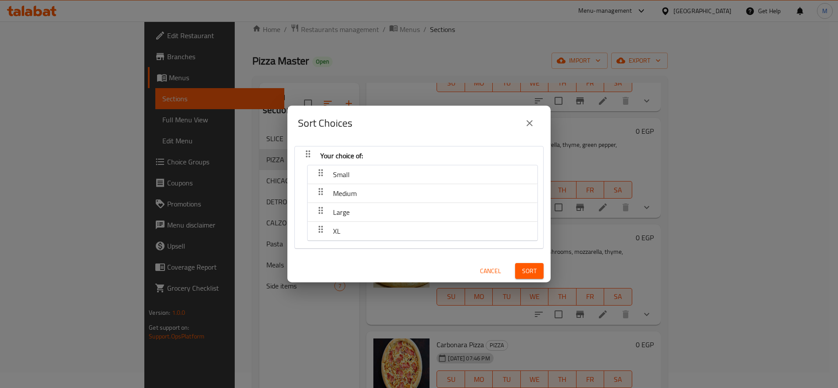
click at [321, 171] on icon "button" at bounding box center [320, 173] width 11 height 11
click at [331, 173] on div "Small" at bounding box center [341, 174] width 24 height 21
drag, startPoint x: 511, startPoint y: 275, endPoint x: 521, endPoint y: 269, distance: 11.4
click at [515, 275] on button "Sort" at bounding box center [529, 271] width 29 height 16
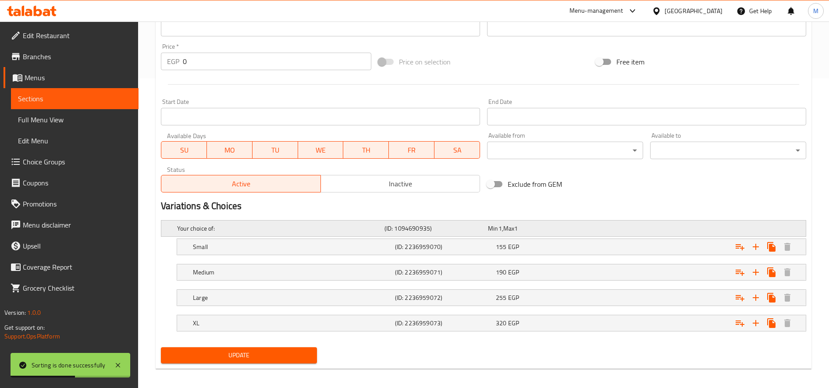
scroll to position [315, 0]
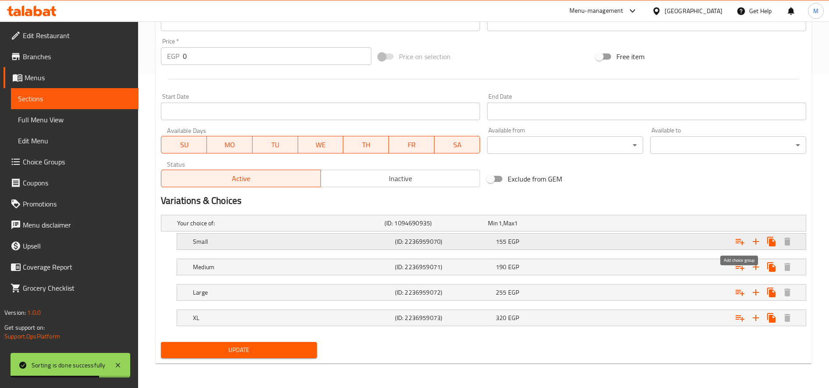
click at [735, 239] on icon "Expand" at bounding box center [740, 241] width 11 height 11
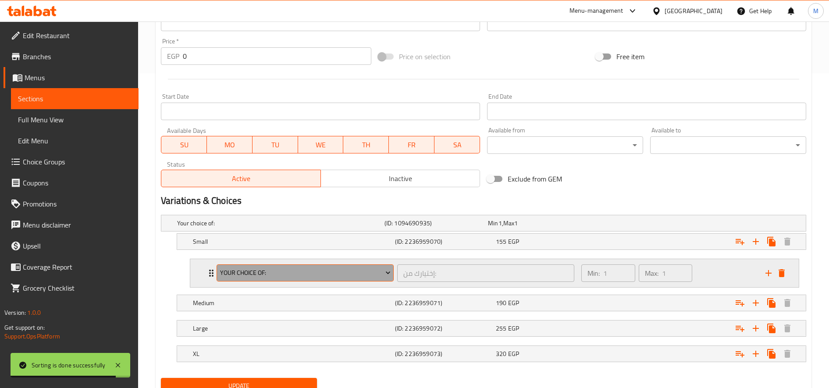
click at [322, 274] on span "Your Choice Of:" at bounding box center [305, 272] width 171 height 11
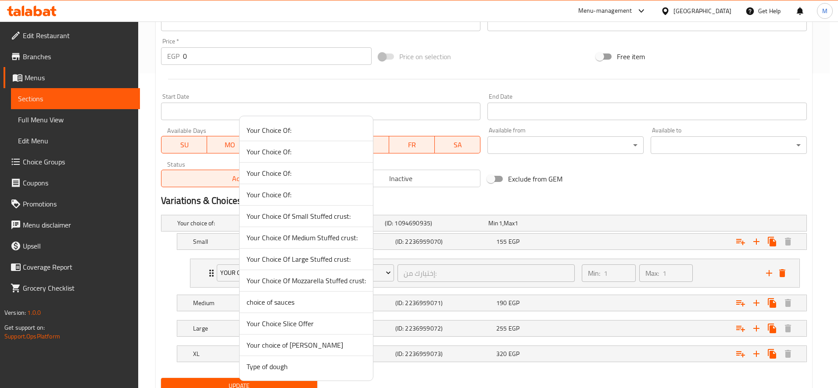
click at [296, 368] on span "Type of dough" at bounding box center [305, 366] width 119 height 11
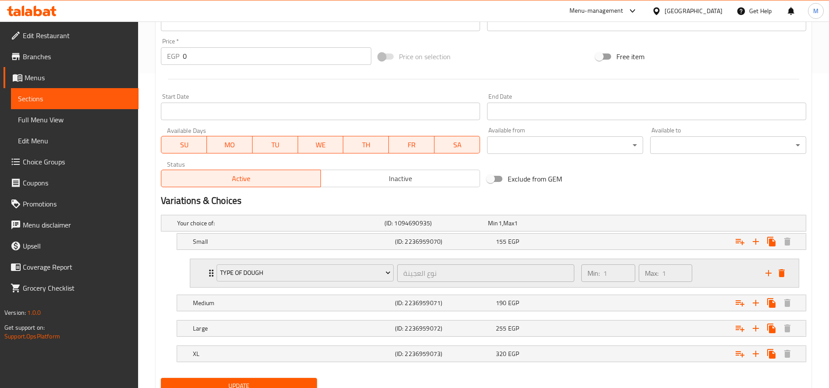
click at [760, 271] on div "Type of dough نوع العجينة ​ Min: 1 ​ Max: 1 ​" at bounding box center [489, 273] width 553 height 25
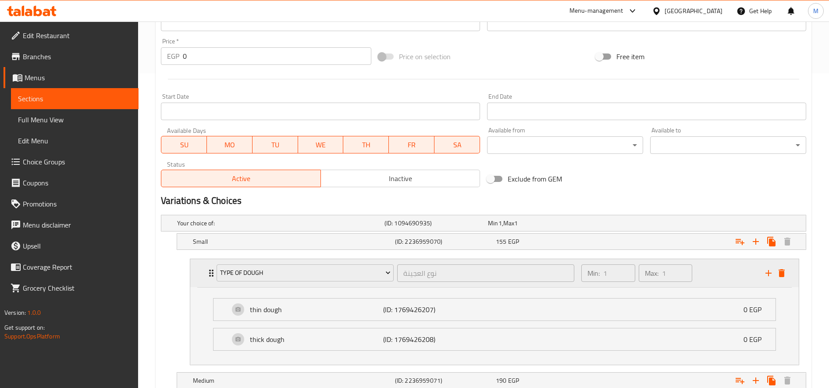
click at [725, 271] on div "Min: 1 ​ Max: 1 ​" at bounding box center [668, 273] width 184 height 28
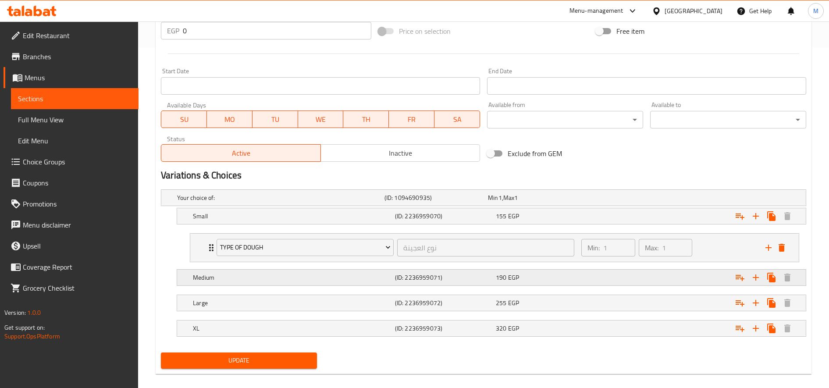
scroll to position [351, 0]
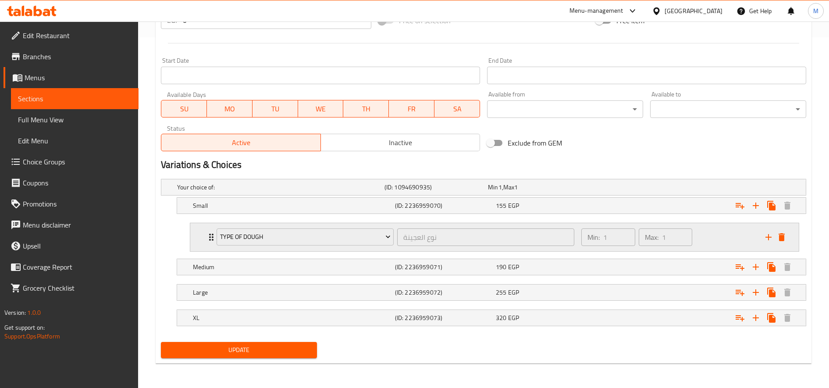
click at [767, 240] on icon "add" at bounding box center [768, 237] width 11 height 11
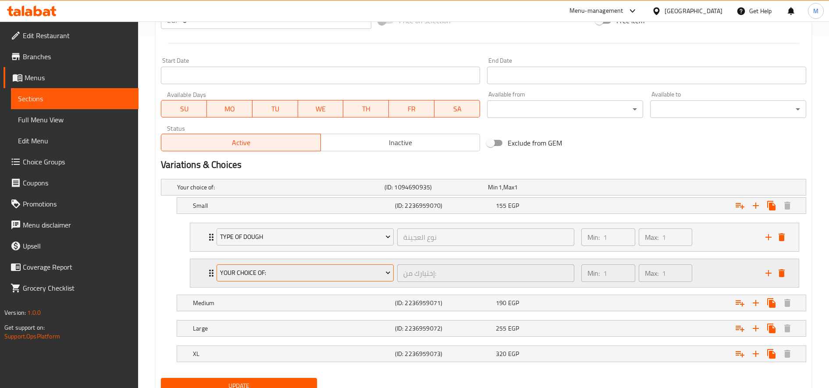
click at [275, 278] on button "Your Choice Of:" at bounding box center [305, 273] width 177 height 18
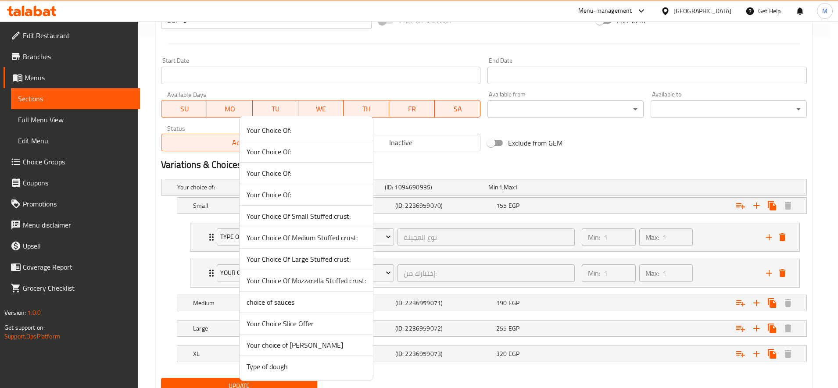
click at [304, 215] on span "Your Choice Of Small Stuffed crust:" at bounding box center [305, 216] width 119 height 11
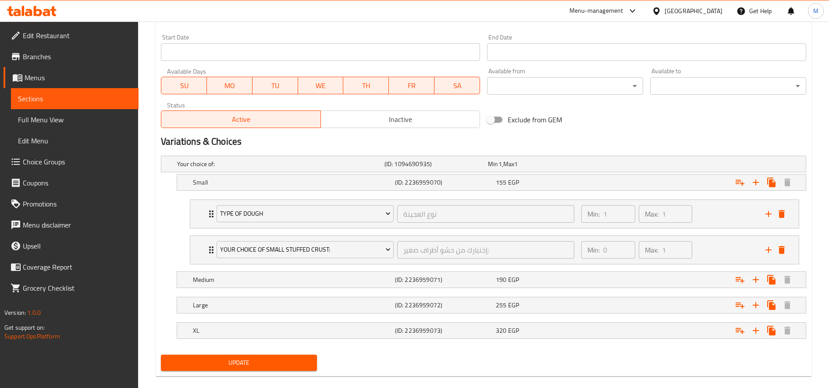
scroll to position [387, 0]
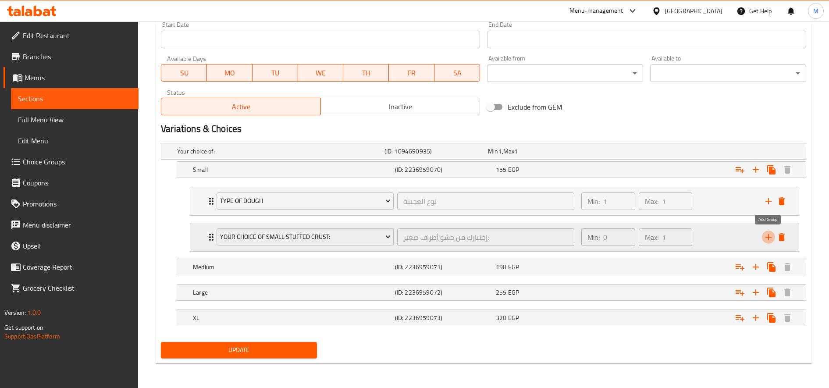
drag, startPoint x: 773, startPoint y: 232, endPoint x: 769, endPoint y: 235, distance: 5.0
click at [773, 232] on icon "add" at bounding box center [768, 237] width 11 height 11
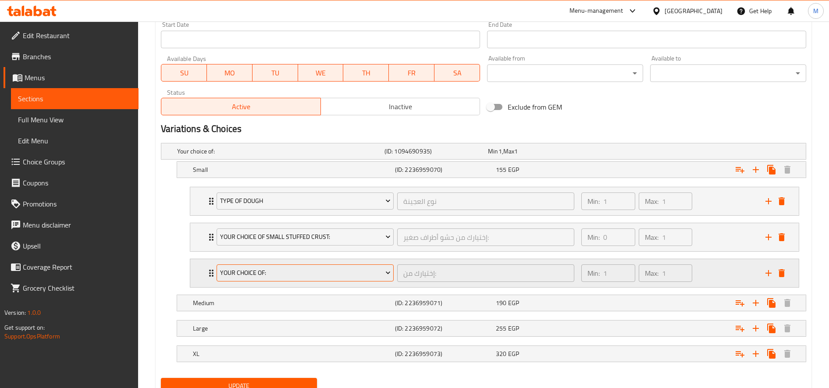
click at [306, 274] on span "Your Choice Of:" at bounding box center [305, 272] width 171 height 11
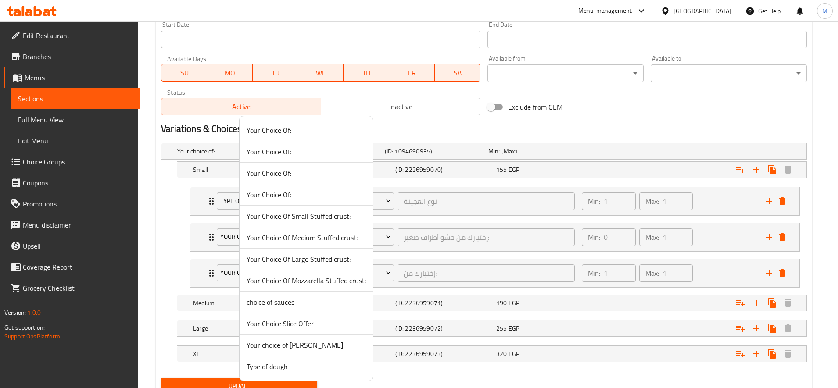
click at [301, 307] on span "choice of sauces" at bounding box center [305, 302] width 119 height 11
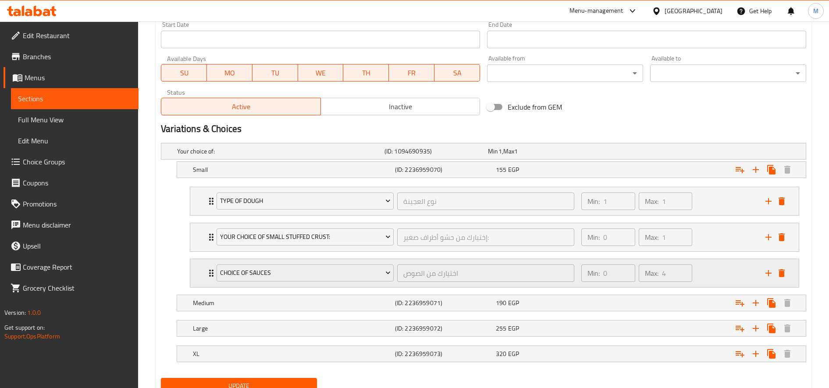
scroll to position [423, 0]
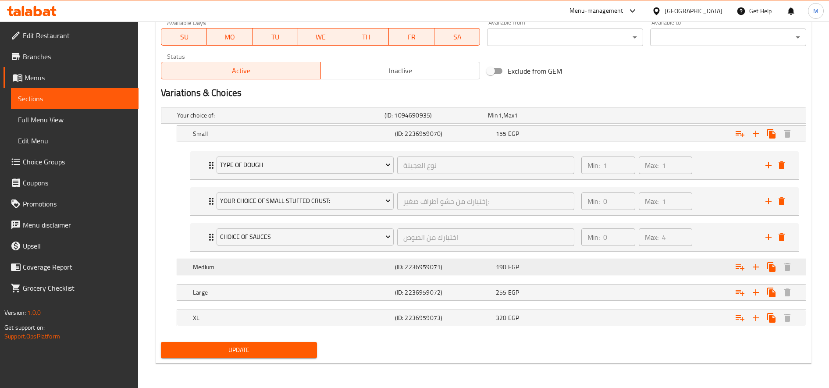
click at [640, 117] on div "Expand" at bounding box center [693, 116] width 207 height 4
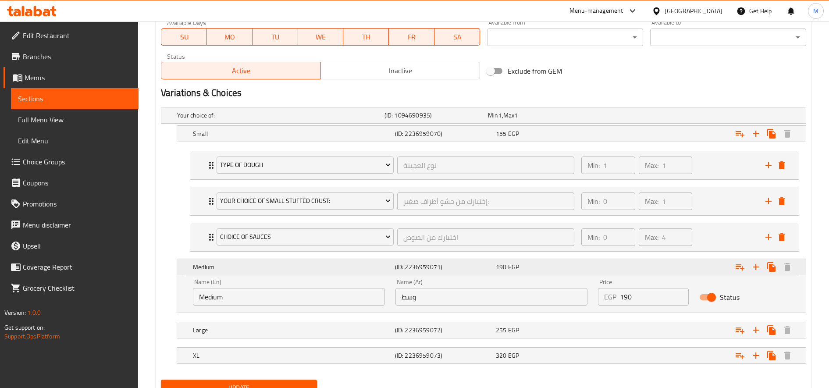
click at [639, 264] on div "Expand" at bounding box center [696, 266] width 202 height 19
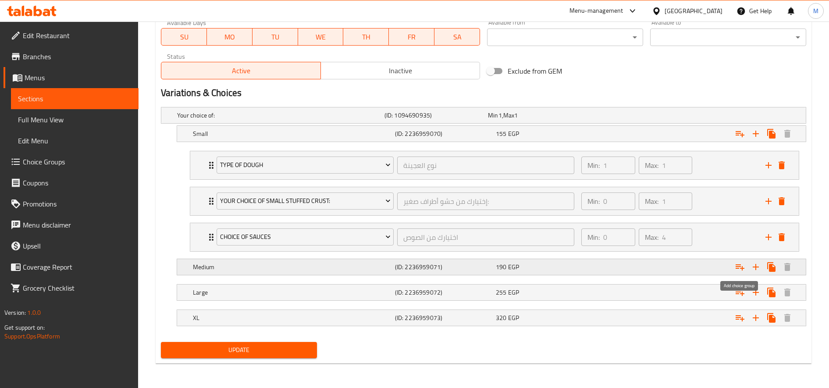
click at [742, 266] on icon "Expand" at bounding box center [740, 267] width 11 height 11
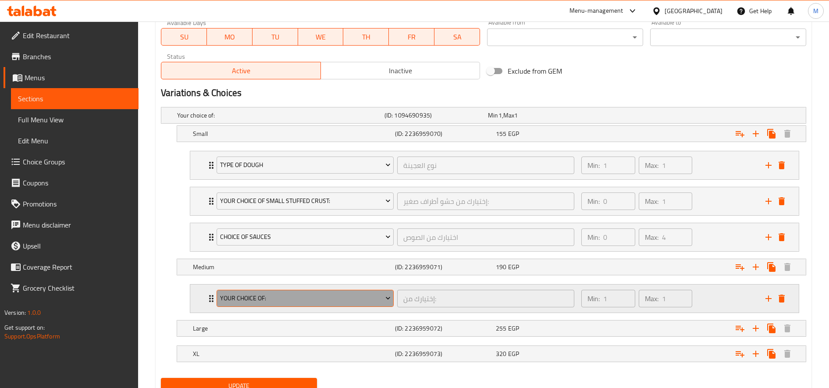
click at [360, 297] on span "Your Choice Of:" at bounding box center [305, 298] width 171 height 11
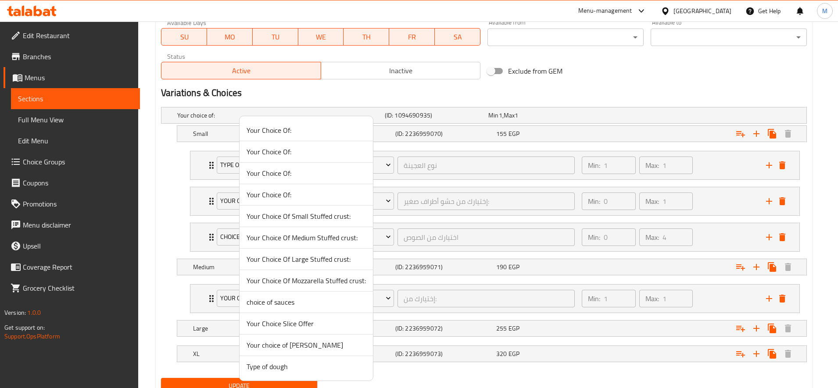
click at [292, 370] on span "Type of dough" at bounding box center [305, 366] width 119 height 11
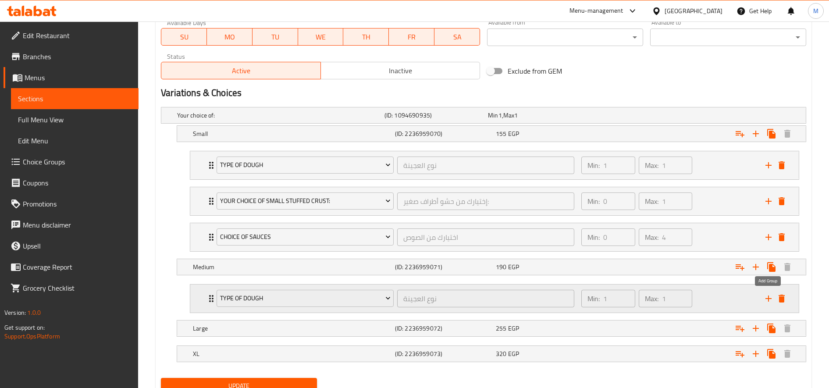
click at [770, 301] on icon "add" at bounding box center [768, 298] width 11 height 11
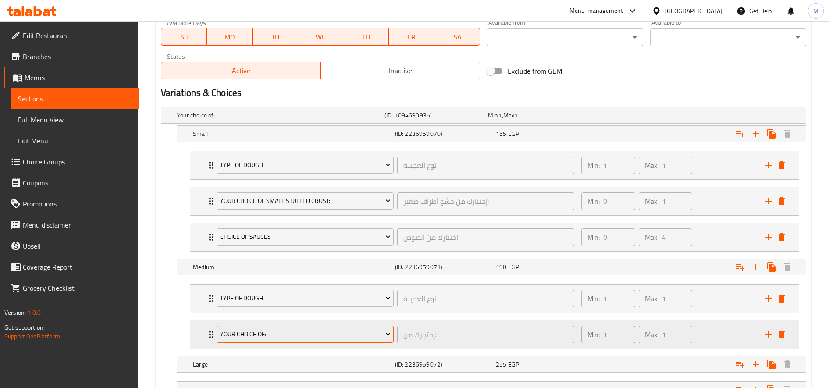
click at [292, 337] on span "Your Choice Of:" at bounding box center [305, 334] width 171 height 11
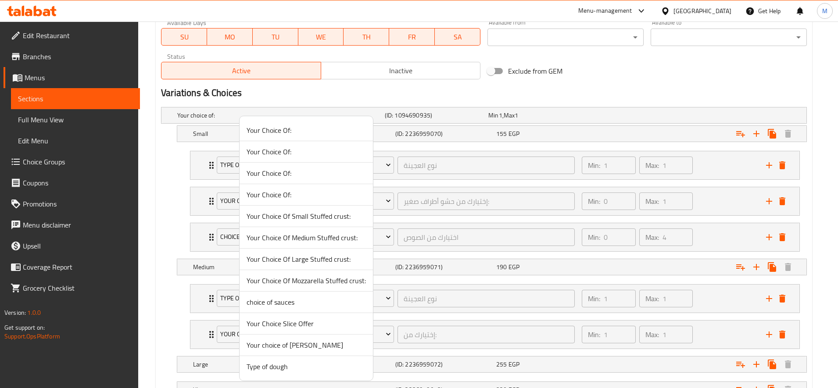
click at [319, 241] on span "Your Choice Of Medium Stuffed crust:" at bounding box center [305, 237] width 119 height 11
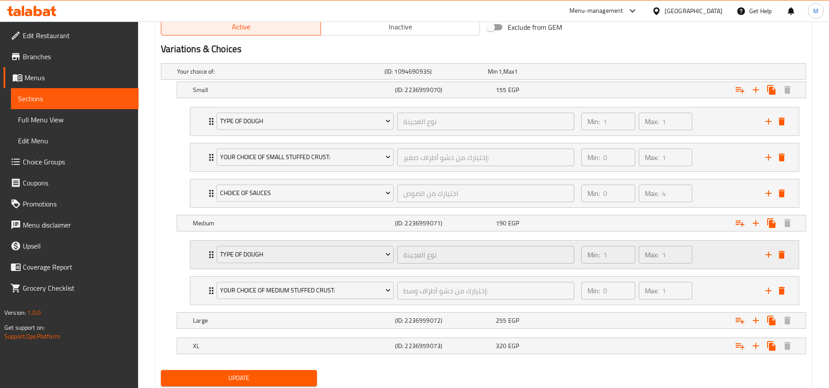
scroll to position [495, 0]
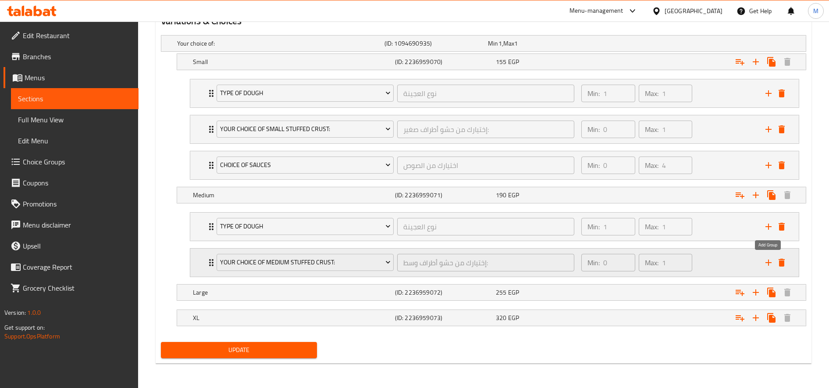
click at [766, 260] on icon "add" at bounding box center [768, 262] width 11 height 11
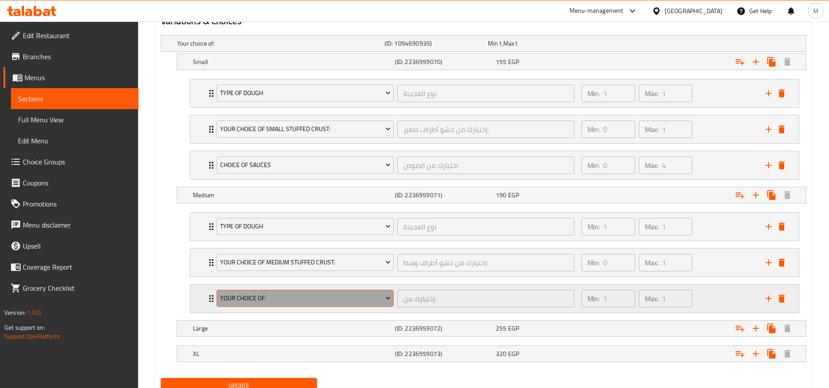
click at [275, 296] on span "Your Choice Of:" at bounding box center [305, 298] width 171 height 11
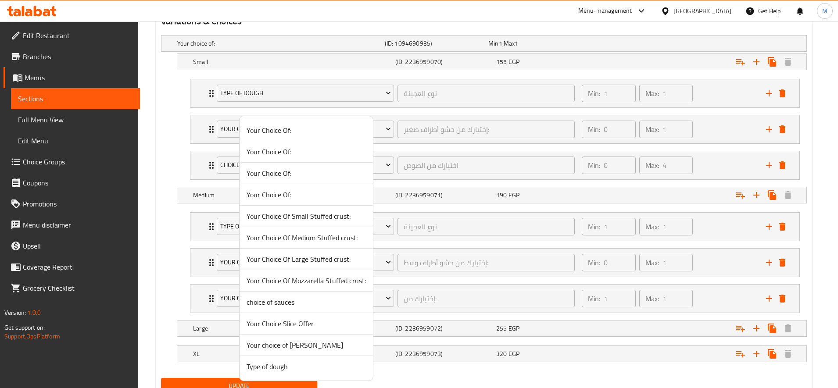
click at [293, 303] on span "choice of sauces" at bounding box center [305, 302] width 119 height 11
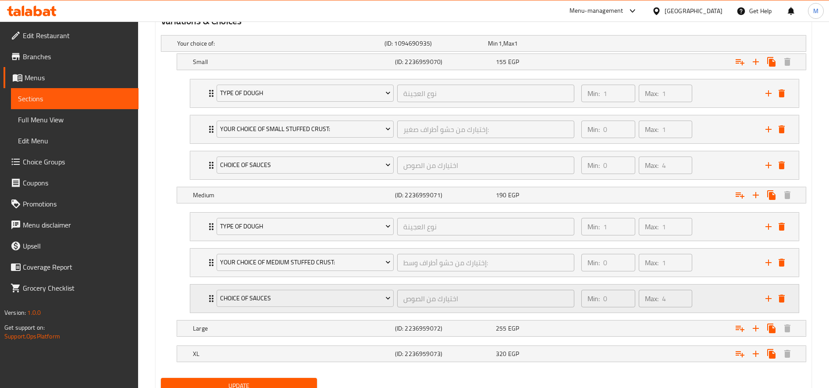
scroll to position [531, 0]
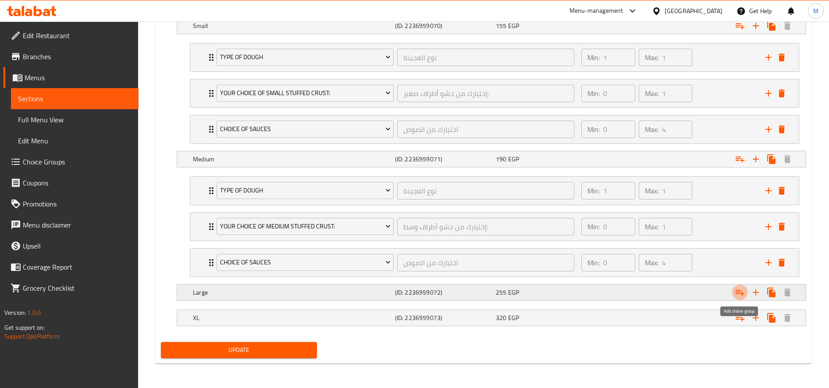
drag, startPoint x: 742, startPoint y: 293, endPoint x: 706, endPoint y: 292, distance: 36.4
click at [742, 293] on icon "Expand" at bounding box center [740, 292] width 11 height 11
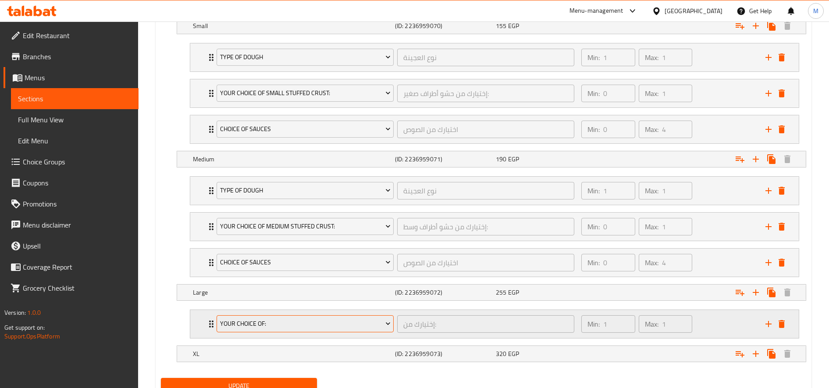
click at [283, 325] on span "Your Choice Of:" at bounding box center [305, 323] width 171 height 11
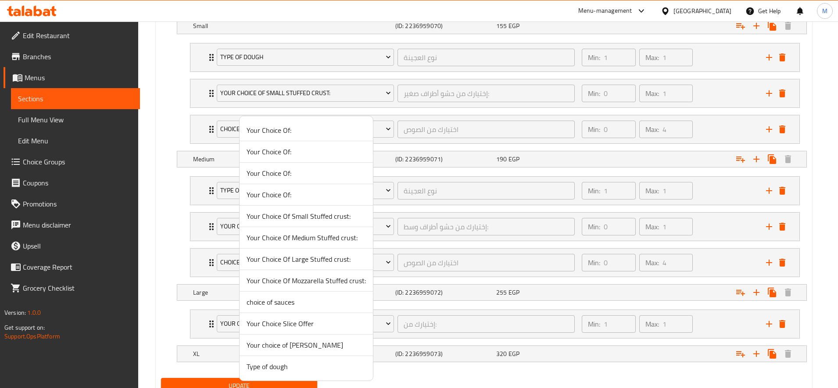
click at [284, 371] on span "Type of dough" at bounding box center [305, 366] width 119 height 11
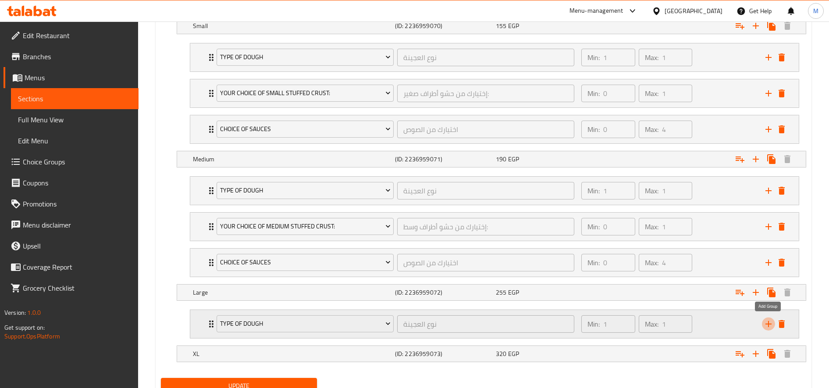
click at [768, 325] on icon "add" at bounding box center [768, 324] width 11 height 11
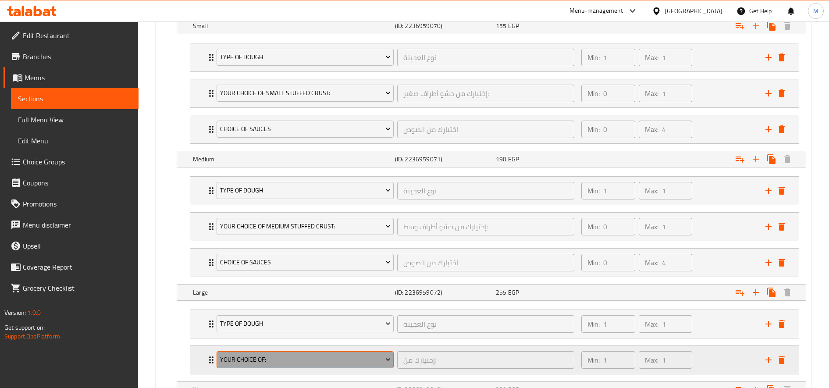
click at [328, 358] on span "Your Choice Of:" at bounding box center [305, 359] width 171 height 11
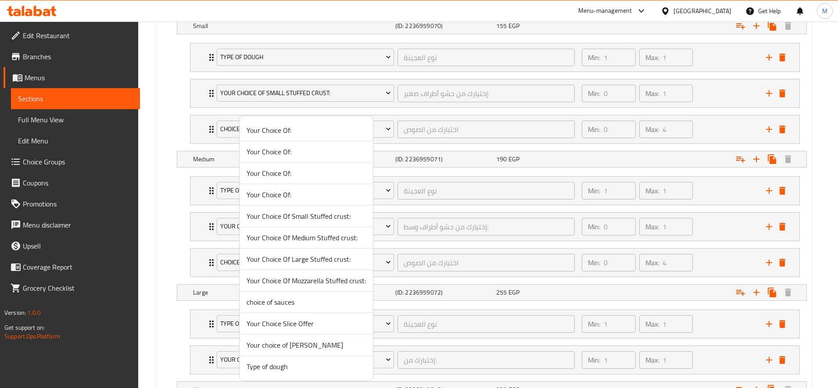
click at [321, 260] on span "Your Choice Of Large Stuffed crust:" at bounding box center [305, 259] width 119 height 11
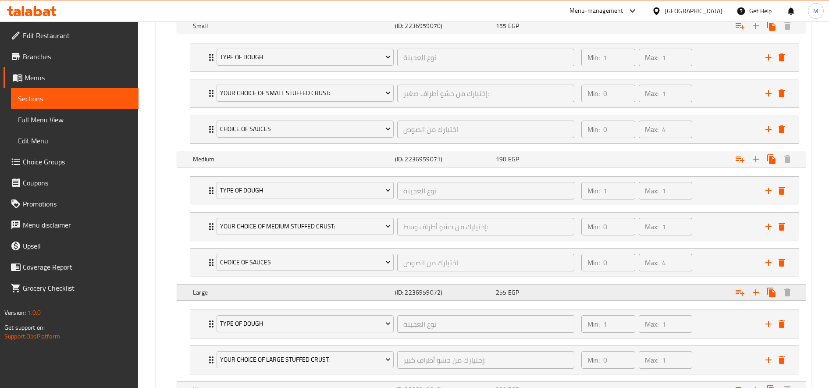
scroll to position [603, 0]
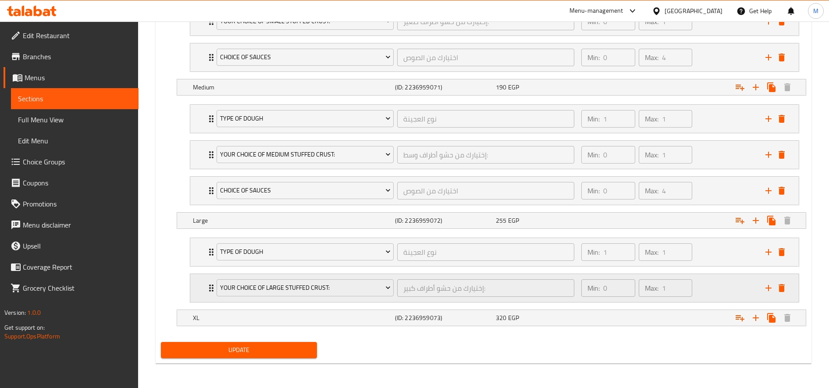
click at [767, 290] on div "Type of dough نوع العجينة ​ Min: 1 ​ Max: 1 ​ thin dough (ID: 1769426207) 0 EGP…" at bounding box center [495, 270] width 624 height 72
click at [765, 288] on icon "add" at bounding box center [768, 288] width 11 height 11
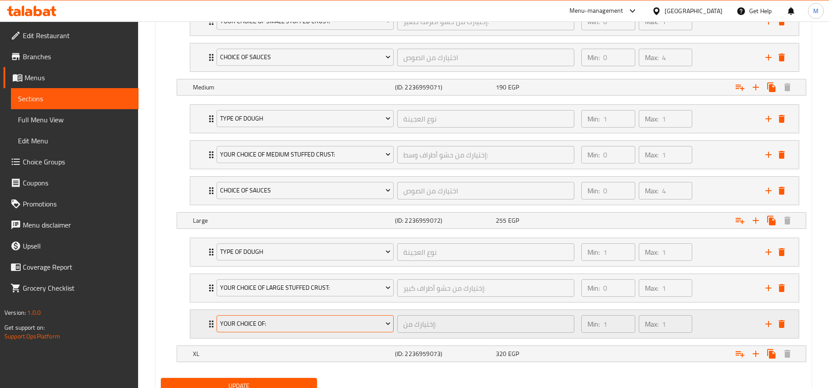
click at [302, 320] on span "Your Choice Of:" at bounding box center [305, 323] width 171 height 11
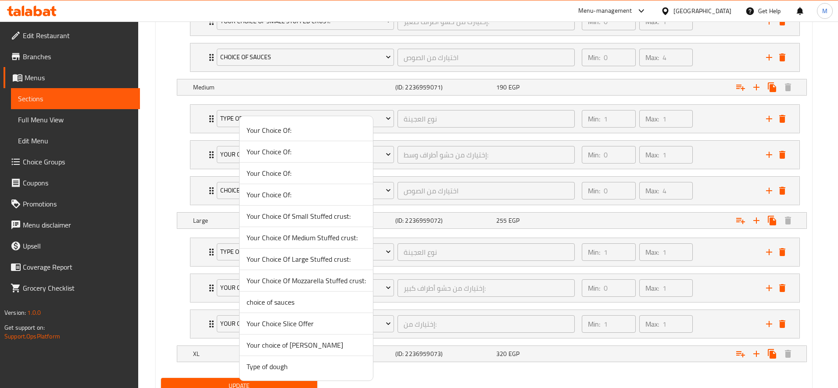
click at [305, 304] on span "choice of sauces" at bounding box center [305, 302] width 119 height 11
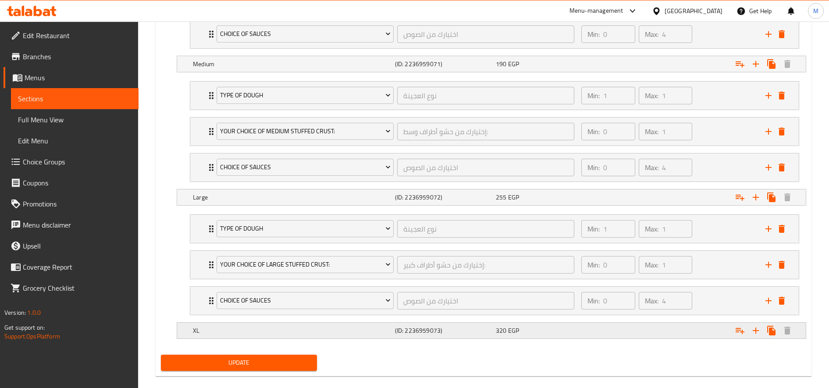
scroll to position [638, 0]
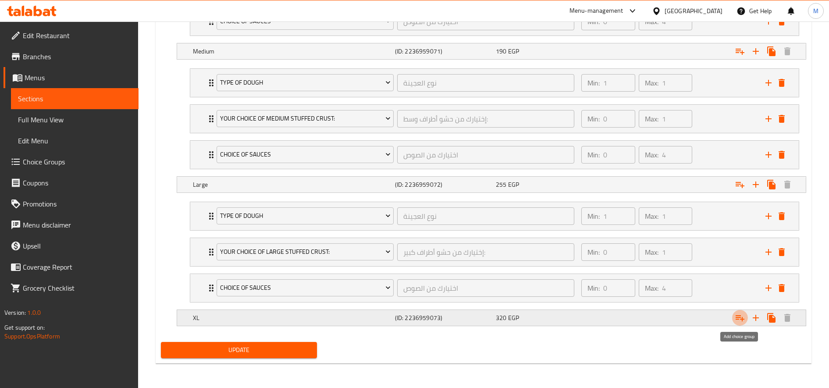
click at [738, 317] on icon "Expand" at bounding box center [740, 318] width 9 height 6
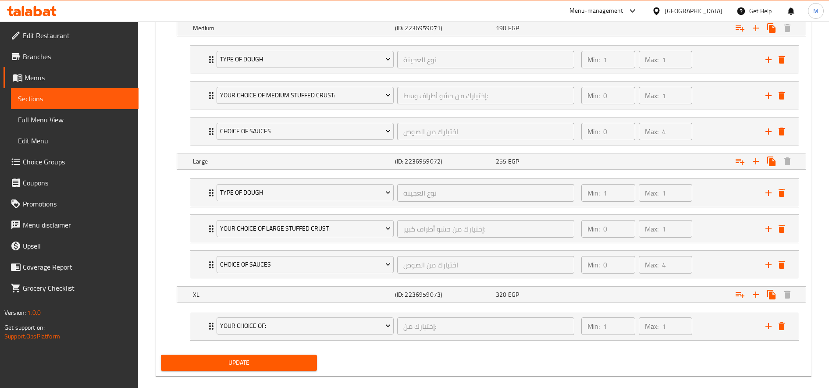
scroll to position [674, 0]
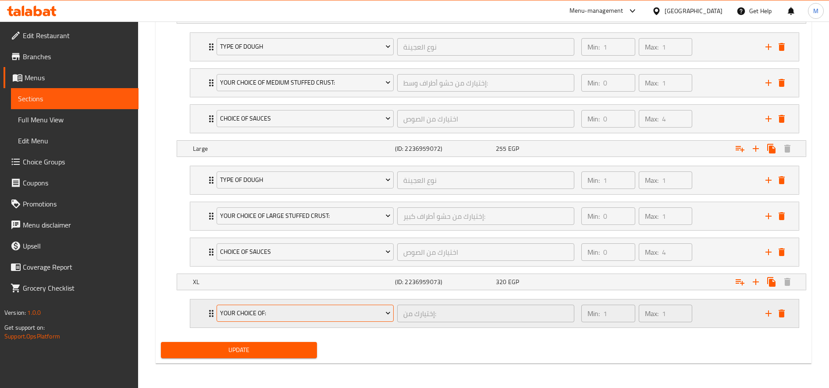
click at [338, 313] on span "Your Choice Of:" at bounding box center [305, 313] width 171 height 11
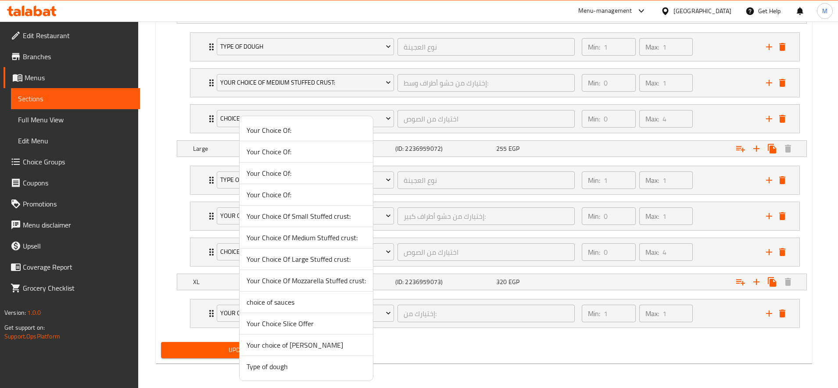
click at [280, 370] on span "Type of dough" at bounding box center [305, 366] width 119 height 11
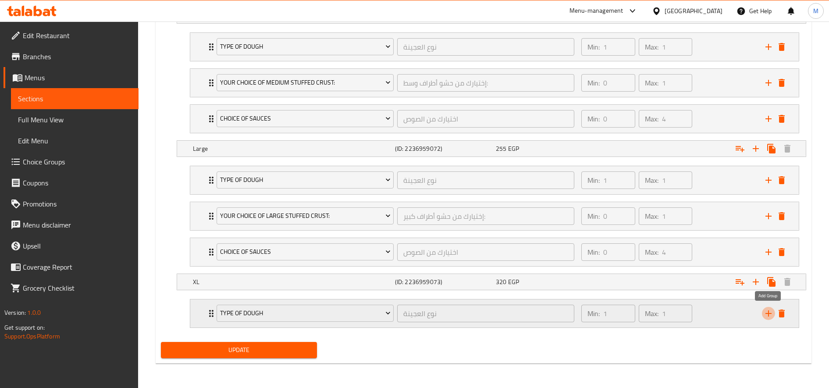
click at [769, 310] on icon "add" at bounding box center [769, 313] width 6 height 6
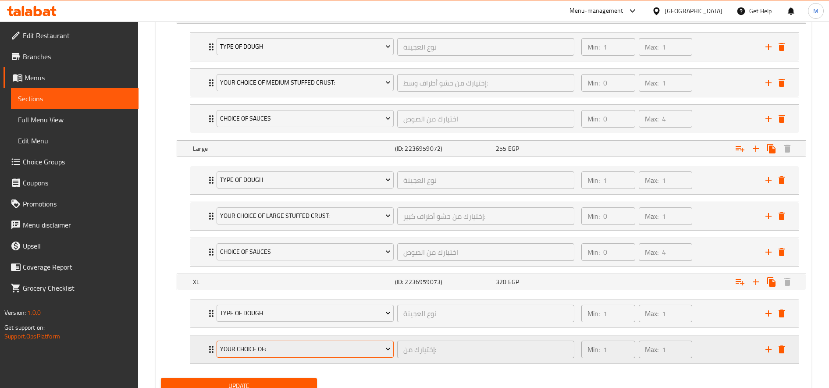
click at [289, 348] on span "Your Choice Of:" at bounding box center [305, 349] width 171 height 11
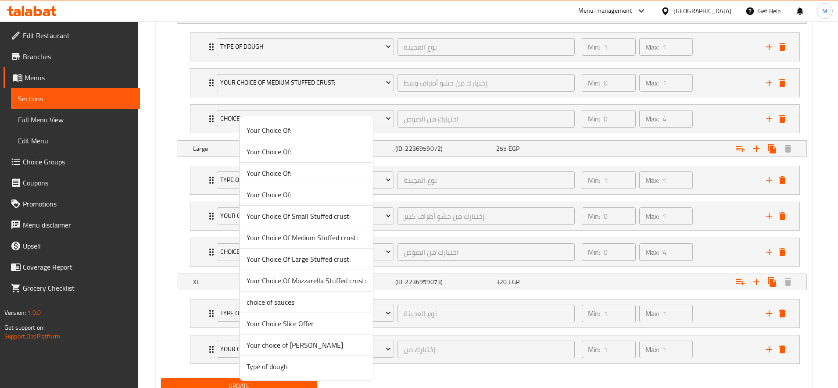
click at [323, 261] on span "Your Choice Of Large Stuffed crust:" at bounding box center [305, 259] width 119 height 11
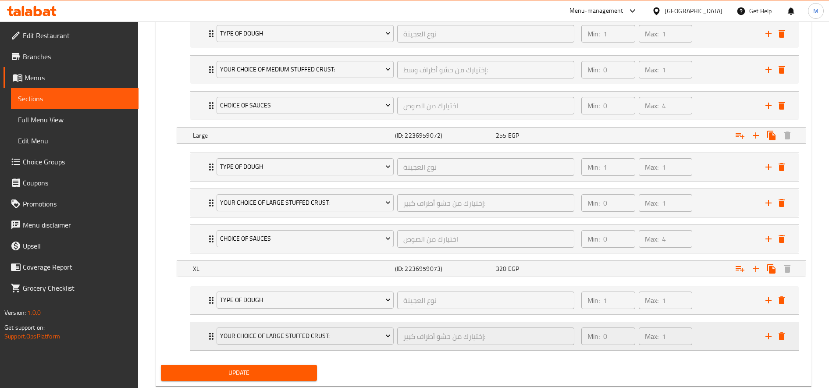
scroll to position [710, 0]
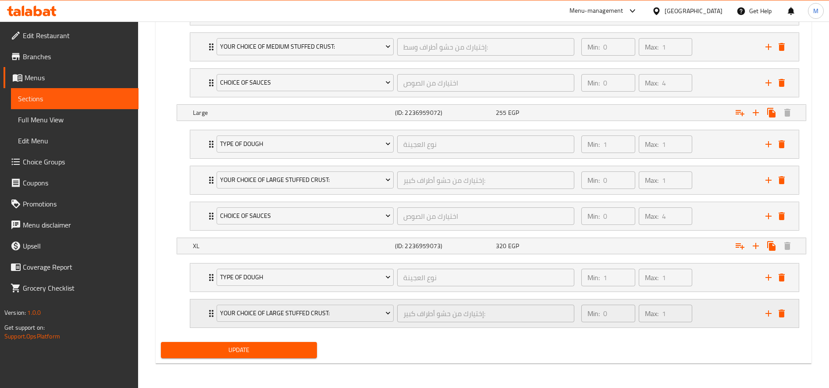
click at [768, 318] on icon "add" at bounding box center [768, 313] width 11 height 11
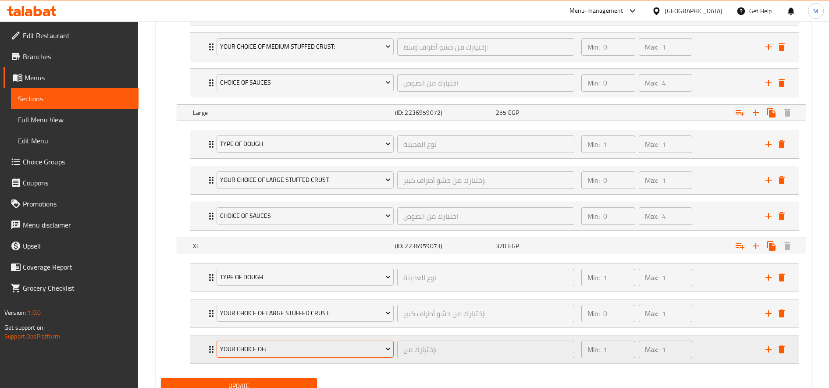
click at [256, 349] on span "Your Choice Of:" at bounding box center [305, 349] width 171 height 11
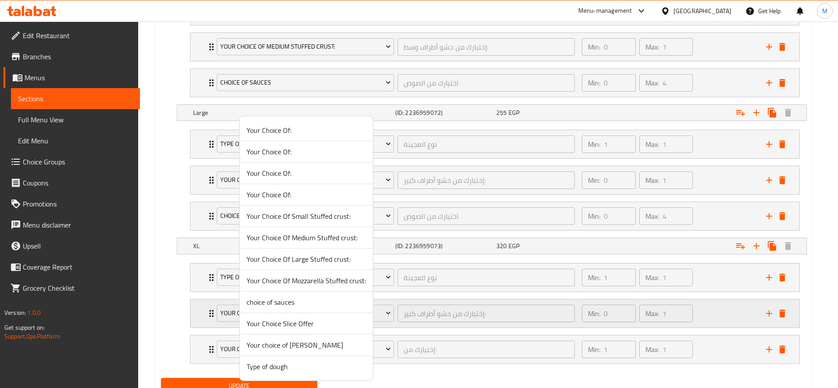
click at [289, 306] on span "choice of sauces" at bounding box center [305, 302] width 119 height 11
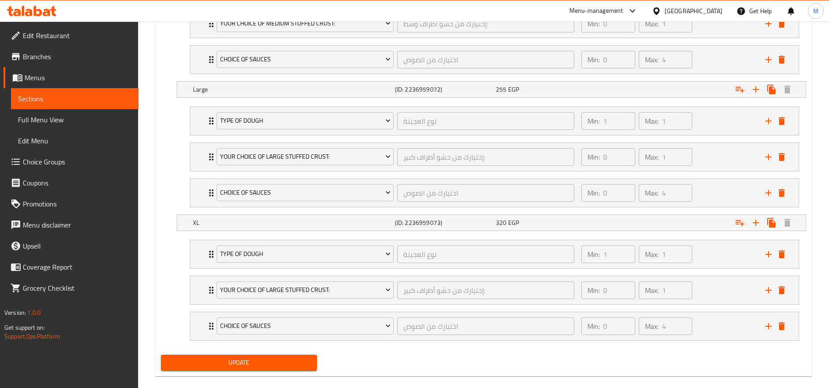
scroll to position [746, 0]
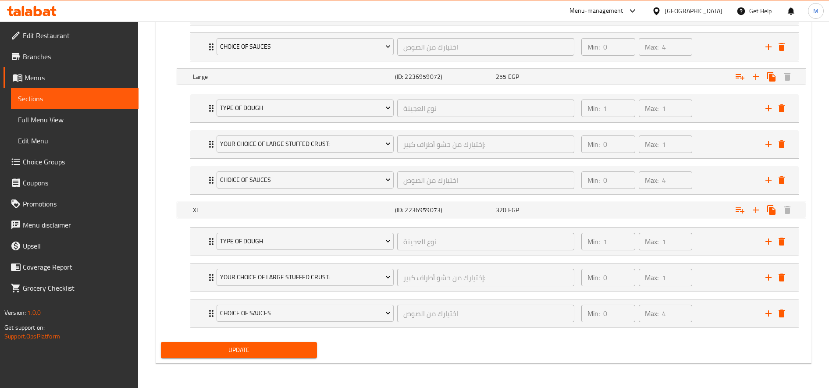
click at [273, 351] on span "Update" at bounding box center [239, 350] width 142 height 11
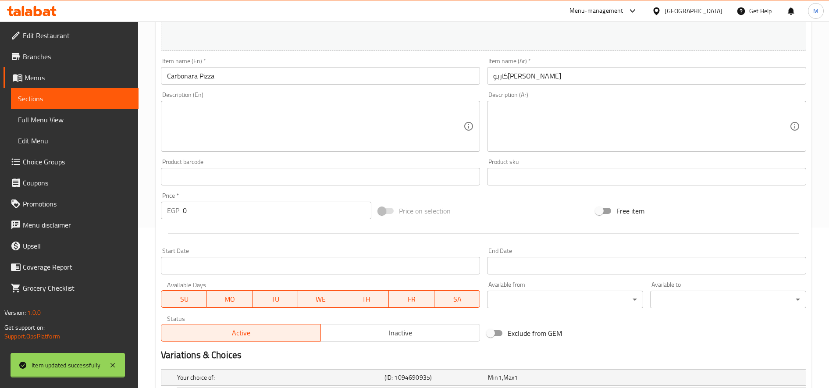
scroll to position [0, 0]
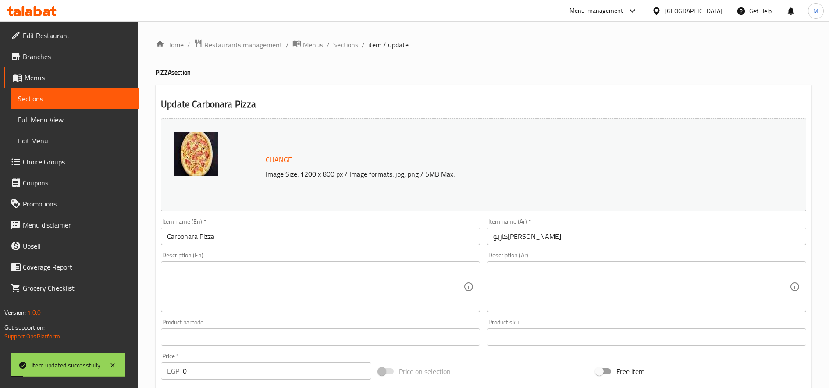
drag, startPoint x: 347, startPoint y: 46, endPoint x: 370, endPoint y: 88, distance: 47.7
click at [347, 46] on span "Sections" at bounding box center [345, 44] width 25 height 11
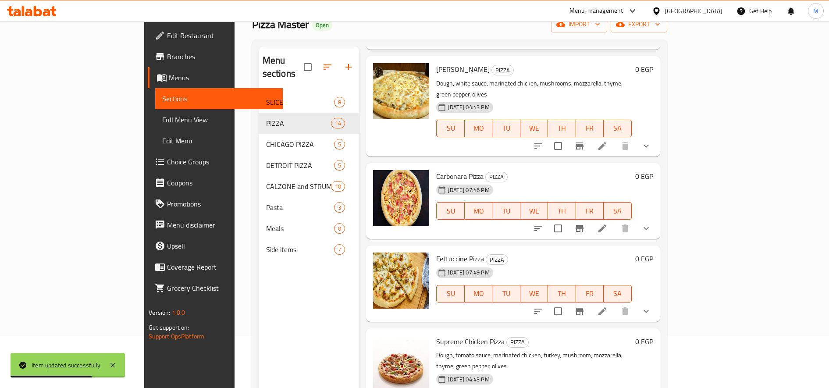
scroll to position [73, 0]
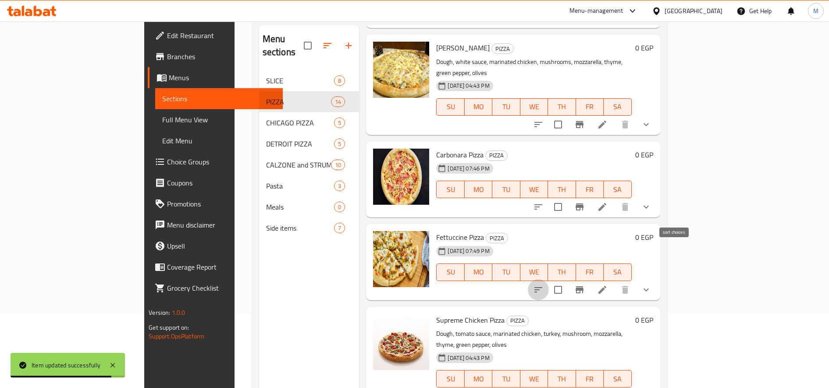
click at [549, 279] on button "sort-choices" at bounding box center [538, 289] width 21 height 21
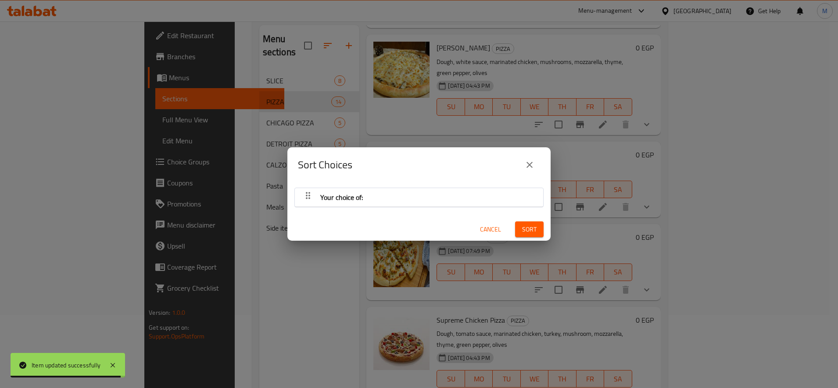
click at [457, 201] on div "Your choice of:" at bounding box center [418, 197] width 239 height 21
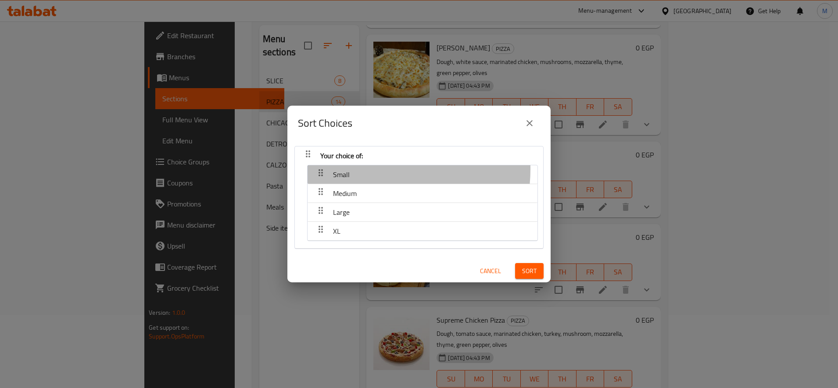
click at [363, 169] on div "Small" at bounding box center [422, 174] width 221 height 21
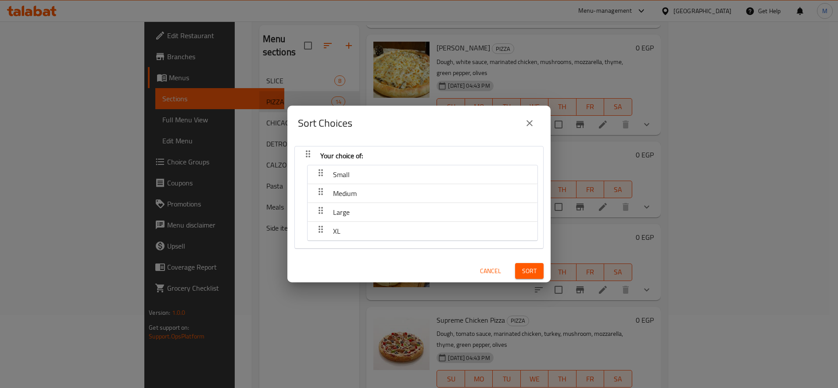
click at [535, 127] on button "close" at bounding box center [529, 123] width 21 height 21
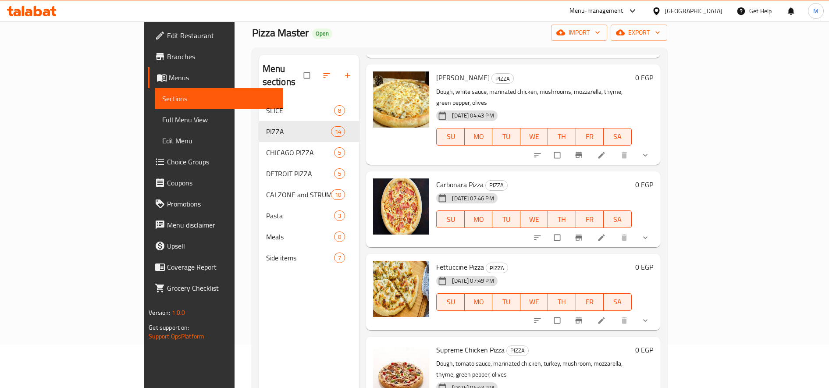
scroll to position [73, 0]
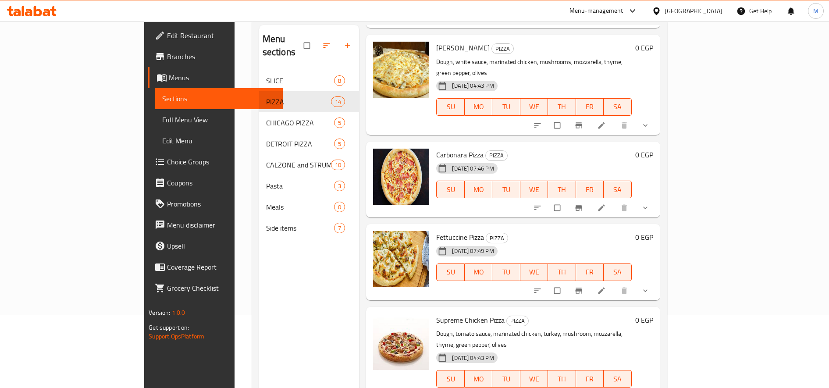
click at [542, 286] on icon "sort-choices" at bounding box center [537, 290] width 9 height 9
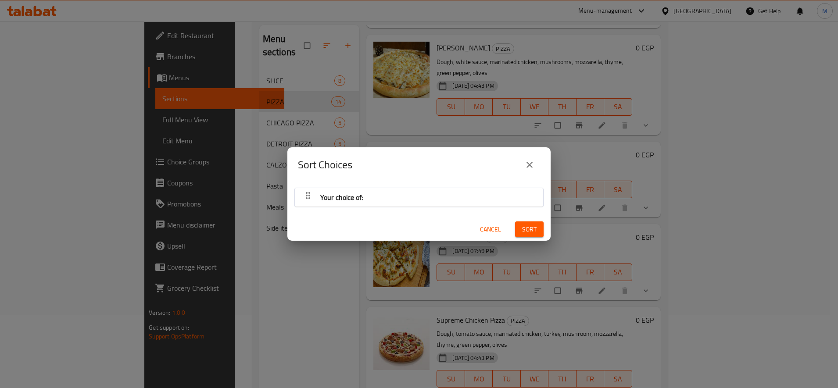
click at [368, 187] on div "Your choice of:" at bounding box center [418, 197] width 239 height 21
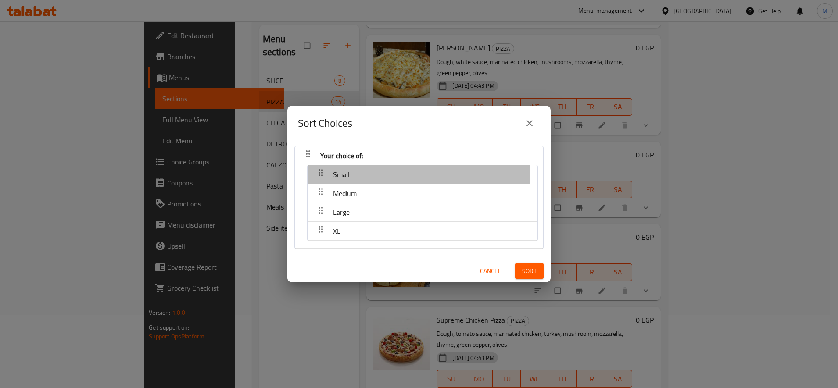
click at [366, 179] on div "Small" at bounding box center [422, 174] width 221 height 21
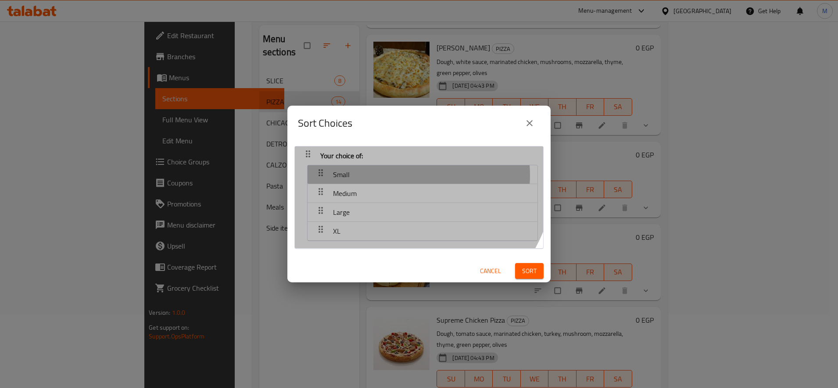
click at [402, 175] on div "Small" at bounding box center [422, 174] width 221 height 21
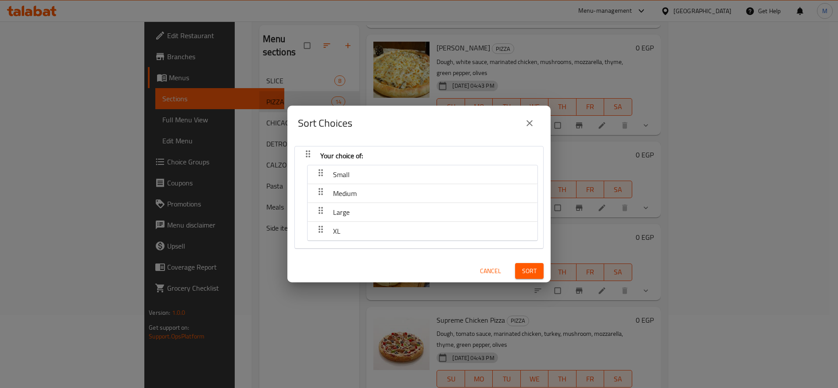
drag, startPoint x: 528, startPoint y: 121, endPoint x: 540, endPoint y: 137, distance: 20.6
click at [528, 121] on icon "close" at bounding box center [529, 123] width 11 height 11
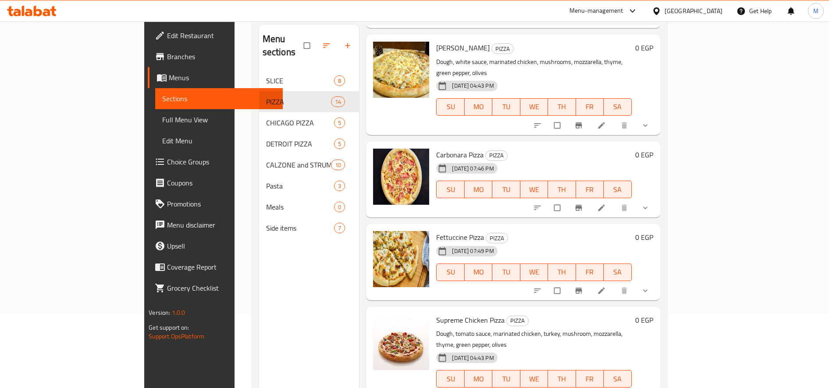
click at [542, 203] on icon "sort-choices" at bounding box center [537, 207] width 9 height 9
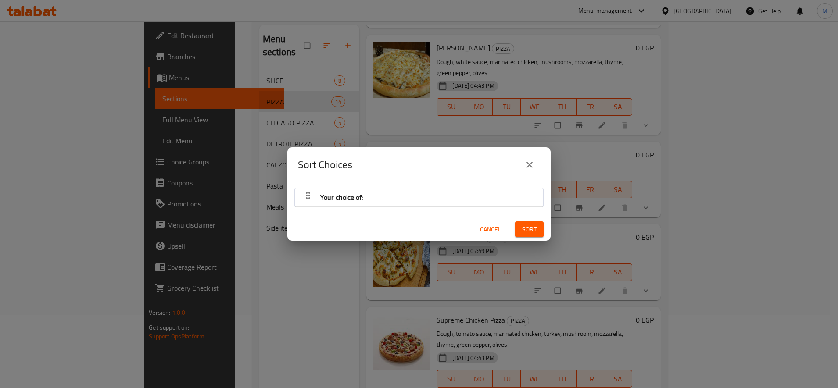
click at [424, 180] on div "Sort Choices" at bounding box center [418, 164] width 263 height 35
click at [408, 197] on div "Your choice of:" at bounding box center [418, 197] width 239 height 21
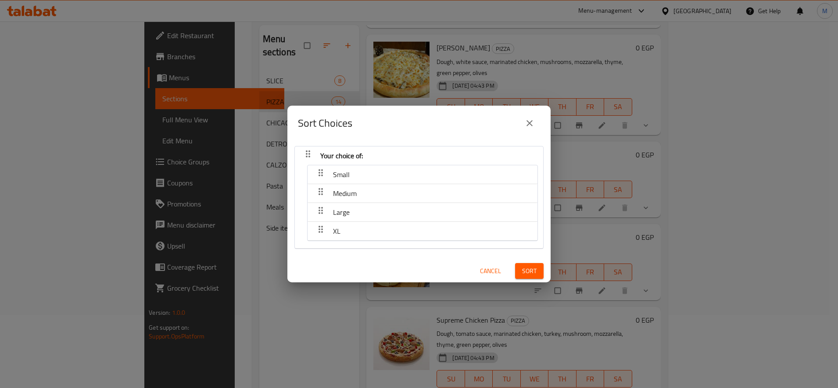
click at [362, 170] on div "Small" at bounding box center [422, 174] width 221 height 21
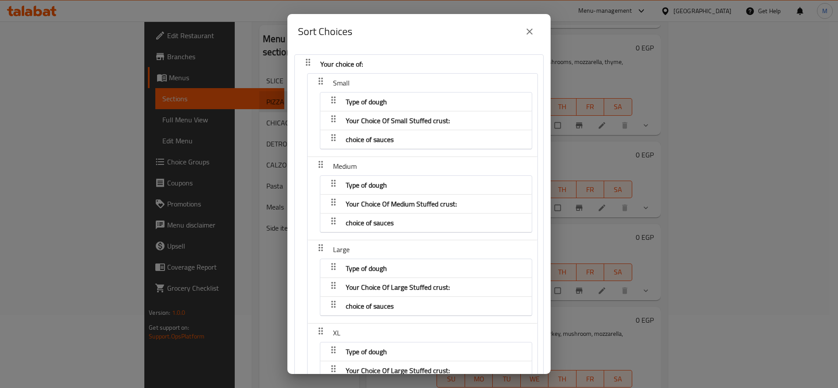
click at [530, 30] on icon "close" at bounding box center [529, 32] width 6 height 6
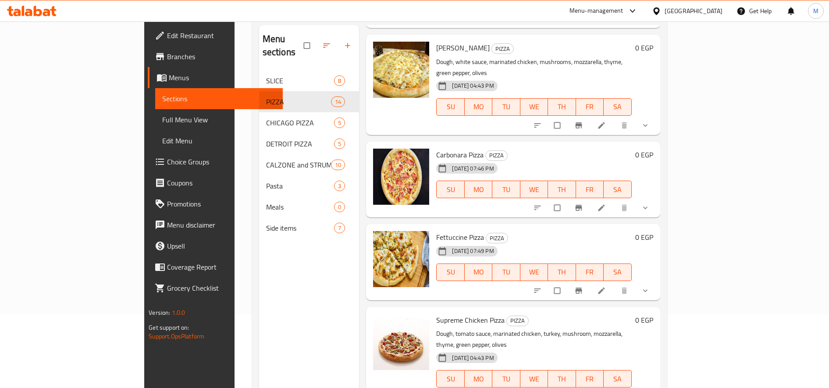
click at [606, 286] on icon at bounding box center [601, 290] width 9 height 9
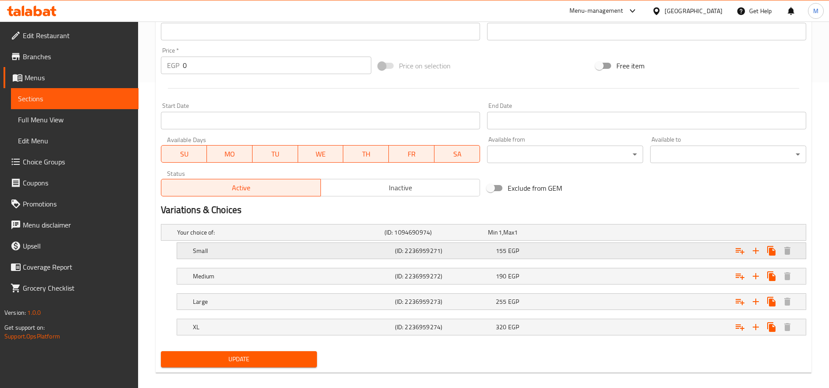
scroll to position [315, 0]
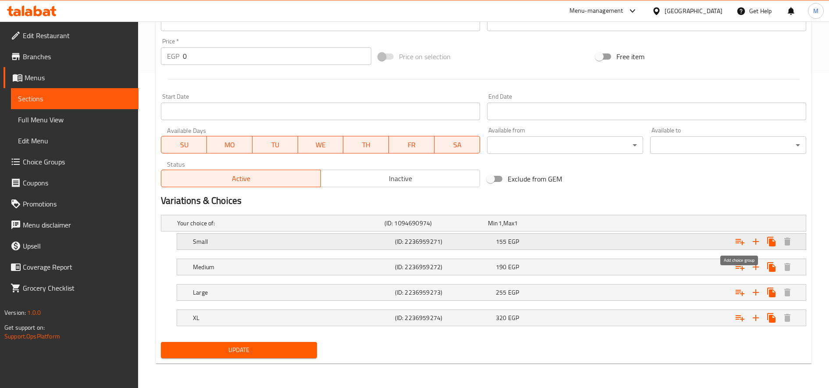
click at [742, 241] on icon "Expand" at bounding box center [740, 242] width 9 height 6
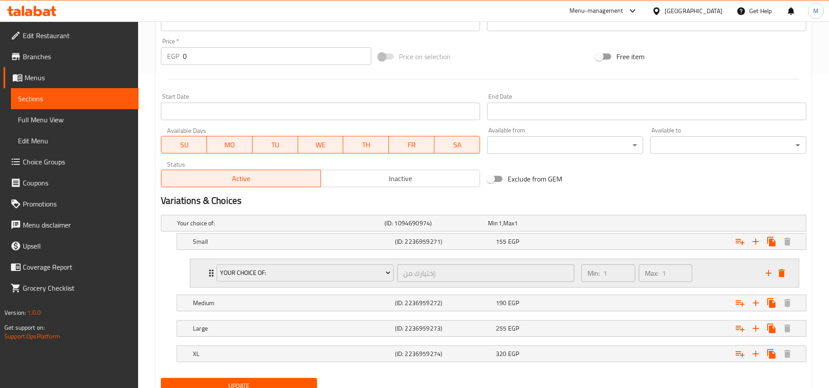
click at [355, 263] on div "Your Choice Of:" at bounding box center [305, 273] width 181 height 21
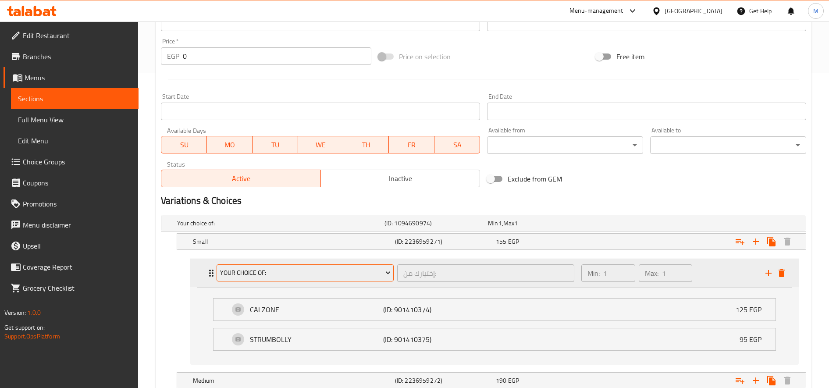
click at [353, 271] on span "Your Choice Of:" at bounding box center [305, 272] width 171 height 11
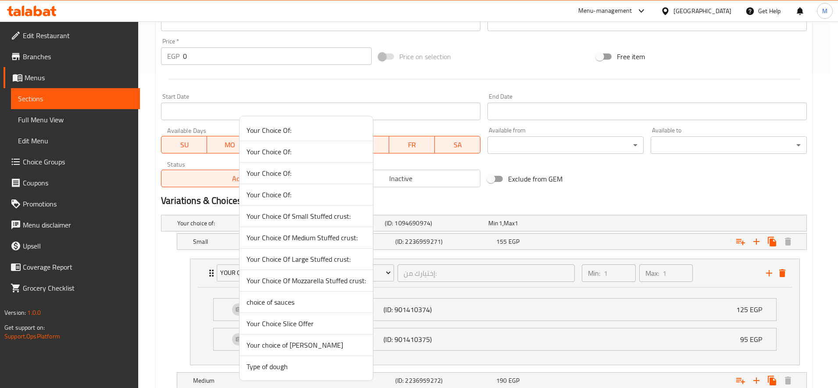
click at [303, 367] on span "Type of dough" at bounding box center [305, 366] width 119 height 11
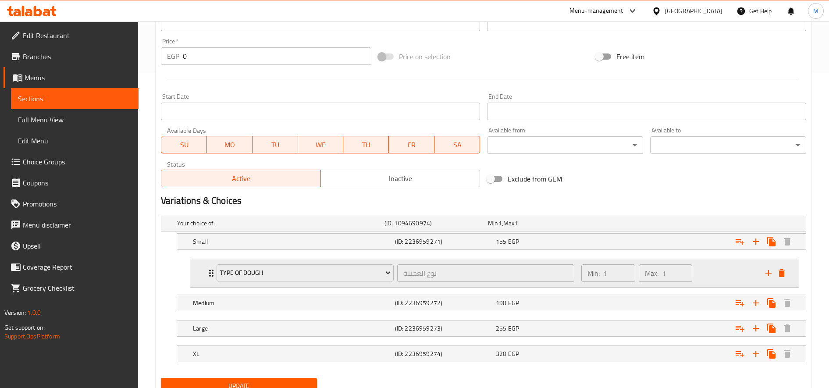
click at [765, 272] on icon "add" at bounding box center [768, 273] width 11 height 11
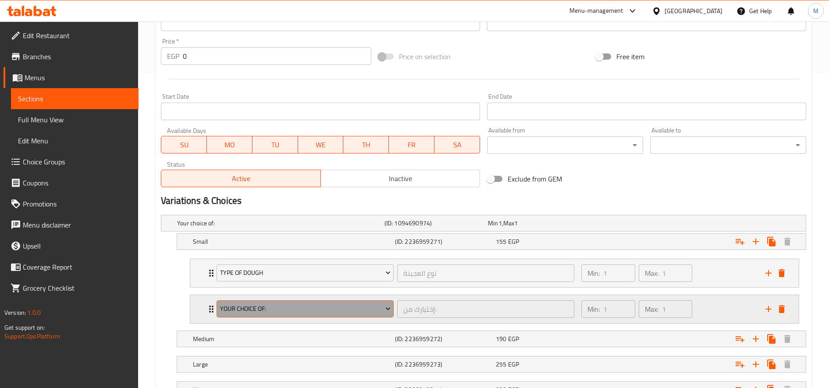
click at [354, 313] on span "Your Choice Of:" at bounding box center [305, 308] width 171 height 11
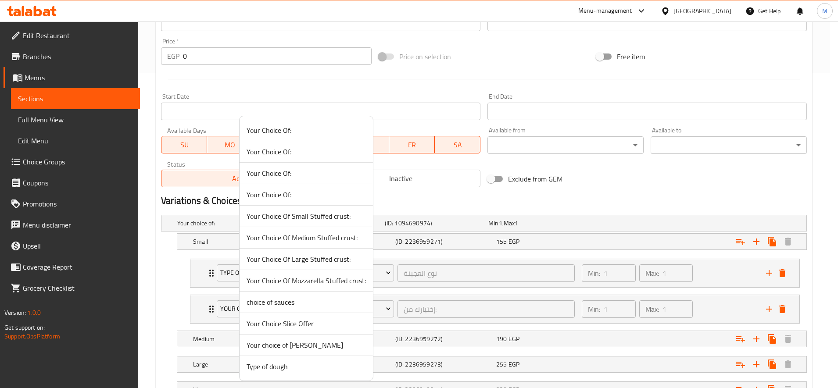
click at [322, 215] on span "Your Choice Of Small Stuffed crust:" at bounding box center [305, 216] width 119 height 11
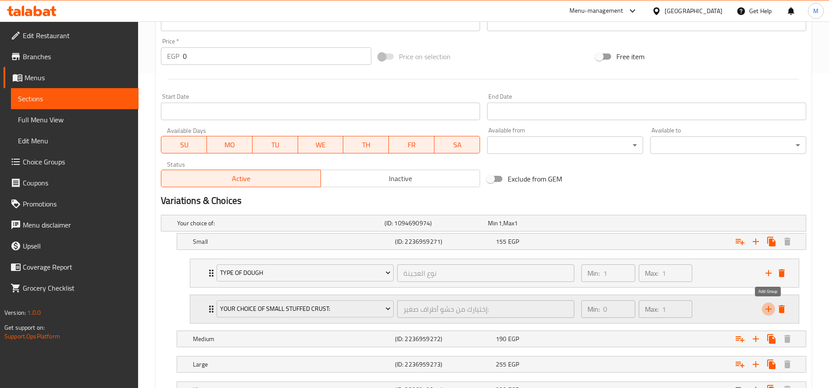
click at [768, 314] on button "add" at bounding box center [768, 309] width 13 height 13
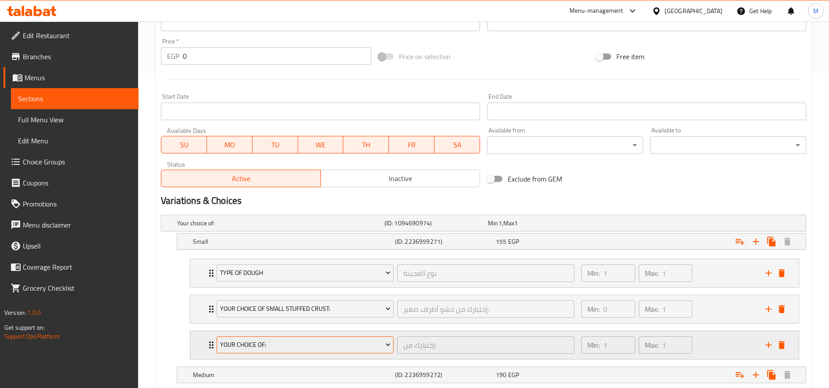
click at [351, 342] on span "Your Choice Of:" at bounding box center [305, 344] width 171 height 11
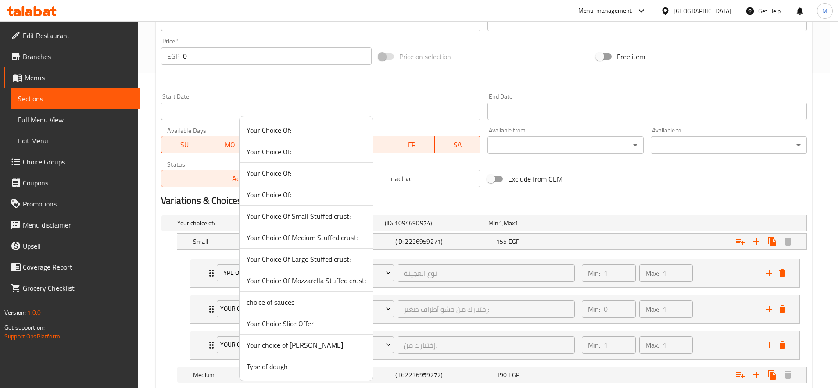
click at [296, 300] on span "choice of sauces" at bounding box center [305, 302] width 119 height 11
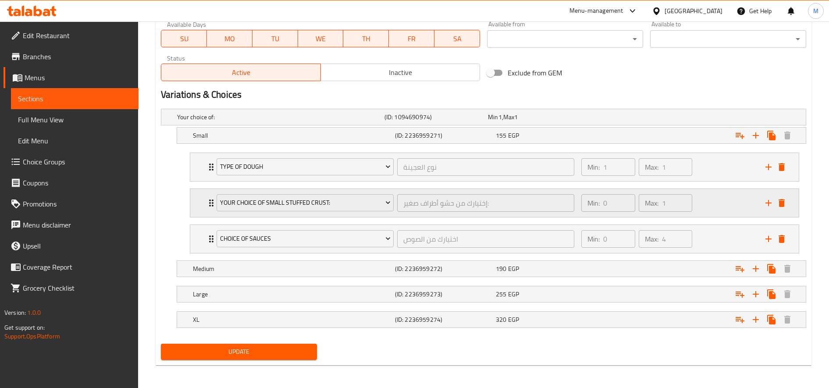
scroll to position [423, 0]
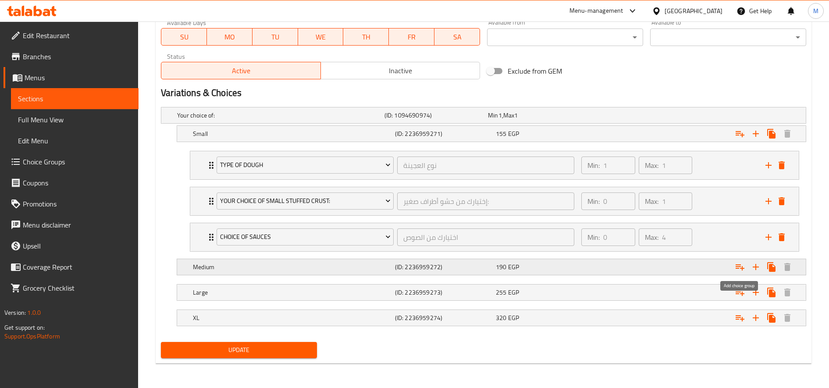
click at [745, 270] on icon "Expand" at bounding box center [740, 267] width 11 height 11
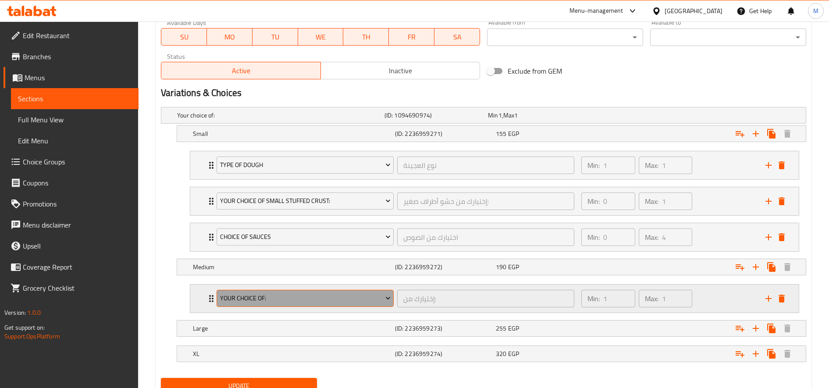
click at [359, 303] on span "Your Choice Of:" at bounding box center [305, 298] width 171 height 11
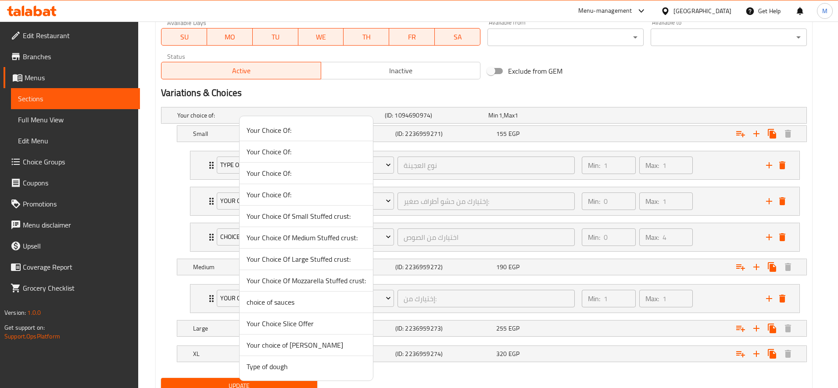
click at [287, 370] on span "Type of dough" at bounding box center [305, 366] width 119 height 11
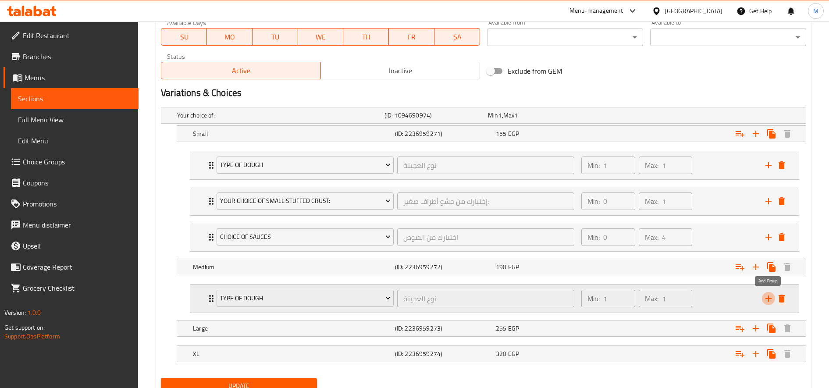
click at [766, 298] on icon "add" at bounding box center [769, 299] width 6 height 6
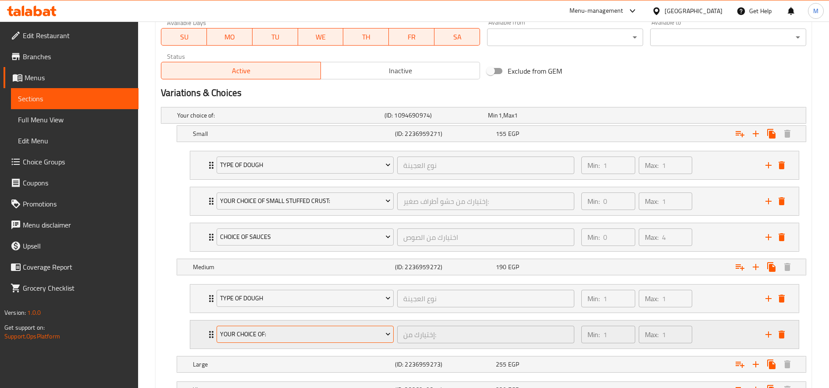
click at [321, 331] on span "Your Choice Of:" at bounding box center [305, 334] width 171 height 11
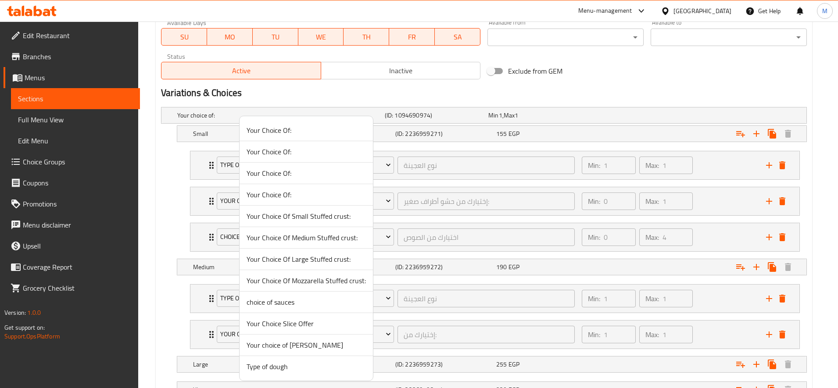
click at [319, 237] on span "Your Choice Of Medium Stuffed crust:" at bounding box center [305, 237] width 119 height 11
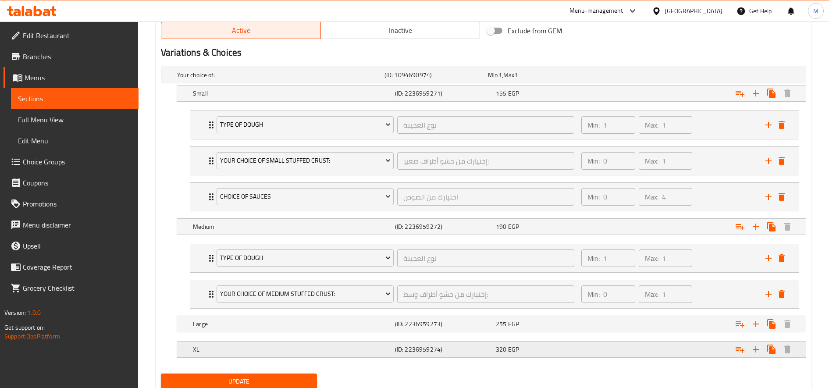
scroll to position [495, 0]
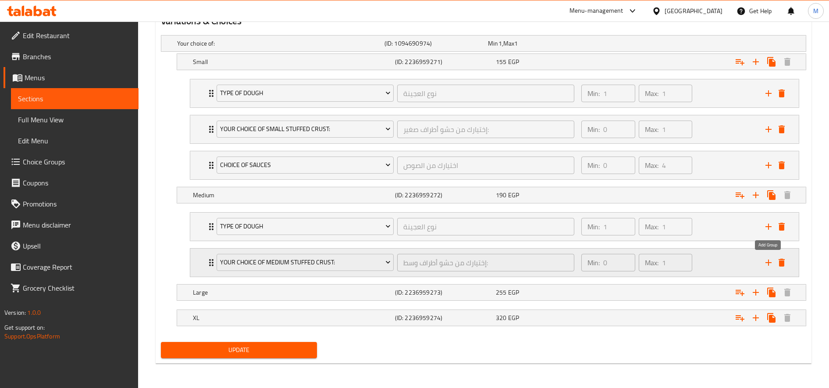
click at [767, 260] on icon "add" at bounding box center [768, 262] width 11 height 11
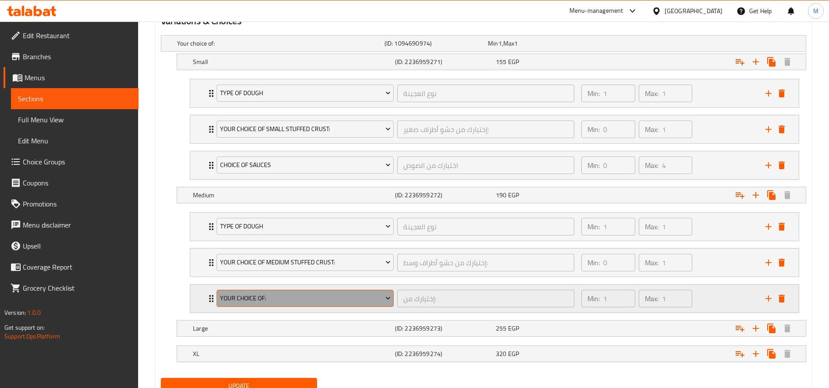
click at [285, 299] on span "Your Choice Of:" at bounding box center [305, 298] width 171 height 11
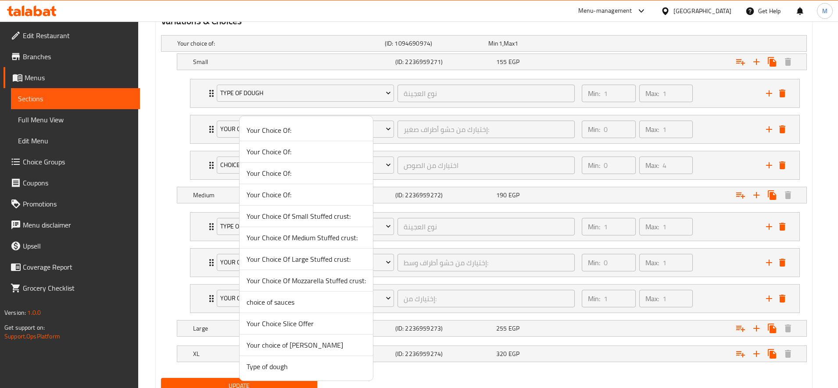
click at [294, 305] on span "choice of sauces" at bounding box center [305, 302] width 119 height 11
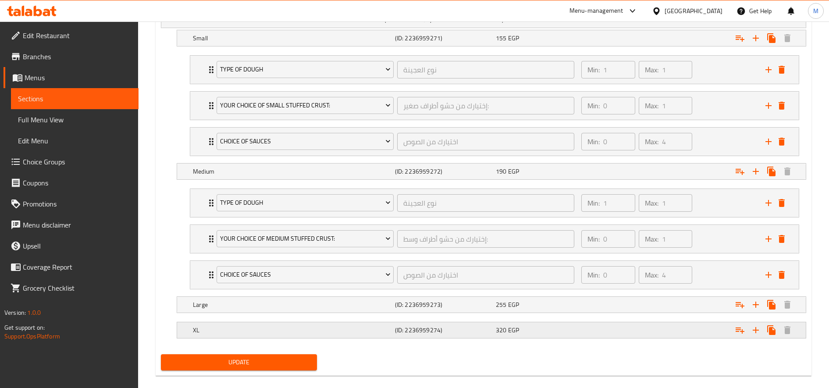
scroll to position [531, 0]
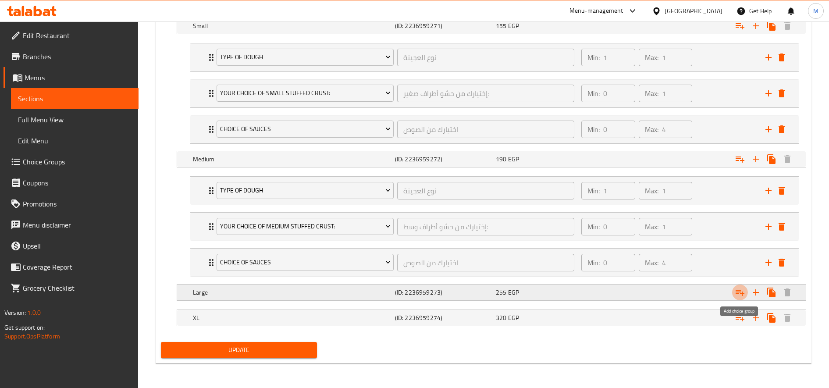
click at [745, 294] on icon "Expand" at bounding box center [740, 292] width 11 height 11
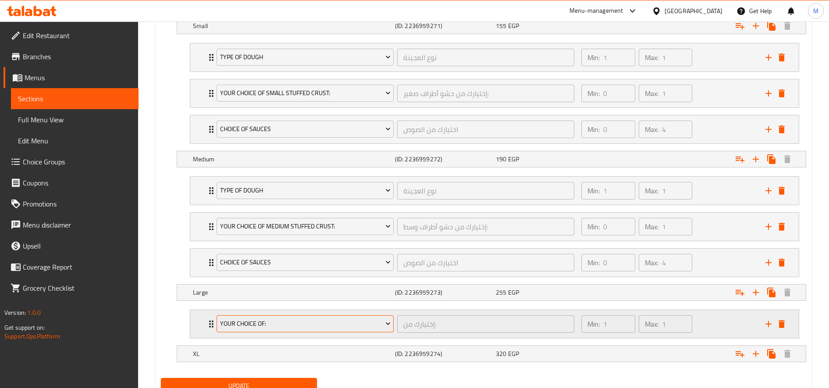
click at [310, 324] on span "Your Choice Of:" at bounding box center [305, 323] width 171 height 11
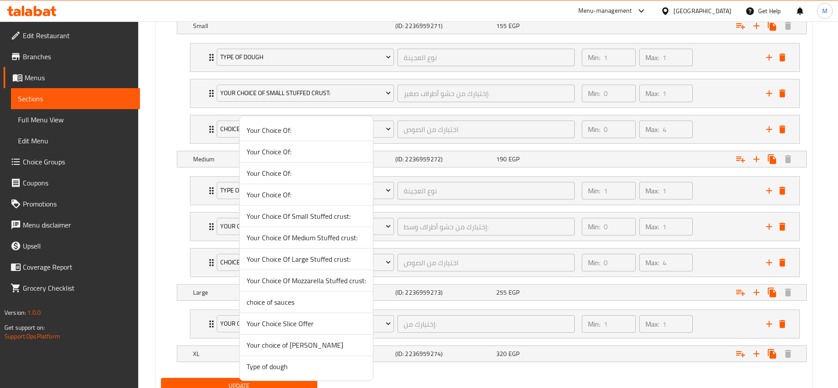
click at [268, 357] on li "Type of dough" at bounding box center [305, 366] width 133 height 21
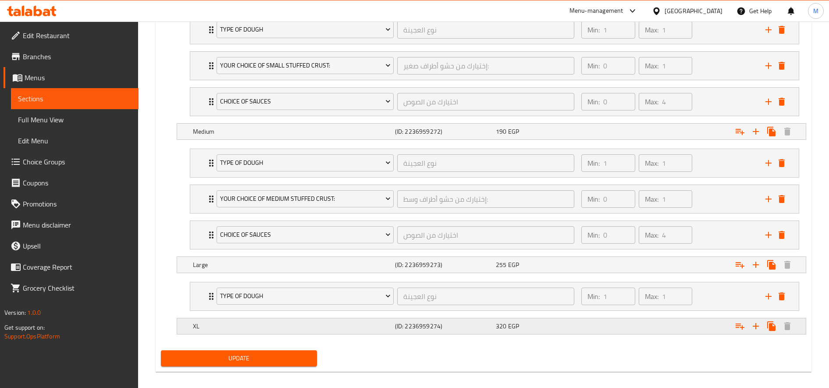
scroll to position [567, 0]
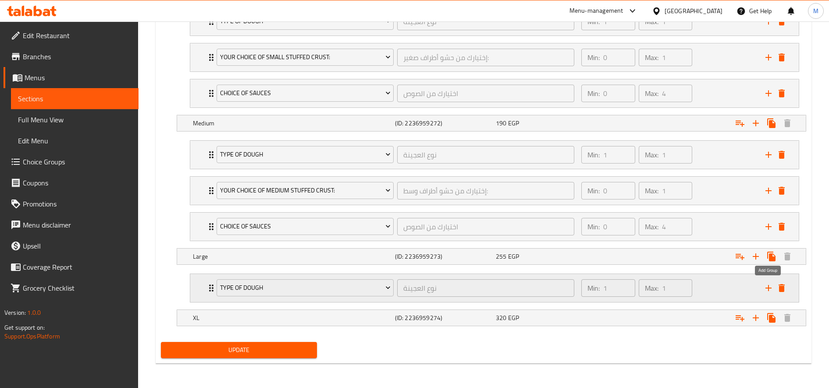
click at [772, 288] on icon "add" at bounding box center [768, 288] width 11 height 11
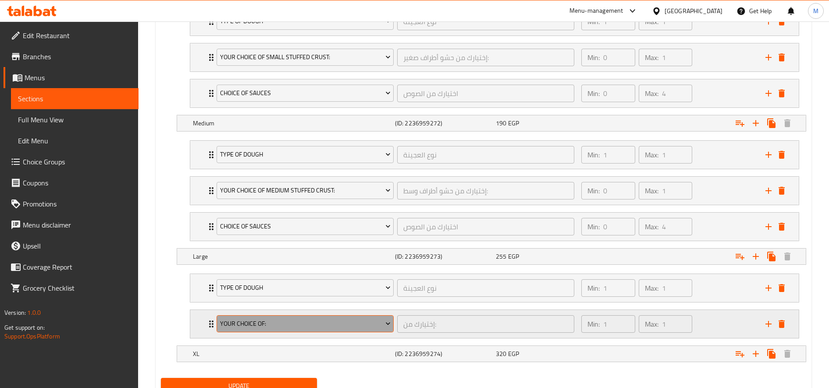
click at [359, 326] on span "Your Choice Of:" at bounding box center [305, 323] width 171 height 11
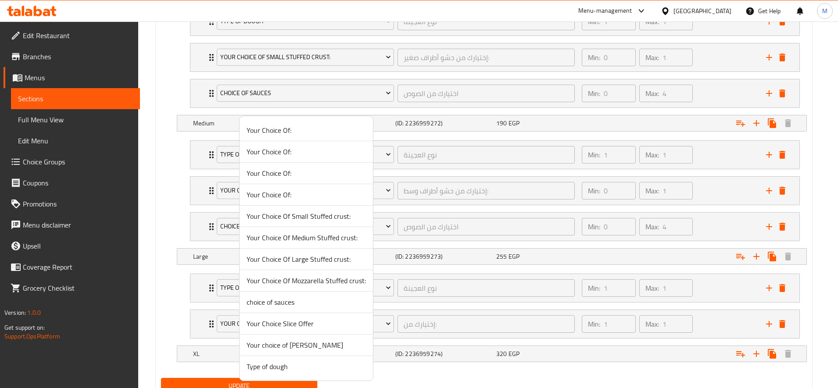
click at [316, 259] on span "Your Choice Of Large Stuffed crust:" at bounding box center [305, 259] width 119 height 11
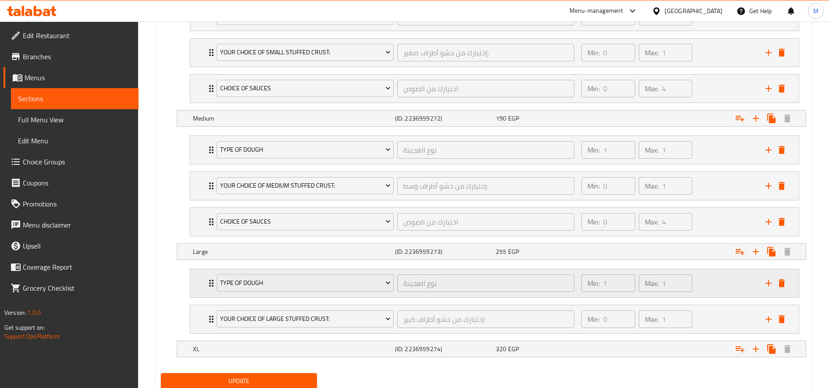
scroll to position [603, 0]
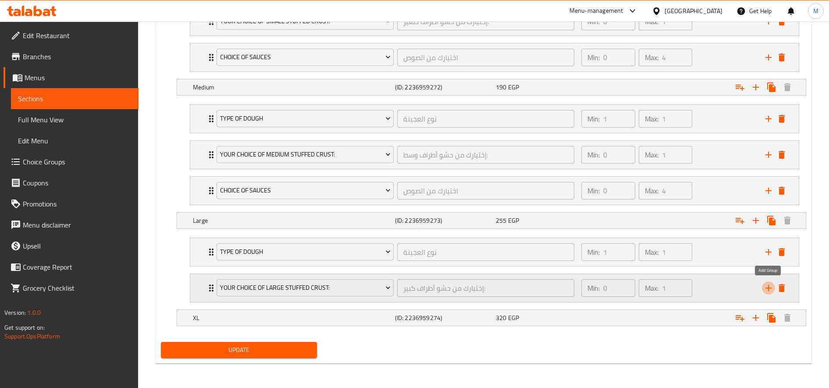
click at [766, 290] on icon "add" at bounding box center [768, 288] width 11 height 11
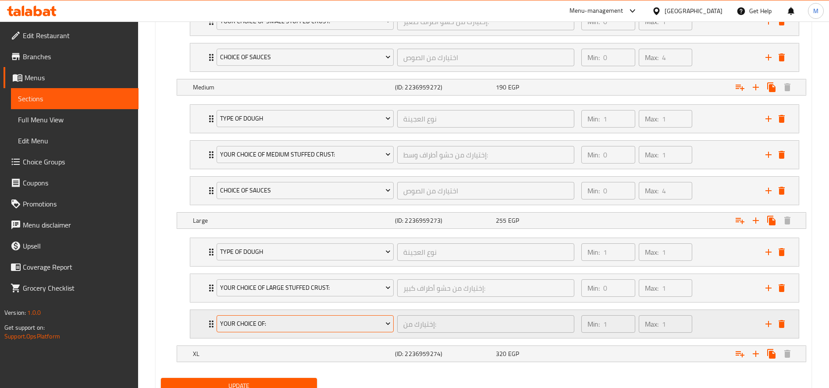
click at [310, 325] on span "Your Choice Of:" at bounding box center [305, 323] width 171 height 11
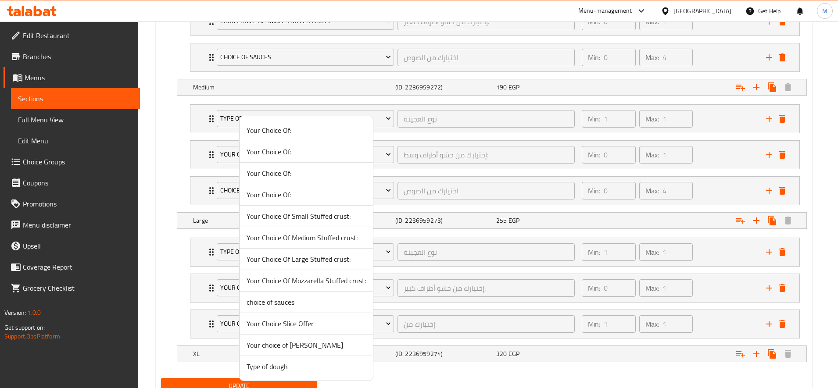
click at [293, 302] on span "choice of sauces" at bounding box center [305, 302] width 119 height 11
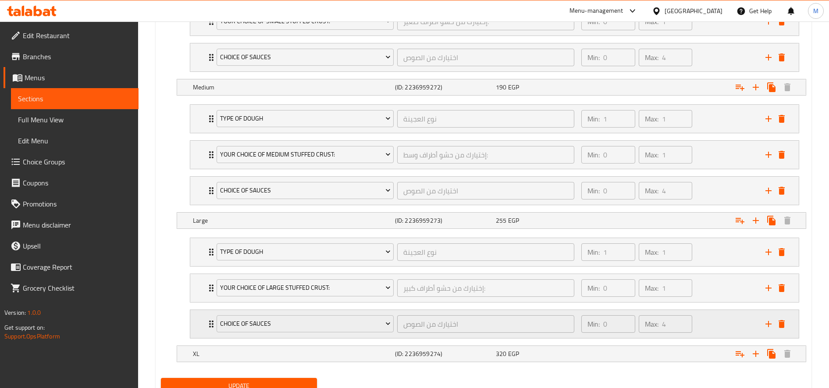
scroll to position [638, 0]
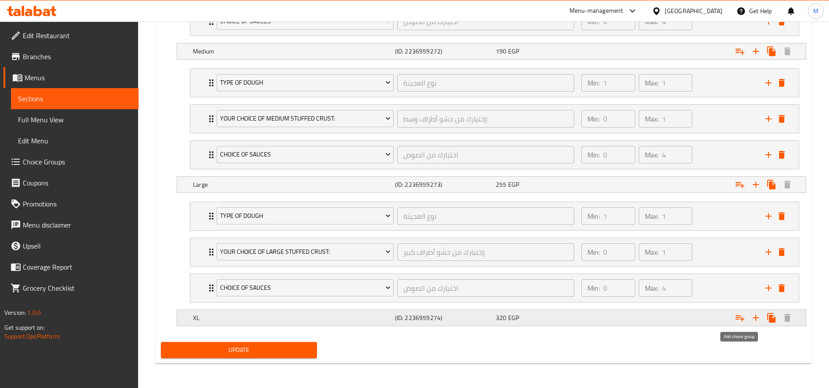
click at [737, 318] on icon "Expand" at bounding box center [740, 318] width 11 height 11
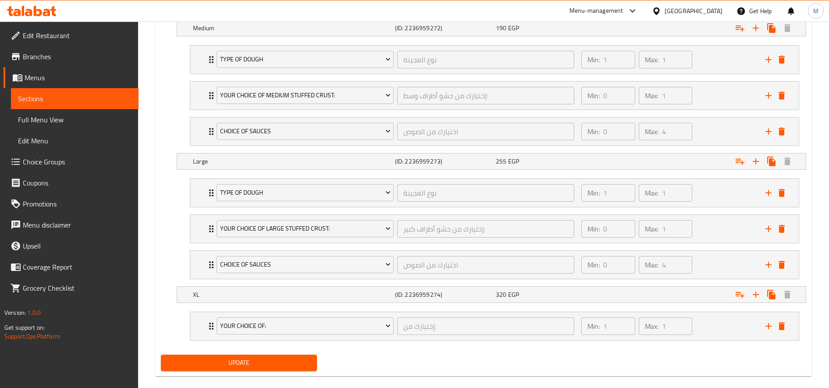
scroll to position [674, 0]
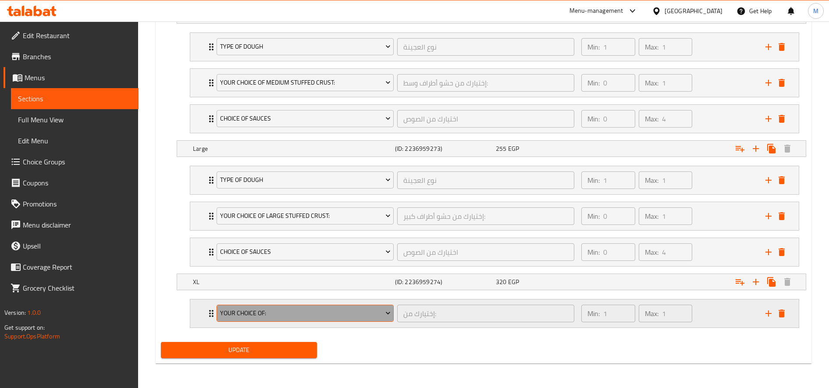
click at [301, 314] on span "Your Choice Of:" at bounding box center [305, 313] width 171 height 11
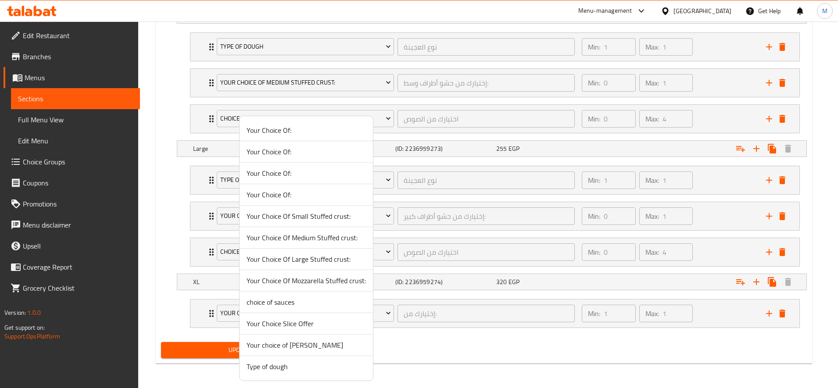
click at [275, 362] on span "Type of dough" at bounding box center [305, 366] width 119 height 11
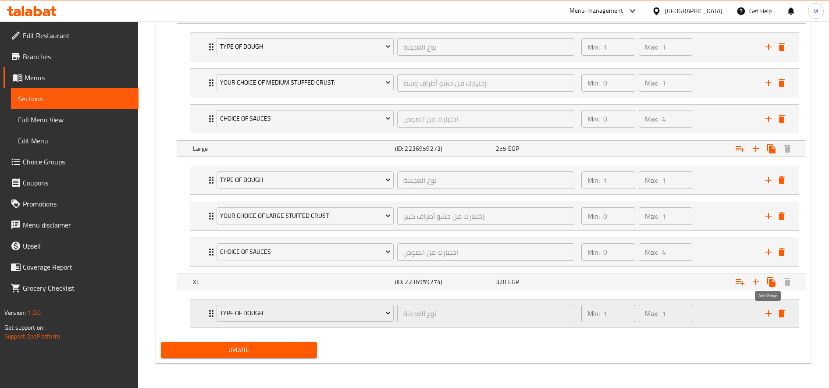
click at [765, 316] on icon "add" at bounding box center [768, 313] width 11 height 11
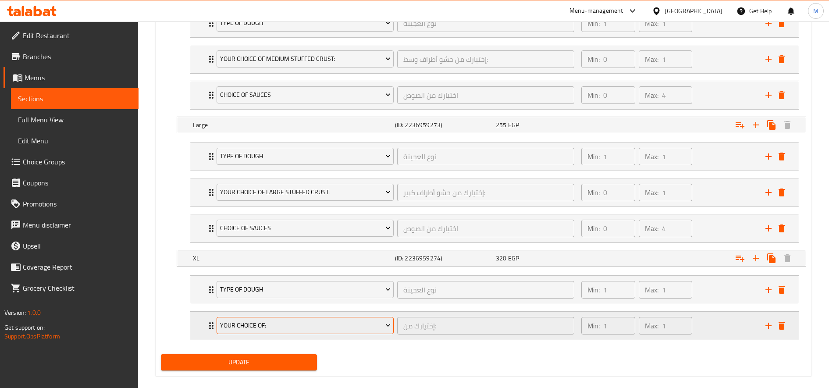
scroll to position [710, 0]
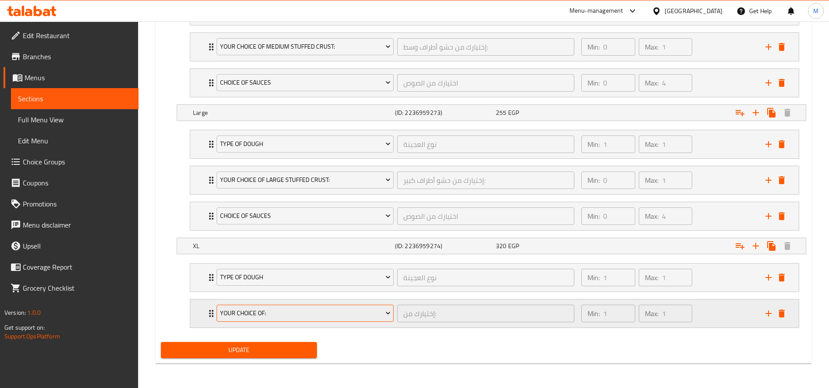
click at [307, 311] on span "Your Choice Of:" at bounding box center [305, 313] width 171 height 11
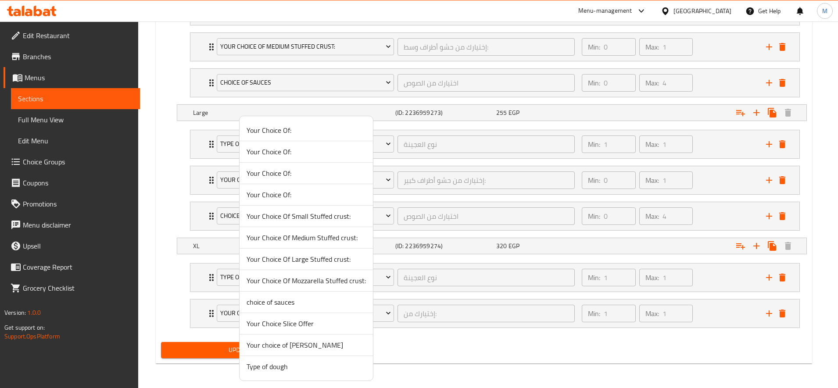
click at [304, 259] on span "Your Choice Of Large Stuffed crust:" at bounding box center [305, 259] width 119 height 11
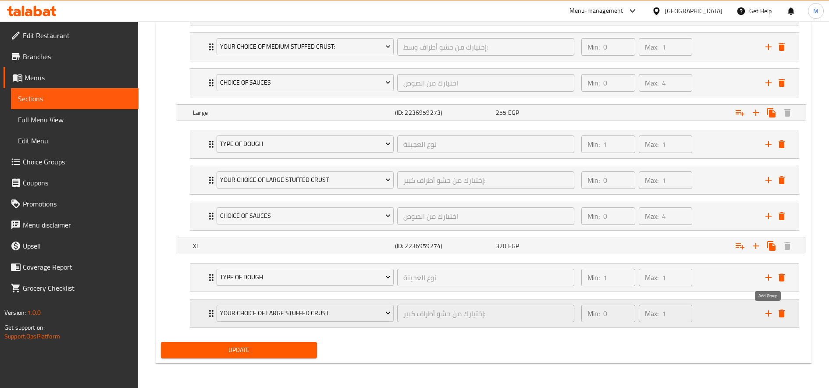
click at [772, 311] on icon "add" at bounding box center [768, 313] width 11 height 11
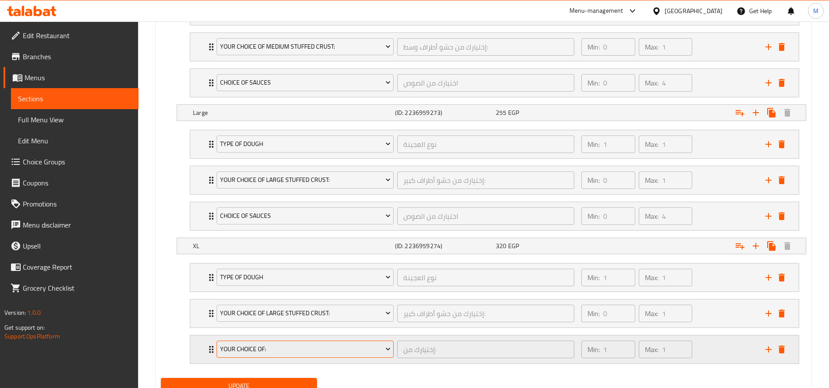
click at [353, 355] on button "Your Choice Of:" at bounding box center [305, 350] width 177 height 18
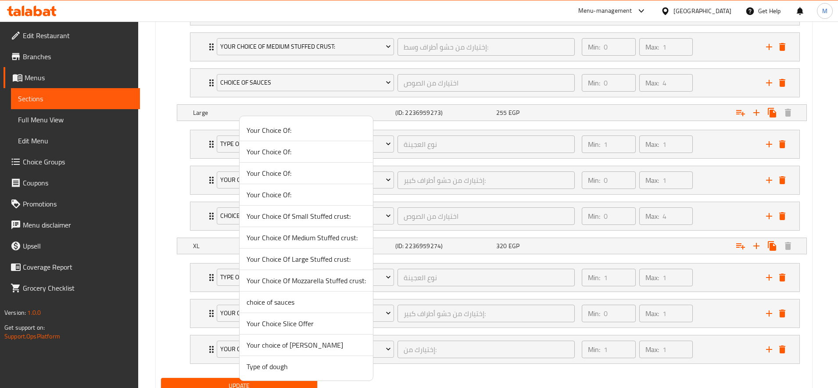
click at [297, 307] on span "choice of sauces" at bounding box center [305, 302] width 119 height 11
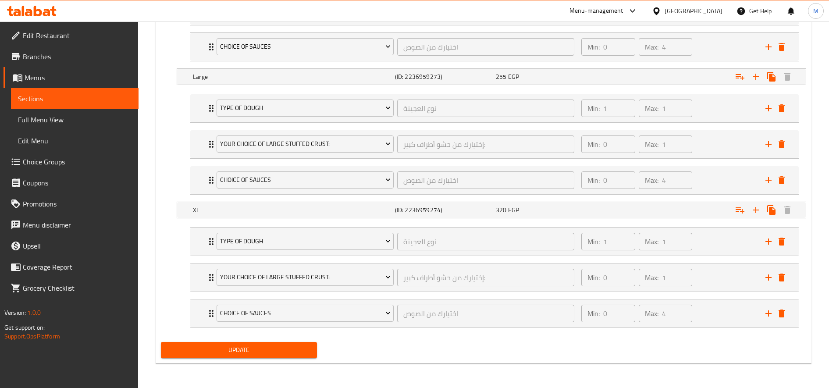
click at [260, 346] on span "Update" at bounding box center [239, 350] width 142 height 11
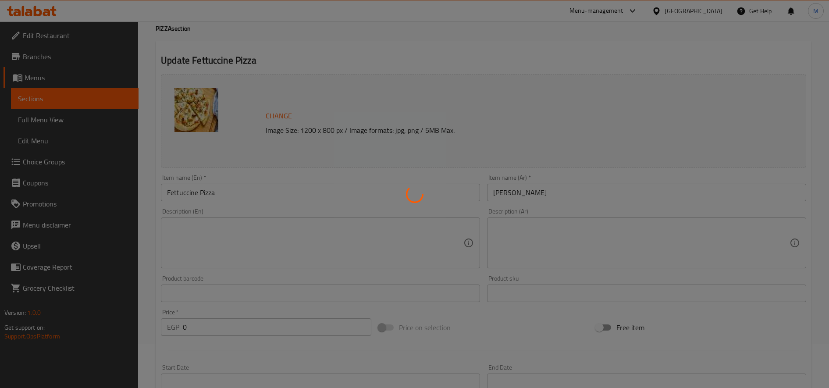
scroll to position [0, 0]
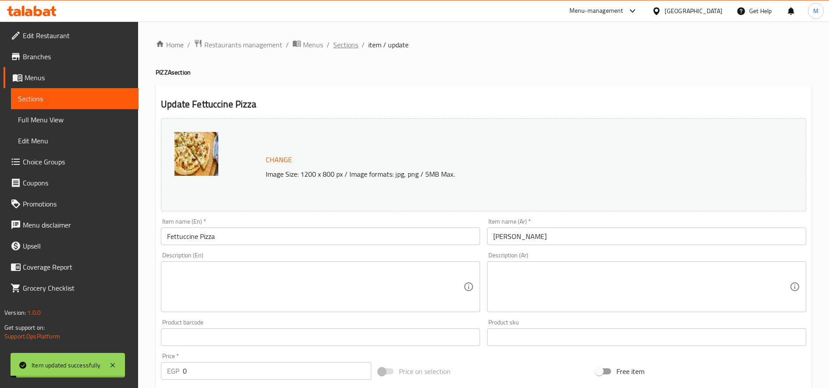
click at [338, 41] on span "Sections" at bounding box center [345, 44] width 25 height 11
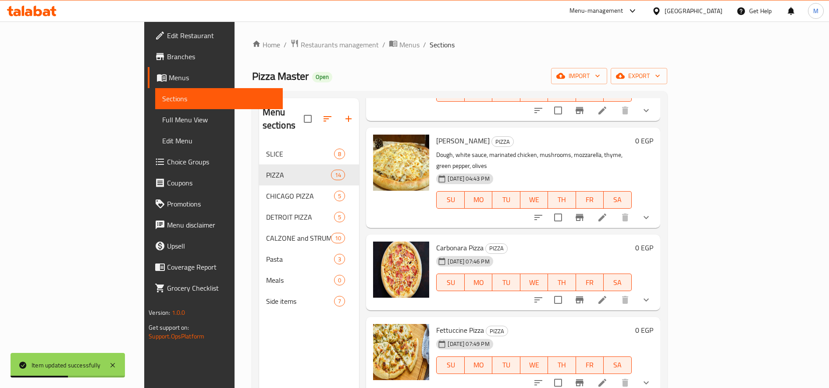
scroll to position [936, 0]
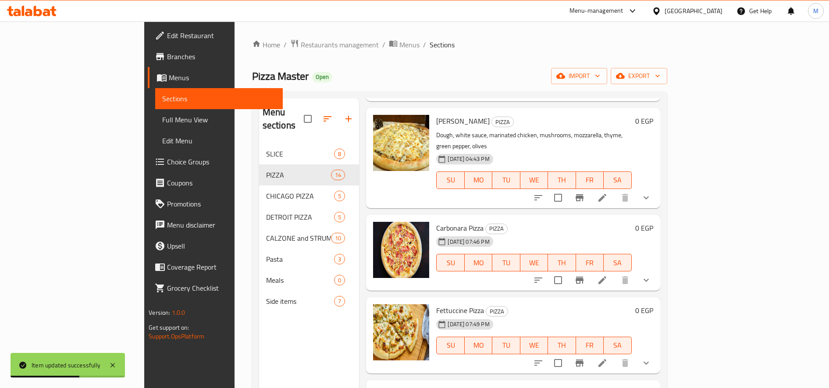
click at [544, 358] on icon "sort-choices" at bounding box center [538, 363] width 11 height 11
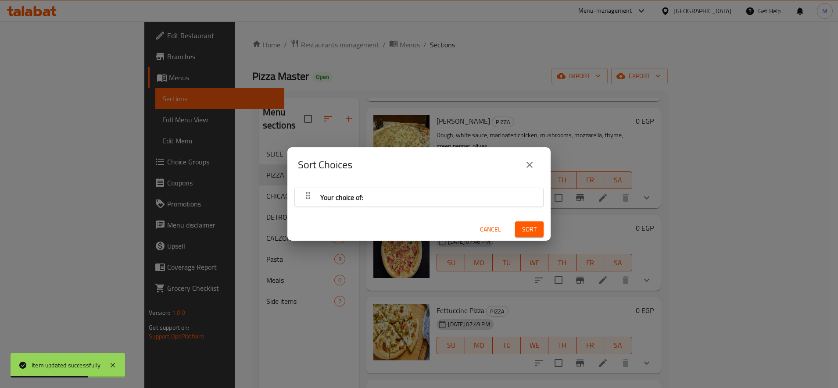
click at [418, 184] on div "Your choice of: Cancel Sort" at bounding box center [418, 211] width 263 height 59
click at [417, 195] on div "Your choice of:" at bounding box center [418, 197] width 239 height 21
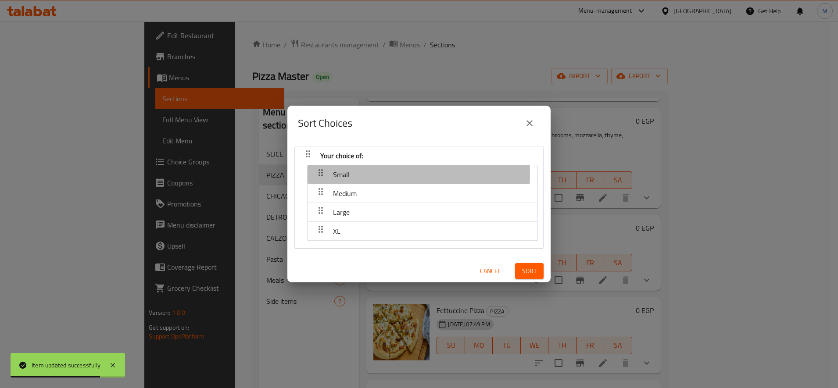
click at [387, 174] on div "Small" at bounding box center [422, 174] width 221 height 21
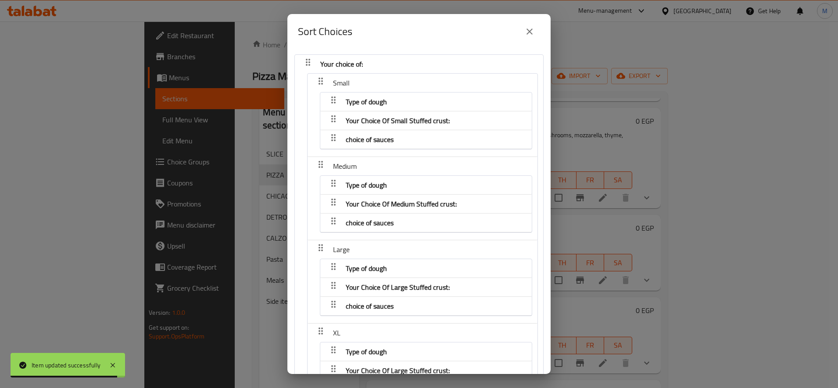
click at [537, 29] on button "close" at bounding box center [529, 31] width 21 height 21
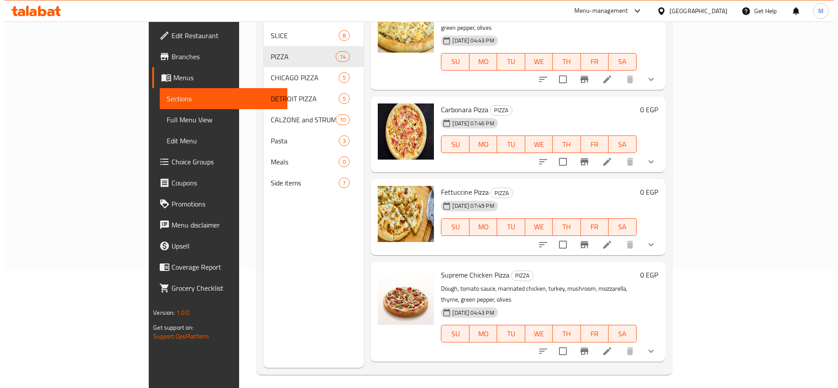
scroll to position [123, 0]
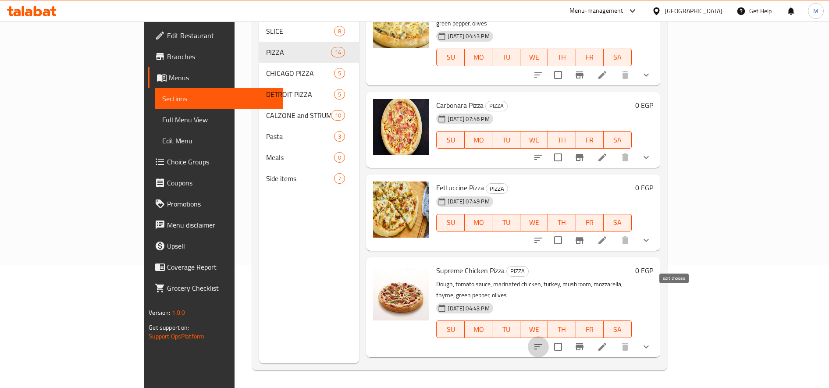
click at [542, 344] on icon "sort-choices" at bounding box center [539, 346] width 8 height 5
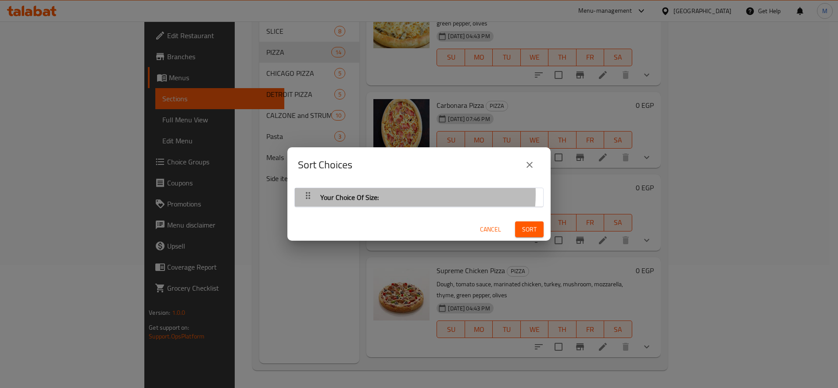
click at [390, 194] on div "Your Choice Of Size:" at bounding box center [418, 197] width 239 height 21
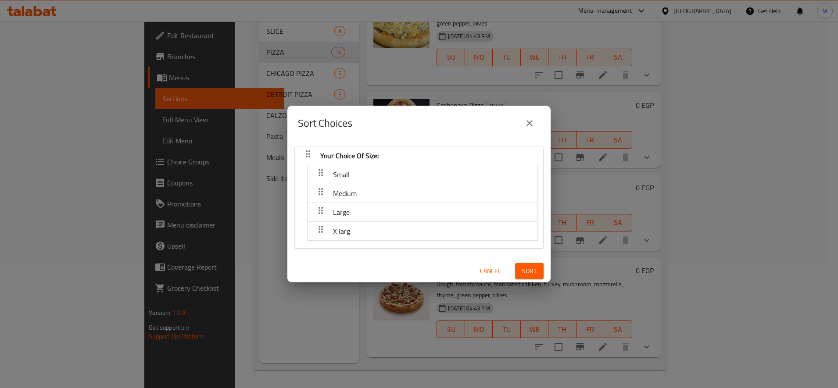
click at [384, 185] on div "Medium" at bounding box center [422, 174] width 221 height 21
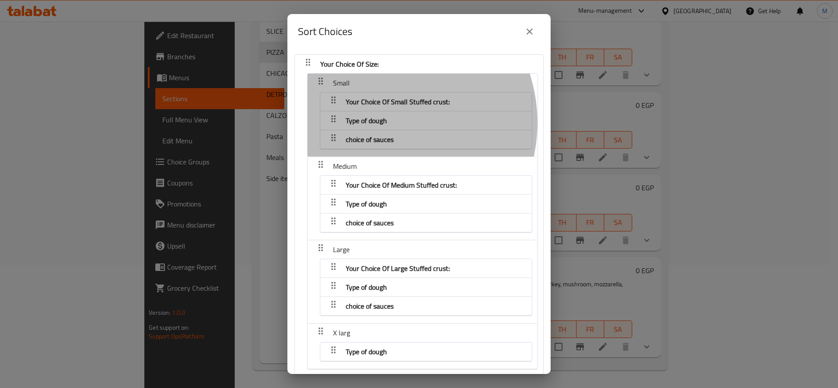
drag, startPoint x: 377, startPoint y: 123, endPoint x: 377, endPoint y: 98, distance: 24.6
click at [377, 98] on nav "Your Choice Of Small Stuffed crust: Type of dough choice of sauces" at bounding box center [426, 120] width 212 height 57
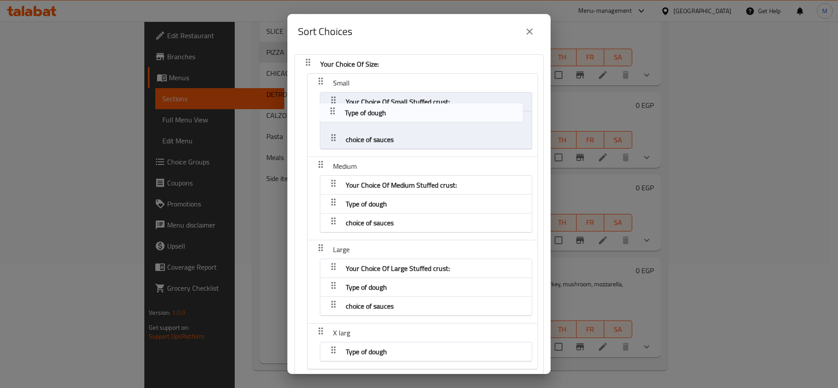
drag, startPoint x: 334, startPoint y: 117, endPoint x: 332, endPoint y: 103, distance: 14.1
click at [332, 103] on nav "Your Choice Of Size: Small Your Choice Of Small Stuffed crust: Type of dough ch…" at bounding box center [418, 215] width 249 height 323
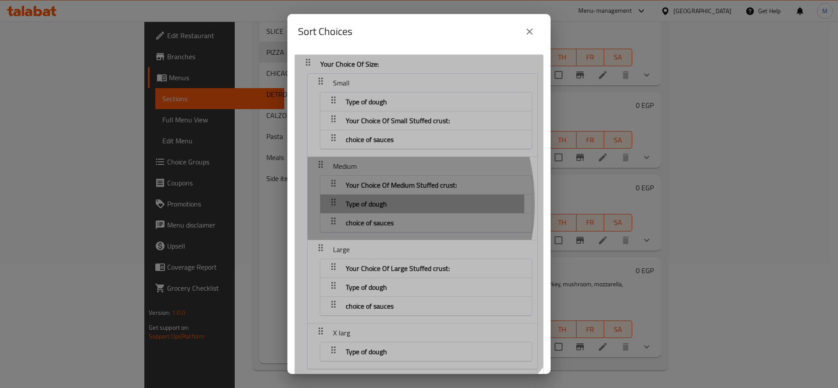
drag, startPoint x: 330, startPoint y: 203, endPoint x: 335, endPoint y: 179, distance: 24.7
click at [335, 180] on nav "Your Choice Of Size: Small Type of dough Your Choice Of Small Stuffed crust: ch…" at bounding box center [418, 215] width 249 height 323
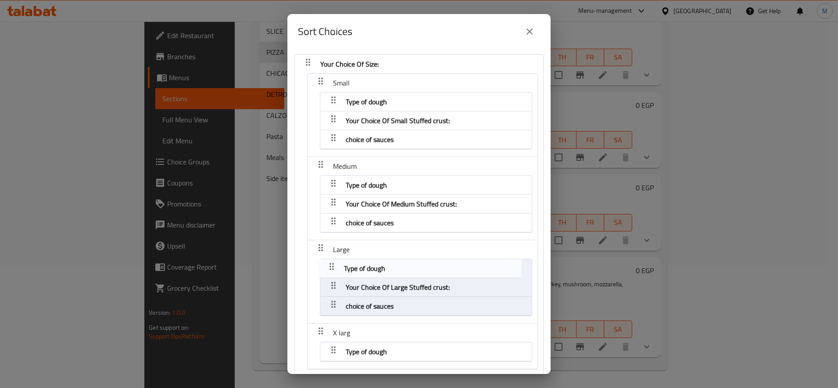
drag, startPoint x: 334, startPoint y: 285, endPoint x: 332, endPoint y: 263, distance: 22.0
click at [332, 263] on nav "Your Choice Of Size: Small Type of dough Your Choice Of Small Stuffed crust: ch…" at bounding box center [418, 215] width 249 height 323
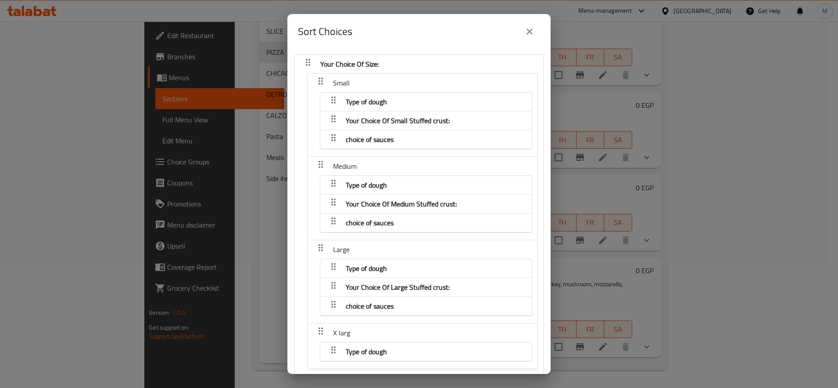
scroll to position [39, 0]
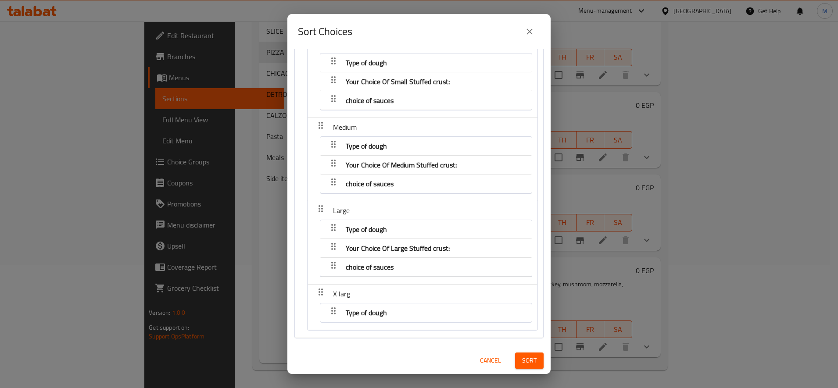
click at [525, 361] on span "Sort" at bounding box center [529, 360] width 14 height 11
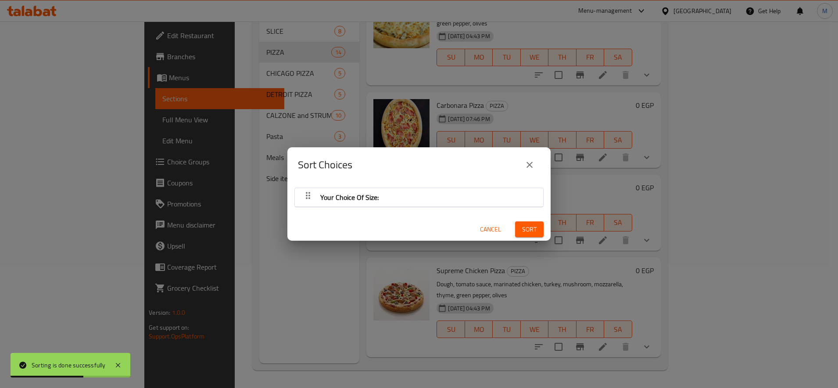
click at [410, 199] on div "Your Choice Of Size:" at bounding box center [418, 197] width 239 height 21
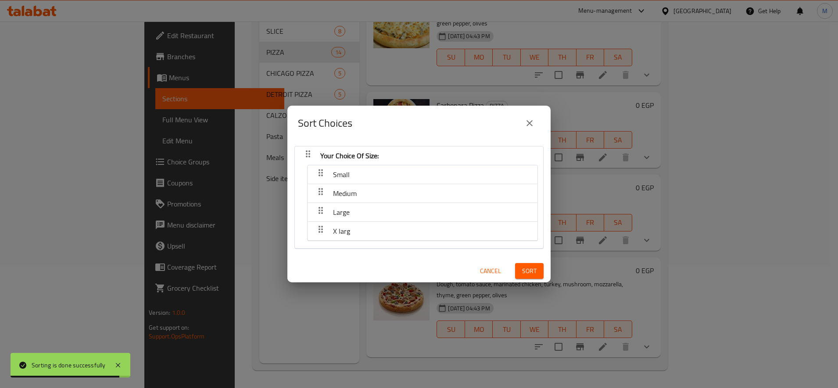
click at [342, 176] on span "Small" at bounding box center [341, 174] width 17 height 13
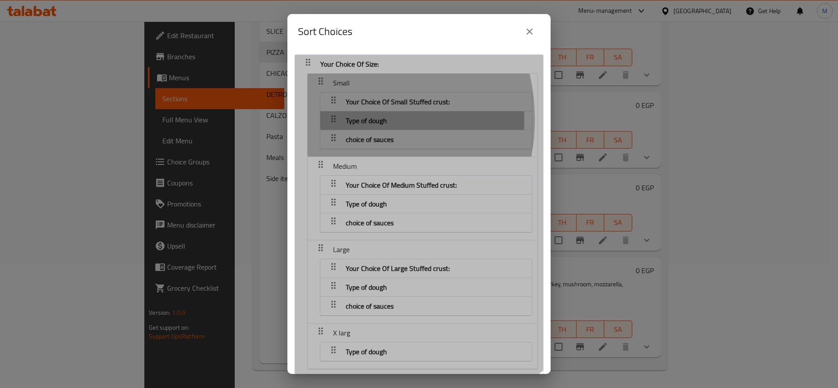
drag, startPoint x: 333, startPoint y: 119, endPoint x: 339, endPoint y: 107, distance: 13.1
click at [338, 110] on nav "Your Choice Of Size: Small Your Choice Of Small Stuffed crust: Type of dough ch…" at bounding box center [418, 215] width 249 height 323
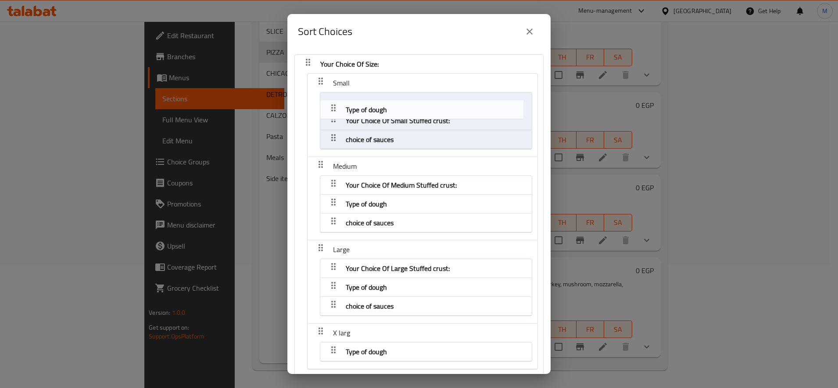
drag, startPoint x: 334, startPoint y: 120, endPoint x: 335, endPoint y: 101, distance: 18.5
click at [335, 103] on nav "Your Choice Of Size: Small Your Choice Of Small Stuffed crust: Type of dough ch…" at bounding box center [418, 215] width 249 height 323
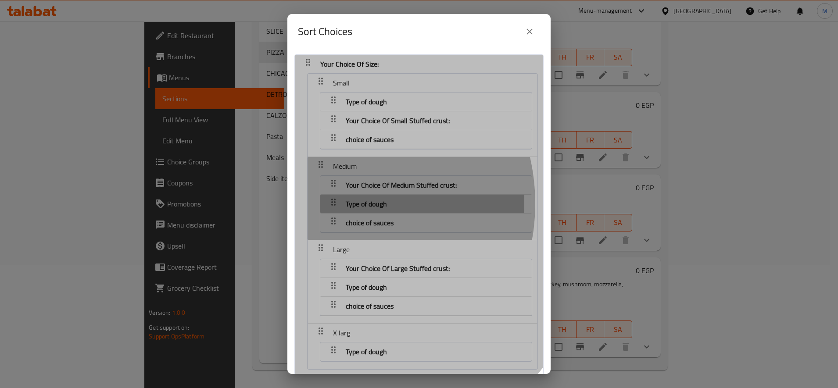
drag, startPoint x: 332, startPoint y: 203, endPoint x: 340, endPoint y: 177, distance: 28.2
click at [339, 179] on nav "Your Choice Of Size: Small Type of dough Your Choice Of Small Stuffed crust: ch…" at bounding box center [418, 215] width 249 height 323
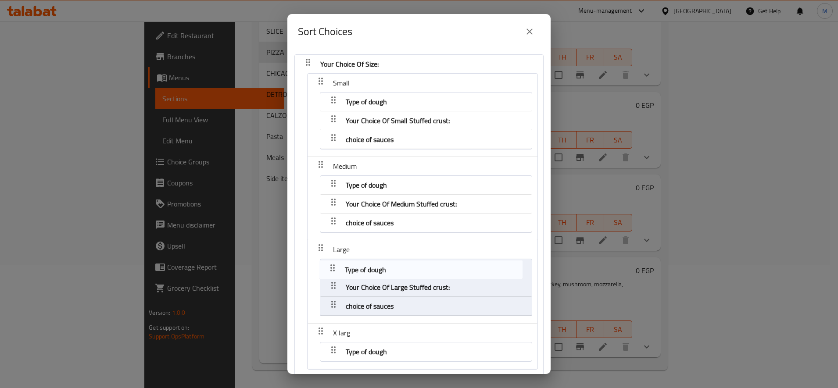
drag, startPoint x: 335, startPoint y: 284, endPoint x: 335, endPoint y: 262, distance: 21.9
click at [335, 263] on nav "Your Choice Of Size: Small Type of dough Your Choice Of Small Stuffed crust: ch…" at bounding box center [418, 215] width 249 height 323
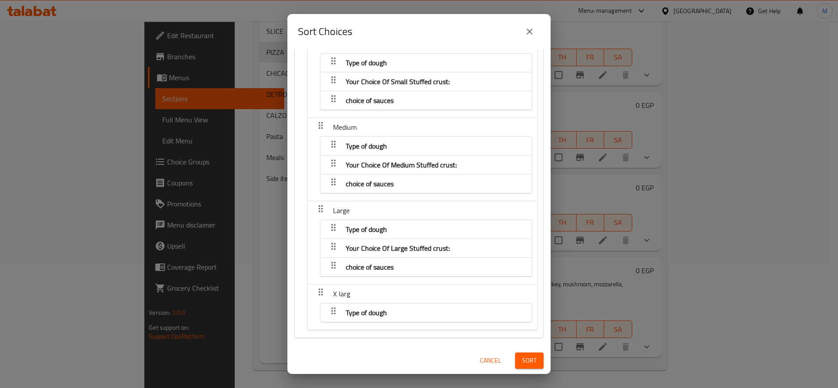
click at [522, 361] on span "Sort" at bounding box center [529, 360] width 14 height 11
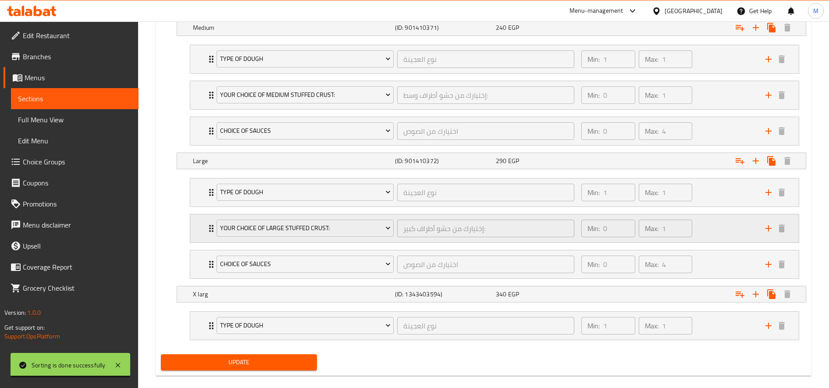
scroll to position [674, 0]
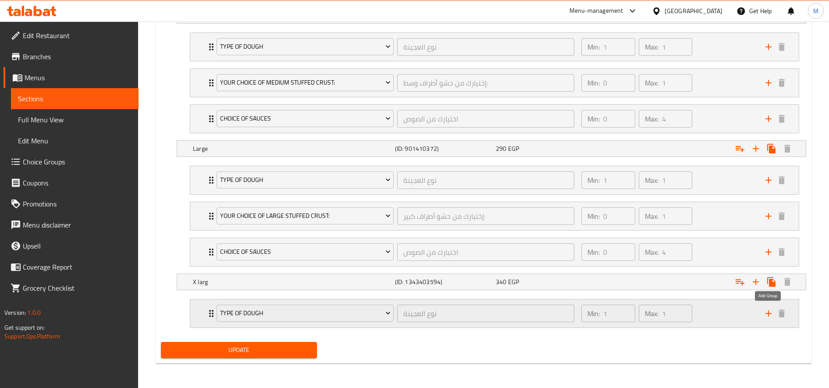
click at [764, 316] on icon "add" at bounding box center [768, 313] width 11 height 11
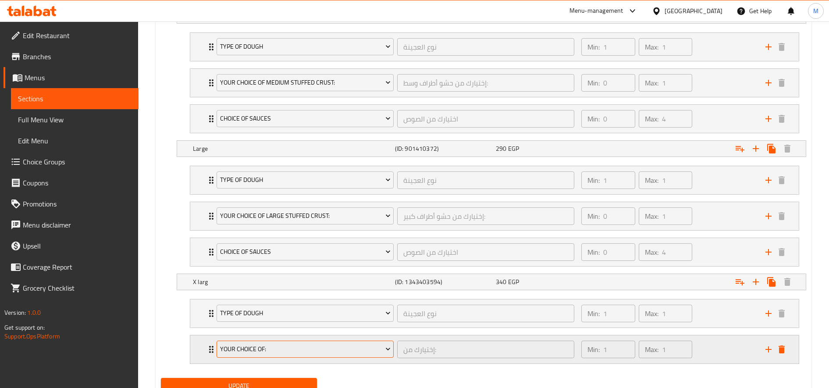
click at [304, 352] on span "Your Choice Of:" at bounding box center [305, 349] width 171 height 11
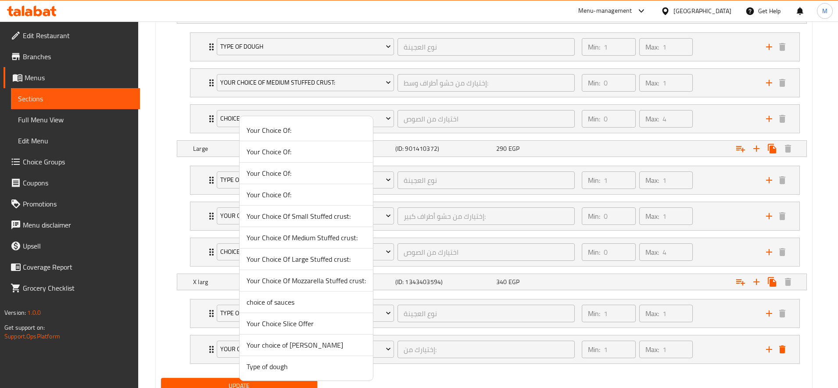
click at [327, 260] on span "Your Choice Of Large Stuffed crust:" at bounding box center [305, 259] width 119 height 11
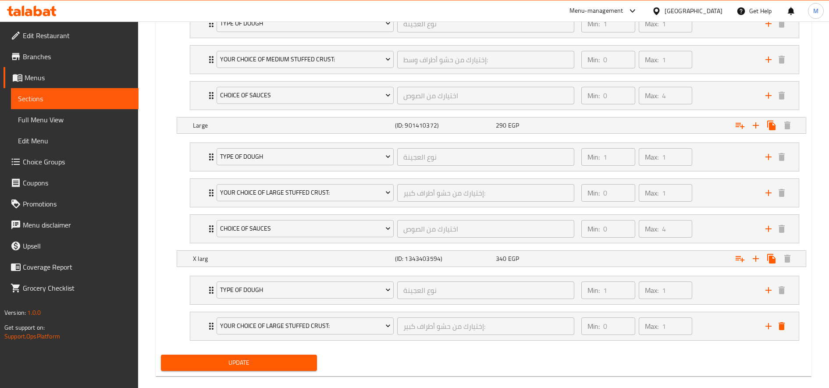
scroll to position [710, 0]
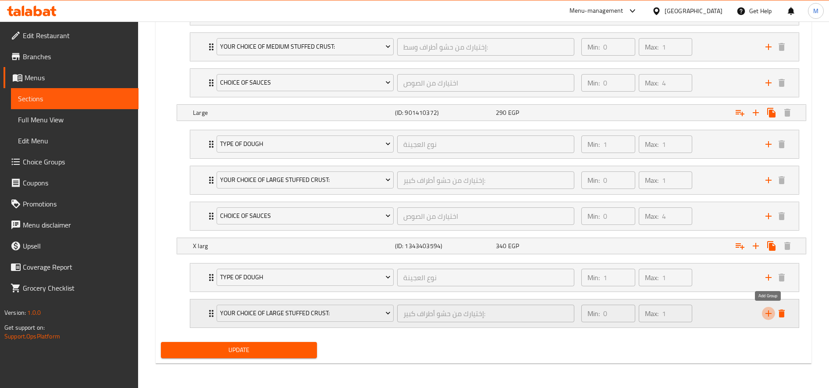
click at [767, 317] on icon "add" at bounding box center [768, 313] width 11 height 11
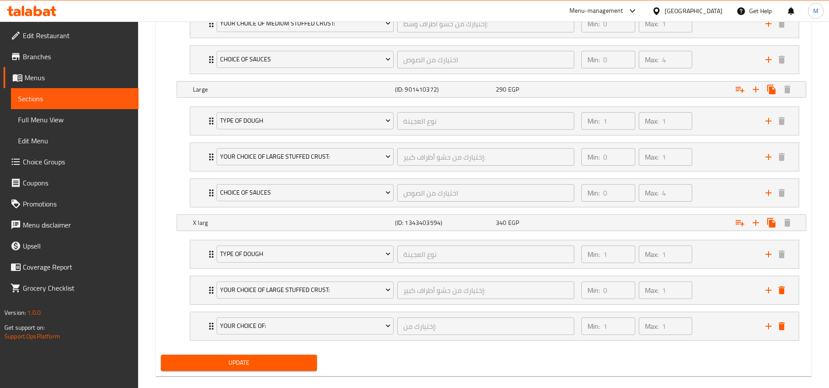
scroll to position [746, 0]
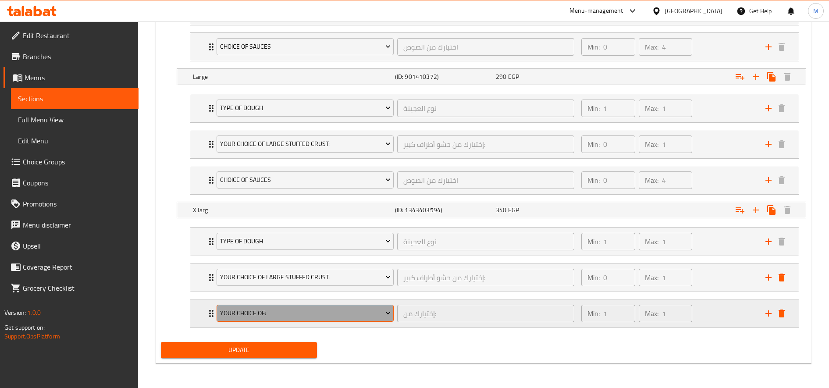
click at [293, 313] on span "Your Choice Of:" at bounding box center [305, 313] width 171 height 11
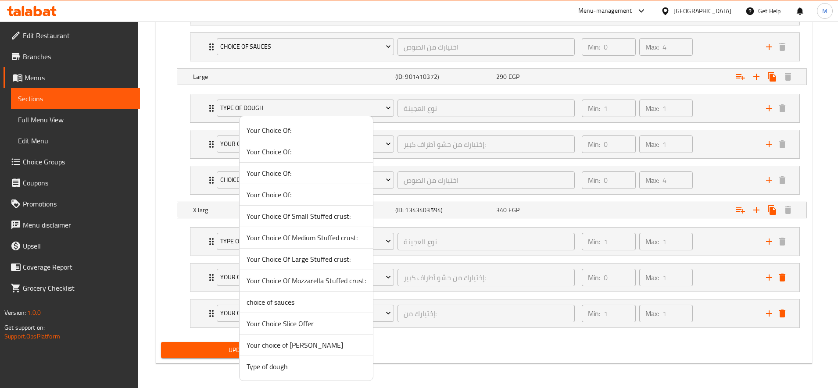
click at [297, 302] on span "choice of sauces" at bounding box center [305, 302] width 119 height 11
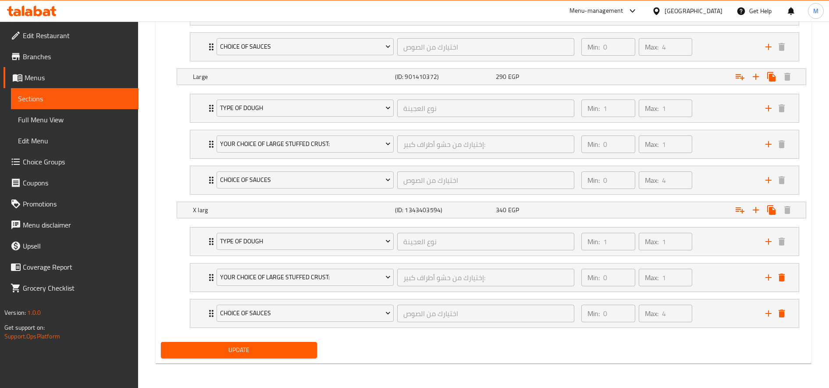
click at [231, 350] on span "Update" at bounding box center [239, 350] width 142 height 11
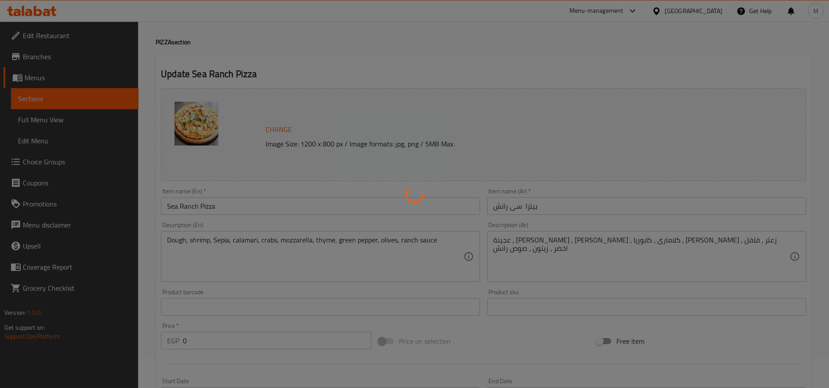
scroll to position [0, 0]
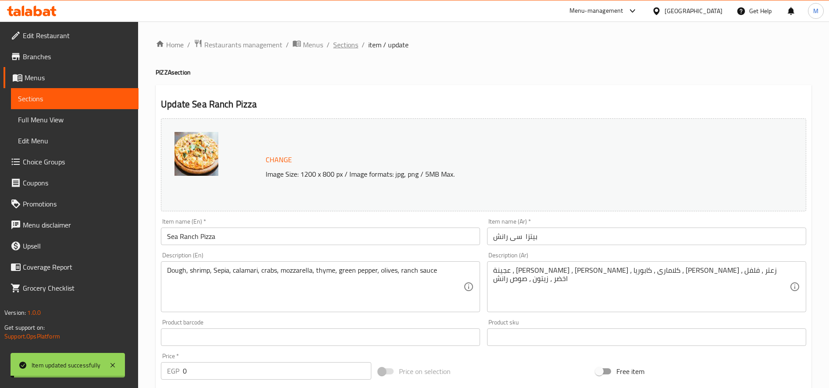
click at [344, 50] on span "Sections" at bounding box center [345, 44] width 25 height 11
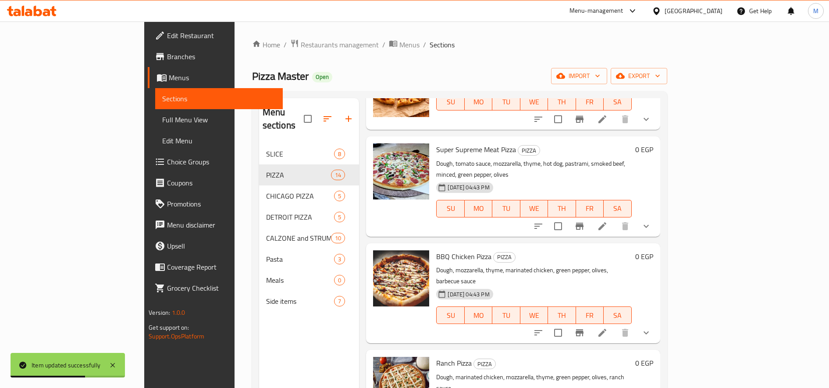
scroll to position [512, 0]
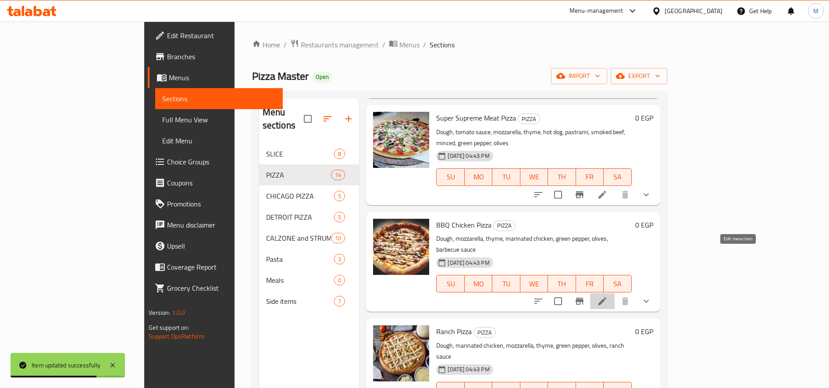
click at [608, 296] on icon at bounding box center [602, 301] width 11 height 11
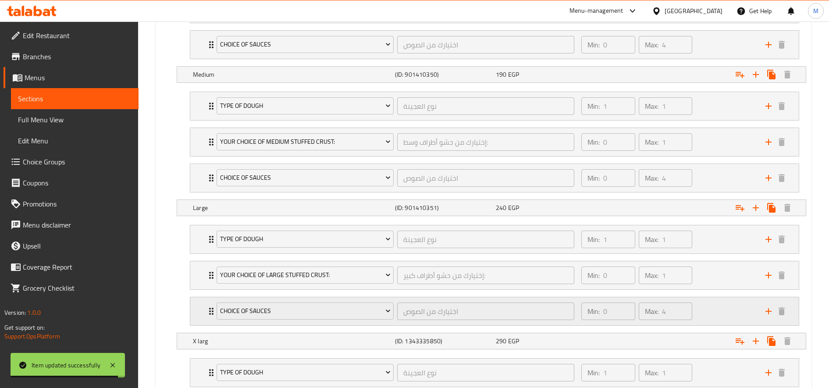
scroll to position [674, 0]
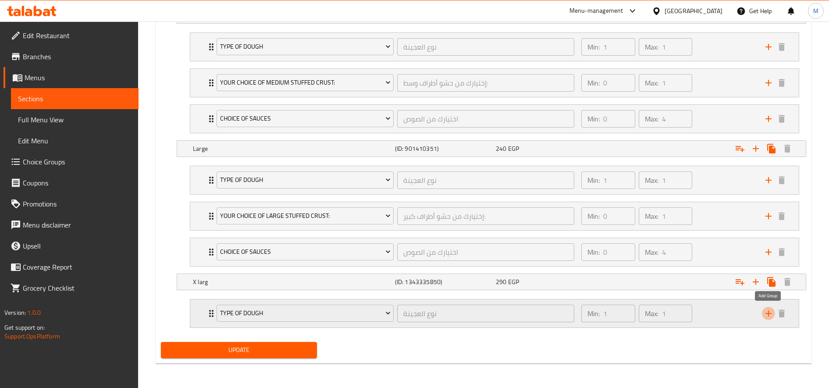
click at [769, 316] on icon "add" at bounding box center [768, 313] width 11 height 11
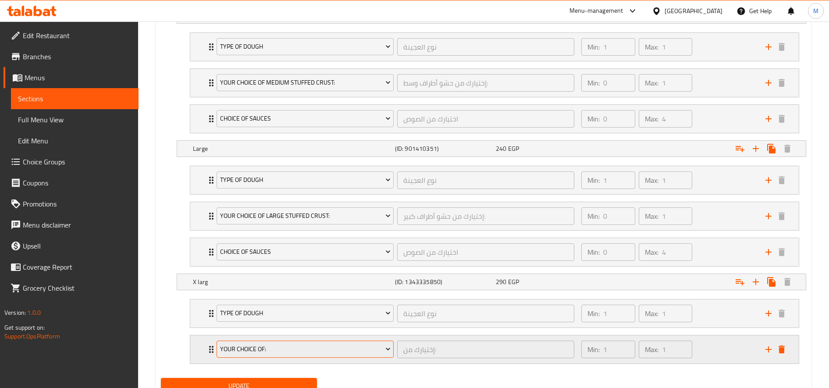
click at [318, 346] on span "Your Choice Of:" at bounding box center [305, 349] width 171 height 11
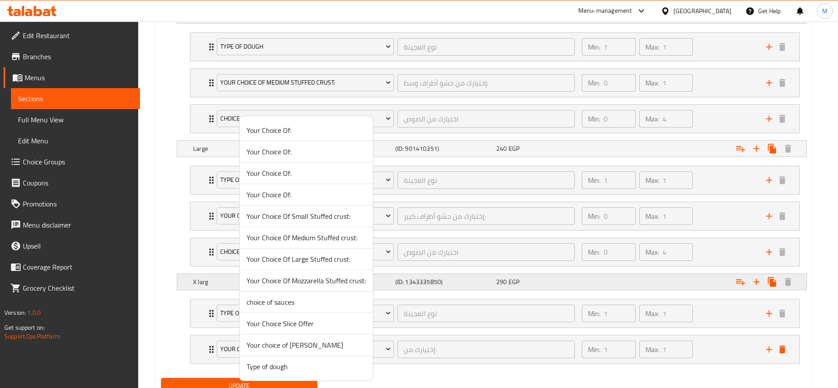
click at [318, 260] on span "Your Choice Of Large Stuffed crust:" at bounding box center [305, 259] width 119 height 11
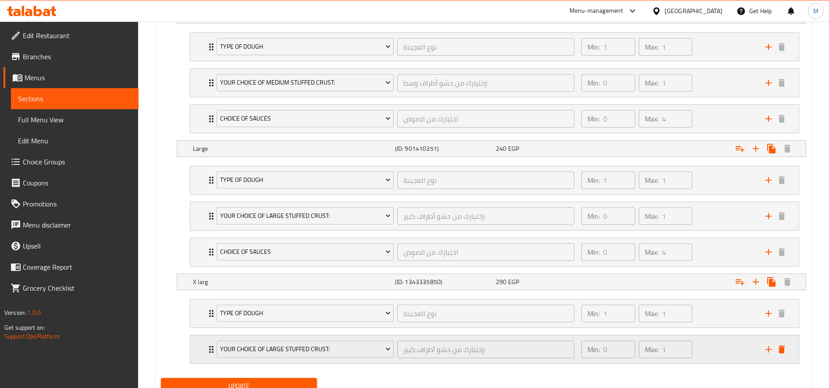
click at [765, 350] on icon "add" at bounding box center [768, 349] width 11 height 11
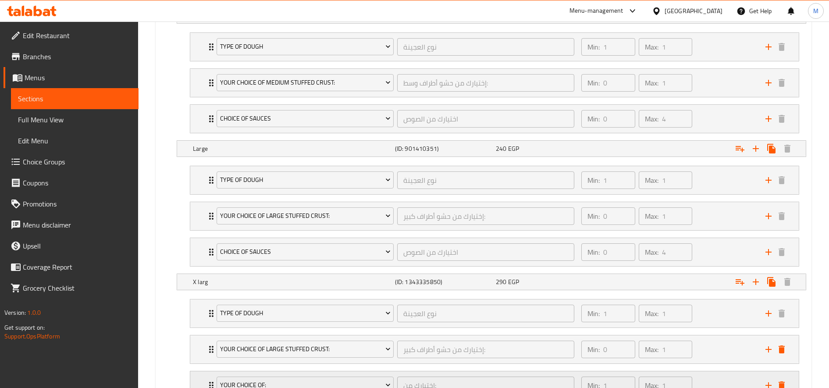
scroll to position [746, 0]
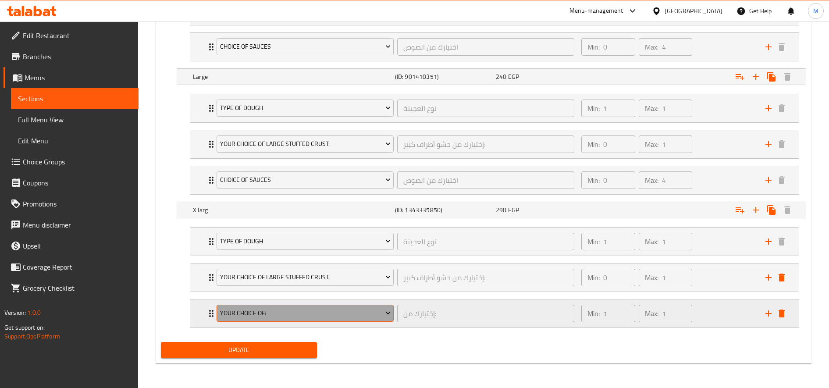
click at [334, 316] on span "Your Choice Of:" at bounding box center [305, 313] width 171 height 11
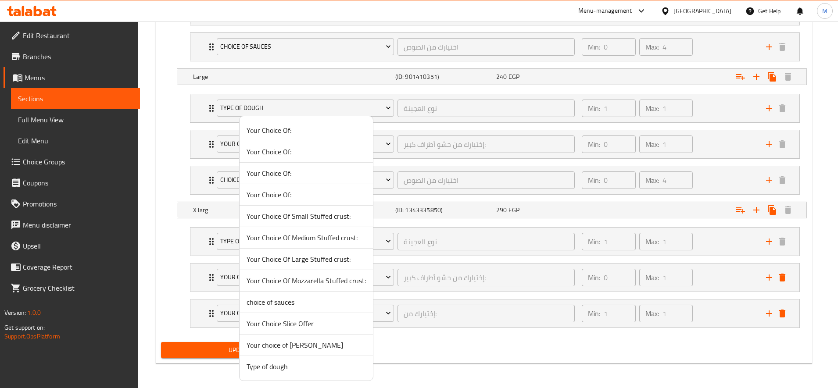
click at [315, 305] on span "choice of sauces" at bounding box center [305, 302] width 119 height 11
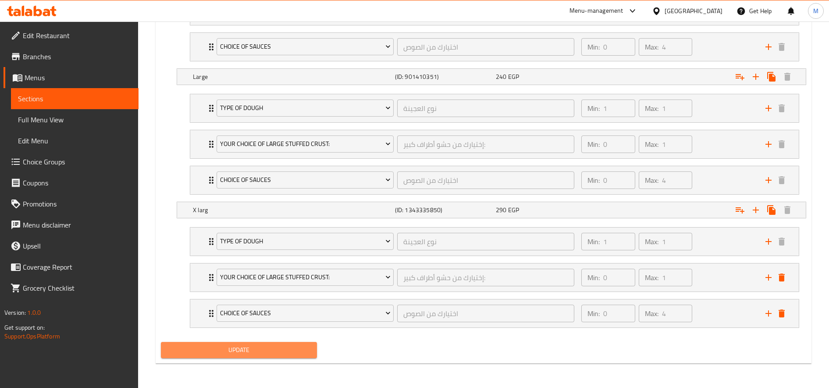
click at [240, 346] on span "Update" at bounding box center [239, 350] width 142 height 11
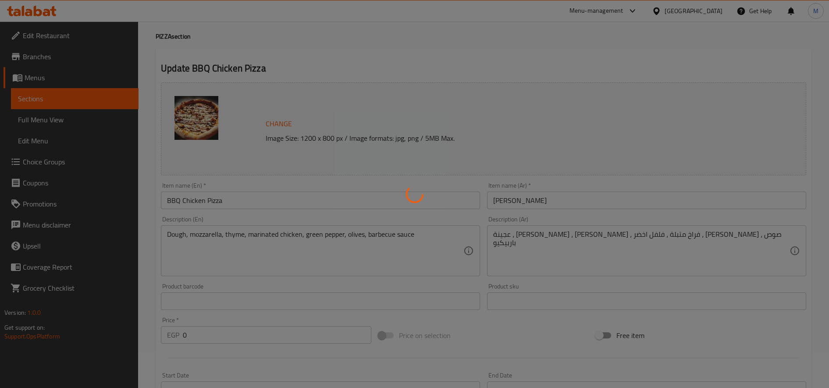
scroll to position [0, 0]
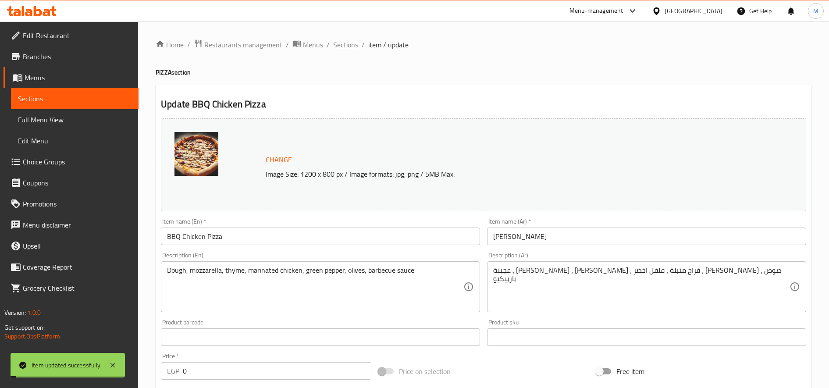
click at [349, 43] on span "Sections" at bounding box center [345, 44] width 25 height 11
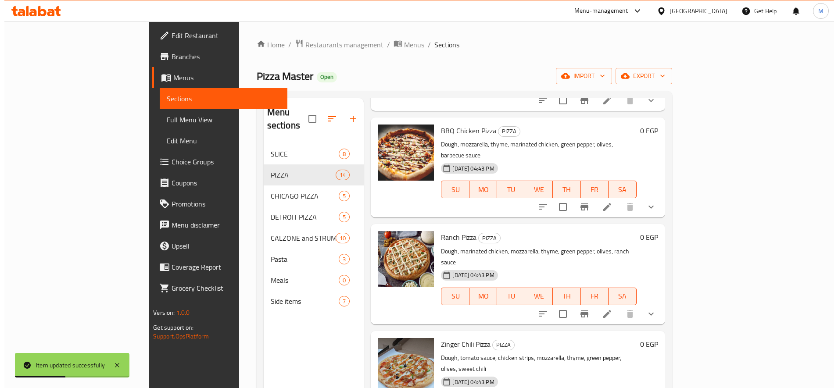
scroll to position [658, 0]
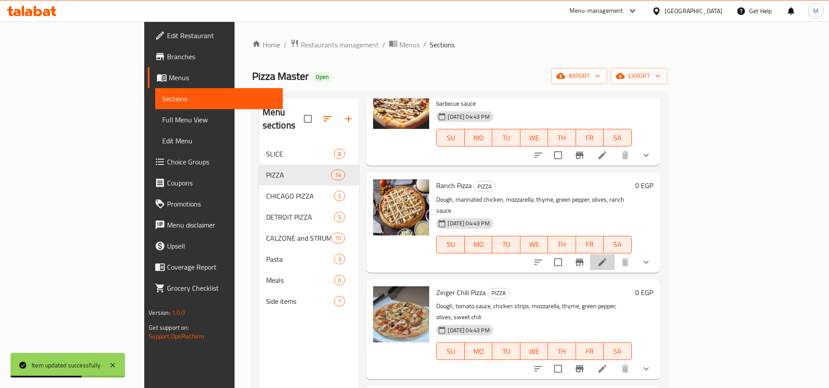
click at [615, 254] on li at bounding box center [602, 262] width 25 height 16
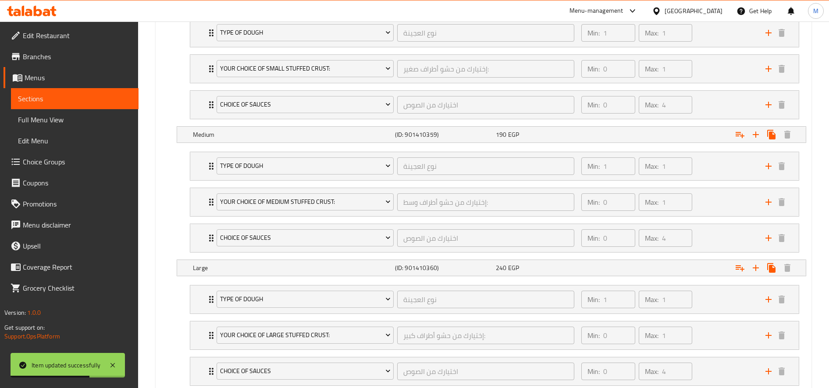
scroll to position [674, 0]
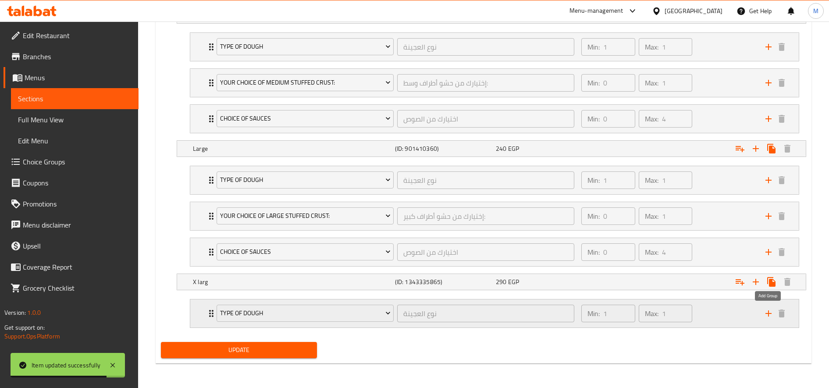
click at [764, 315] on icon "add" at bounding box center [768, 313] width 11 height 11
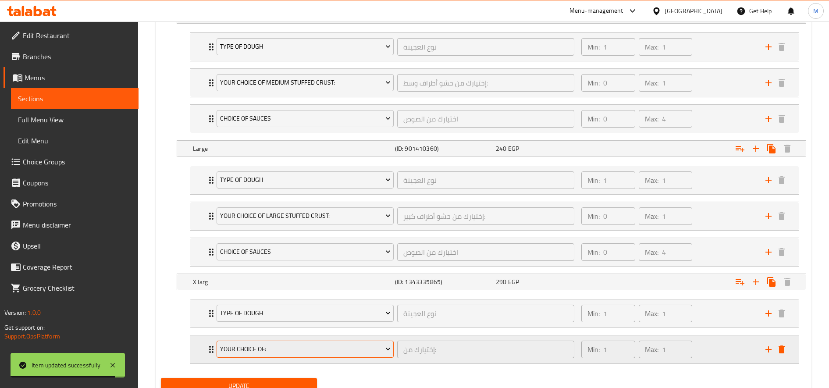
click at [350, 345] on span "Your Choice Of:" at bounding box center [305, 349] width 171 height 11
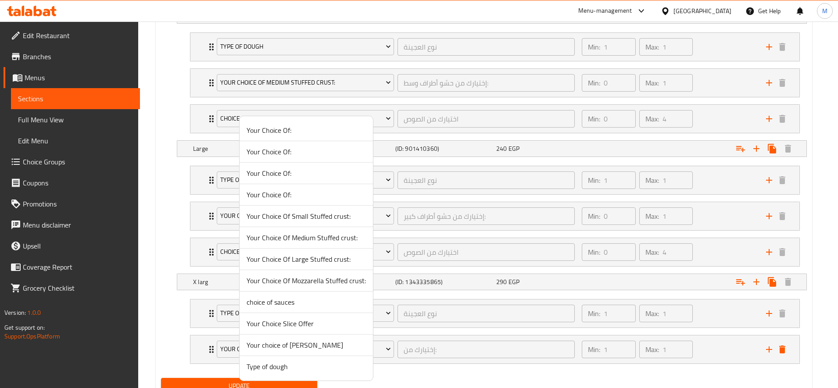
click at [332, 257] on span "Your Choice Of Large Stuffed crust:" at bounding box center [305, 259] width 119 height 11
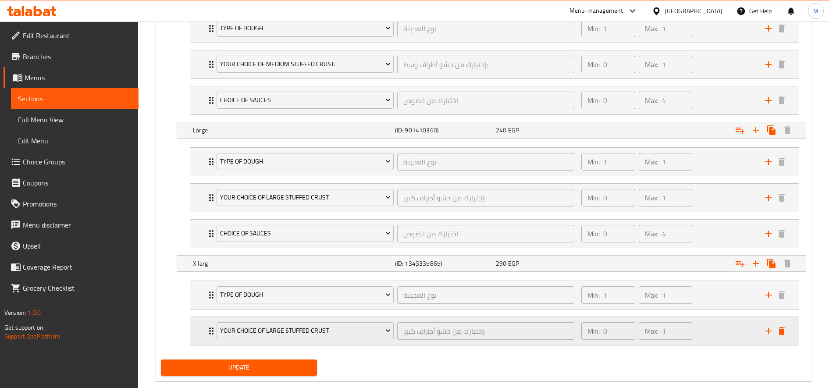
scroll to position [710, 0]
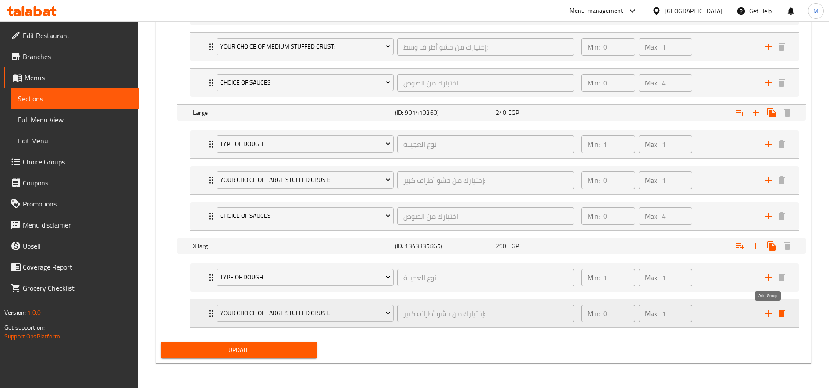
click at [763, 311] on icon "add" at bounding box center [768, 313] width 11 height 11
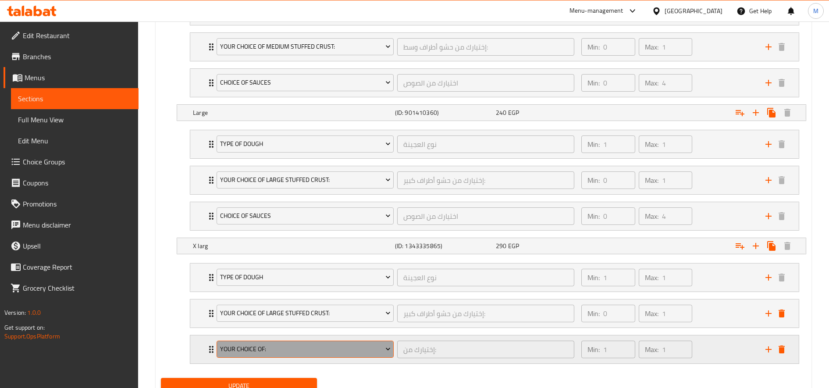
click at [323, 345] on span "Your Choice Of:" at bounding box center [305, 349] width 171 height 11
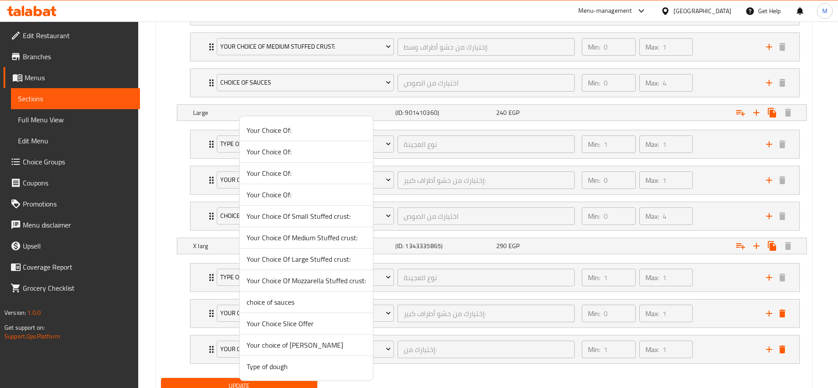
click at [293, 297] on span "choice of sauces" at bounding box center [305, 302] width 119 height 11
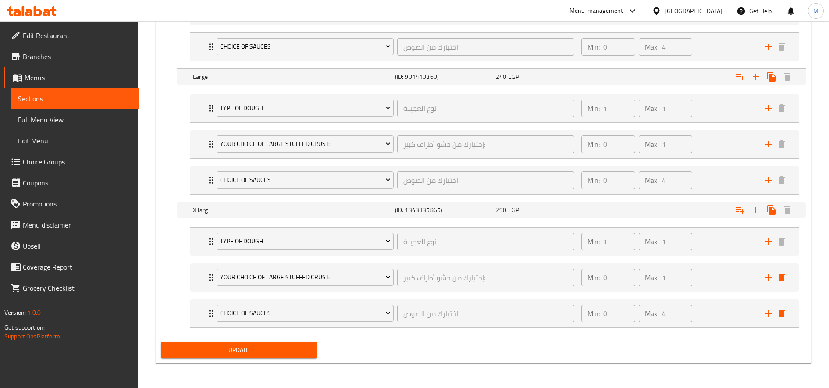
click at [273, 346] on span "Update" at bounding box center [239, 350] width 142 height 11
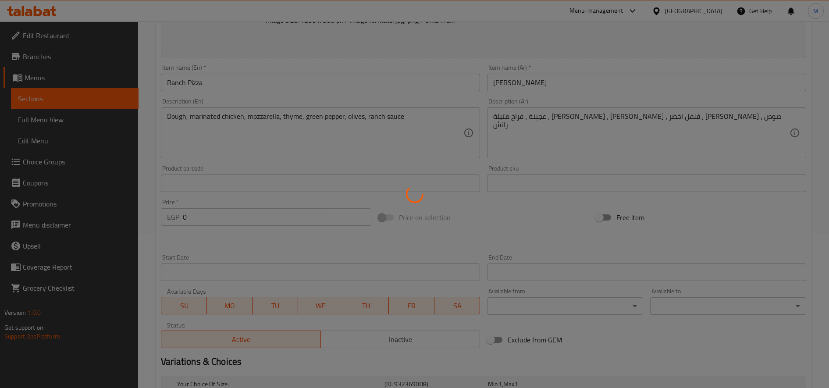
scroll to position [0, 0]
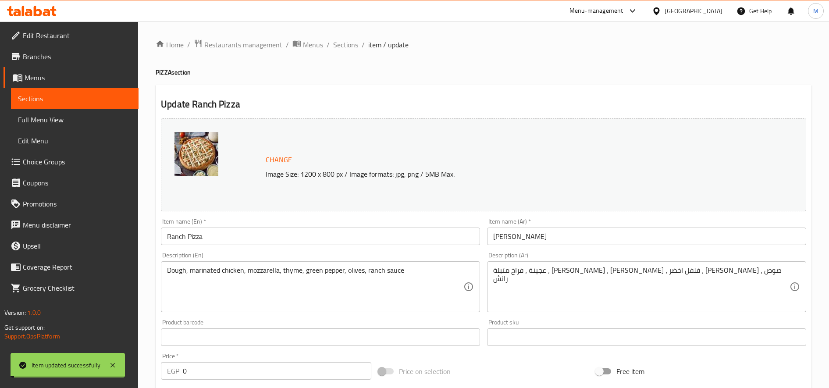
click at [345, 44] on span "Sections" at bounding box center [345, 44] width 25 height 11
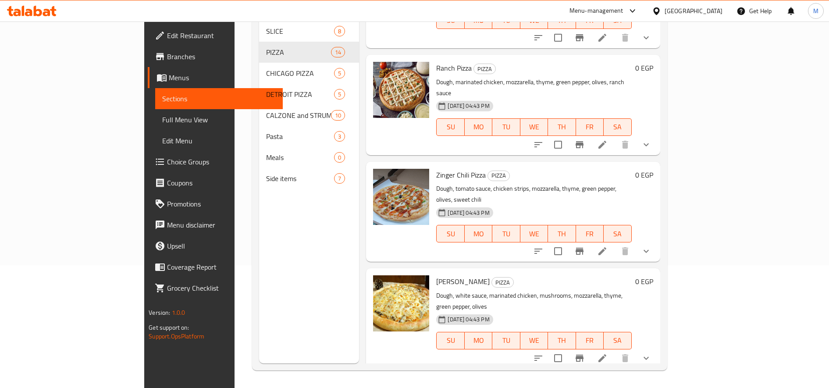
scroll to position [643, 0]
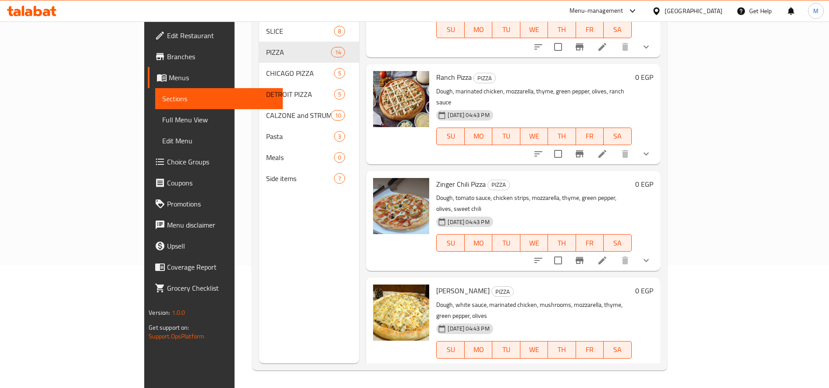
click at [608, 255] on icon at bounding box center [602, 260] width 11 height 11
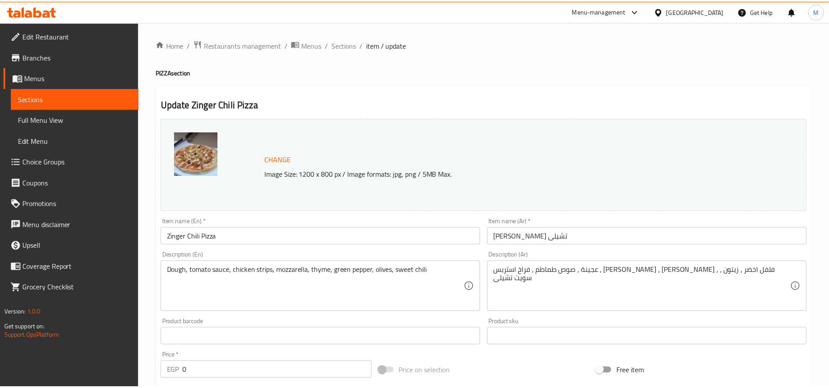
scroll to position [674, 0]
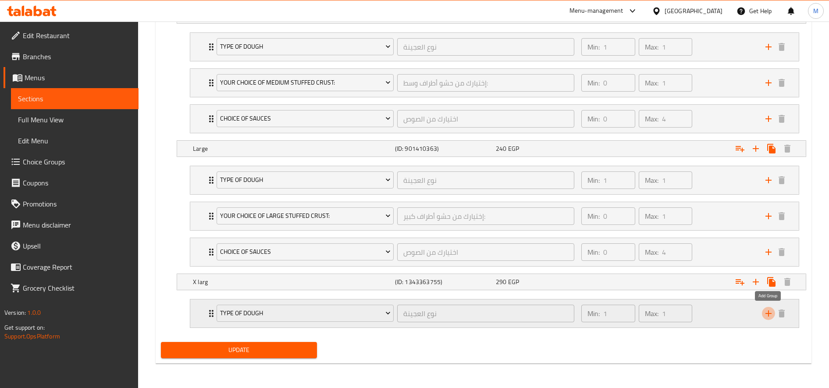
click at [772, 317] on icon "add" at bounding box center [768, 313] width 11 height 11
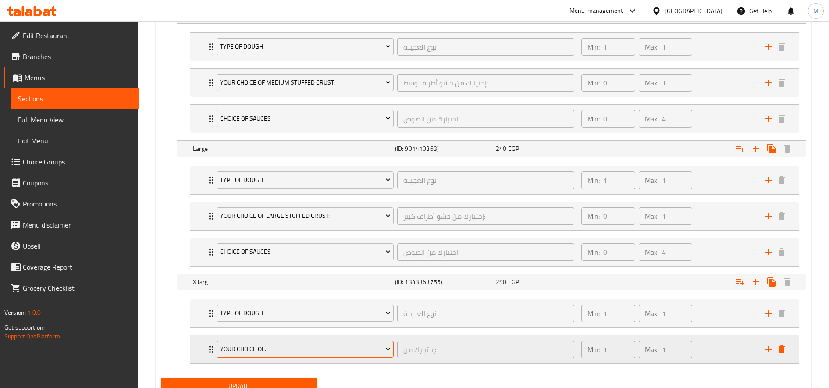
click at [309, 344] on span "Your Choice Of:" at bounding box center [305, 349] width 171 height 11
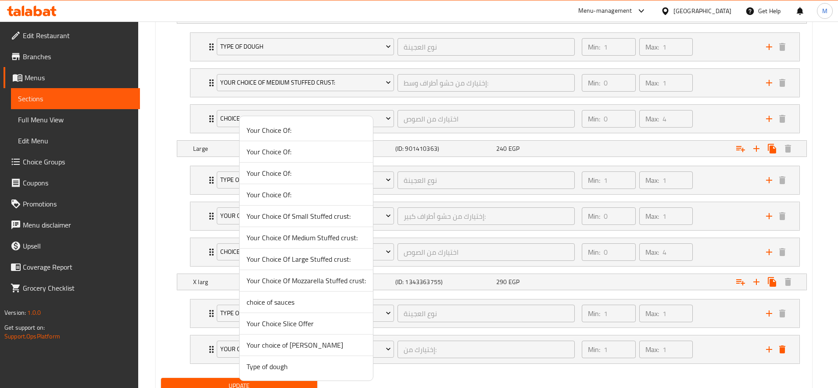
click at [321, 259] on span "Your Choice Of Large Stuffed crust:" at bounding box center [305, 259] width 119 height 11
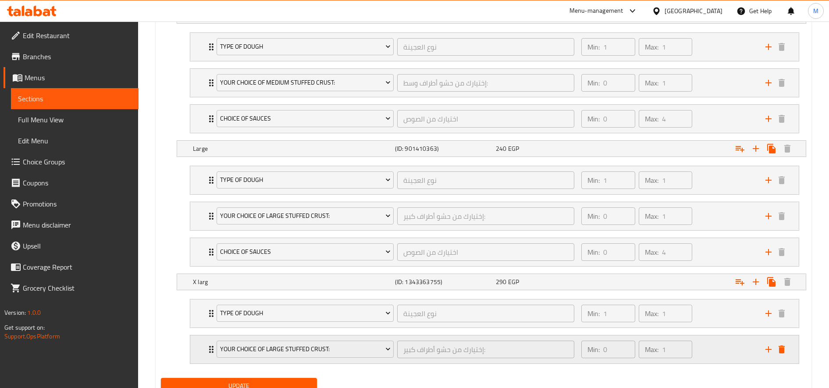
click at [767, 347] on icon "add" at bounding box center [768, 349] width 11 height 11
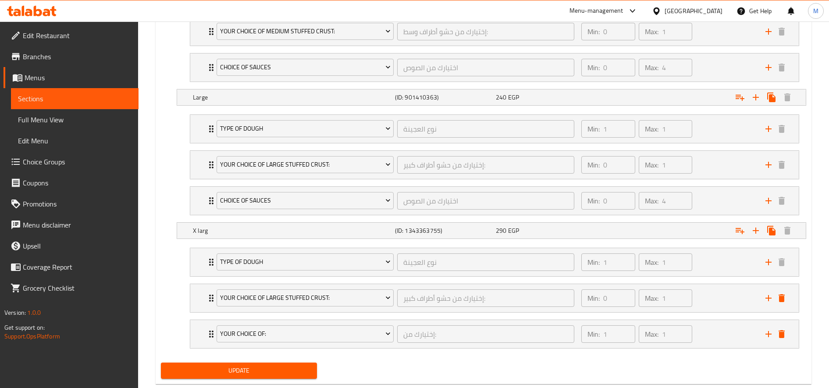
scroll to position [746, 0]
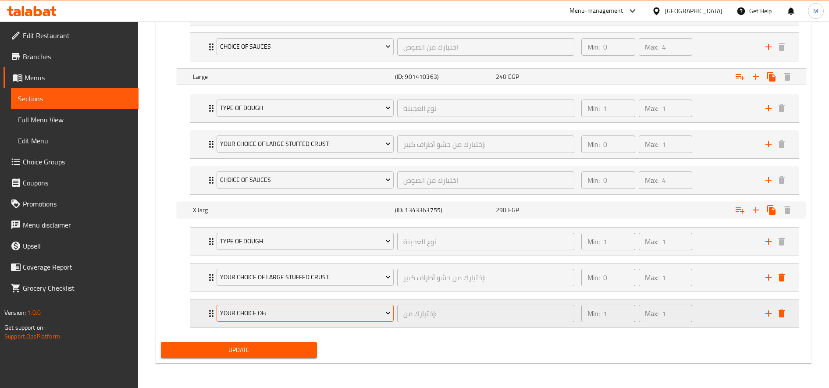
click at [296, 307] on button "Your Choice Of:" at bounding box center [305, 314] width 177 height 18
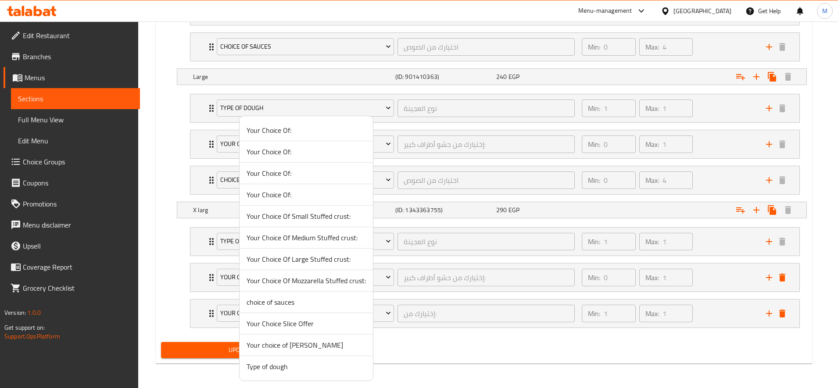
click at [307, 299] on span "choice of sauces" at bounding box center [305, 302] width 119 height 11
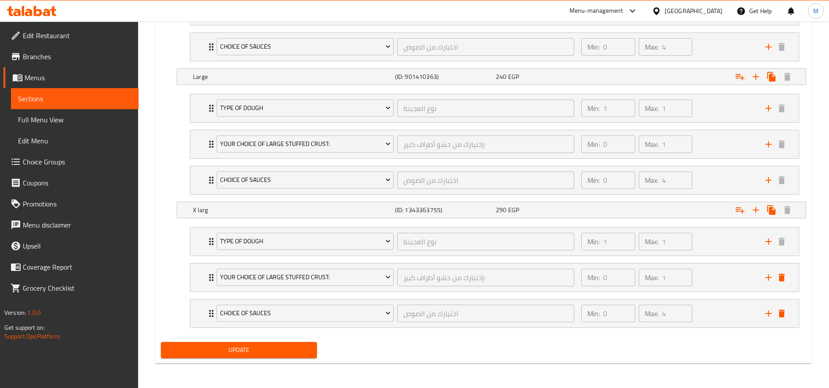
click at [241, 336] on div "Your Choice Of Size: (ID: 932369009) Min 1 , Max 1 Name (En) Your Choice Of Siz…" at bounding box center [483, 59] width 653 height 559
click at [240, 342] on button "Update" at bounding box center [239, 350] width 156 height 16
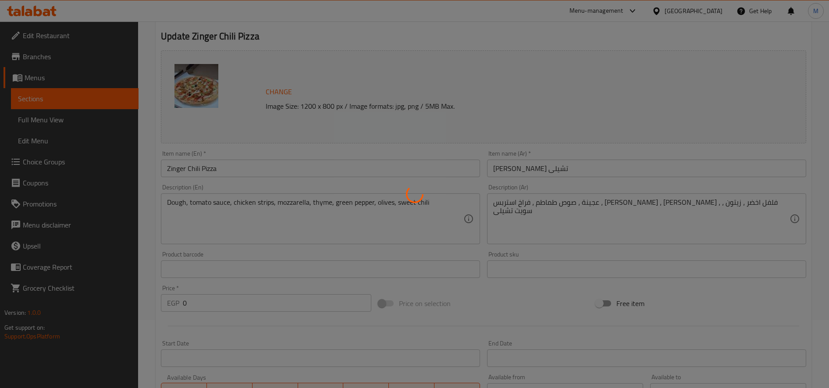
scroll to position [0, 0]
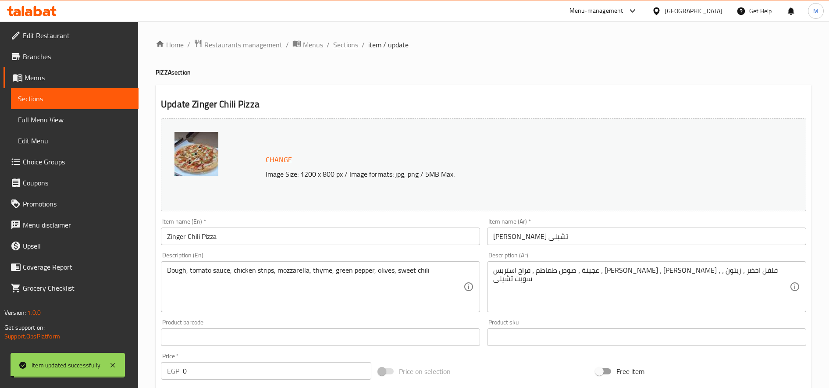
click at [337, 46] on span "Sections" at bounding box center [345, 44] width 25 height 11
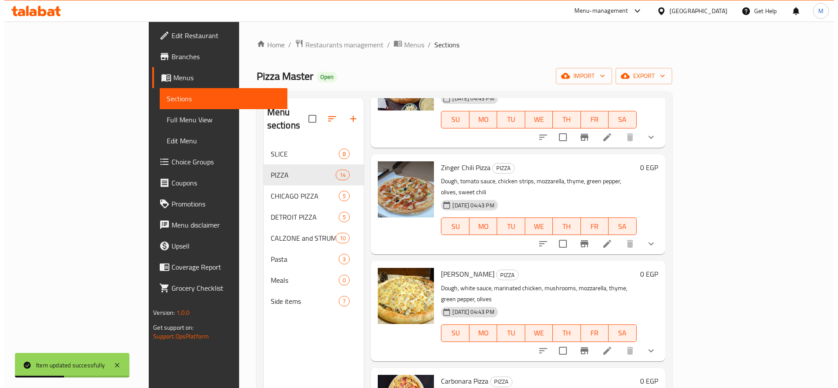
scroll to position [804, 0]
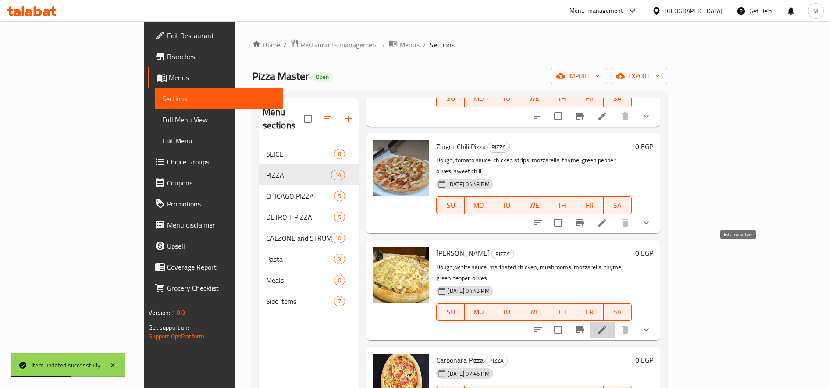
click at [608, 325] on icon at bounding box center [602, 330] width 11 height 11
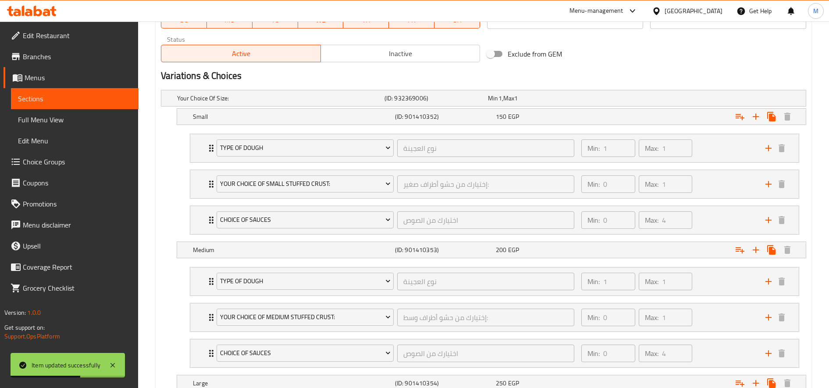
scroll to position [674, 0]
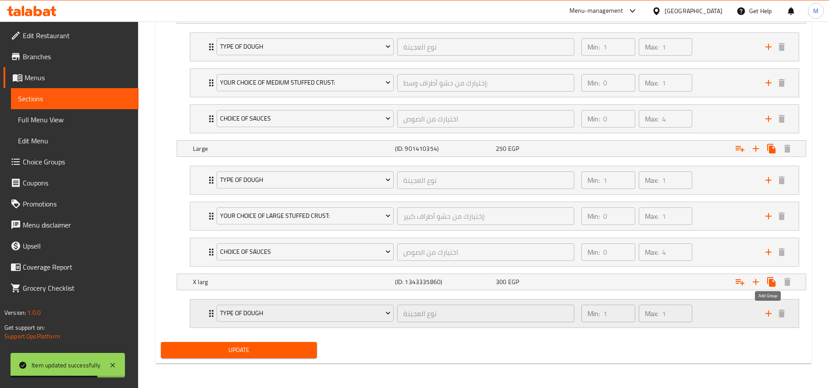
click at [764, 315] on icon "add" at bounding box center [768, 313] width 11 height 11
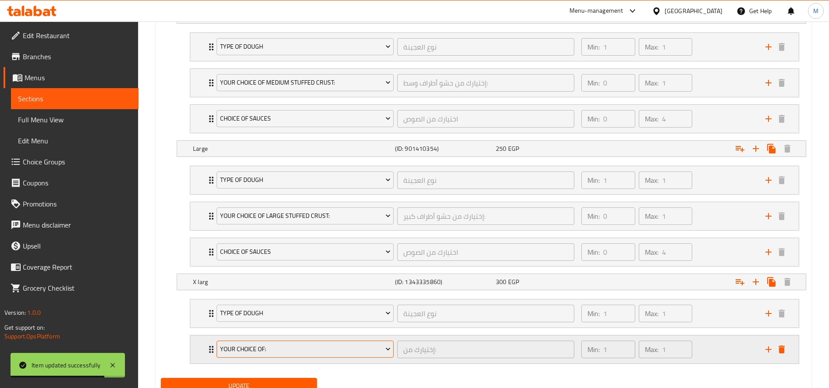
click at [294, 354] on span "Your Choice Of:" at bounding box center [305, 349] width 171 height 11
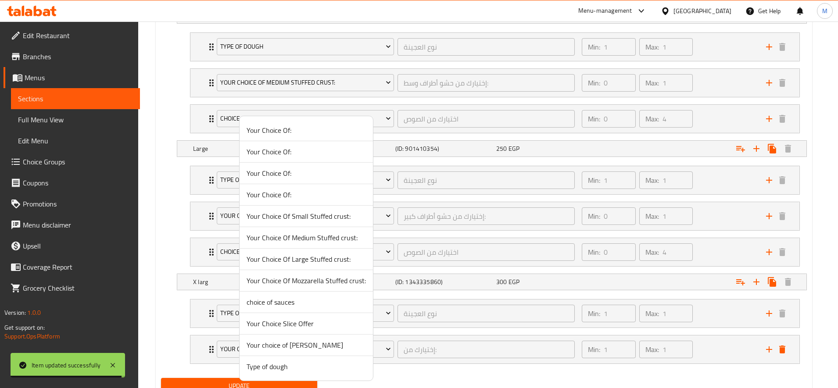
click at [316, 260] on span "Your Choice Of Large Stuffed crust:" at bounding box center [305, 259] width 119 height 11
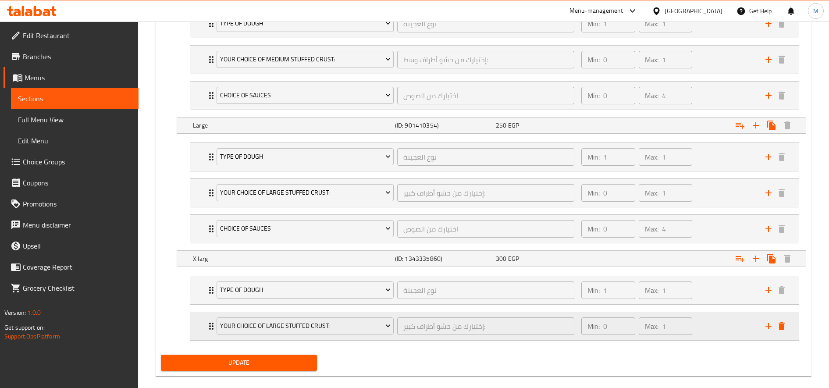
scroll to position [710, 0]
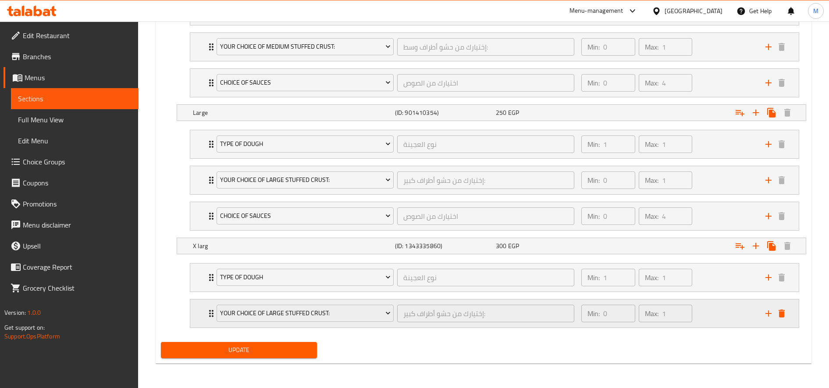
click at [762, 312] on button "add" at bounding box center [768, 313] width 13 height 13
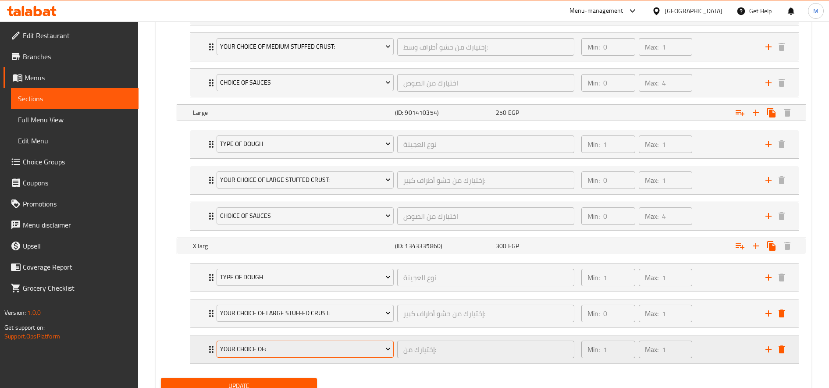
click at [354, 348] on span "Your Choice Of:" at bounding box center [305, 349] width 171 height 11
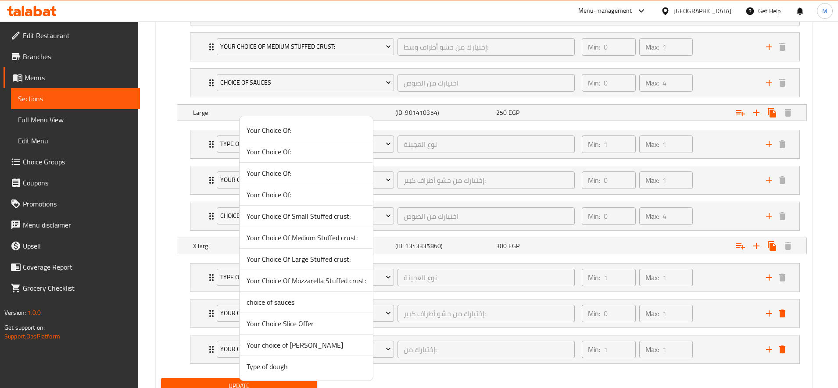
click at [296, 296] on li "choice of sauces" at bounding box center [305, 302] width 133 height 21
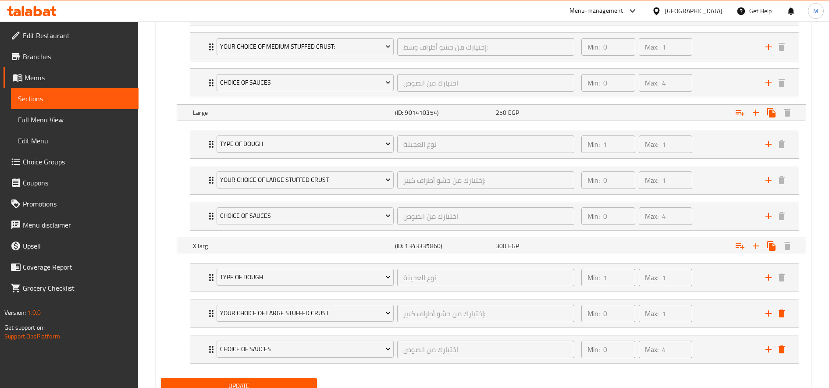
scroll to position [746, 0]
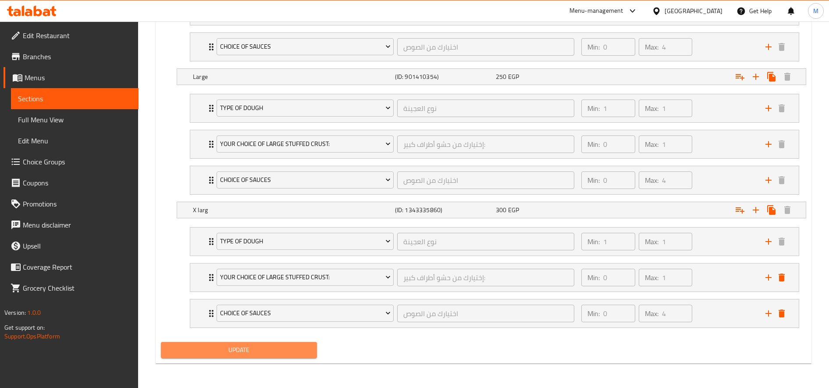
click at [278, 357] on button "Update" at bounding box center [239, 350] width 156 height 16
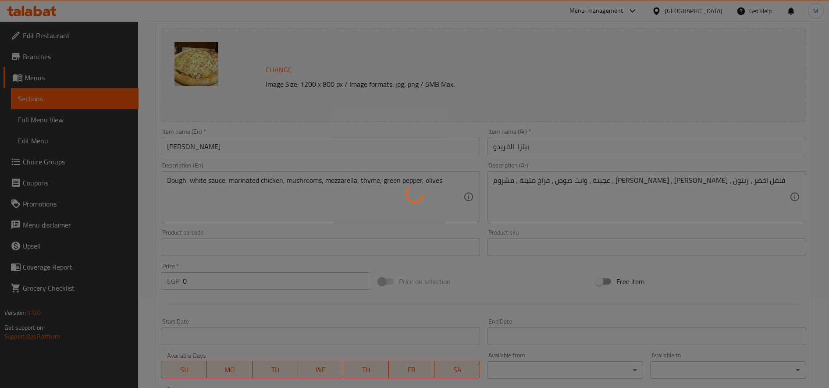
scroll to position [0, 0]
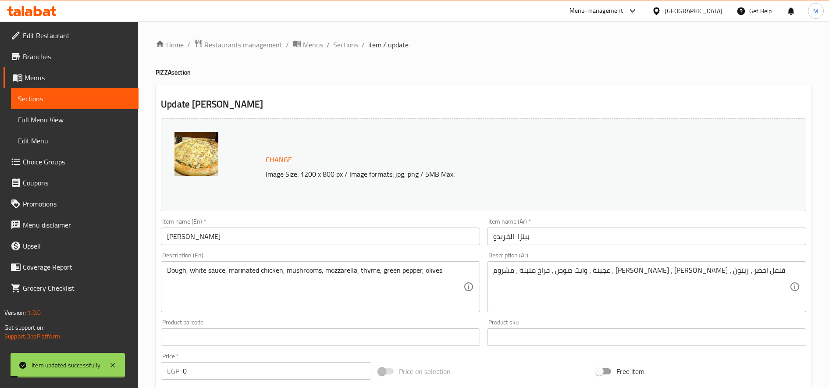
click at [337, 47] on span "Sections" at bounding box center [345, 44] width 25 height 11
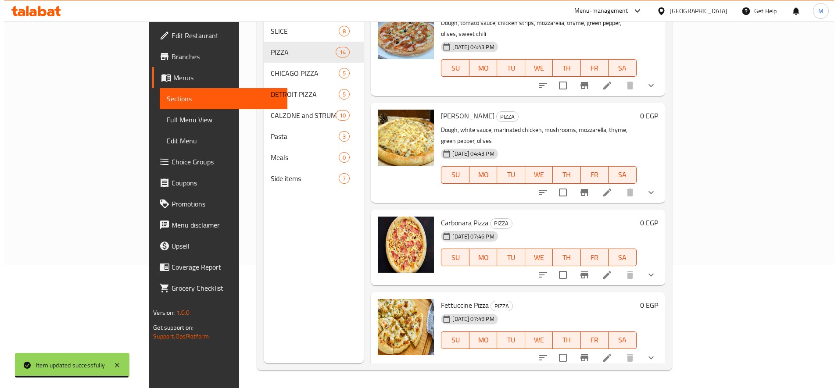
scroll to position [863, 0]
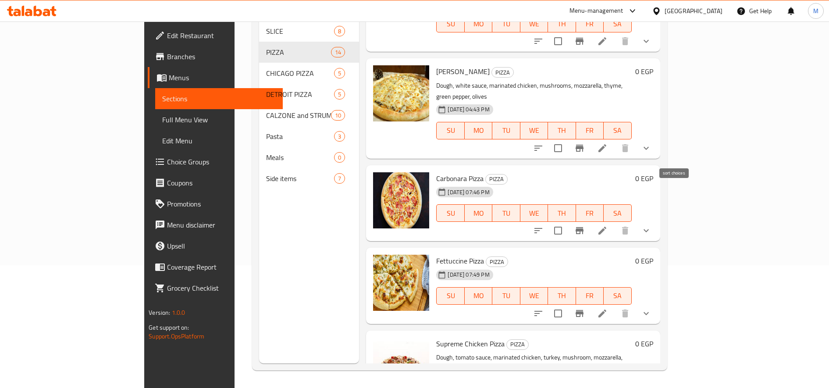
click at [542, 228] on icon "sort-choices" at bounding box center [539, 230] width 8 height 5
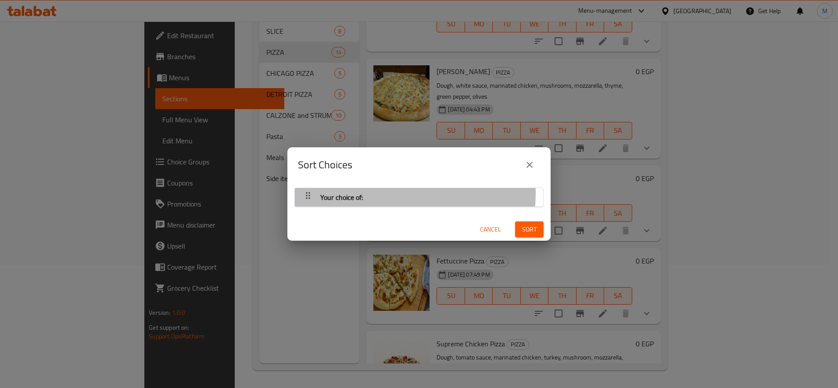
click at [392, 193] on div "Your choice of:" at bounding box center [418, 197] width 239 height 21
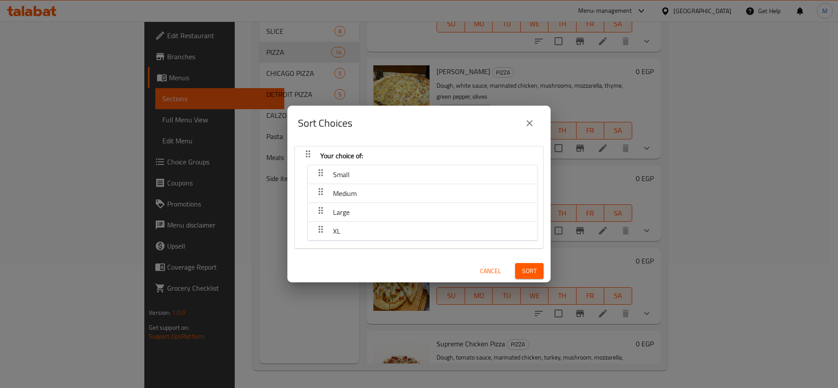
click at [352, 185] on div "Large" at bounding box center [341, 174] width 24 height 21
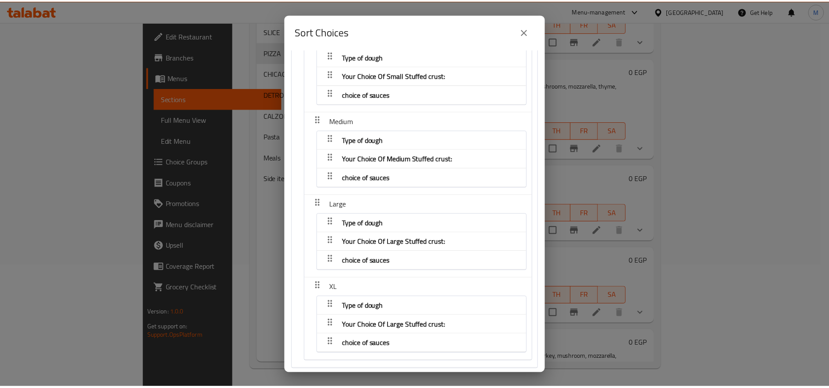
scroll to position [77, 0]
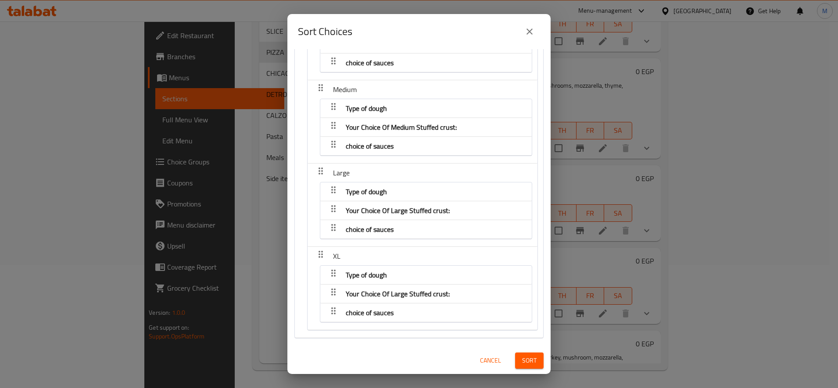
click at [669, 240] on div "Sort Choices Your choice of: Small Type of dough Your Choice Of Small Stuffed c…" at bounding box center [419, 194] width 838 height 388
click at [531, 34] on icon "close" at bounding box center [529, 32] width 6 height 6
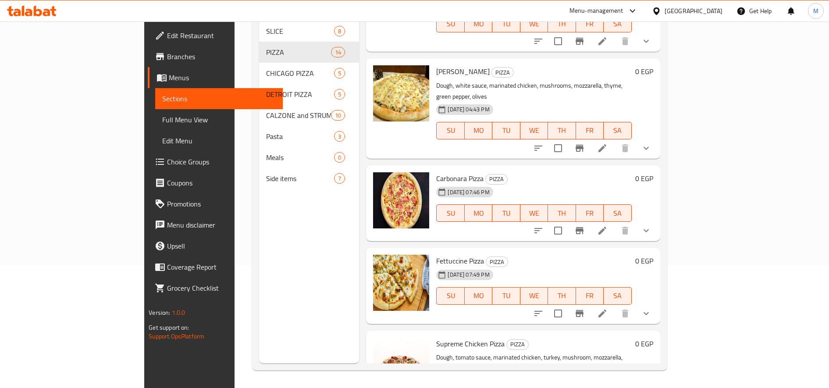
scroll to position [936, 0]
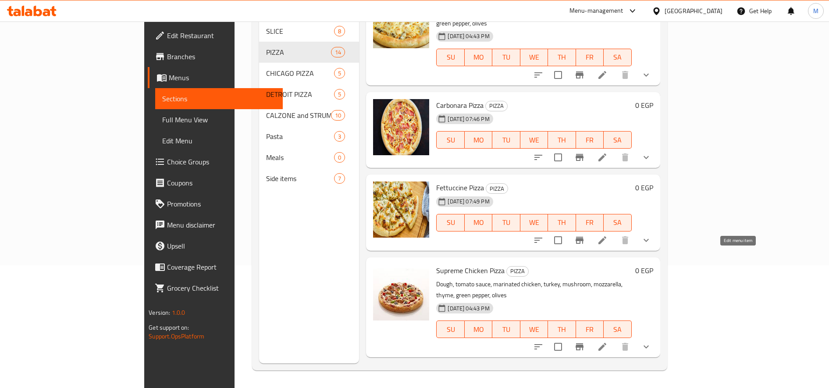
click at [608, 342] on icon at bounding box center [602, 347] width 11 height 11
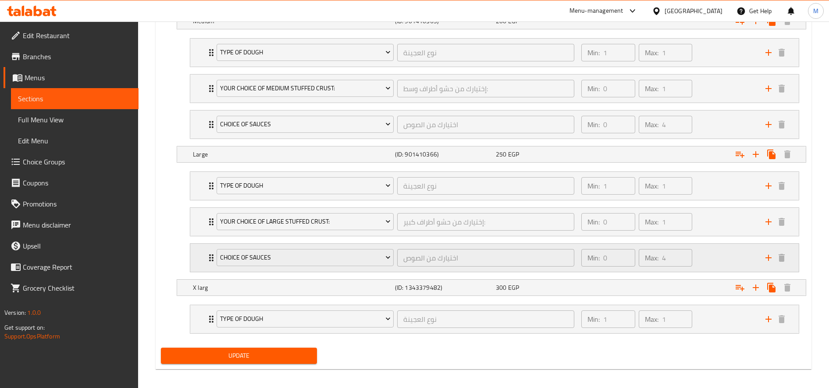
scroll to position [674, 0]
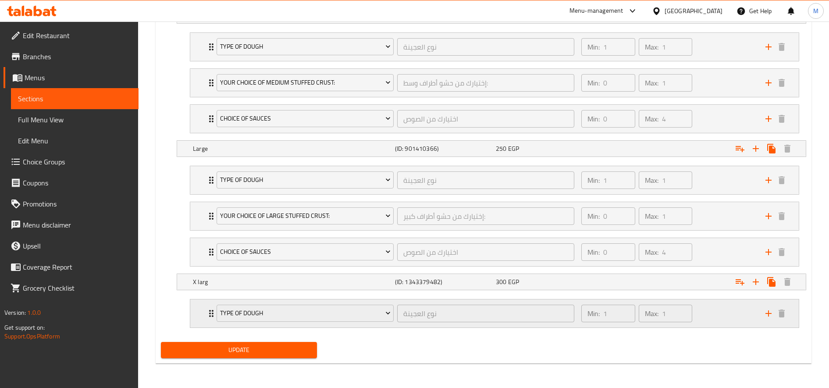
click at [768, 310] on icon "add" at bounding box center [768, 313] width 11 height 11
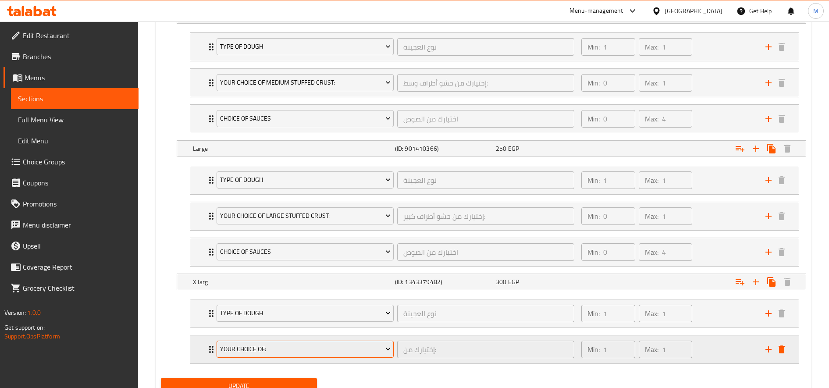
click at [347, 356] on button "Your Choice Of:" at bounding box center [305, 350] width 177 height 18
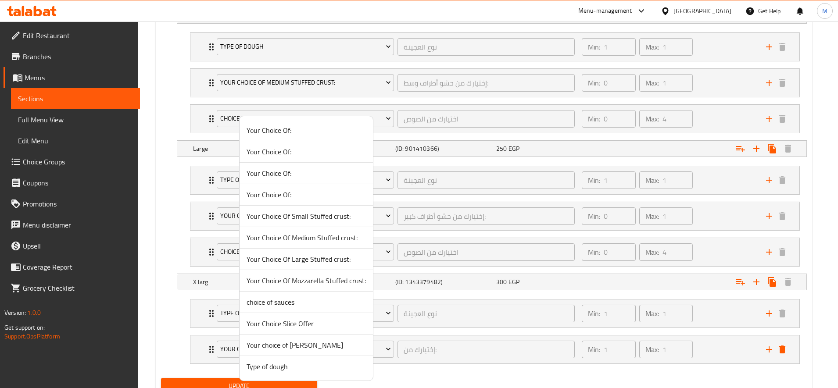
click at [330, 260] on span "Your Choice Of Large Stuffed crust:" at bounding box center [305, 259] width 119 height 11
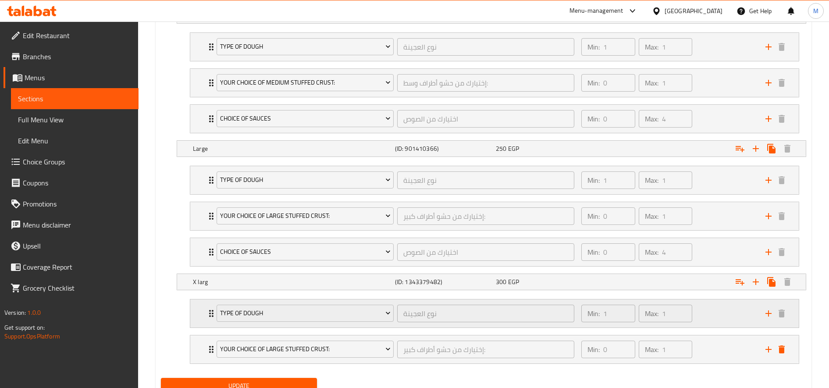
scroll to position [710, 0]
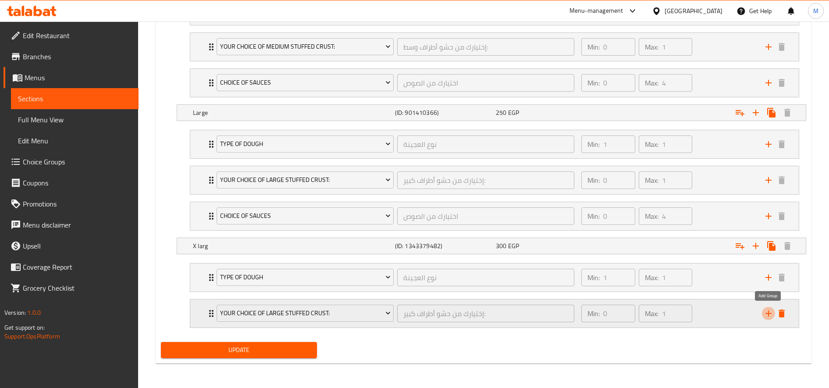
click at [769, 316] on icon "add" at bounding box center [769, 313] width 6 height 6
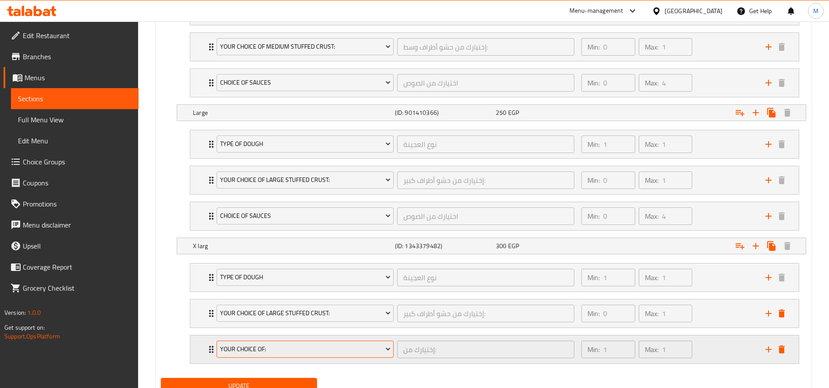
click at [287, 352] on span "Your Choice Of:" at bounding box center [305, 349] width 171 height 11
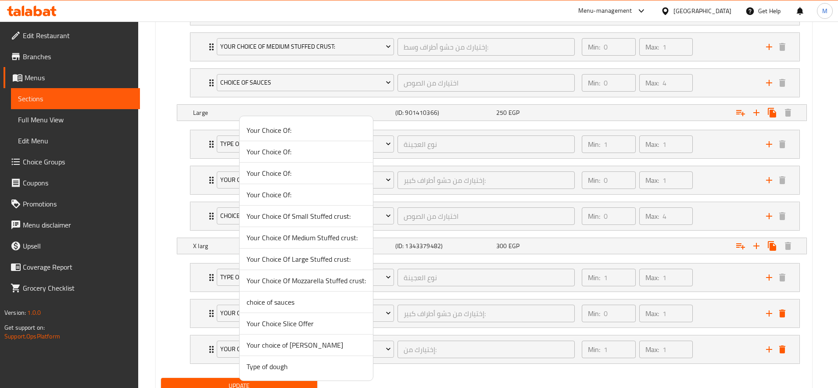
click at [287, 306] on span "choice of sauces" at bounding box center [305, 302] width 119 height 11
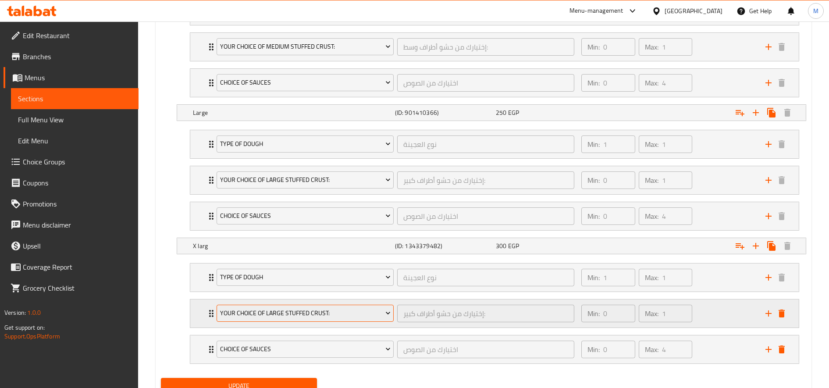
scroll to position [746, 0]
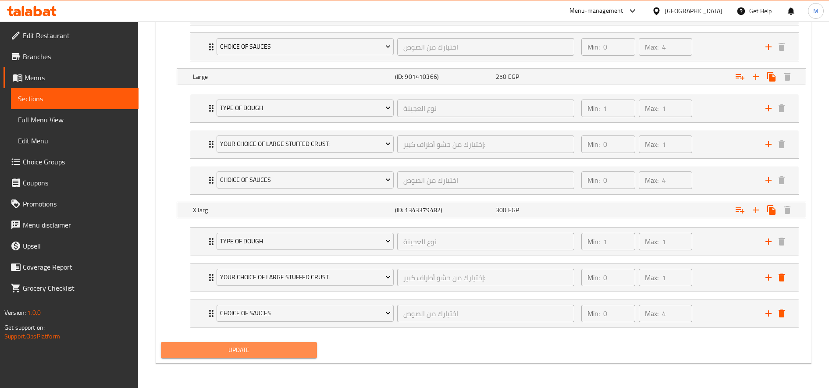
click at [291, 349] on span "Update" at bounding box center [239, 350] width 142 height 11
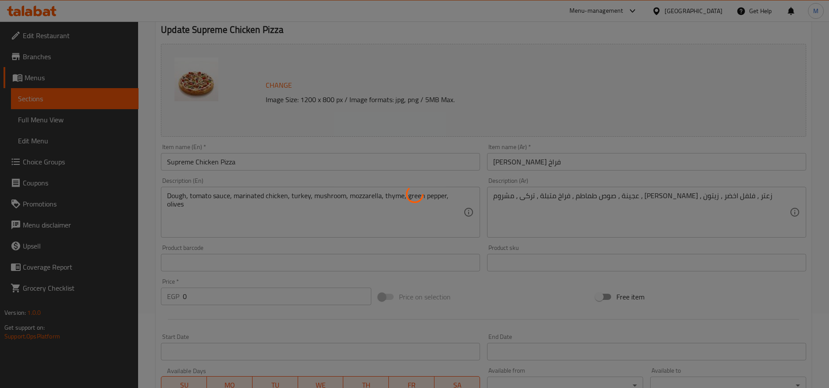
scroll to position [0, 0]
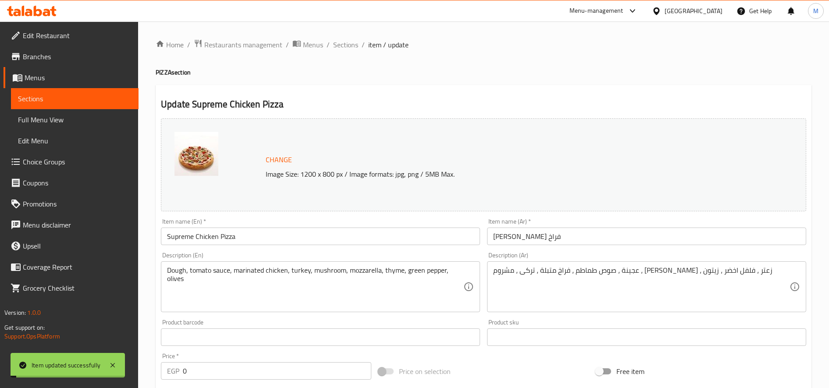
drag, startPoint x: 343, startPoint y: 47, endPoint x: 397, endPoint y: 56, distance: 54.6
click at [343, 47] on span "Sections" at bounding box center [345, 44] width 25 height 11
